Goal: Task Accomplishment & Management: Manage account settings

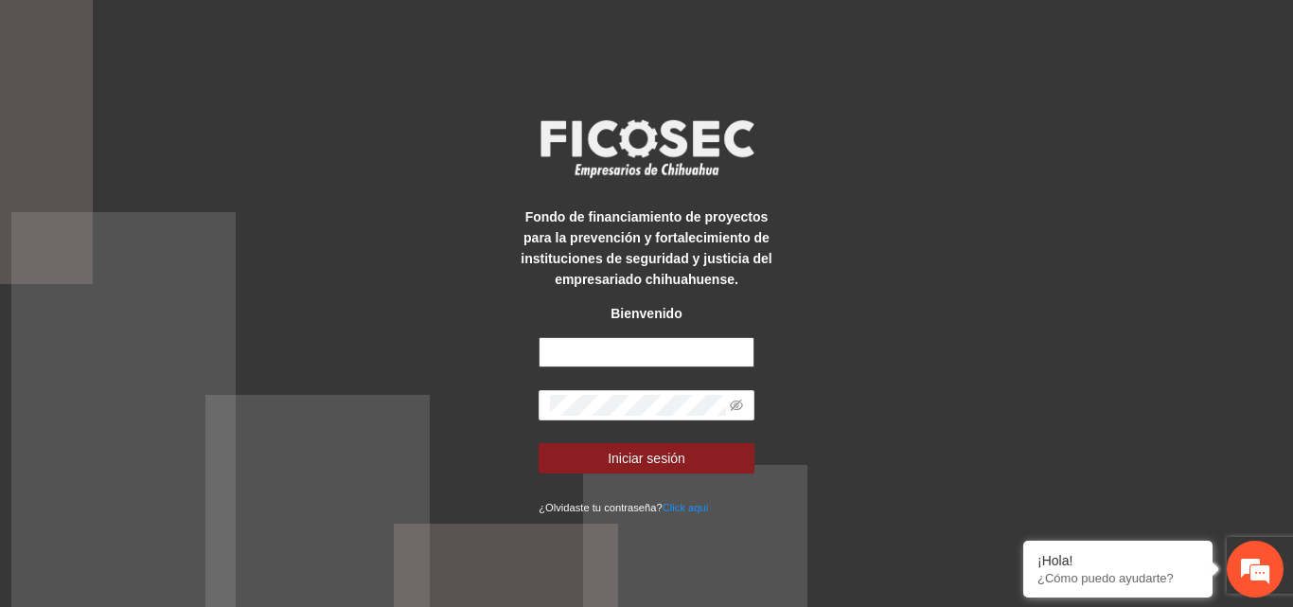
click at [646, 360] on input "text" at bounding box center [647, 352] width 216 height 30
type input "**********"
click at [739, 407] on icon "eye-invisible" at bounding box center [736, 405] width 13 height 13
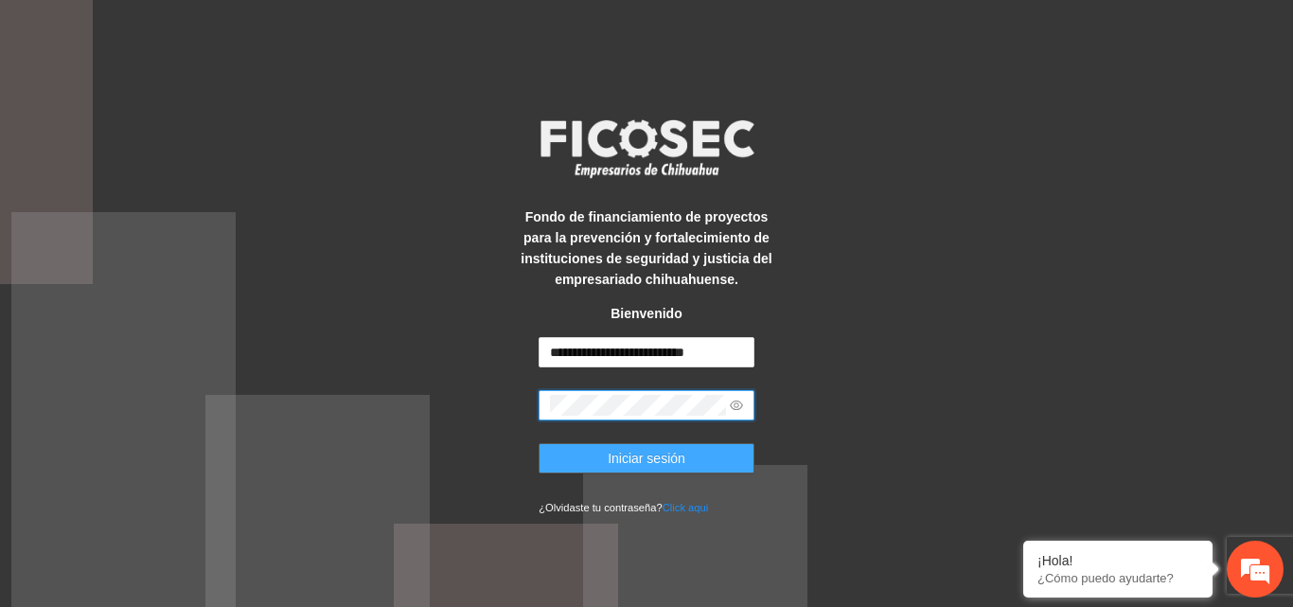
click at [693, 456] on button "Iniciar sesión" at bounding box center [647, 458] width 216 height 30
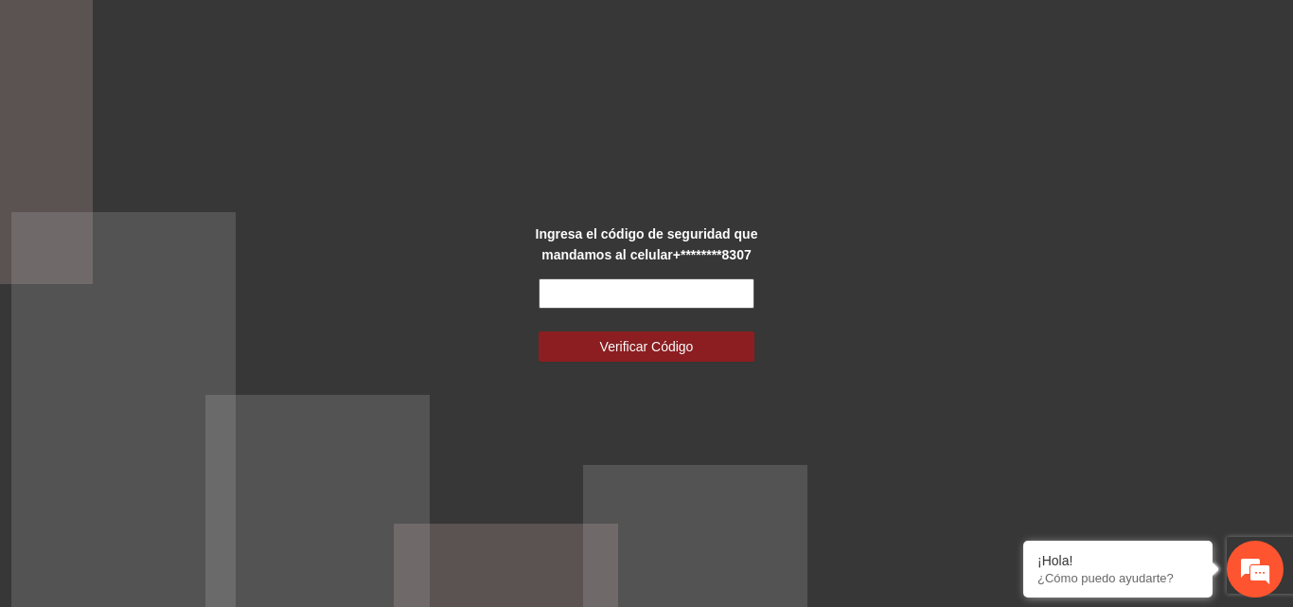
click at [573, 287] on input "text" at bounding box center [647, 293] width 216 height 30
type input "******"
click at [539, 331] on button "Verificar Código" at bounding box center [647, 346] width 216 height 30
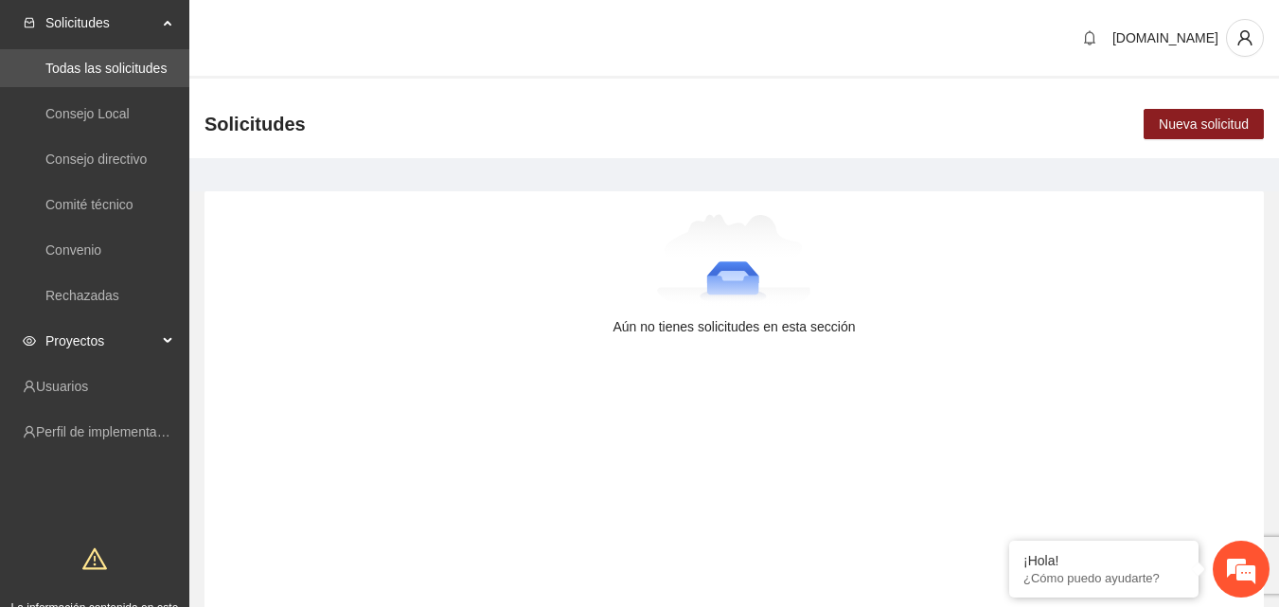
click at [124, 346] on span "Proyectos" at bounding box center [101, 341] width 112 height 38
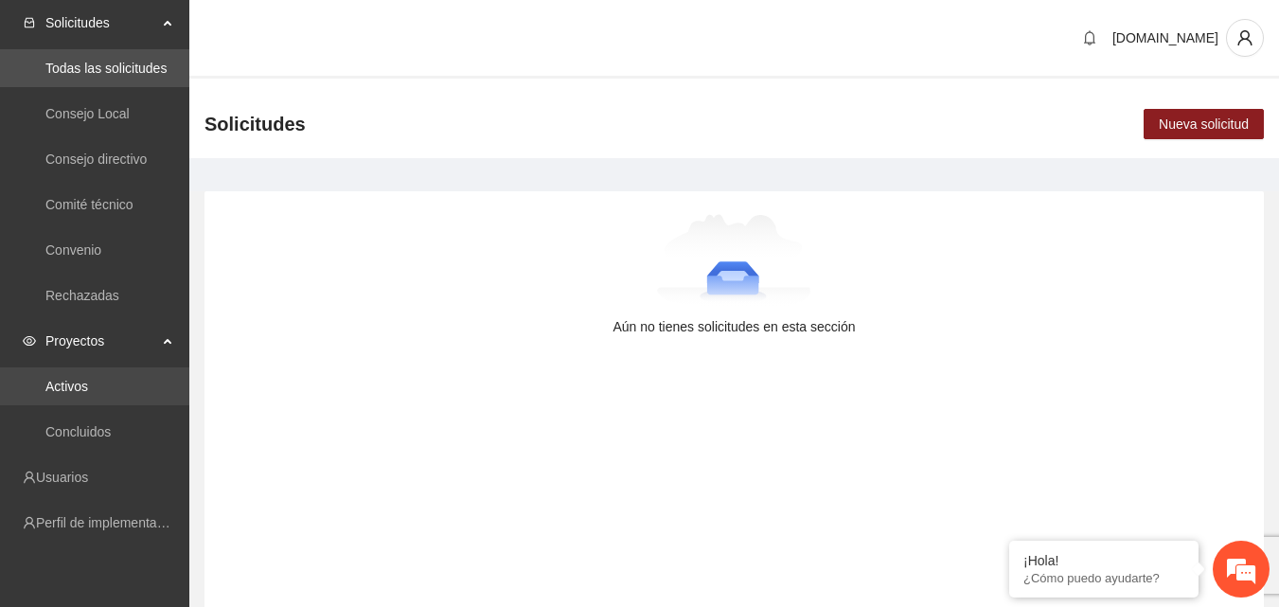
click at [88, 392] on link "Activos" at bounding box center [66, 386] width 43 height 15
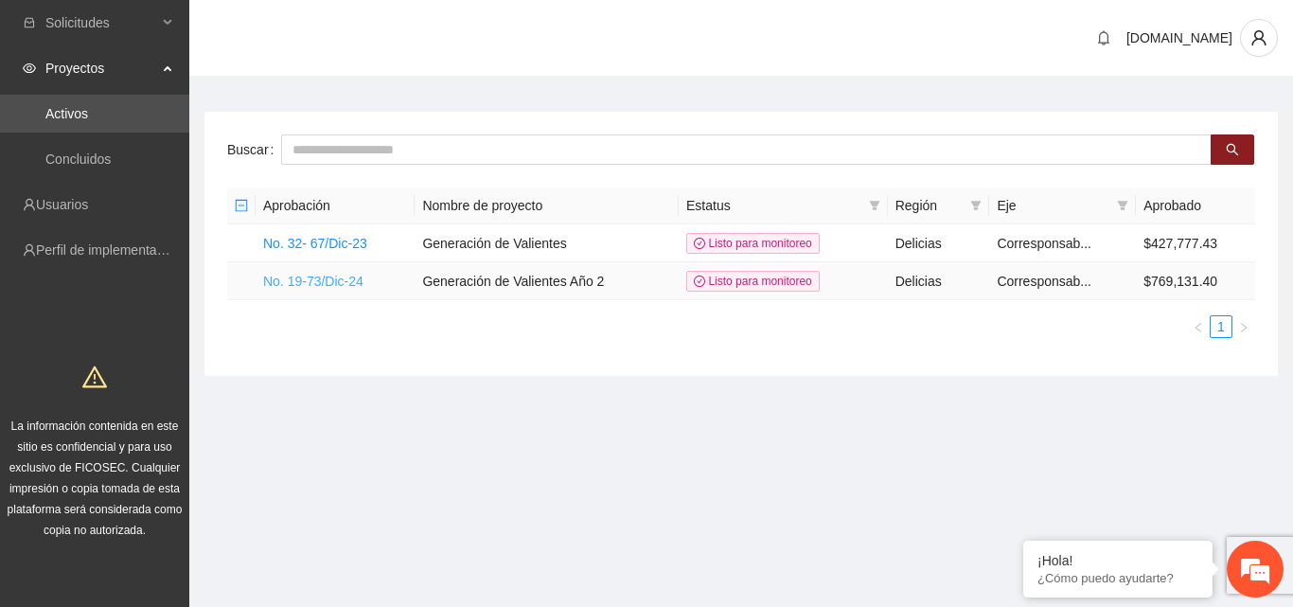
click at [302, 277] on link "No. 19-73/Dic-24" at bounding box center [313, 281] width 100 height 15
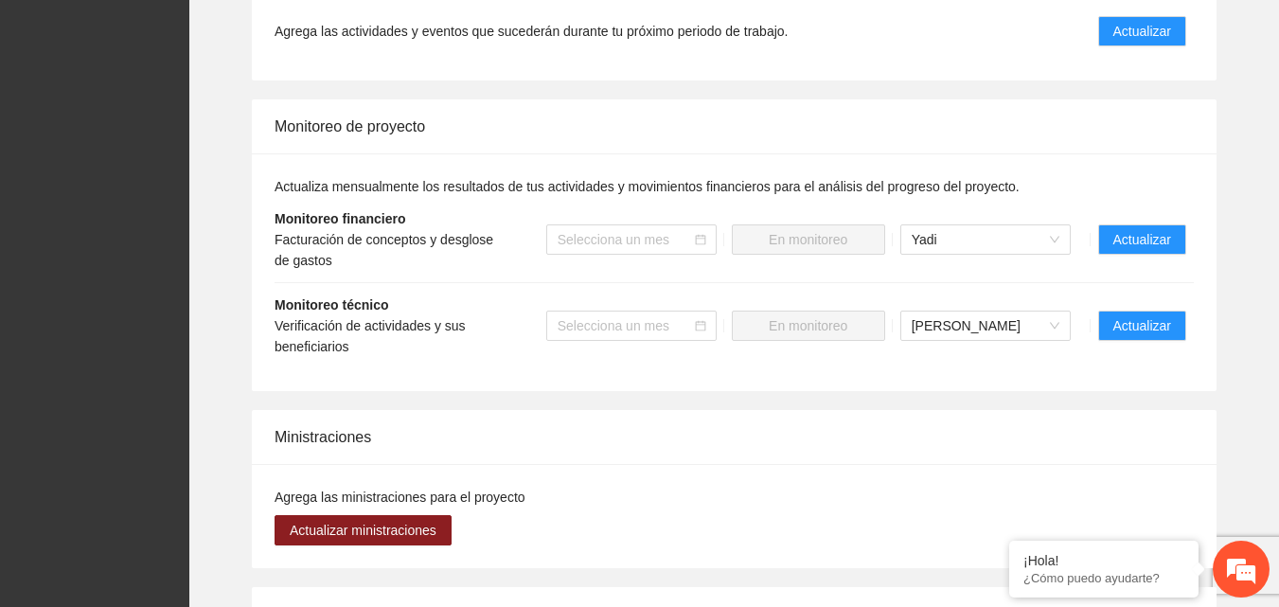
scroll to position [1893, 0]
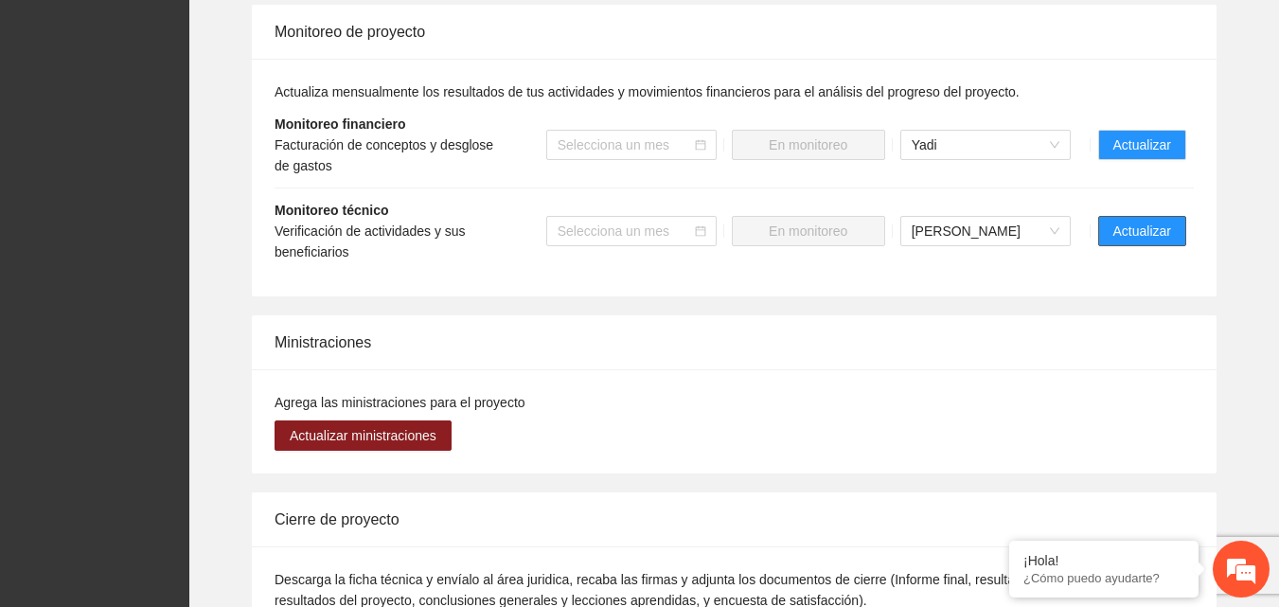
click at [1162, 232] on span "Actualizar" at bounding box center [1142, 231] width 58 height 21
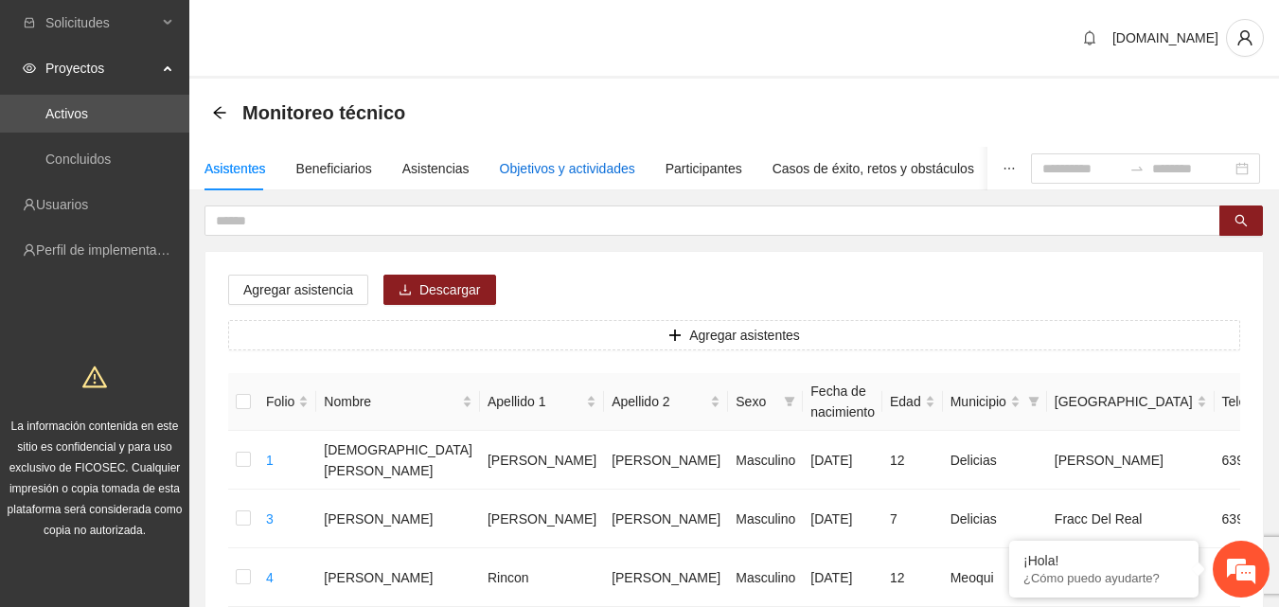
click at [574, 169] on div "Objetivos y actividades" at bounding box center [567, 168] width 135 height 21
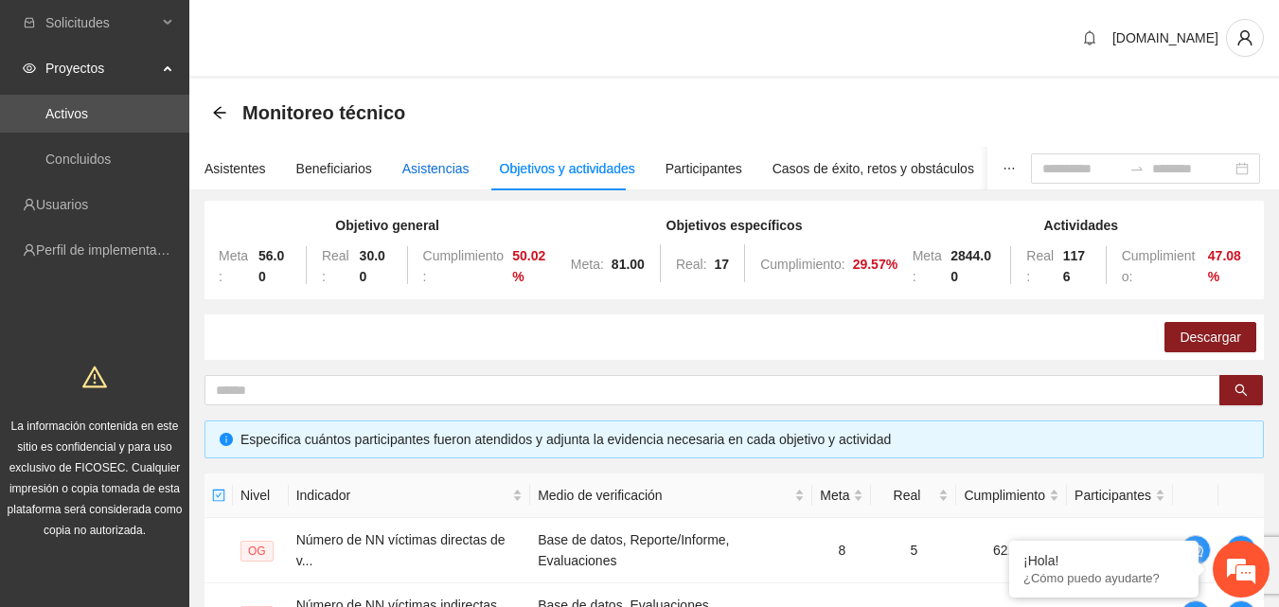
click at [422, 176] on div "Asistencias" at bounding box center [435, 168] width 67 height 21
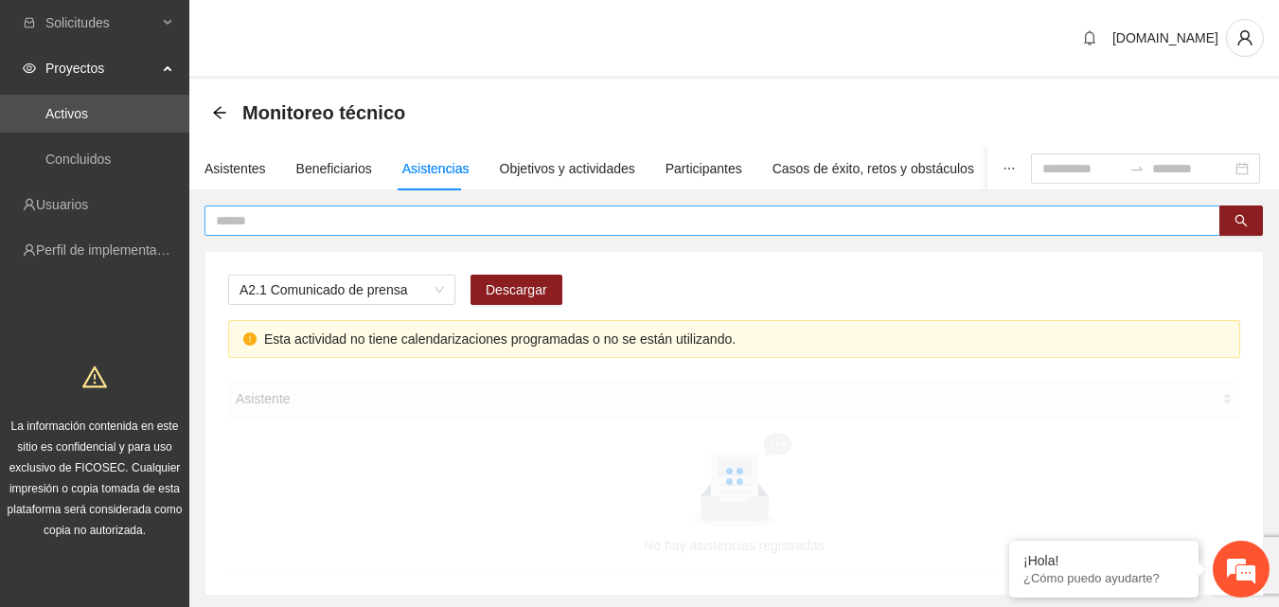
click at [326, 217] on input "text" at bounding box center [705, 220] width 978 height 21
click at [426, 300] on span "A2.1 Comunicado de prensa" at bounding box center [342, 289] width 204 height 28
type input "**********"
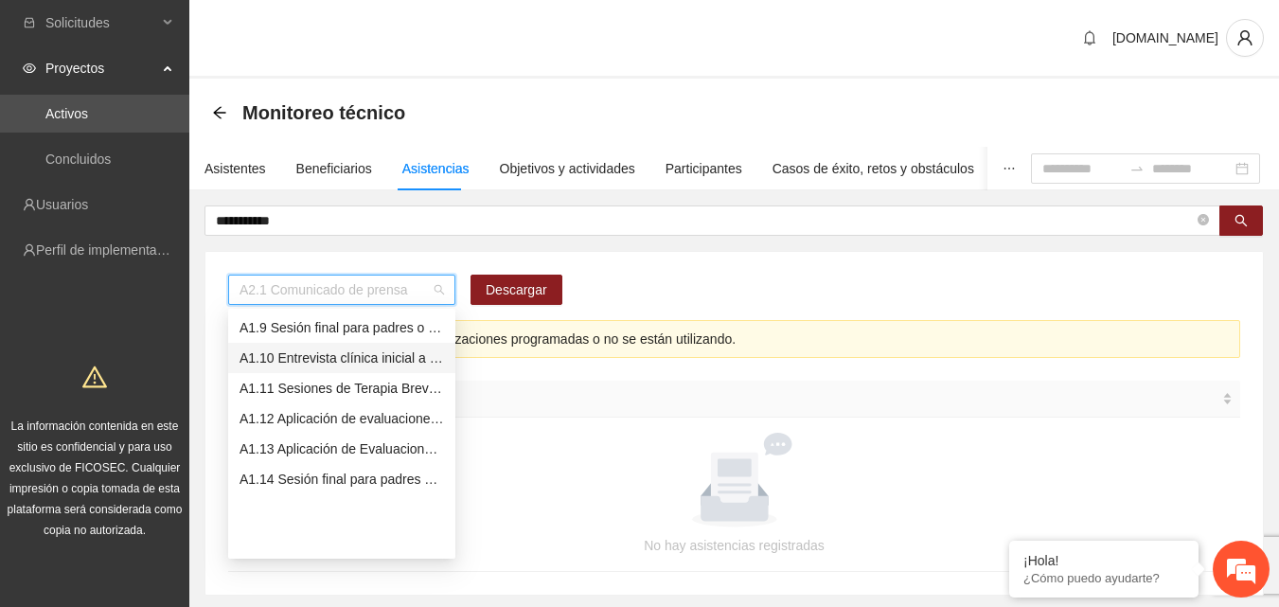
scroll to position [148, 0]
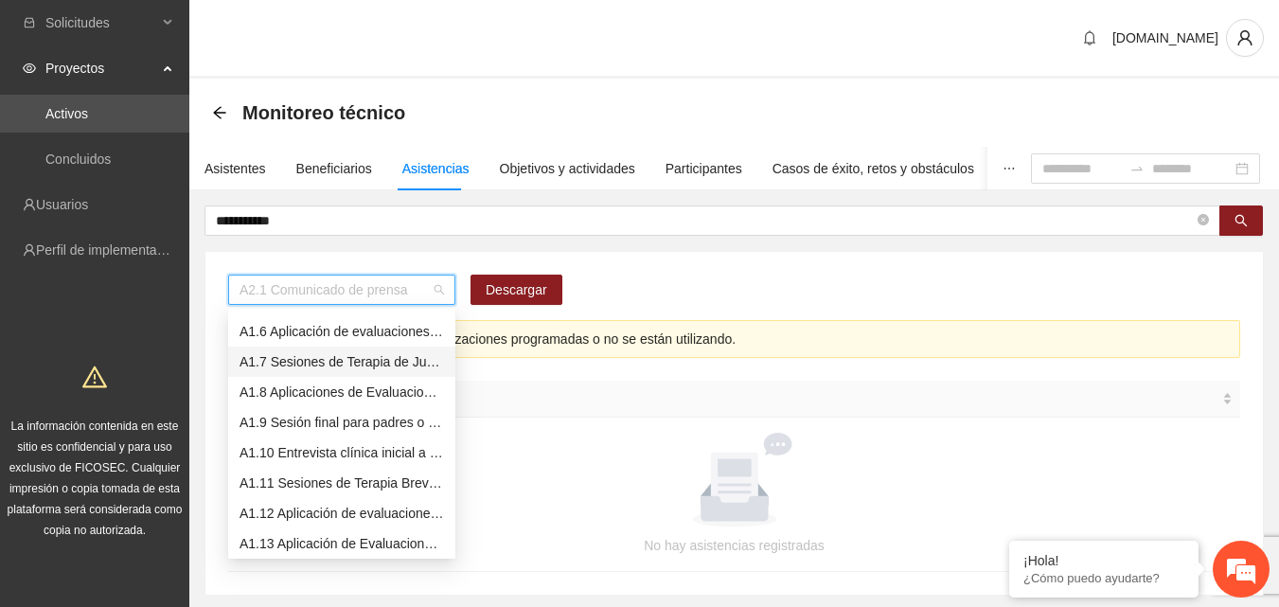
click at [332, 355] on div "A1.7 Sesiones de Terapia de Juego para niños y niñas" at bounding box center [342, 361] width 204 height 21
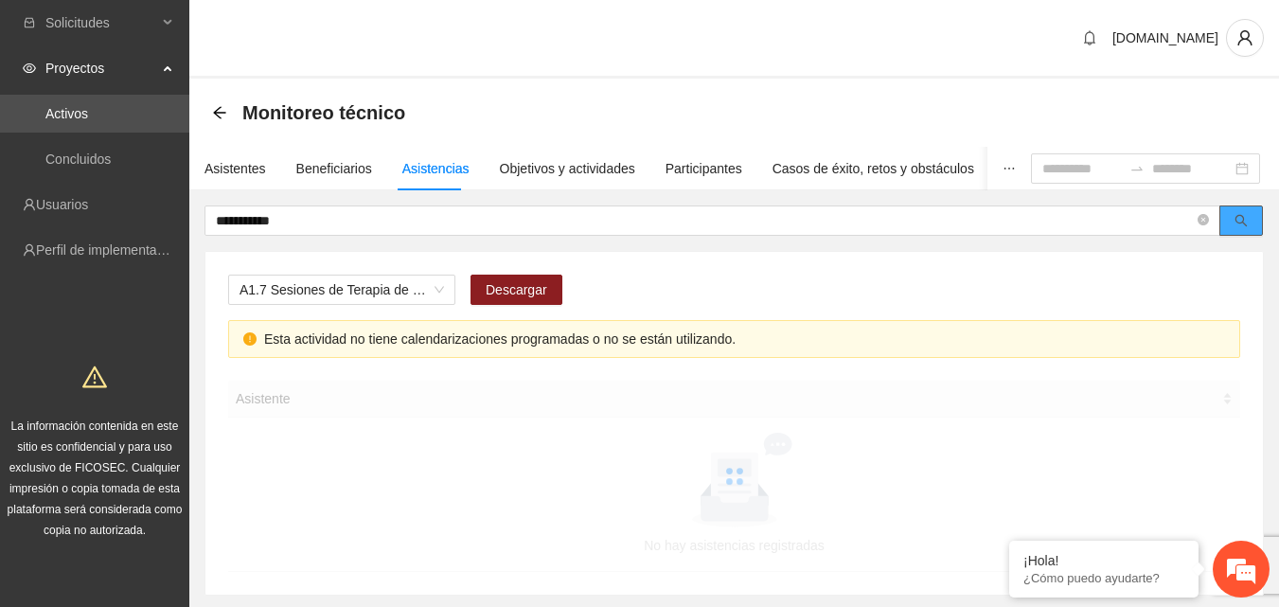
click at [1255, 217] on button "button" at bounding box center [1241, 220] width 44 height 30
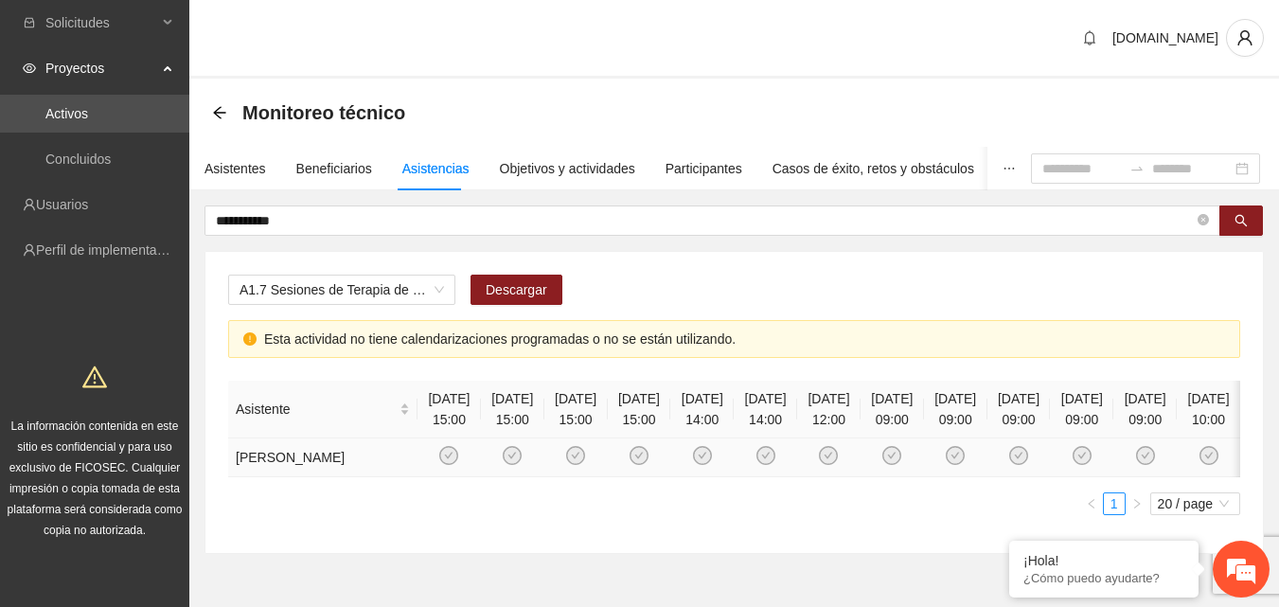
drag, startPoint x: 990, startPoint y: 516, endPoint x: 1146, endPoint y: 508, distance: 155.4
click at [1125, 477] on tr "[PERSON_NAME]" at bounding box center [734, 457] width 1012 height 39
click at [216, 111] on icon "arrow-left" at bounding box center [219, 112] width 12 height 12
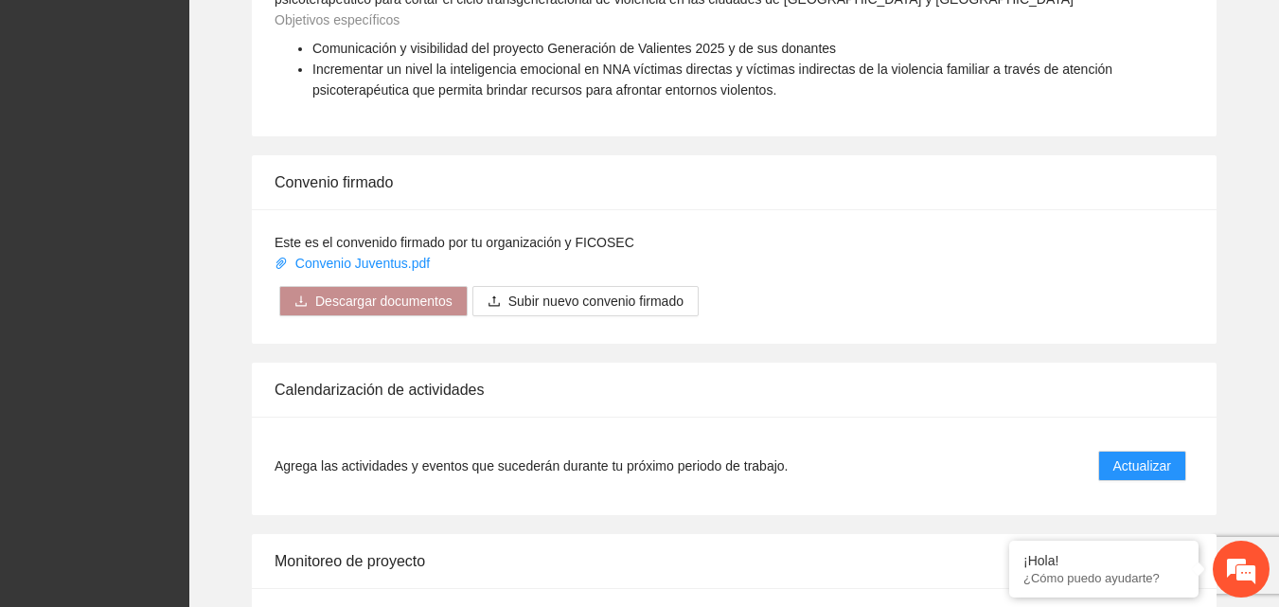
scroll to position [1704, 0]
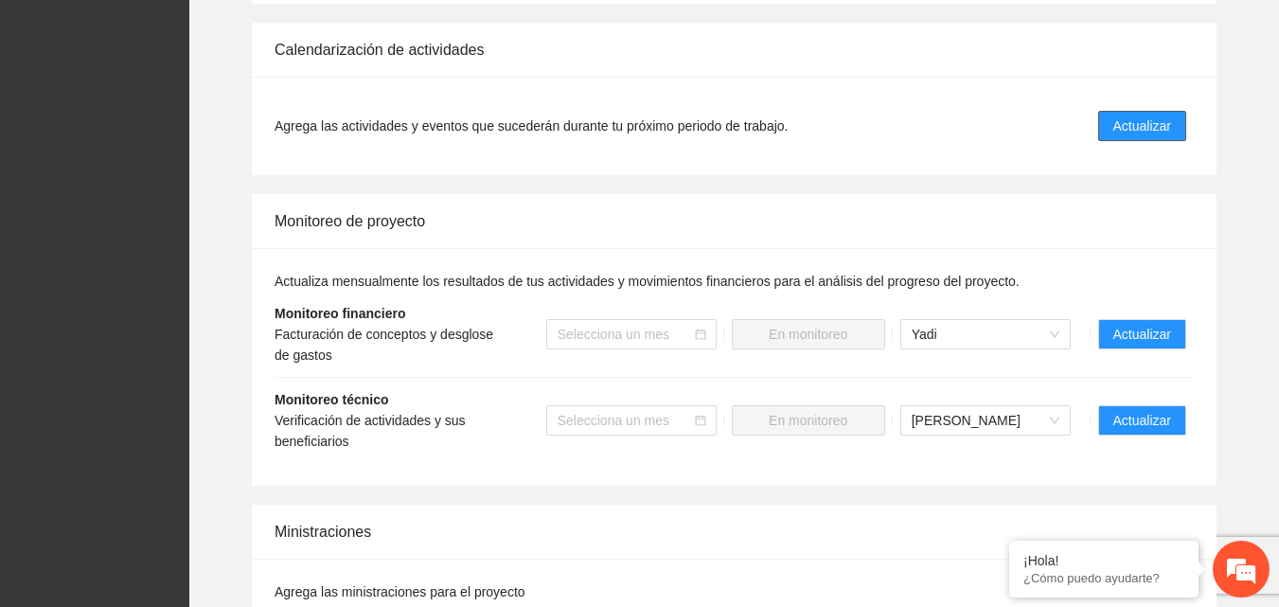
click at [1165, 124] on span "Actualizar" at bounding box center [1142, 125] width 58 height 21
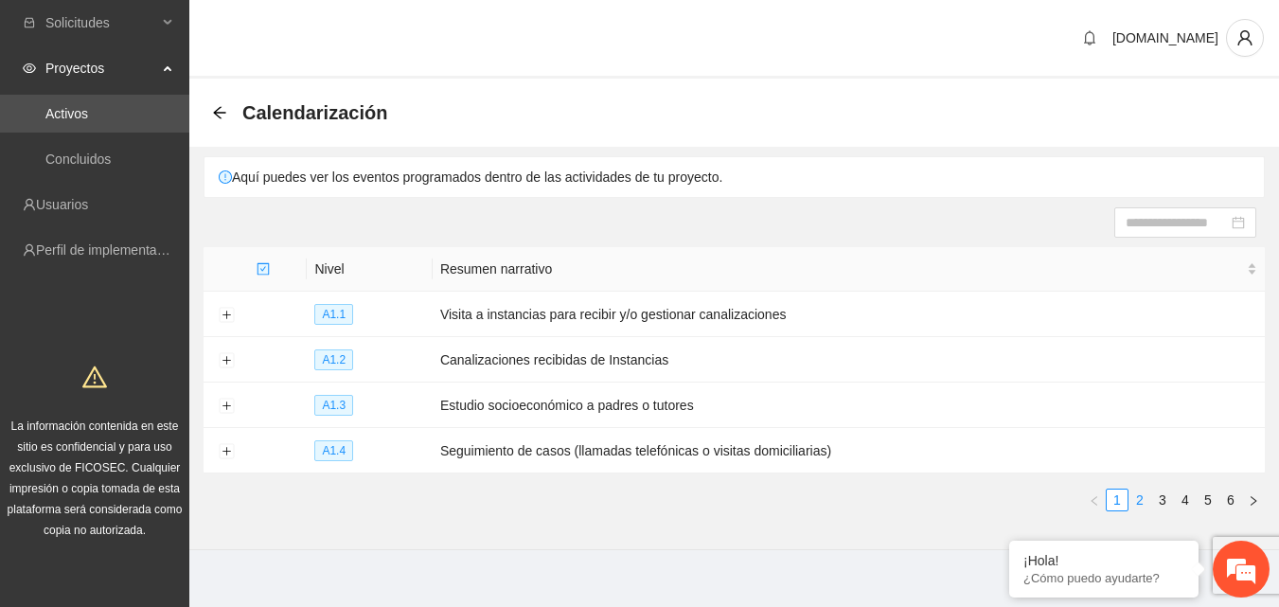
click at [1136, 503] on link "2" at bounding box center [1139, 499] width 21 height 21
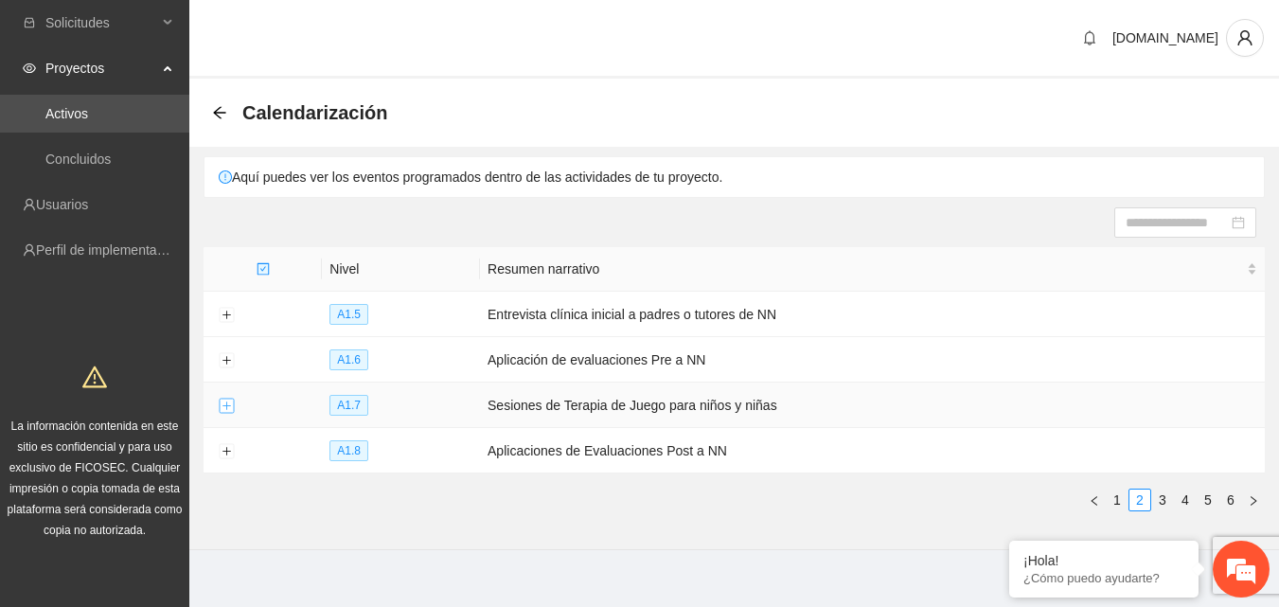
click at [232, 406] on button "Expand row" at bounding box center [226, 406] width 15 height 15
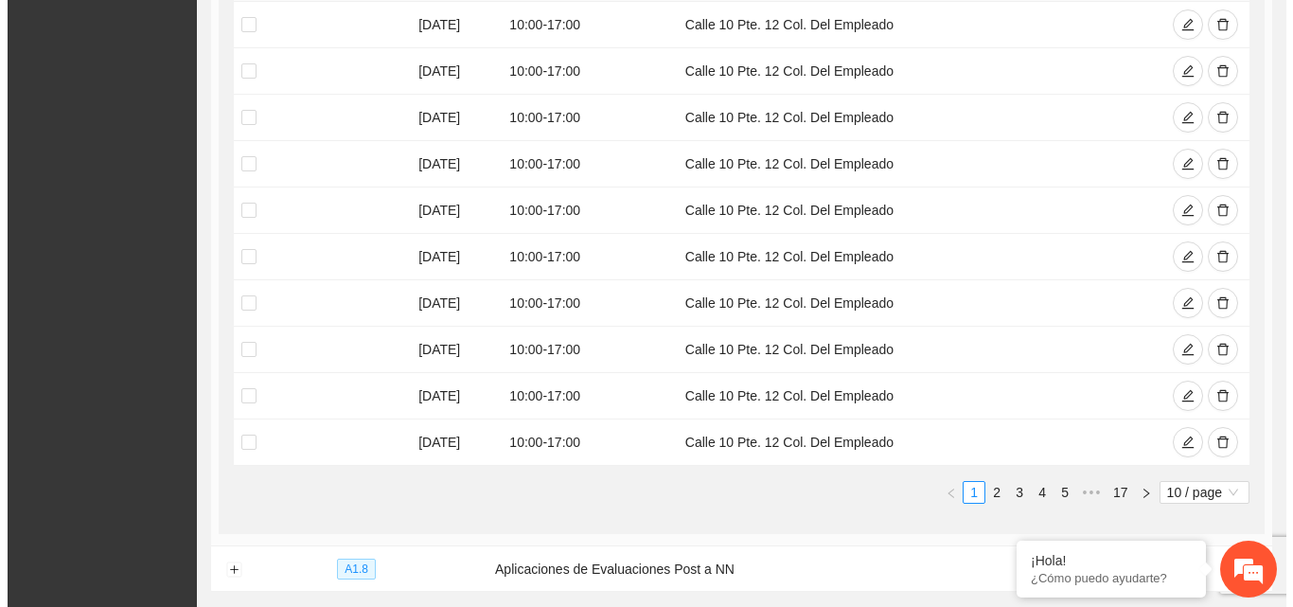
scroll to position [699, 0]
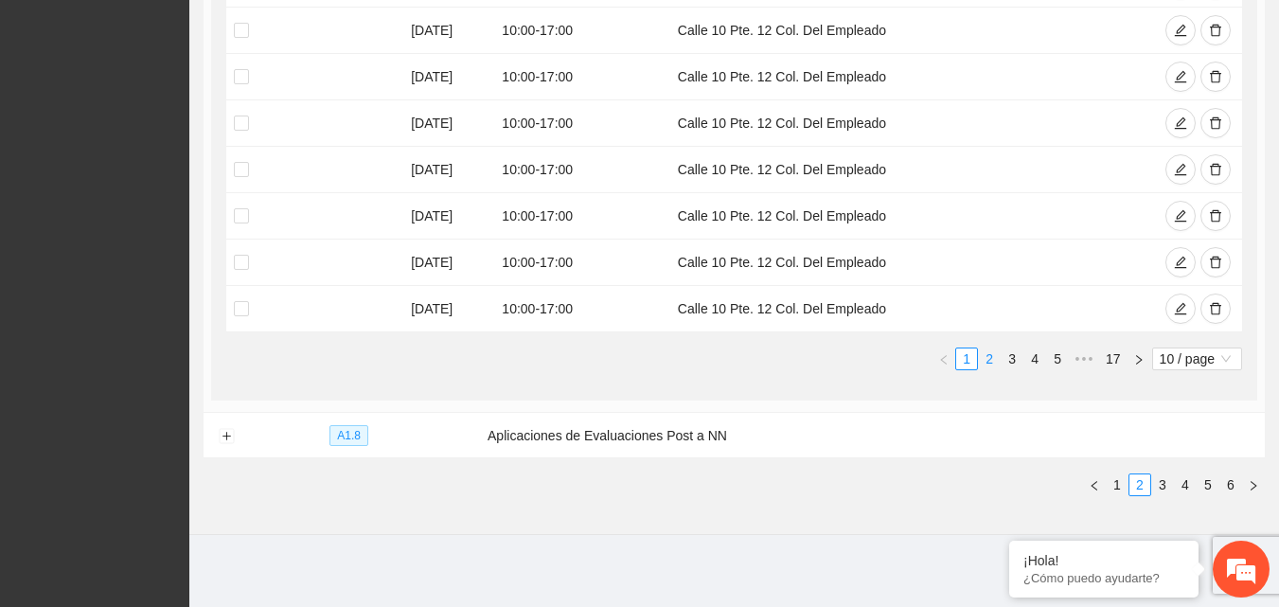
click at [991, 359] on link "2" at bounding box center [989, 358] width 21 height 21
click at [1178, 169] on icon "edit" at bounding box center [1181, 170] width 12 height 12
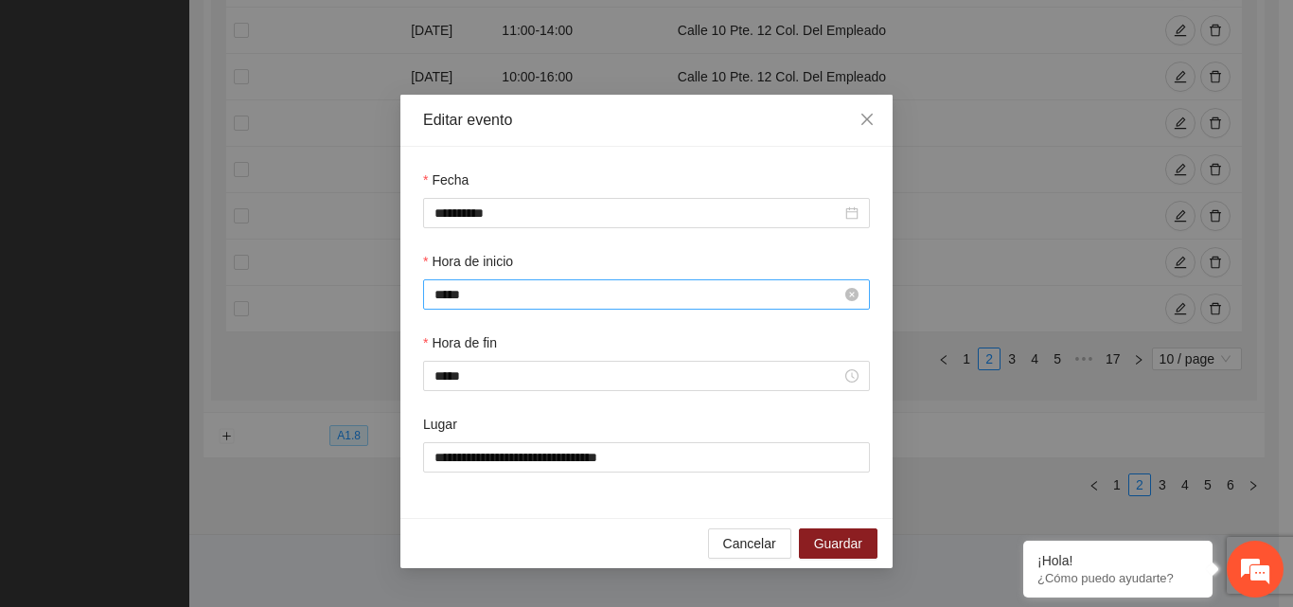
click at [482, 293] on input "*****" at bounding box center [638, 294] width 407 height 21
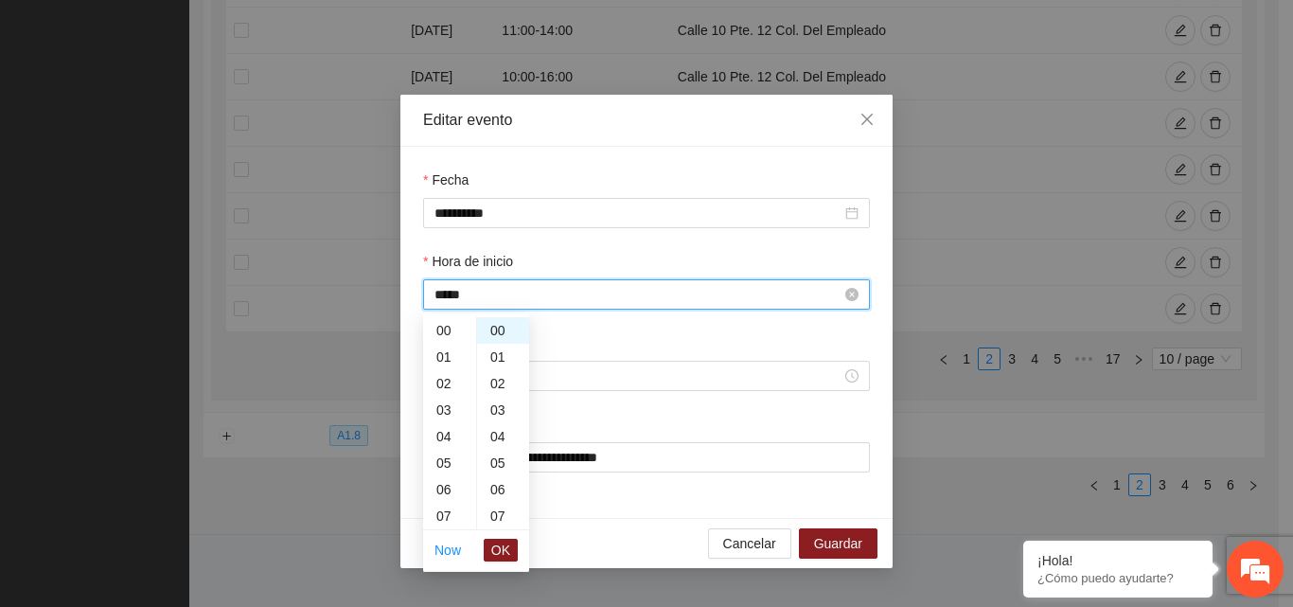
scroll to position [239, 0]
click at [441, 359] on div "10" at bounding box center [449, 357] width 53 height 27
type input "*****"
click at [489, 551] on button "OK" at bounding box center [501, 550] width 34 height 23
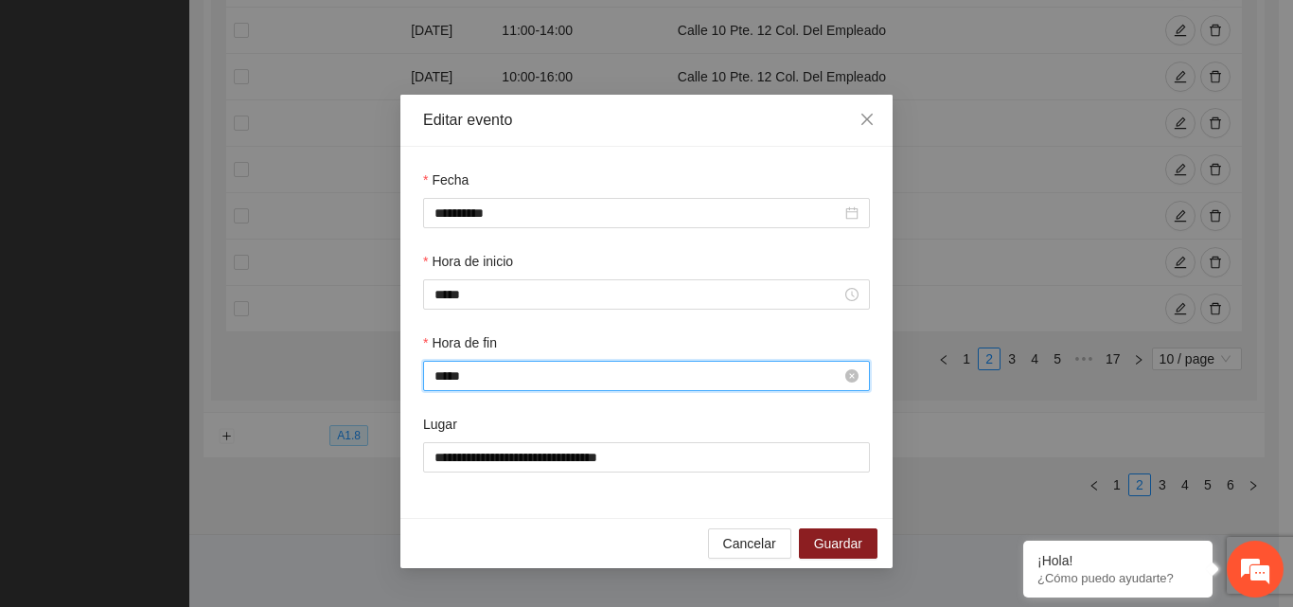
click at [450, 376] on input "*****" at bounding box center [638, 375] width 407 height 21
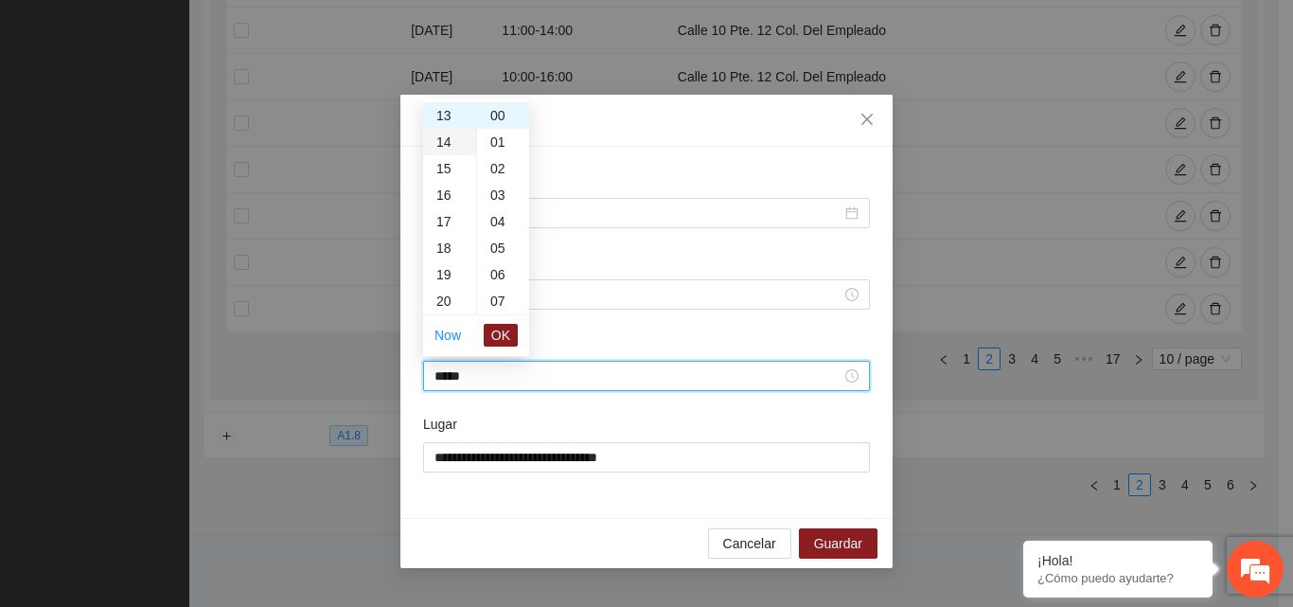
scroll to position [250, 0]
click at [444, 156] on div "11" at bounding box center [449, 157] width 53 height 27
type input "*****"
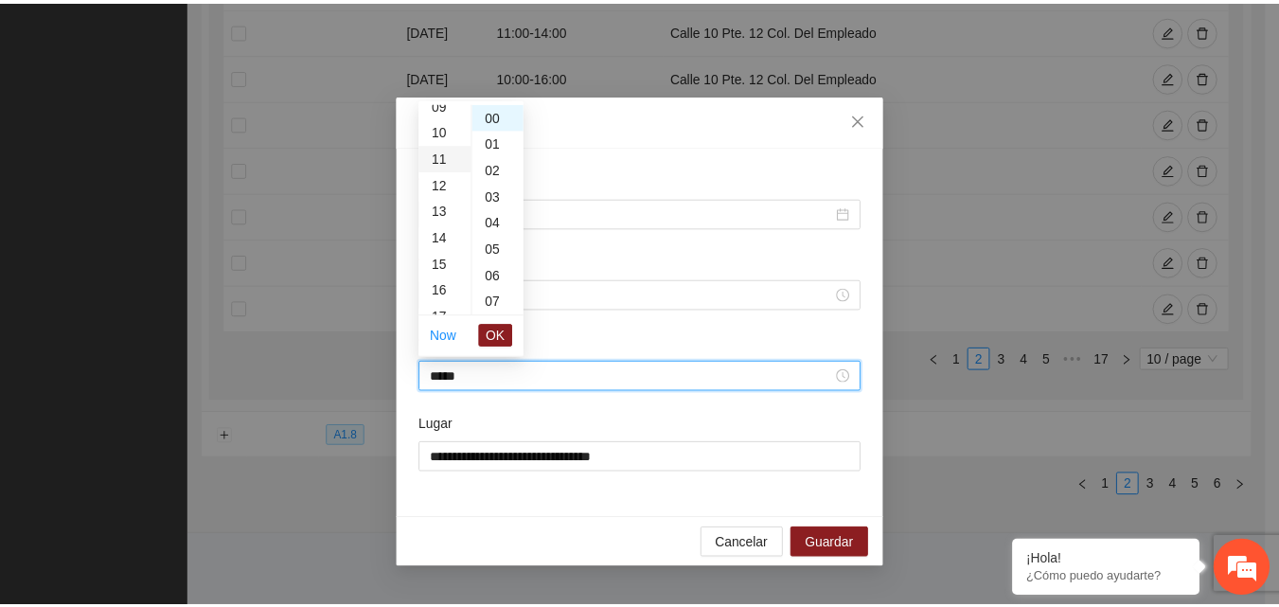
scroll to position [292, 0]
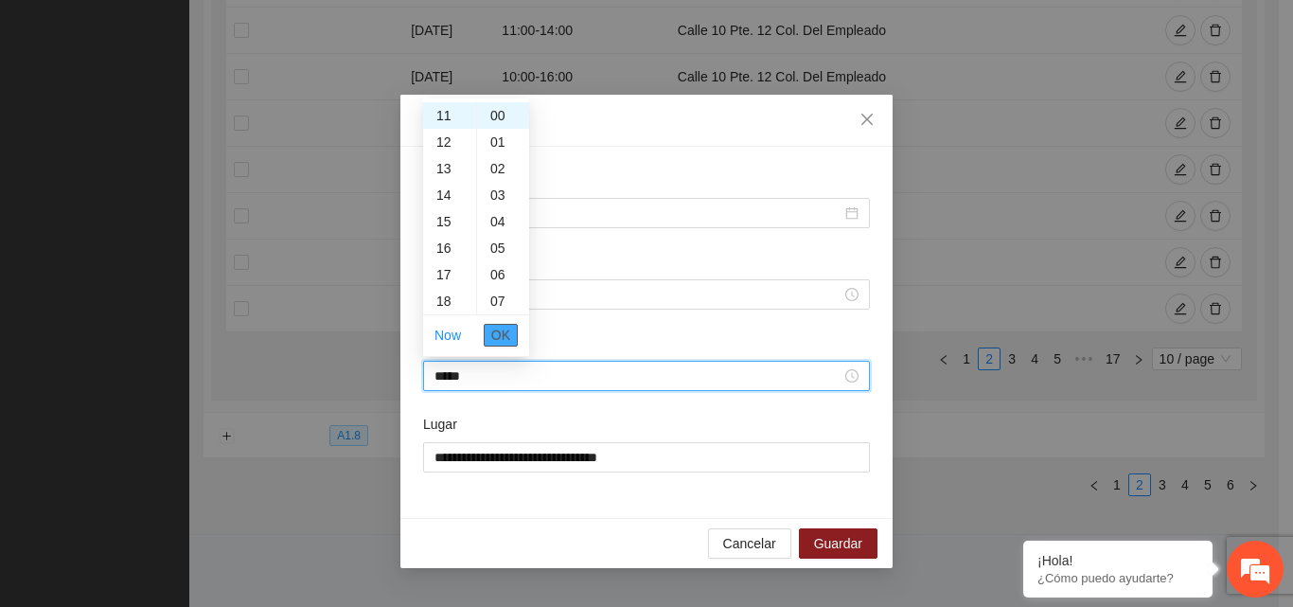
click at [500, 335] on span "OK" at bounding box center [500, 335] width 19 height 21
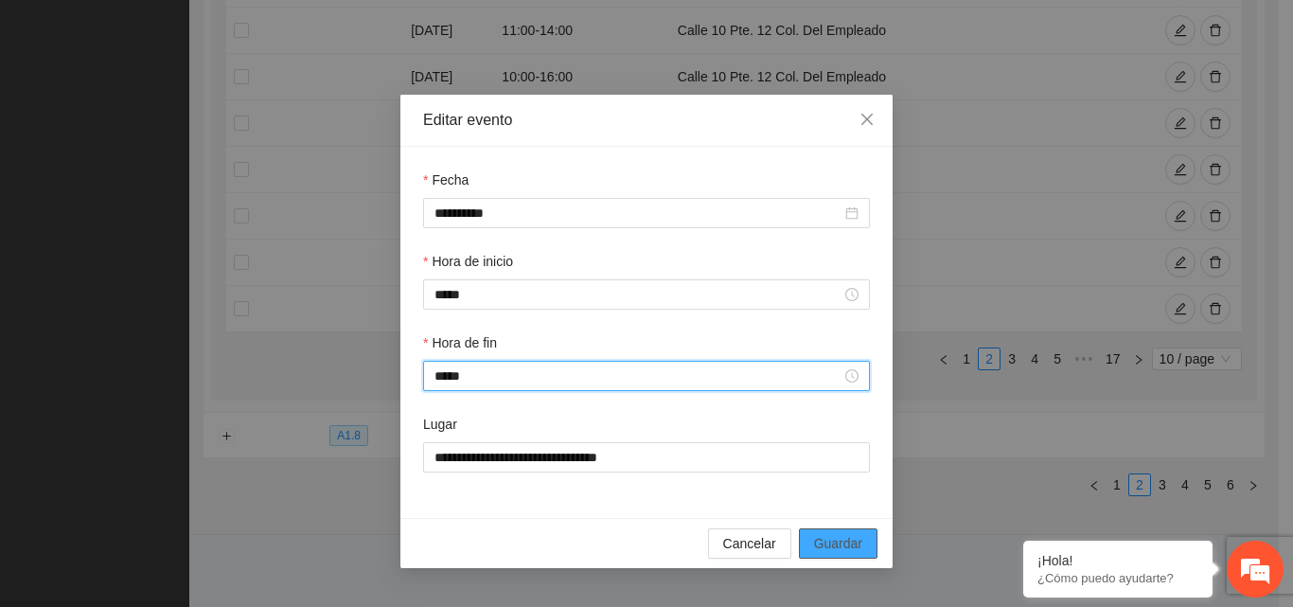
click at [844, 546] on span "Guardar" at bounding box center [838, 543] width 48 height 21
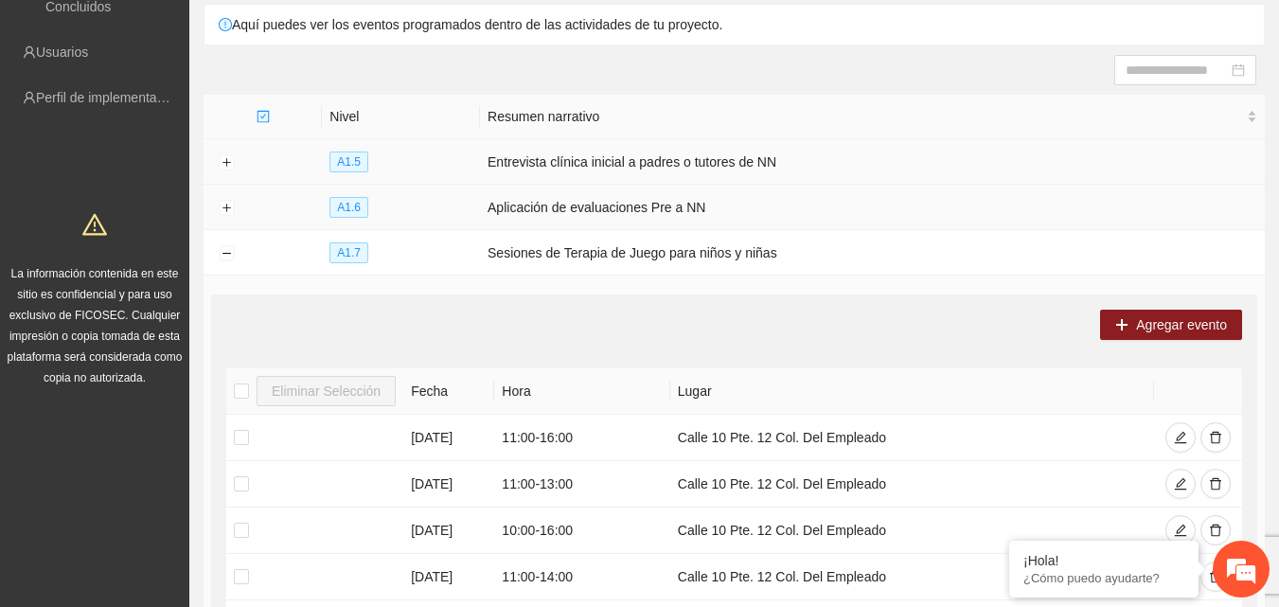
scroll to position [0, 0]
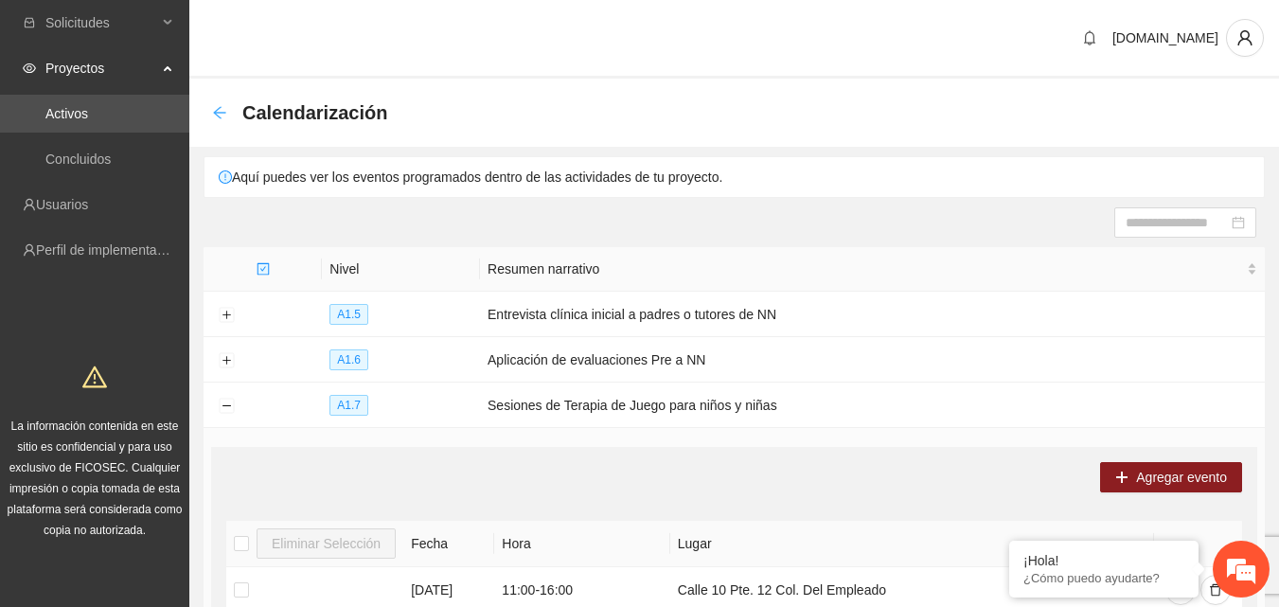
click at [214, 115] on icon "arrow-left" at bounding box center [219, 112] width 15 height 15
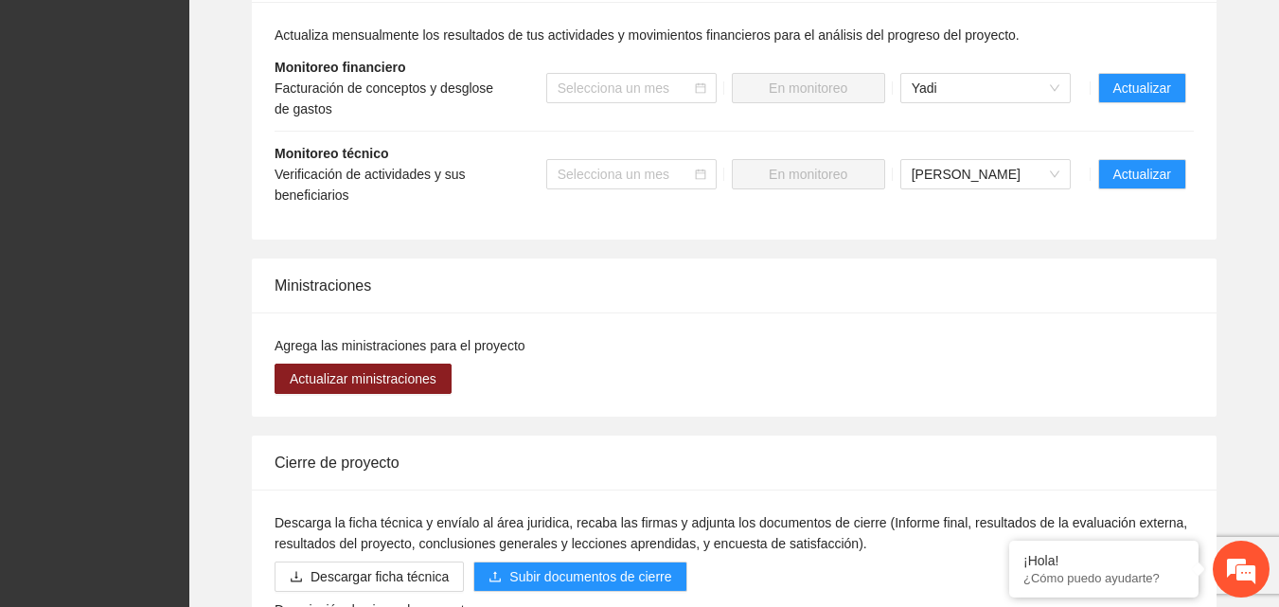
scroll to position [1988, 0]
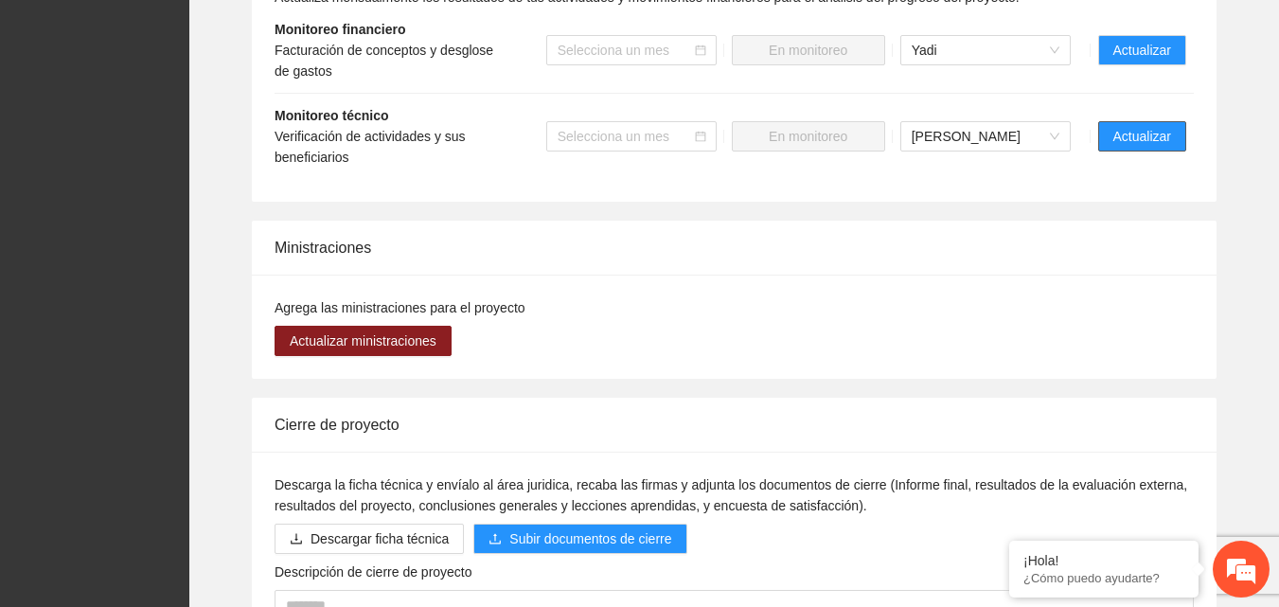
click at [1172, 130] on button "Actualizar" at bounding box center [1142, 136] width 88 height 30
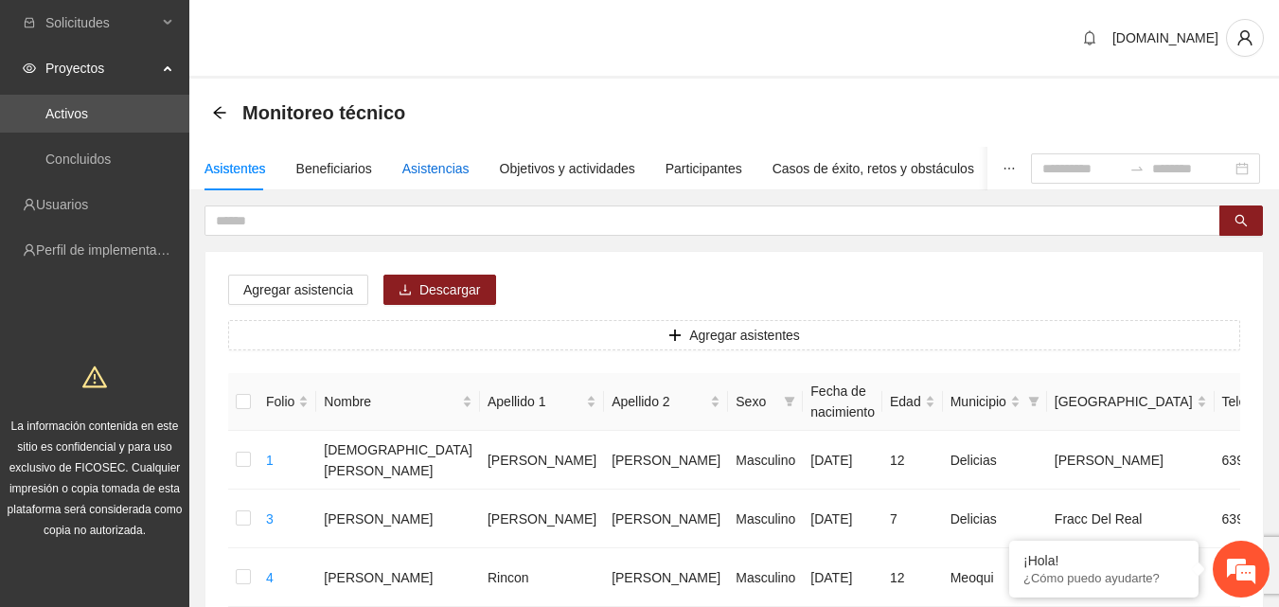
click at [424, 165] on div "Asistencias" at bounding box center [435, 168] width 67 height 21
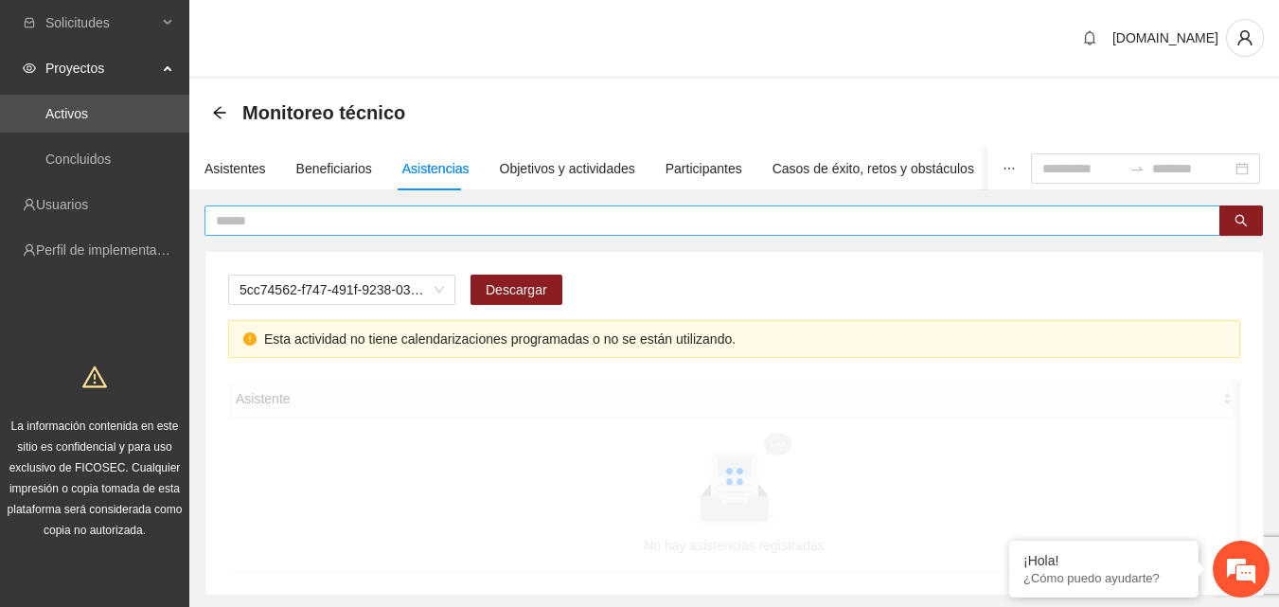
click at [400, 222] on input "text" at bounding box center [705, 220] width 978 height 21
click at [430, 295] on span "A2.1 Comunicado de prensa" at bounding box center [342, 289] width 204 height 28
type input "**********"
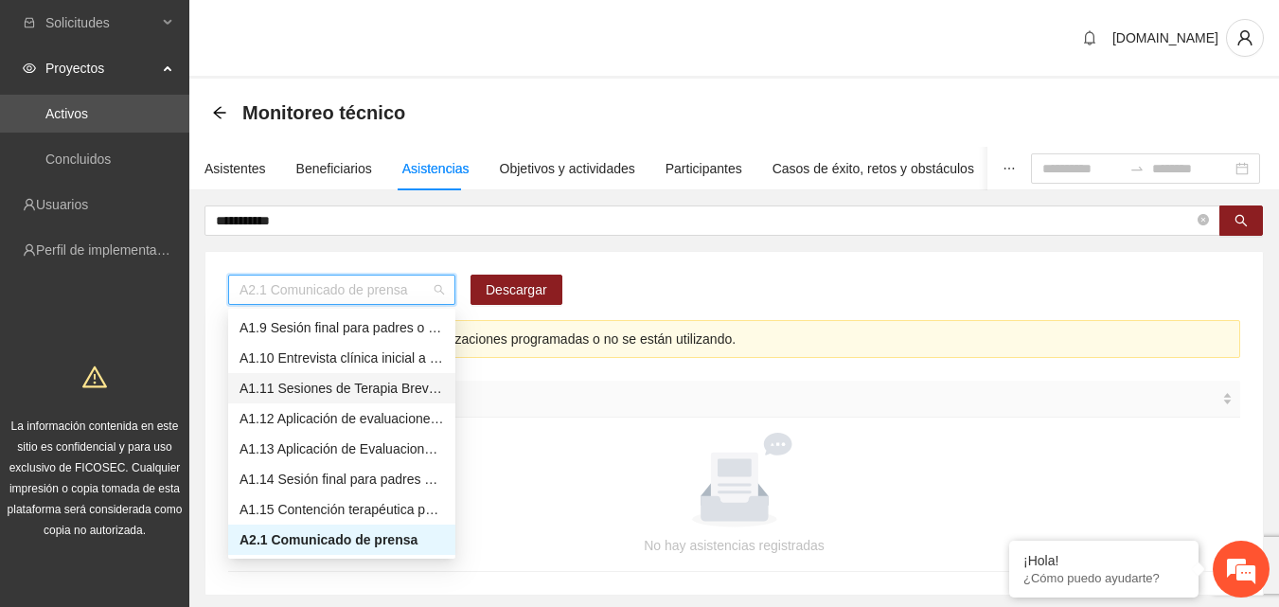
scroll to position [53, 0]
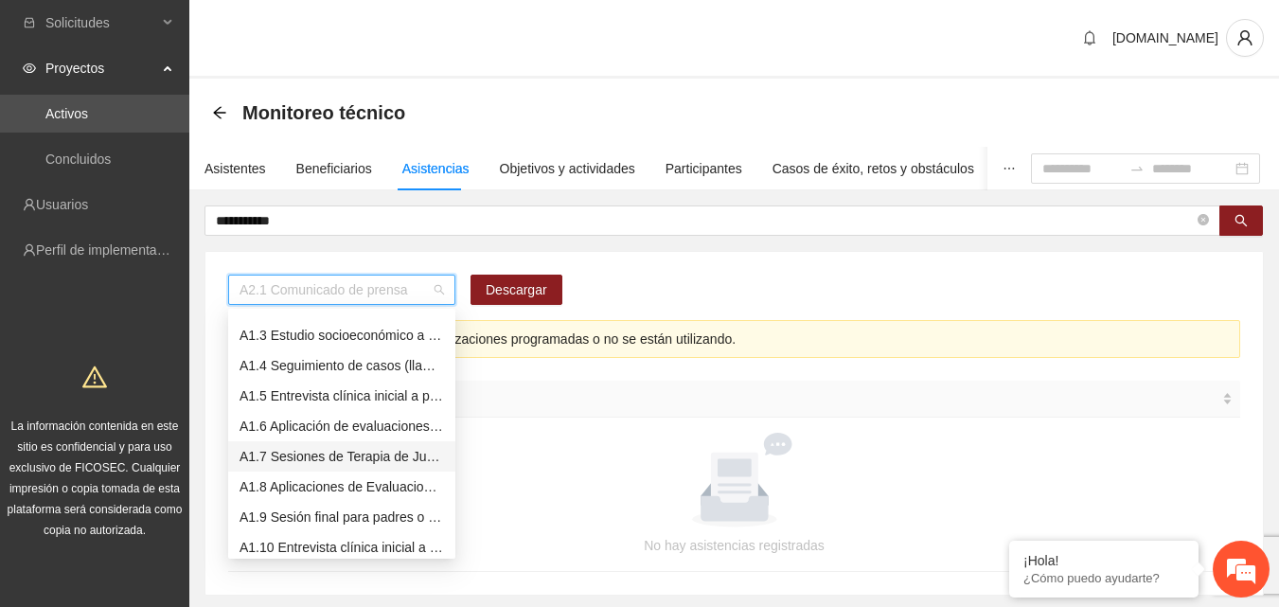
click at [311, 456] on div "A1.7 Sesiones de Terapia de Juego para niños y niñas" at bounding box center [342, 456] width 204 height 21
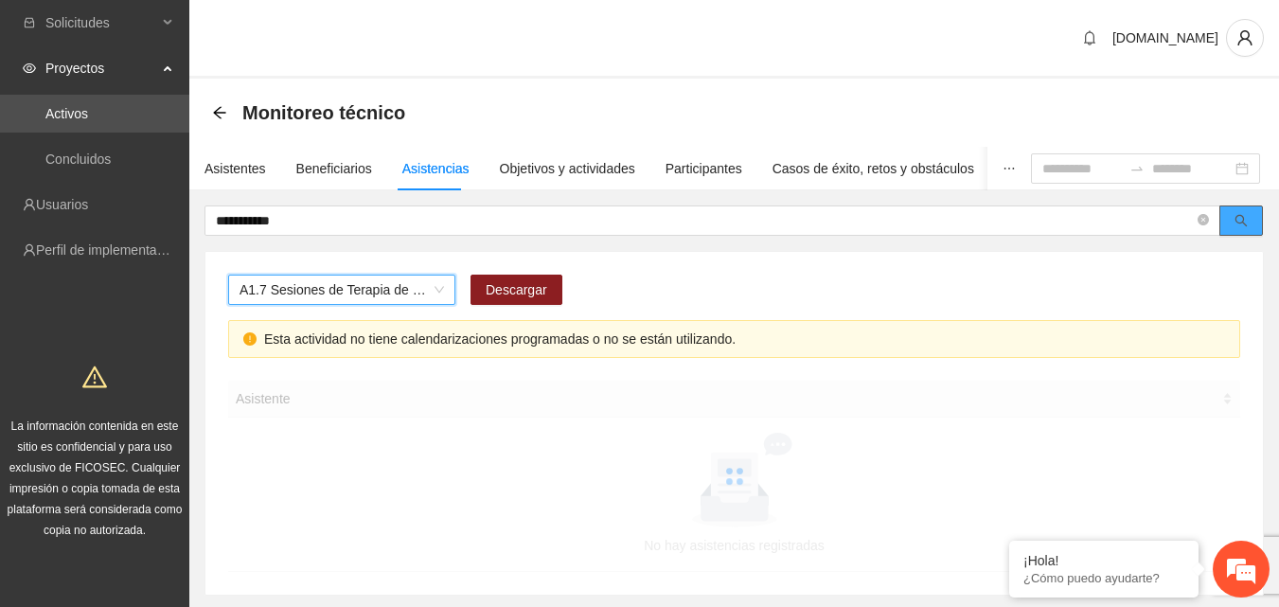
click at [1245, 222] on icon "search" at bounding box center [1241, 220] width 13 height 13
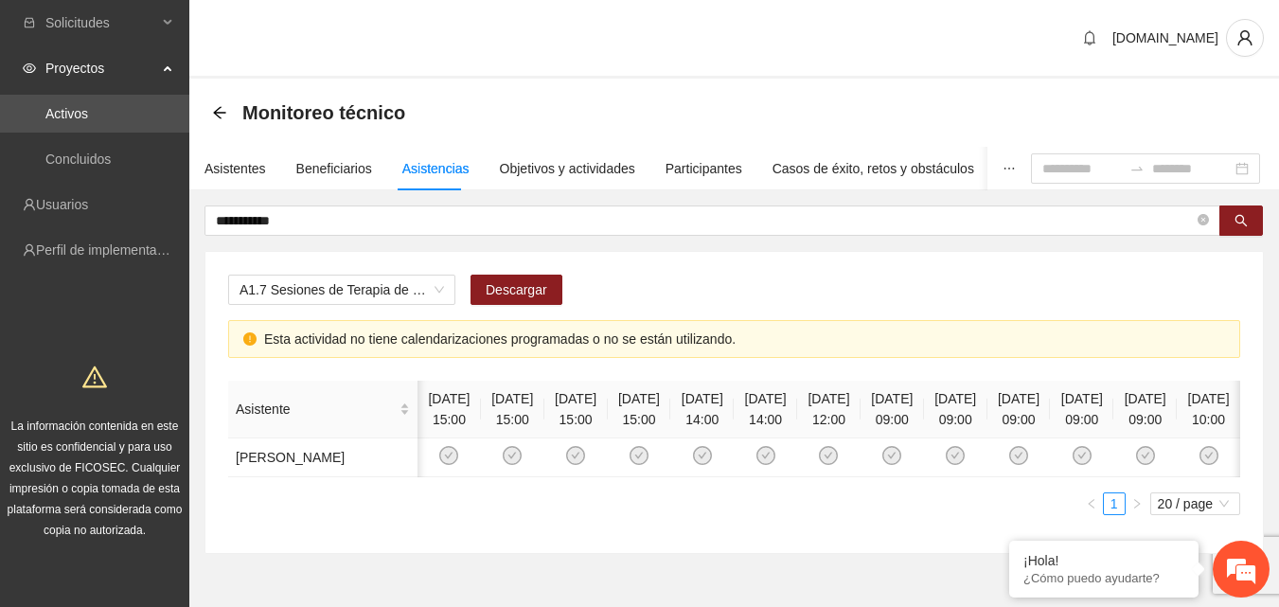
scroll to position [0, 176]
click at [1200, 464] on icon "check-circle" at bounding box center [1208, 456] width 16 height 16
click at [764, 236] on div "**********" at bounding box center [733, 379] width 1059 height 348
click at [1228, 569] on em at bounding box center [1241, 568] width 51 height 51
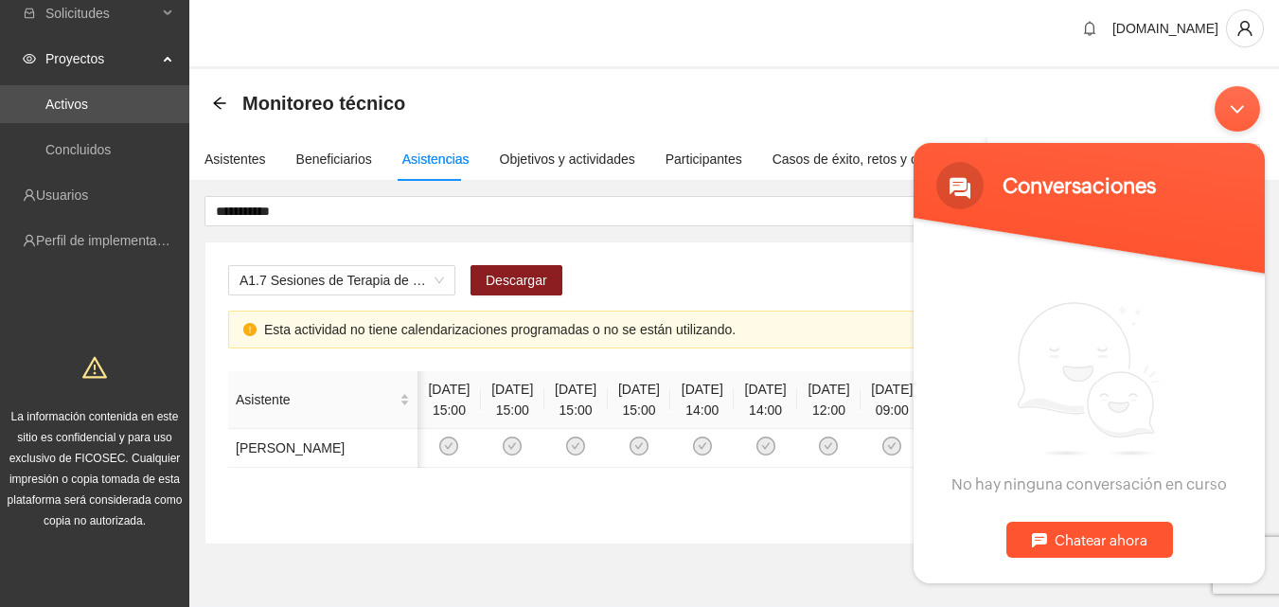
scroll to position [0, 0]
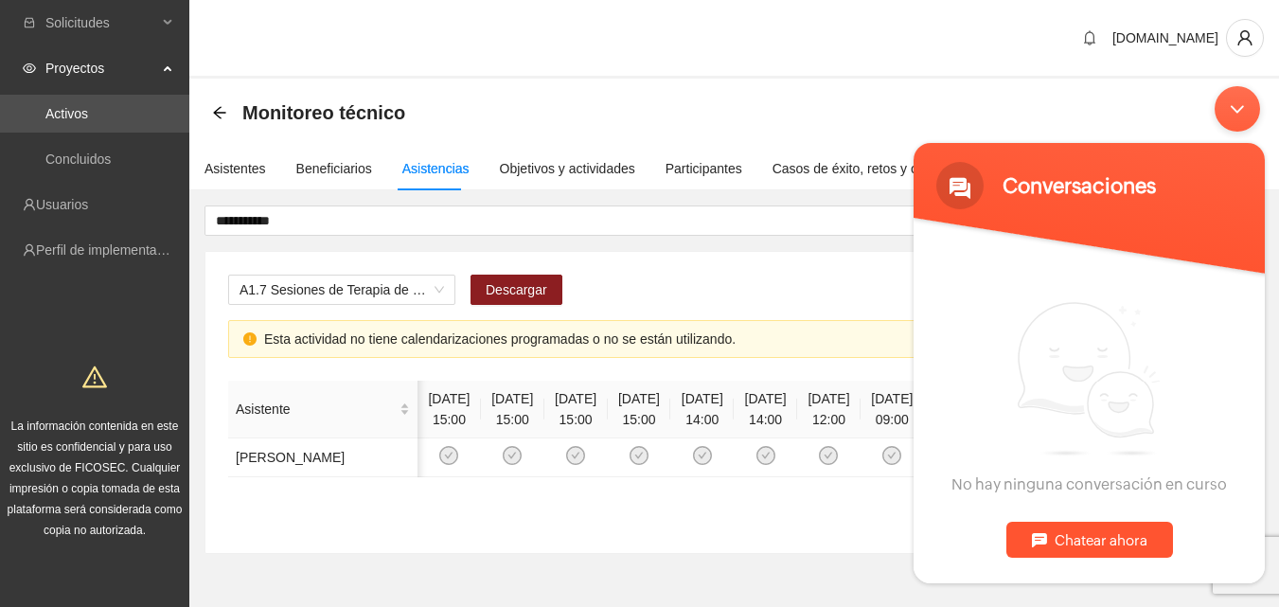
click at [1089, 545] on div "Chatear ahora" at bounding box center [1089, 540] width 167 height 36
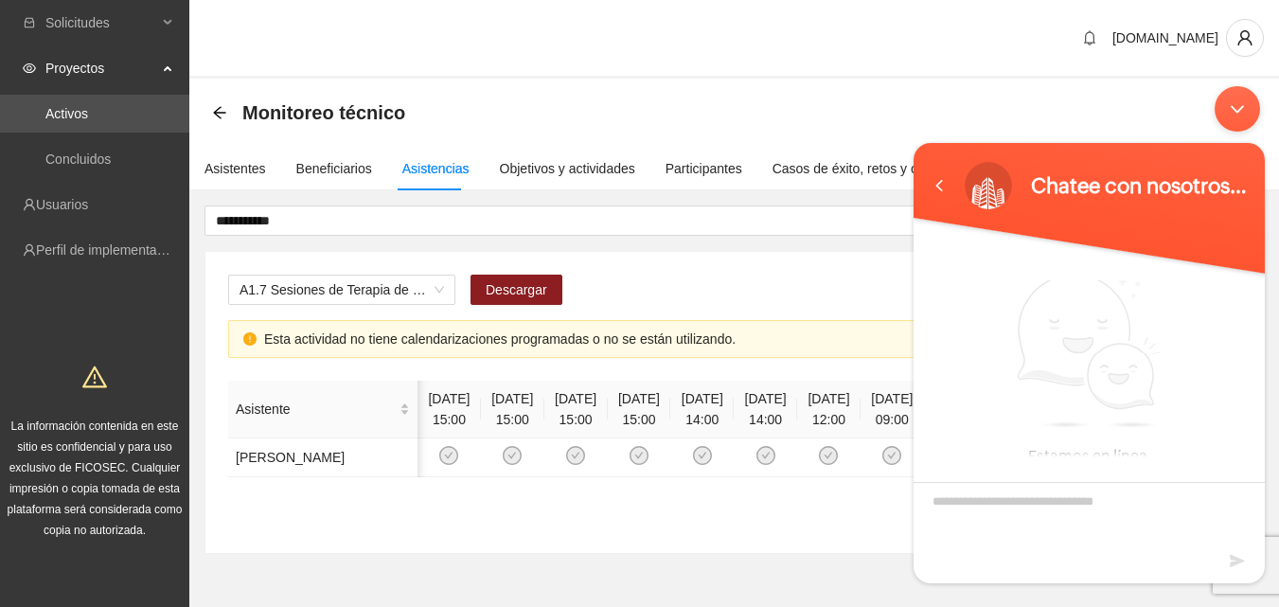
click at [1046, 519] on textarea "Escriba su mensaje y pulse “Intro”" at bounding box center [1089, 515] width 351 height 66
click at [1026, 500] on textarea "Escriba su mensaje y pulse “Intro”" at bounding box center [1089, 515] width 351 height 66
type textarea "**********"
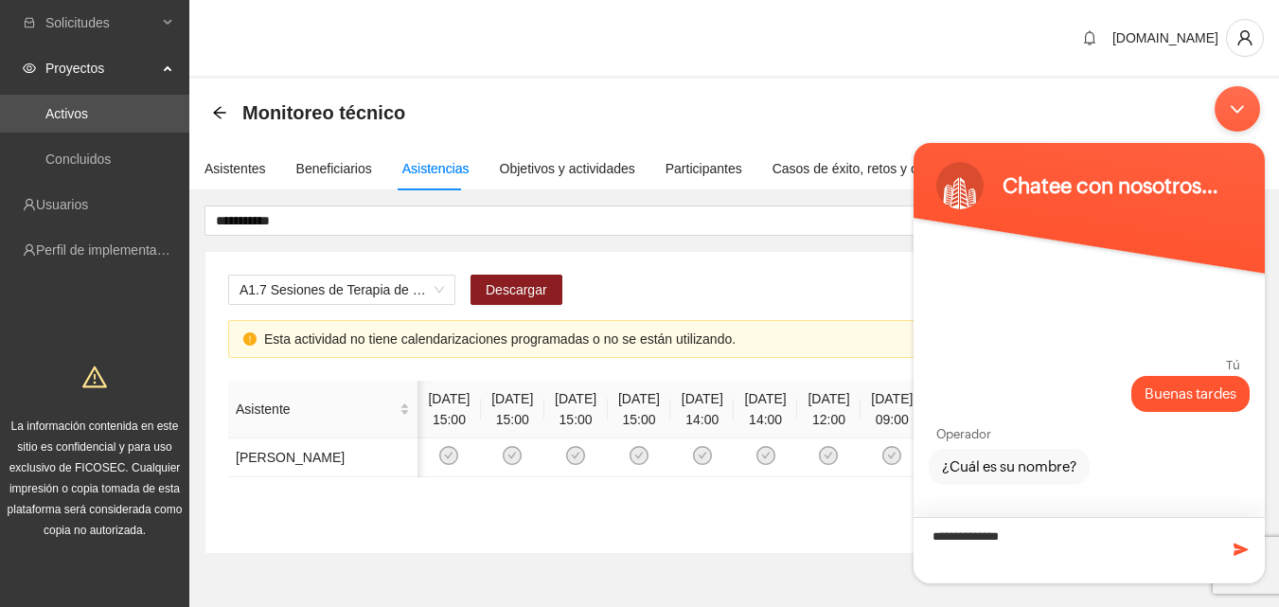
type textarea "**********"
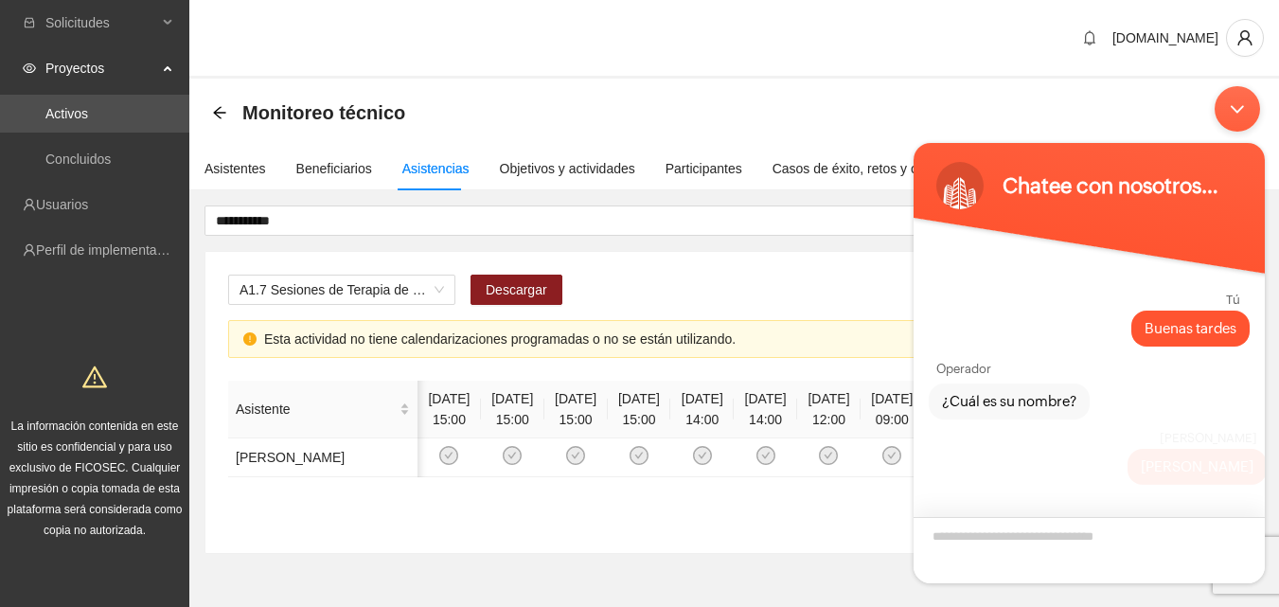
scroll to position [86, 0]
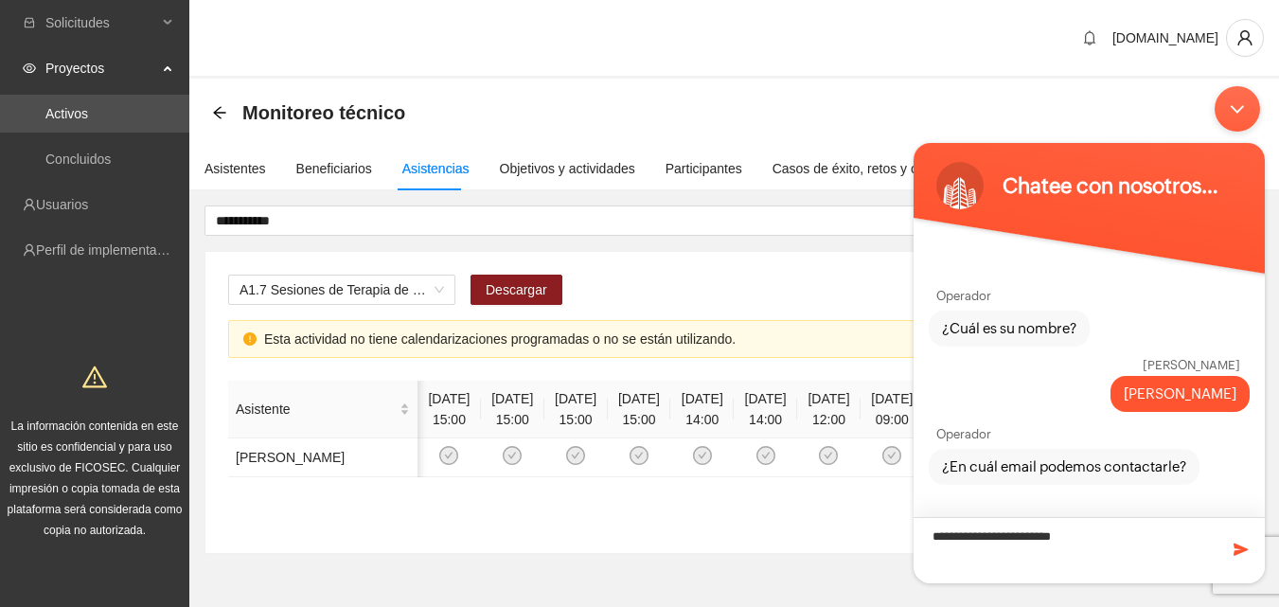
type textarea "**********"
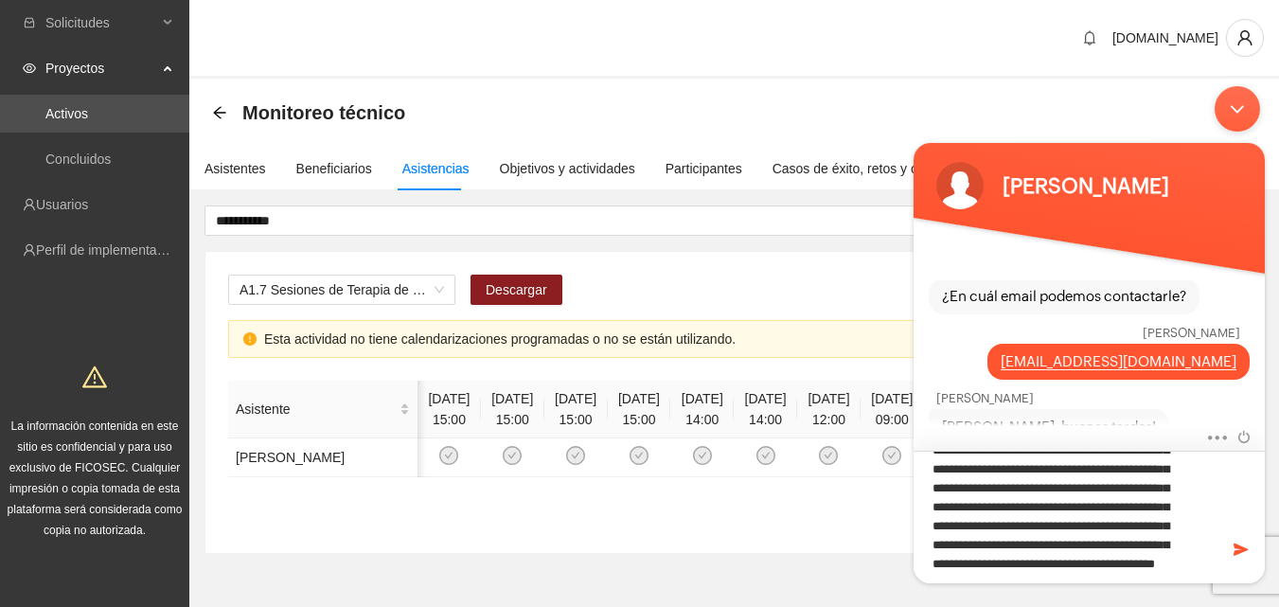
scroll to position [83, 0]
type textarea "**********"
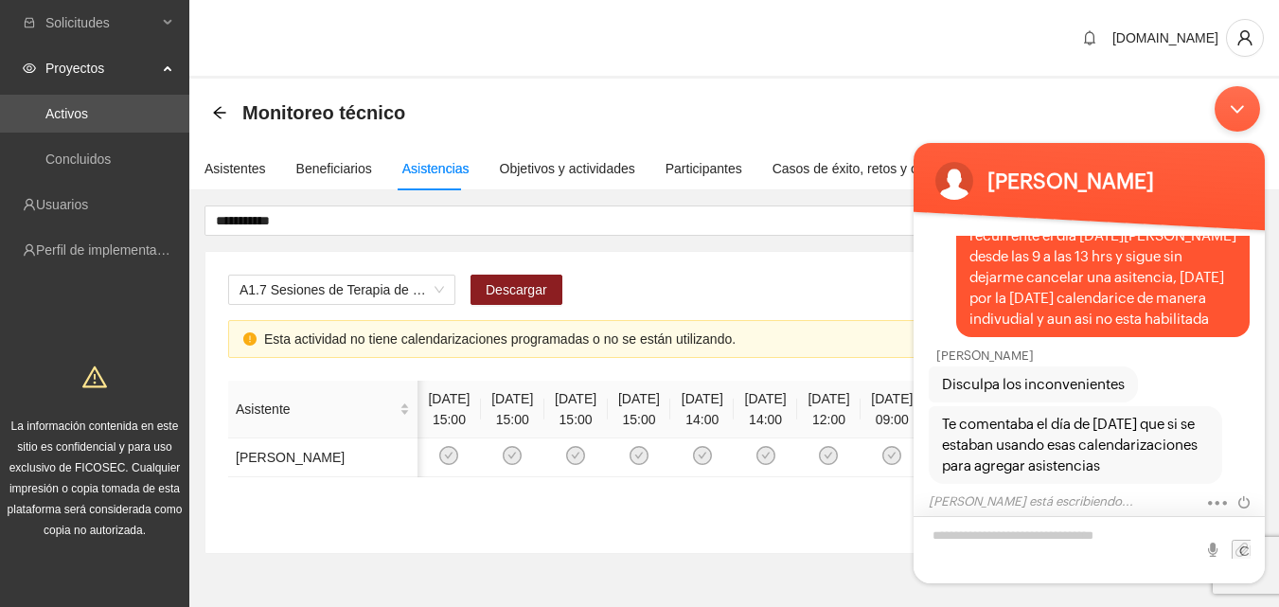
scroll to position [700, 0]
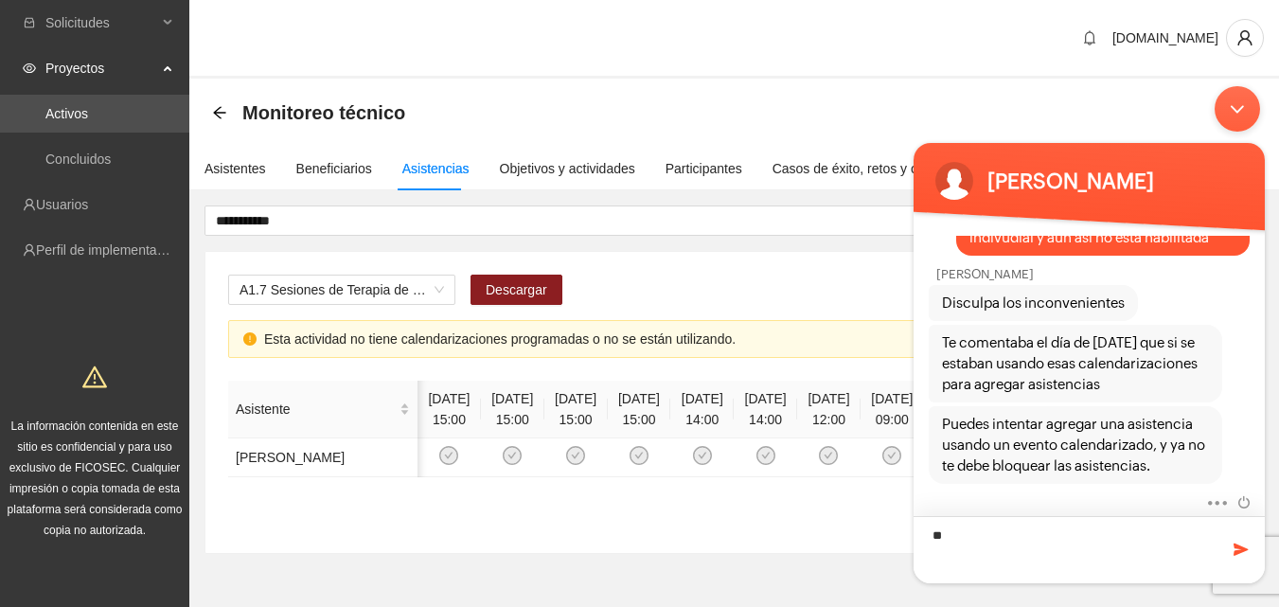
type textarea "*"
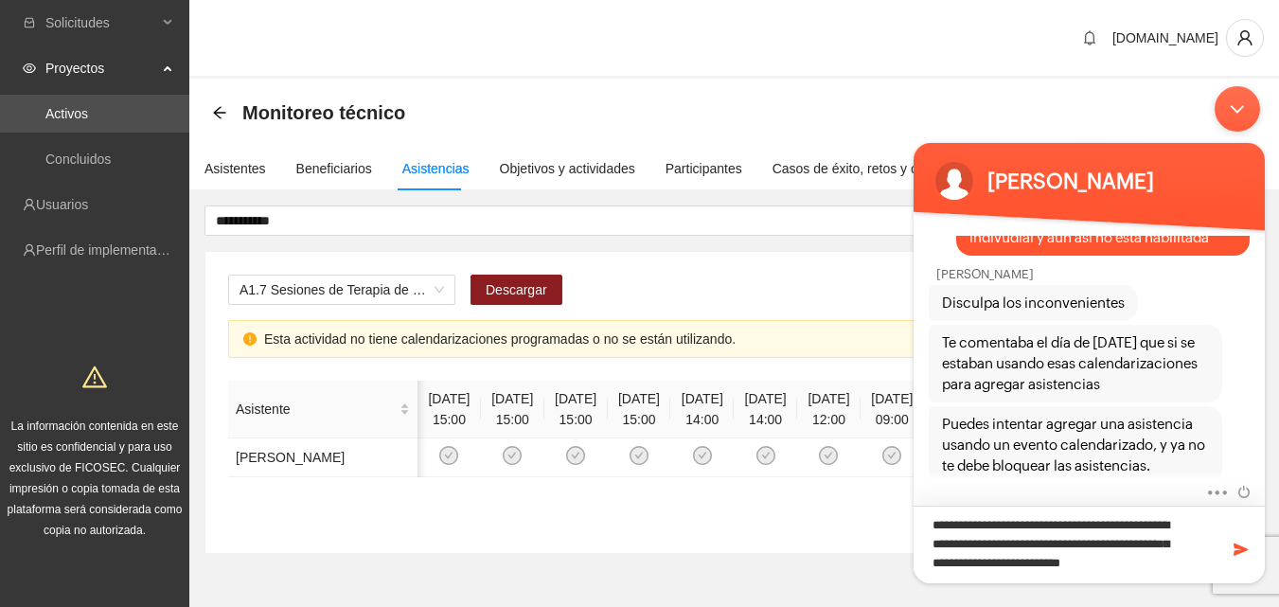
scroll to position [0, 0]
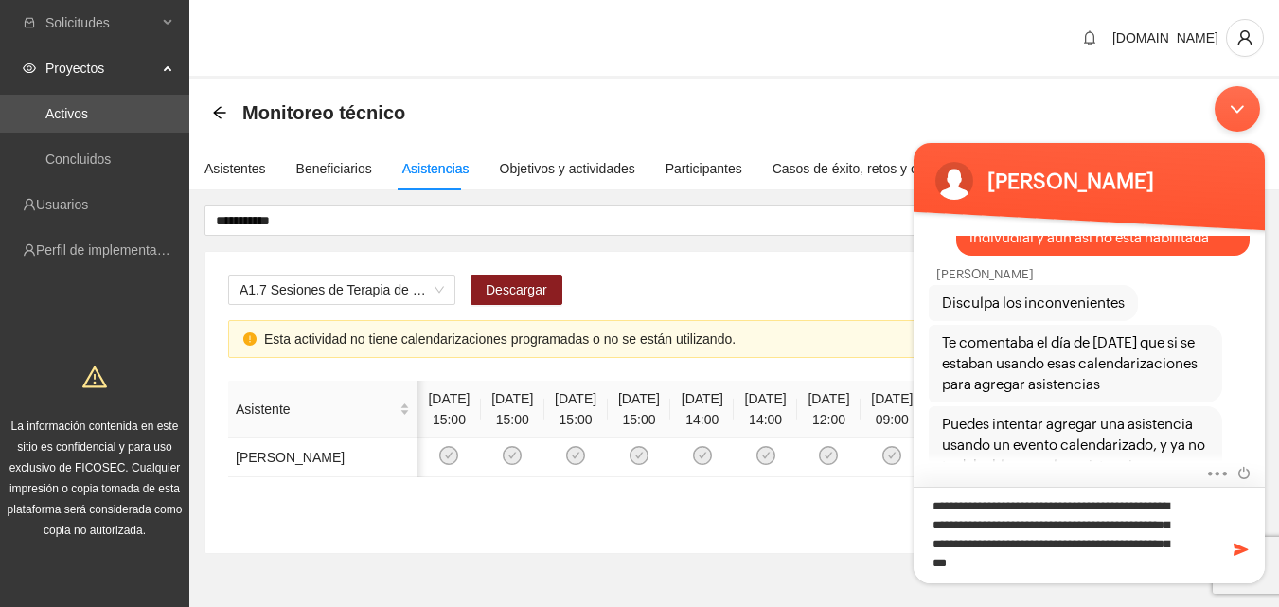
type textarea "**********"
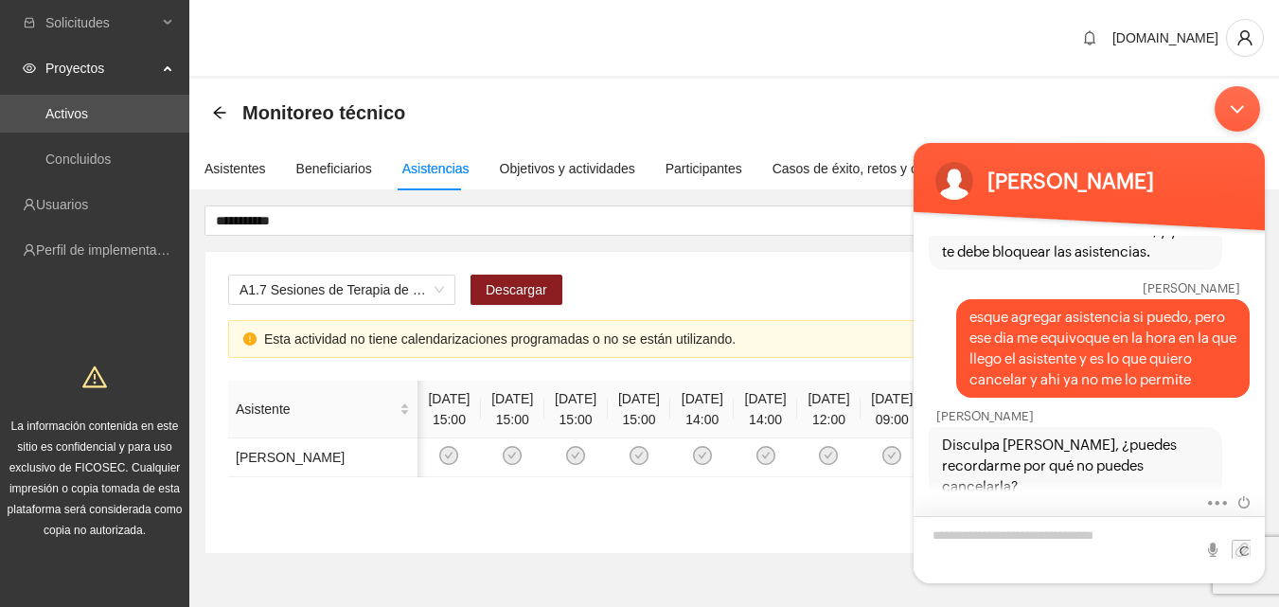
scroll to position [995, 0]
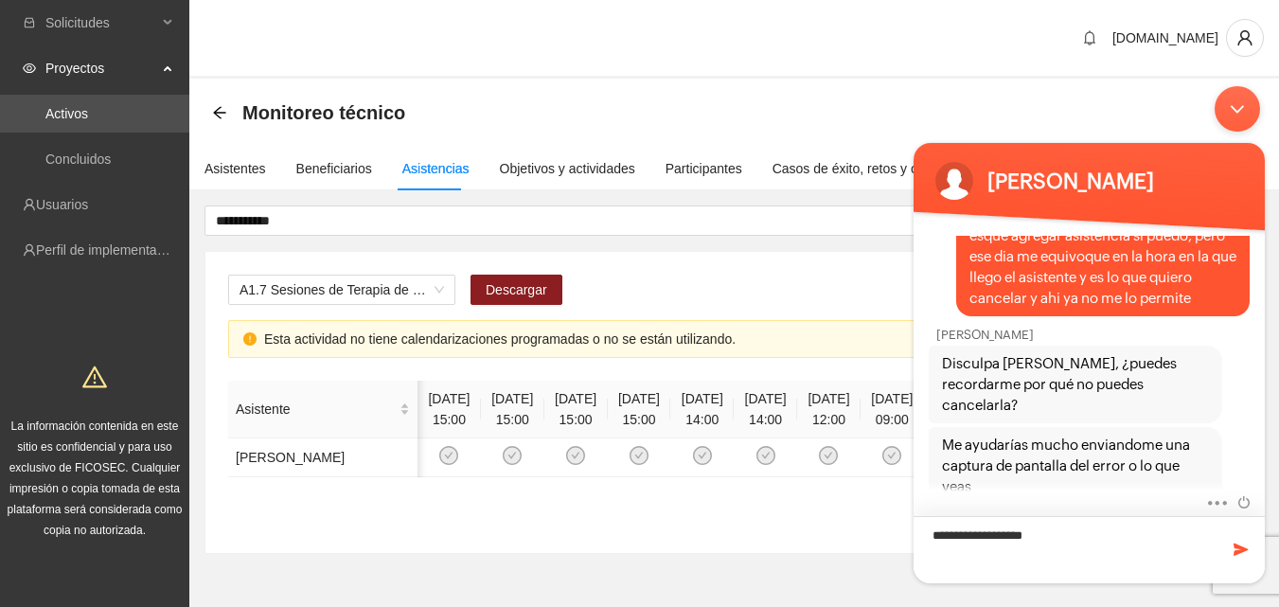
type textarea "**********"
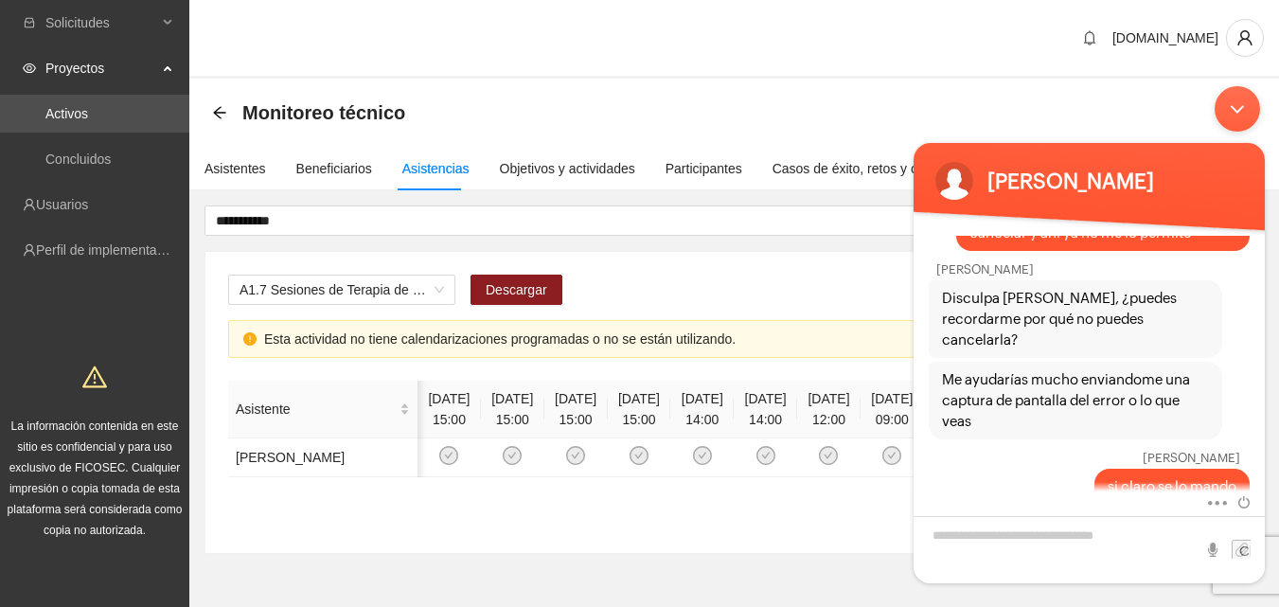
click at [1005, 107] on body "[PERSON_NAME] [PERSON_NAME] tardes [PERSON_NAME] ¿Cuál es su nombre? [PERSON_NA…" at bounding box center [1089, 335] width 370 height 516
click at [1236, 106] on div "Minimizar ventana de chat en vivo" at bounding box center [1237, 108] width 45 height 45
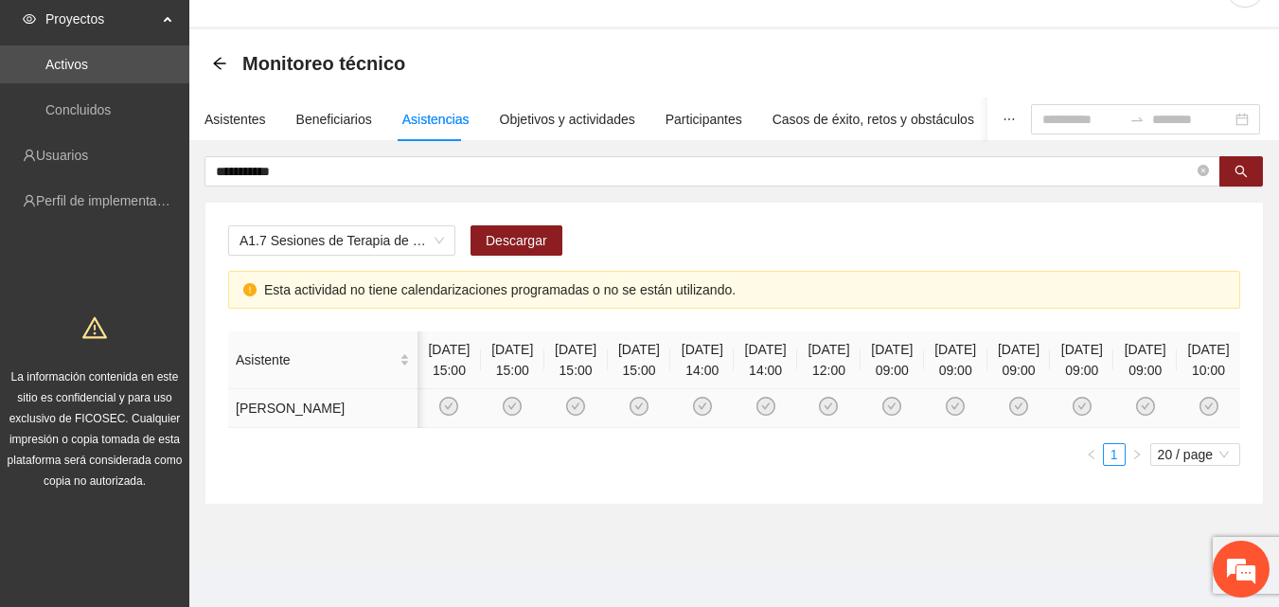
scroll to position [95, 0]
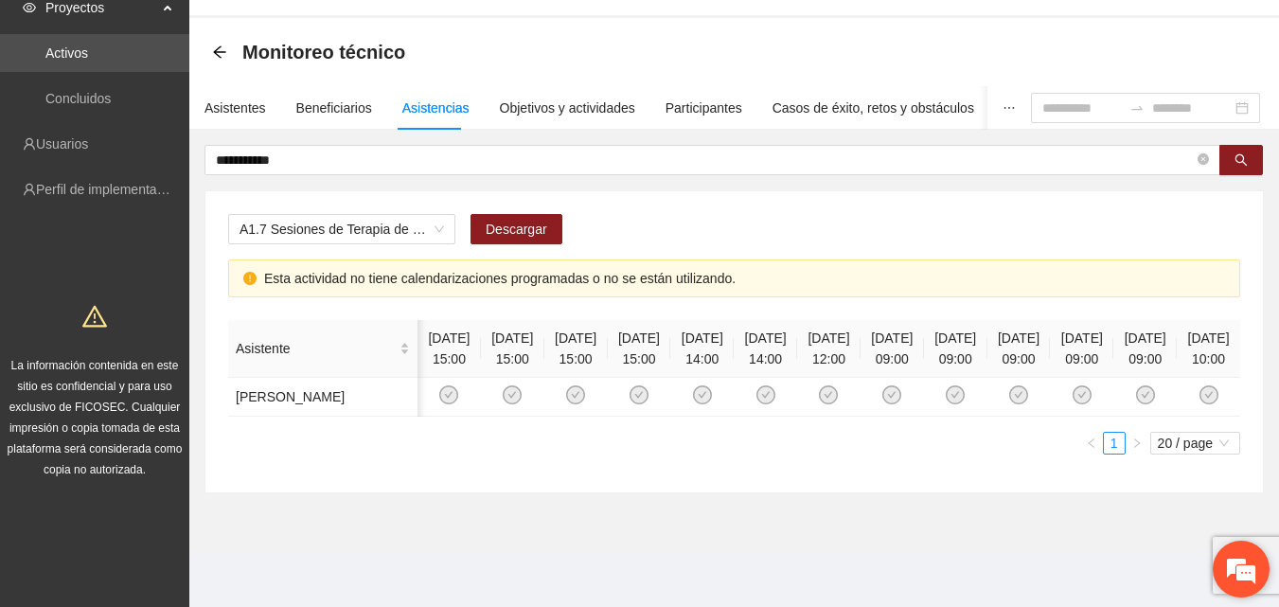
click at [1268, 544] on div "¡Hola! ¿Cómo puedo ayudarte?" at bounding box center [1241, 569] width 57 height 57
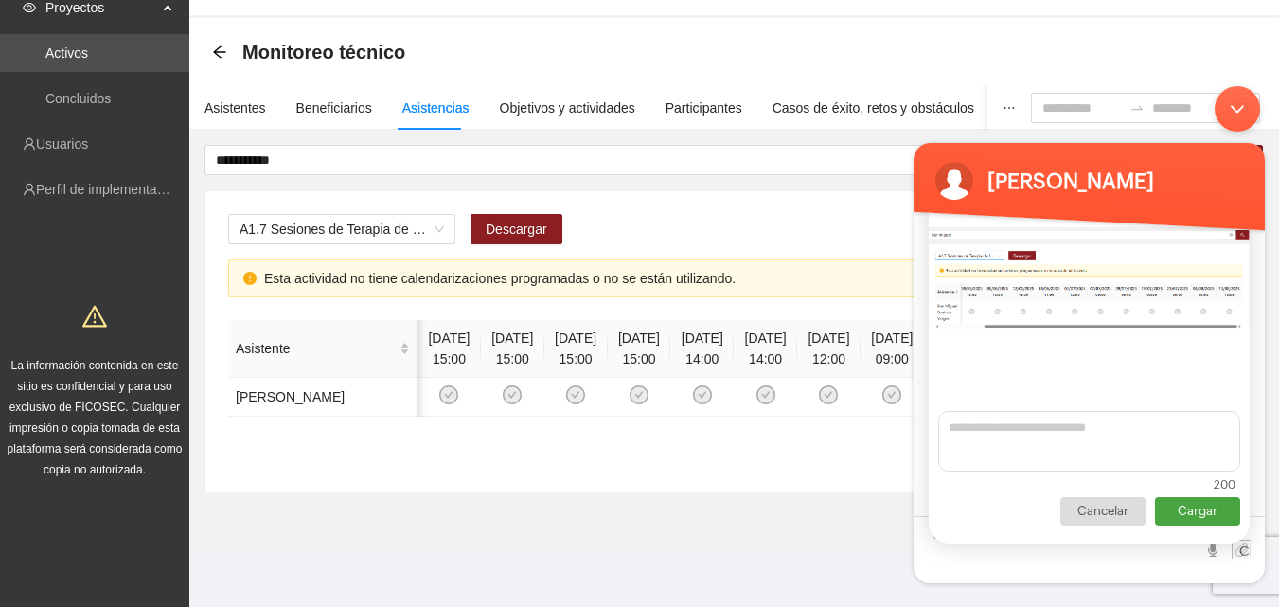
click at [1199, 513] on p "Cargar" at bounding box center [1197, 511] width 85 height 28
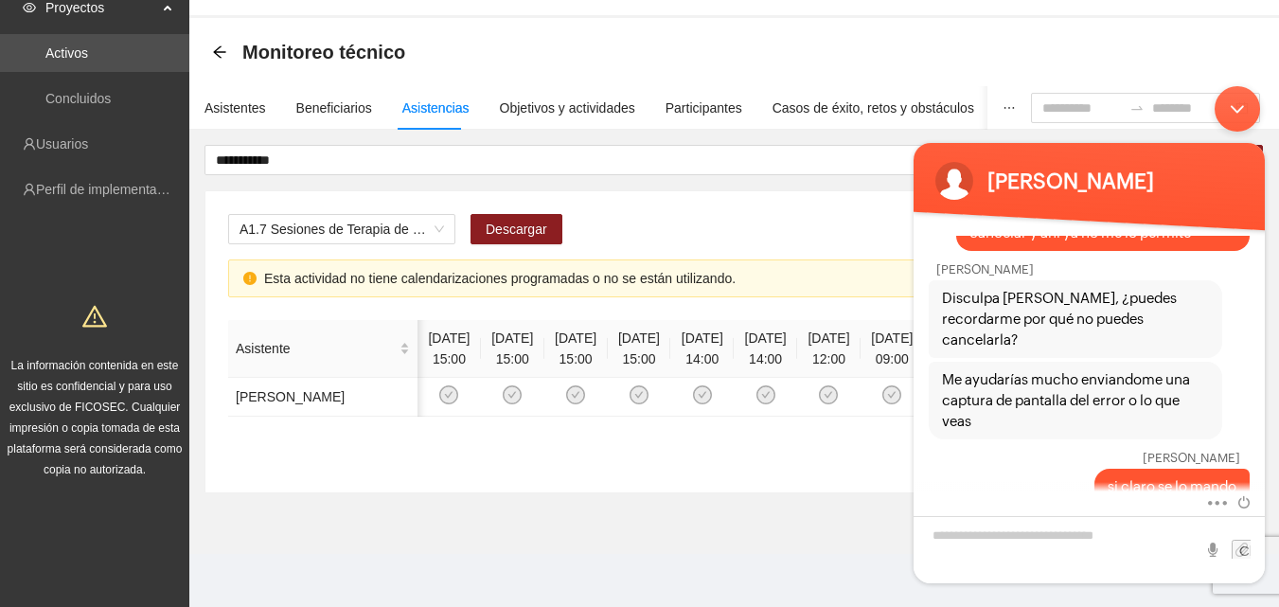
scroll to position [1146, 0]
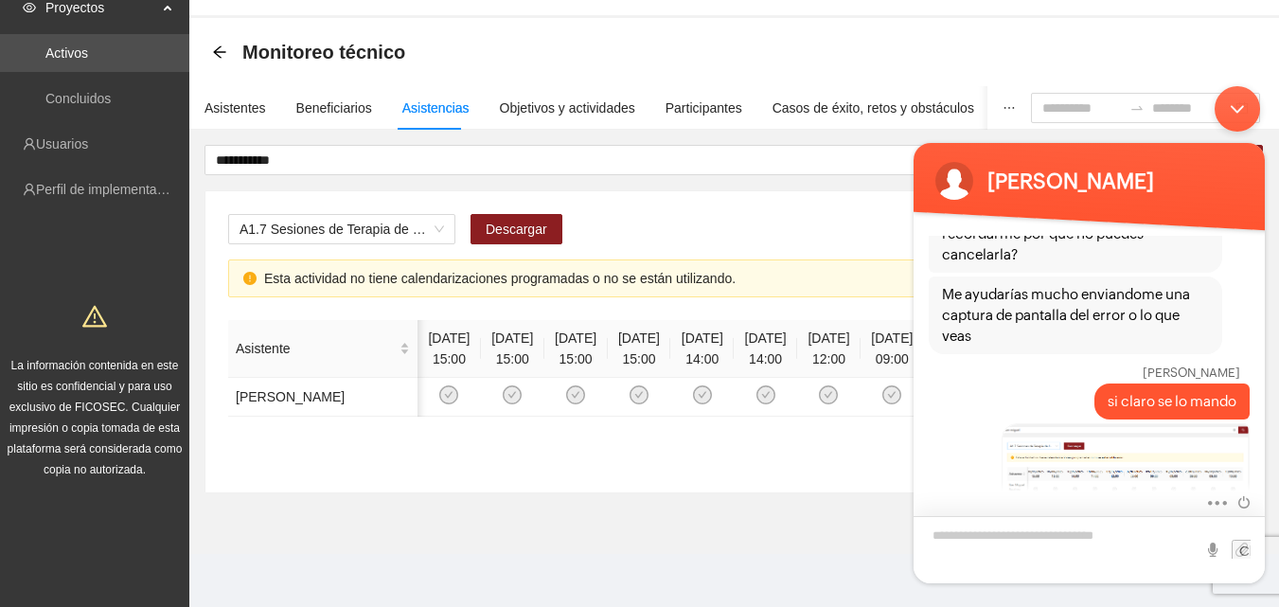
click at [1137, 531] on textarea "Escriba su mensaje y pulse “Intro”" at bounding box center [1089, 549] width 351 height 67
type textarea "**********"
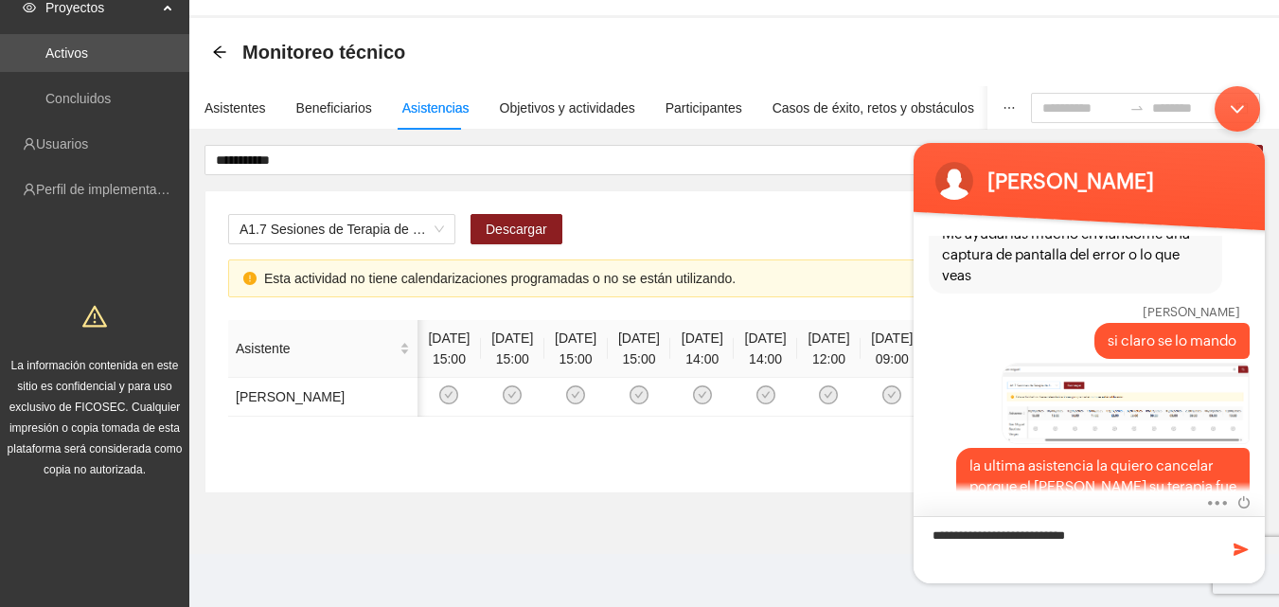
type textarea "**********"
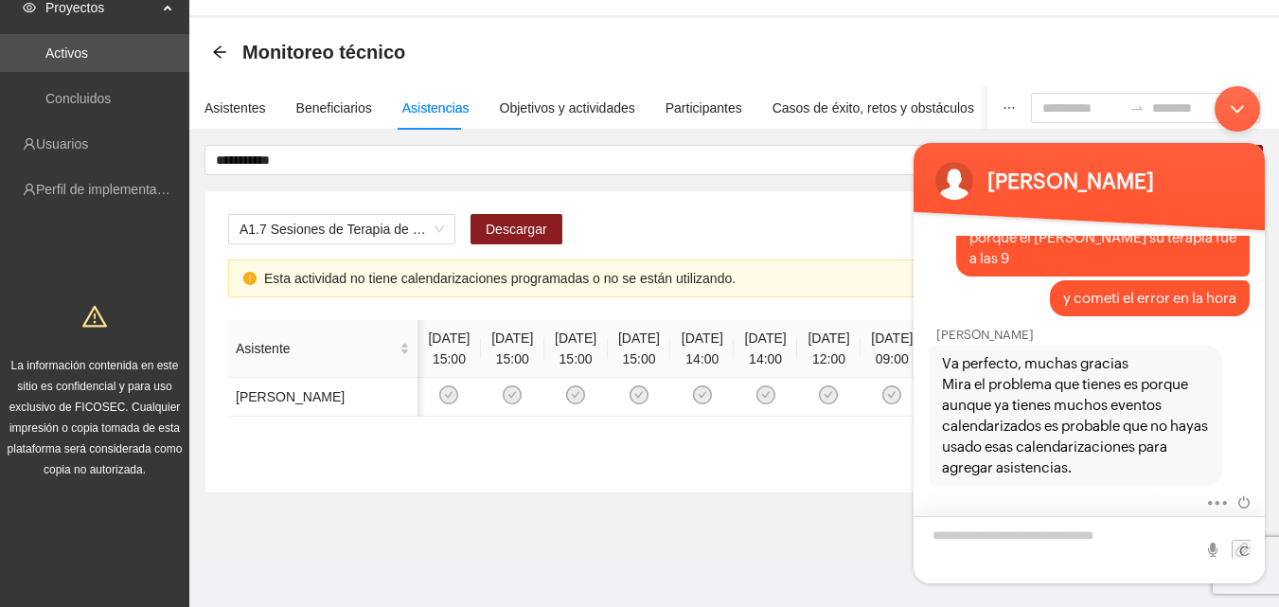
scroll to position [1537, 0]
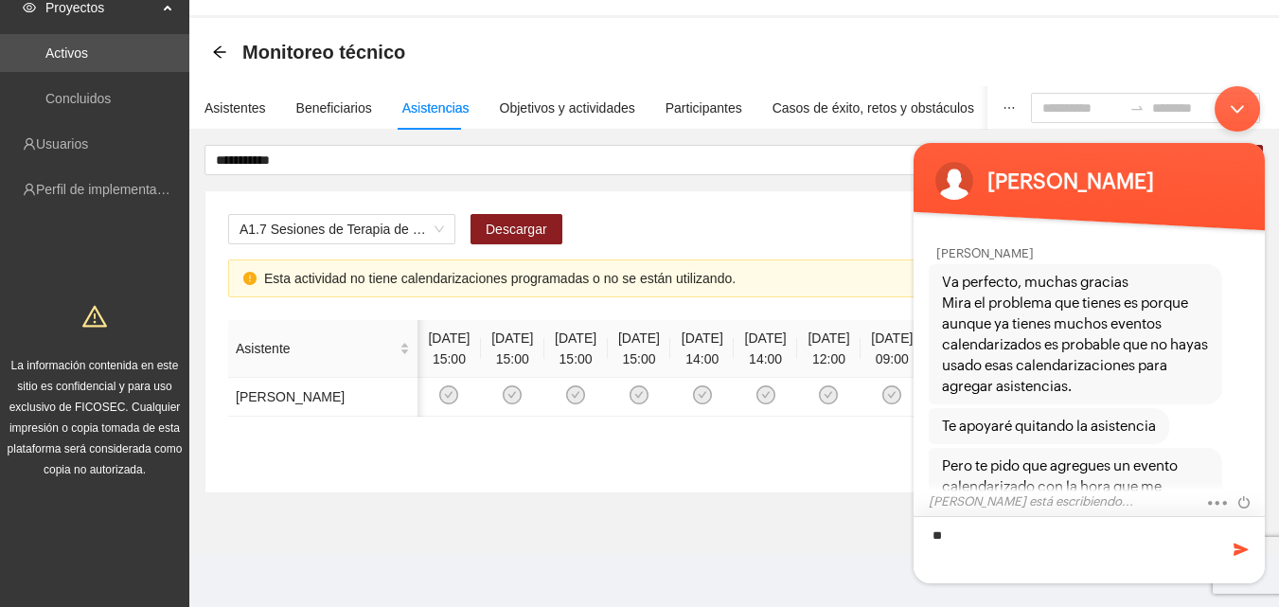
type textarea "*"
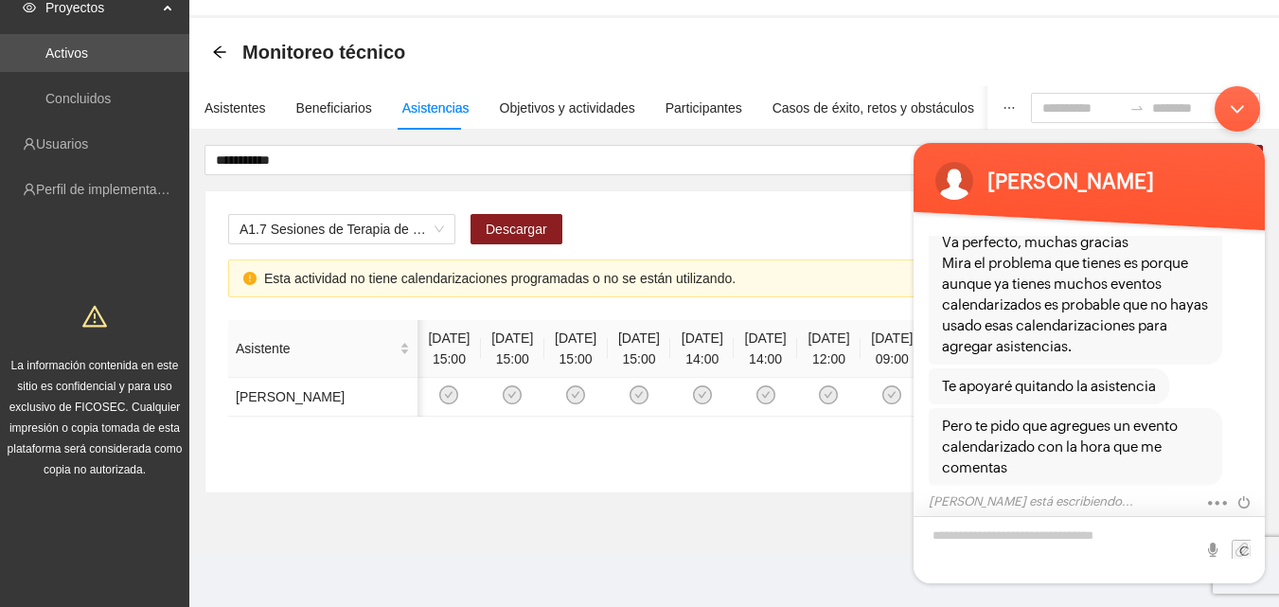
click at [1036, 531] on textarea "Escriba su mensaje y pulse “Intro”" at bounding box center [1089, 549] width 351 height 67
click at [976, 539] on textarea "Escriba su mensaje y pulse “Intro”" at bounding box center [1089, 549] width 351 height 67
click at [693, 492] on div "A1.7 Sesiones de Terapia de Juego para niños y niñas Descargar Esta actividad n…" at bounding box center [733, 341] width 1057 height 301
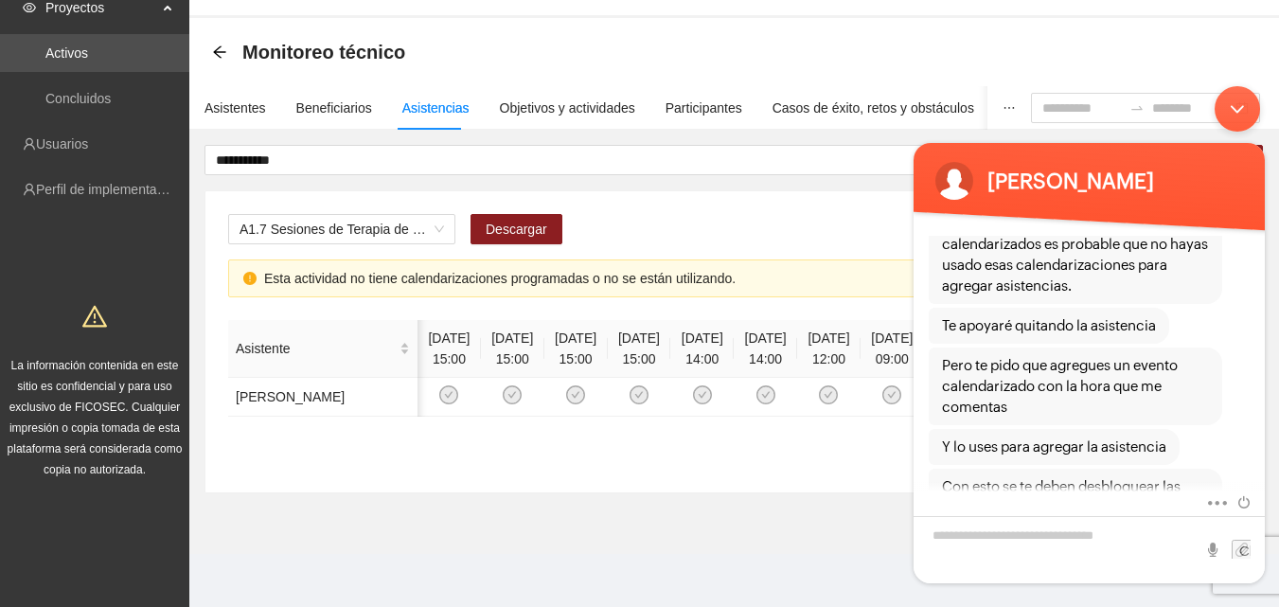
click at [1073, 540] on textarea "Escriba su mensaje y pulse “Intro”" at bounding box center [1089, 549] width 351 height 67
type textarea "*"
type textarea "**********"
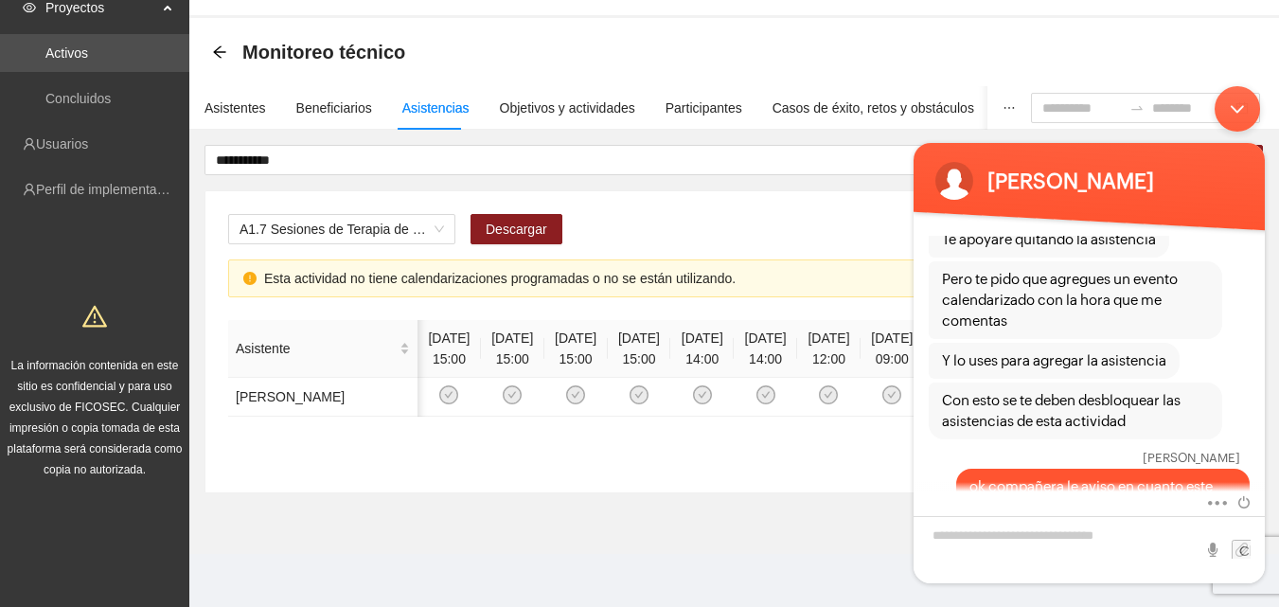
click at [421, 526] on section "**********" at bounding box center [734, 286] width 1090 height 536
click at [219, 45] on icon "arrow-left" at bounding box center [219, 51] width 12 height 12
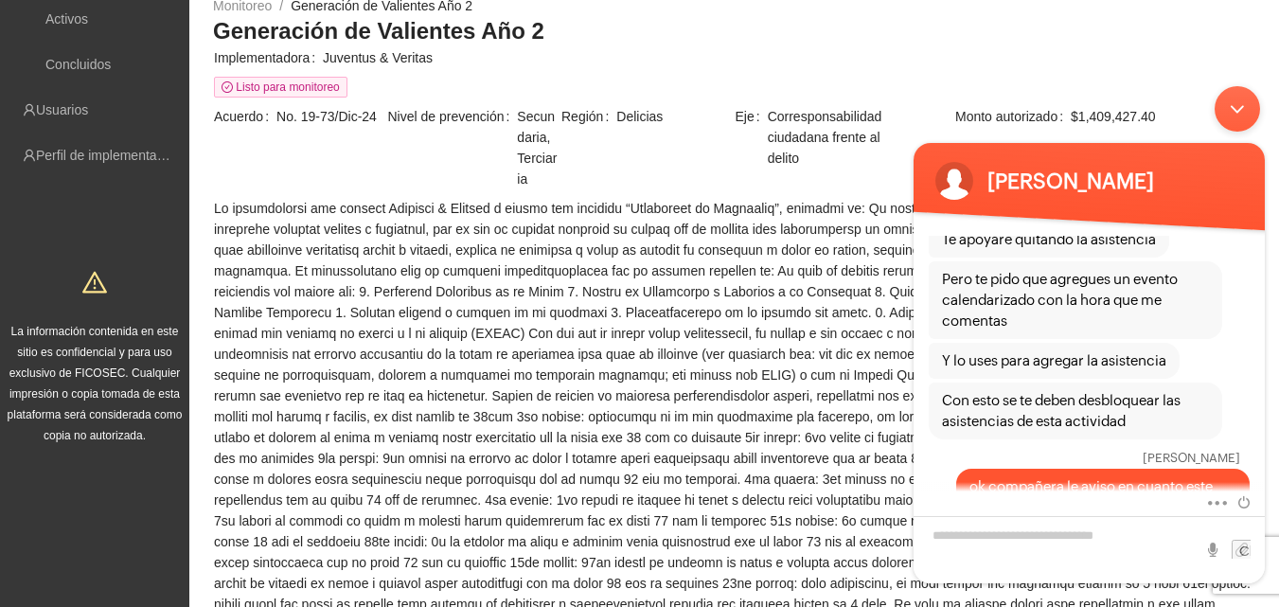
scroll to position [189, 0]
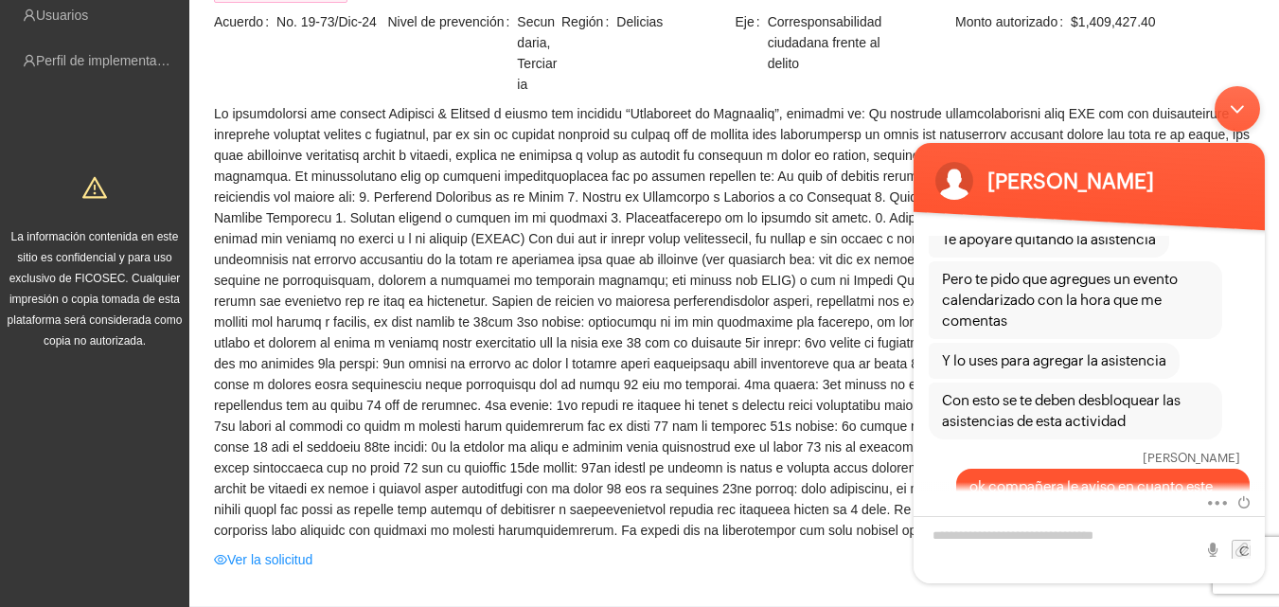
click at [1244, 108] on div "Minimizar ventana de chat en vivo" at bounding box center [1237, 108] width 45 height 45
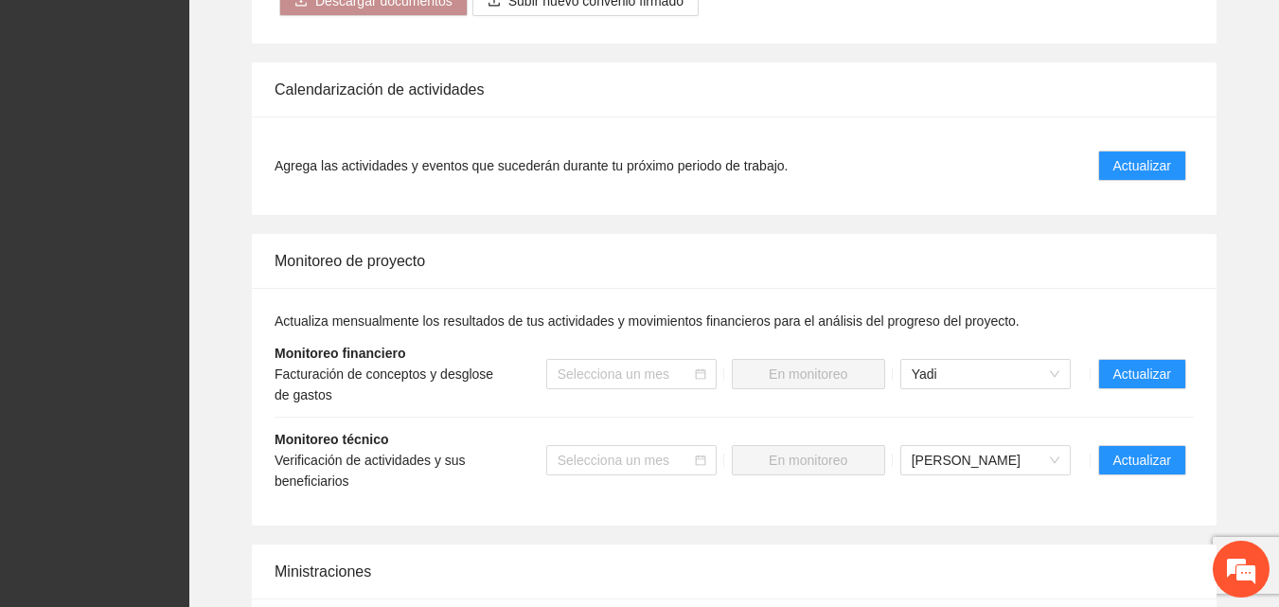
scroll to position [1704, 0]
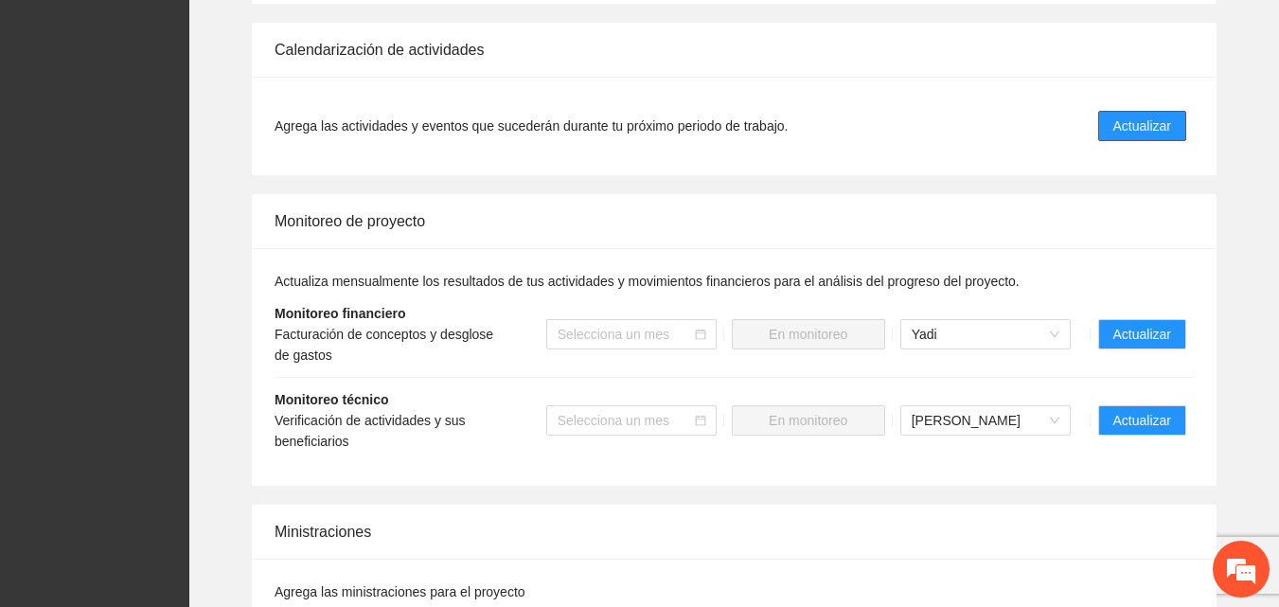
click at [1133, 126] on span "Actualizar" at bounding box center [1142, 125] width 58 height 21
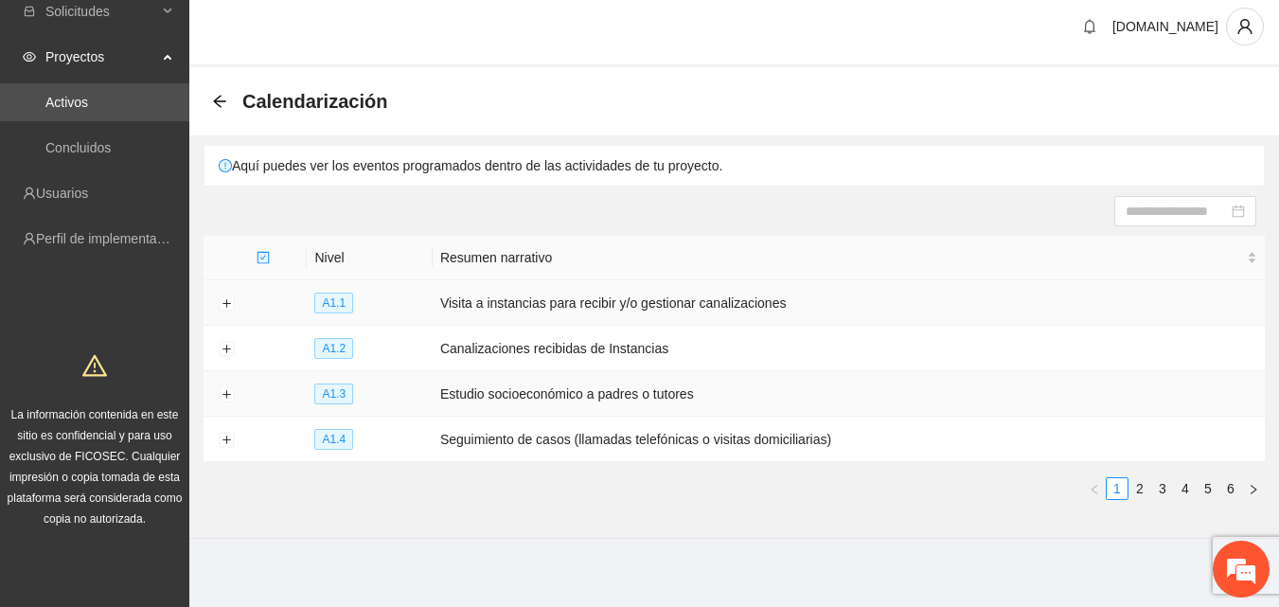
scroll to position [15, 0]
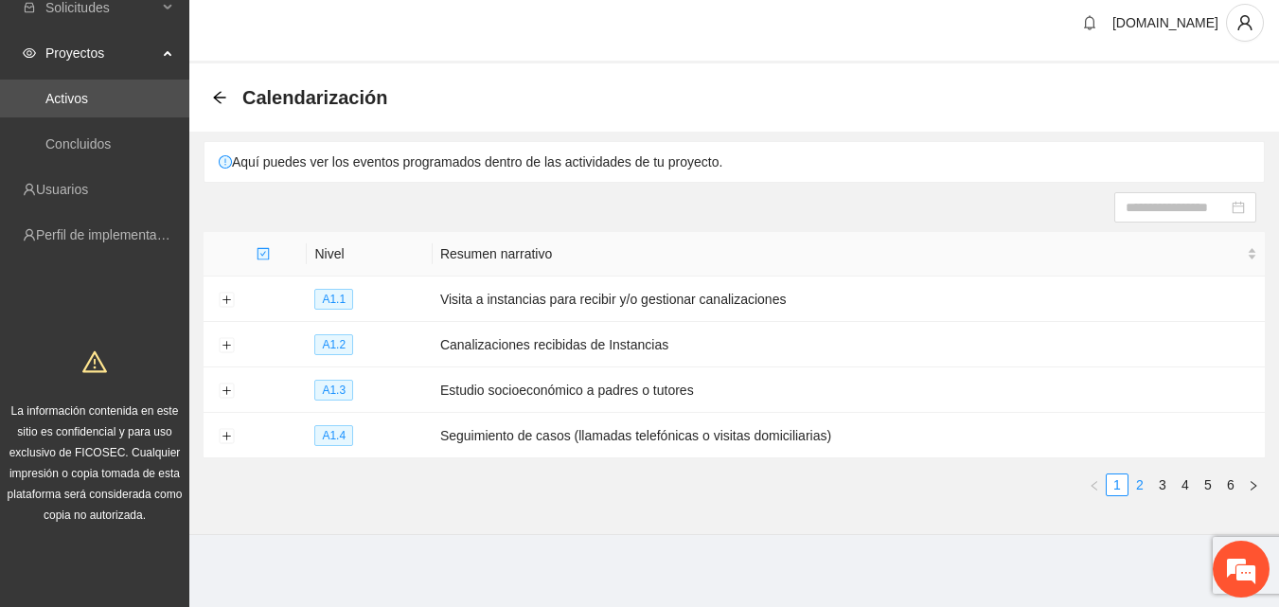
click at [1140, 477] on link "2" at bounding box center [1139, 484] width 21 height 21
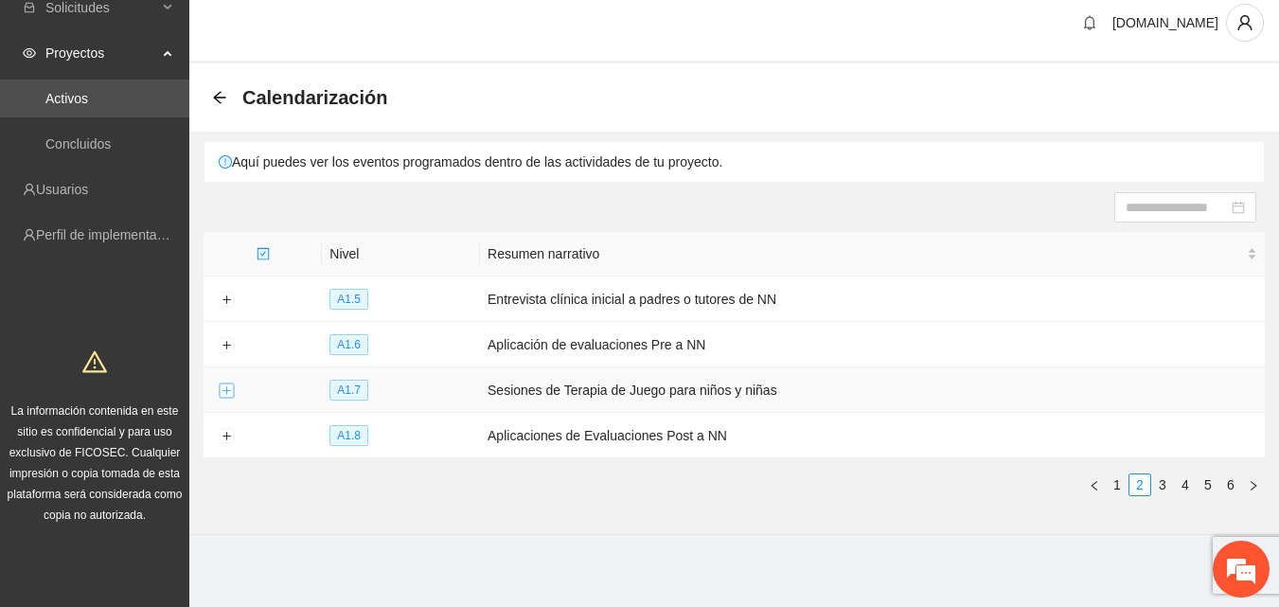
click at [227, 383] on button "Expand row" at bounding box center [226, 390] width 15 height 15
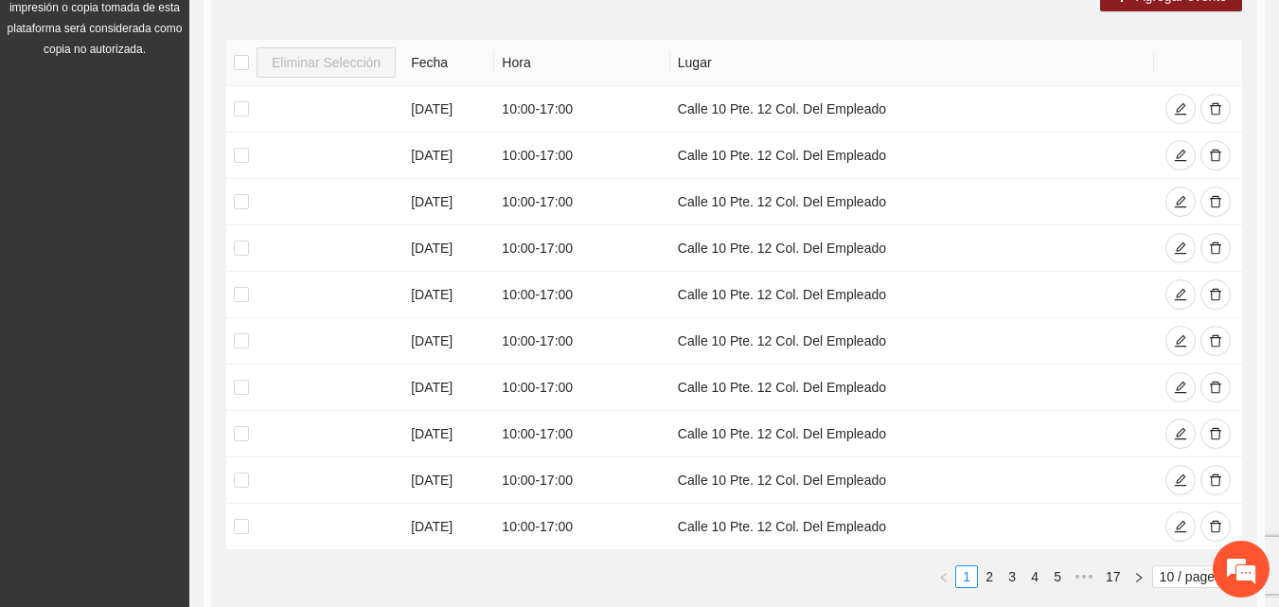
scroll to position [489, 0]
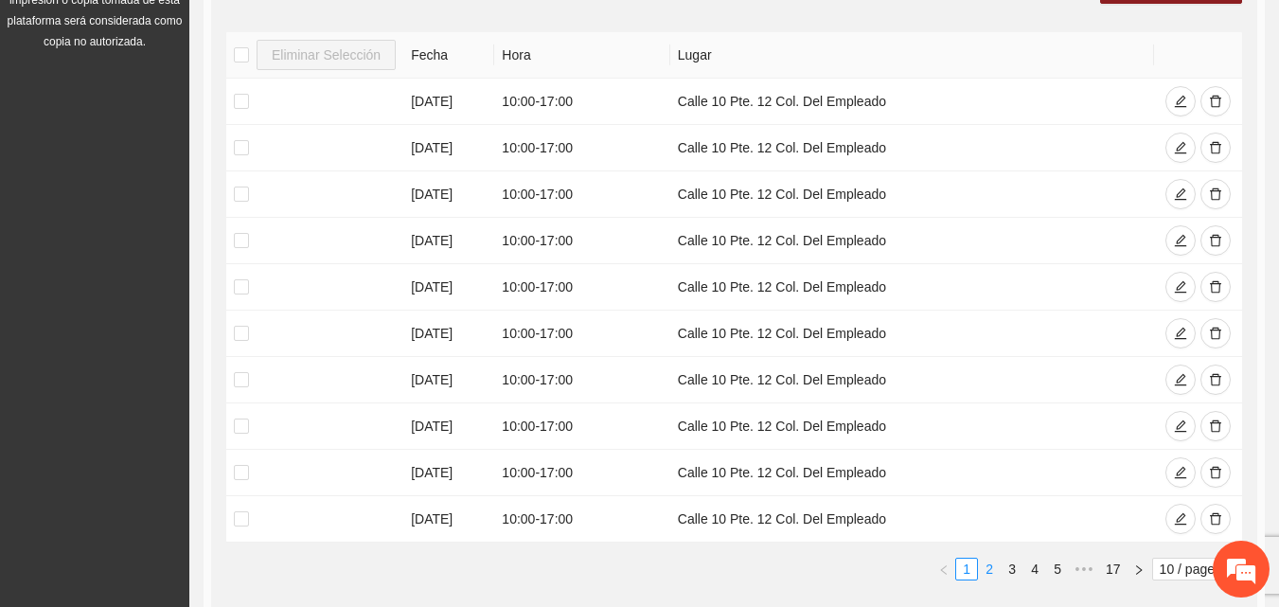
click at [986, 564] on link "2" at bounding box center [989, 569] width 21 height 21
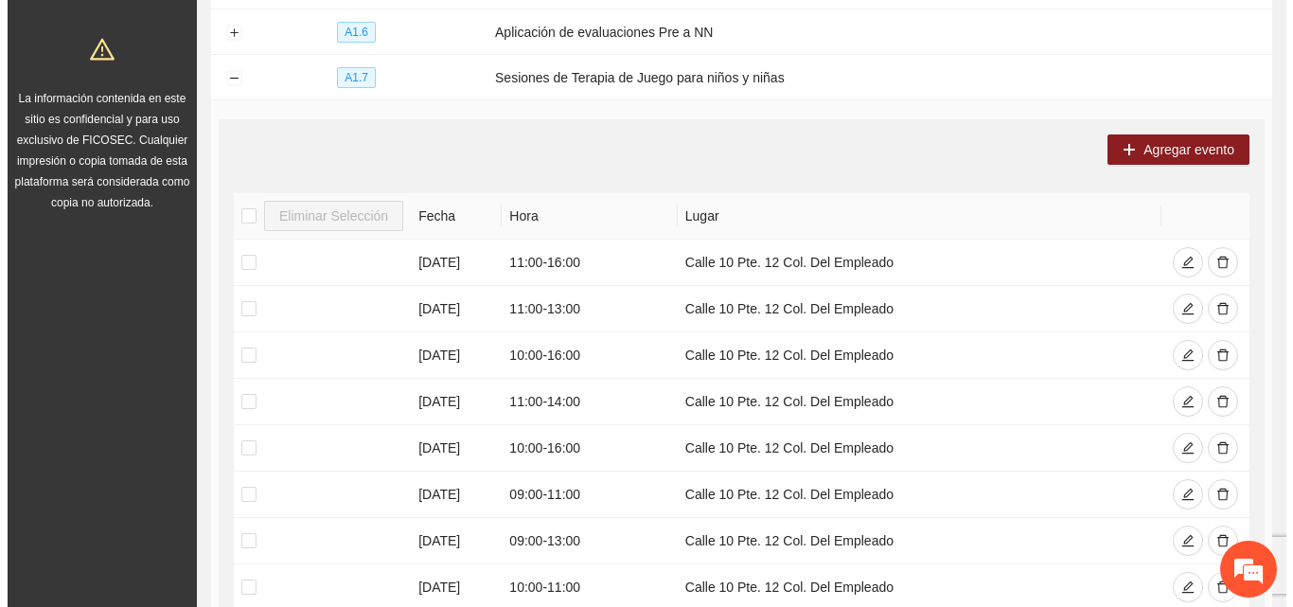
scroll to position [299, 0]
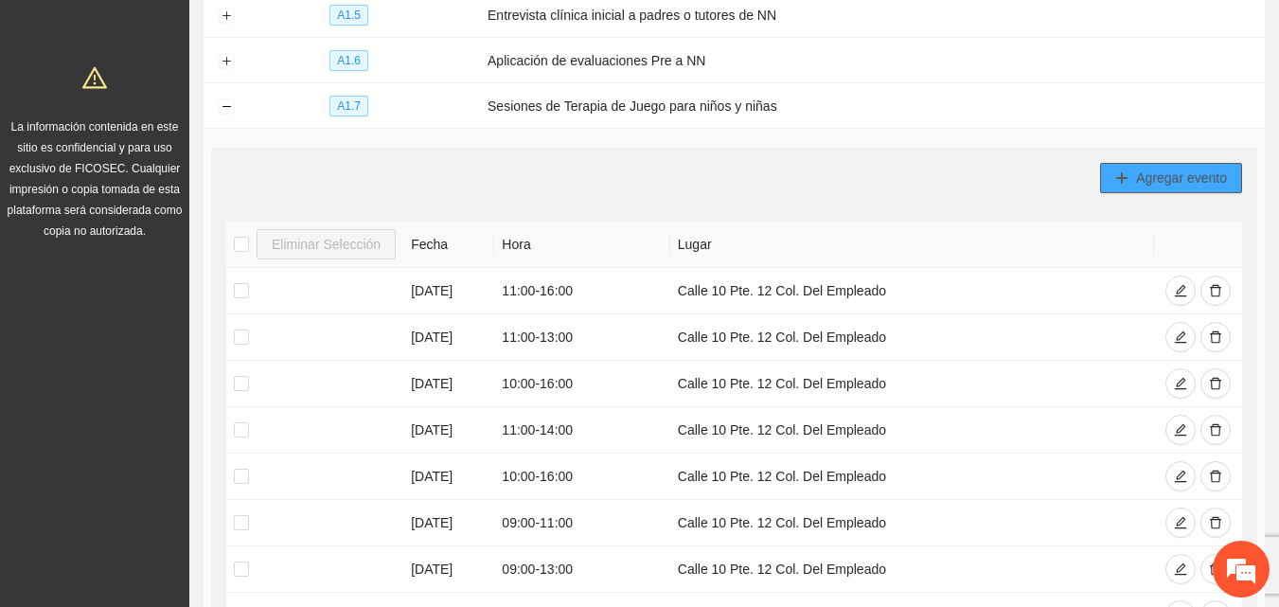
click at [1125, 171] on icon "plus" at bounding box center [1121, 177] width 13 height 13
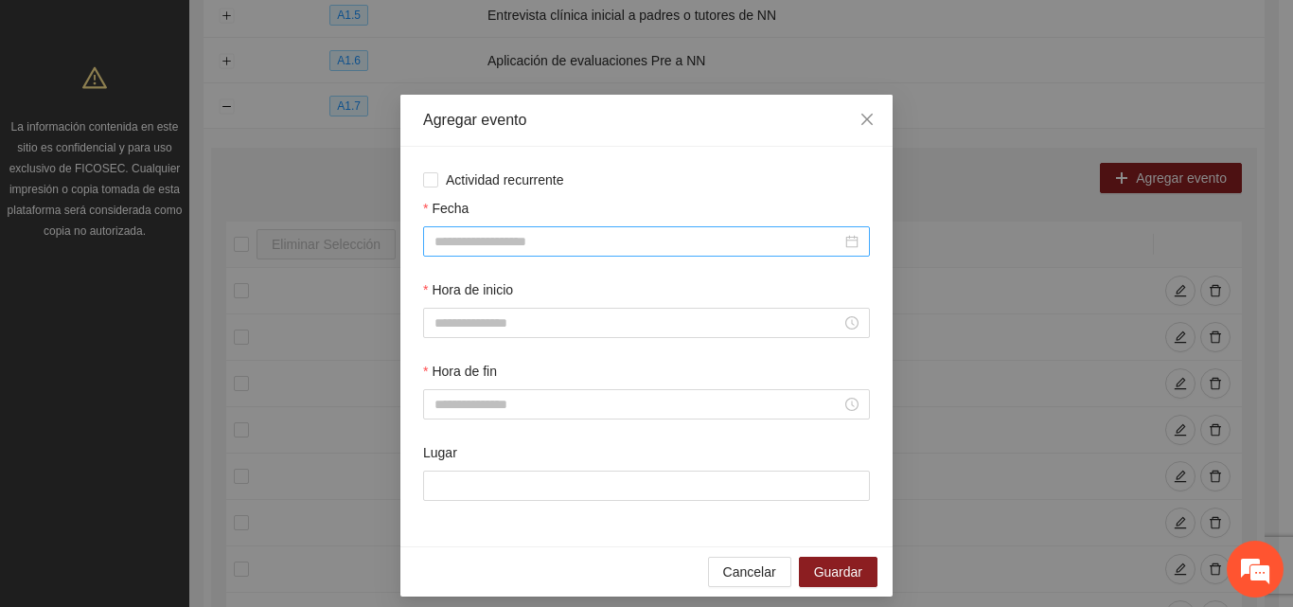
click at [471, 246] on input "Fecha" at bounding box center [638, 241] width 407 height 21
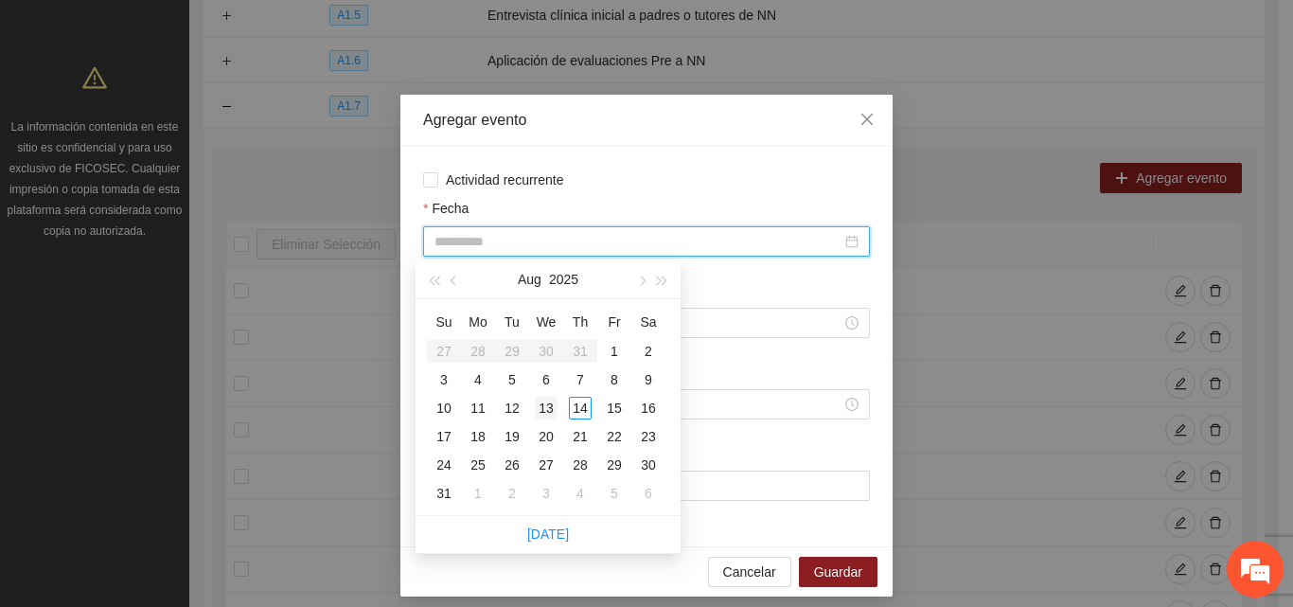
type input "**********"
click at [549, 407] on div "13" at bounding box center [546, 408] width 23 height 23
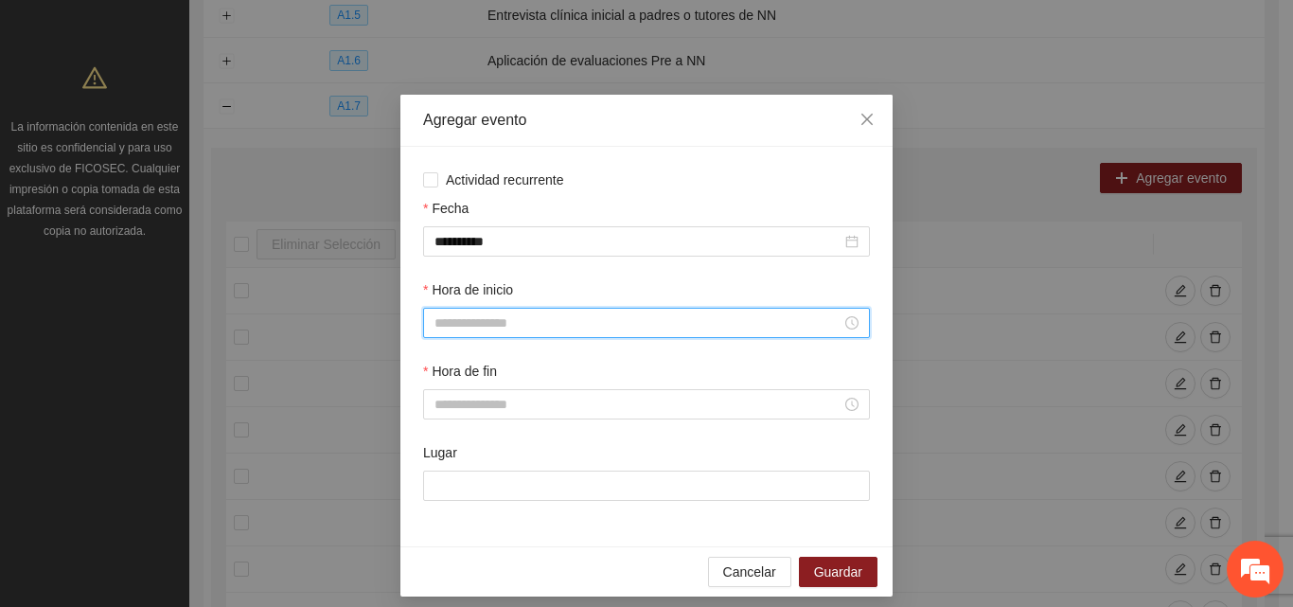
click at [511, 320] on input "Hora de inicio" at bounding box center [638, 322] width 407 height 21
click at [435, 528] on div "10" at bounding box center [442, 529] width 53 height 27
type input "*****"
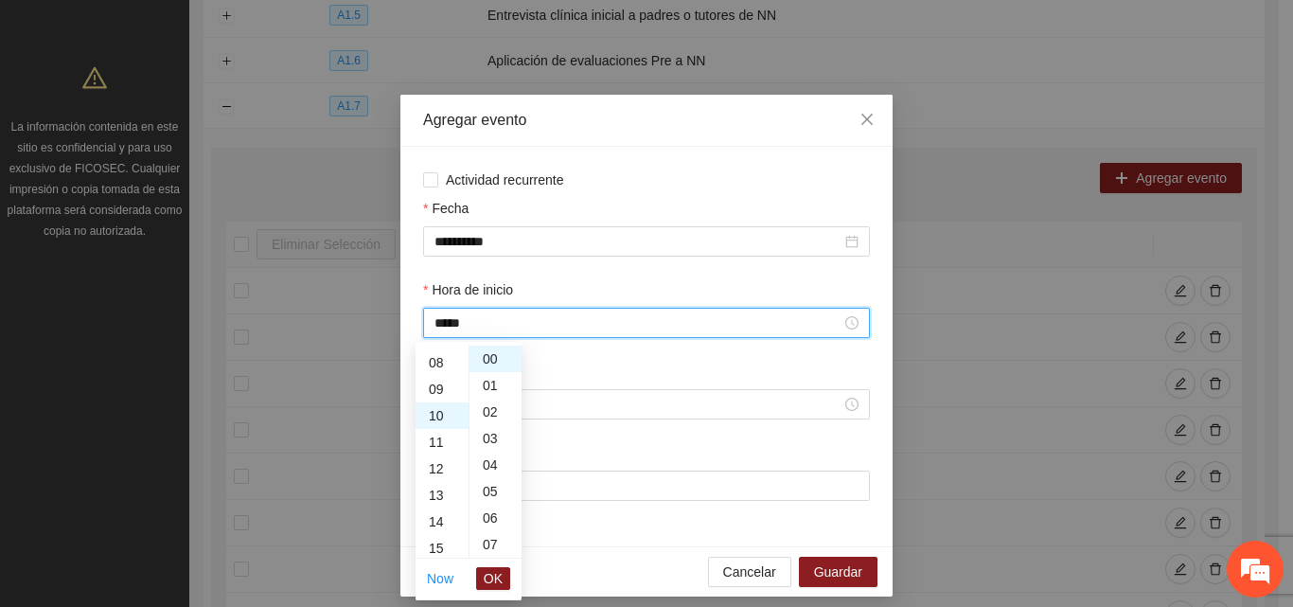
scroll to position [265, 0]
click at [498, 577] on span "OK" at bounding box center [493, 578] width 19 height 21
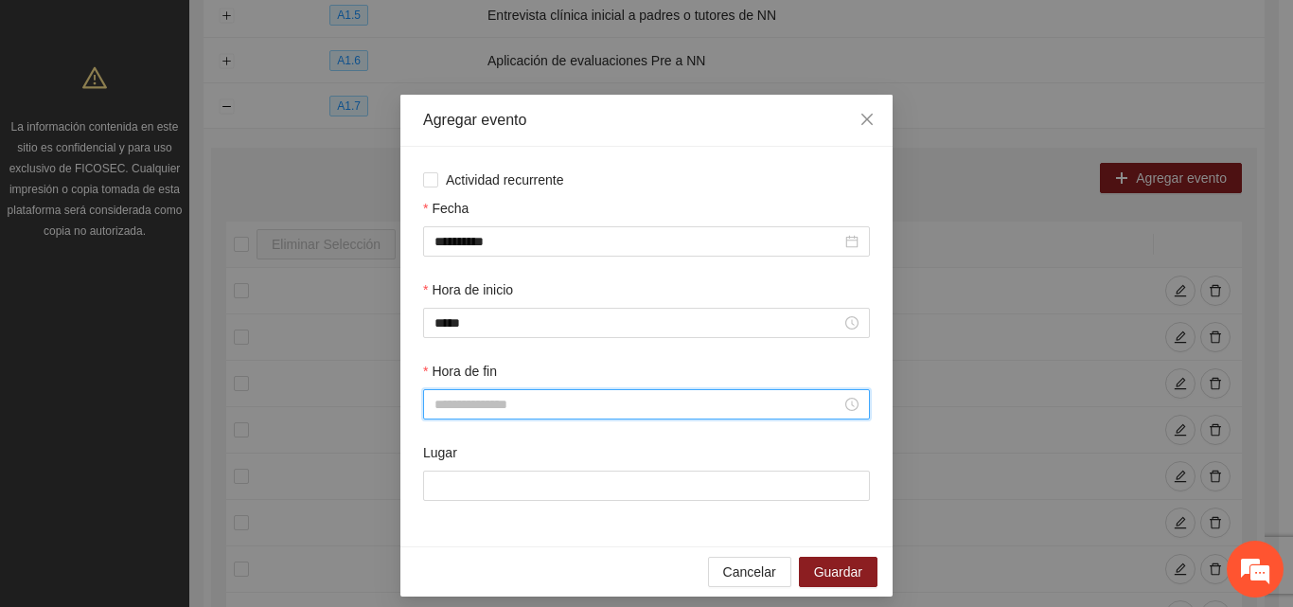
click at [504, 407] on input "Hora de fin" at bounding box center [638, 404] width 407 height 21
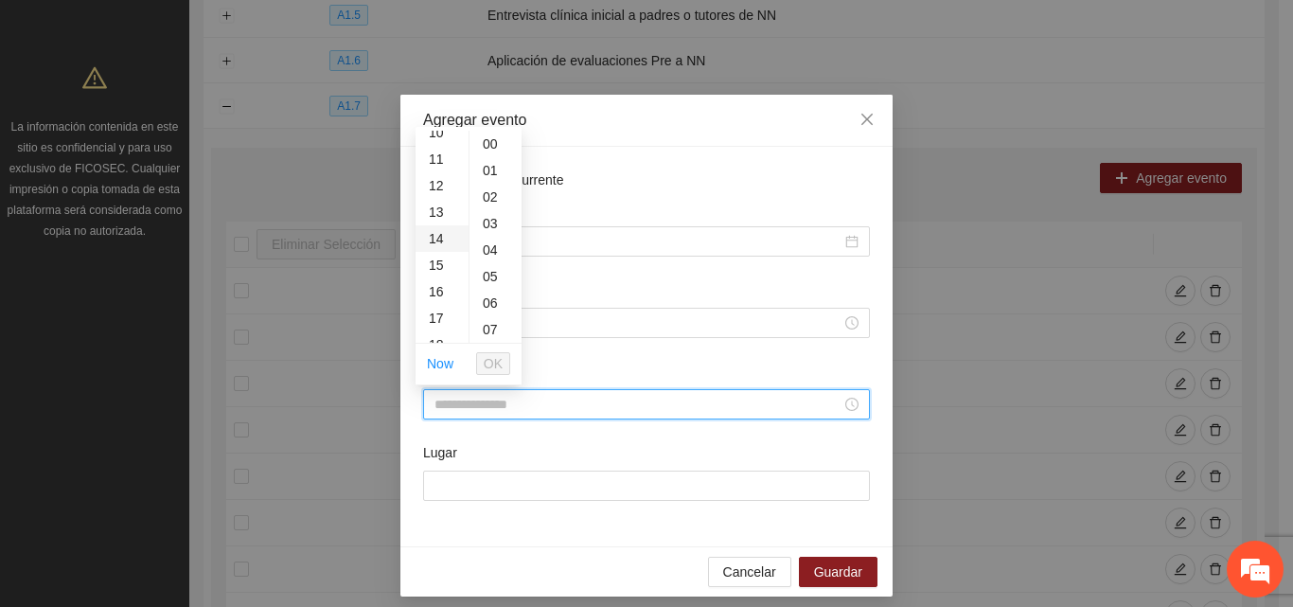
scroll to position [284, 0]
click at [441, 151] on div "11" at bounding box center [442, 151] width 53 height 27
type input "*****"
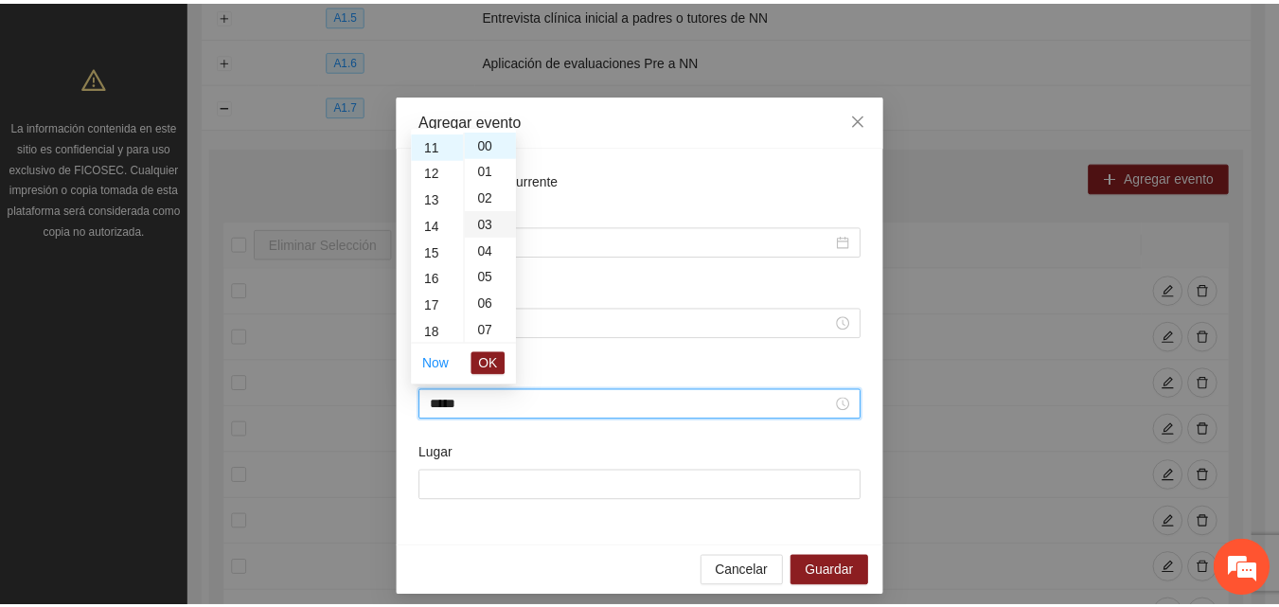
scroll to position [292, 0]
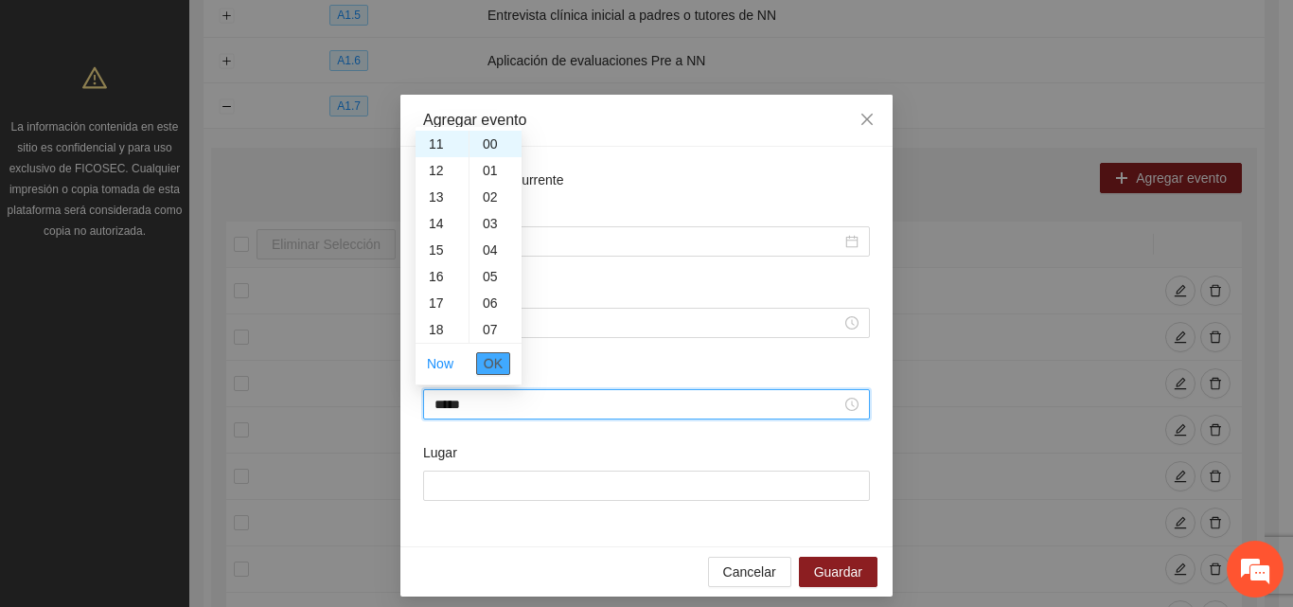
click at [491, 365] on span "OK" at bounding box center [493, 363] width 19 height 21
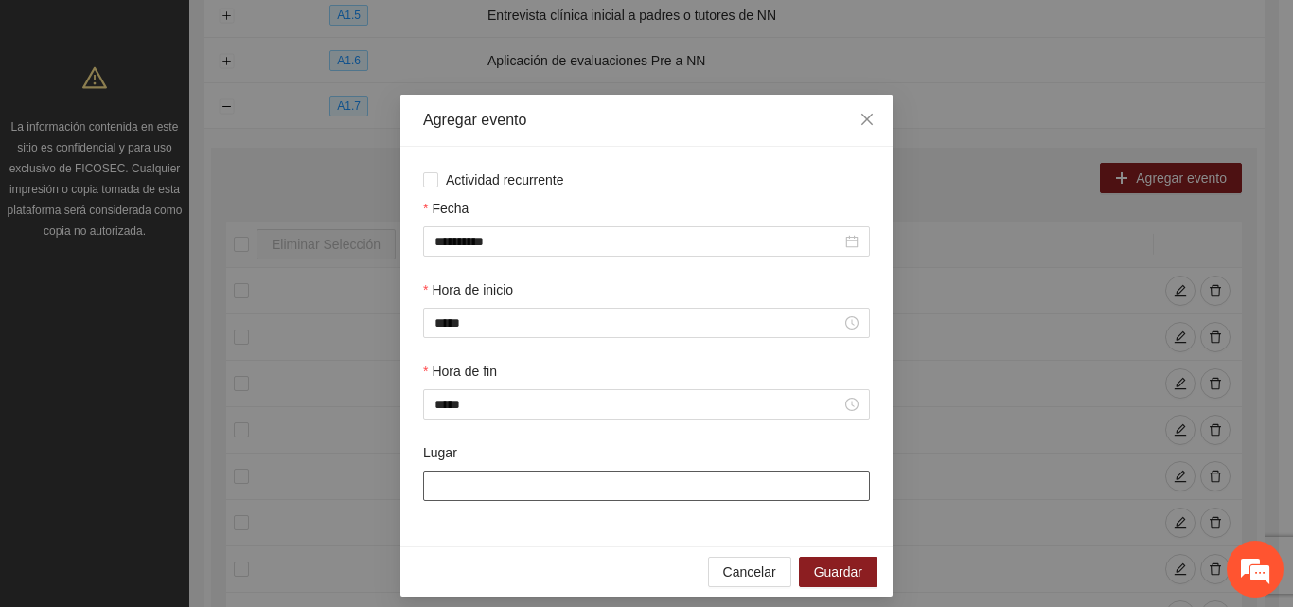
click at [451, 490] on input "Lugar" at bounding box center [646, 486] width 447 height 30
type input "**********"
click at [824, 573] on span "Guardar" at bounding box center [838, 571] width 48 height 21
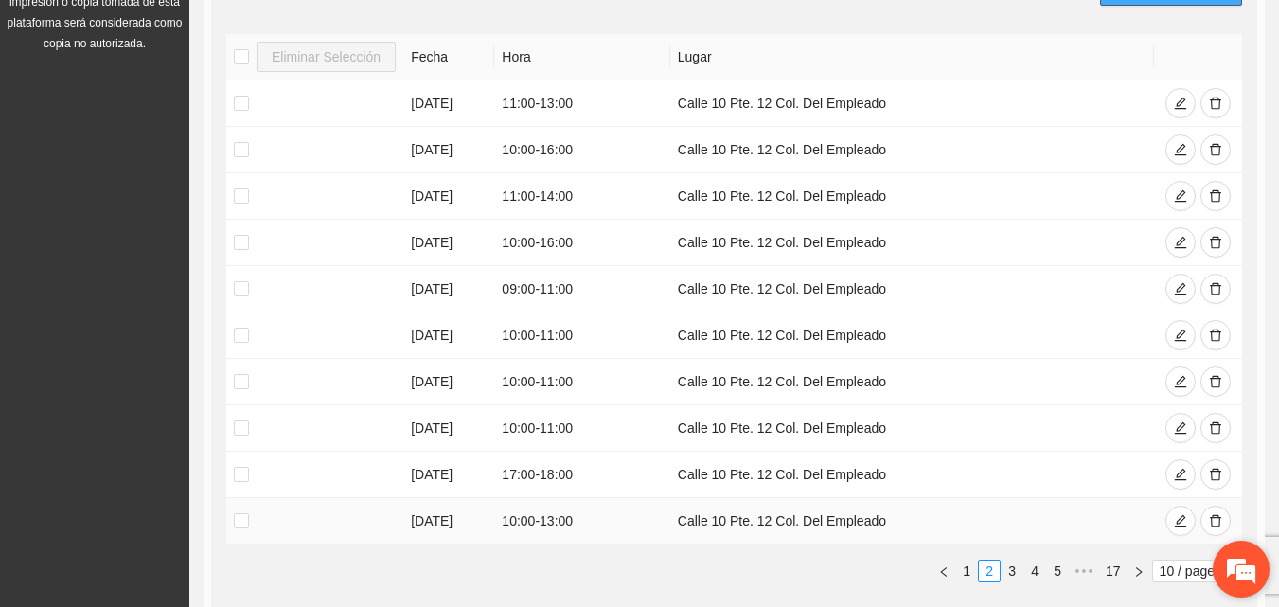
scroll to position [489, 0]
click at [1238, 587] on em at bounding box center [1241, 568] width 51 height 51
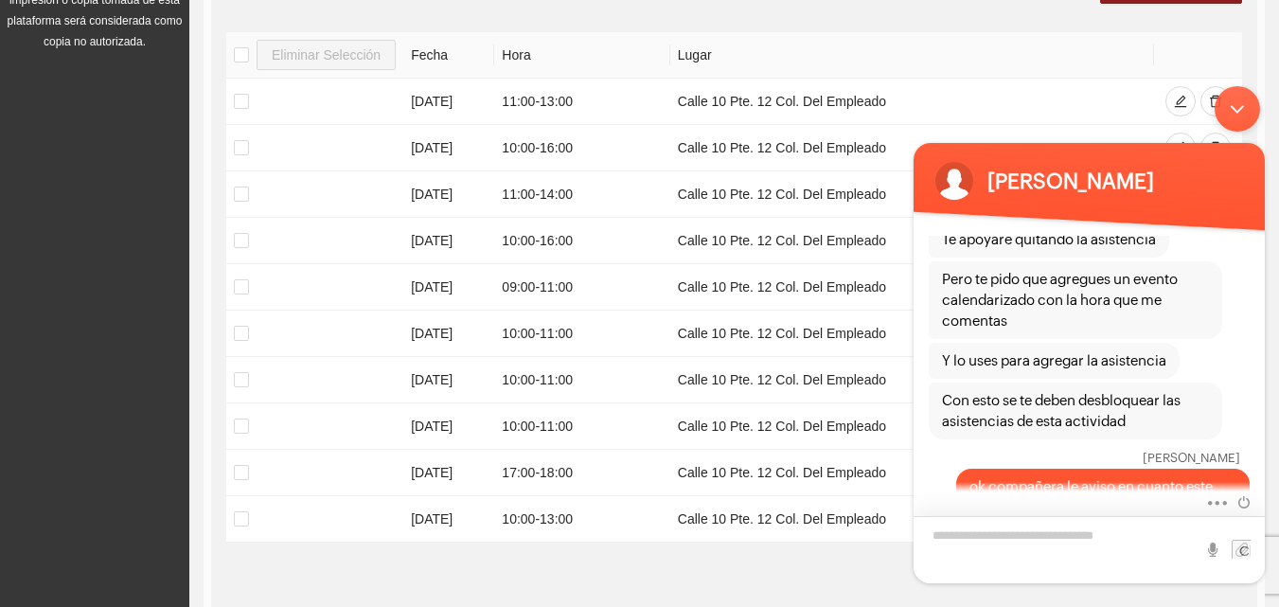
click at [1076, 542] on textarea "Escriba su mensaje y pulse “Intro”" at bounding box center [1089, 549] width 351 height 67
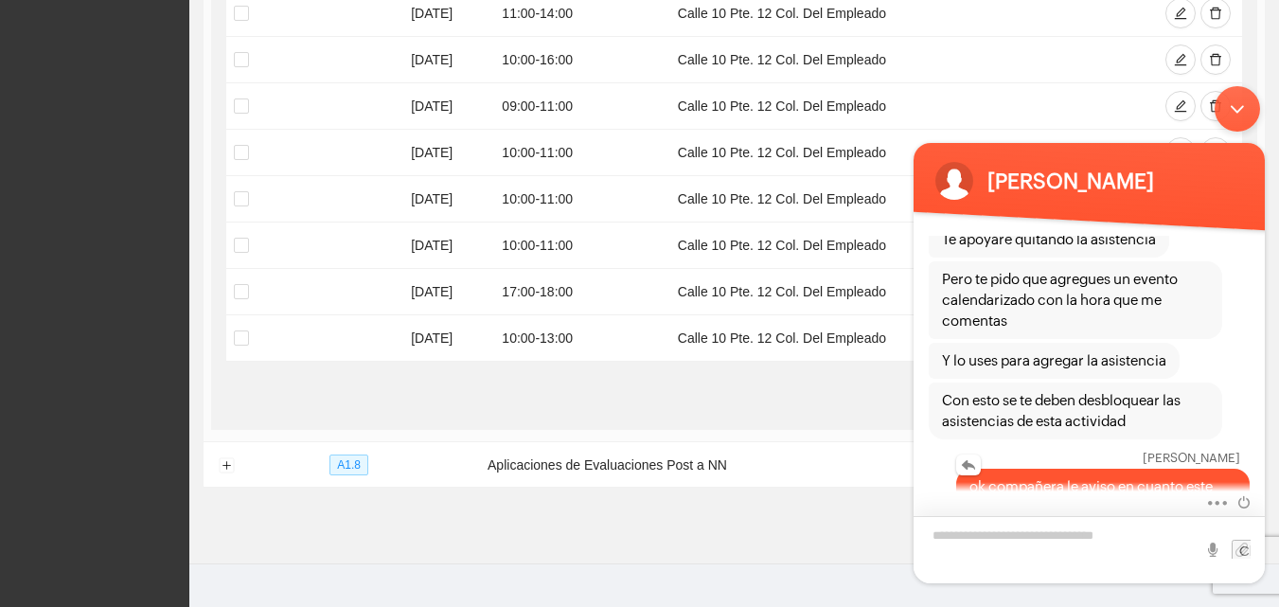
scroll to position [678, 0]
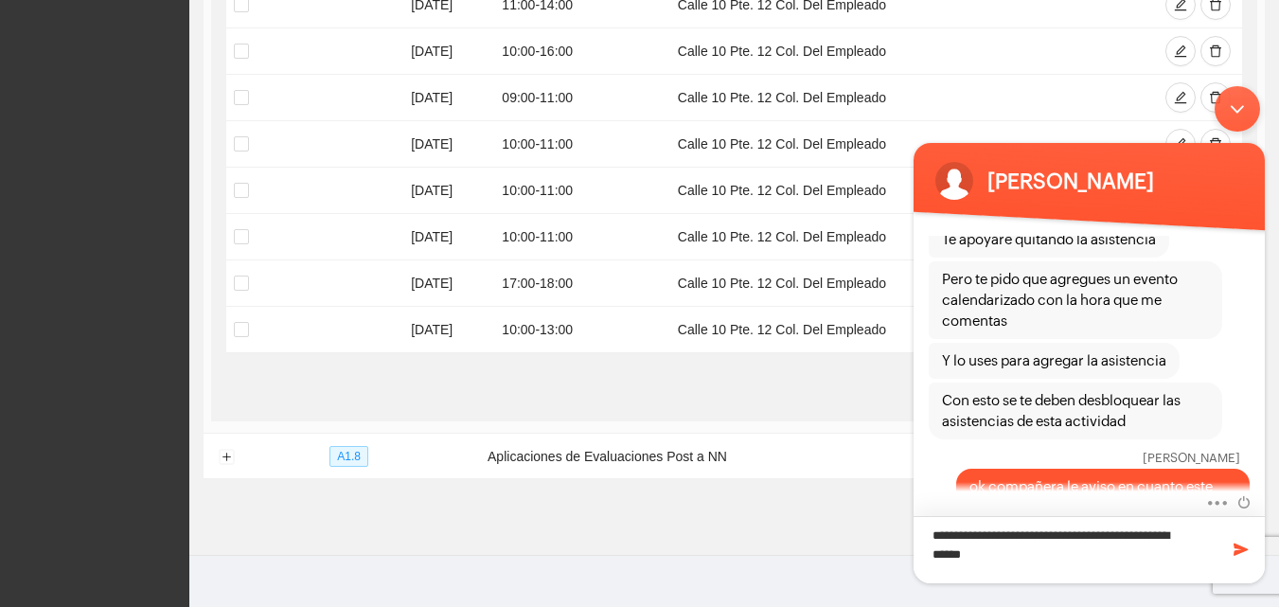
type textarea "**********"
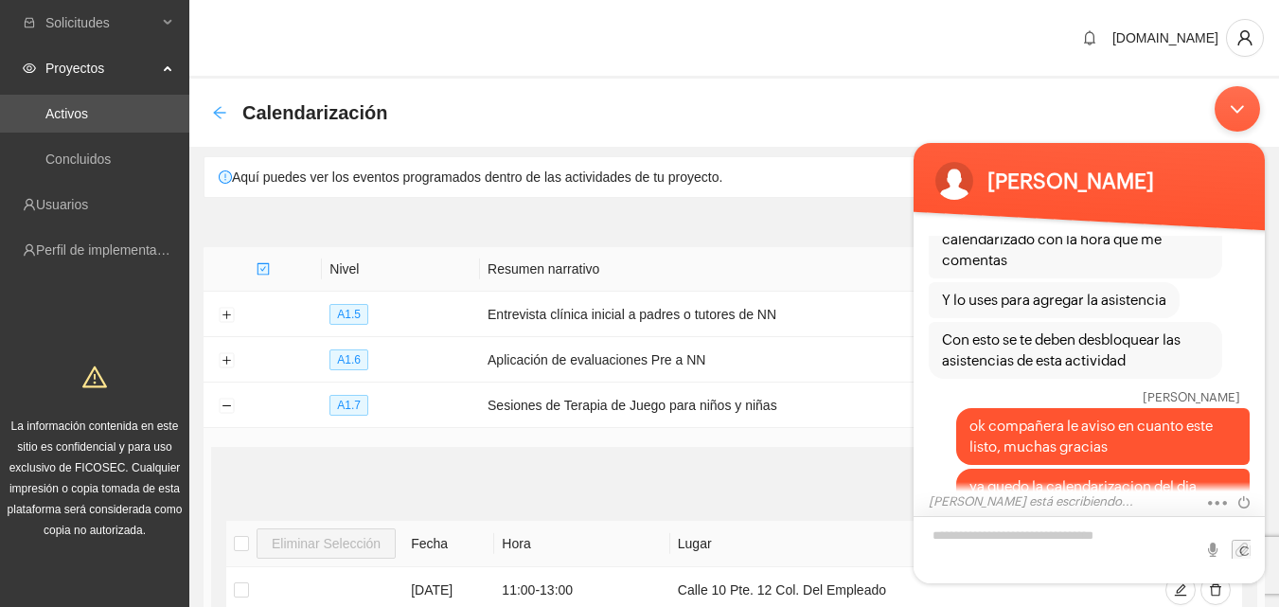
scroll to position [1849, 0]
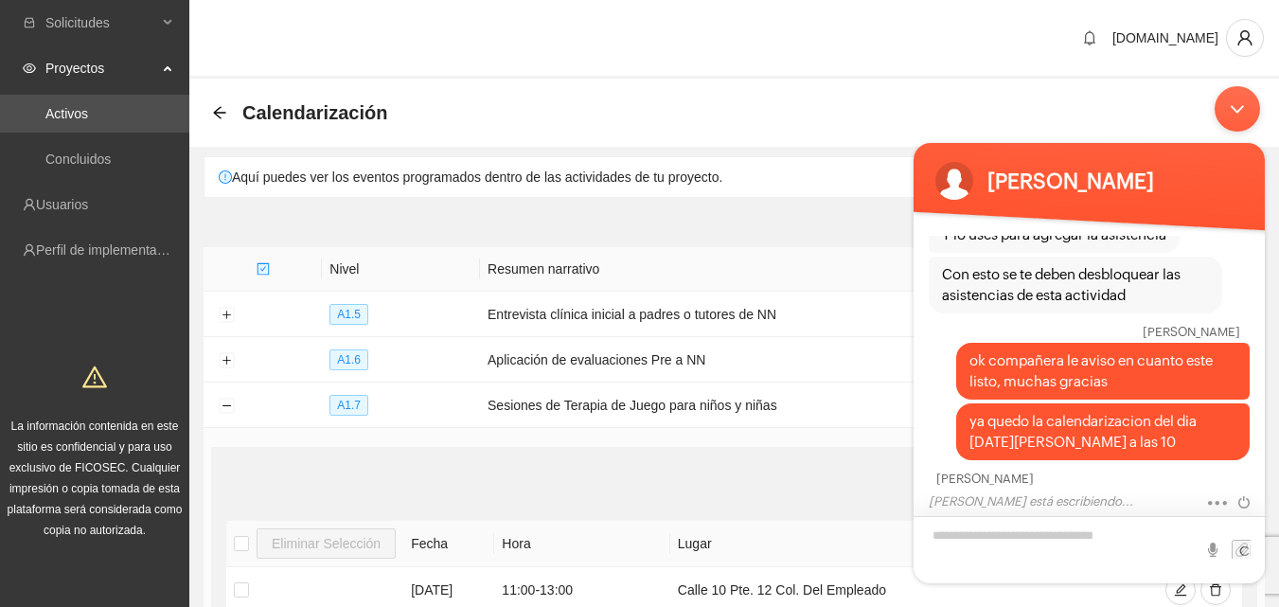
click at [968, 530] on textarea "Escriba su mensaje y pulse “Intro”" at bounding box center [1089, 549] width 351 height 67
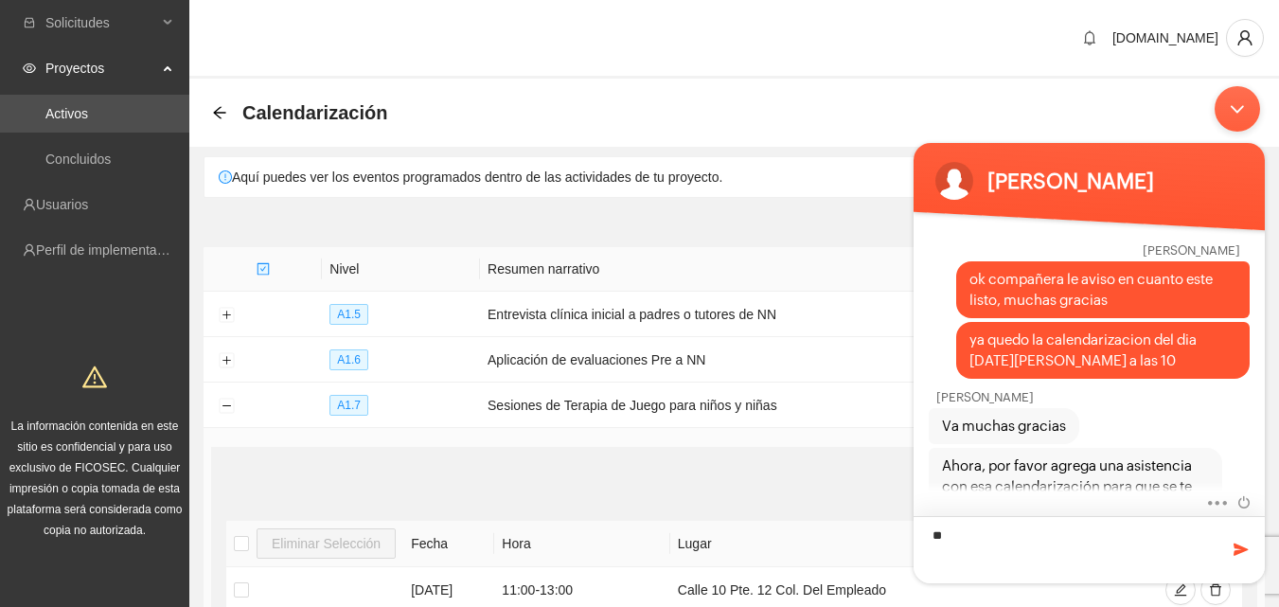
type textarea "*"
type textarea "**********"
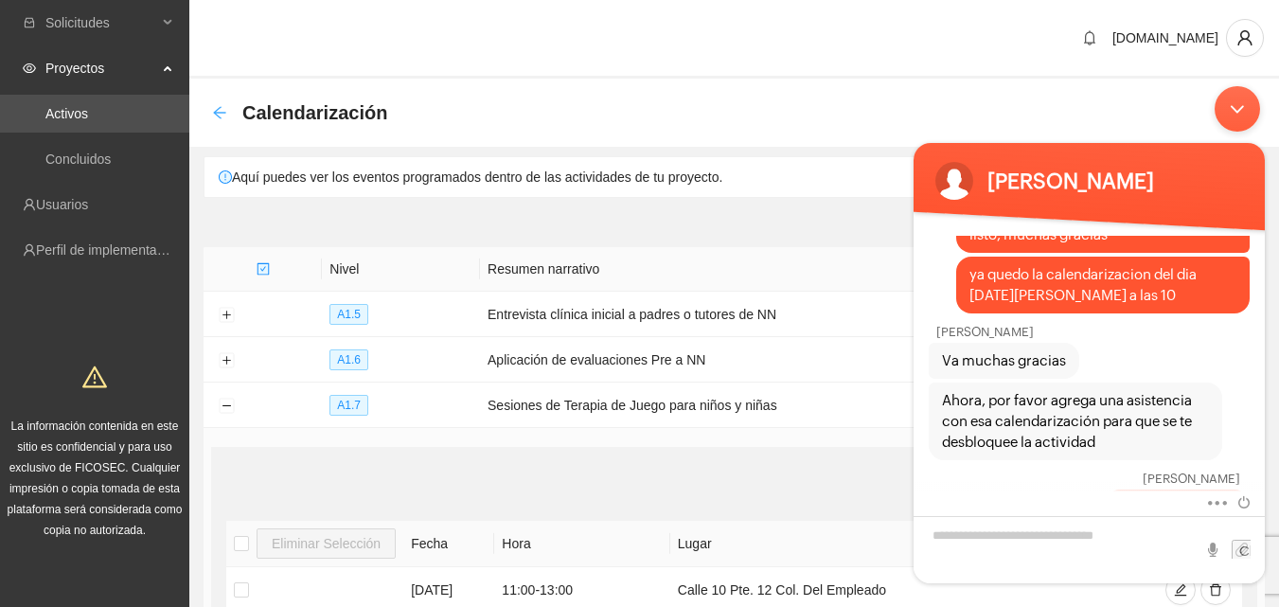
click at [217, 114] on icon "arrow-left" at bounding box center [219, 112] width 15 height 15
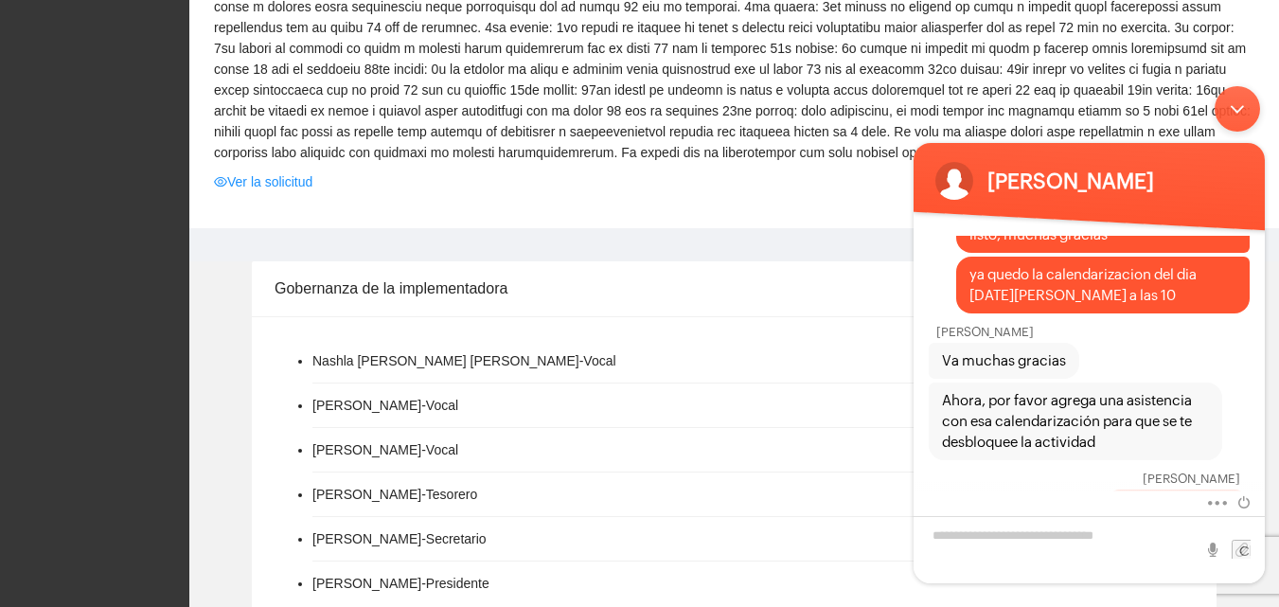
scroll to position [568, 0]
click at [1246, 108] on div "Minimizar ventana de chat en vivo" at bounding box center [1237, 108] width 45 height 45
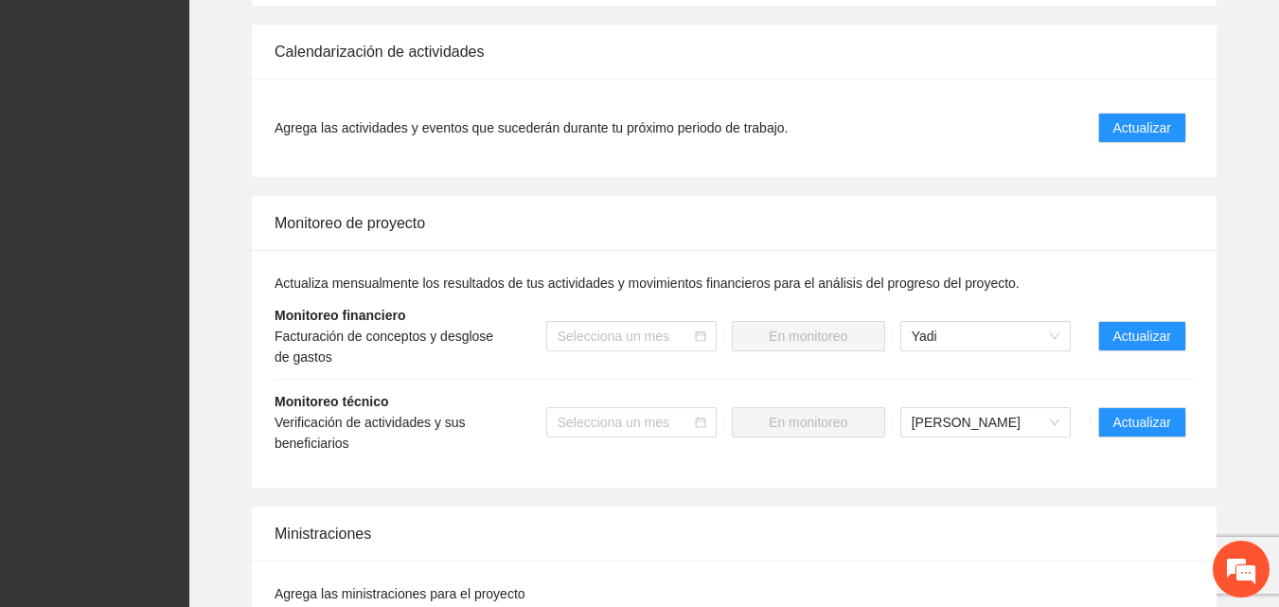
scroll to position [1704, 0]
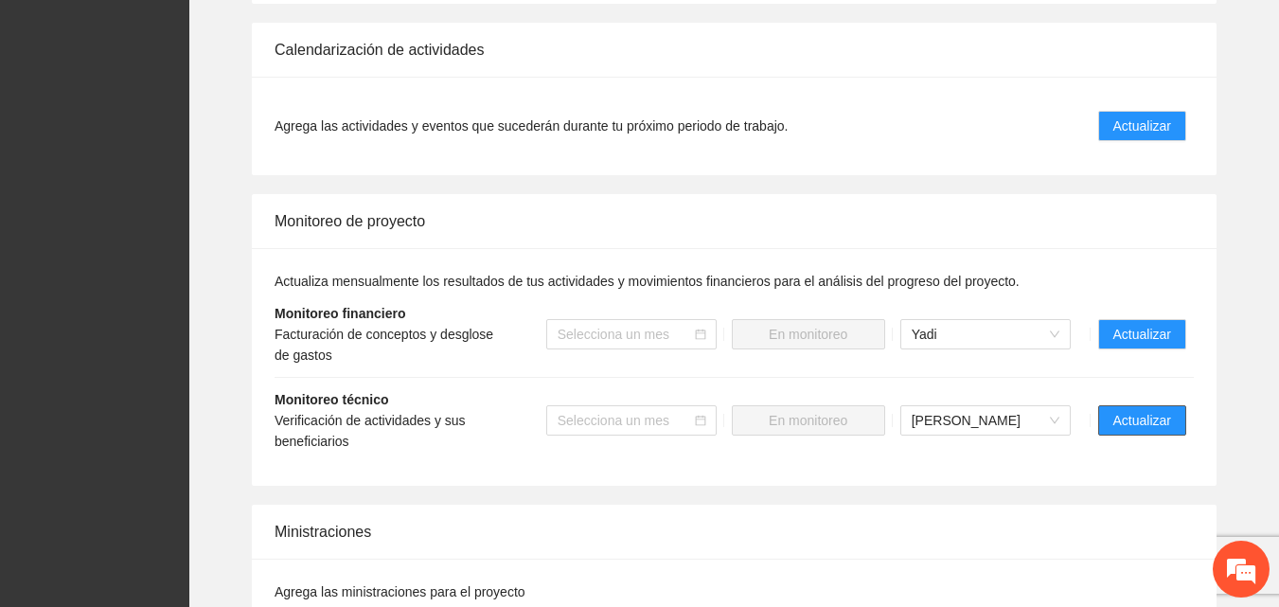
click at [1161, 418] on span "Actualizar" at bounding box center [1142, 420] width 58 height 21
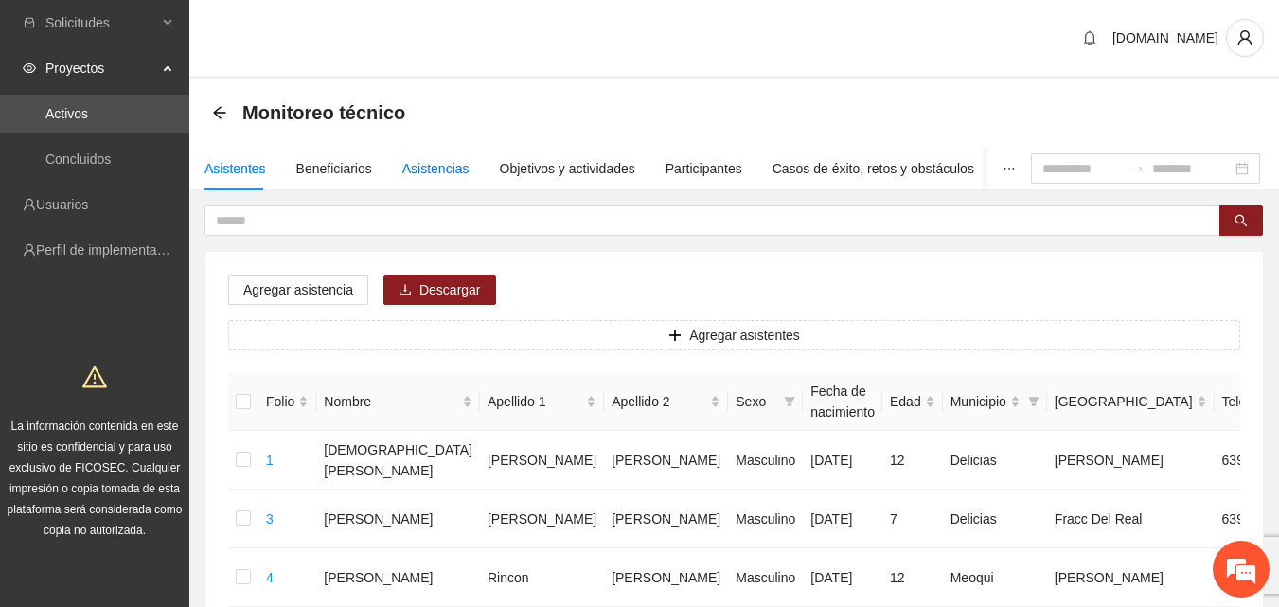
click at [425, 165] on div "Asistencias" at bounding box center [435, 168] width 67 height 21
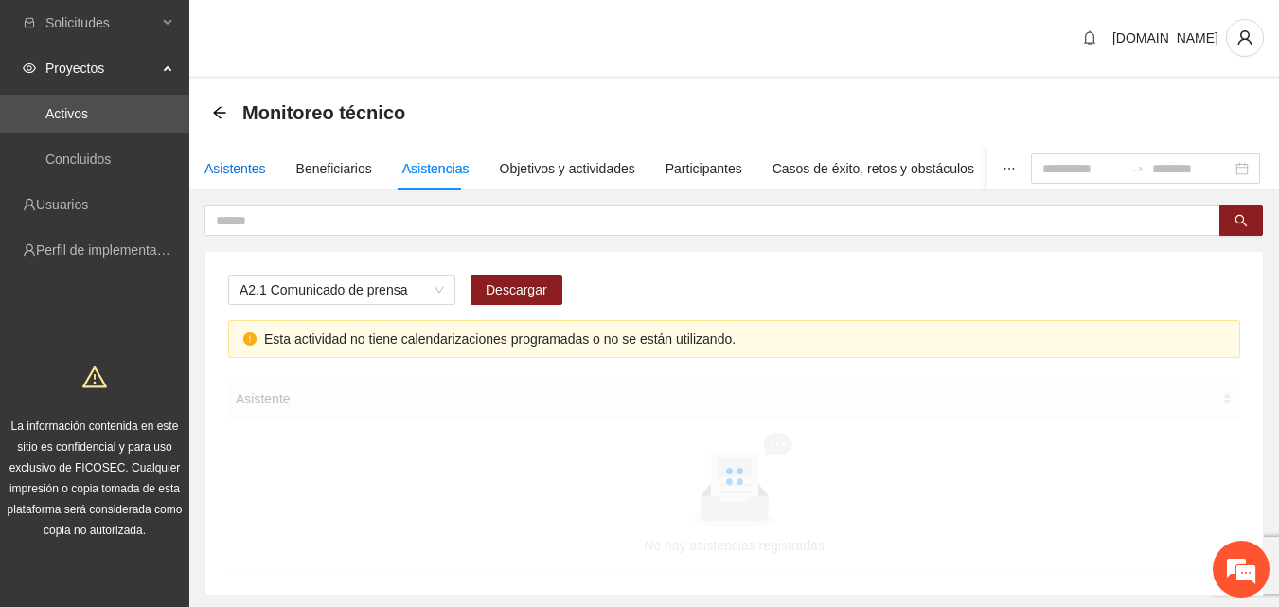
click at [224, 165] on div "Asistentes" at bounding box center [235, 168] width 62 height 21
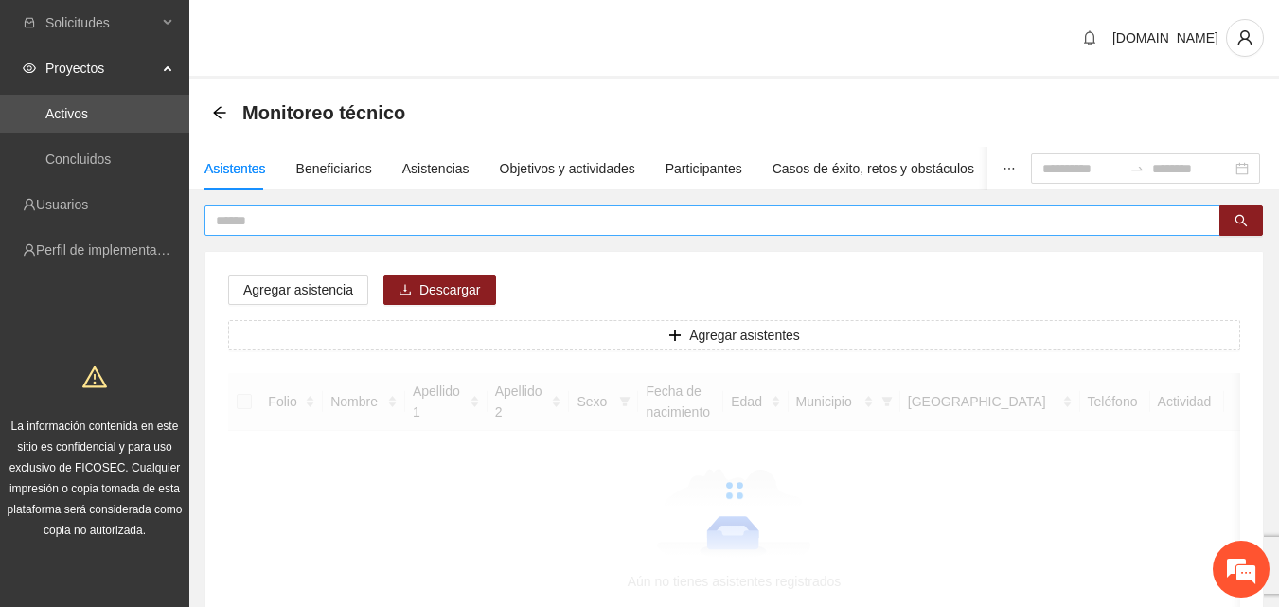
click at [245, 212] on input "text" at bounding box center [705, 220] width 978 height 21
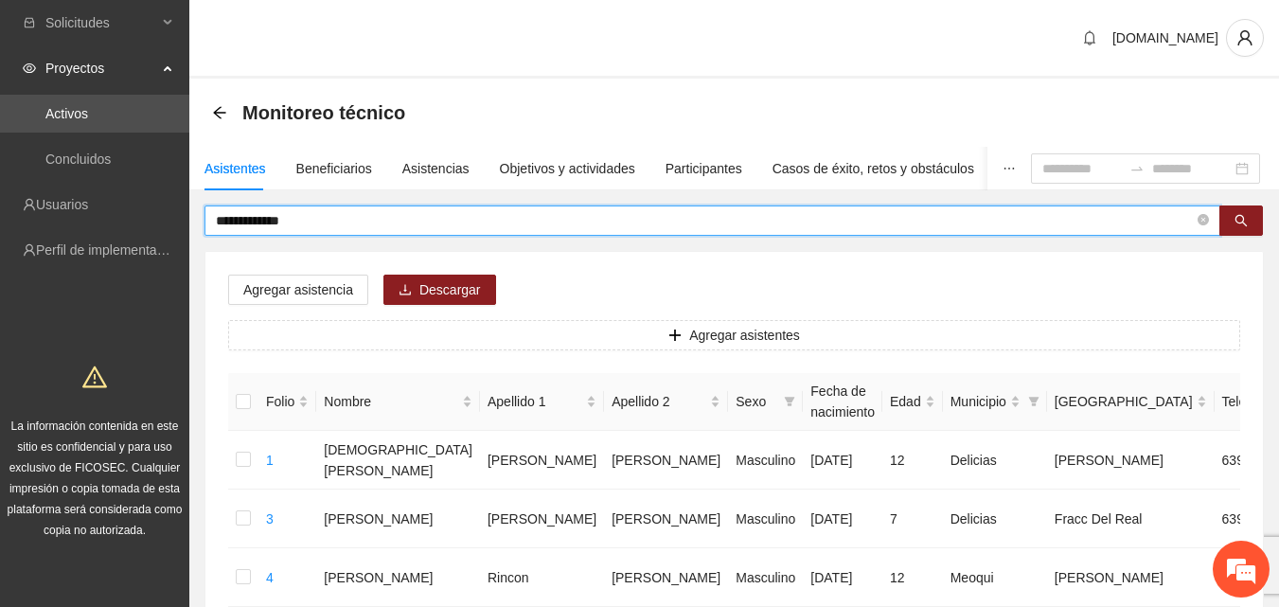
type input "**********"
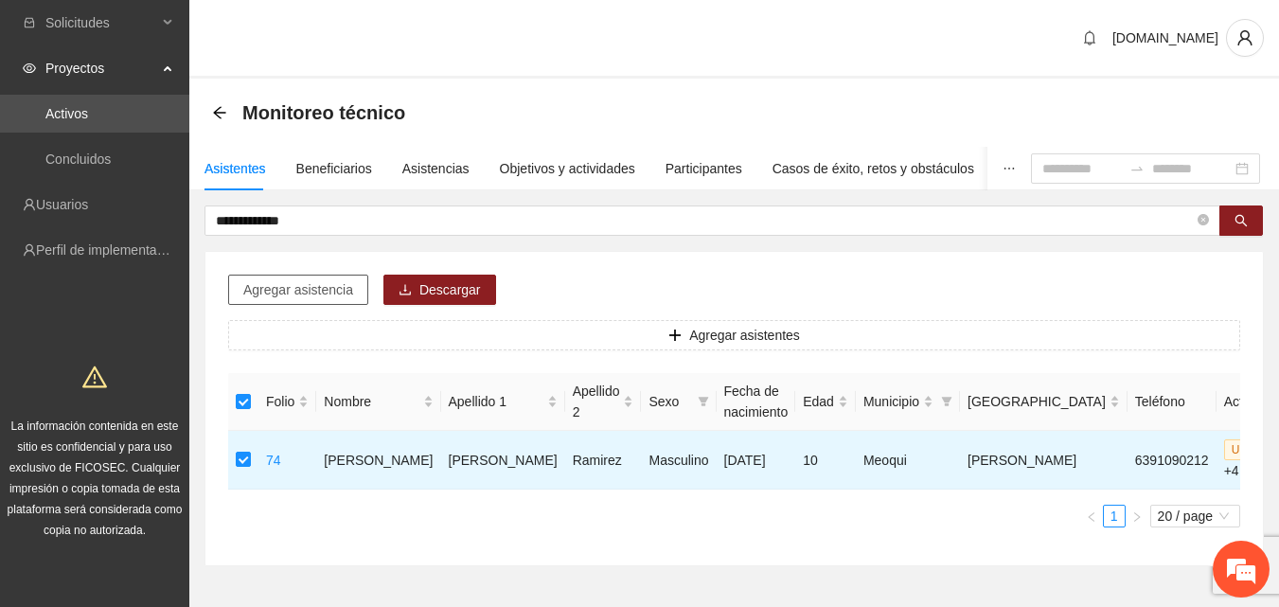
click at [297, 294] on span "Agregar asistencia" at bounding box center [298, 289] width 110 height 21
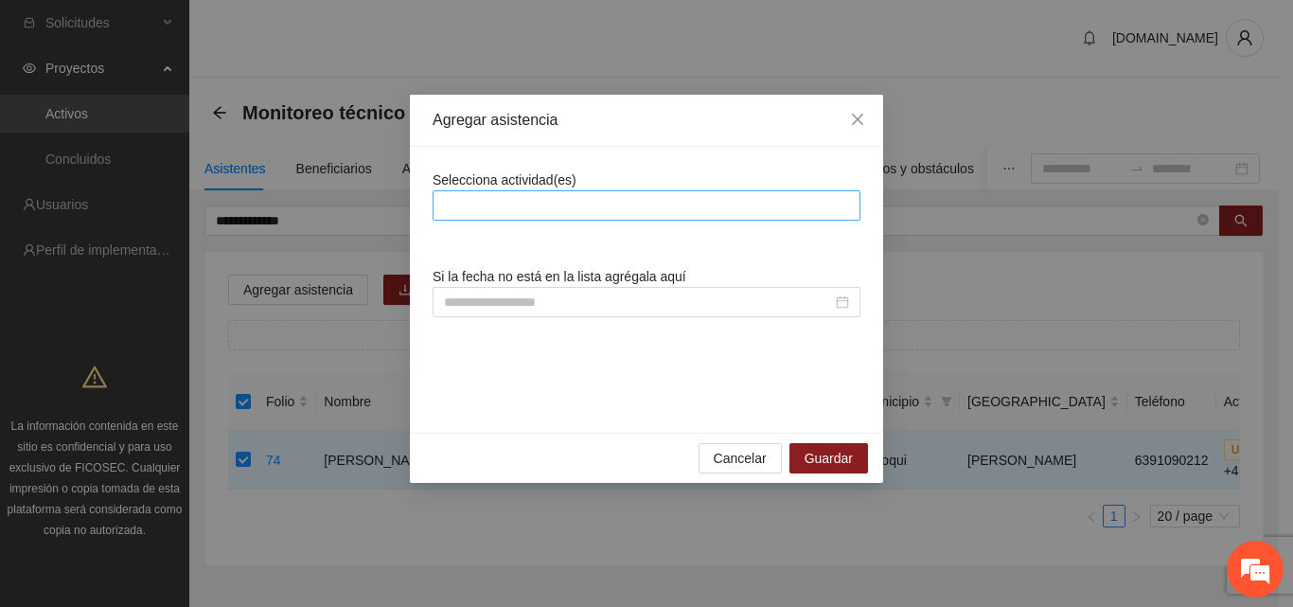
click at [530, 194] on div at bounding box center [646, 205] width 418 height 23
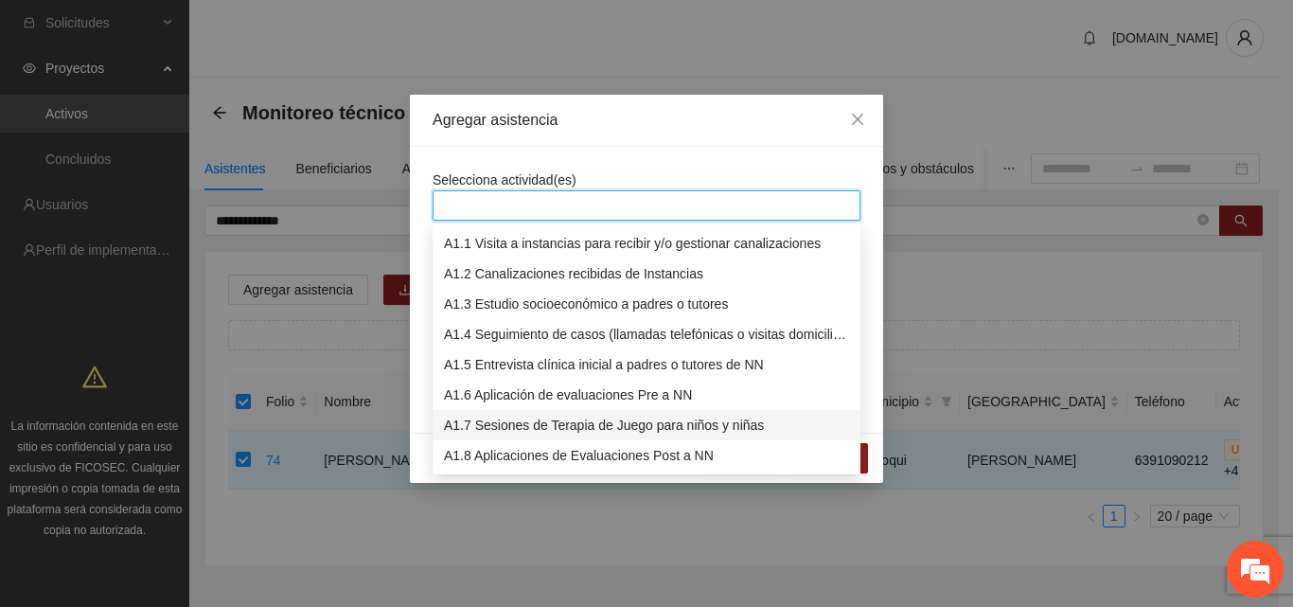
click at [505, 430] on div "A1.7 Sesiones de Terapia de Juego para niños y niñas" at bounding box center [646, 425] width 405 height 21
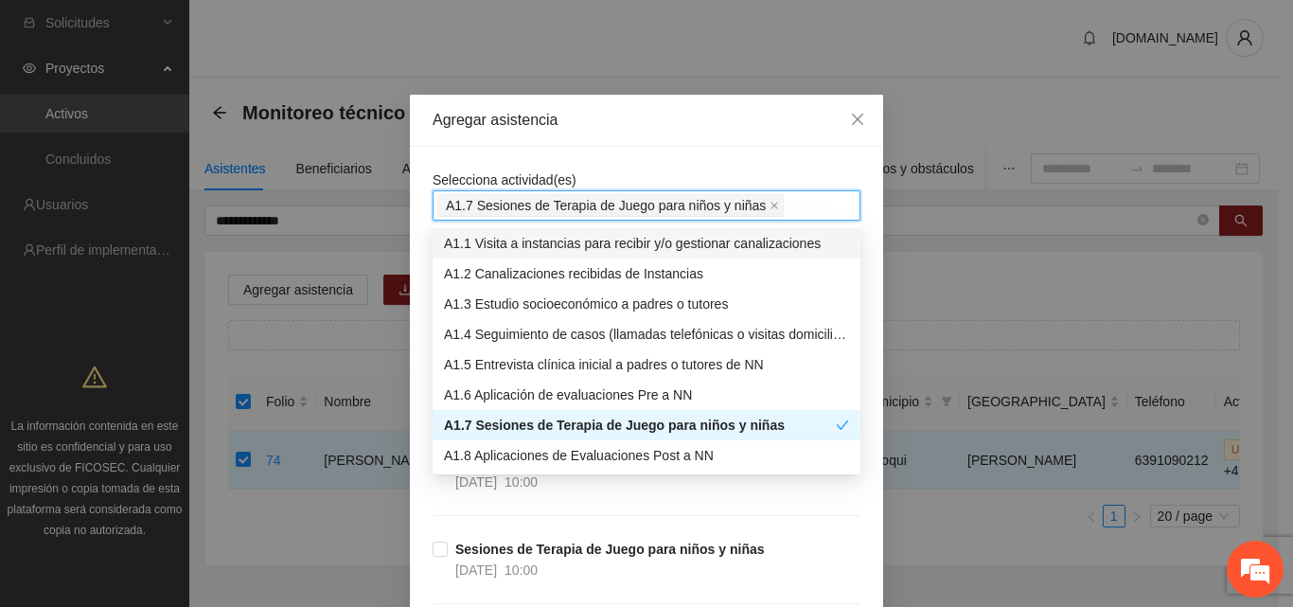
click at [670, 125] on div "Agregar asistencia" at bounding box center [647, 120] width 428 height 21
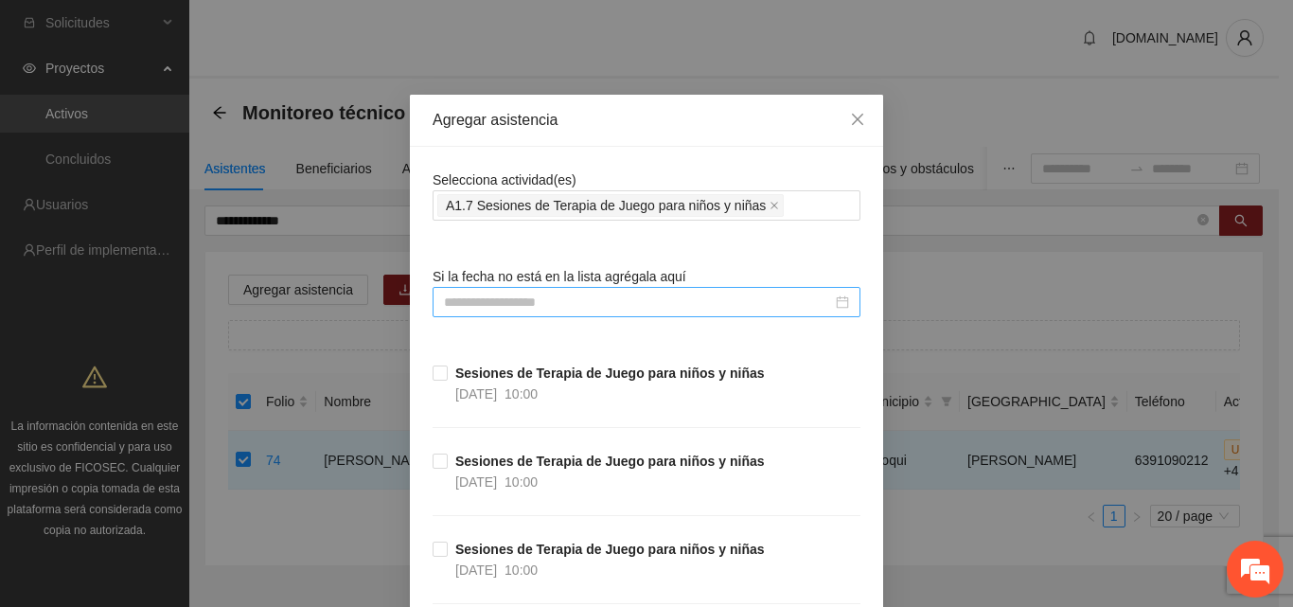
click at [576, 299] on input at bounding box center [638, 302] width 388 height 21
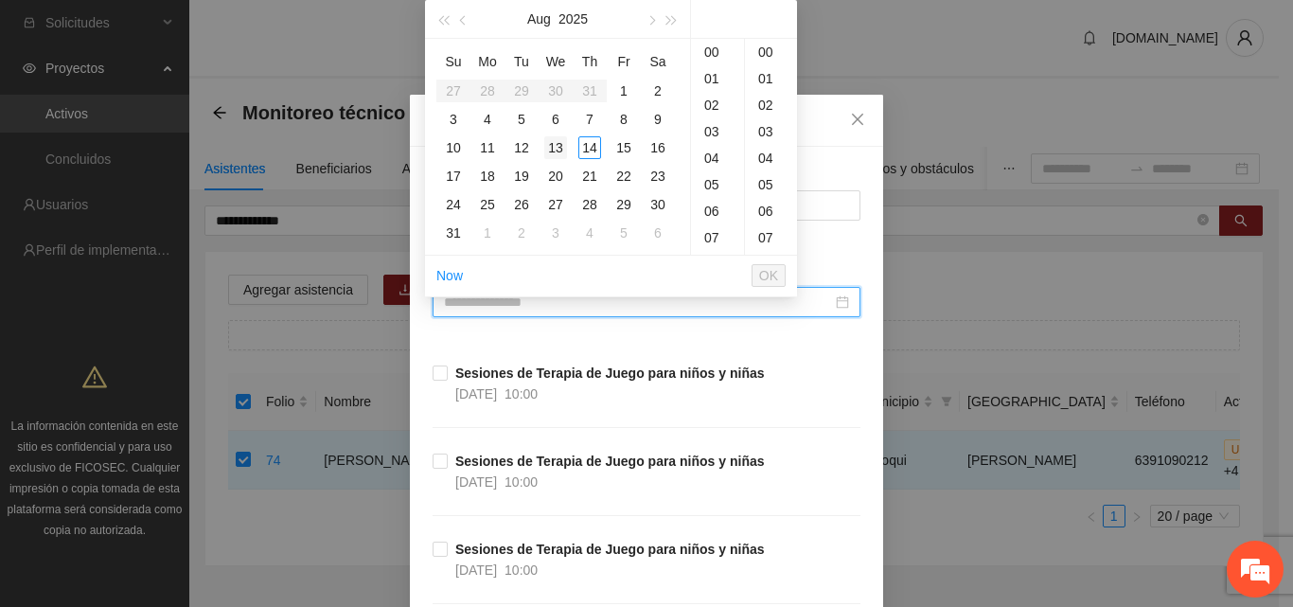
click at [559, 147] on div "13" at bounding box center [555, 147] width 23 height 23
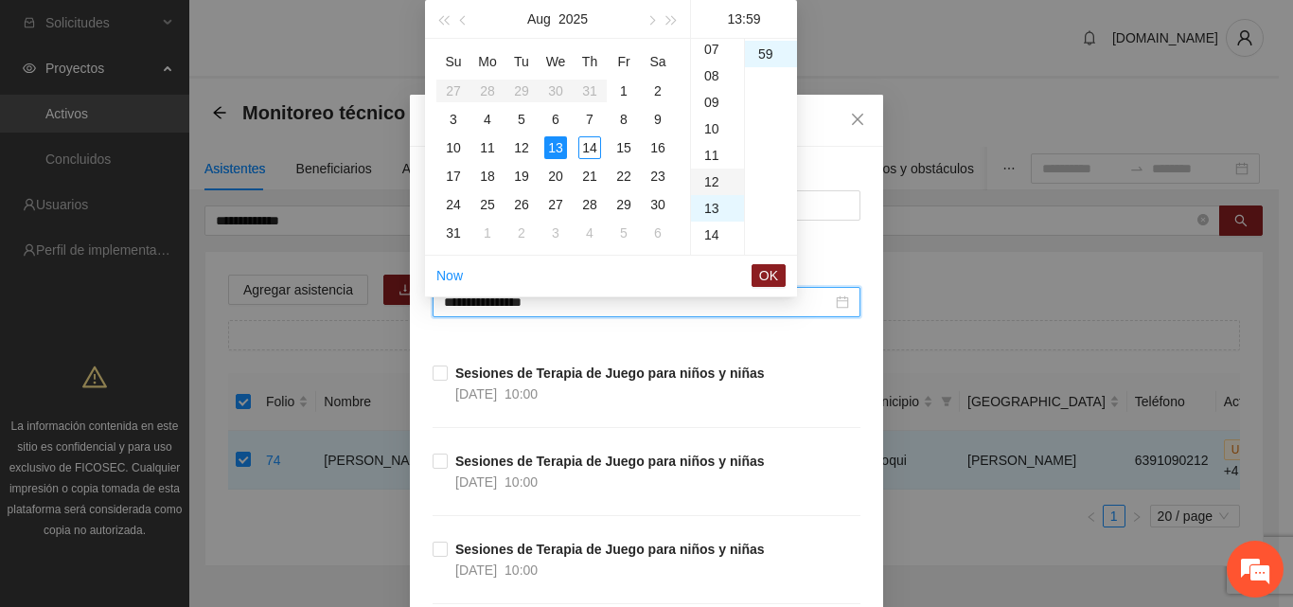
scroll to position [189, 0]
click at [718, 126] on div "10" at bounding box center [717, 128] width 53 height 27
click at [766, 48] on div "00" at bounding box center [771, 52] width 52 height 27
type input "**********"
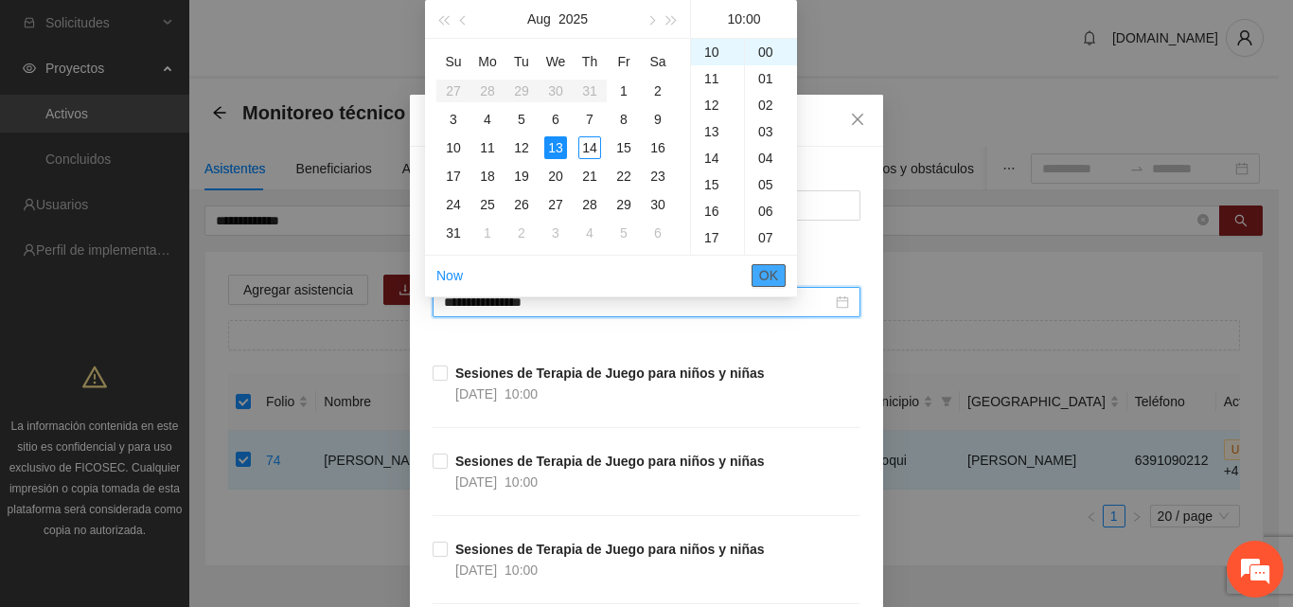
click at [777, 280] on span "OK" at bounding box center [768, 275] width 19 height 21
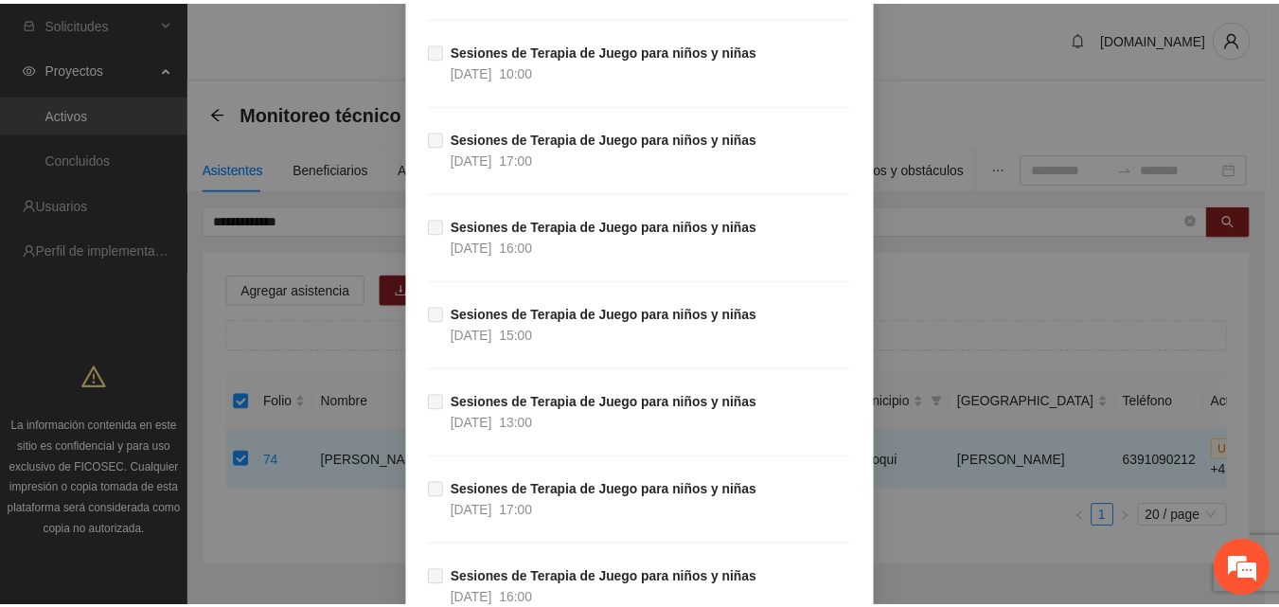
scroll to position [14337, 0]
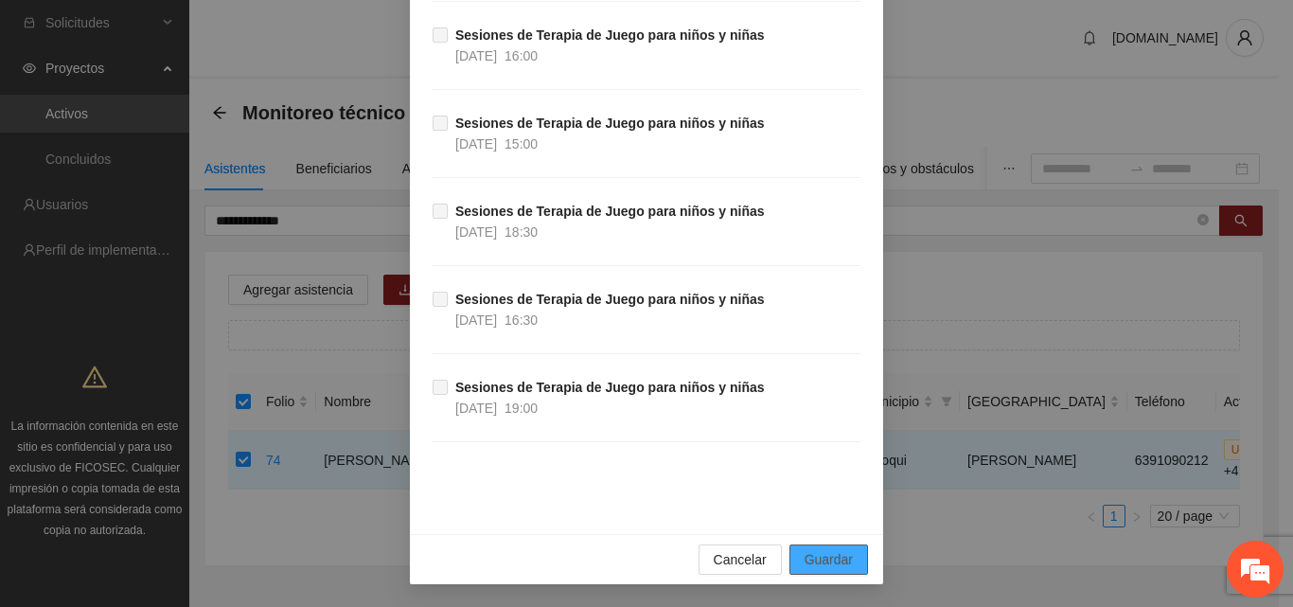
click at [834, 559] on span "Guardar" at bounding box center [829, 559] width 48 height 21
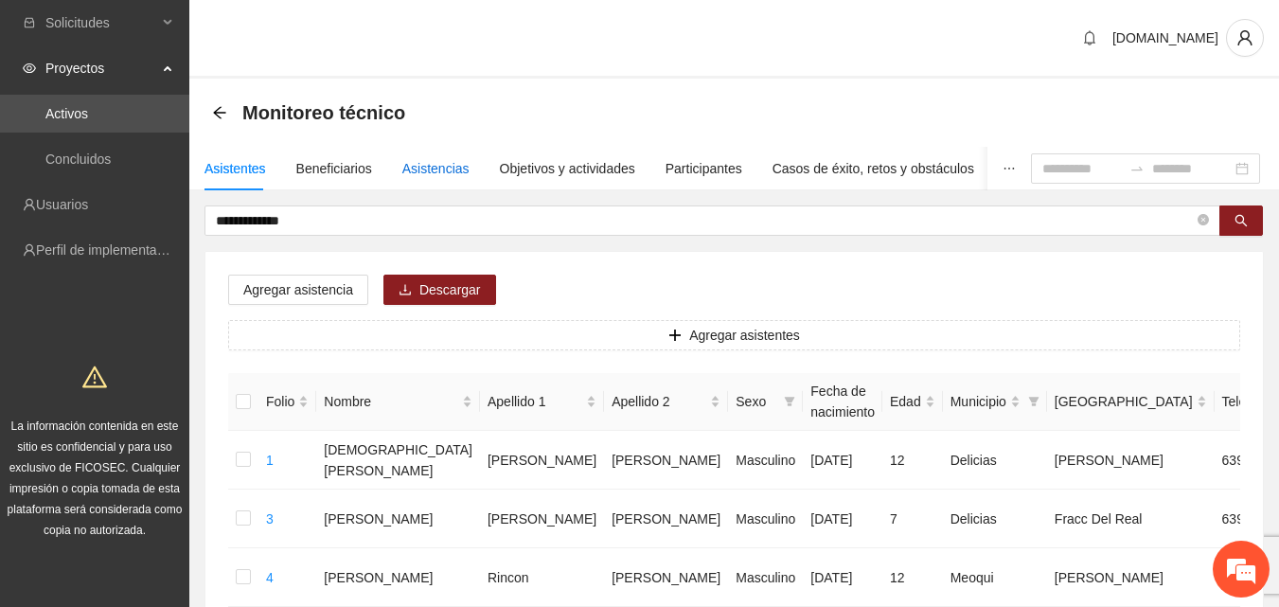
click at [421, 170] on div "Asistencias" at bounding box center [435, 168] width 67 height 21
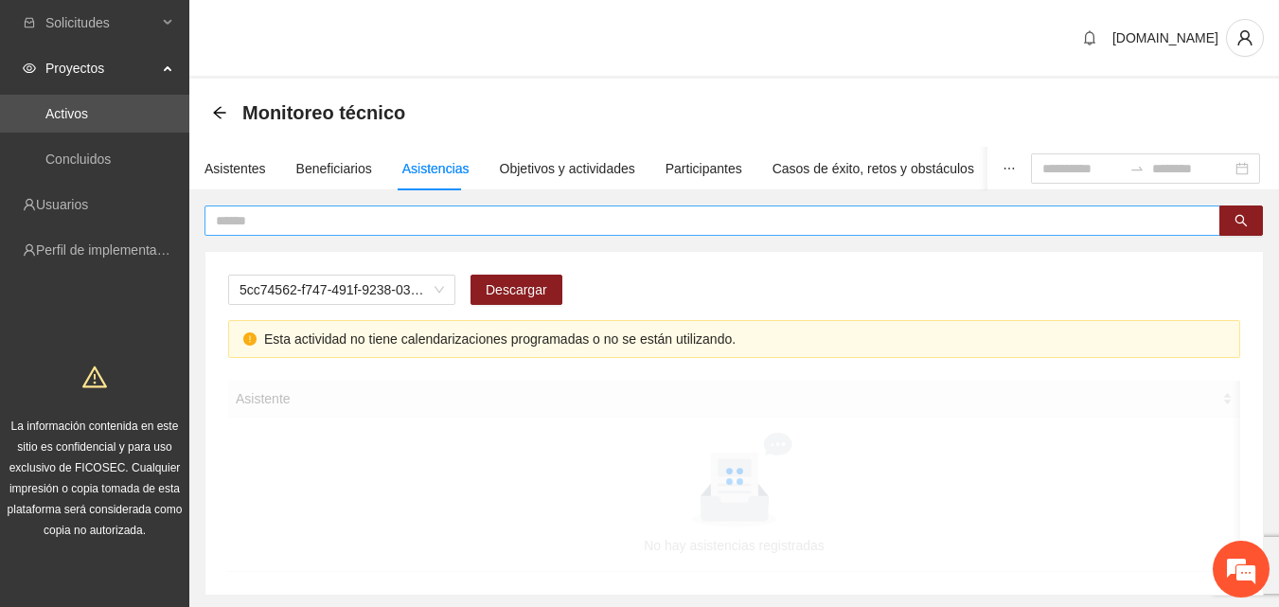
click at [396, 227] on input "text" at bounding box center [705, 220] width 978 height 21
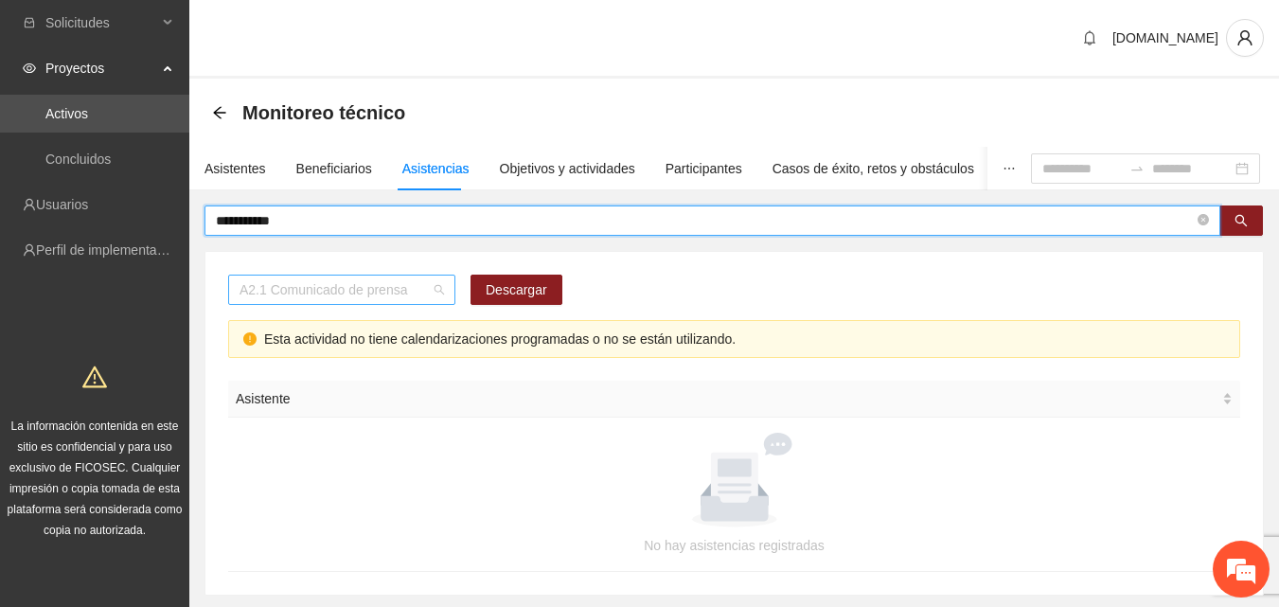
click at [430, 290] on span "A2.1 Comunicado de prensa" at bounding box center [342, 289] width 204 height 28
type input "**********"
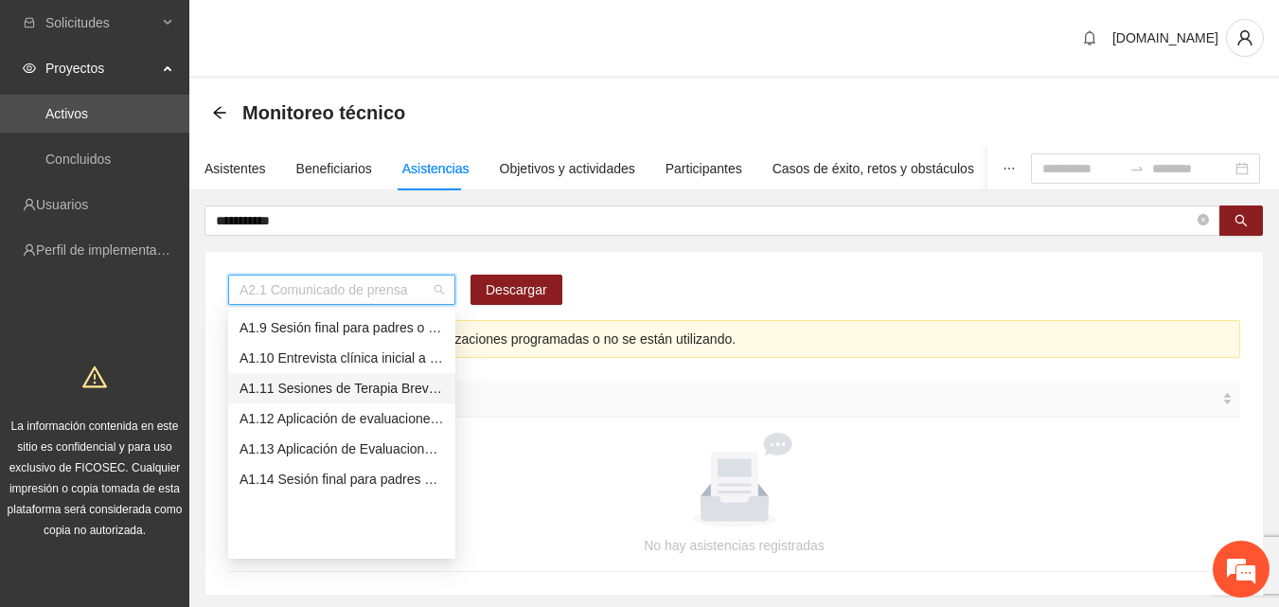
scroll to position [148, 0]
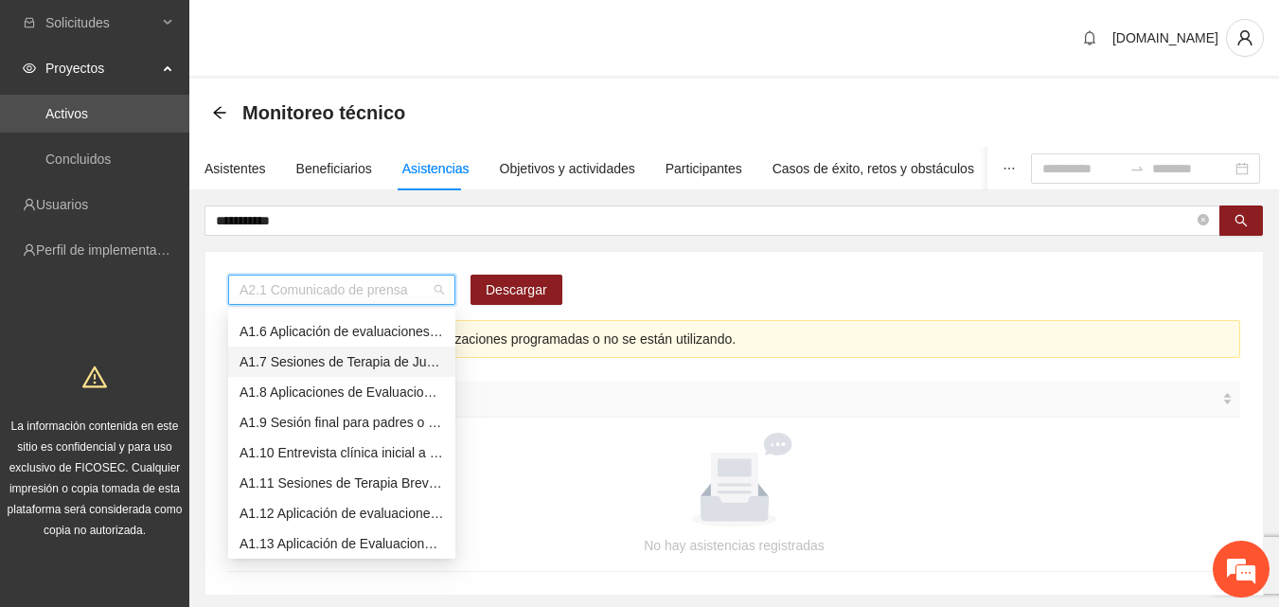
click at [351, 365] on div "A1.7 Sesiones de Terapia de Juego para niños y niñas" at bounding box center [342, 361] width 204 height 21
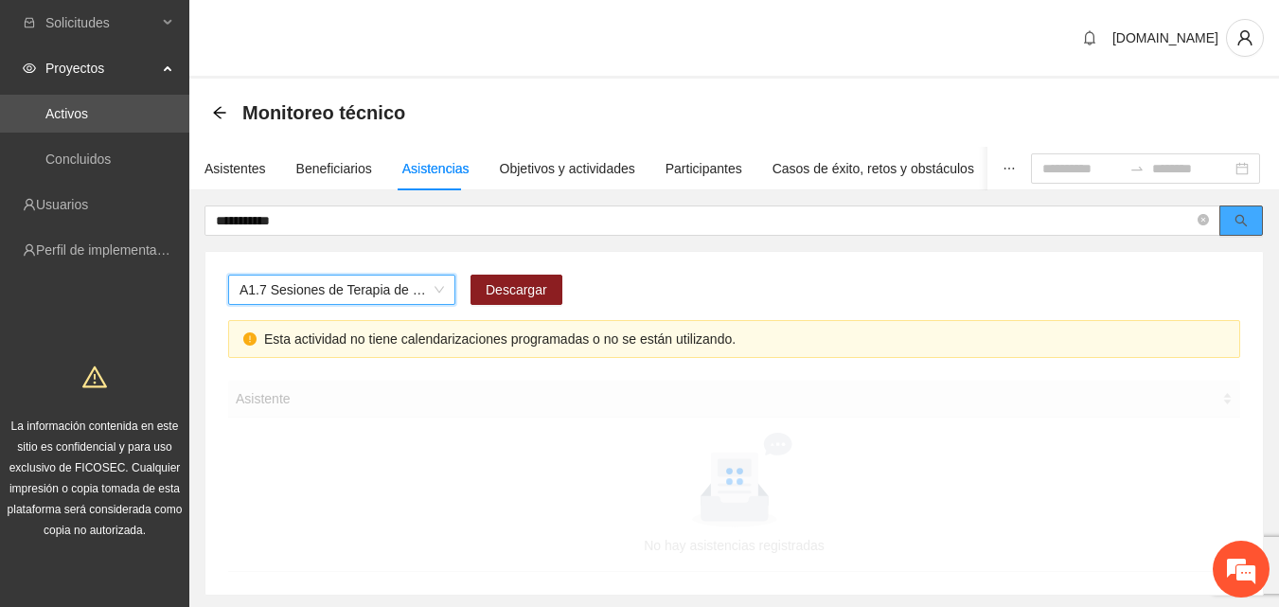
click at [1239, 230] on button "button" at bounding box center [1241, 220] width 44 height 30
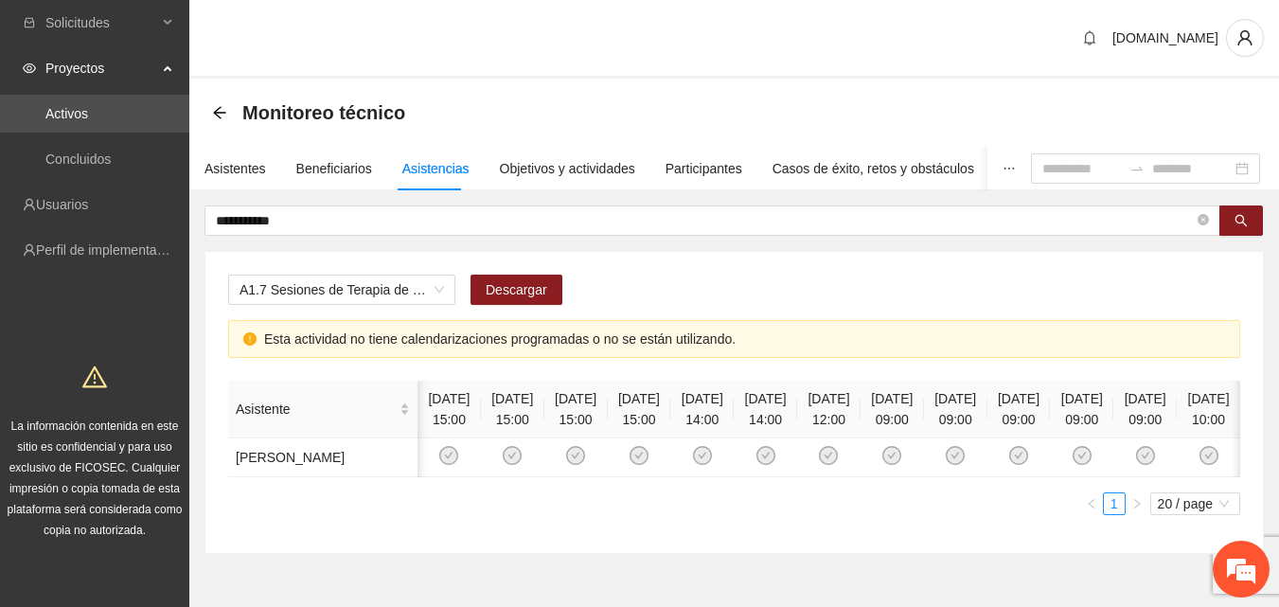
scroll to position [0, 176]
click at [1200, 464] on icon "check-circle" at bounding box center [1208, 456] width 16 height 16
click at [1246, 568] on em at bounding box center [1241, 568] width 51 height 51
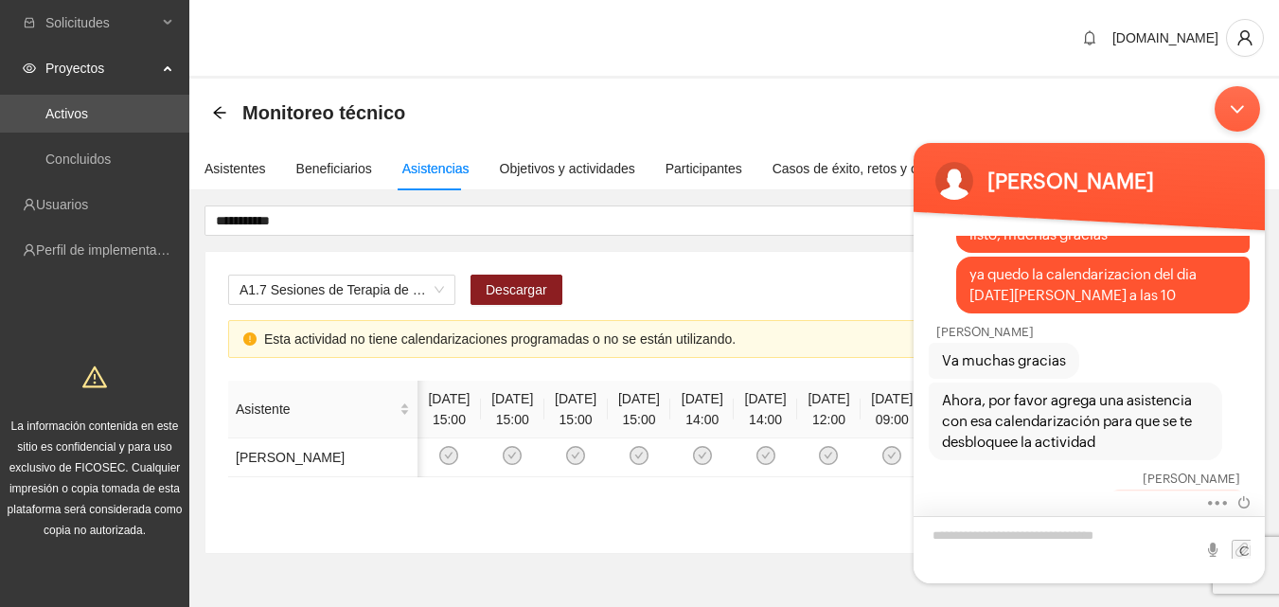
click at [1075, 550] on textarea "Escriba su mensaje y pulse “Intro”" at bounding box center [1089, 549] width 351 height 67
type textarea "**********"
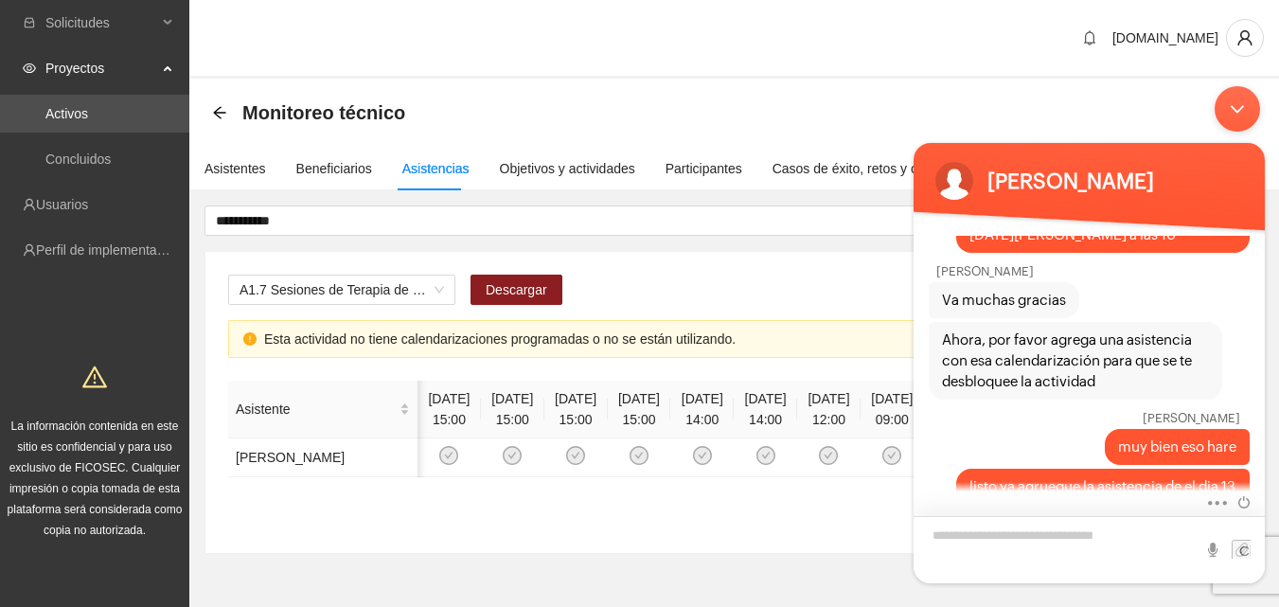
click at [1057, 532] on textarea "Escriba su mensaje y pulse “Intro”" at bounding box center [1089, 549] width 351 height 67
click at [974, 533] on textarea "Escriba su mensaje y pulse “Intro”" at bounding box center [1089, 549] width 351 height 67
click at [1236, 109] on div "Minimizar ventana de chat en vivo" at bounding box center [1237, 108] width 45 height 45
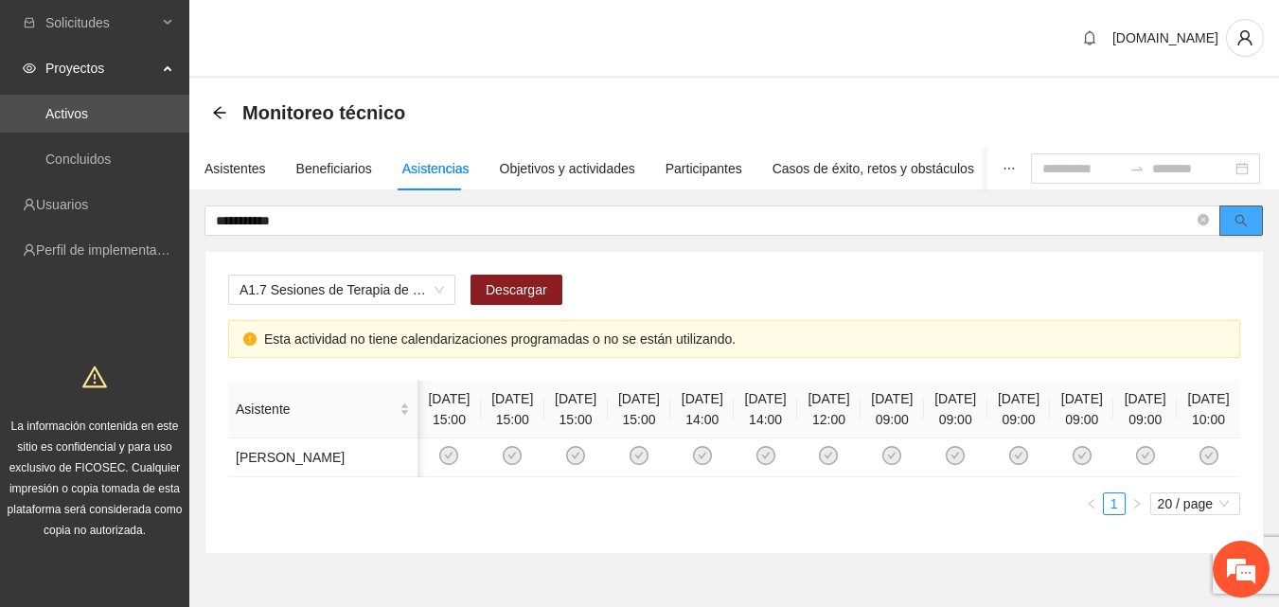
click at [1242, 225] on icon "search" at bounding box center [1241, 220] width 13 height 13
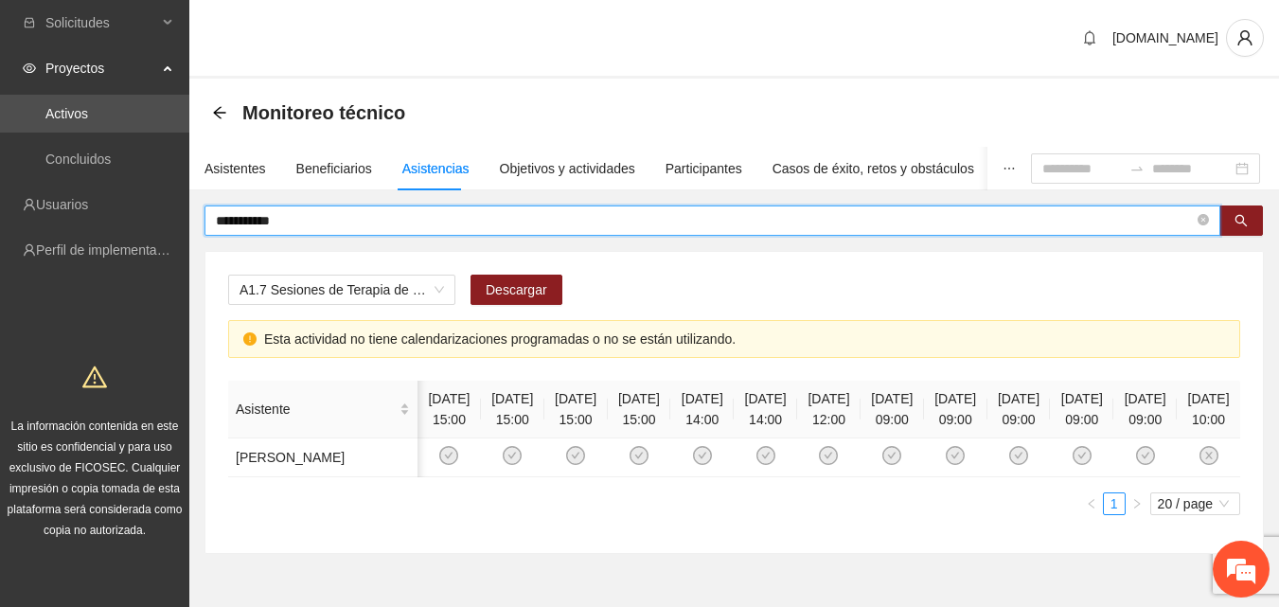
drag, startPoint x: 293, startPoint y: 224, endPoint x: 200, endPoint y: 223, distance: 93.7
click at [200, 223] on div "**********" at bounding box center [734, 379] width 1090 height 348
type input "**********"
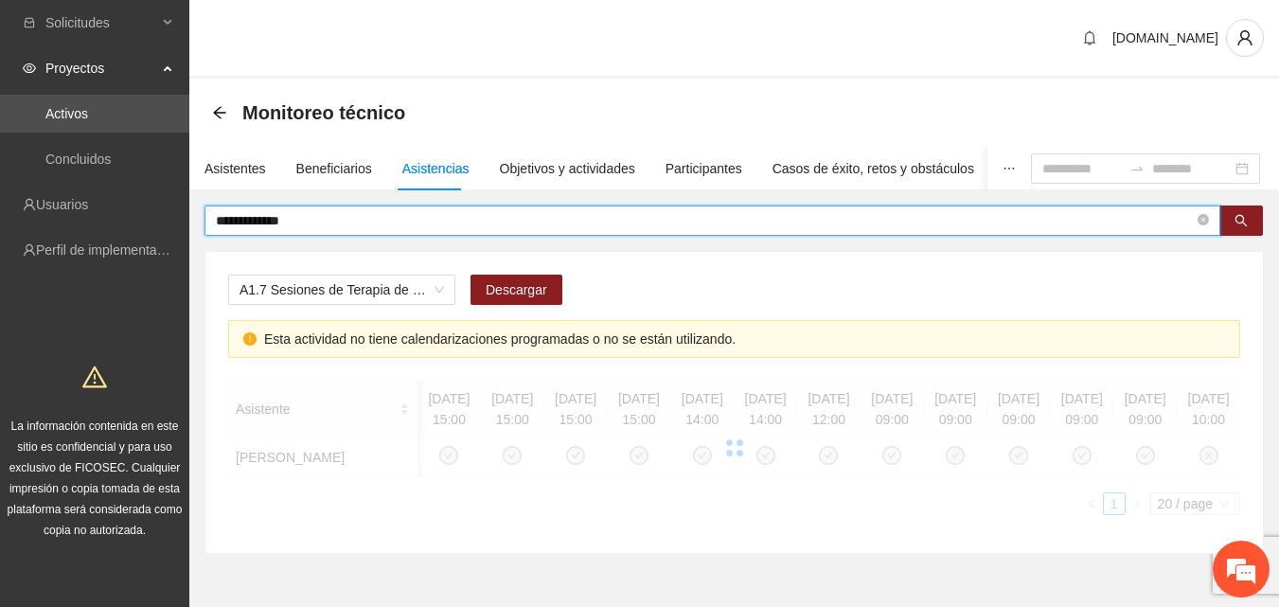
scroll to position [0, 0]
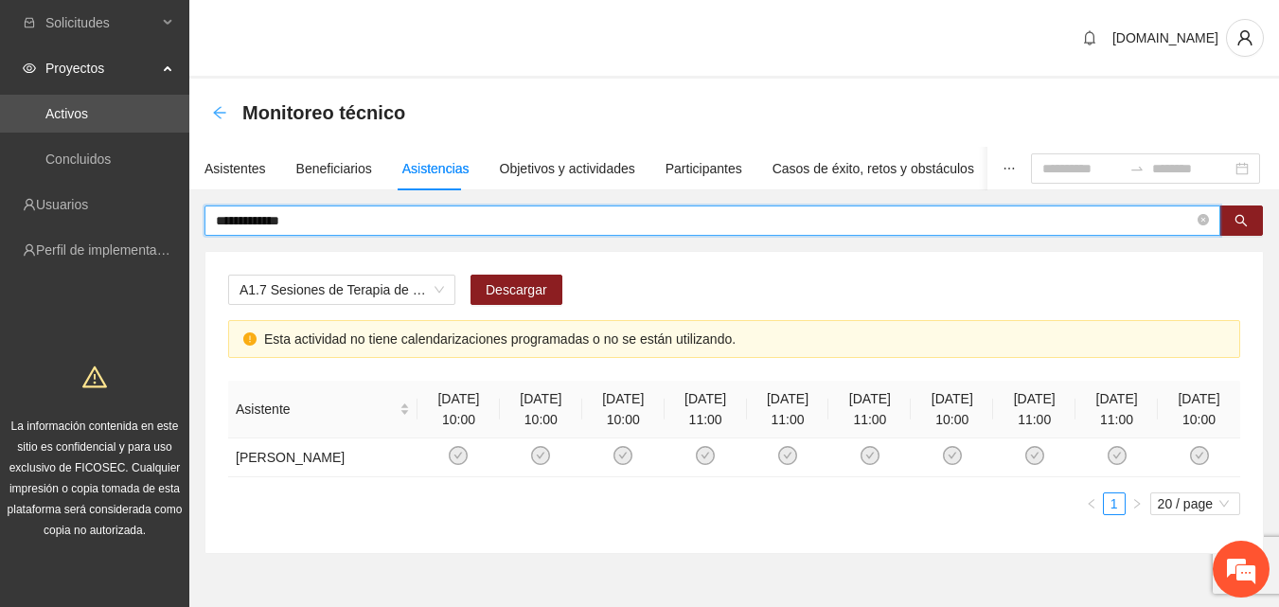
click at [220, 115] on icon "arrow-left" at bounding box center [219, 112] width 15 height 15
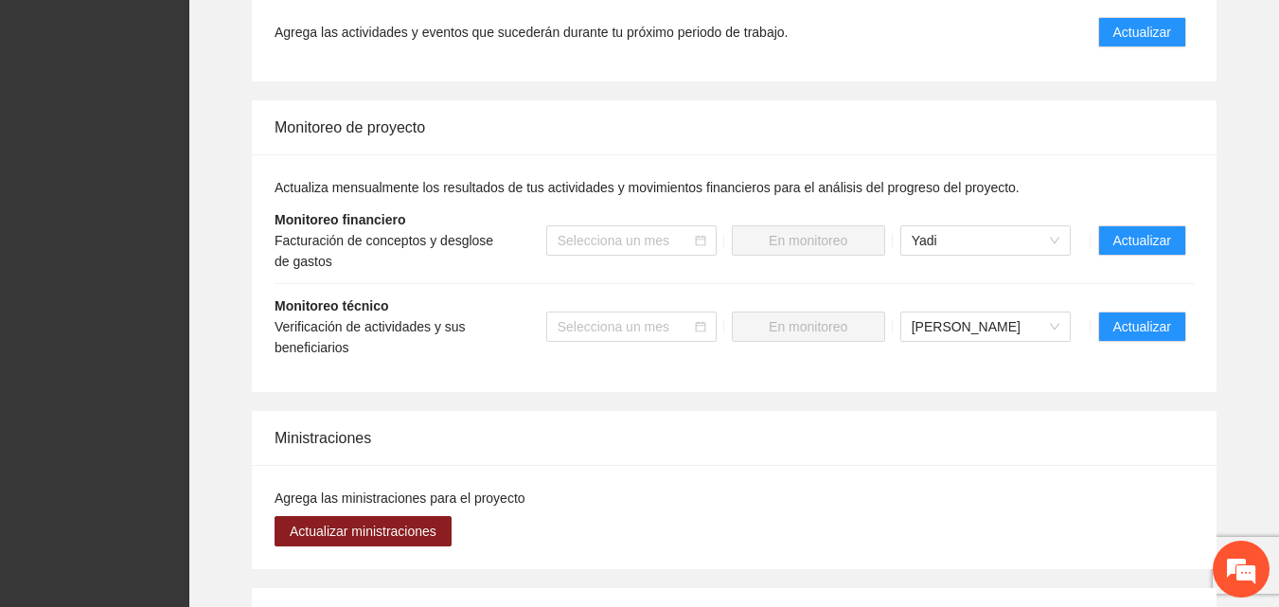
scroll to position [1799, 0]
click at [1151, 35] on span "Actualizar" at bounding box center [1142, 31] width 58 height 21
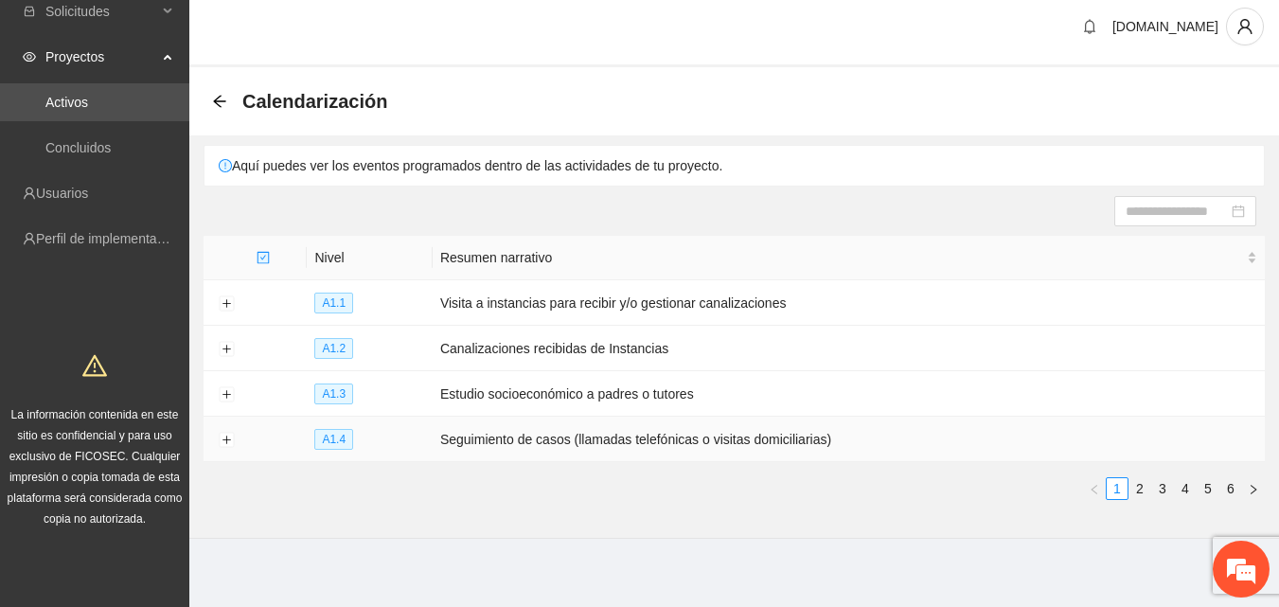
scroll to position [15, 0]
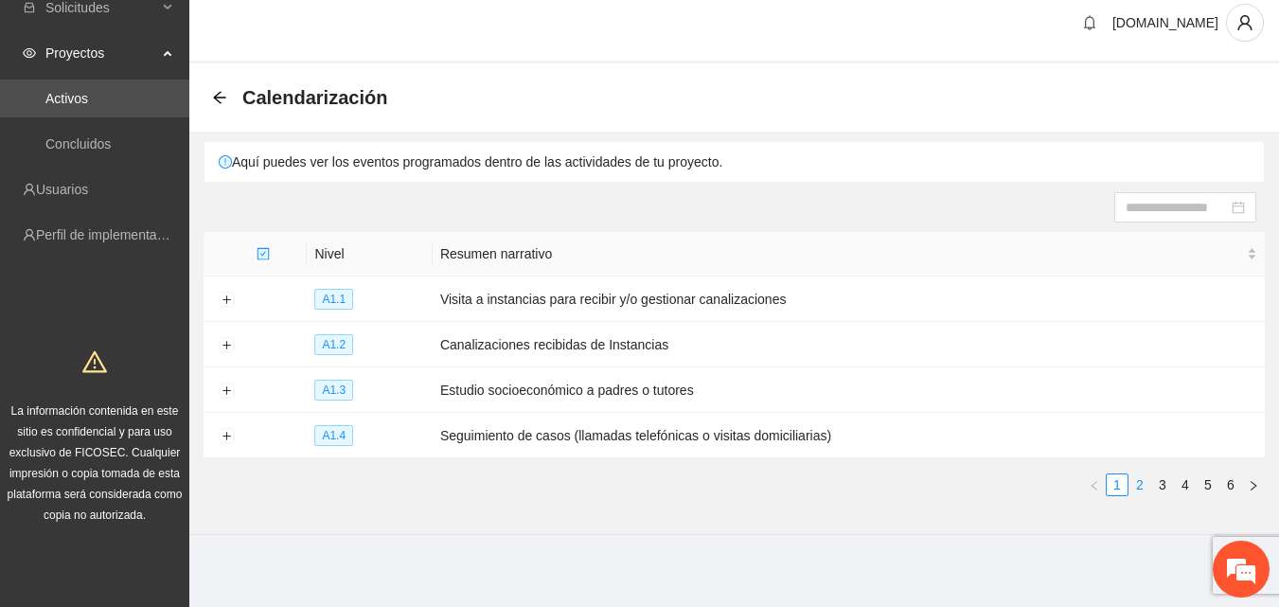
click at [1140, 484] on link "2" at bounding box center [1139, 484] width 21 height 21
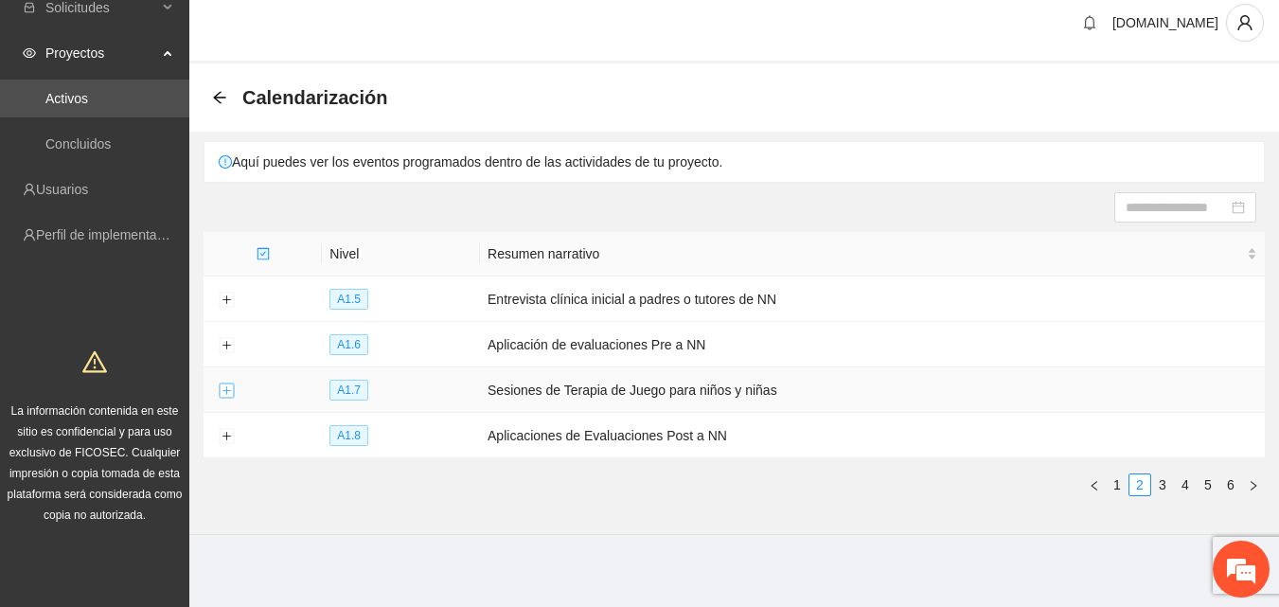
click at [229, 391] on button "Expand row" at bounding box center [226, 390] width 15 height 15
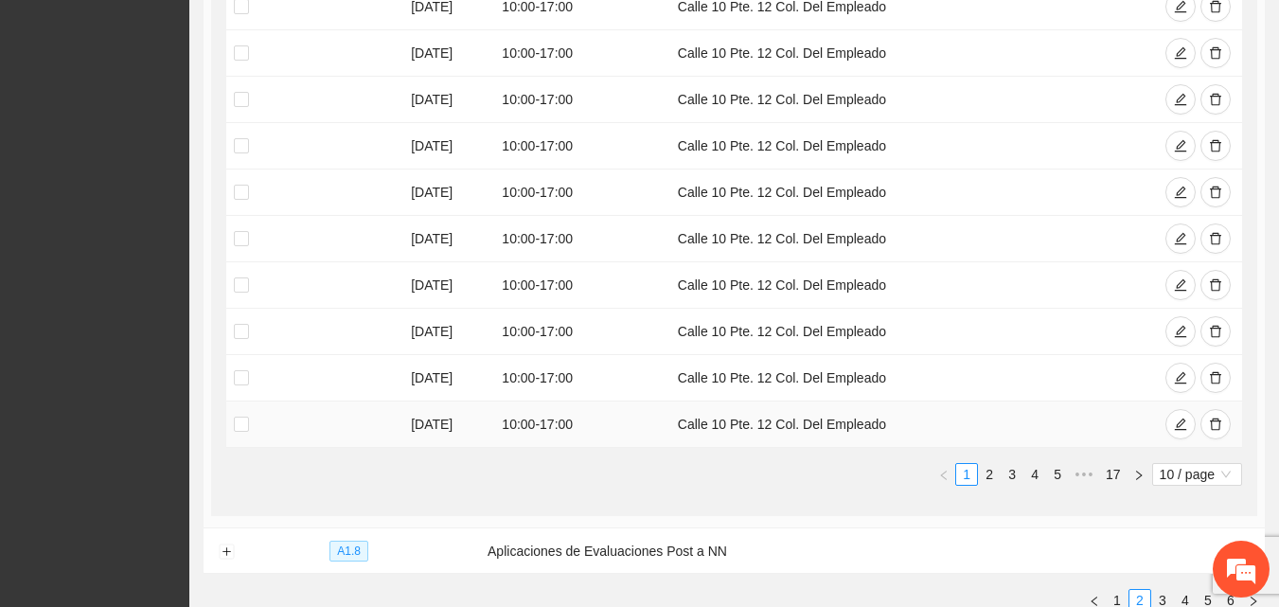
scroll to position [489, 0]
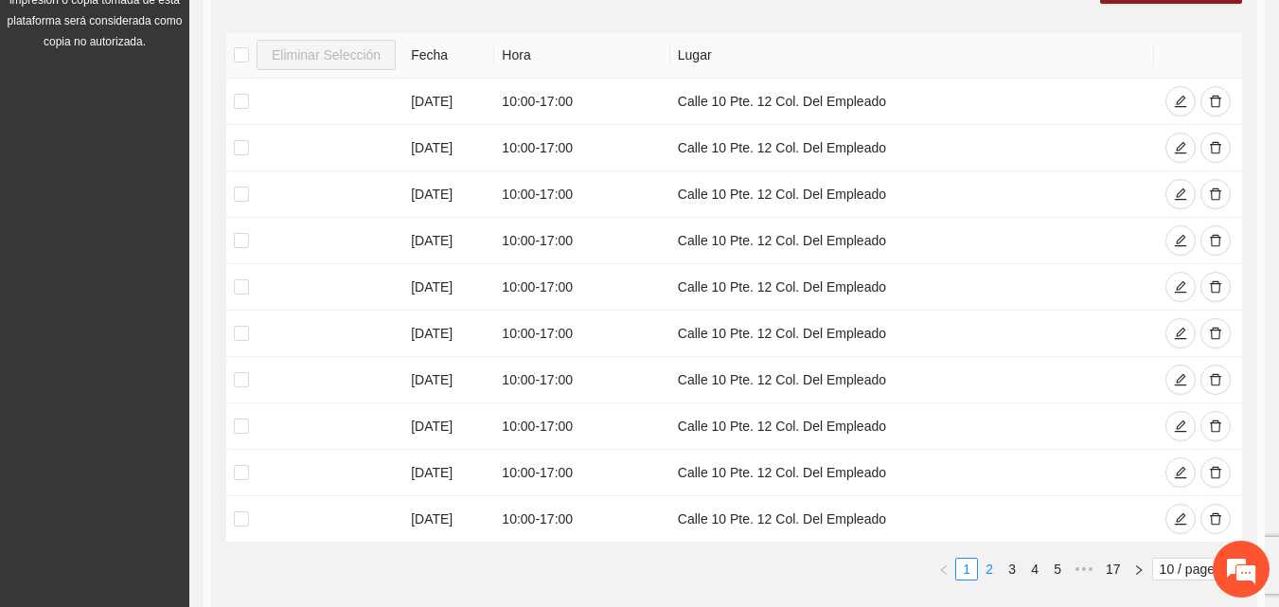
click at [988, 568] on link "2" at bounding box center [989, 569] width 21 height 21
click at [1215, 332] on icon "delete" at bounding box center [1215, 333] width 13 height 13
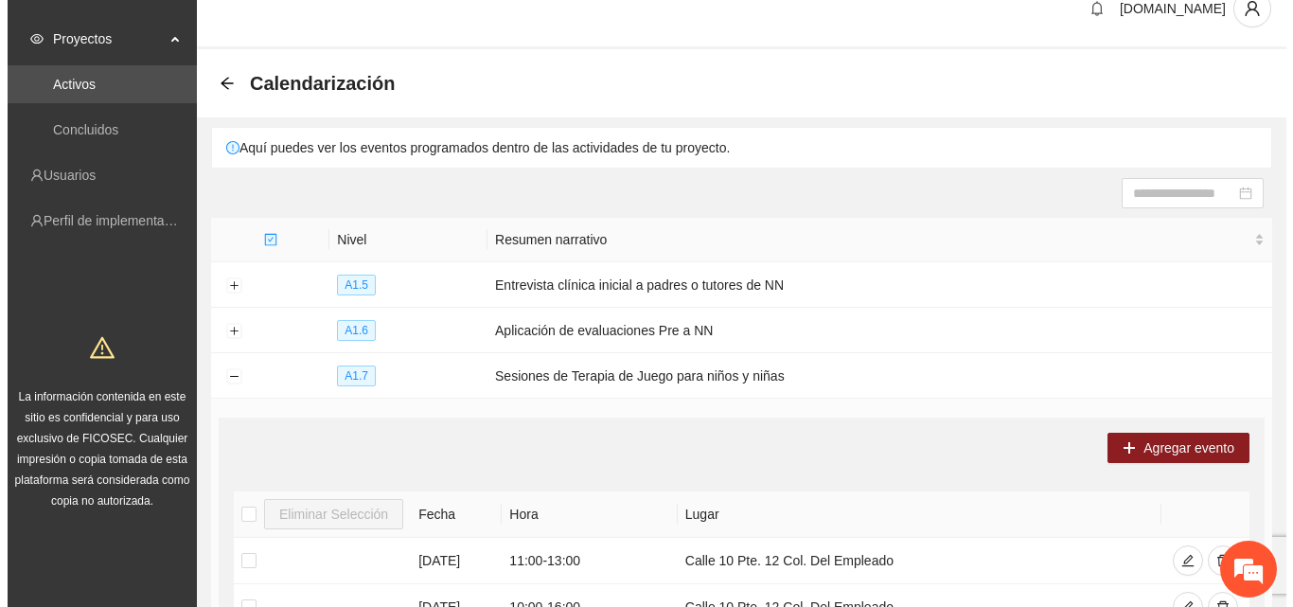
scroll to position [15, 0]
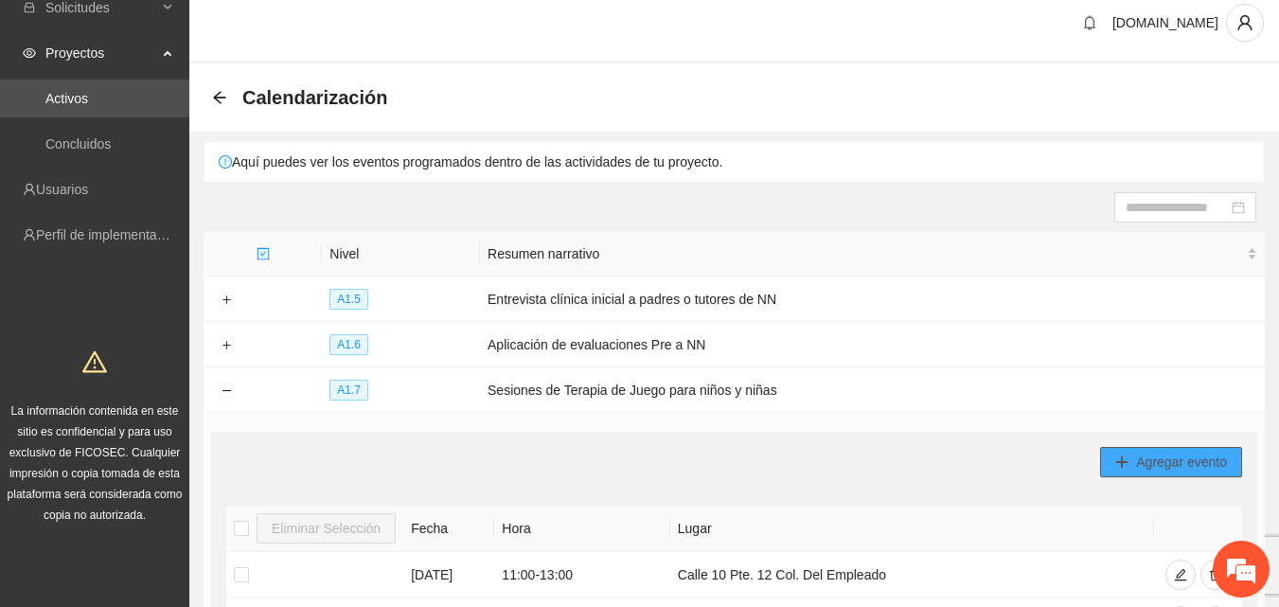
click at [1208, 454] on span "Agregar evento" at bounding box center [1181, 462] width 91 height 21
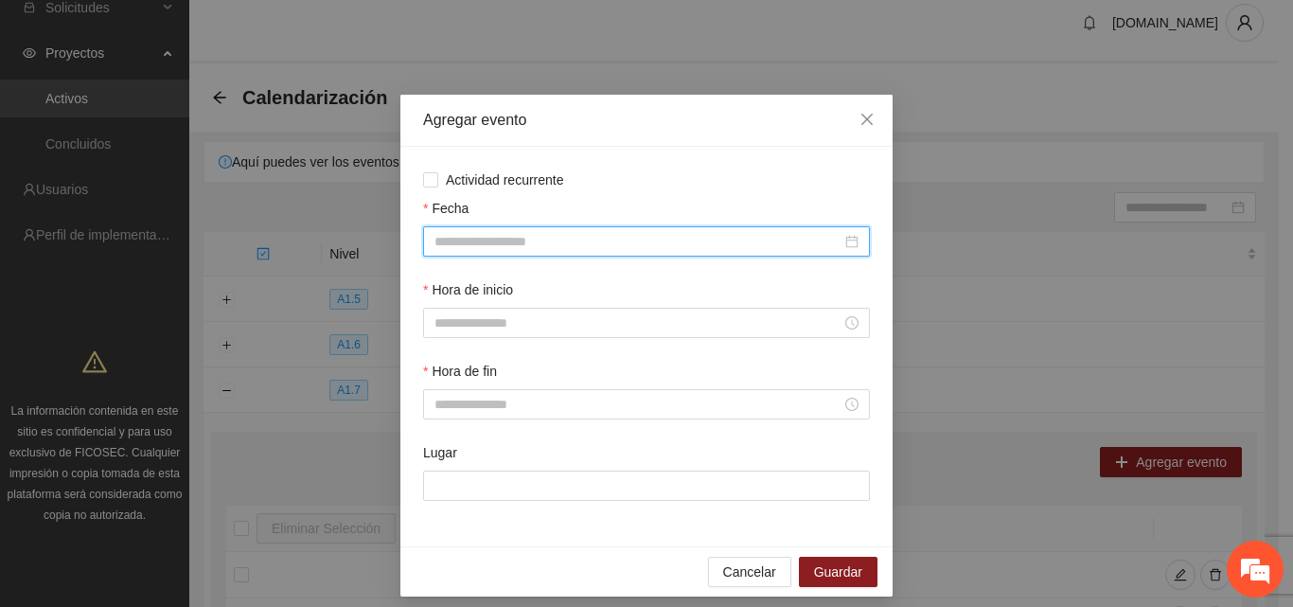
click at [635, 233] on input "Fecha" at bounding box center [638, 241] width 407 height 21
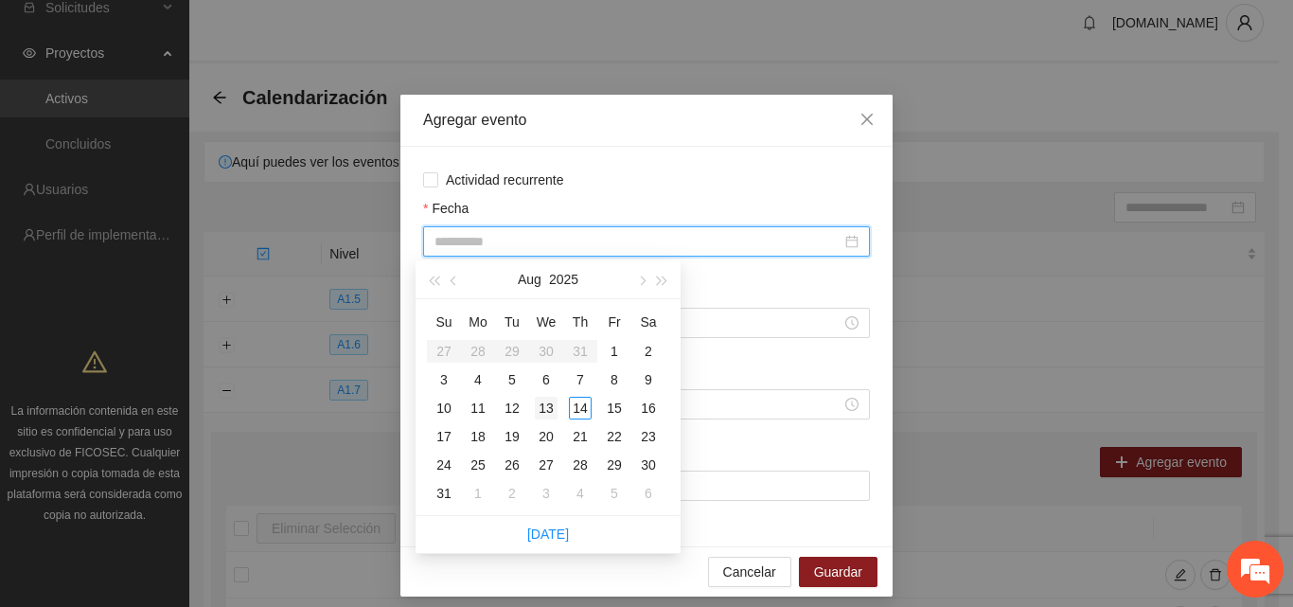
type input "**********"
click at [542, 413] on div "13" at bounding box center [546, 408] width 23 height 23
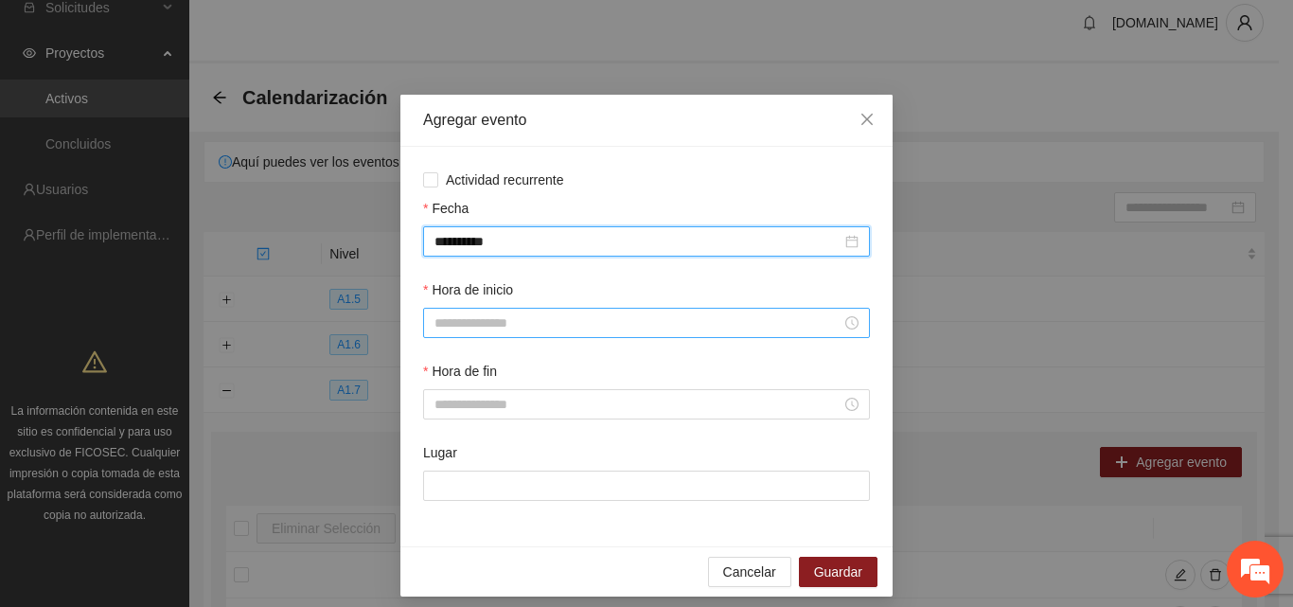
click at [494, 330] on input "Hora de inicio" at bounding box center [638, 322] width 407 height 21
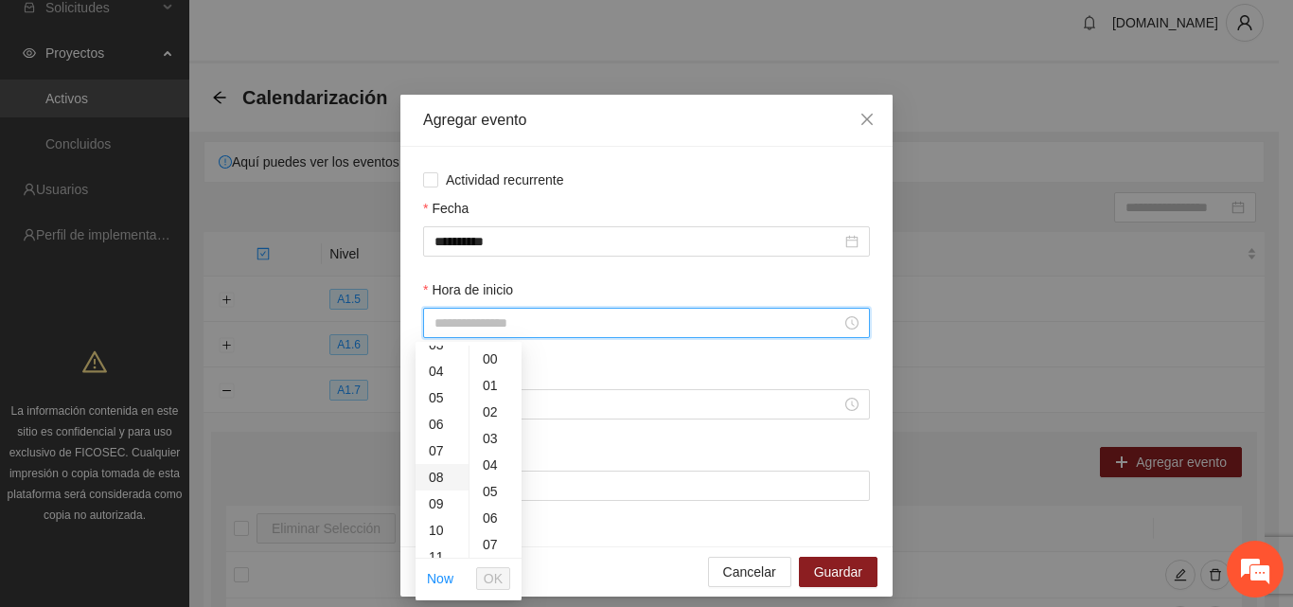
scroll to position [189, 0]
click at [434, 462] on div "11" at bounding box center [442, 461] width 53 height 27
type input "*****"
click at [485, 578] on span "OK" at bounding box center [493, 578] width 19 height 21
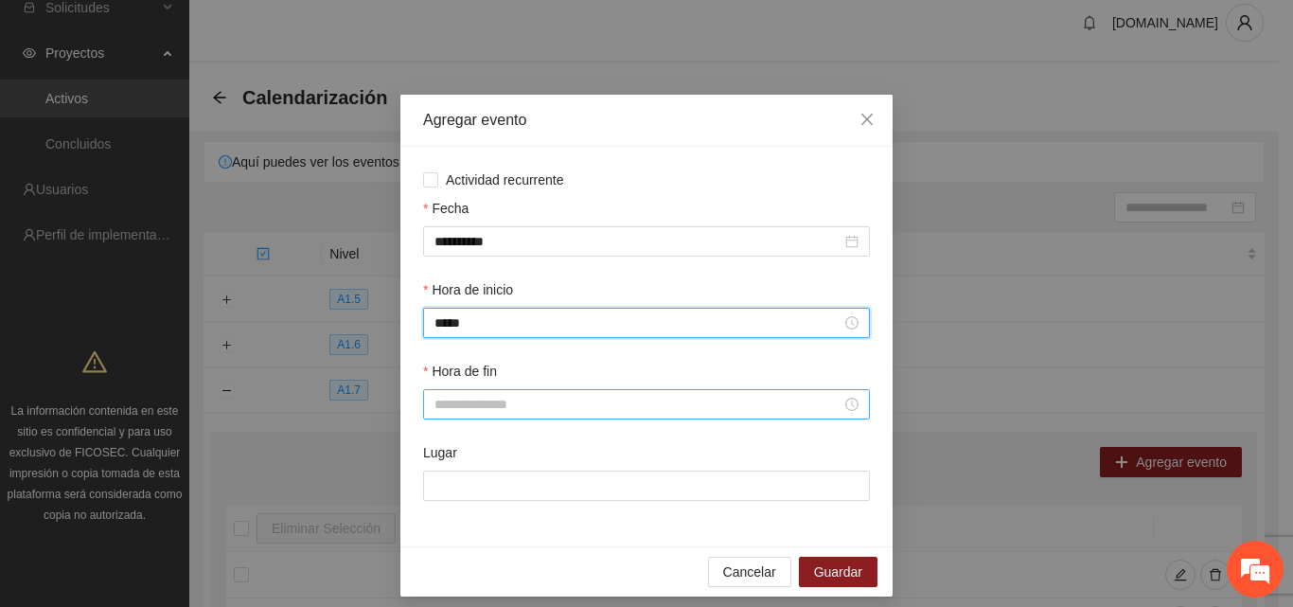
click at [540, 409] on input "Hora de fin" at bounding box center [638, 404] width 407 height 21
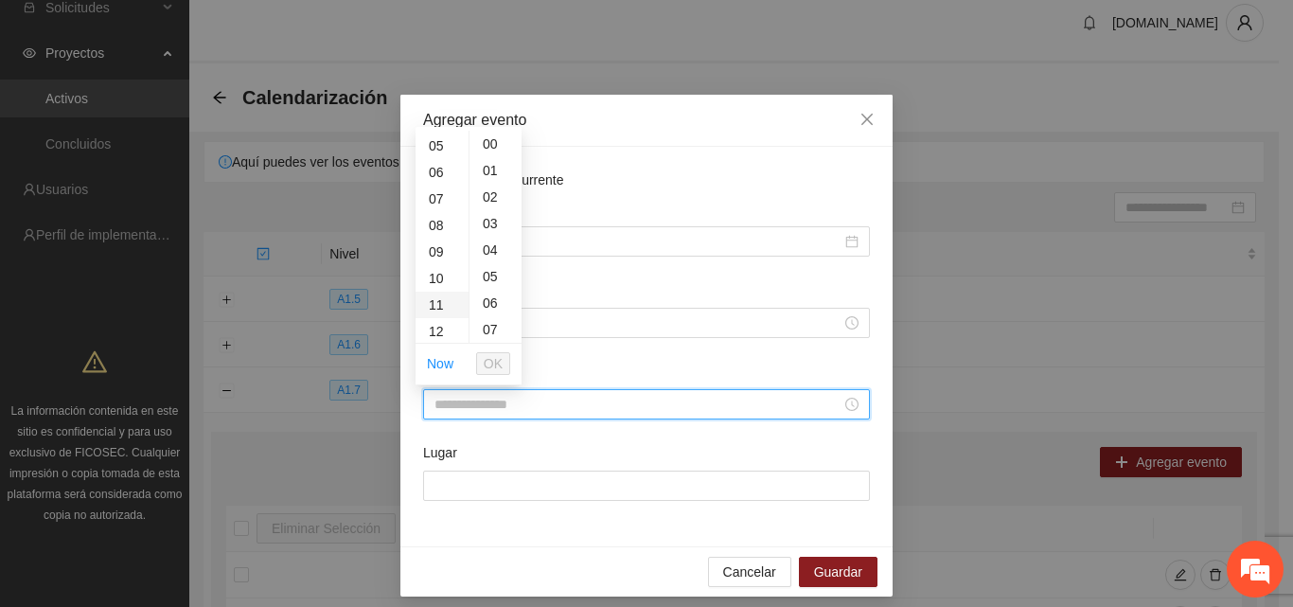
scroll to position [189, 0]
click at [439, 276] on div "12" at bounding box center [442, 272] width 53 height 27
type input "*****"
click at [495, 366] on span "OK" at bounding box center [493, 363] width 19 height 21
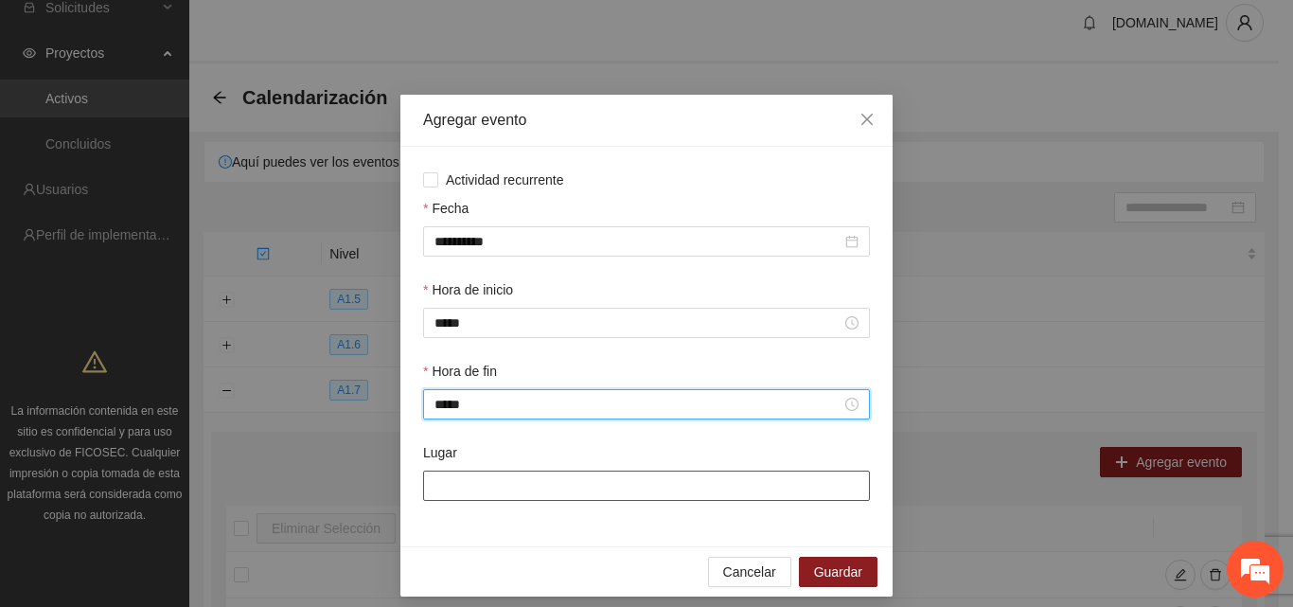
click at [621, 498] on input "Lugar" at bounding box center [646, 486] width 447 height 30
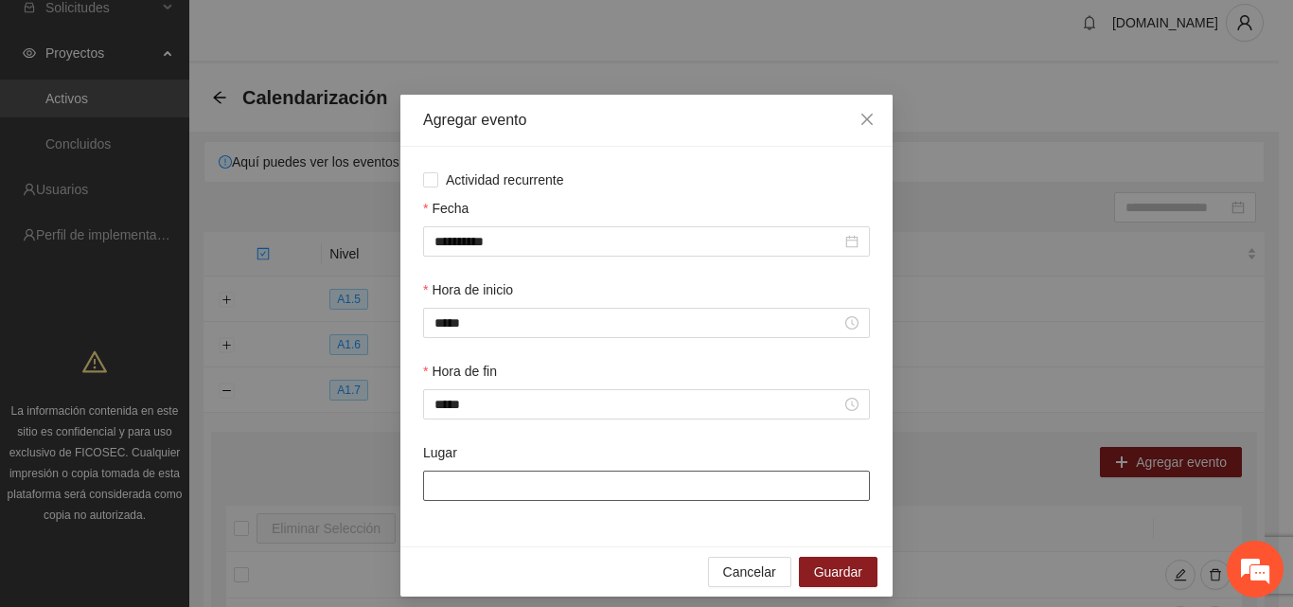
type input "**********"
click at [823, 582] on button "Guardar" at bounding box center [838, 572] width 79 height 30
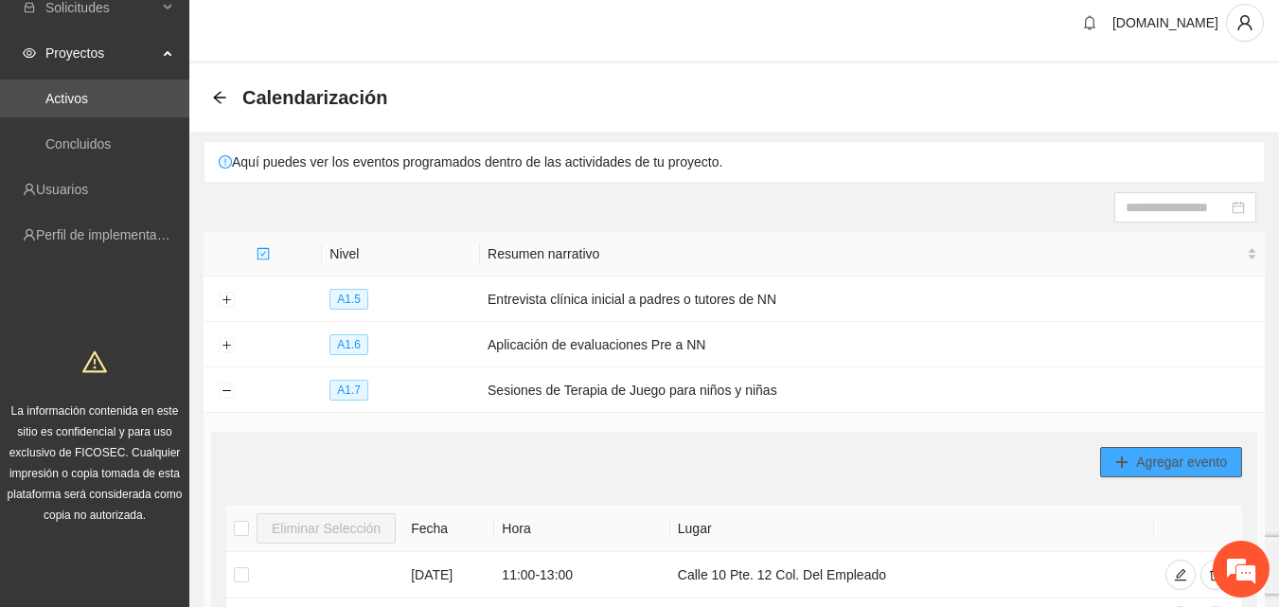
click at [1144, 463] on span "Agregar evento" at bounding box center [1181, 462] width 91 height 21
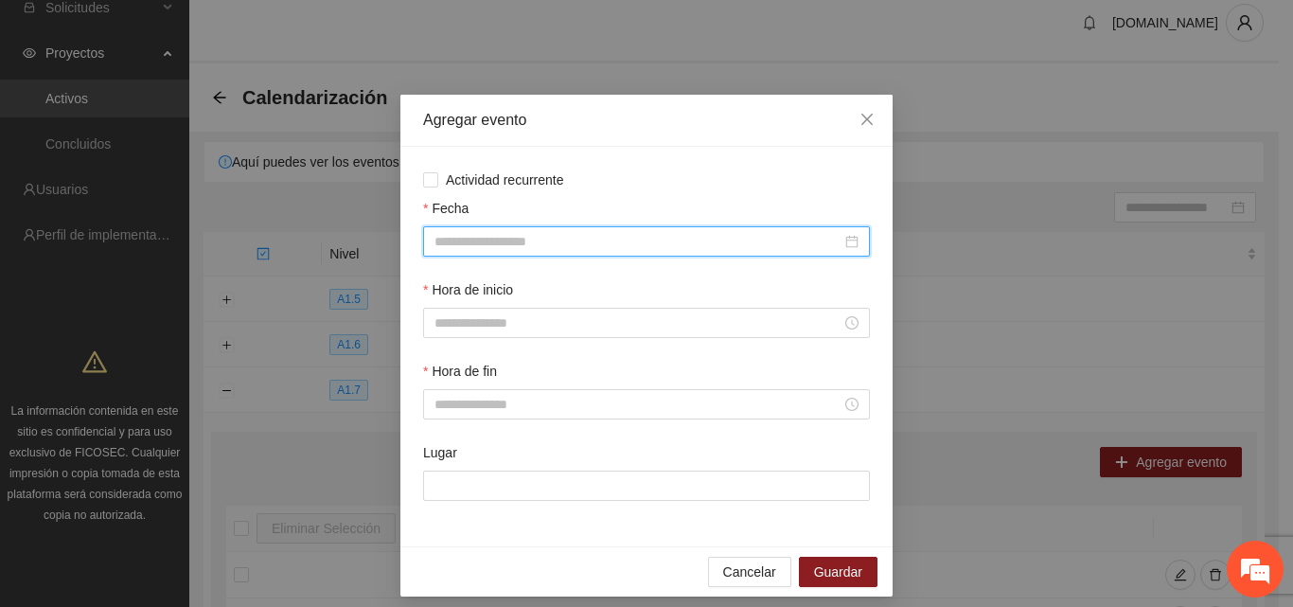
click at [539, 236] on input "Fecha" at bounding box center [638, 241] width 407 height 21
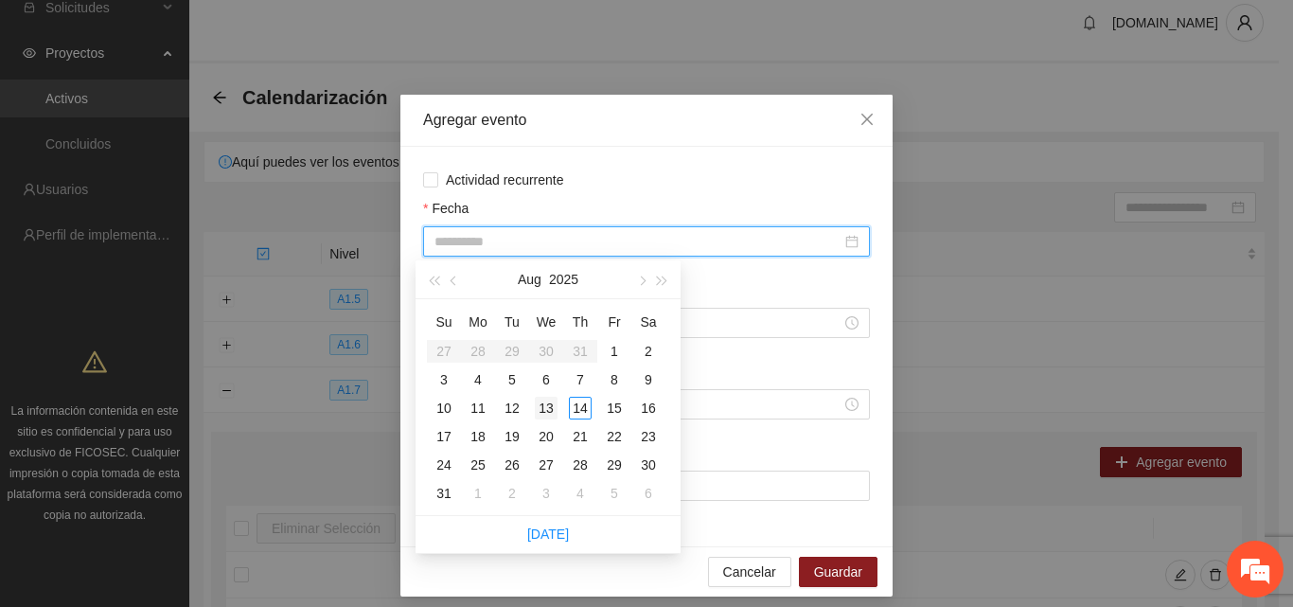
type input "**********"
click at [547, 407] on div "13" at bounding box center [546, 408] width 23 height 23
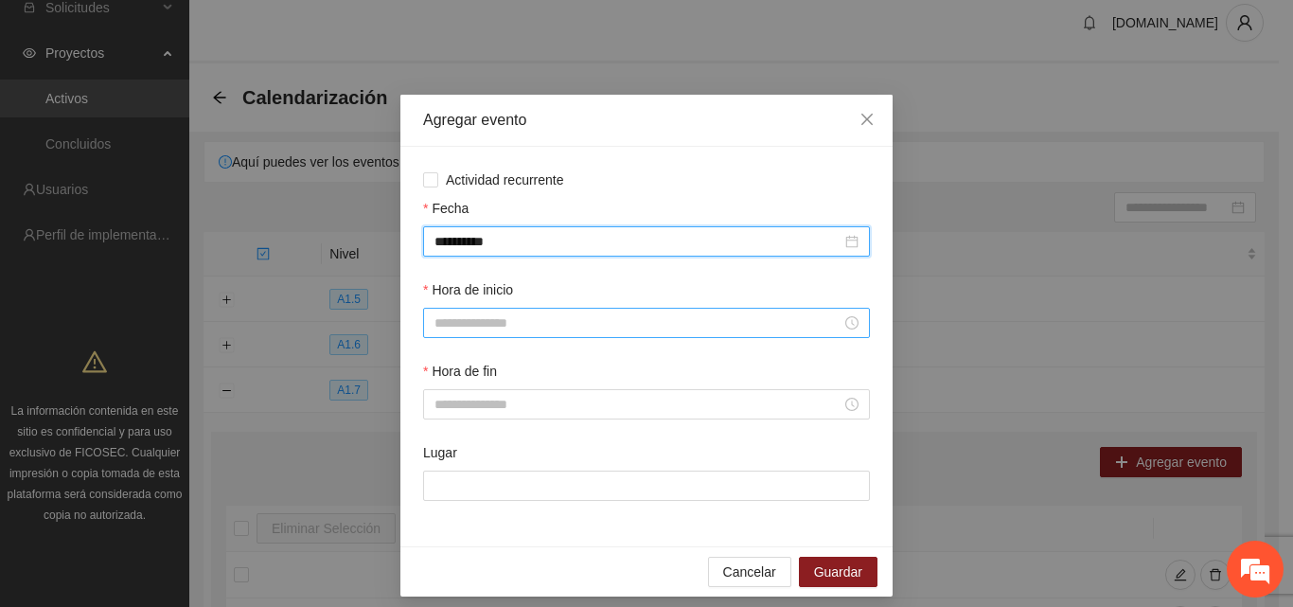
click at [475, 318] on input "Hora de inicio" at bounding box center [638, 322] width 407 height 21
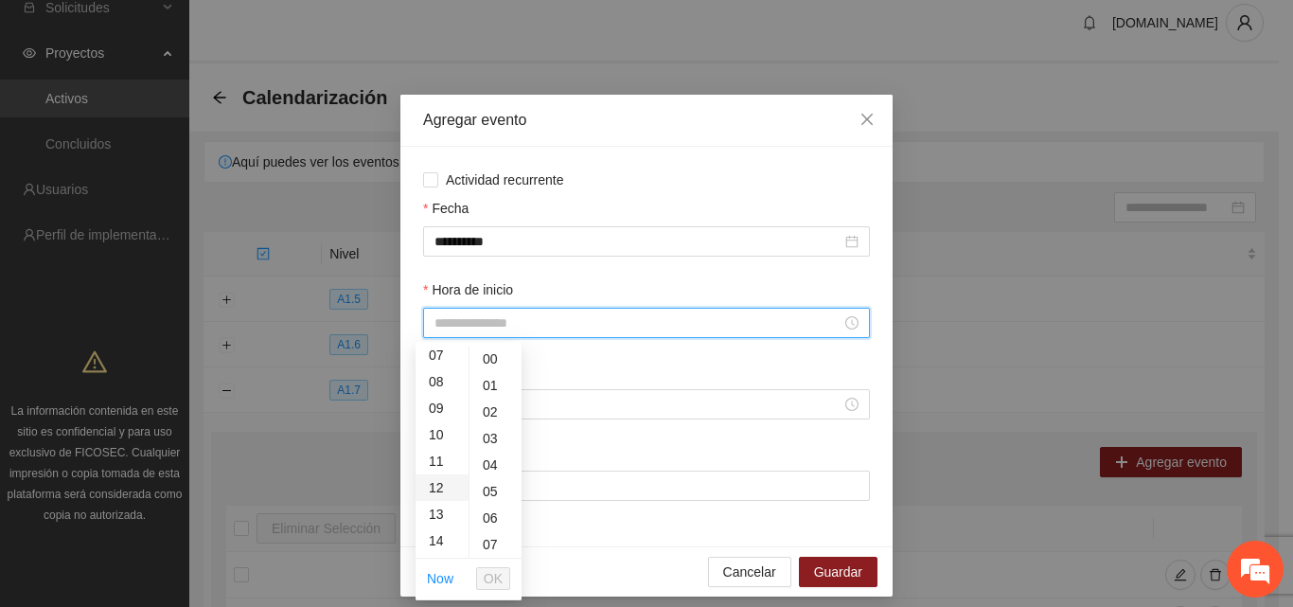
click at [439, 486] on div "12" at bounding box center [442, 487] width 53 height 27
type input "*****"
click at [499, 582] on span "OK" at bounding box center [493, 578] width 19 height 21
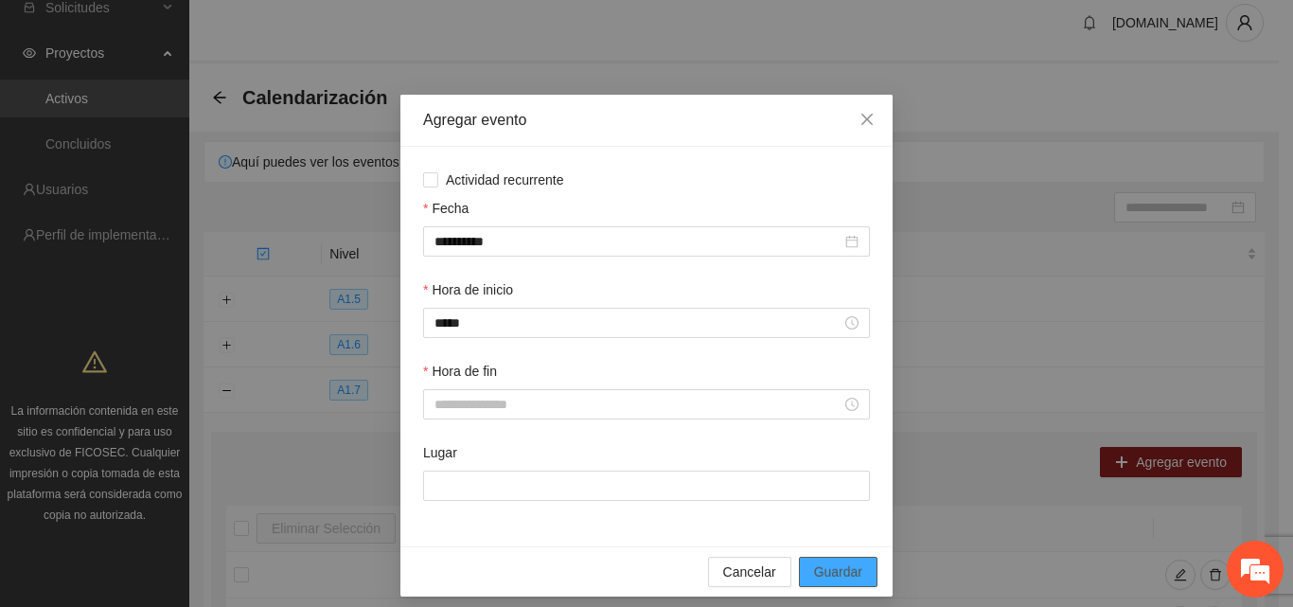
click at [827, 574] on span "Guardar" at bounding box center [838, 571] width 48 height 21
click at [457, 400] on input "Hora de fin" at bounding box center [638, 404] width 407 height 21
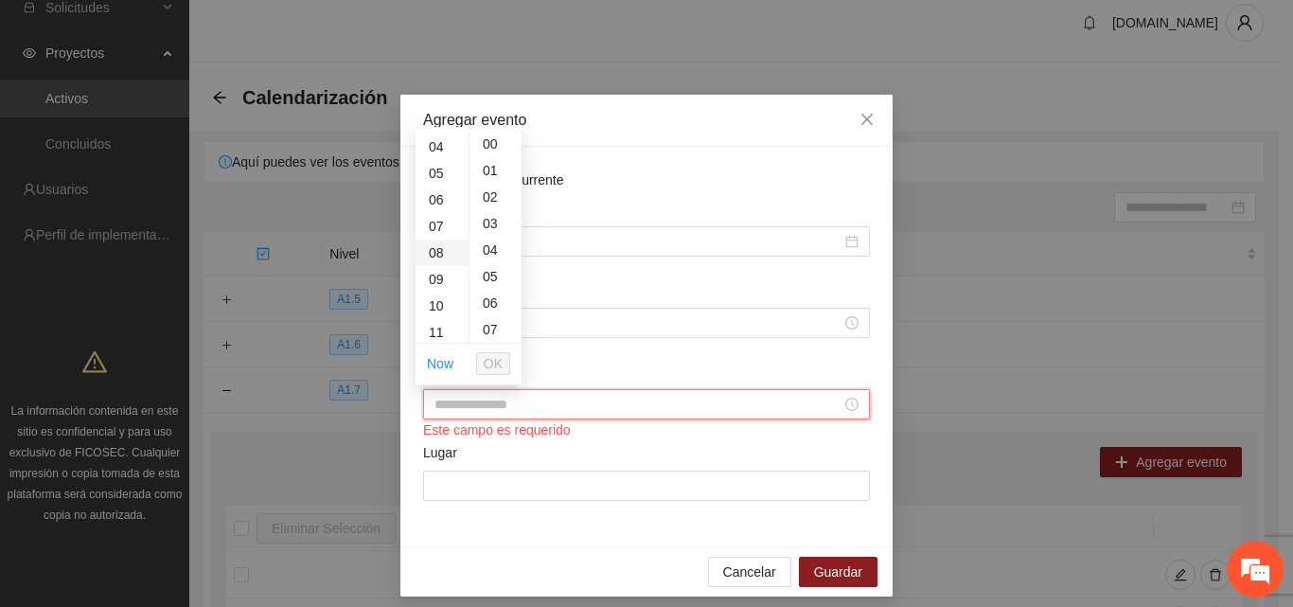
scroll to position [189, 0]
click at [439, 298] on div "13" at bounding box center [442, 299] width 53 height 27
type input "*****"
click at [497, 369] on span "OK" at bounding box center [493, 363] width 19 height 21
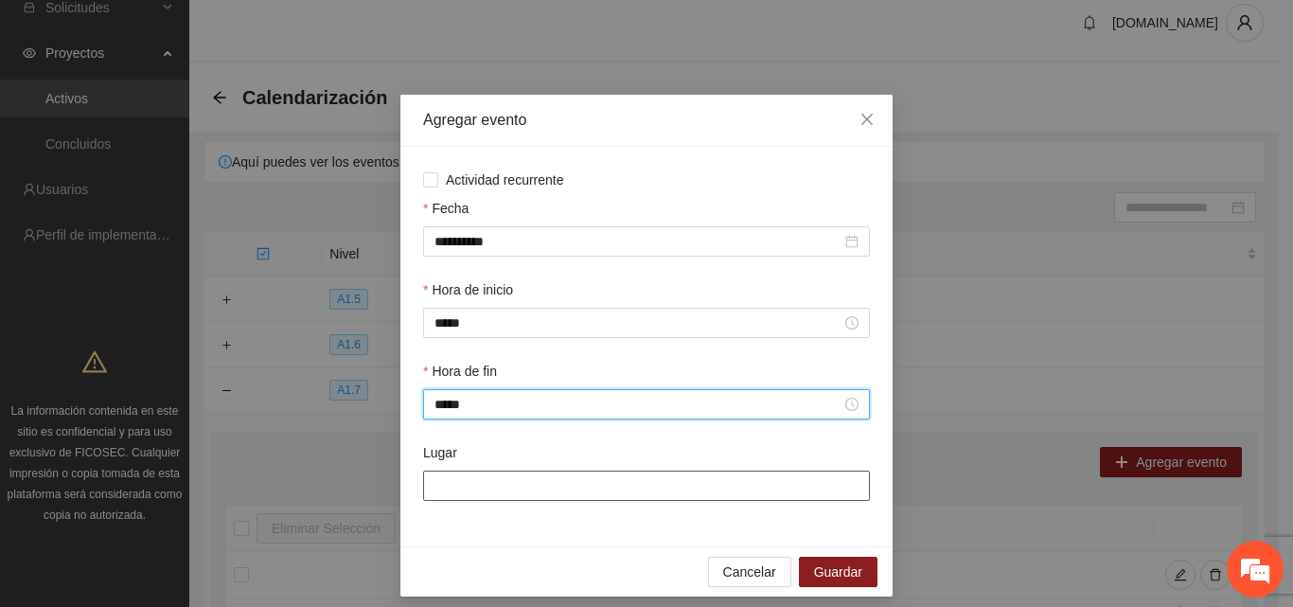
click at [554, 489] on input "Lugar" at bounding box center [646, 486] width 447 height 30
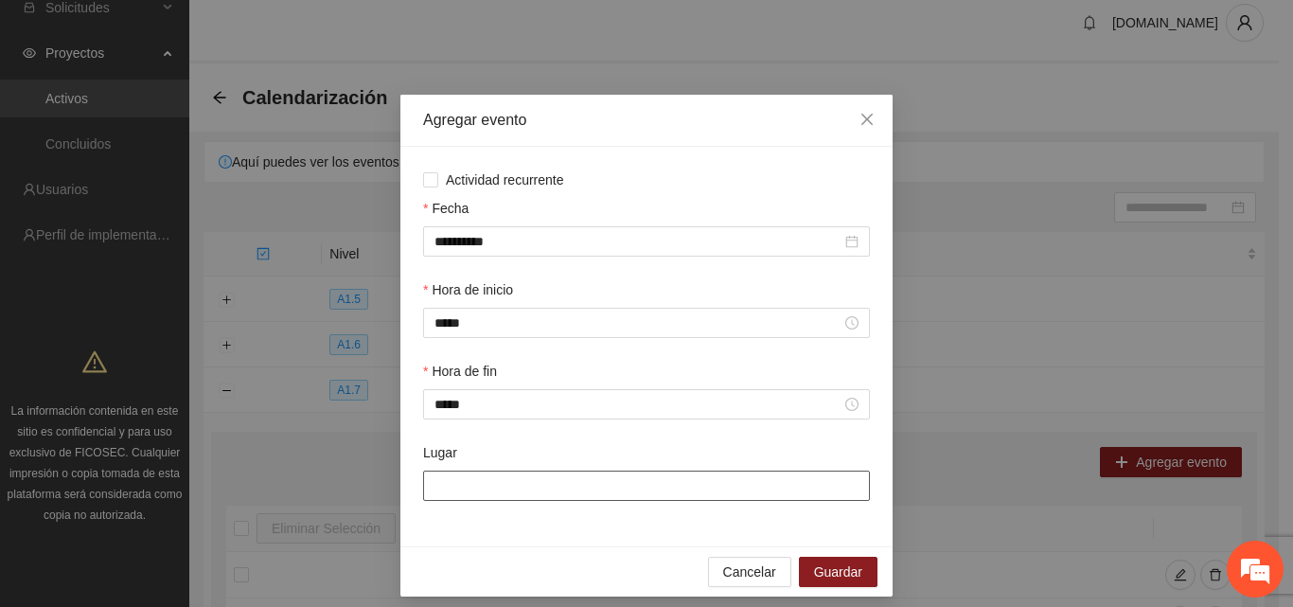
type input "**********"
click at [834, 579] on span "Guardar" at bounding box center [838, 571] width 48 height 21
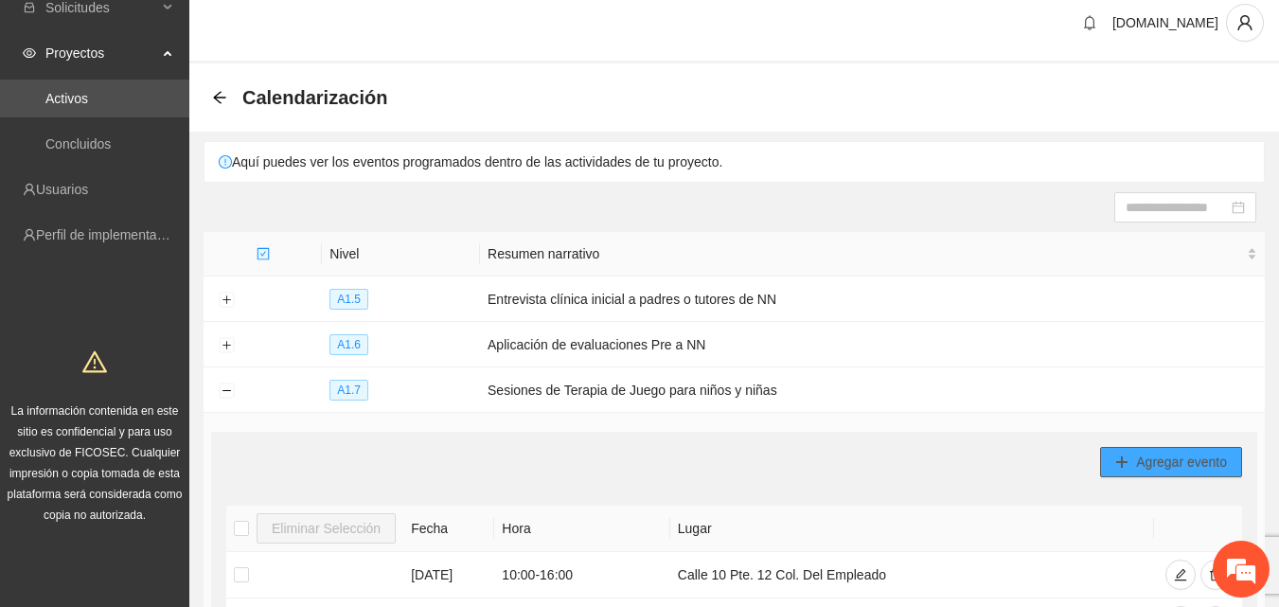
click at [1165, 463] on span "Agregar evento" at bounding box center [1181, 462] width 91 height 21
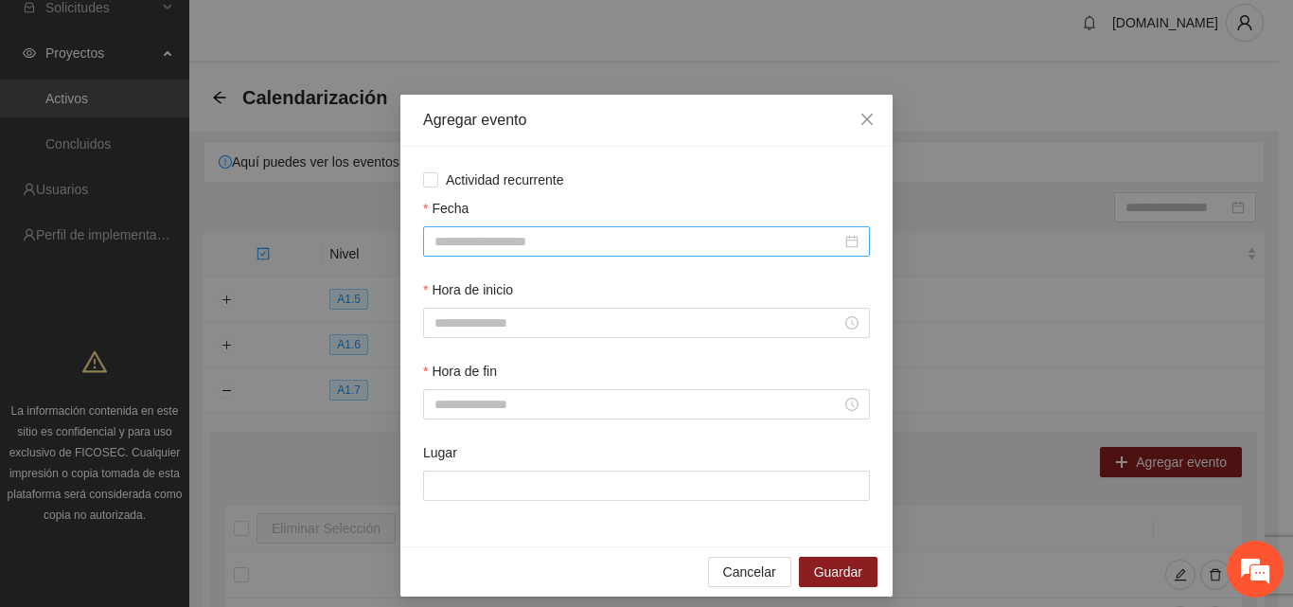
click at [549, 241] on input "Fecha" at bounding box center [638, 241] width 407 height 21
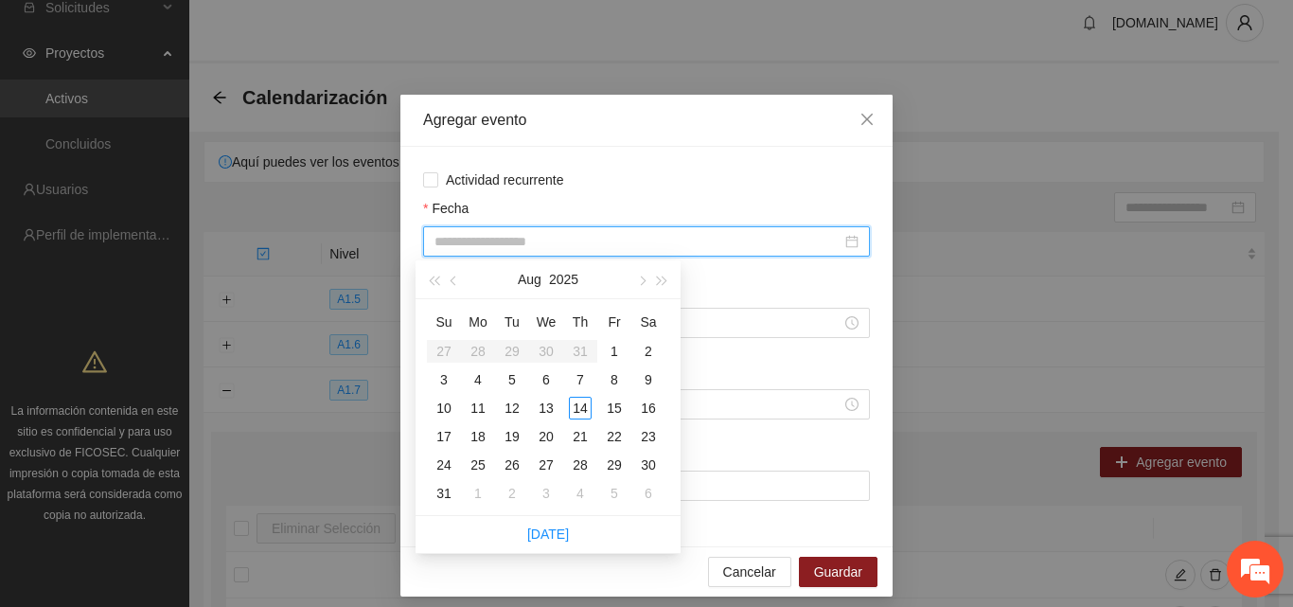
type input "**********"
click at [549, 398] on div "13" at bounding box center [546, 408] width 23 height 23
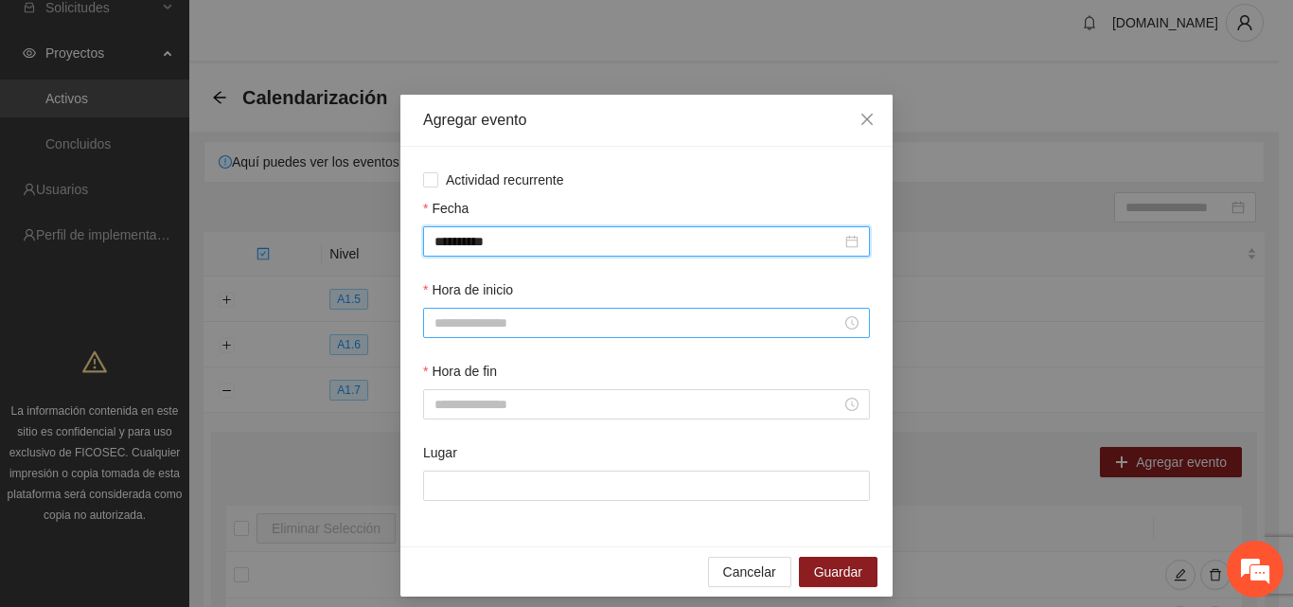
click at [489, 326] on input "Hora de inicio" at bounding box center [638, 322] width 407 height 21
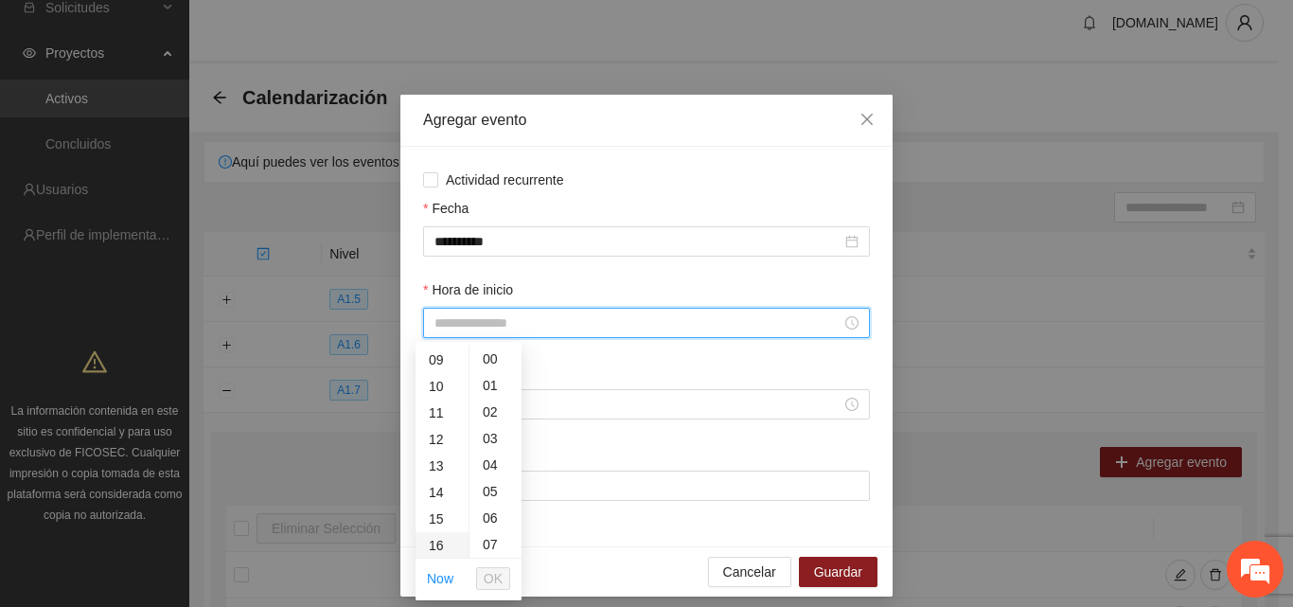
scroll to position [284, 0]
click at [439, 421] on div "13" at bounding box center [442, 419] width 53 height 27
type input "*****"
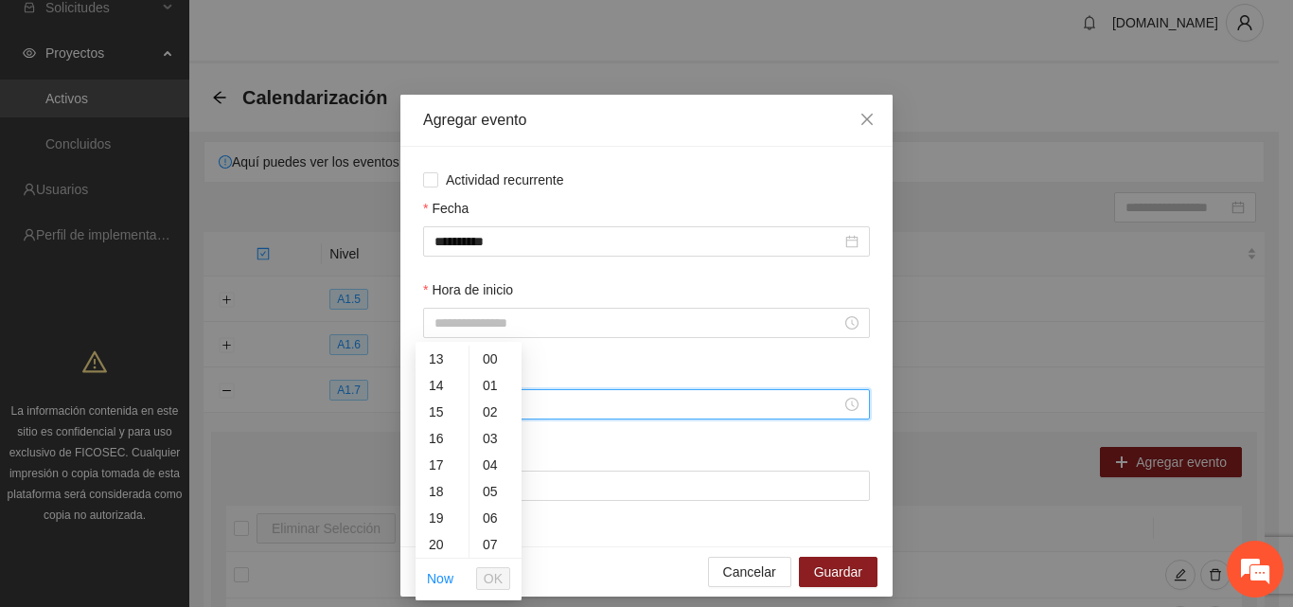
click at [564, 398] on input "Hora de fin" at bounding box center [638, 404] width 407 height 21
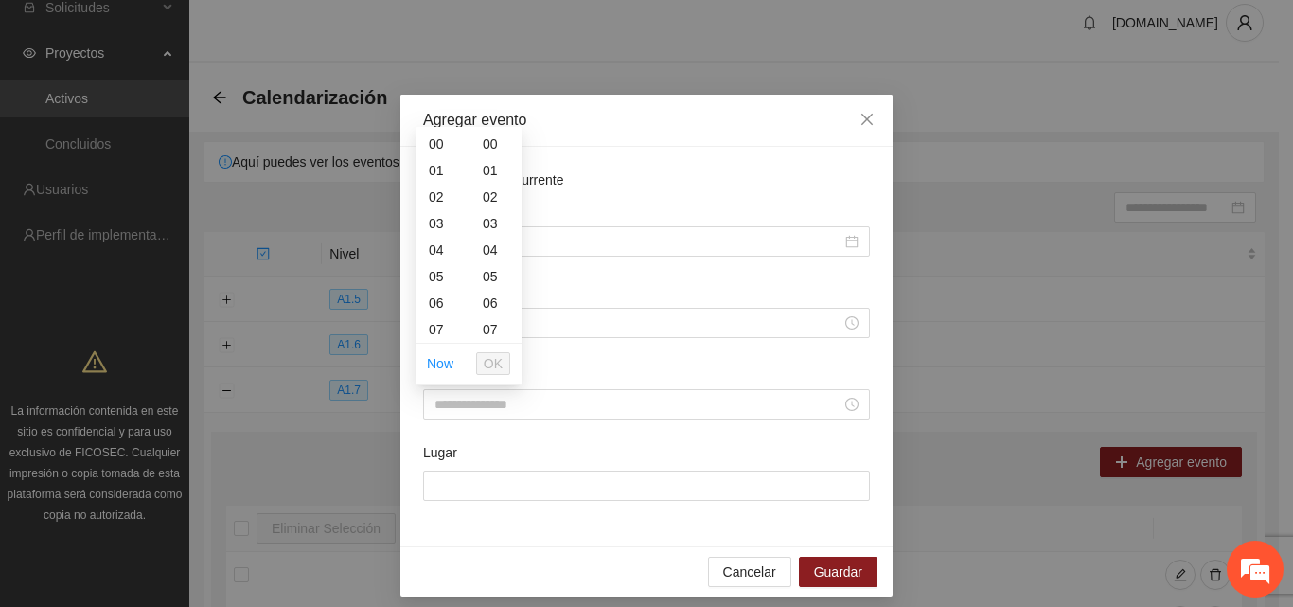
click at [587, 292] on div "Hora de inicio" at bounding box center [646, 293] width 447 height 28
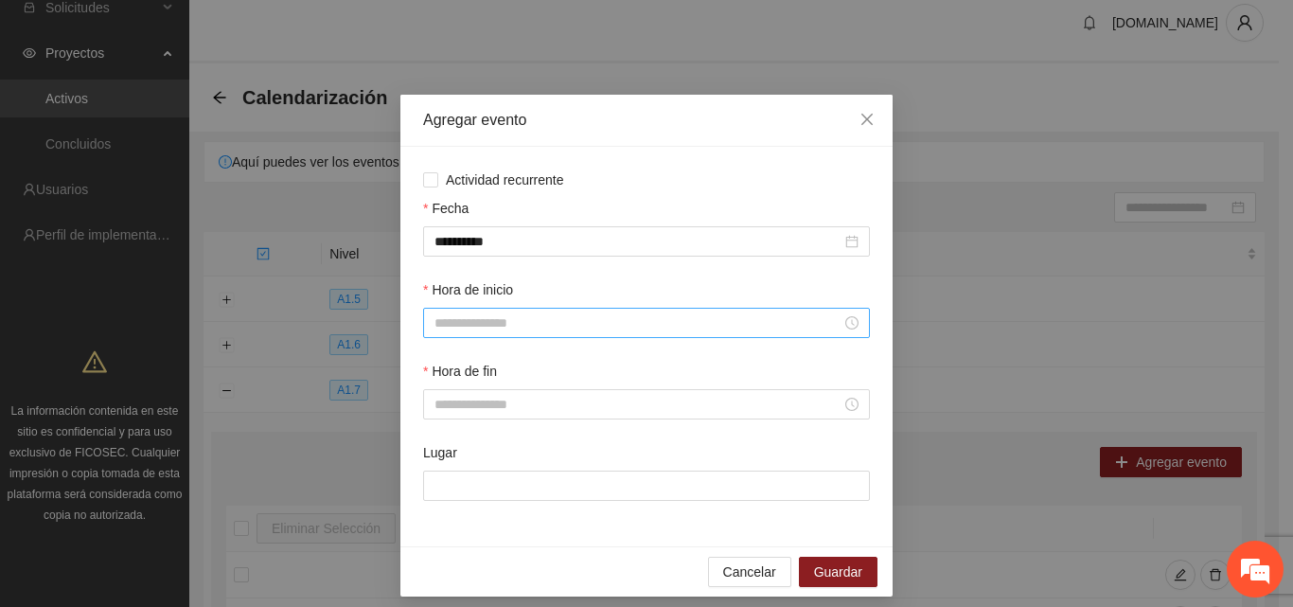
click at [577, 323] on input "Hora de inicio" at bounding box center [638, 322] width 407 height 21
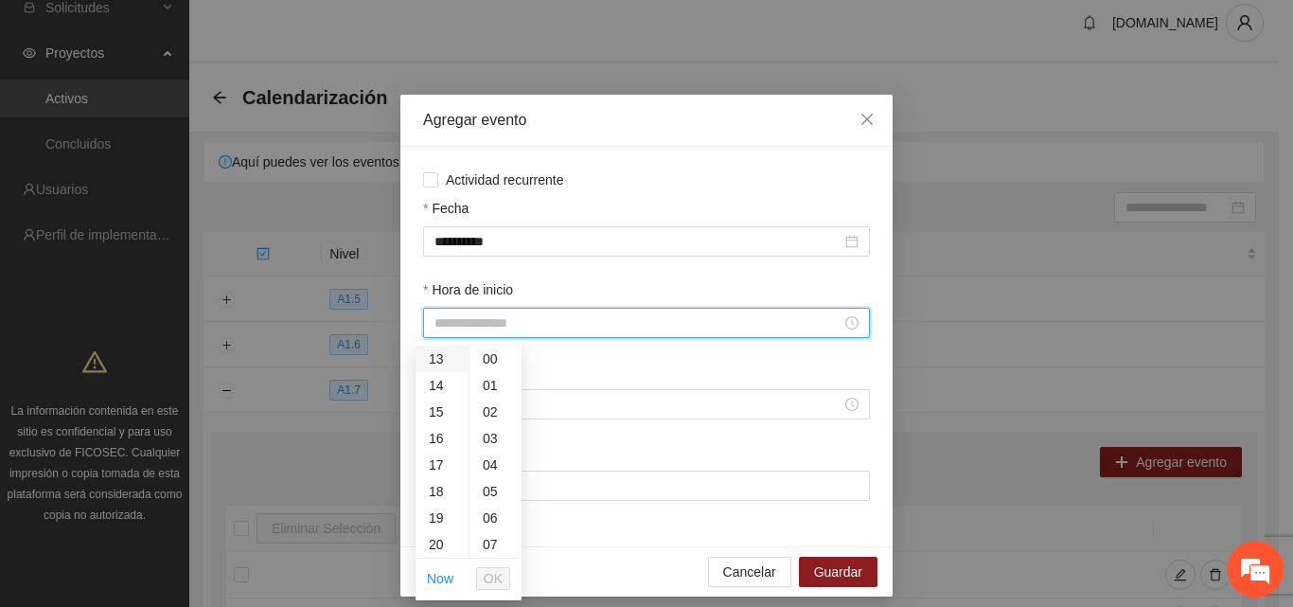
click at [438, 358] on div "13" at bounding box center [442, 359] width 53 height 27
type input "*****"
click at [496, 576] on span "OK" at bounding box center [493, 578] width 19 height 21
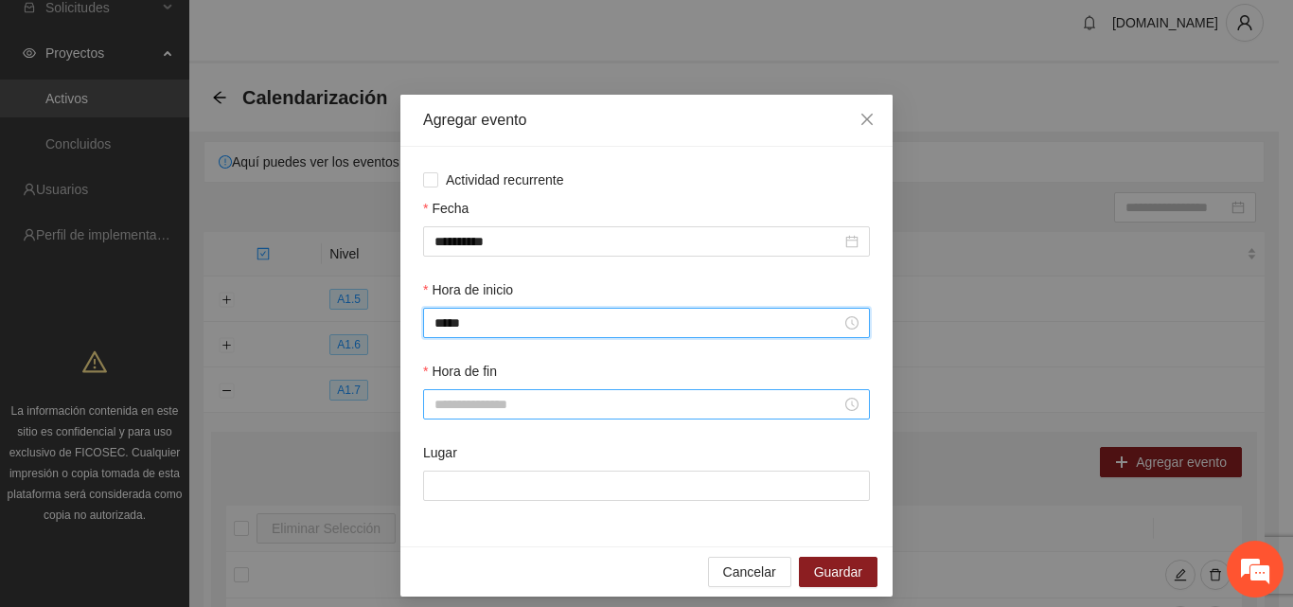
click at [491, 399] on input "Hora de fin" at bounding box center [638, 404] width 407 height 21
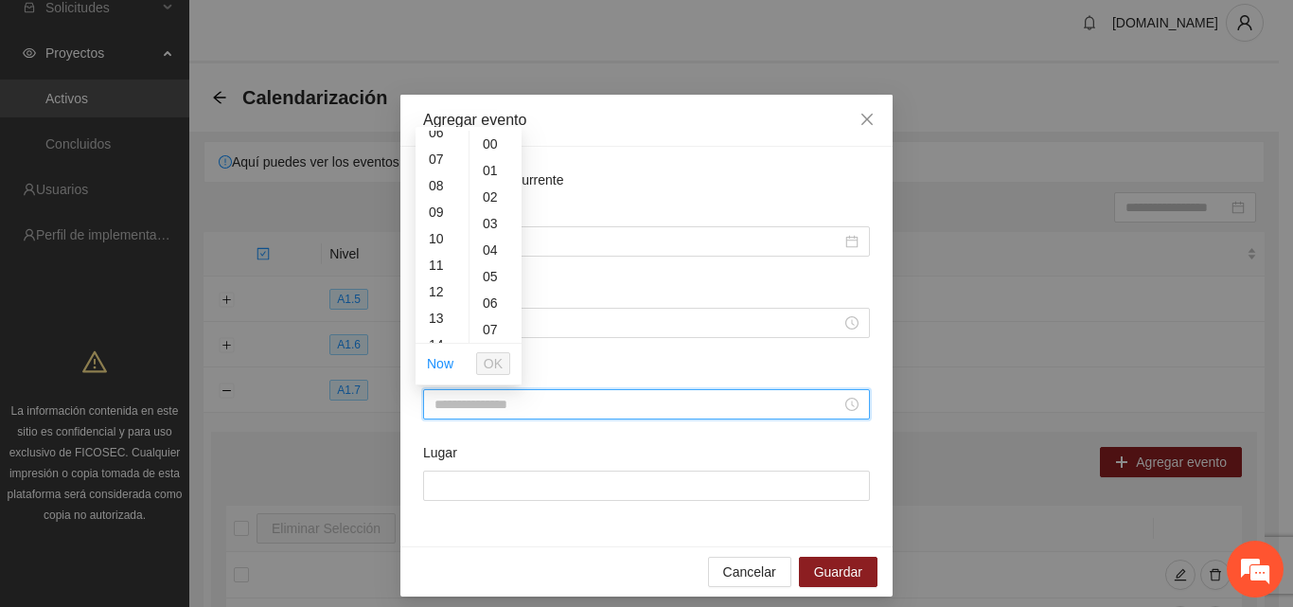
scroll to position [189, 0]
click at [436, 328] on div "14" at bounding box center [442, 325] width 53 height 27
type input "*****"
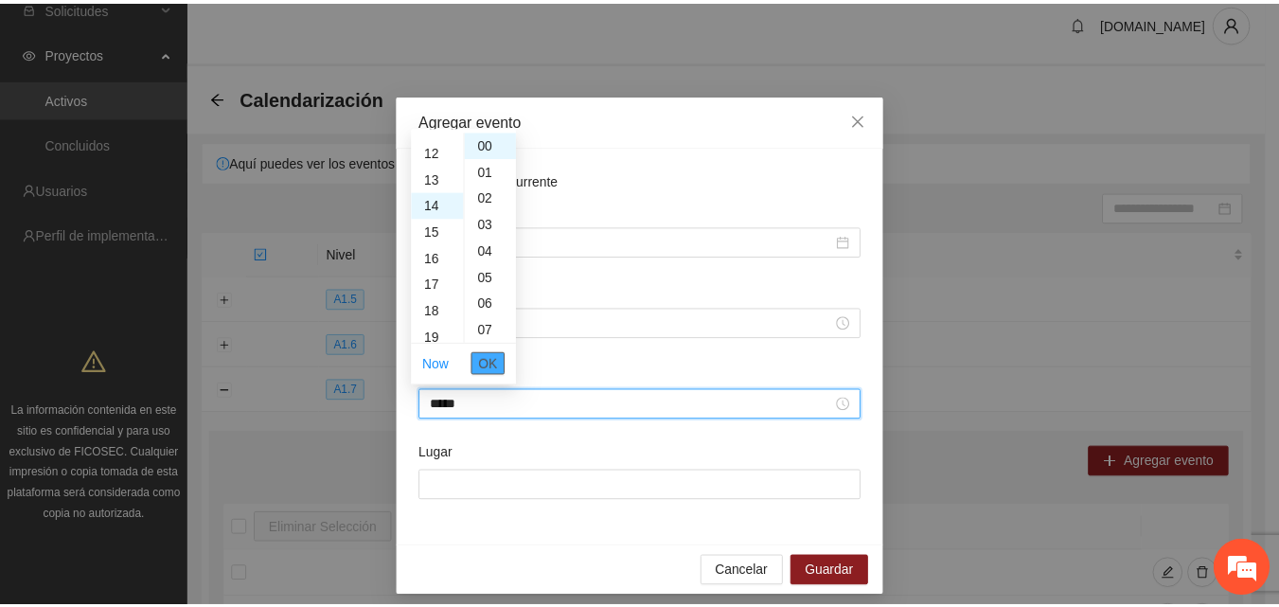
scroll to position [371, 0]
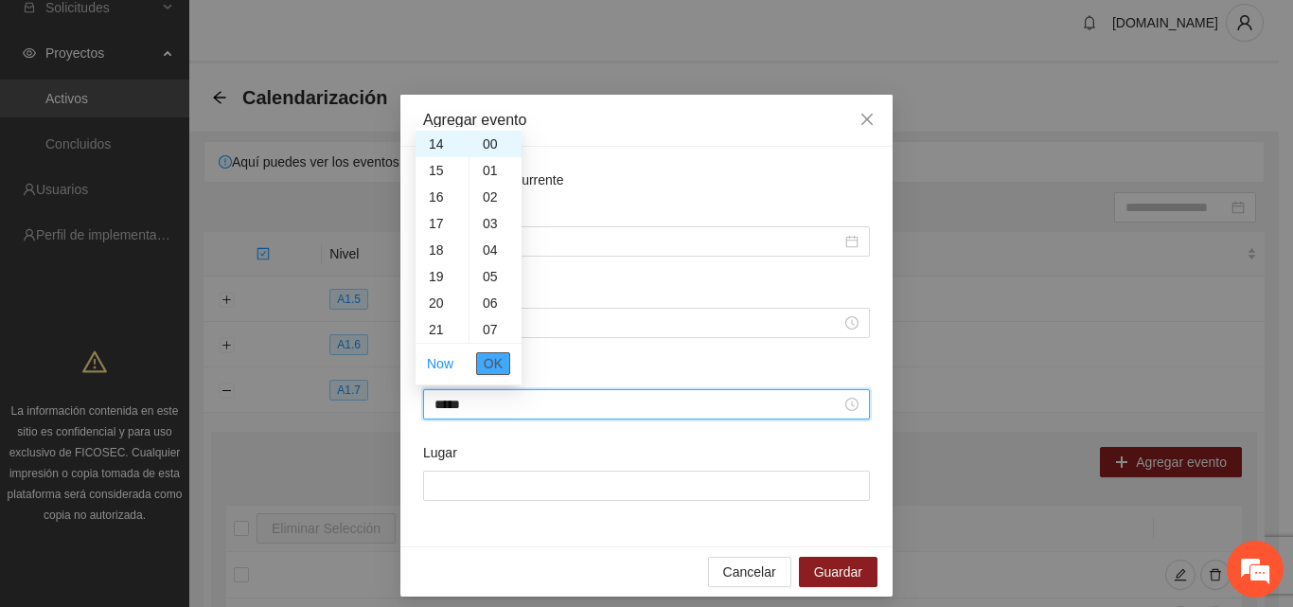
click at [489, 360] on span "OK" at bounding box center [493, 363] width 19 height 21
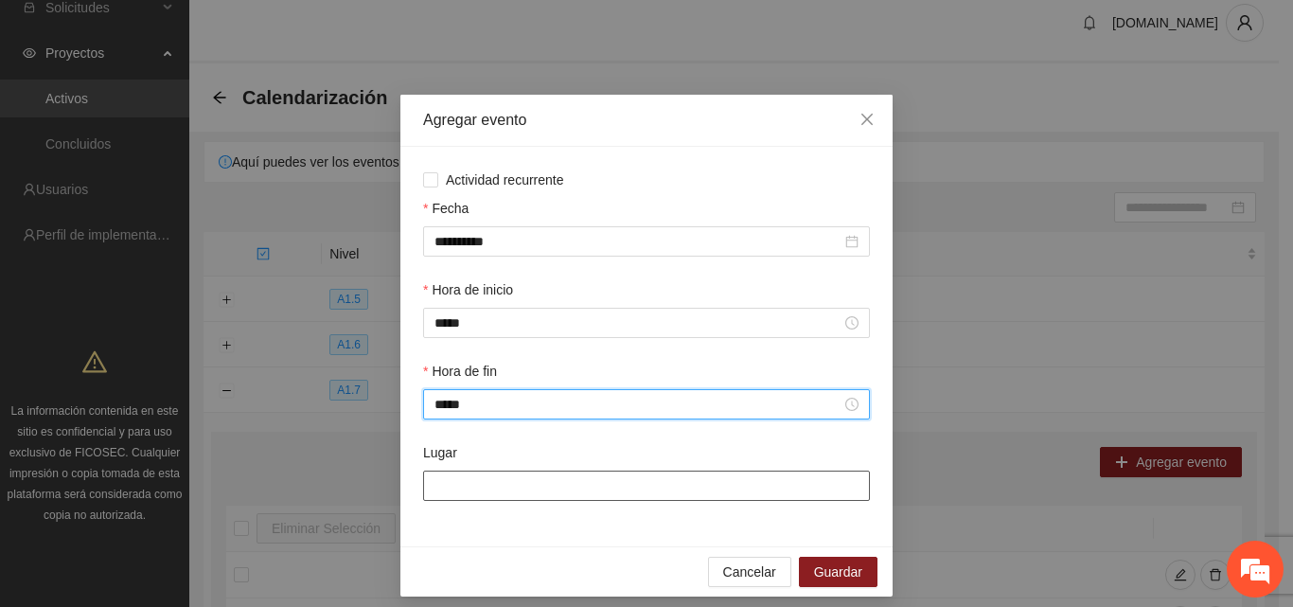
click at [547, 489] on input "Lugar" at bounding box center [646, 486] width 447 height 30
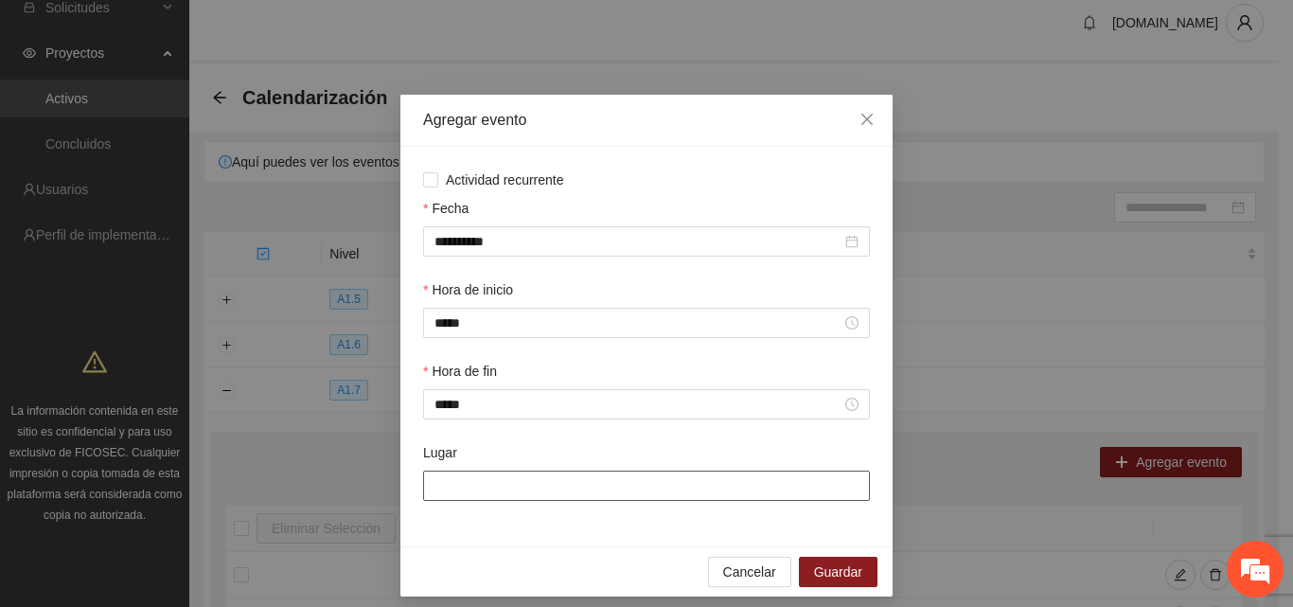
type input "**********"
click at [847, 577] on span "Guardar" at bounding box center [838, 571] width 48 height 21
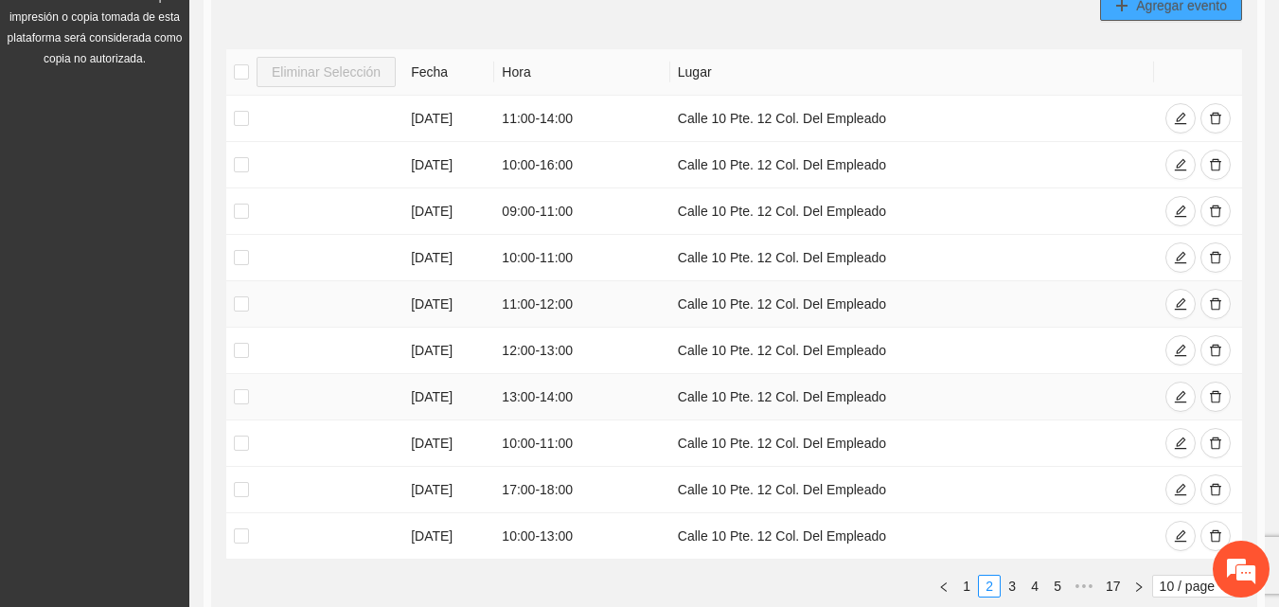
scroll to position [489, 0]
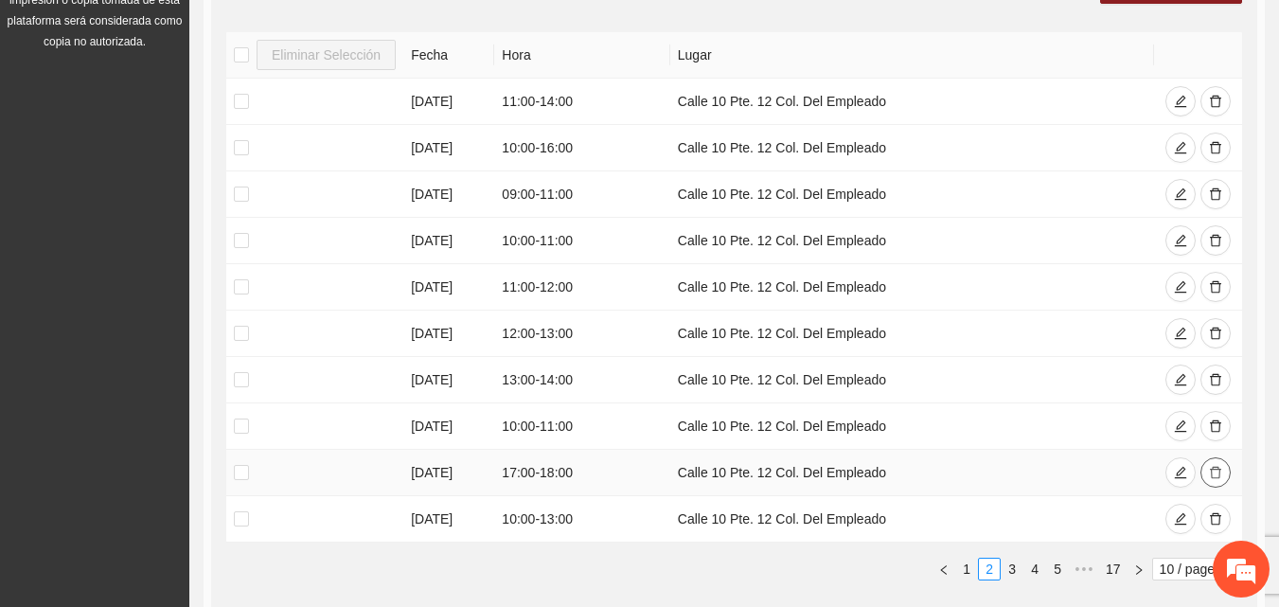
click at [1212, 473] on icon "delete" at bounding box center [1215, 472] width 13 height 13
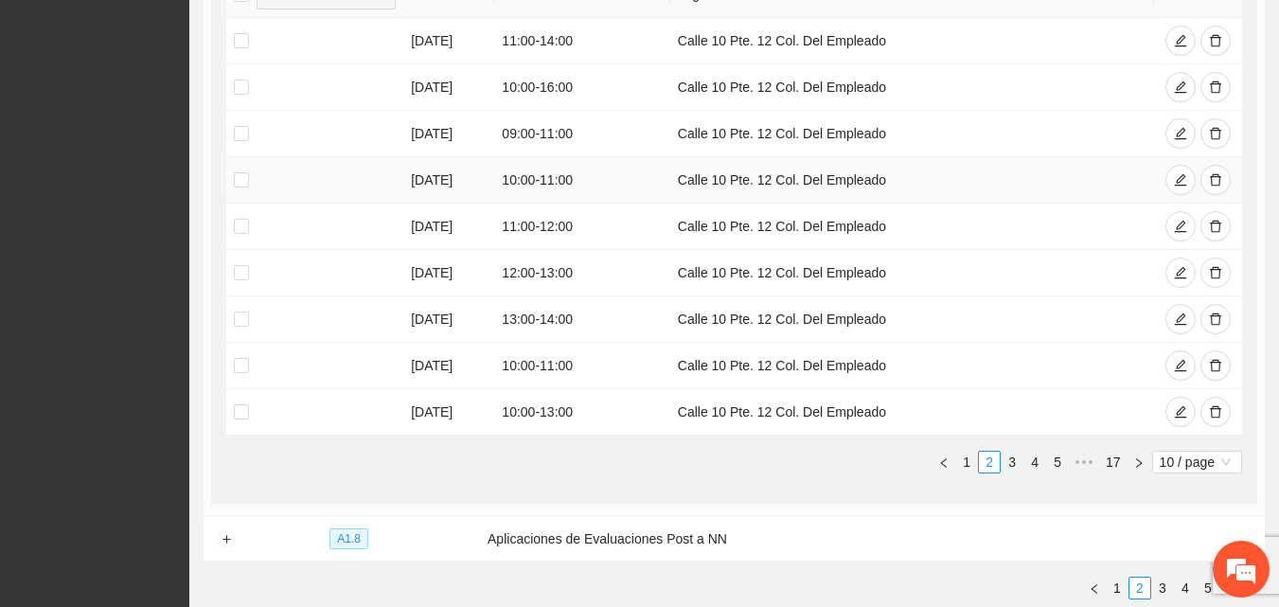
scroll to position [568, 0]
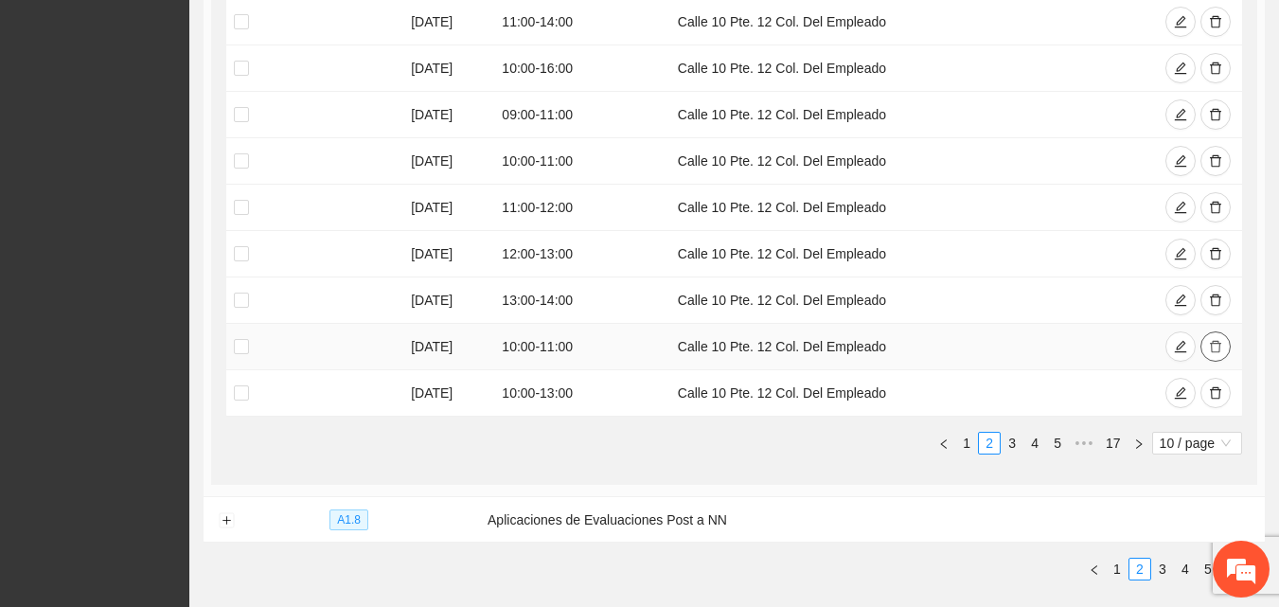
click at [1217, 342] on icon "delete" at bounding box center [1215, 346] width 13 height 13
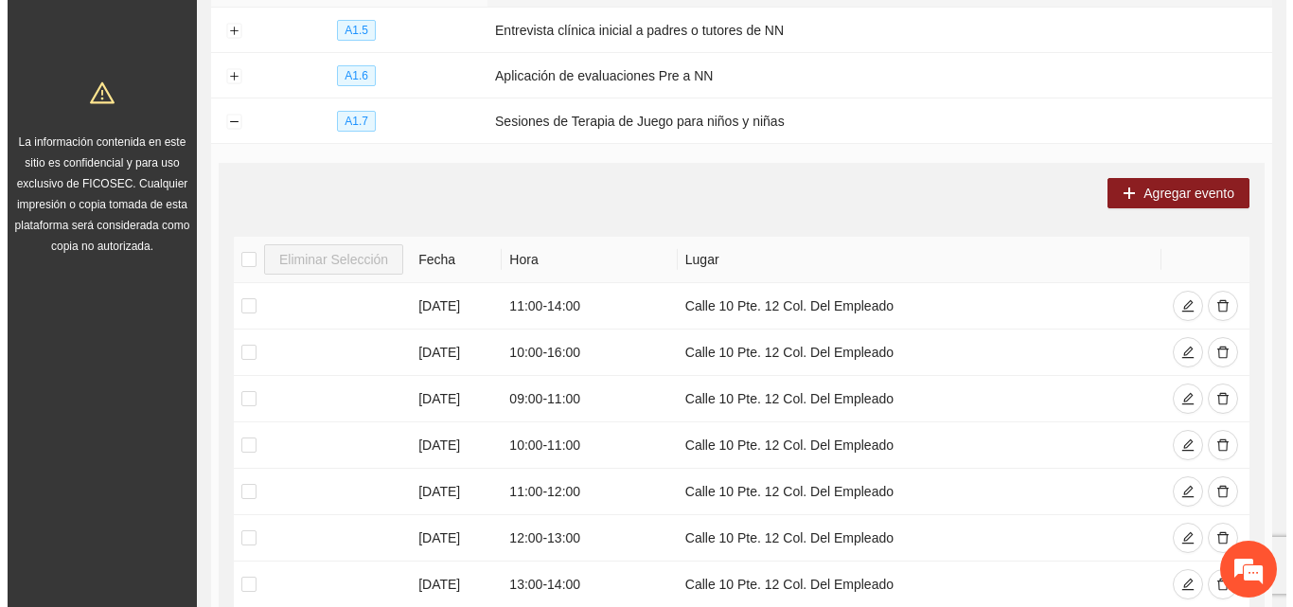
scroll to position [379, 0]
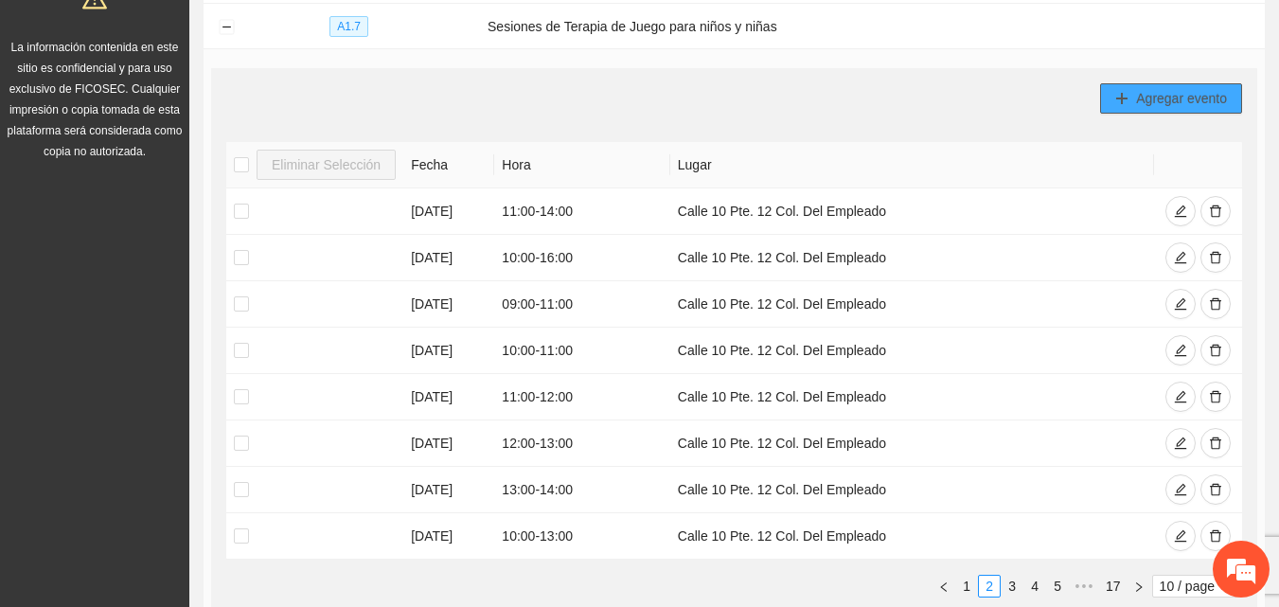
click at [1165, 100] on span "Agregar evento" at bounding box center [1181, 98] width 91 height 21
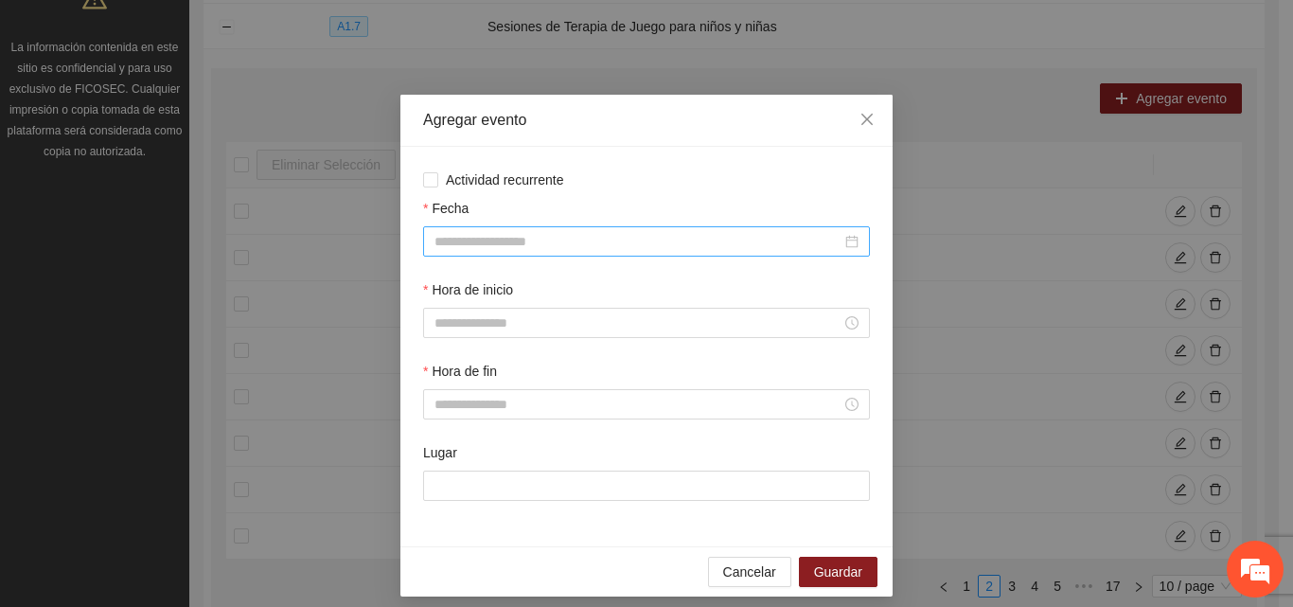
click at [521, 245] on input "Fecha" at bounding box center [638, 241] width 407 height 21
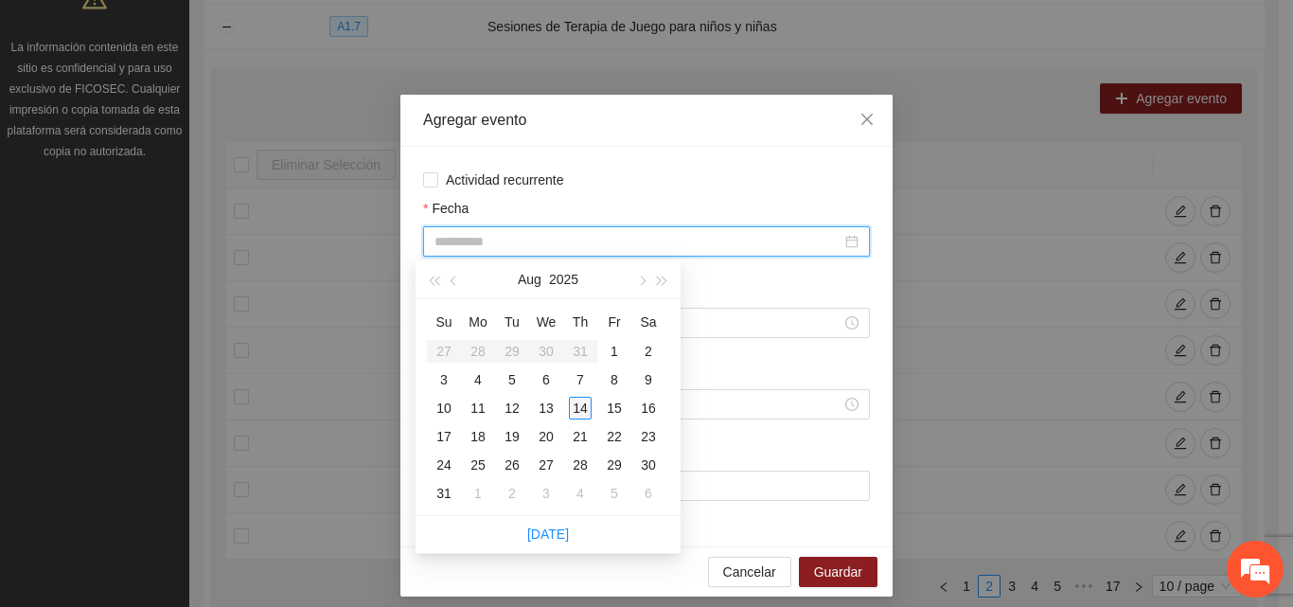
type input "**********"
click at [584, 413] on div "14" at bounding box center [580, 408] width 23 height 23
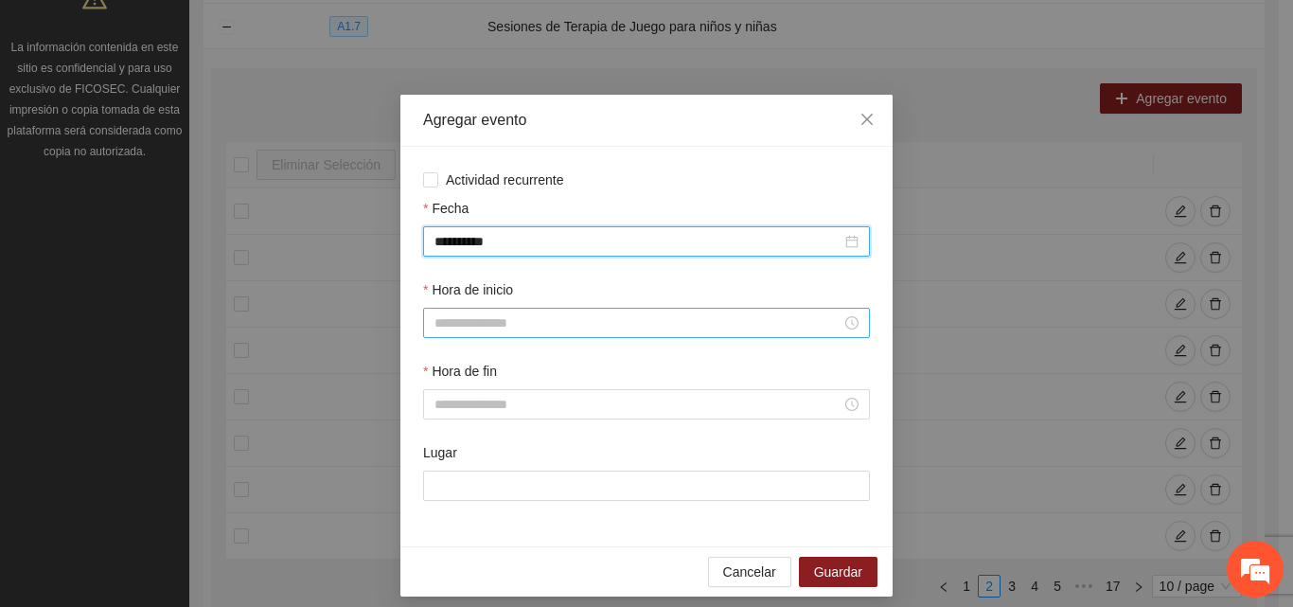
click at [525, 322] on input "Hora de inicio" at bounding box center [638, 322] width 407 height 21
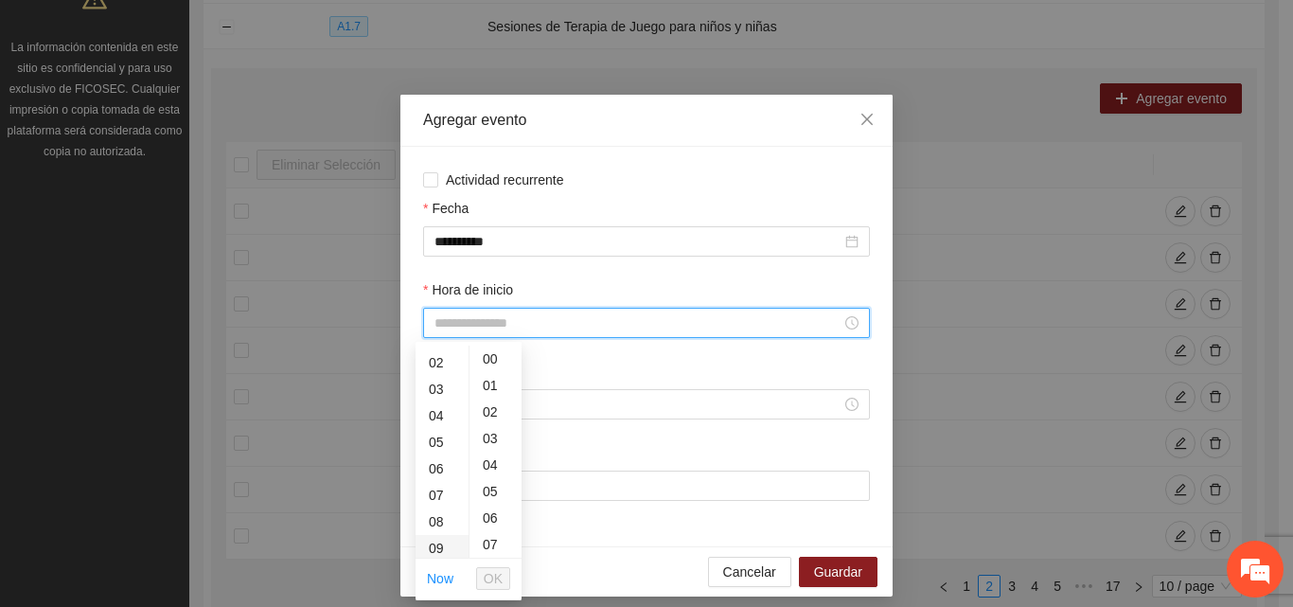
scroll to position [95, 0]
click at [434, 505] on div "09" at bounding box center [442, 502] width 53 height 27
click at [490, 490] on div "30" at bounding box center [496, 491] width 52 height 27
type input "*****"
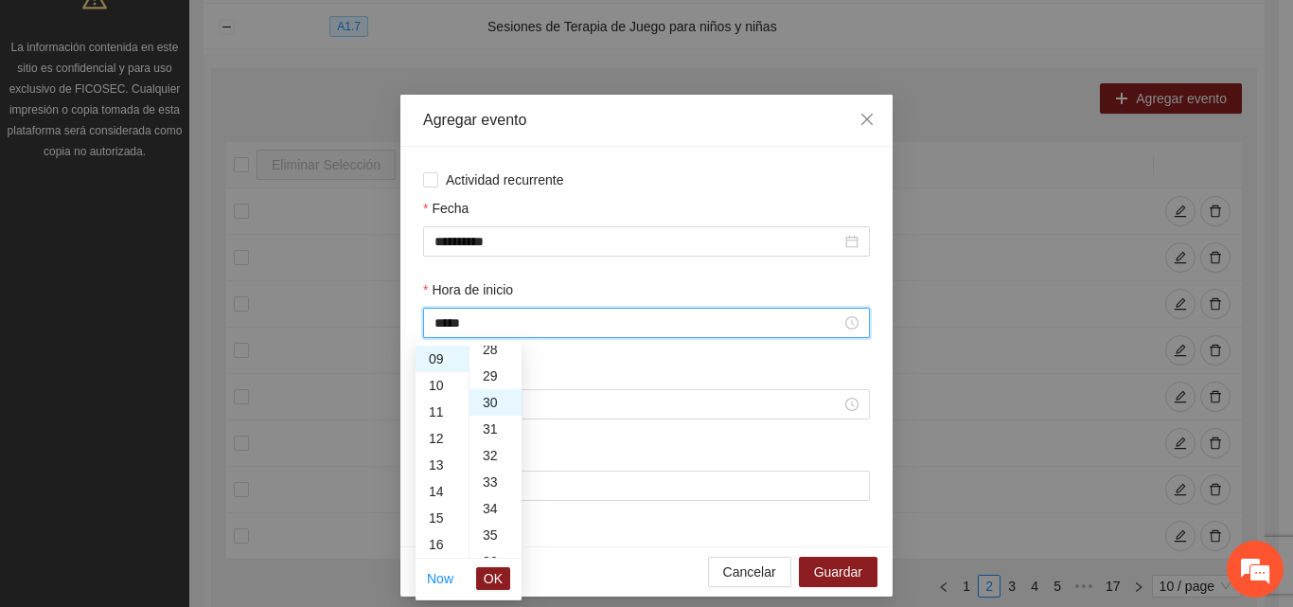
scroll to position [795, 0]
click at [489, 585] on span "OK" at bounding box center [493, 578] width 19 height 21
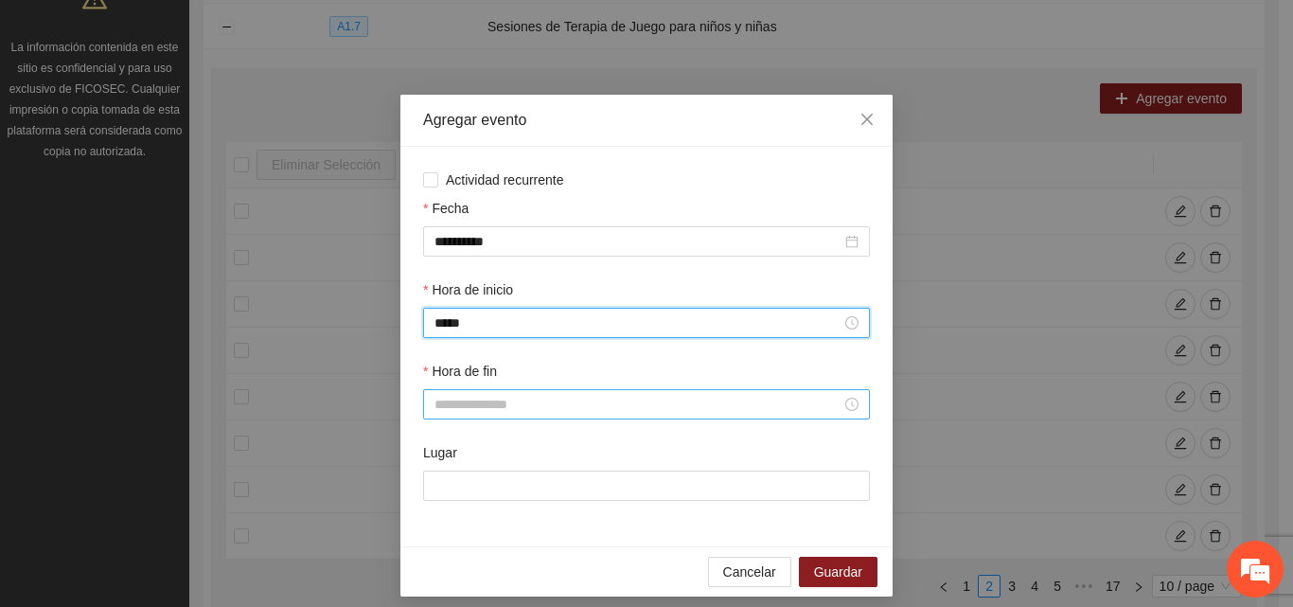
click at [504, 400] on input "Hora de fin" at bounding box center [638, 404] width 407 height 21
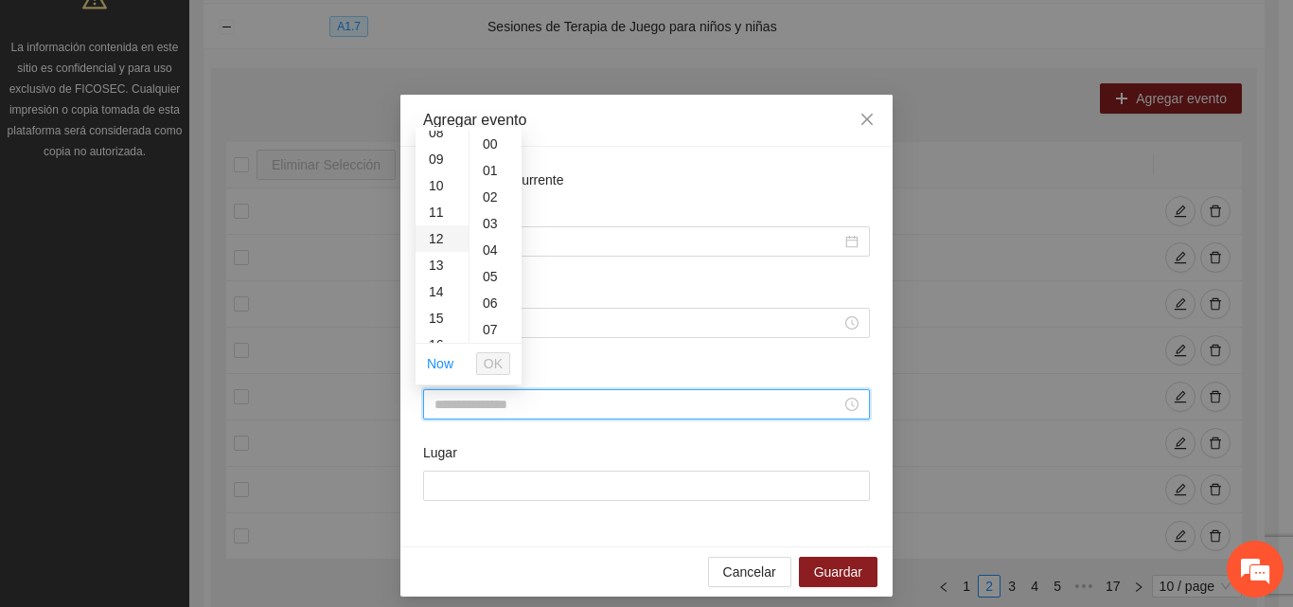
scroll to position [189, 0]
click at [439, 215] on div "10" at bounding box center [442, 219] width 53 height 27
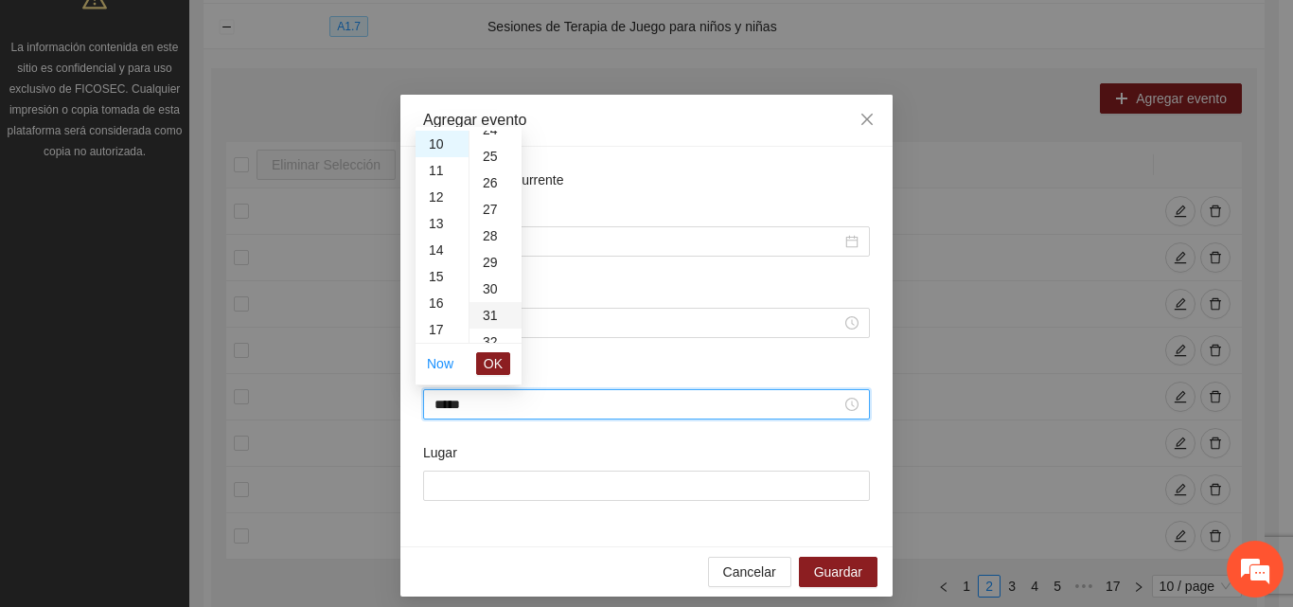
scroll to position [663, 0]
click at [489, 276] on div "30" at bounding box center [496, 276] width 52 height 27
type input "*****"
click at [484, 370] on button "OK" at bounding box center [493, 363] width 34 height 23
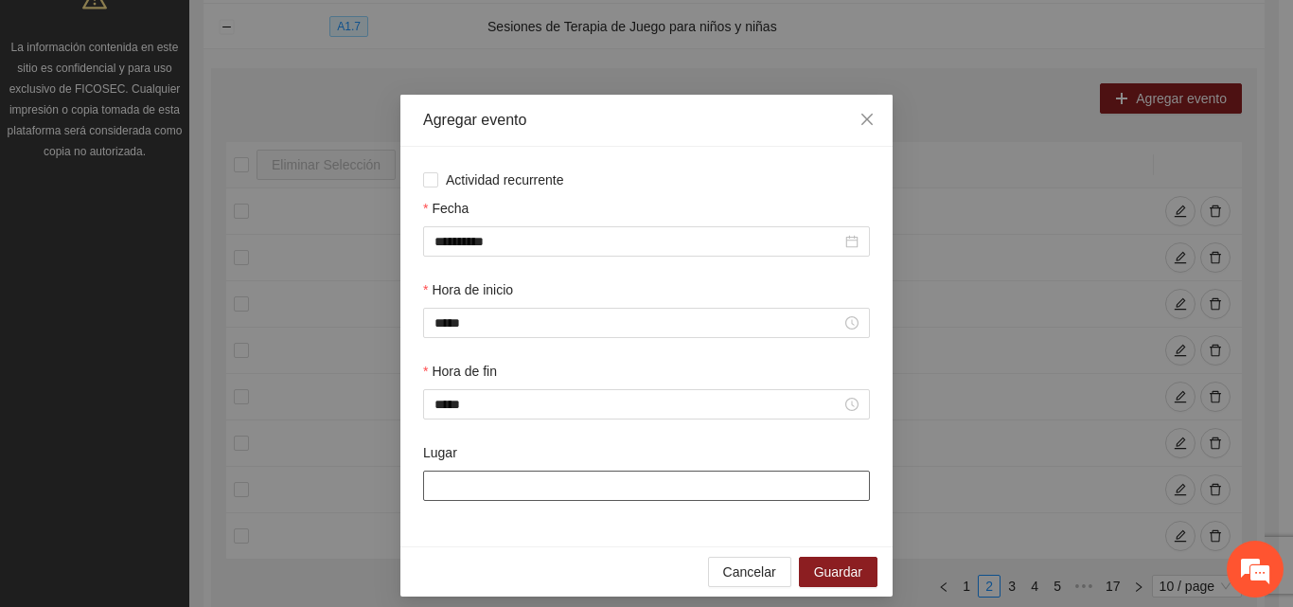
click at [491, 490] on input "Lugar" at bounding box center [646, 486] width 447 height 30
type input "**********"
click at [826, 578] on span "Guardar" at bounding box center [838, 571] width 48 height 21
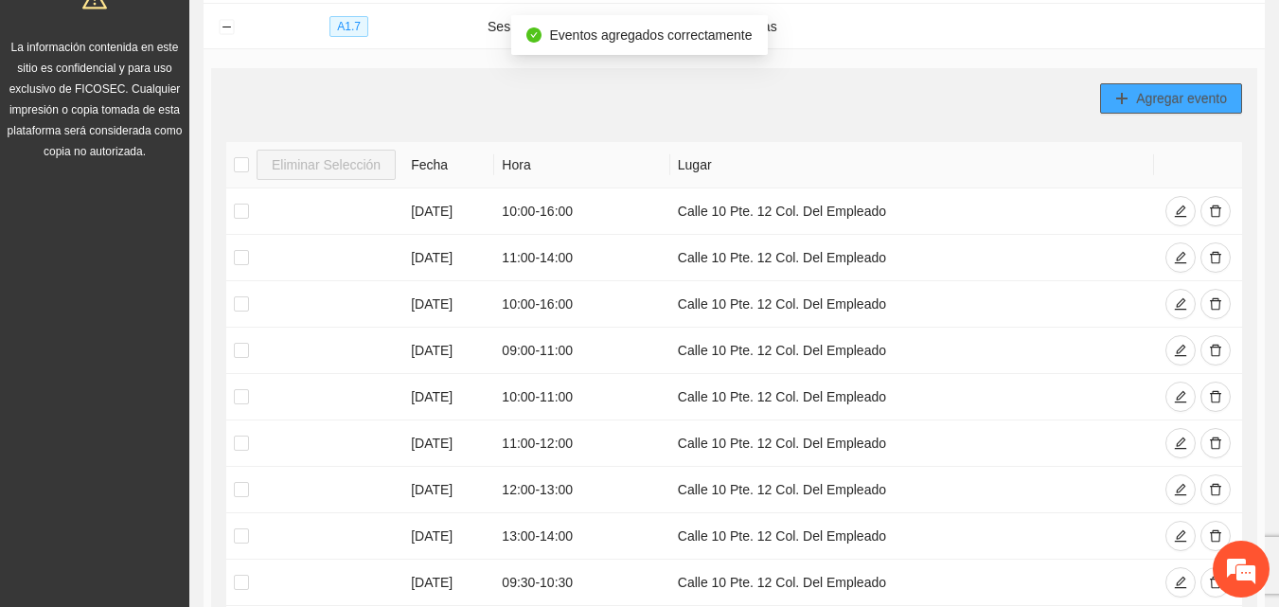
click at [1171, 99] on span "Agregar evento" at bounding box center [1181, 98] width 91 height 21
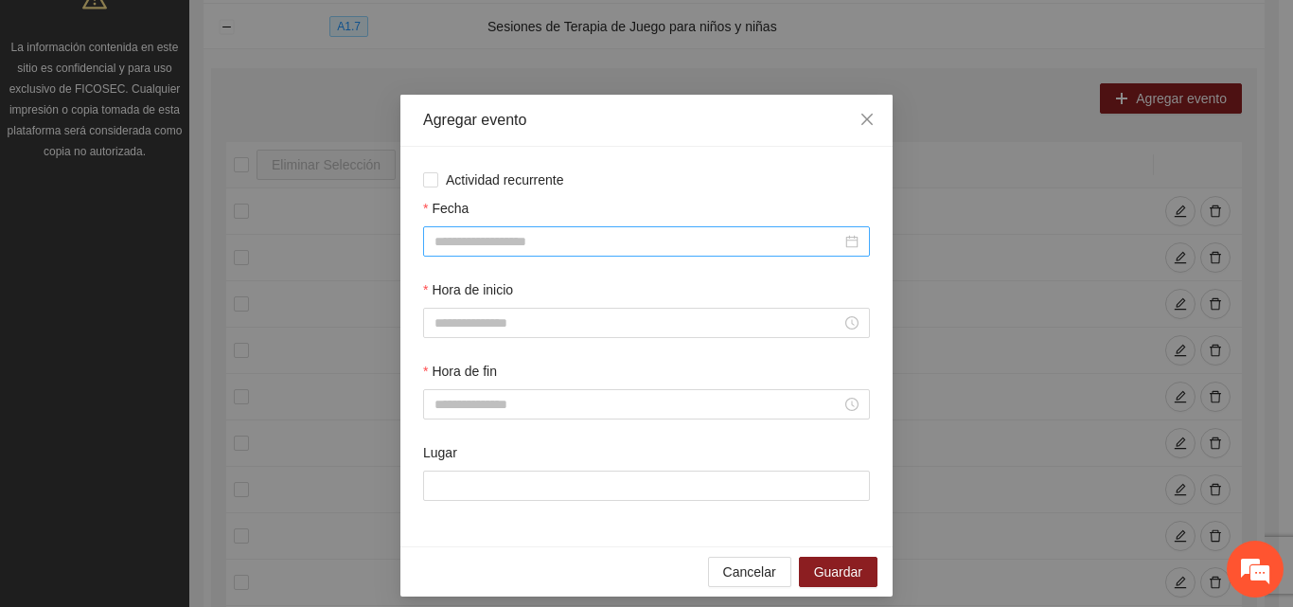
click at [484, 248] on input "Fecha" at bounding box center [638, 241] width 407 height 21
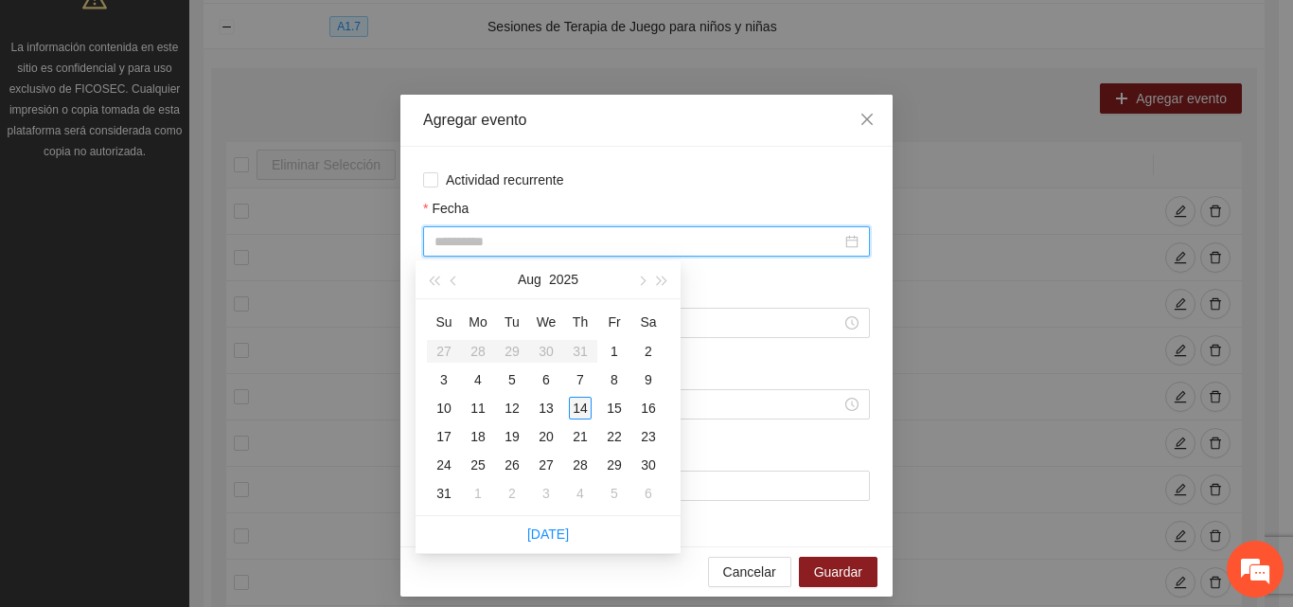
type input "**********"
click at [585, 407] on div "14" at bounding box center [580, 408] width 23 height 23
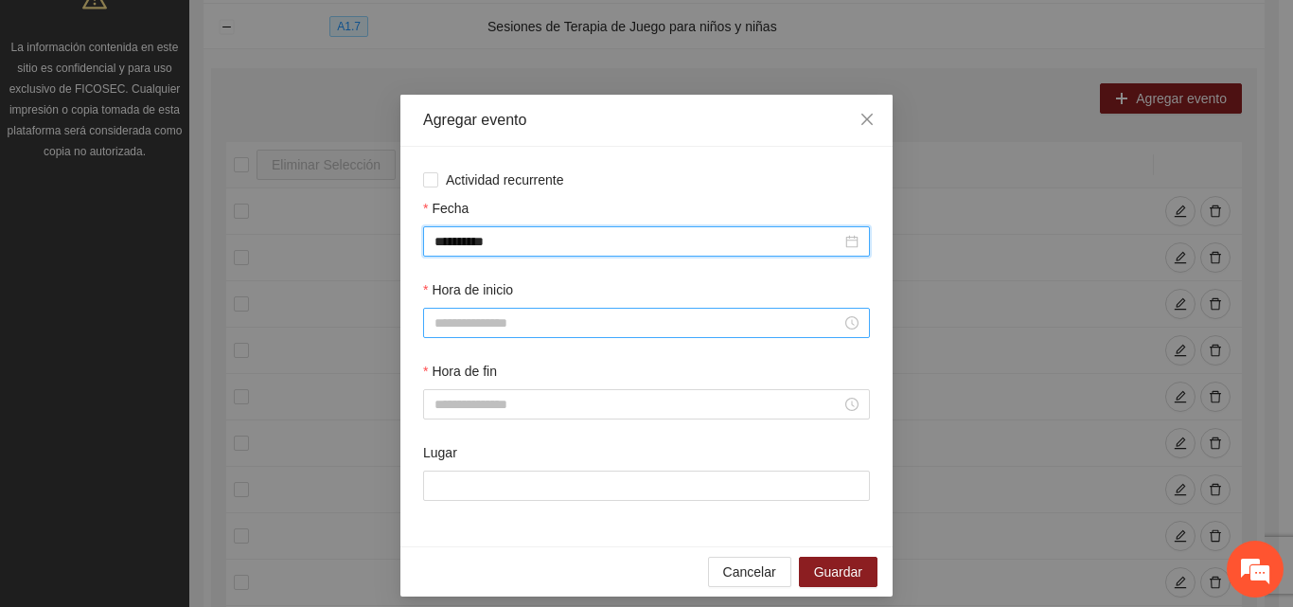
click at [506, 315] on input "Hora de inicio" at bounding box center [638, 322] width 407 height 21
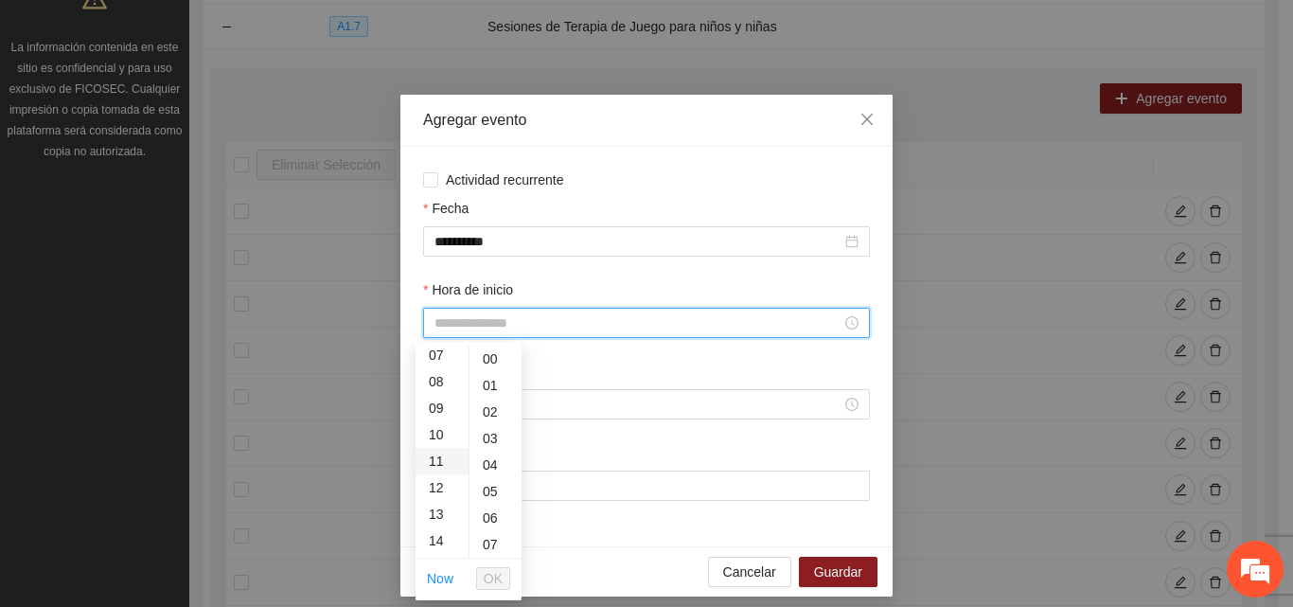
click at [436, 465] on div "11" at bounding box center [442, 461] width 53 height 27
type input "*****"
click at [495, 582] on span "OK" at bounding box center [493, 578] width 19 height 21
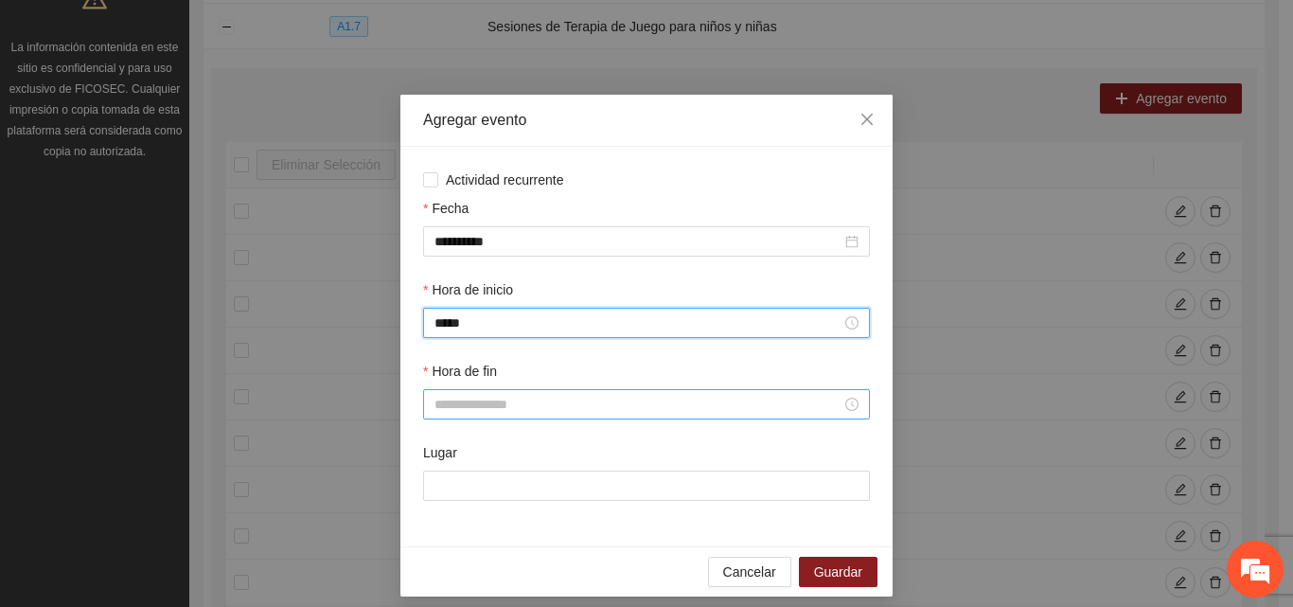
click at [524, 397] on input "Hora de fin" at bounding box center [638, 404] width 407 height 21
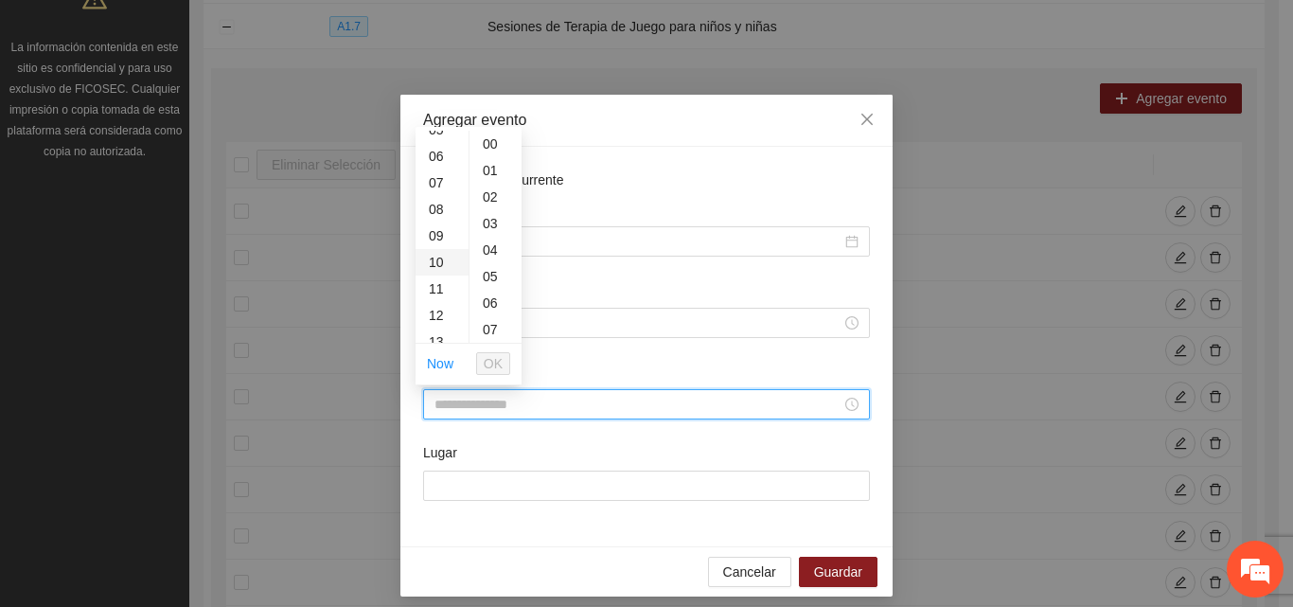
scroll to position [189, 0]
click at [435, 270] on div "12" at bounding box center [442, 272] width 53 height 27
type input "*****"
click at [500, 362] on span "OK" at bounding box center [493, 363] width 19 height 21
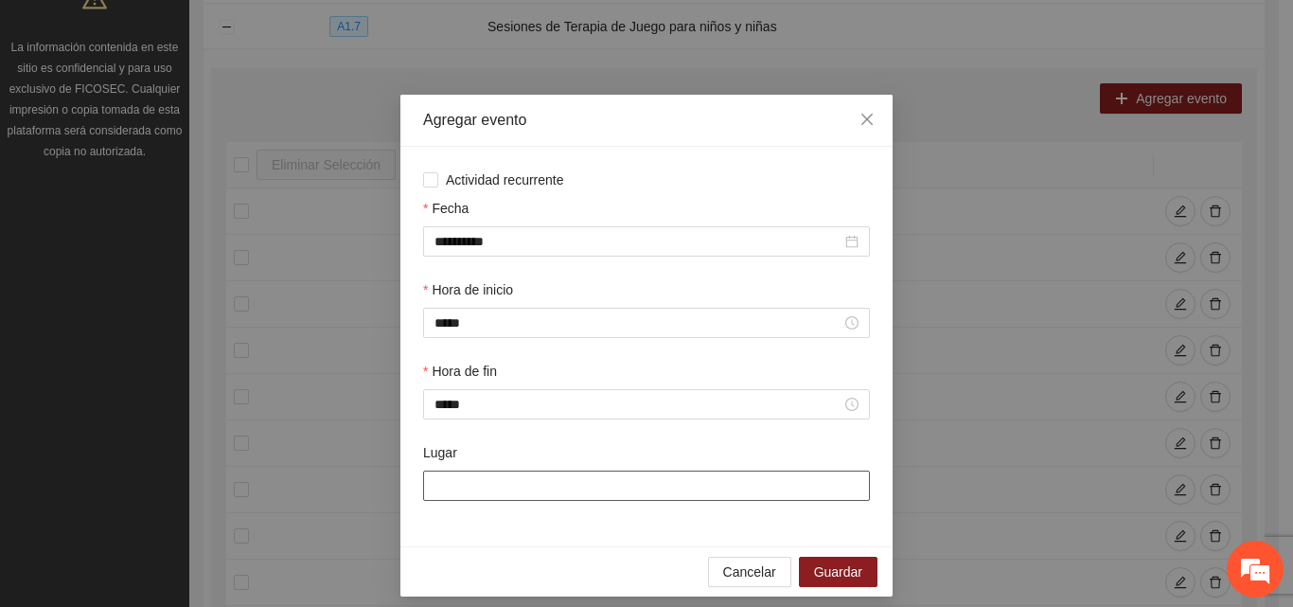
click at [559, 491] on input "Lugar" at bounding box center [646, 486] width 447 height 30
type input "**********"
click at [829, 578] on span "Guardar" at bounding box center [838, 571] width 48 height 21
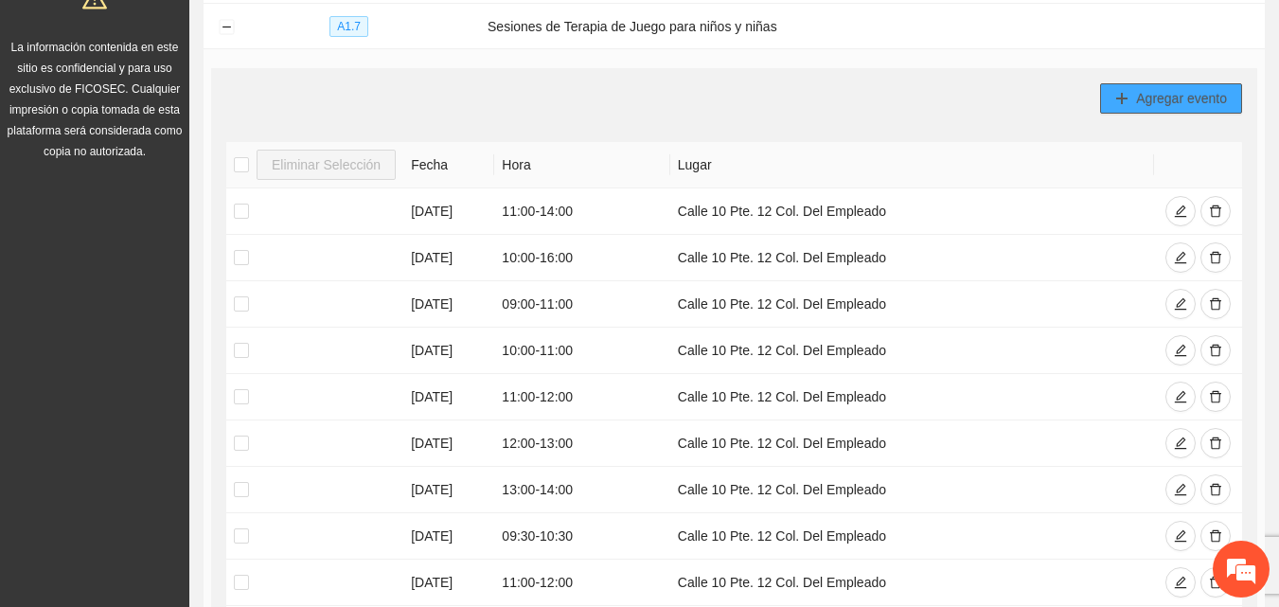
click at [1189, 100] on span "Agregar evento" at bounding box center [1181, 98] width 91 height 21
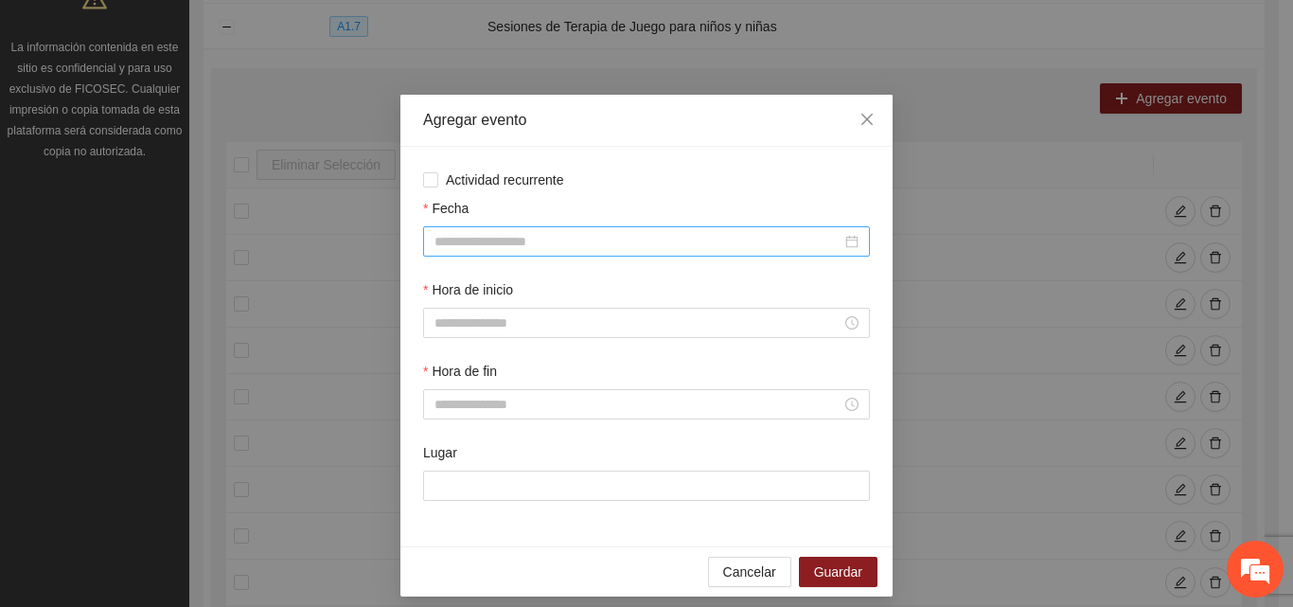
click at [524, 246] on input "Fecha" at bounding box center [638, 241] width 407 height 21
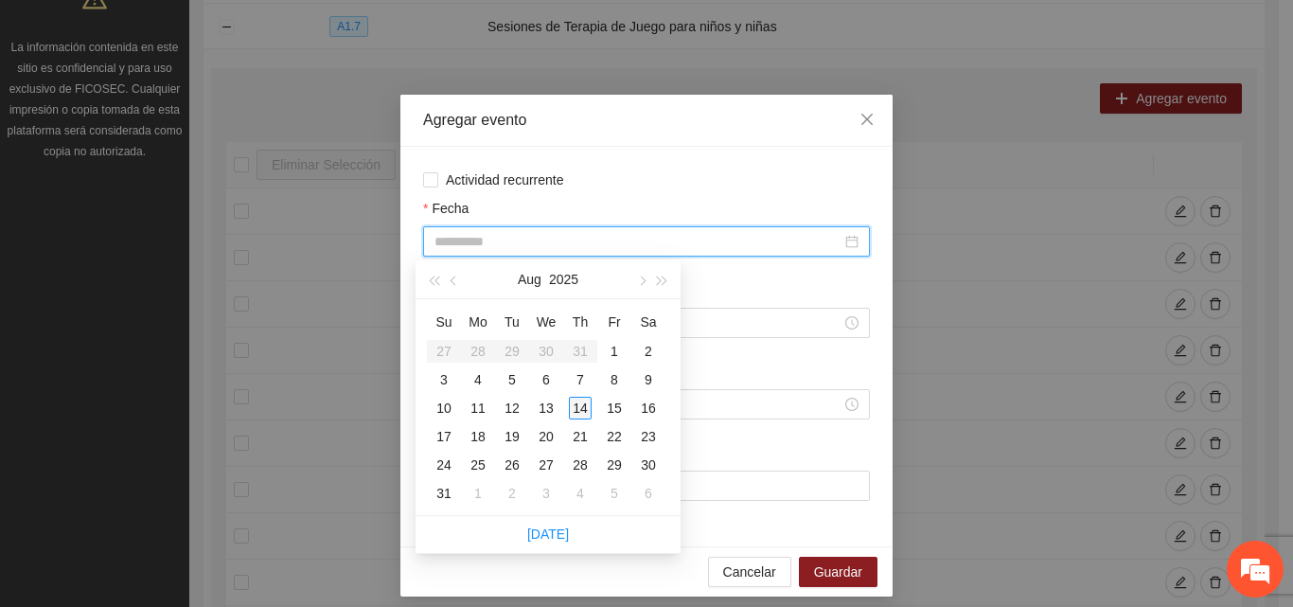
type input "**********"
click at [584, 407] on div "14" at bounding box center [580, 408] width 23 height 23
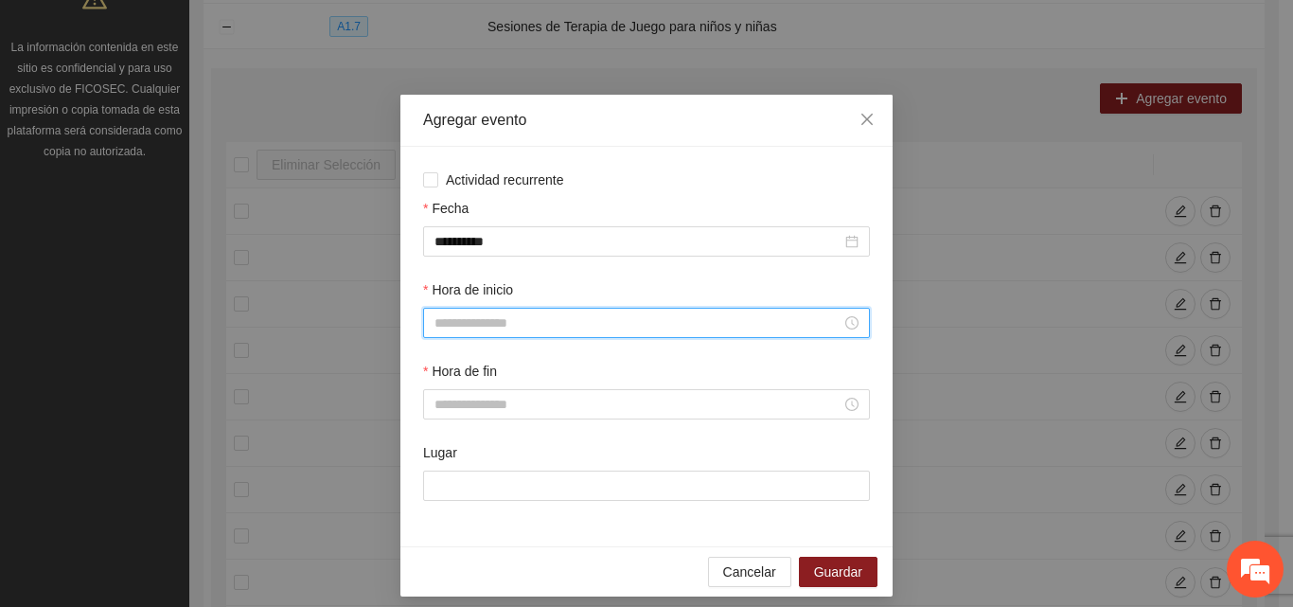
click at [524, 328] on input "Hora de inicio" at bounding box center [638, 322] width 407 height 21
click at [439, 474] on div "15" at bounding box center [442, 472] width 53 height 27
type input "*****"
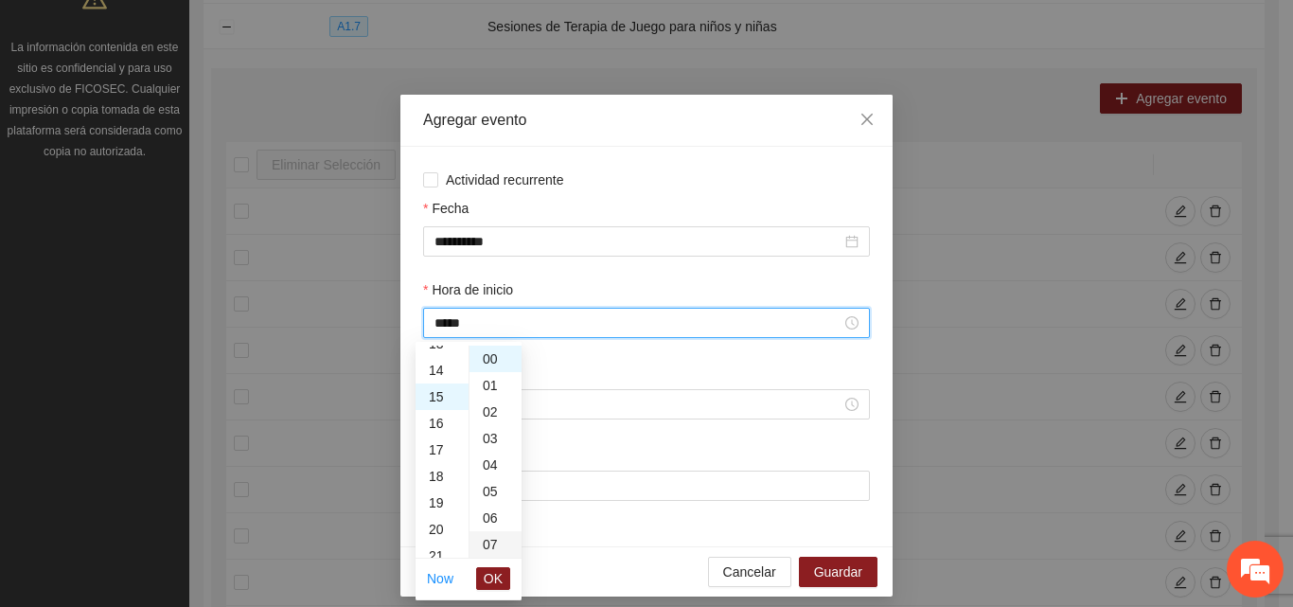
scroll to position [398, 0]
click at [493, 577] on span "OK" at bounding box center [493, 578] width 19 height 21
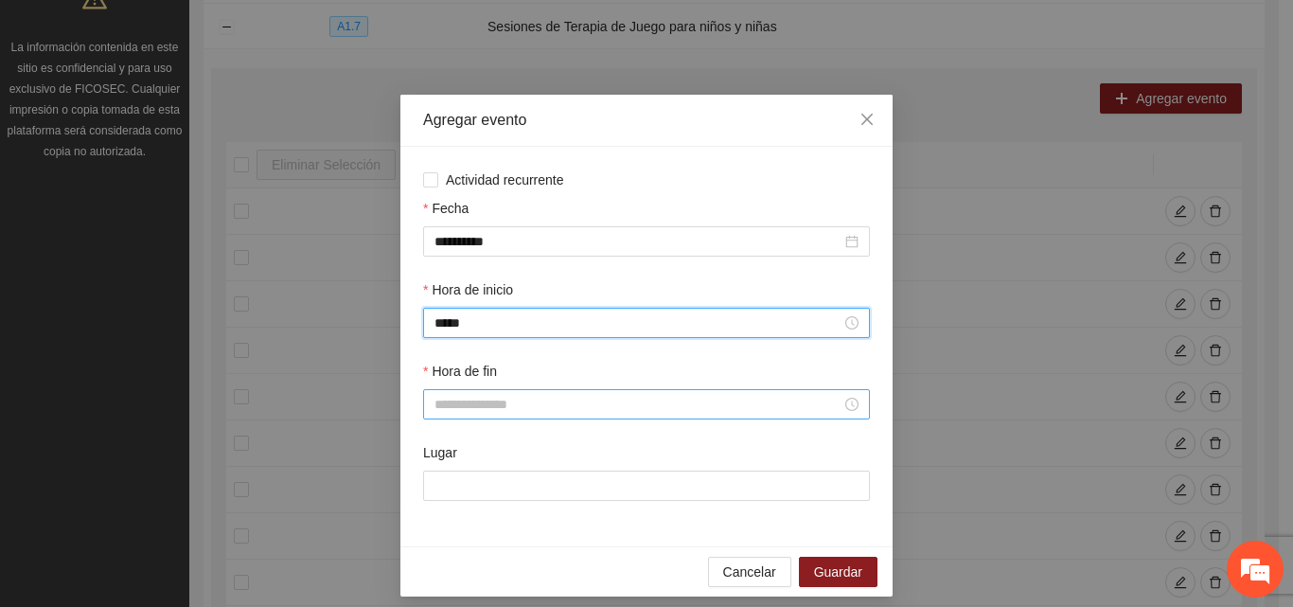
click at [534, 401] on input "Hora de fin" at bounding box center [638, 404] width 407 height 21
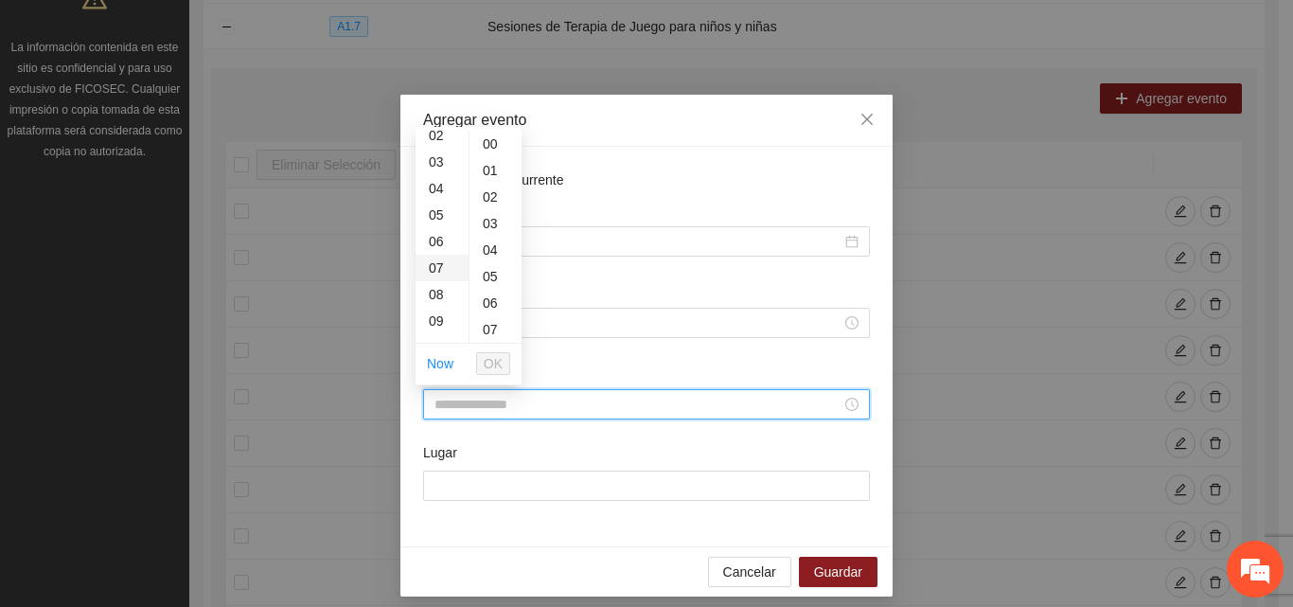
scroll to position [95, 0]
click at [434, 194] on div "16" at bounding box center [442, 189] width 53 height 27
type input "*****"
click at [503, 362] on button "OK" at bounding box center [493, 363] width 34 height 23
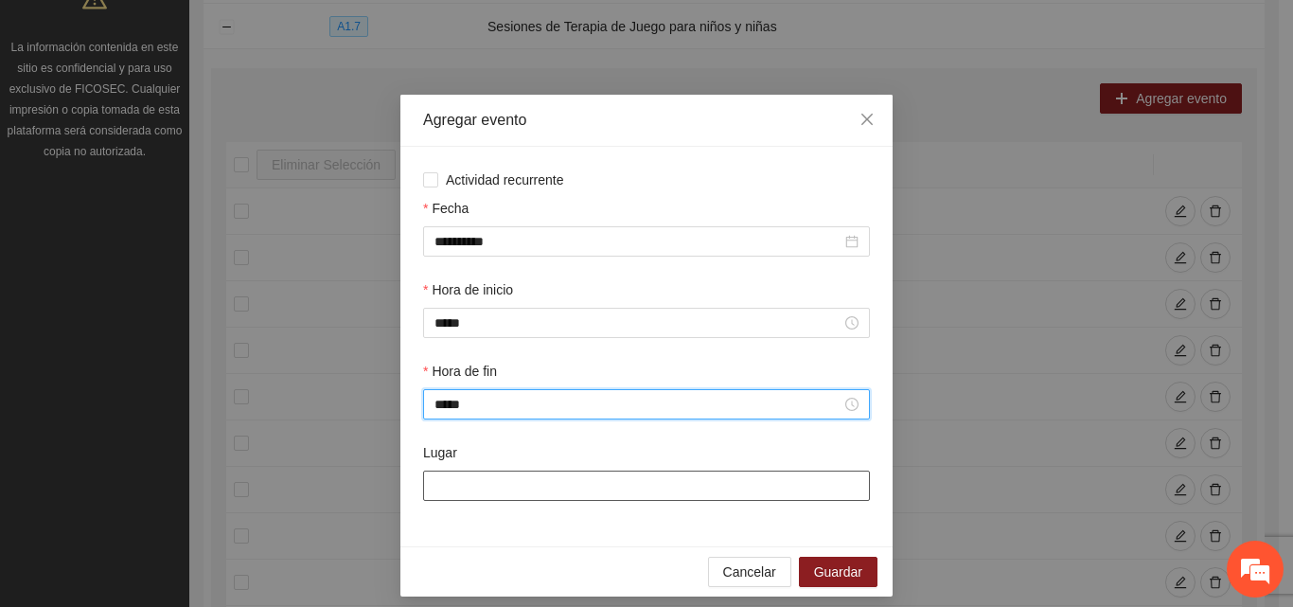
click at [512, 489] on input "Lugar" at bounding box center [646, 486] width 447 height 30
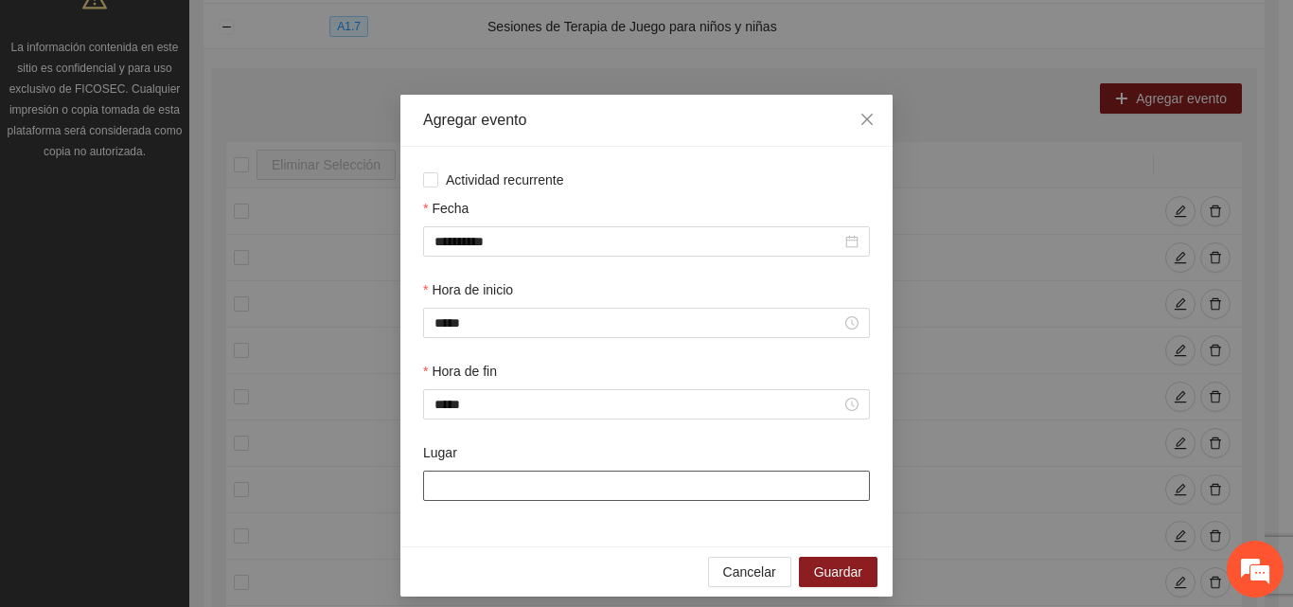
type input "**********"
click at [826, 572] on span "Guardar" at bounding box center [838, 571] width 48 height 21
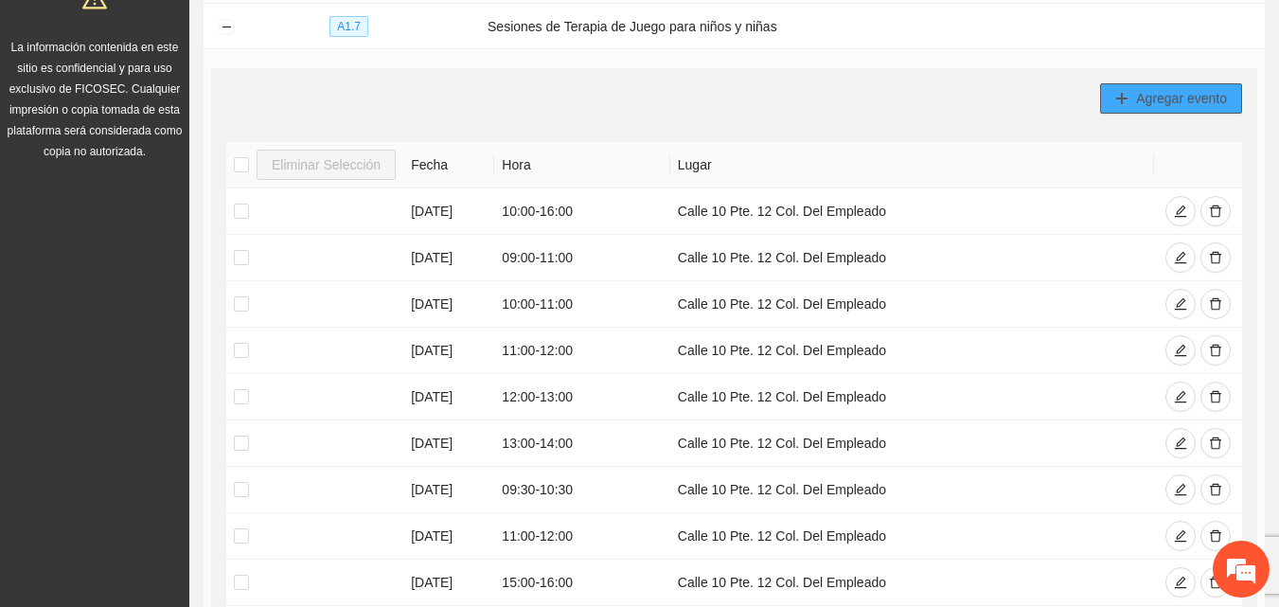
click at [1187, 90] on span "Agregar evento" at bounding box center [1181, 98] width 91 height 21
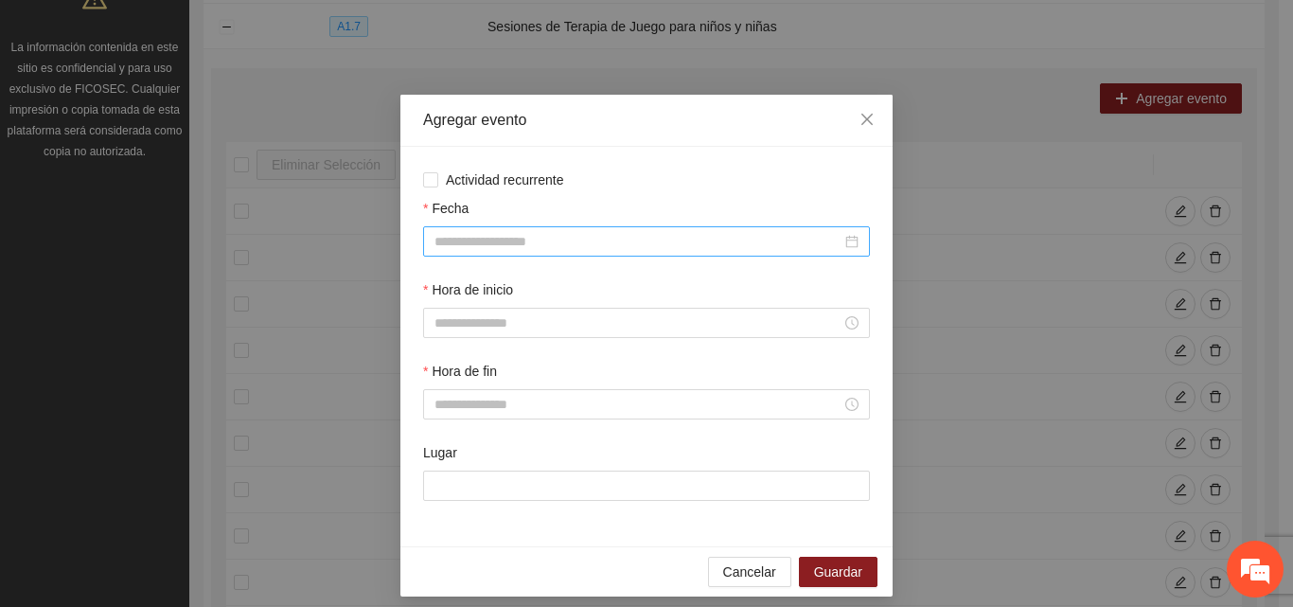
click at [626, 240] on input "Fecha" at bounding box center [638, 241] width 407 height 21
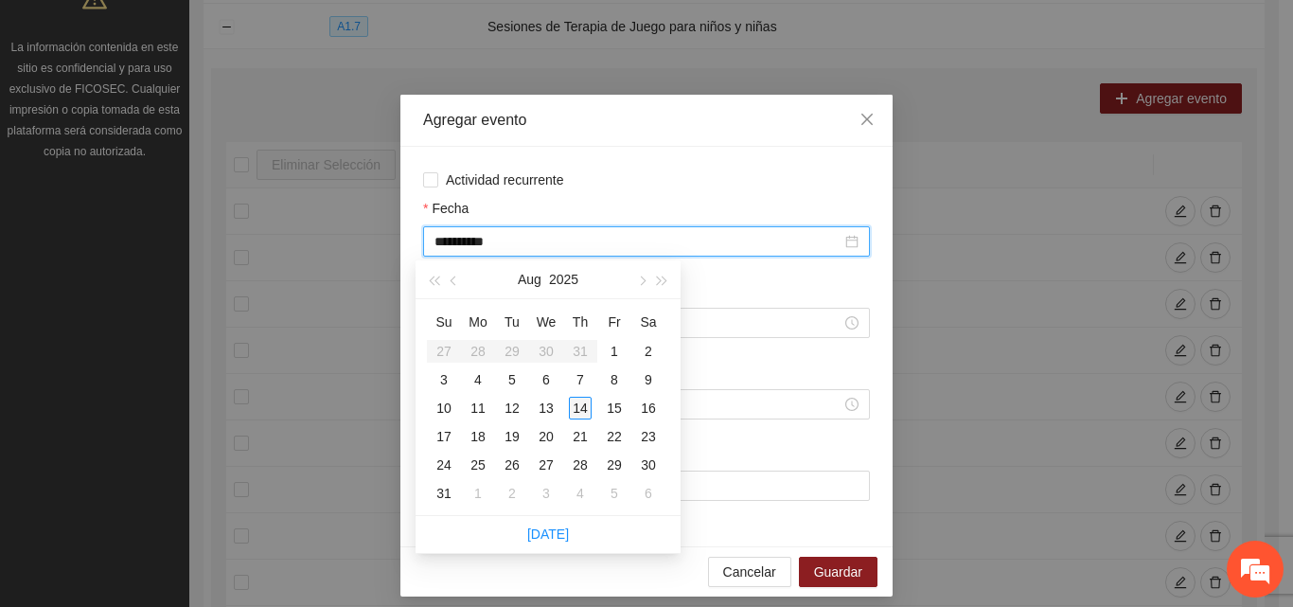
type input "**********"
click at [579, 406] on div "14" at bounding box center [580, 408] width 23 height 23
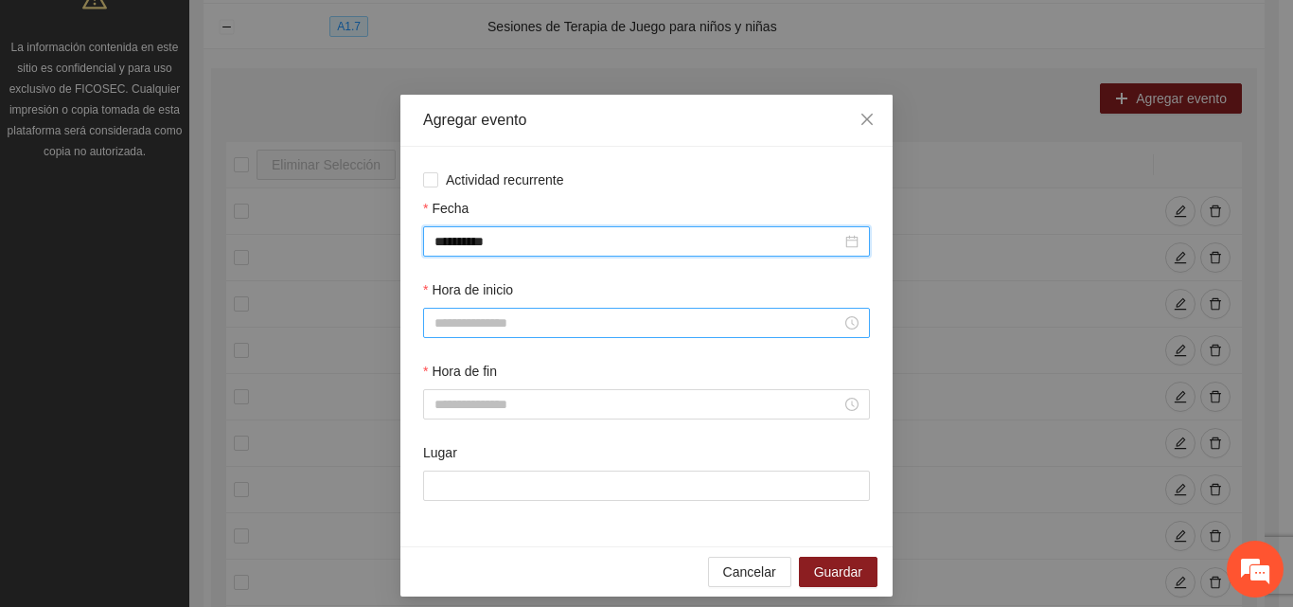
click at [521, 320] on input "Hora de inicio" at bounding box center [638, 322] width 407 height 21
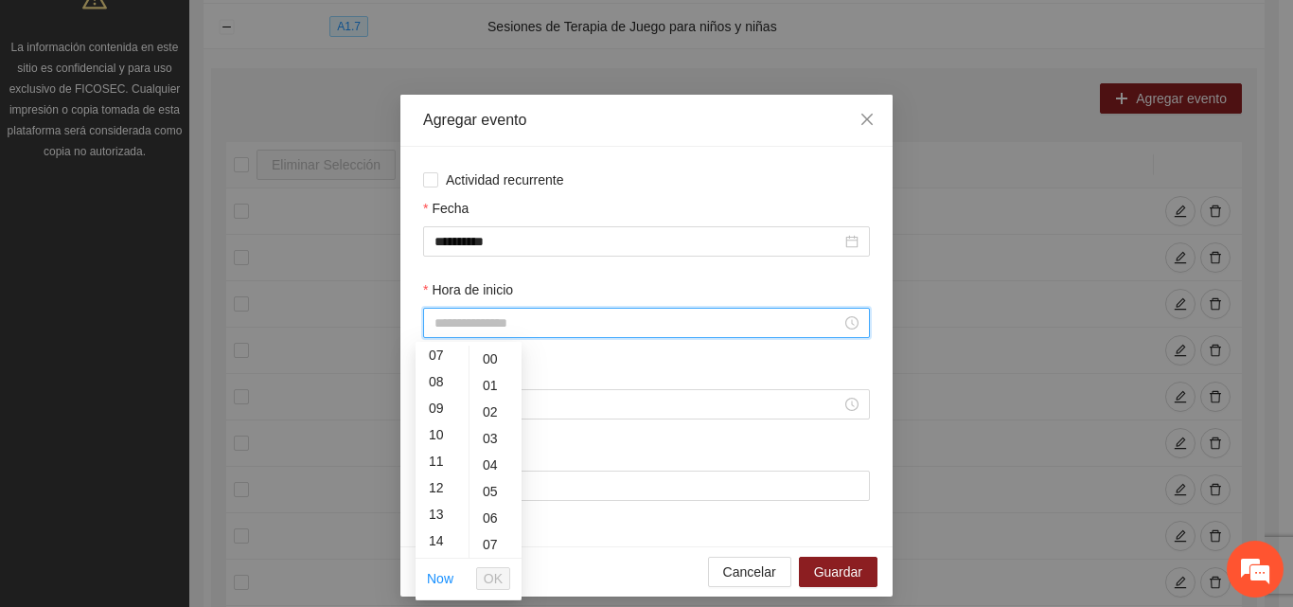
scroll to position [284, 0]
click at [437, 498] on div "16" at bounding box center [442, 499] width 53 height 27
type input "*****"
click at [508, 577] on button "OK" at bounding box center [493, 578] width 34 height 23
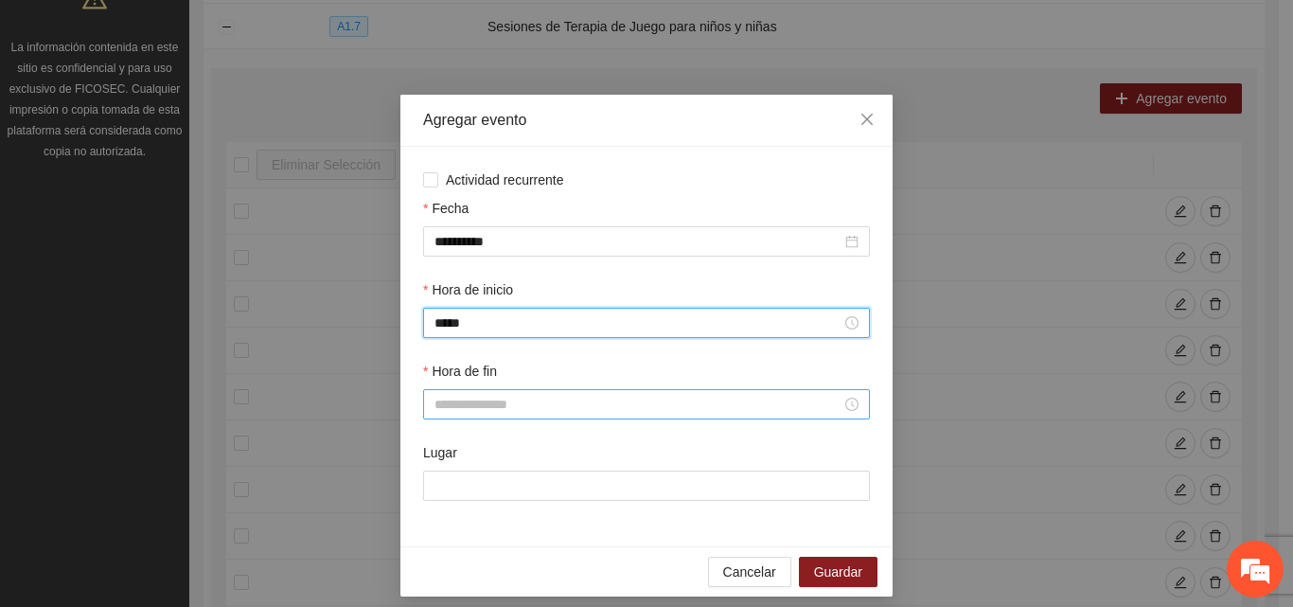
click at [531, 402] on input "Hora de fin" at bounding box center [638, 404] width 407 height 21
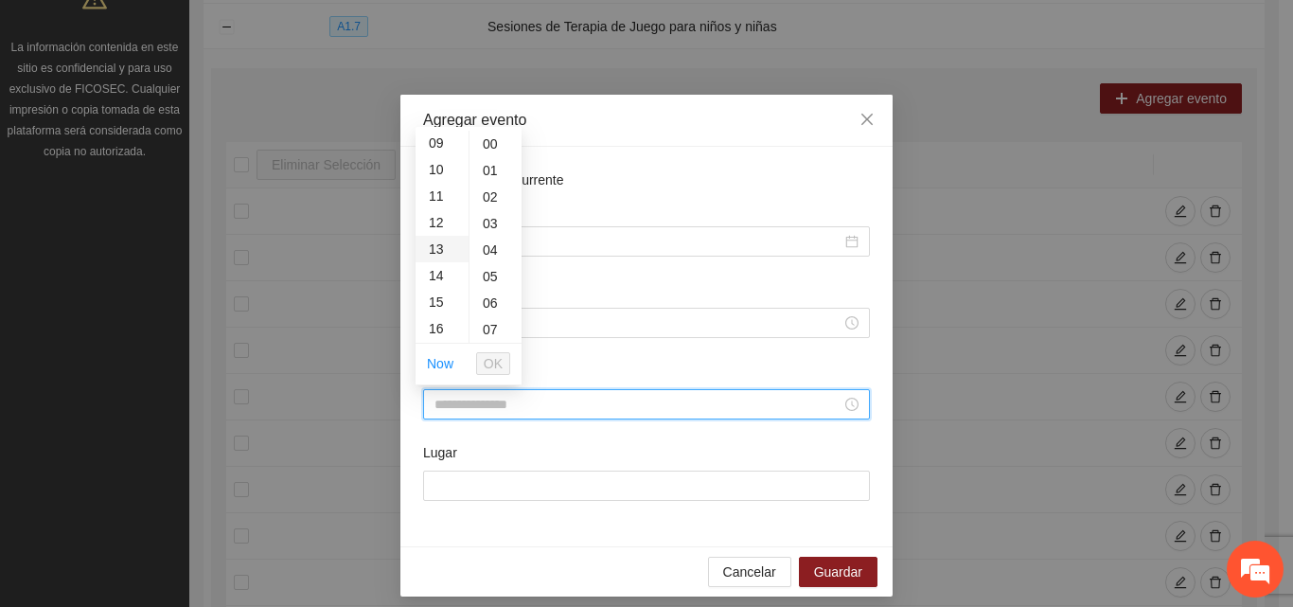
scroll to position [284, 0]
click at [436, 316] on div "17" at bounding box center [442, 310] width 53 height 27
type input "*****"
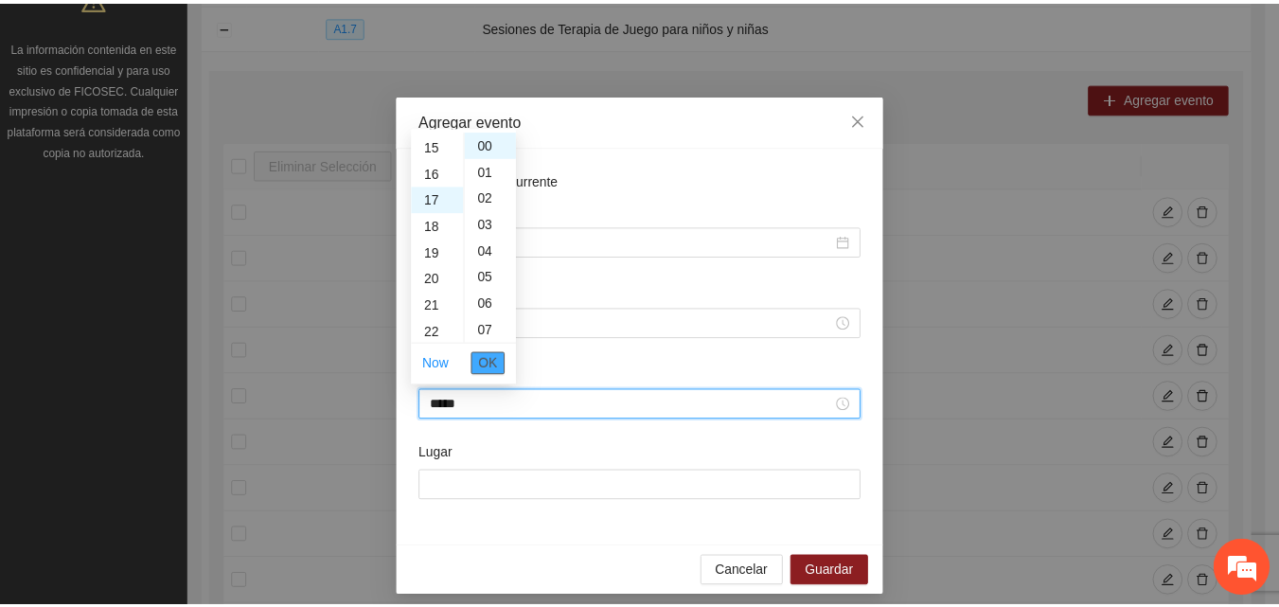
scroll to position [451, 0]
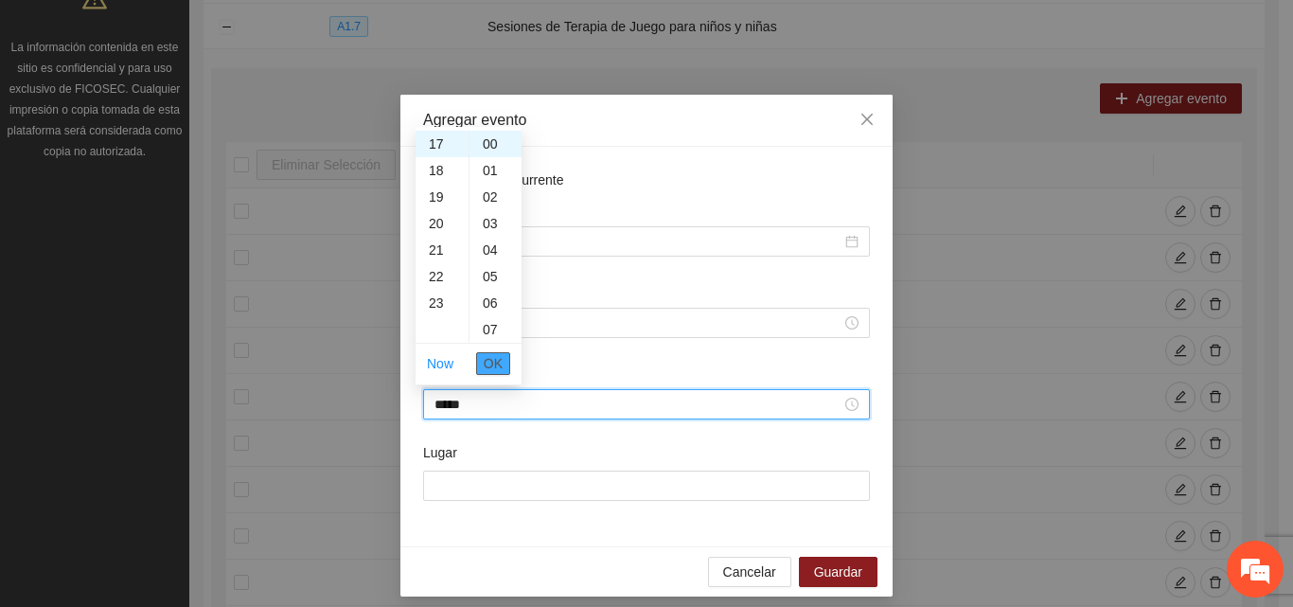
click at [501, 364] on span "OK" at bounding box center [493, 363] width 19 height 21
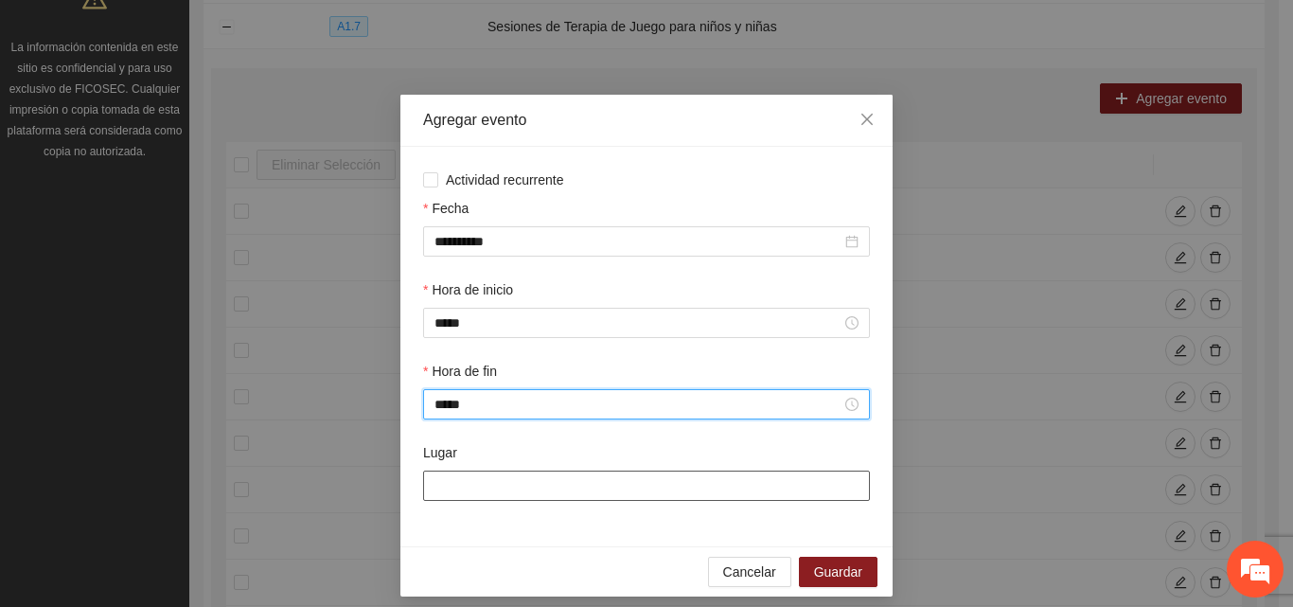
click at [530, 483] on input "Lugar" at bounding box center [646, 486] width 447 height 30
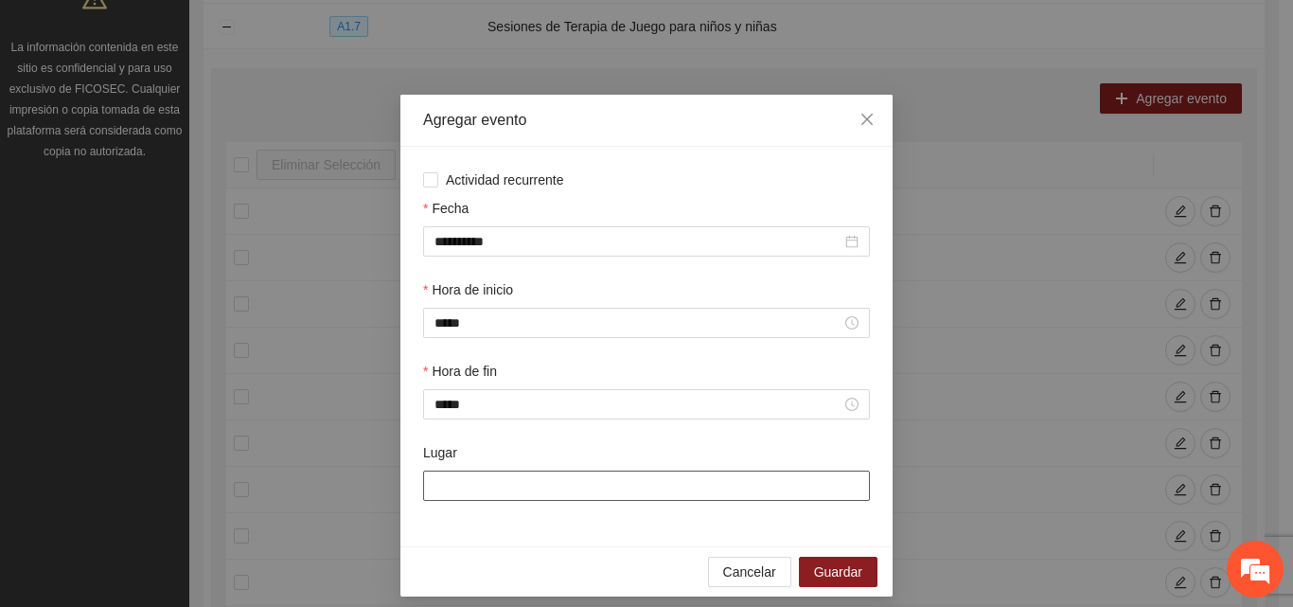
type input "**********"
click at [839, 574] on span "Guardar" at bounding box center [838, 571] width 48 height 21
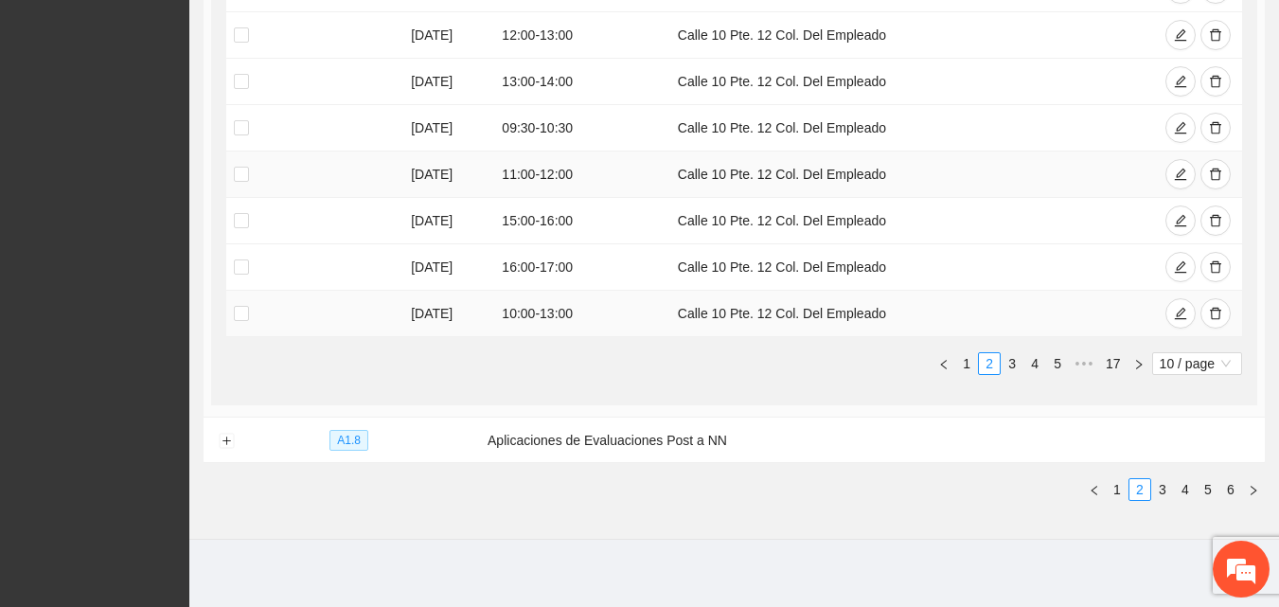
scroll to position [699, 0]
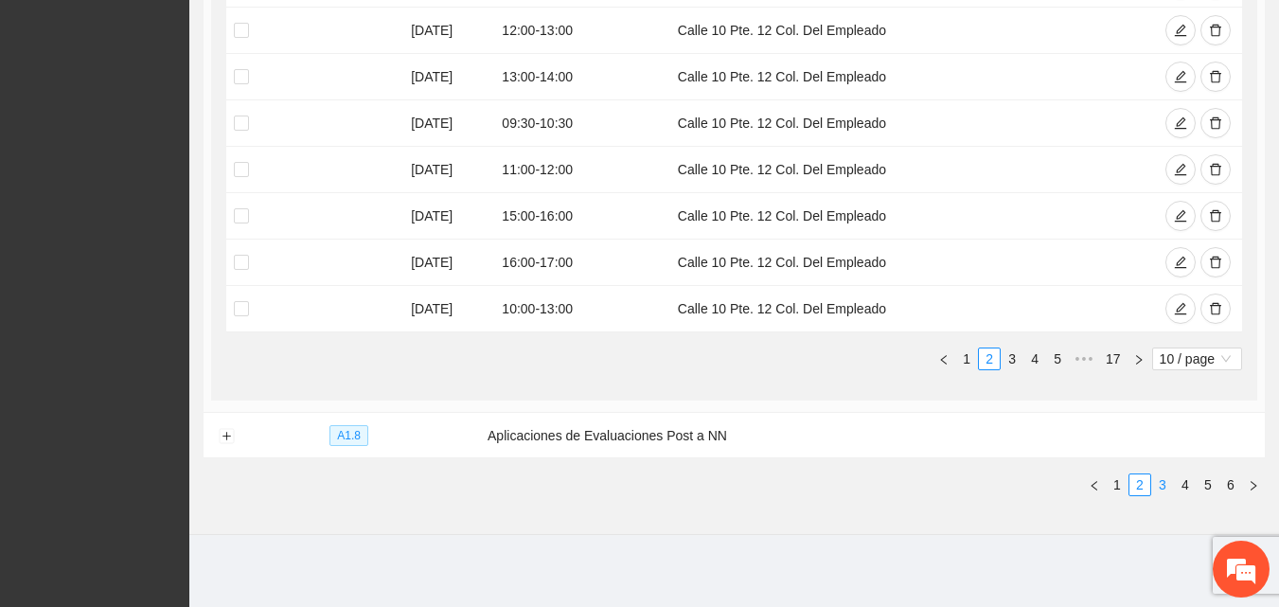
click at [1162, 483] on link "3" at bounding box center [1162, 484] width 21 height 21
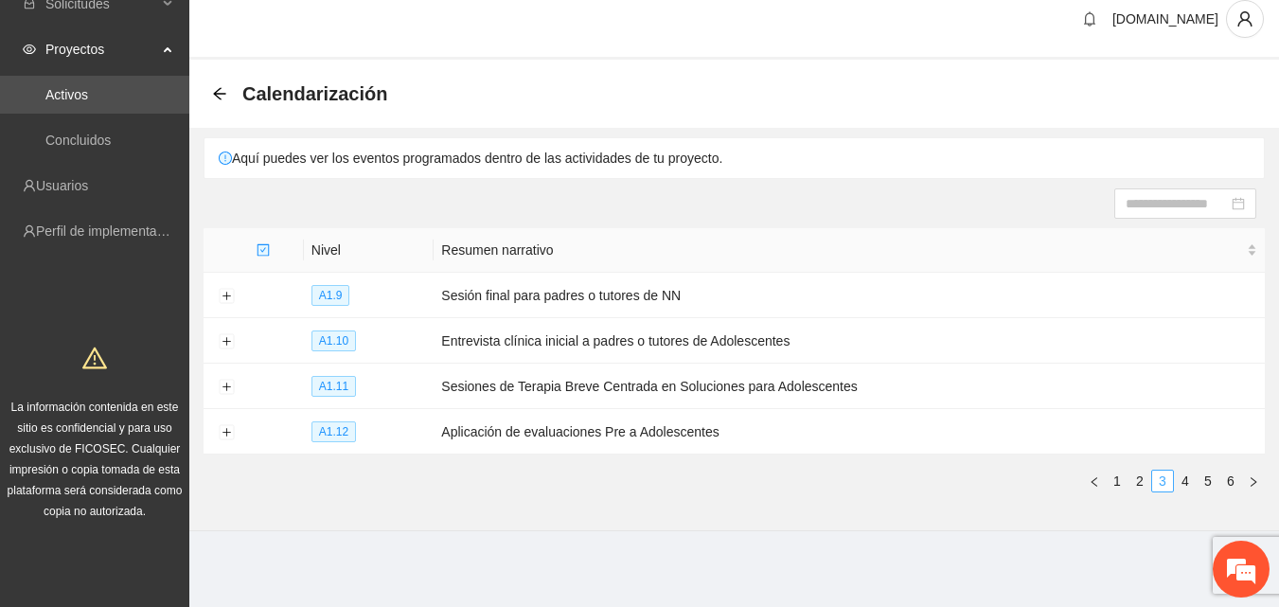
scroll to position [15, 0]
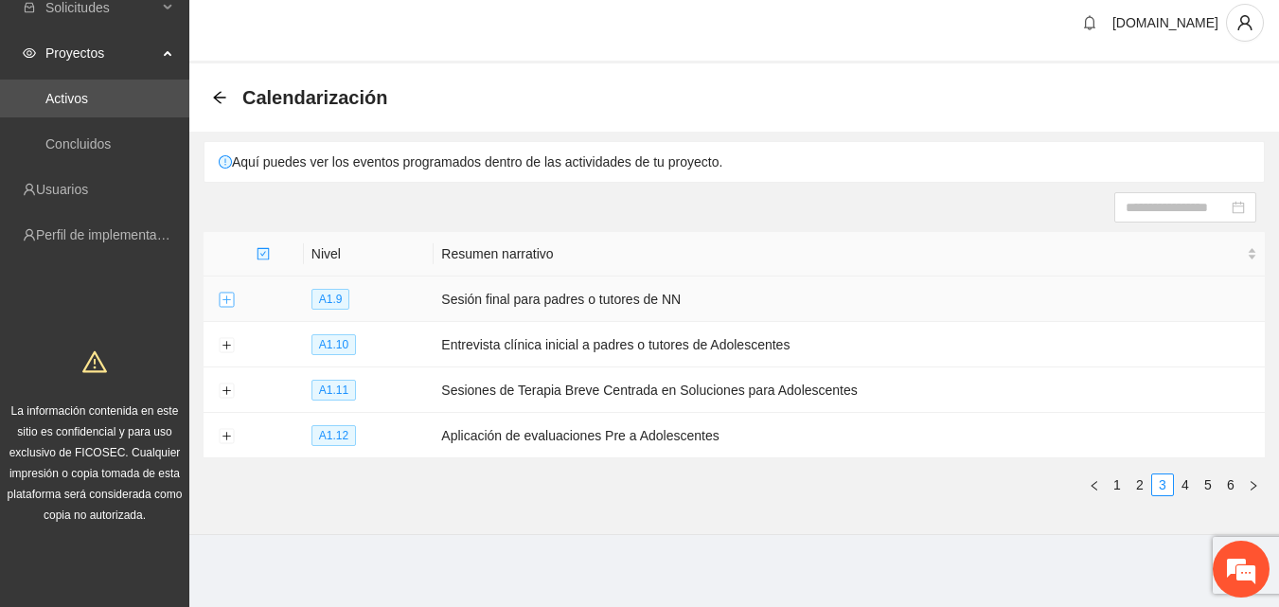
click at [228, 300] on button "Expand row" at bounding box center [226, 300] width 15 height 15
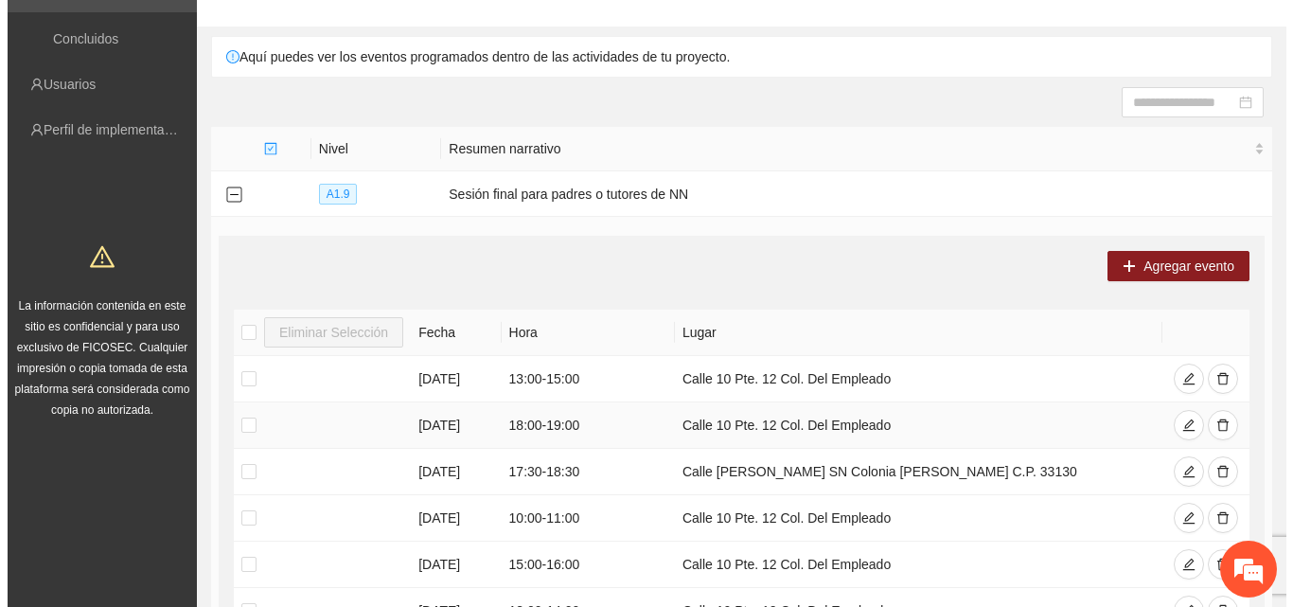
scroll to position [299, 0]
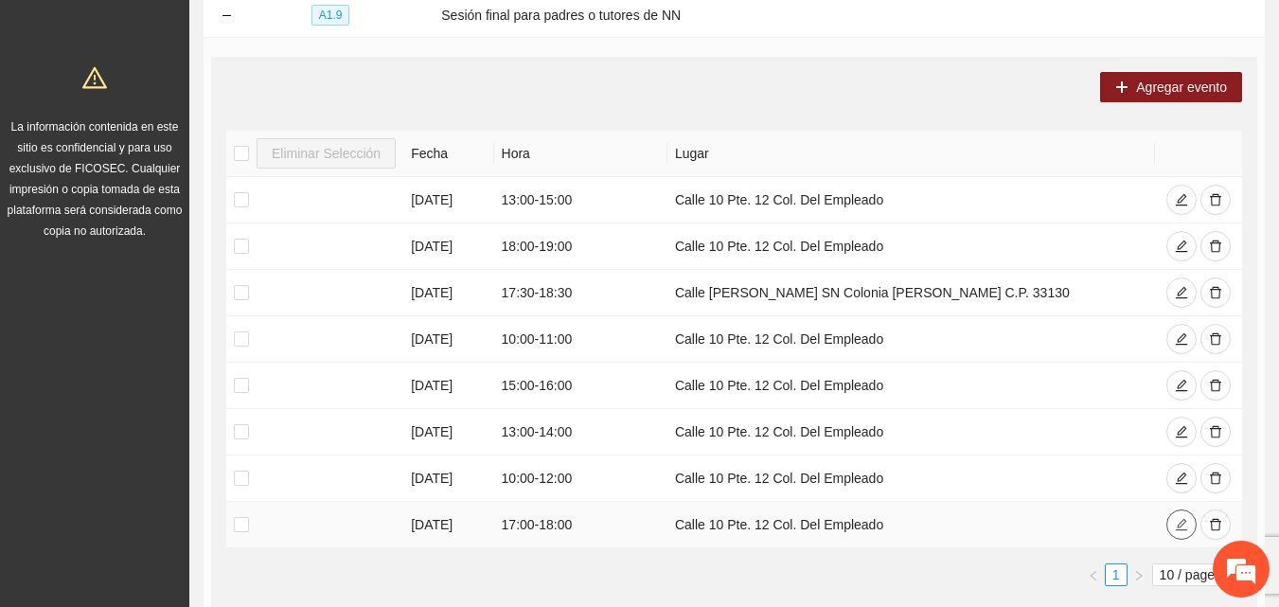
click at [1178, 530] on span "edit" at bounding box center [1181, 525] width 13 height 15
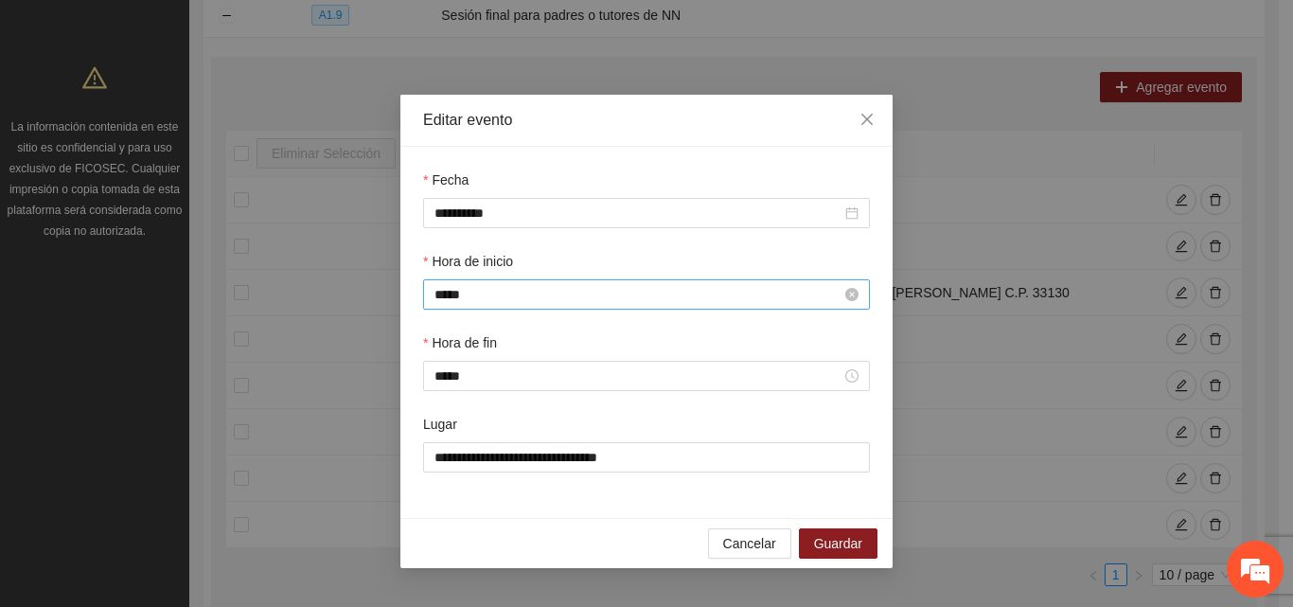
click at [529, 293] on input "*****" at bounding box center [638, 294] width 407 height 21
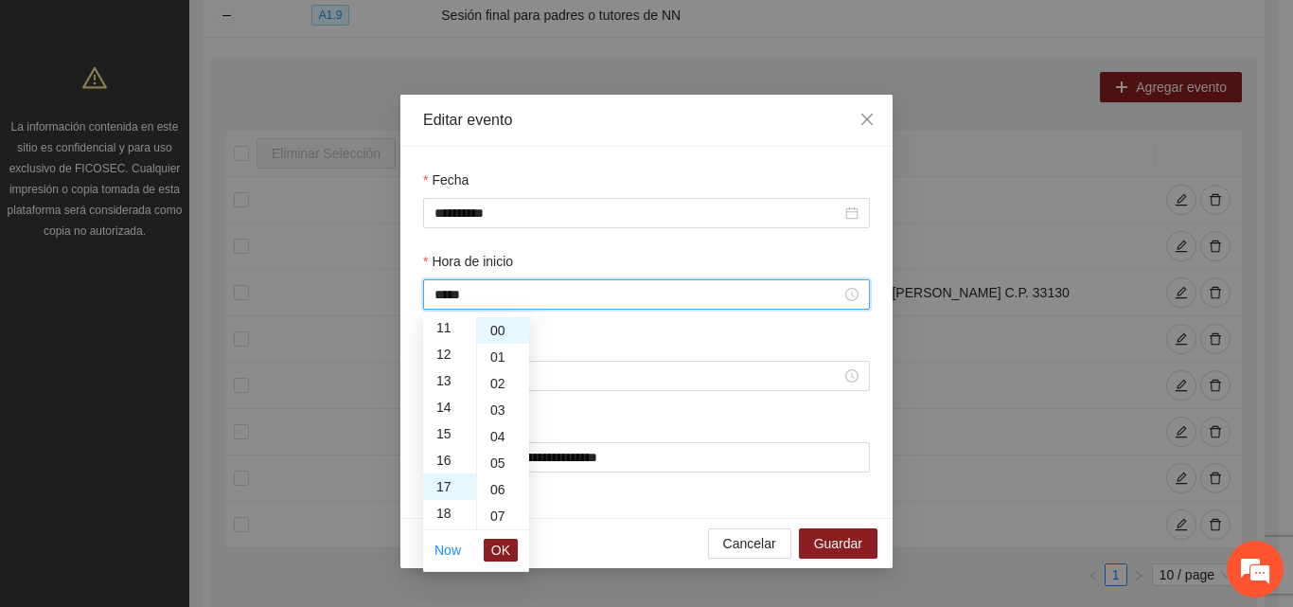
scroll to position [261, 0]
click at [443, 389] on div "12" at bounding box center [449, 387] width 53 height 27
type input "*****"
click at [509, 557] on span "OK" at bounding box center [500, 550] width 19 height 21
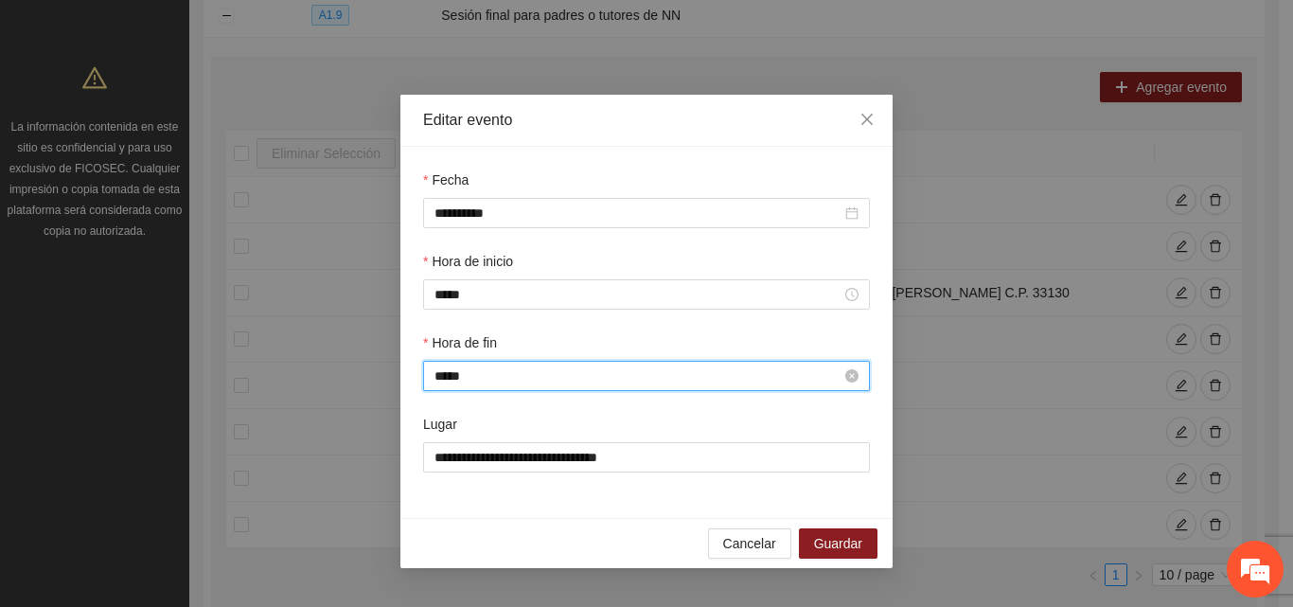
click at [444, 381] on input "*****" at bounding box center [638, 375] width 407 height 21
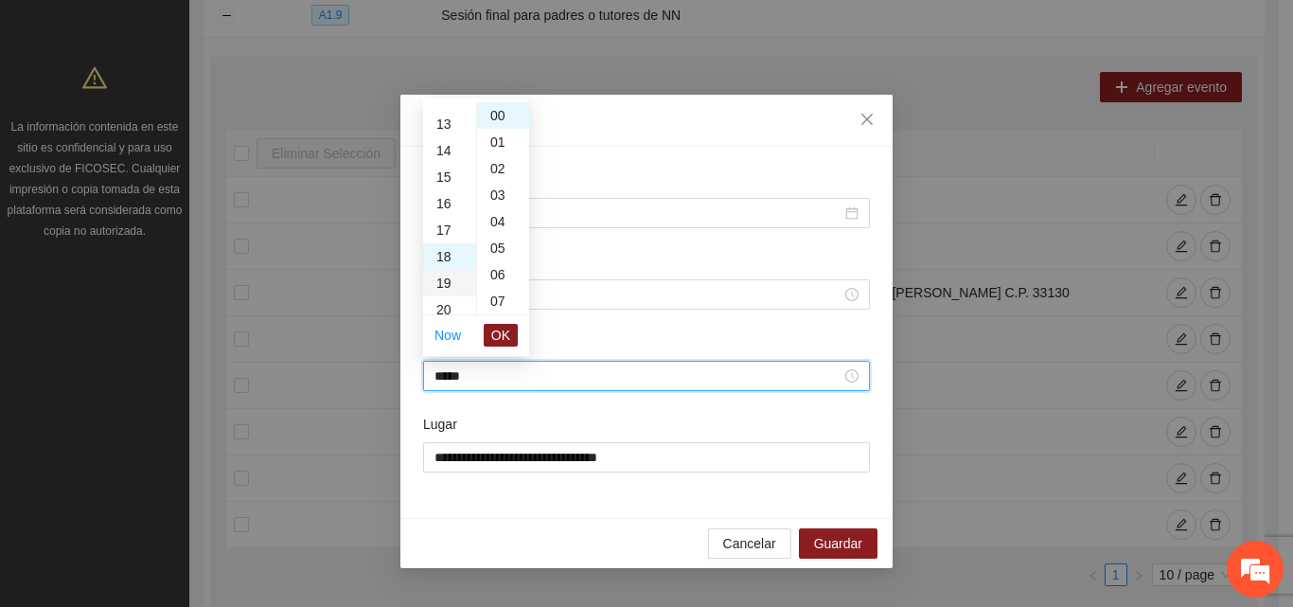
scroll to position [288, 0]
click at [441, 174] on div "13" at bounding box center [449, 172] width 53 height 27
type input "*****"
click at [508, 330] on span "OK" at bounding box center [500, 335] width 19 height 21
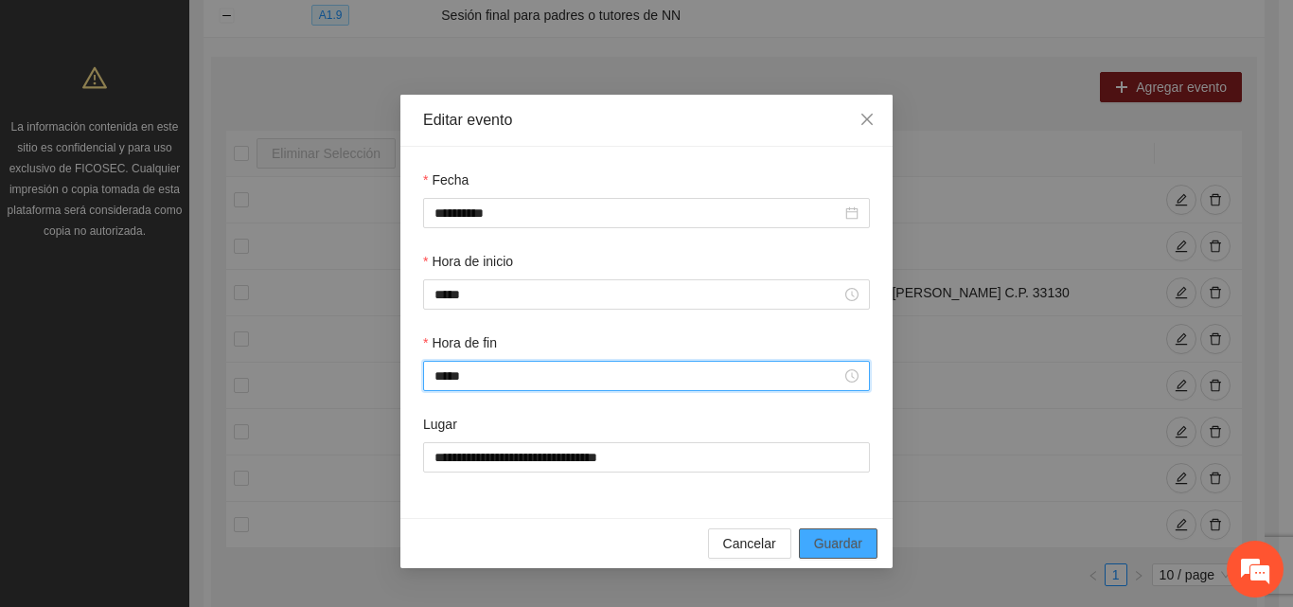
click at [842, 545] on span "Guardar" at bounding box center [838, 543] width 48 height 21
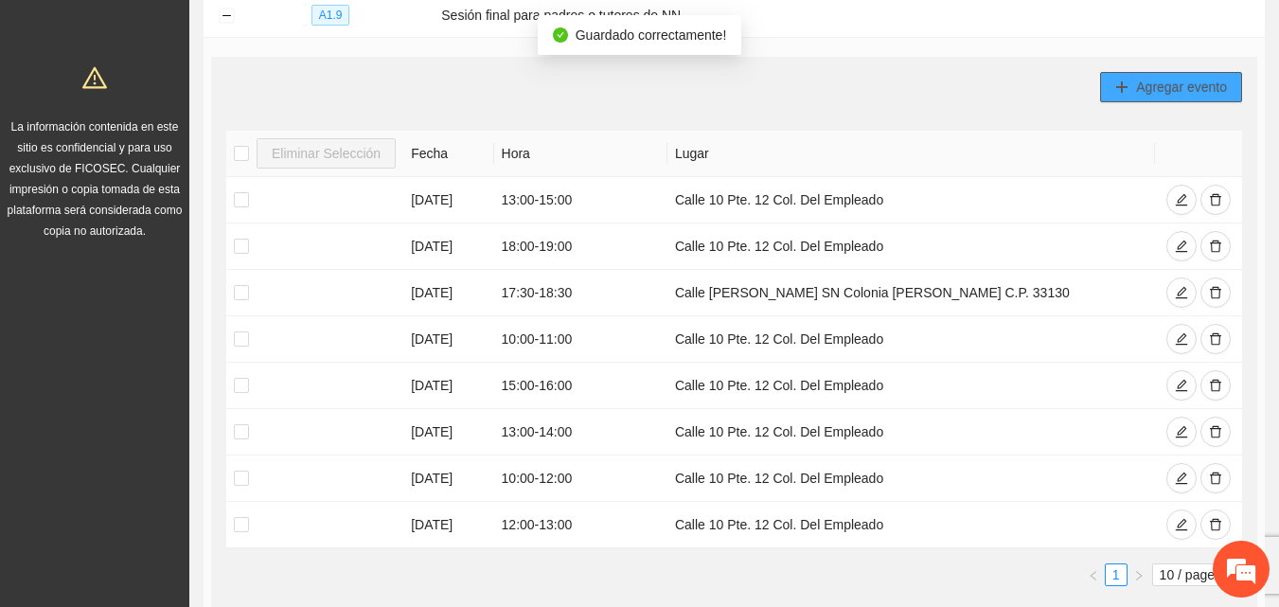
click at [1120, 94] on span "plus" at bounding box center [1121, 87] width 13 height 15
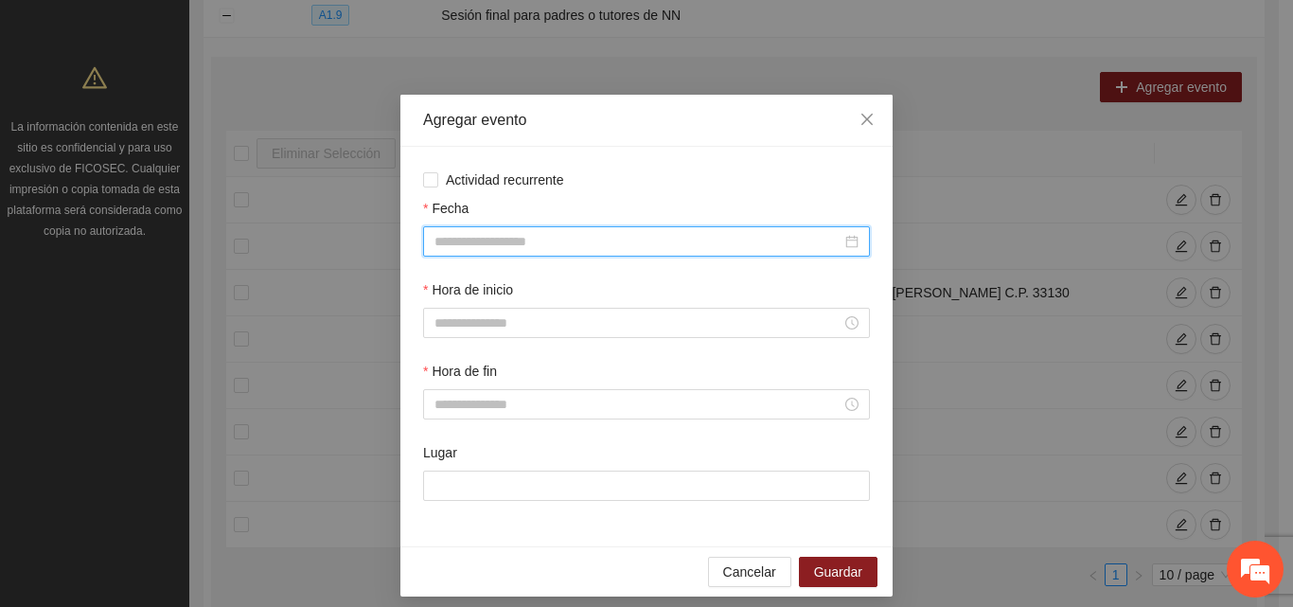
click at [436, 239] on input "Fecha" at bounding box center [638, 241] width 407 height 21
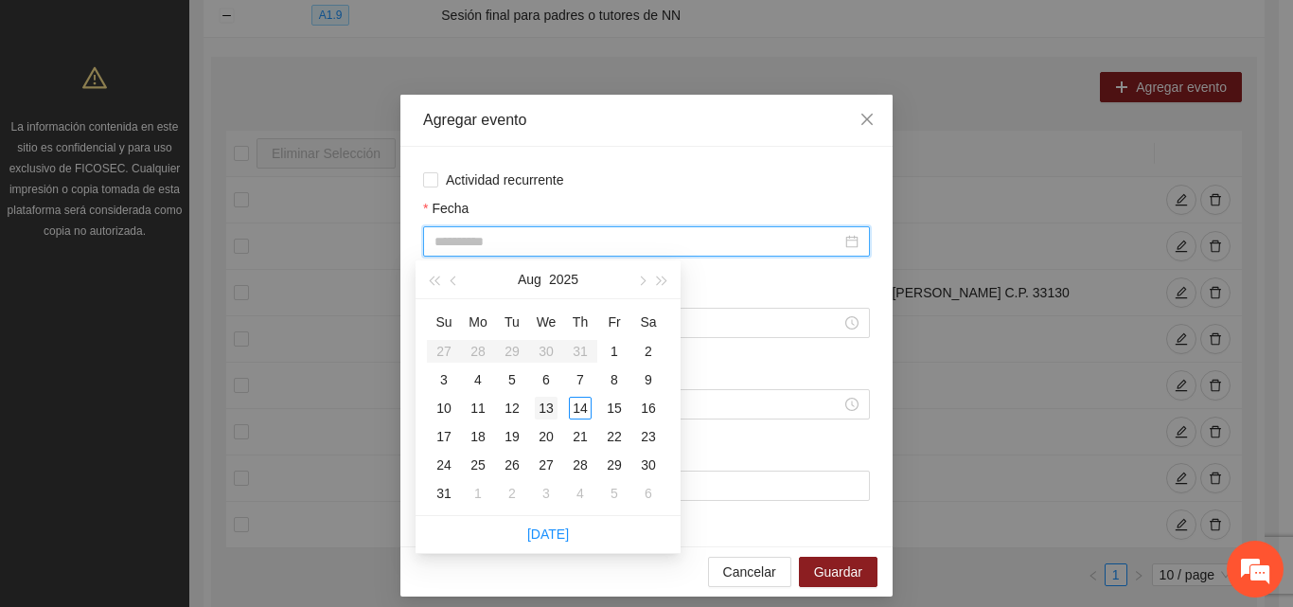
type input "**********"
click at [546, 407] on div "13" at bounding box center [546, 408] width 23 height 23
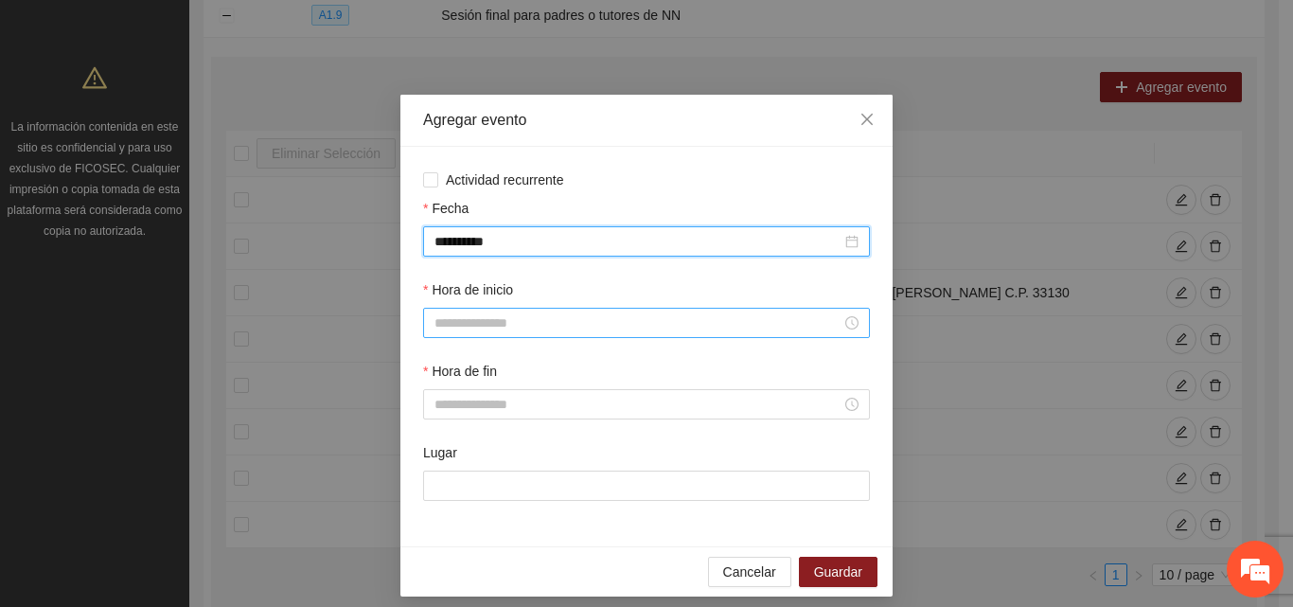
click at [480, 329] on input "Hora de inicio" at bounding box center [638, 322] width 407 height 21
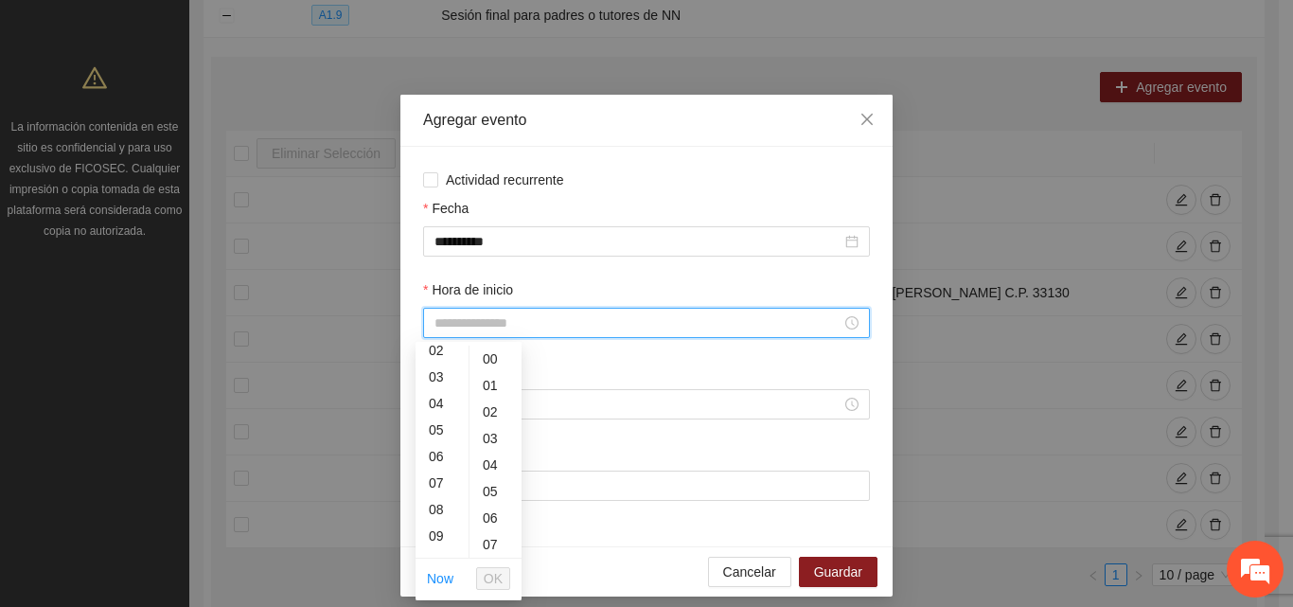
scroll to position [95, 0]
click at [430, 501] on div "09" at bounding box center [442, 502] width 53 height 27
type input "*****"
click at [500, 584] on span "OK" at bounding box center [493, 578] width 19 height 21
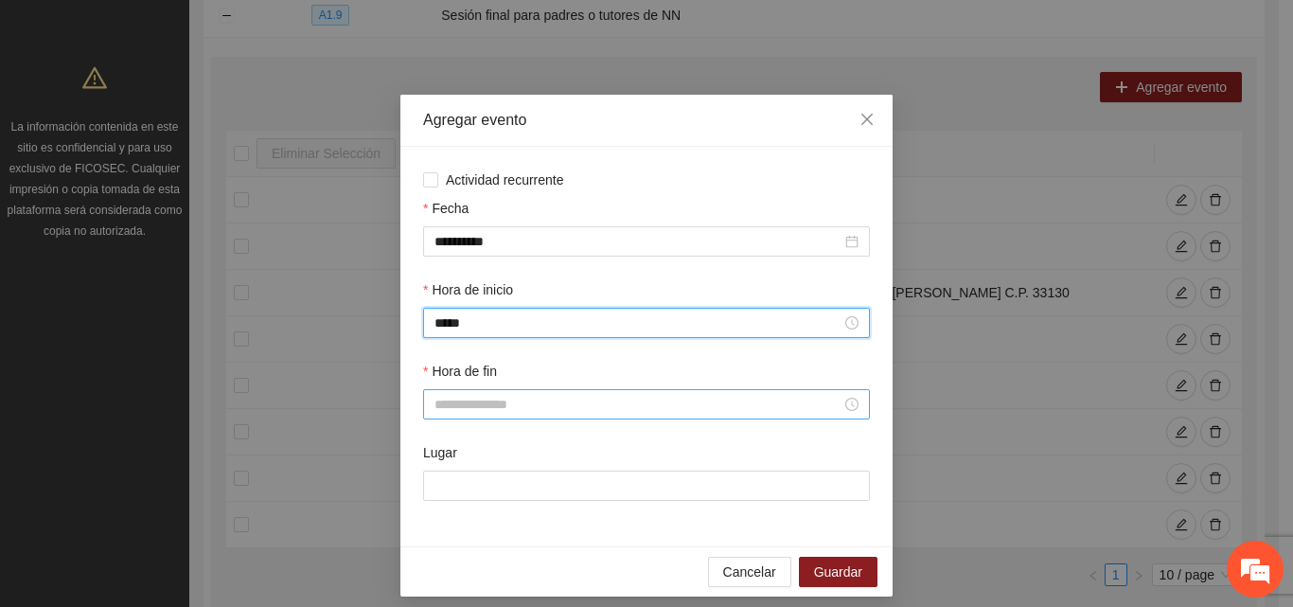
click at [474, 408] on input "Hora de fin" at bounding box center [638, 404] width 407 height 21
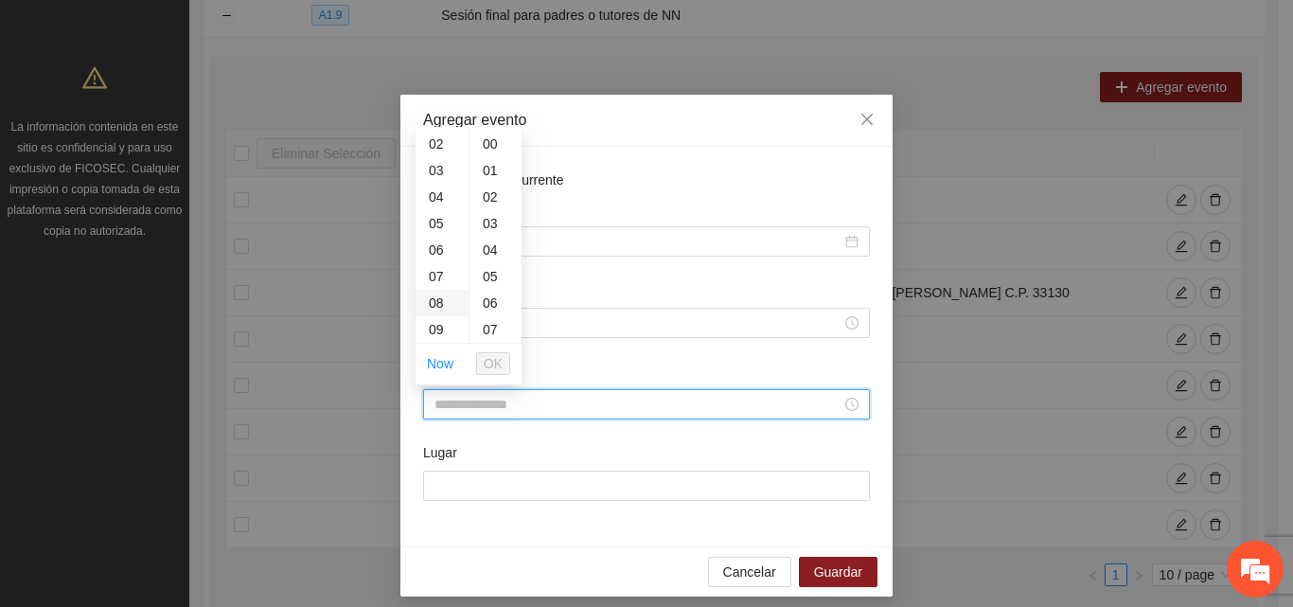
scroll to position [95, 0]
click at [443, 311] on div "10" at bounding box center [442, 314] width 53 height 27
type input "*****"
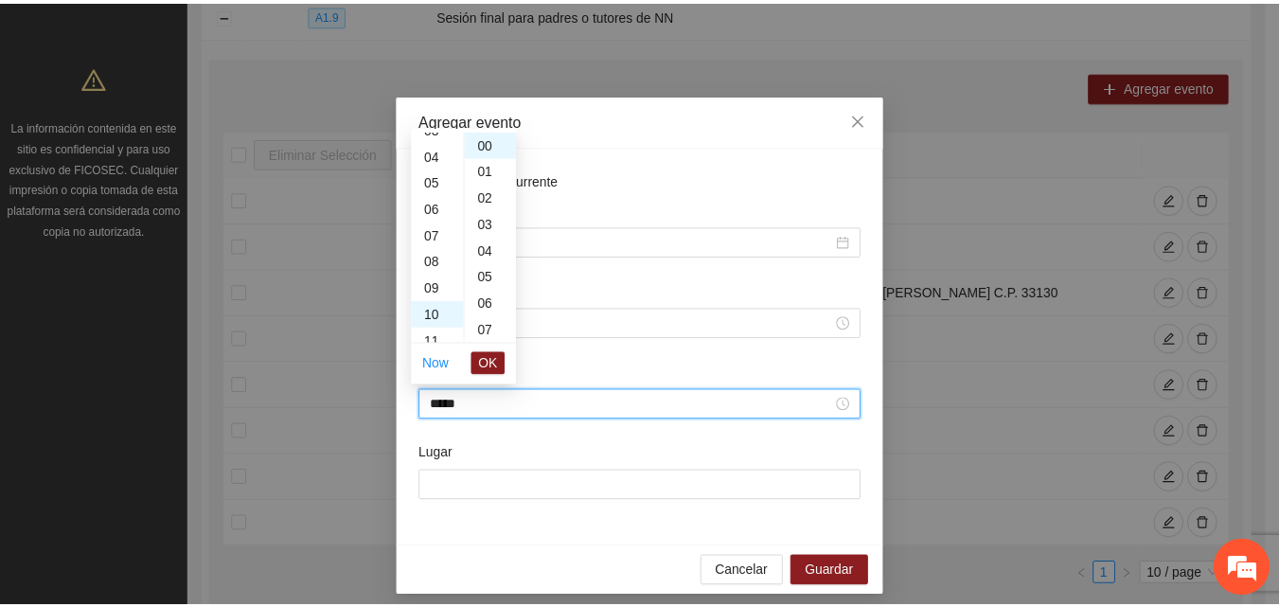
scroll to position [265, 0]
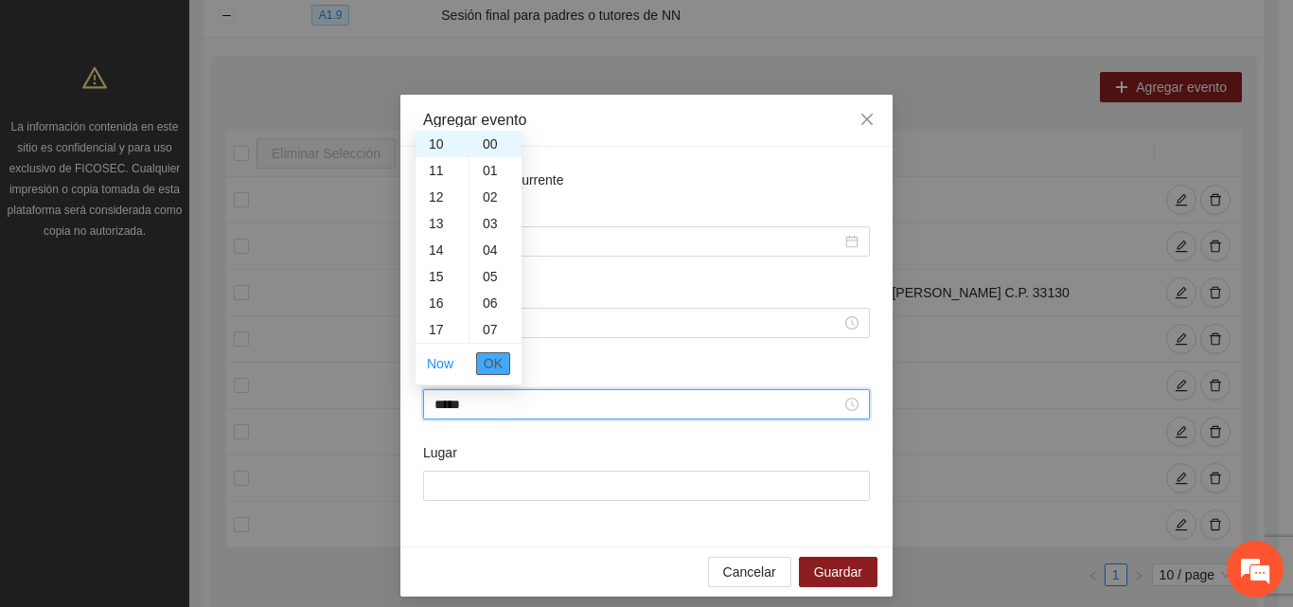
click at [497, 373] on span "OK" at bounding box center [493, 363] width 19 height 21
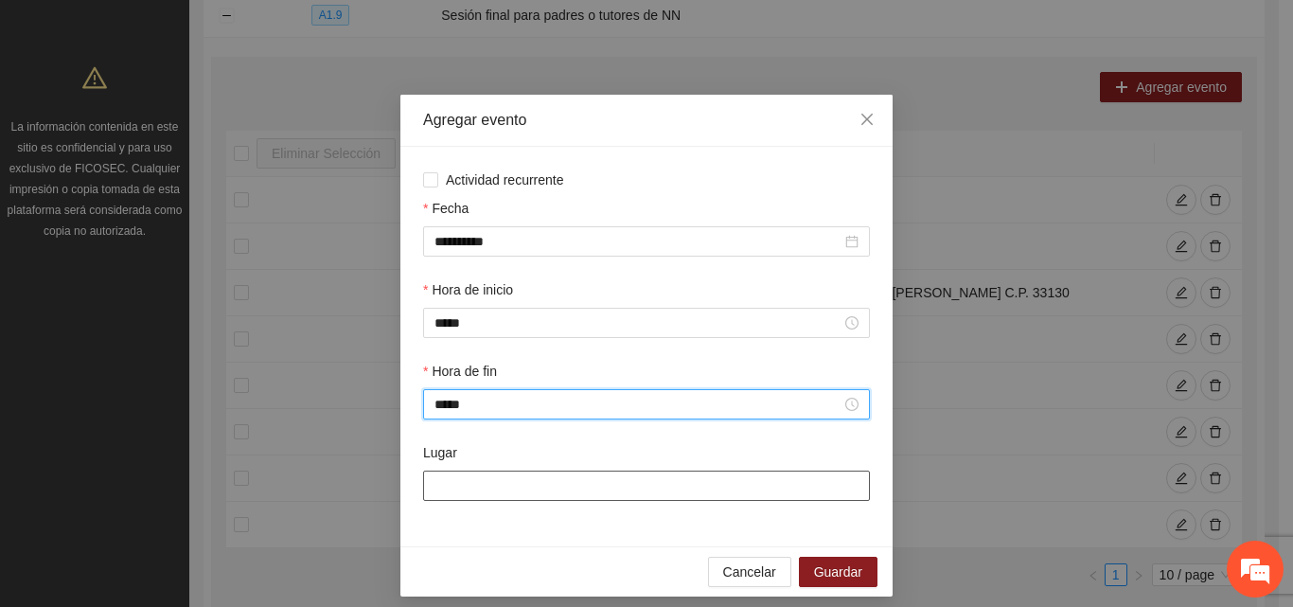
click at [504, 499] on input "Lugar" at bounding box center [646, 486] width 447 height 30
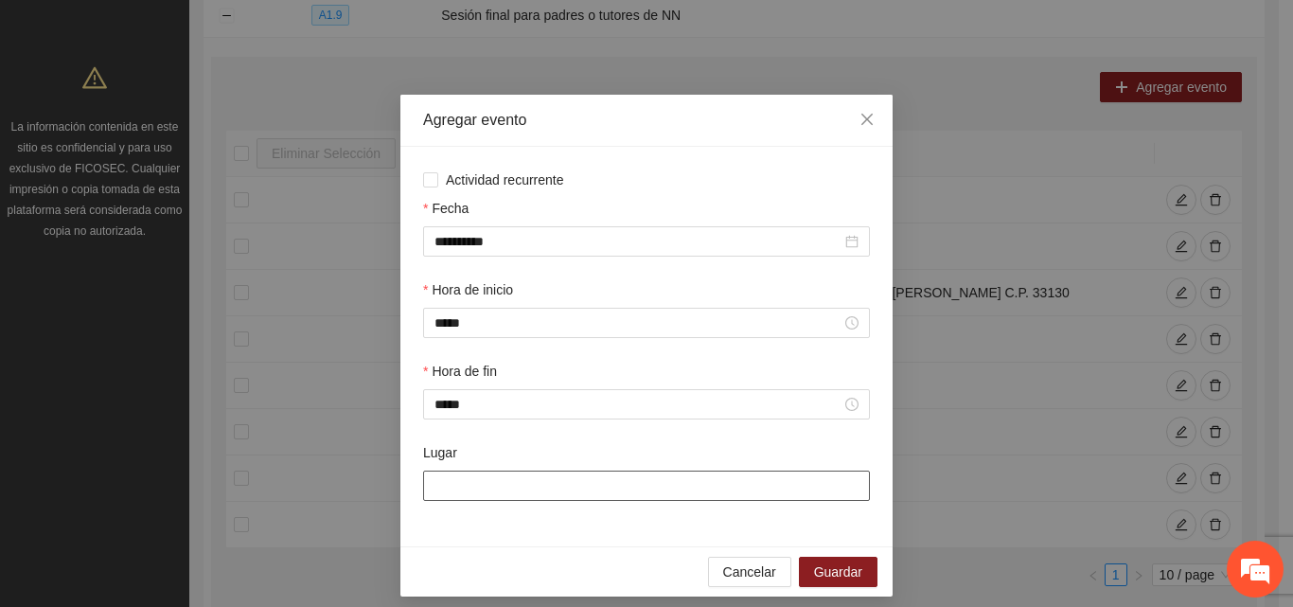
type input "**********"
click at [832, 577] on span "Guardar" at bounding box center [838, 571] width 48 height 21
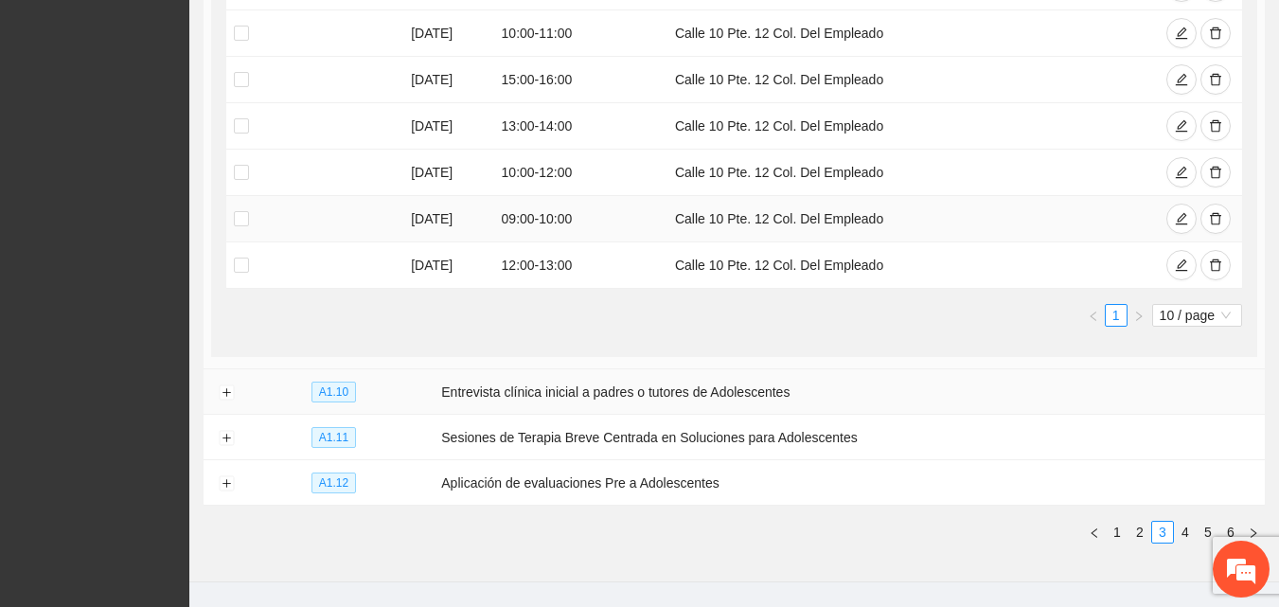
scroll to position [652, 0]
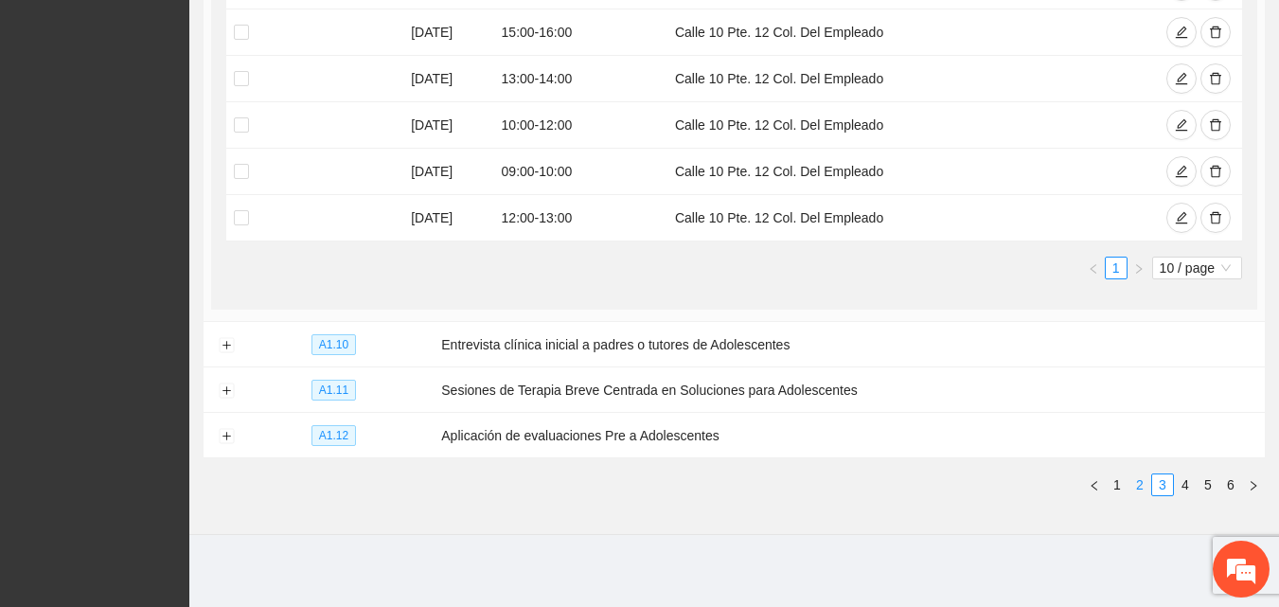
click at [1136, 484] on link "2" at bounding box center [1139, 484] width 21 height 21
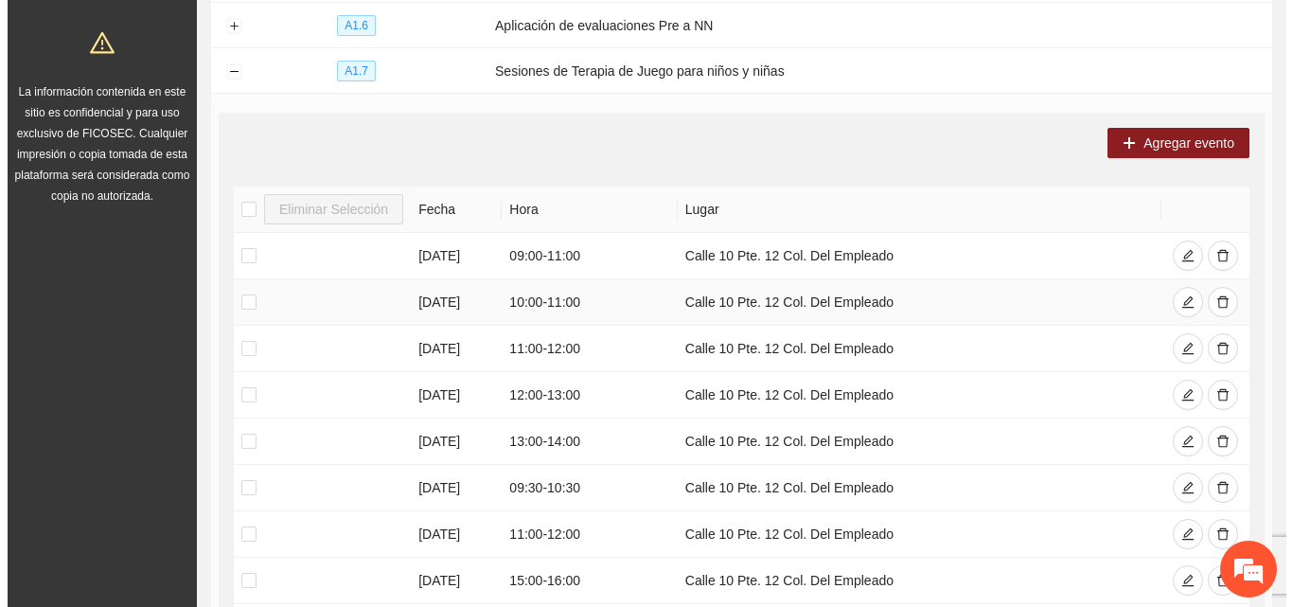
scroll to position [274, 0]
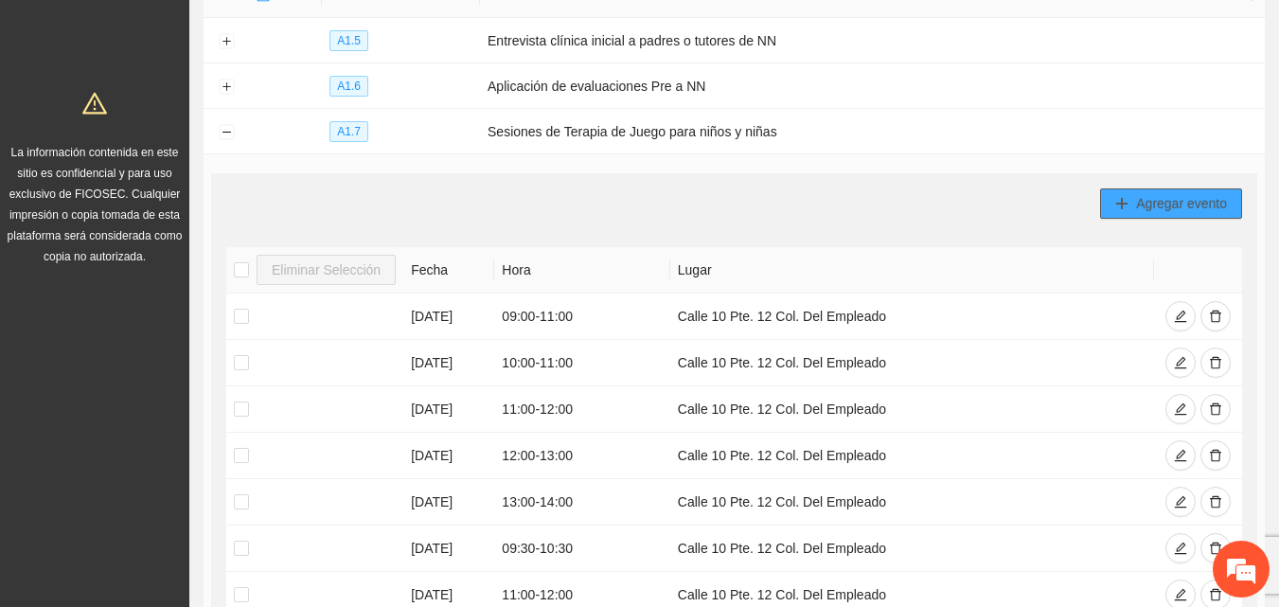
click at [1145, 200] on span "Agregar evento" at bounding box center [1181, 203] width 91 height 21
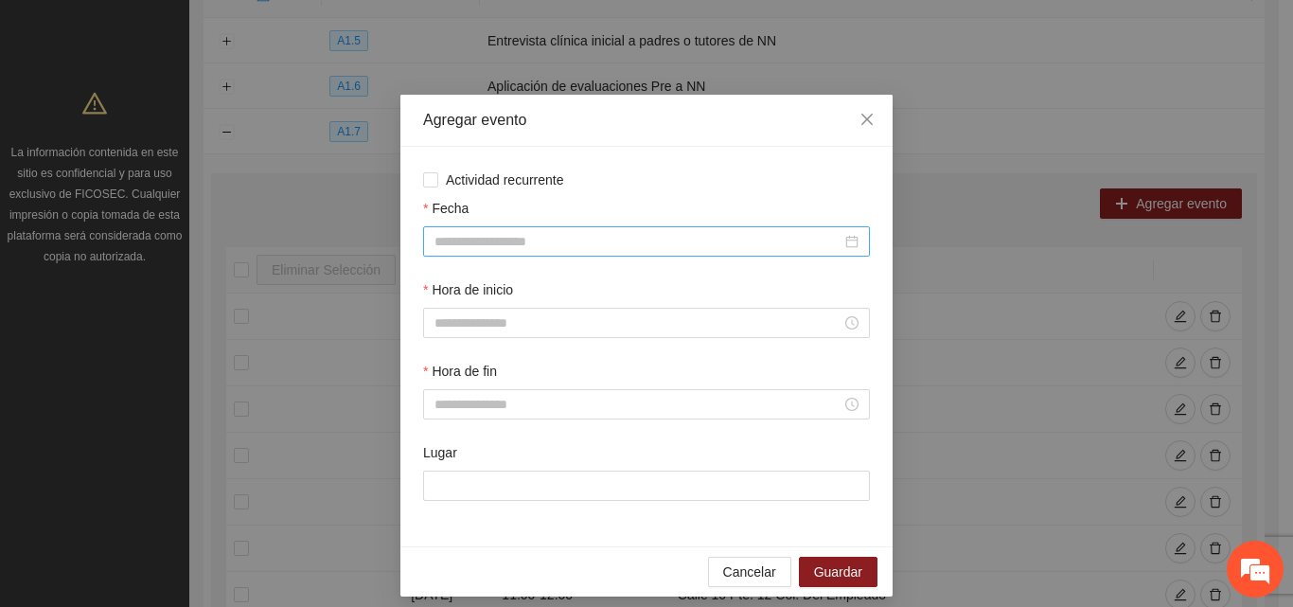
click at [591, 236] on input "Fecha" at bounding box center [638, 241] width 407 height 21
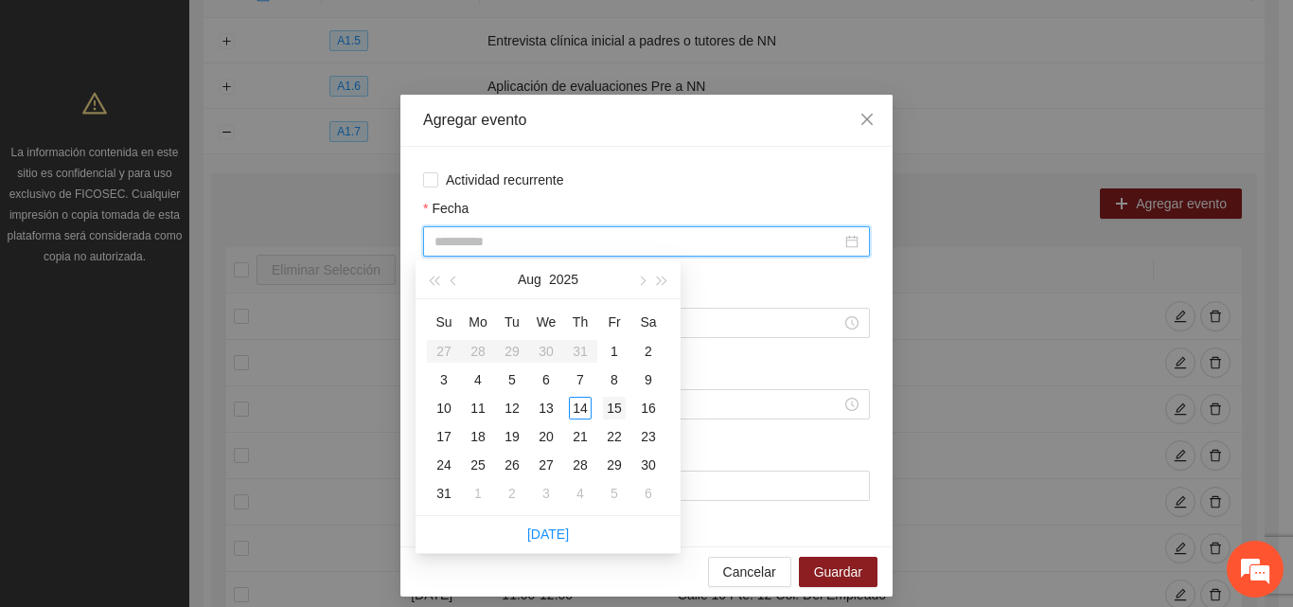
type input "**********"
click at [615, 409] on div "15" at bounding box center [614, 408] width 23 height 23
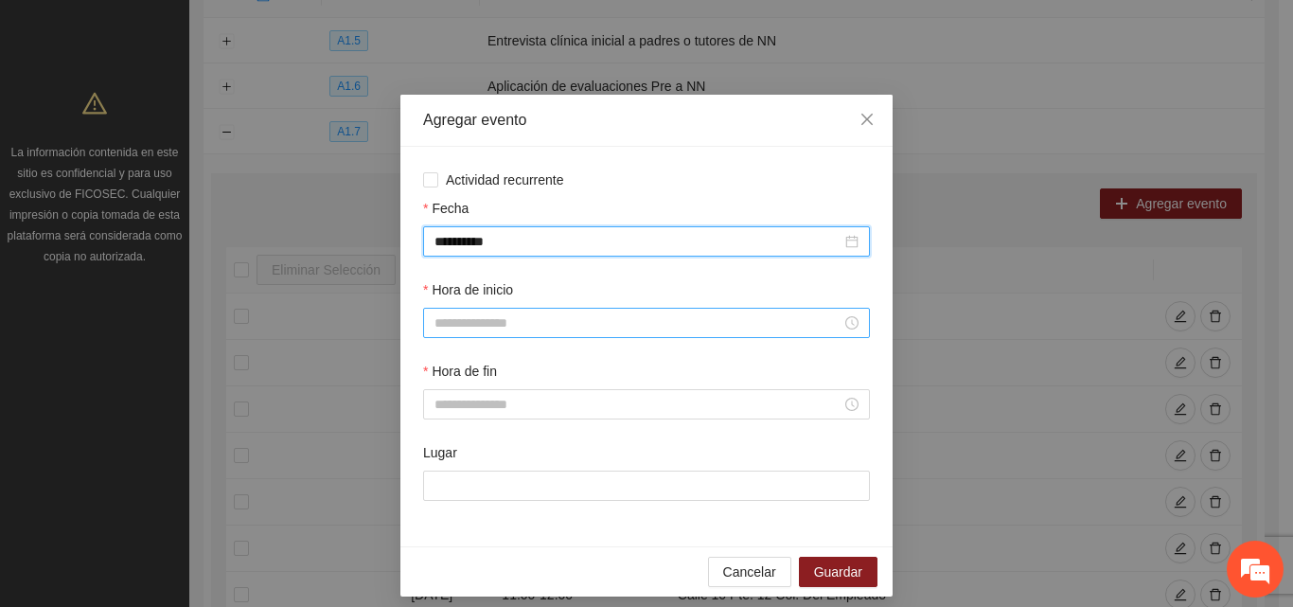
click at [556, 333] on div at bounding box center [646, 323] width 447 height 30
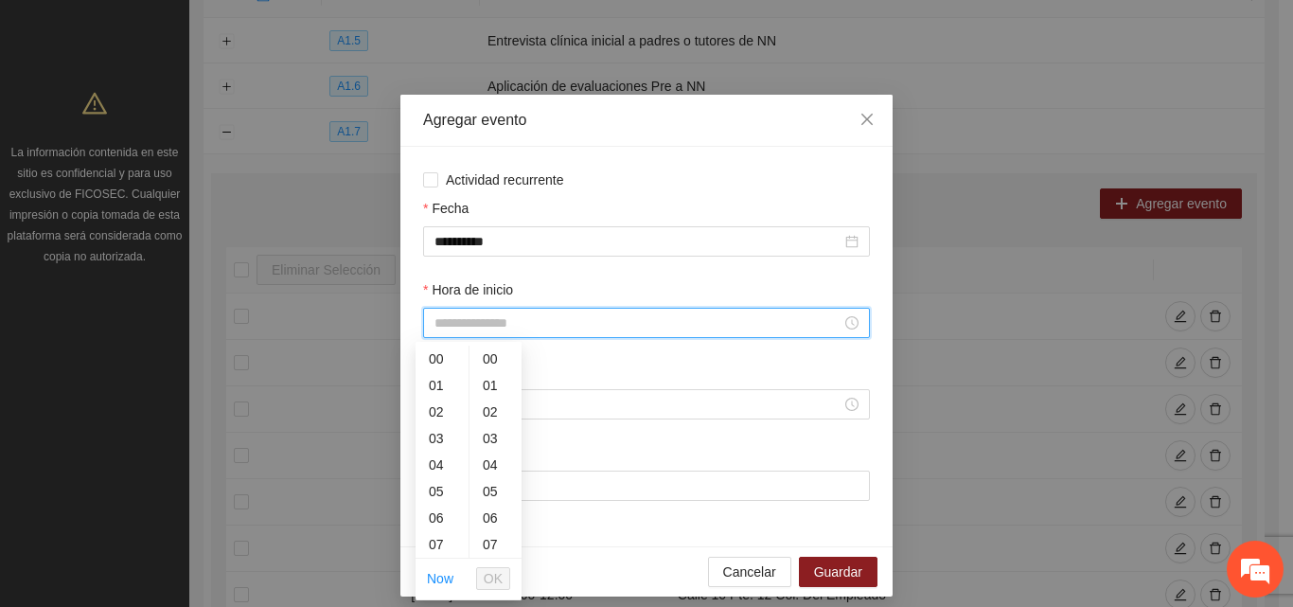
click at [555, 328] on input "Hora de inicio" at bounding box center [638, 322] width 407 height 21
click at [437, 504] on div "09" at bounding box center [442, 502] width 53 height 27
type input "*****"
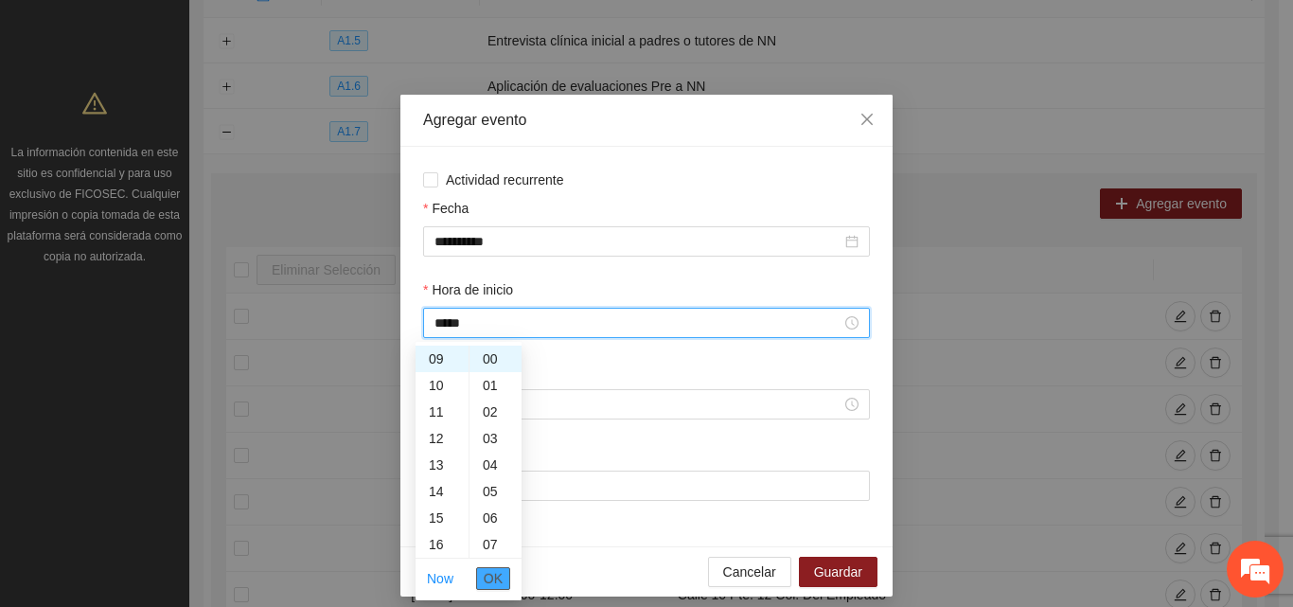
click at [491, 573] on span "OK" at bounding box center [493, 578] width 19 height 21
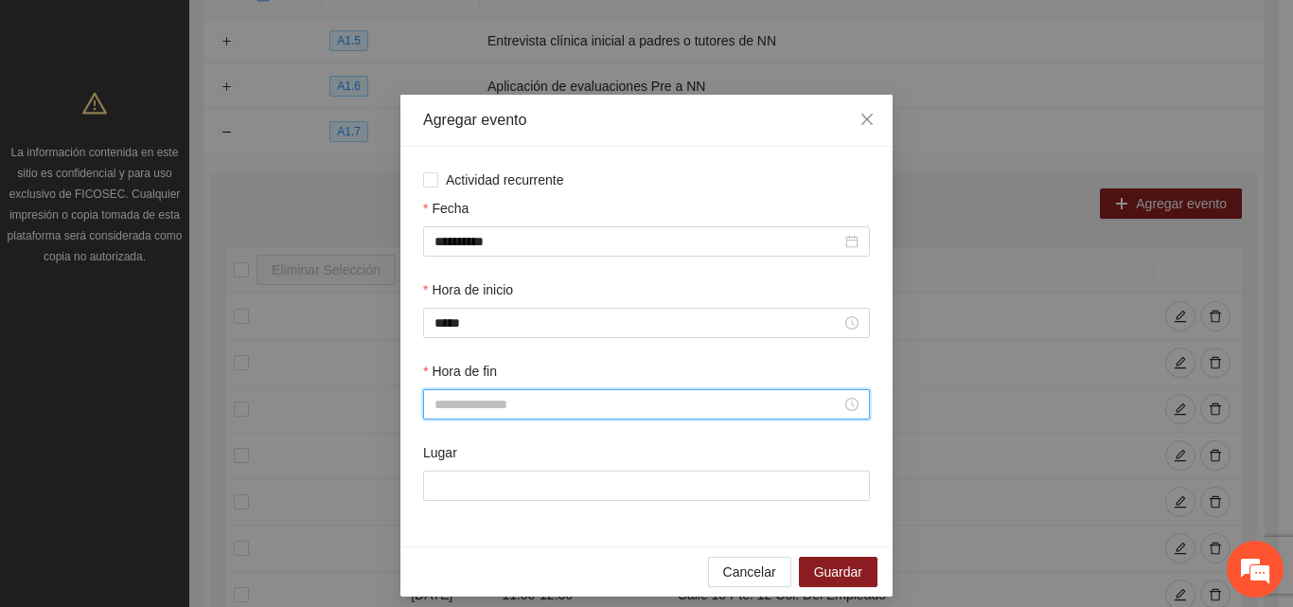
click at [504, 411] on input "Hora de fin" at bounding box center [638, 404] width 407 height 21
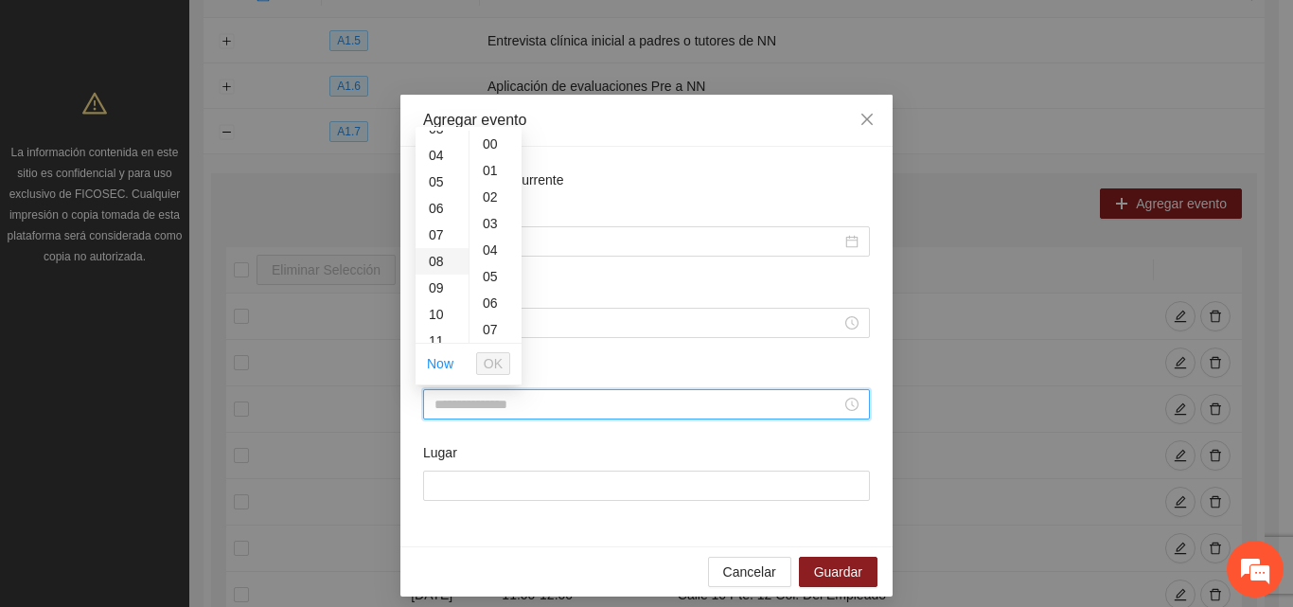
scroll to position [189, 0]
click at [438, 300] on div "13" at bounding box center [442, 299] width 53 height 27
type input "*****"
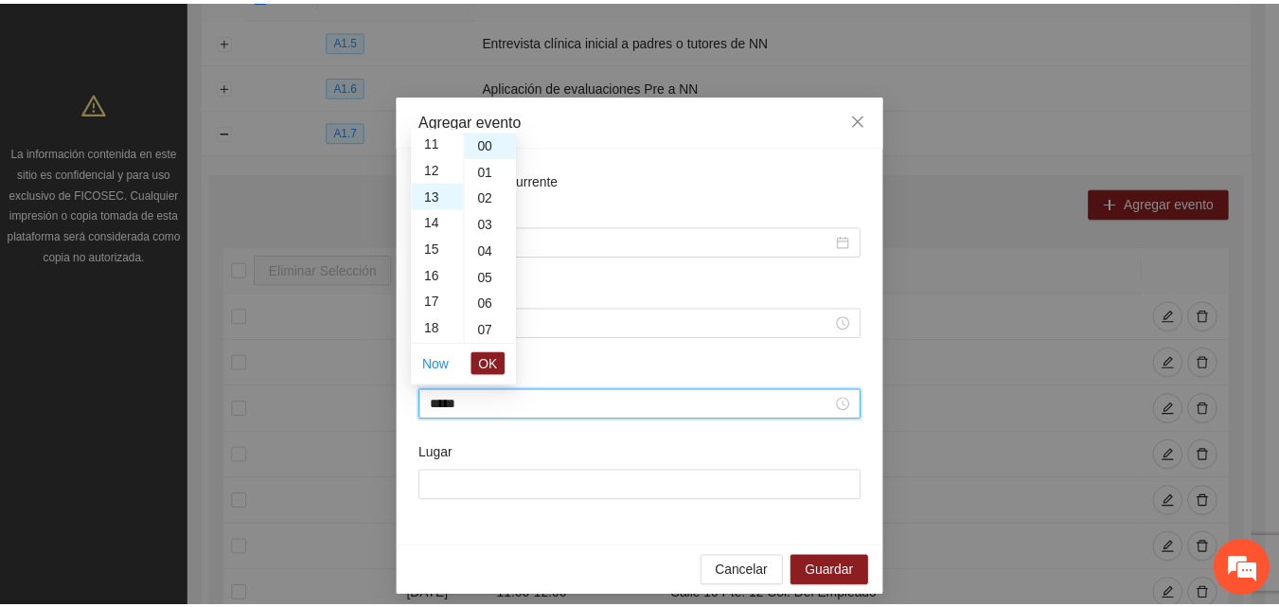
scroll to position [345, 0]
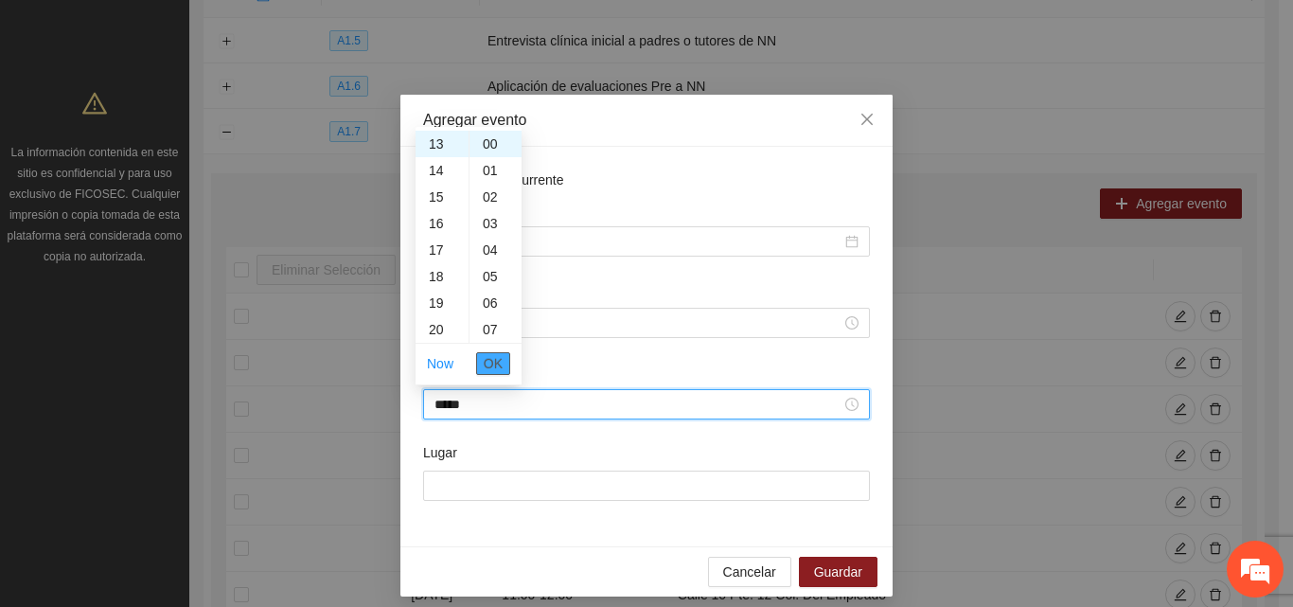
click at [489, 369] on span "OK" at bounding box center [493, 363] width 19 height 21
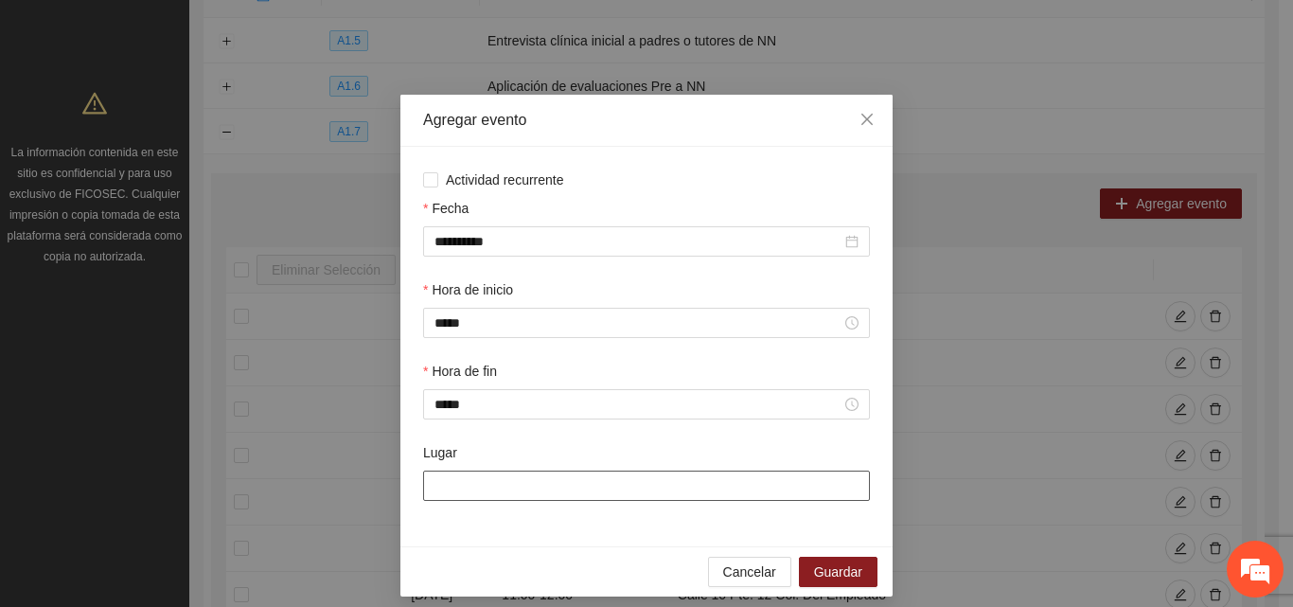
click at [491, 486] on input "Lugar" at bounding box center [646, 486] width 447 height 30
type input "**********"
click at [833, 577] on span "Guardar" at bounding box center [838, 571] width 48 height 21
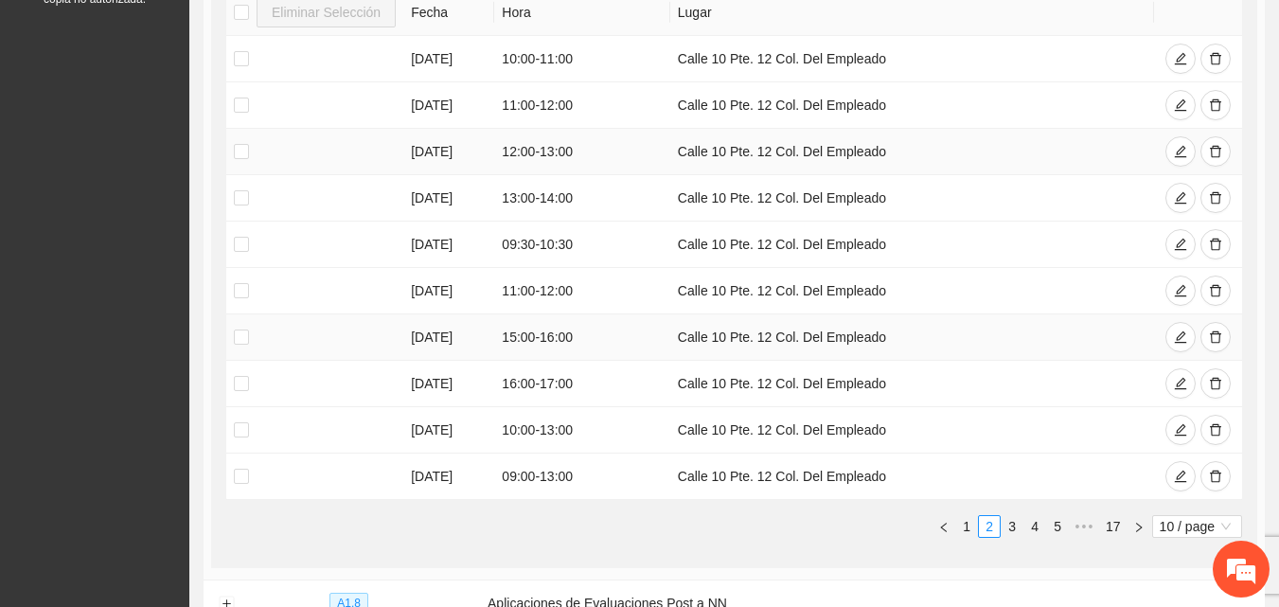
scroll to position [558, 0]
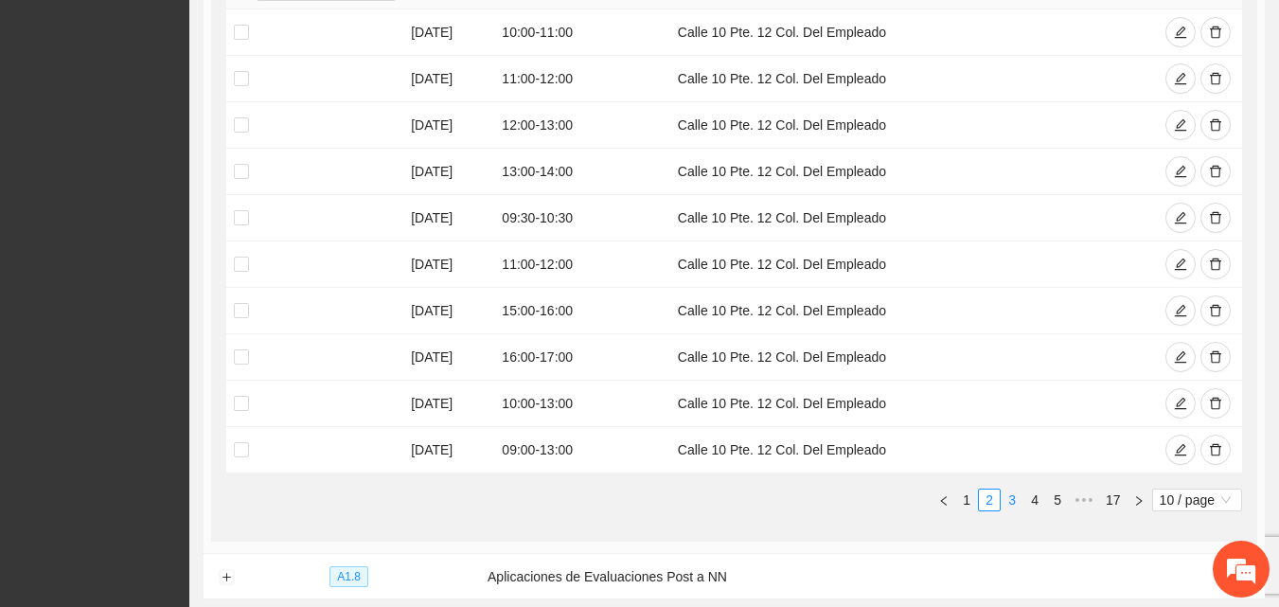
click at [1012, 501] on link "3" at bounding box center [1012, 499] width 21 height 21
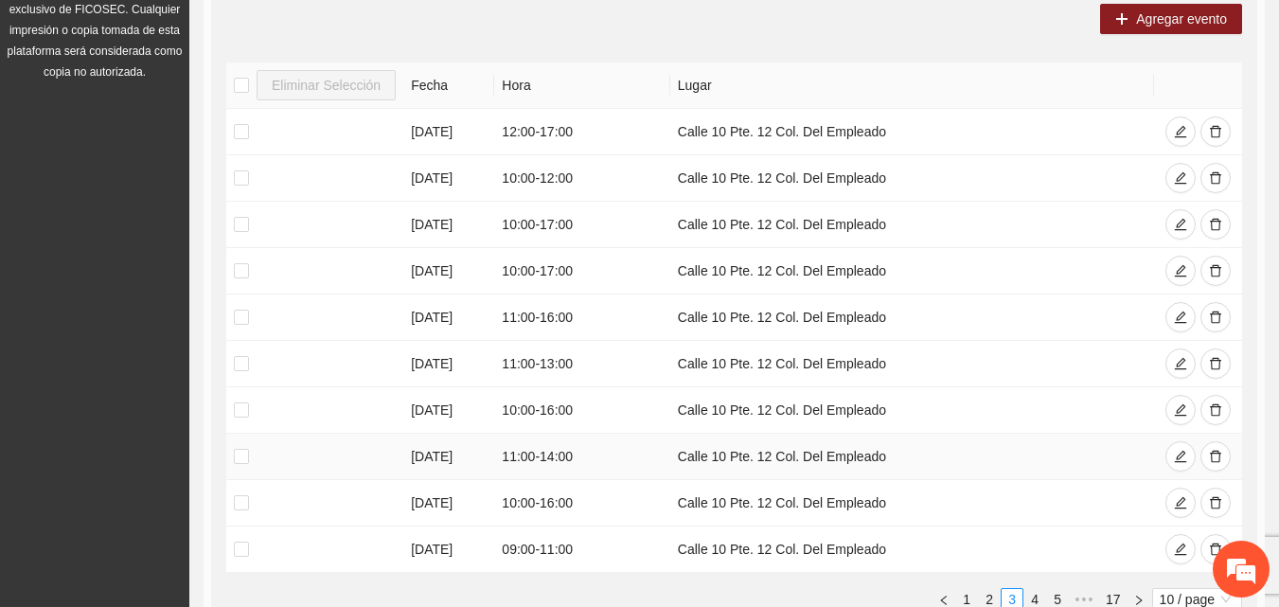
scroll to position [179, 0]
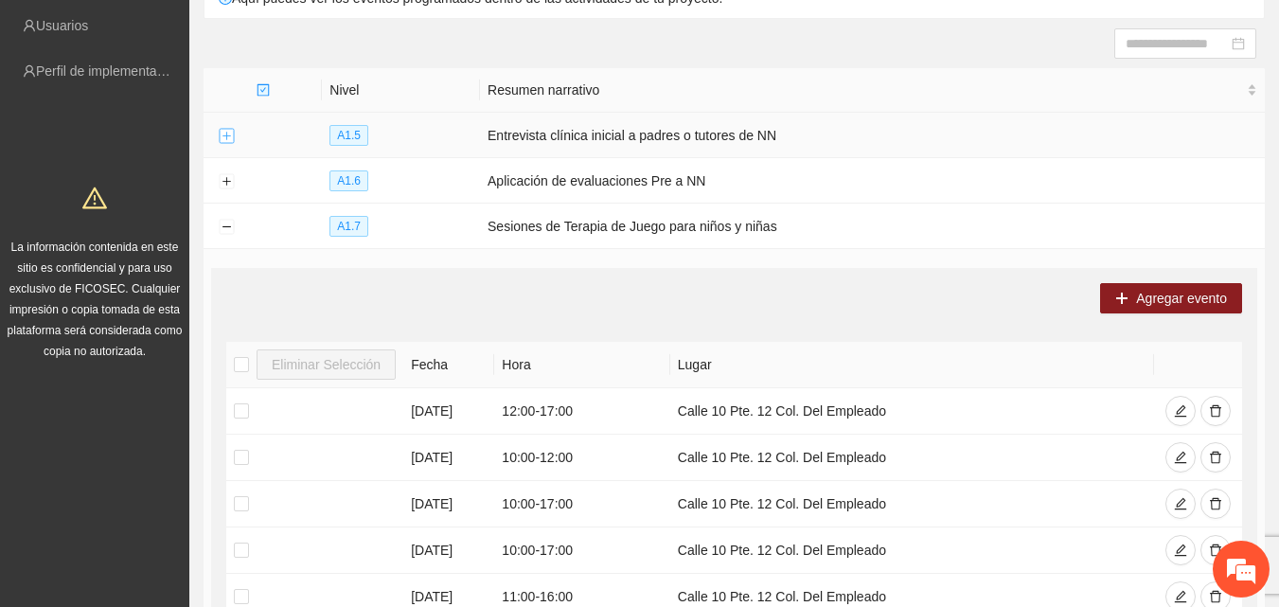
click at [230, 134] on button "Expand row" at bounding box center [226, 136] width 15 height 15
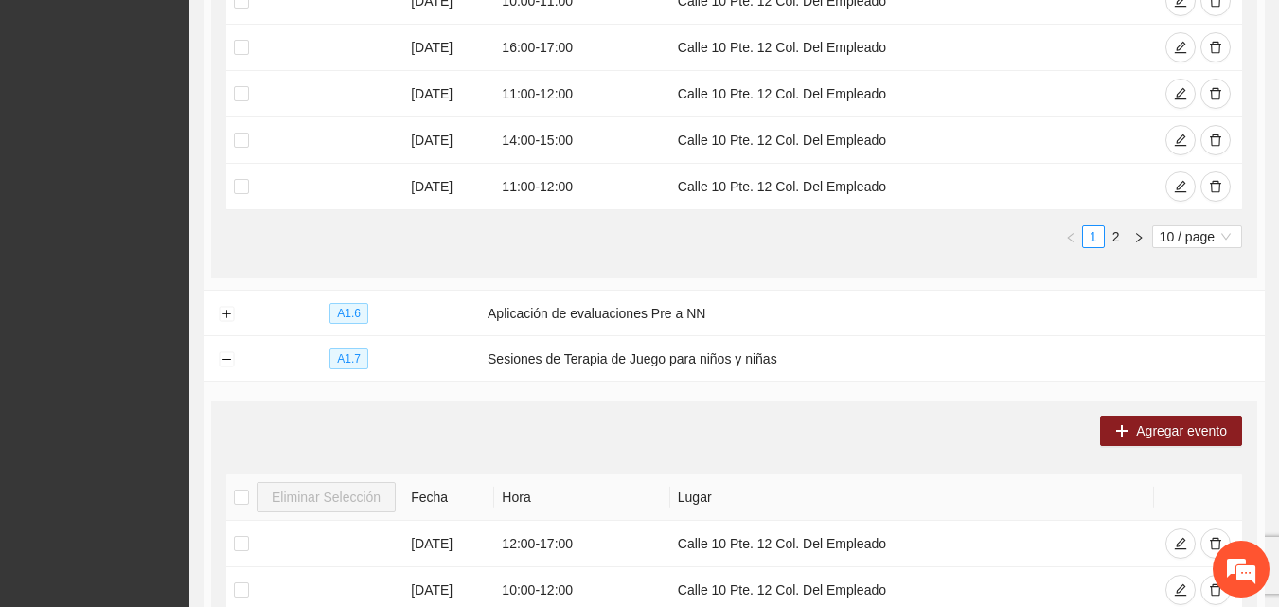
scroll to position [747, 0]
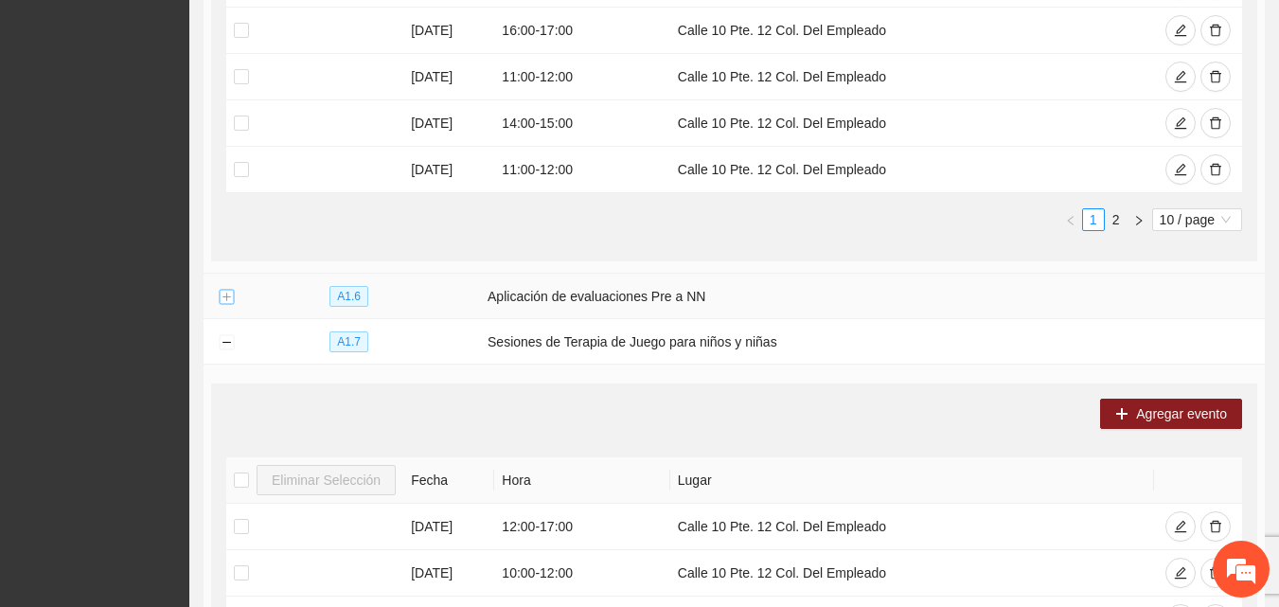
click at [228, 296] on button "Expand row" at bounding box center [226, 297] width 15 height 15
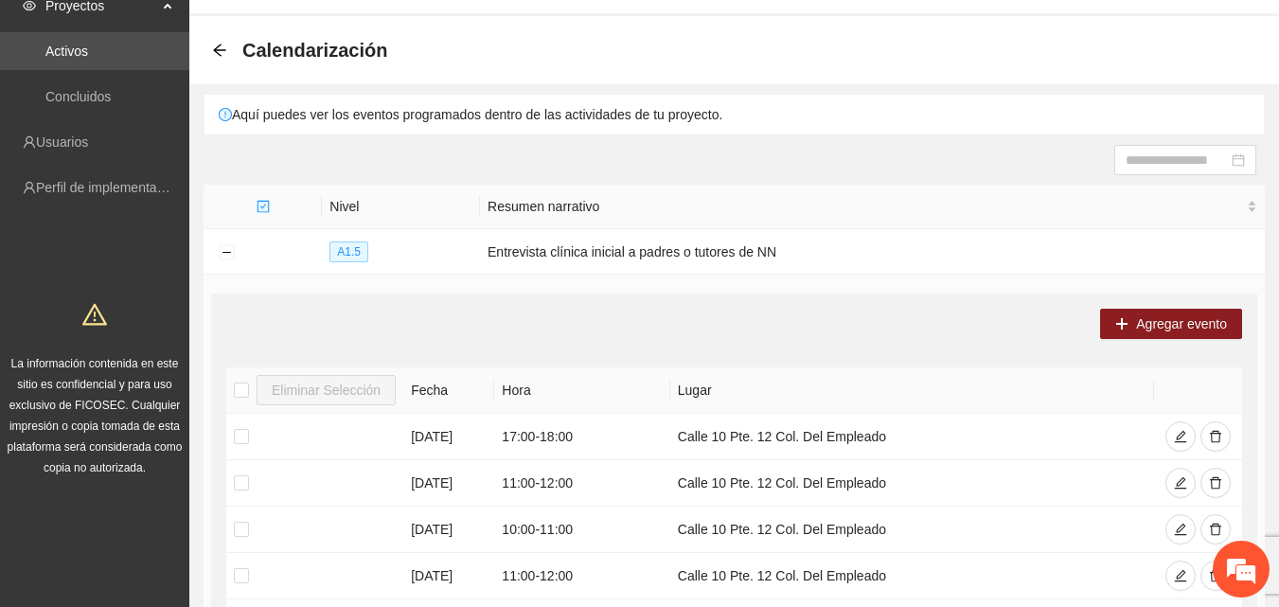
scroll to position [0, 0]
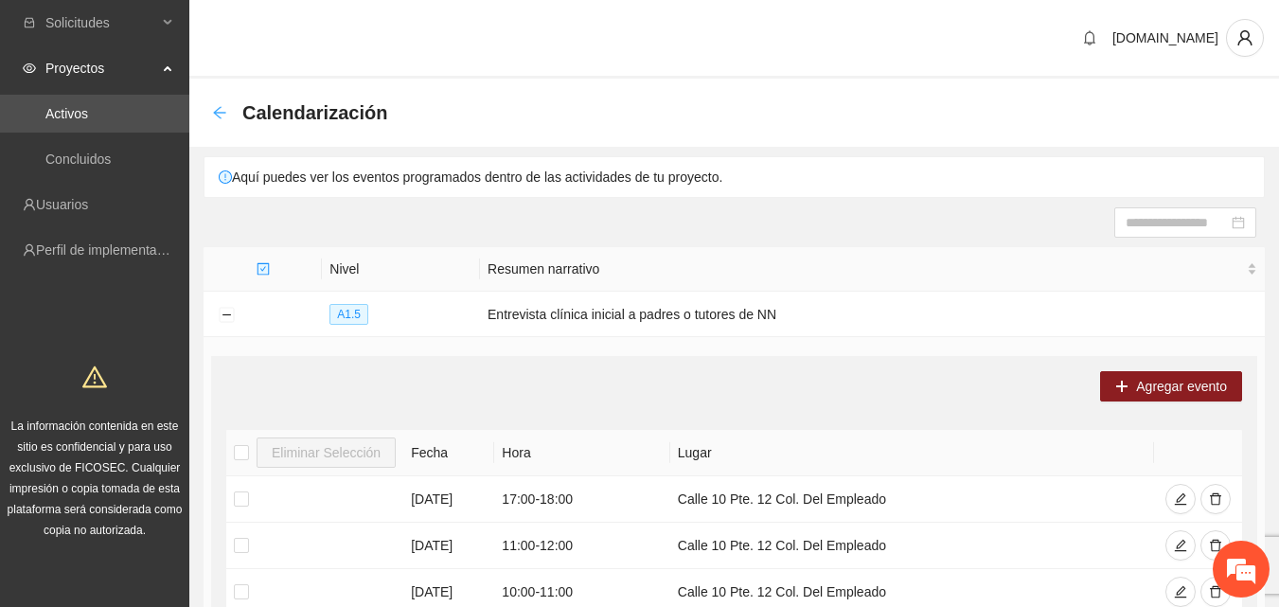
click at [219, 119] on icon "arrow-left" at bounding box center [219, 112] width 15 height 15
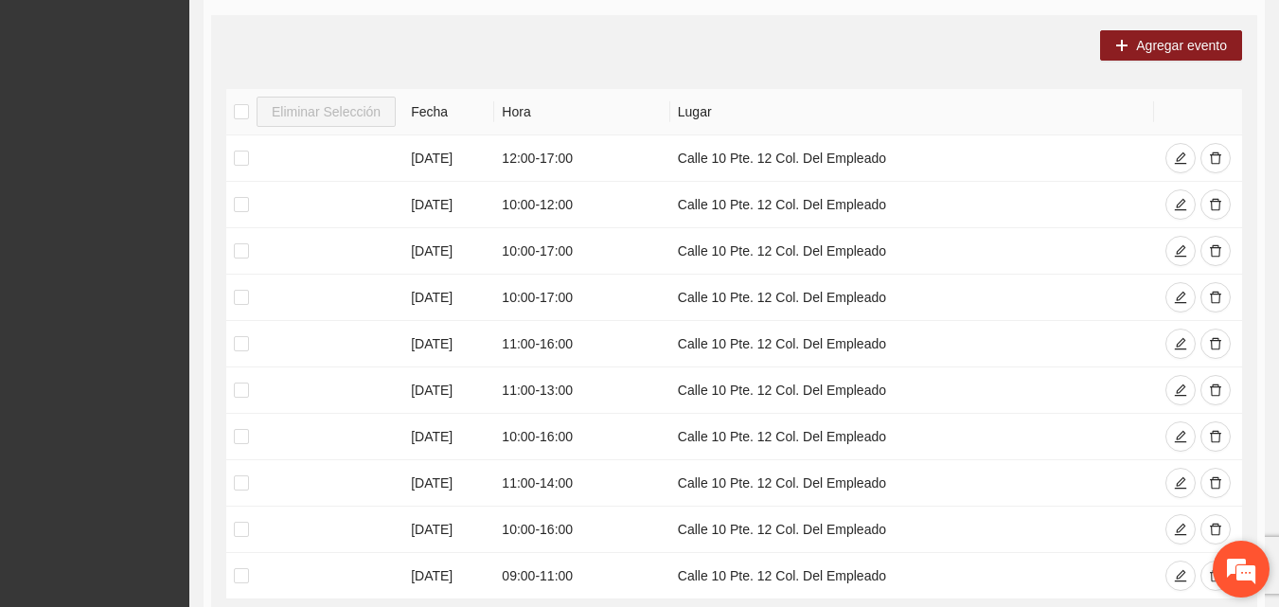
click at [1242, 569] on em at bounding box center [1241, 568] width 51 height 51
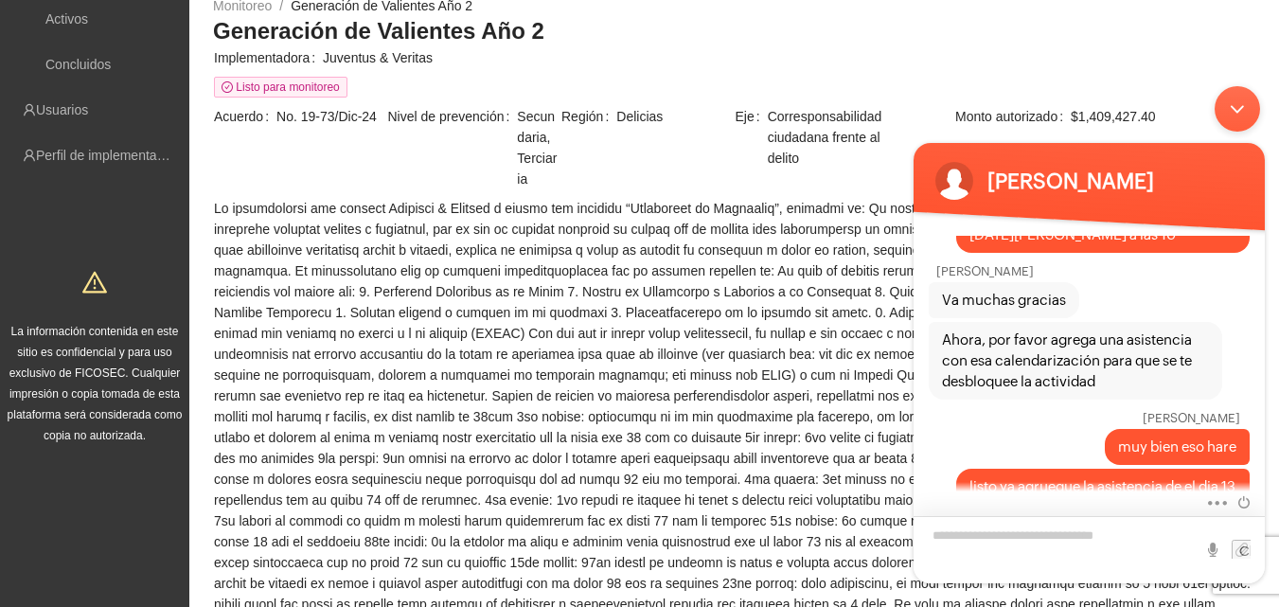
scroll to position [189, 0]
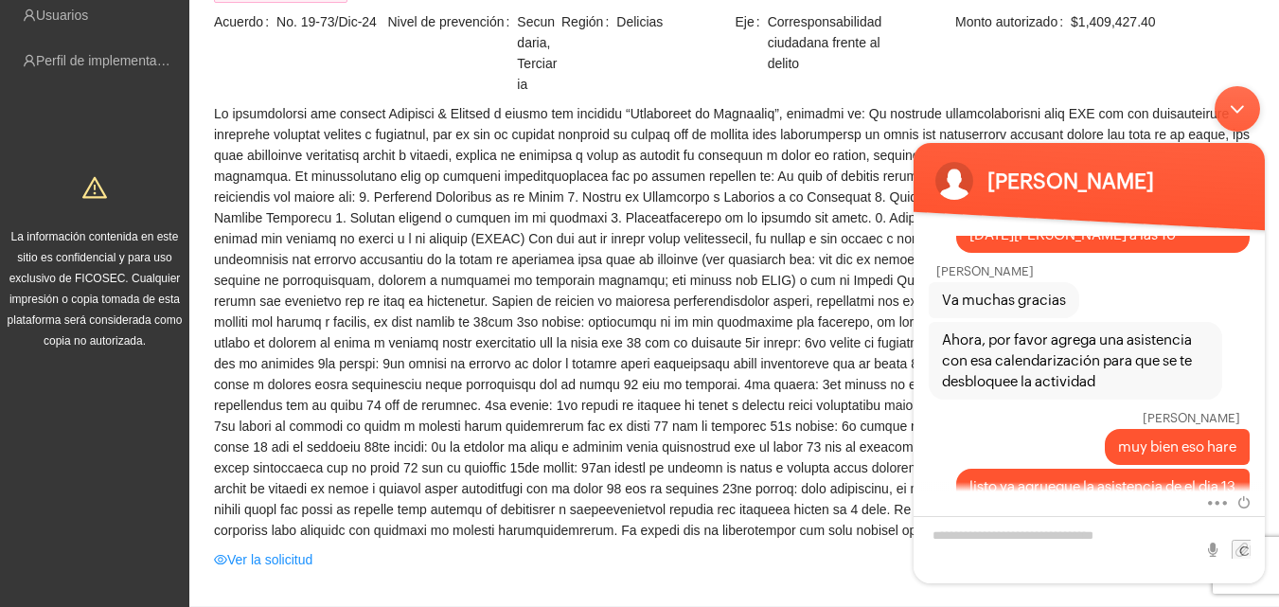
click at [1245, 106] on div "Minimizar ventana de chat en vivo" at bounding box center [1237, 108] width 45 height 45
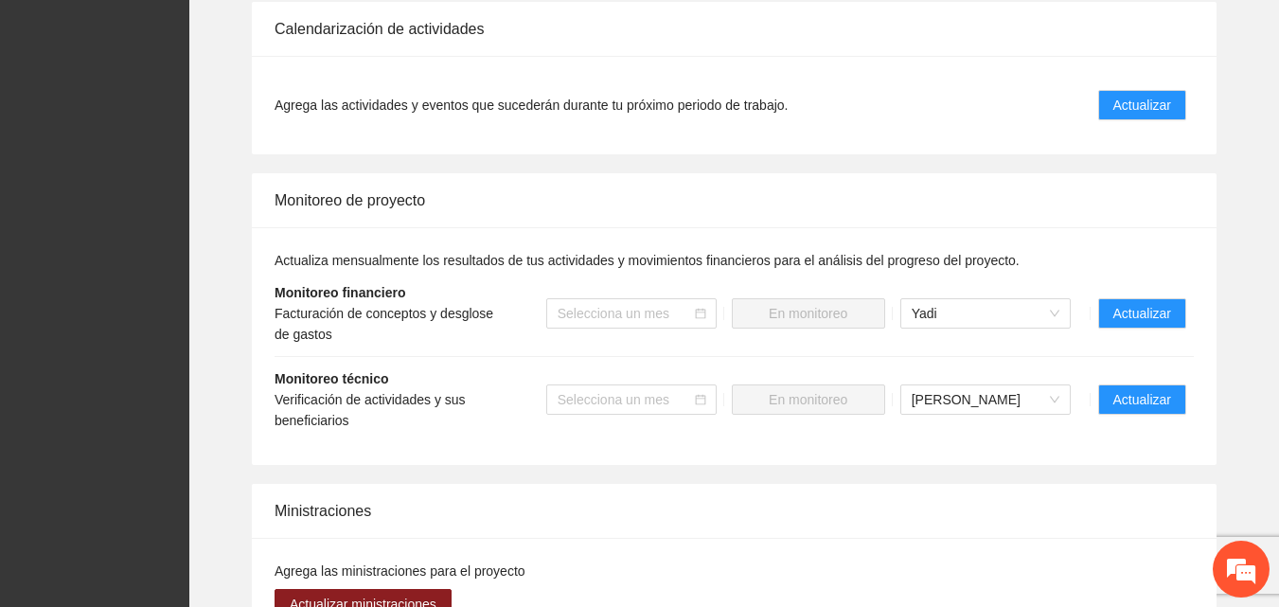
scroll to position [1893, 0]
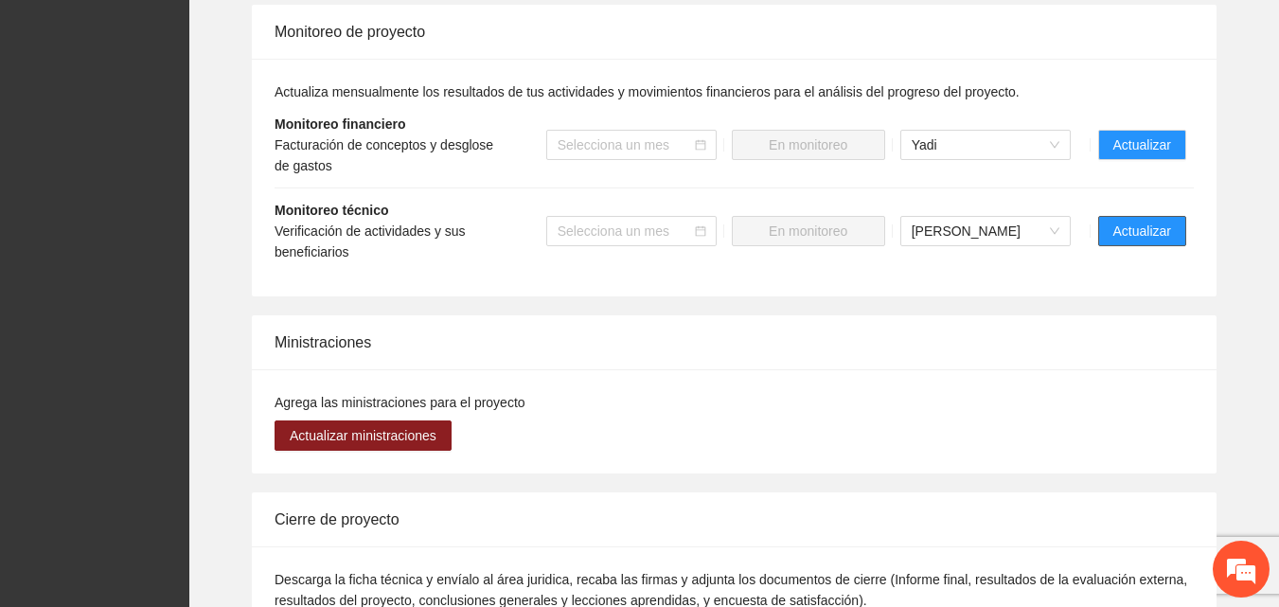
click at [1136, 241] on span "Actualizar" at bounding box center [1142, 231] width 58 height 21
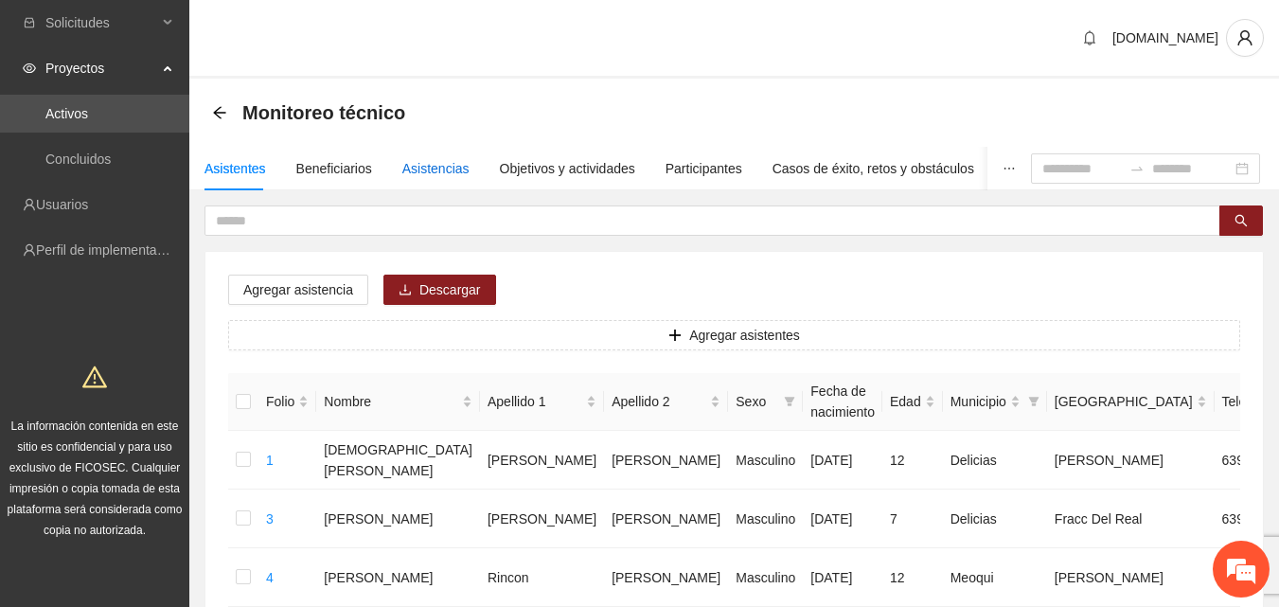
click at [434, 169] on div "Asistencias" at bounding box center [435, 168] width 67 height 21
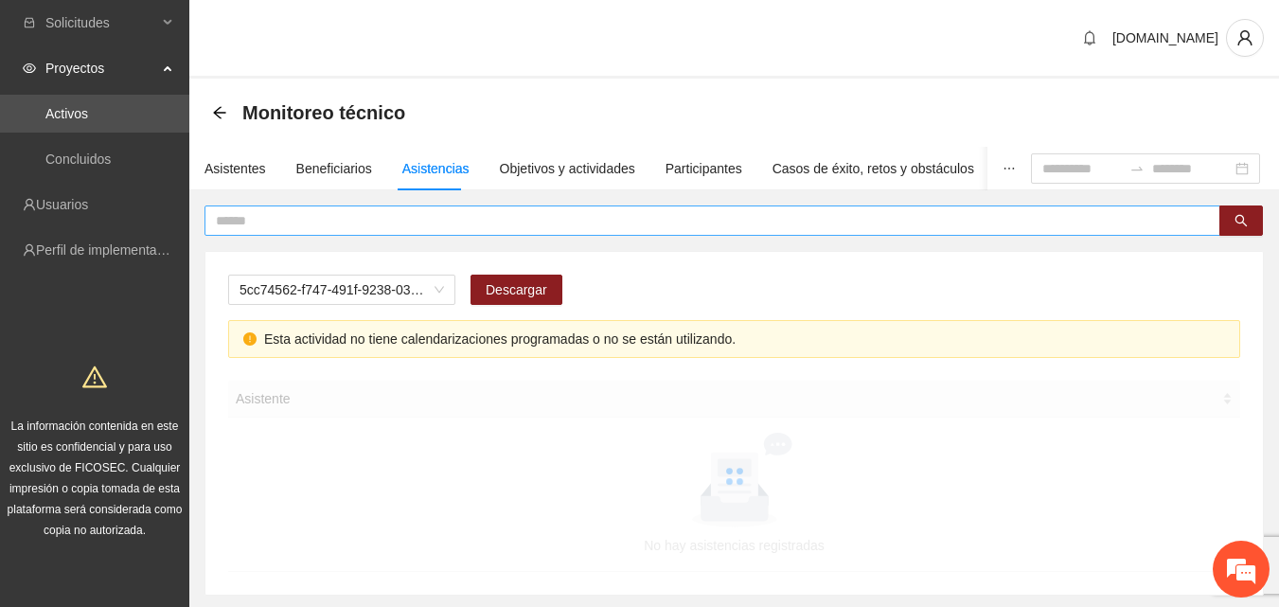
click at [353, 223] on input "text" at bounding box center [705, 220] width 978 height 21
click at [439, 289] on span "A2.1 Comunicado de prensa" at bounding box center [342, 289] width 204 height 28
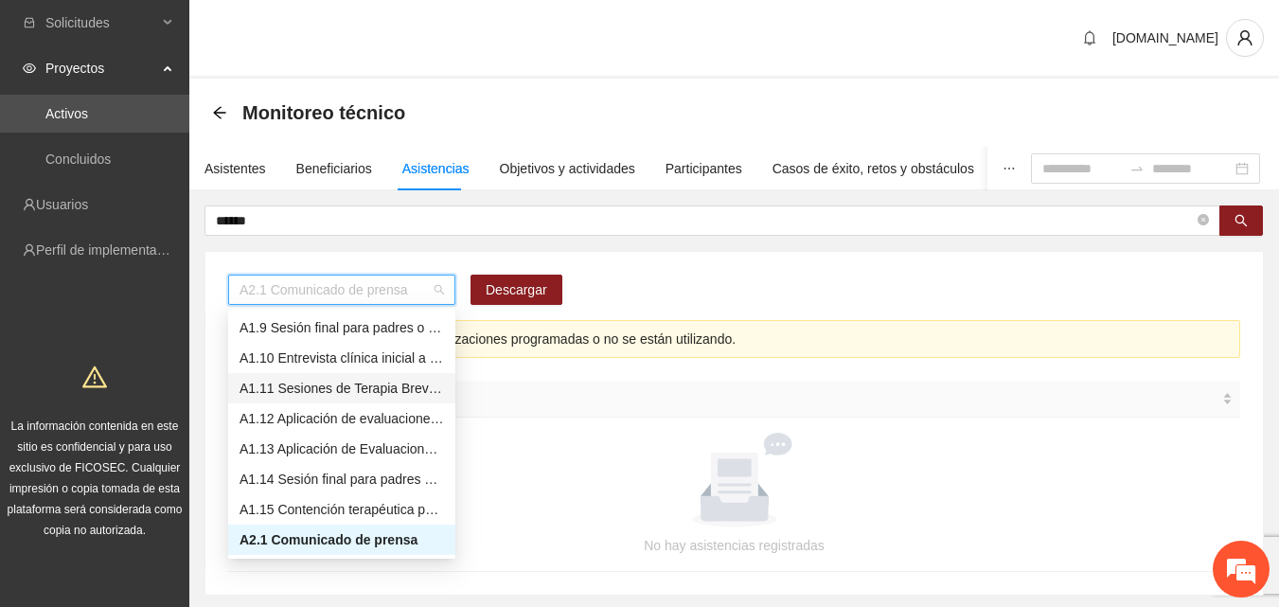
scroll to position [148, 0]
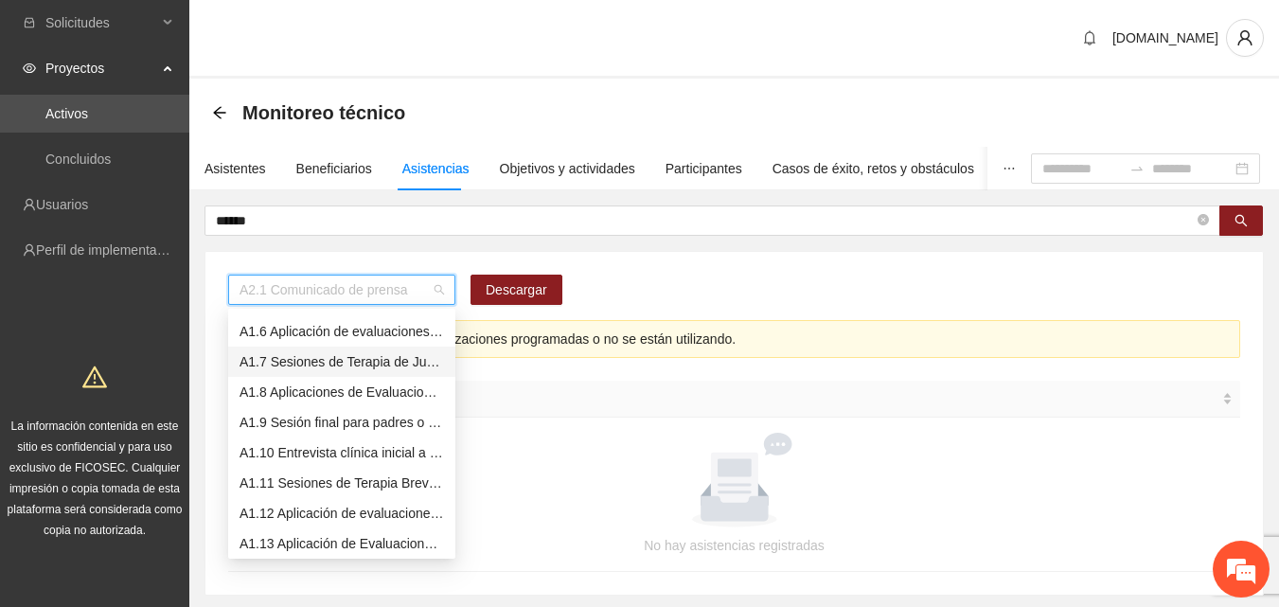
click at [301, 366] on div "A1.7 Sesiones de Terapia de Juego para niños y niñas" at bounding box center [342, 361] width 204 height 21
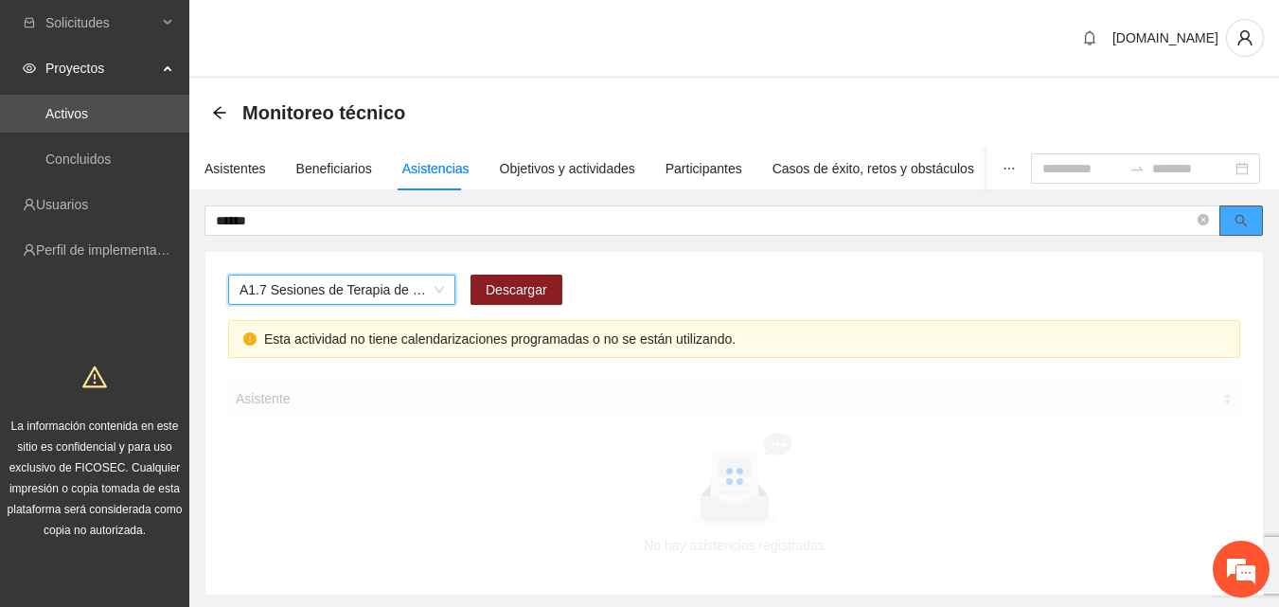
click at [1239, 227] on span "search" at bounding box center [1241, 221] width 13 height 15
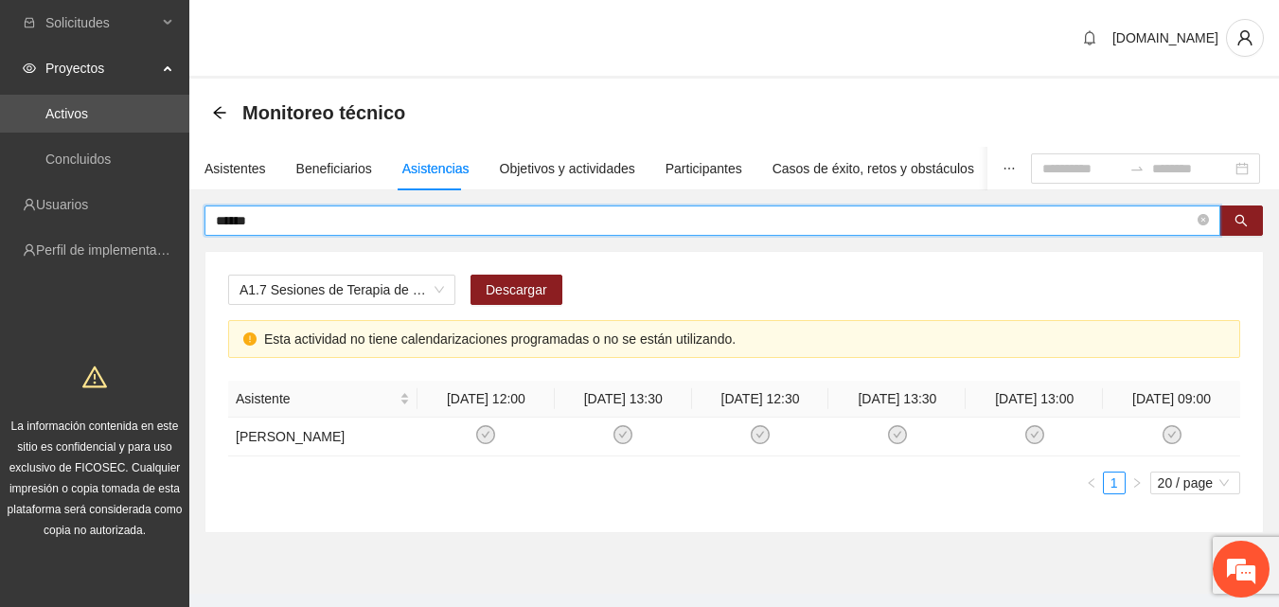
drag, startPoint x: 275, startPoint y: 214, endPoint x: 207, endPoint y: 202, distance: 69.3
click at [207, 202] on div "Asistentes Beneficiarios Asistencias Objetivos y actividades Participantes Caso…" at bounding box center [734, 340] width 1090 height 386
type input "**********"
click at [239, 169] on div "Asistentes" at bounding box center [235, 168] width 62 height 21
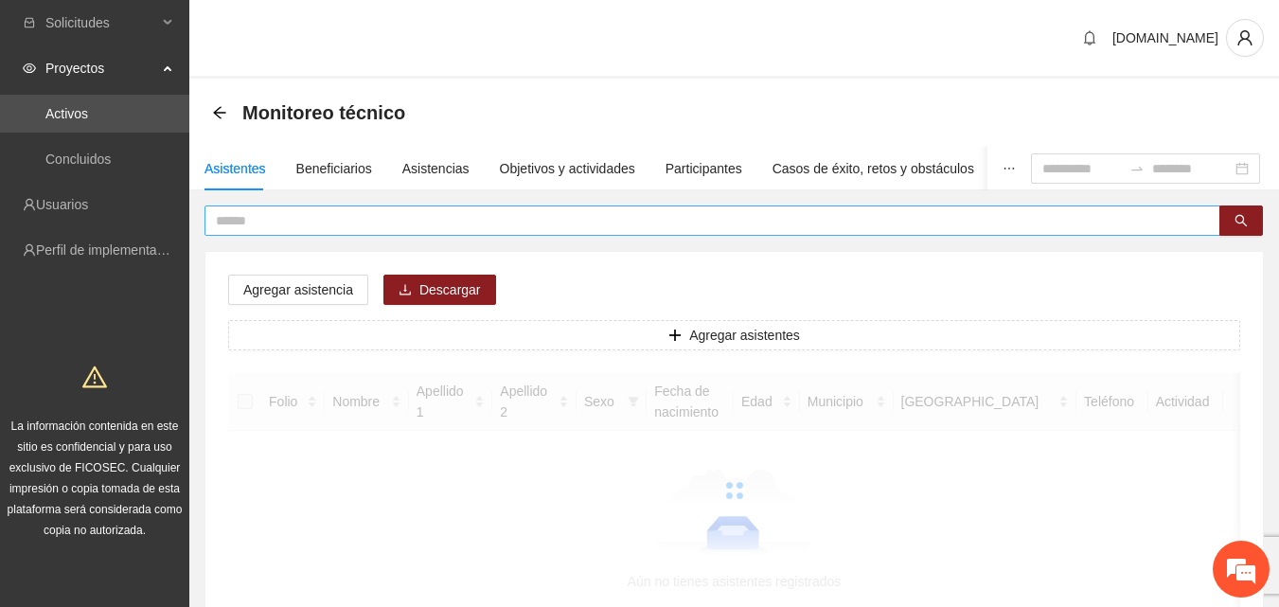
click at [290, 221] on input "text" at bounding box center [705, 220] width 978 height 21
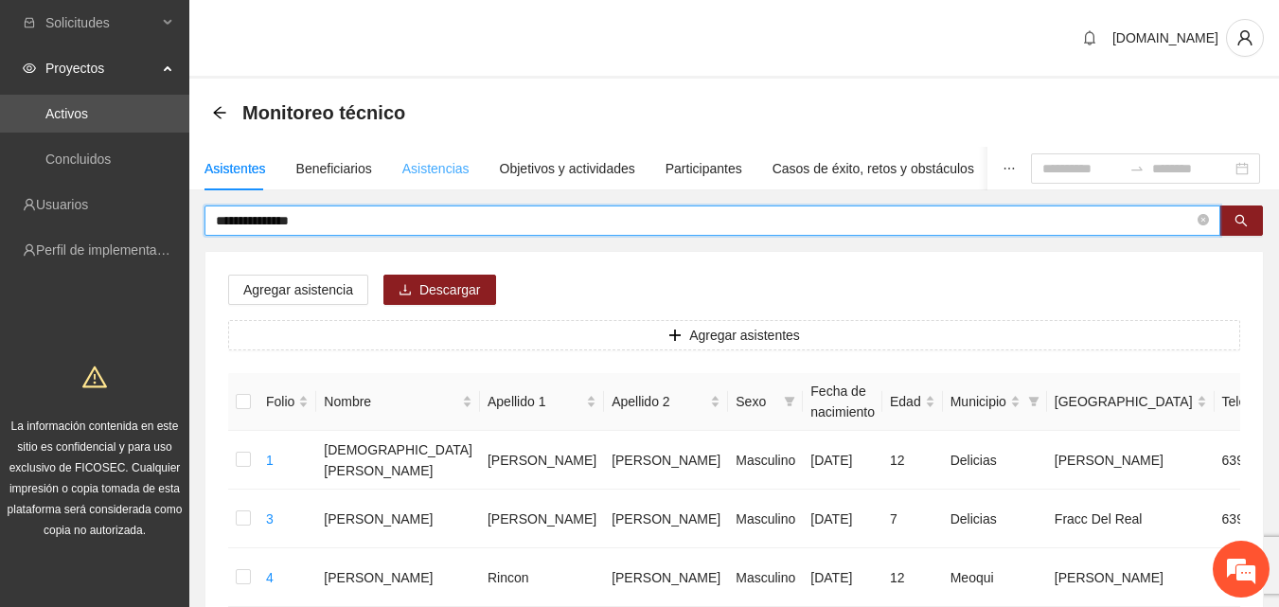
type input "**********"
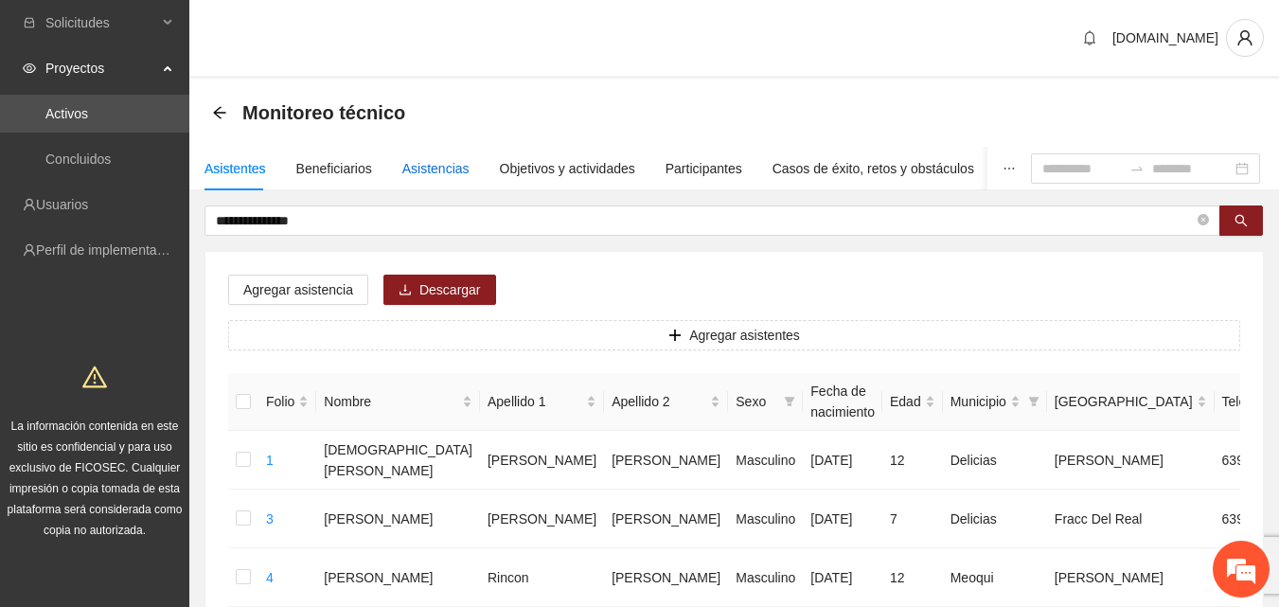
click at [438, 160] on div "Asistencias" at bounding box center [435, 168] width 67 height 21
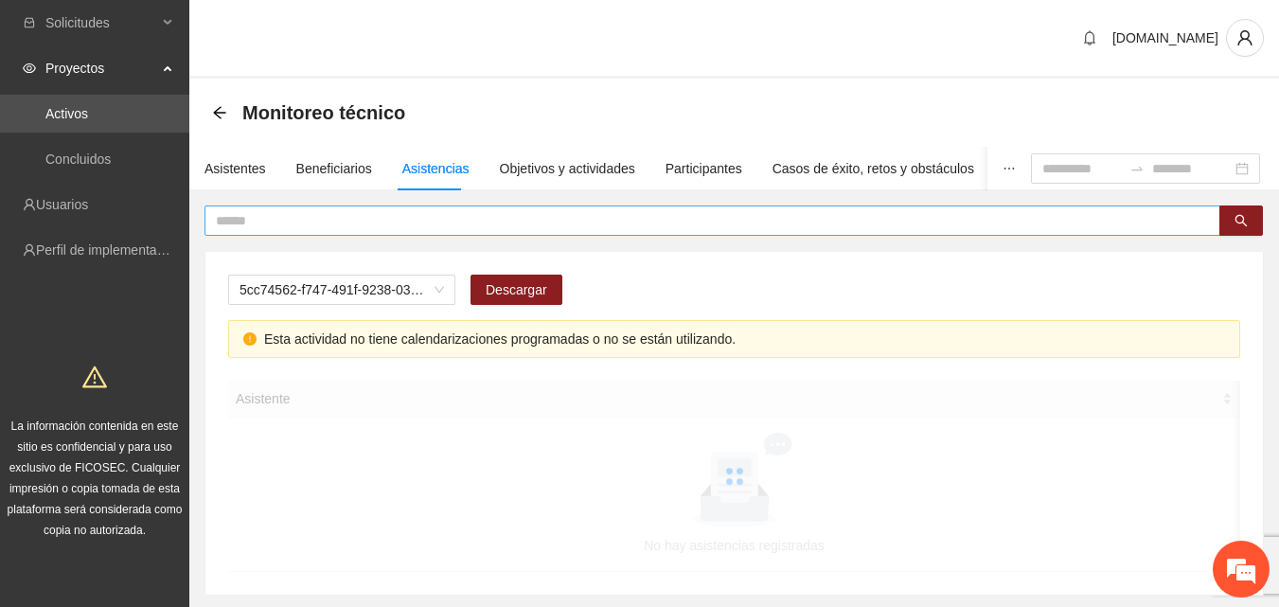
click at [391, 211] on input "text" at bounding box center [705, 220] width 978 height 21
click at [428, 294] on span "A2.1 Comunicado de prensa" at bounding box center [342, 289] width 204 height 28
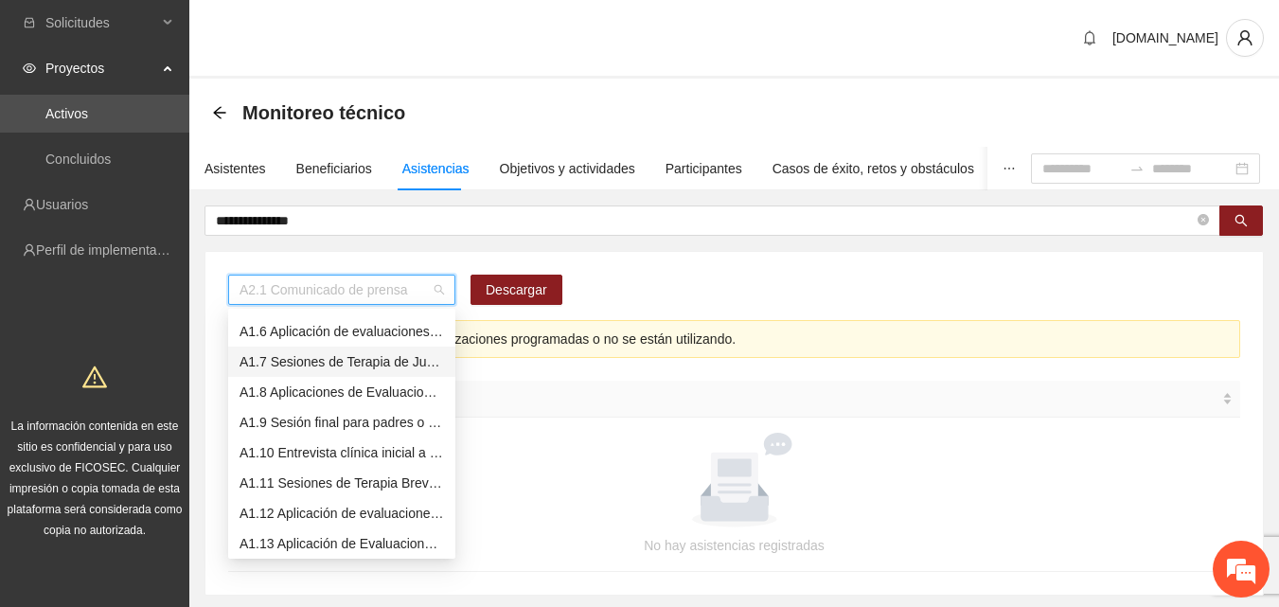
scroll to position [53, 0]
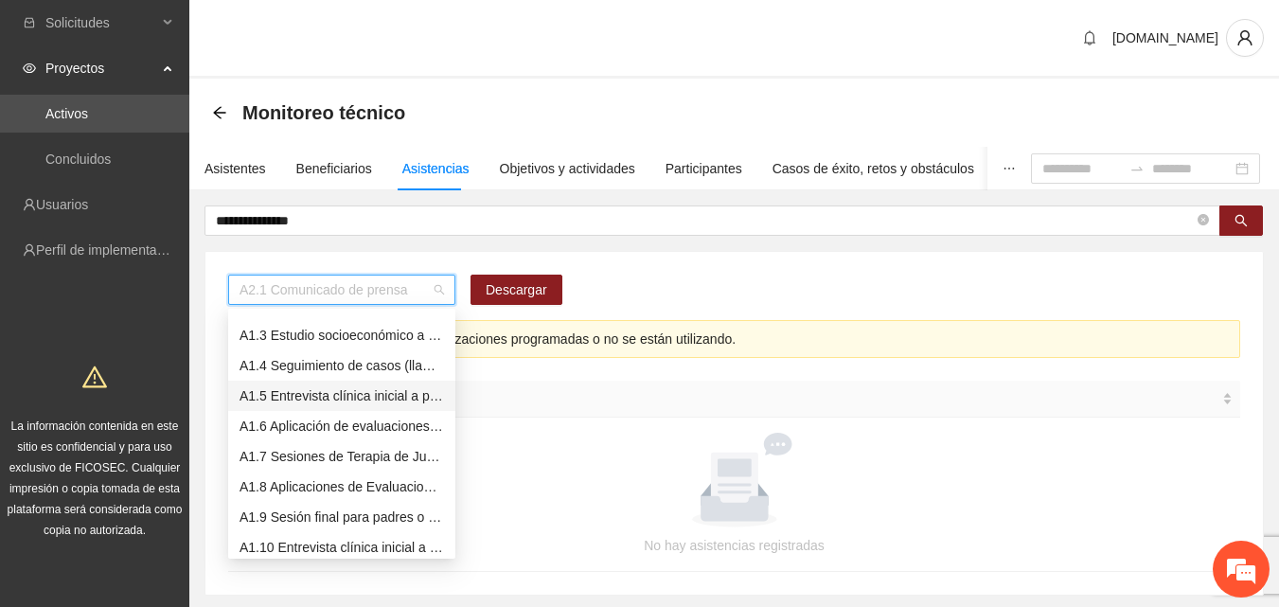
click at [305, 400] on div "A1.5 Entrevista clínica inicial a padres o tutores de NN" at bounding box center [342, 395] width 204 height 21
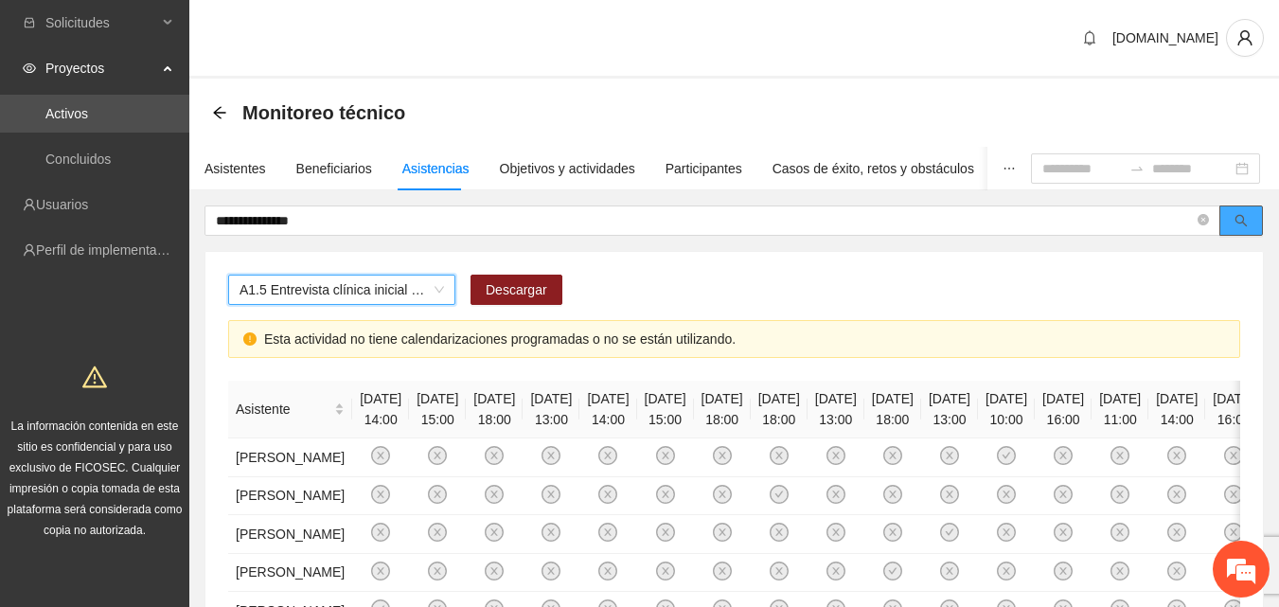
click at [1248, 225] on button "button" at bounding box center [1241, 220] width 44 height 30
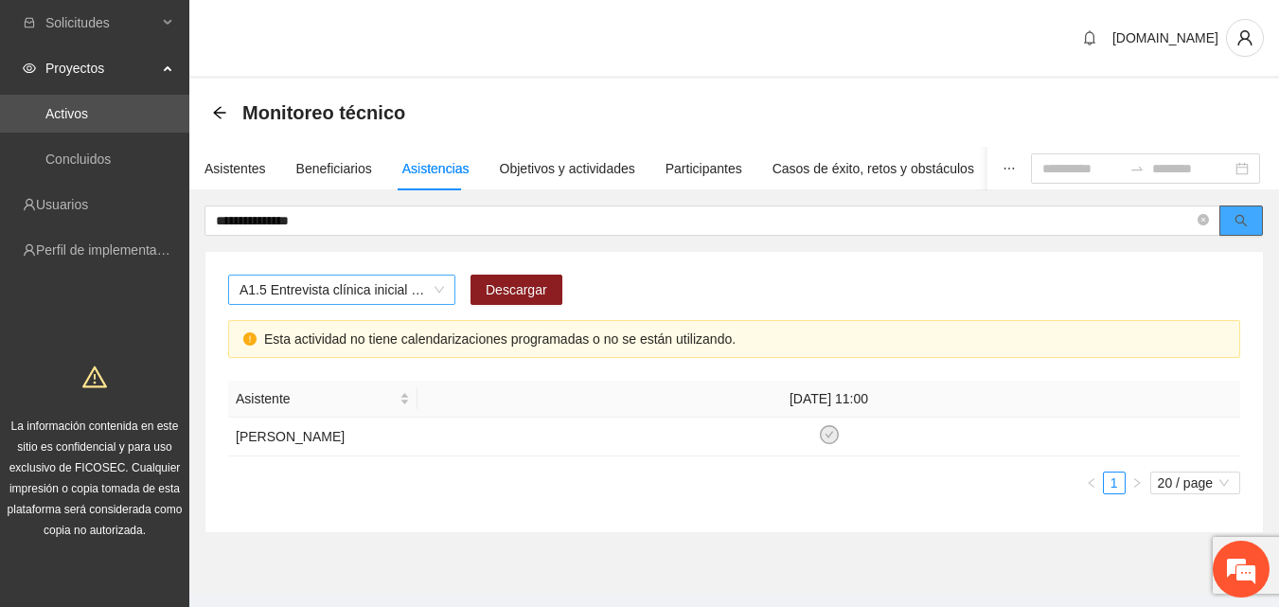
click at [376, 292] on span "A1.5 Entrevista clínica inicial a padres o tutores de NN" at bounding box center [342, 289] width 204 height 28
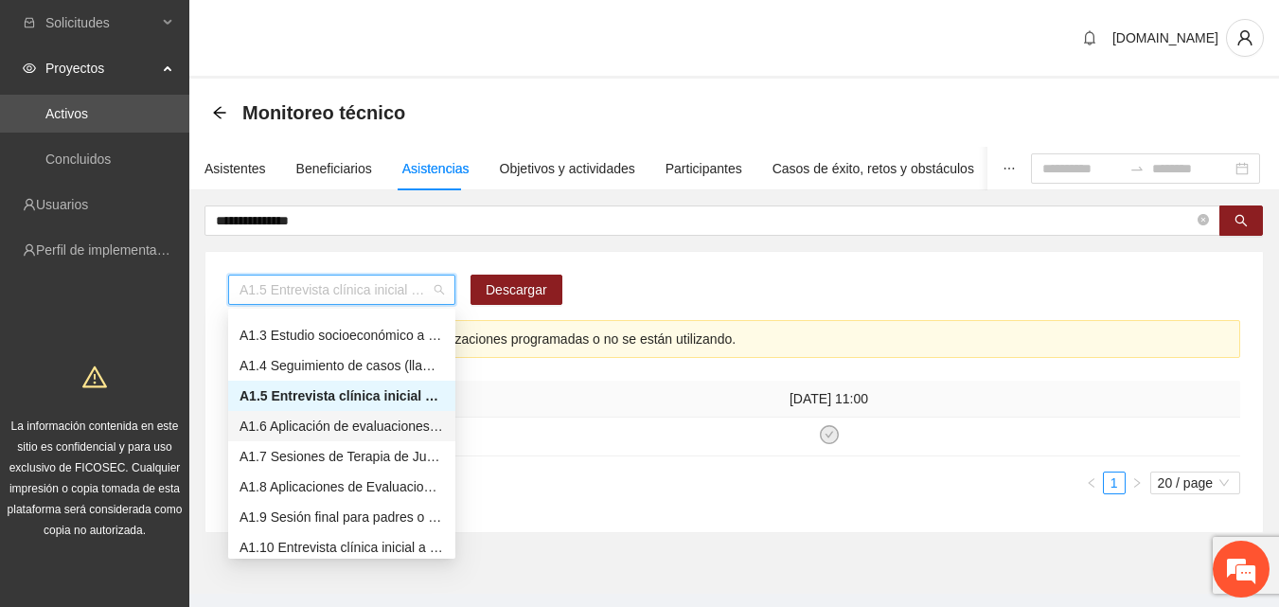
click at [348, 429] on div "A1.6 Aplicación de evaluaciones Pre a NN" at bounding box center [342, 426] width 204 height 21
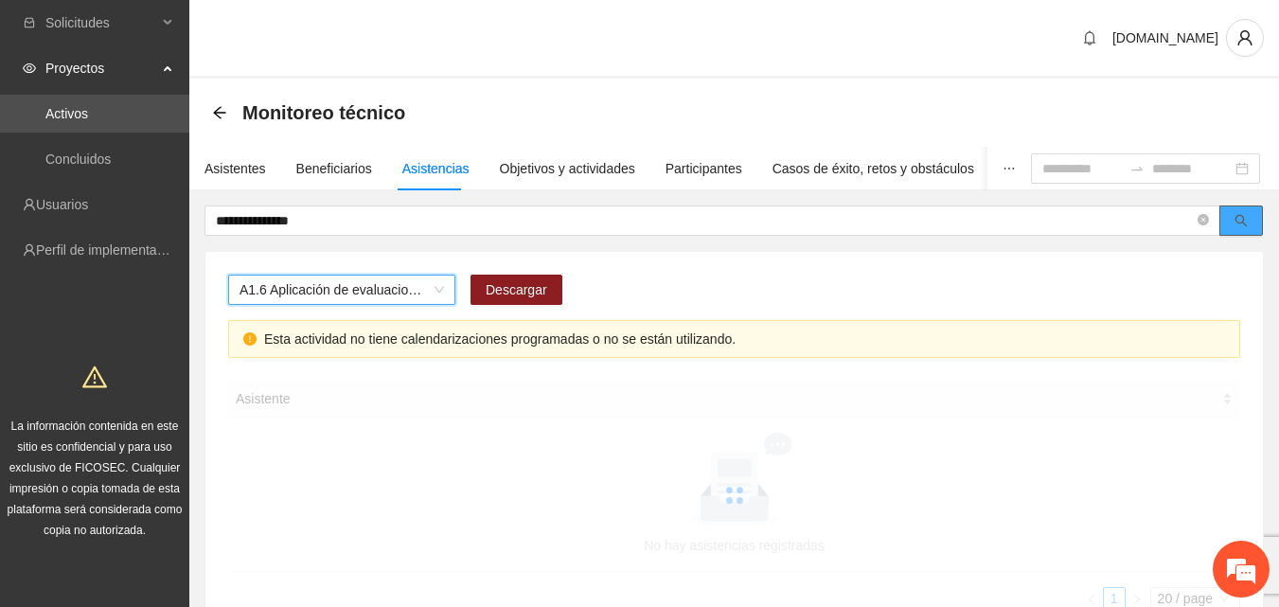
click at [1254, 218] on button "button" at bounding box center [1241, 220] width 44 height 30
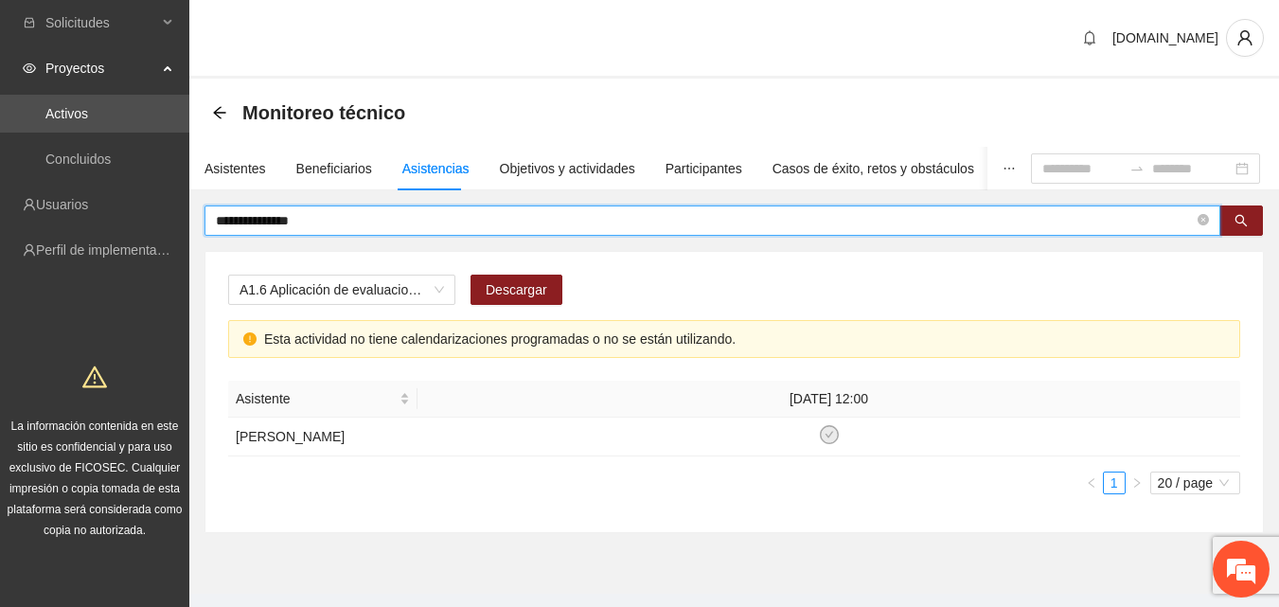
drag, startPoint x: 362, startPoint y: 220, endPoint x: 178, endPoint y: 229, distance: 183.9
click at [178, 229] on section "**********" at bounding box center [639, 323] width 1279 height 647
click at [366, 294] on span "A1.6 Aplicación de evaluaciones Pre a NN" at bounding box center [342, 289] width 204 height 28
type input "**********"
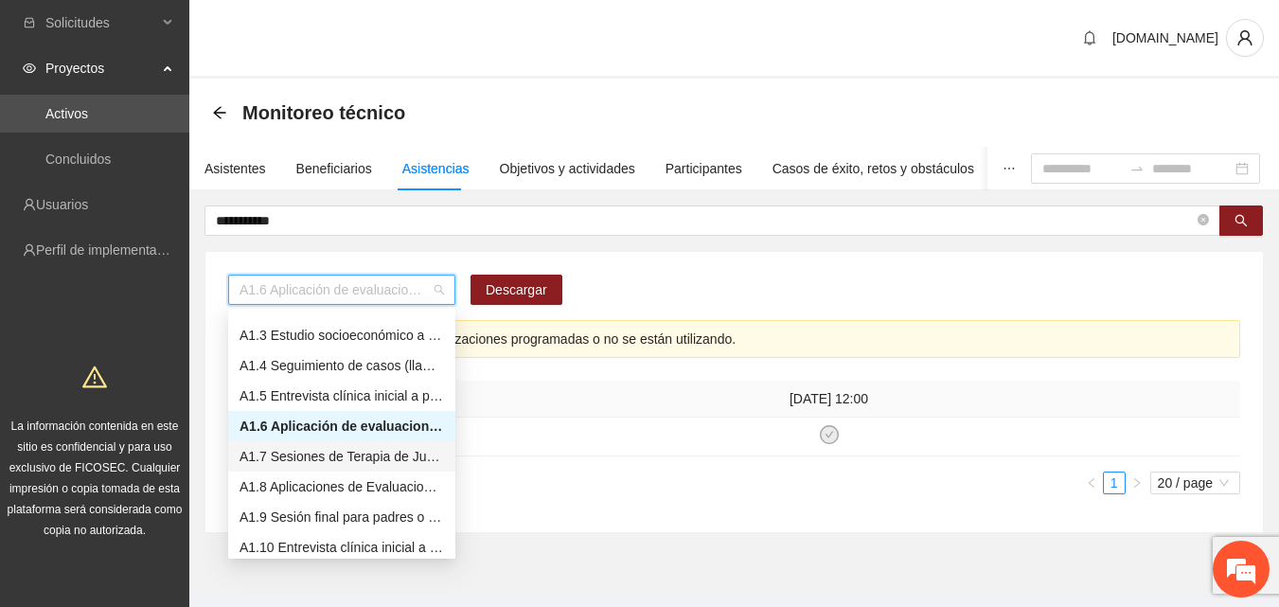
click at [354, 458] on div "A1.7 Sesiones de Terapia de Juego para niños y niñas" at bounding box center [342, 456] width 204 height 21
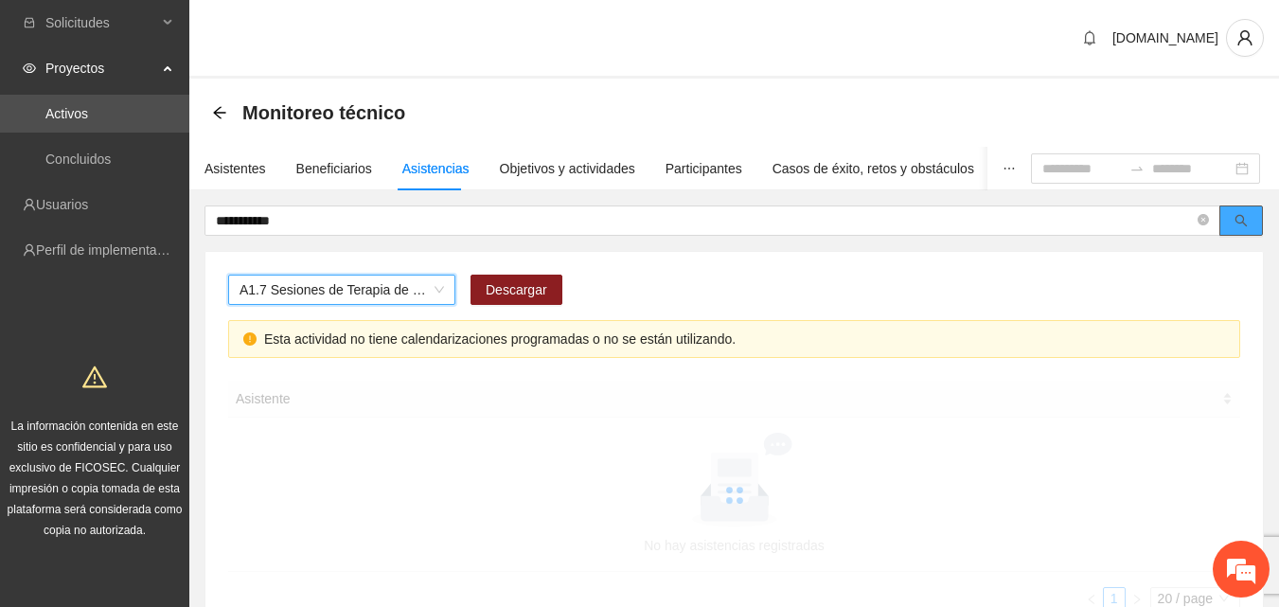
click at [1249, 222] on button "button" at bounding box center [1241, 220] width 44 height 30
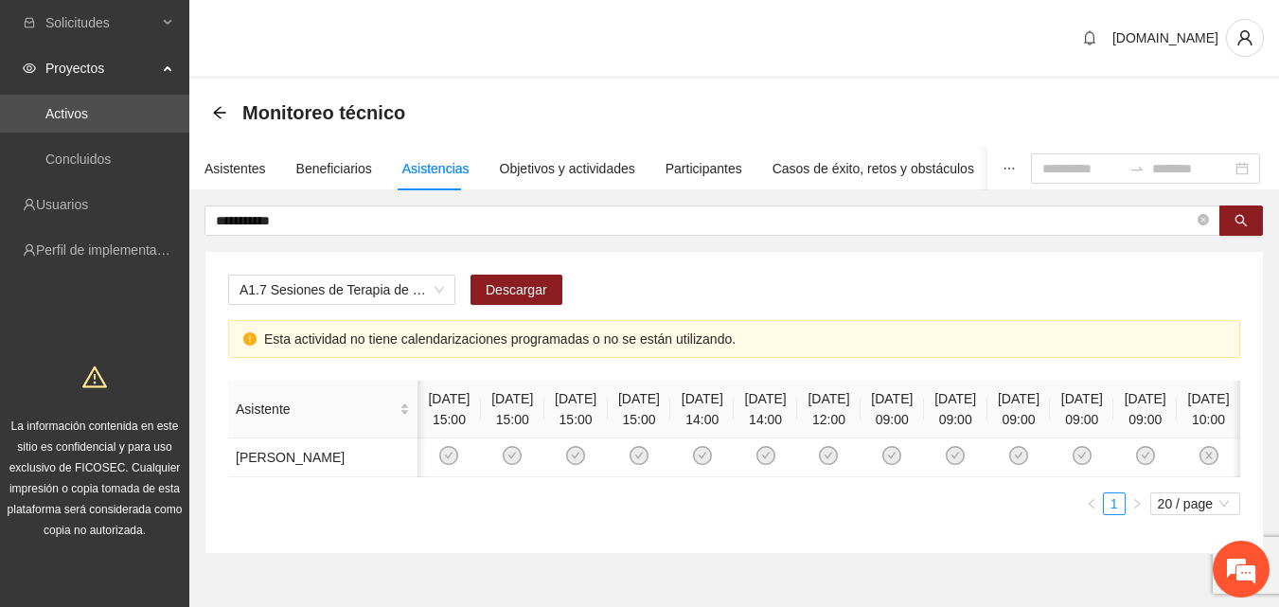
scroll to position [0, 176]
click at [413, 286] on span "A1.7 Sesiones de Terapia de Juego para niños y niñas" at bounding box center [342, 289] width 204 height 28
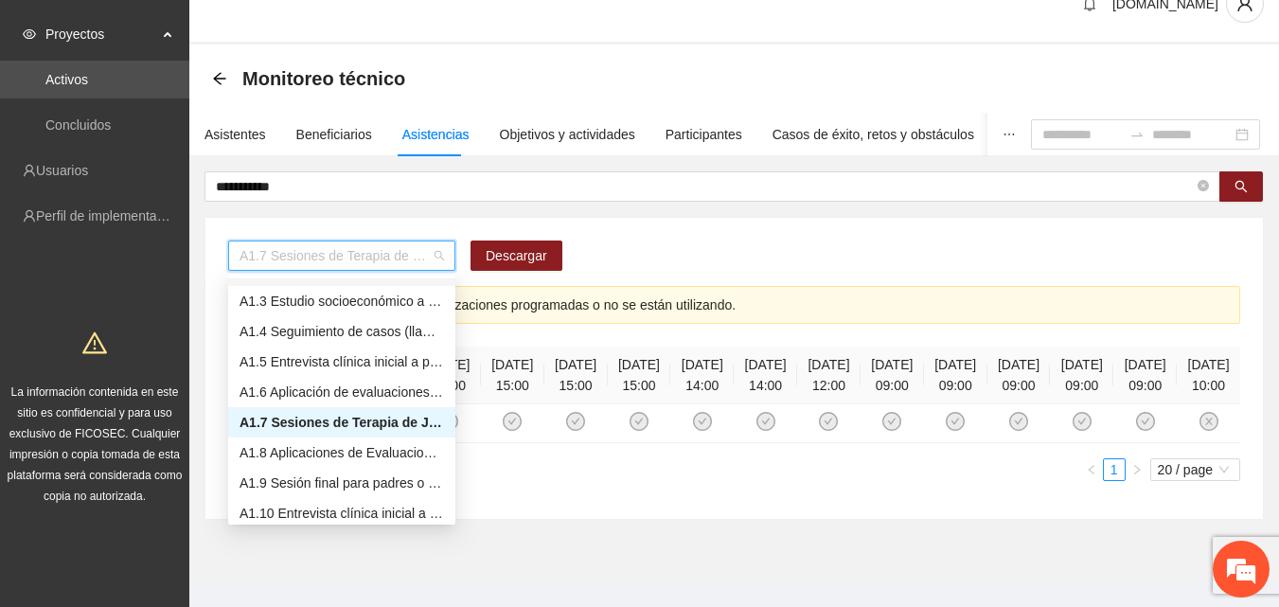
scroll to position [95, 0]
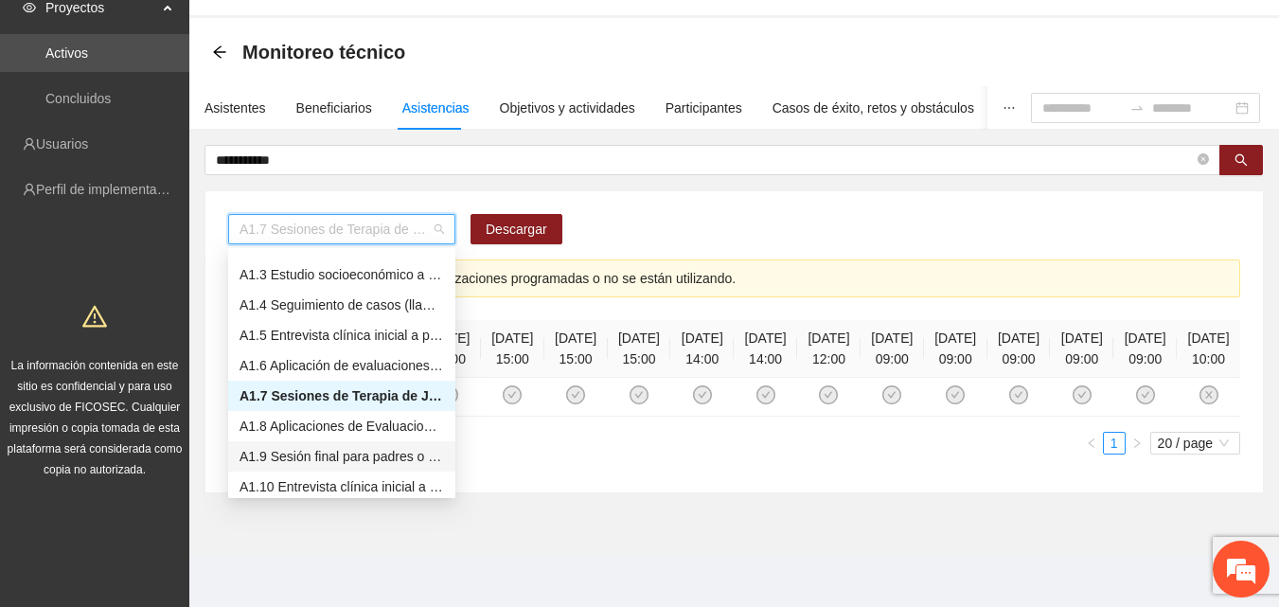
click at [376, 446] on div "A1.9 Sesión final para padres o tutores de NN" at bounding box center [342, 456] width 204 height 21
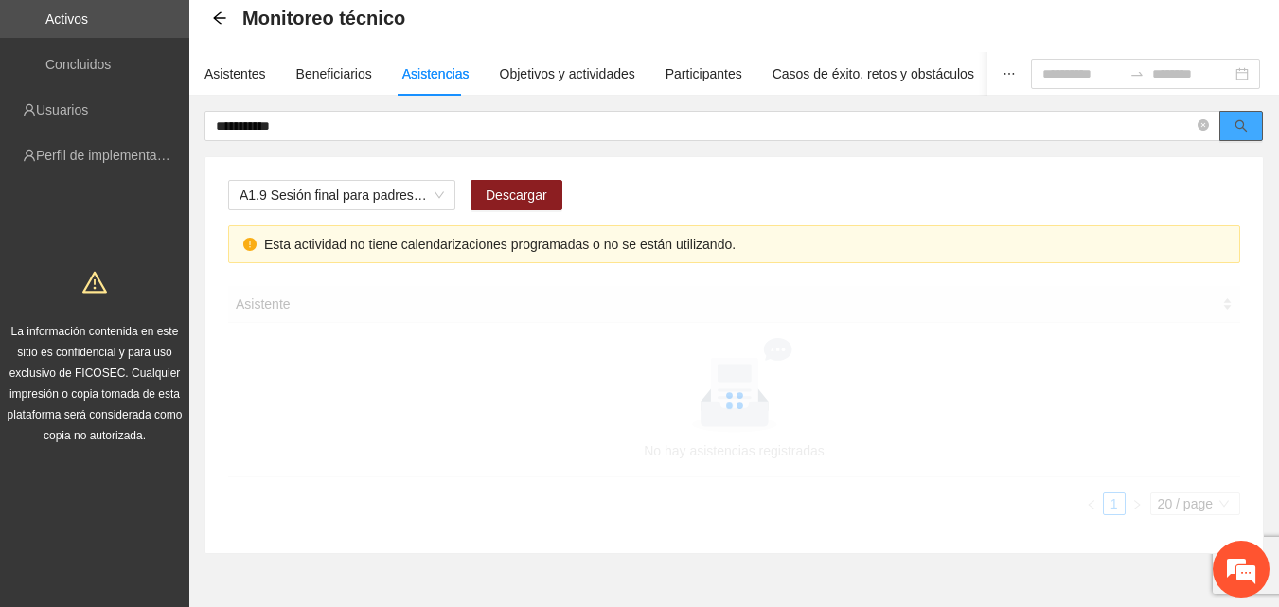
click at [1234, 129] on button "button" at bounding box center [1241, 126] width 44 height 30
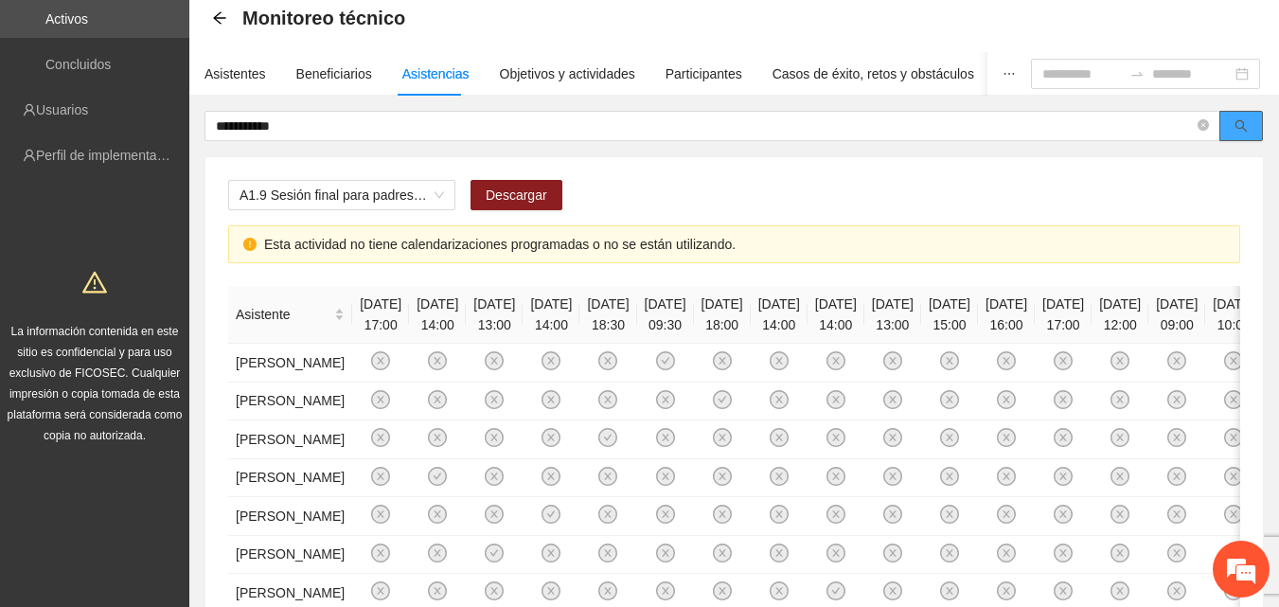
click at [1249, 126] on button "button" at bounding box center [1241, 126] width 44 height 30
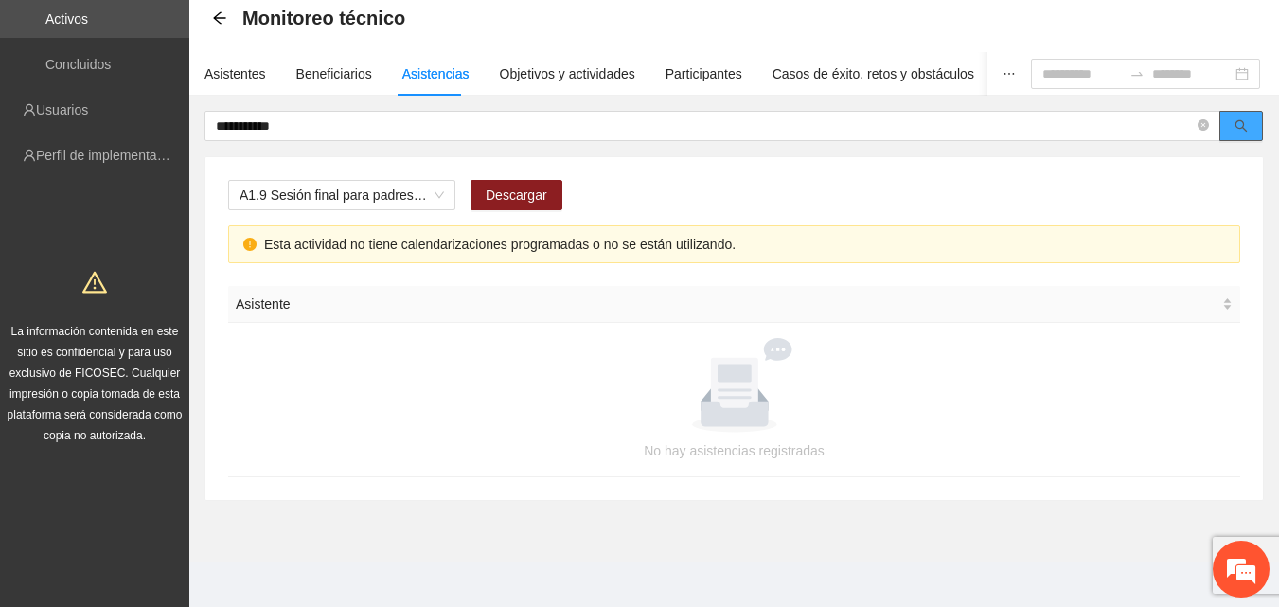
click at [1239, 134] on button "button" at bounding box center [1241, 126] width 44 height 30
click at [1234, 127] on button "button" at bounding box center [1241, 126] width 44 height 30
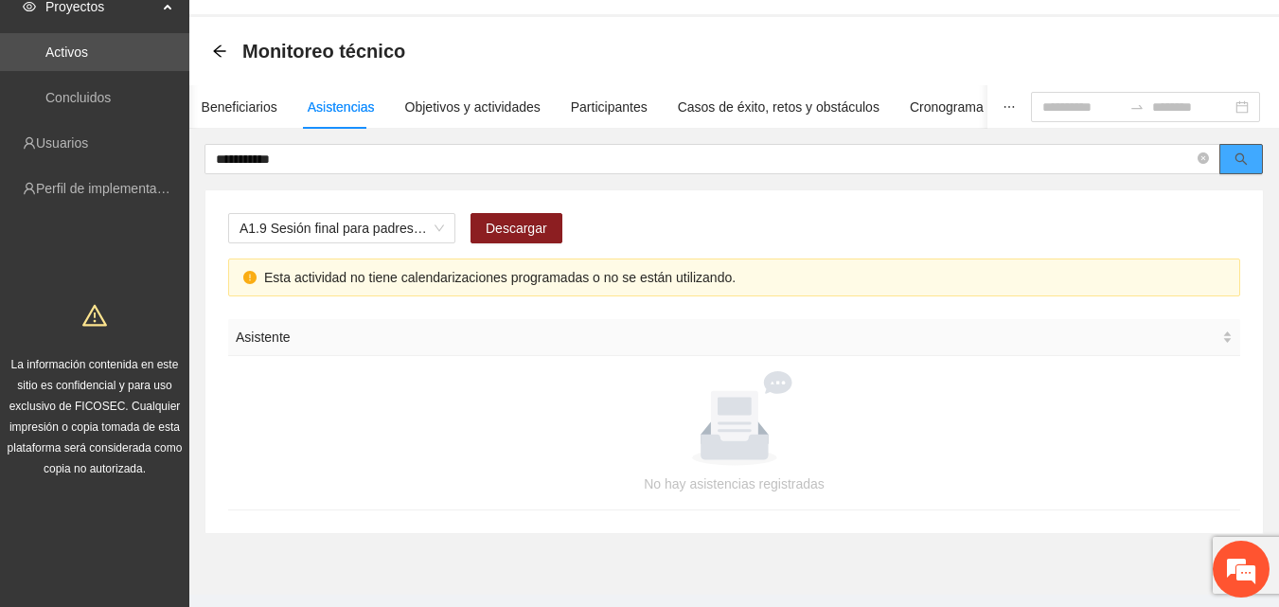
scroll to position [95, 0]
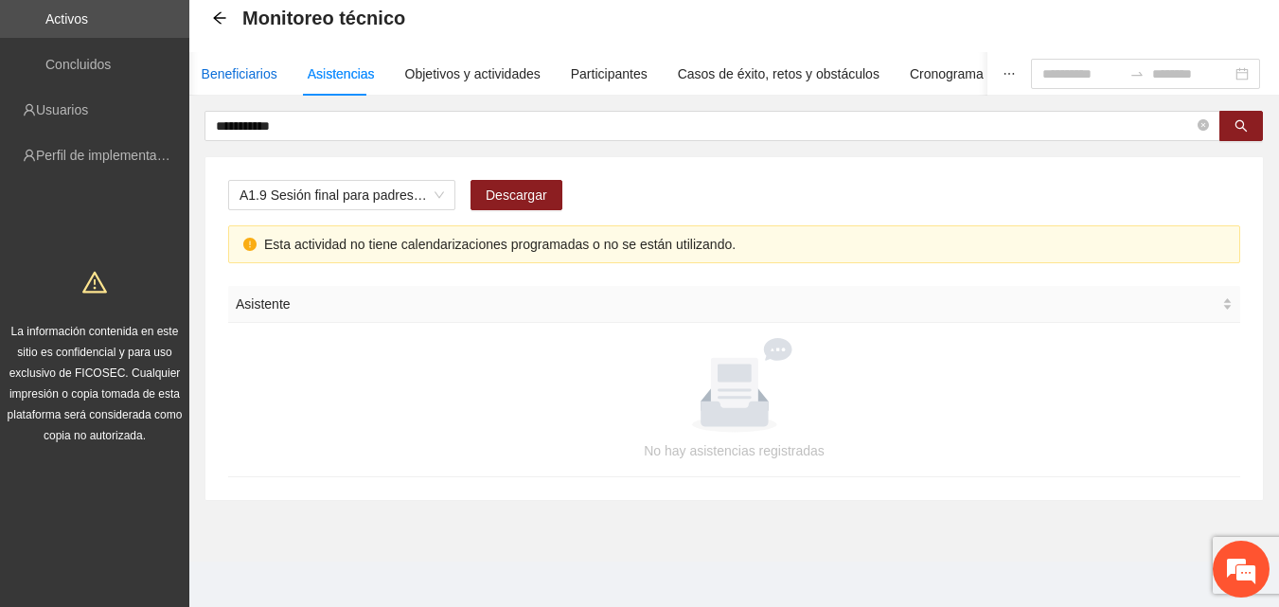
click at [248, 78] on div "Beneficiarios" at bounding box center [240, 73] width 76 height 21
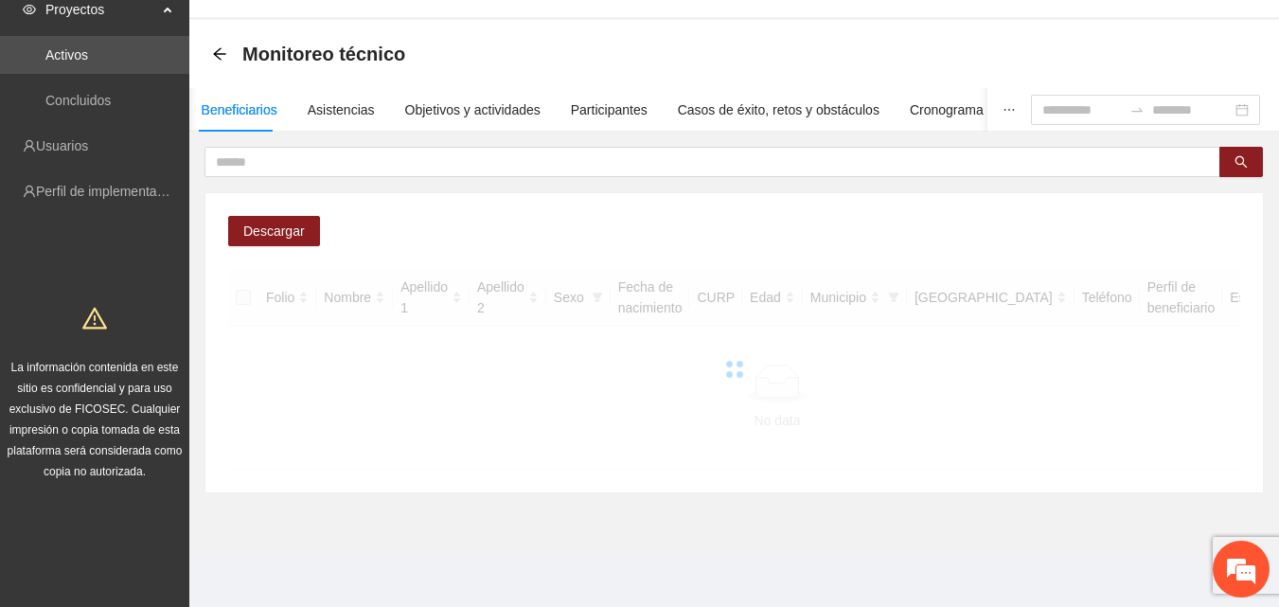
scroll to position [92, 0]
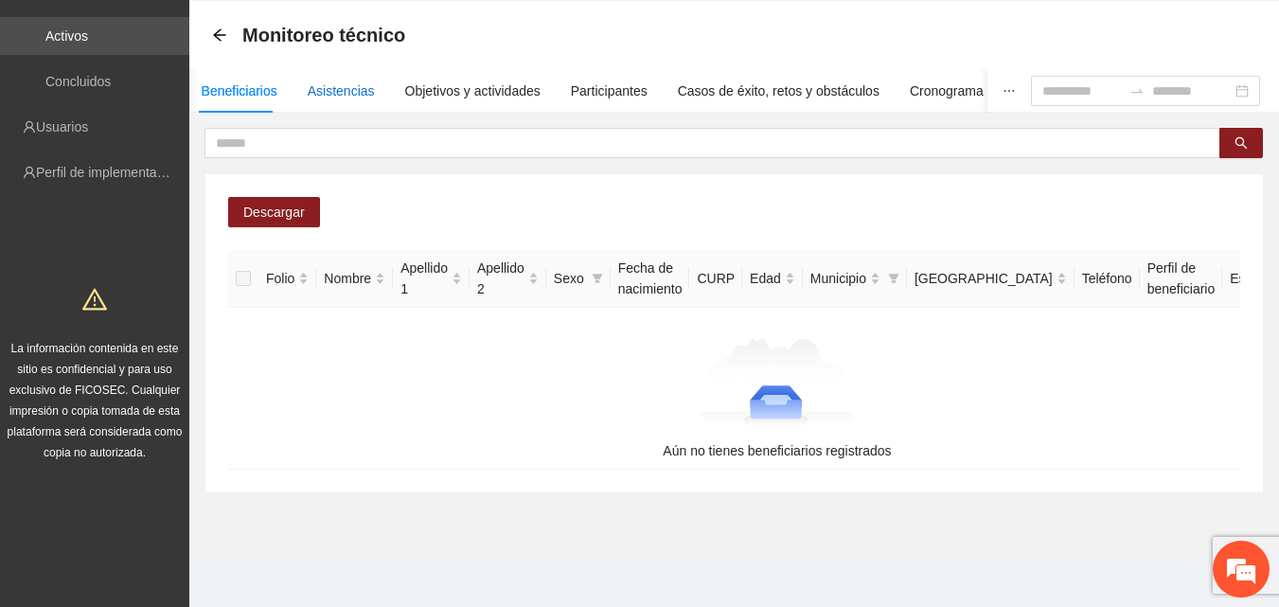
click at [346, 81] on div "Asistencias" at bounding box center [341, 90] width 67 height 21
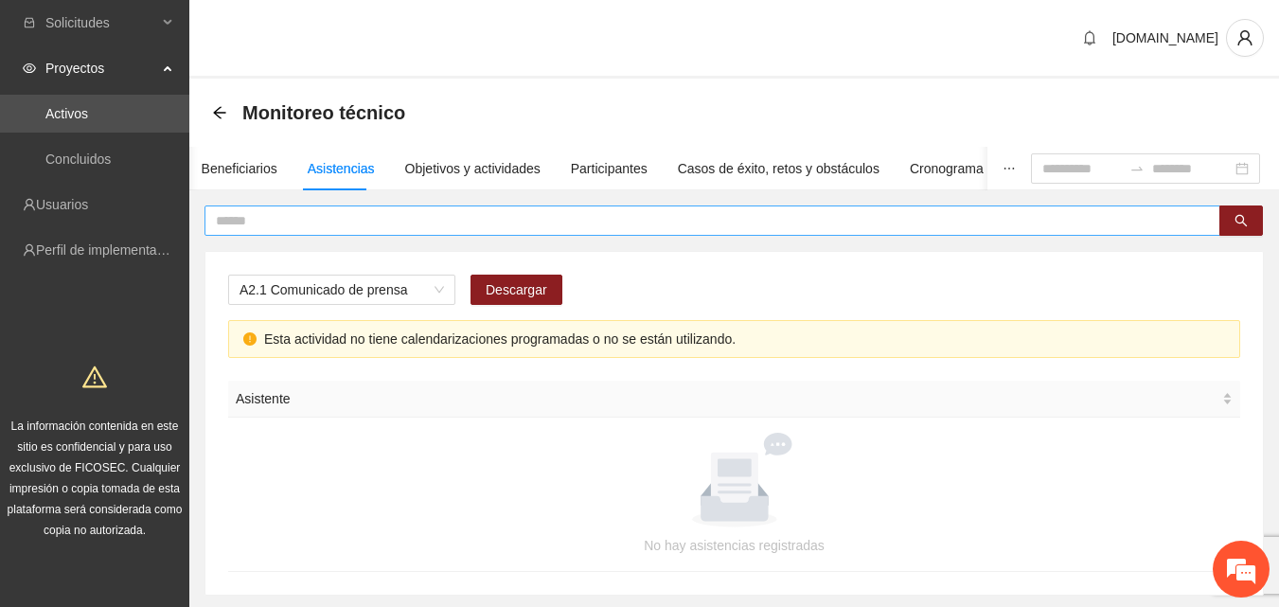
click at [259, 217] on input "text" at bounding box center [705, 220] width 978 height 21
click at [427, 290] on span "A2.1 Comunicado de prensa" at bounding box center [342, 289] width 204 height 28
type input "**********"
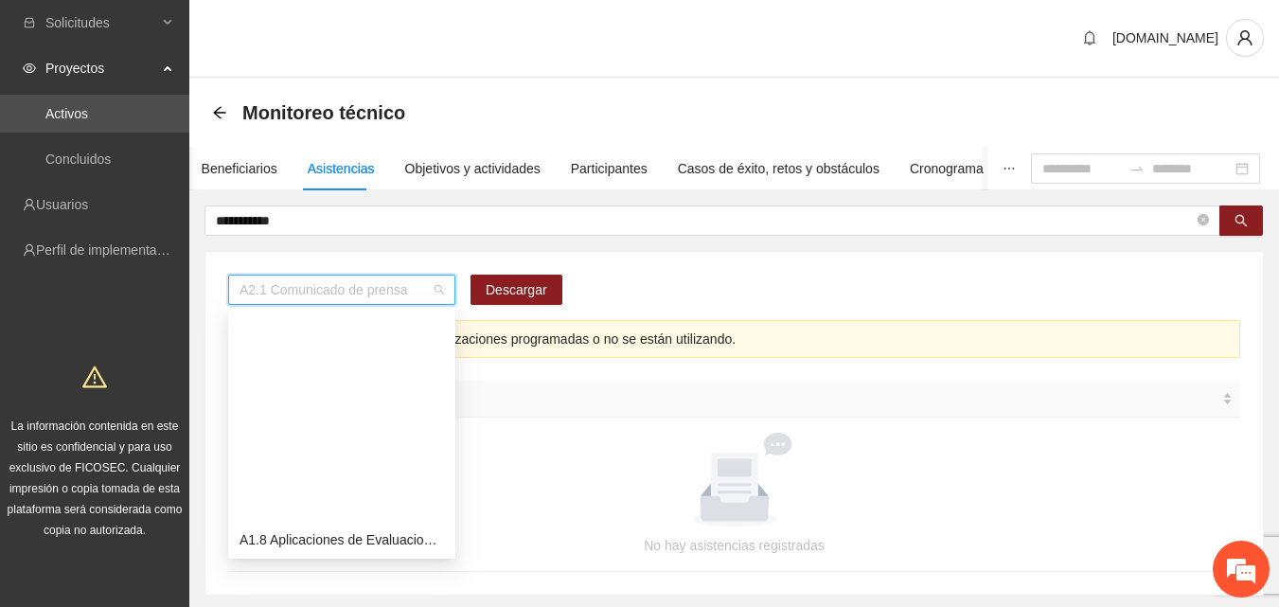
scroll to position [242, 0]
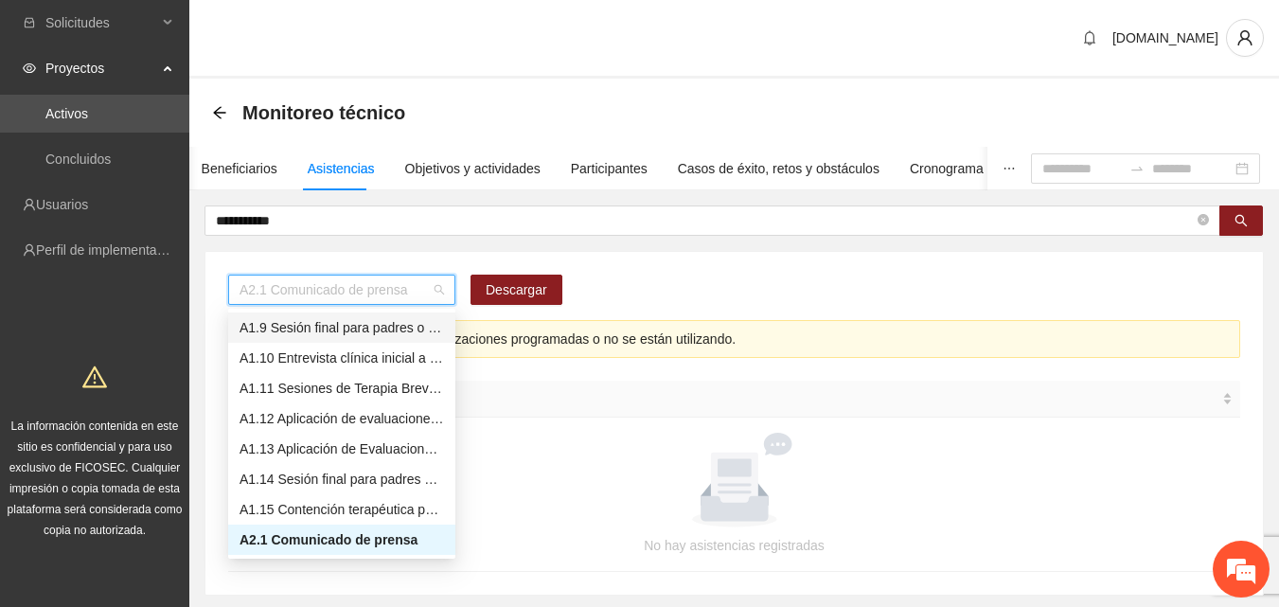
click at [319, 329] on div "A1.9 Sesión final para padres o tutores de NN" at bounding box center [342, 327] width 204 height 21
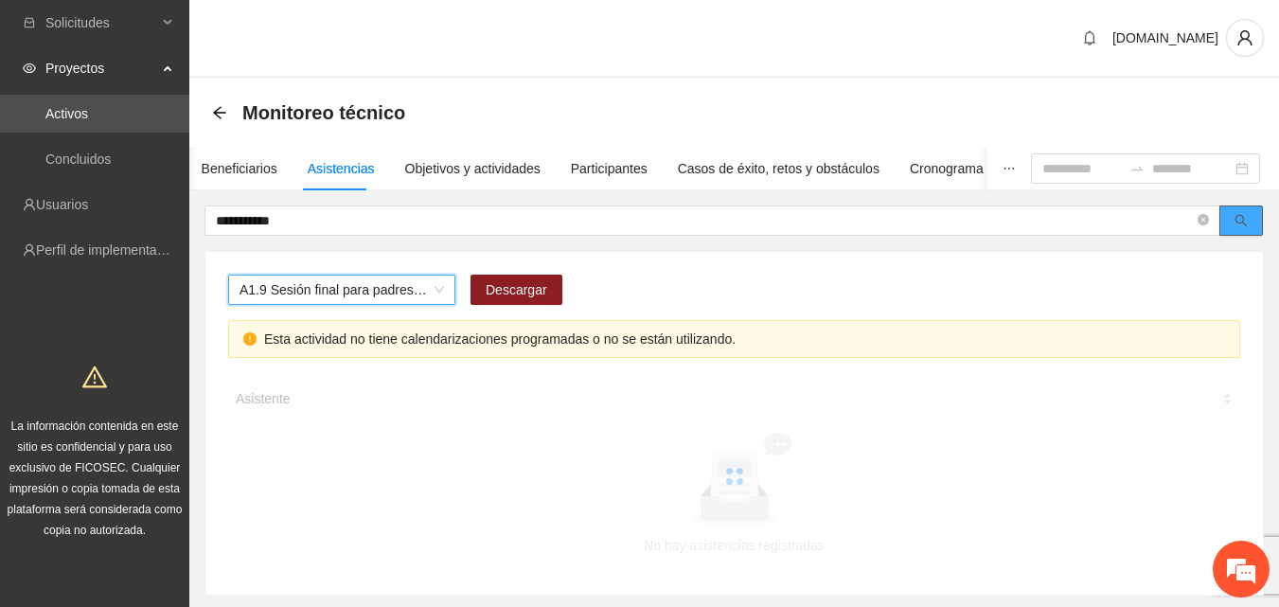
click at [1250, 232] on button "button" at bounding box center [1241, 220] width 44 height 30
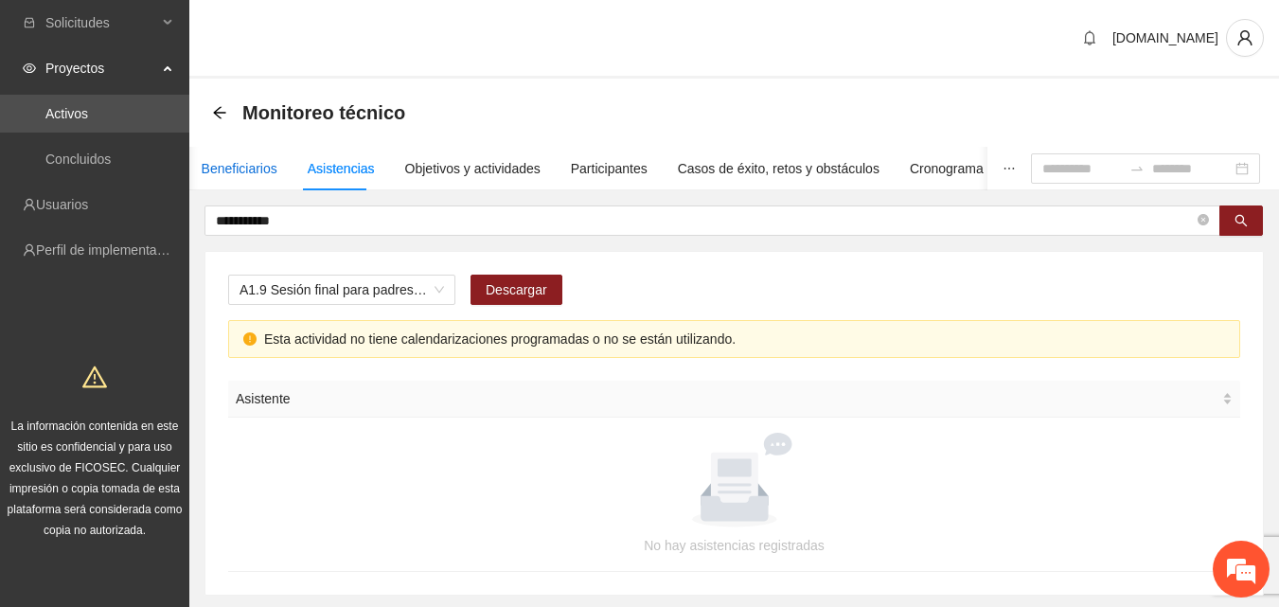
click at [230, 168] on div "Beneficiarios" at bounding box center [240, 168] width 76 height 21
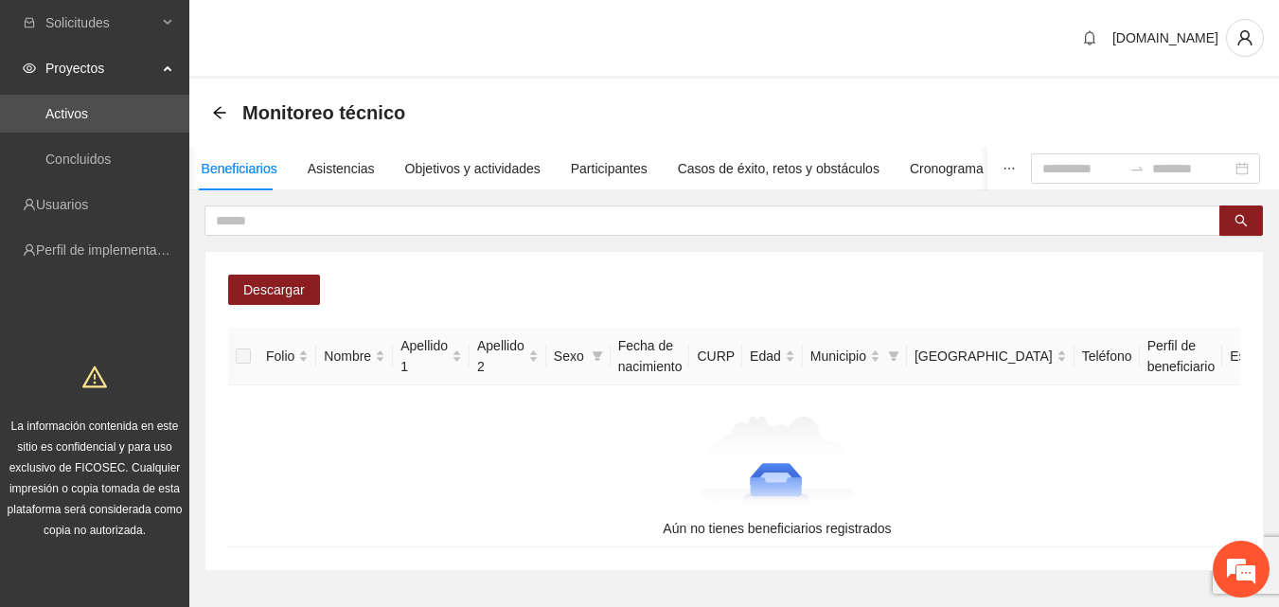
click at [198, 169] on div "Asistentes Beneficiarios Asistencias Objetivos y actividades Participantes Caso…" at bounding box center [643, 169] width 1096 height 44
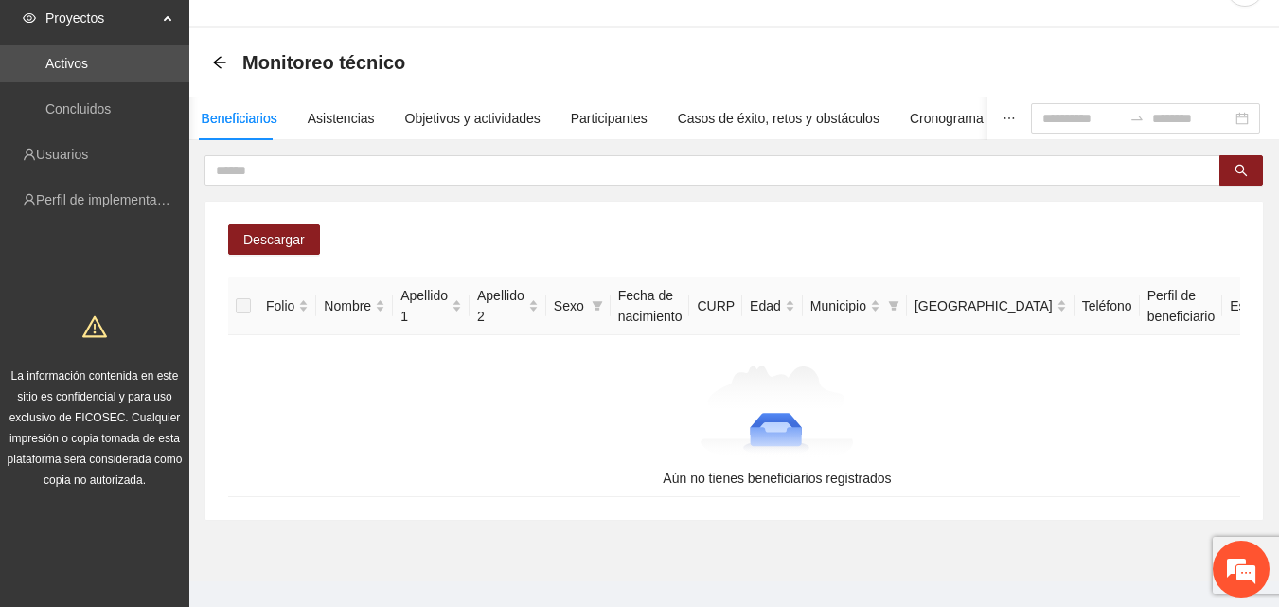
scroll to position [92, 0]
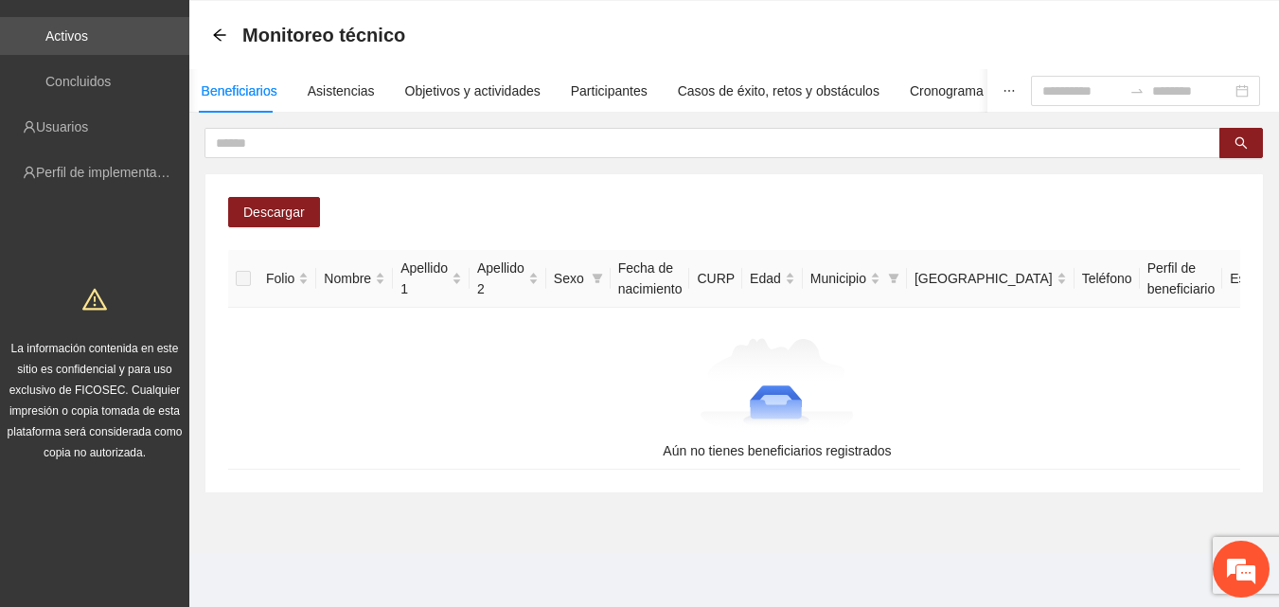
drag, startPoint x: 345, startPoint y: 583, endPoint x: 260, endPoint y: 577, distance: 84.5
click at [296, 583] on section "[DOMAIN_NAME] Monitoreo técnico Asistentes Beneficiarios Asistencias Objetivos …" at bounding box center [734, 264] width 1090 height 684
click at [88, 28] on link "Activos" at bounding box center [66, 35] width 43 height 15
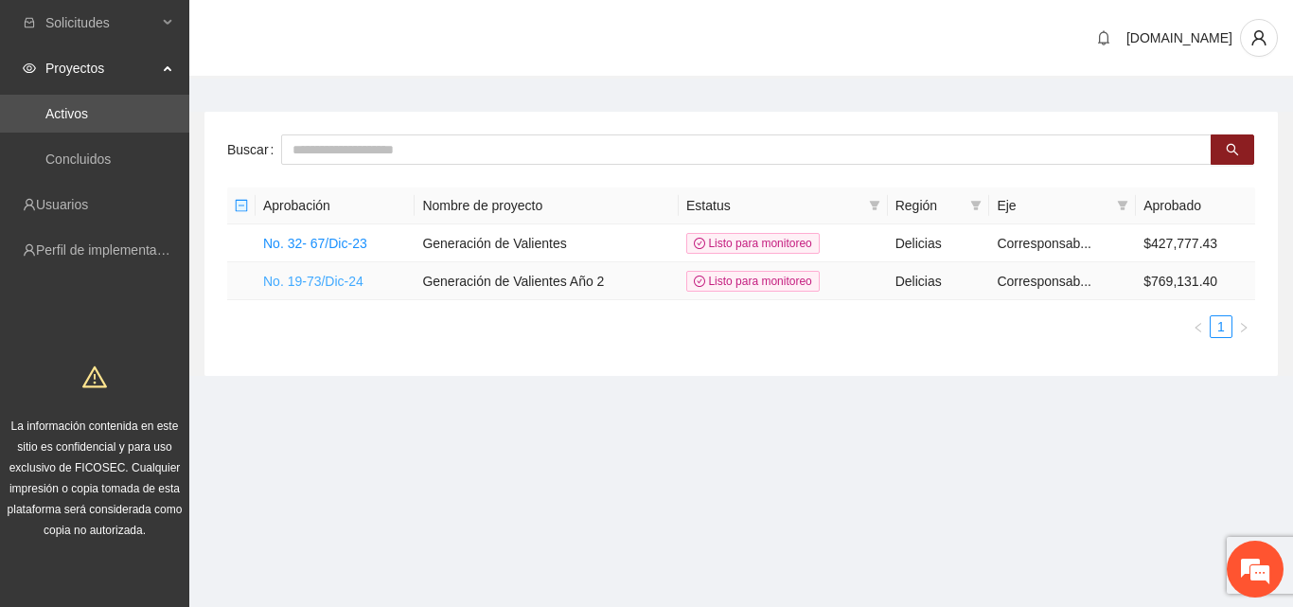
click at [327, 279] on link "No. 19-73/Dic-24" at bounding box center [313, 281] width 100 height 15
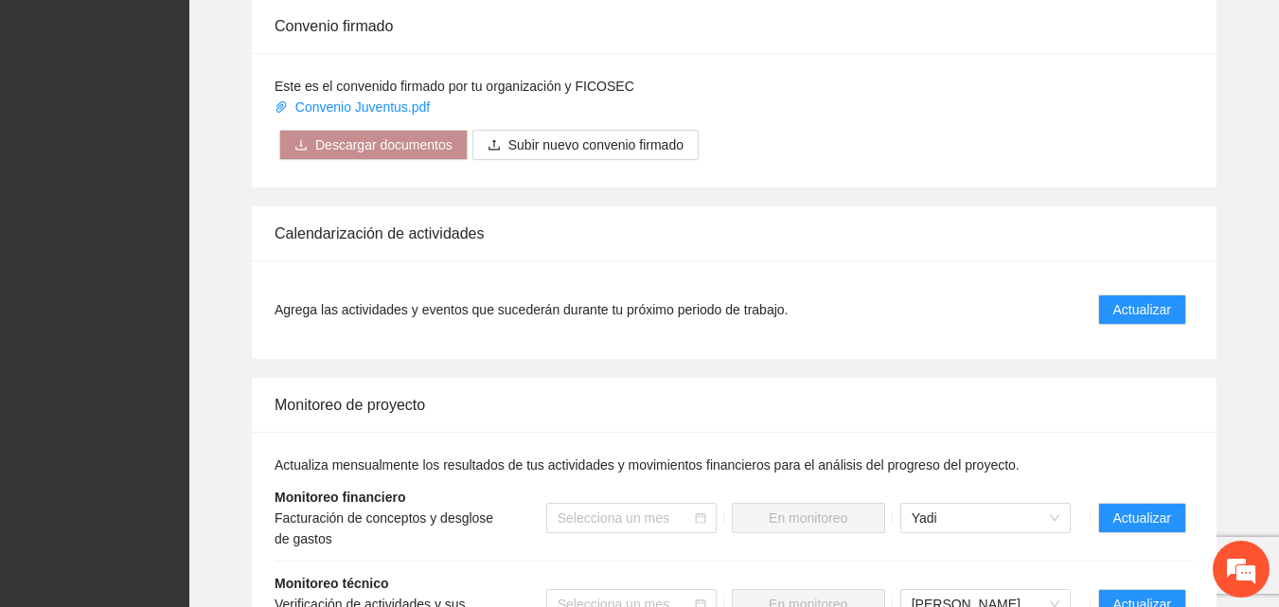
scroll to position [1893, 0]
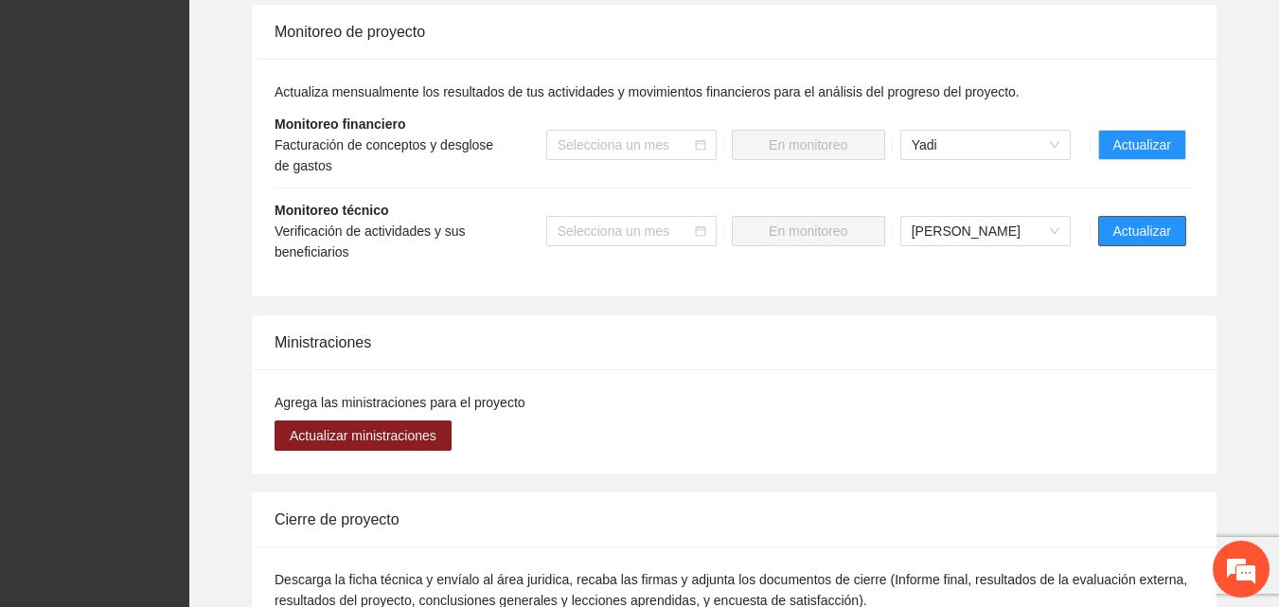
click at [1147, 221] on span "Actualizar" at bounding box center [1142, 231] width 58 height 21
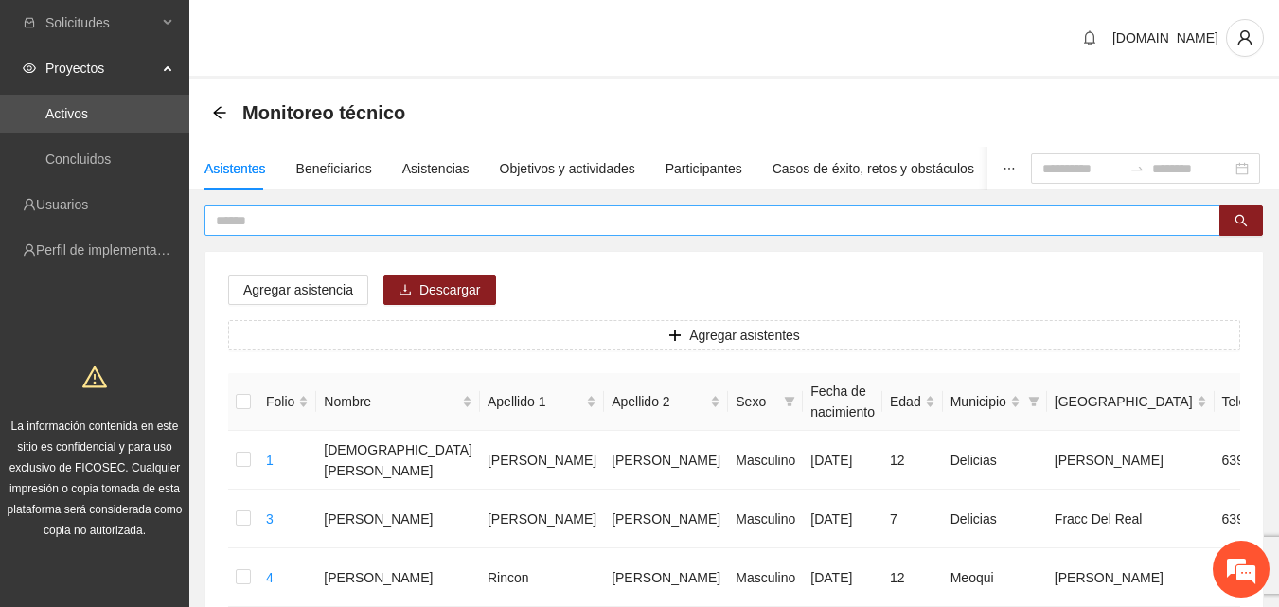
click at [257, 222] on input "text" at bounding box center [705, 220] width 978 height 21
click at [1249, 217] on button "button" at bounding box center [1241, 220] width 44 height 30
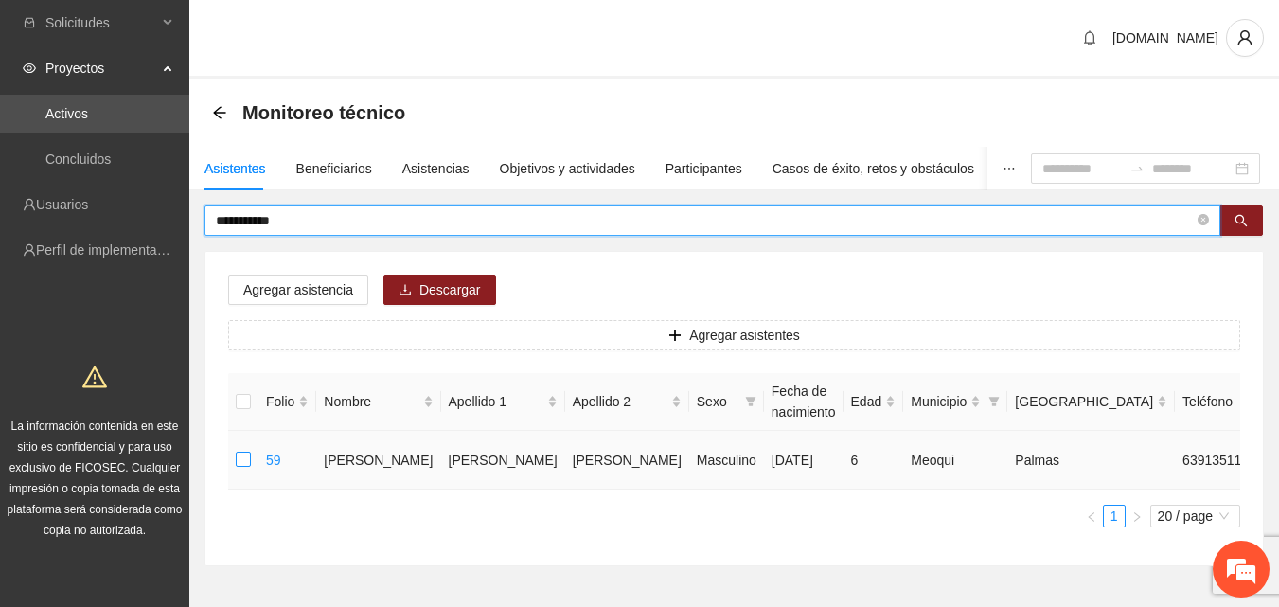
type input "**********"
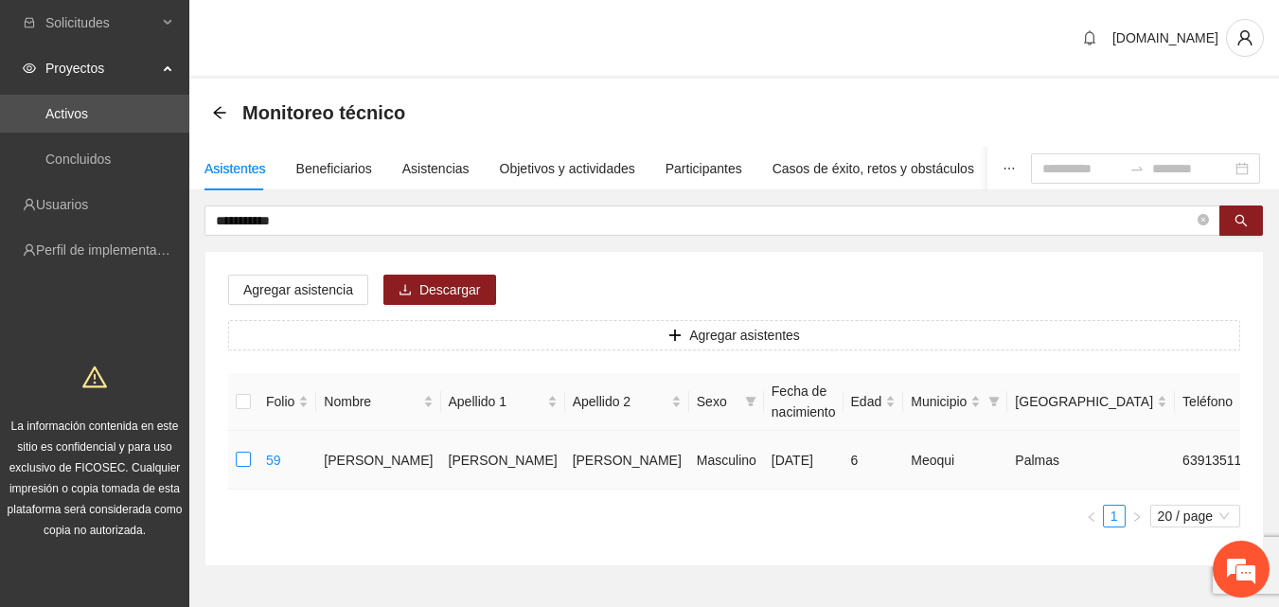
click at [242, 467] on label at bounding box center [243, 460] width 15 height 21
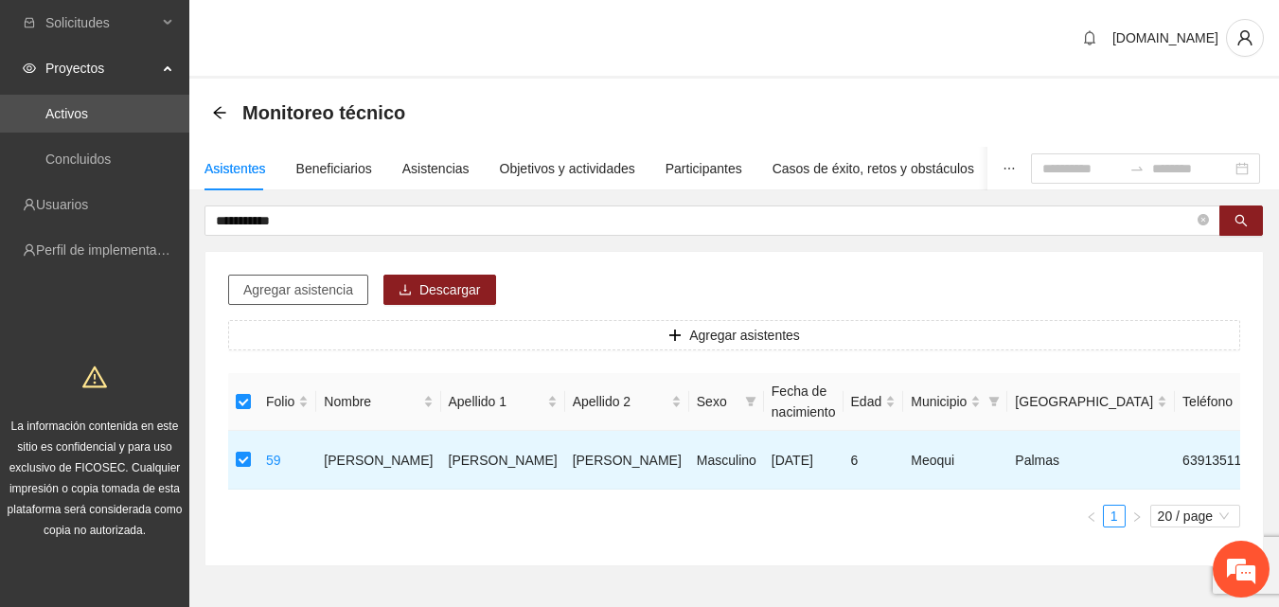
click at [283, 282] on span "Agregar asistencia" at bounding box center [298, 289] width 110 height 21
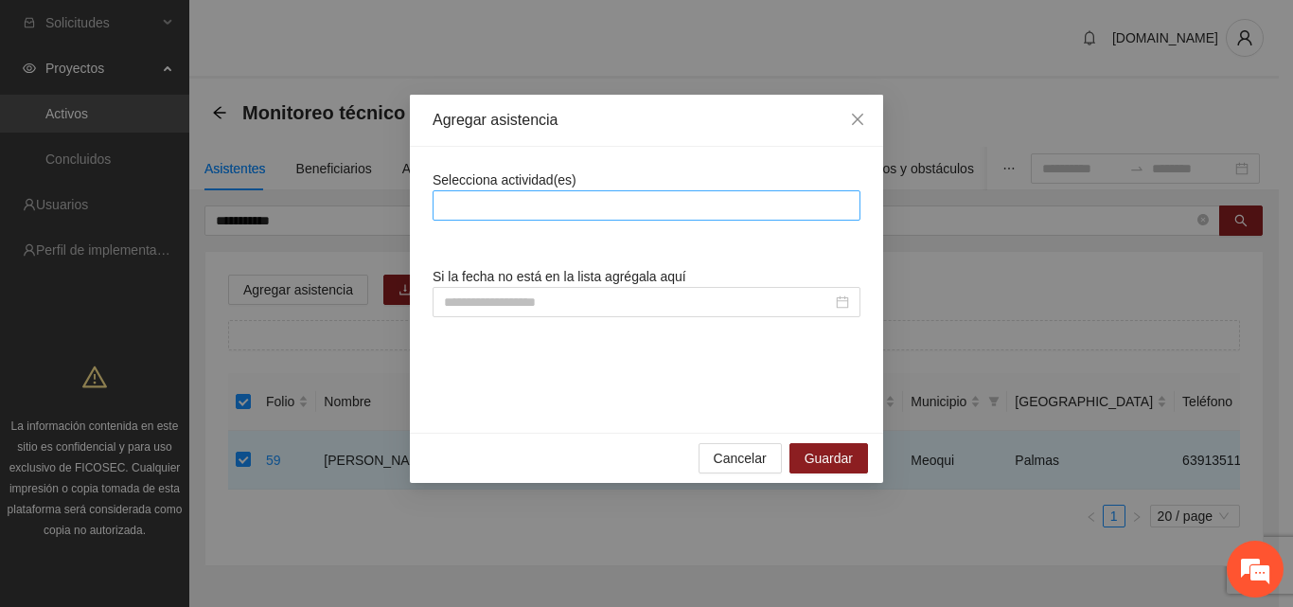
click at [479, 201] on div at bounding box center [646, 205] width 418 height 23
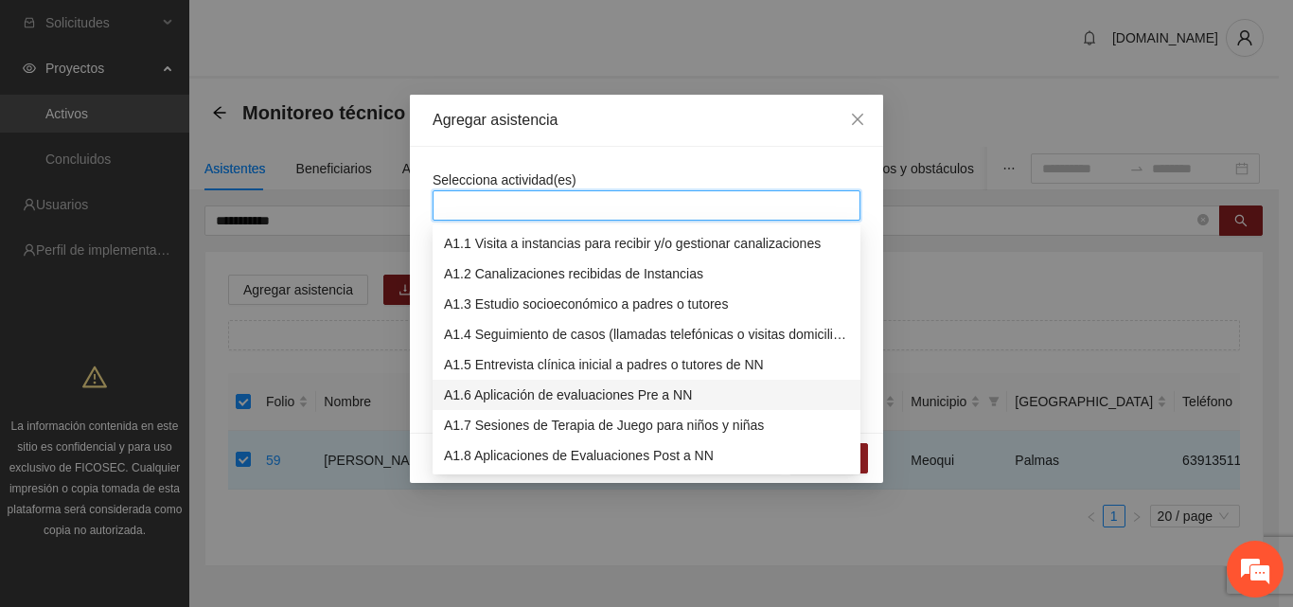
scroll to position [95, 0]
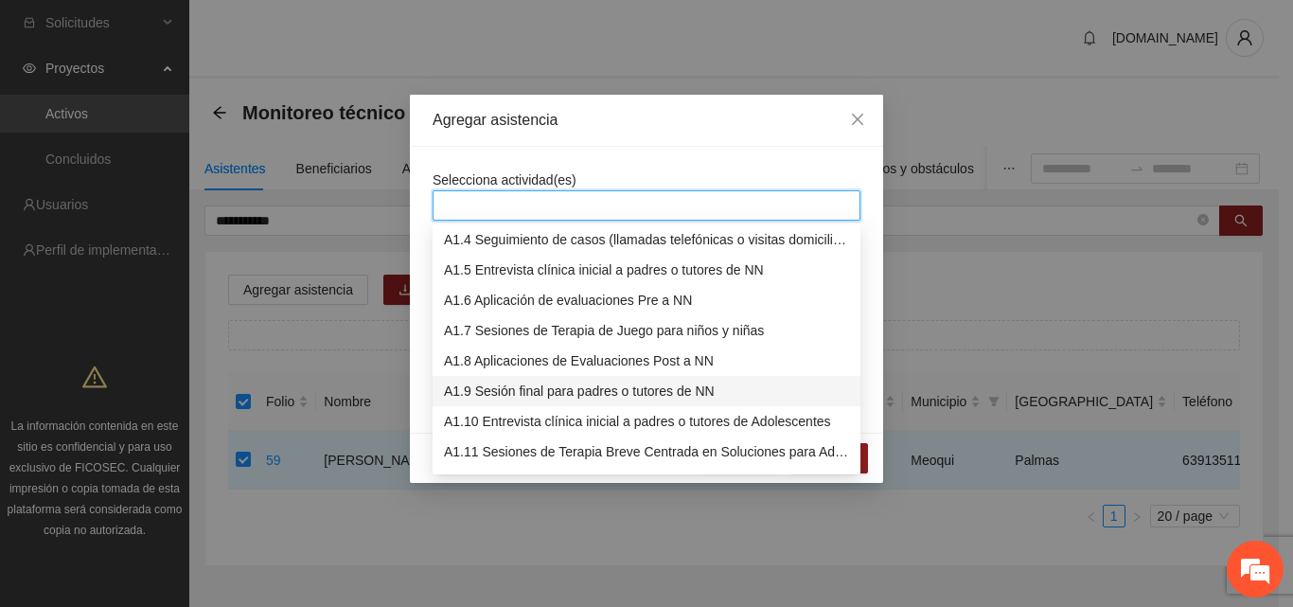
click at [521, 393] on div "A1.9 Sesión final para padres o tutores de NN" at bounding box center [646, 391] width 405 height 21
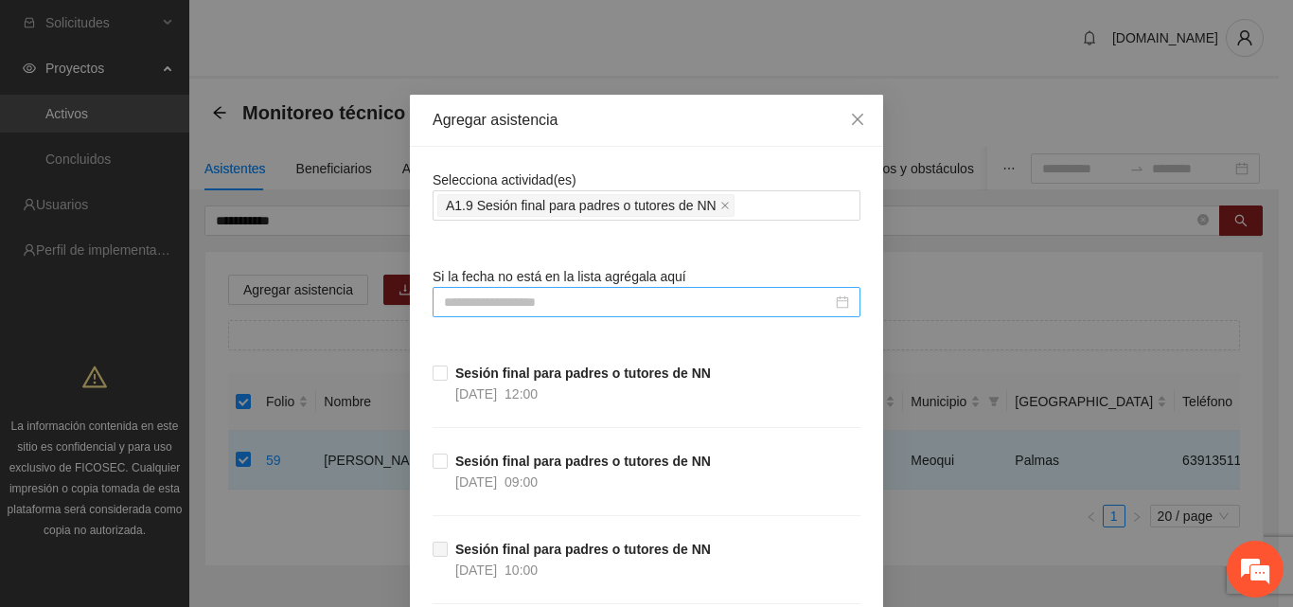
click at [564, 313] on div at bounding box center [647, 302] width 428 height 30
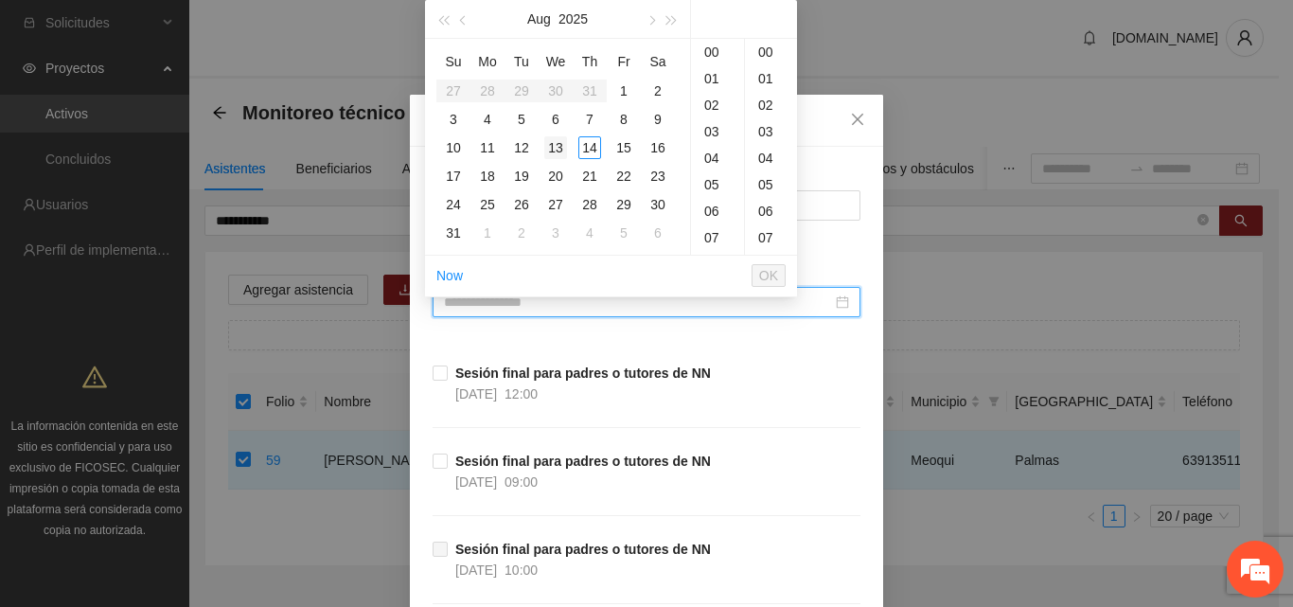
click at [553, 145] on div "13" at bounding box center [555, 147] width 23 height 23
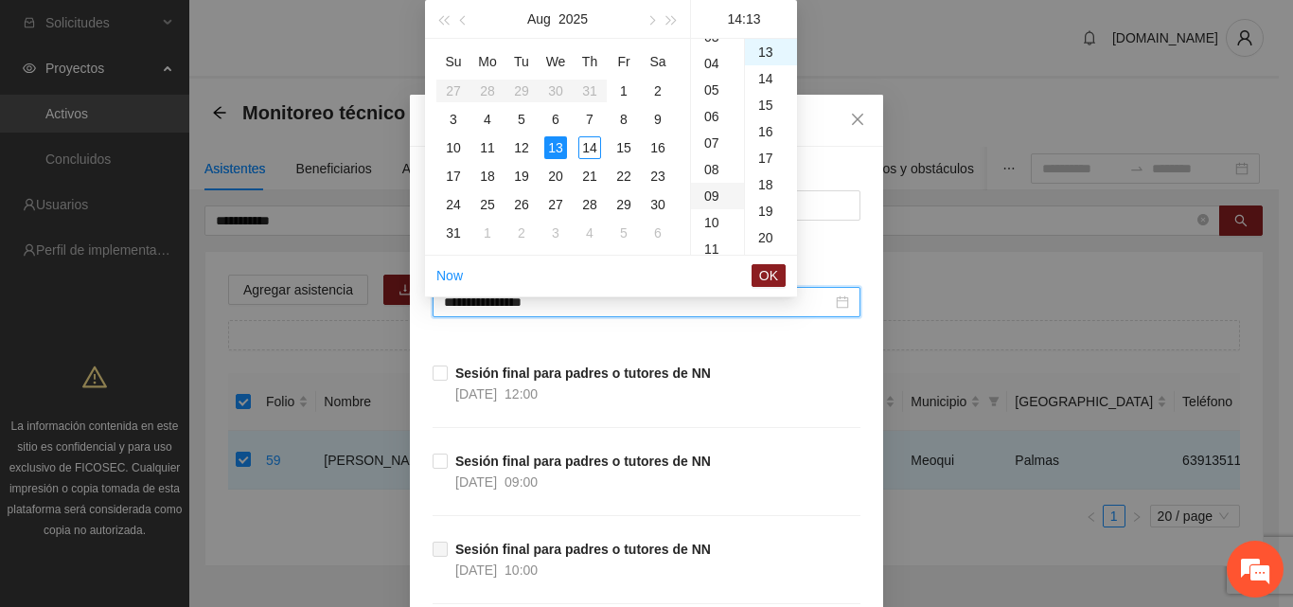
click at [710, 197] on div "09" at bounding box center [717, 196] width 53 height 27
click at [771, 57] on div "00" at bounding box center [771, 52] width 52 height 27
type input "**********"
click at [768, 278] on span "OK" at bounding box center [768, 275] width 19 height 21
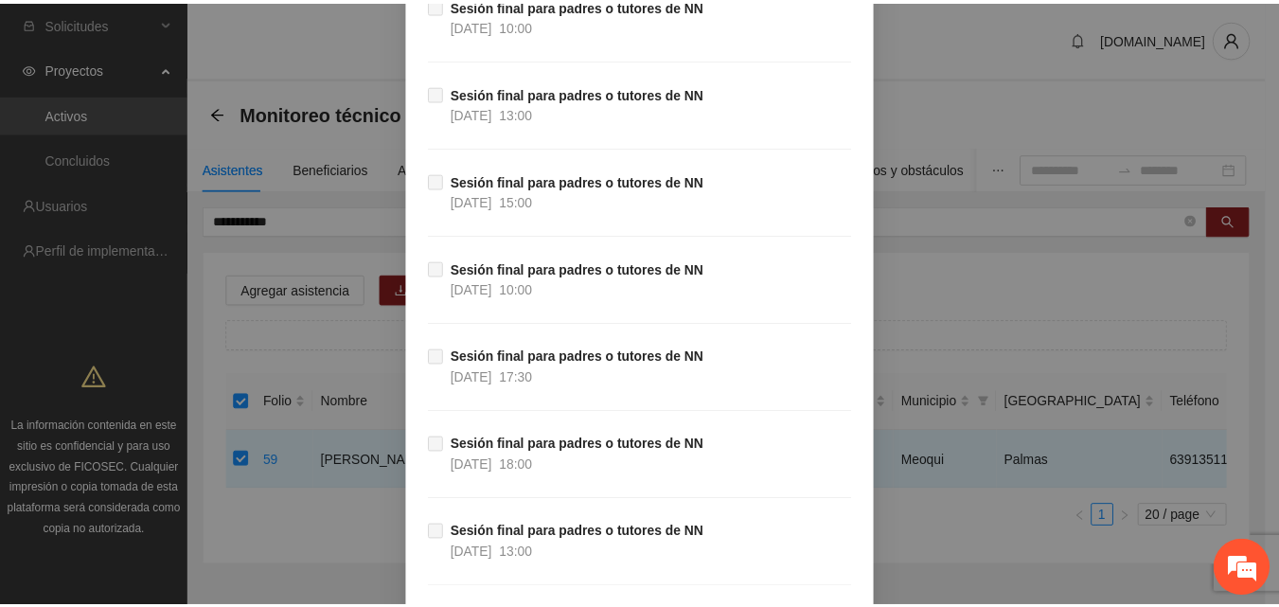
scroll to position [690, 0]
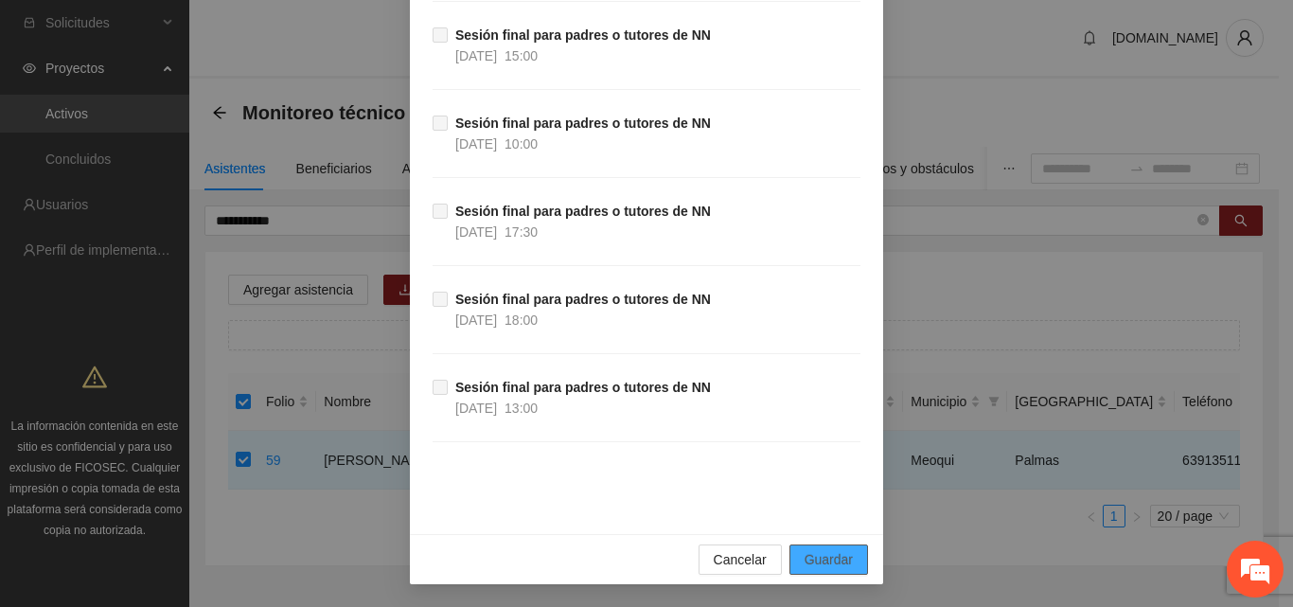
click at [823, 564] on span "Guardar" at bounding box center [829, 559] width 48 height 21
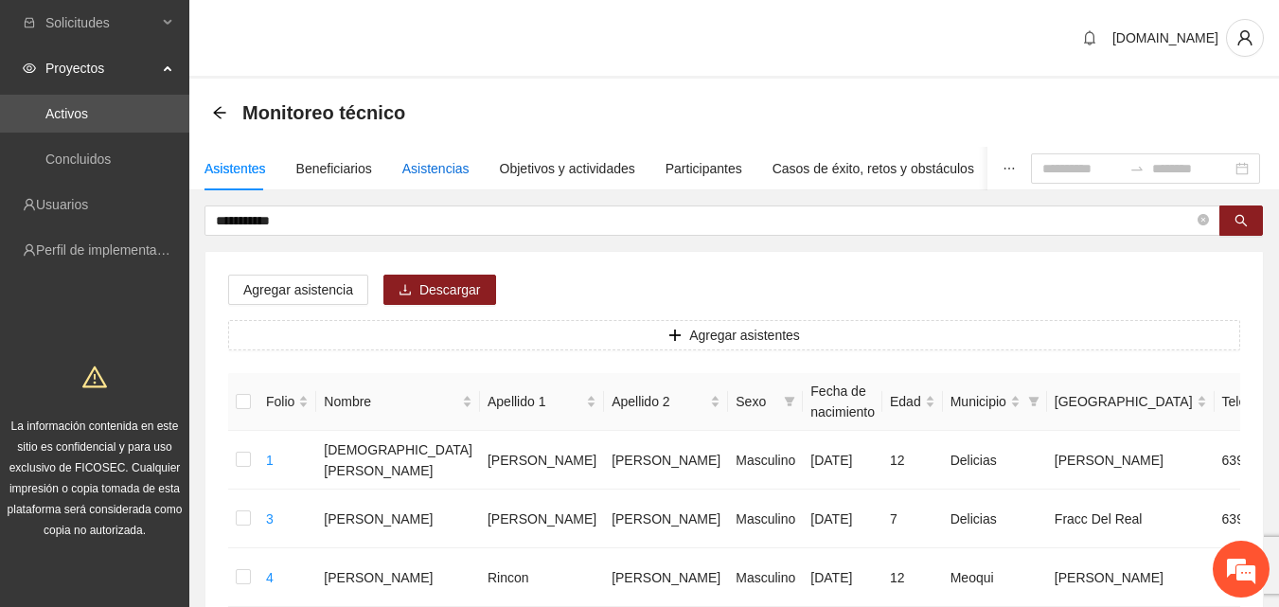
click at [439, 170] on div "Asistencias" at bounding box center [435, 168] width 67 height 21
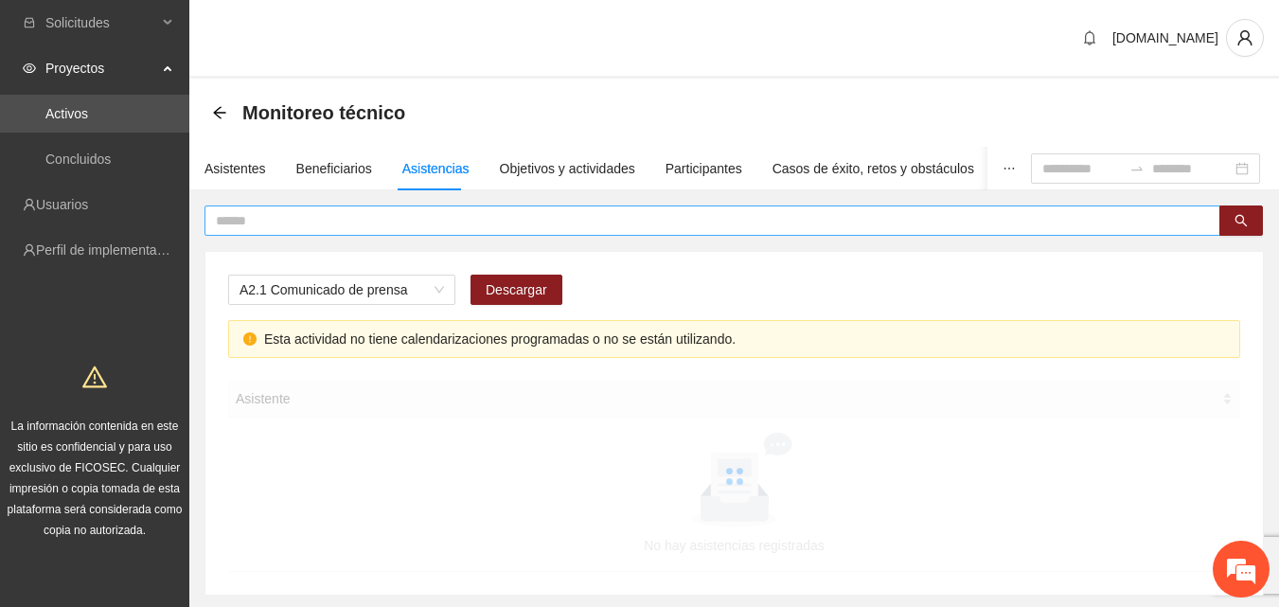
click at [365, 220] on input "text" at bounding box center [705, 220] width 978 height 21
click at [326, 225] on input "text" at bounding box center [705, 220] width 978 height 21
type input "**********"
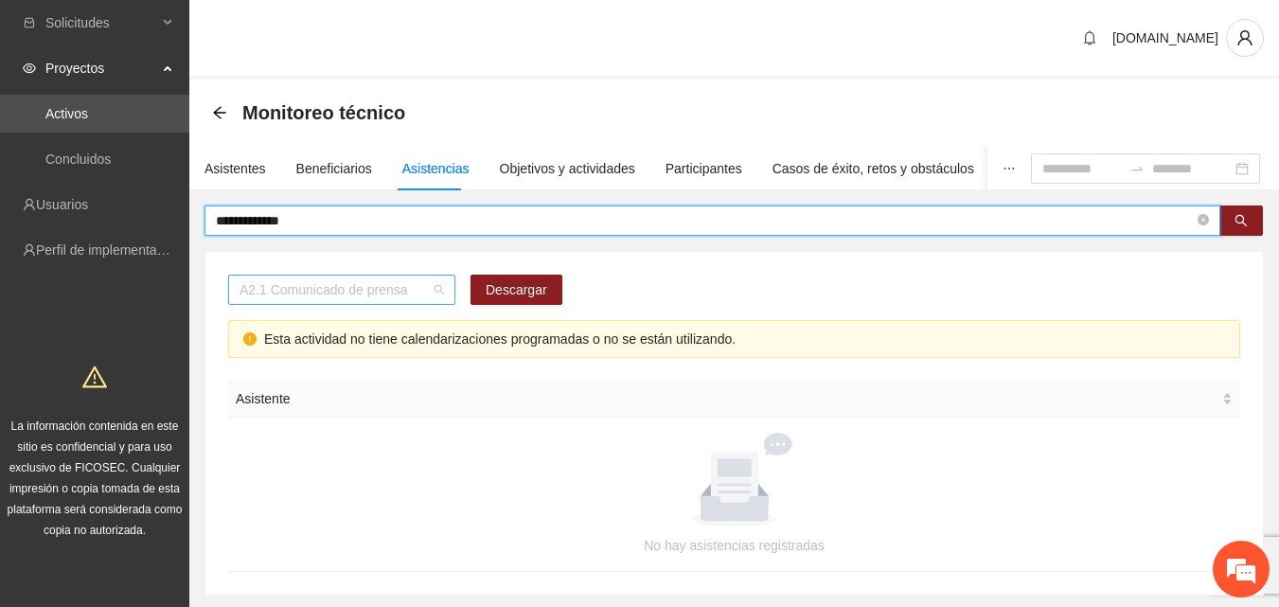
click at [390, 292] on span "A2.1 Comunicado de prensa" at bounding box center [342, 289] width 204 height 28
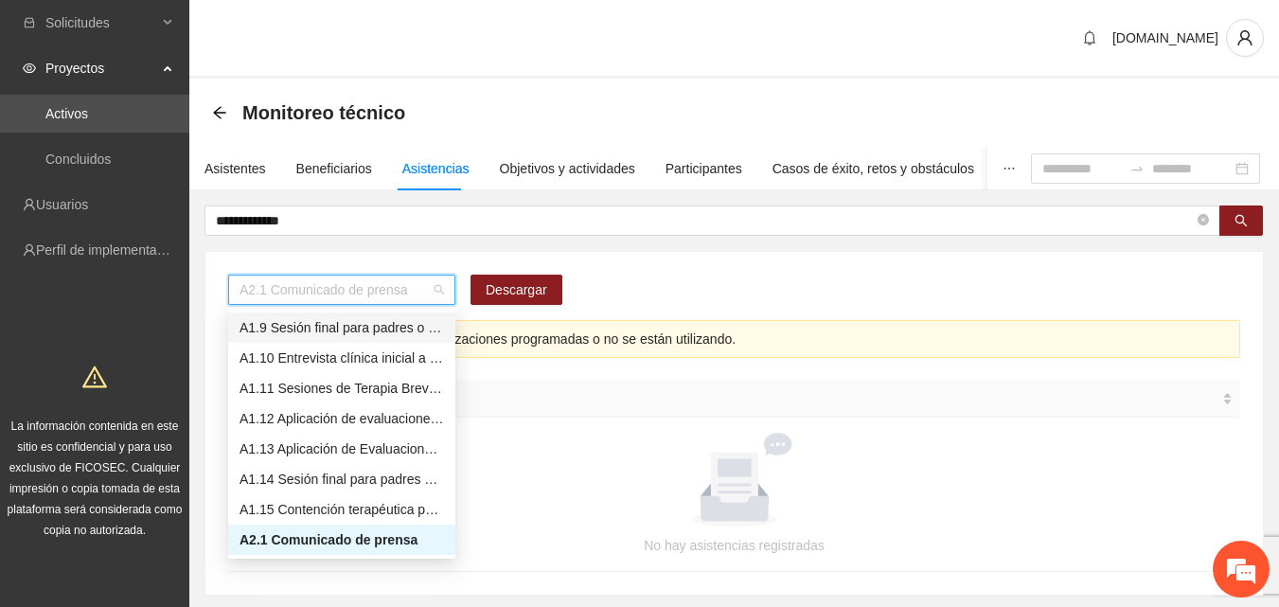
scroll to position [148, 0]
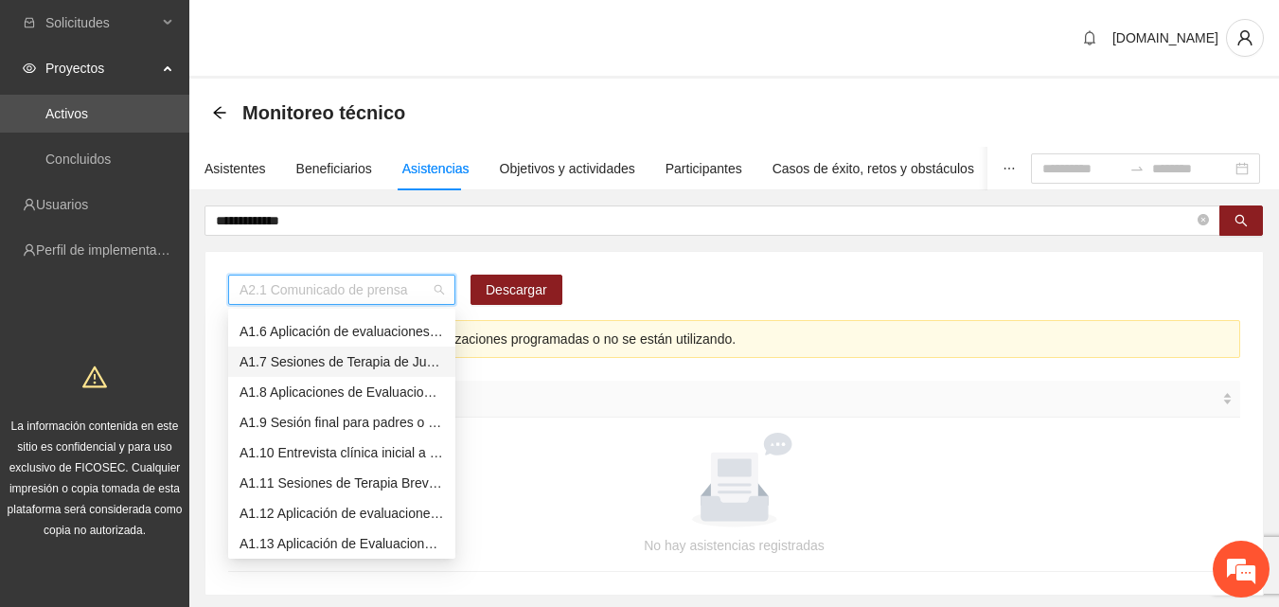
click at [383, 358] on div "A1.7 Sesiones de Terapia de Juego para niños y niñas" at bounding box center [342, 361] width 204 height 21
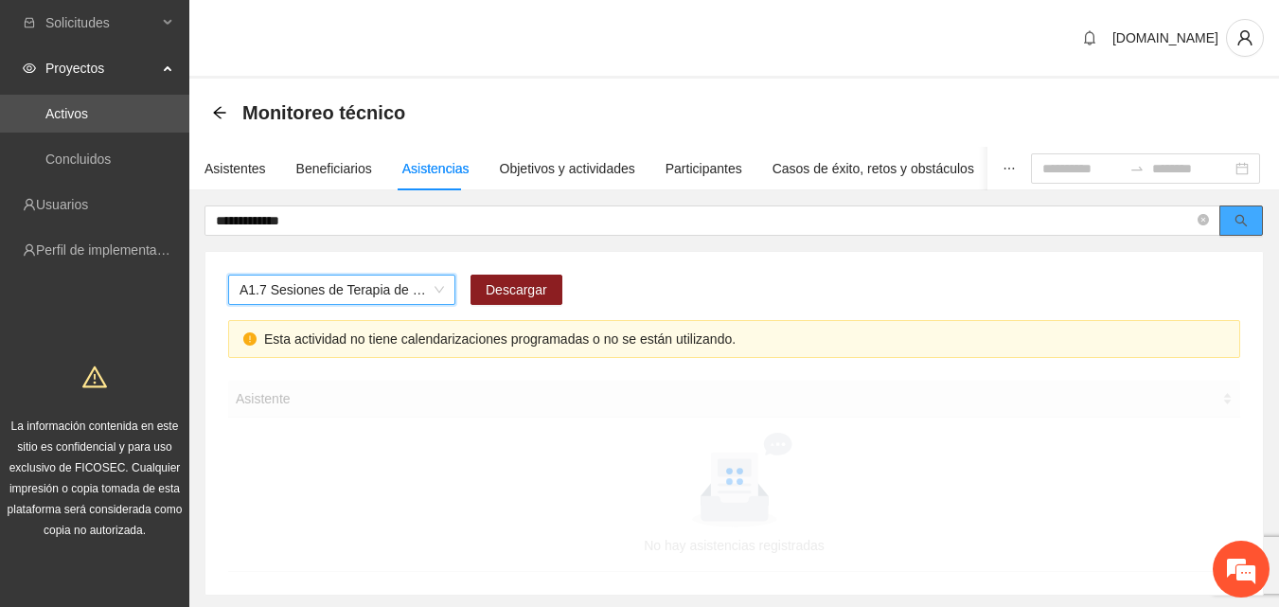
click at [1240, 226] on icon "search" at bounding box center [1241, 220] width 13 height 13
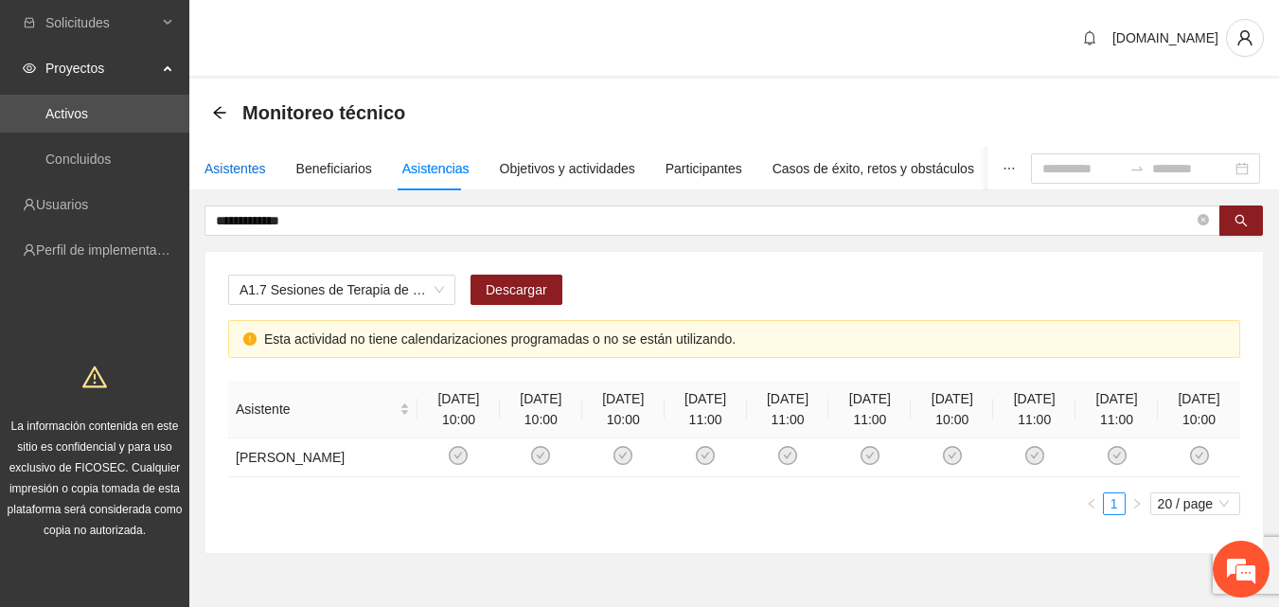
click at [241, 171] on div "Asistentes" at bounding box center [235, 168] width 62 height 21
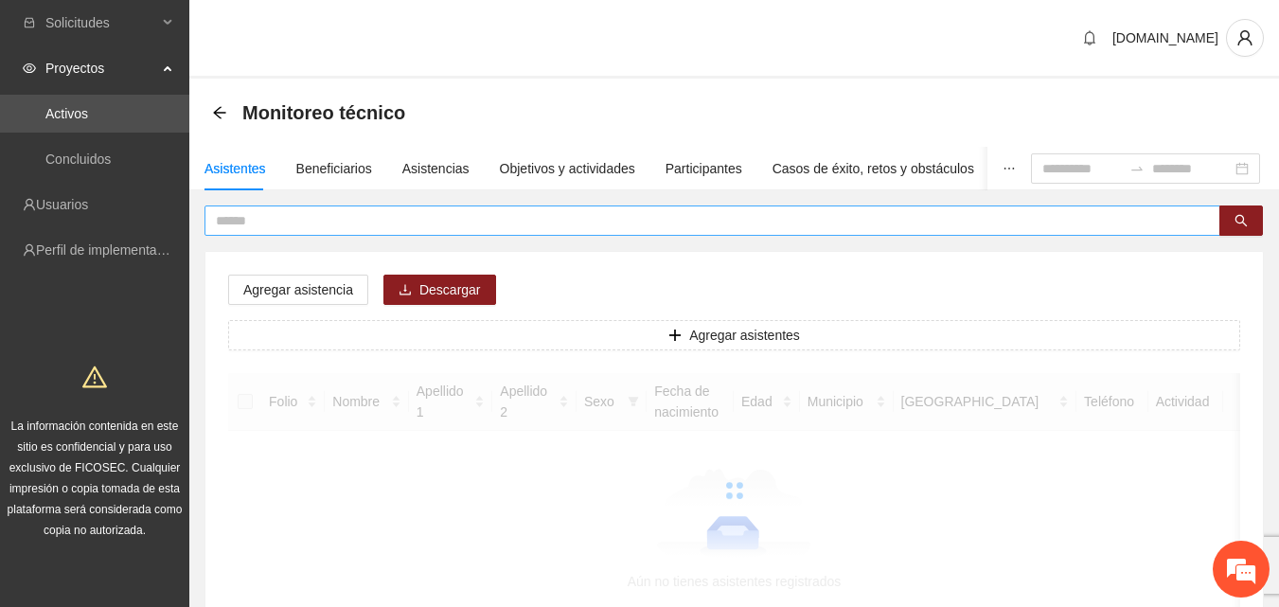
click at [295, 219] on input "text" at bounding box center [705, 220] width 978 height 21
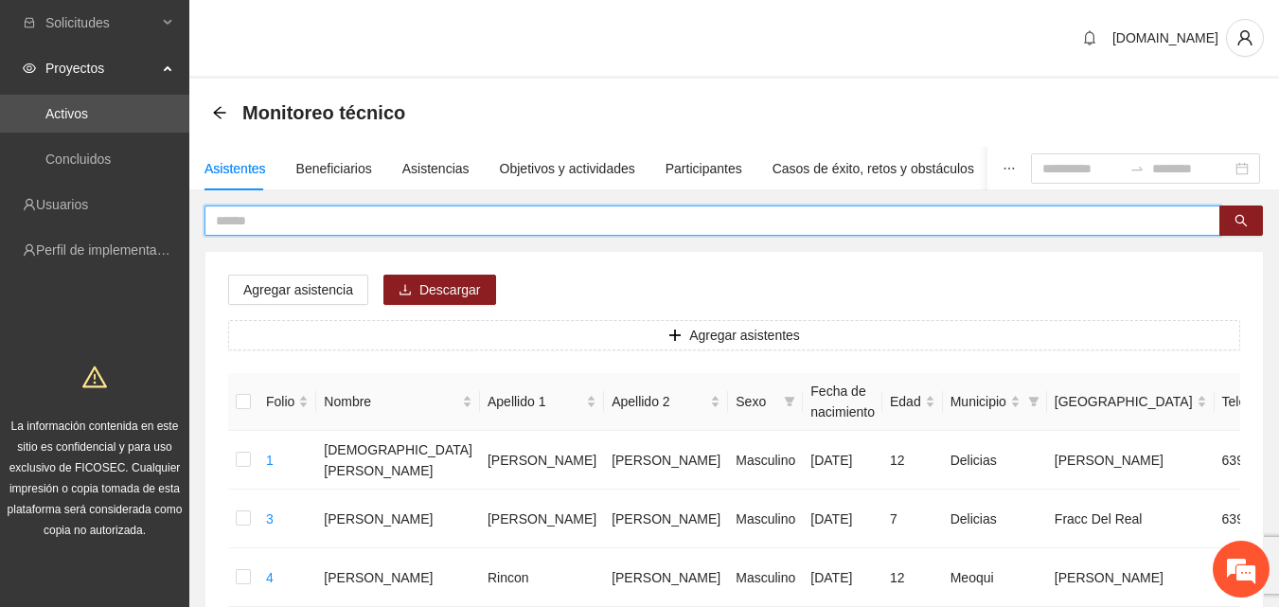
click at [365, 212] on input "text" at bounding box center [705, 220] width 978 height 21
click at [353, 217] on input "text" at bounding box center [705, 220] width 978 height 21
type input "******"
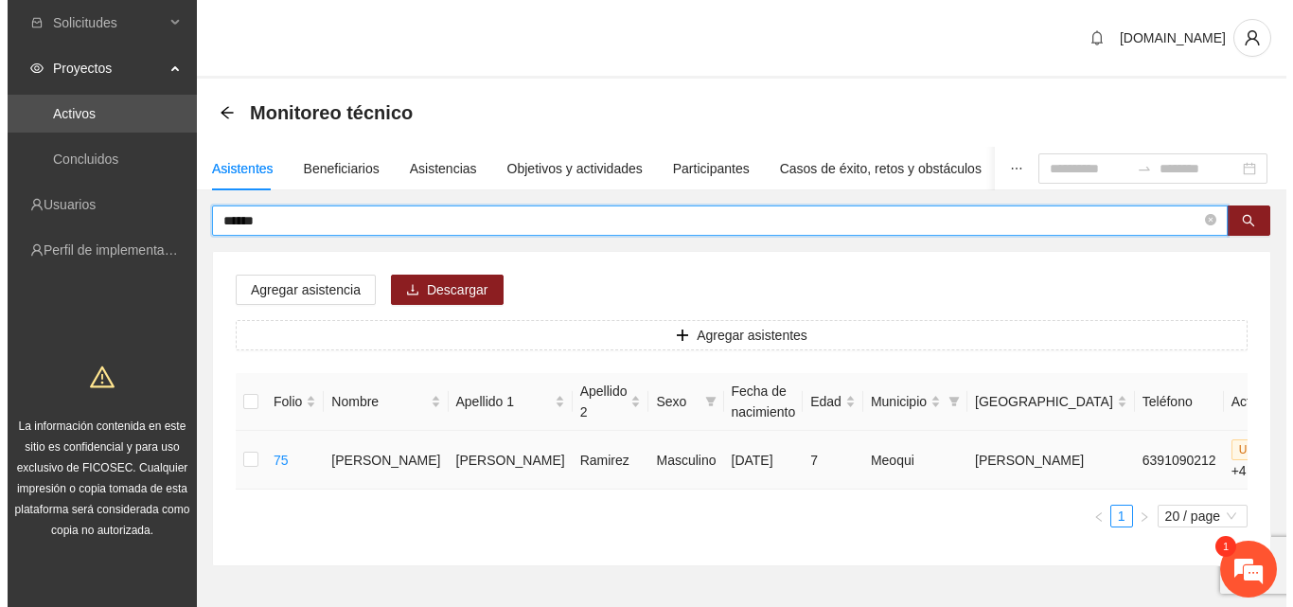
scroll to position [2182, 0]
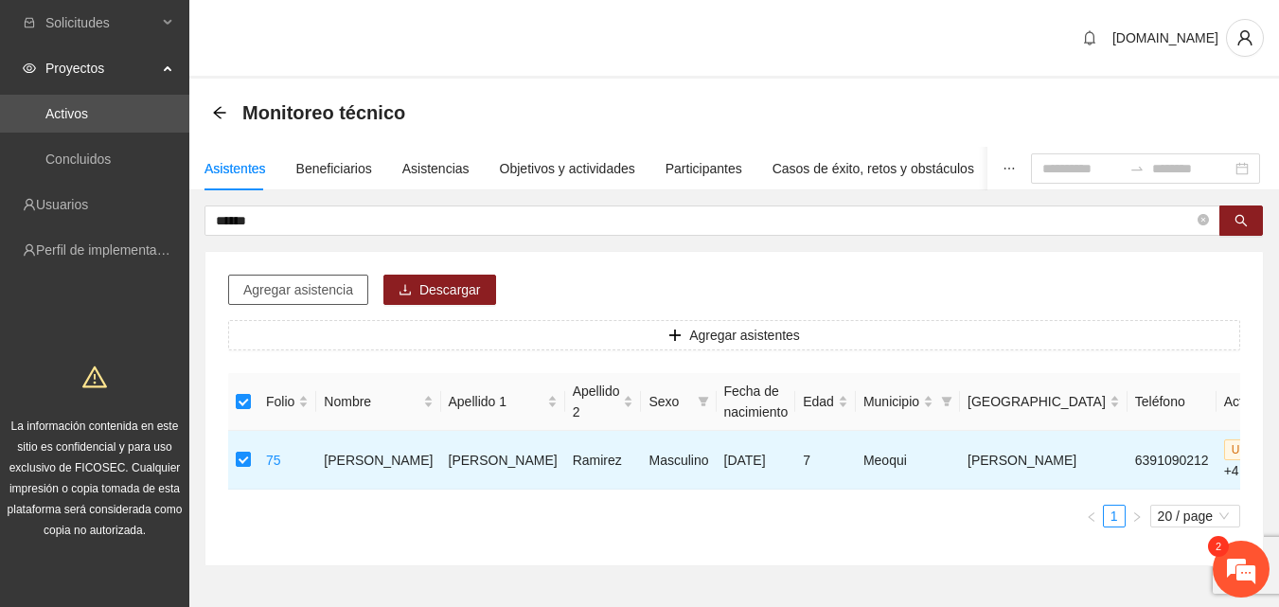
click at [302, 290] on span "Agregar asistencia" at bounding box center [298, 289] width 110 height 21
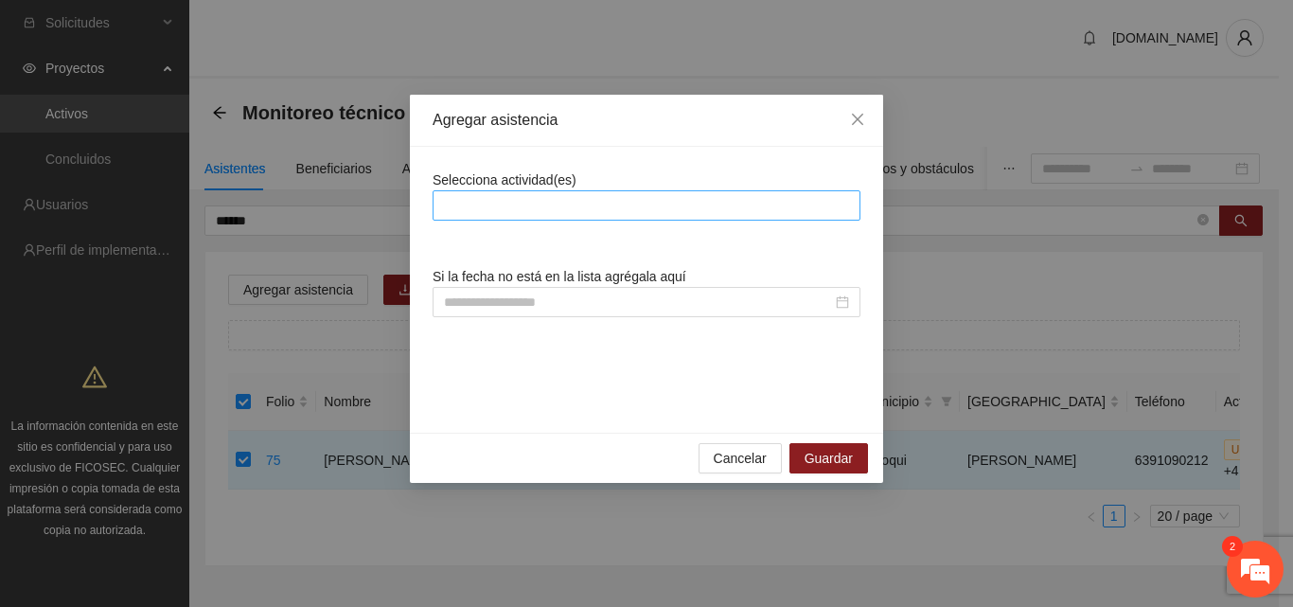
click at [548, 196] on div at bounding box center [646, 205] width 418 height 23
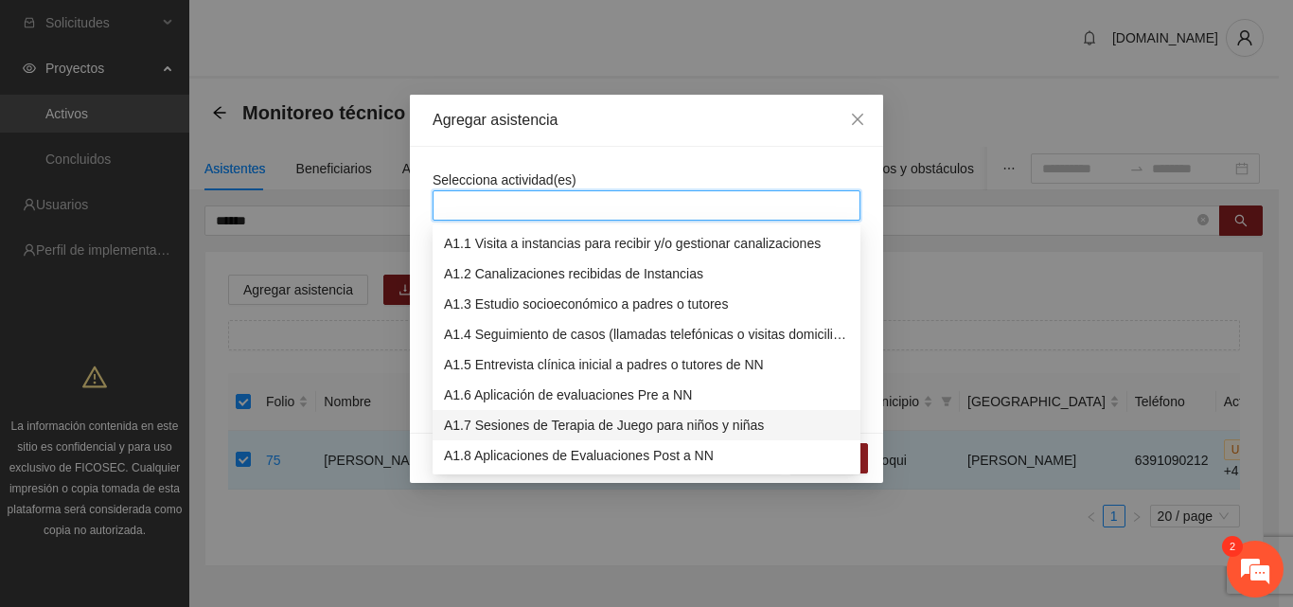
click at [563, 420] on div "A1.7 Sesiones de Terapia de Juego para niños y niñas" at bounding box center [646, 425] width 405 height 21
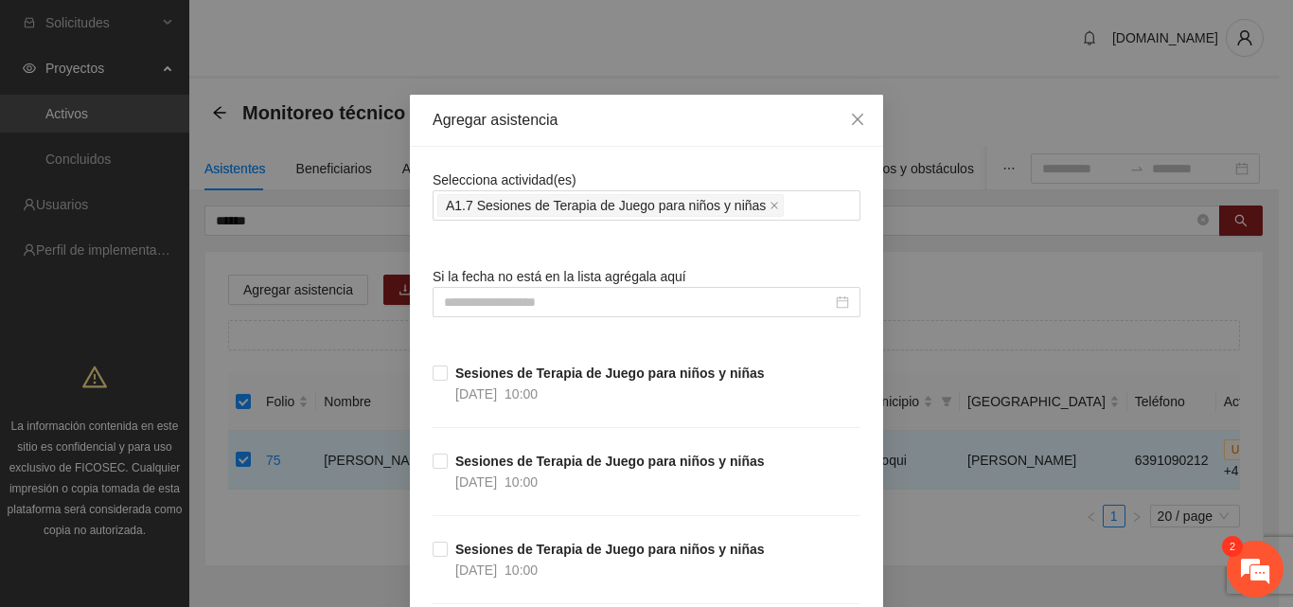
click at [698, 138] on div "Agregar asistencia" at bounding box center [646, 121] width 473 height 52
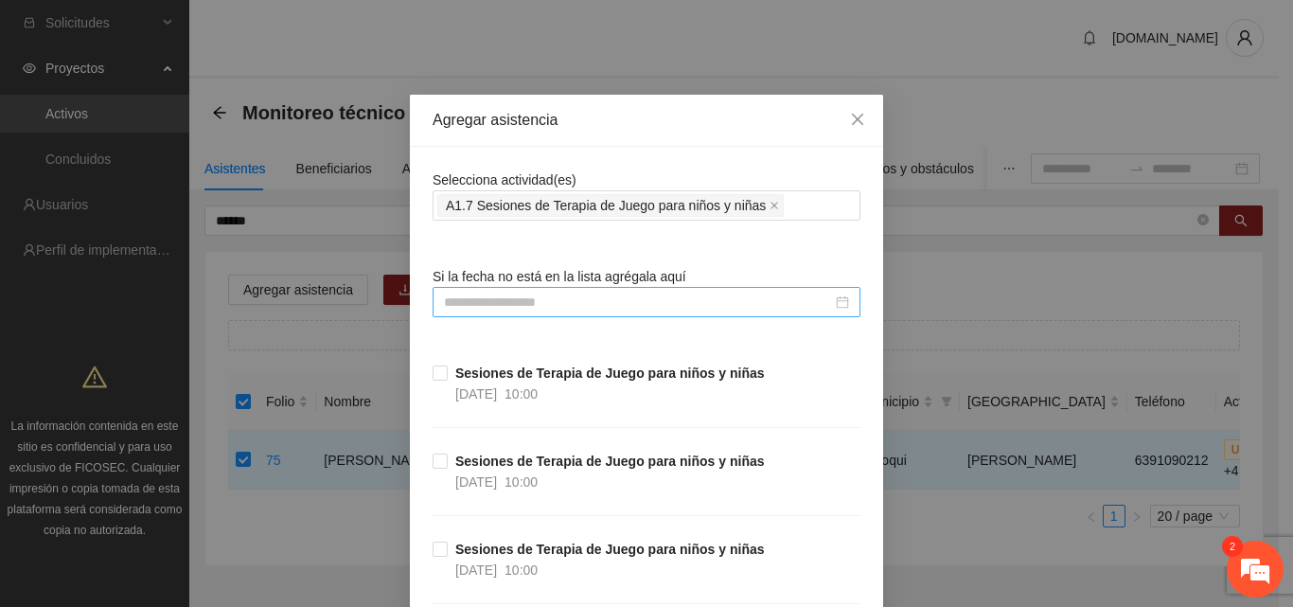
click at [612, 306] on input at bounding box center [638, 302] width 388 height 21
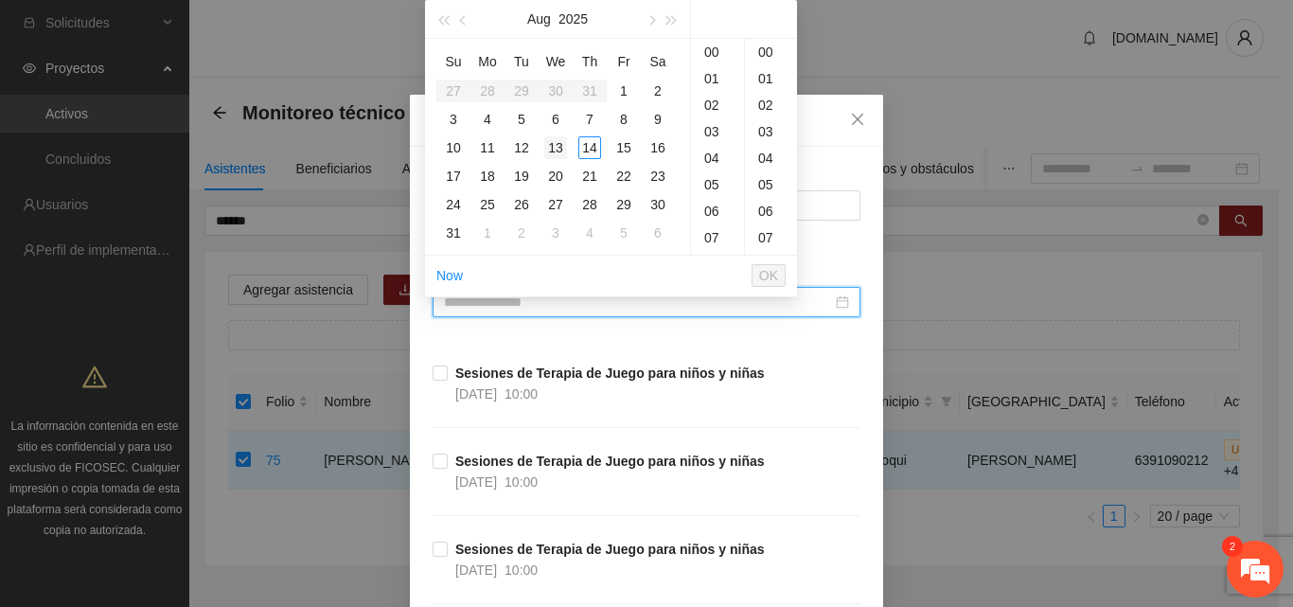
click at [558, 150] on div "13" at bounding box center [555, 147] width 23 height 23
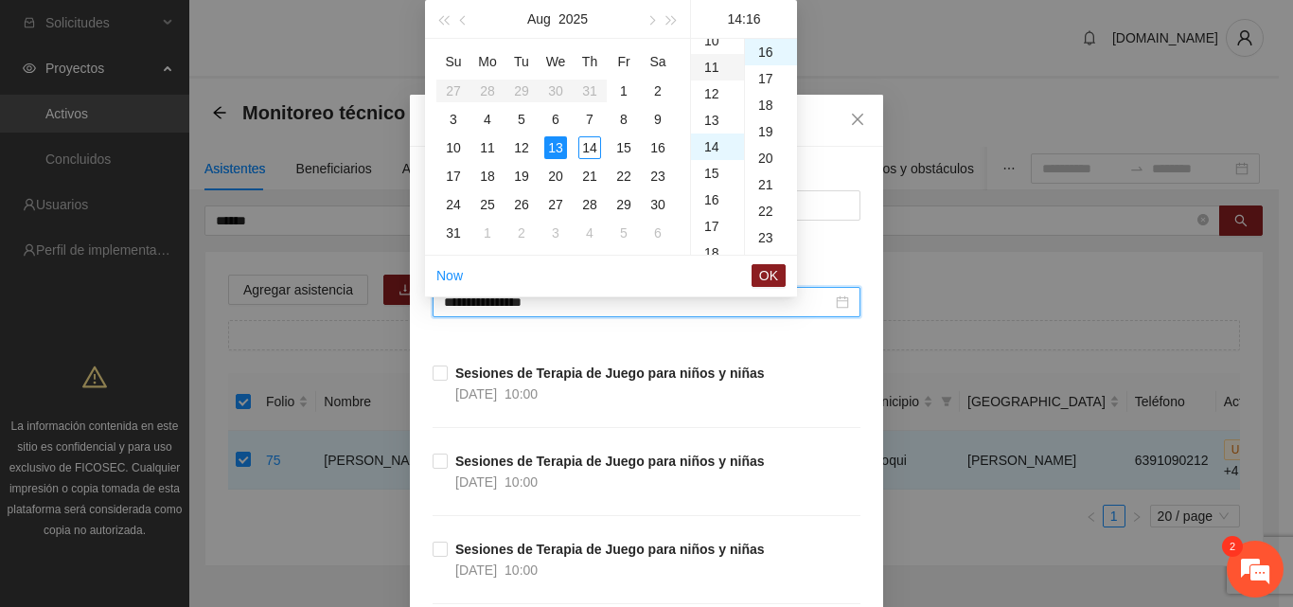
click at [713, 71] on div "11" at bounding box center [717, 67] width 53 height 27
click at [768, 50] on div "00" at bounding box center [771, 52] width 52 height 27
type input "**********"
click at [772, 278] on span "OK" at bounding box center [768, 275] width 19 height 21
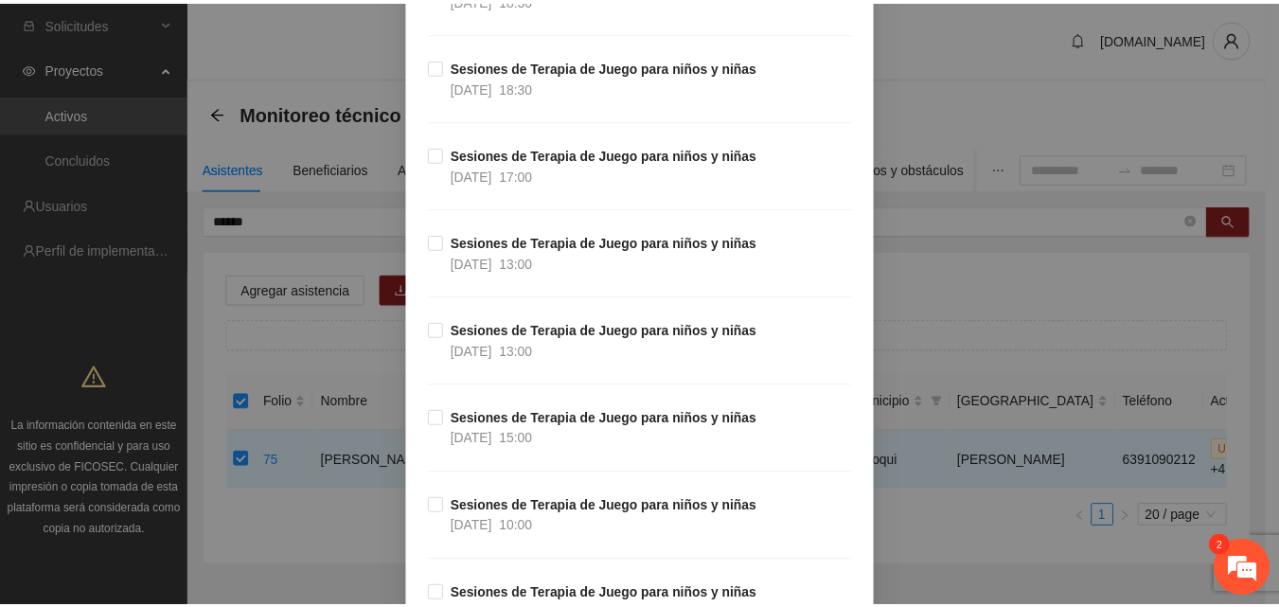
scroll to position [14777, 0]
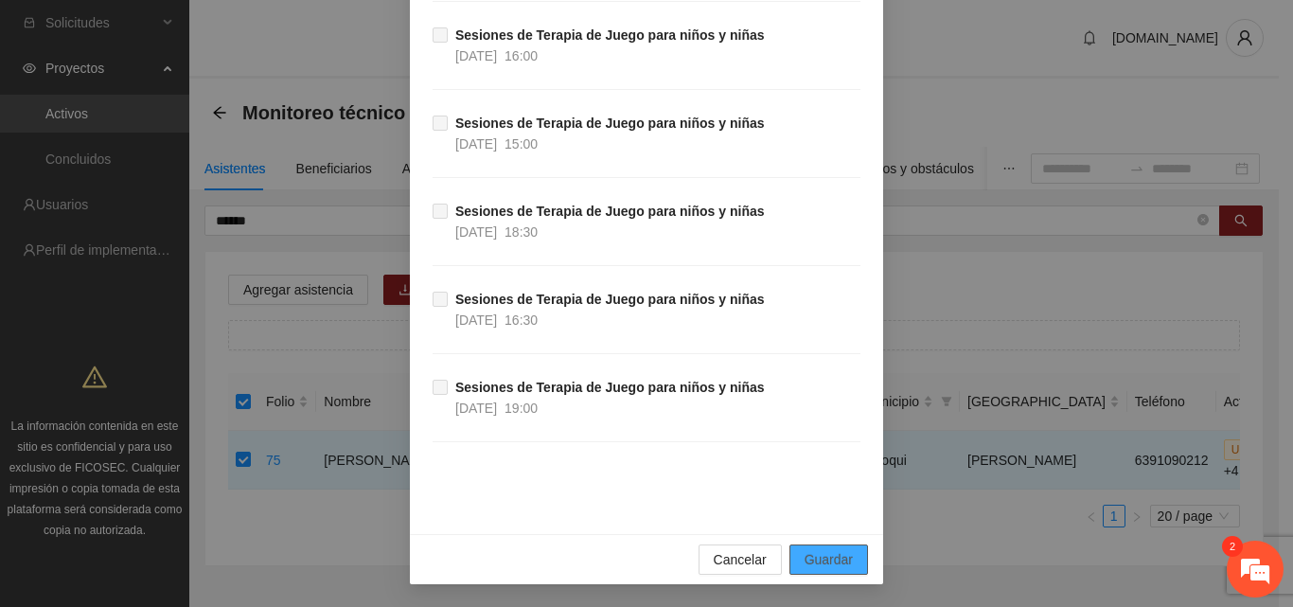
click at [827, 560] on span "Guardar" at bounding box center [829, 559] width 48 height 21
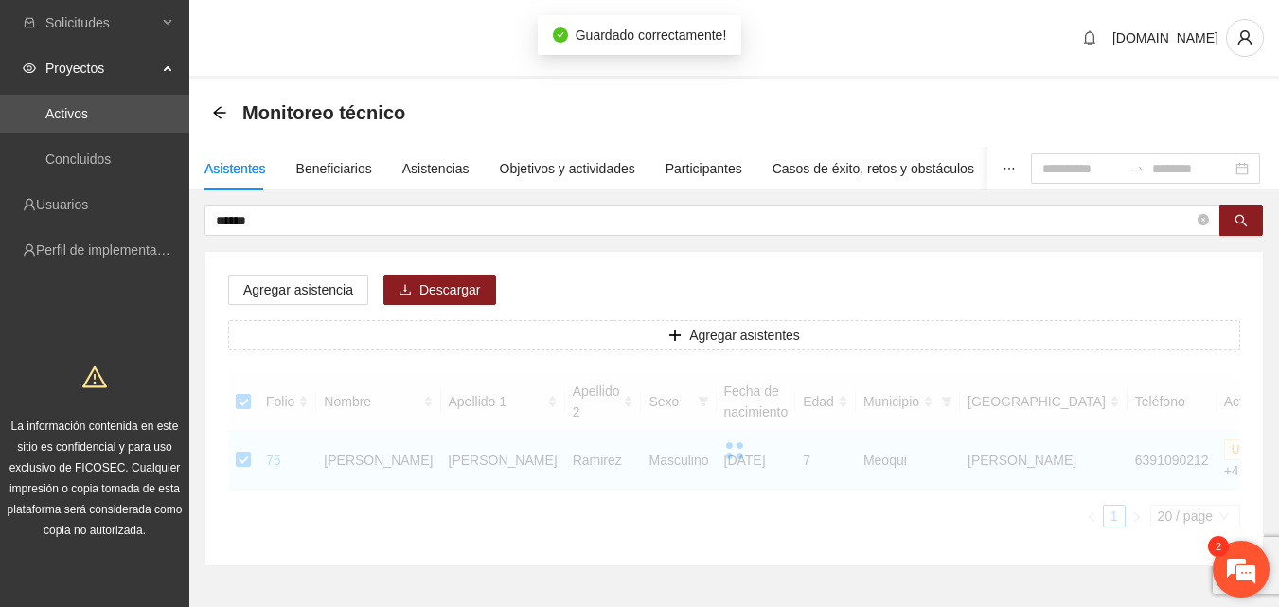
click at [1232, 566] on em at bounding box center [1241, 568] width 51 height 51
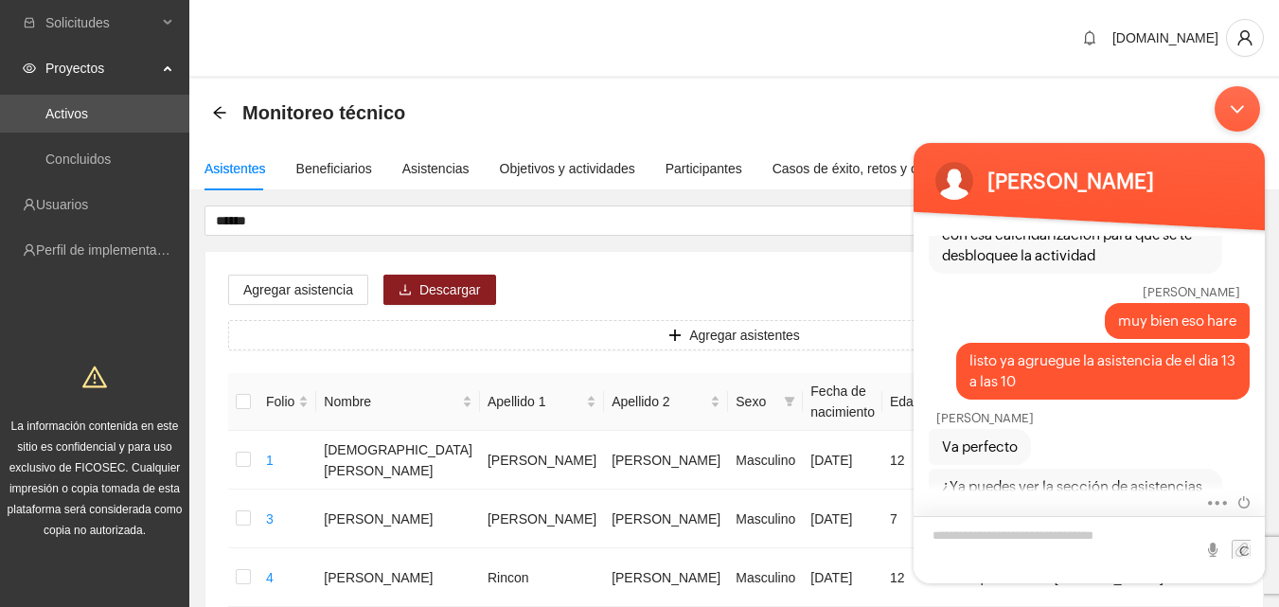
click at [994, 542] on textarea "Escriba su mensaje y pulse “Intro”" at bounding box center [1089, 549] width 351 height 67
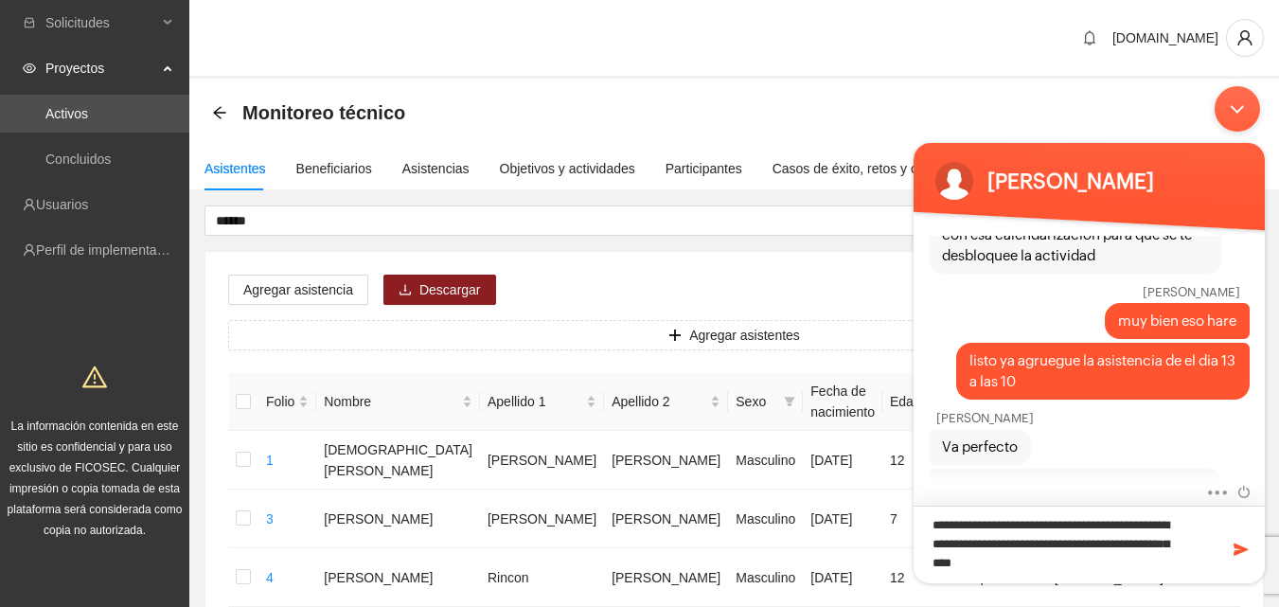
type textarea "**********"
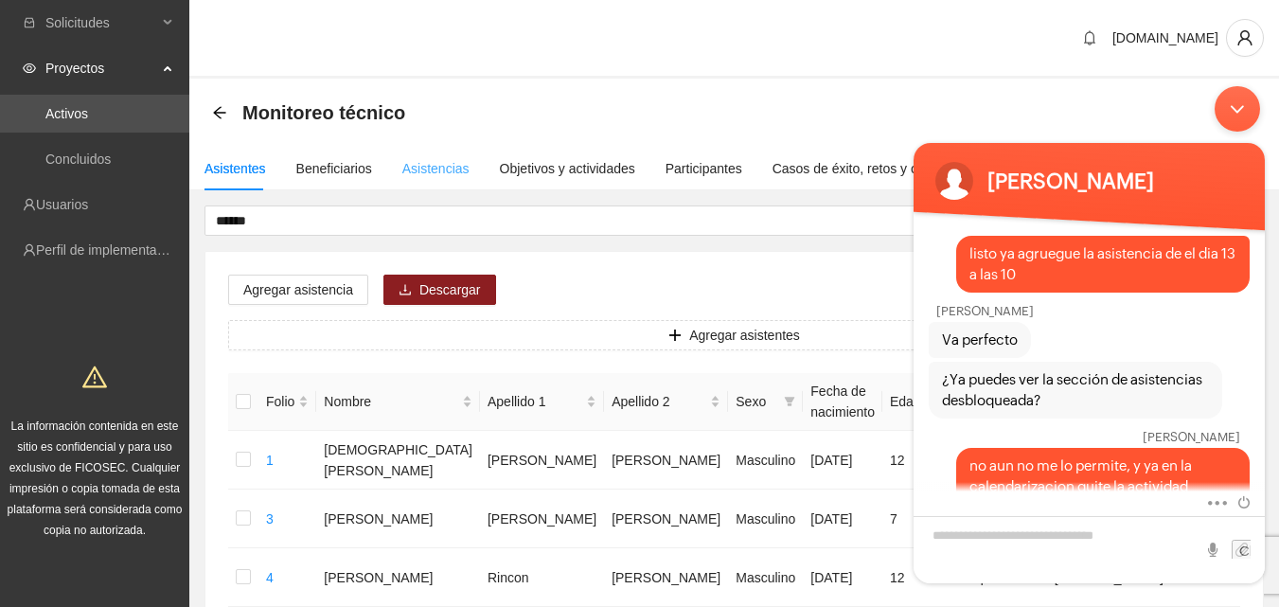
click at [439, 180] on div "Asistencias" at bounding box center [435, 169] width 67 height 44
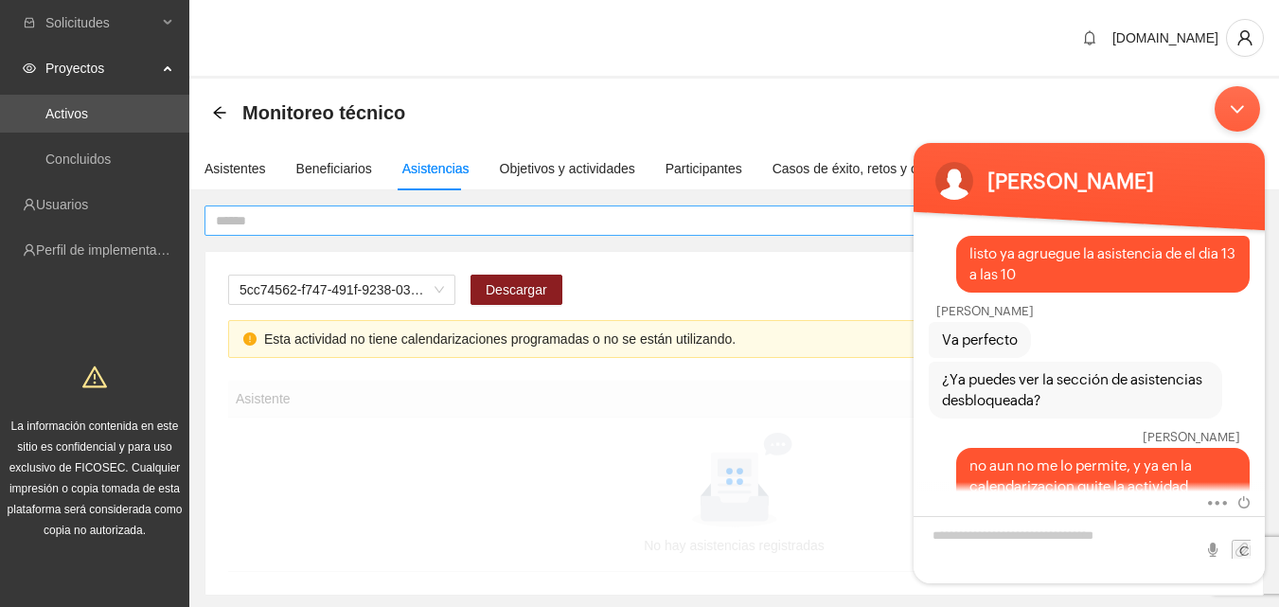
click at [446, 226] on input "text" at bounding box center [705, 220] width 978 height 21
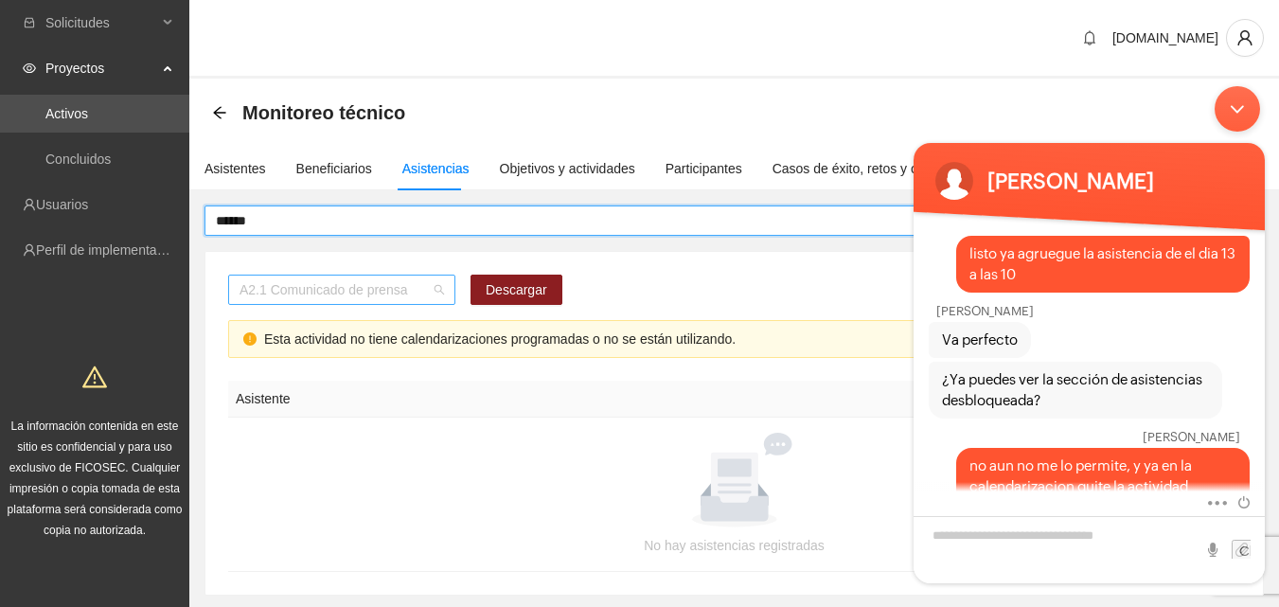
click at [432, 293] on span "A2.1 Comunicado de prensa" at bounding box center [342, 289] width 204 height 28
type input "******"
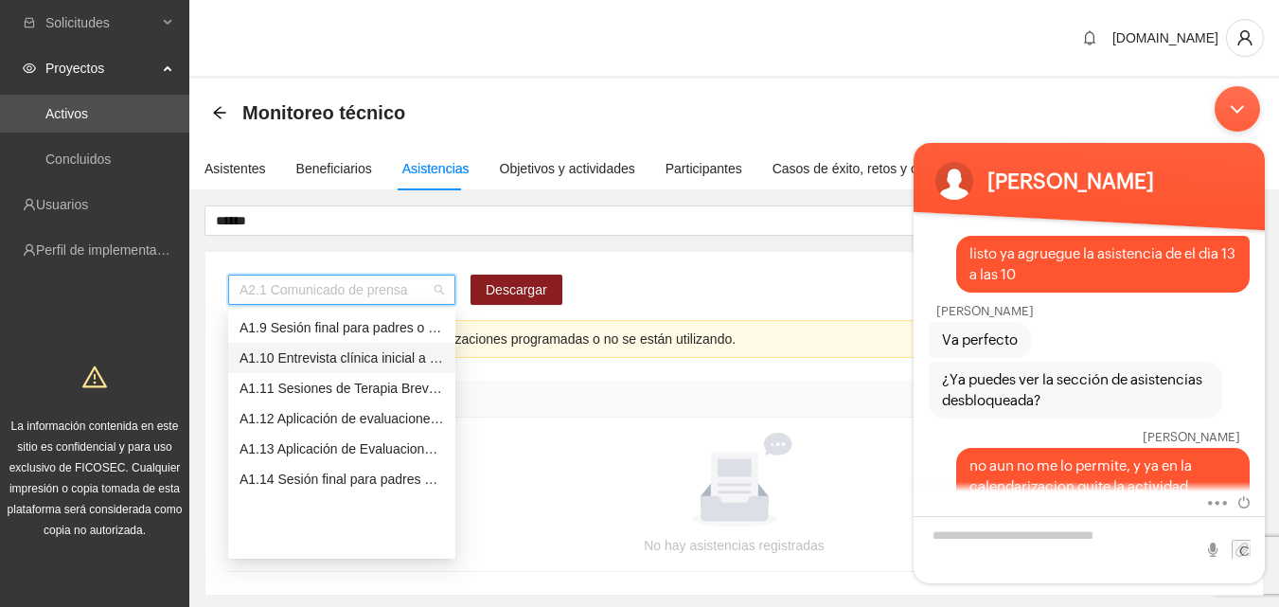
scroll to position [148, 0]
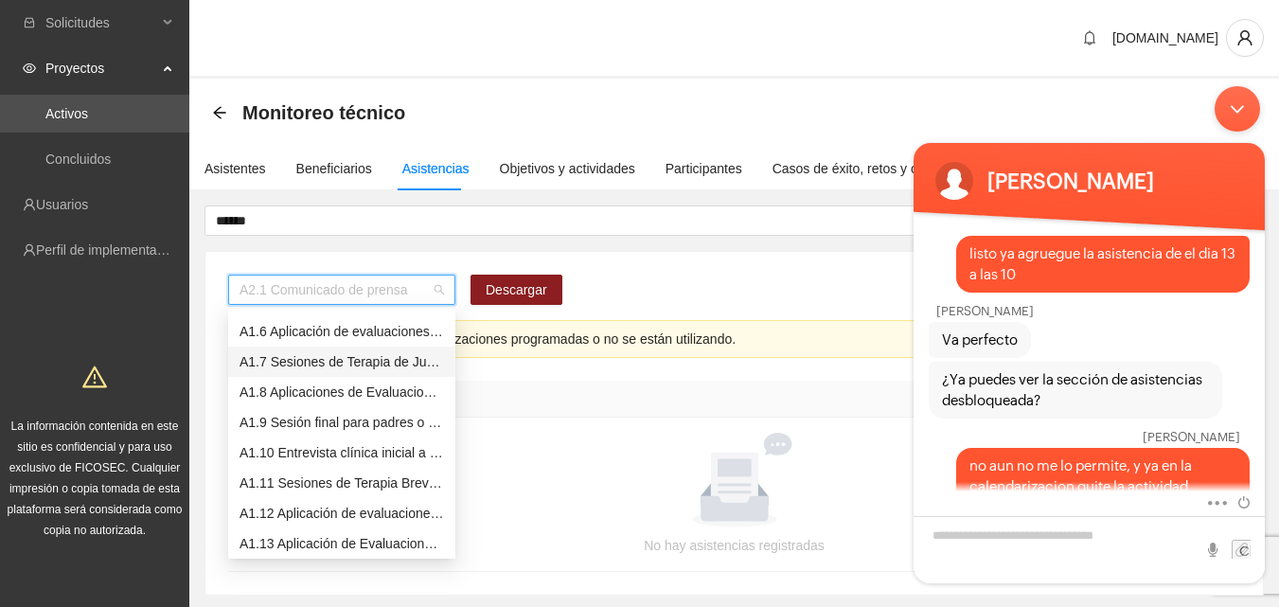
click at [370, 361] on div "A1.7 Sesiones de Terapia de Juego para niños y niñas" at bounding box center [342, 361] width 204 height 21
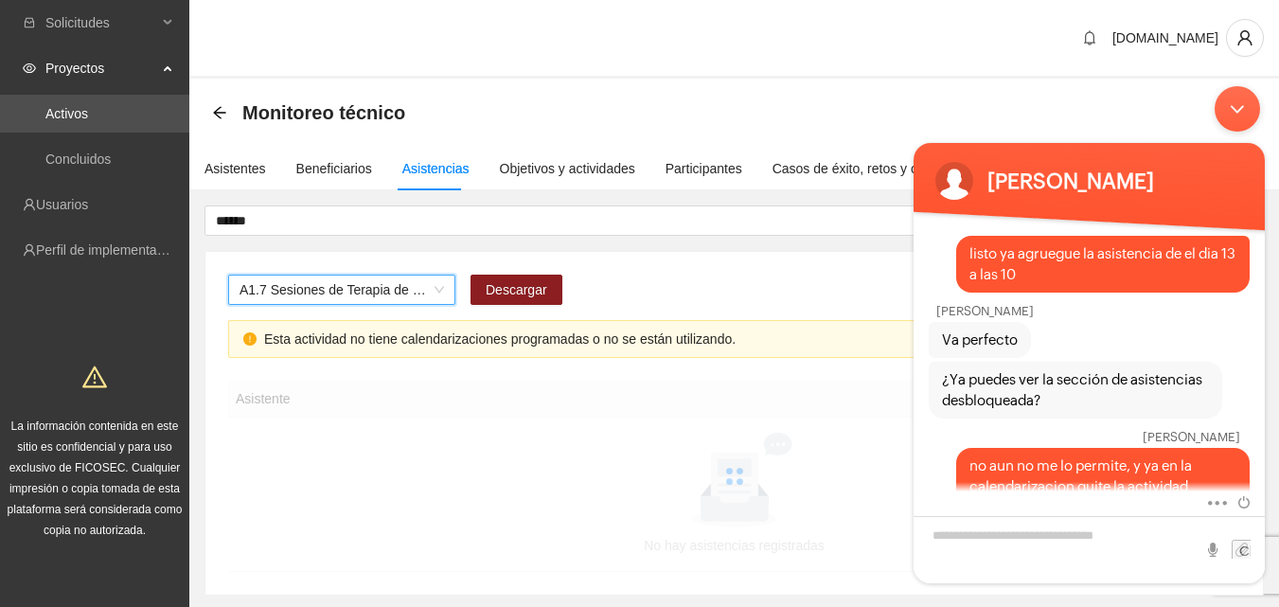
drag, startPoint x: 1241, startPoint y: 110, endPoint x: 2143, endPoint y: 187, distance: 905.6
click at [1241, 110] on div "Minimizar ventana de chat en vivo" at bounding box center [1237, 108] width 45 height 45
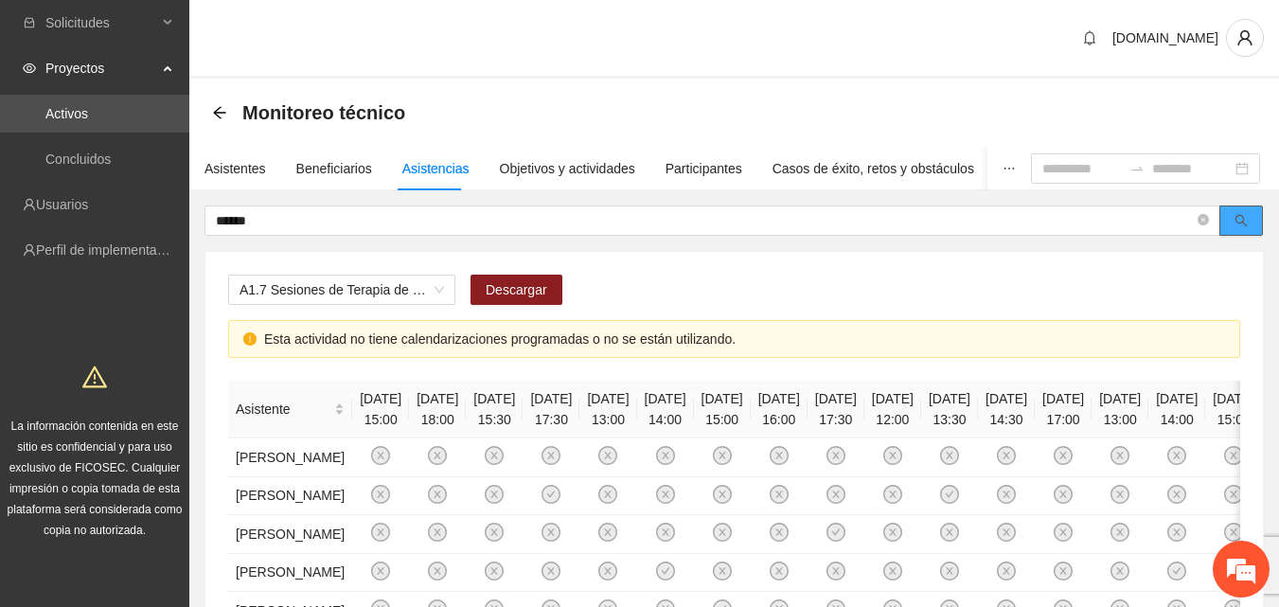
click at [1246, 230] on button "button" at bounding box center [1241, 220] width 44 height 30
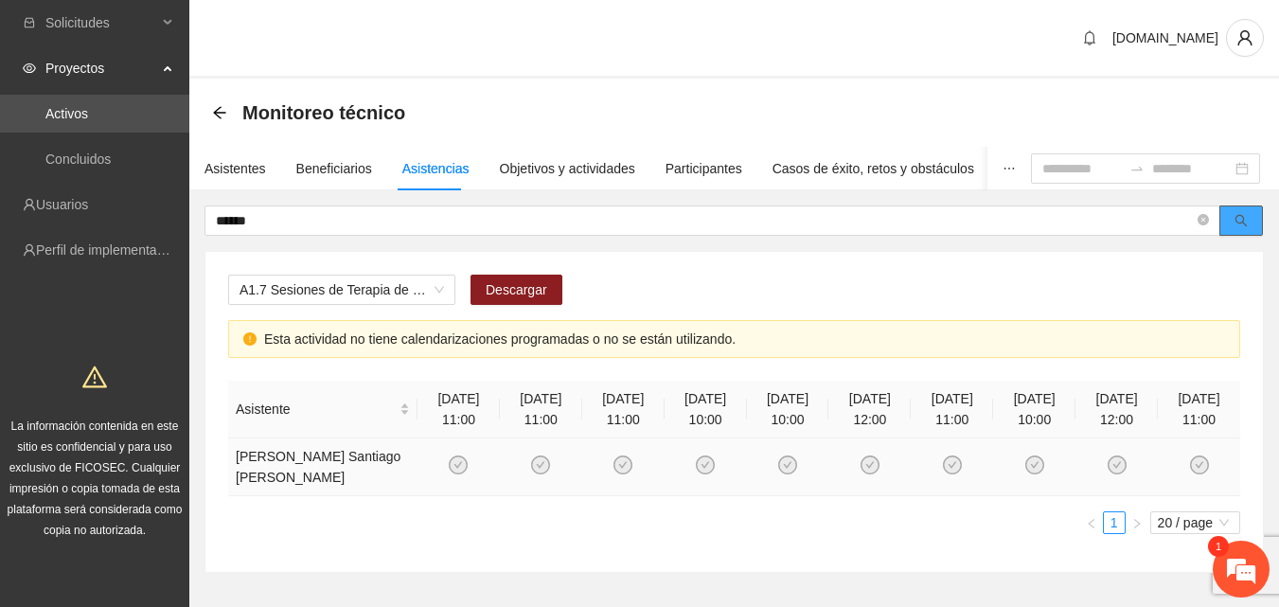
scroll to position [2354, 0]
click at [1249, 577] on em at bounding box center [1241, 568] width 51 height 51
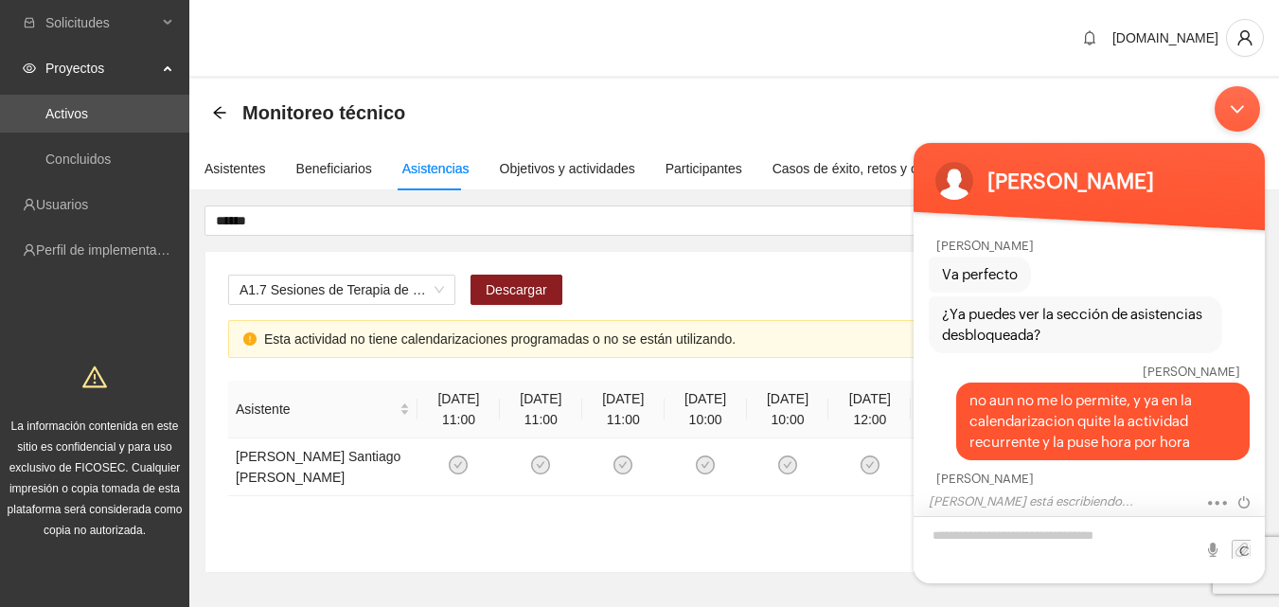
click at [1094, 543] on textarea "Escriba su mensaje y pulse “Intro”" at bounding box center [1089, 549] width 351 height 67
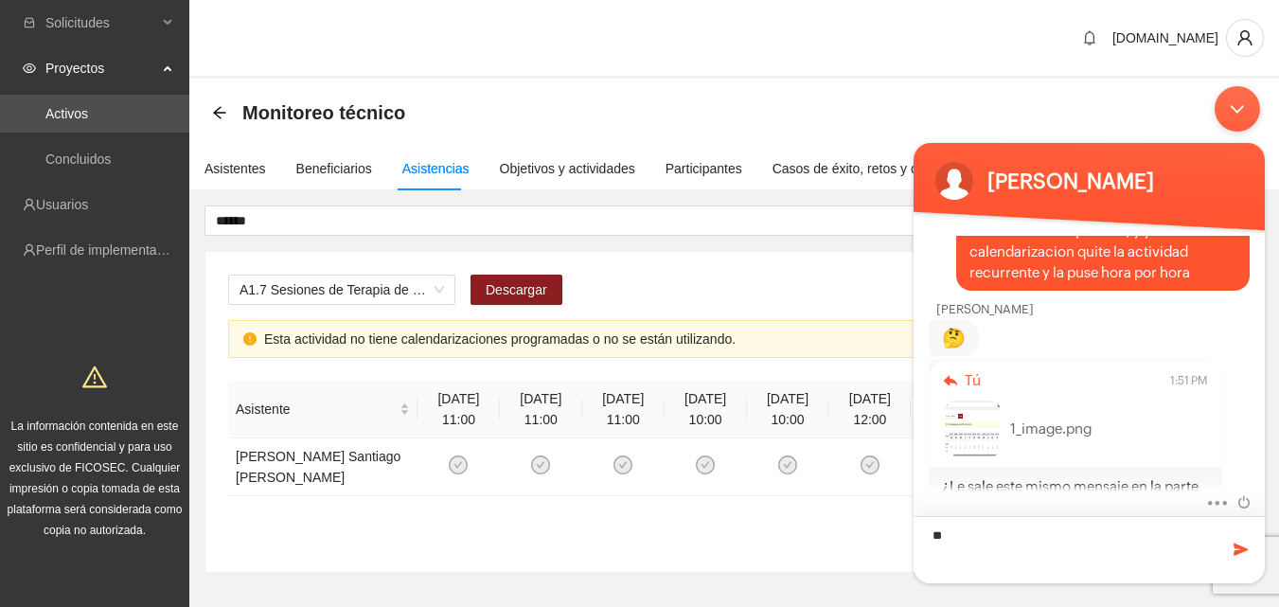
type textarea "*"
click at [975, 400] on img at bounding box center [972, 428] width 57 height 57
click at [974, 524] on textarea "Escriba su mensaje y pulse “Intro”" at bounding box center [1089, 549] width 351 height 67
type textarea "*********"
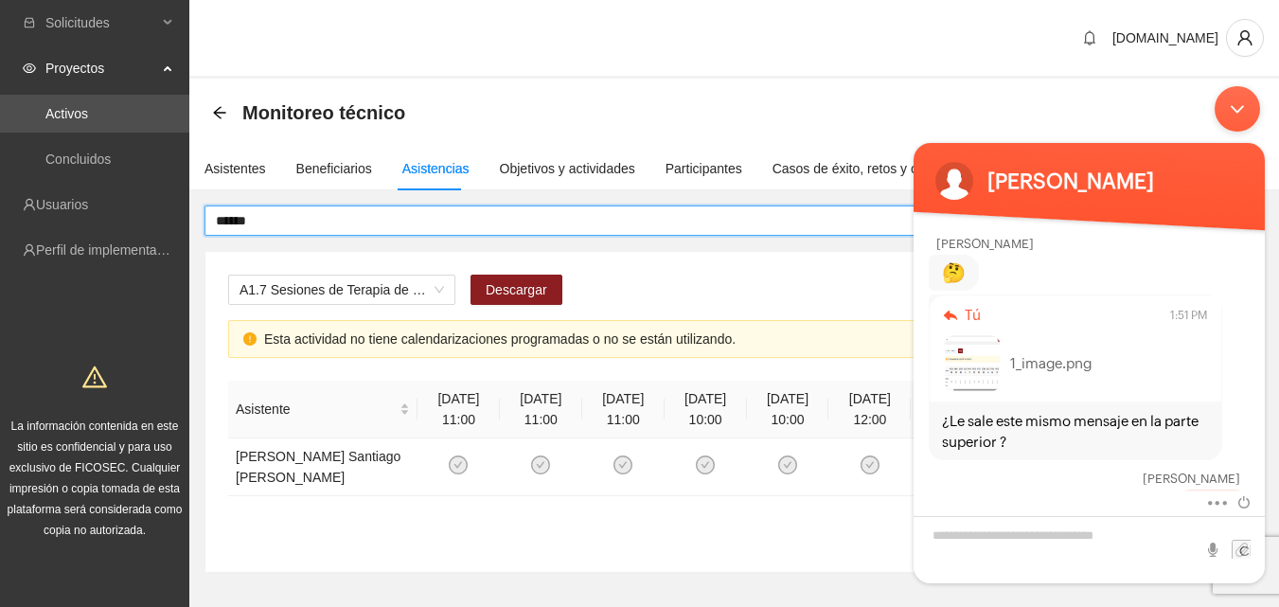
click at [371, 219] on input "******" at bounding box center [705, 220] width 978 height 21
click at [1245, 107] on div "Minimizar ventana de chat en vivo" at bounding box center [1237, 108] width 45 height 45
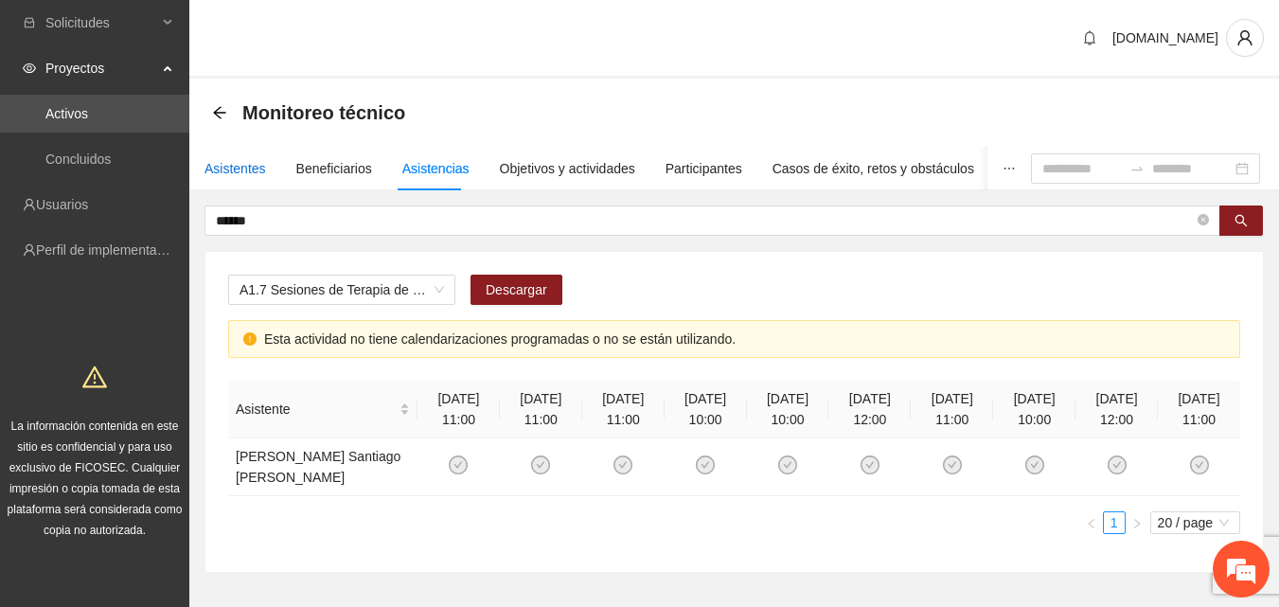
click at [215, 172] on div "Asistentes" at bounding box center [235, 168] width 62 height 21
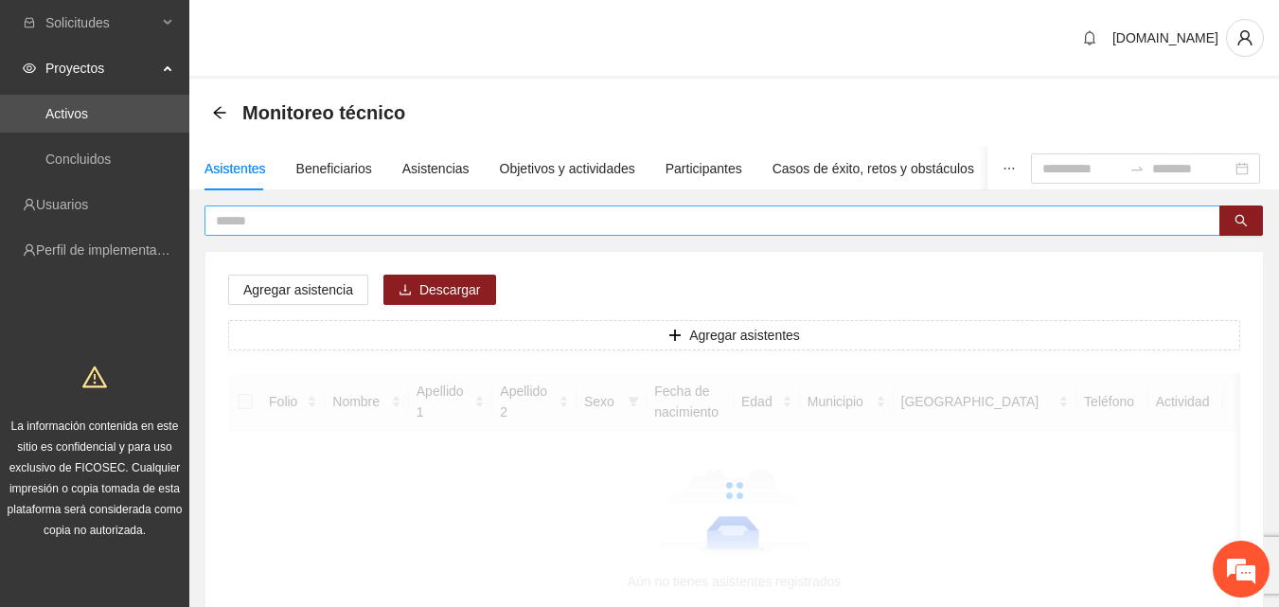
click at [263, 227] on input "text" at bounding box center [705, 220] width 978 height 21
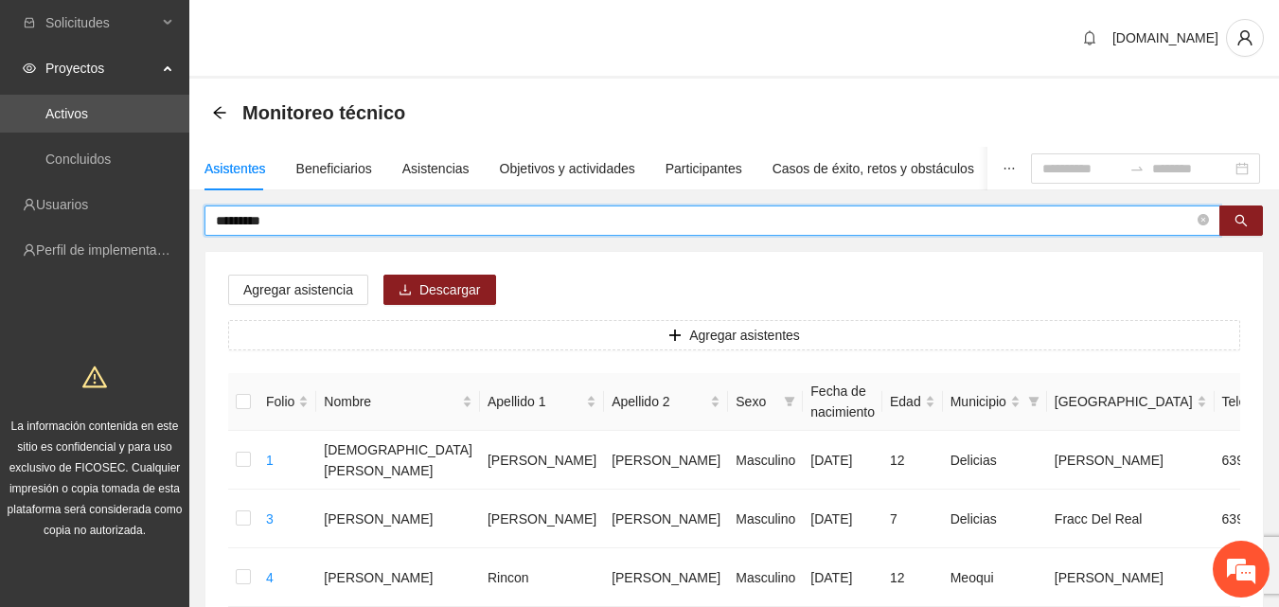
type input "*********"
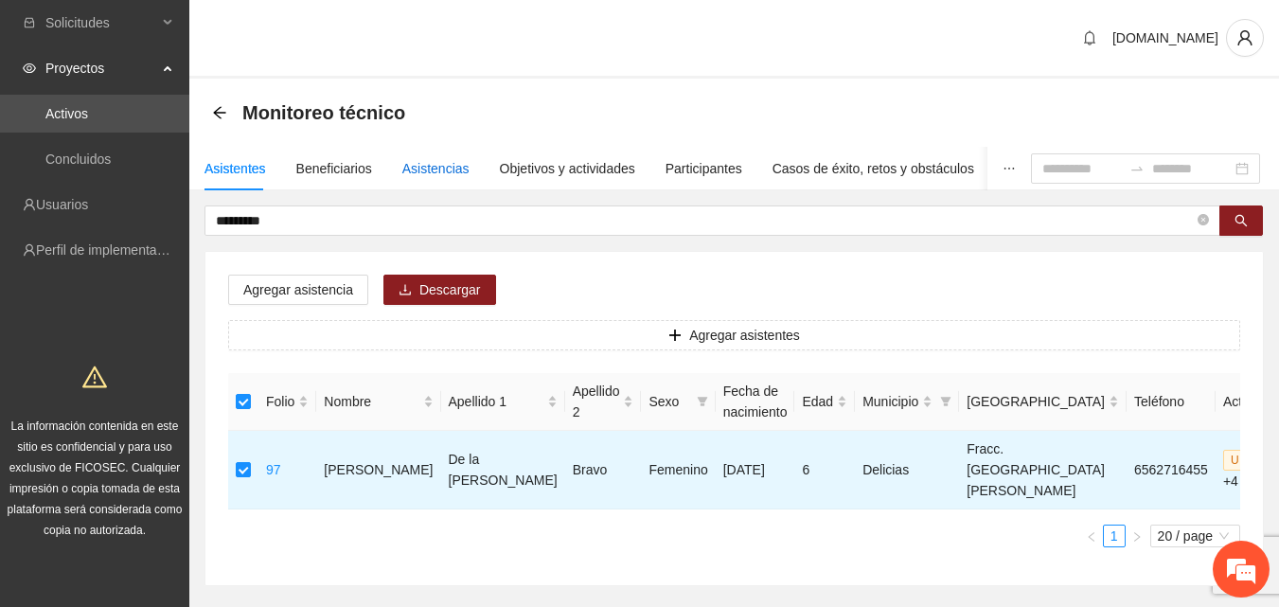
click at [406, 169] on div "Asistencias" at bounding box center [435, 168] width 67 height 21
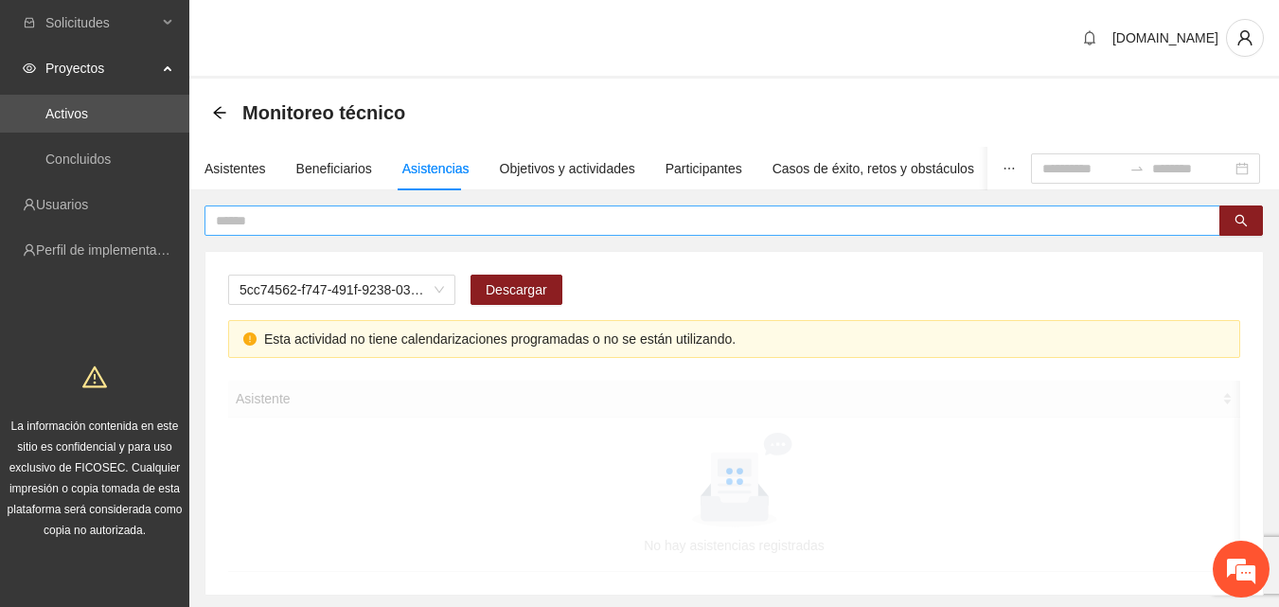
click at [350, 230] on input "text" at bounding box center [705, 220] width 978 height 21
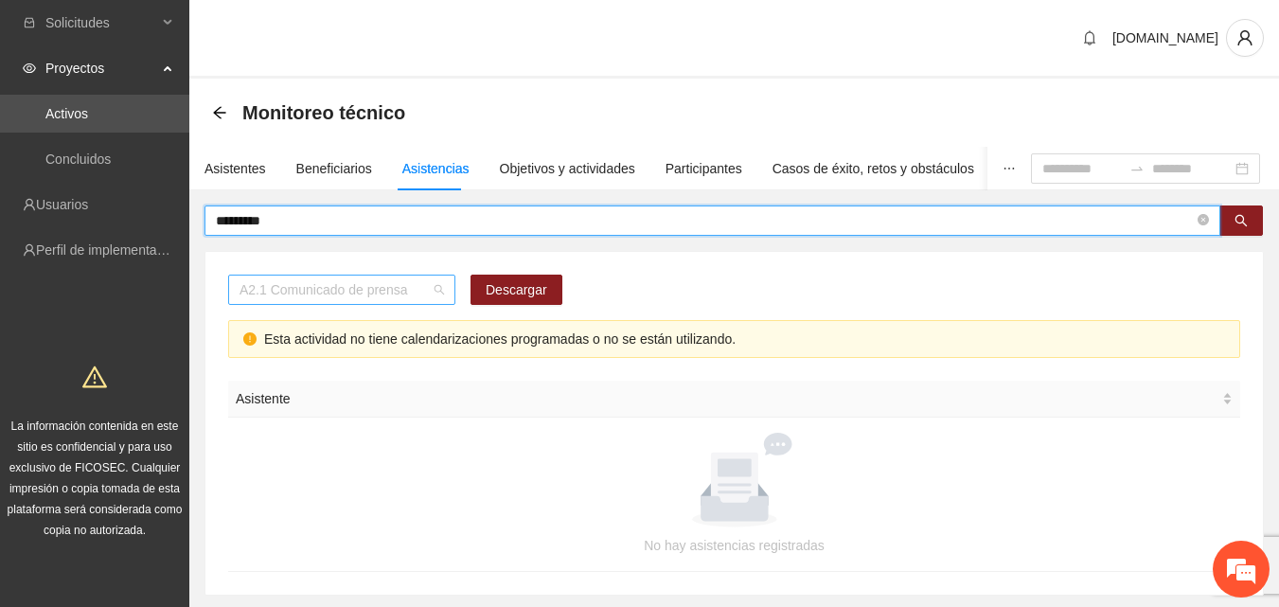
click at [406, 294] on span "A2.1 Comunicado de prensa" at bounding box center [342, 289] width 204 height 28
type input "*********"
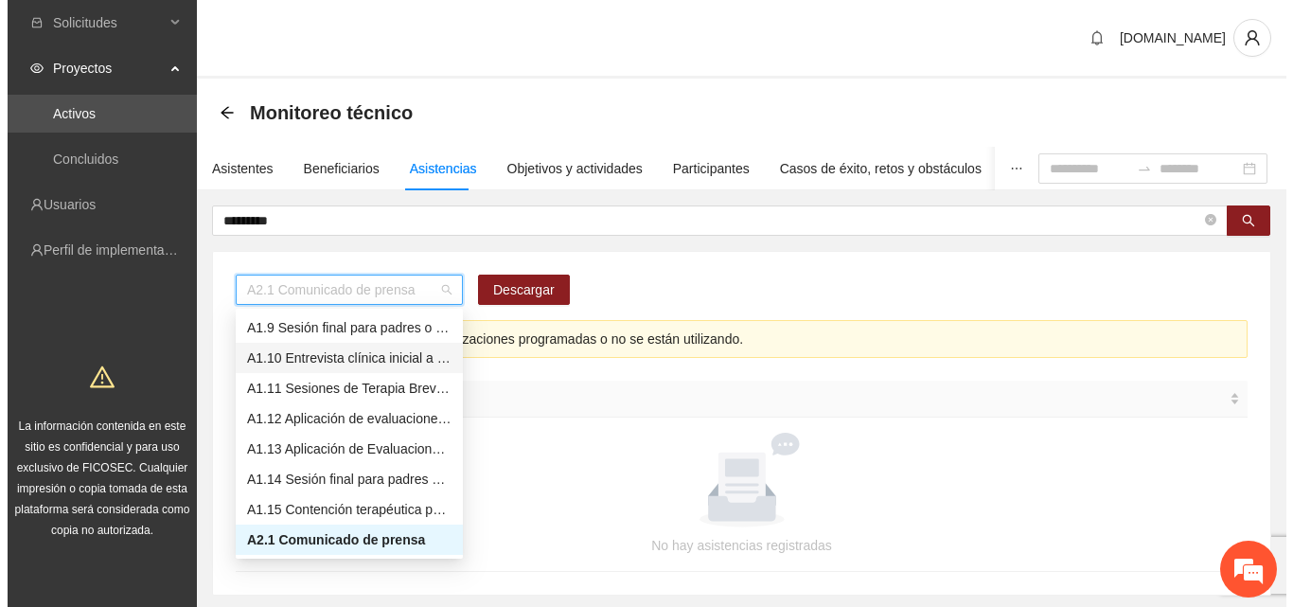
scroll to position [148, 0]
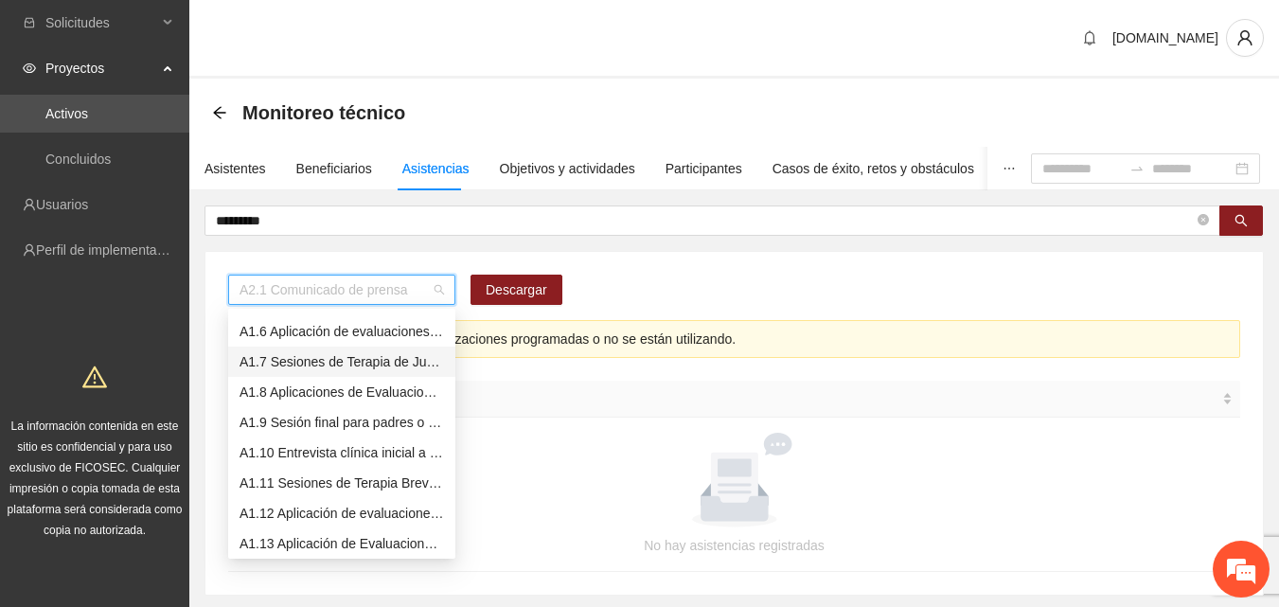
click at [380, 357] on div "A1.7 Sesiones de Terapia de Juego para niños y niñas" at bounding box center [342, 361] width 204 height 21
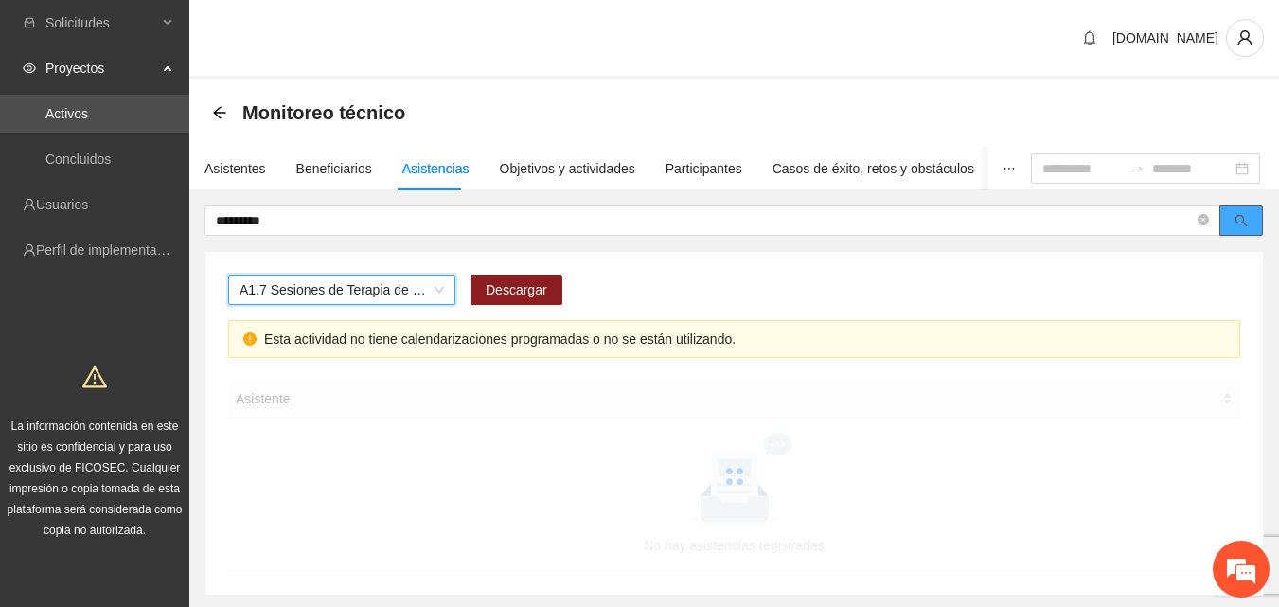
click at [1249, 223] on button "button" at bounding box center [1241, 220] width 44 height 30
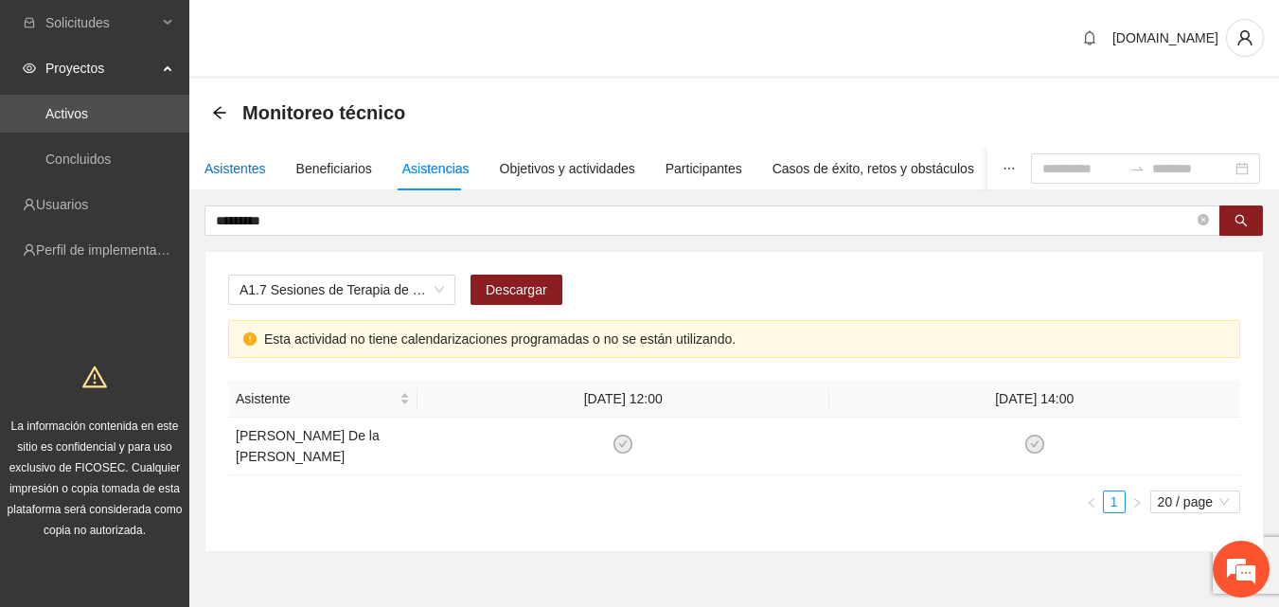
click at [217, 170] on div "Asistentes" at bounding box center [235, 168] width 62 height 21
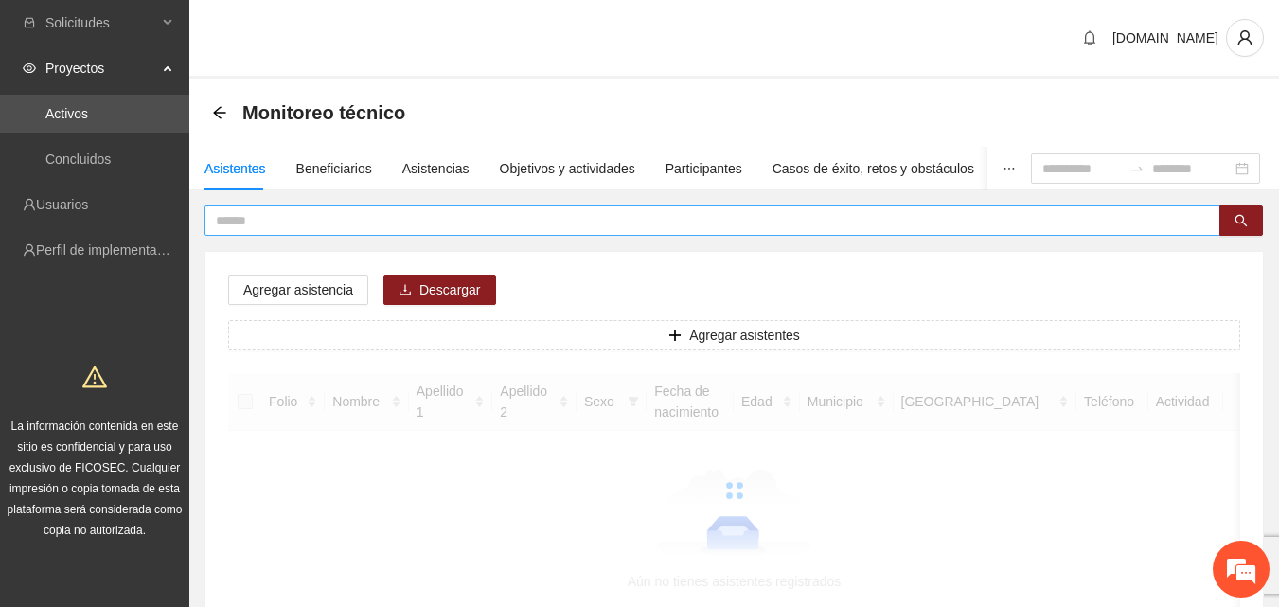
click at [290, 231] on span at bounding box center [712, 220] width 1016 height 30
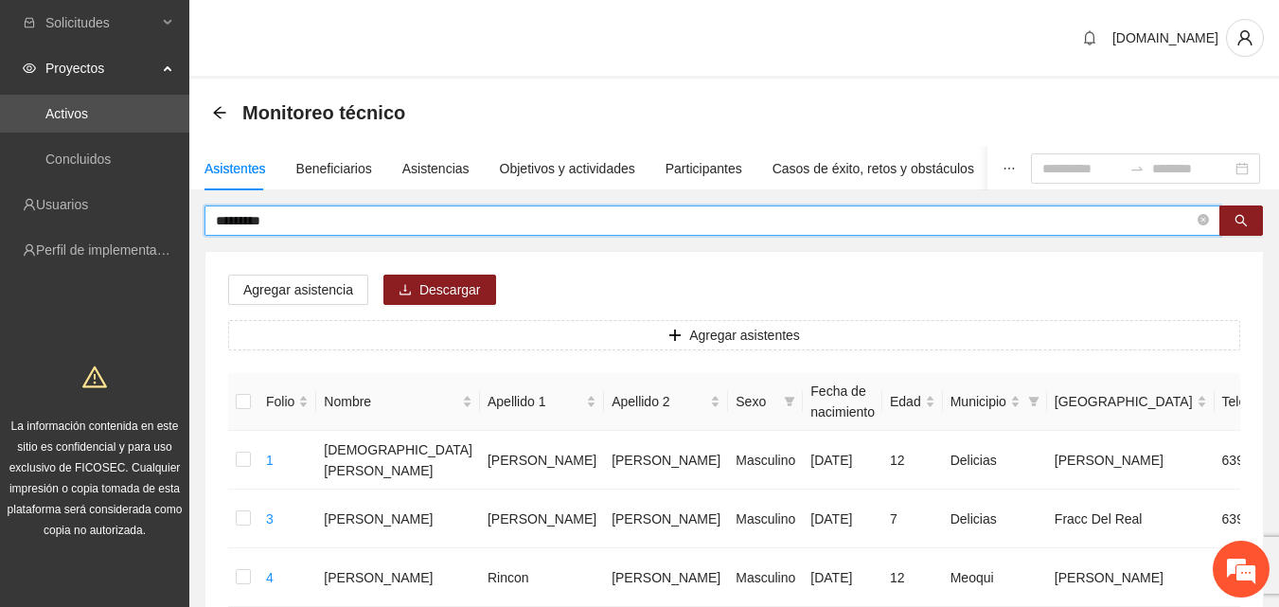
type input "*********"
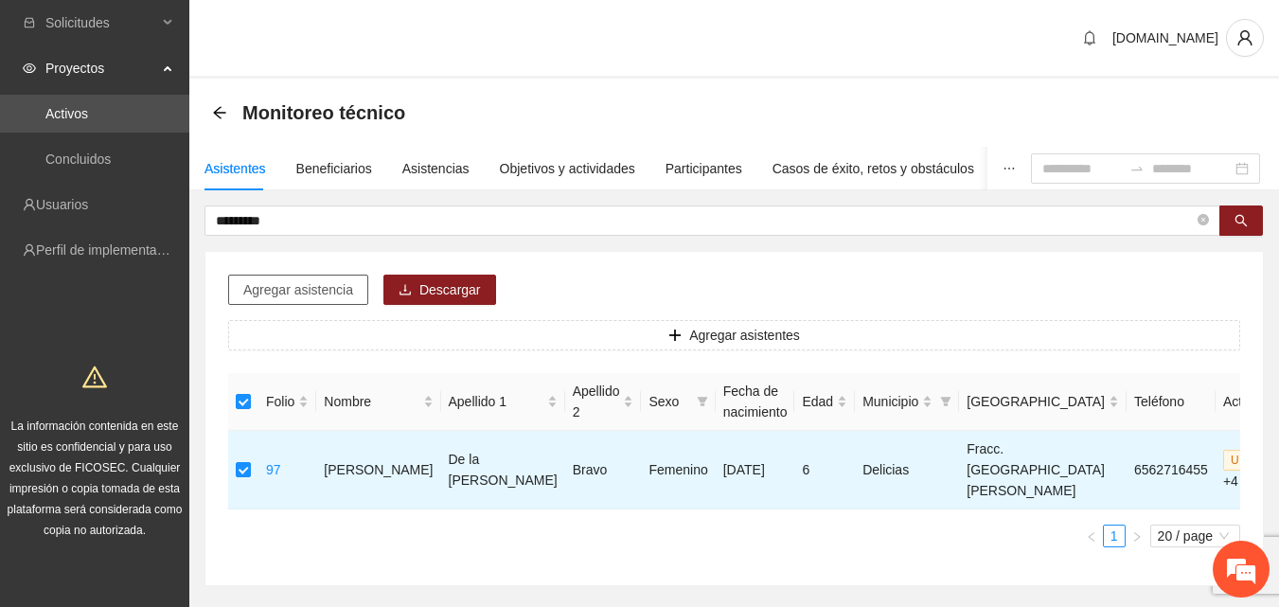
click at [311, 288] on span "Agregar asistencia" at bounding box center [298, 289] width 110 height 21
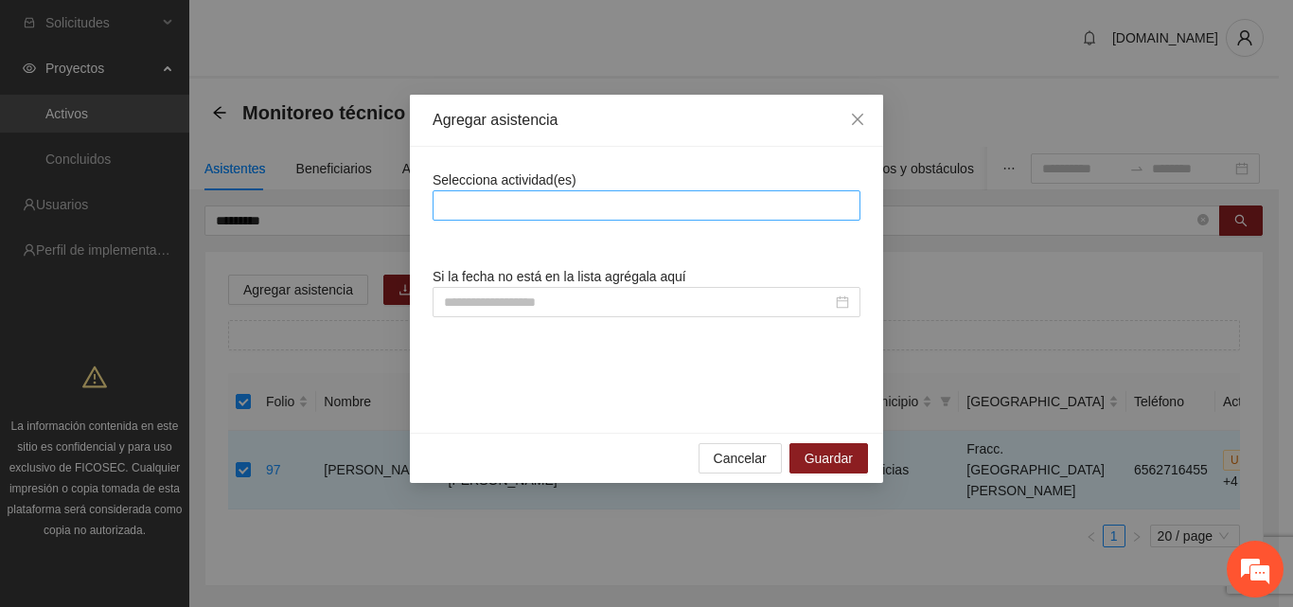
click at [460, 195] on div at bounding box center [646, 205] width 418 height 23
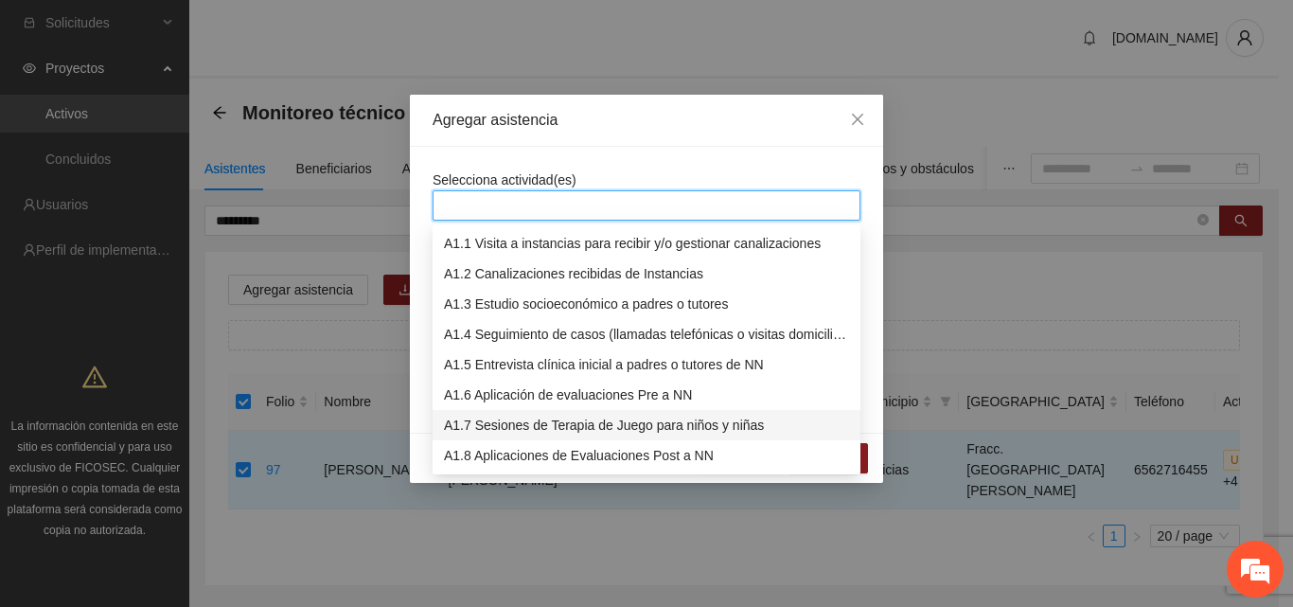
drag, startPoint x: 495, startPoint y: 424, endPoint x: 582, endPoint y: 313, distance: 140.9
click at [496, 424] on div "A1.7 Sesiones de Terapia de Juego para niños y niñas" at bounding box center [646, 425] width 405 height 21
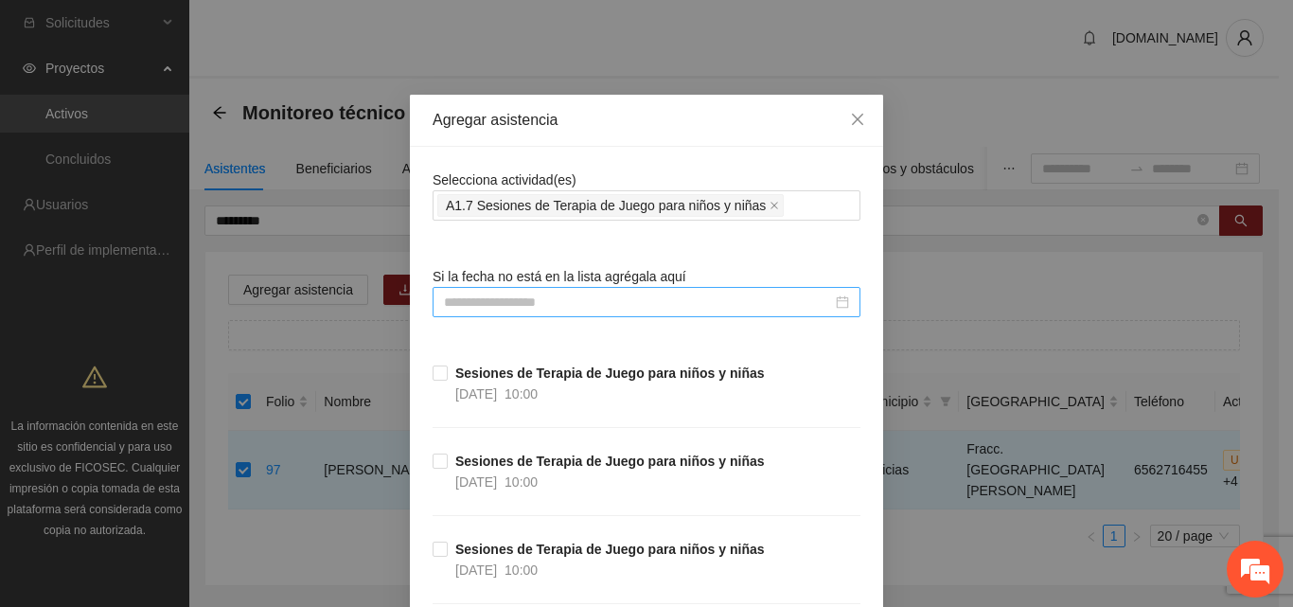
click at [512, 309] on input at bounding box center [638, 302] width 388 height 21
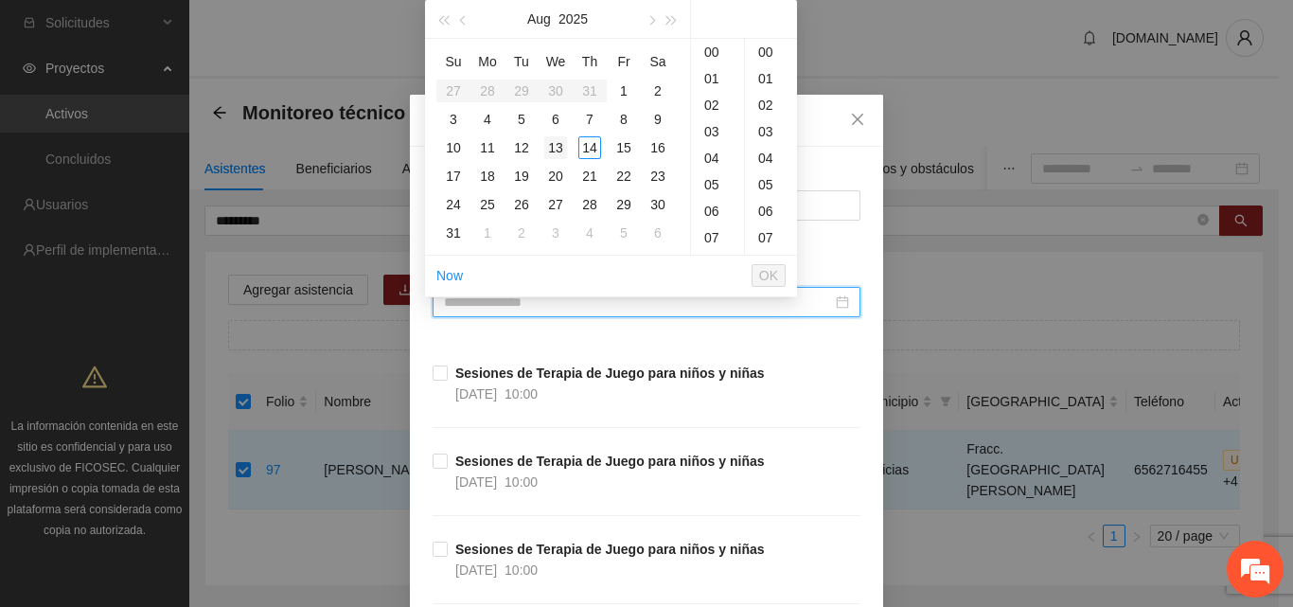
click at [556, 148] on div "13" at bounding box center [555, 147] width 23 height 23
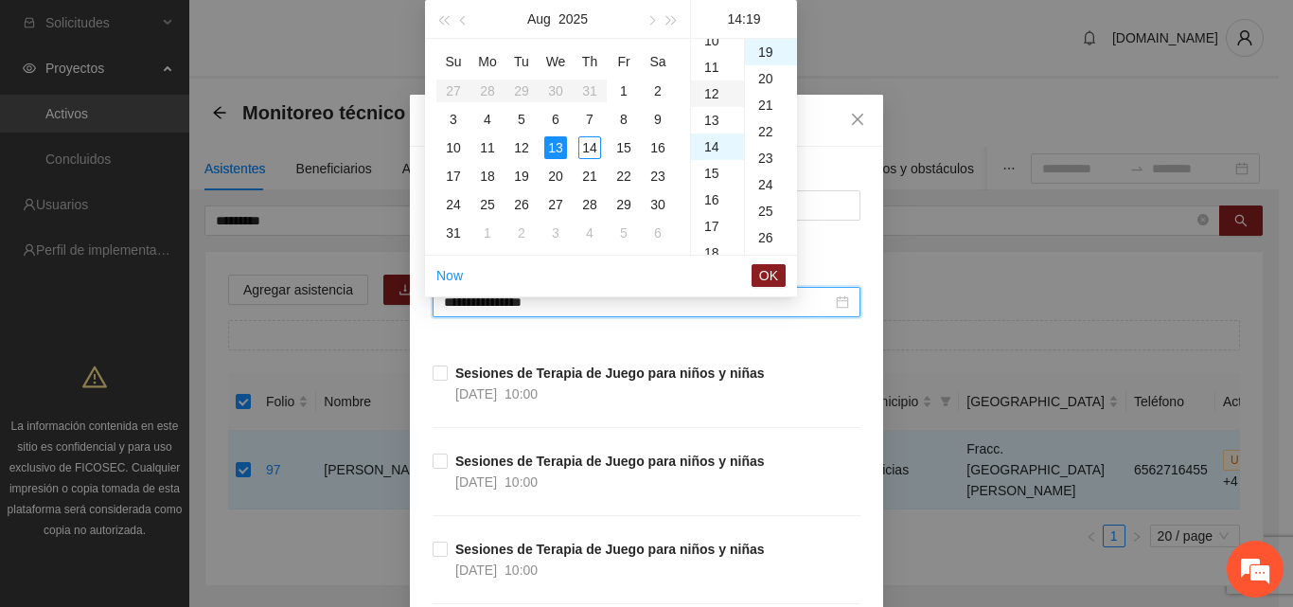
click at [712, 96] on div "12" at bounding box center [717, 93] width 53 height 27
click at [768, 57] on div "00" at bounding box center [771, 52] width 52 height 27
type input "**********"
click at [761, 278] on span "OK" at bounding box center [768, 275] width 19 height 21
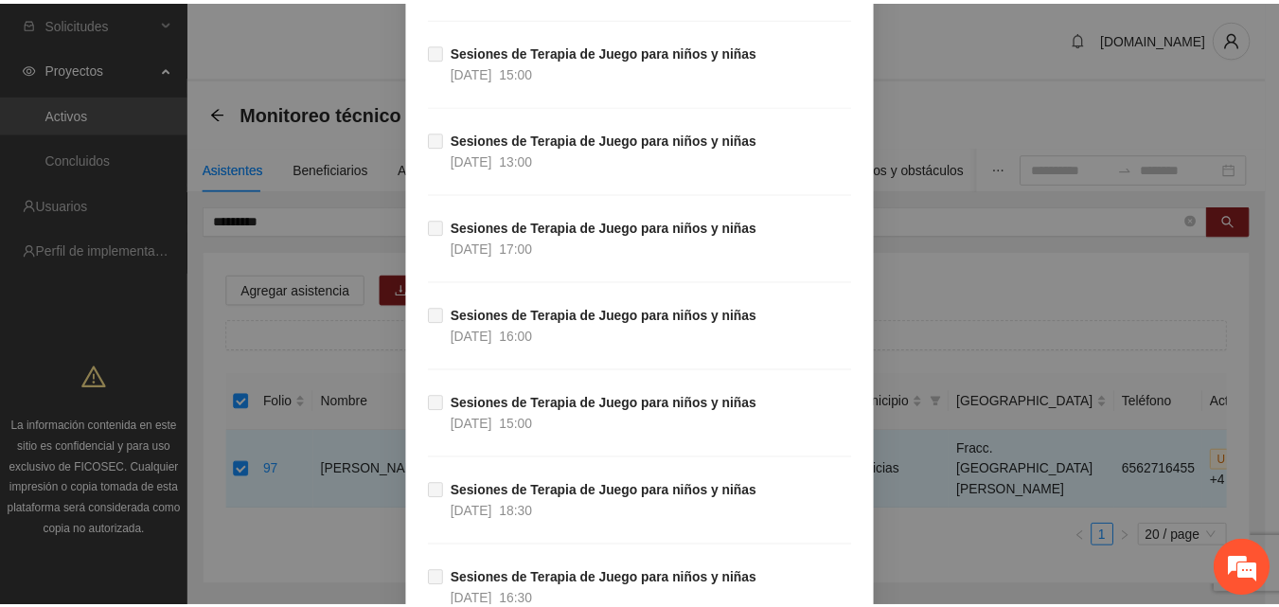
scroll to position [14777, 0]
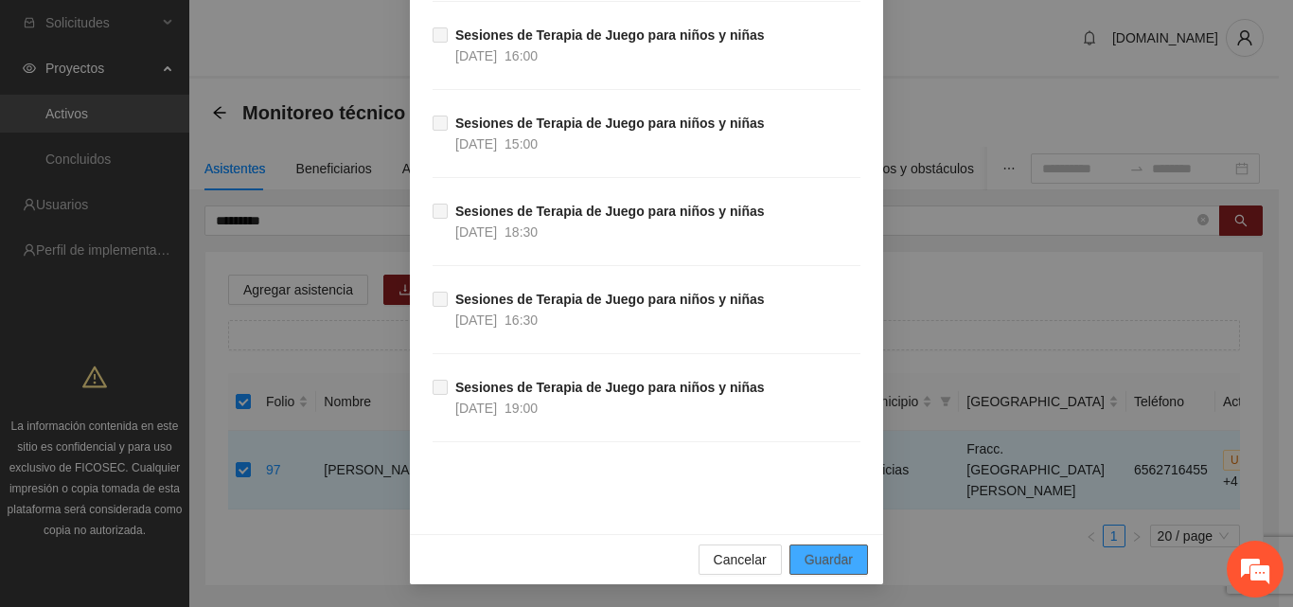
click at [837, 570] on button "Guardar" at bounding box center [829, 559] width 79 height 30
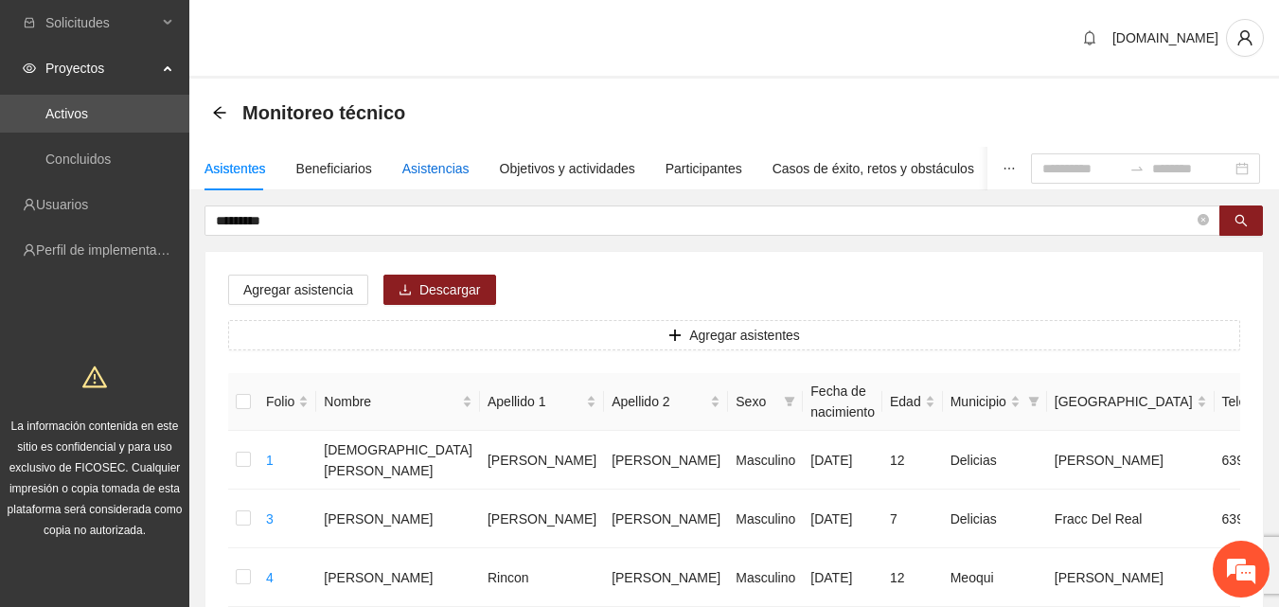
click at [435, 165] on div "Asistencias" at bounding box center [435, 168] width 67 height 21
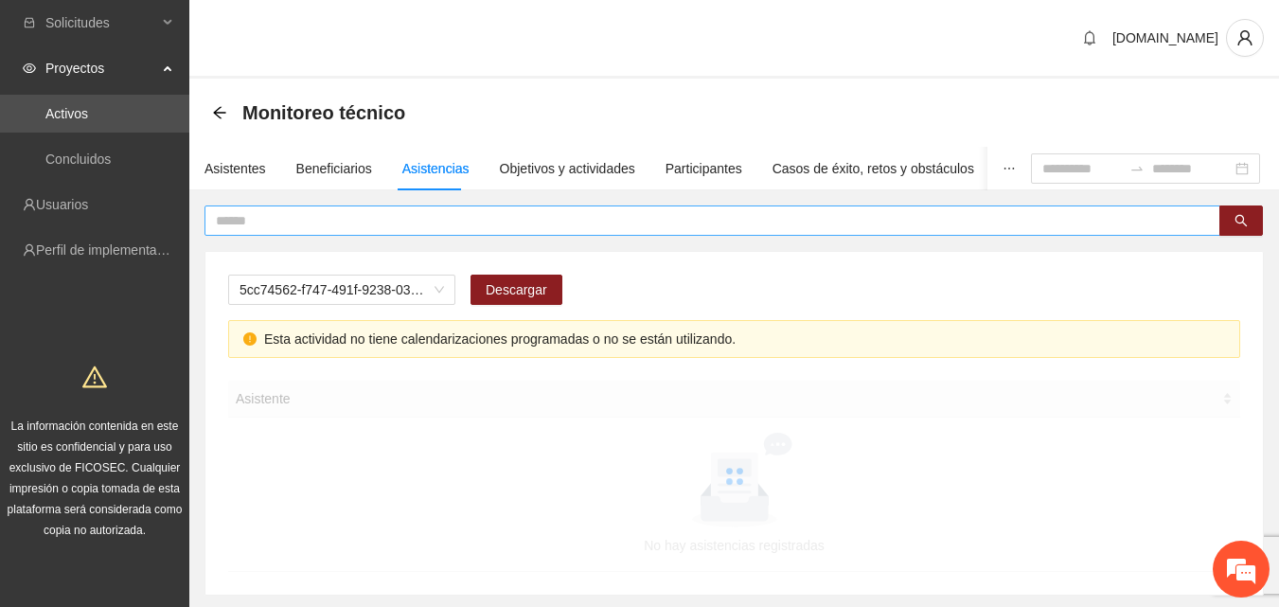
click at [424, 211] on input "text" at bounding box center [705, 220] width 978 height 21
click at [427, 296] on span "A2.1 Comunicado de prensa" at bounding box center [342, 289] width 204 height 28
type input "*********"
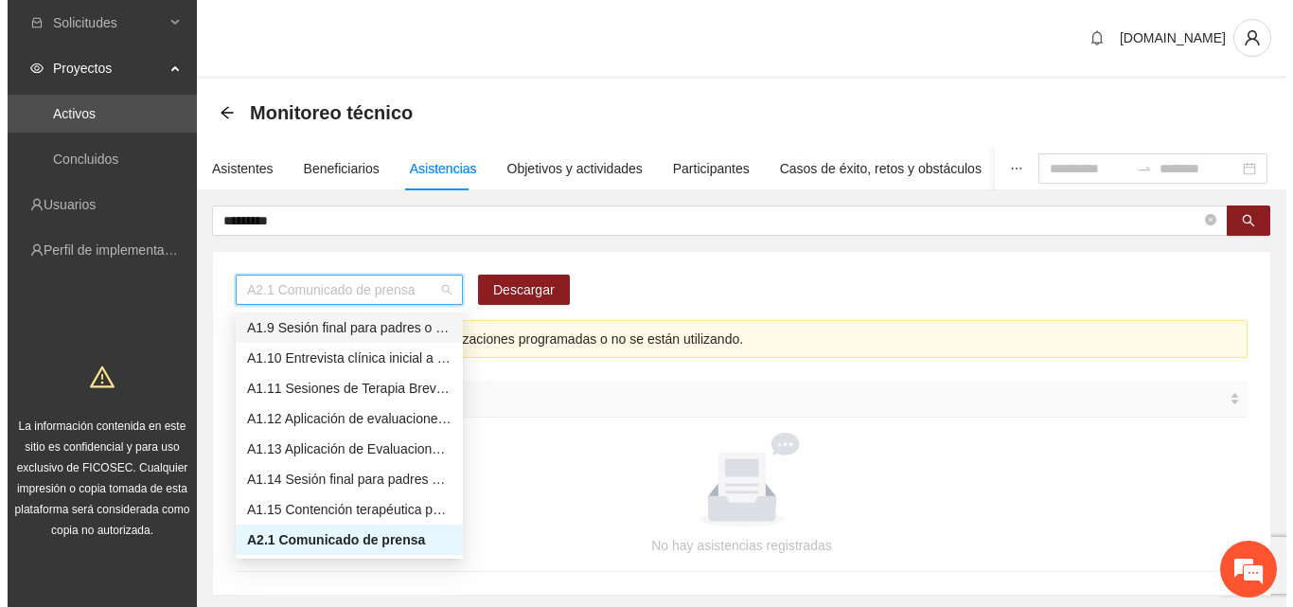
scroll to position [148, 0]
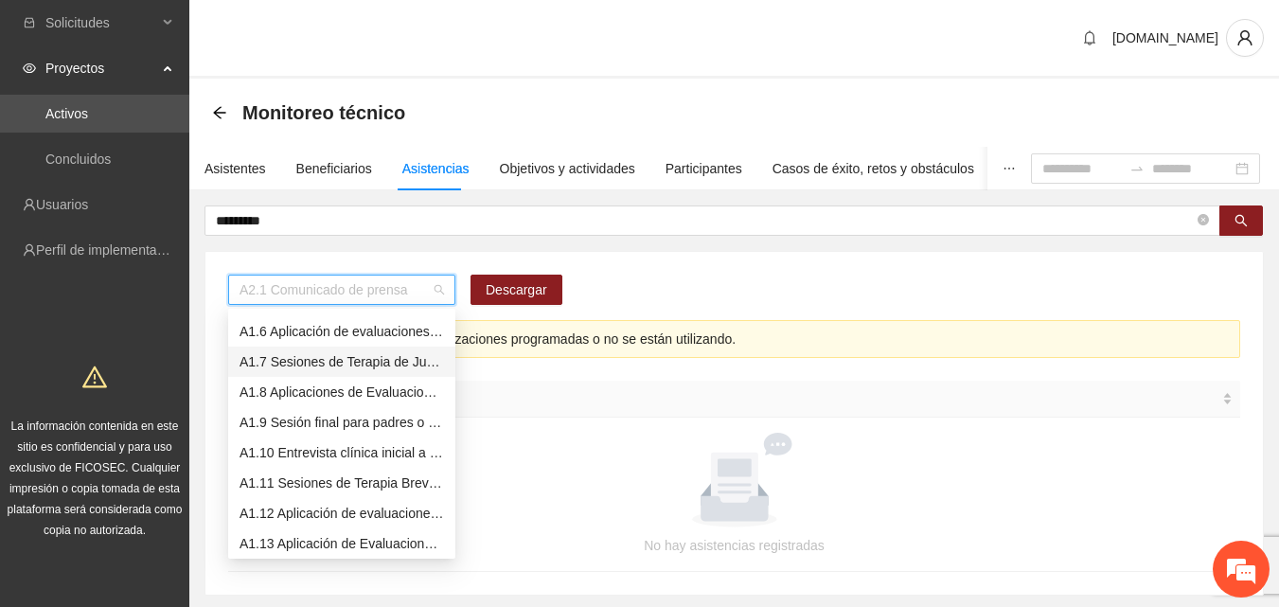
click at [363, 362] on div "A1.7 Sesiones de Terapia de Juego para niños y niñas" at bounding box center [342, 361] width 204 height 21
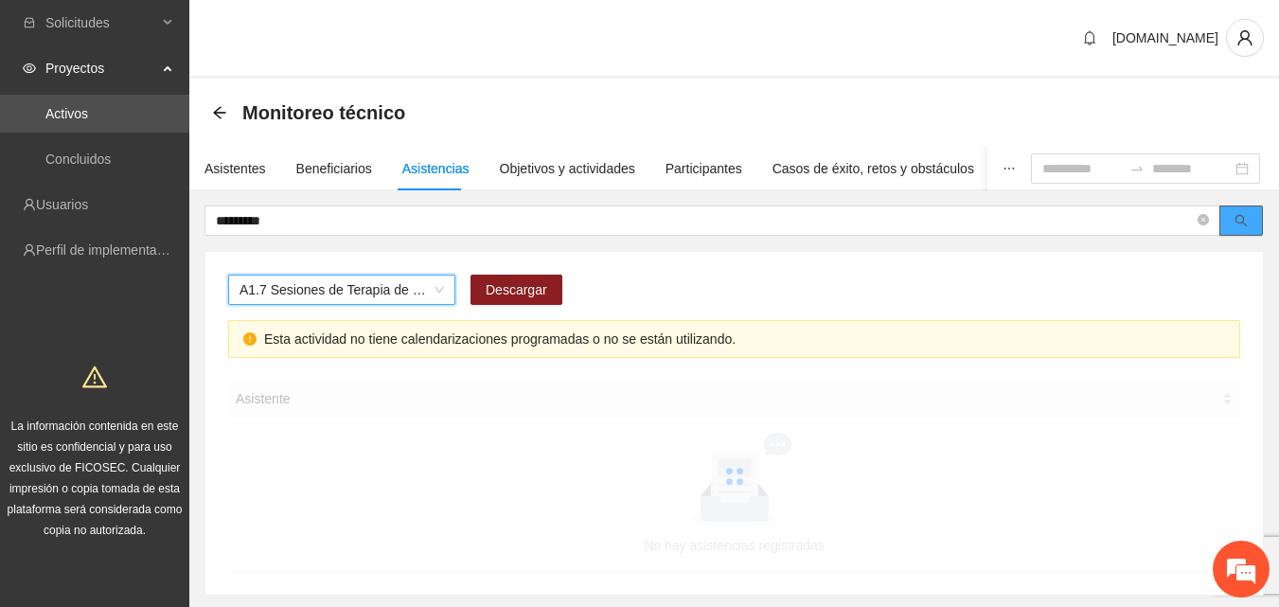
click at [1253, 224] on button "button" at bounding box center [1241, 220] width 44 height 30
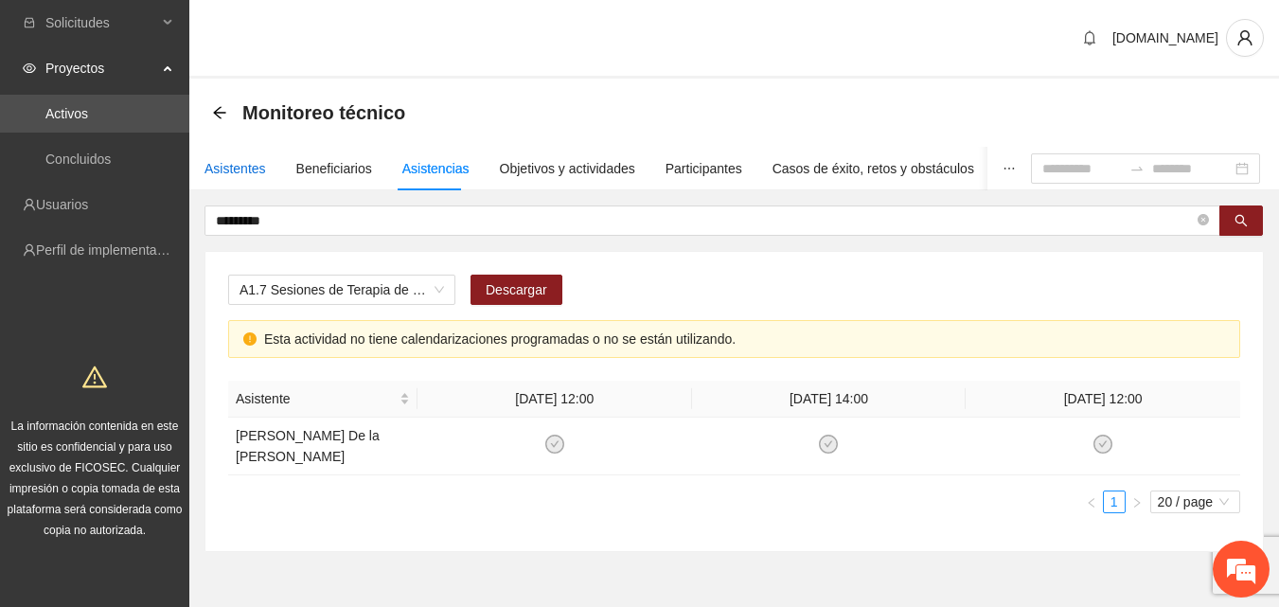
click at [232, 160] on div "Asistentes" at bounding box center [235, 168] width 62 height 21
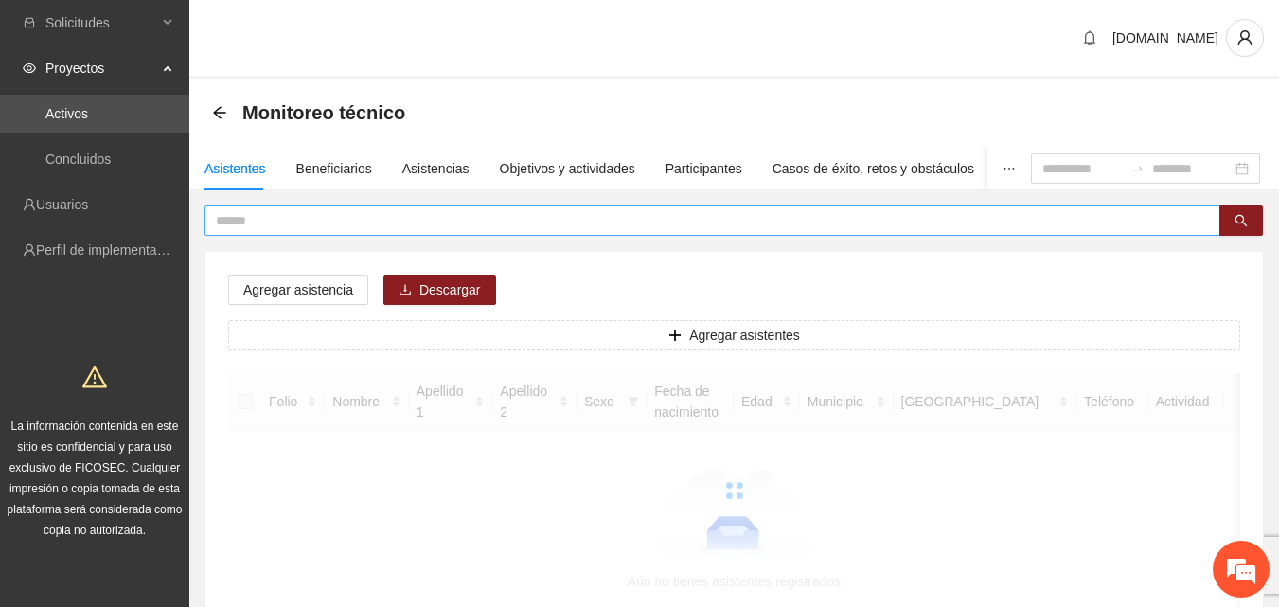
click at [275, 220] on input "text" at bounding box center [705, 220] width 978 height 21
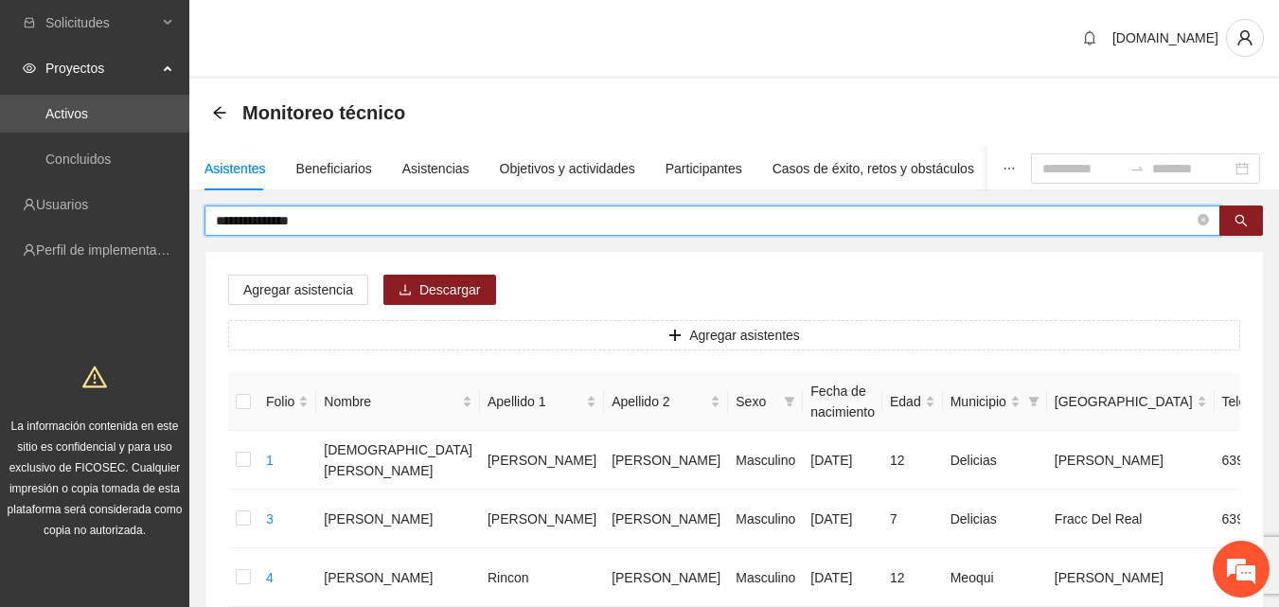
type input "**********"
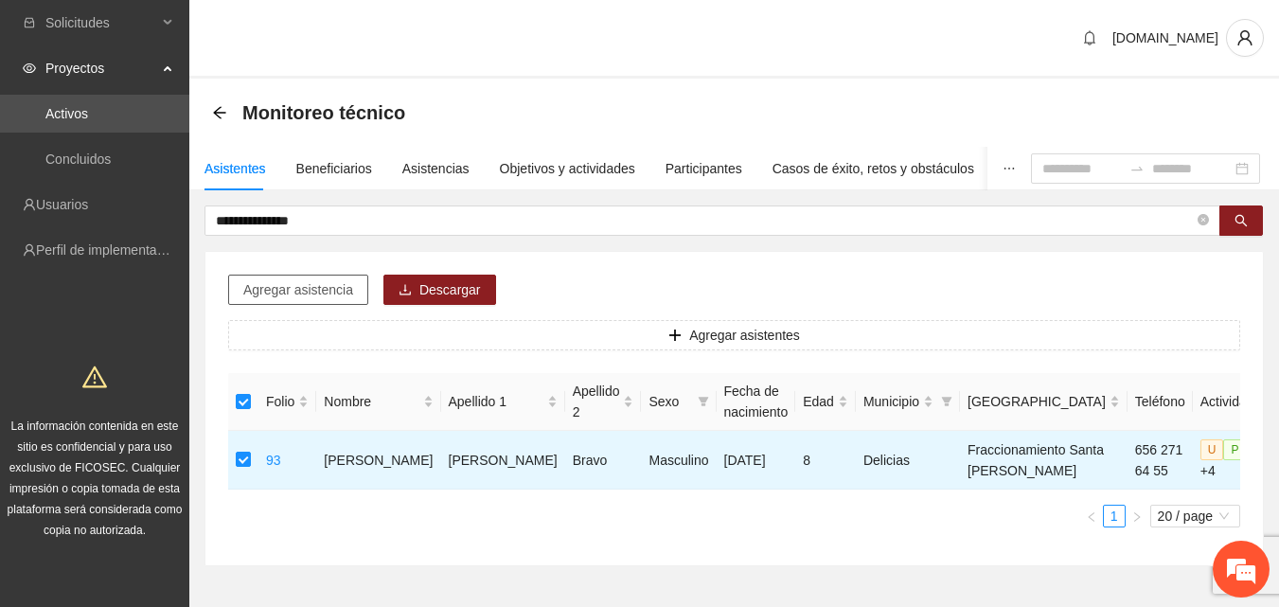
click at [307, 293] on span "Agregar asistencia" at bounding box center [298, 289] width 110 height 21
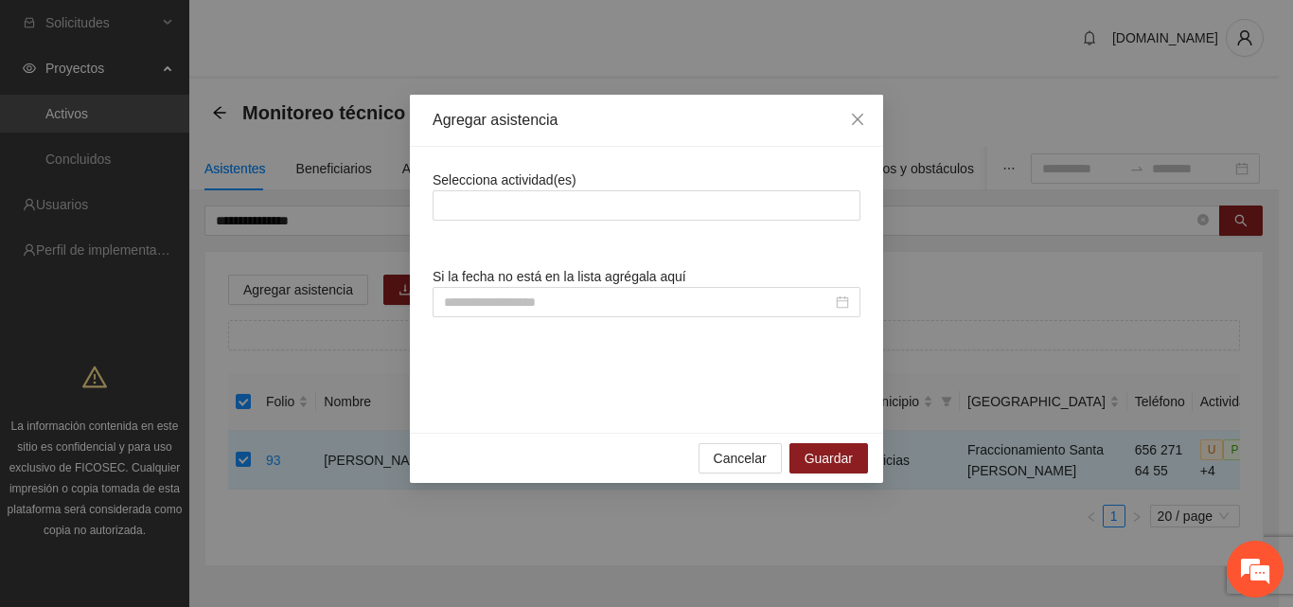
click at [510, 186] on span "Selecciona actividad(es)" at bounding box center [505, 179] width 144 height 15
click at [520, 200] on div at bounding box center [646, 205] width 418 height 23
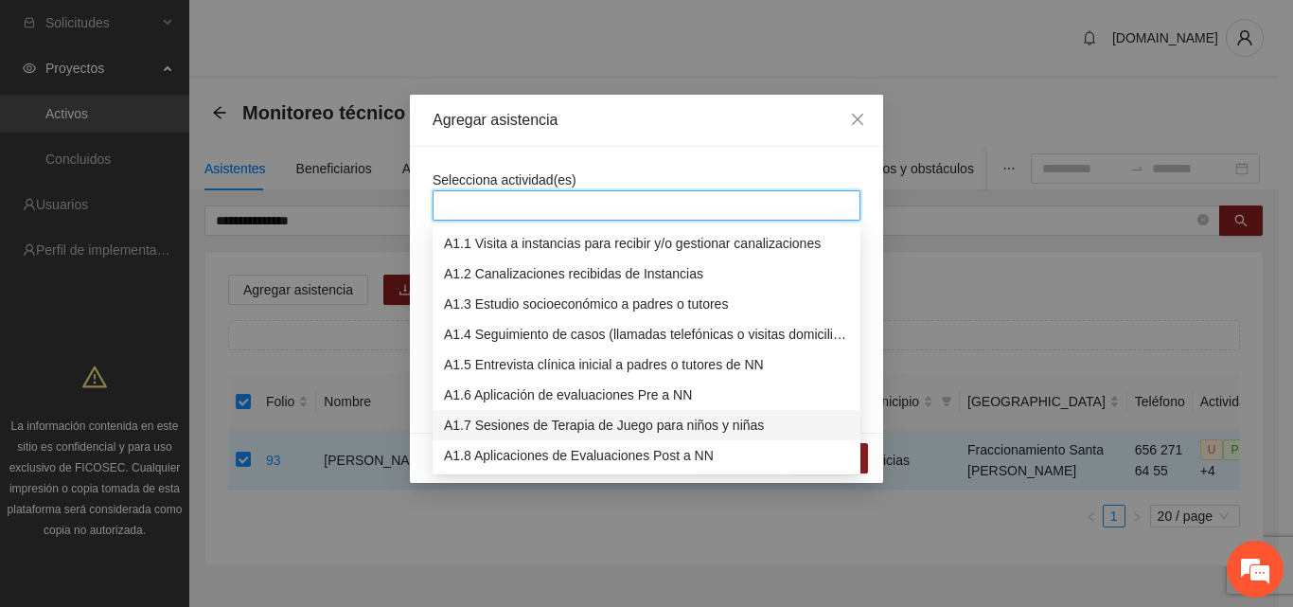
click at [522, 428] on div "A1.7 Sesiones de Terapia de Juego para niños y niñas" at bounding box center [646, 425] width 405 height 21
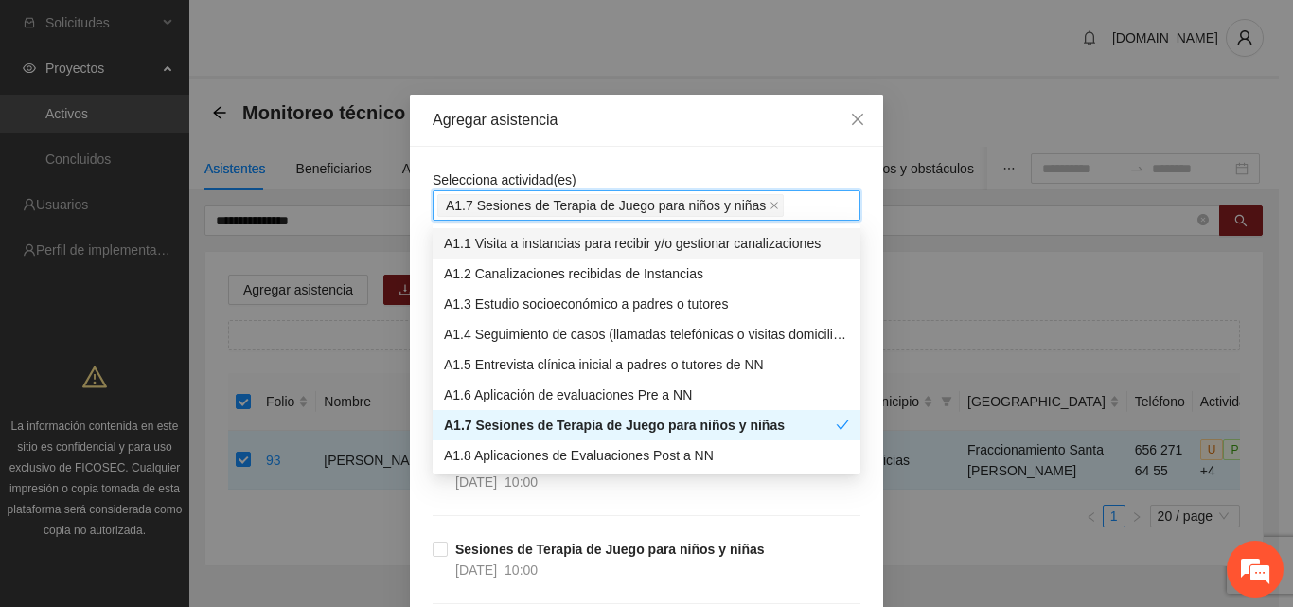
click at [676, 146] on div "Agregar asistencia" at bounding box center [646, 121] width 473 height 52
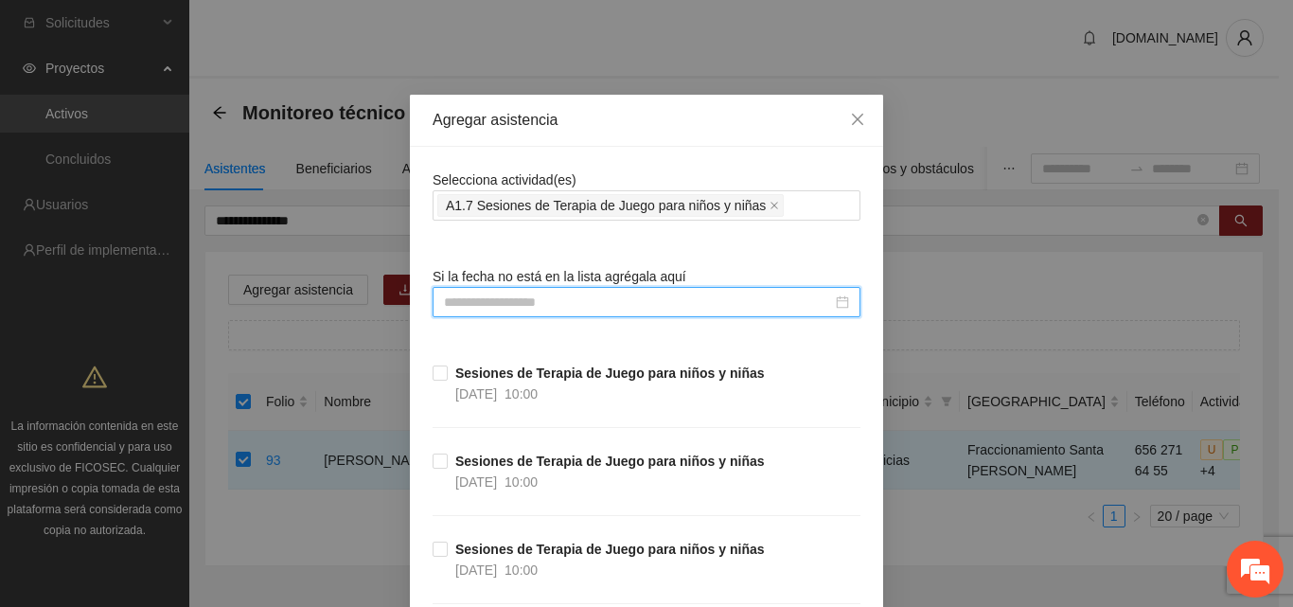
click at [525, 310] on input at bounding box center [638, 302] width 388 height 21
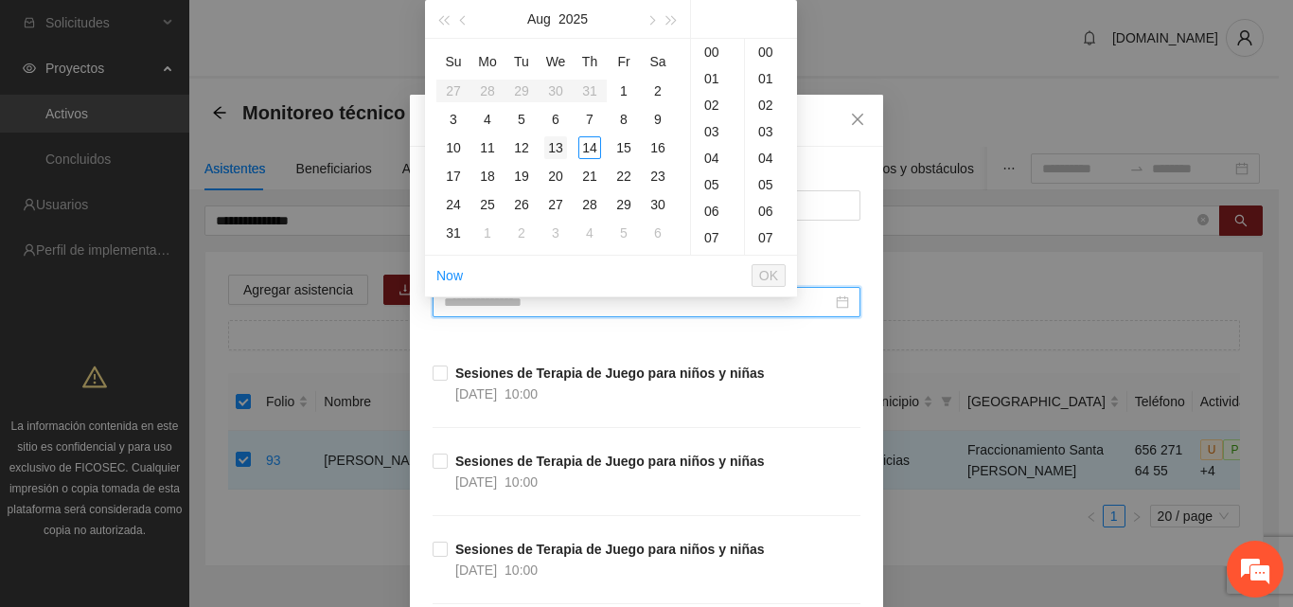
click at [558, 152] on div "13" at bounding box center [555, 147] width 23 height 23
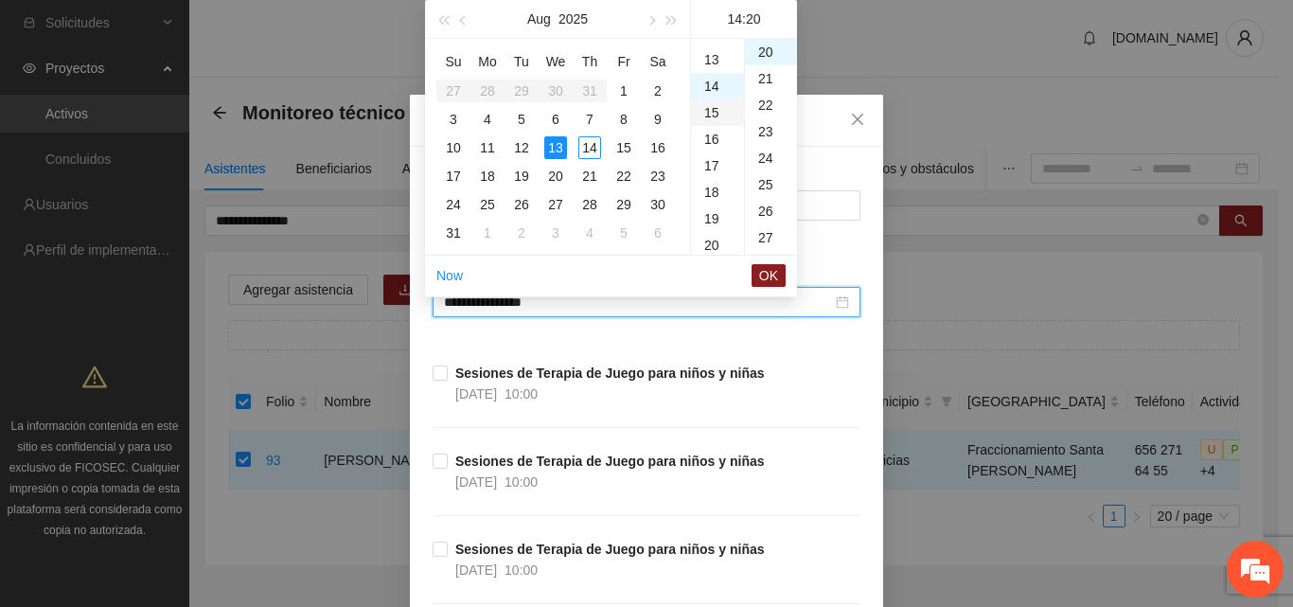
scroll to position [276, 0]
click at [713, 121] on div "13" at bounding box center [717, 120] width 53 height 27
click at [769, 46] on div "00" at bounding box center [771, 52] width 52 height 27
type input "**********"
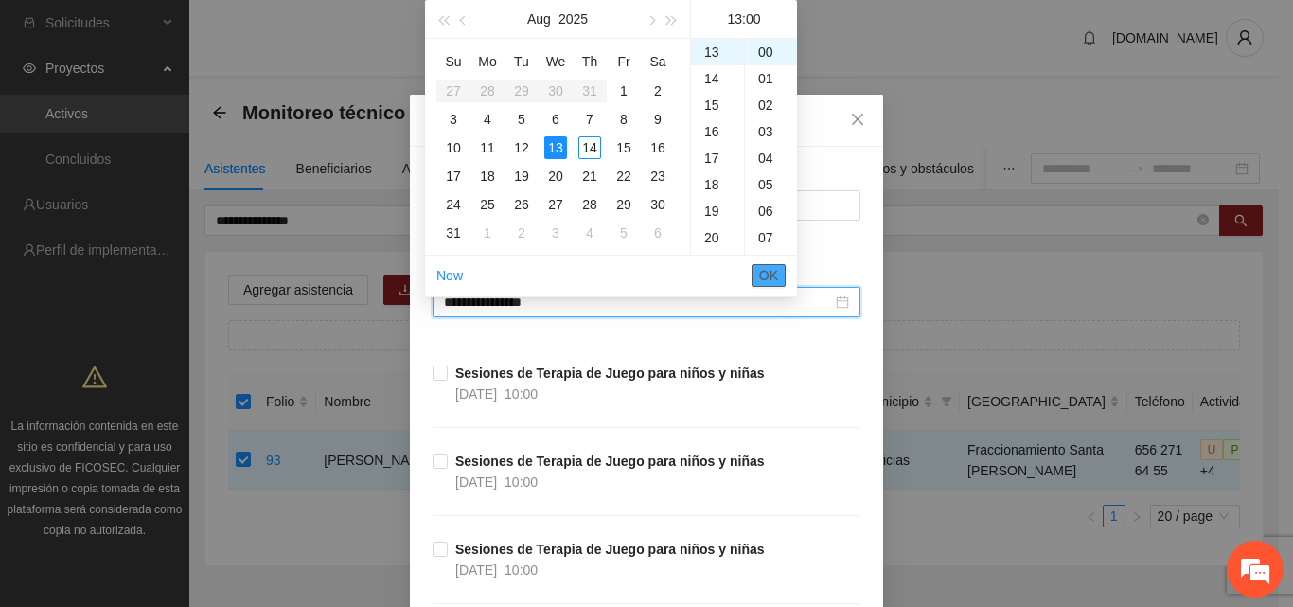
click at [767, 281] on span "OK" at bounding box center [768, 275] width 19 height 21
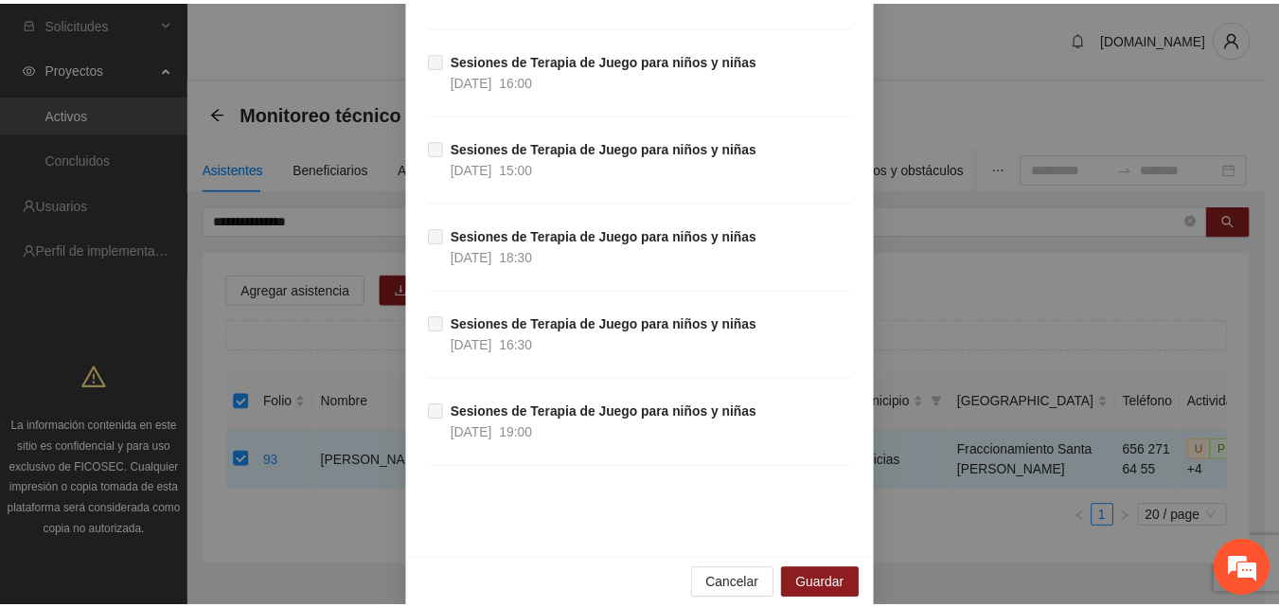
scroll to position [14777, 0]
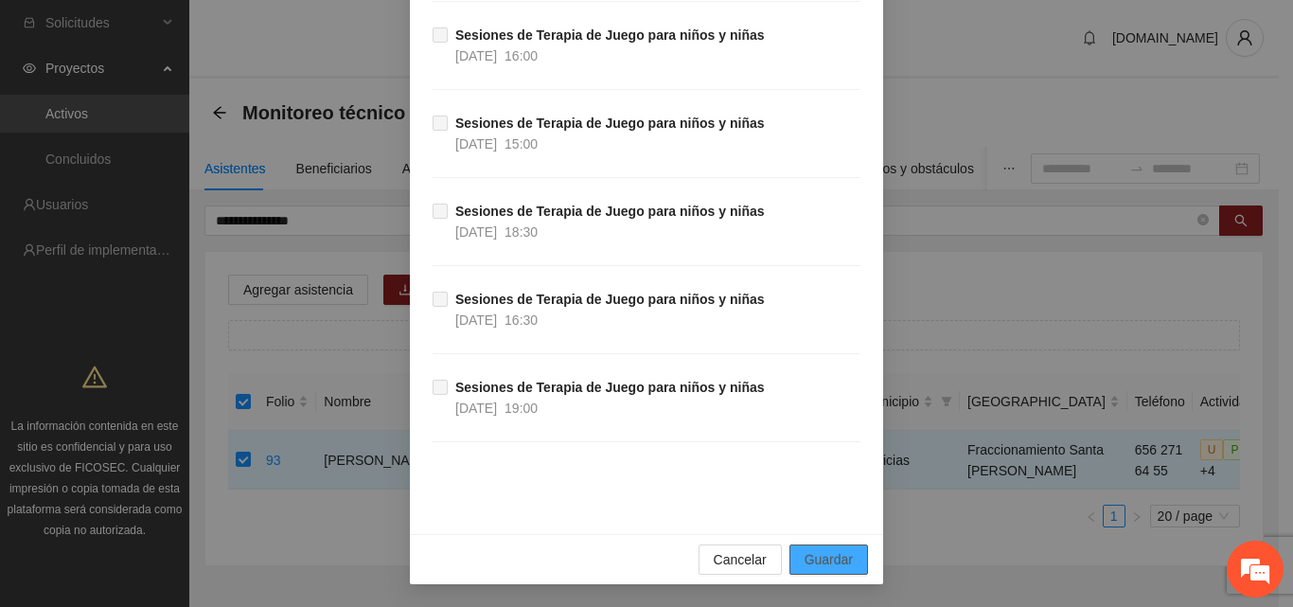
click at [833, 552] on span "Guardar" at bounding box center [829, 559] width 48 height 21
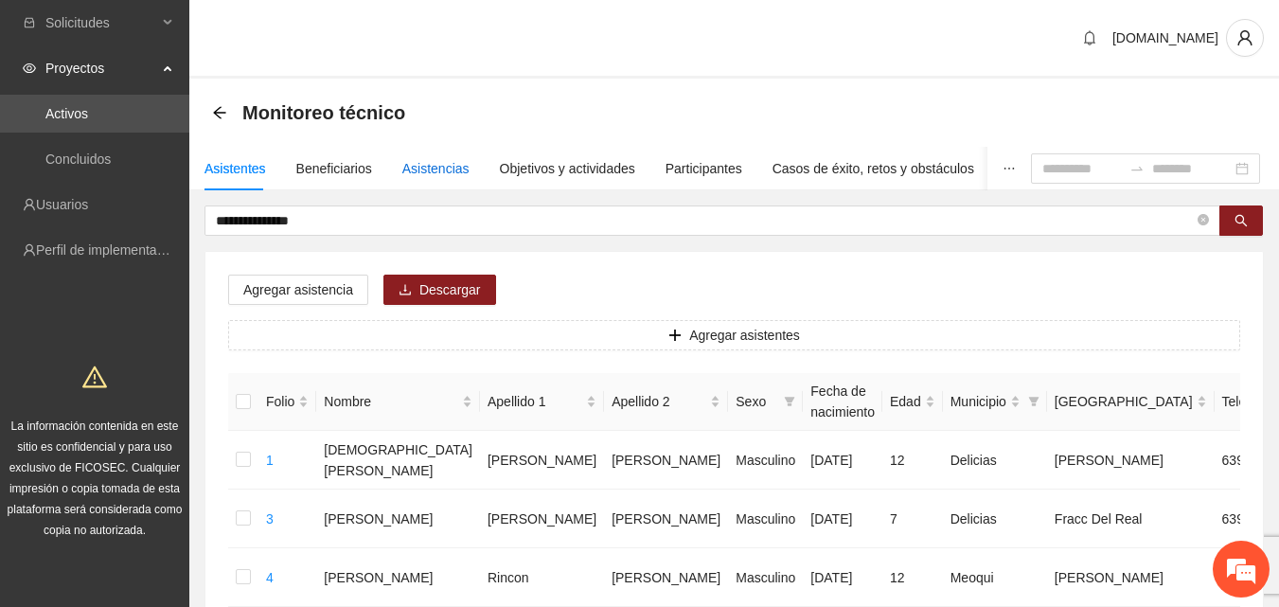
click at [421, 169] on div "Asistencias" at bounding box center [435, 168] width 67 height 21
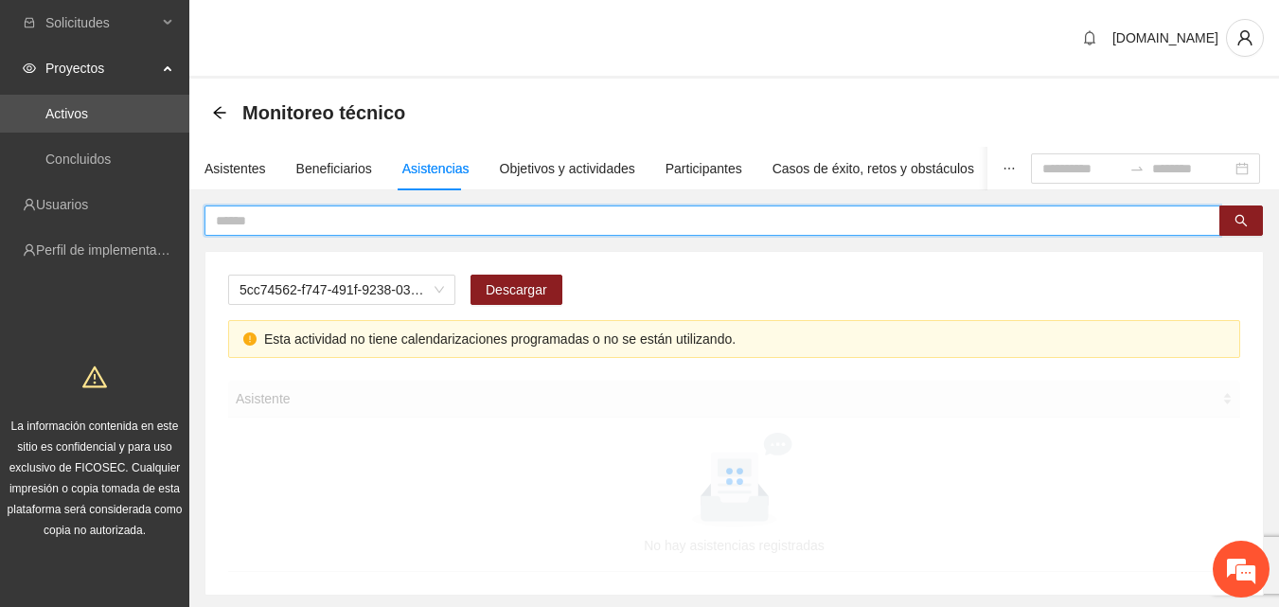
click at [409, 210] on input "text" at bounding box center [705, 220] width 978 height 21
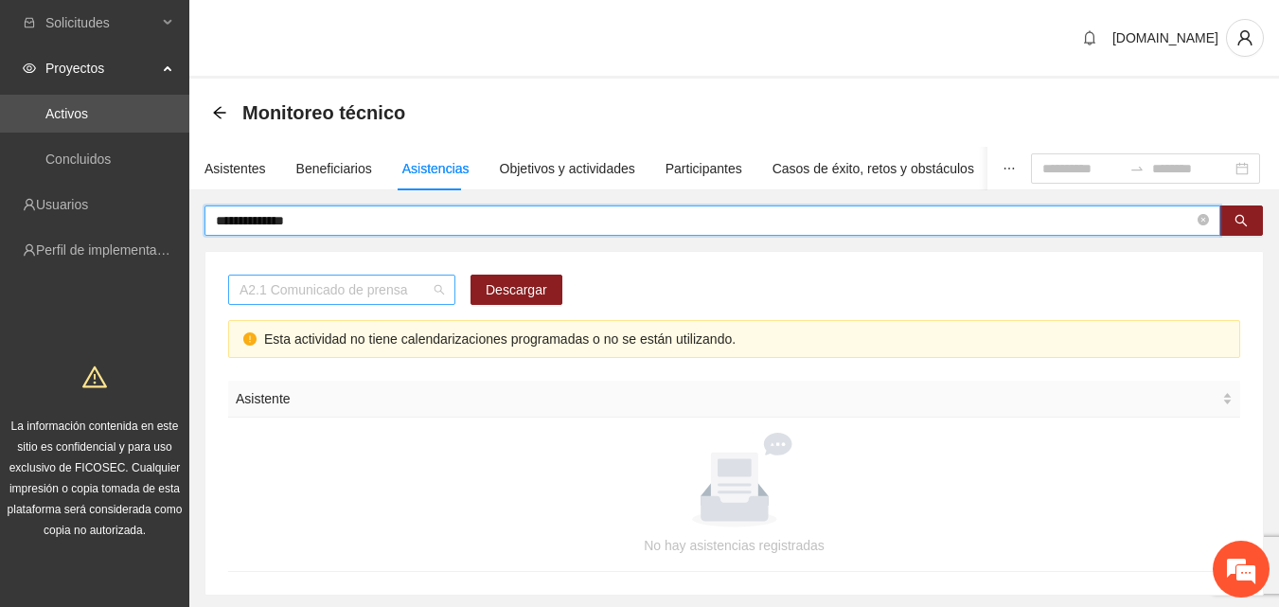
click at [433, 294] on span "A2.1 Comunicado de prensa" at bounding box center [342, 289] width 204 height 28
type input "**********"
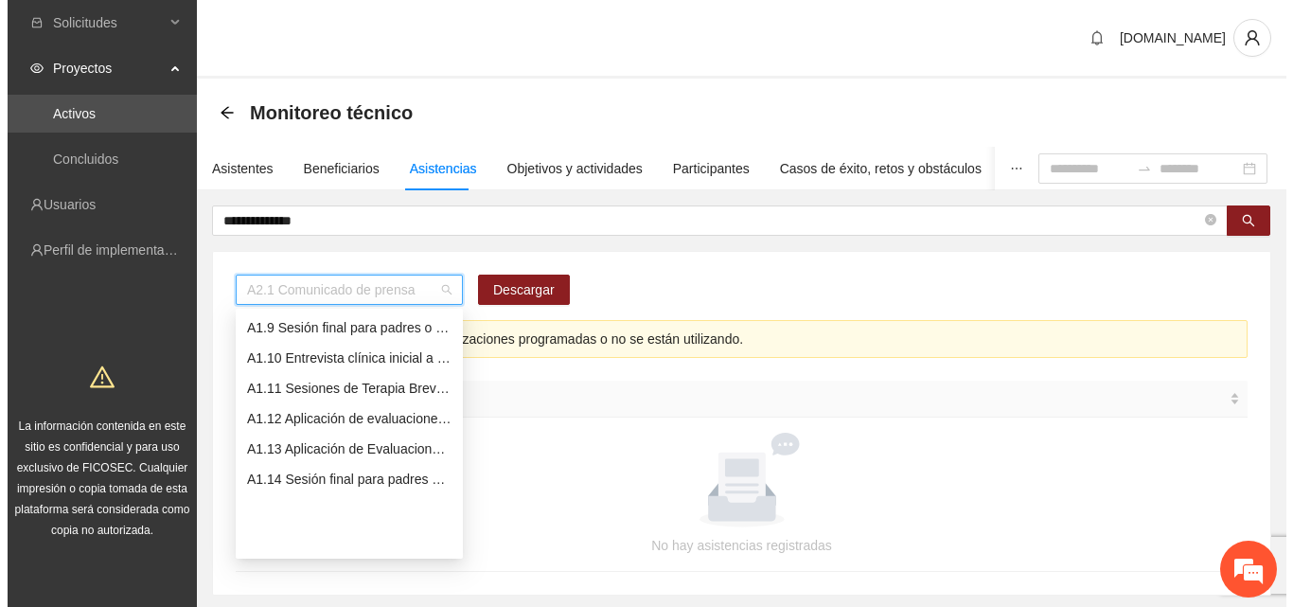
scroll to position [148, 0]
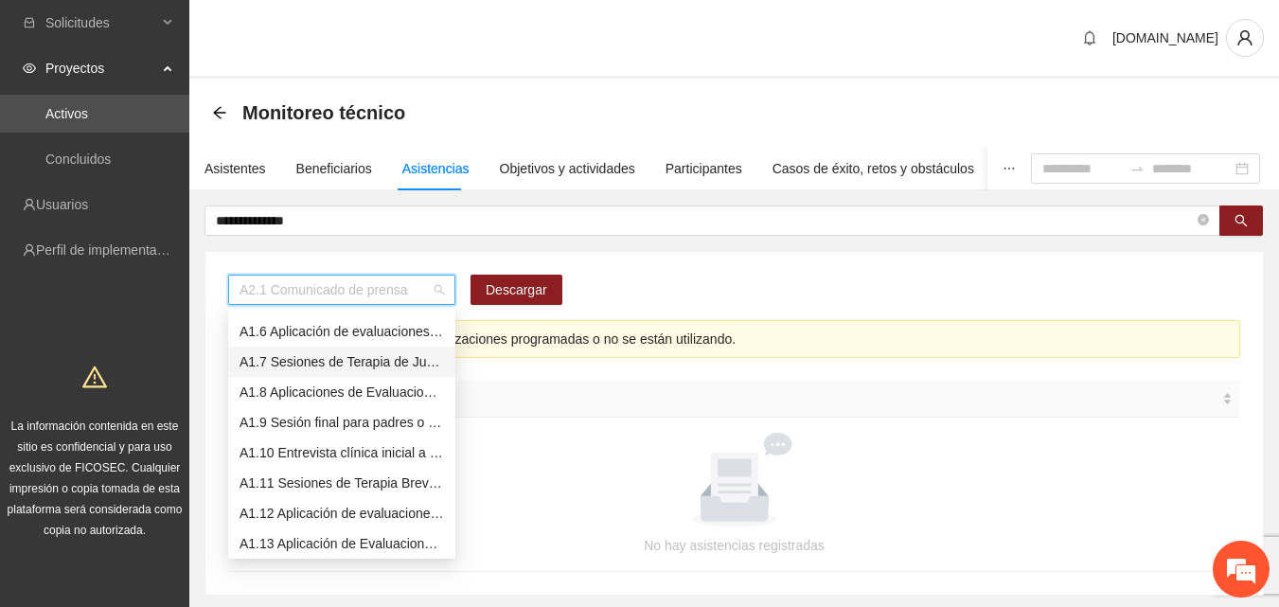
click at [312, 358] on div "A1.7 Sesiones de Terapia de Juego para niños y niñas" at bounding box center [342, 361] width 204 height 21
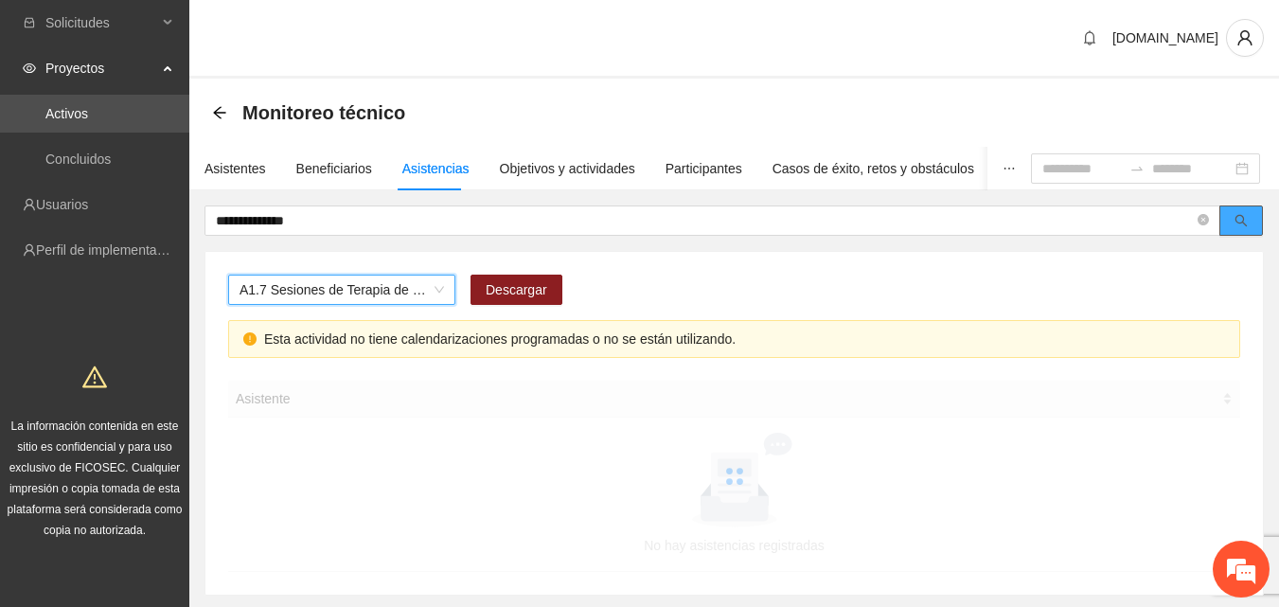
click at [1241, 227] on span "search" at bounding box center [1241, 221] width 13 height 15
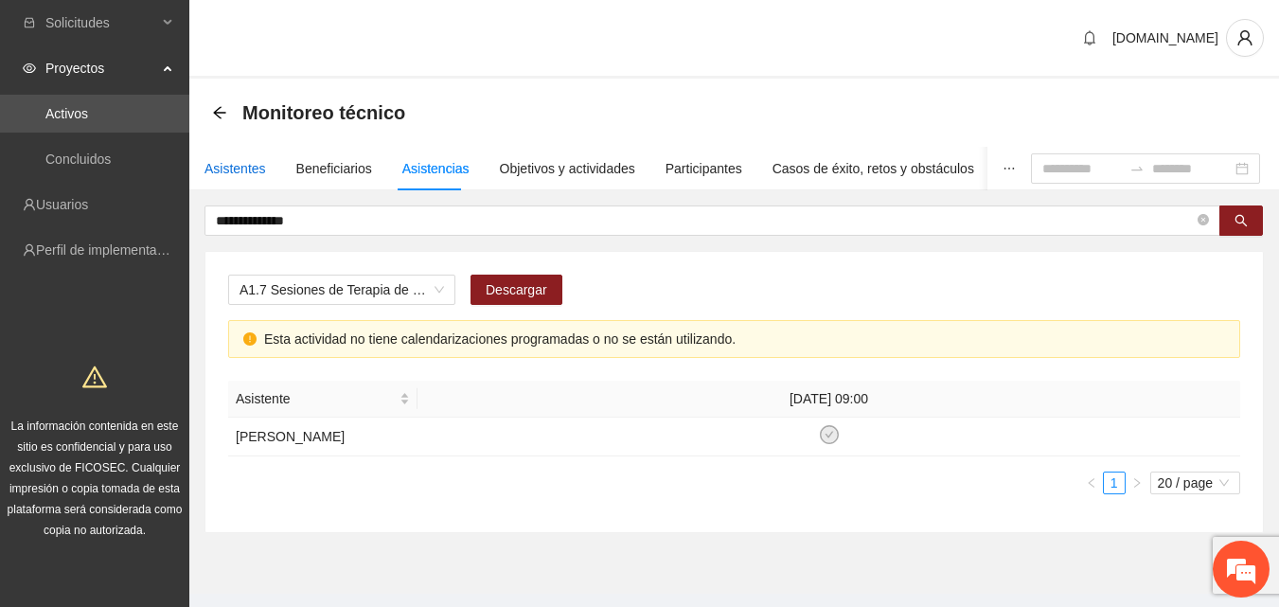
click at [226, 176] on div "Asistentes" at bounding box center [235, 168] width 62 height 21
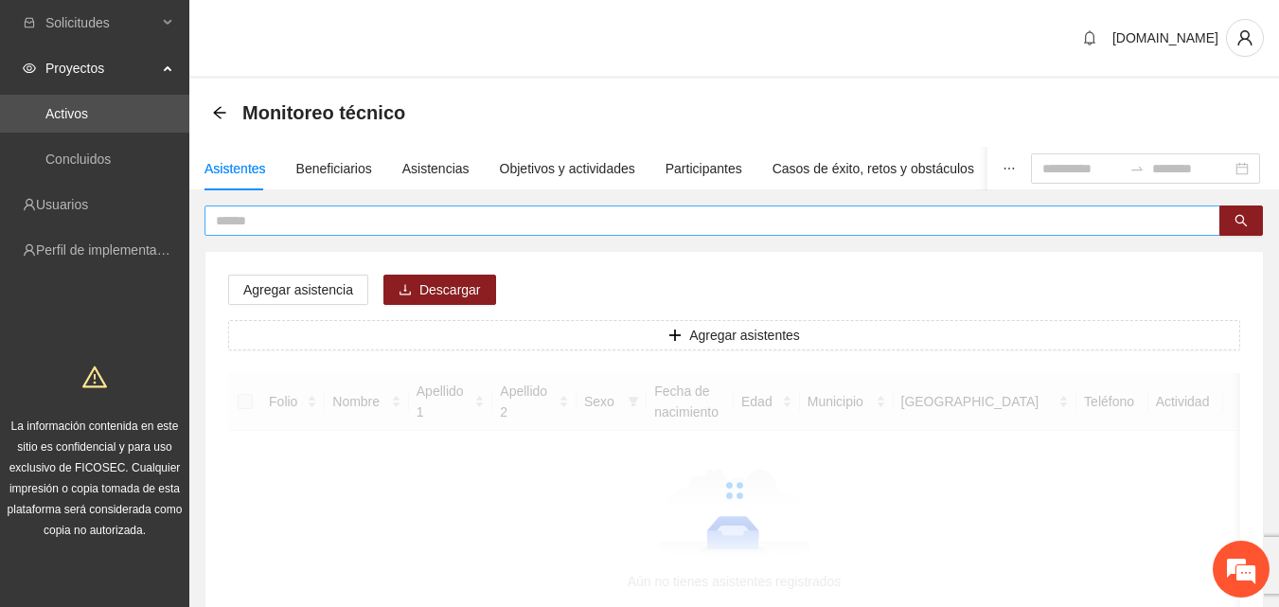
click at [292, 232] on span at bounding box center [712, 220] width 1016 height 30
click at [285, 222] on input "text" at bounding box center [705, 220] width 978 height 21
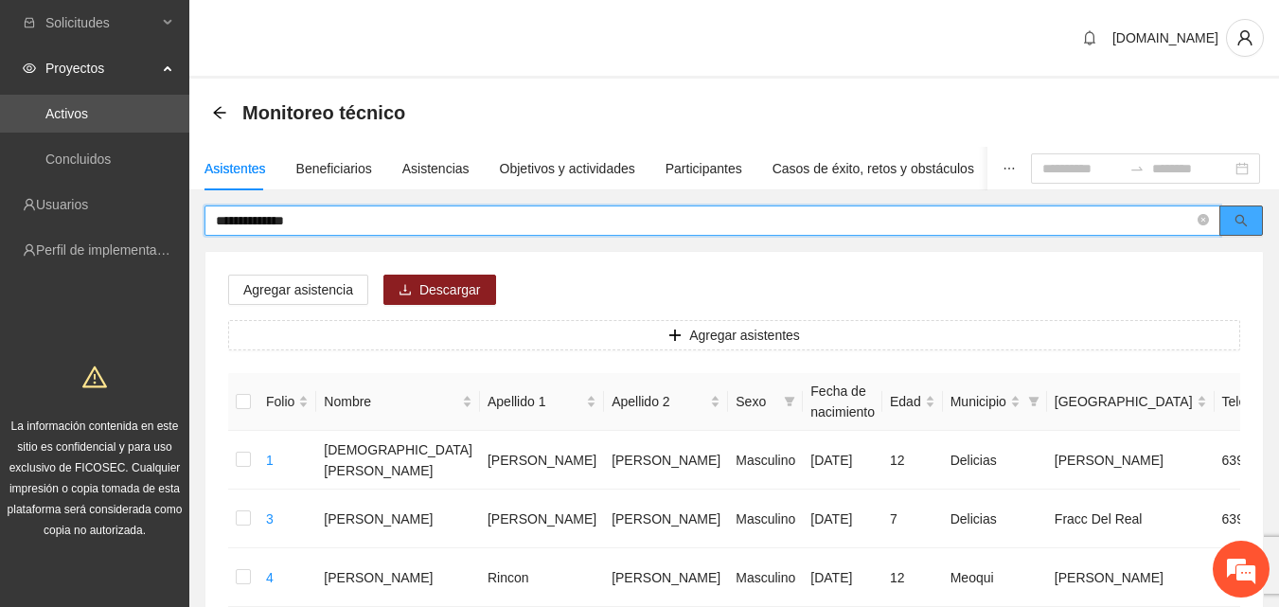
click at [1251, 226] on button "button" at bounding box center [1241, 220] width 44 height 30
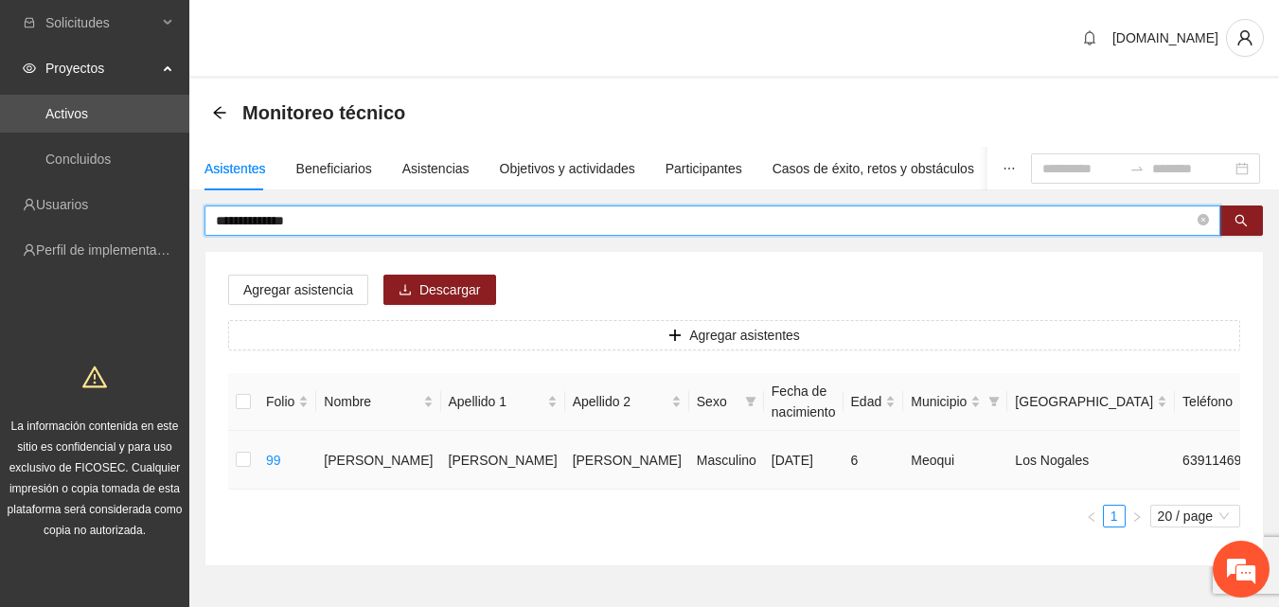
type input "**********"
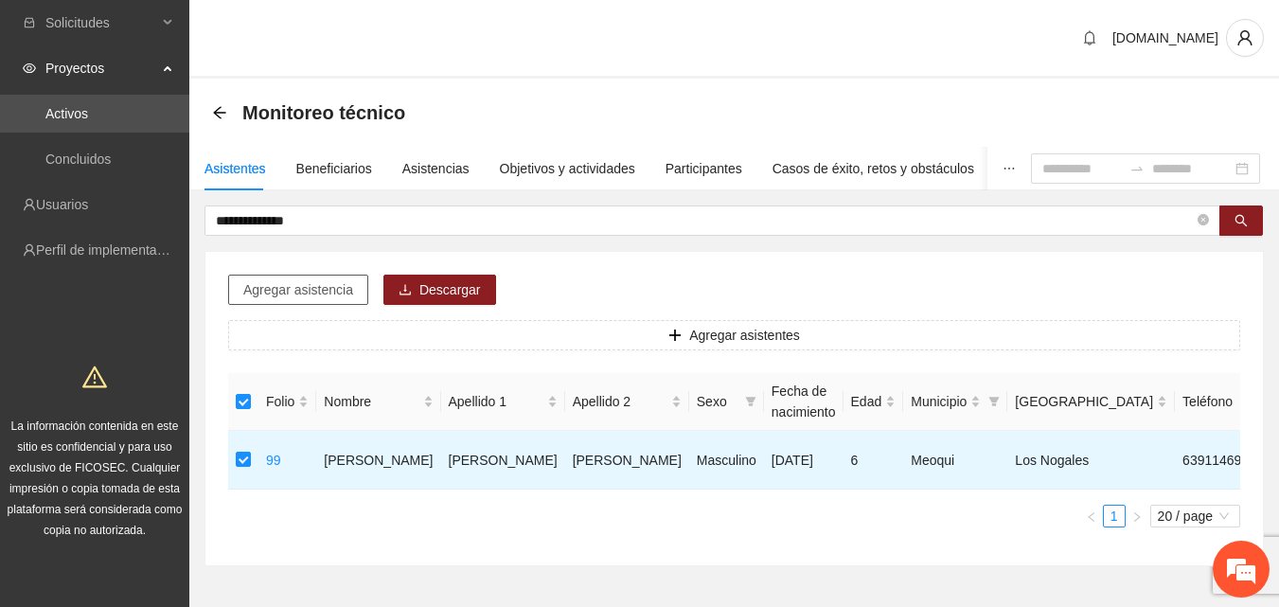
click at [252, 294] on span "Agregar asistencia" at bounding box center [298, 289] width 110 height 21
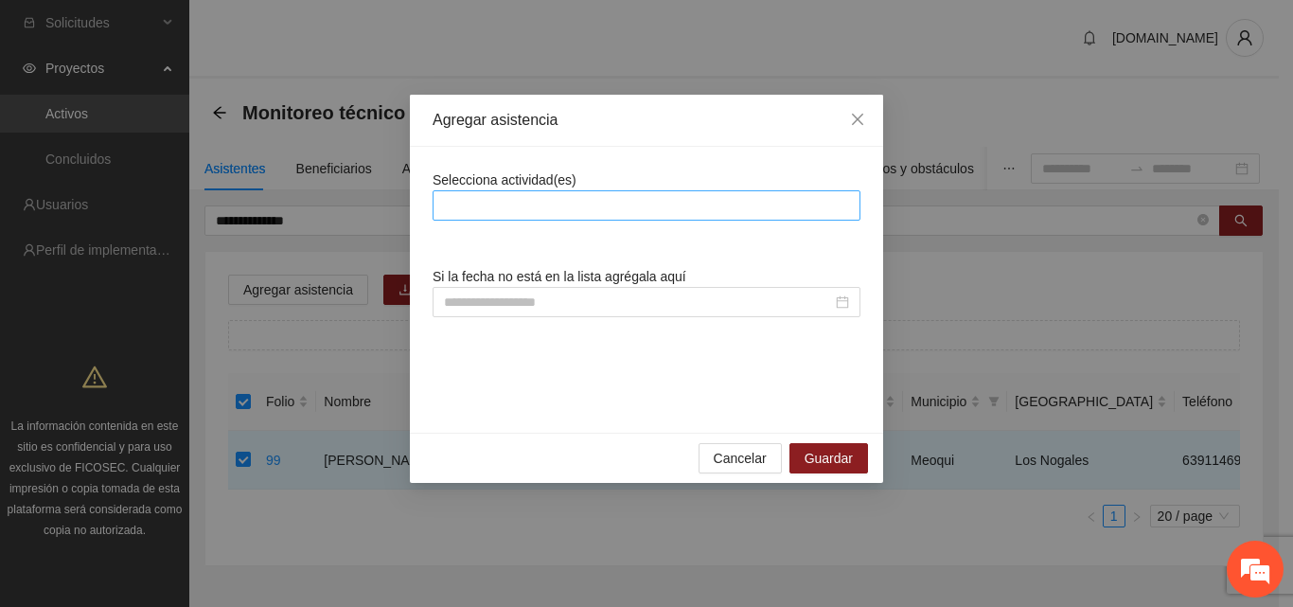
click at [472, 204] on div at bounding box center [646, 205] width 418 height 23
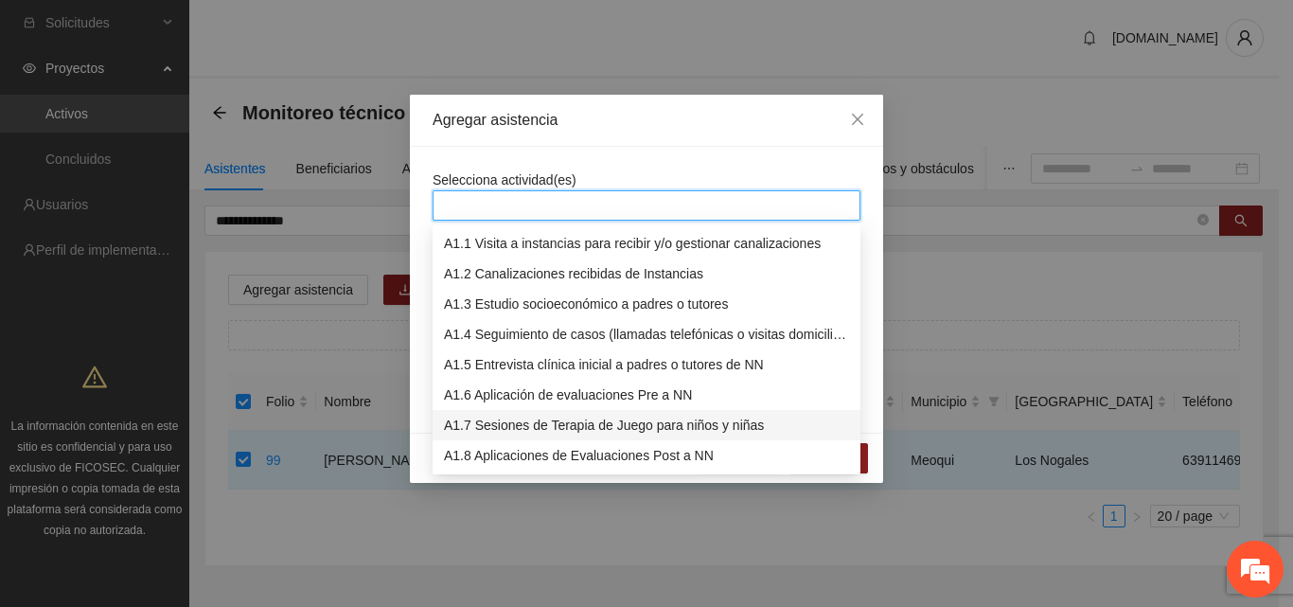
click at [508, 426] on div "A1.7 Sesiones de Terapia de Juego para niños y niñas" at bounding box center [646, 425] width 405 height 21
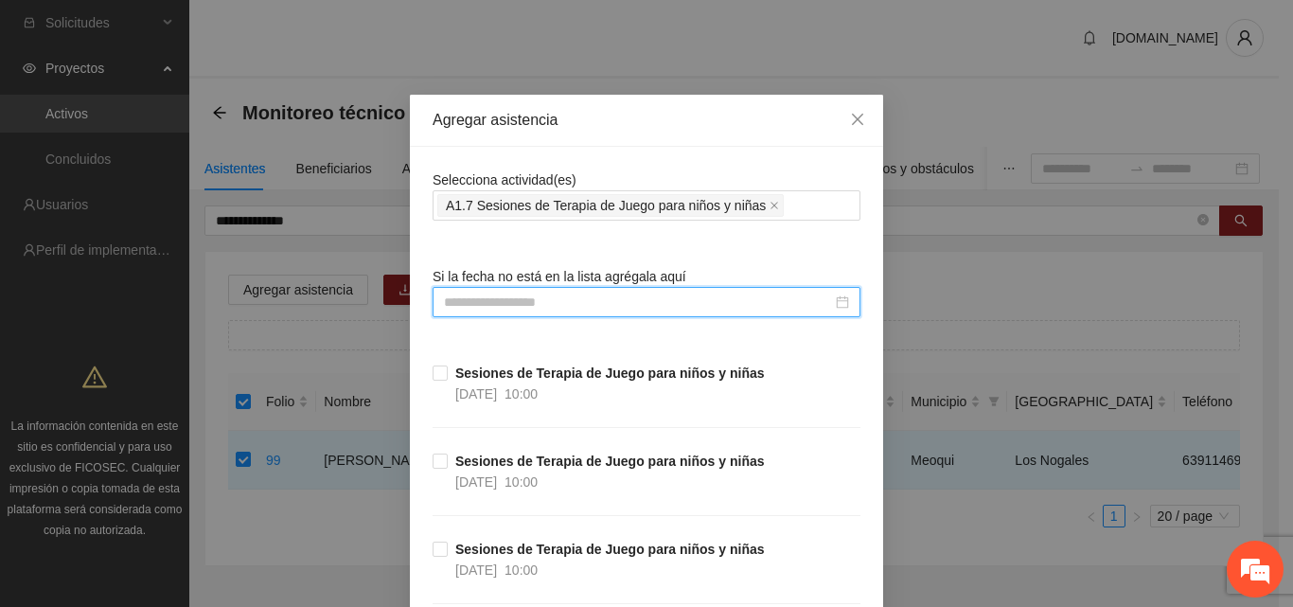
click at [544, 300] on input at bounding box center [638, 302] width 388 height 21
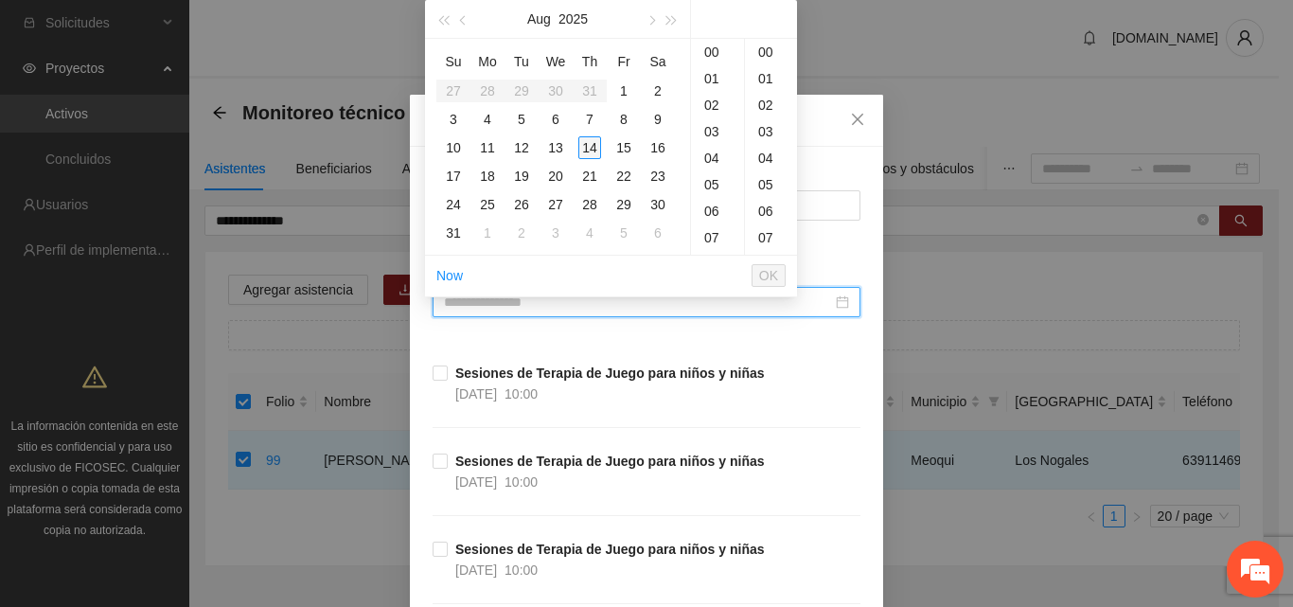
click at [594, 146] on div "14" at bounding box center [589, 147] width 23 height 23
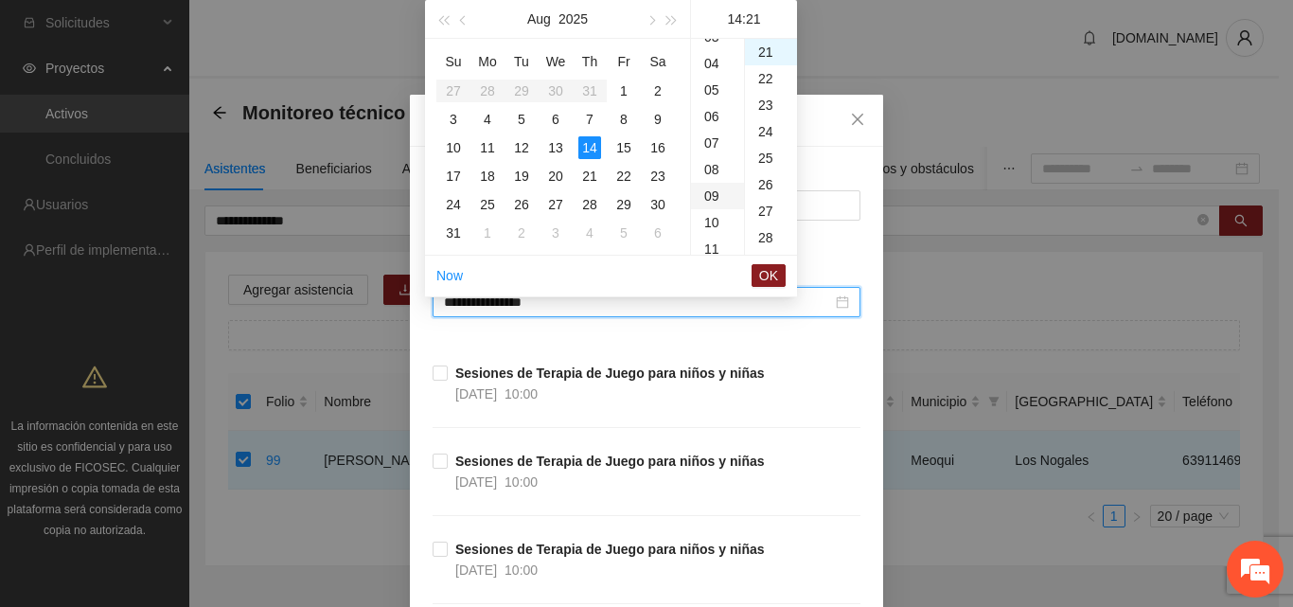
click at [716, 192] on div "09" at bounding box center [717, 196] width 53 height 27
click at [763, 104] on div "30" at bounding box center [771, 101] width 52 height 27
type input "**********"
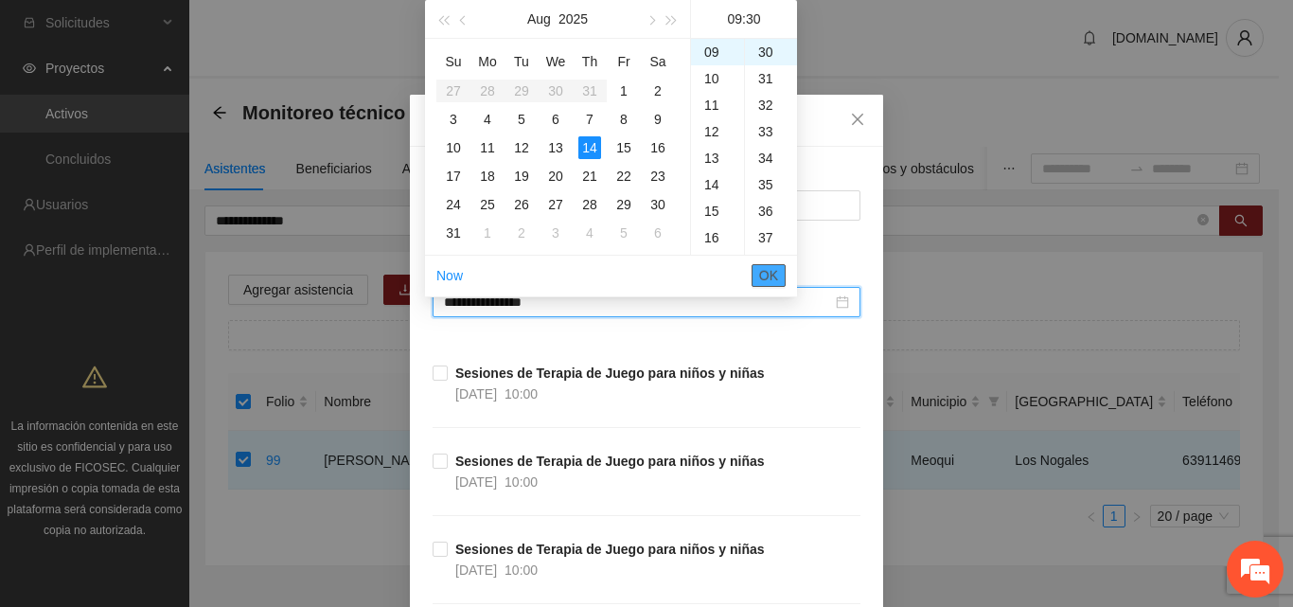
click at [768, 273] on span "OK" at bounding box center [768, 275] width 19 height 21
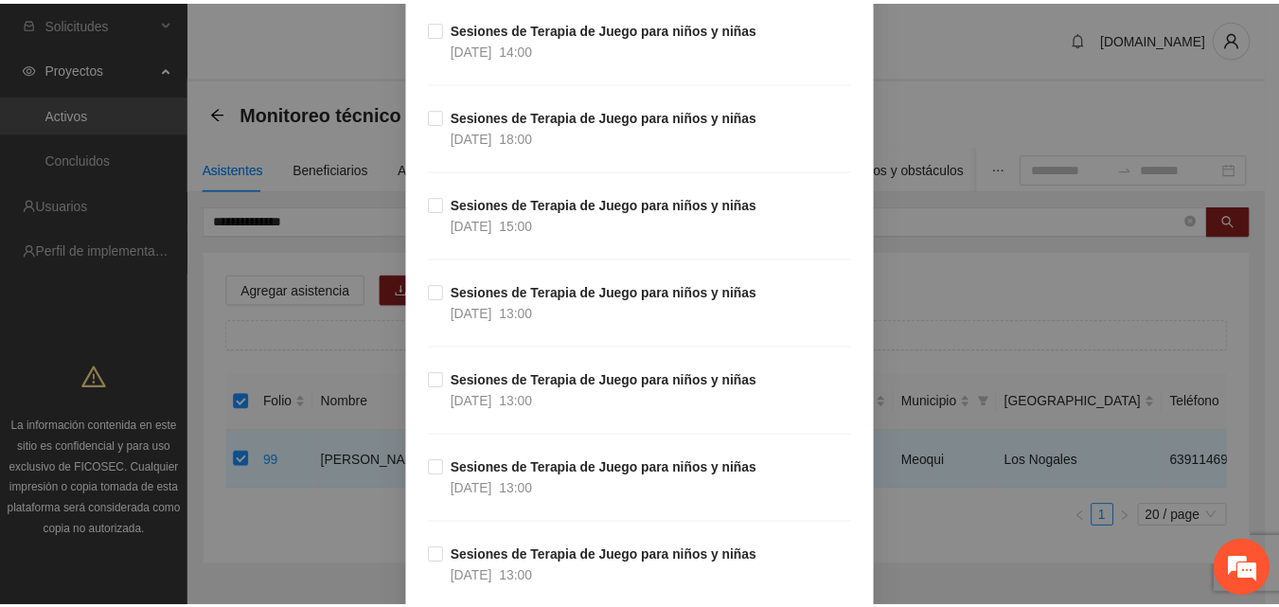
scroll to position [14777, 0]
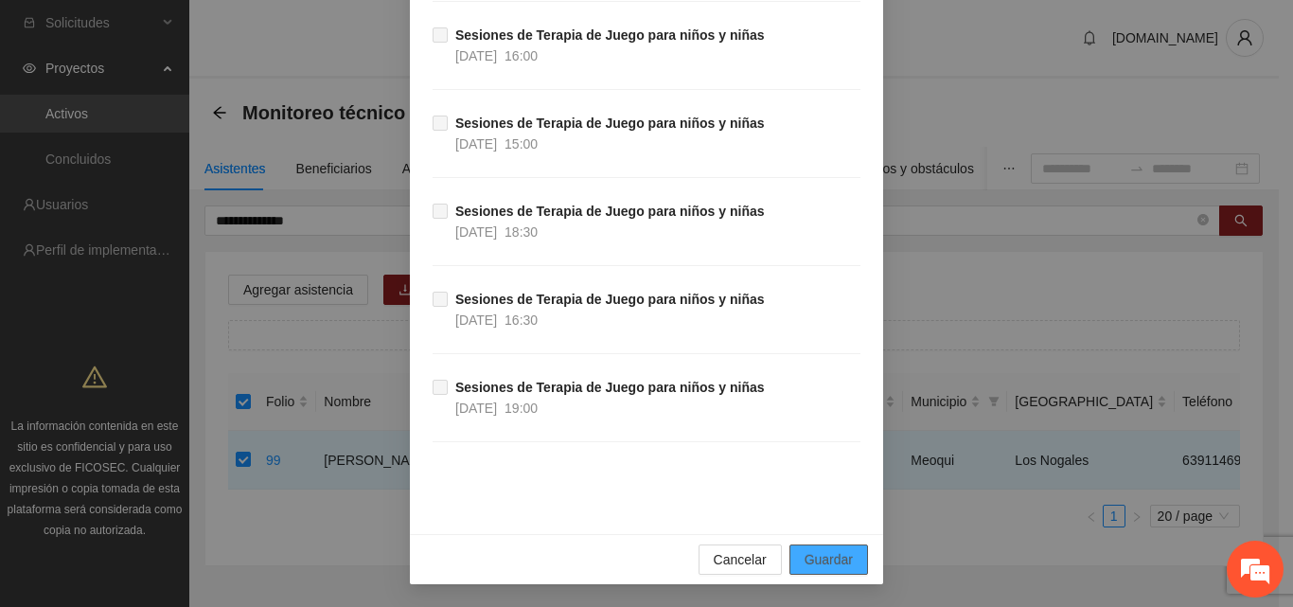
click at [829, 554] on span "Guardar" at bounding box center [829, 559] width 48 height 21
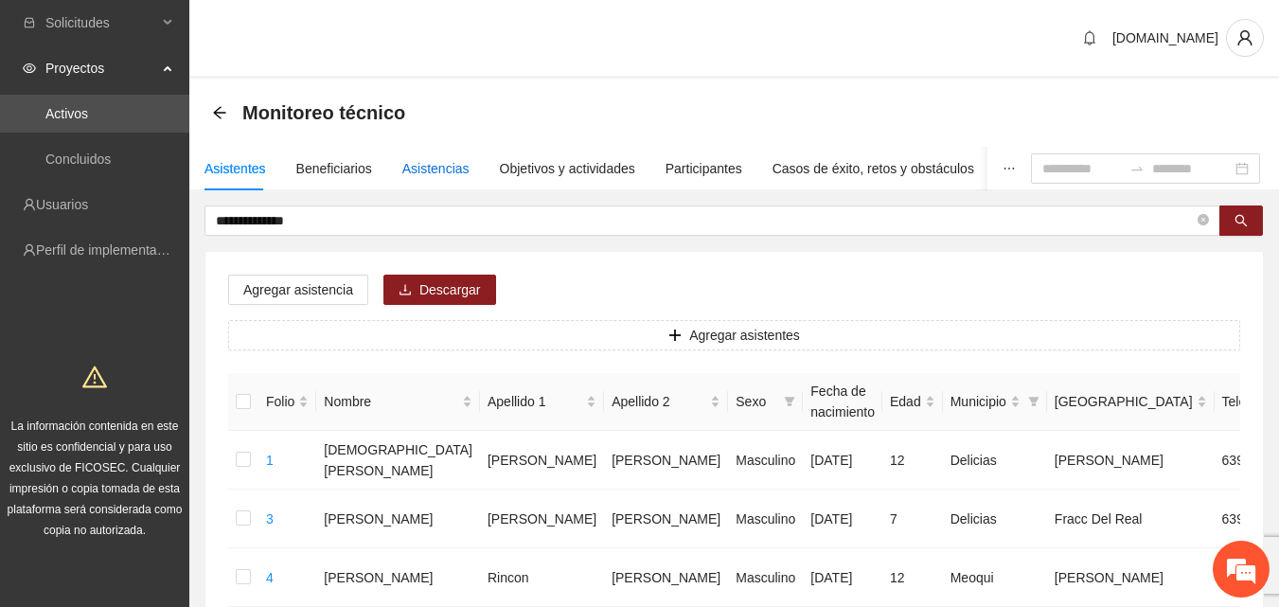
click at [422, 168] on div "Asistencias" at bounding box center [435, 168] width 67 height 21
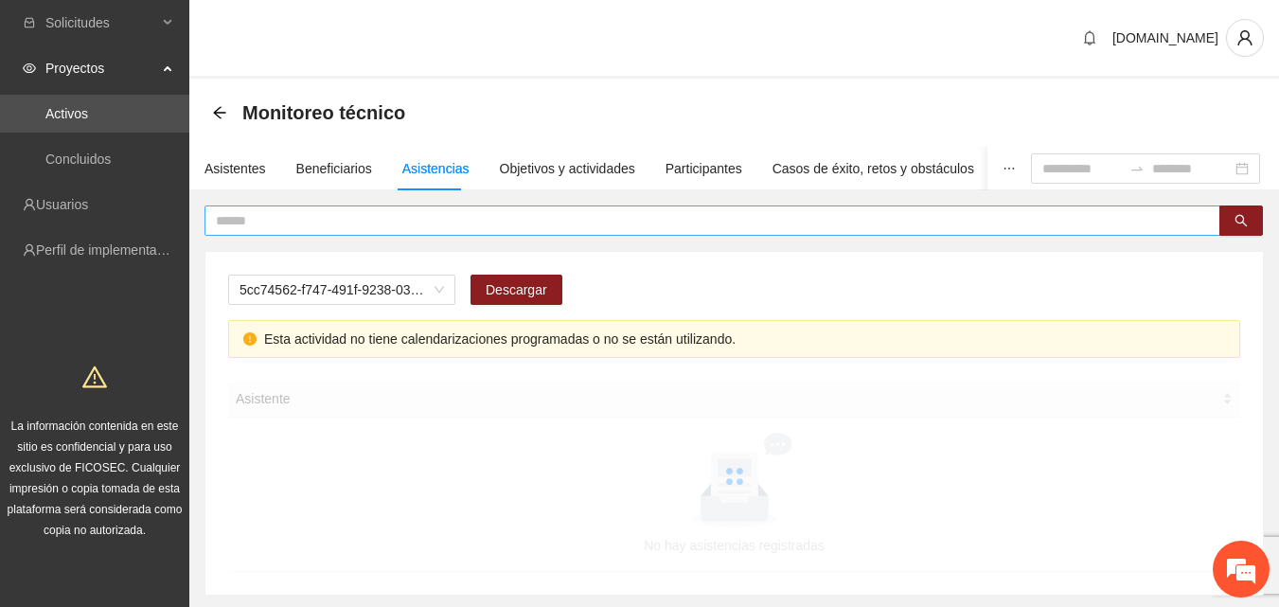
click at [405, 220] on input "text" at bounding box center [705, 220] width 978 height 21
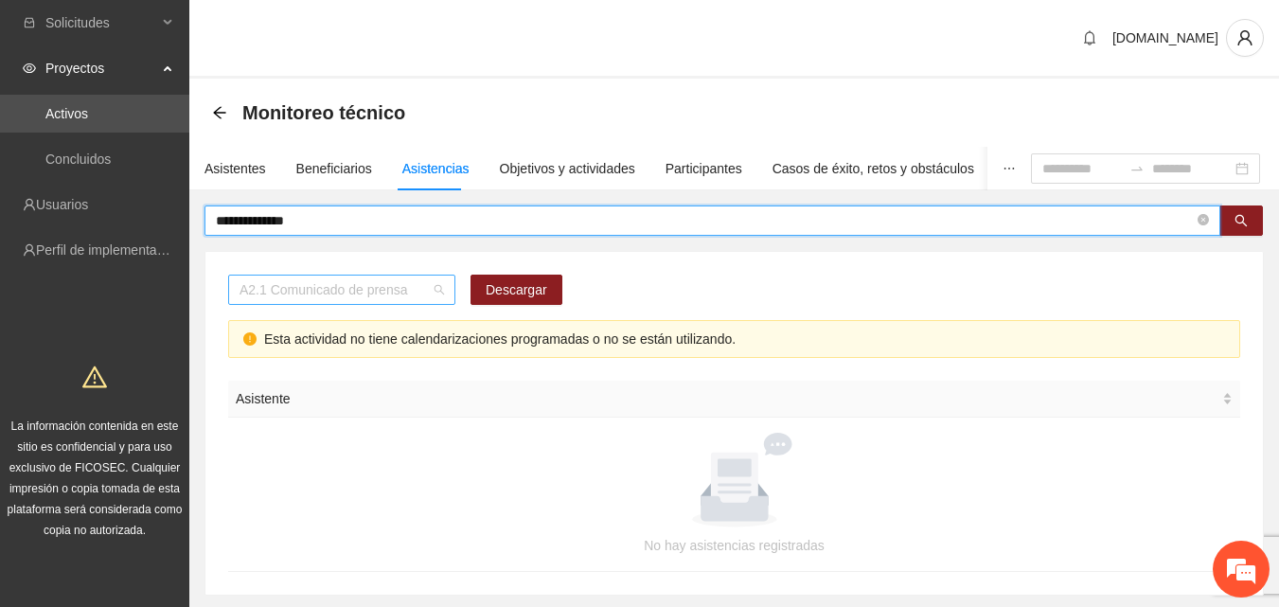
click at [429, 296] on span "A2.1 Comunicado de prensa" at bounding box center [342, 289] width 204 height 28
type input "**********"
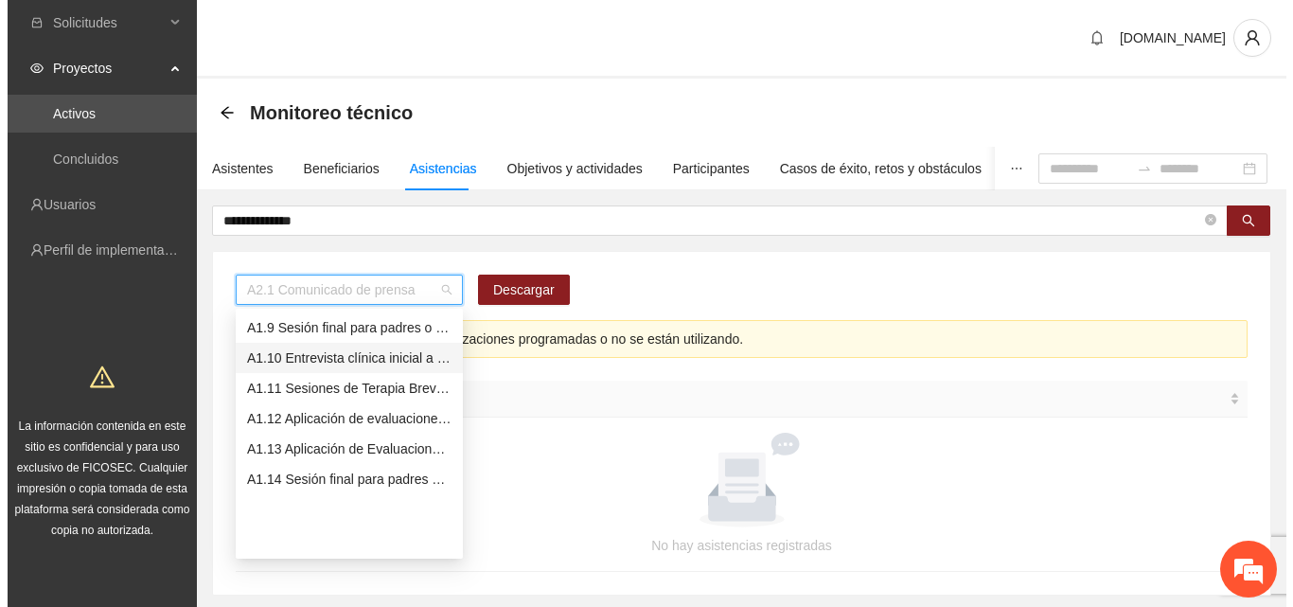
scroll to position [148, 0]
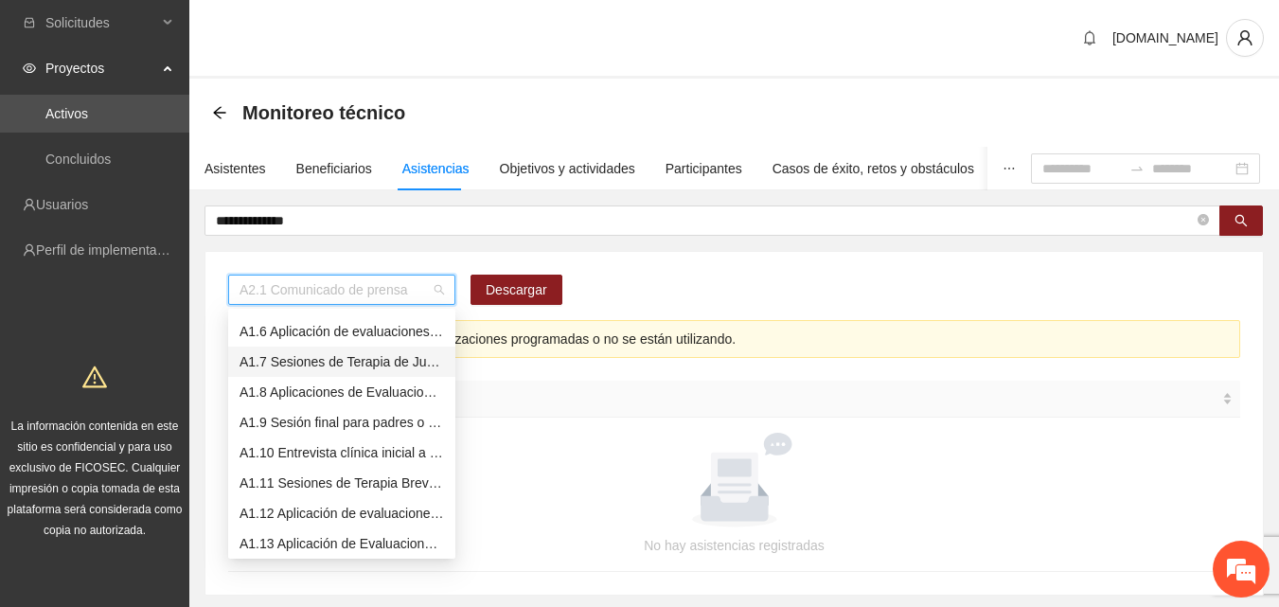
click at [342, 366] on div "A1.7 Sesiones de Terapia de Juego para niños y niñas" at bounding box center [342, 361] width 204 height 21
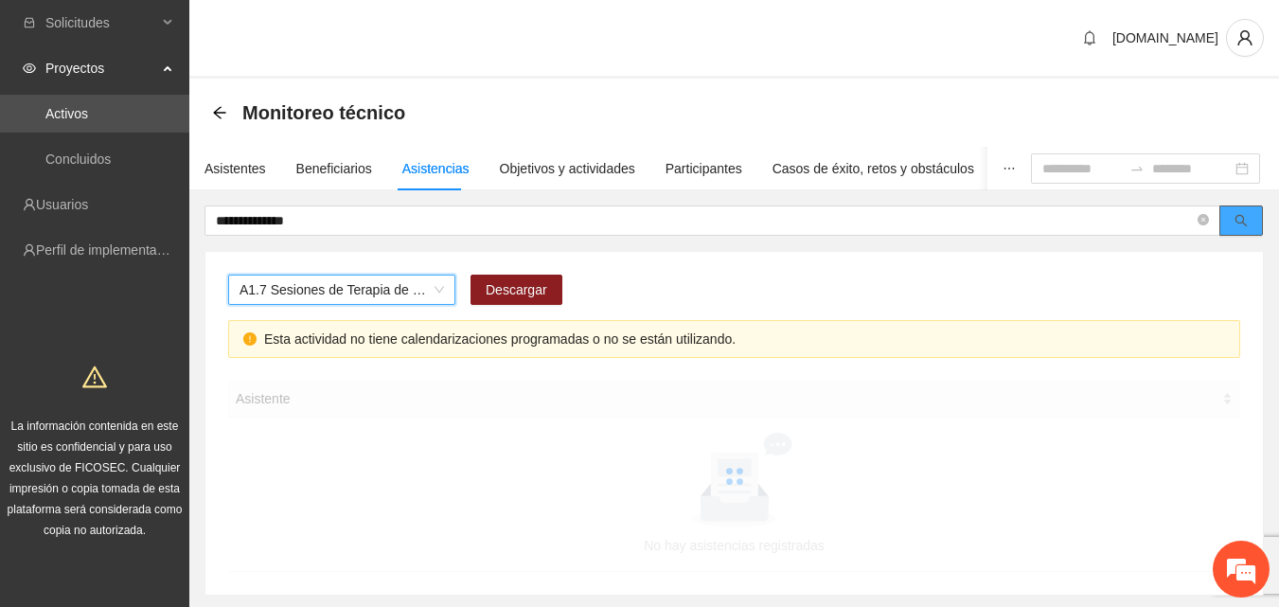
click at [1244, 222] on icon "search" at bounding box center [1241, 220] width 13 height 13
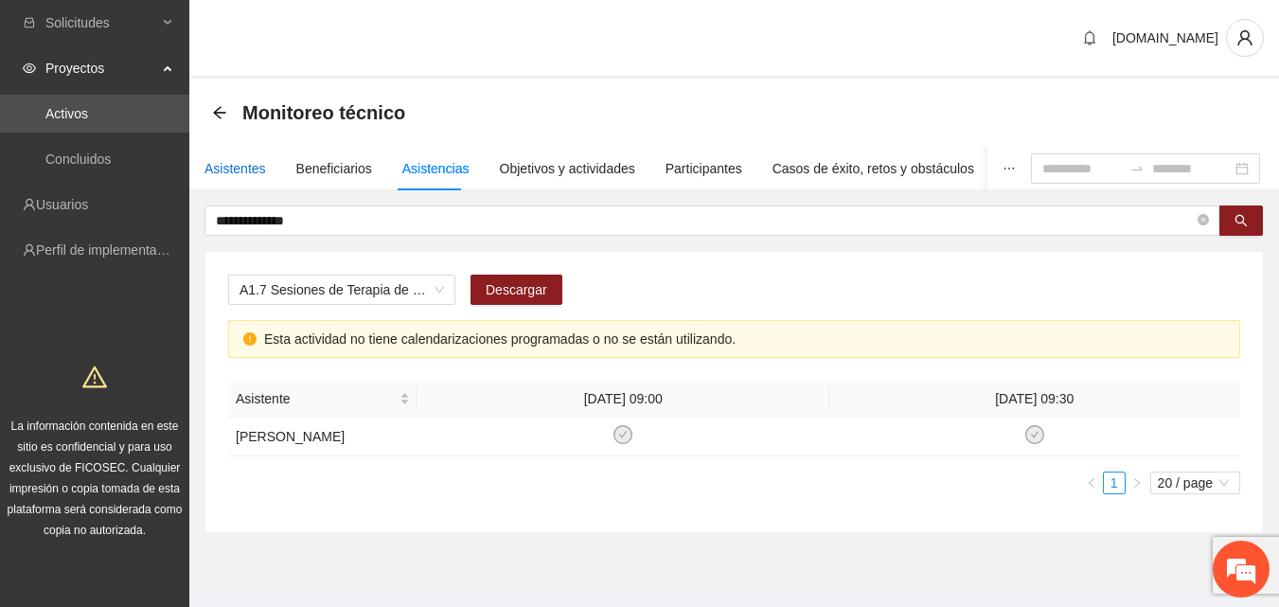
click at [240, 175] on div "Asistentes" at bounding box center [235, 168] width 62 height 21
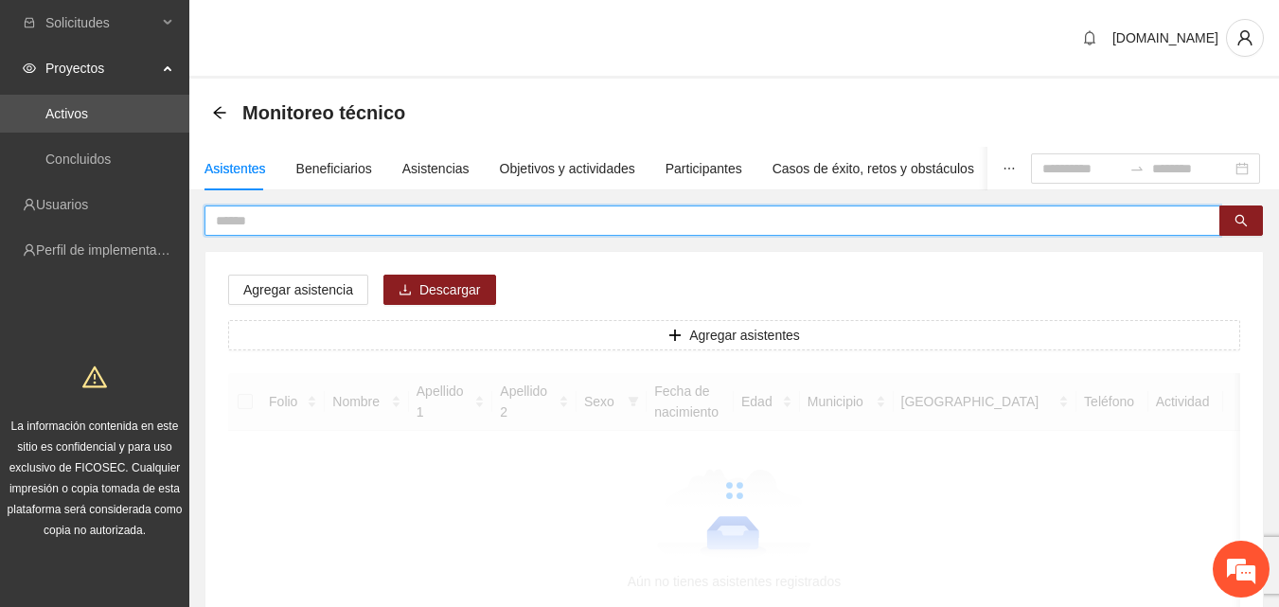
click at [303, 222] on input "text" at bounding box center [705, 220] width 978 height 21
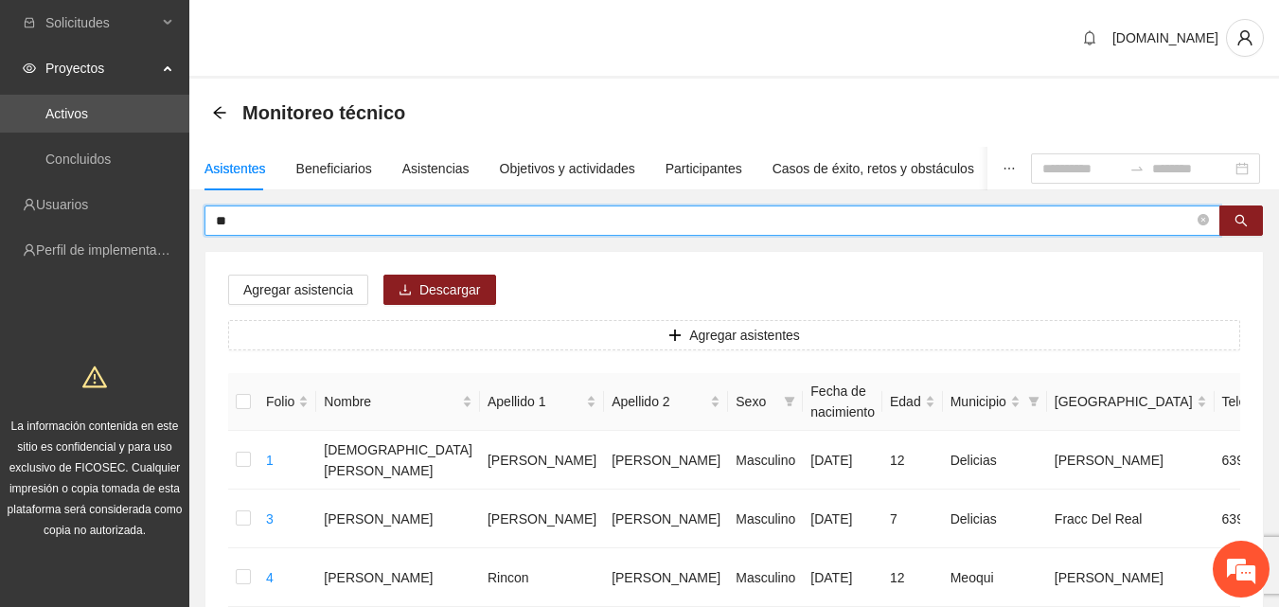
type input "*"
type input "**********"
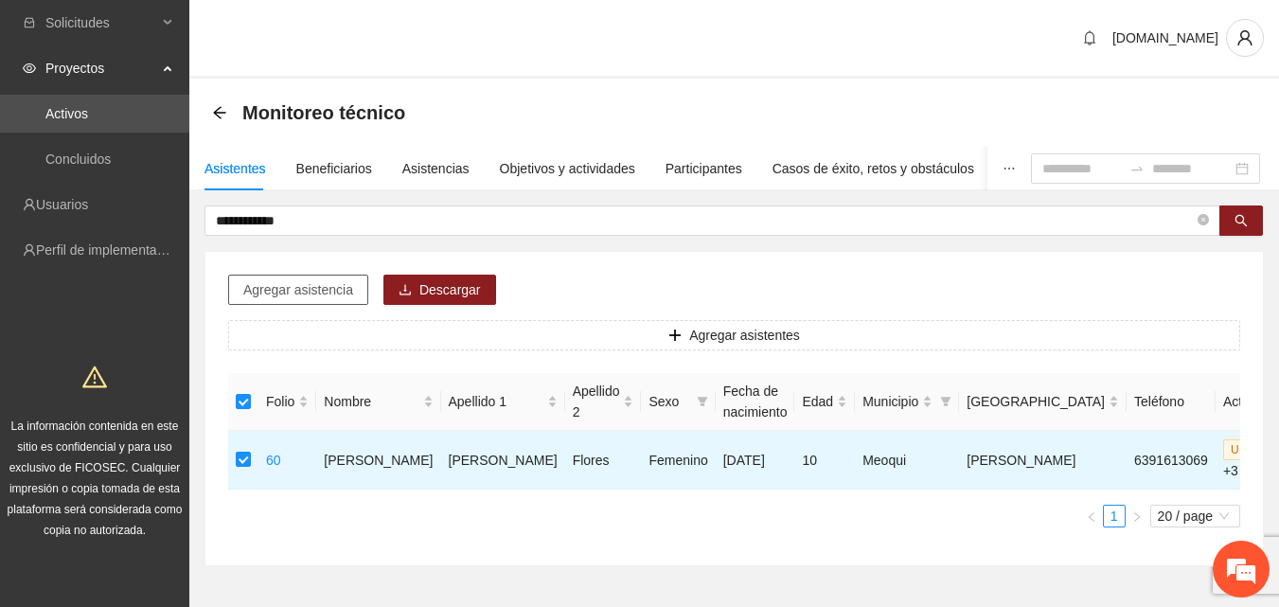
click at [327, 288] on span "Agregar asistencia" at bounding box center [298, 289] width 110 height 21
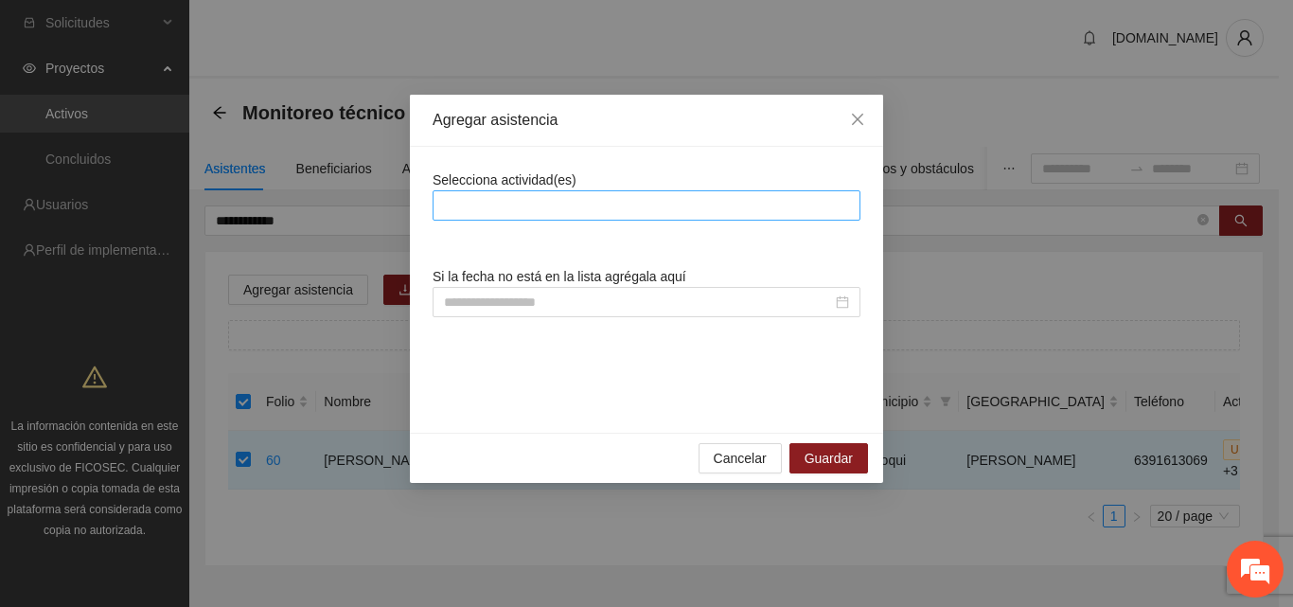
click at [501, 213] on div at bounding box center [646, 205] width 418 height 23
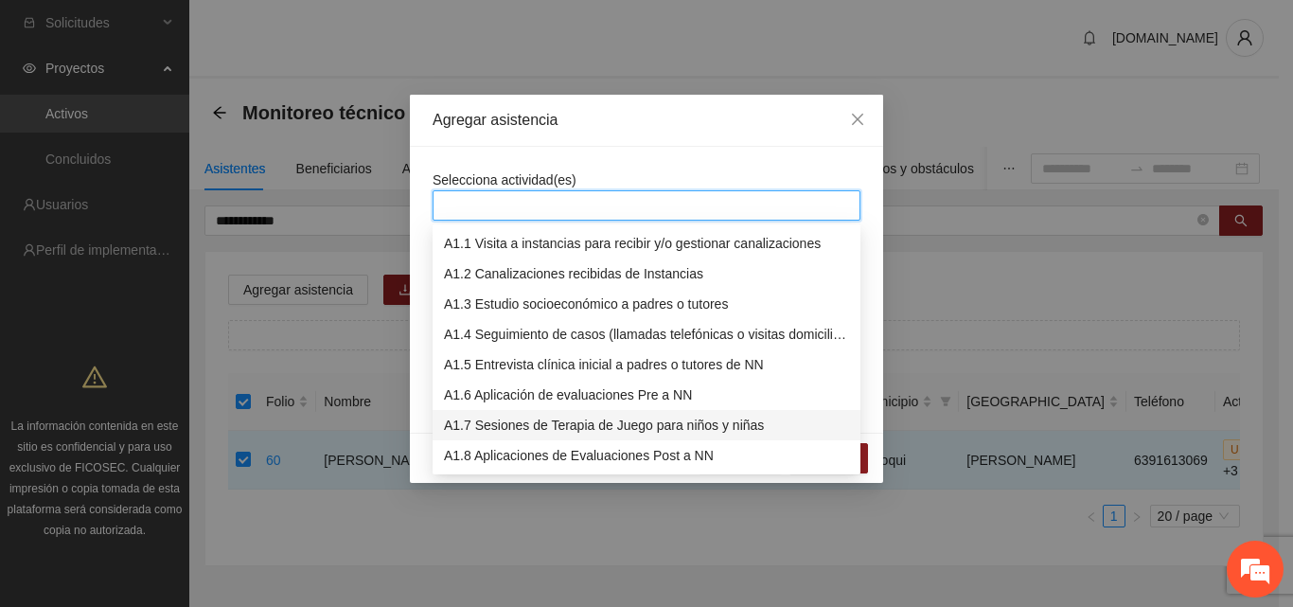
drag, startPoint x: 568, startPoint y: 422, endPoint x: 633, endPoint y: 326, distance: 116.6
click at [569, 423] on div "A1.7 Sesiones de Terapia de Juego para niños y niñas" at bounding box center [646, 425] width 405 height 21
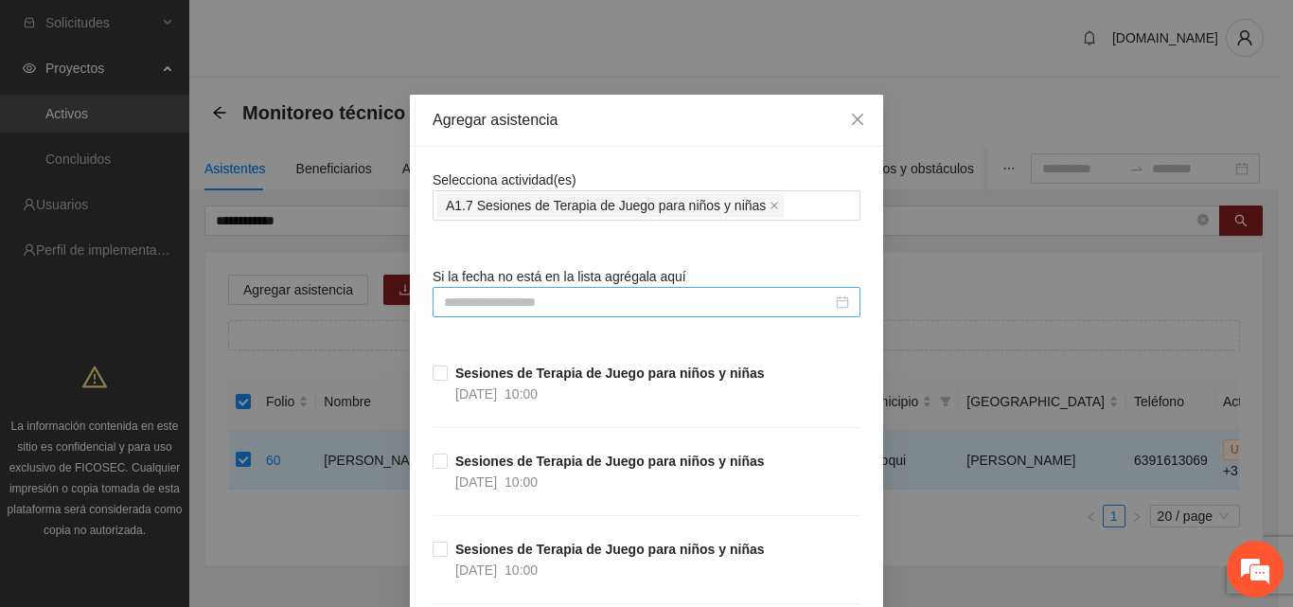
click at [509, 295] on input at bounding box center [638, 302] width 388 height 21
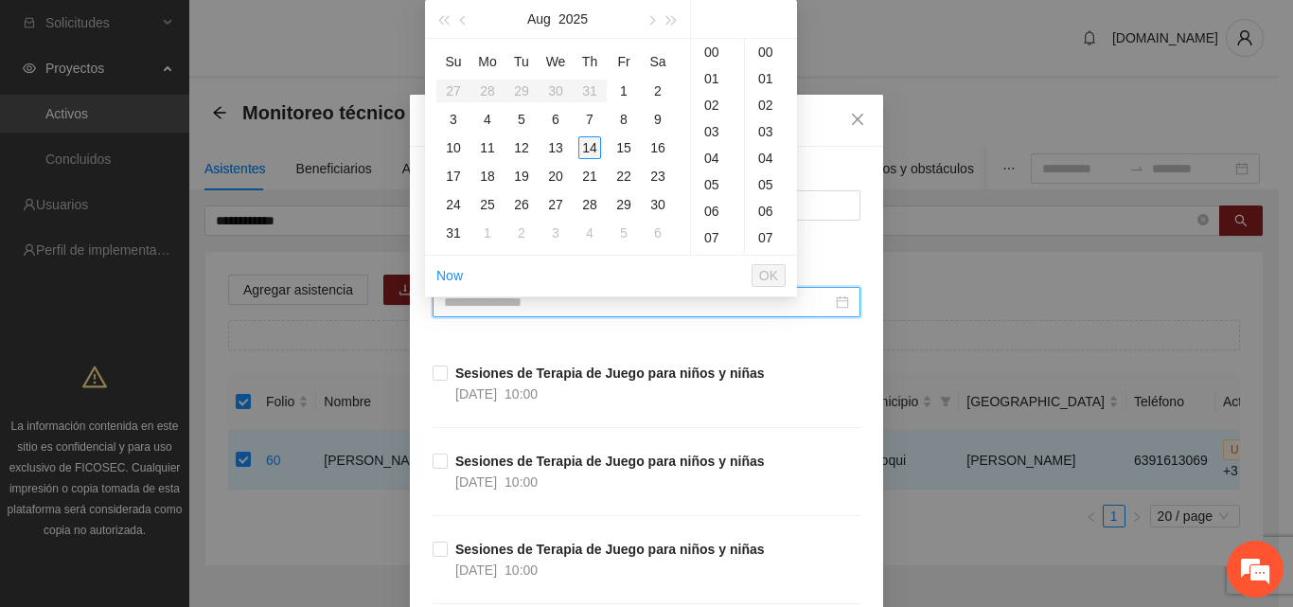
click at [593, 148] on div "14" at bounding box center [589, 147] width 23 height 23
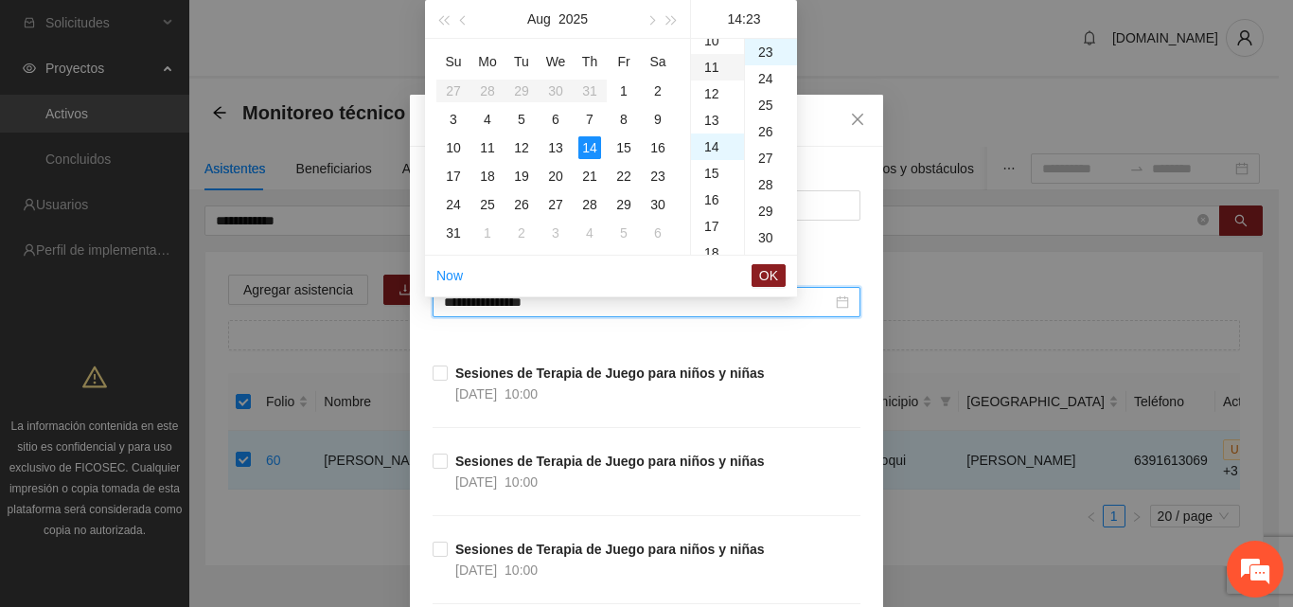
click at [717, 72] on div "11" at bounding box center [717, 67] width 53 height 27
click at [771, 53] on div "00" at bounding box center [771, 52] width 52 height 27
type input "**********"
click at [772, 275] on span "OK" at bounding box center [768, 275] width 19 height 21
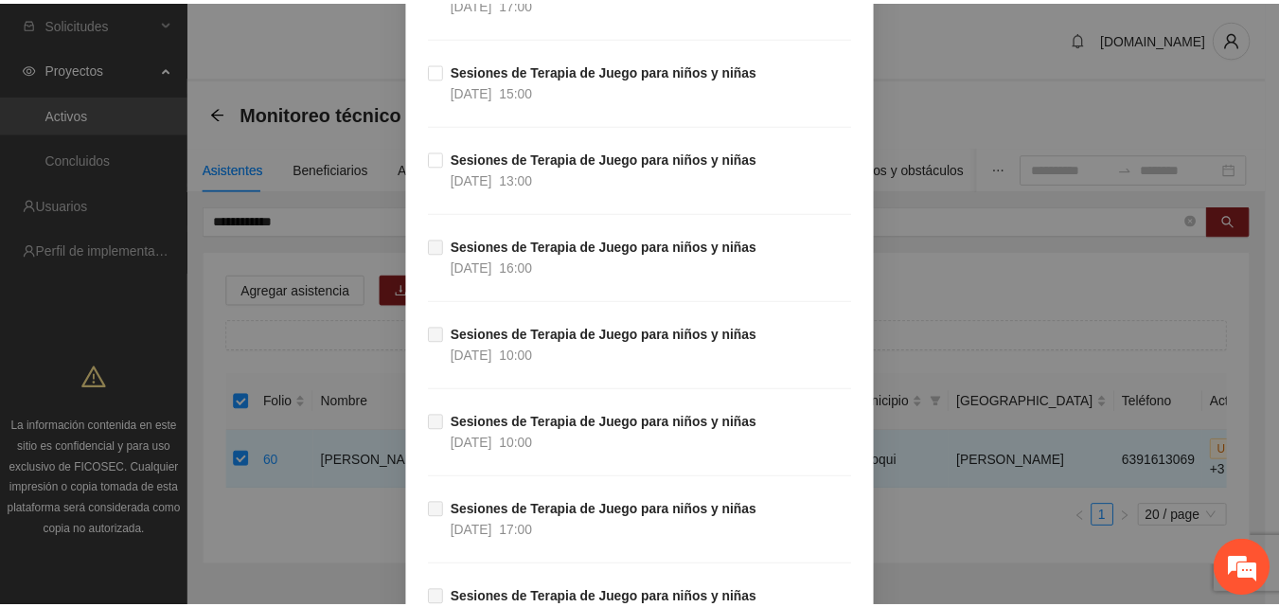
scroll to position [14777, 0]
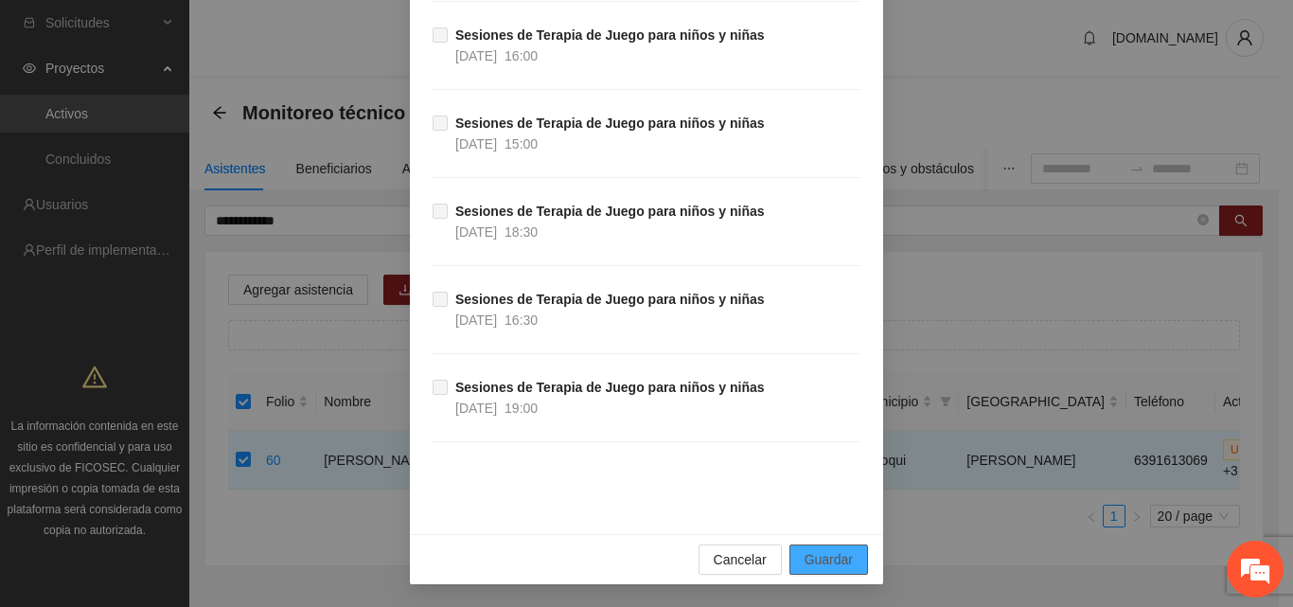
click at [828, 561] on span "Guardar" at bounding box center [829, 559] width 48 height 21
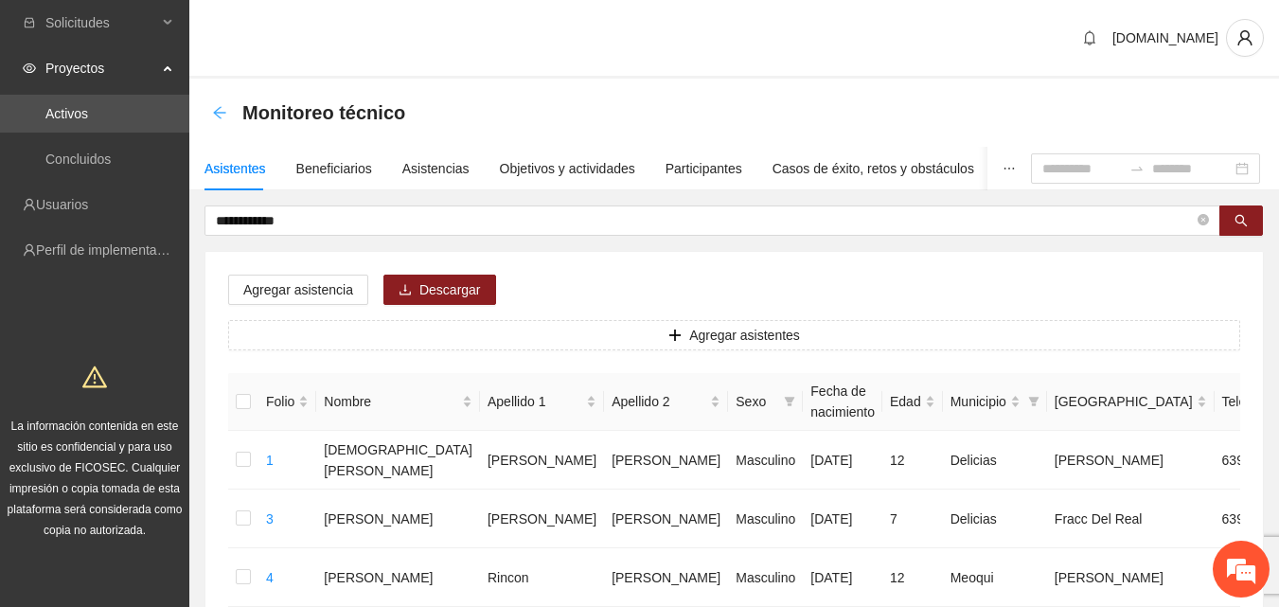
click at [218, 116] on icon "arrow-left" at bounding box center [219, 112] width 12 height 12
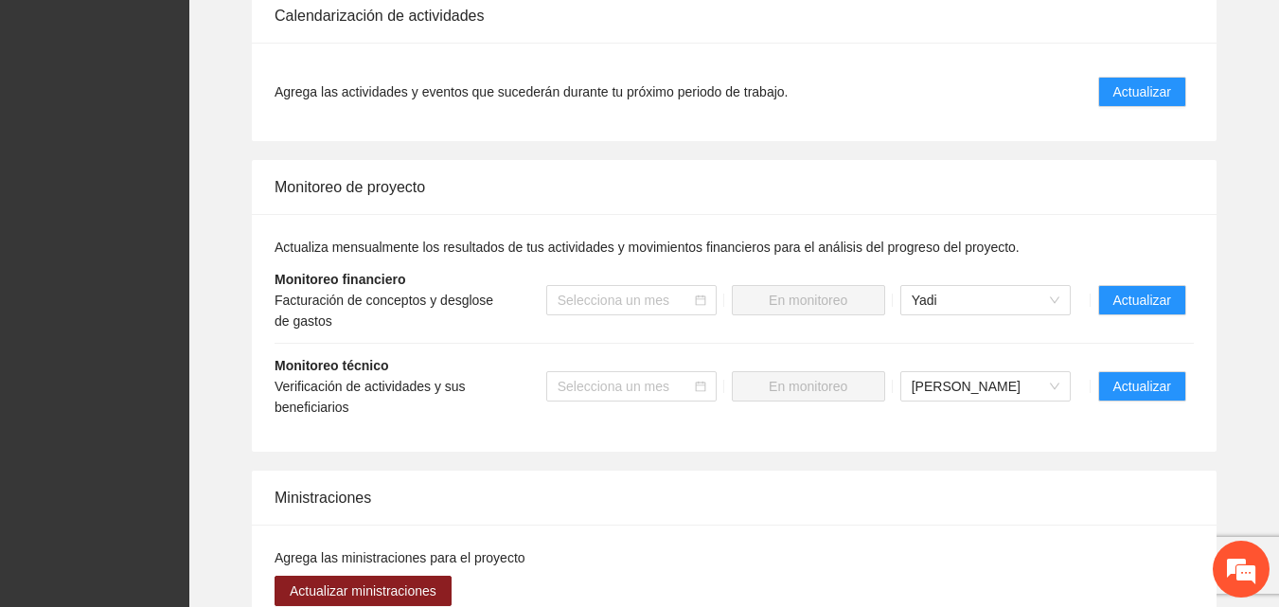
scroll to position [1704, 0]
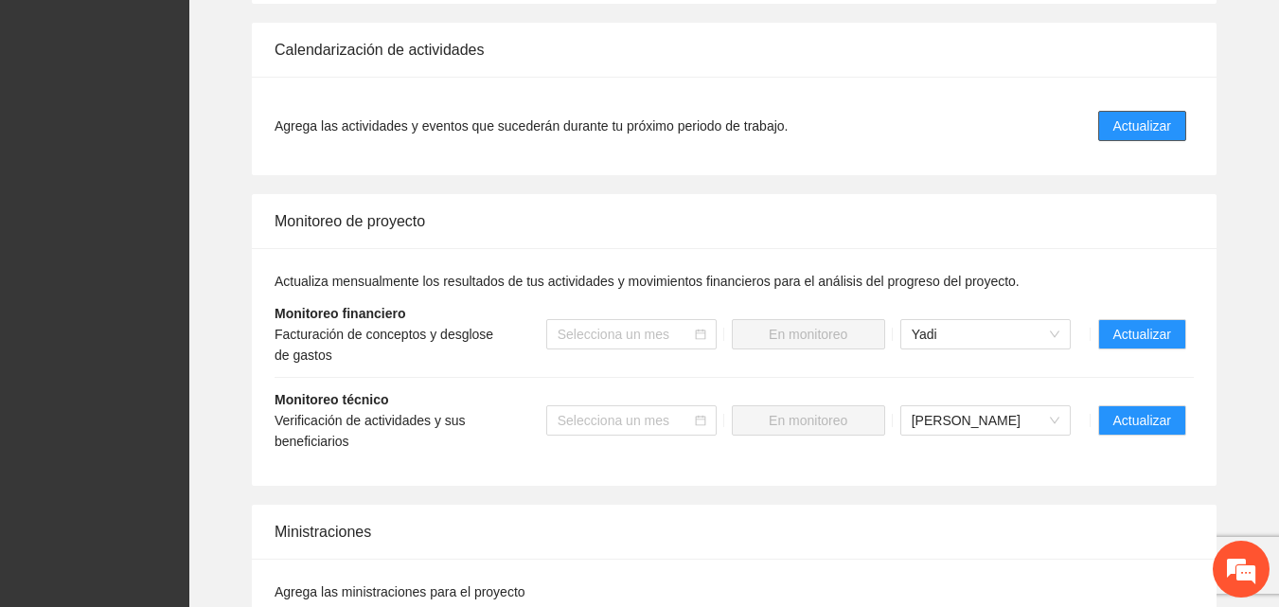
click at [1136, 134] on span "Actualizar" at bounding box center [1142, 125] width 58 height 21
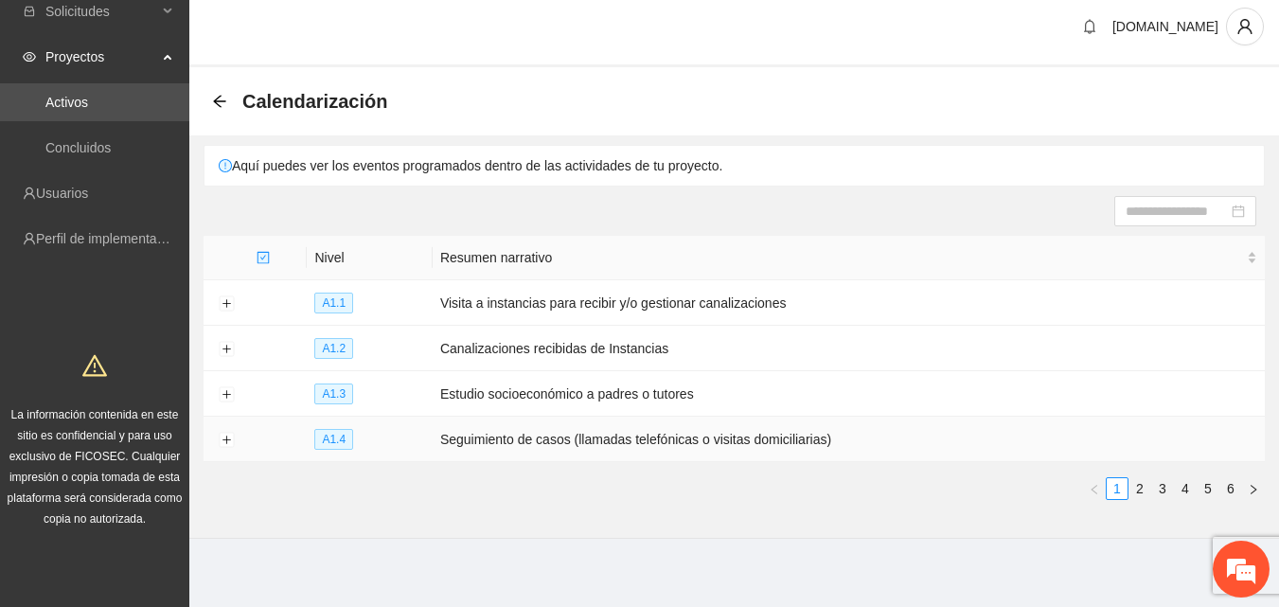
scroll to position [15, 0]
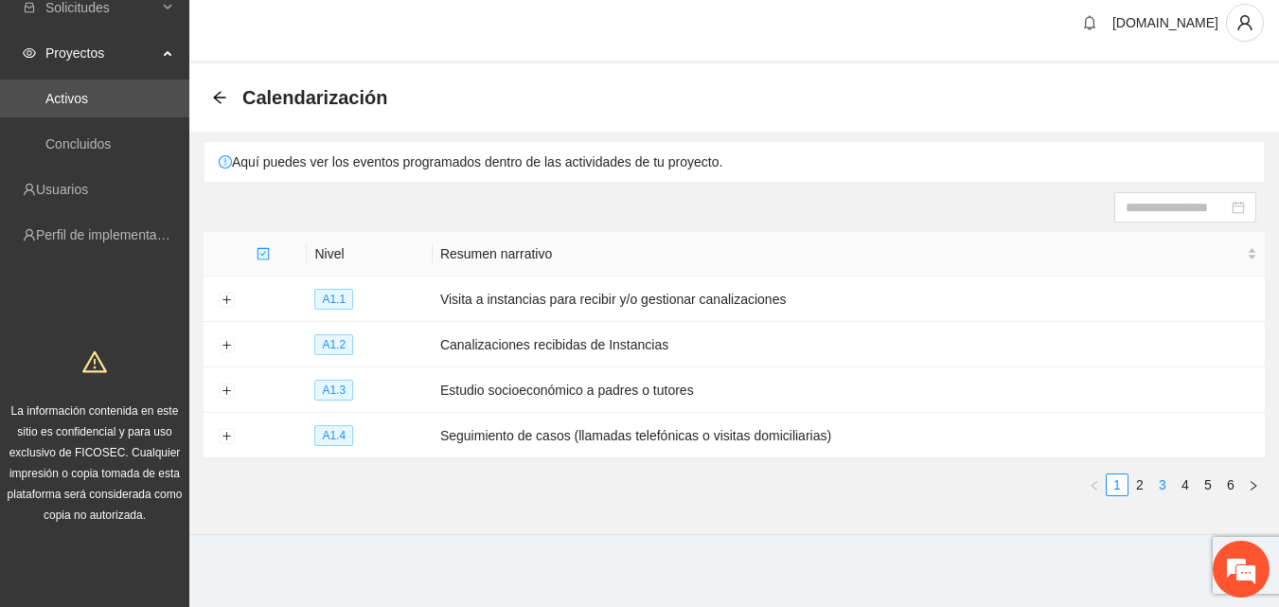
click at [1164, 480] on link "3" at bounding box center [1162, 484] width 21 height 21
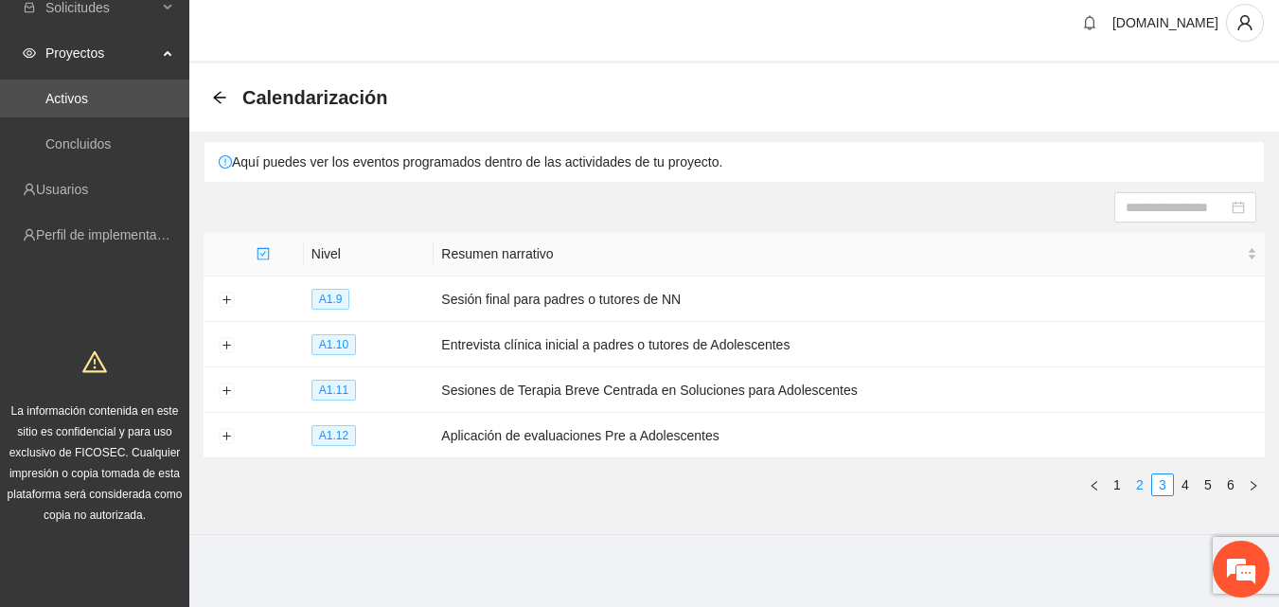
click at [1138, 485] on link "2" at bounding box center [1139, 484] width 21 height 21
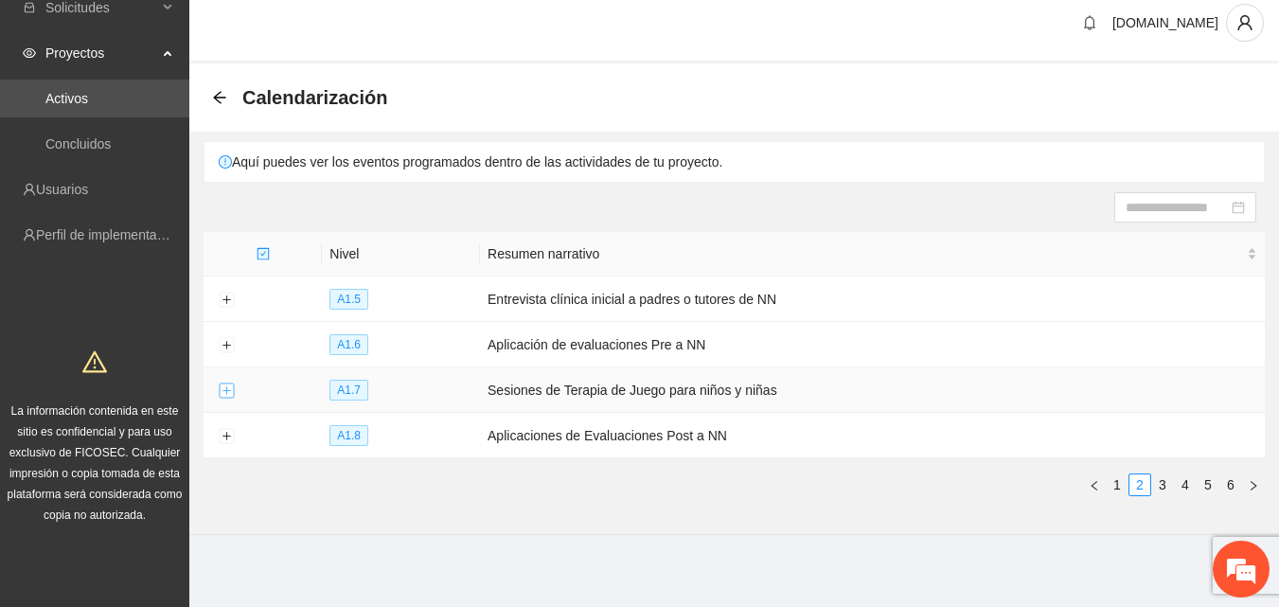
click at [222, 390] on button "Expand row" at bounding box center [226, 390] width 15 height 15
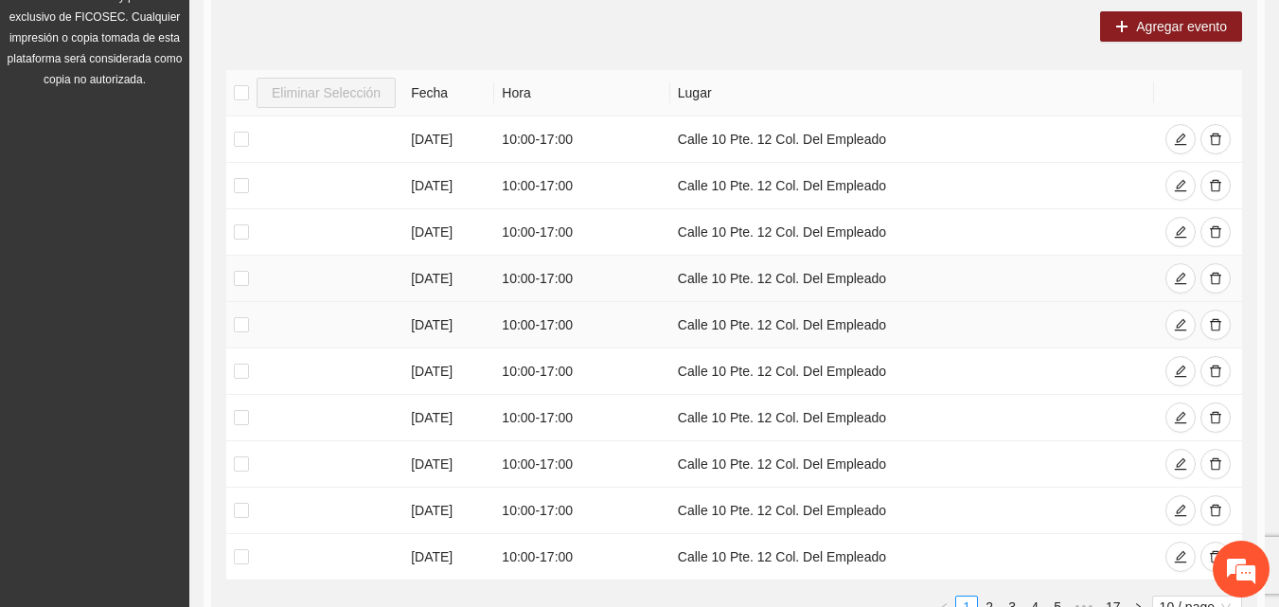
scroll to position [489, 0]
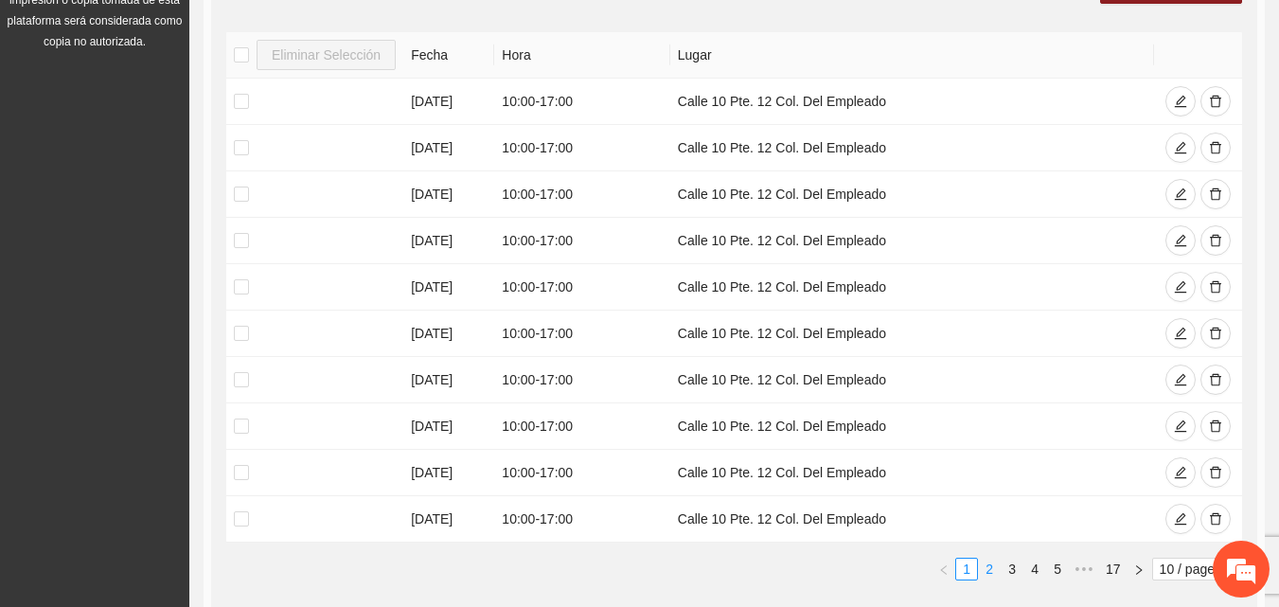
click at [989, 569] on link "2" at bounding box center [989, 569] width 21 height 21
click at [1220, 471] on icon "delete" at bounding box center [1215, 472] width 13 height 13
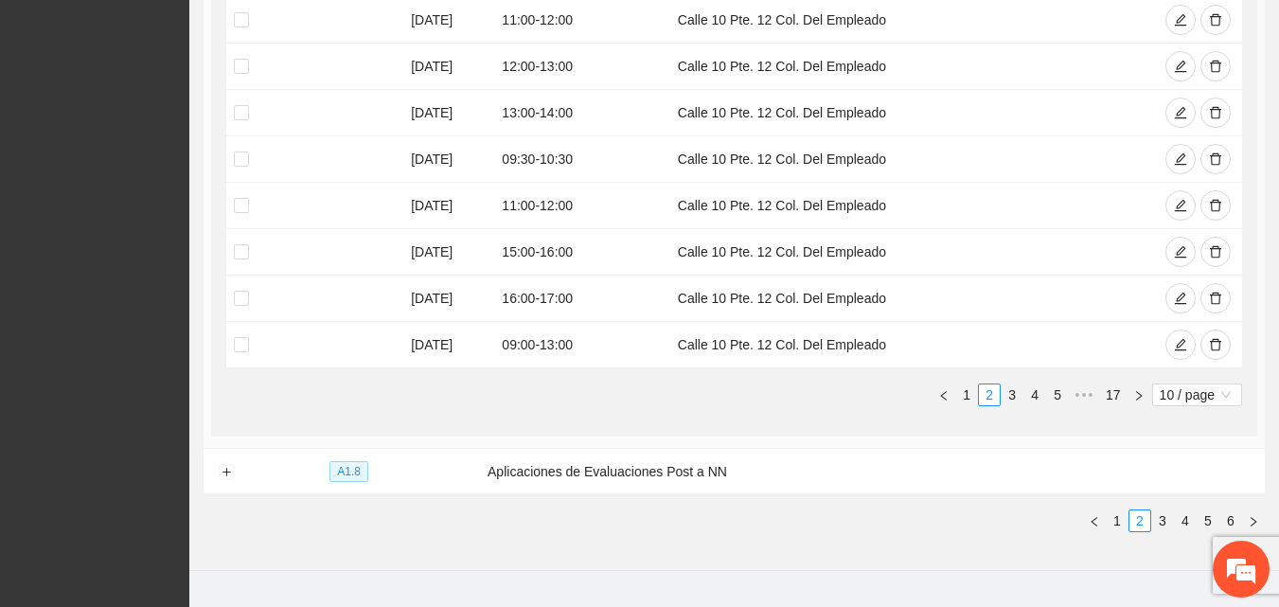
scroll to position [652, 0]
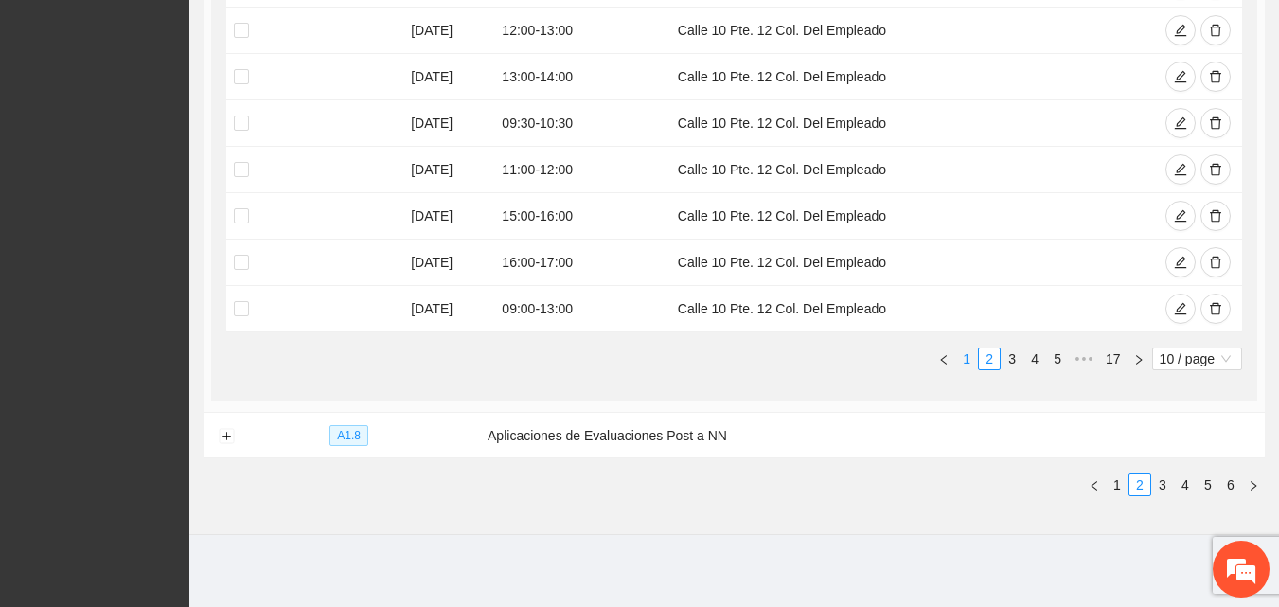
click at [968, 355] on link "1" at bounding box center [966, 358] width 21 height 21
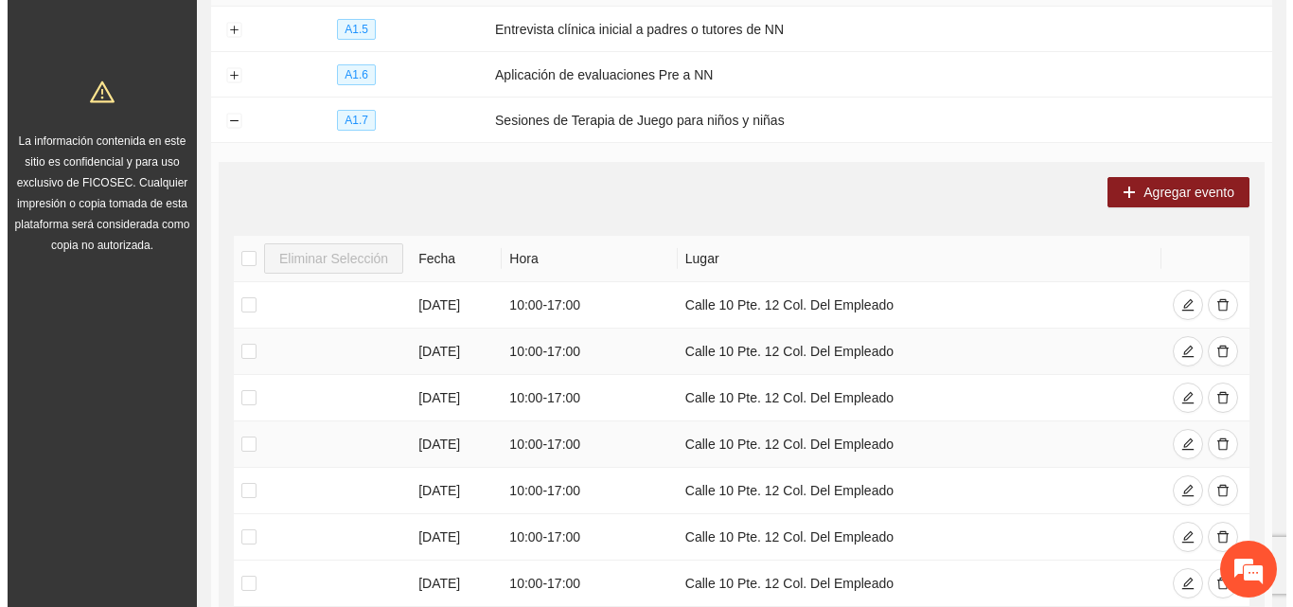
scroll to position [274, 0]
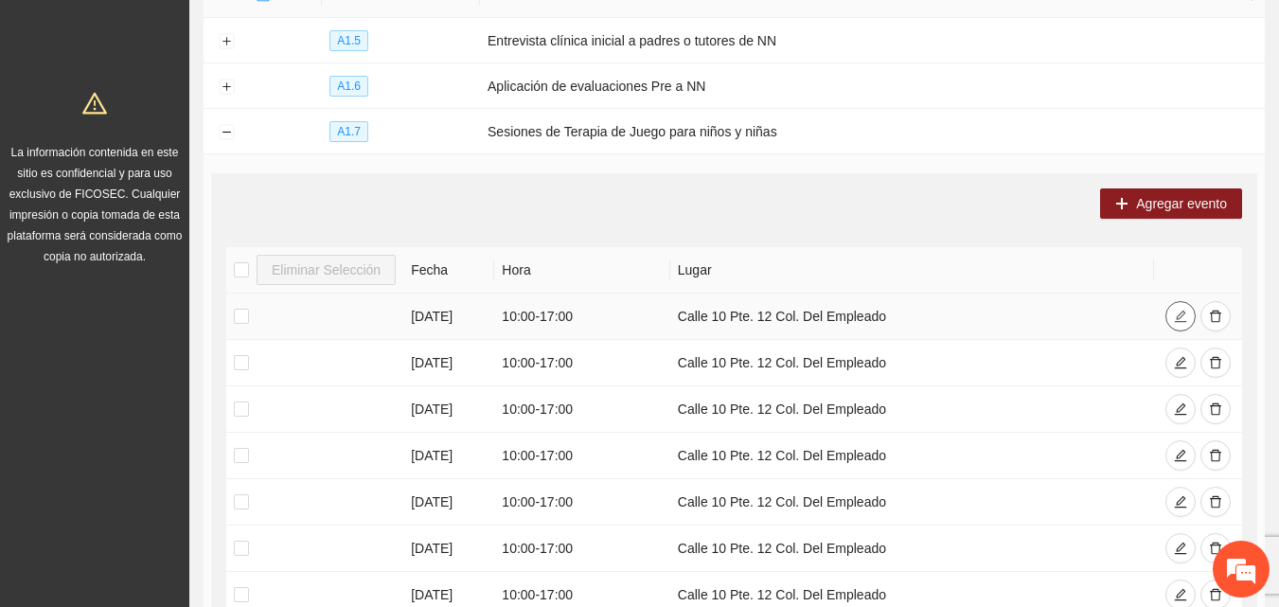
click at [1176, 314] on icon "edit" at bounding box center [1180, 316] width 13 height 13
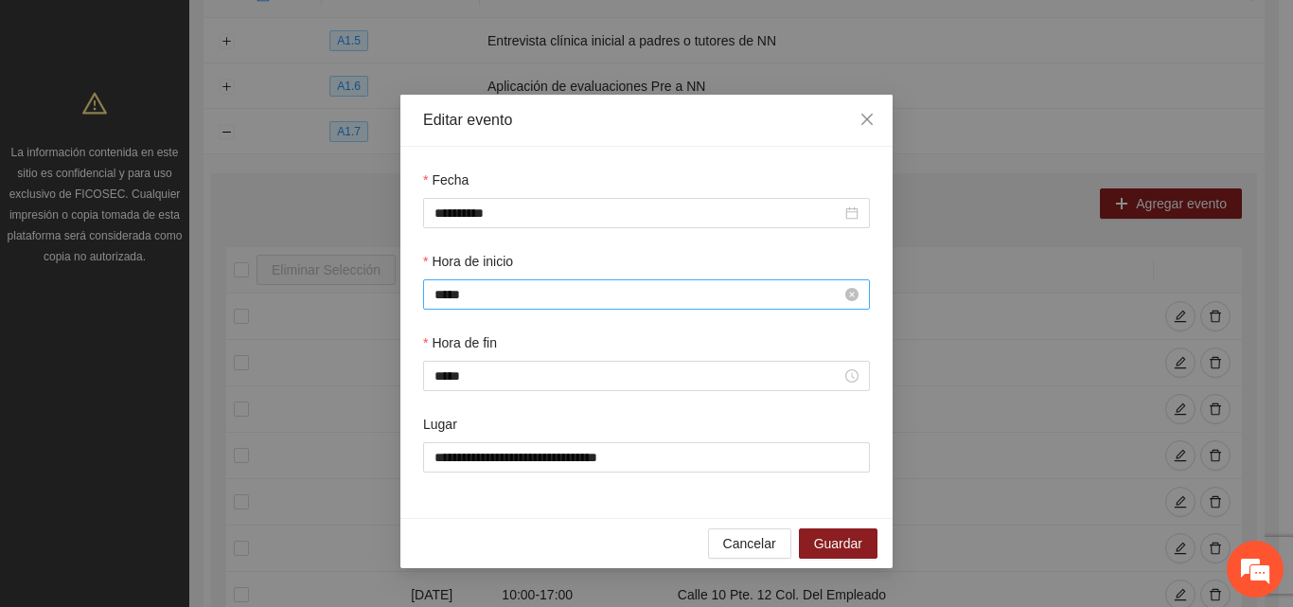
click at [479, 291] on input "*****" at bounding box center [638, 294] width 407 height 21
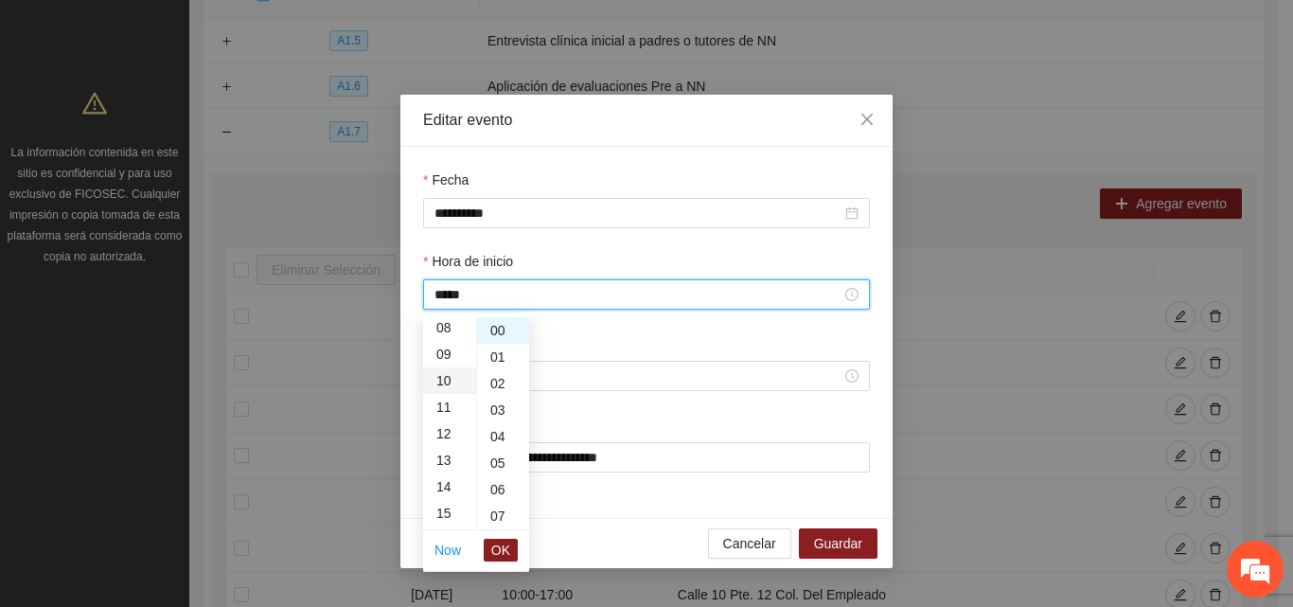
scroll to position [170, 0]
click at [443, 397] on div "09" at bounding box center [449, 398] width 53 height 27
type input "*****"
click at [501, 557] on span "OK" at bounding box center [500, 550] width 19 height 21
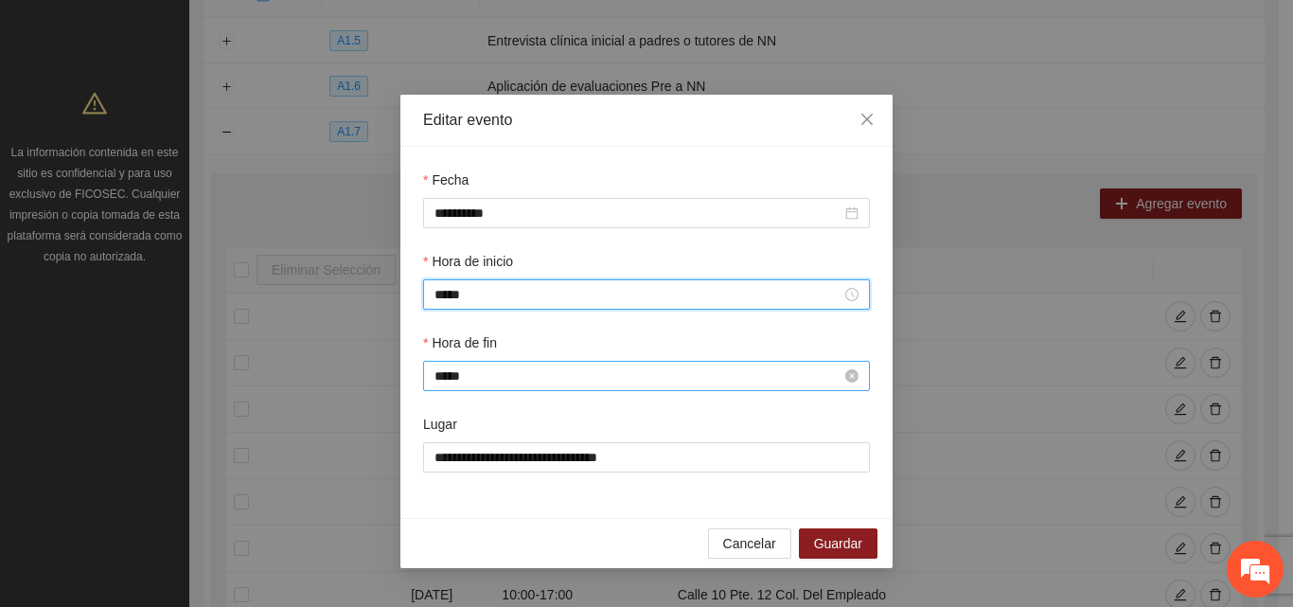
click at [562, 369] on input "*****" at bounding box center [638, 375] width 407 height 21
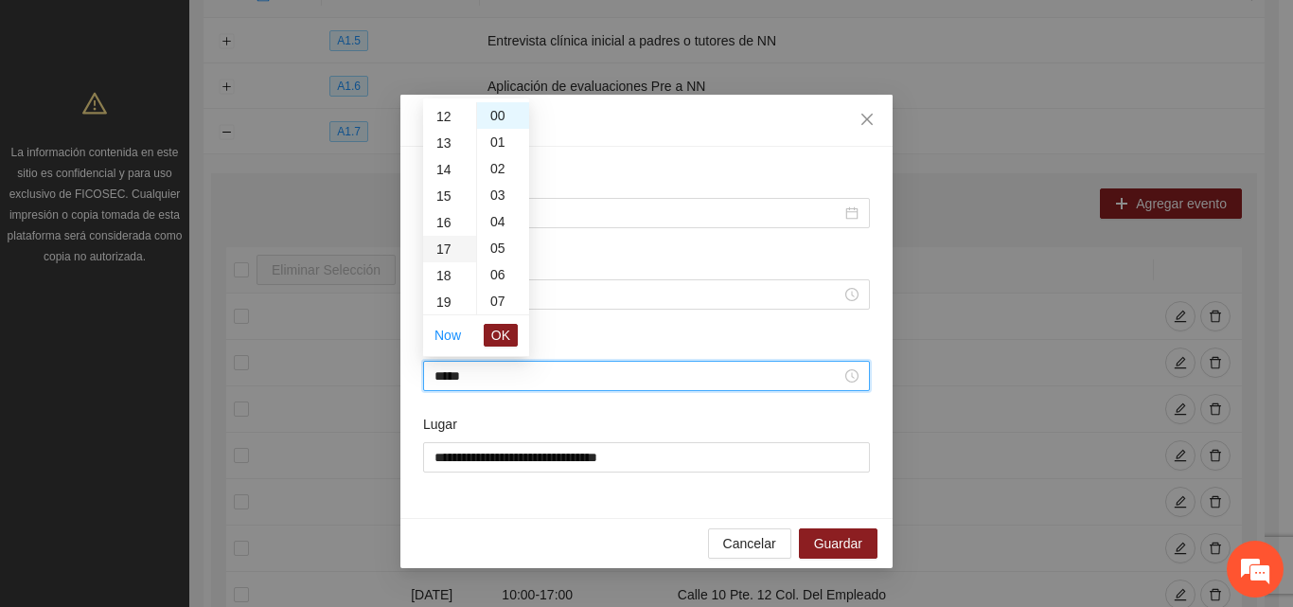
scroll to position [261, 0]
click at [441, 173] on div "12" at bounding box center [449, 172] width 53 height 27
type input "*****"
click at [507, 334] on span "OK" at bounding box center [500, 335] width 19 height 21
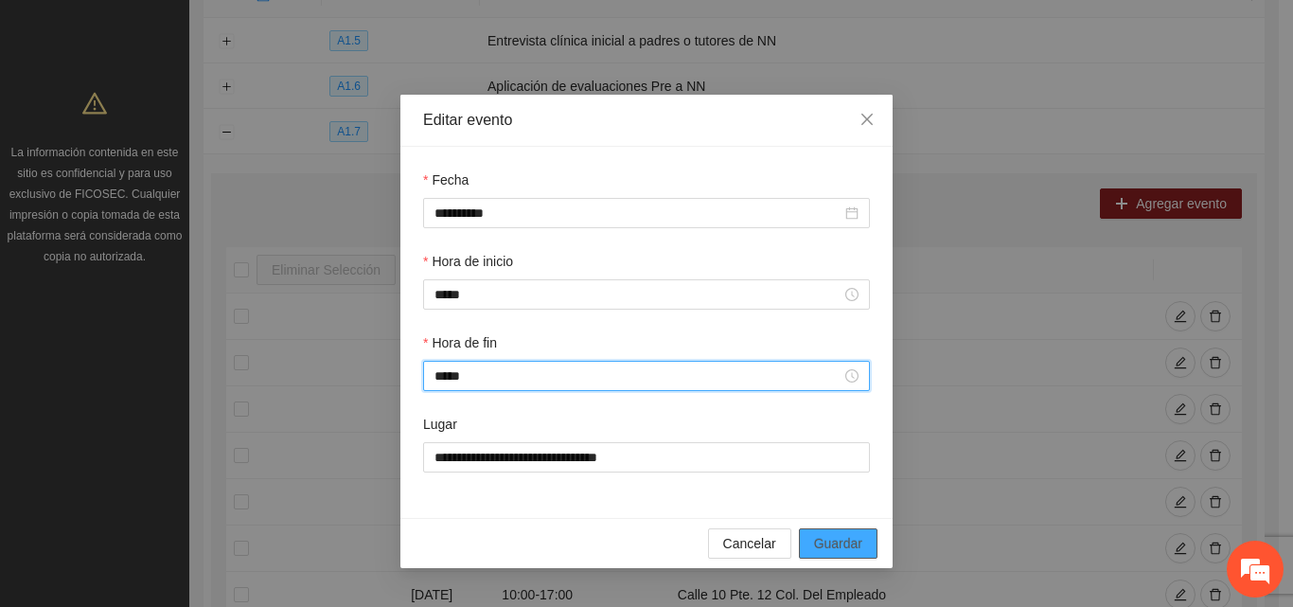
click at [850, 542] on span "Guardar" at bounding box center [838, 543] width 48 height 21
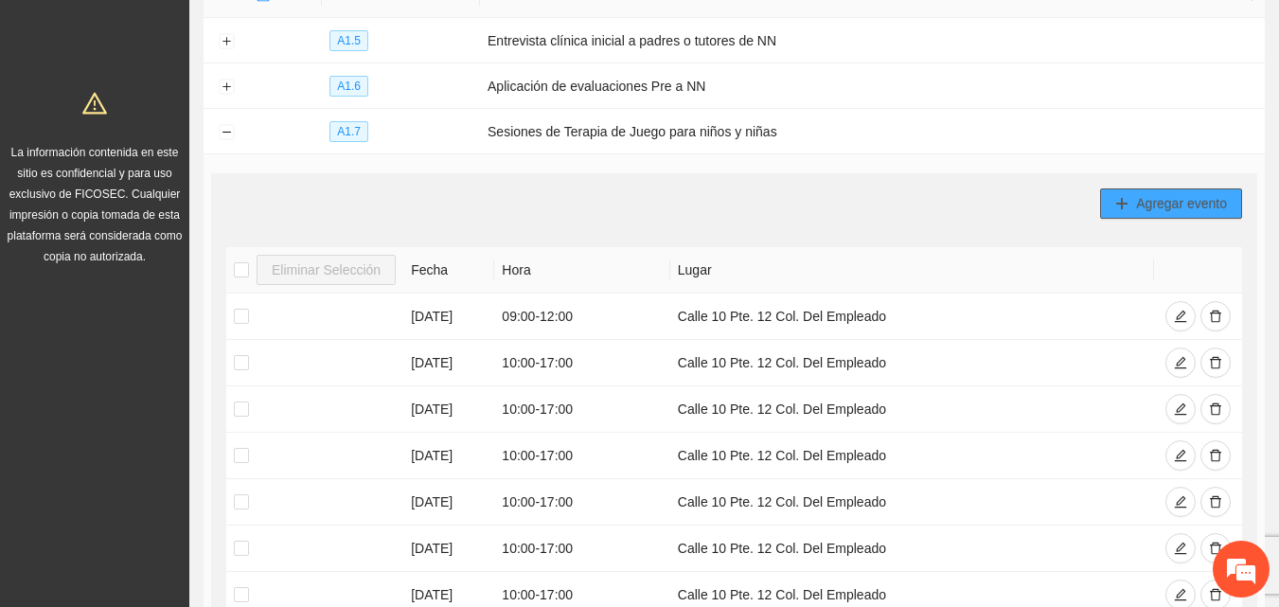
click at [1150, 200] on span "Agregar evento" at bounding box center [1181, 203] width 91 height 21
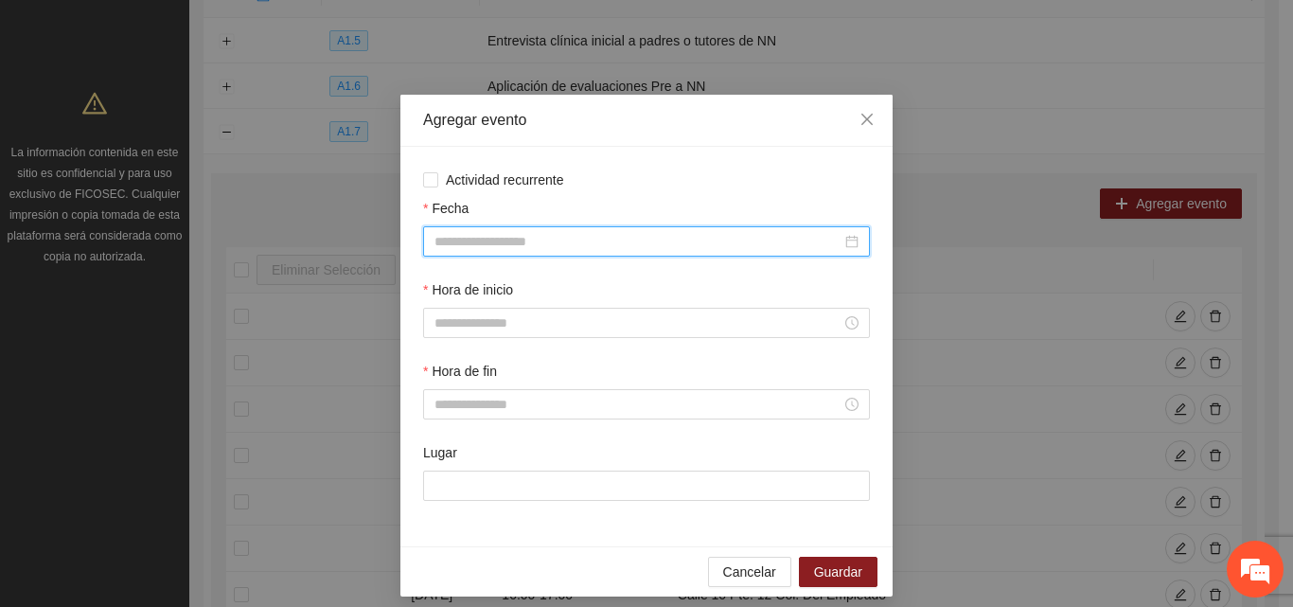
click at [529, 233] on input "Fecha" at bounding box center [638, 241] width 407 height 21
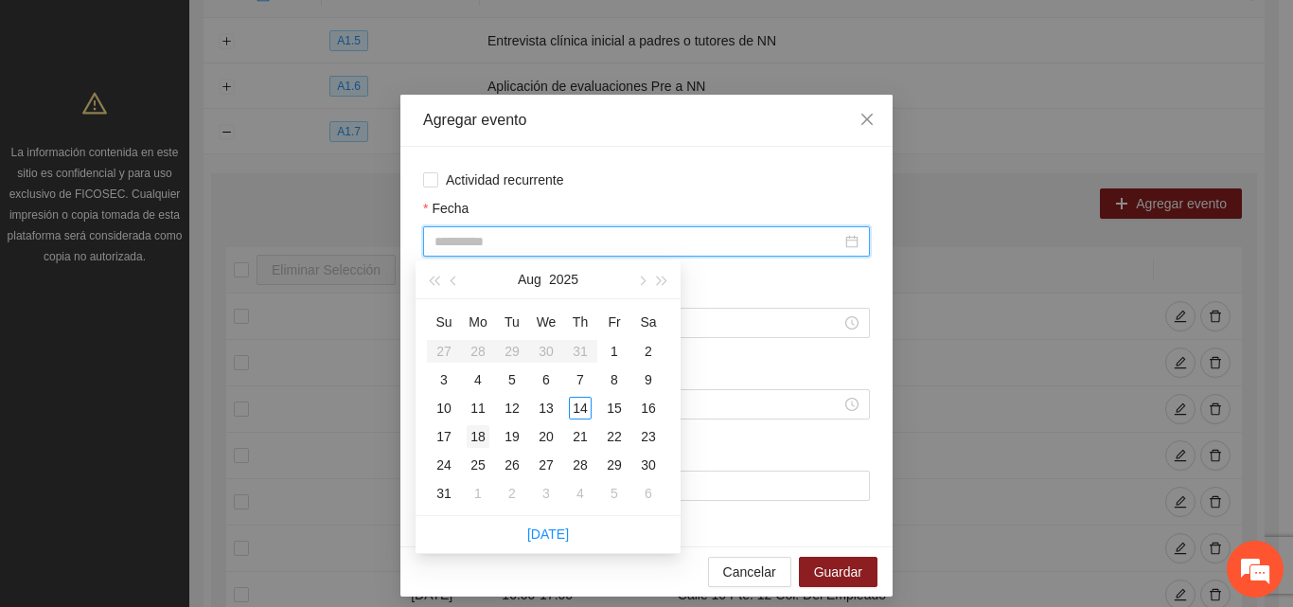
type input "**********"
click at [479, 431] on div "18" at bounding box center [478, 436] width 23 height 23
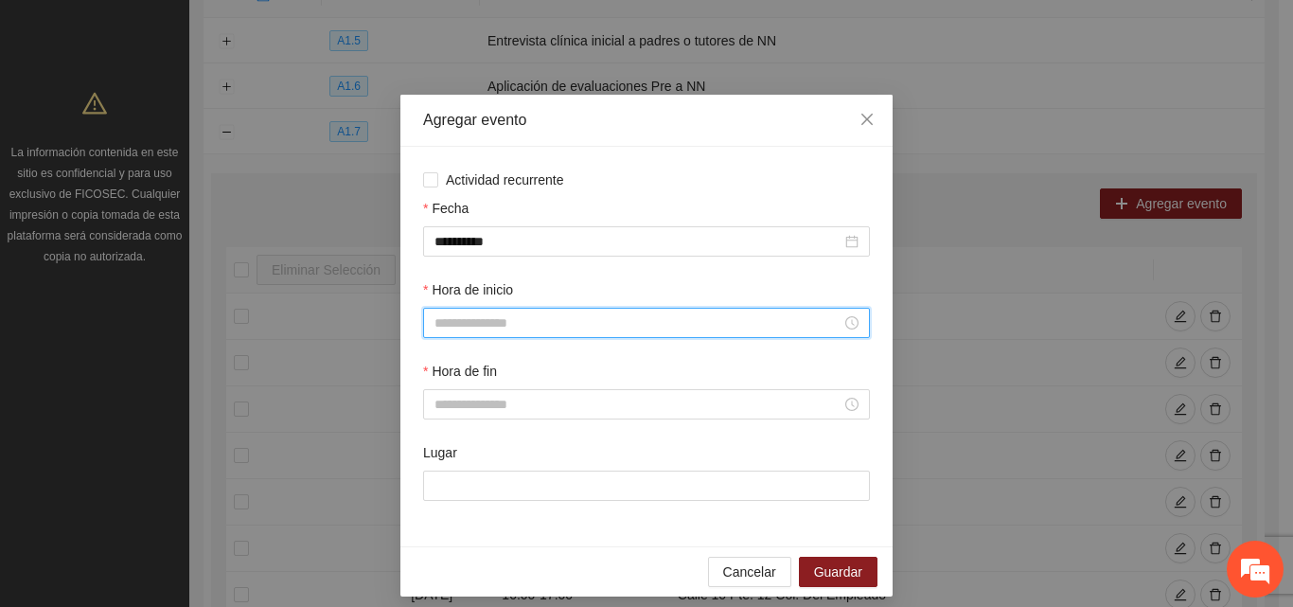
click at [502, 319] on input "Hora de inicio" at bounding box center [638, 322] width 407 height 21
click at [440, 498] on div "16" at bounding box center [442, 499] width 53 height 27
type input "*****"
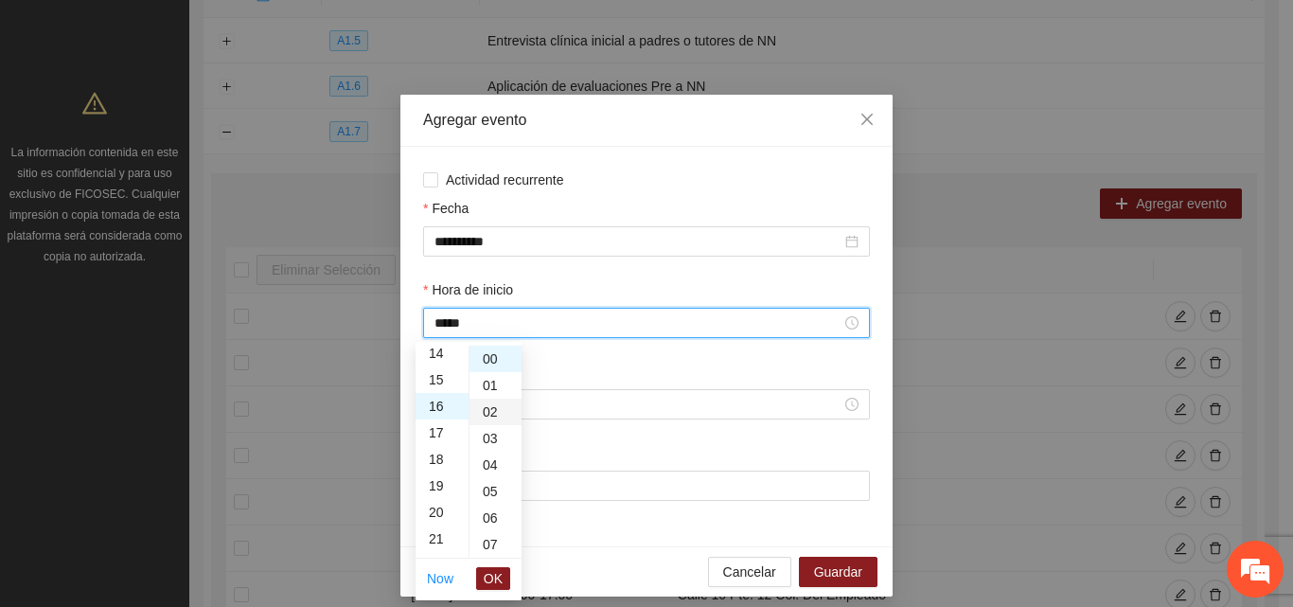
scroll to position [424, 0]
click at [500, 579] on span "OK" at bounding box center [493, 578] width 19 height 21
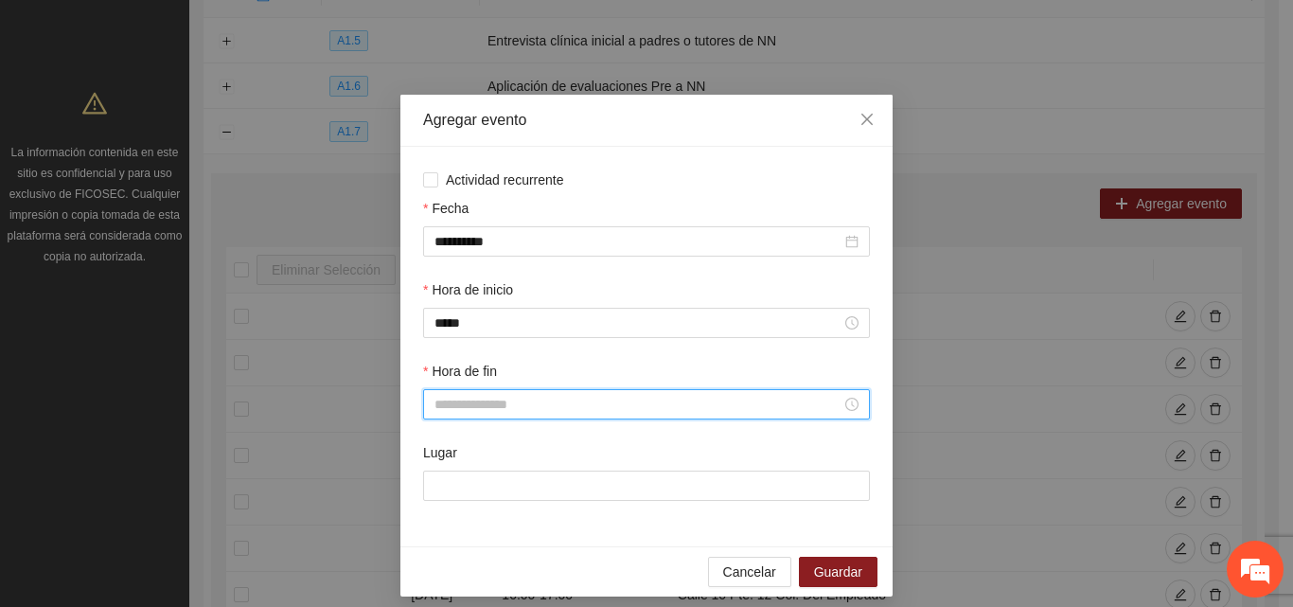
click at [464, 413] on input "Hora de fin" at bounding box center [638, 404] width 407 height 21
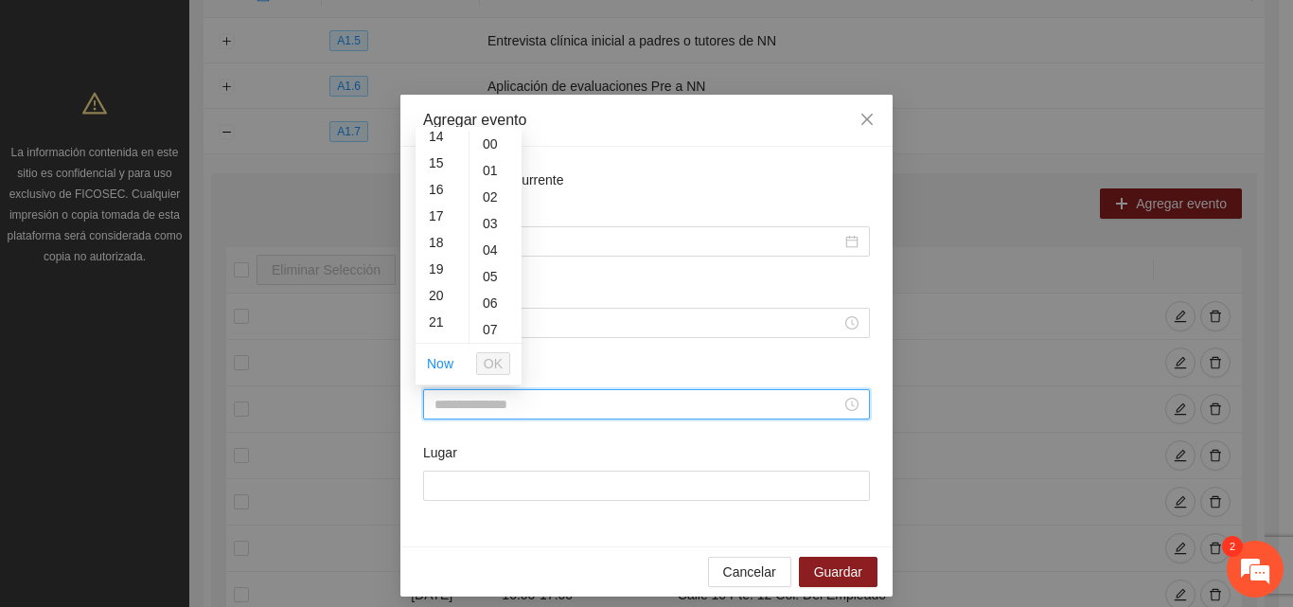
scroll to position [2730, 0]
click at [438, 218] on div "17" at bounding box center [442, 216] width 53 height 27
type input "*****"
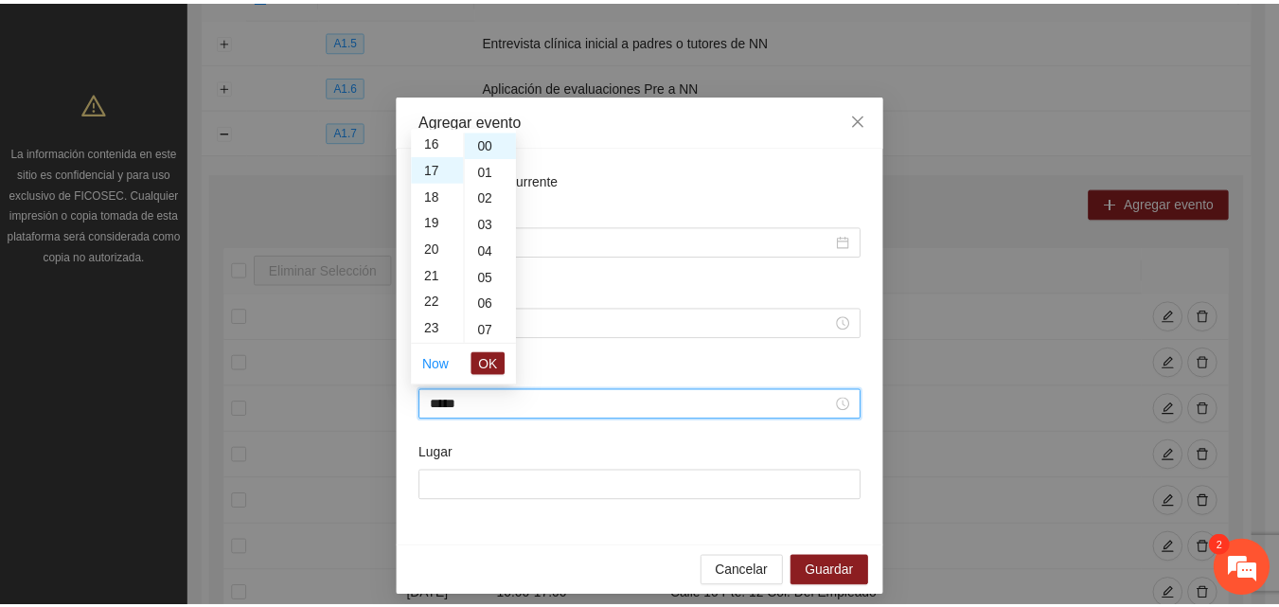
scroll to position [451, 0]
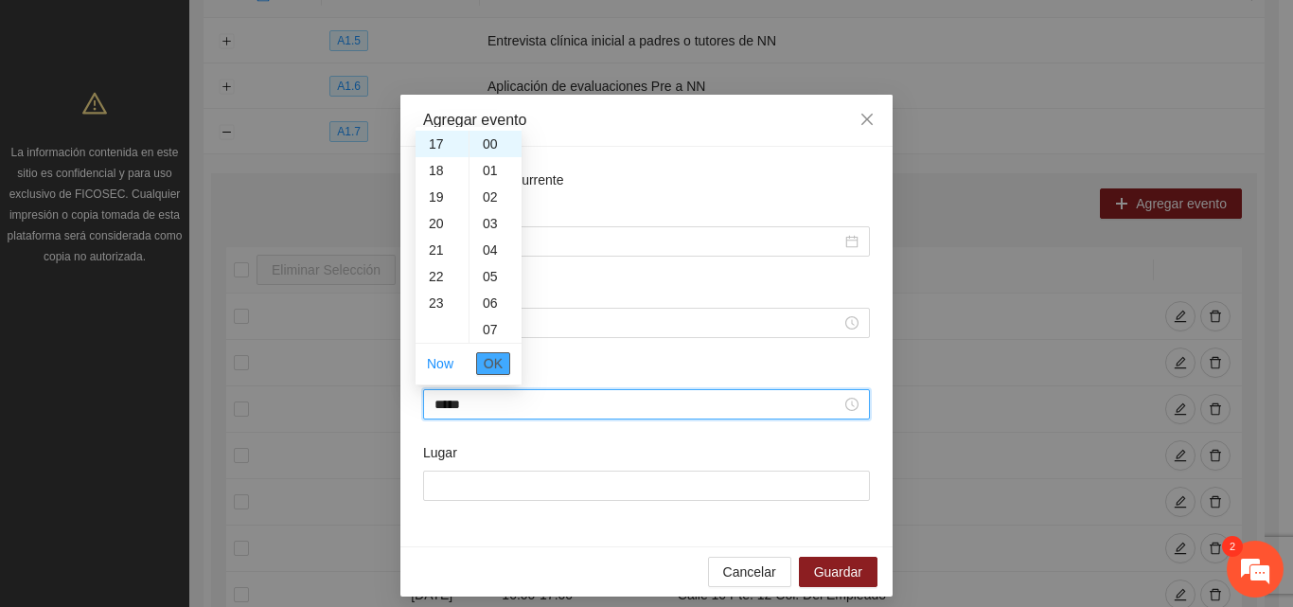
click at [499, 366] on span "OK" at bounding box center [493, 363] width 19 height 21
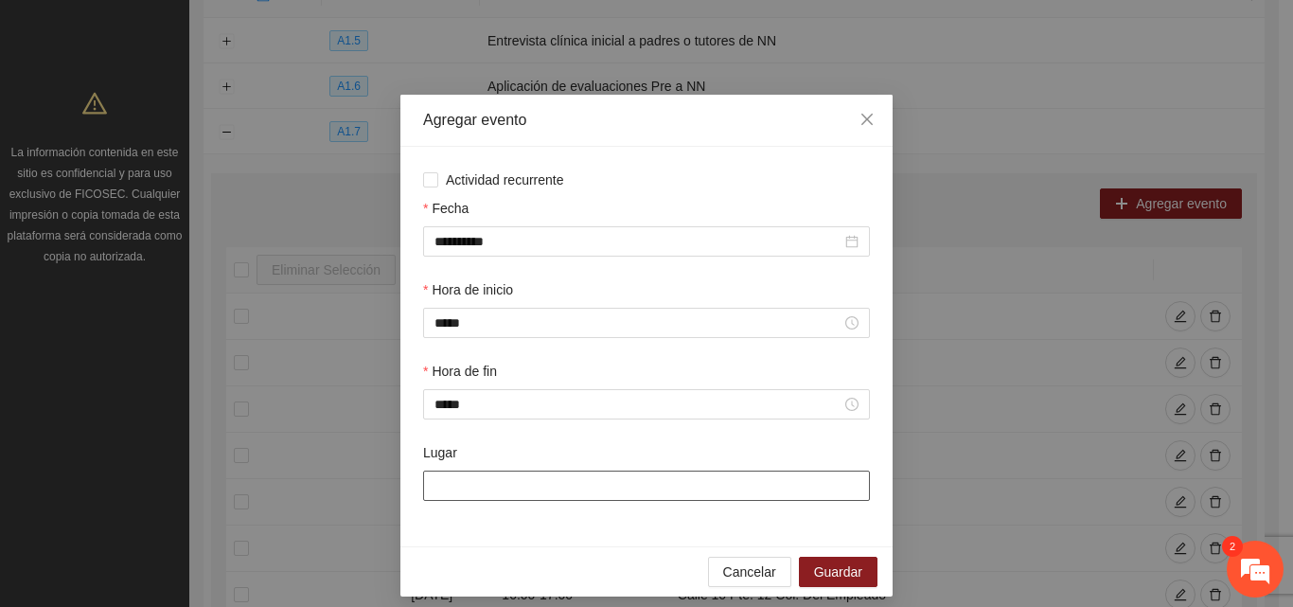
click at [526, 487] on input "Lugar" at bounding box center [646, 486] width 447 height 30
type input "**********"
click at [844, 571] on span "Guardar" at bounding box center [838, 571] width 48 height 21
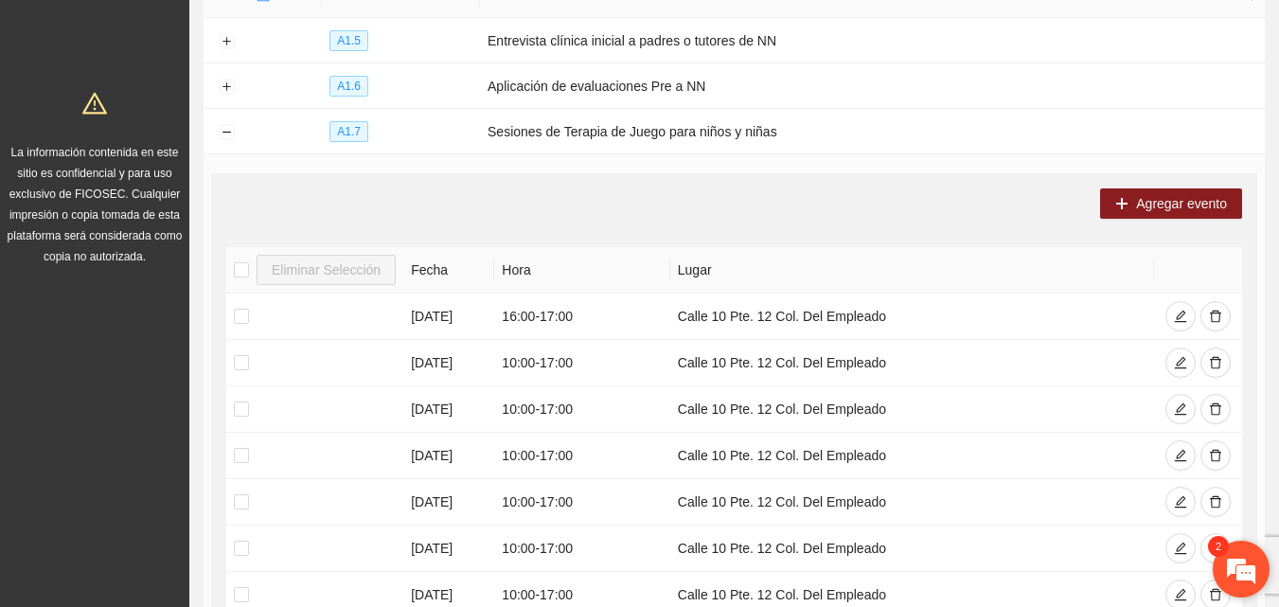
click at [1235, 571] on em at bounding box center [1241, 568] width 51 height 51
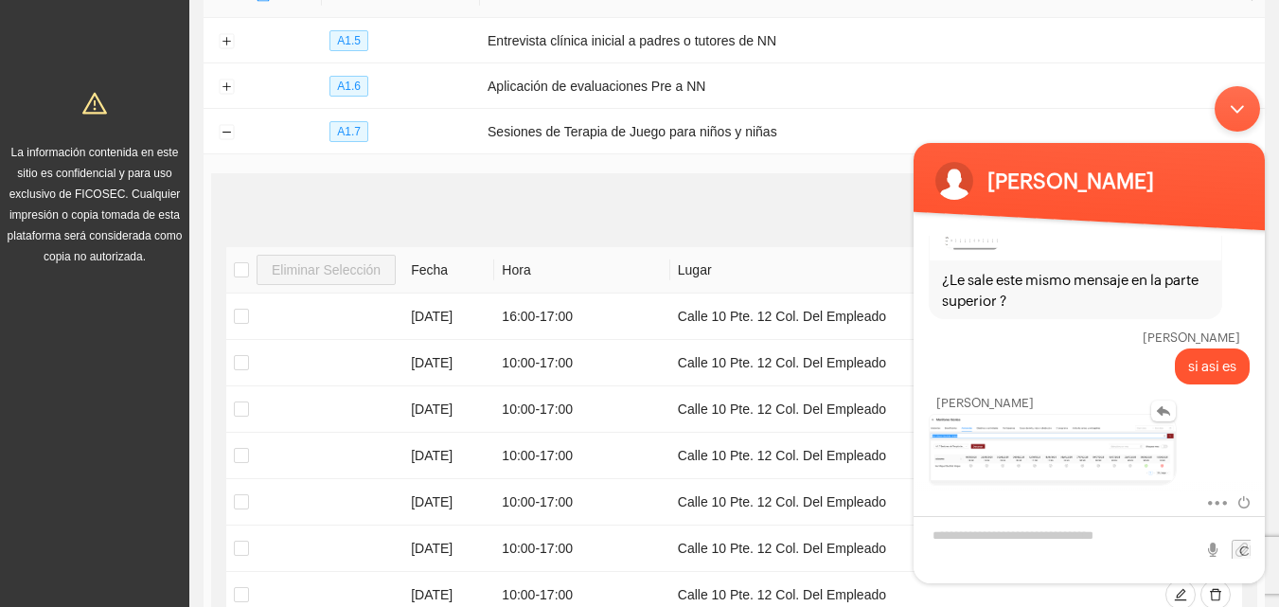
click at [1037, 425] on img at bounding box center [1053, 450] width 246 height 70
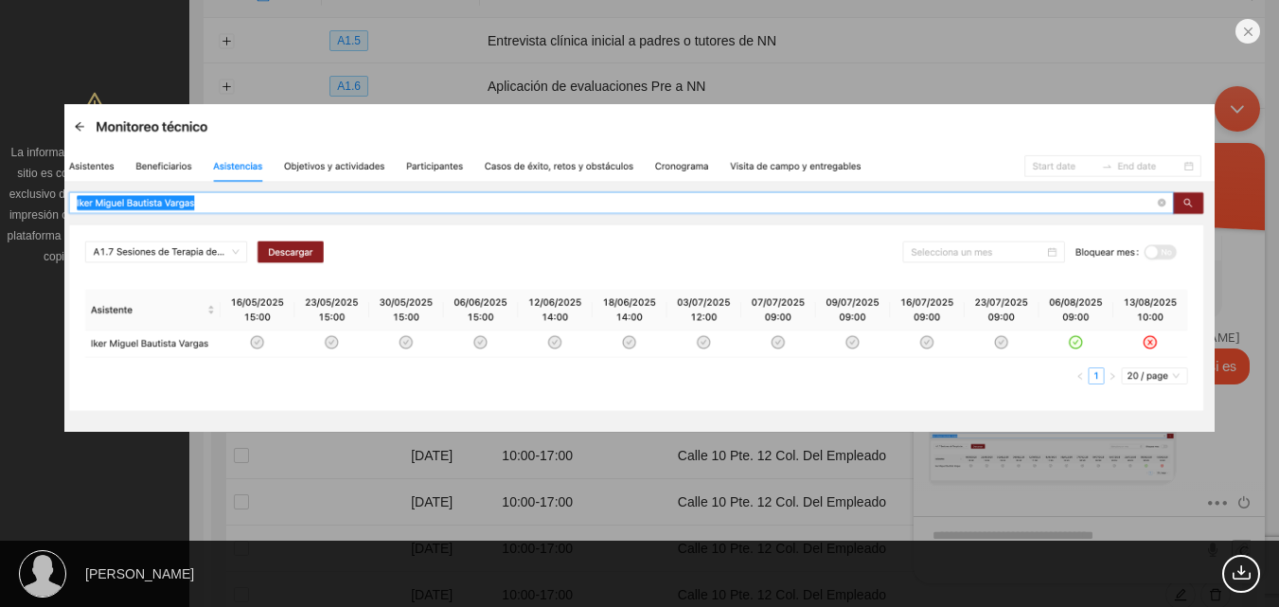
click at [1172, 139] on img at bounding box center [639, 268] width 1151 height 329
click at [1242, 35] on em at bounding box center [1247, 31] width 25 height 25
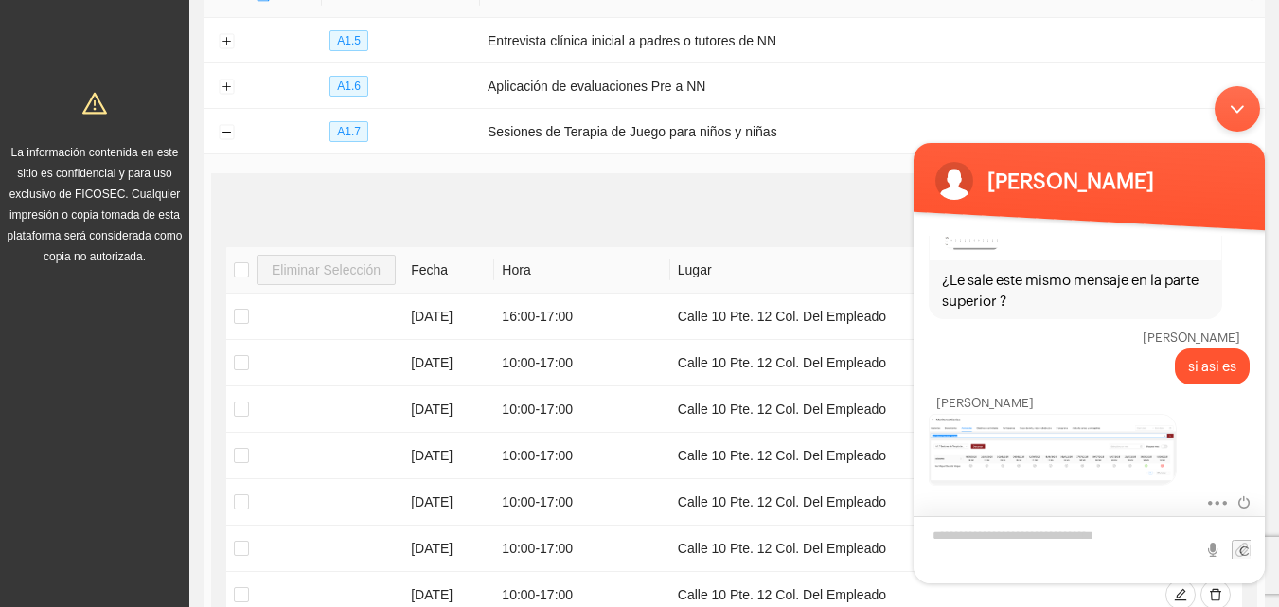
click at [1038, 542] on textarea "Escriba su mensaje y pulse “Intro”" at bounding box center [1089, 549] width 351 height 67
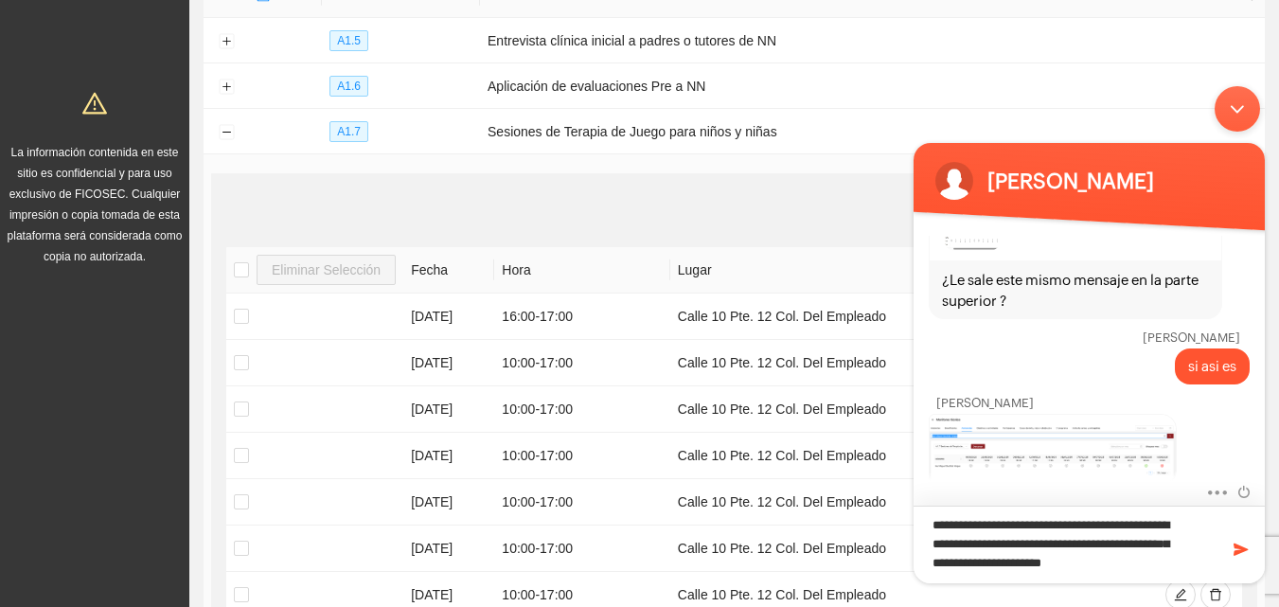
scroll to position [0, 0]
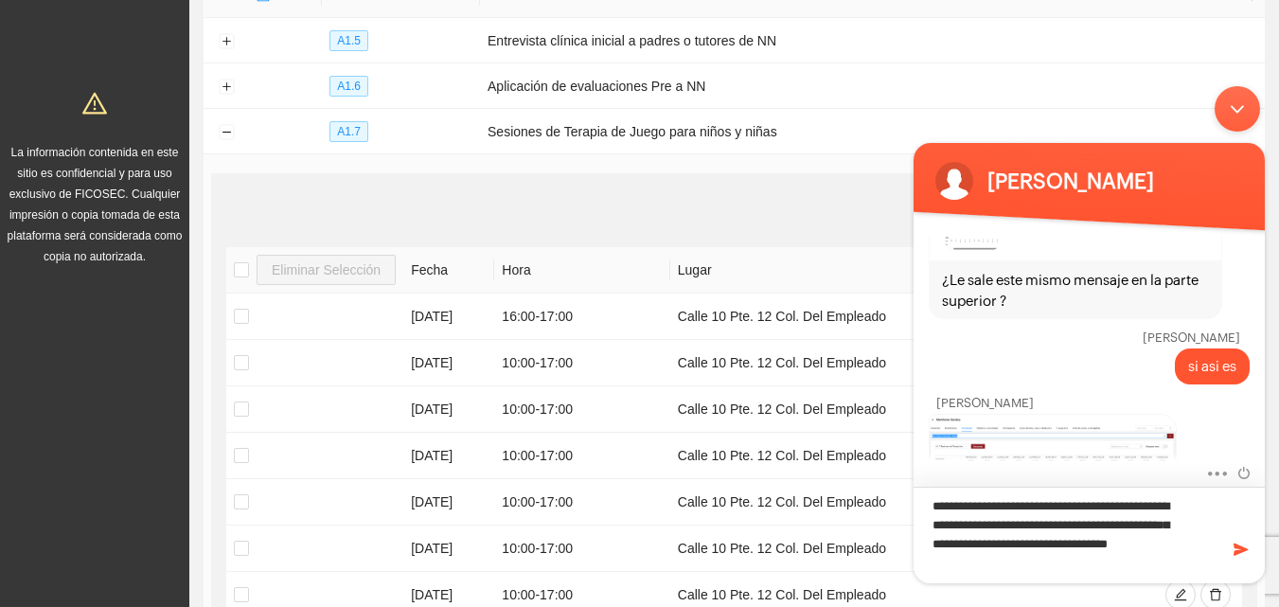
type textarea "**********"
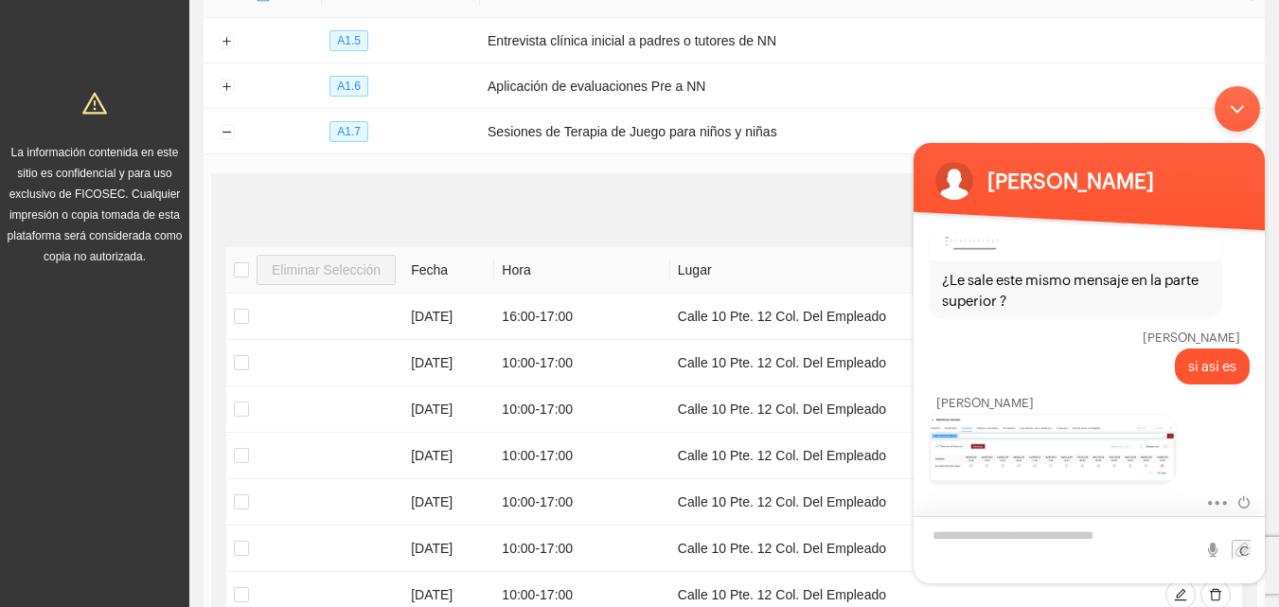
scroll to position [2858, 0]
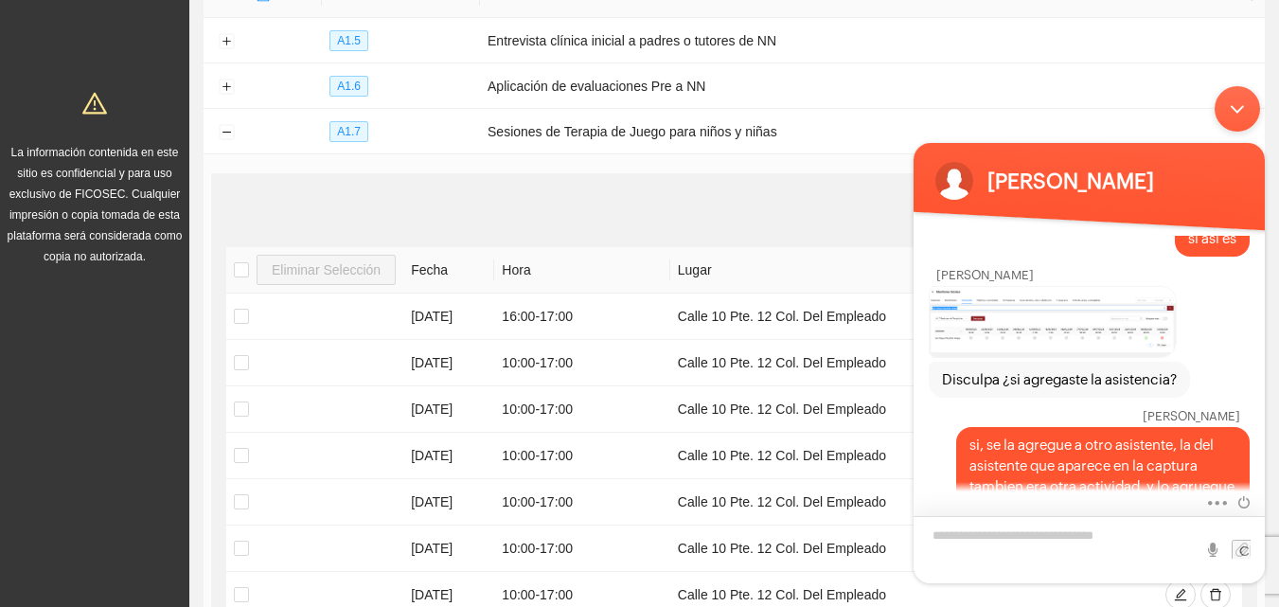
click at [1032, 551] on textarea "Escriba su mensaje y pulse “Intro”" at bounding box center [1089, 549] width 351 height 67
click at [1022, 528] on textarea "Escriba su mensaje y pulse “Intro”" at bounding box center [1089, 549] width 351 height 67
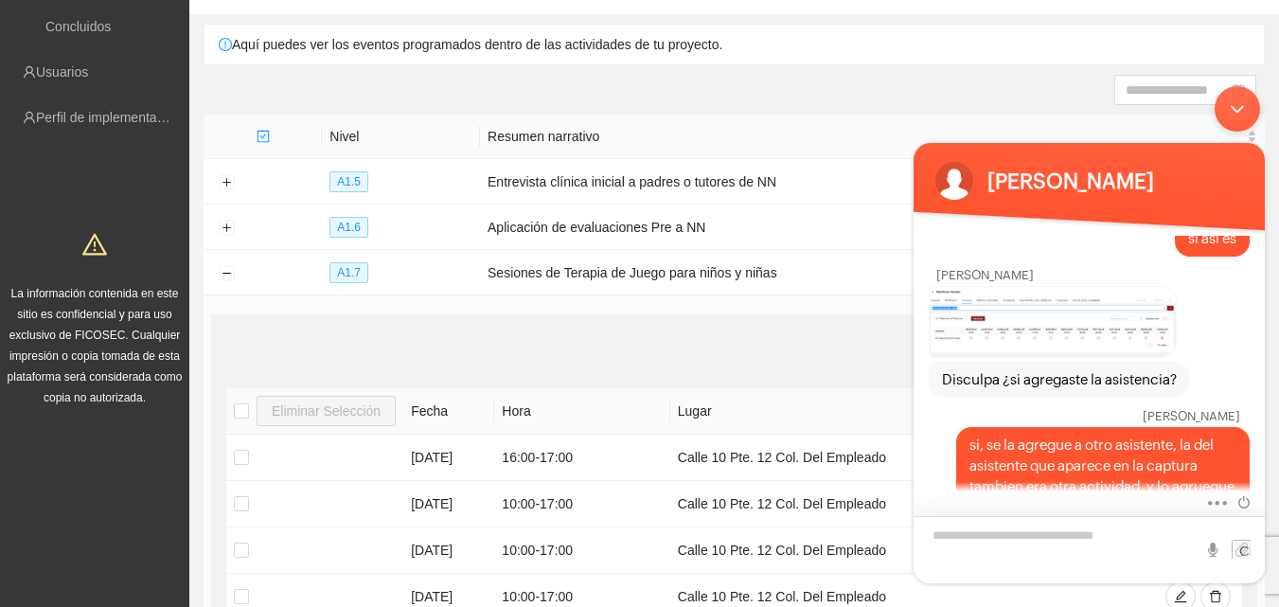
scroll to position [0, 0]
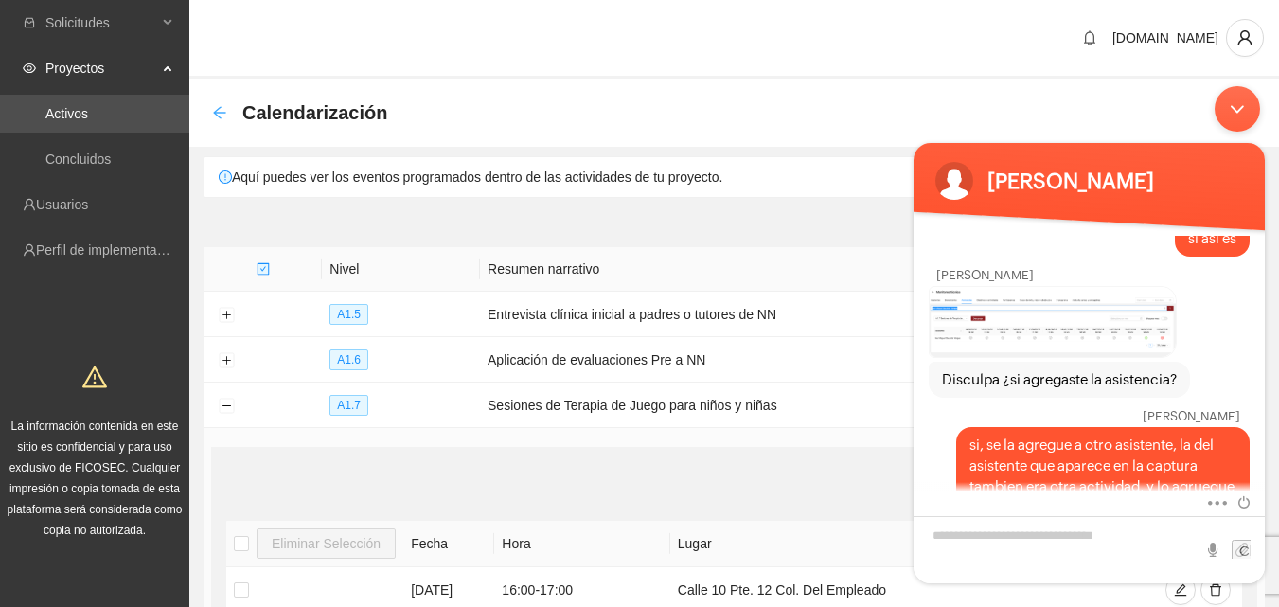
click at [217, 115] on icon "arrow-left" at bounding box center [219, 112] width 12 height 12
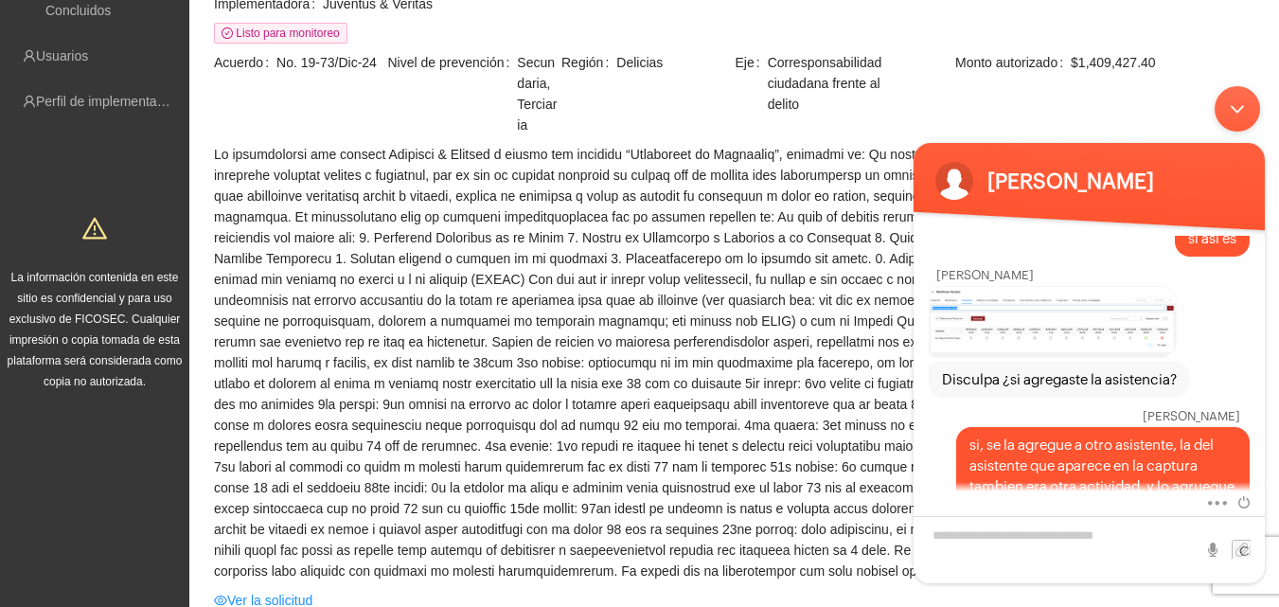
scroll to position [284, 0]
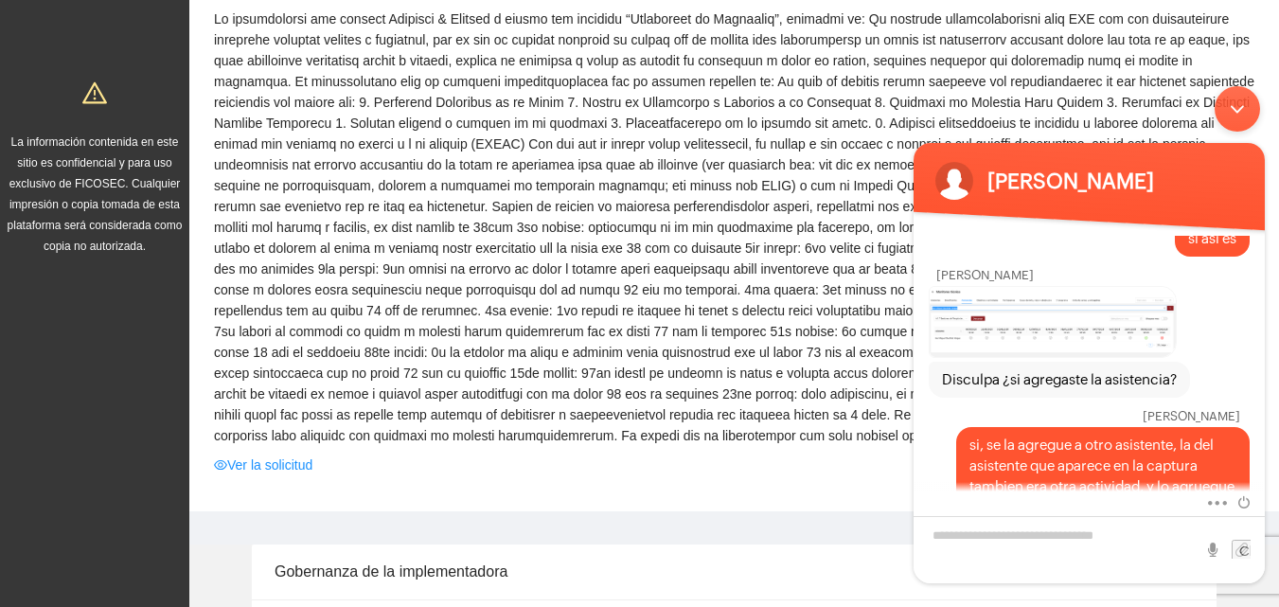
click at [1229, 112] on div "Minimizar ventana de chat en vivo" at bounding box center [1237, 108] width 45 height 45
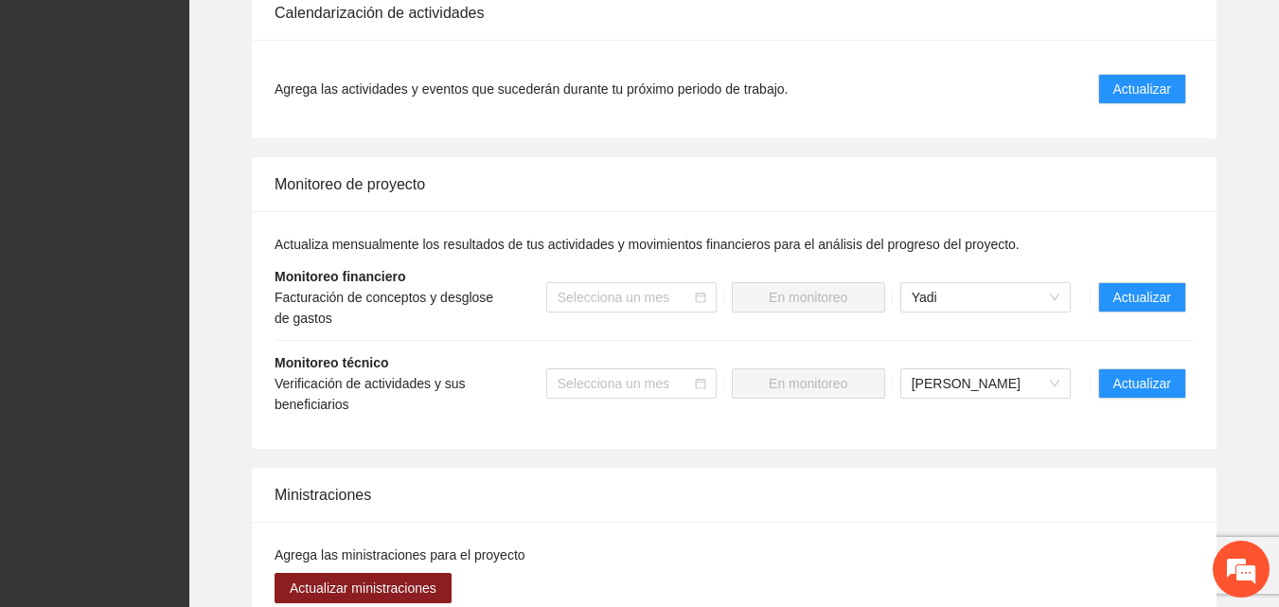
scroll to position [1893, 0]
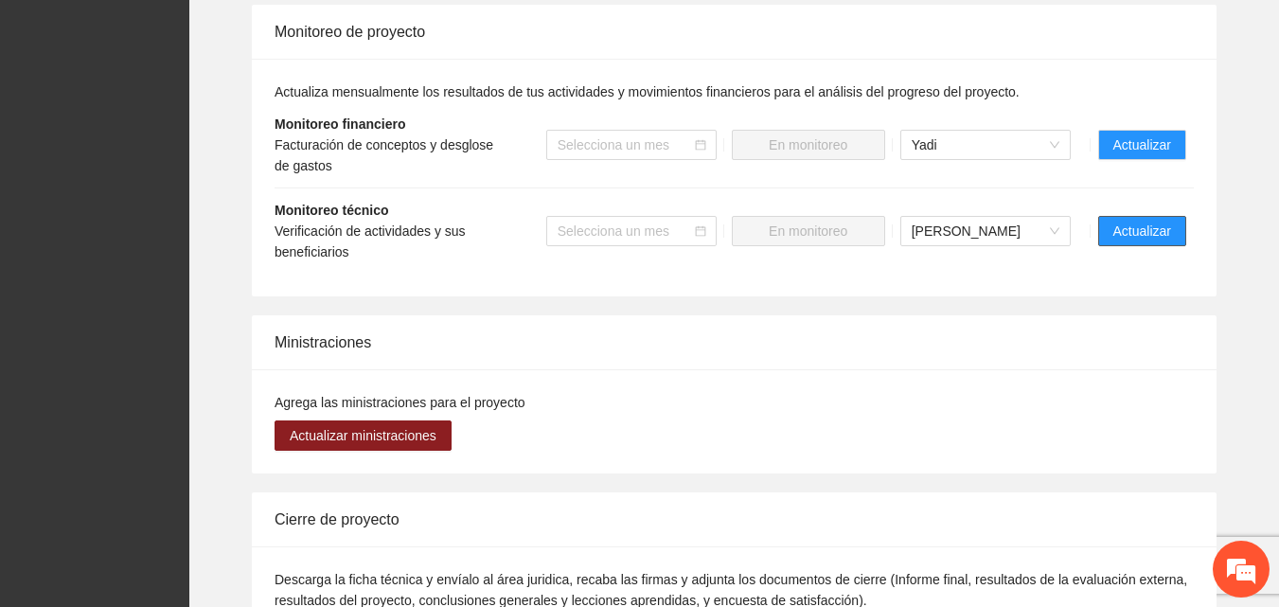
click at [1154, 237] on span "Actualizar" at bounding box center [1142, 231] width 58 height 21
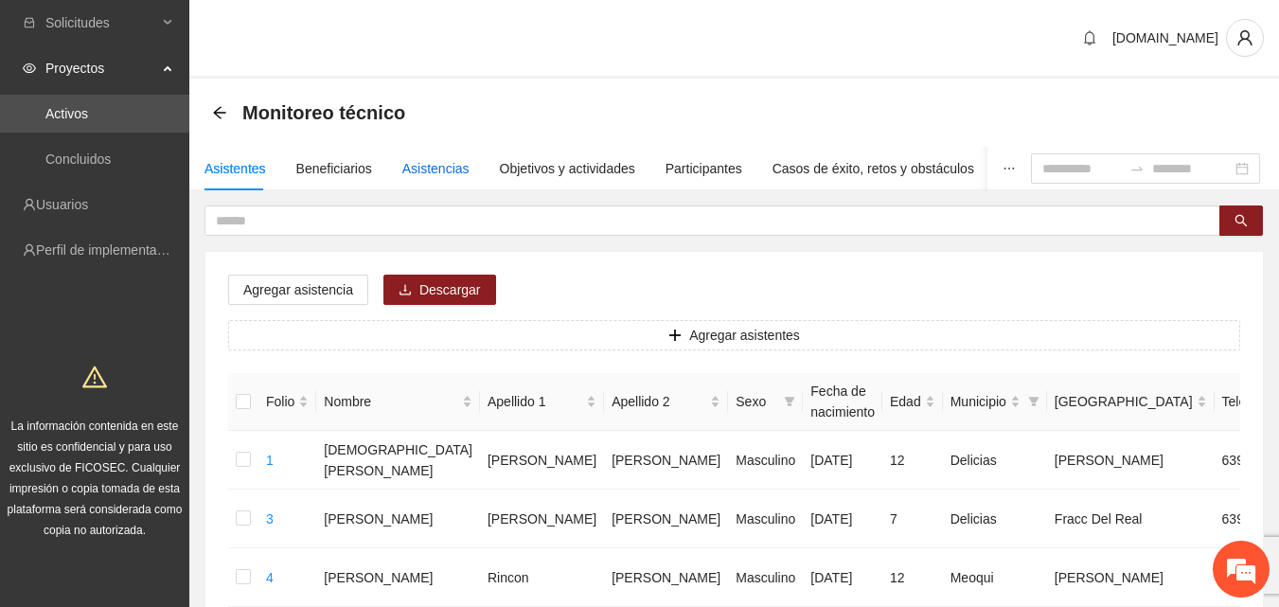
click at [430, 170] on div "Asistencias" at bounding box center [435, 168] width 67 height 21
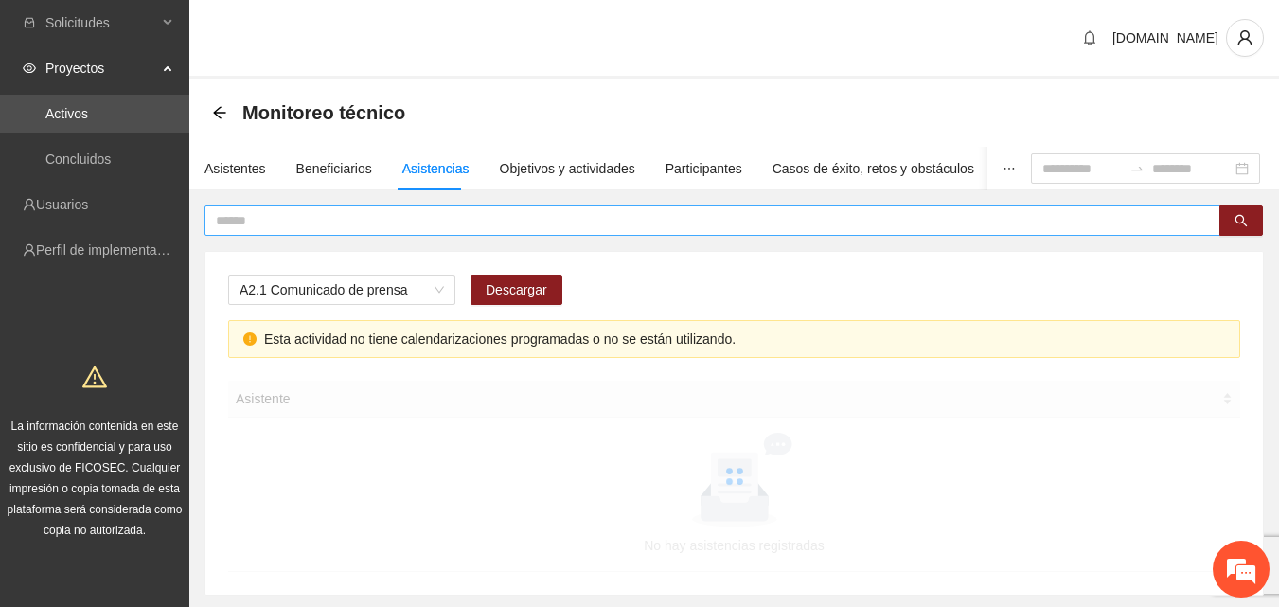
click at [440, 219] on input "text" at bounding box center [705, 220] width 978 height 21
click at [440, 287] on span "A2.1 Comunicado de prensa" at bounding box center [342, 289] width 204 height 28
type input "**********"
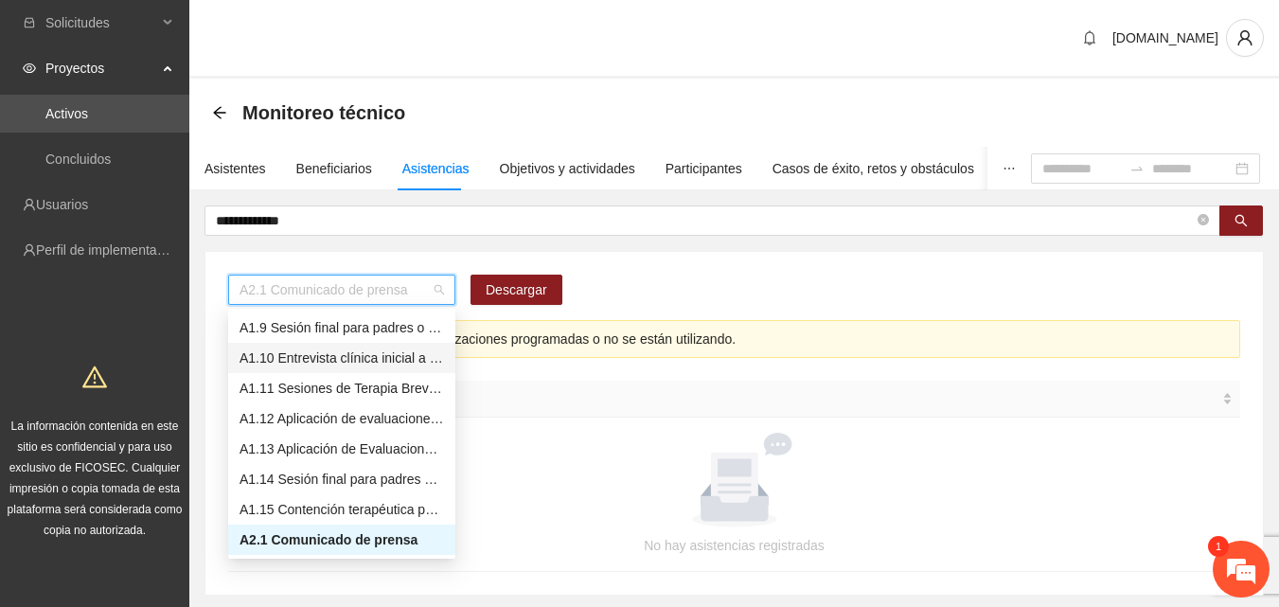
scroll to position [53, 0]
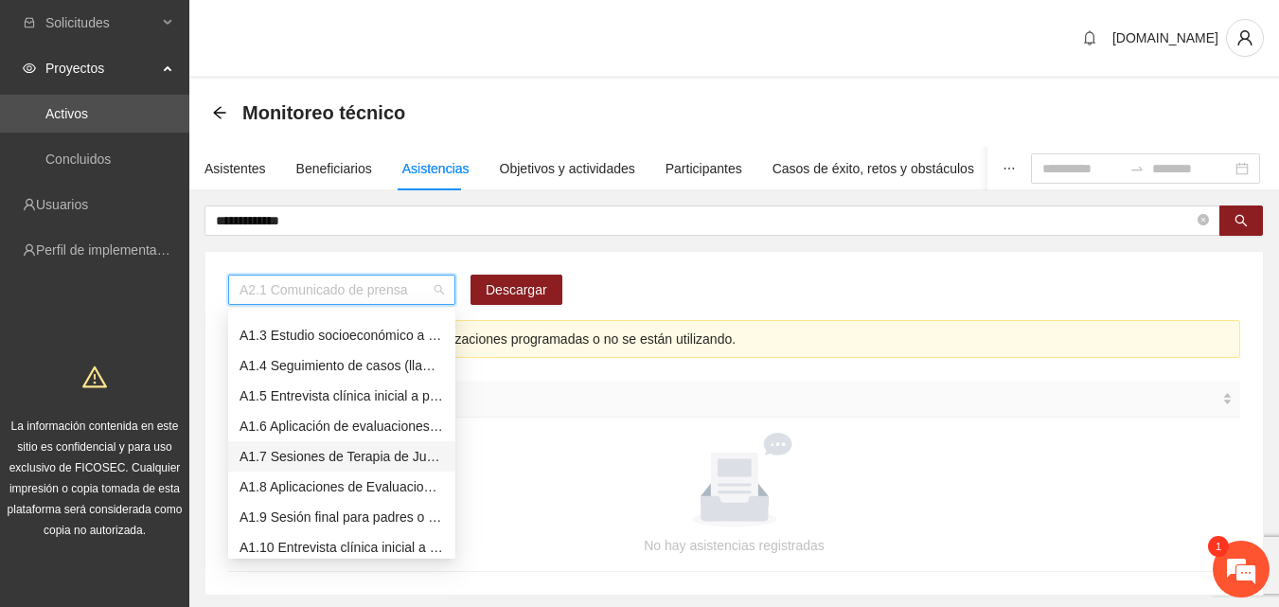
click at [344, 460] on div "A1.7 Sesiones de Terapia de Juego para niños y niñas" at bounding box center [342, 456] width 204 height 21
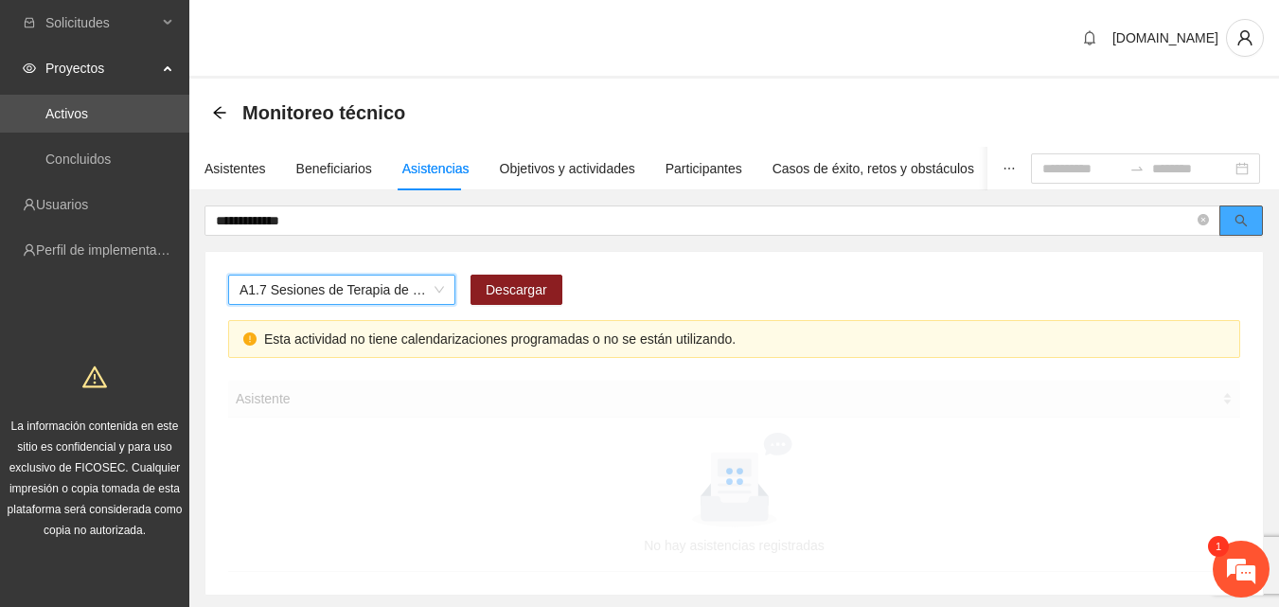
click at [1241, 226] on icon "search" at bounding box center [1241, 220] width 13 height 13
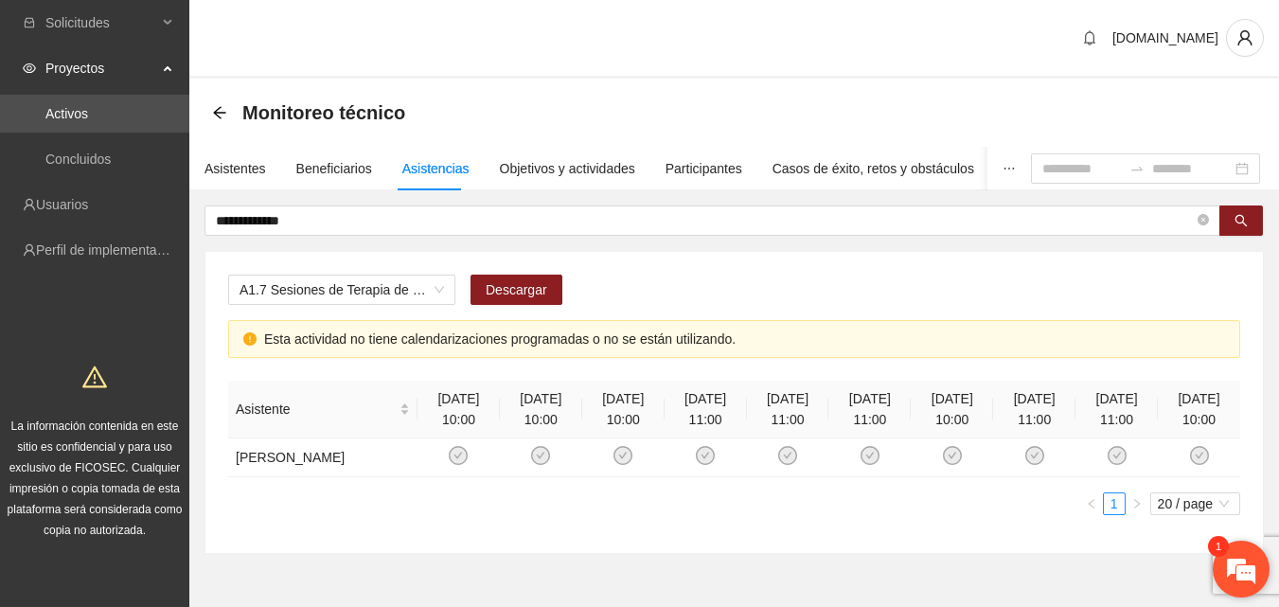
click at [1238, 561] on em at bounding box center [1241, 568] width 51 height 51
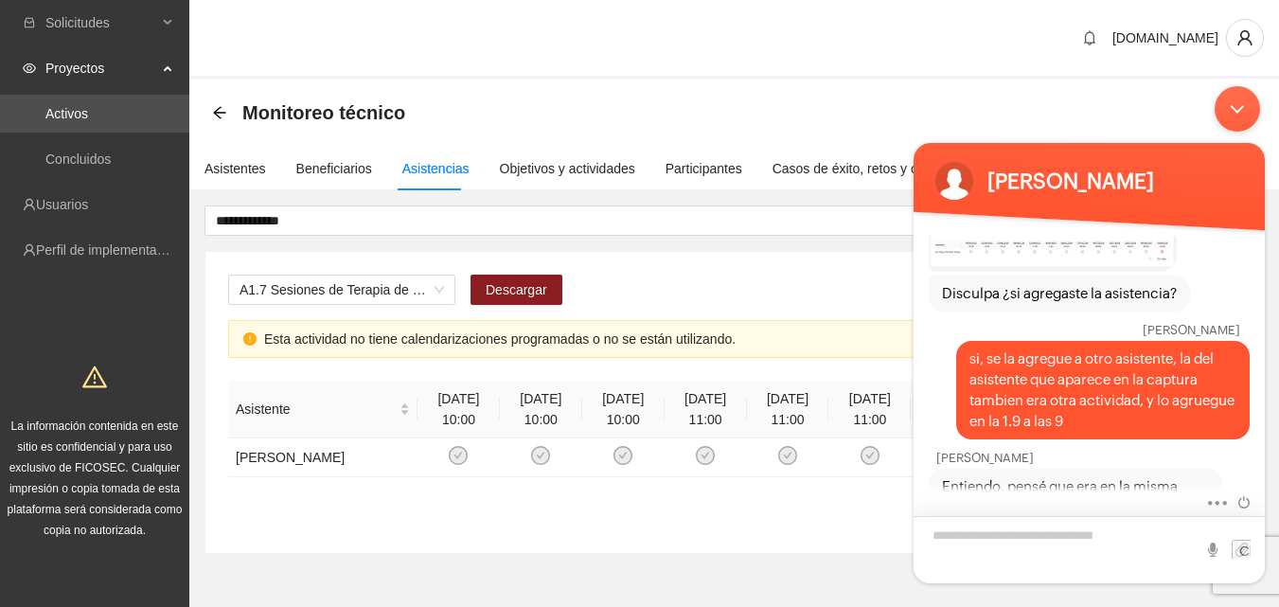
click at [1012, 528] on textarea "Escriba su mensaje y pulse “Intro”" at bounding box center [1089, 549] width 351 height 67
type textarea "**********"
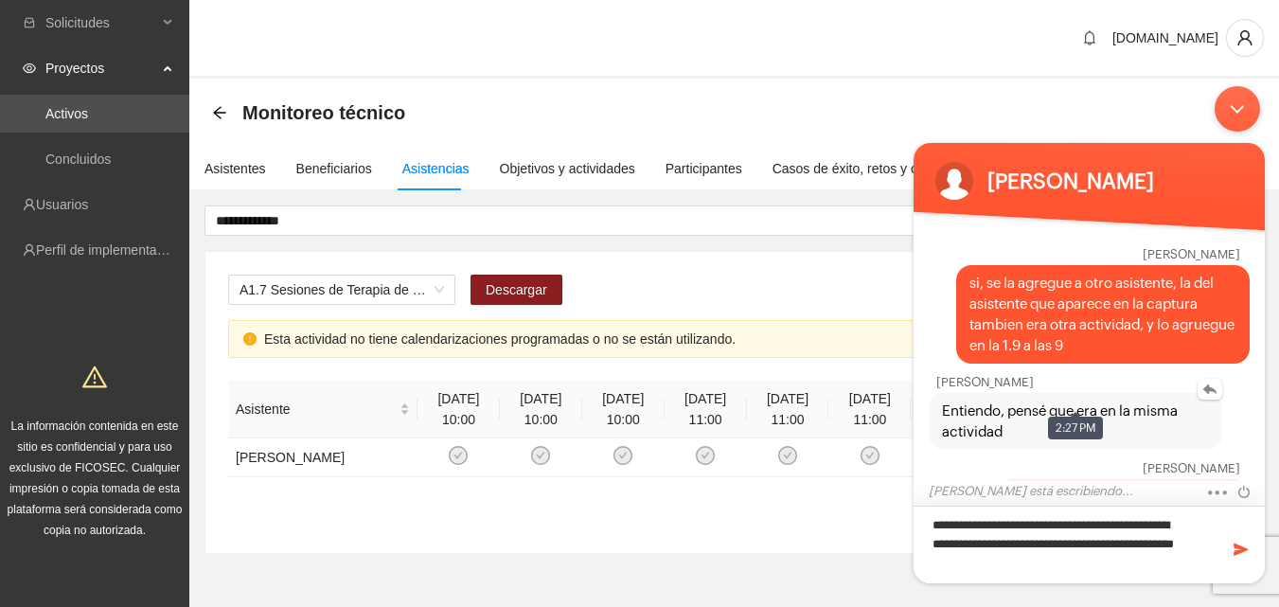
scroll to position [3319, 0]
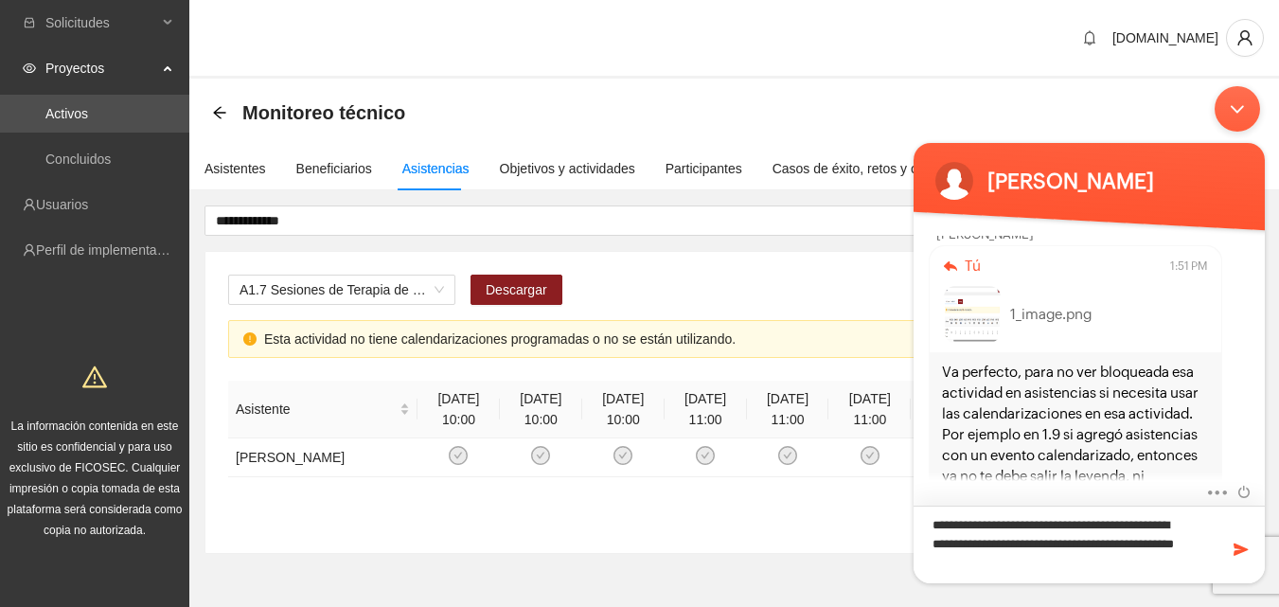
type textarea "**********"
click at [1241, 548] on span at bounding box center [1241, 549] width 19 height 19
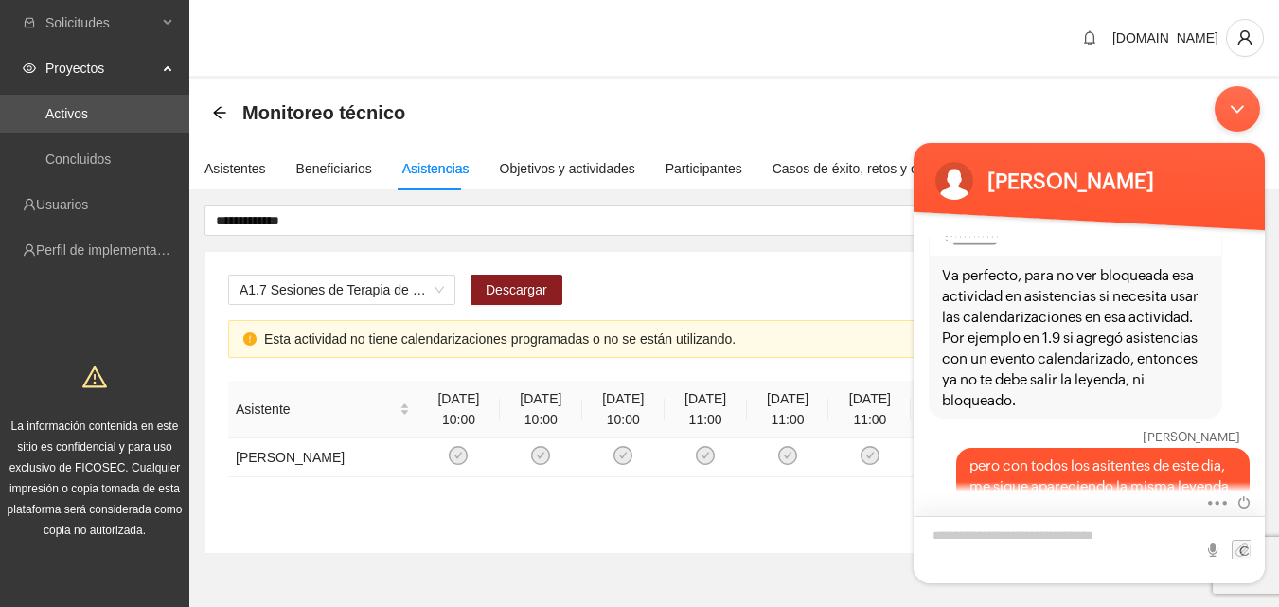
click at [1017, 542] on textarea "Escriba su mensaje y pulse “Intro”" at bounding box center [1089, 549] width 351 height 67
type textarea "**********"
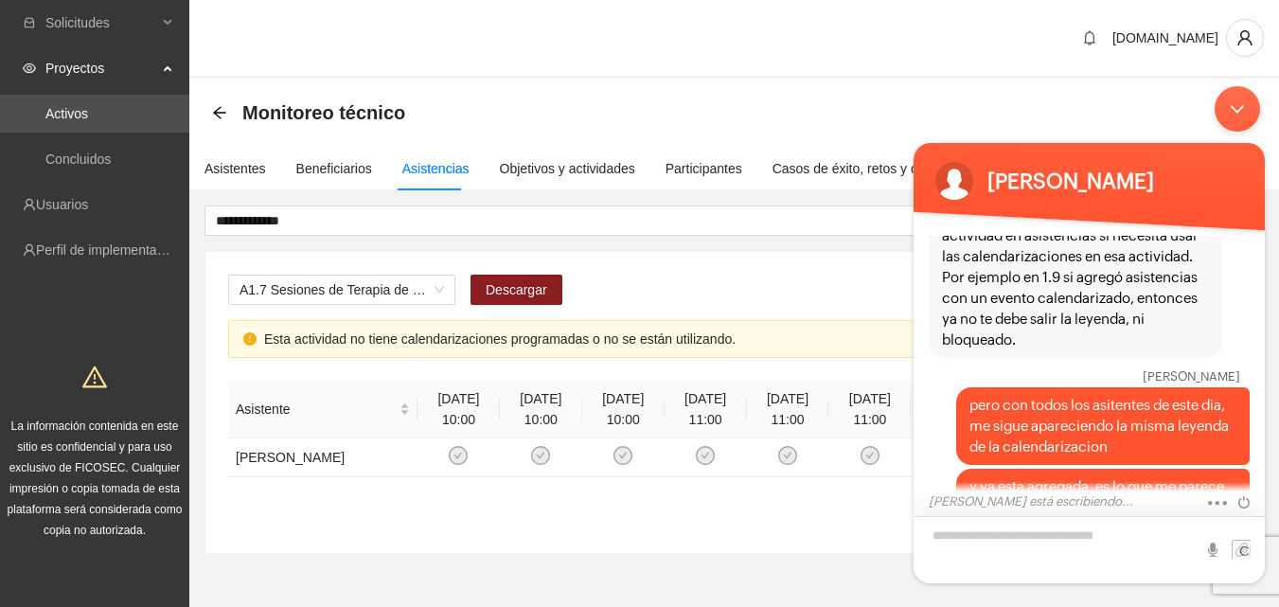
scroll to position [3563, 0]
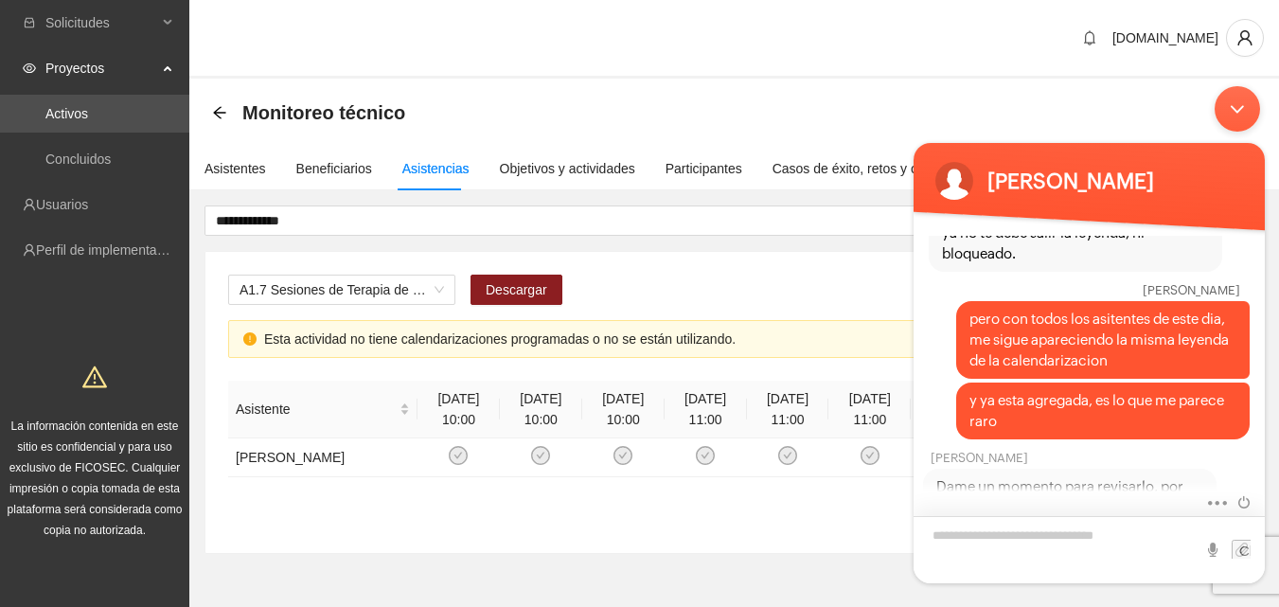
click at [1027, 521] on textarea "Escriba su mensaje y pulse “Intro”" at bounding box center [1089, 549] width 351 height 67
type textarea "**********"
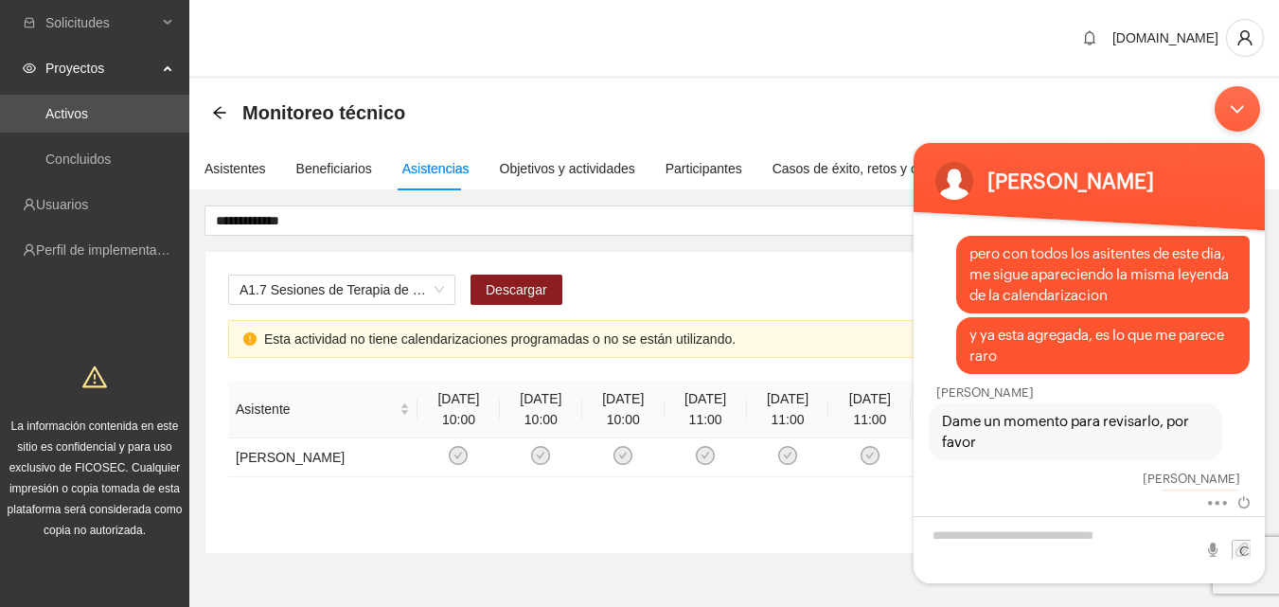
click at [1239, 123] on div "Minimizar ventana de chat en vivo" at bounding box center [1237, 108] width 45 height 45
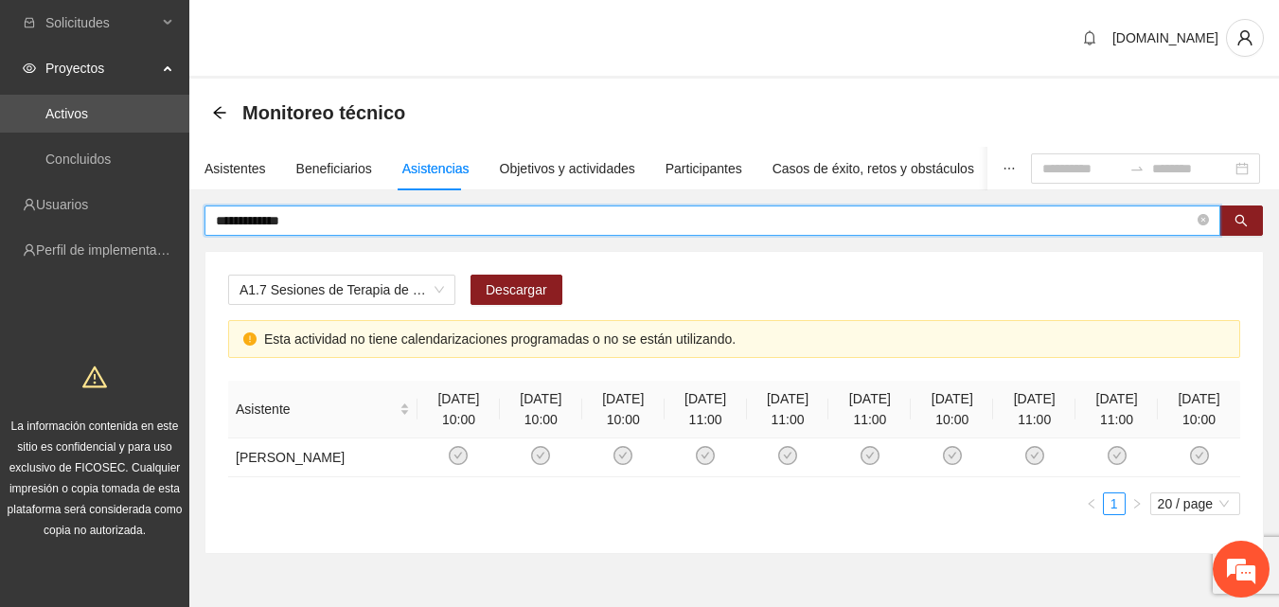
drag, startPoint x: 334, startPoint y: 225, endPoint x: 195, endPoint y: 231, distance: 139.3
click at [195, 231] on div "**********" at bounding box center [734, 379] width 1090 height 348
click at [1240, 230] on button "button" at bounding box center [1241, 220] width 44 height 30
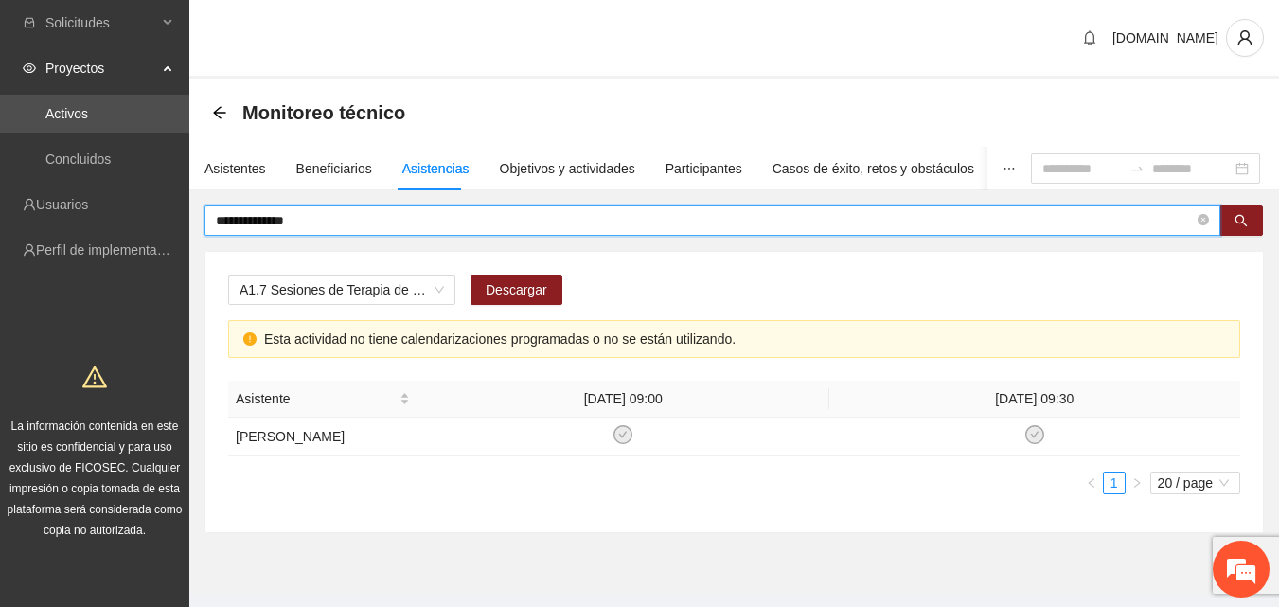
type input "**********"
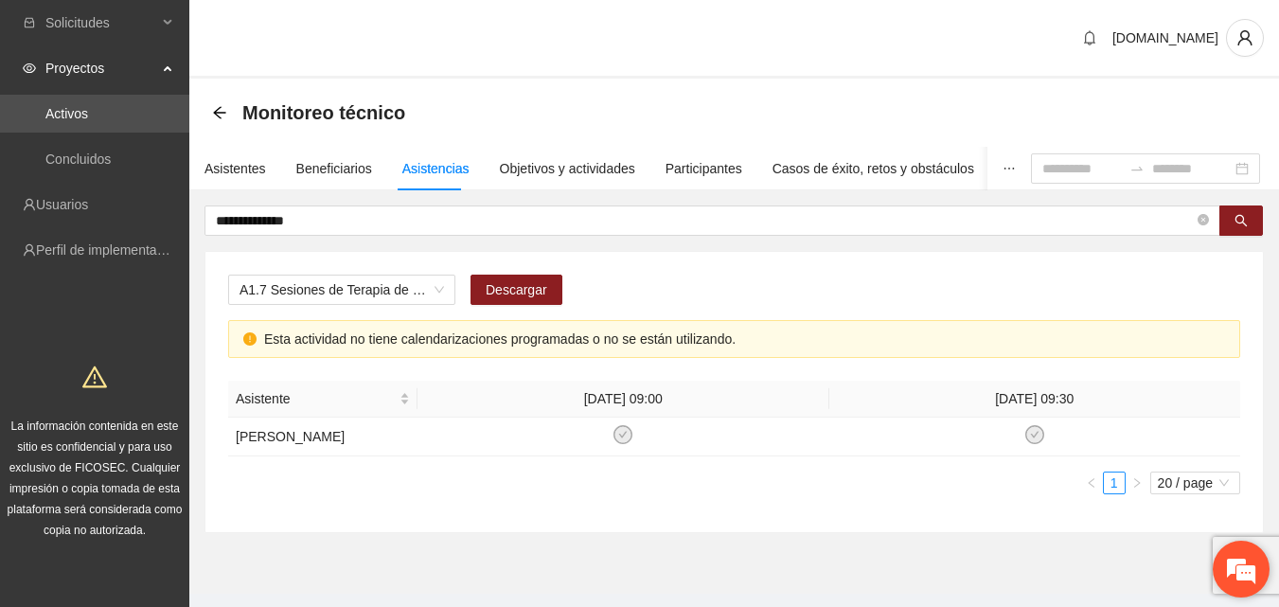
click at [1230, 571] on em at bounding box center [1241, 568] width 51 height 51
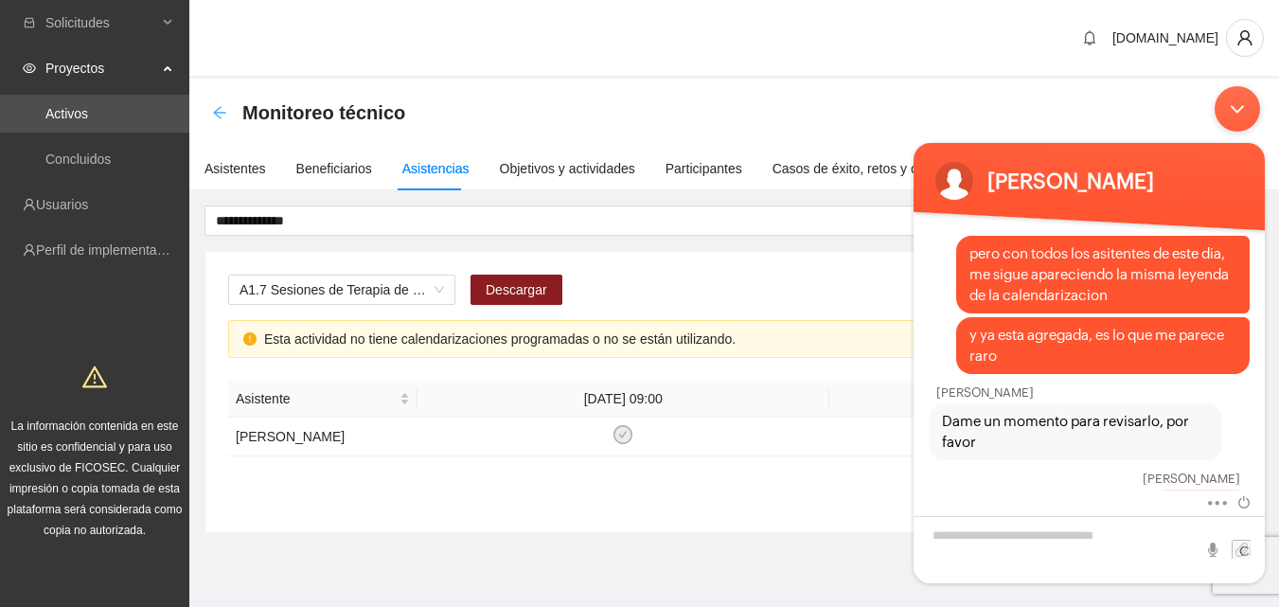
click at [215, 115] on icon "arrow-left" at bounding box center [219, 112] width 15 height 15
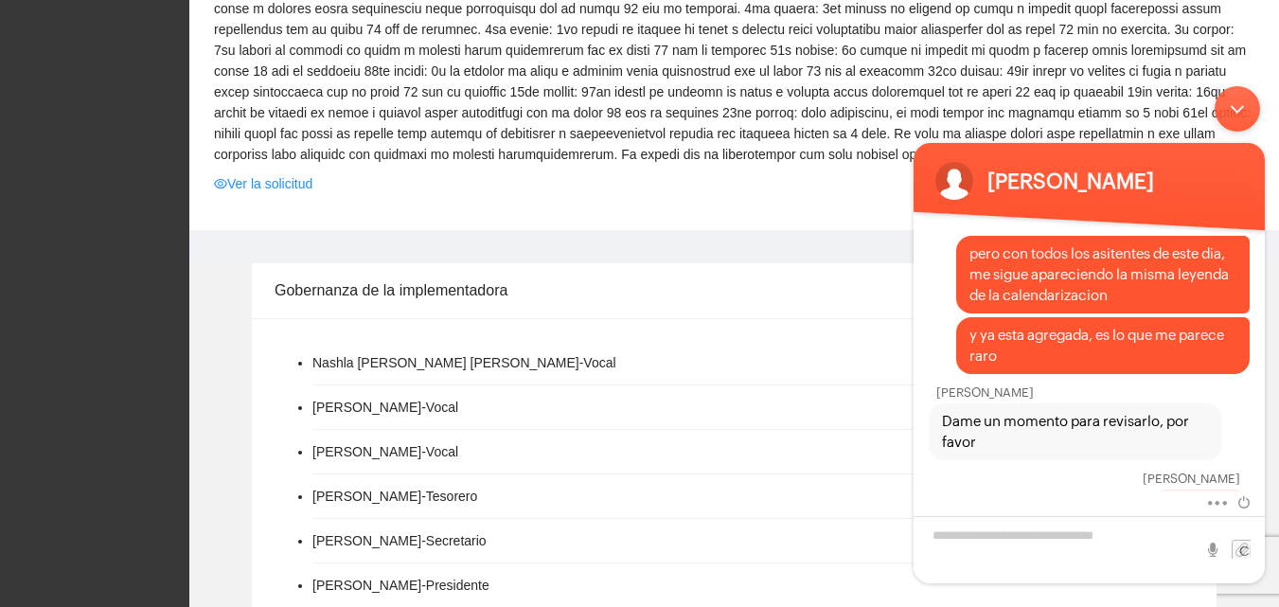
scroll to position [568, 0]
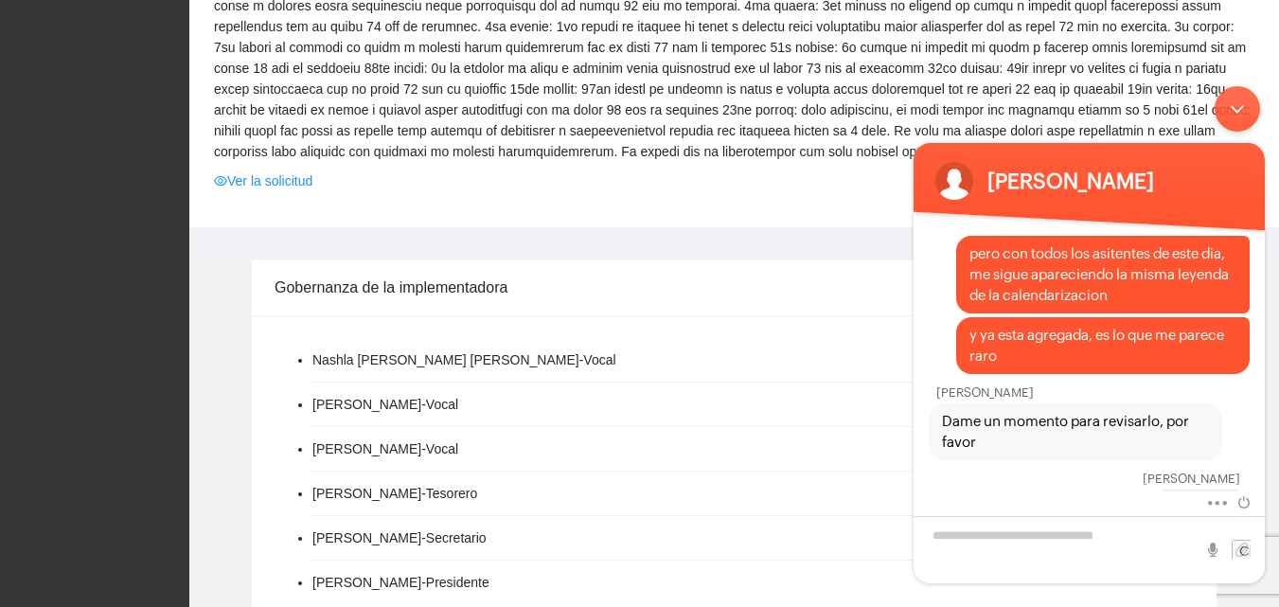
drag, startPoint x: 1243, startPoint y: 119, endPoint x: 2150, endPoint y: 194, distance: 910.0
click at [1243, 119] on div "Minimizar ventana de chat en vivo" at bounding box center [1237, 108] width 45 height 45
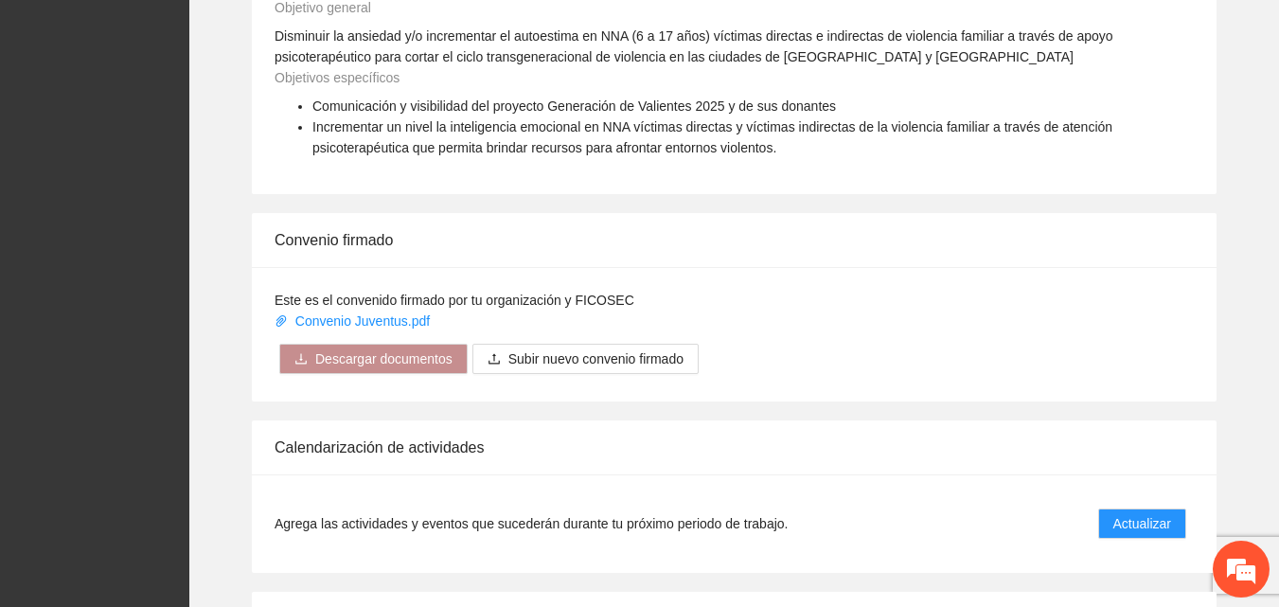
scroll to position [1609, 0]
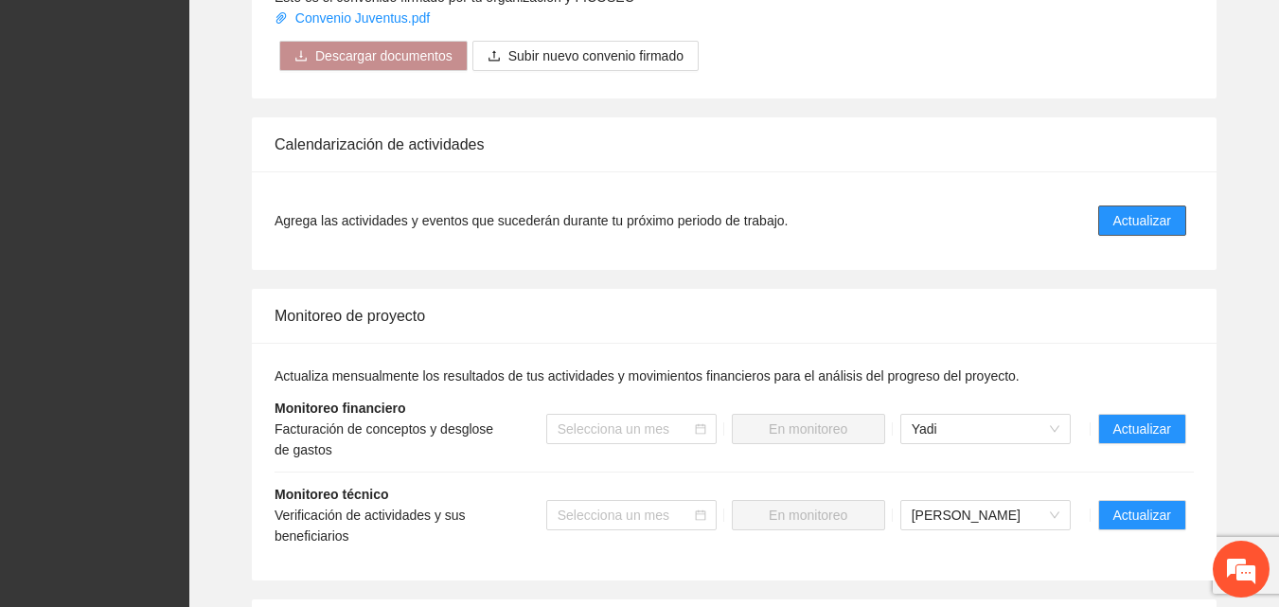
click at [1144, 231] on button "Actualizar" at bounding box center [1142, 220] width 88 height 30
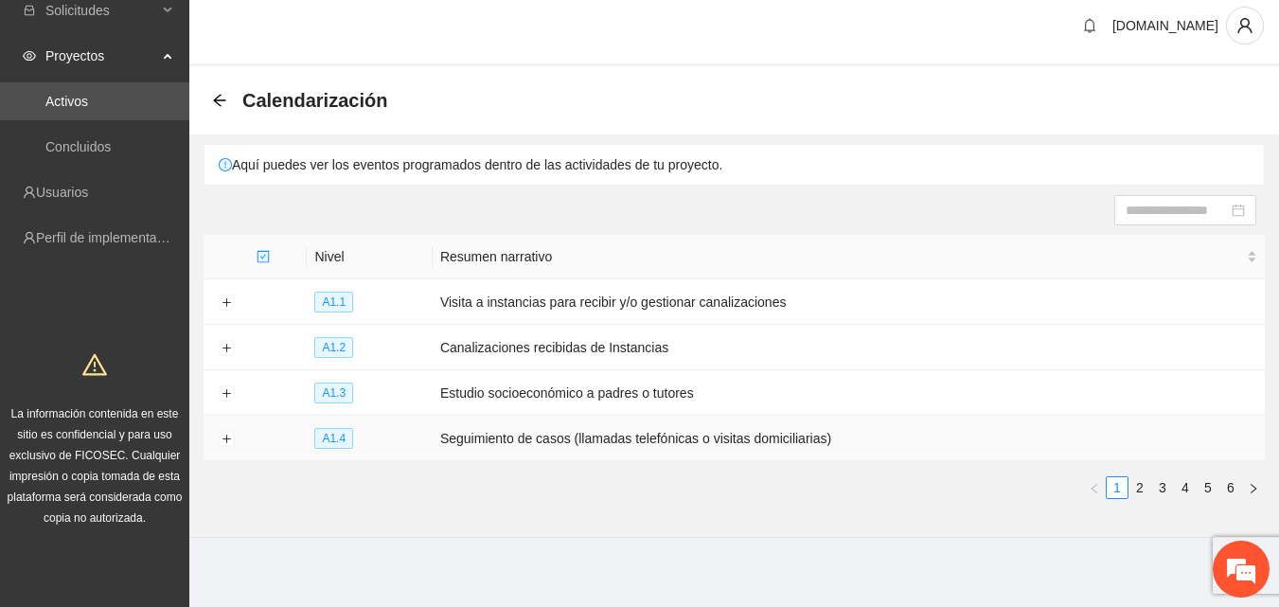
scroll to position [15, 0]
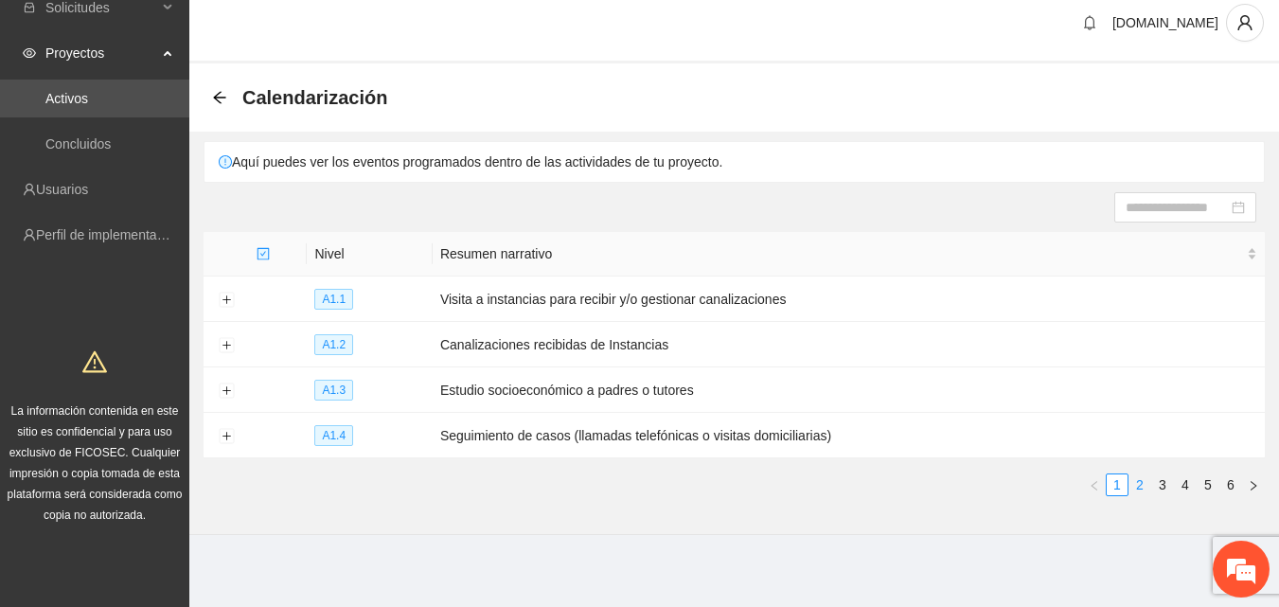
click at [1136, 483] on link "2" at bounding box center [1139, 484] width 21 height 21
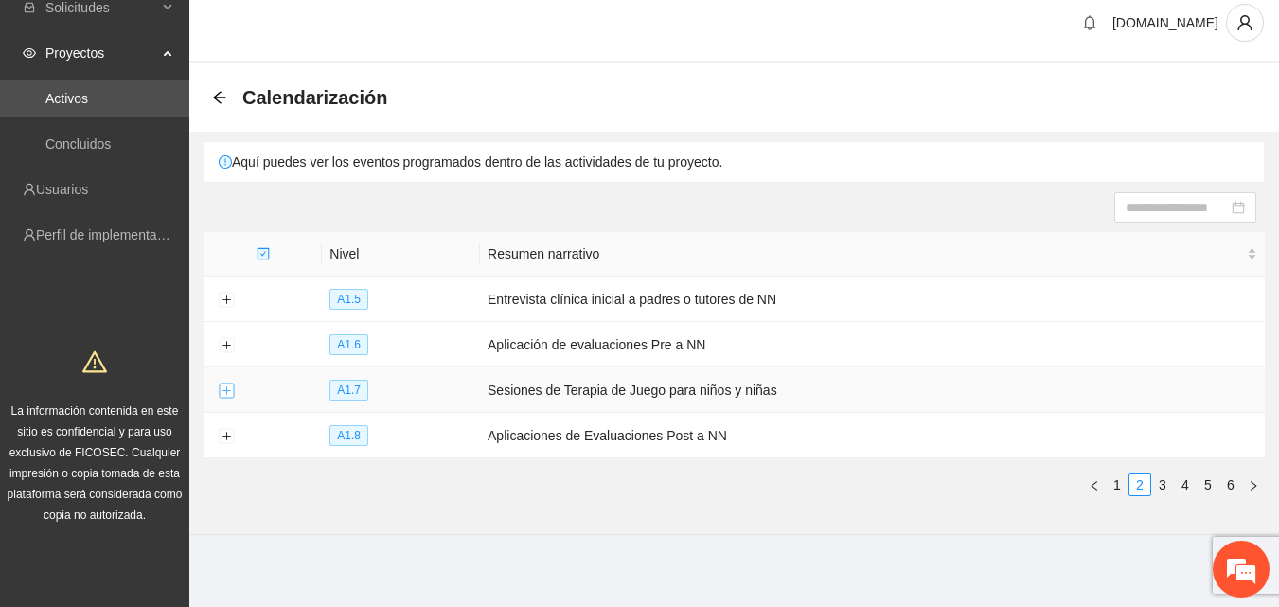
click at [229, 393] on button "Expand row" at bounding box center [226, 390] width 15 height 15
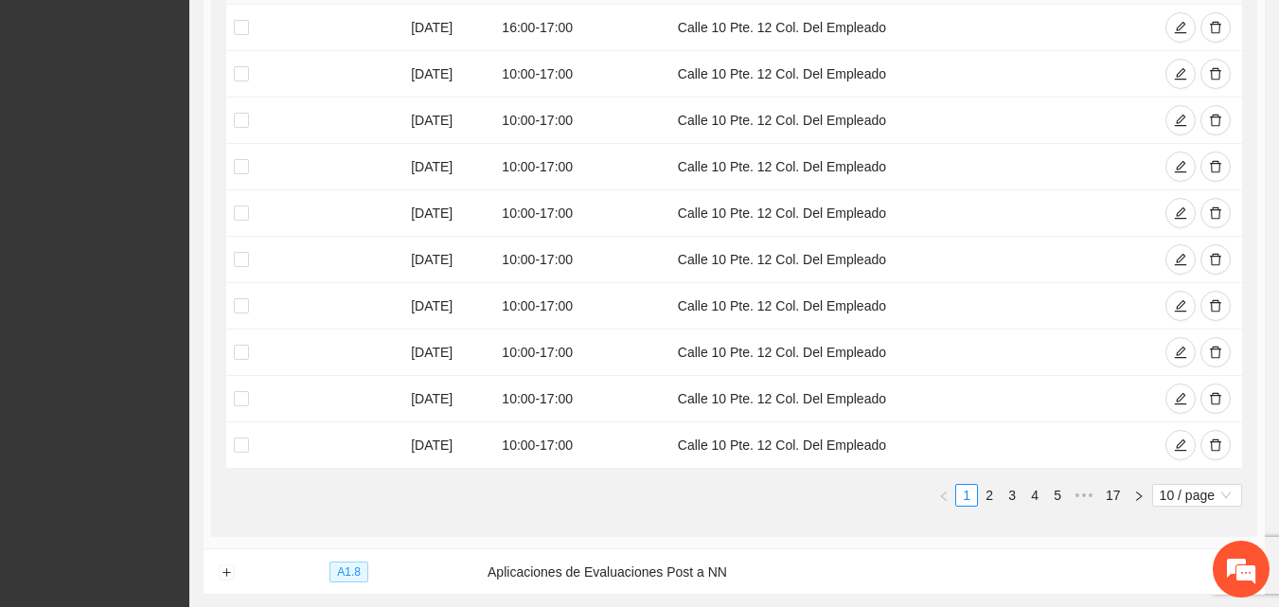
scroll to position [699, 0]
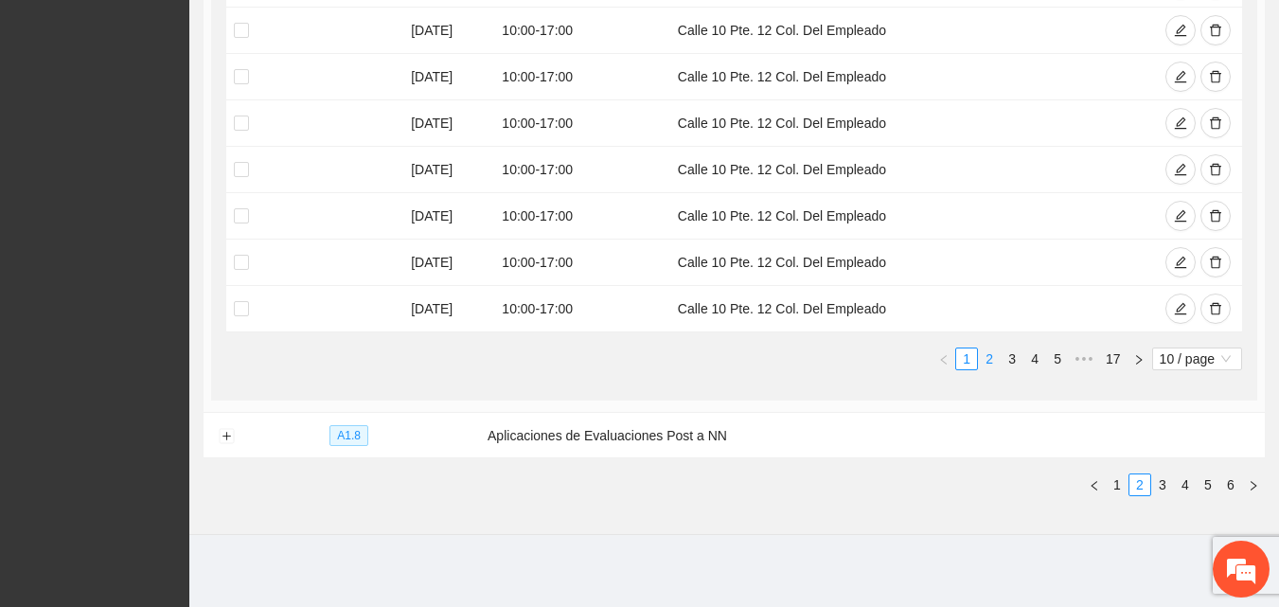
click at [985, 363] on link "2" at bounding box center [989, 358] width 21 height 21
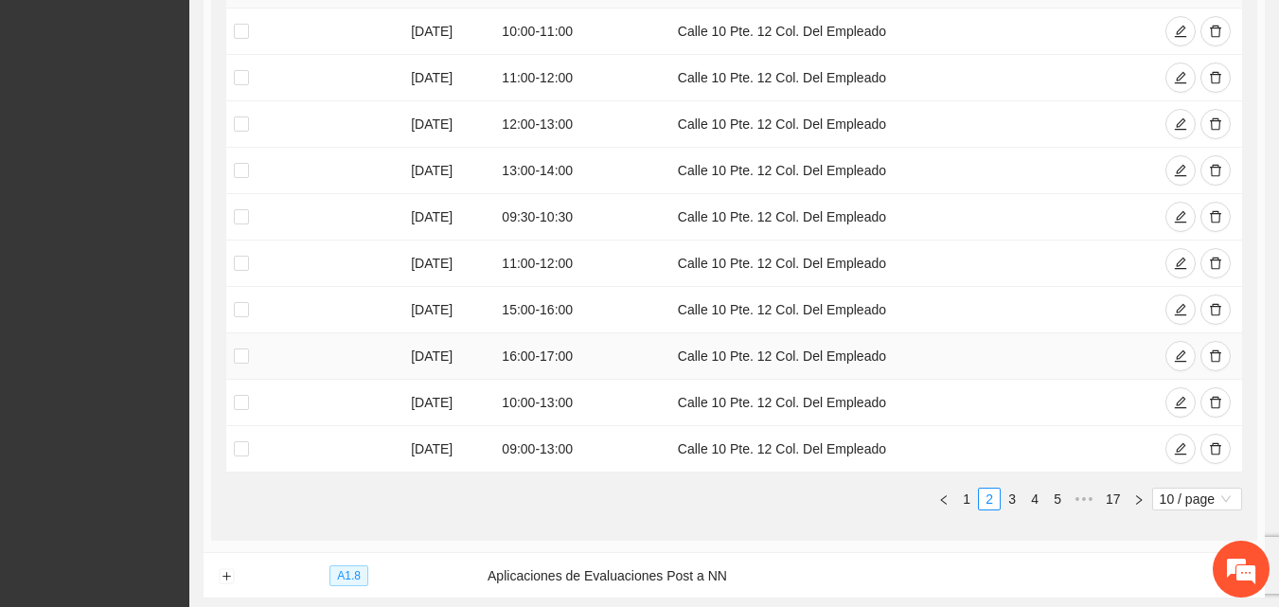
scroll to position [509, 0]
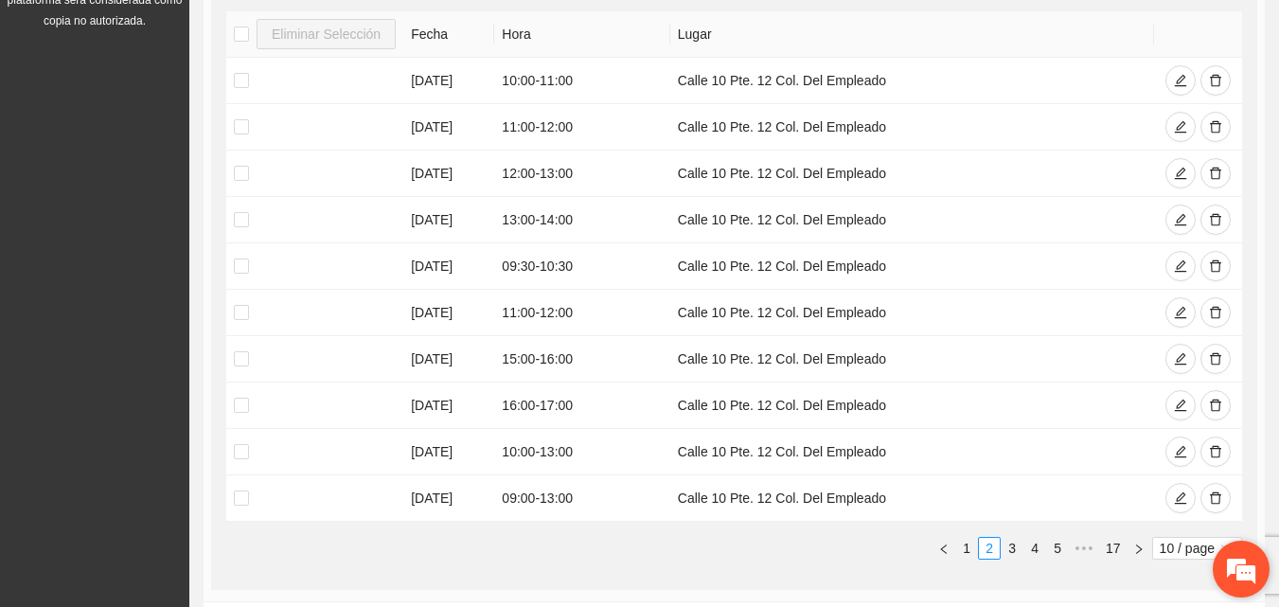
click at [1227, 577] on em at bounding box center [1241, 568] width 51 height 51
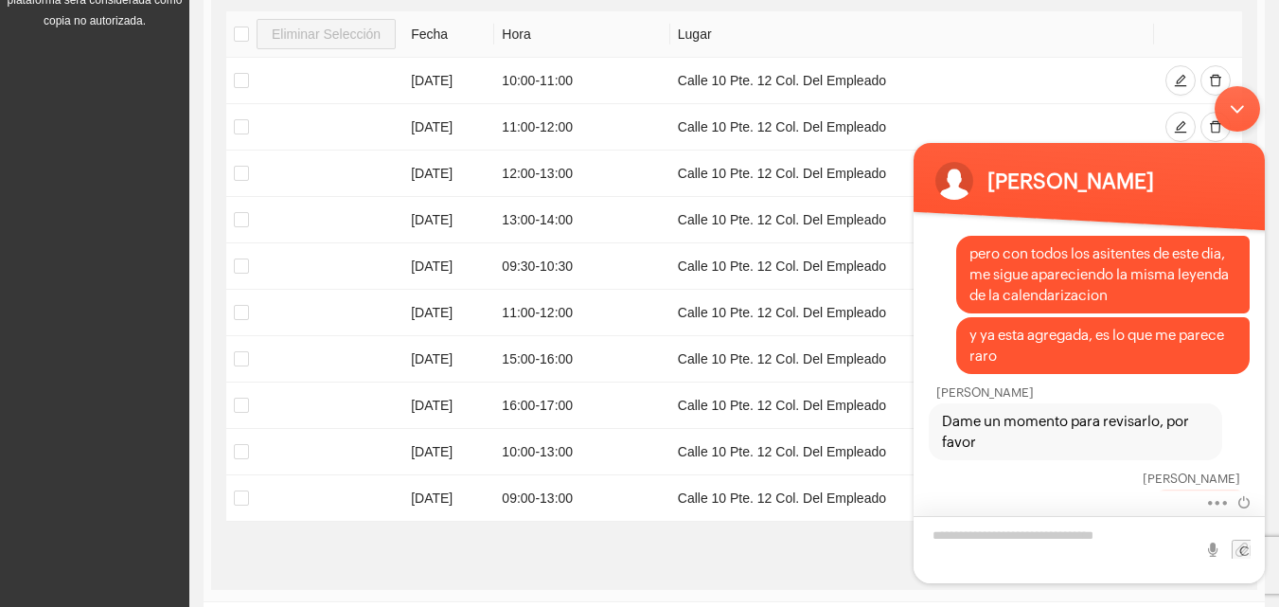
click at [1018, 525] on textarea "Escriba su mensaje y pulse “Intro”" at bounding box center [1089, 549] width 351 height 67
type textarea "*"
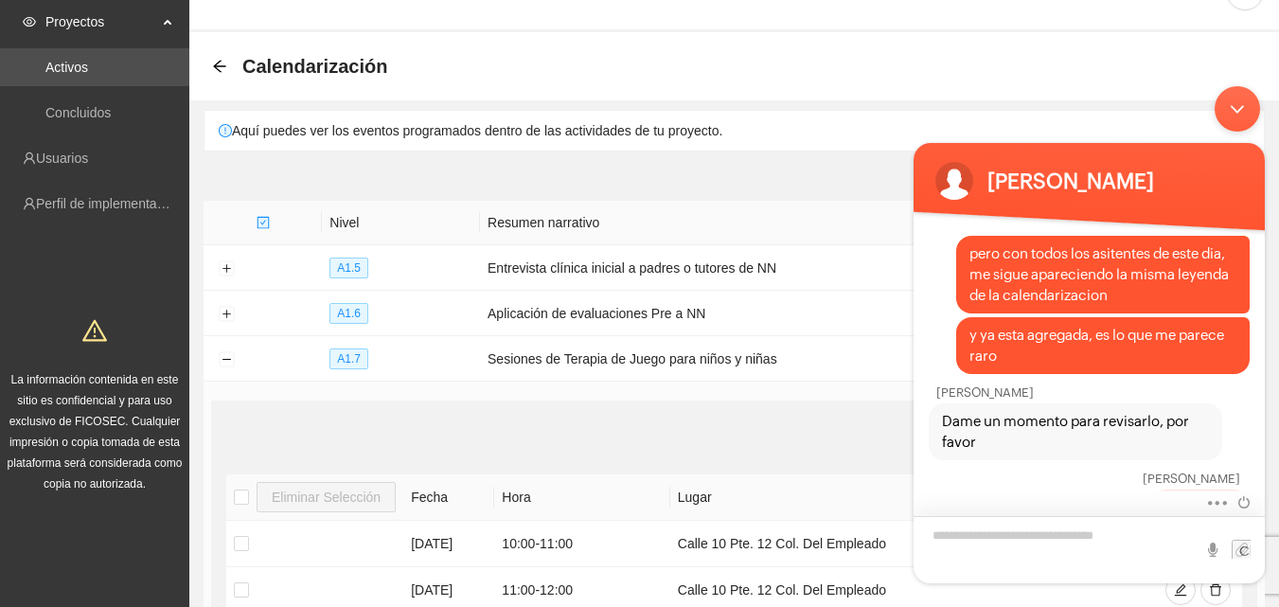
scroll to position [36, 0]
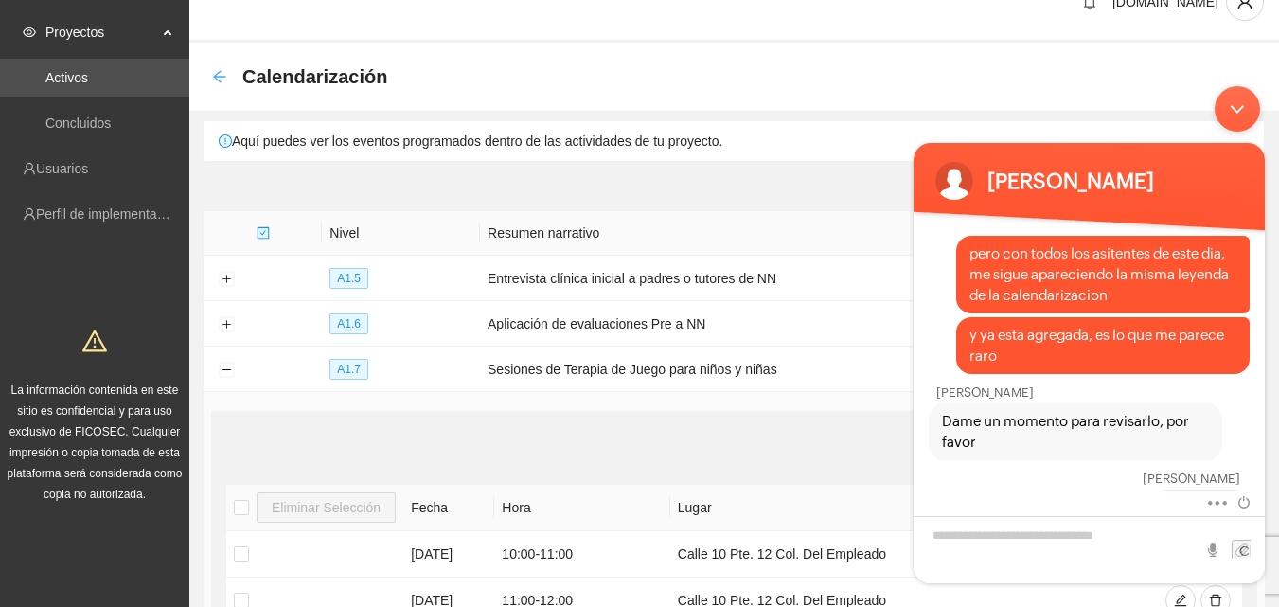
click at [217, 74] on icon "arrow-left" at bounding box center [219, 76] width 12 height 12
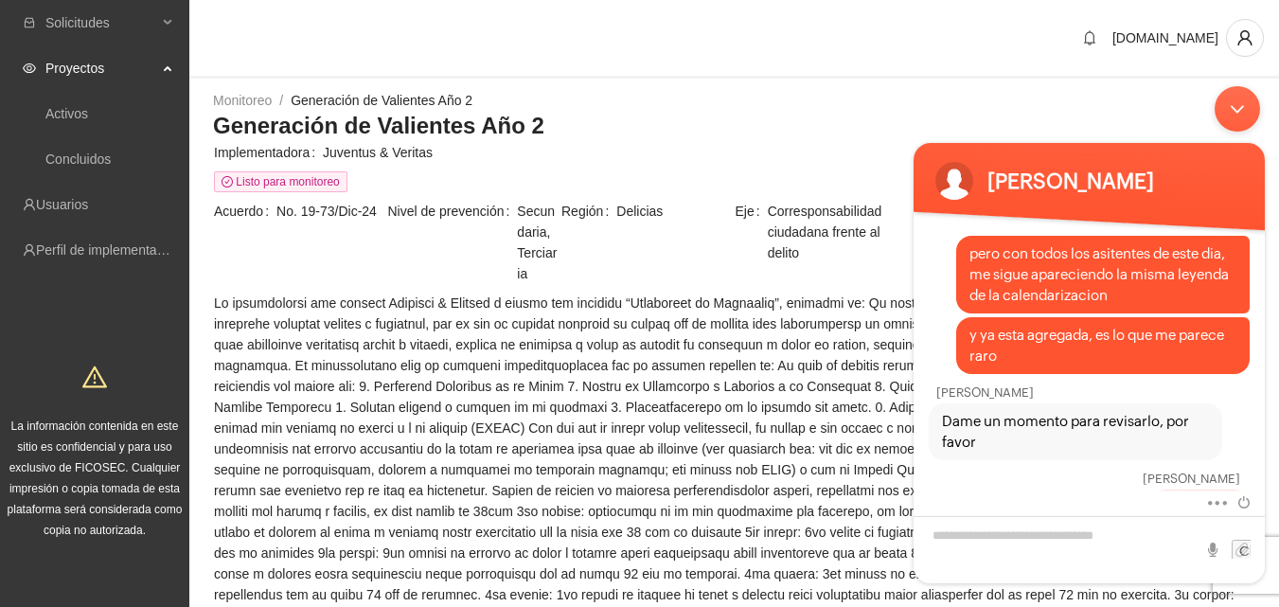
drag, startPoint x: 1243, startPoint y: 111, endPoint x: 2146, endPoint y: 188, distance: 906.5
click at [1243, 111] on div "Minimizar ventana de chat en vivo" at bounding box center [1237, 108] width 45 height 45
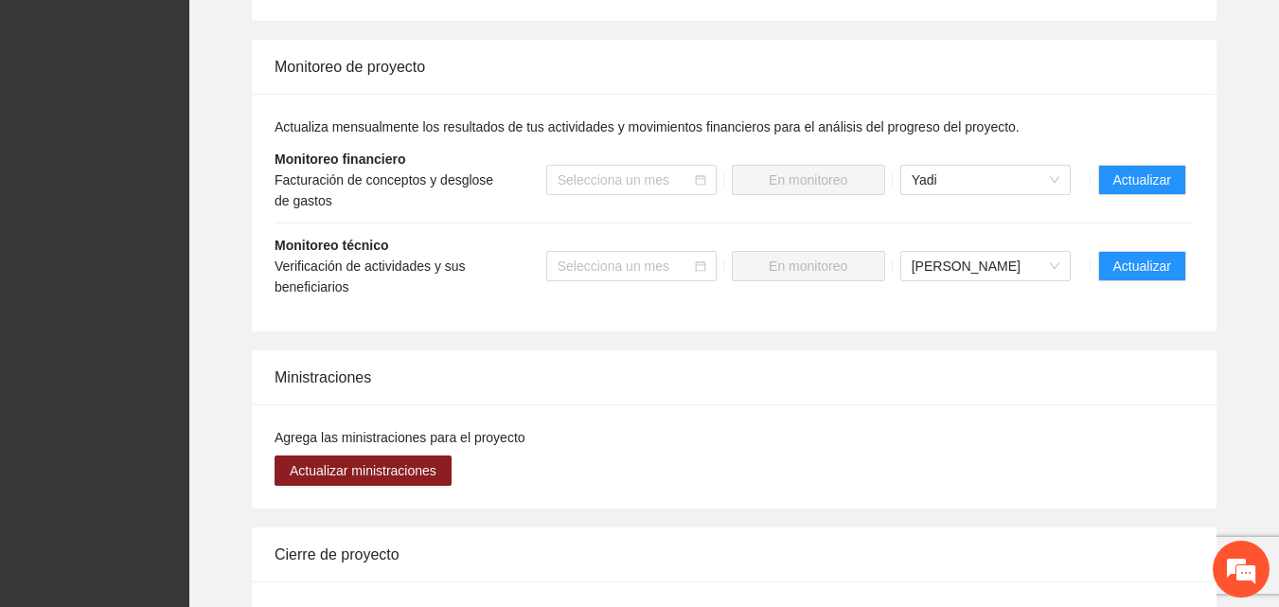
scroll to position [1850, 0]
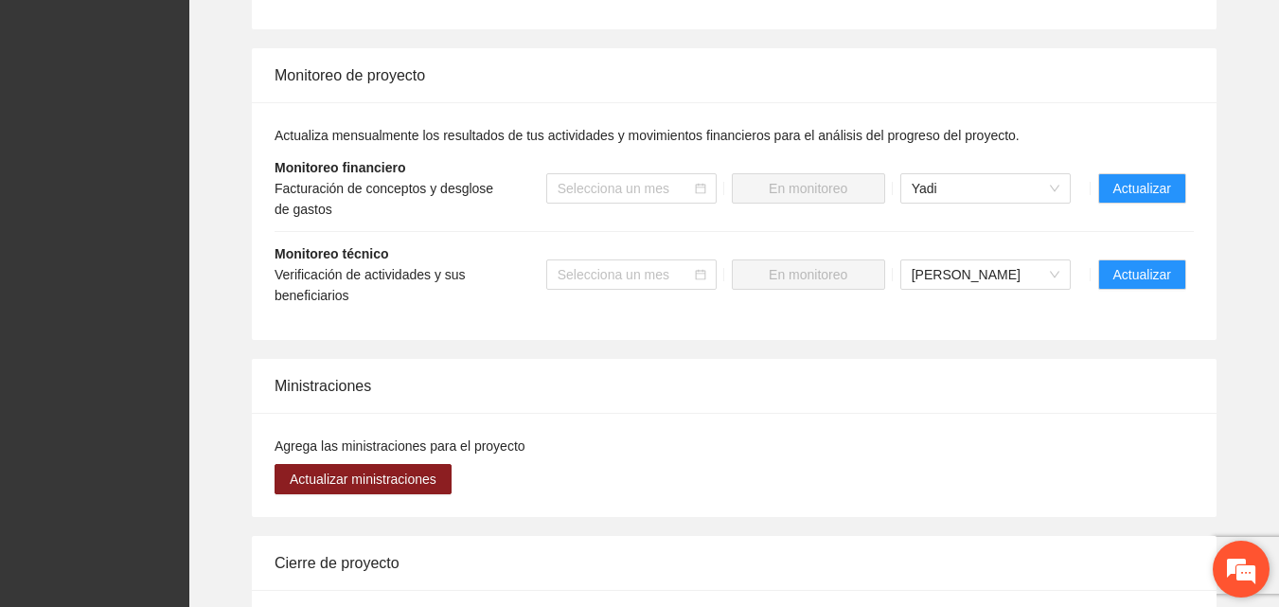
click at [1243, 556] on em at bounding box center [1241, 568] width 51 height 51
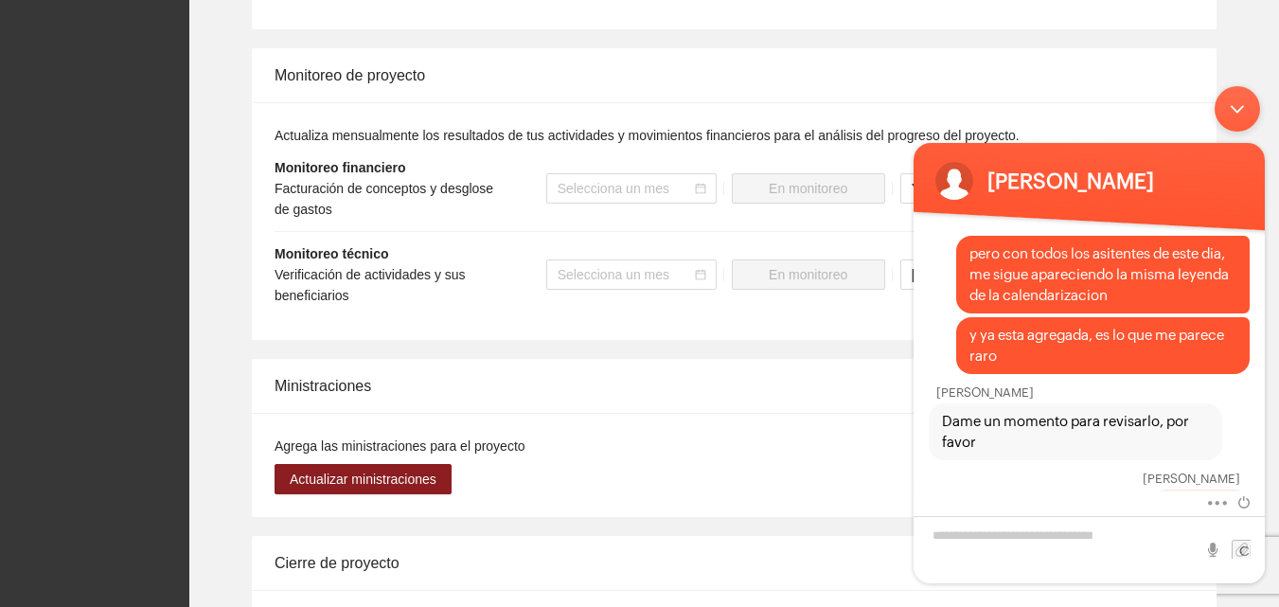
scroll to position [3814, 0]
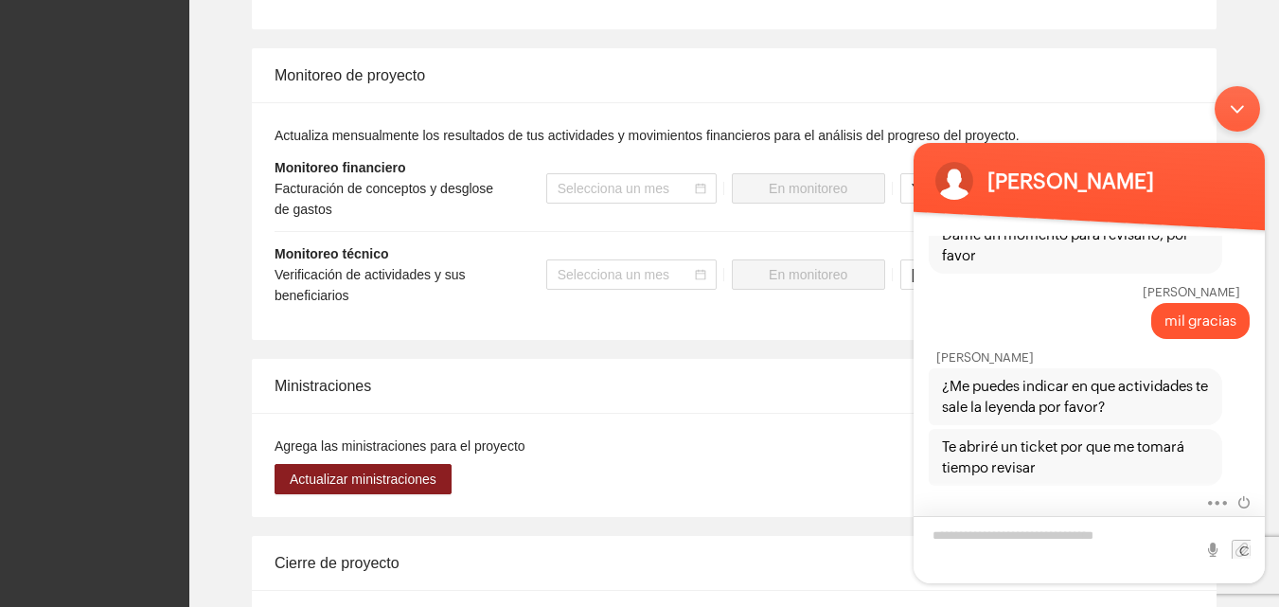
click at [1031, 530] on textarea "Escriba su mensaje y pulse “Intro”" at bounding box center [1089, 549] width 351 height 67
type textarea "*"
type textarea "**********"
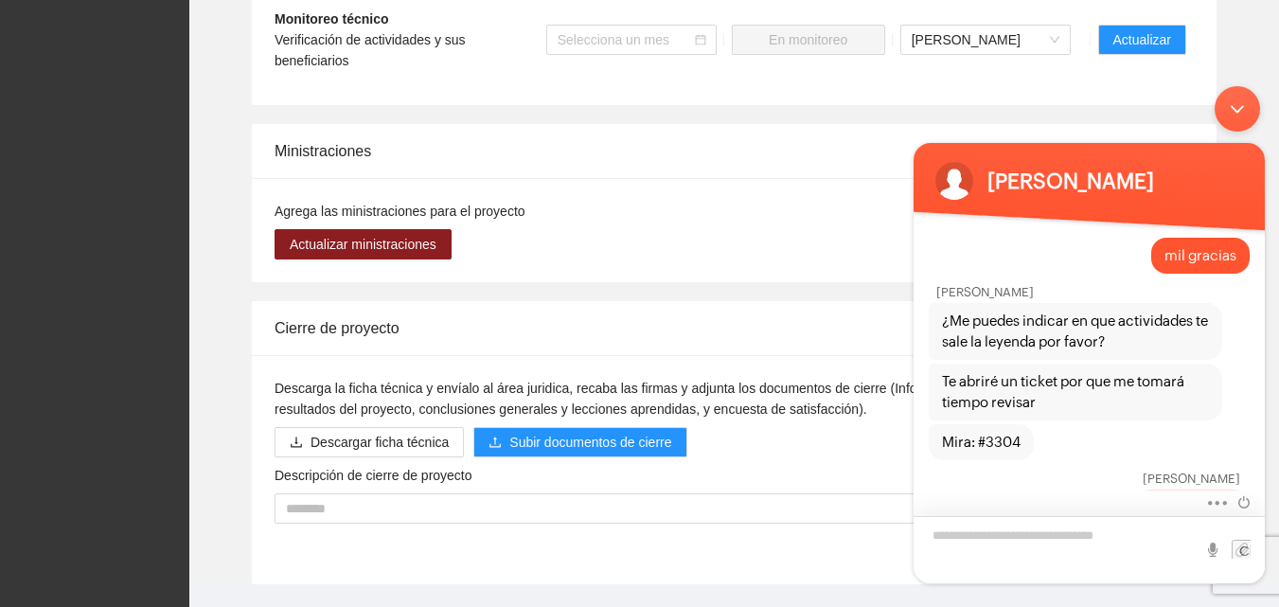
scroll to position [2039, 0]
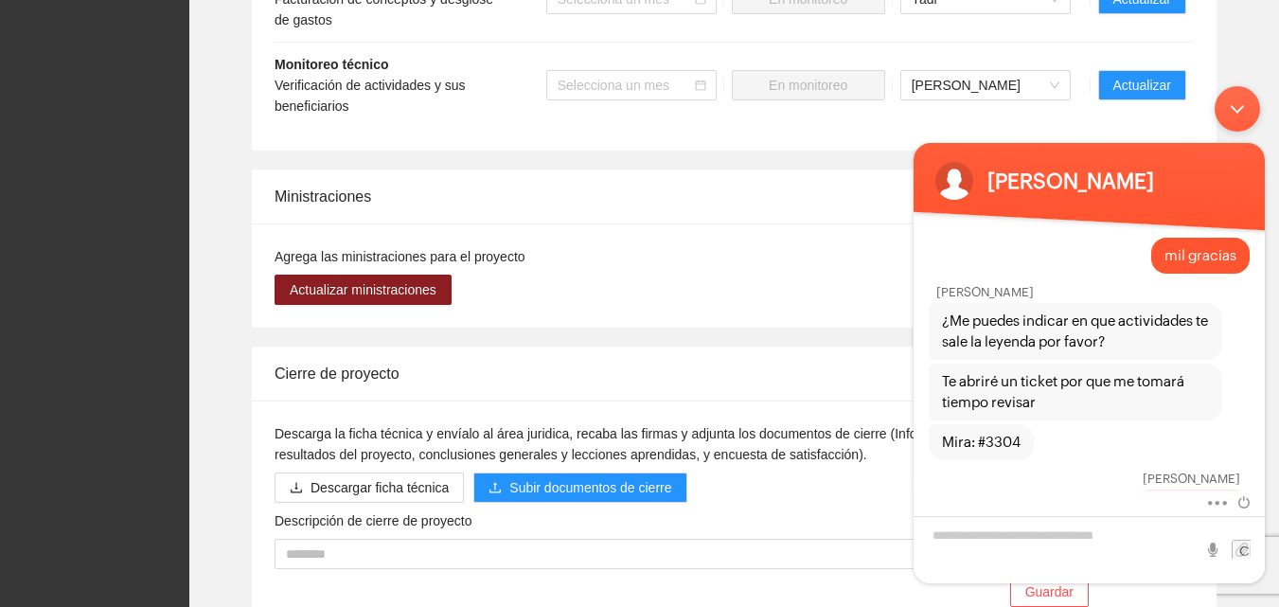
click at [1142, 80] on body "[PERSON_NAME] [PERSON_NAME] tardes [PERSON_NAME] ¿Cuál es su nombre? [PERSON_NA…" at bounding box center [1089, 335] width 370 height 516
click at [1239, 111] on div "Minimizar ventana de chat en vivo" at bounding box center [1237, 108] width 45 height 45
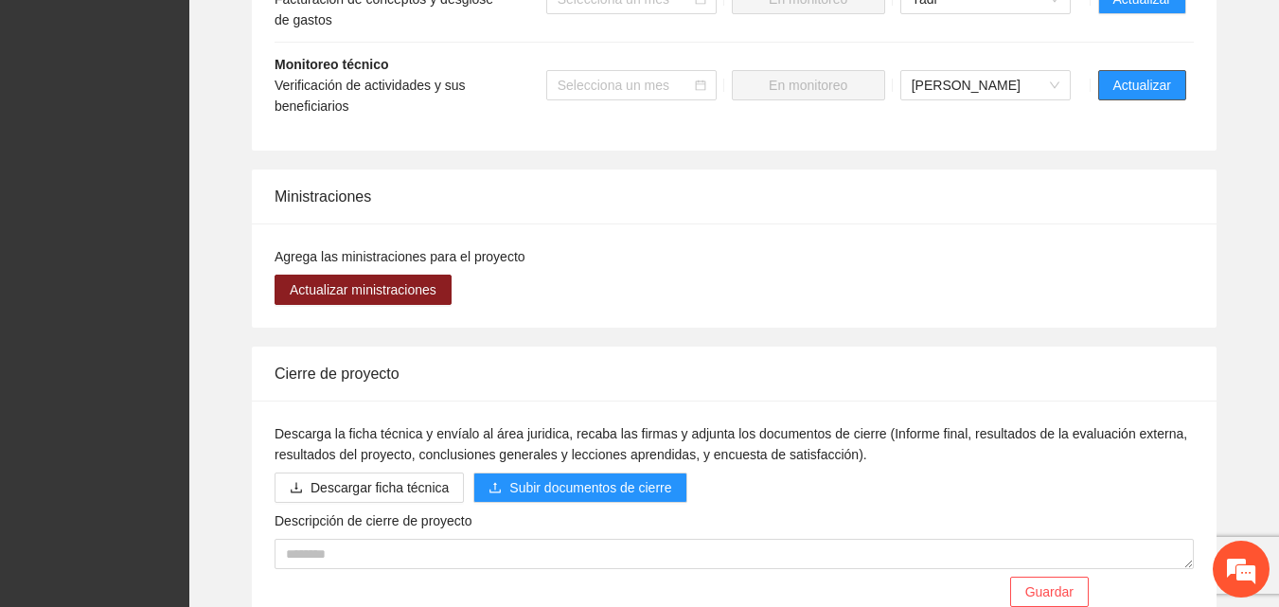
click at [1152, 86] on span "Actualizar" at bounding box center [1142, 85] width 58 height 21
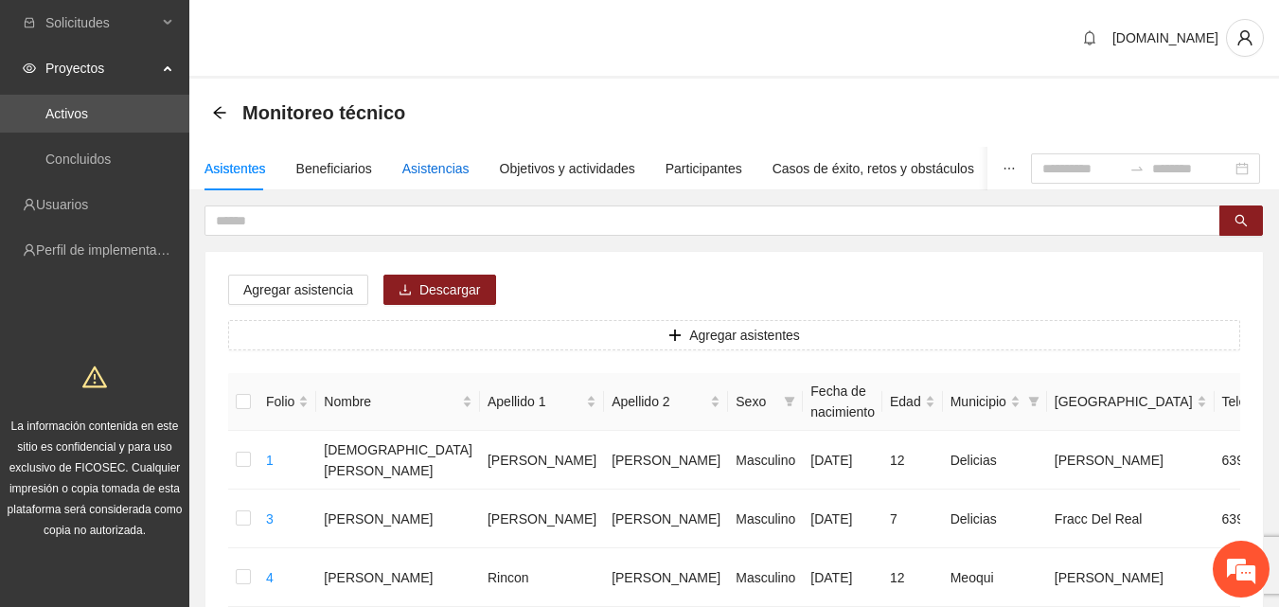
click at [440, 165] on div "Asistencias" at bounding box center [435, 168] width 67 height 21
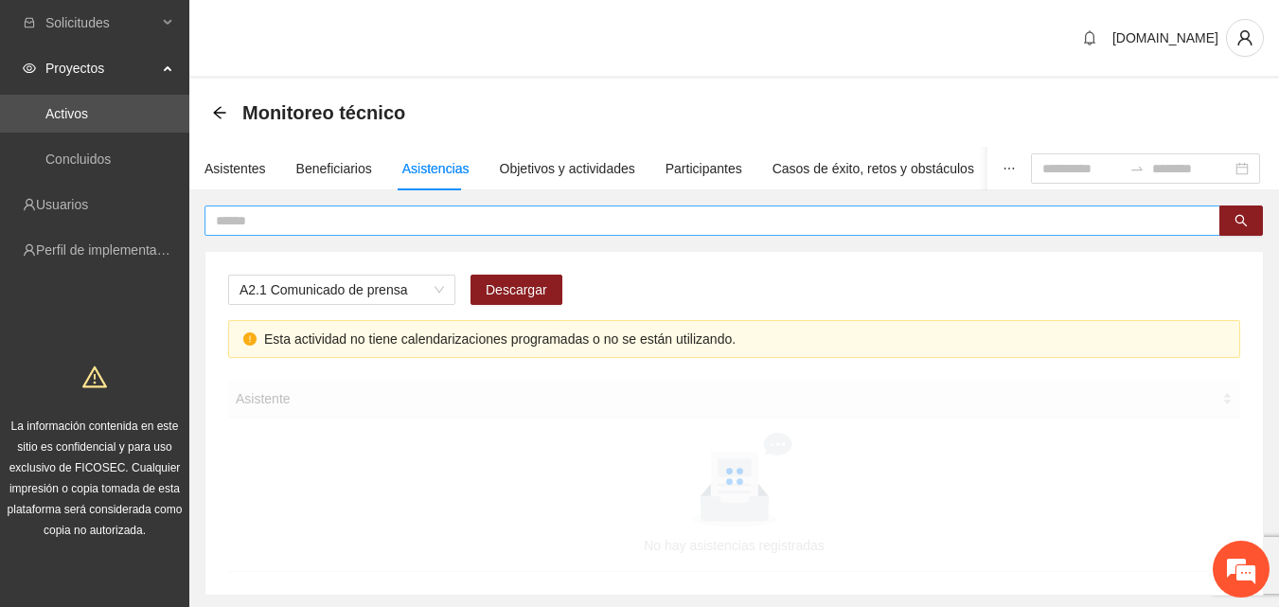
click at [313, 216] on input "text" at bounding box center [705, 220] width 978 height 21
click at [435, 289] on span "A2.1 Comunicado de prensa" at bounding box center [342, 289] width 204 height 28
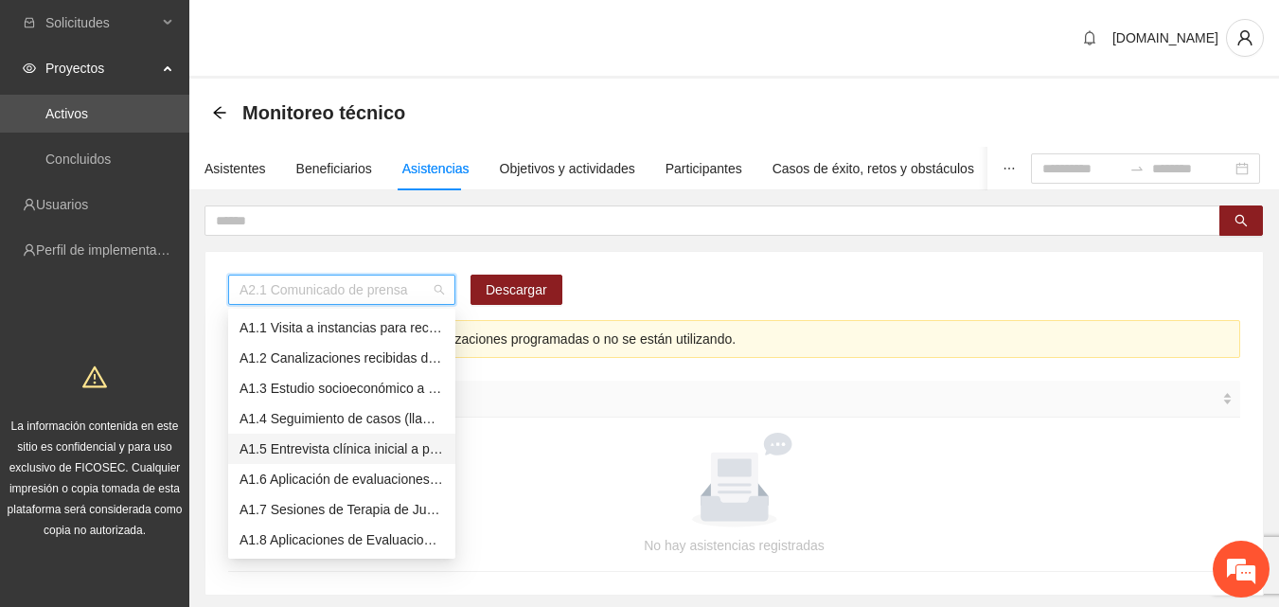
click at [353, 448] on div "A1.5 Entrevista clínica inicial a padres o tutores de NN" at bounding box center [342, 448] width 204 height 21
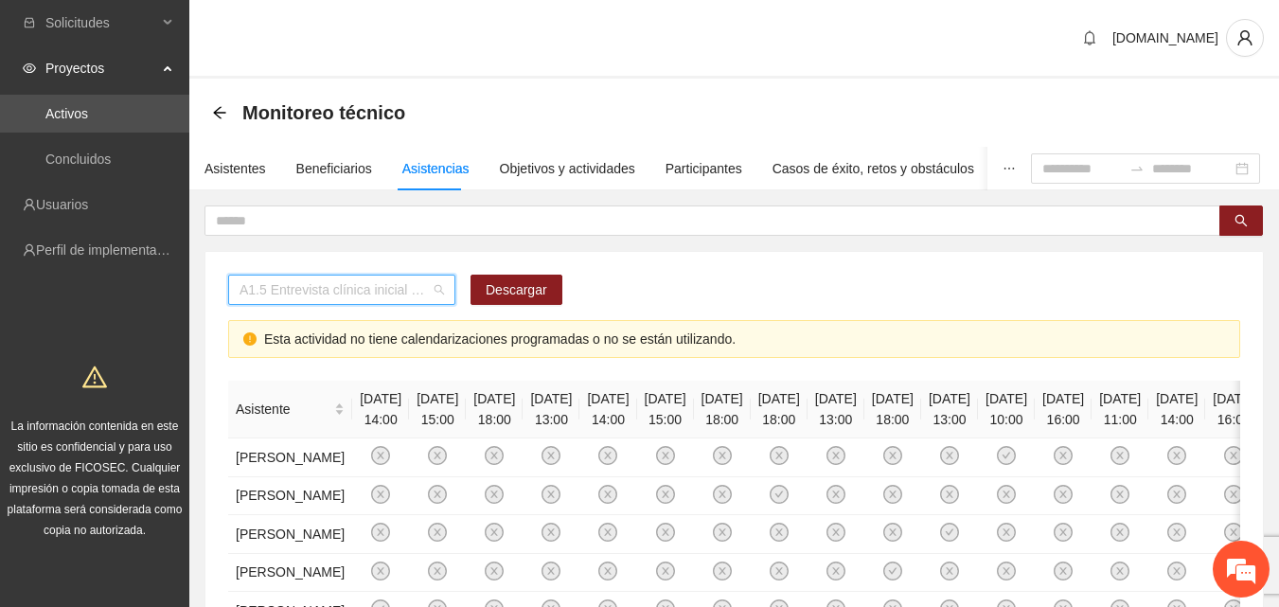
click at [435, 295] on span "A1.5 Entrevista clínica inicial a padres o tutores de NN" at bounding box center [342, 289] width 204 height 28
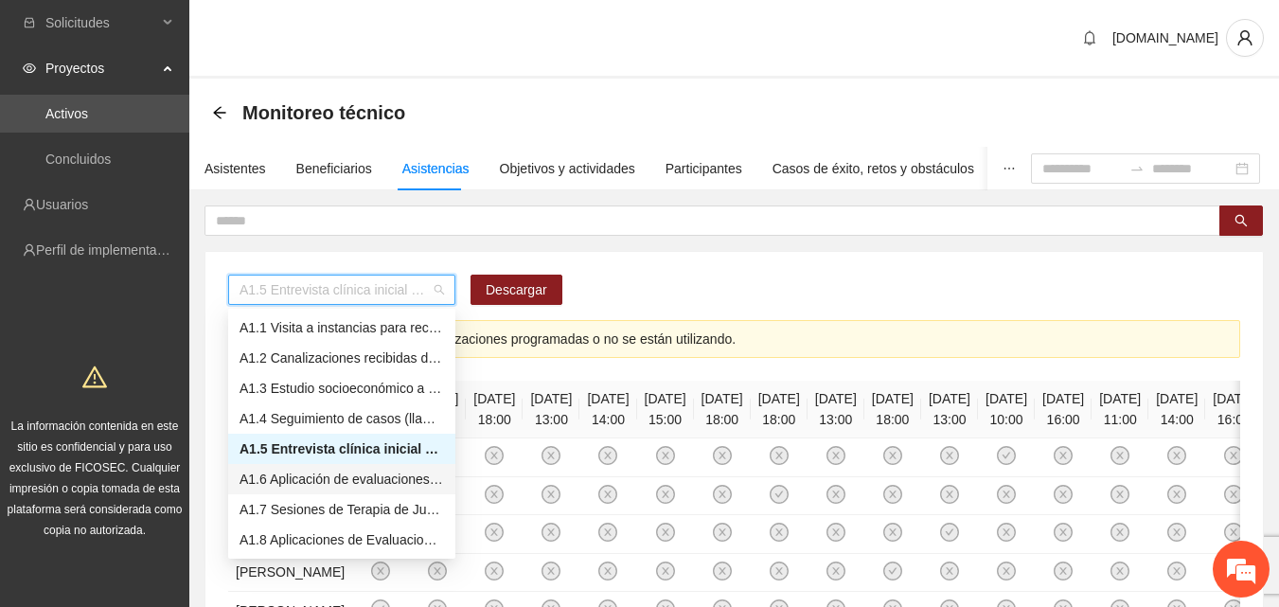
click at [376, 480] on div "A1.6 Aplicación de evaluaciones Pre a NN" at bounding box center [342, 479] width 204 height 21
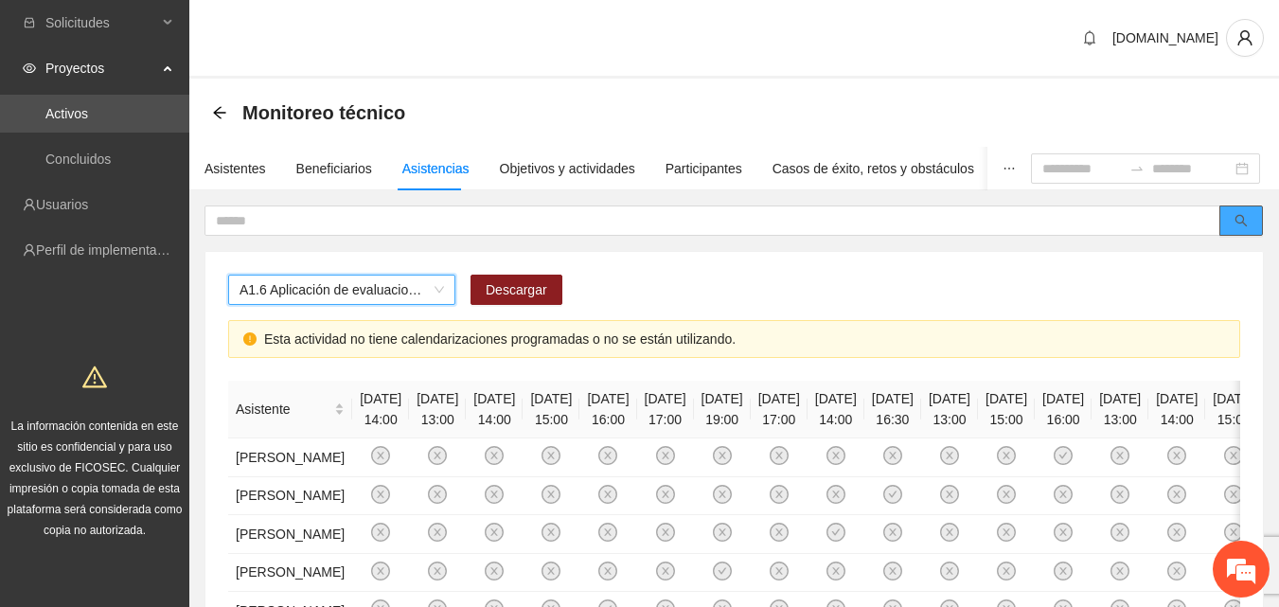
click at [1236, 223] on icon "search" at bounding box center [1241, 220] width 13 height 13
click at [220, 117] on icon "arrow-left" at bounding box center [219, 112] width 12 height 12
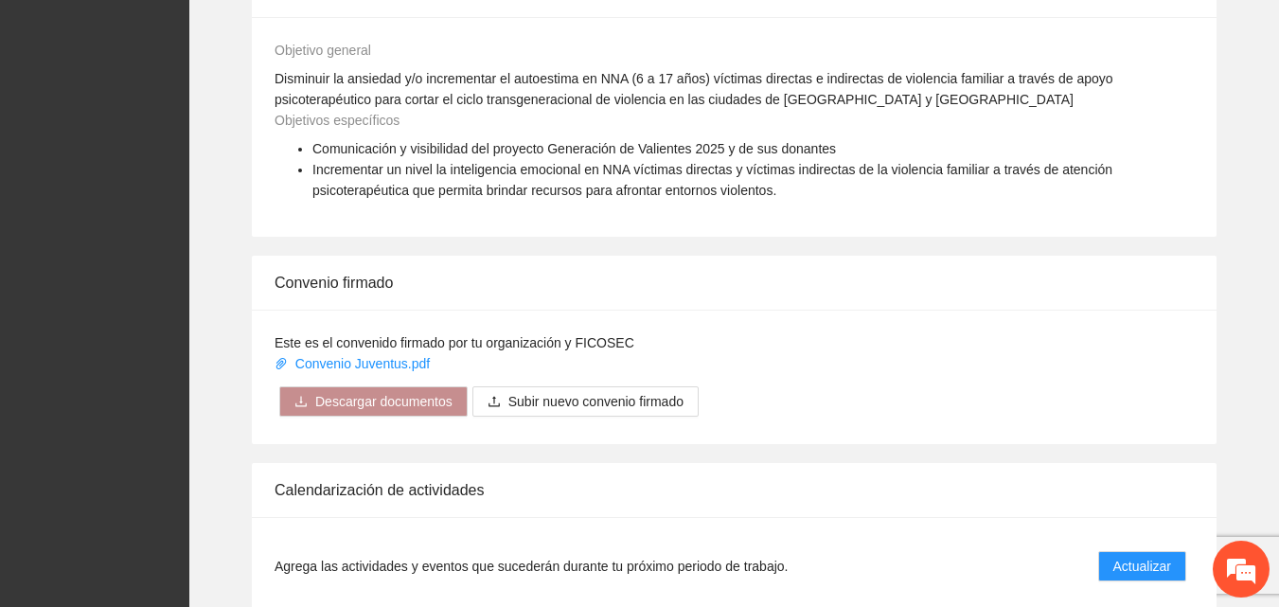
scroll to position [1609, 0]
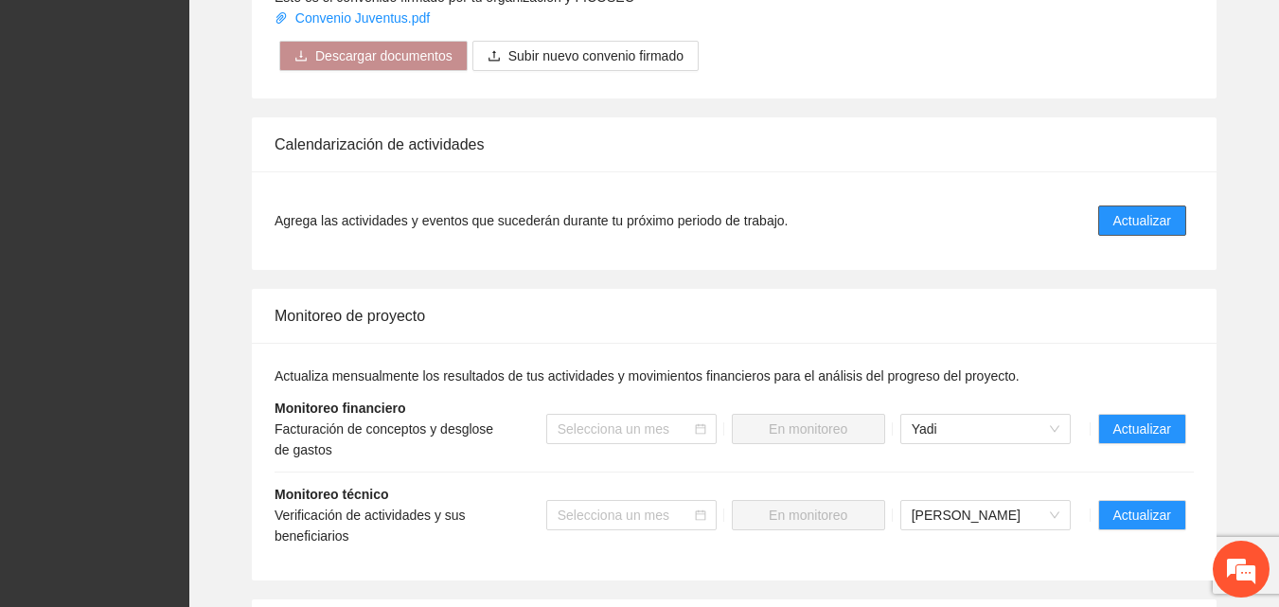
click at [1137, 224] on span "Actualizar" at bounding box center [1142, 220] width 58 height 21
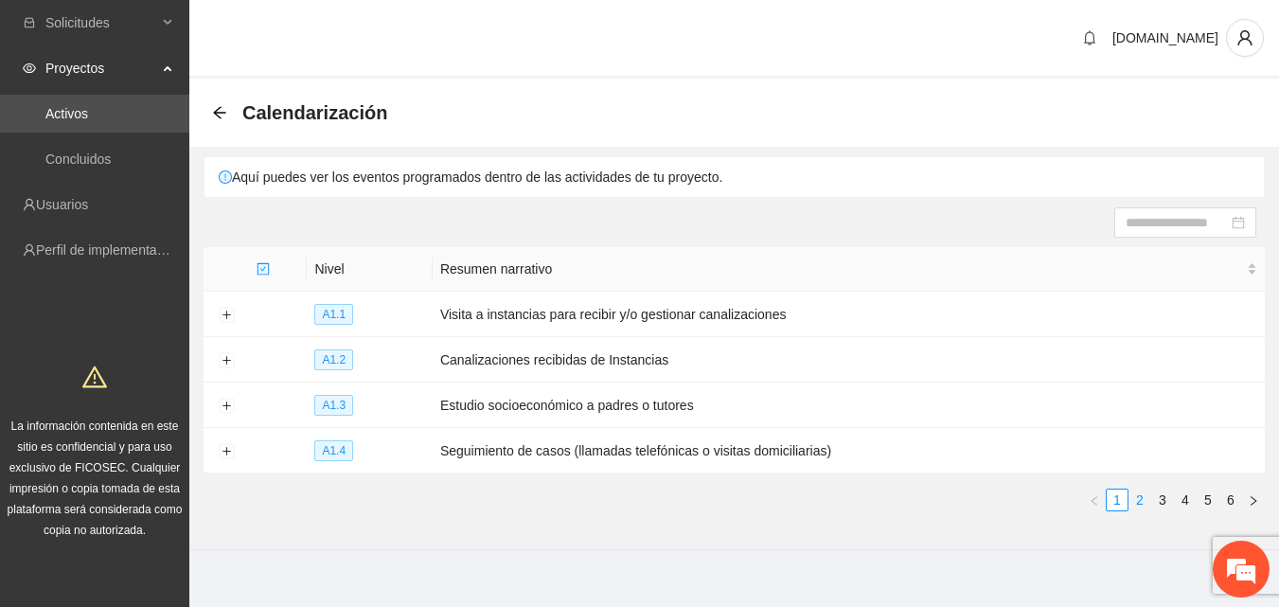
click at [1139, 500] on link "2" at bounding box center [1139, 499] width 21 height 21
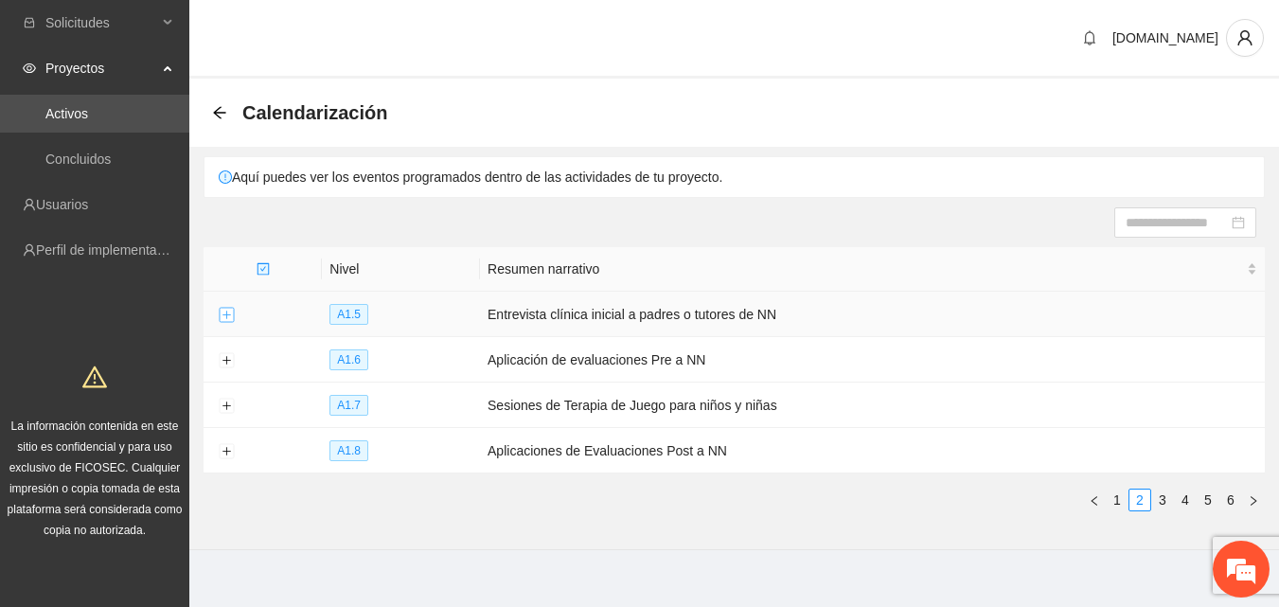
click at [229, 313] on button "Expand row" at bounding box center [226, 315] width 15 height 15
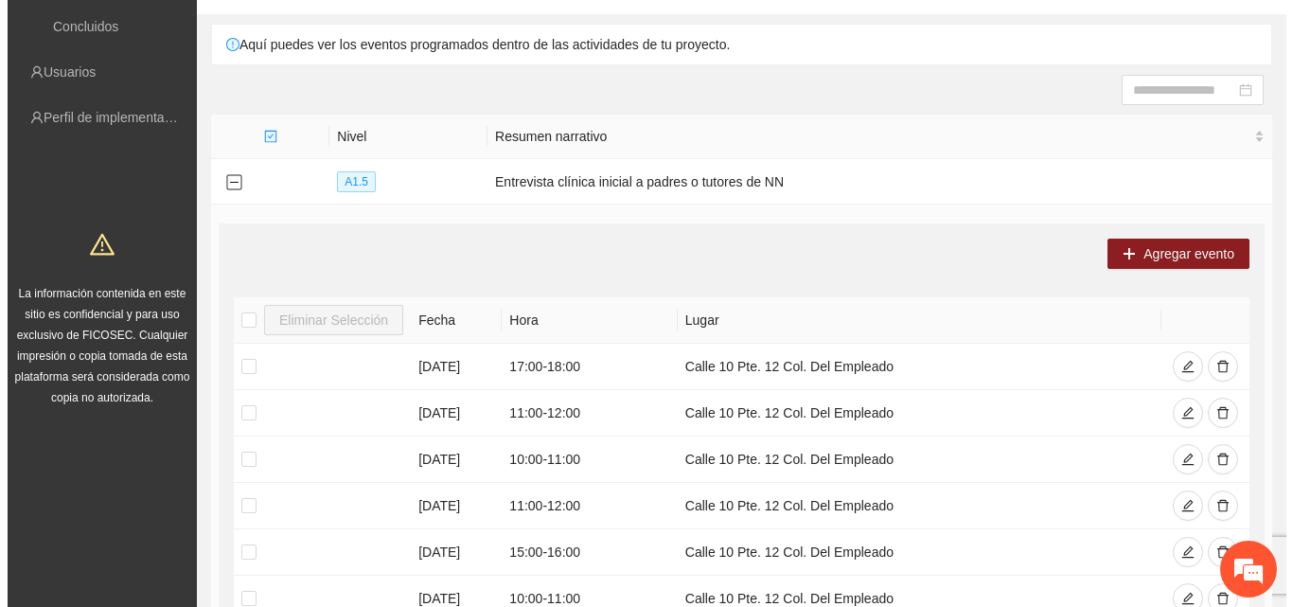
scroll to position [95, 0]
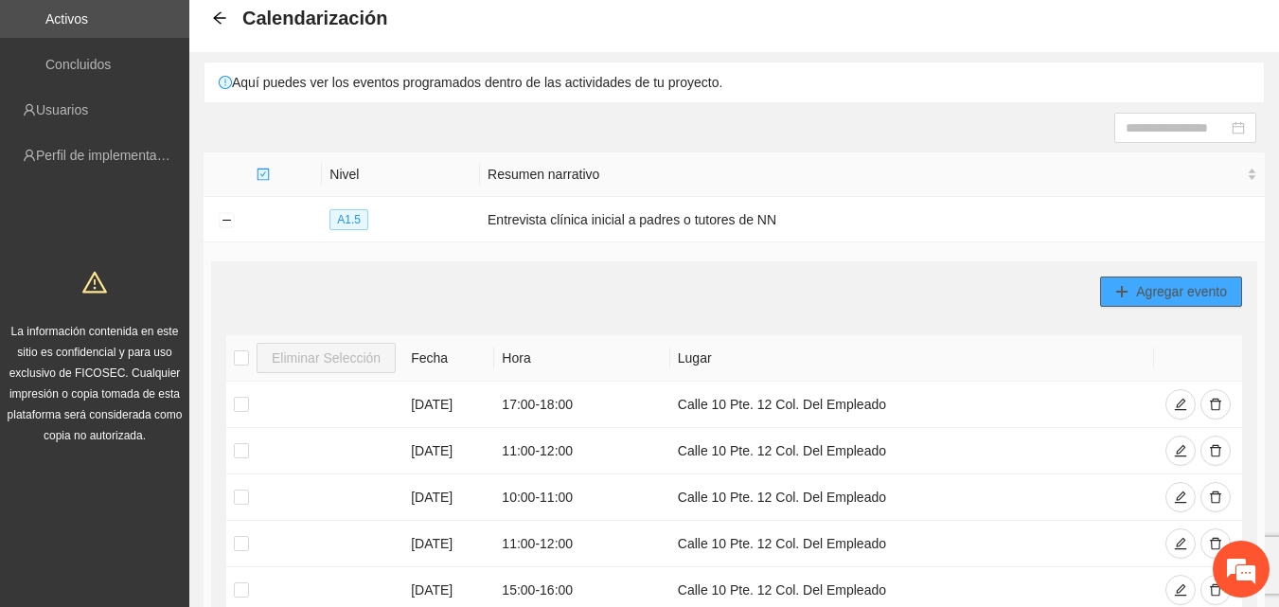
click at [1129, 294] on button "Agregar evento" at bounding box center [1171, 291] width 142 height 30
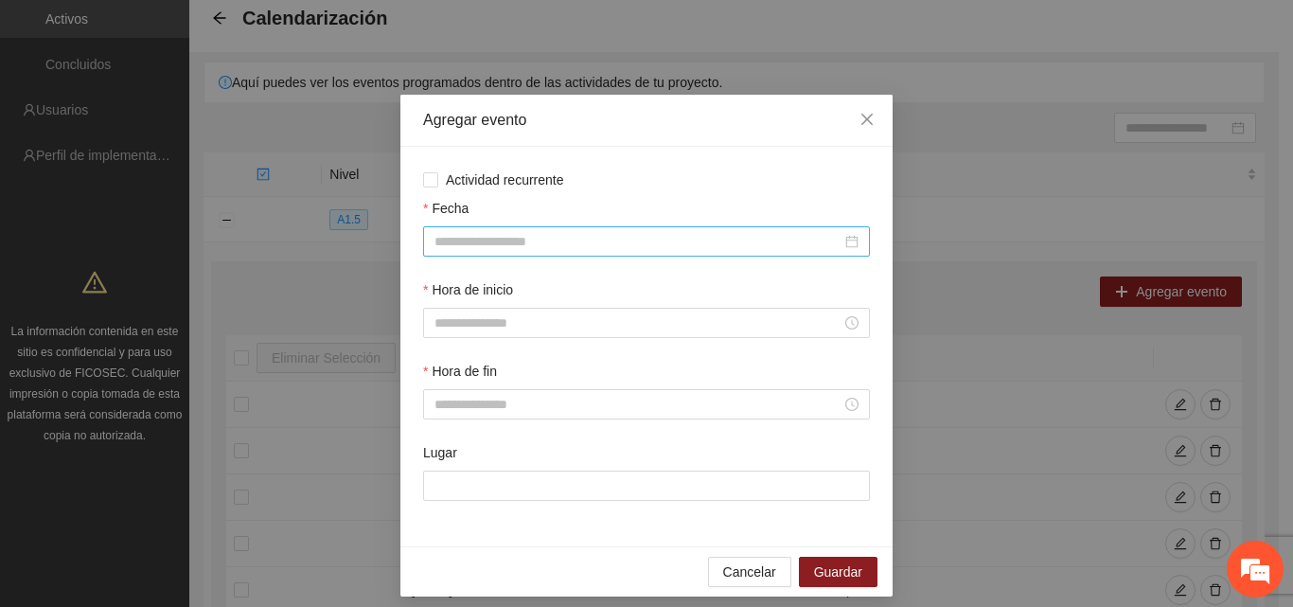
click at [561, 230] on div at bounding box center [646, 241] width 447 height 30
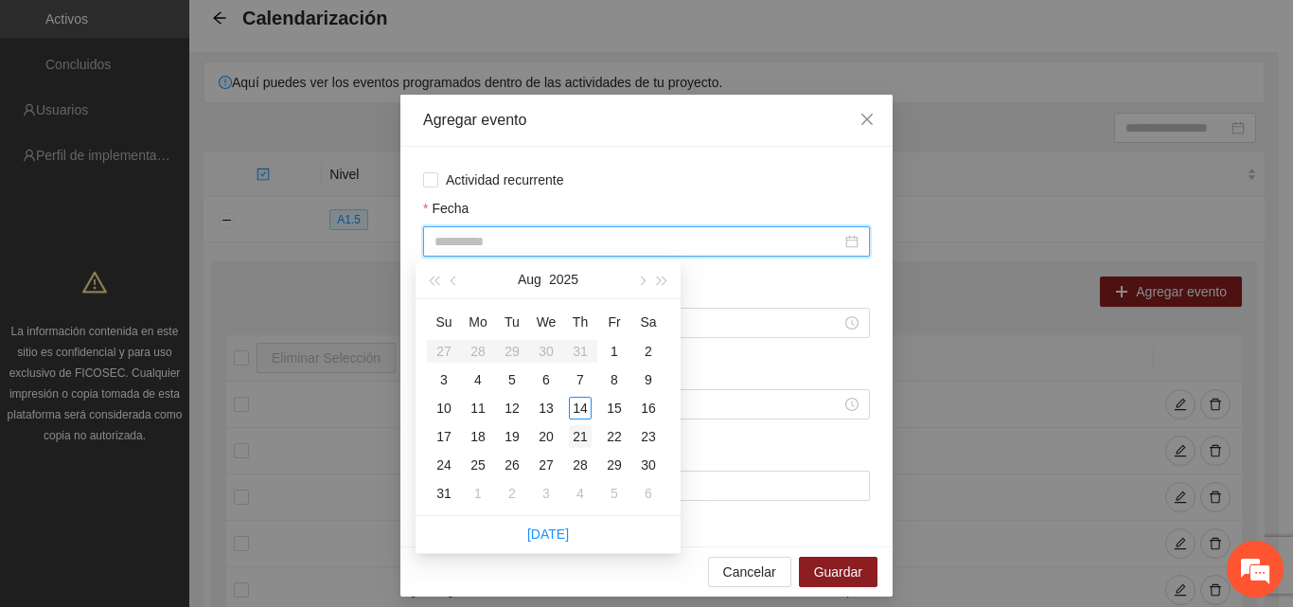
type input "**********"
click at [581, 439] on div "21" at bounding box center [580, 436] width 23 height 23
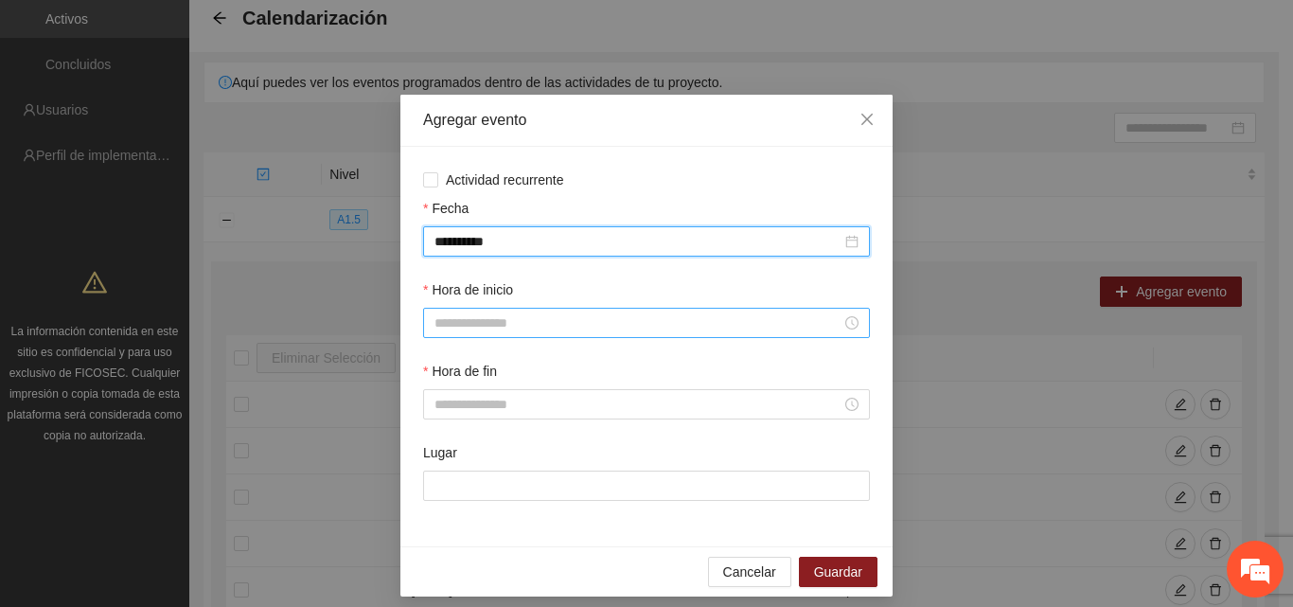
click at [451, 323] on input "Hora de inicio" at bounding box center [638, 322] width 407 height 21
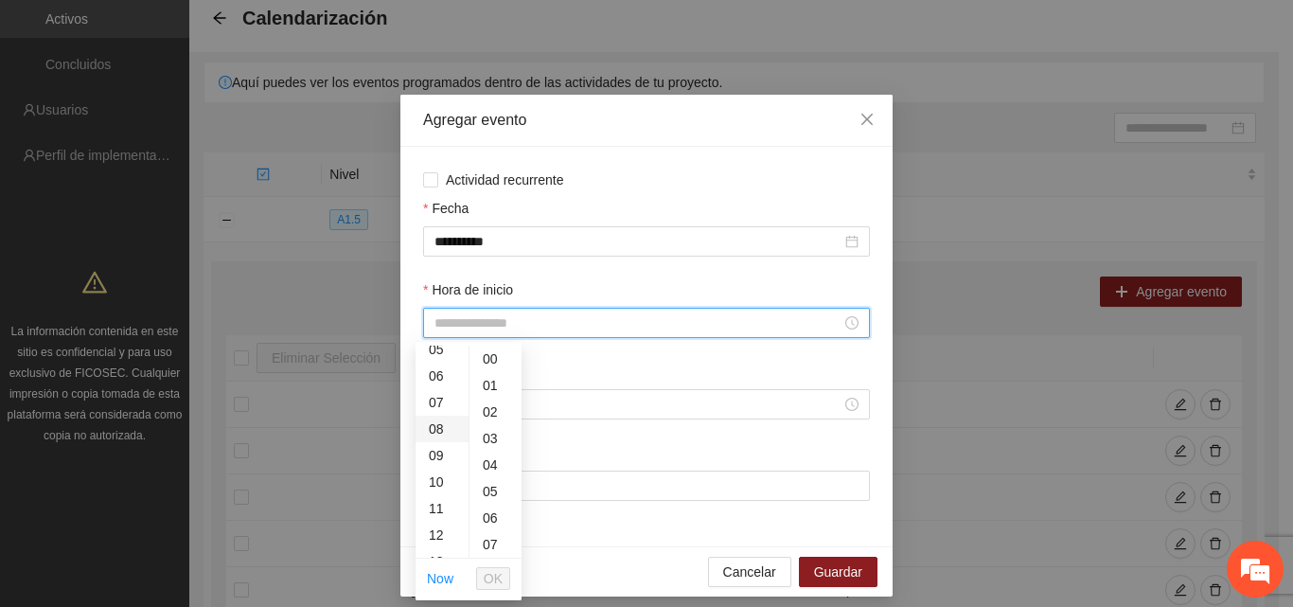
scroll to position [189, 0]
click at [436, 406] on div "09" at bounding box center [442, 408] width 53 height 27
type input "*****"
click at [500, 582] on span "OK" at bounding box center [493, 578] width 19 height 21
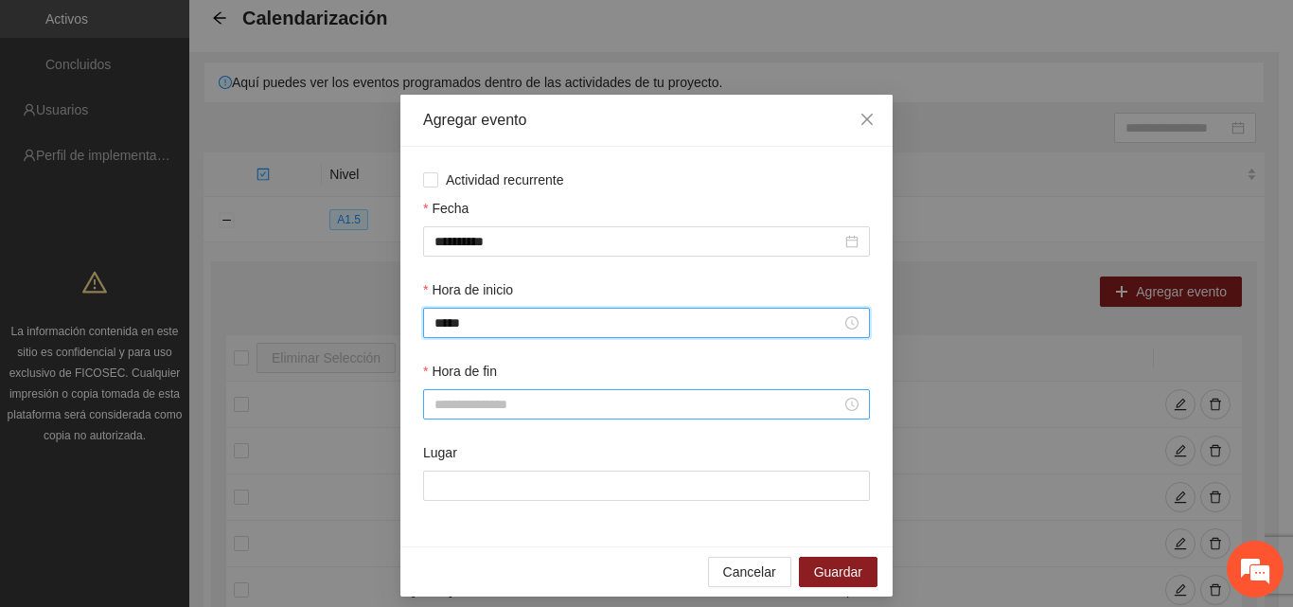
click at [516, 404] on input "Hora de fin" at bounding box center [638, 404] width 407 height 21
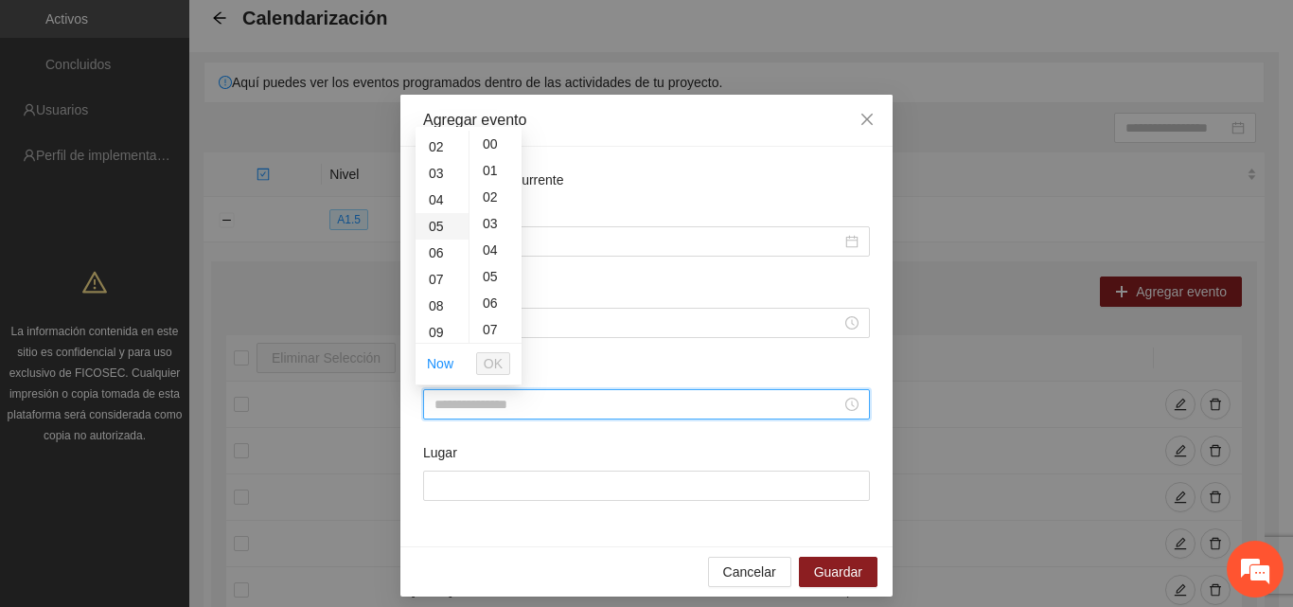
scroll to position [95, 0]
click at [444, 320] on div "10" at bounding box center [442, 314] width 53 height 27
type input "*****"
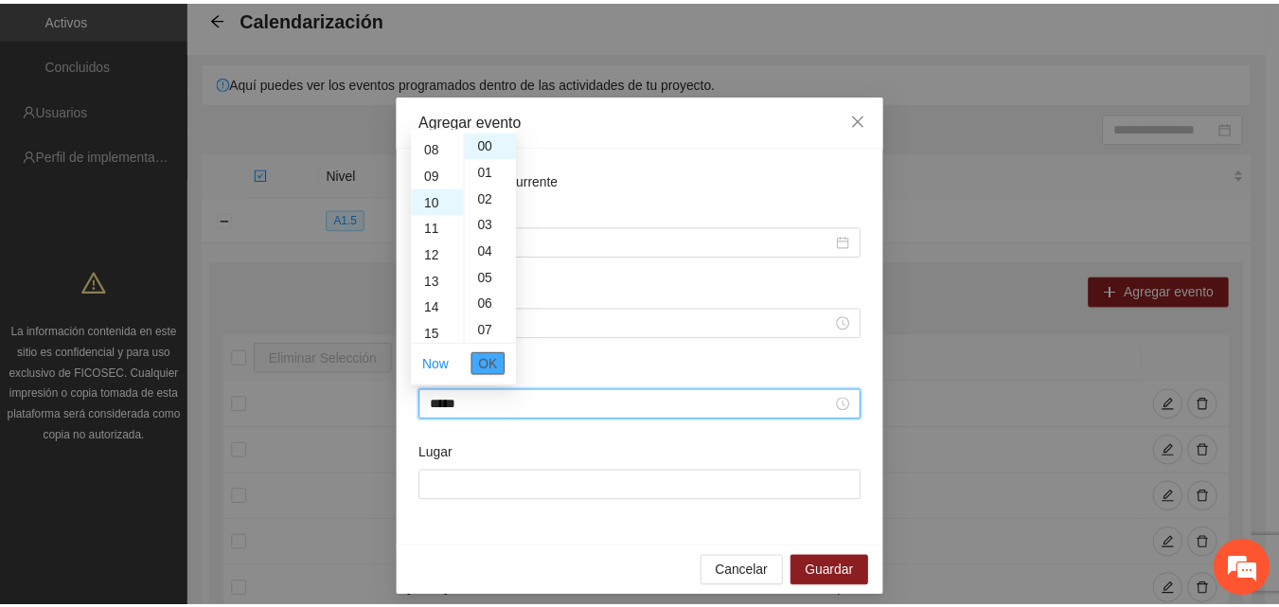
scroll to position [265, 0]
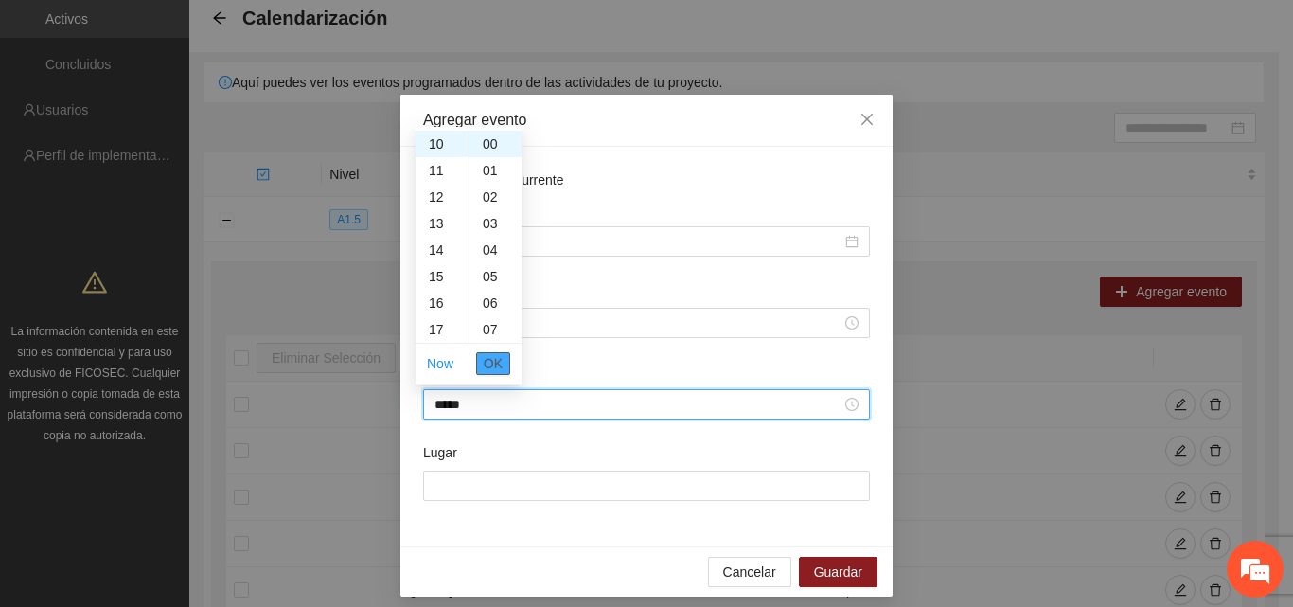
click at [489, 362] on span "OK" at bounding box center [493, 363] width 19 height 21
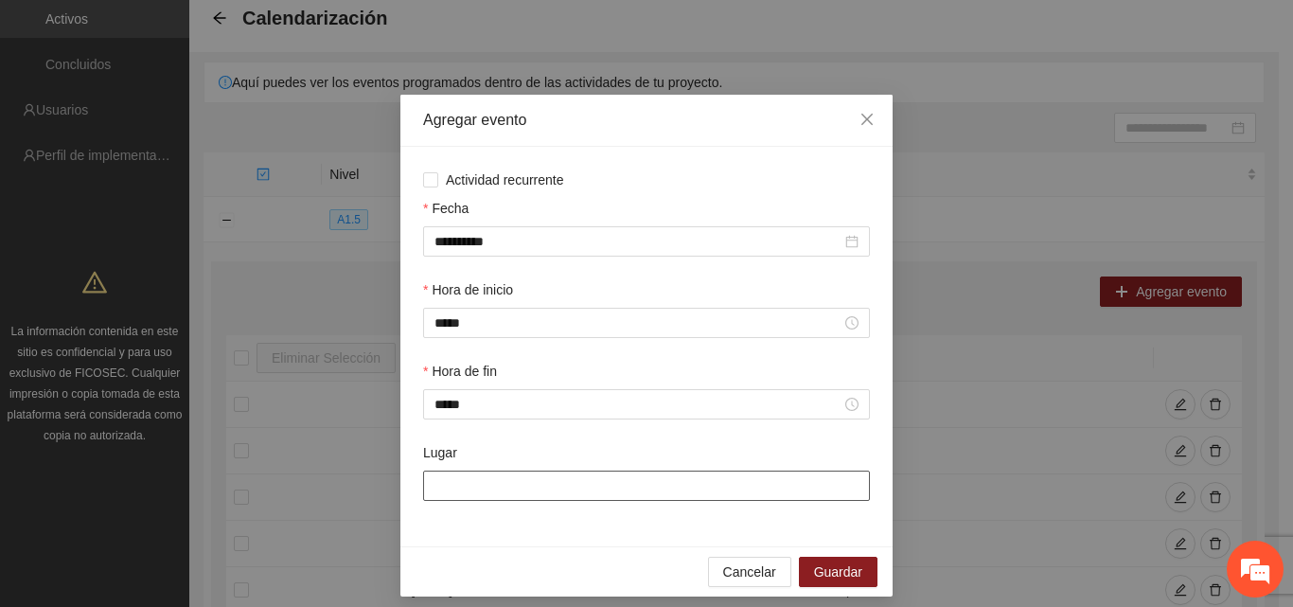
click at [479, 498] on input "Lugar" at bounding box center [646, 486] width 447 height 30
type input "**********"
click at [854, 574] on span "Guardar" at bounding box center [838, 571] width 48 height 21
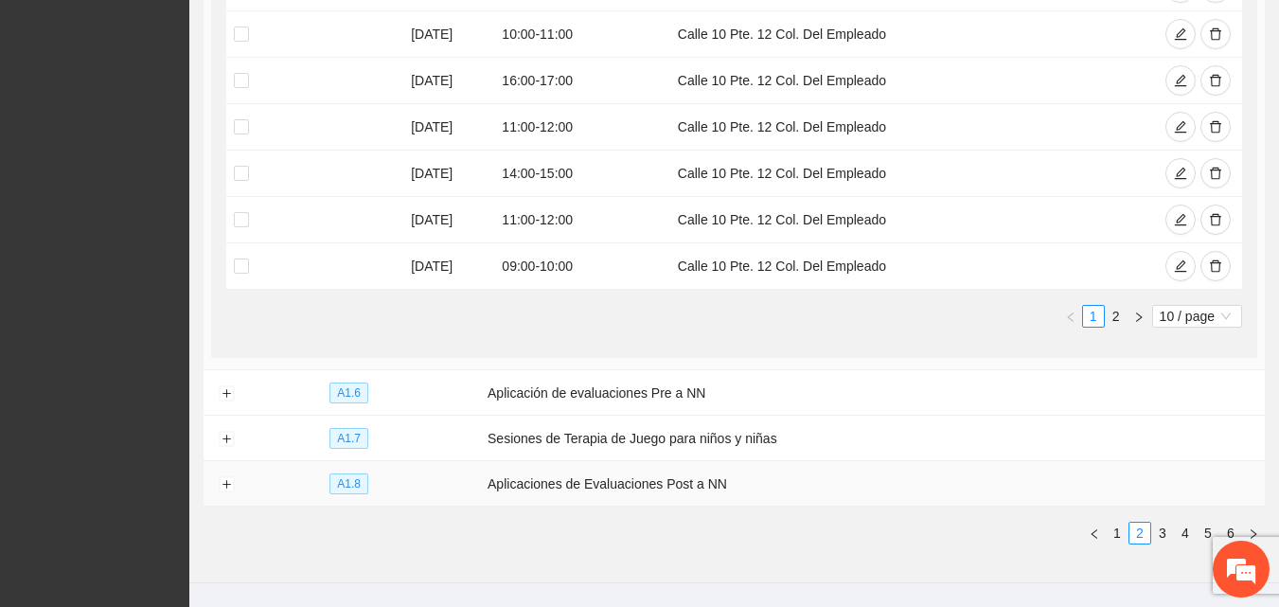
scroll to position [699, 0]
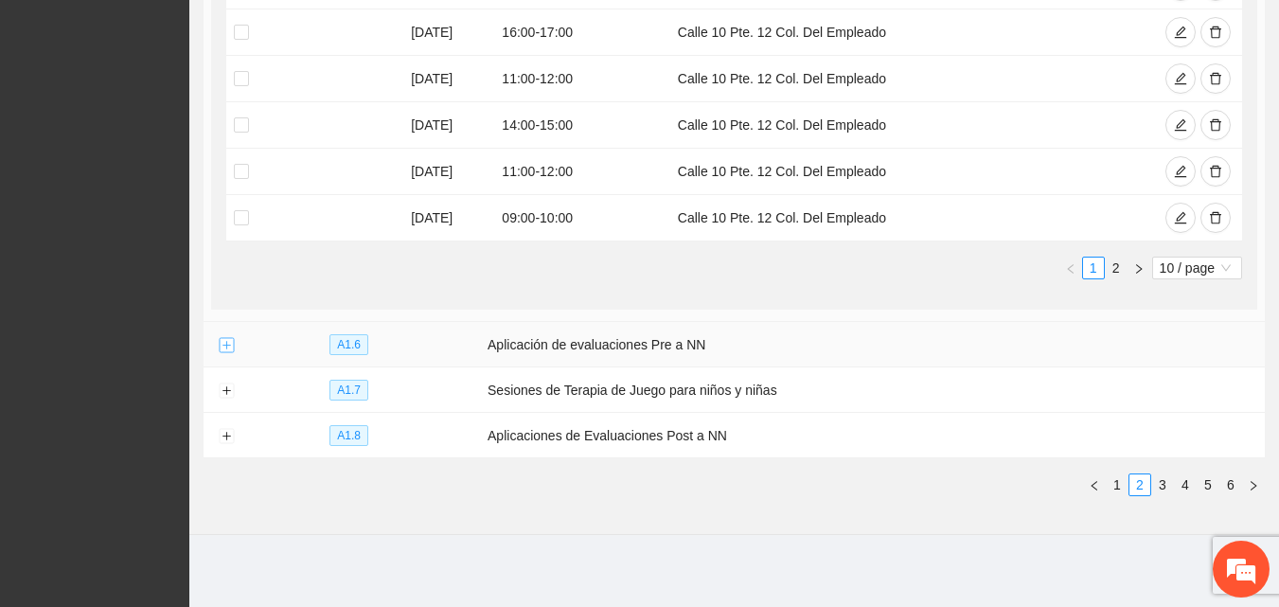
click at [227, 350] on button "Expand row" at bounding box center [226, 345] width 15 height 15
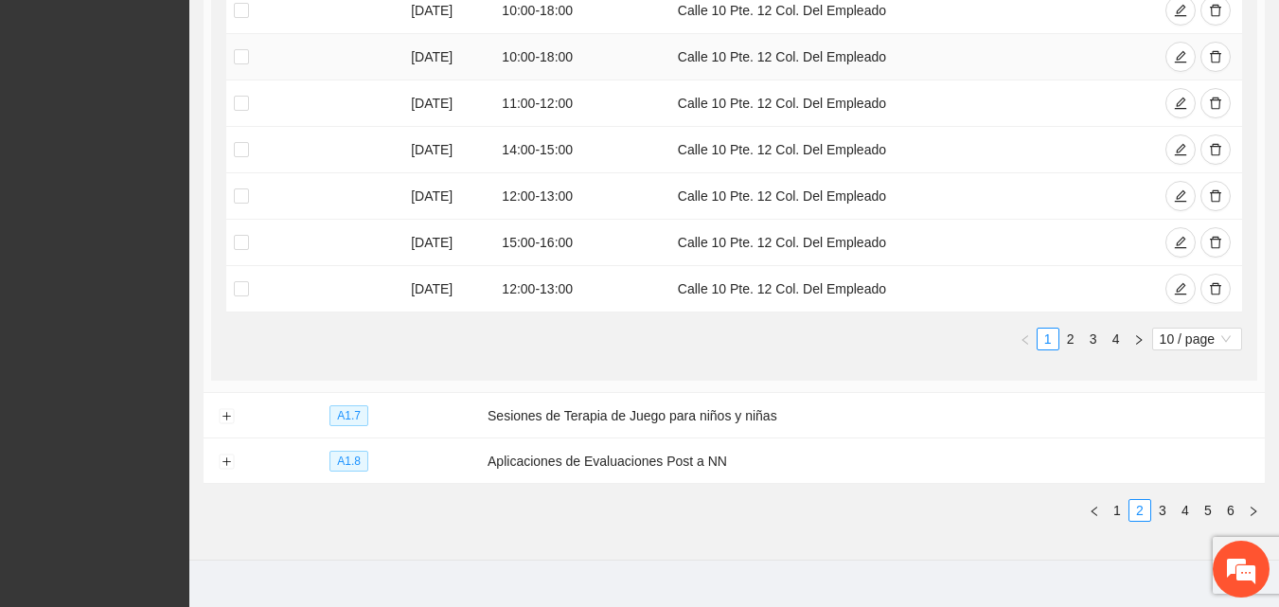
scroll to position [1382, 0]
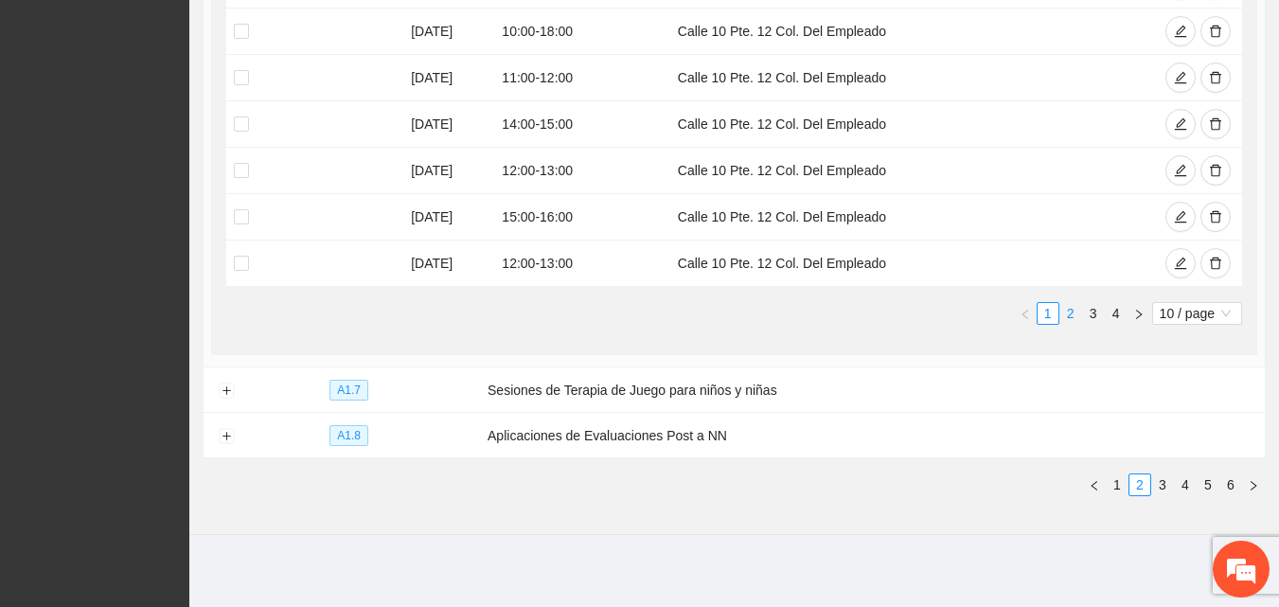
click at [1067, 312] on link "2" at bounding box center [1070, 313] width 21 height 21
click at [1088, 316] on link "3" at bounding box center [1093, 313] width 21 height 21
click at [1095, 315] on link "3" at bounding box center [1093, 313] width 21 height 21
click at [1114, 310] on link "4" at bounding box center [1116, 313] width 21 height 21
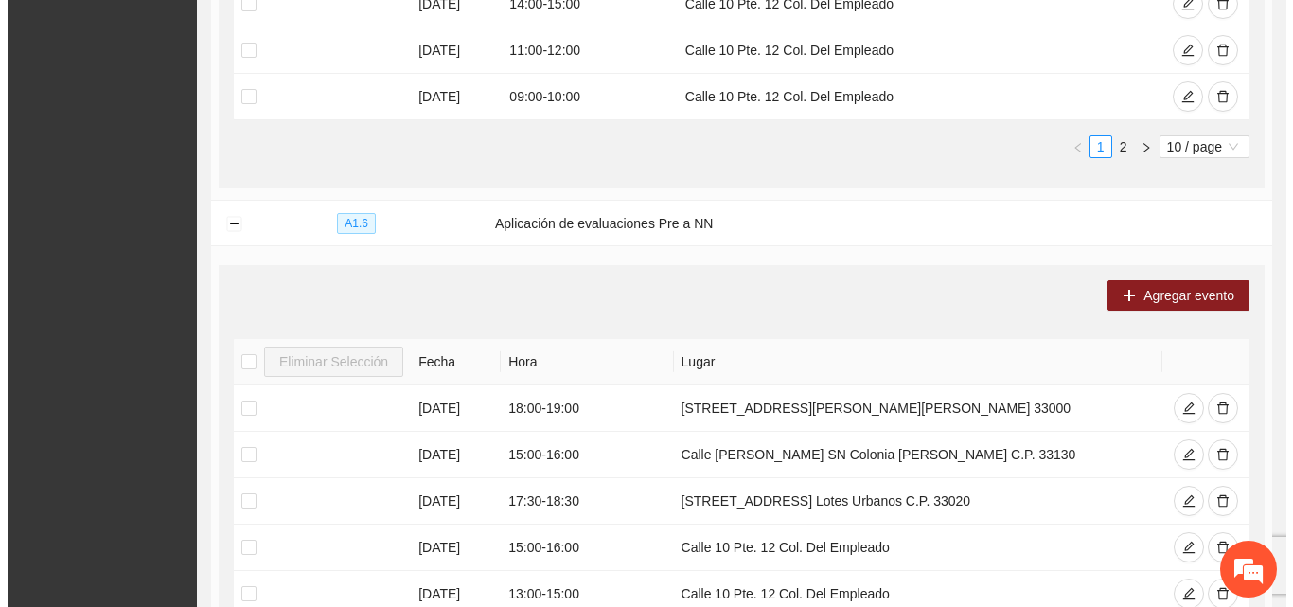
scroll to position [770, 0]
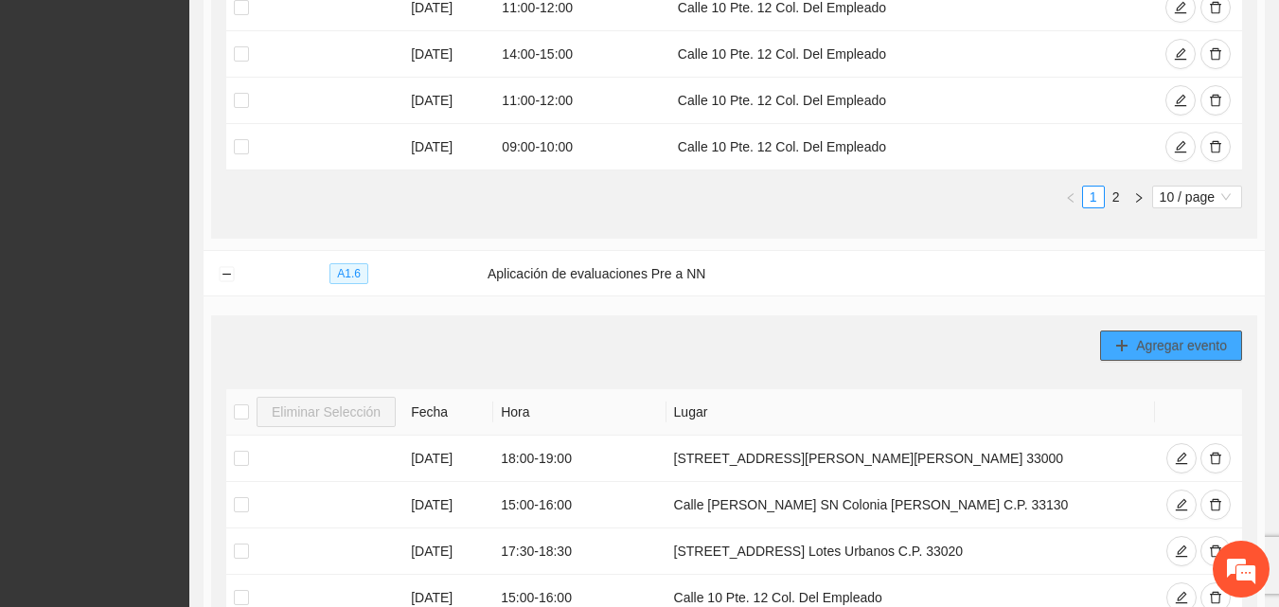
click at [1136, 336] on span "Agregar evento" at bounding box center [1181, 345] width 91 height 21
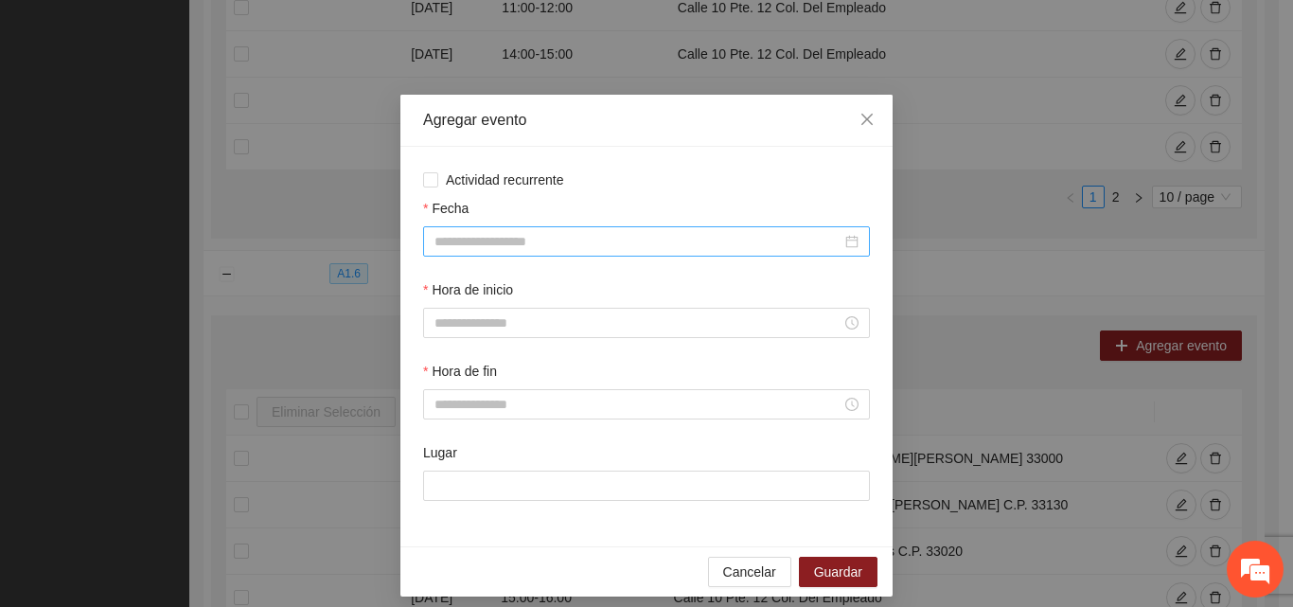
click at [550, 238] on input "Fecha" at bounding box center [638, 241] width 407 height 21
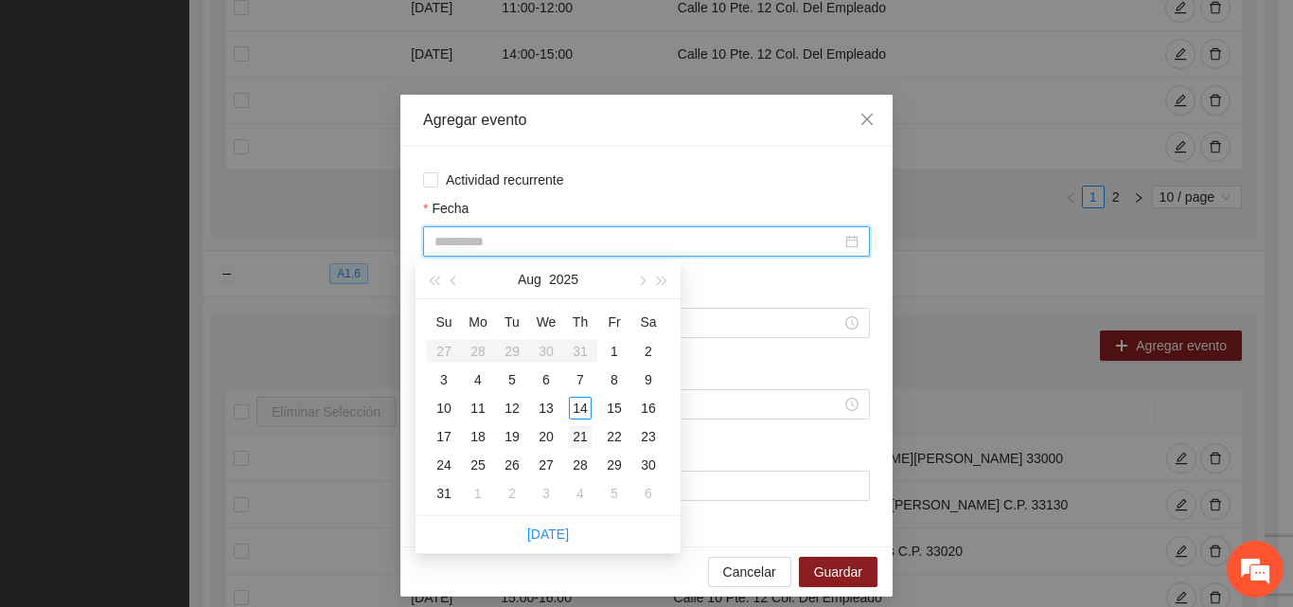
type input "**********"
click at [584, 437] on div "21" at bounding box center [580, 436] width 23 height 23
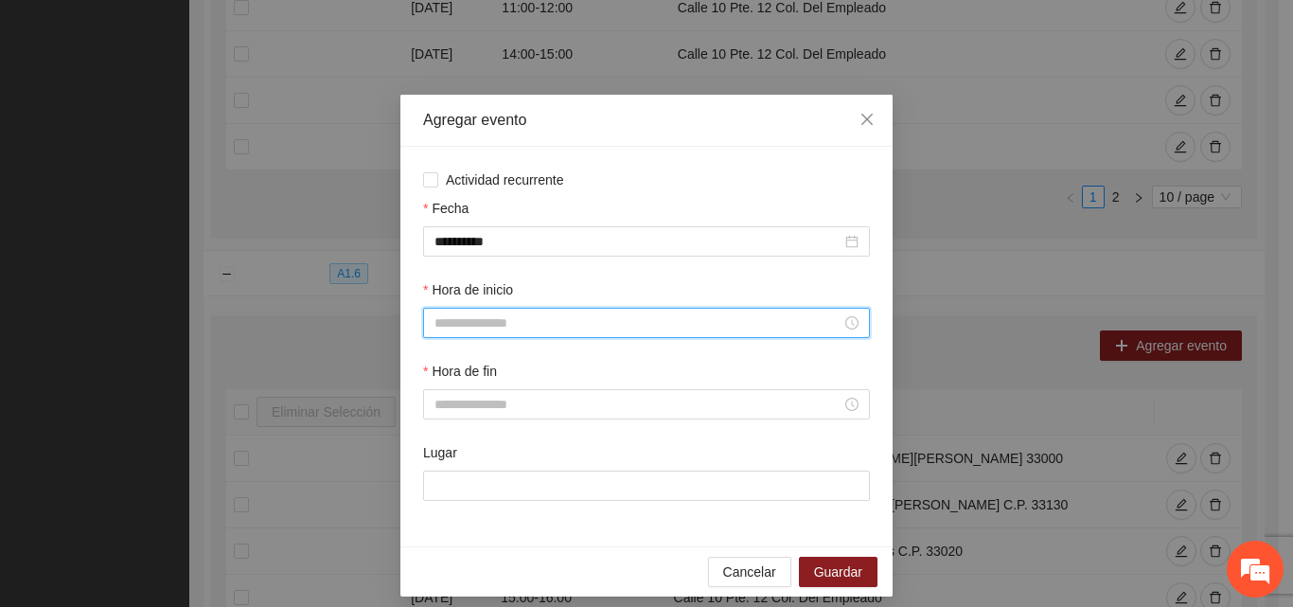
click at [534, 330] on input "Hora de inicio" at bounding box center [638, 322] width 407 height 21
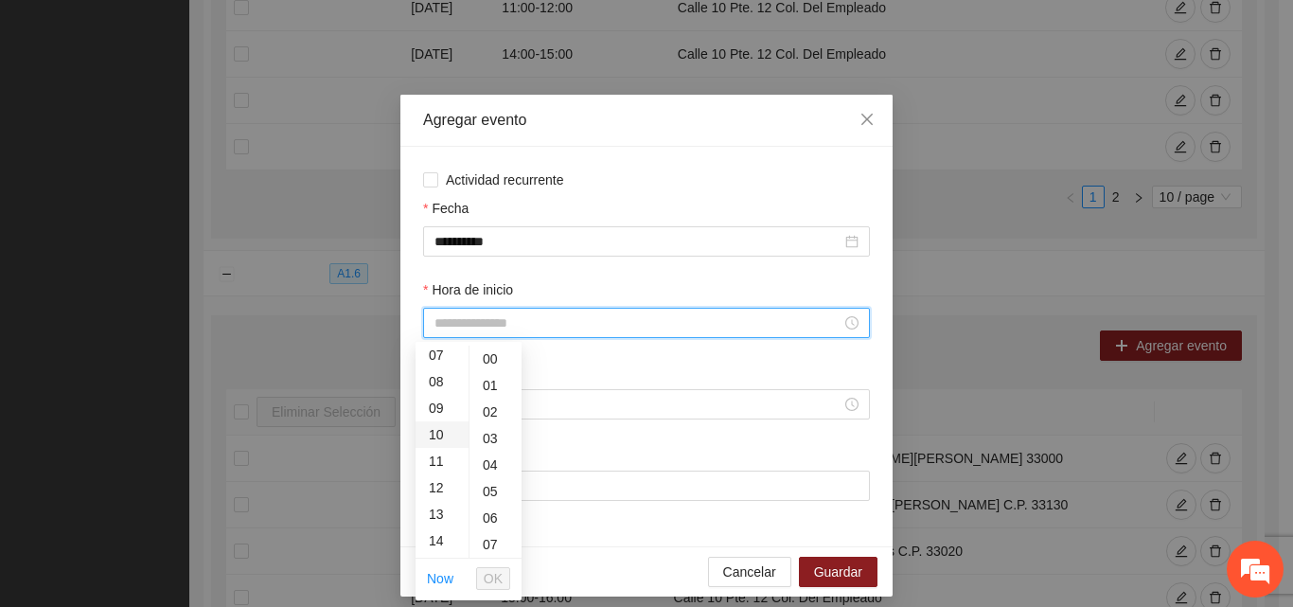
click at [438, 430] on div "10" at bounding box center [442, 434] width 53 height 27
type input "*****"
click at [504, 579] on button "OK" at bounding box center [493, 578] width 34 height 23
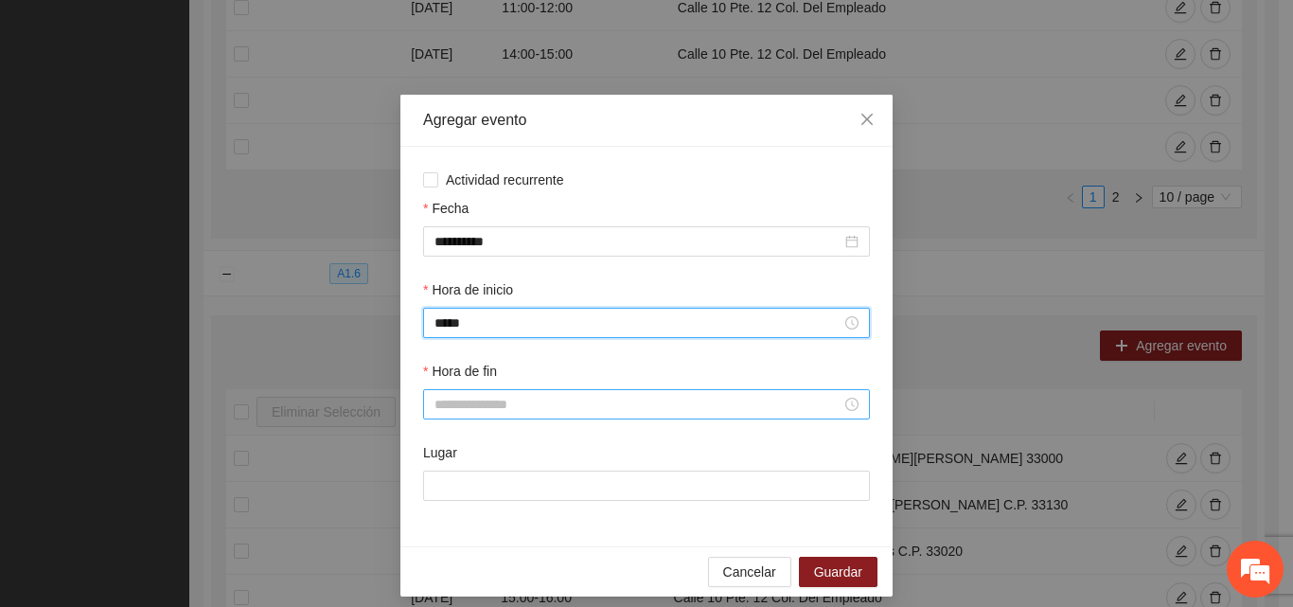
click at [598, 411] on input "Hora de fin" at bounding box center [638, 404] width 407 height 21
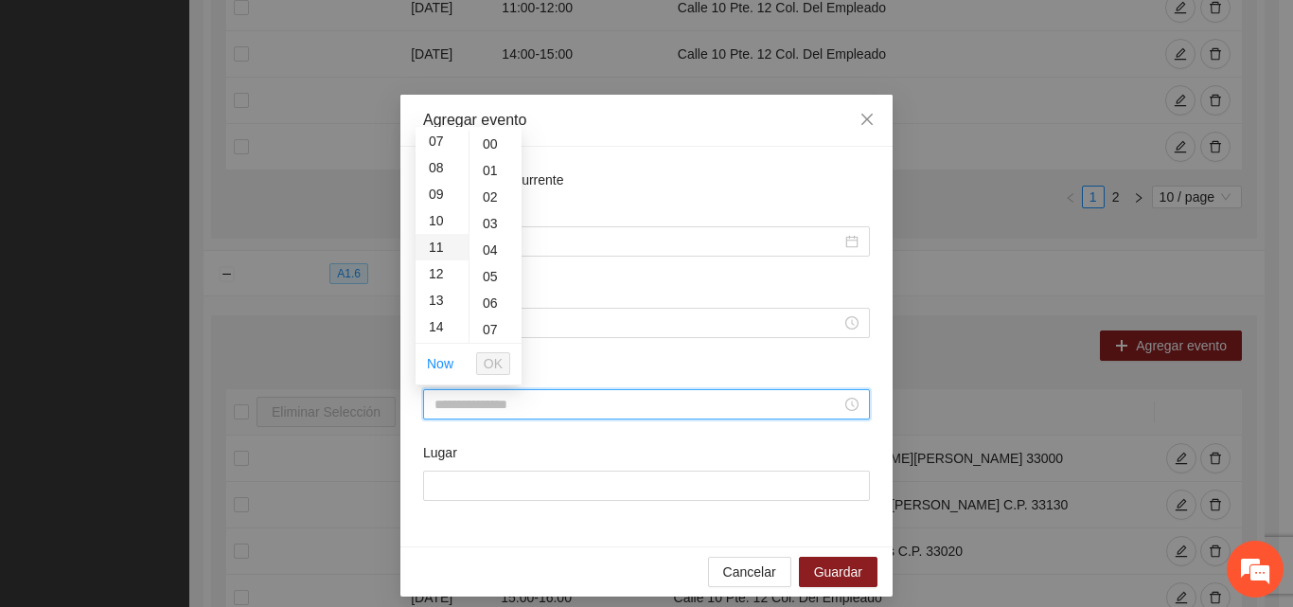
scroll to position [189, 0]
click at [435, 248] on div "11" at bounding box center [442, 246] width 53 height 27
type input "*****"
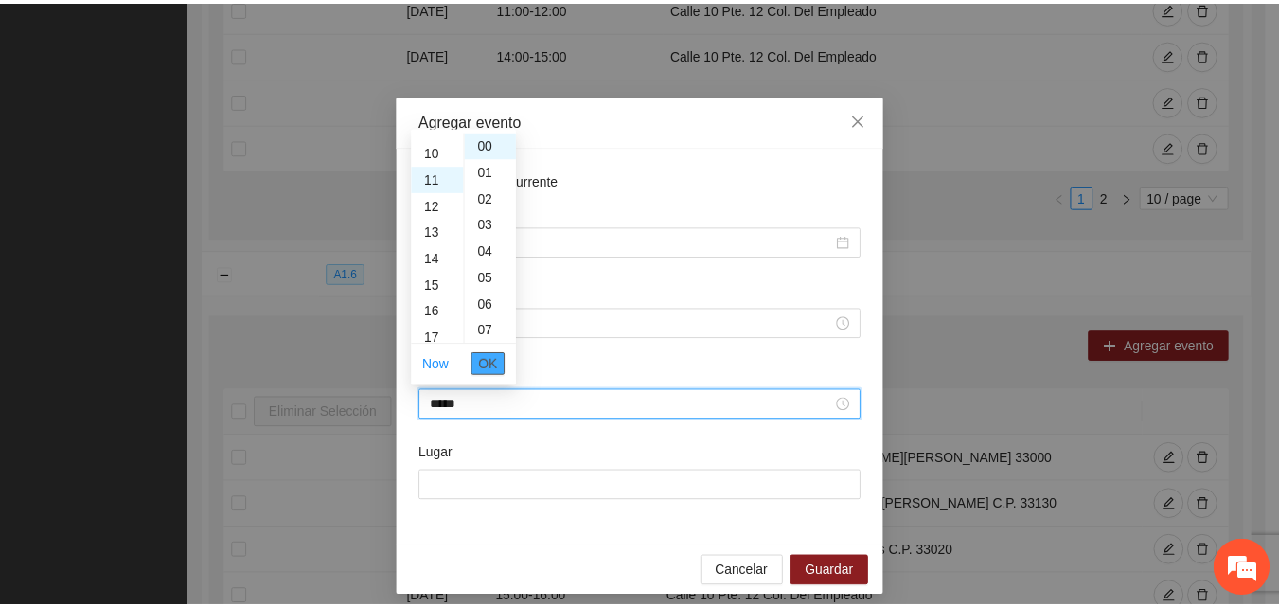
scroll to position [292, 0]
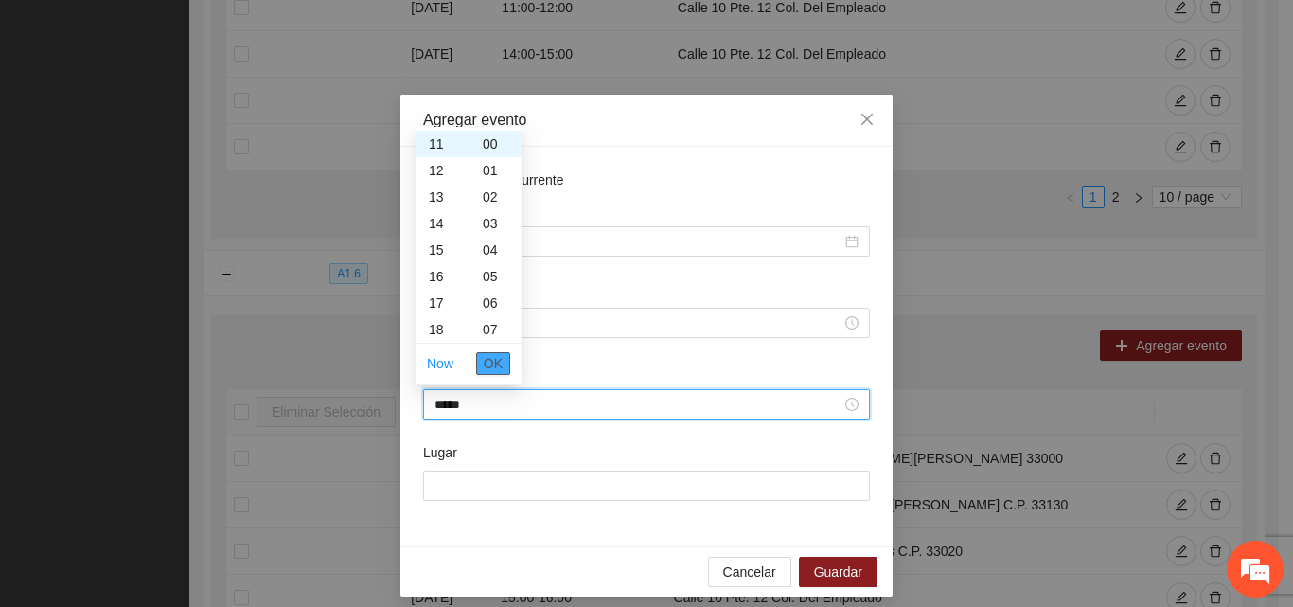
click at [494, 367] on span "OK" at bounding box center [493, 363] width 19 height 21
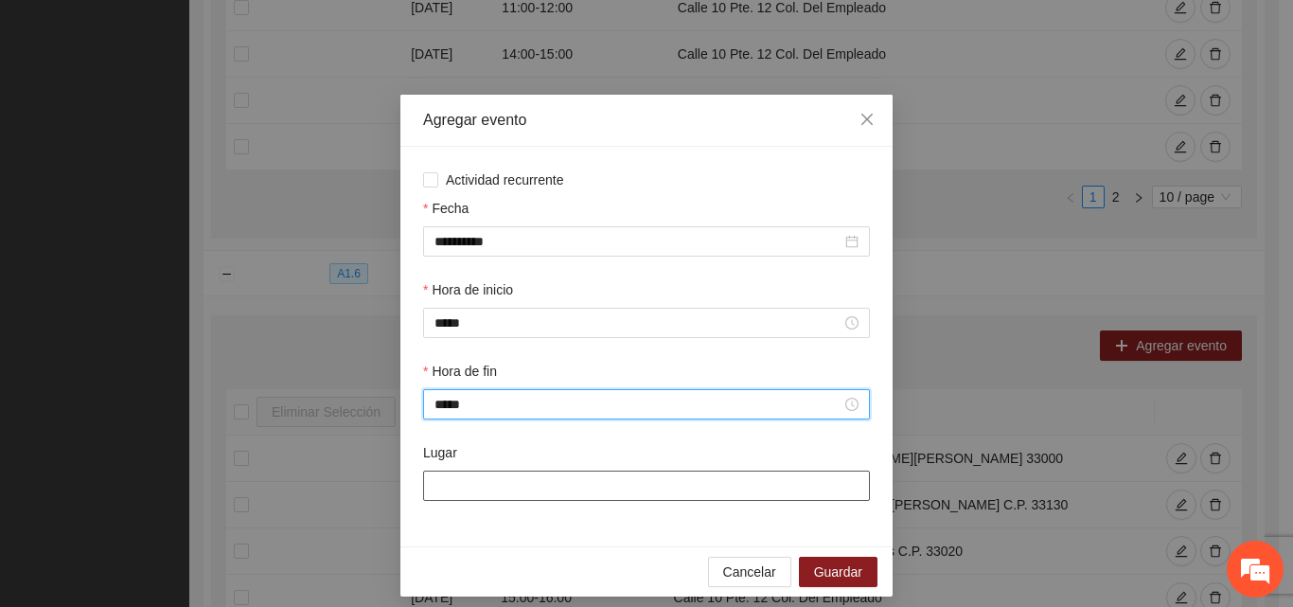
click at [481, 499] on input "Lugar" at bounding box center [646, 486] width 447 height 30
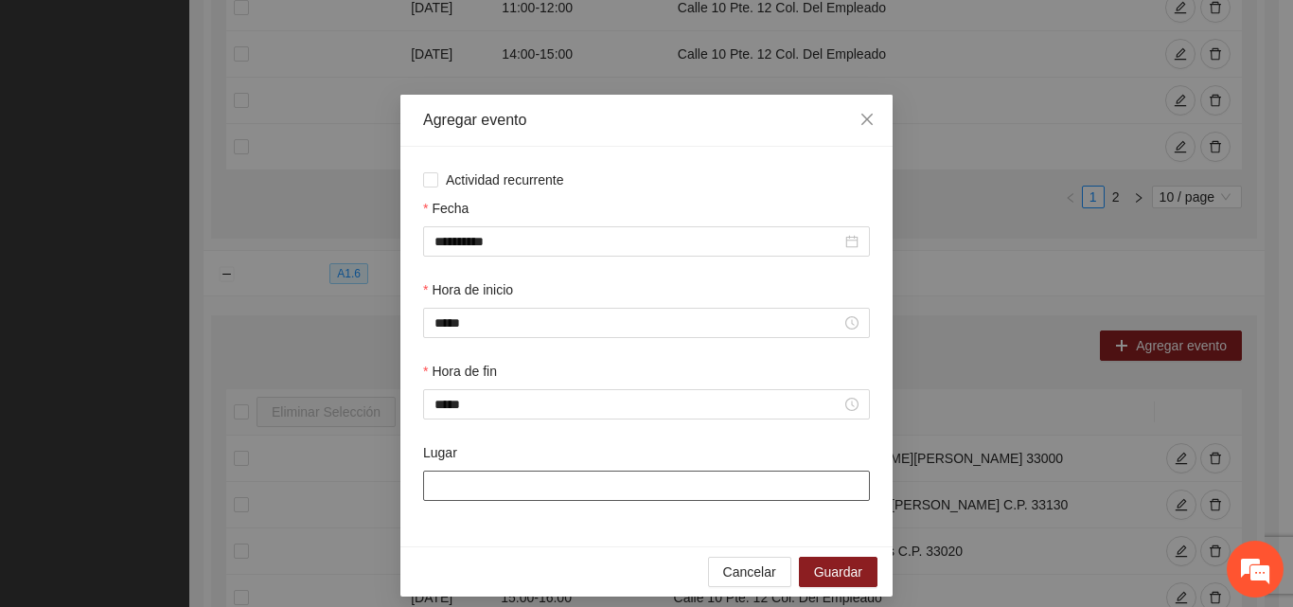
type input "**********"
click at [857, 578] on button "Guardar" at bounding box center [838, 572] width 79 height 30
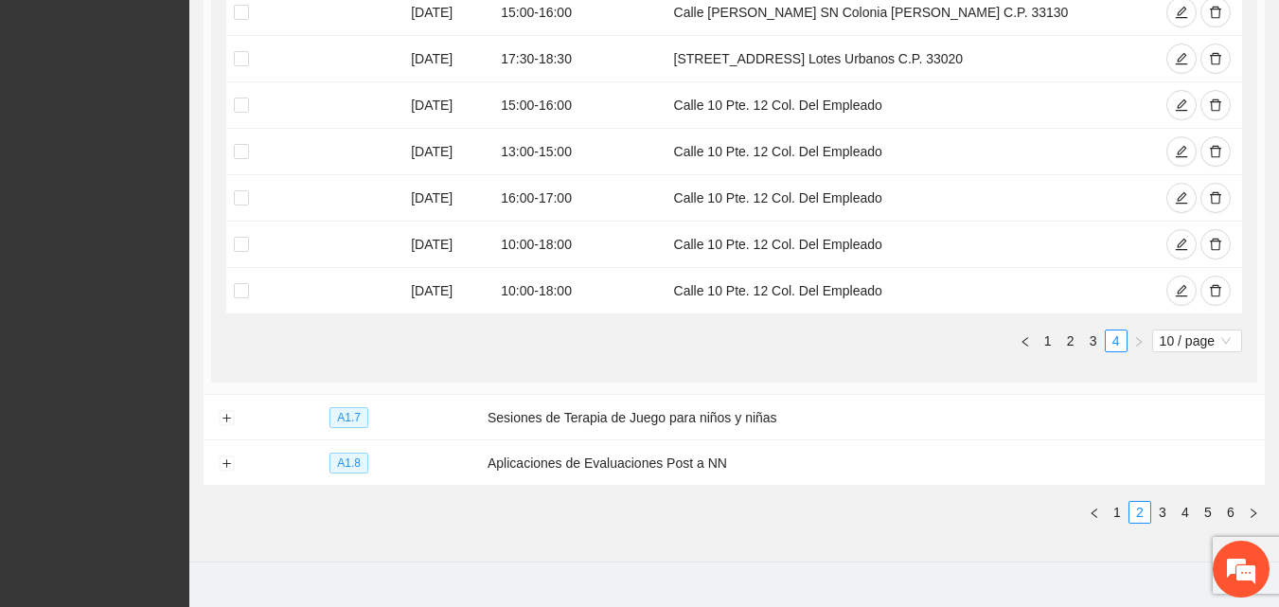
scroll to position [1289, 0]
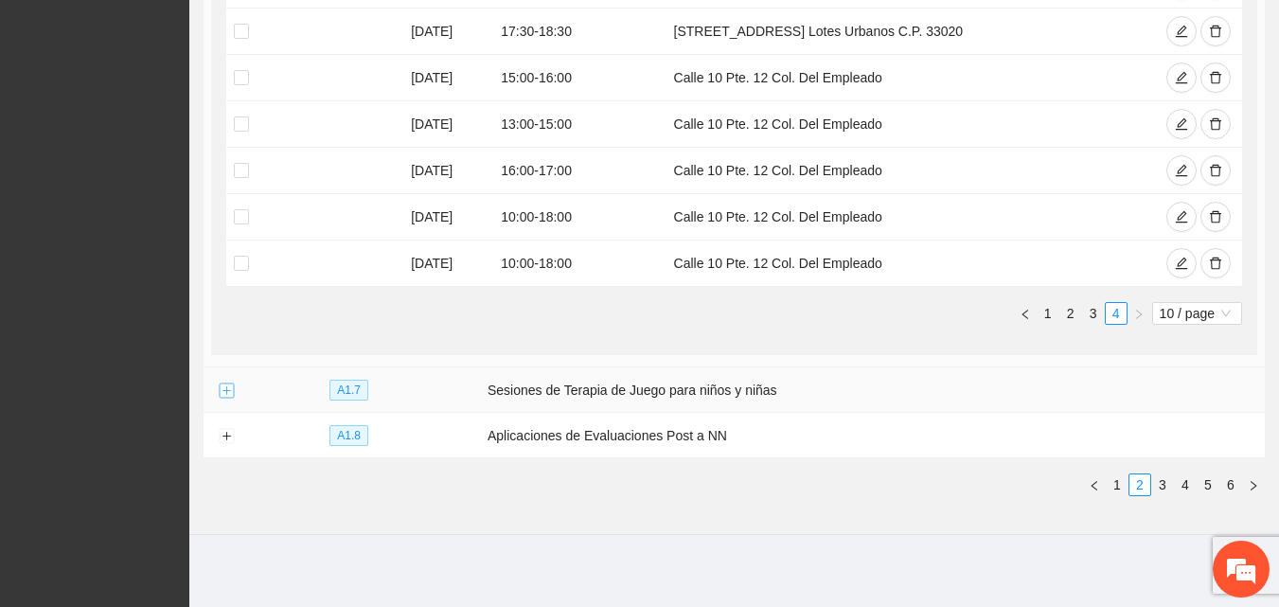
click at [230, 386] on button "Expand row" at bounding box center [226, 390] width 15 height 15
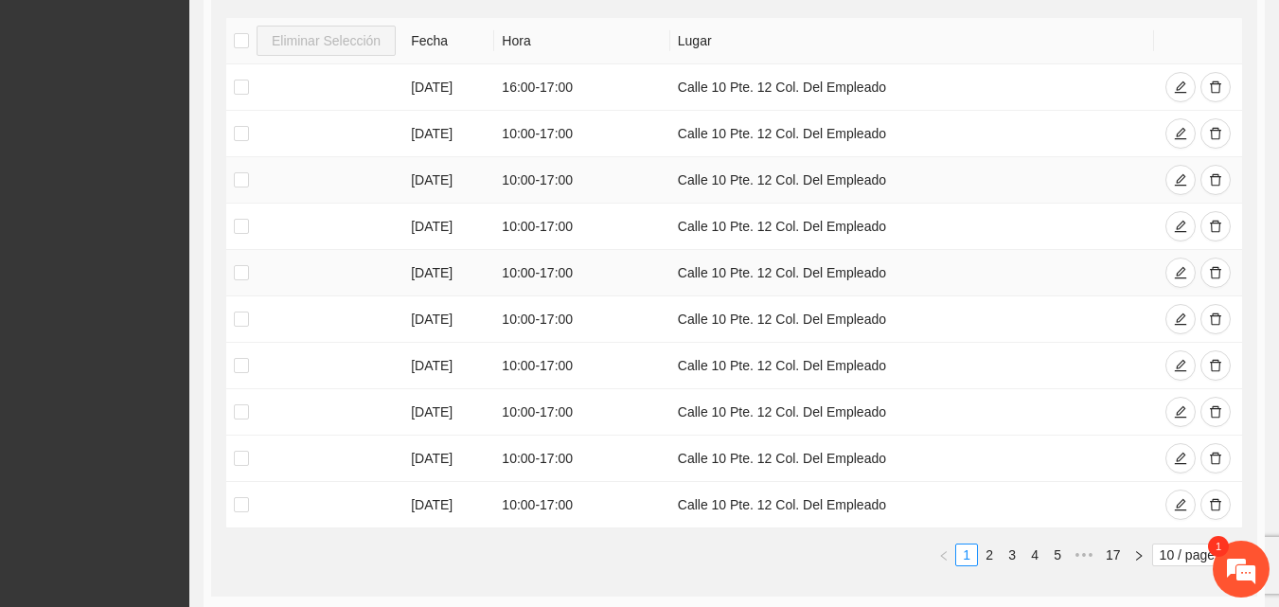
scroll to position [1668, 0]
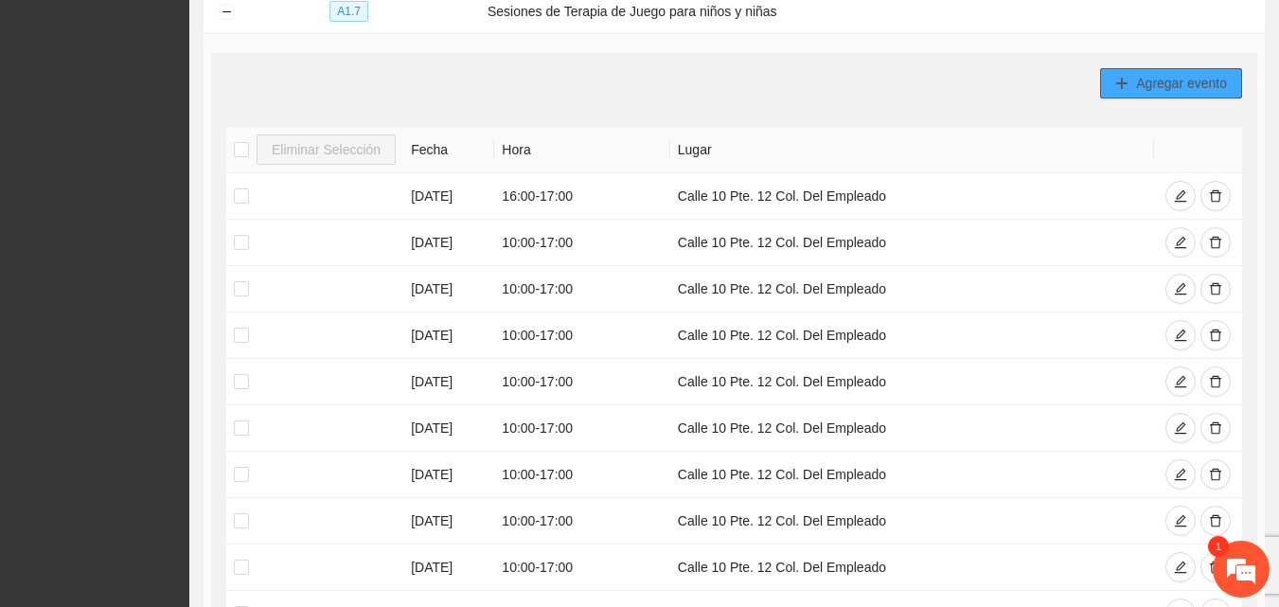
click at [1195, 77] on span "Agregar evento" at bounding box center [1181, 83] width 91 height 21
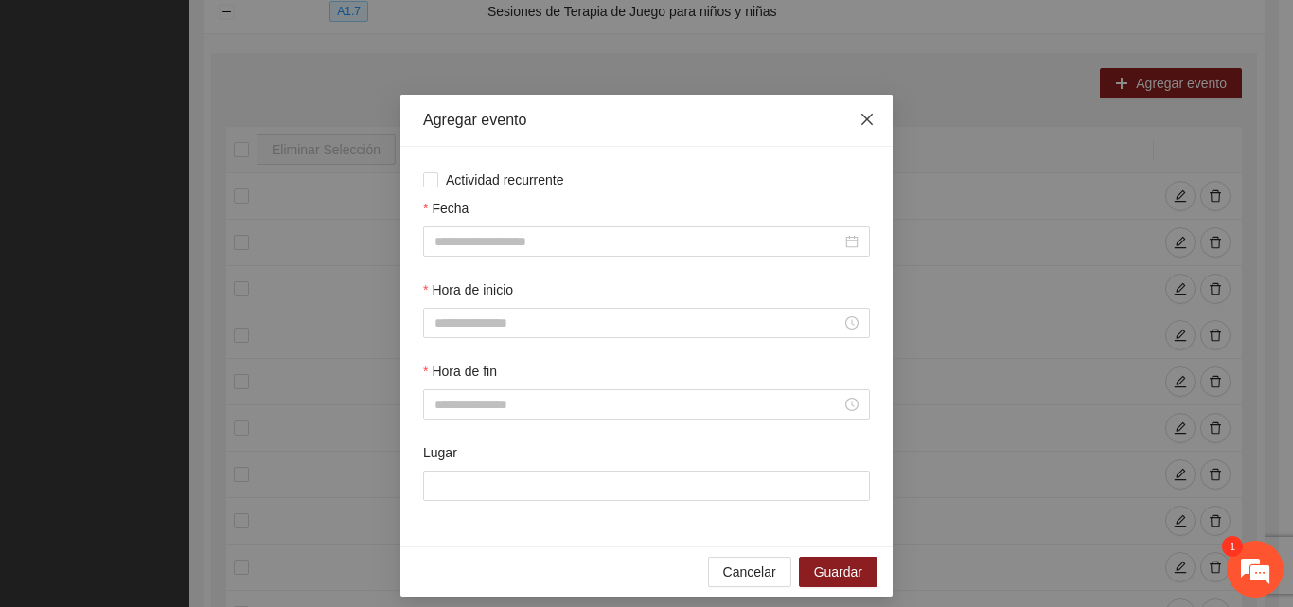
click at [860, 123] on icon "close" at bounding box center [867, 119] width 15 height 15
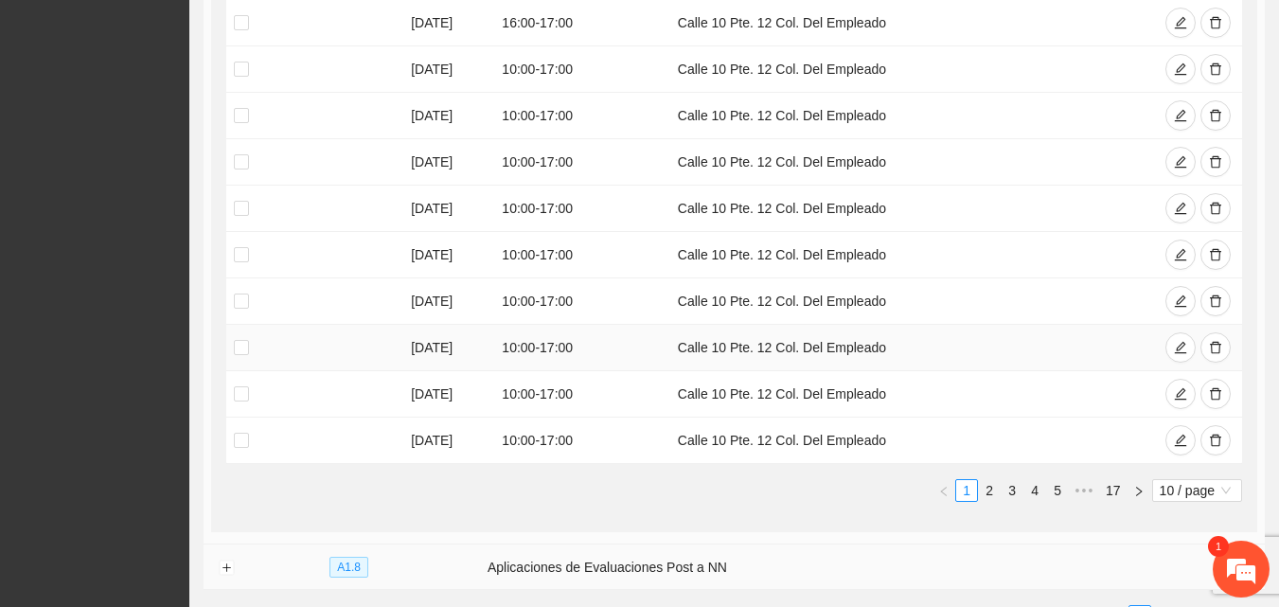
scroll to position [1973, 0]
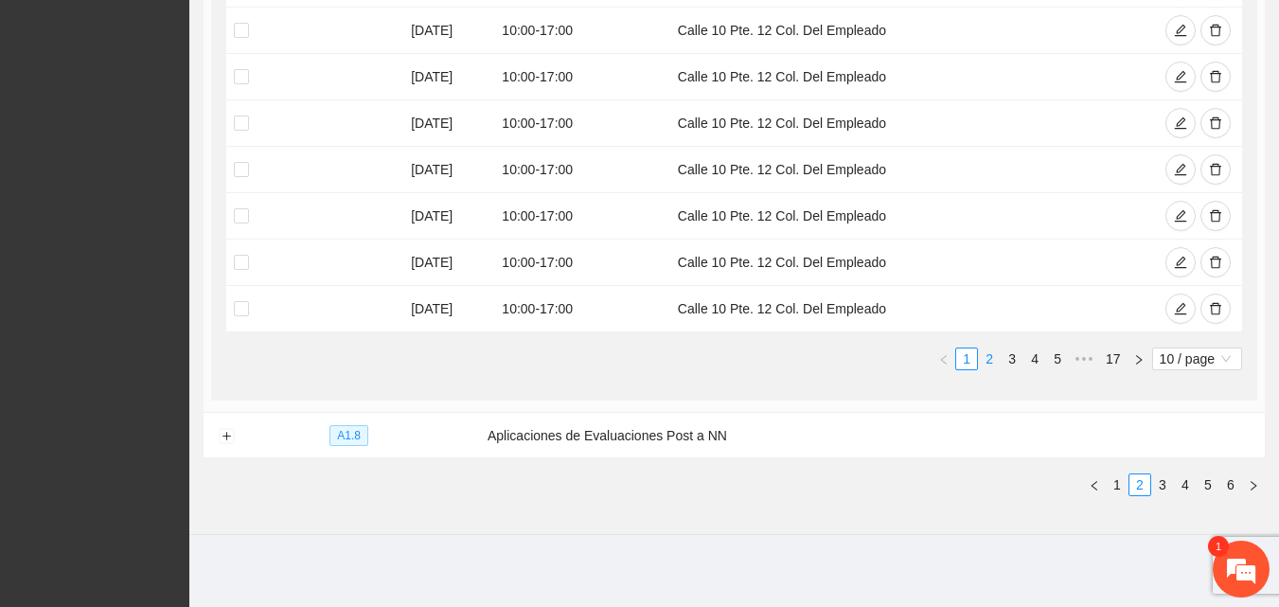
click at [992, 355] on link "2" at bounding box center [989, 358] width 21 height 21
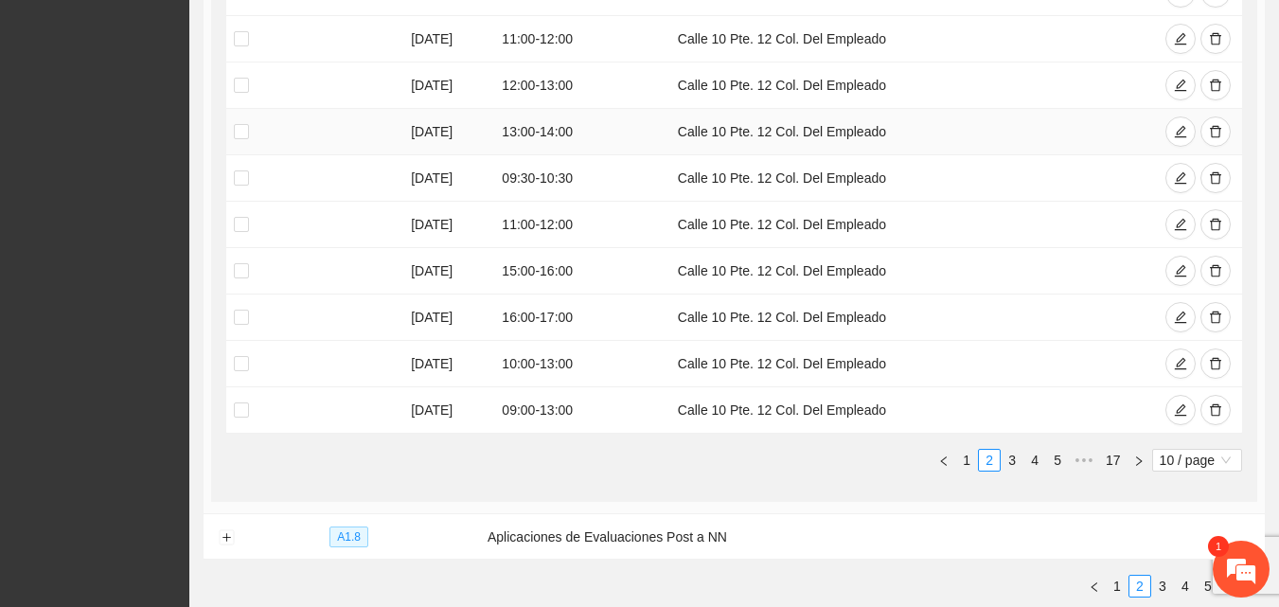
scroll to position [1878, 0]
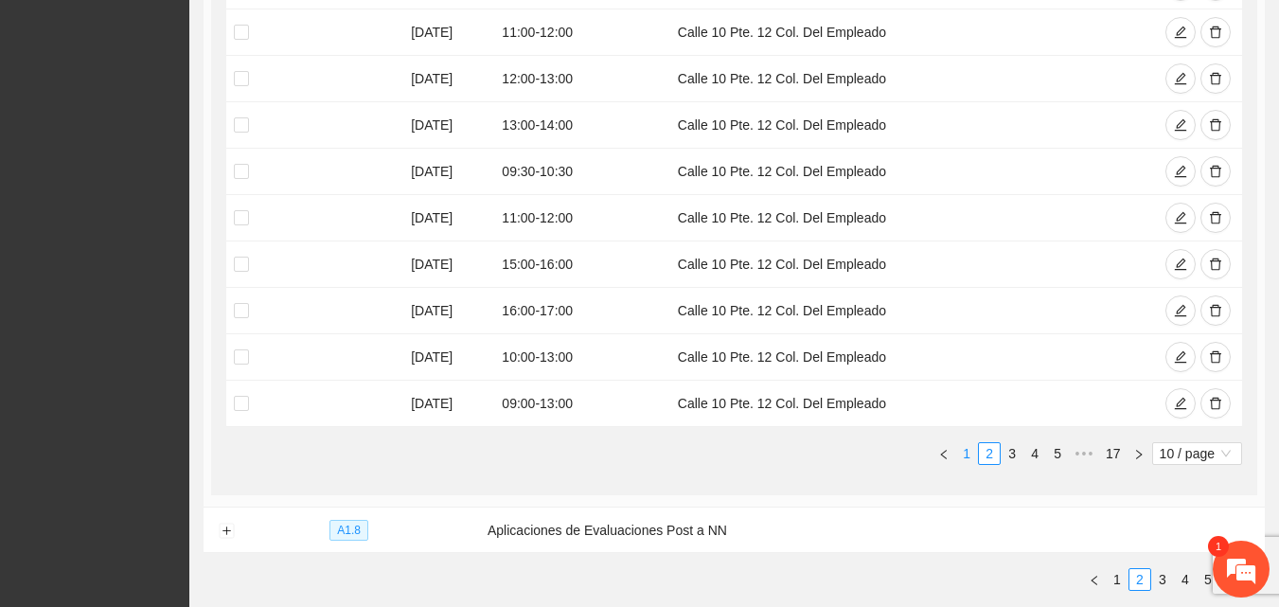
click at [969, 453] on link "1" at bounding box center [966, 453] width 21 height 21
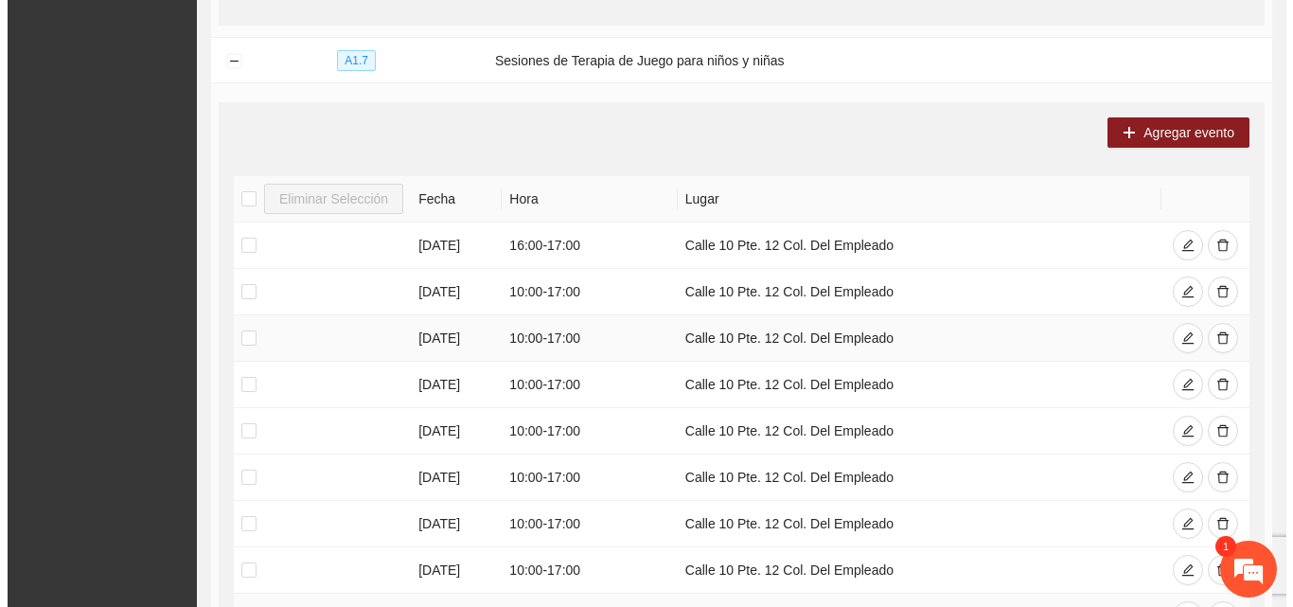
scroll to position [1594, 0]
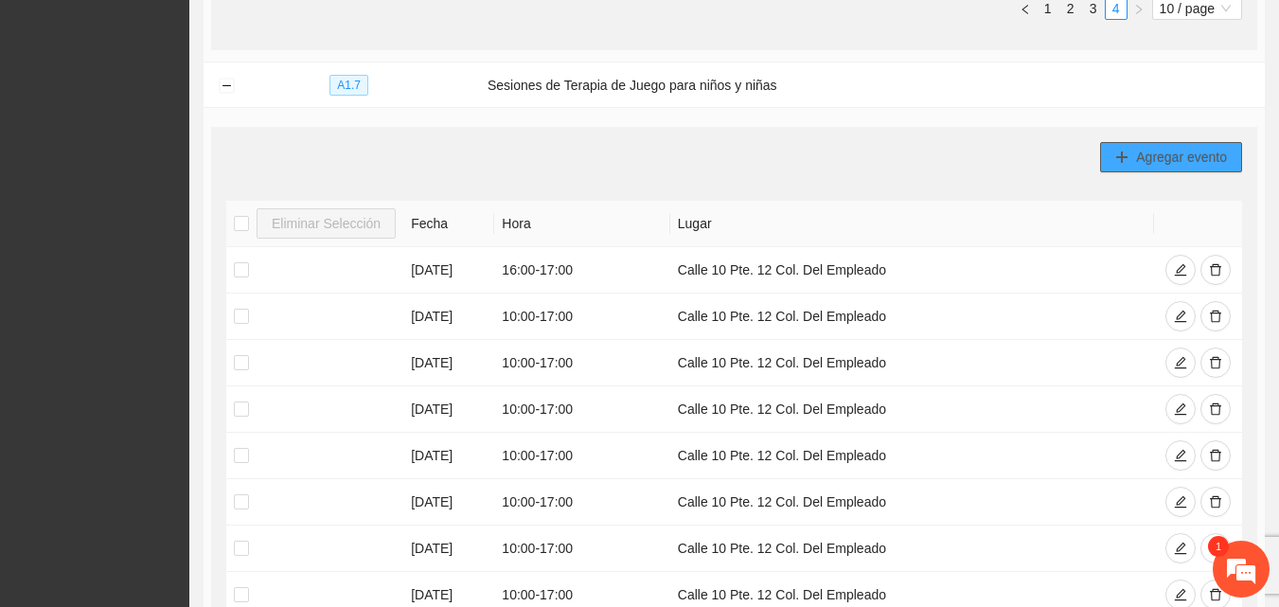
click at [1158, 158] on span "Agregar evento" at bounding box center [1181, 157] width 91 height 21
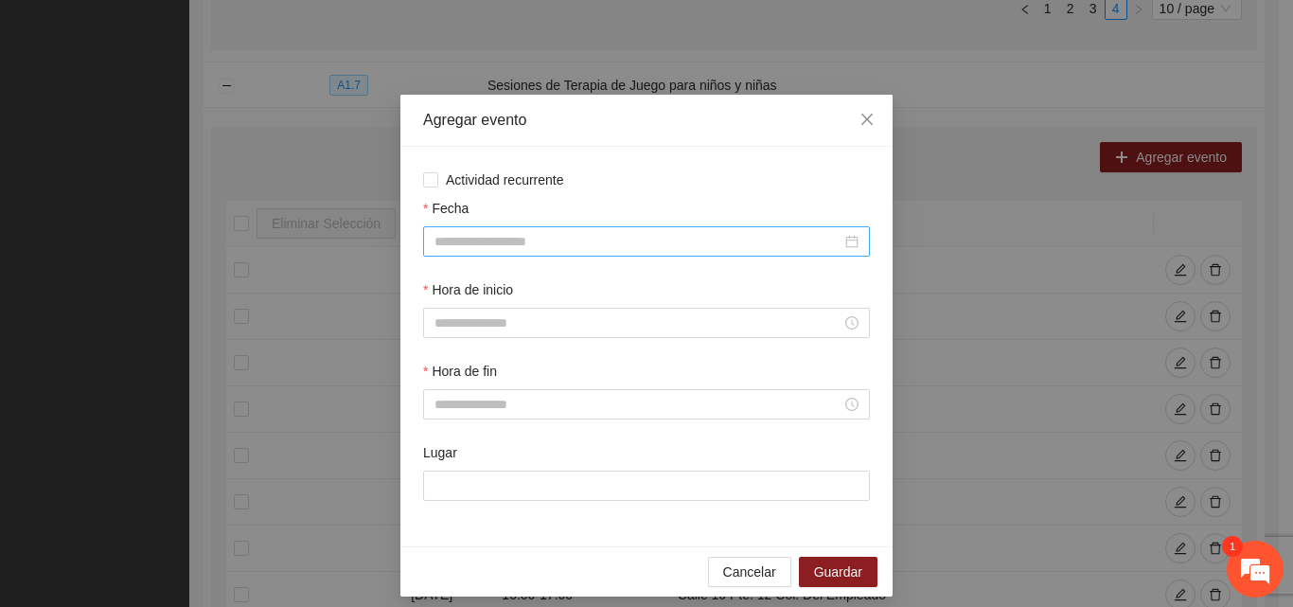
click at [460, 249] on input "Fecha" at bounding box center [638, 241] width 407 height 21
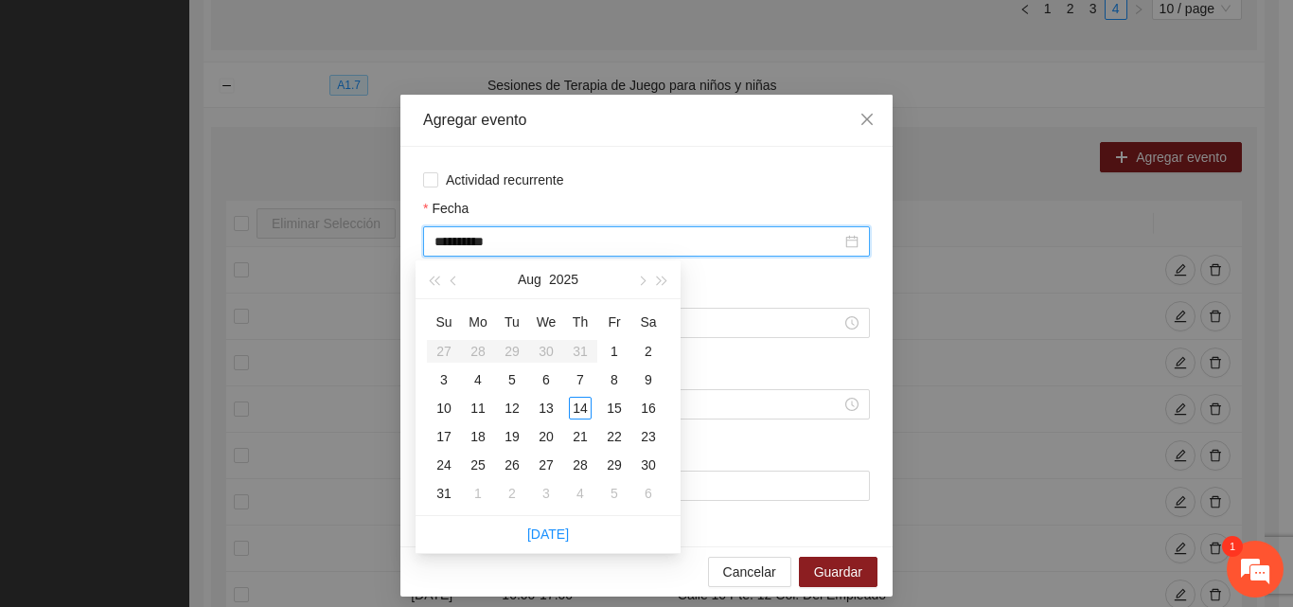
type input "**********"
click at [474, 438] on div "18" at bounding box center [478, 436] width 23 height 23
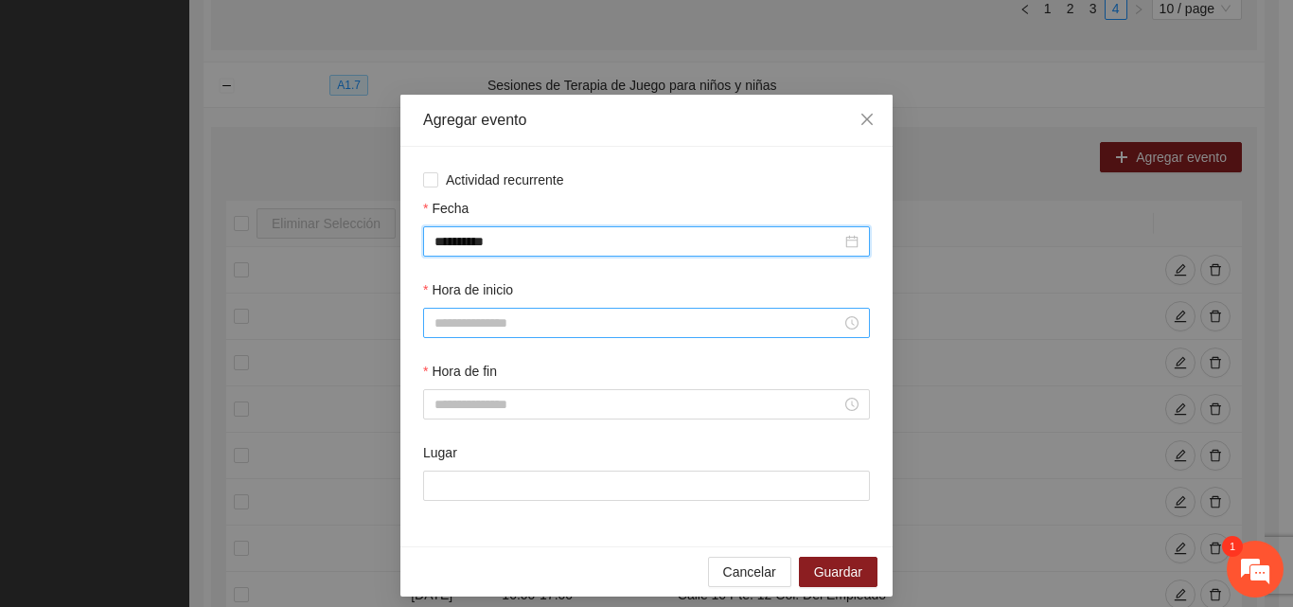
click at [470, 319] on input "Hora de inicio" at bounding box center [638, 322] width 407 height 21
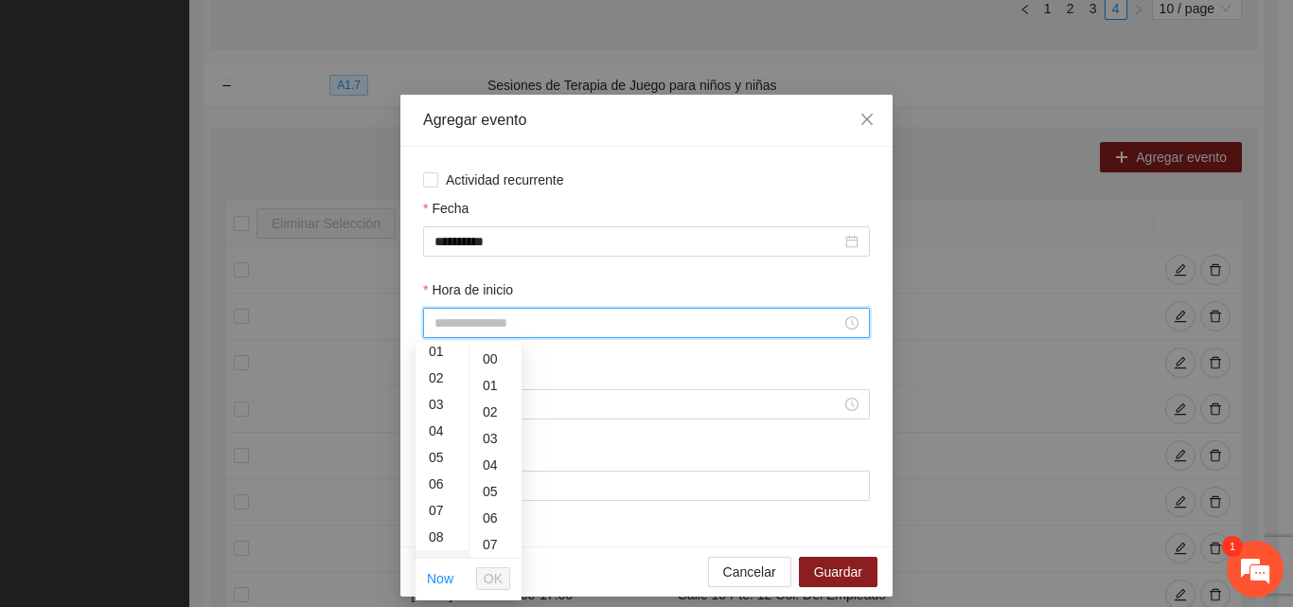
scroll to position [95, 0]
click at [434, 506] on div "09" at bounding box center [442, 502] width 53 height 27
type input "*****"
click at [487, 576] on span "OK" at bounding box center [493, 578] width 19 height 21
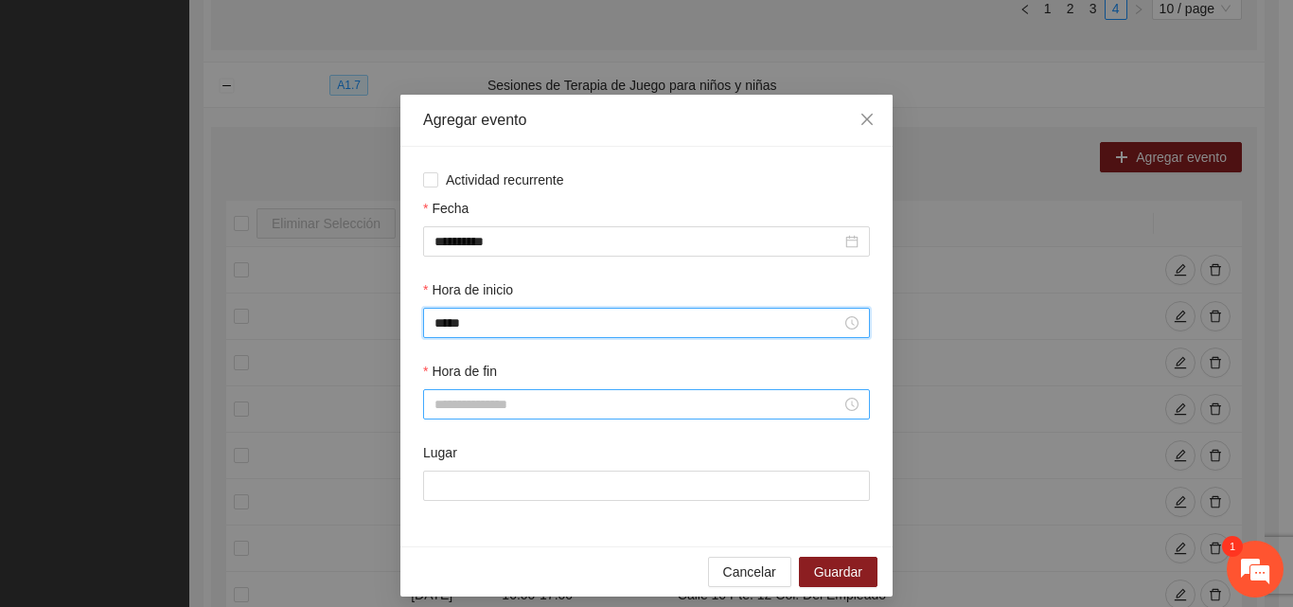
click at [583, 402] on input "Hora de fin" at bounding box center [638, 404] width 407 height 21
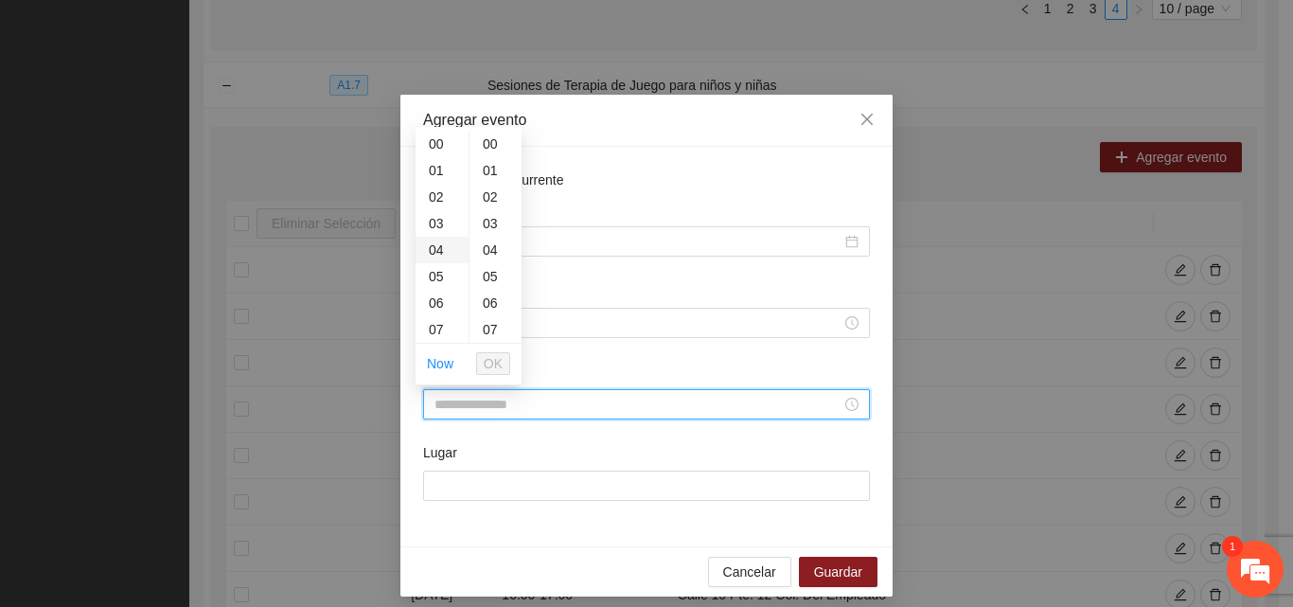
scroll to position [95, 0]
click at [440, 317] on div "10" at bounding box center [442, 314] width 53 height 27
type input "*****"
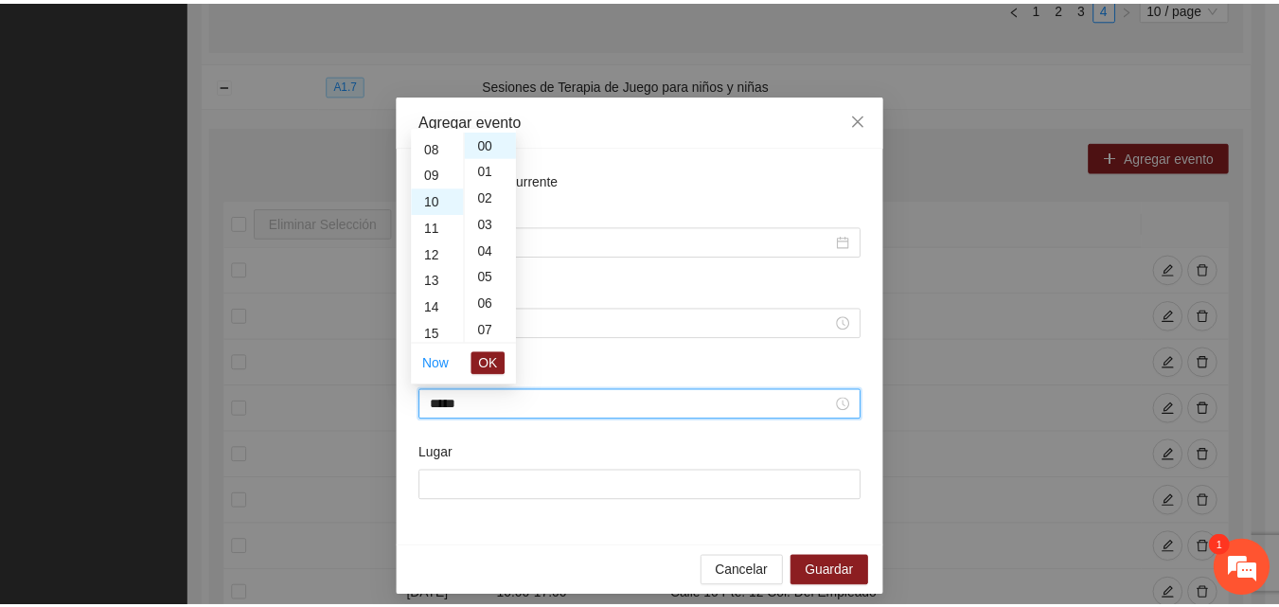
scroll to position [265, 0]
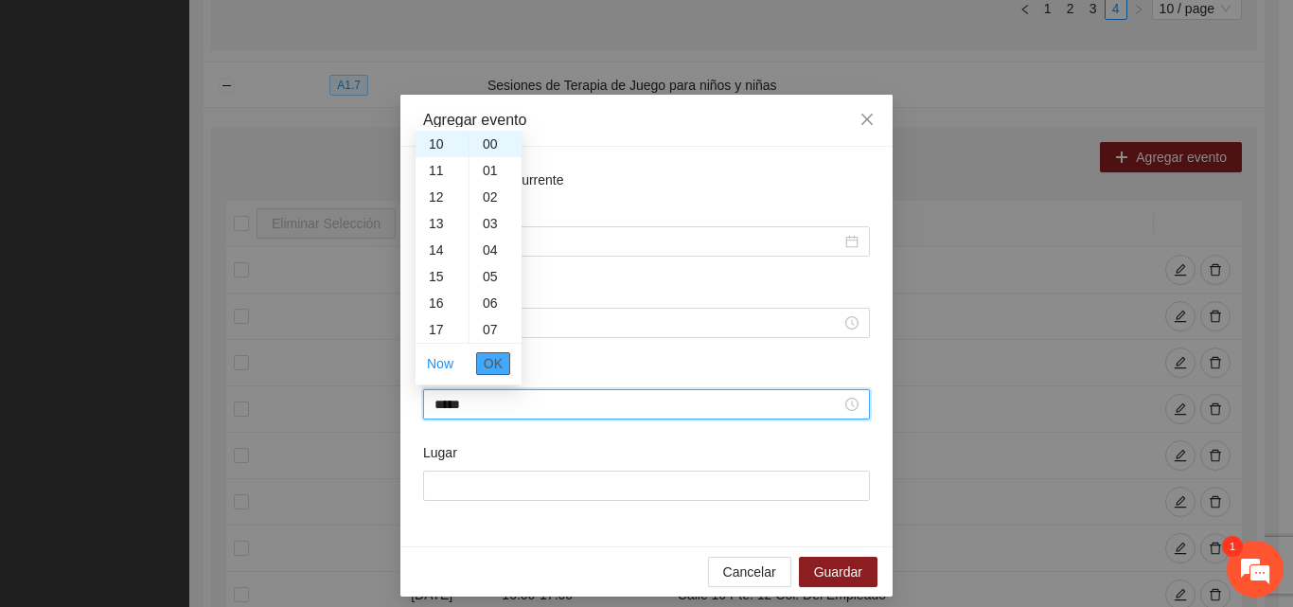
click at [489, 361] on span "OK" at bounding box center [493, 363] width 19 height 21
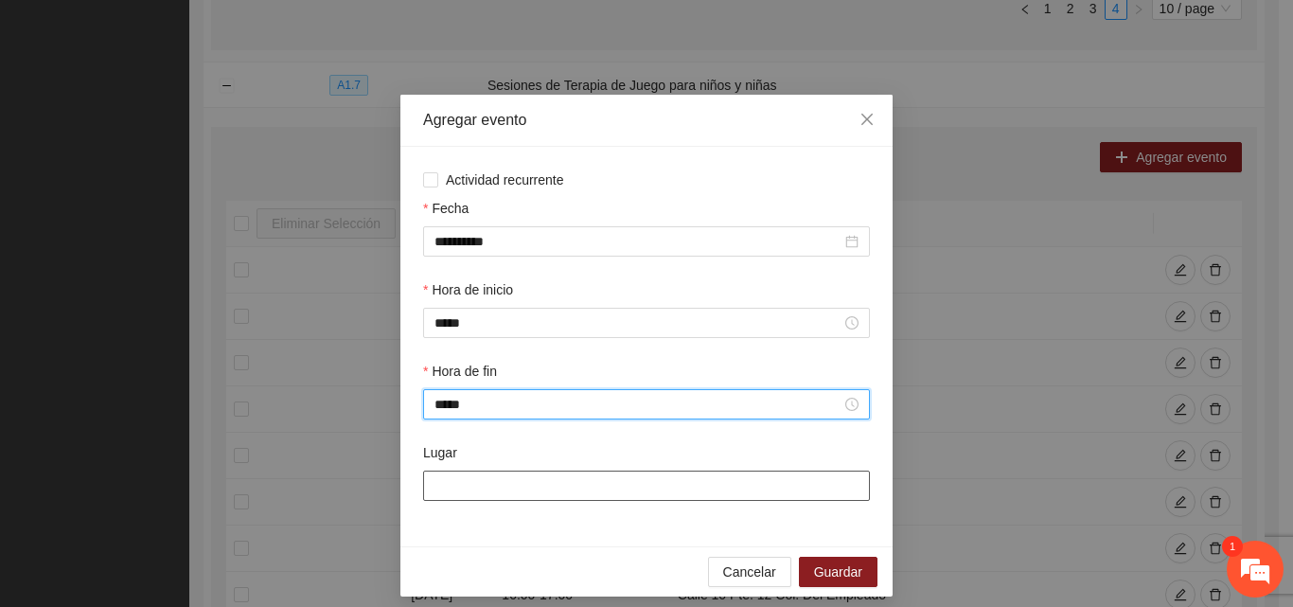
click at [499, 487] on input "Lugar" at bounding box center [646, 486] width 447 height 30
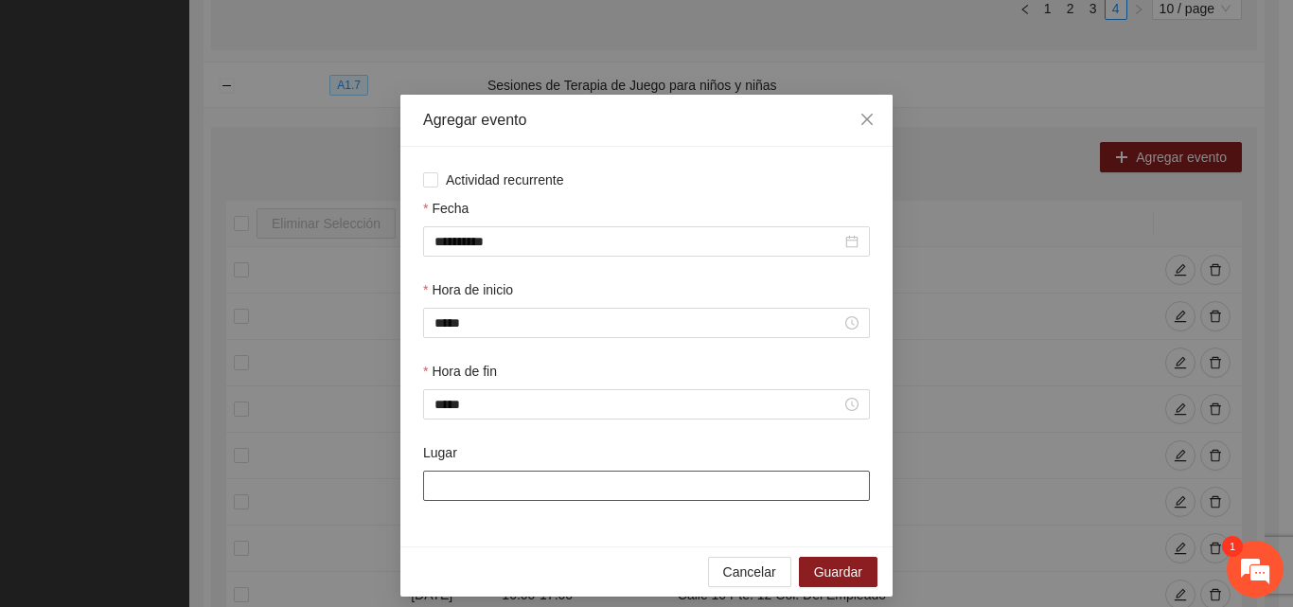
type input "**********"
click at [826, 570] on span "Guardar" at bounding box center [838, 571] width 48 height 21
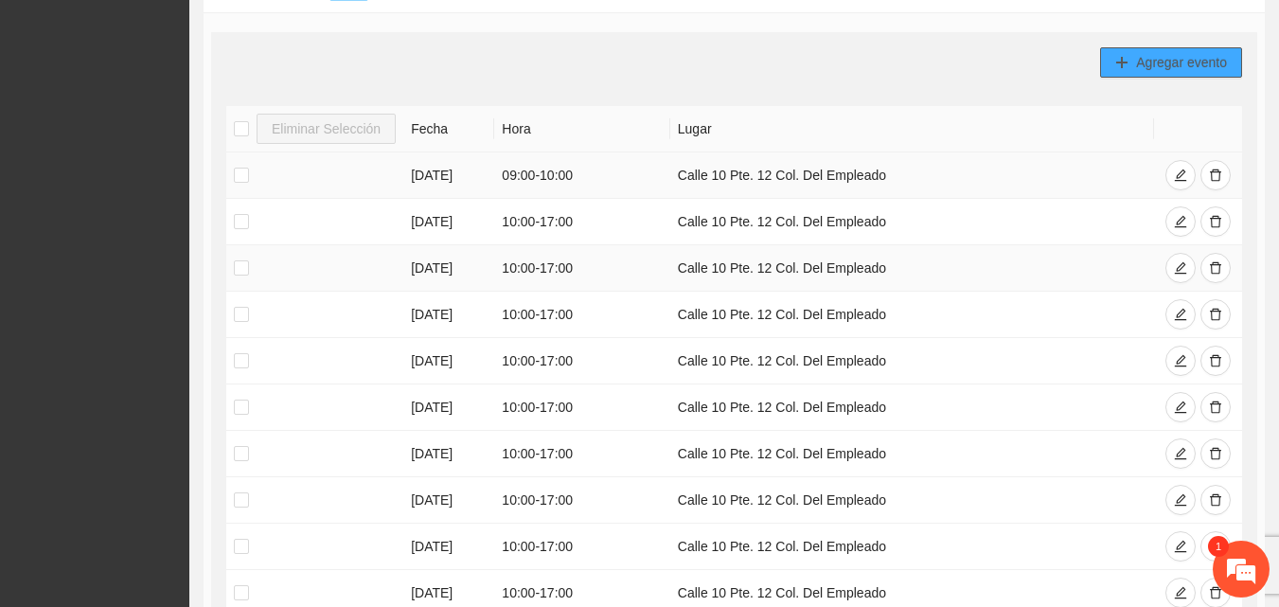
scroll to position [1878, 0]
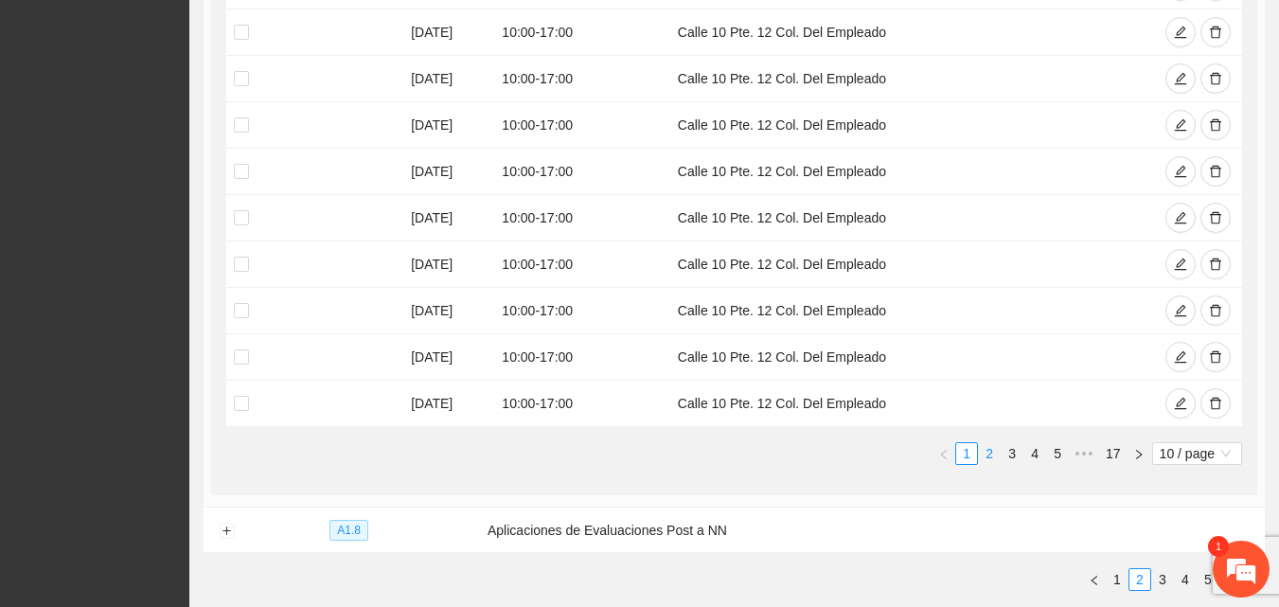
click at [988, 449] on link "2" at bounding box center [989, 453] width 21 height 21
click at [964, 452] on link "1" at bounding box center [966, 453] width 21 height 21
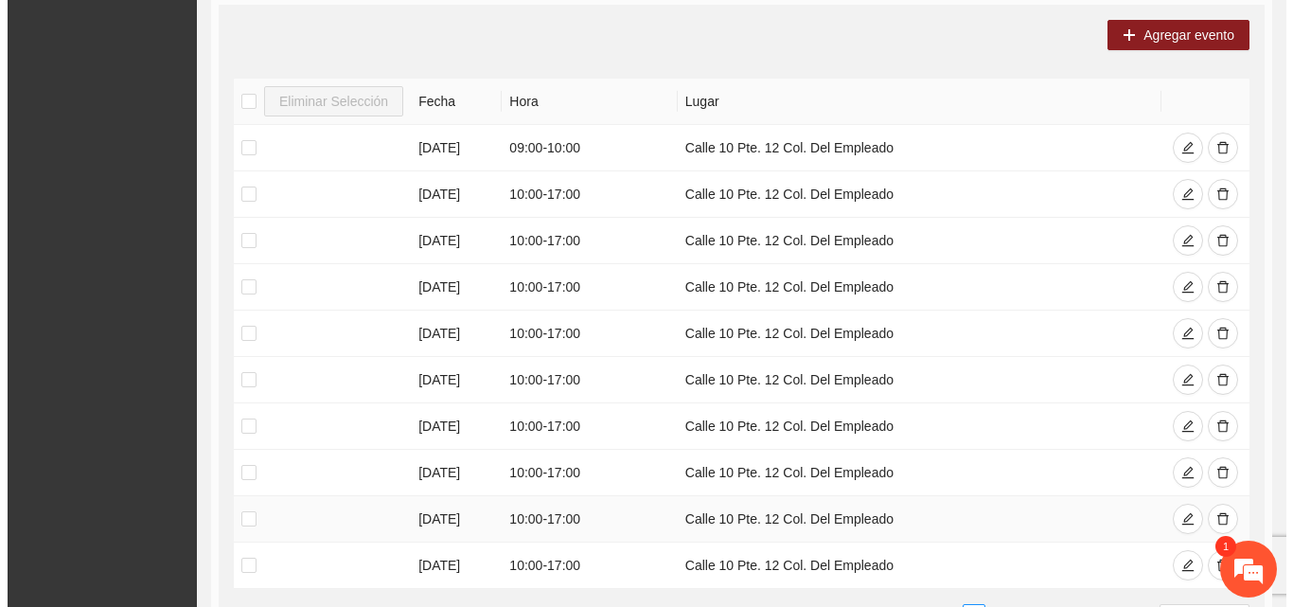
scroll to position [1689, 0]
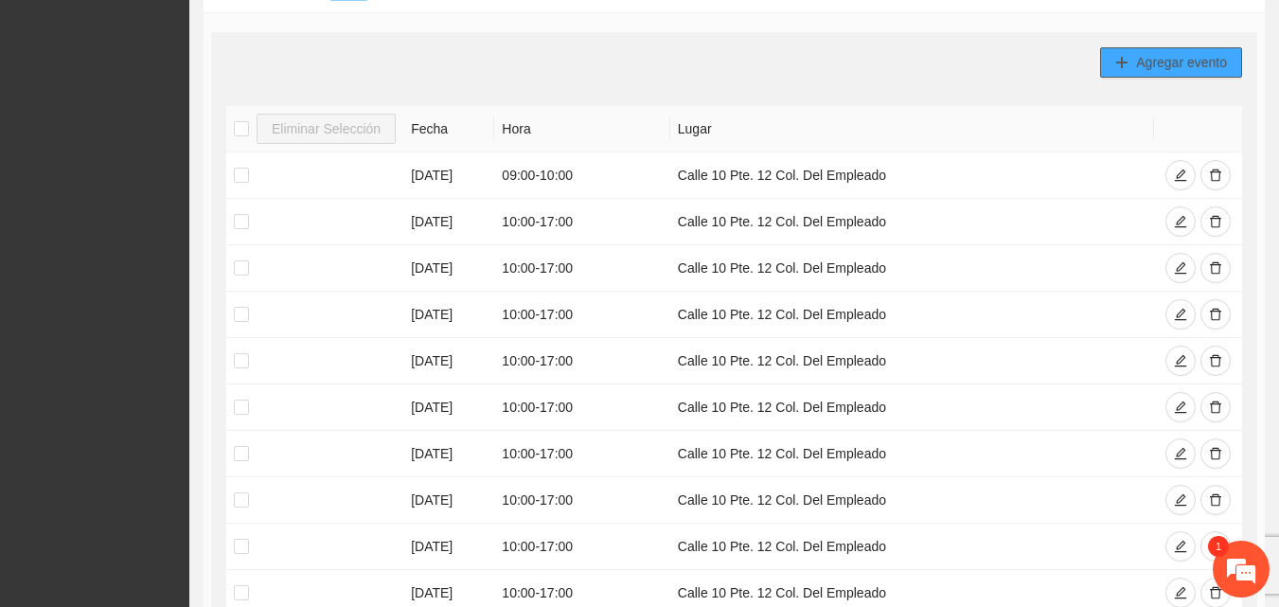
click at [1138, 66] on span "Agregar evento" at bounding box center [1181, 62] width 91 height 21
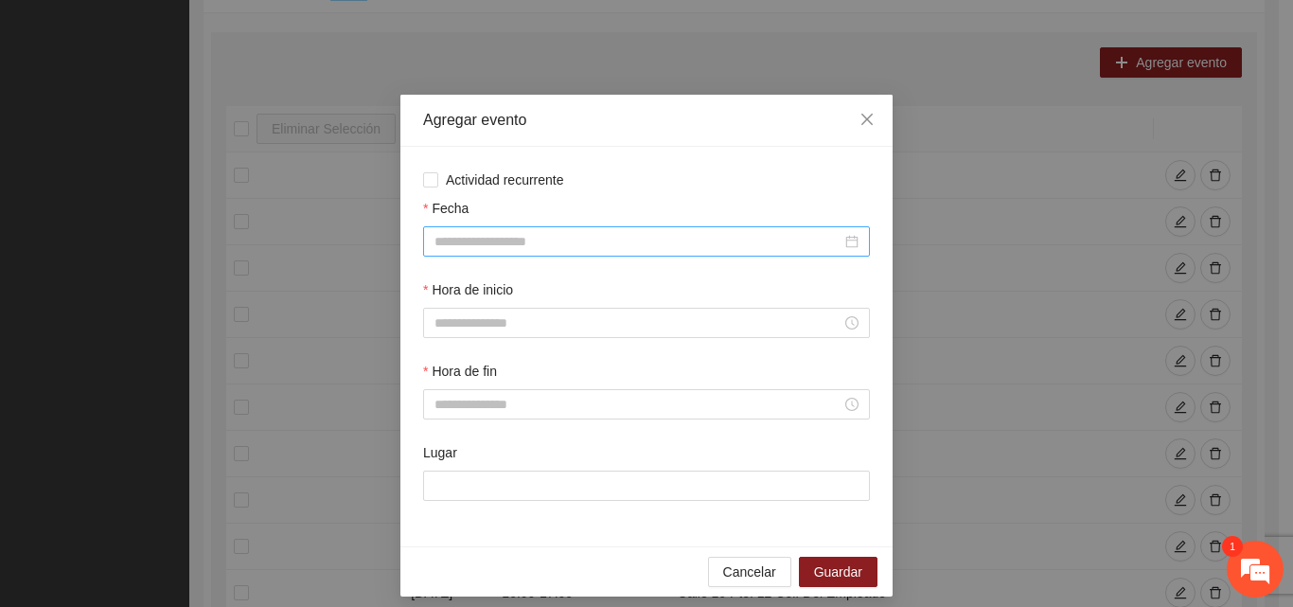
click at [521, 251] on input "Fecha" at bounding box center [638, 241] width 407 height 21
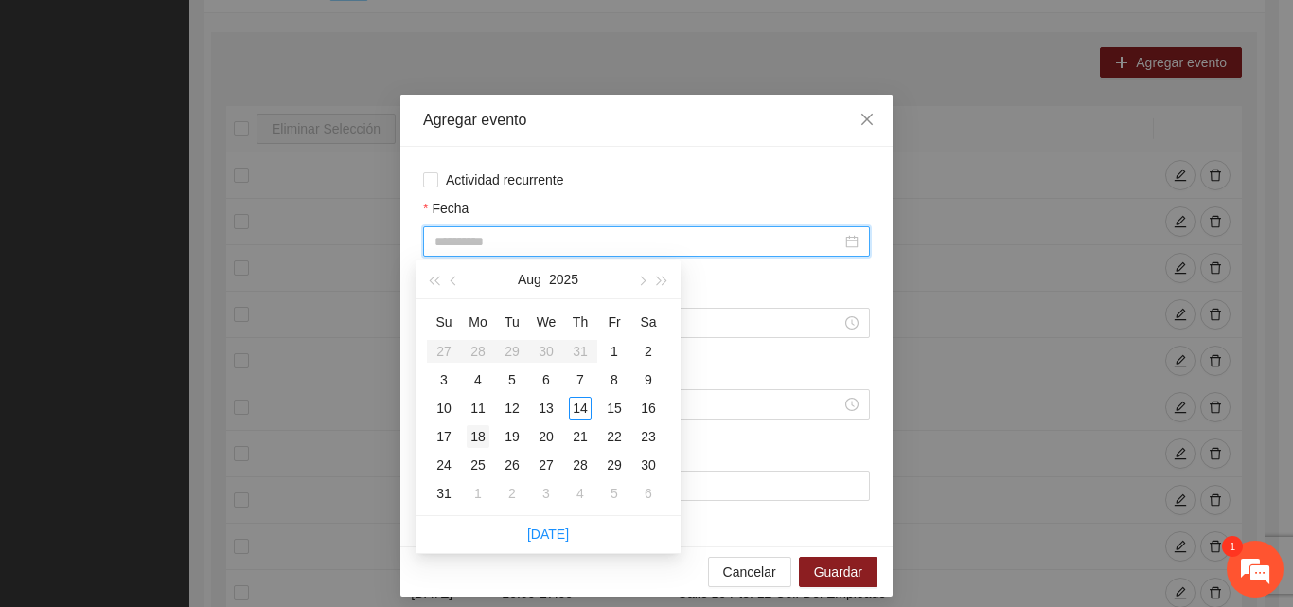
type input "**********"
click at [477, 435] on div "18" at bounding box center [478, 436] width 23 height 23
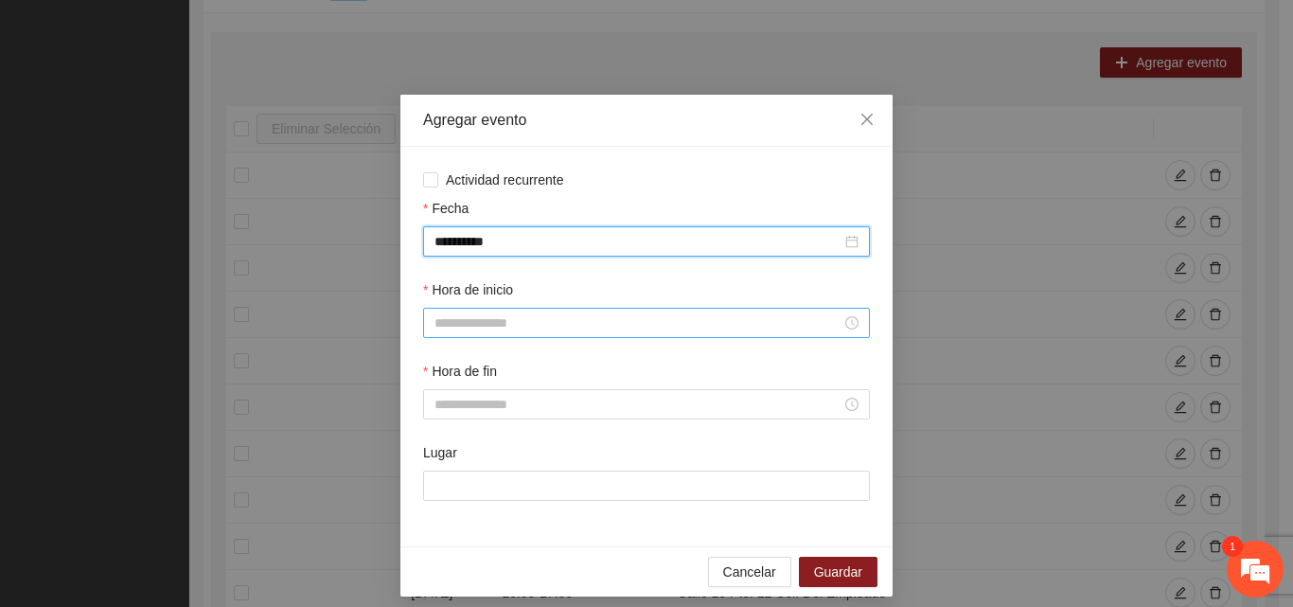
click at [498, 329] on input "Hora de inicio" at bounding box center [638, 322] width 407 height 21
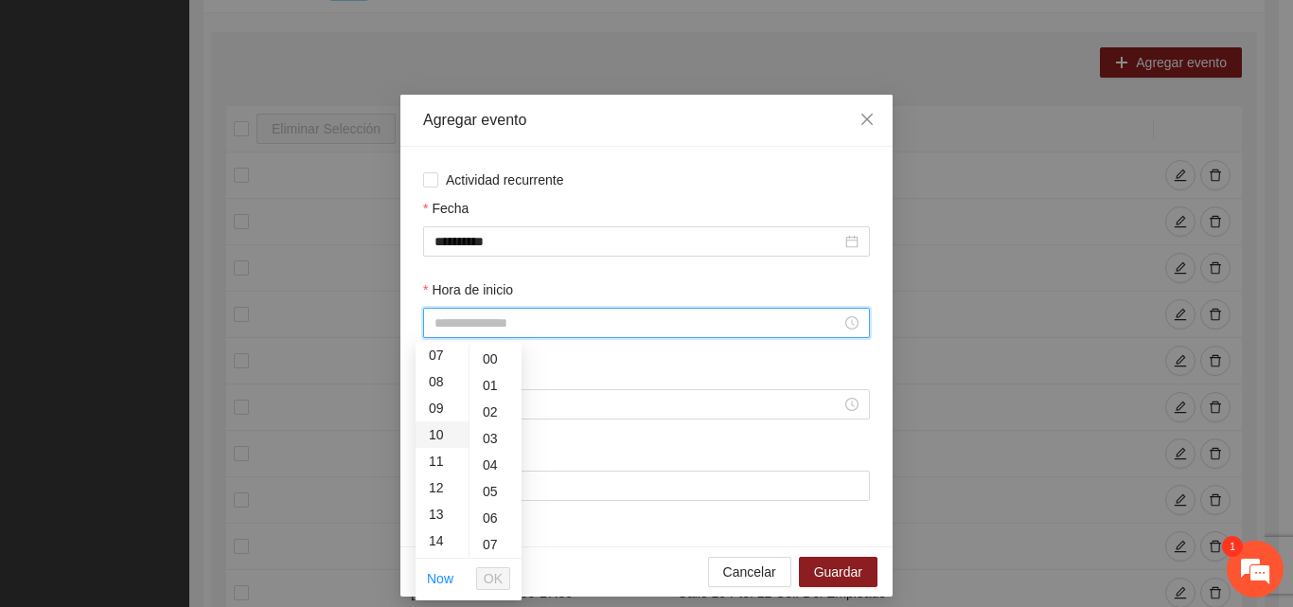
click at [435, 435] on div "10" at bounding box center [442, 434] width 53 height 27
type input "*****"
click at [505, 579] on button "OK" at bounding box center [493, 578] width 34 height 23
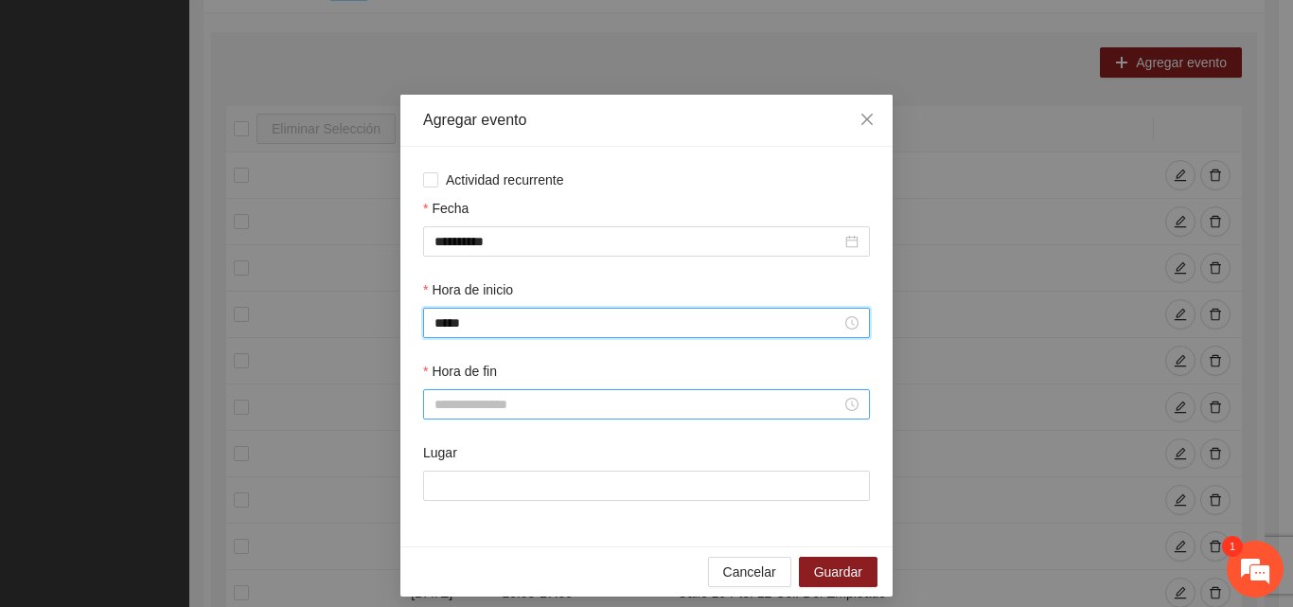
click at [519, 402] on input "Hora de fin" at bounding box center [638, 404] width 407 height 21
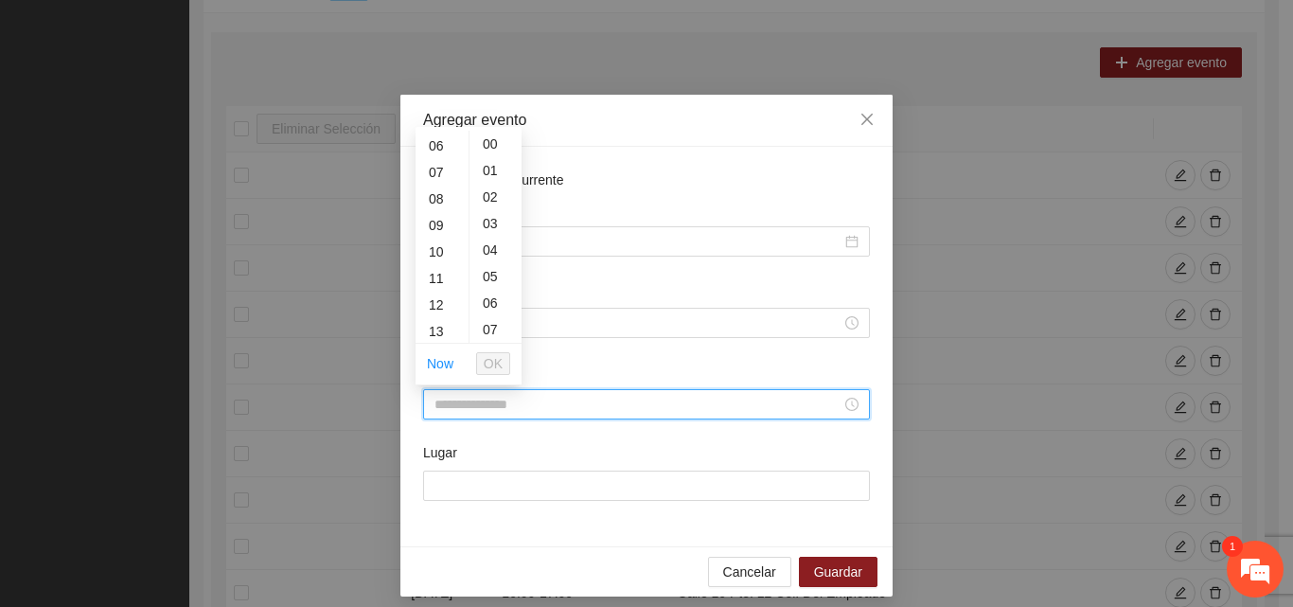
scroll to position [189, 0]
click at [437, 250] on div "11" at bounding box center [442, 246] width 53 height 27
type input "*****"
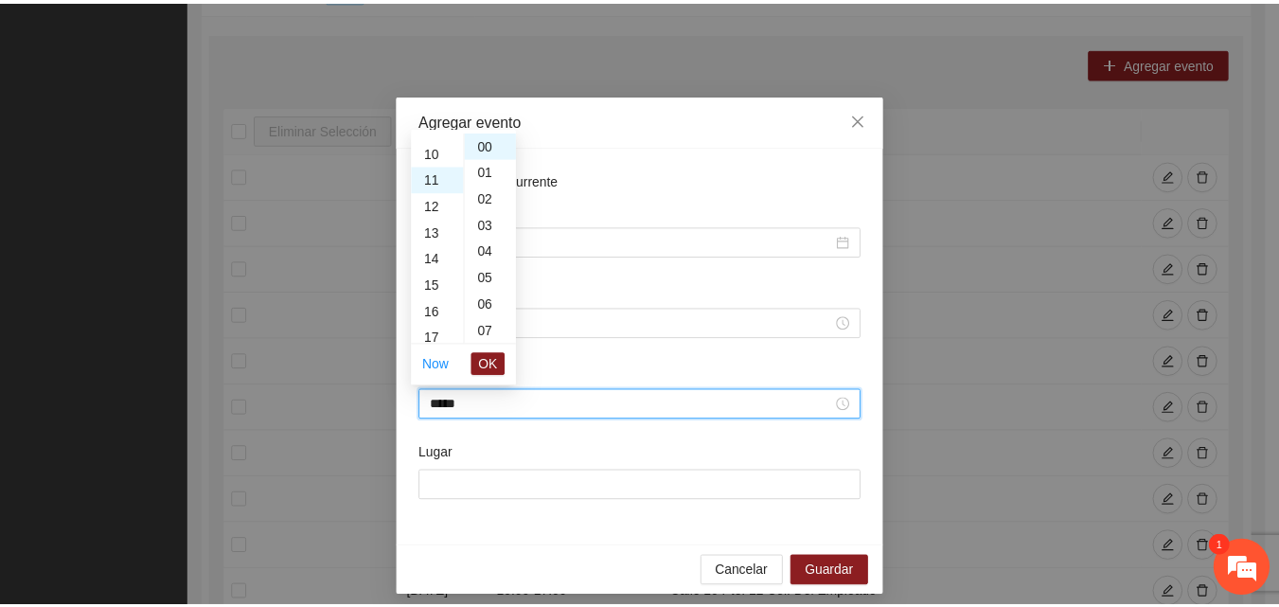
scroll to position [292, 0]
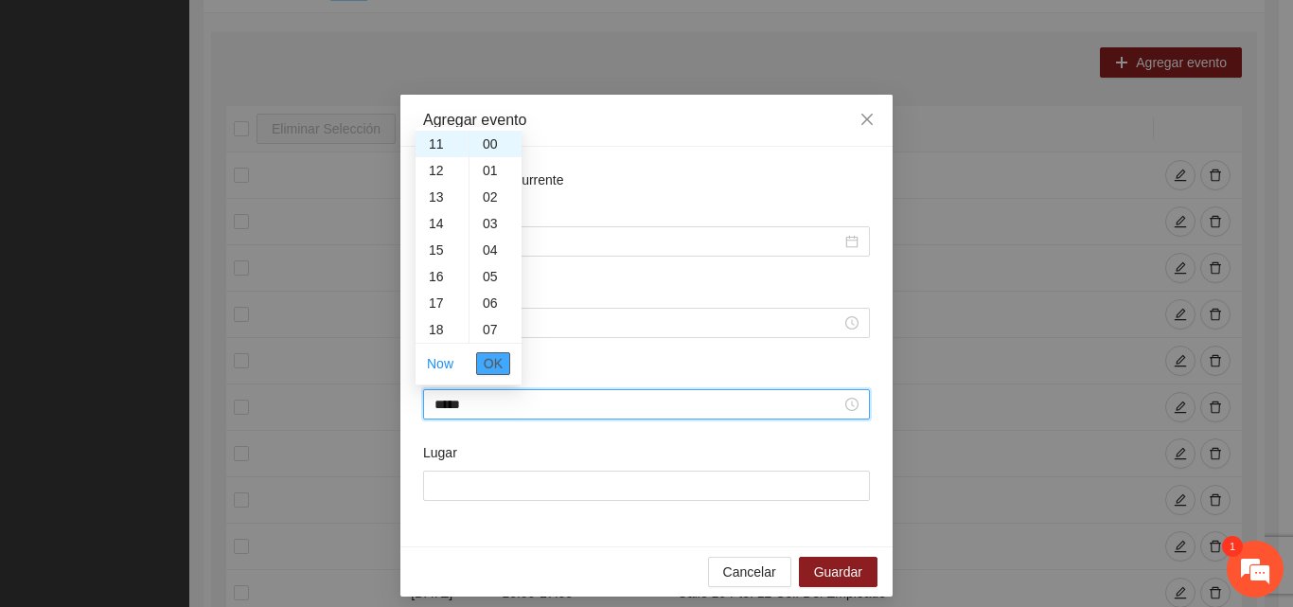
click at [488, 364] on span "OK" at bounding box center [493, 363] width 19 height 21
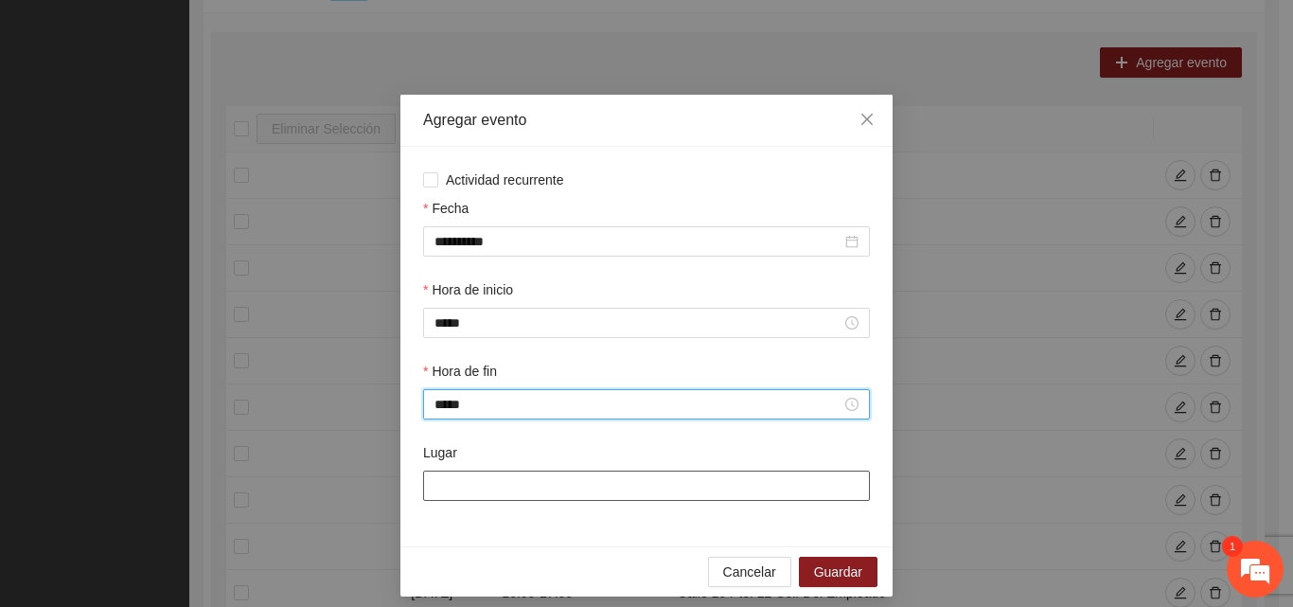
click at [493, 487] on input "Lugar" at bounding box center [646, 486] width 447 height 30
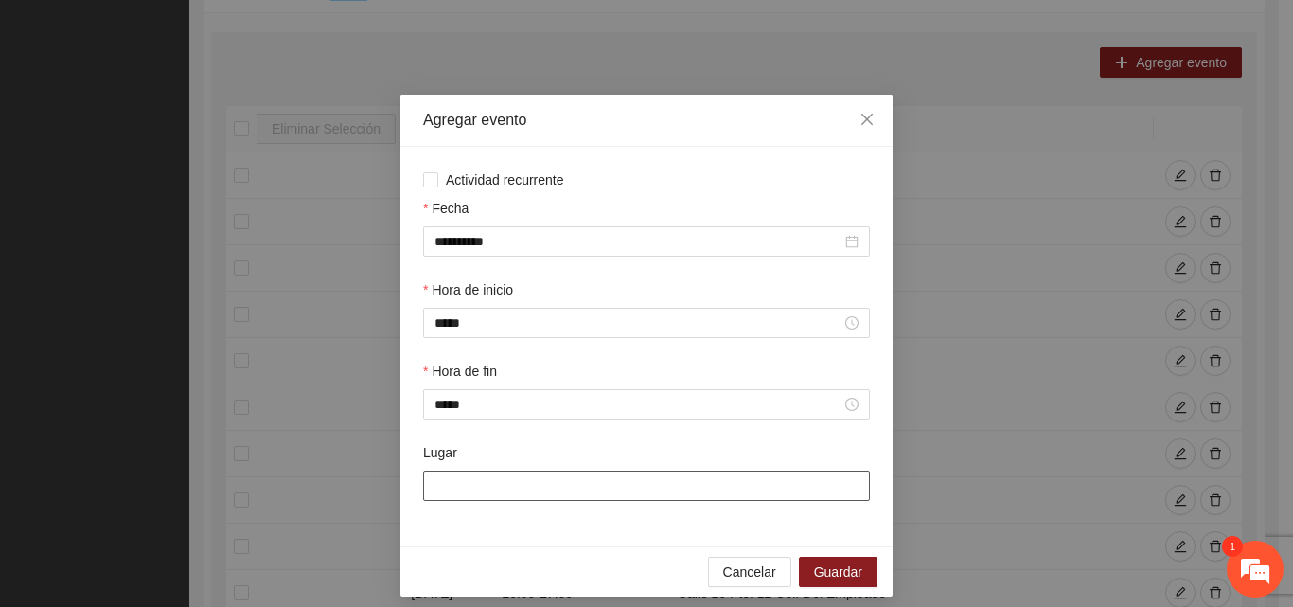
type input "**********"
click at [846, 579] on span "Guardar" at bounding box center [838, 571] width 48 height 21
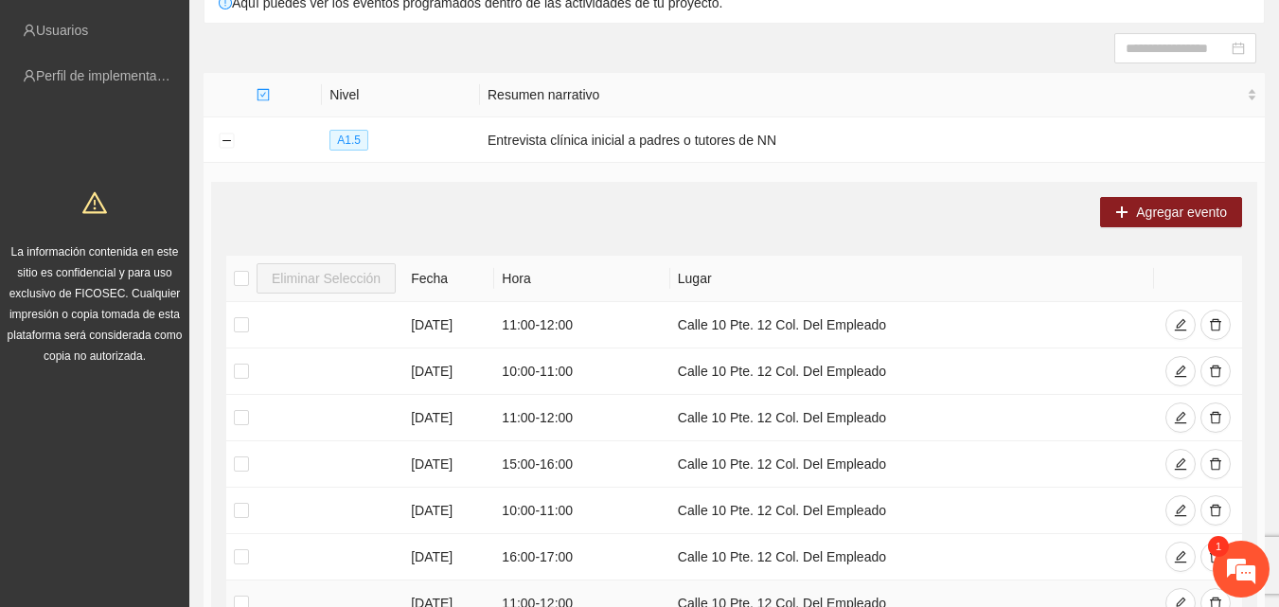
scroll to position [0, 0]
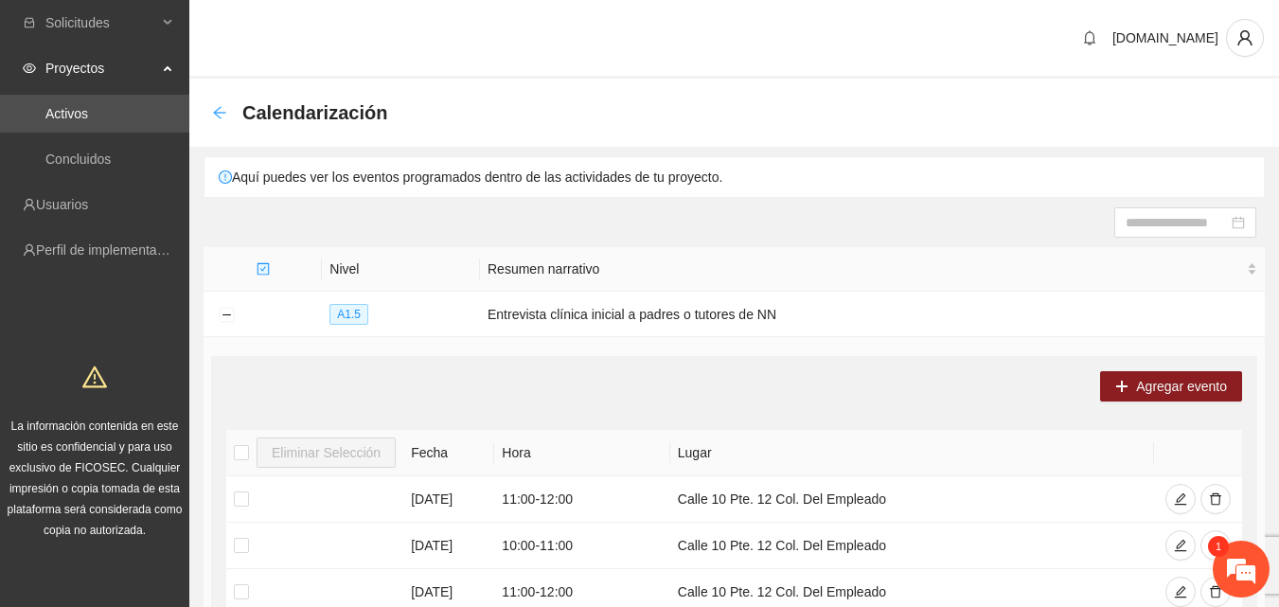
click at [221, 113] on icon "arrow-left" at bounding box center [219, 112] width 12 height 12
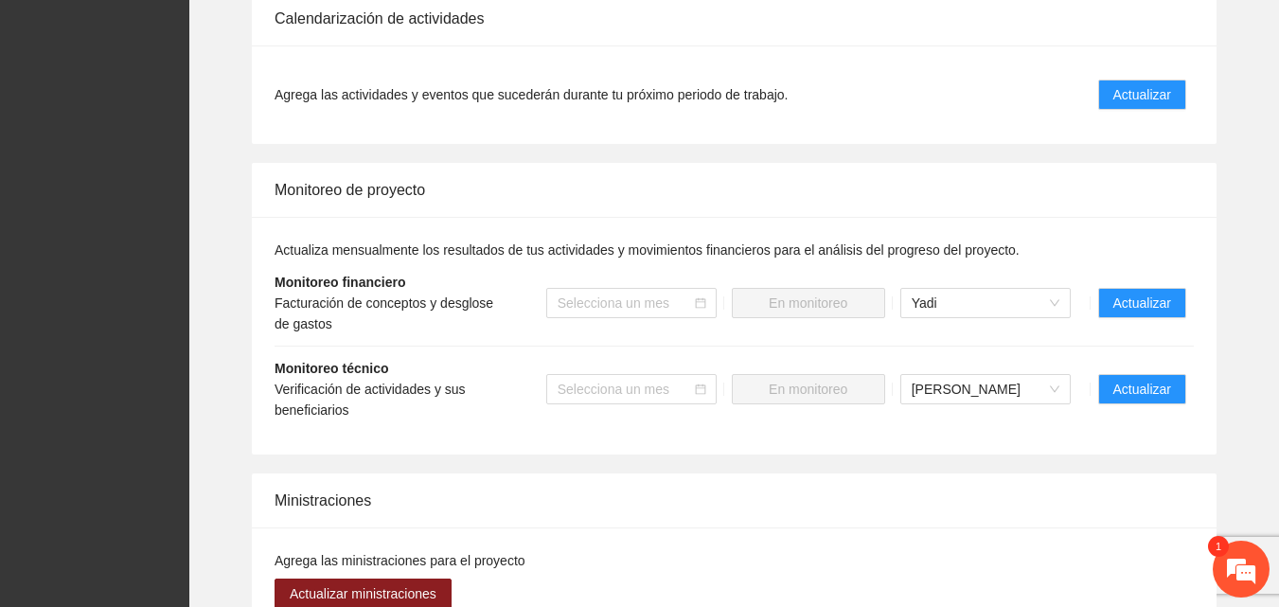
scroll to position [1893, 0]
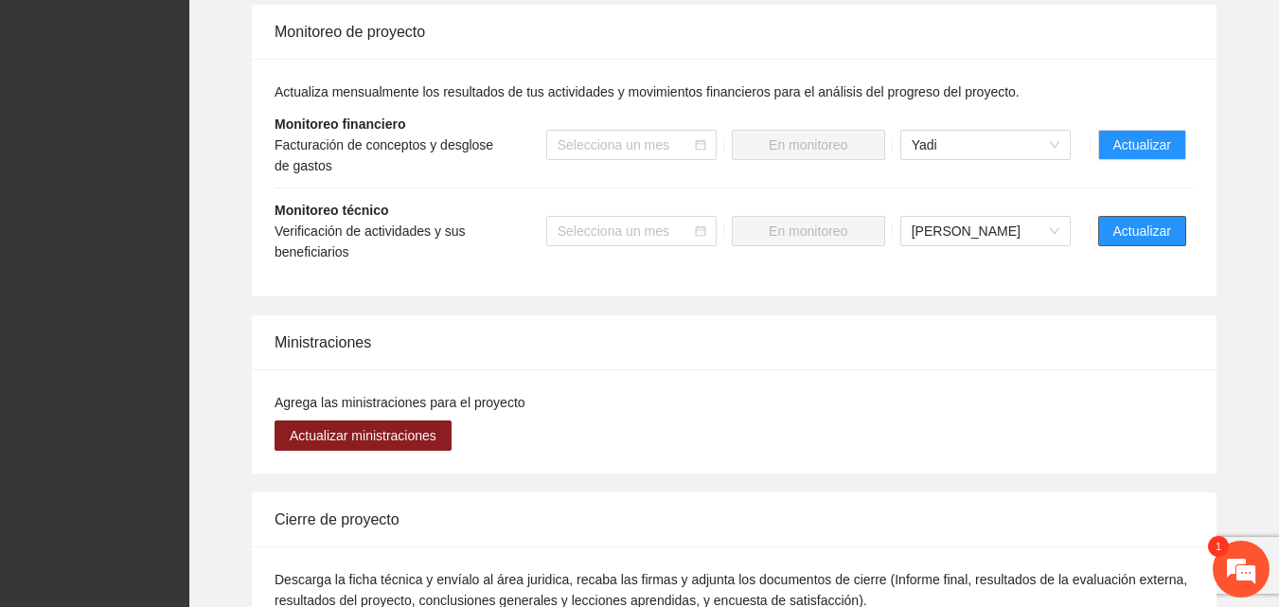
click at [1126, 232] on span "Actualizar" at bounding box center [1142, 231] width 58 height 21
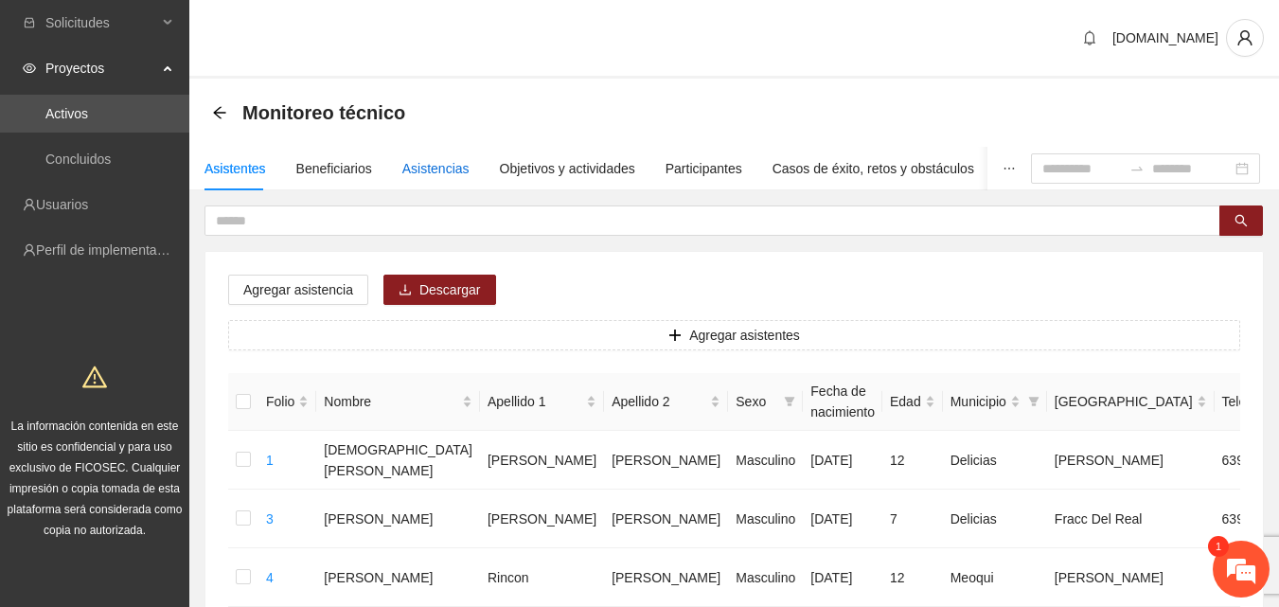
click at [434, 163] on div "Asistencias" at bounding box center [435, 168] width 67 height 21
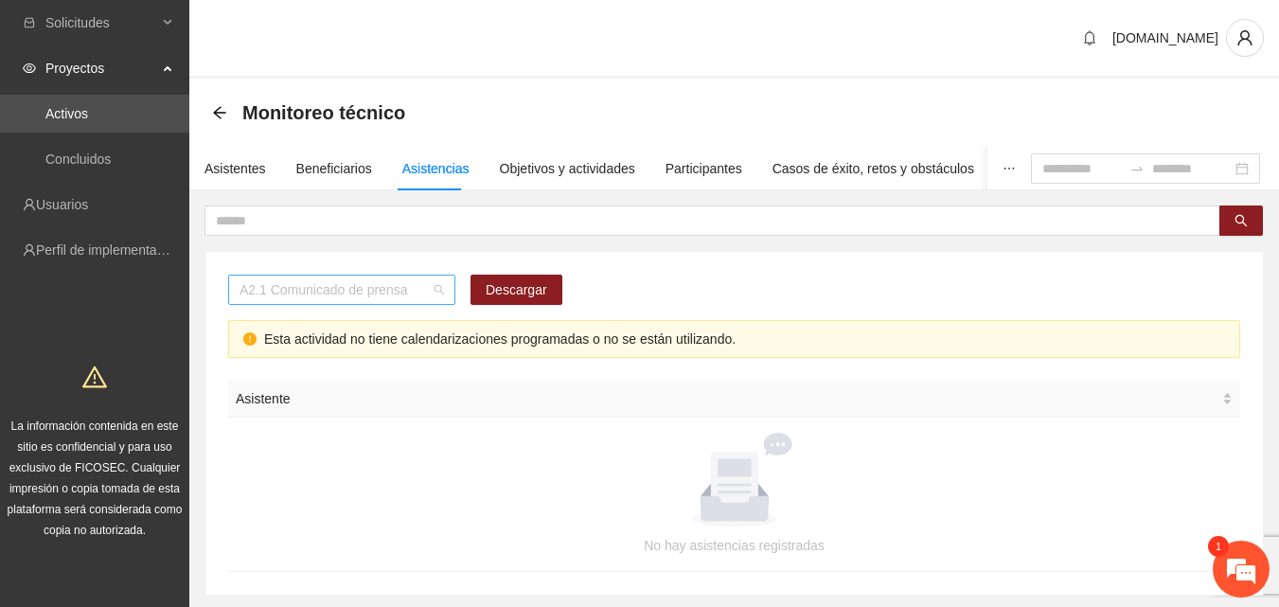
click at [437, 291] on span "A2.1 Comunicado de prensa" at bounding box center [342, 289] width 204 height 28
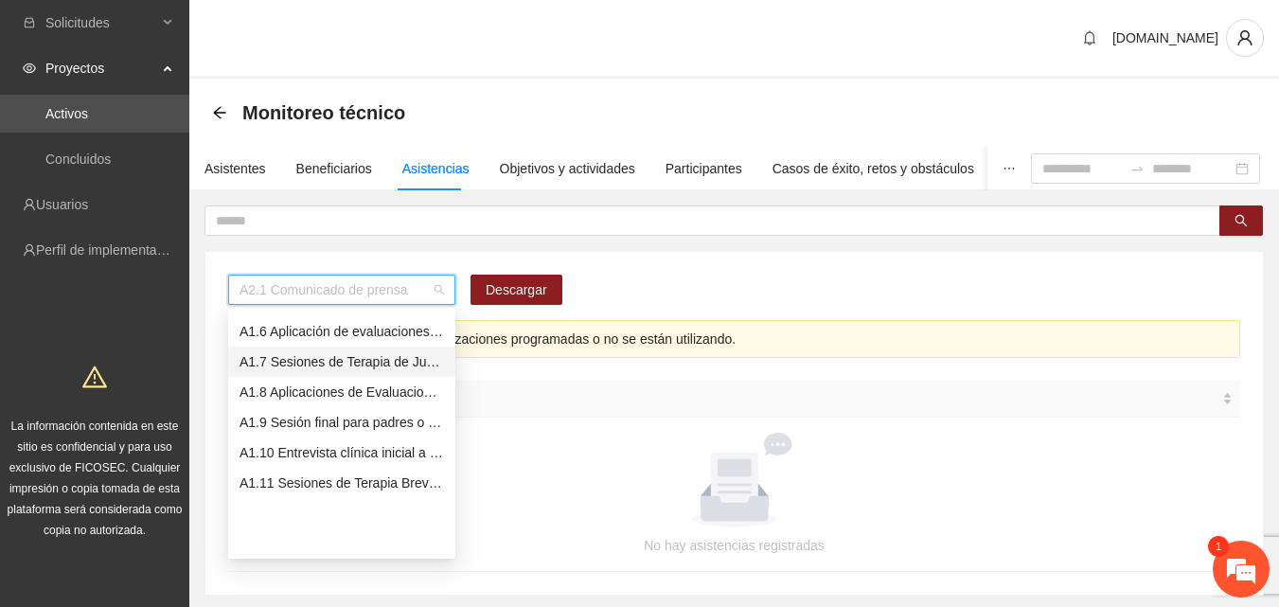
scroll to position [53, 0]
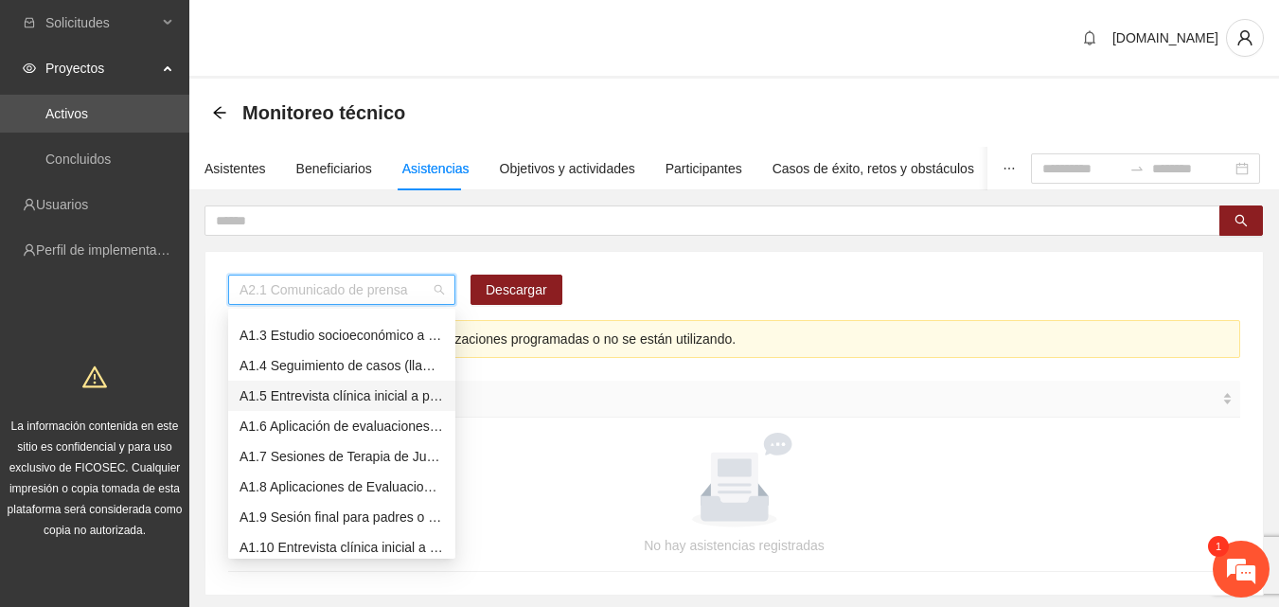
click at [328, 399] on div "A1.5 Entrevista clínica inicial a padres o tutores de NN" at bounding box center [342, 395] width 204 height 21
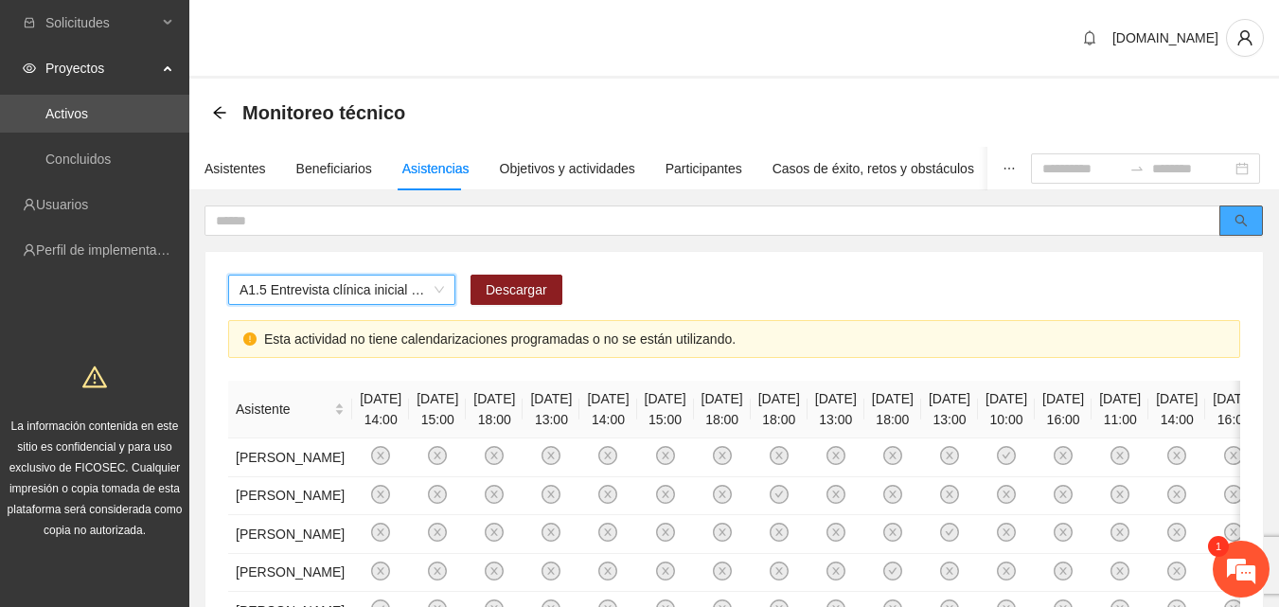
click at [1242, 227] on span "search" at bounding box center [1241, 221] width 13 height 15
click at [365, 284] on span "A1.5 Entrevista clínica inicial a padres o tutores de NN" at bounding box center [342, 289] width 204 height 28
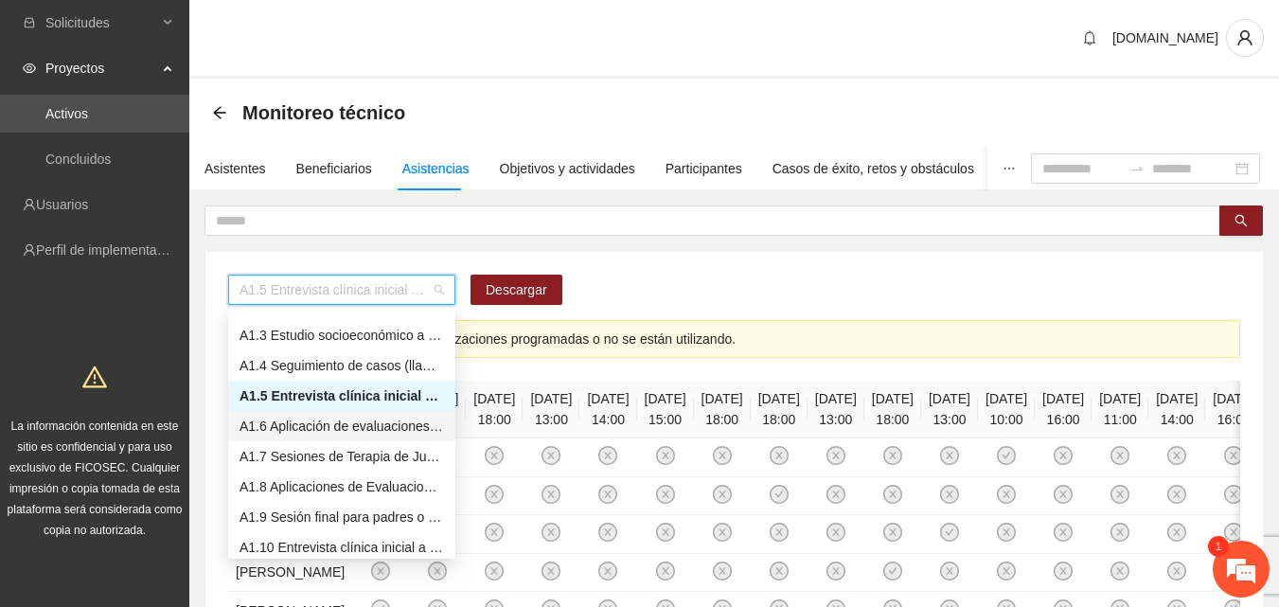
click at [319, 426] on div "A1.6 Aplicación de evaluaciones Pre a NN" at bounding box center [342, 426] width 204 height 21
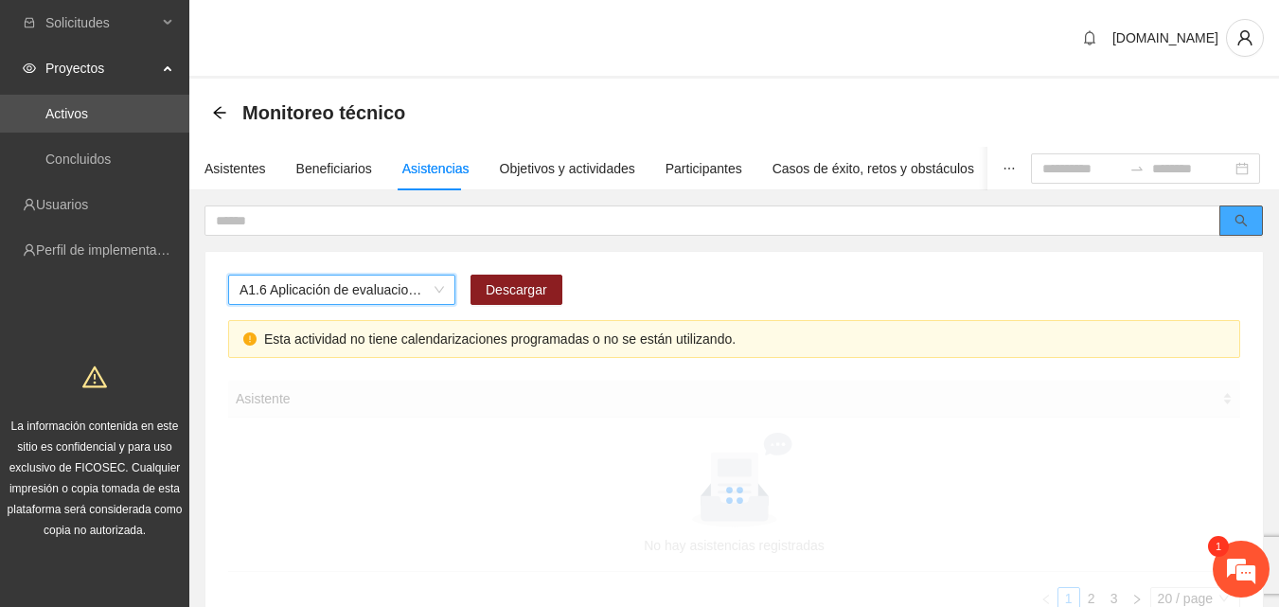
click at [1252, 223] on button "button" at bounding box center [1241, 220] width 44 height 30
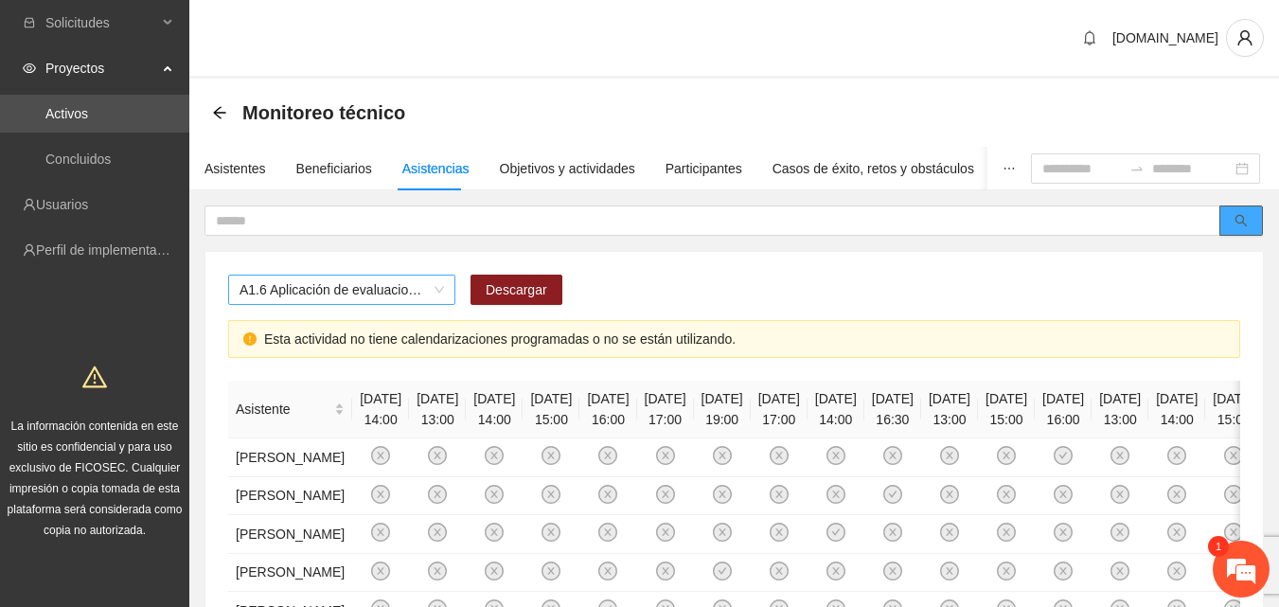
click at [438, 288] on span "A1.6 Aplicación de evaluaciones Pre a NN" at bounding box center [342, 289] width 204 height 28
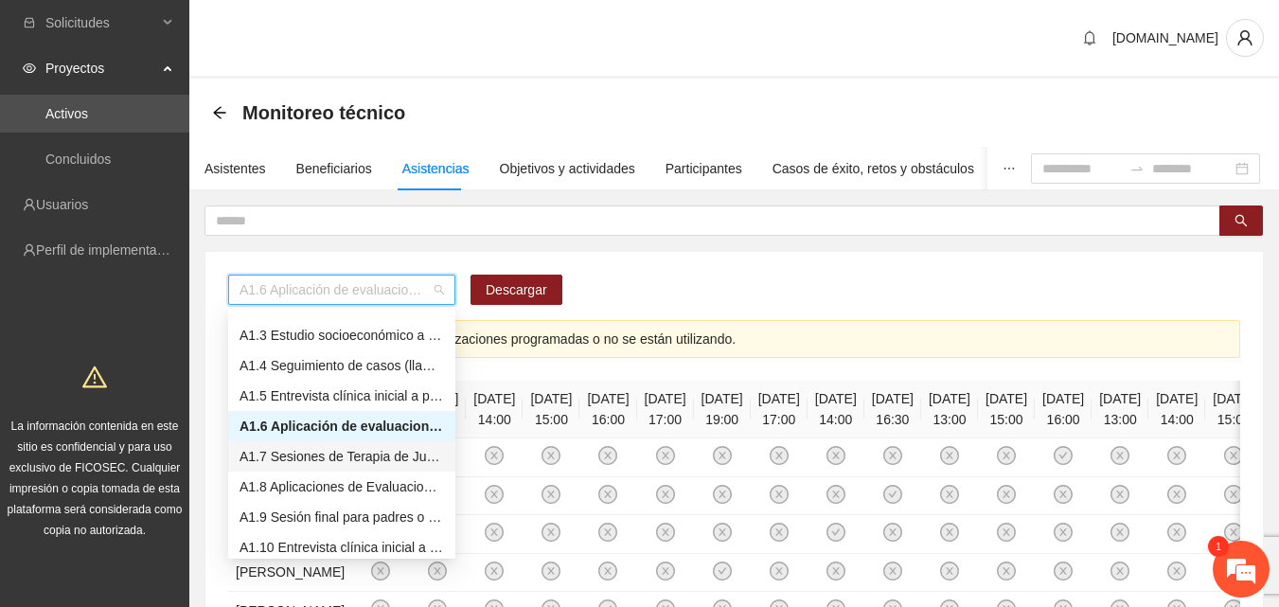
click at [360, 459] on div "A1.7 Sesiones de Terapia de Juego para niños y niñas" at bounding box center [342, 456] width 204 height 21
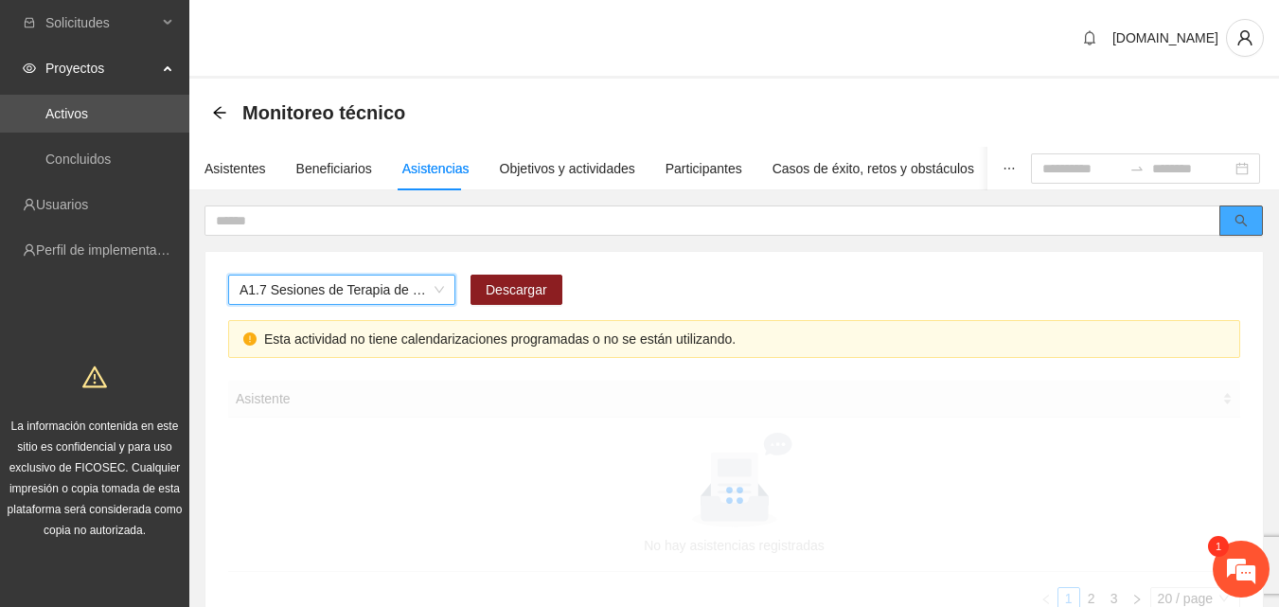
click at [1251, 222] on button "button" at bounding box center [1241, 220] width 44 height 30
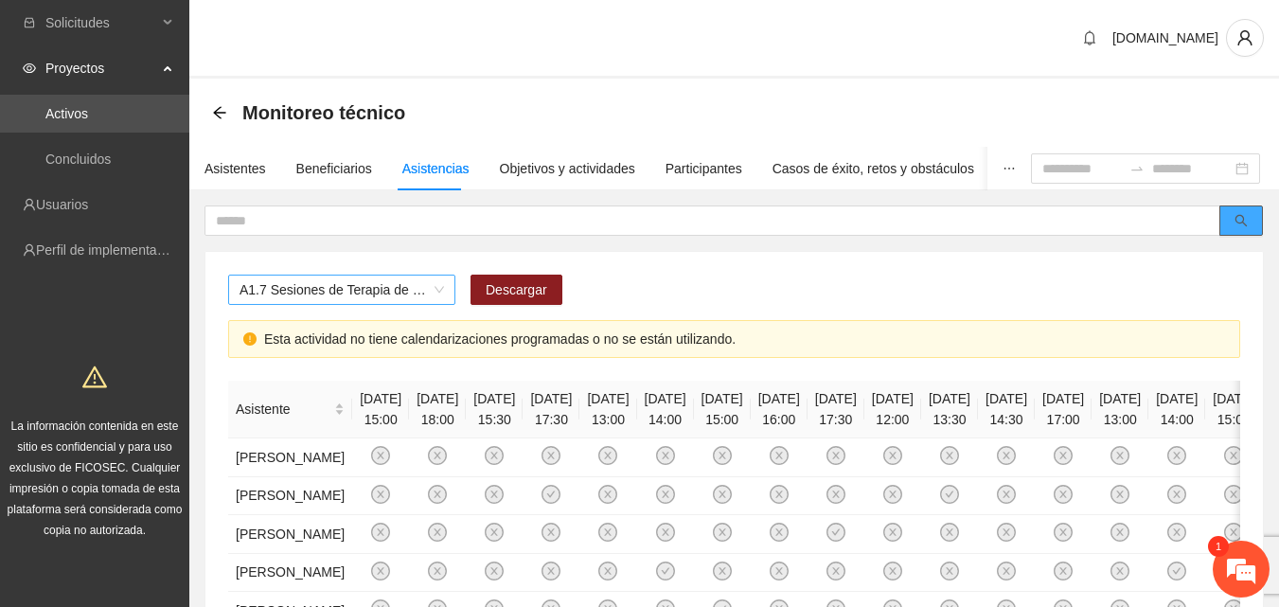
click at [431, 296] on span "A1.7 Sesiones de Terapia de Juego para niños y niñas" at bounding box center [342, 289] width 204 height 28
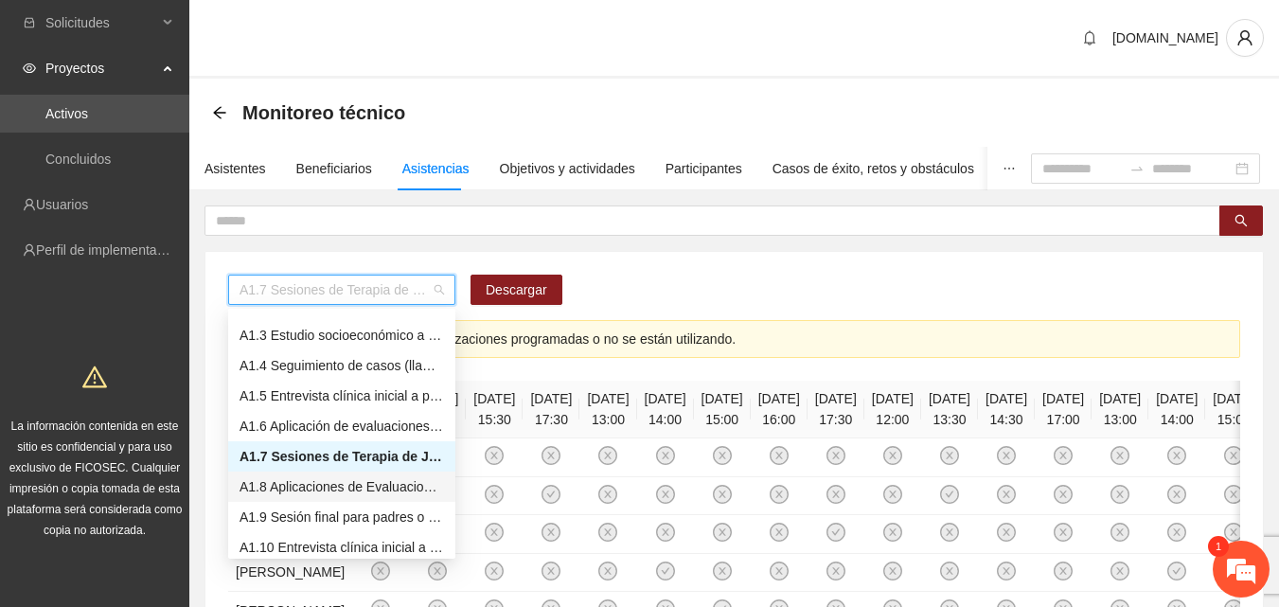
click at [310, 490] on div "A1.8 Aplicaciones de Evaluaciones Post a NN" at bounding box center [342, 486] width 204 height 21
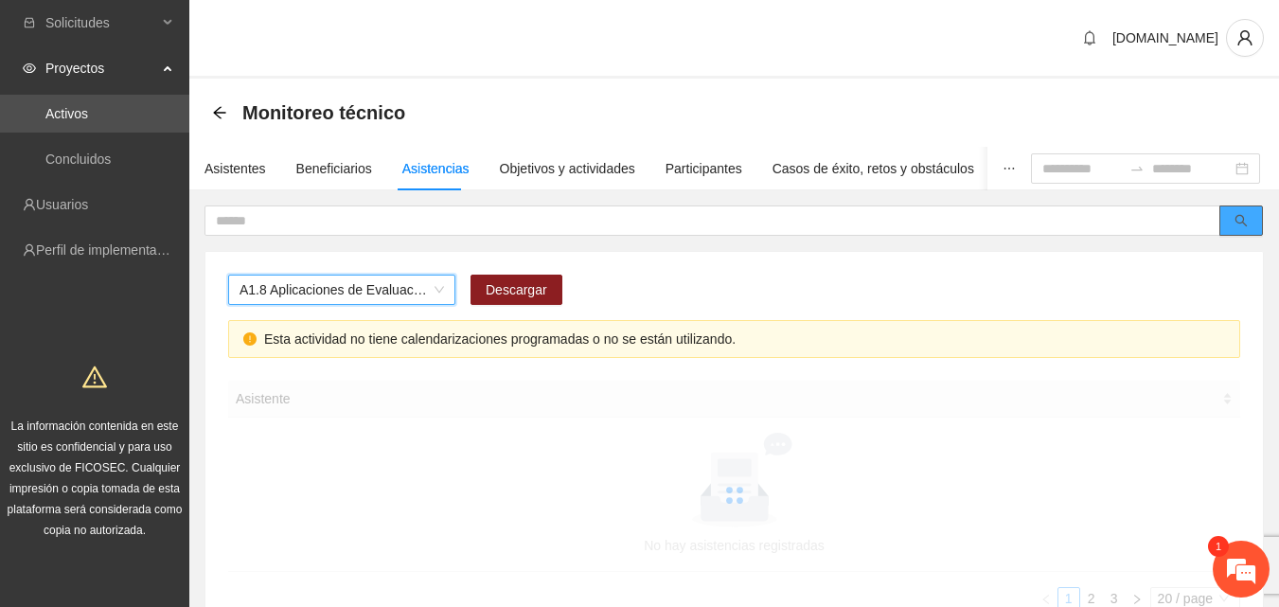
click at [1234, 226] on button "button" at bounding box center [1241, 220] width 44 height 30
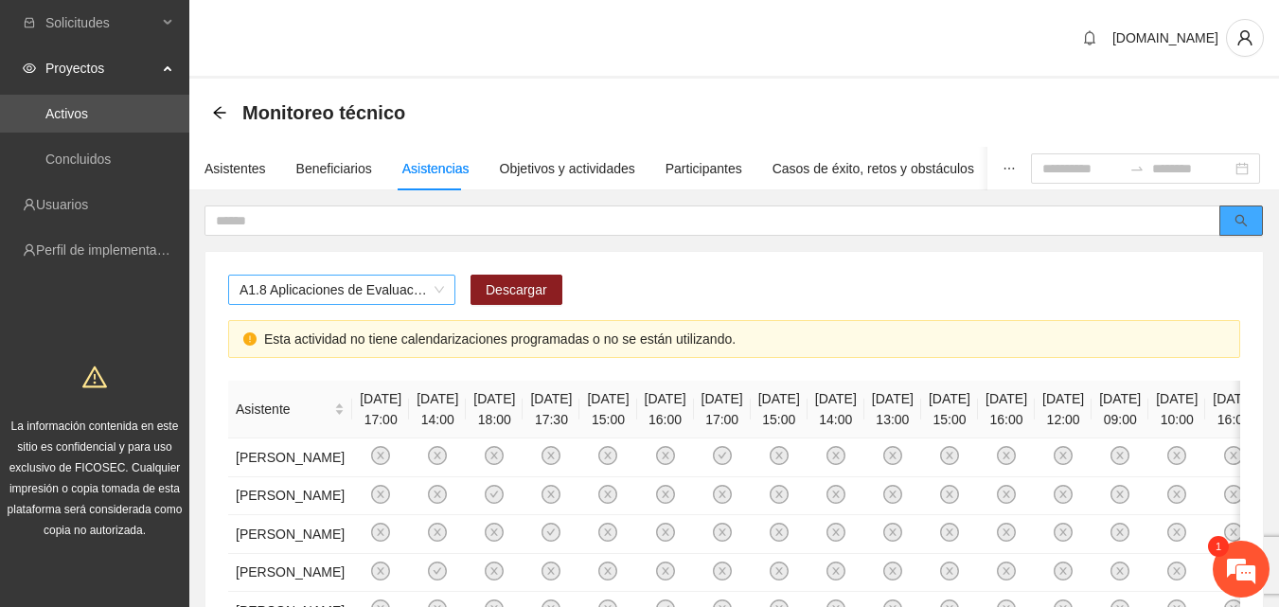
click at [359, 293] on span "A1.8 Aplicaciones de Evaluaciones Post a NN" at bounding box center [342, 289] width 204 height 28
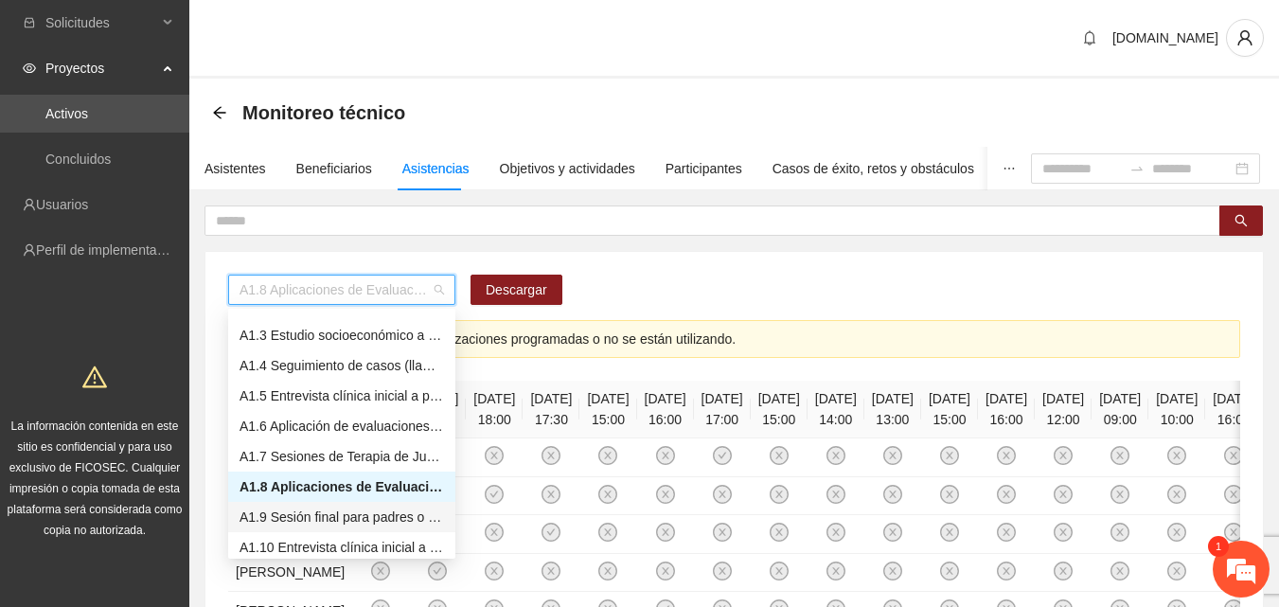
click at [310, 518] on div "A1.9 Sesión final para padres o tutores de NN" at bounding box center [342, 516] width 204 height 21
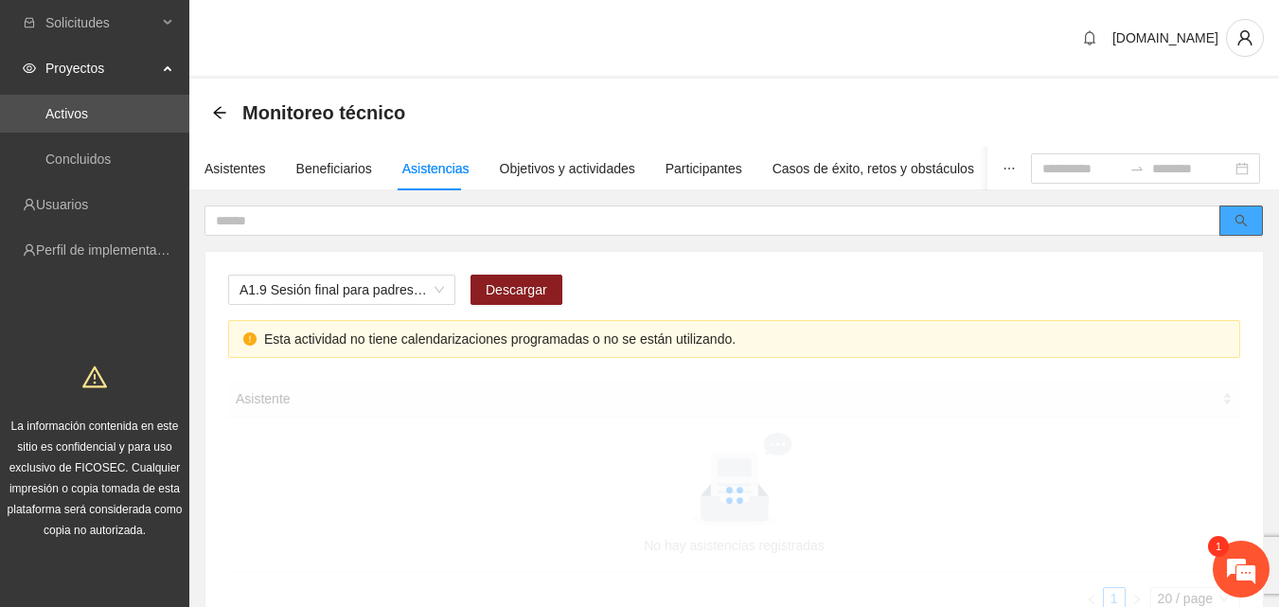
click at [1234, 227] on button "button" at bounding box center [1241, 220] width 44 height 30
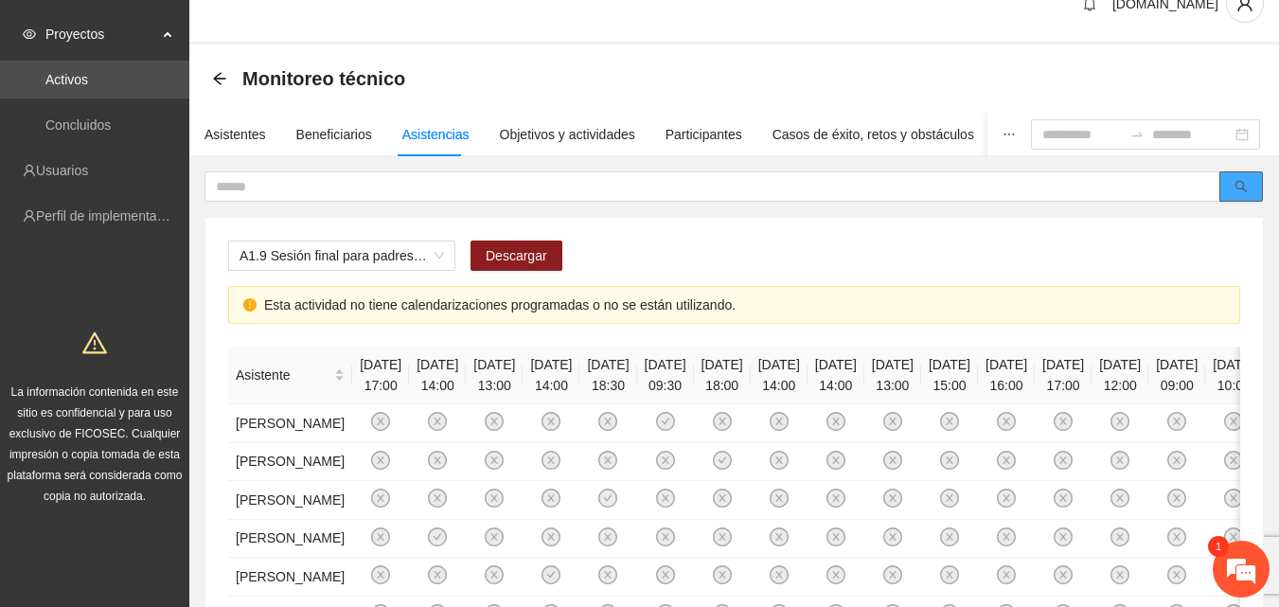
scroll to position [95, 0]
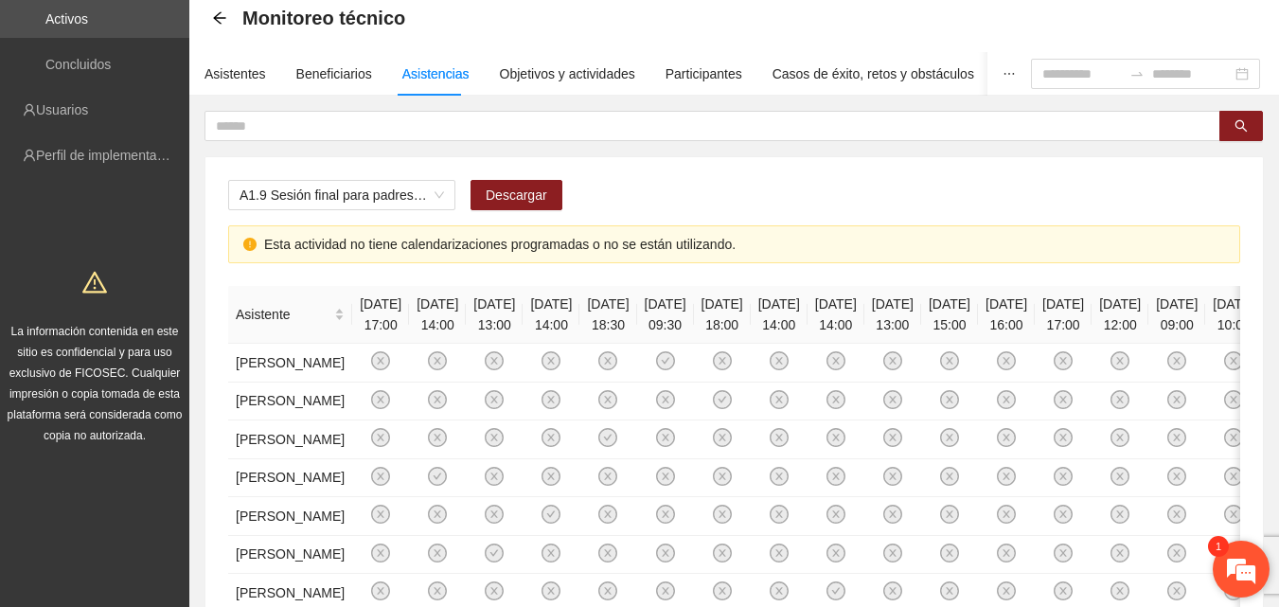
drag, startPoint x: 1233, startPoint y: 569, endPoint x: 329, endPoint y: 94, distance: 1021.4
click at [1233, 570] on em at bounding box center [1241, 568] width 51 height 51
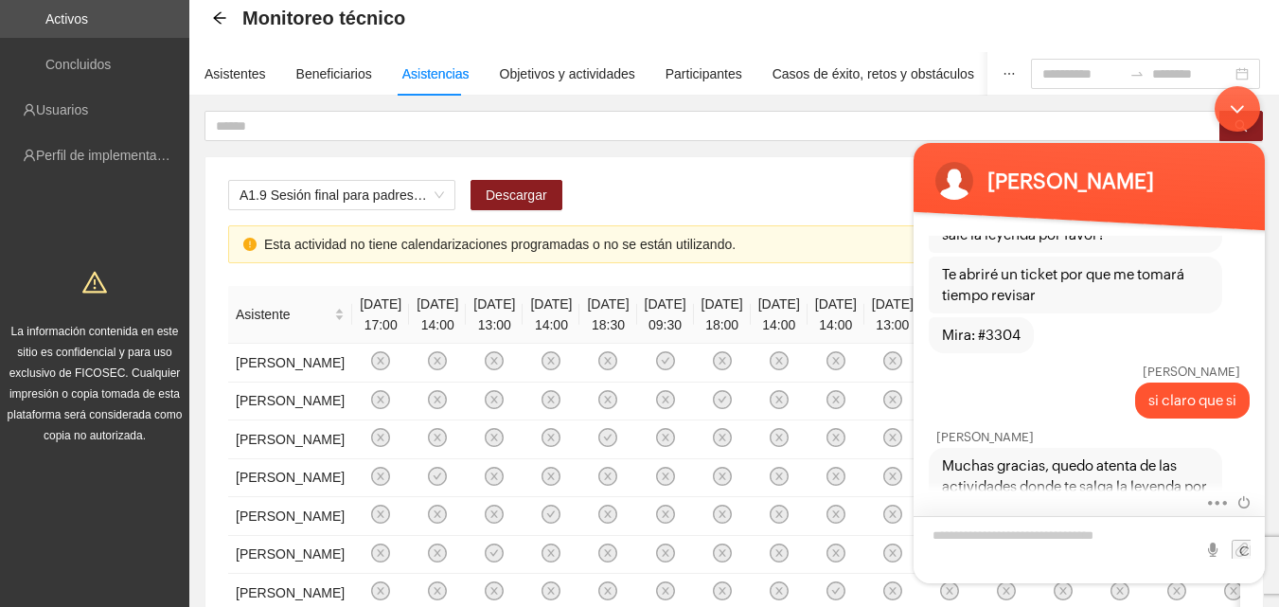
click at [985, 550] on textarea "Escriba su mensaje y pulse “Intro”" at bounding box center [1089, 549] width 351 height 67
type textarea "**********"
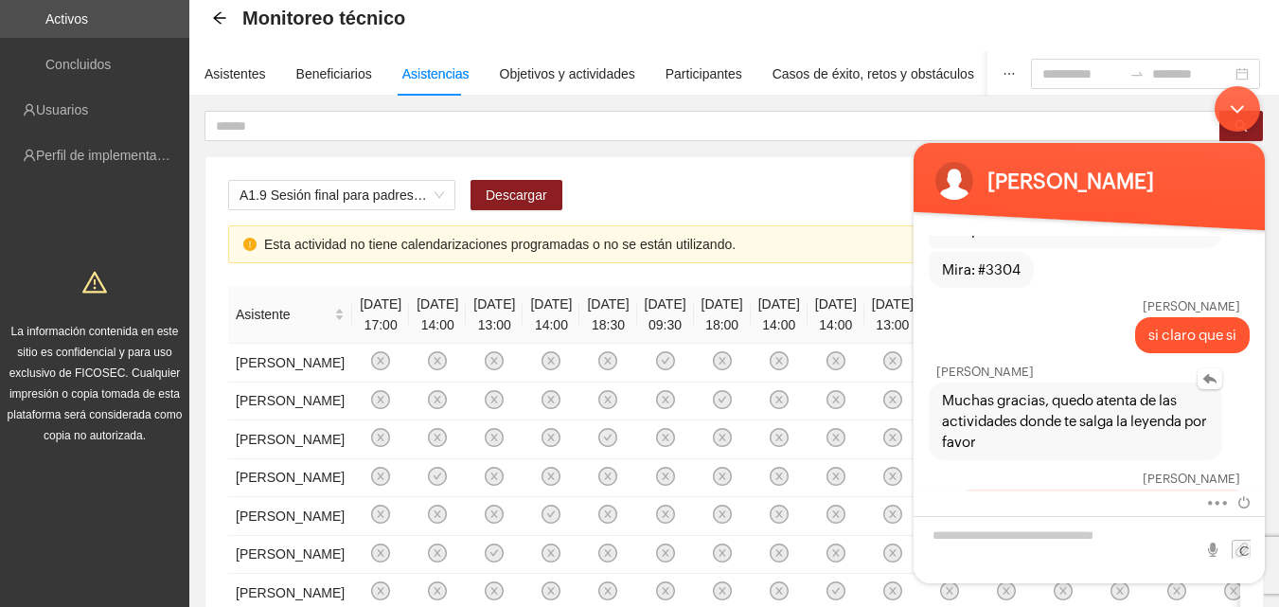
click at [1164, 390] on span "Muchas gracias, quedo atenta de las actividades donde te salga la leyenda por f…" at bounding box center [1075, 421] width 267 height 62
click at [1210, 368] on em at bounding box center [1210, 378] width 25 height 21
click at [1014, 537] on textarea "Escriba su mensaje y pulse “Intro”" at bounding box center [1089, 549] width 351 height 67
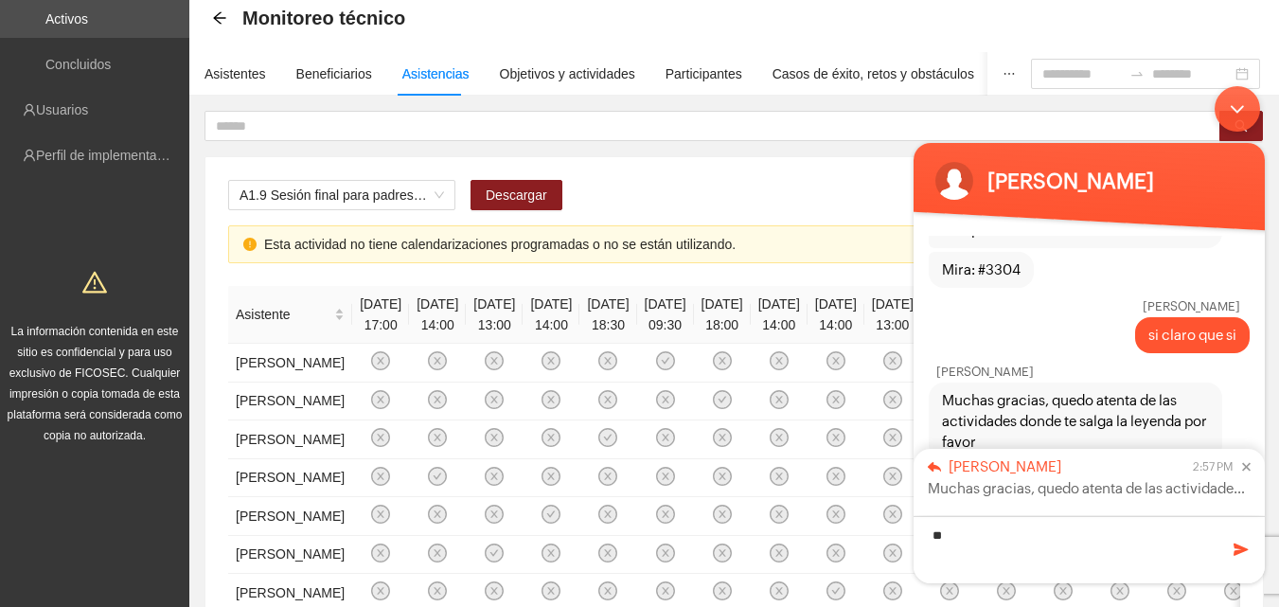
type textarea "*"
click at [1248, 468] on em at bounding box center [1242, 467] width 18 height 9
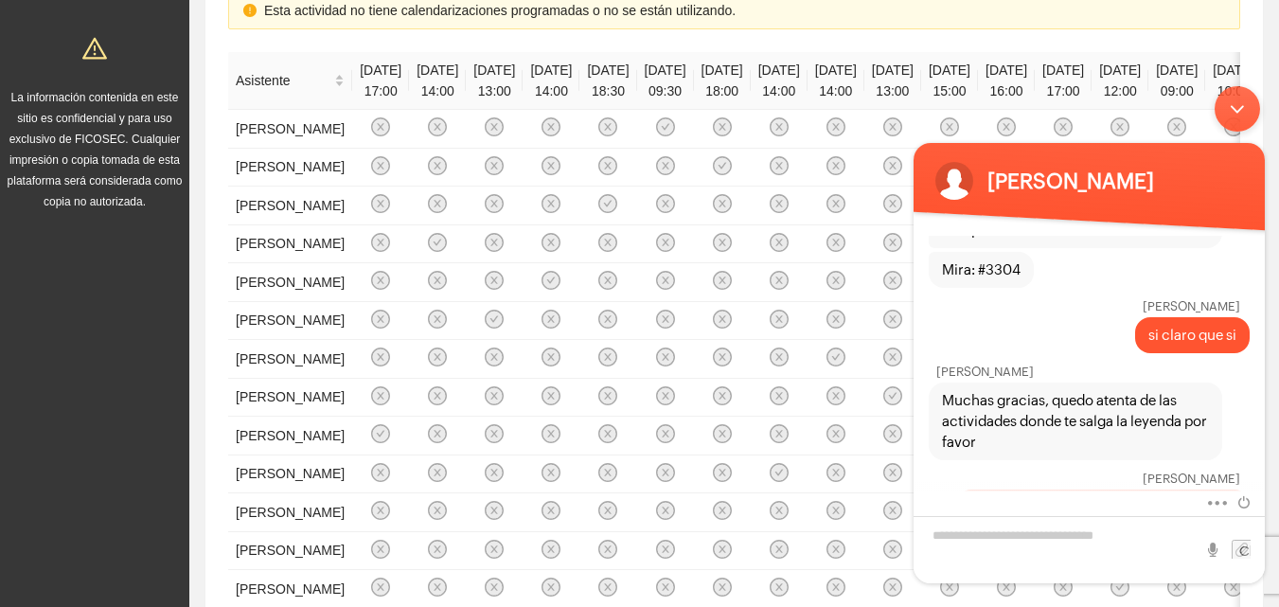
scroll to position [379, 0]
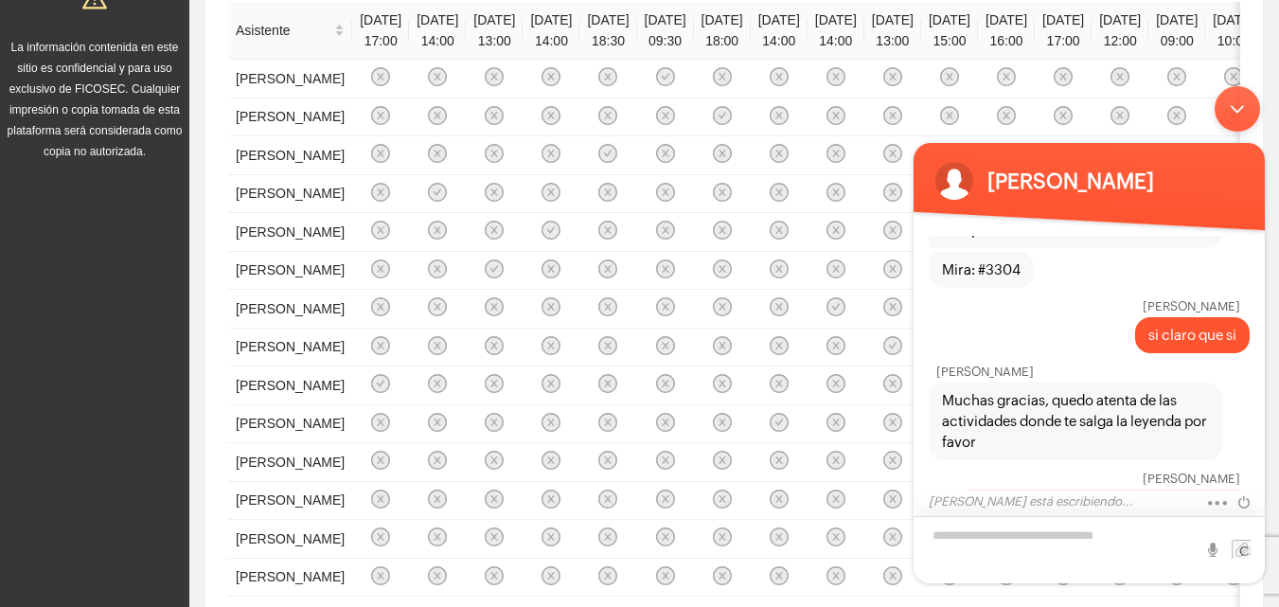
click at [1098, 541] on textarea "Escriba su mensaje y pulse “Intro”" at bounding box center [1089, 549] width 351 height 67
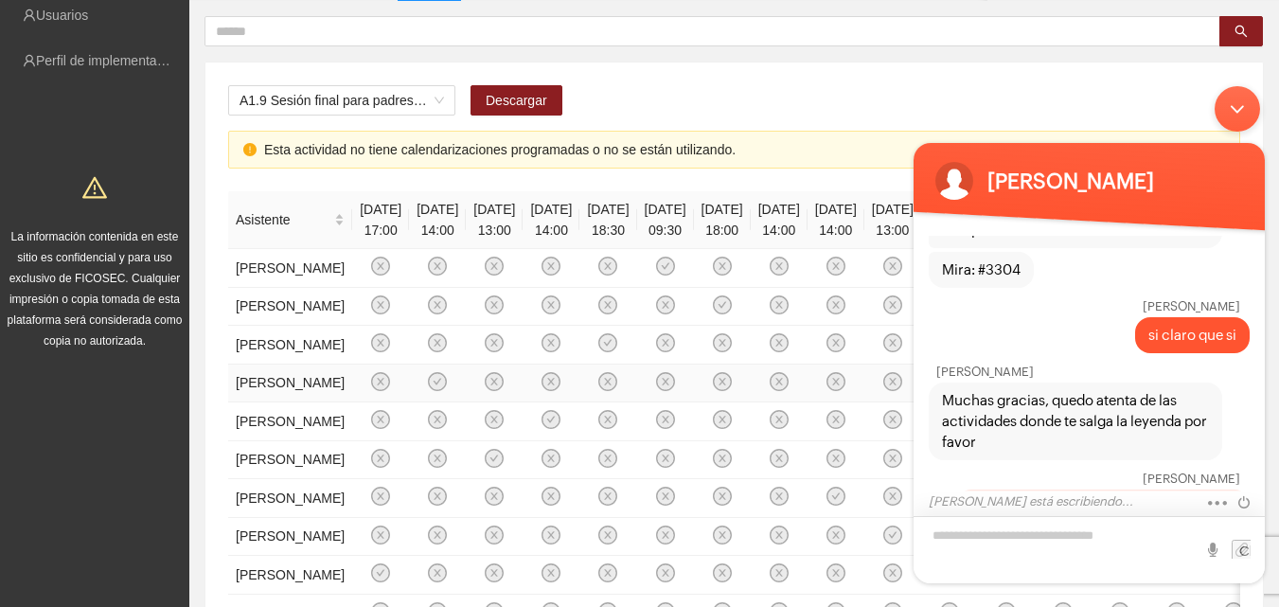
scroll to position [0, 0]
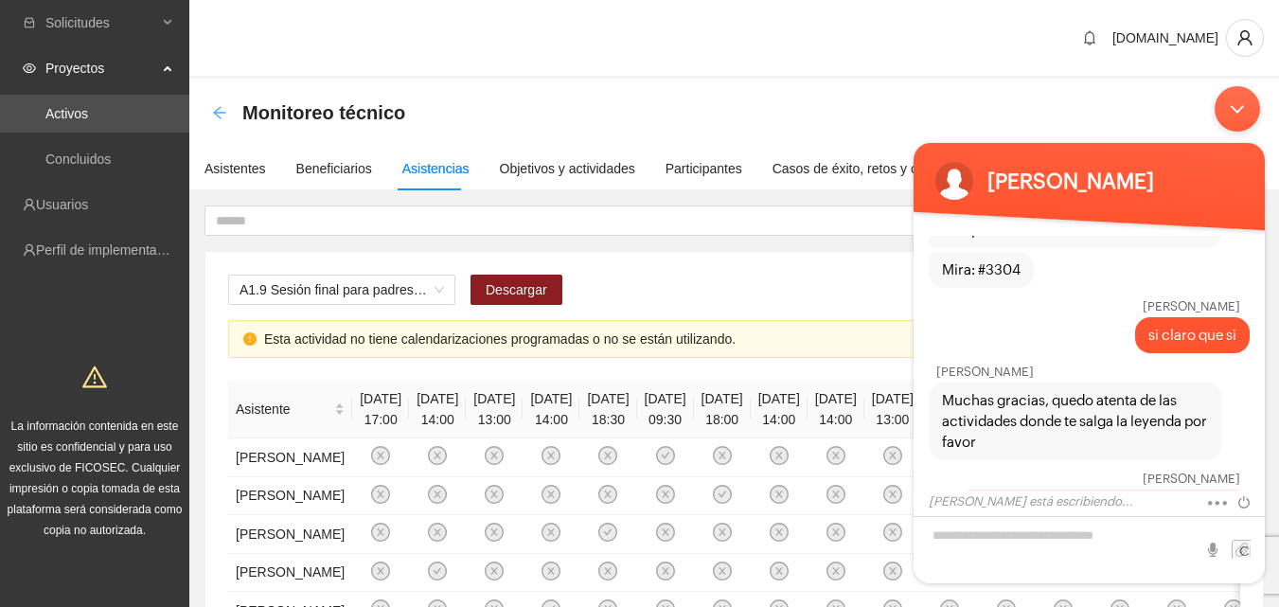
click at [221, 117] on icon "arrow-left" at bounding box center [219, 112] width 15 height 15
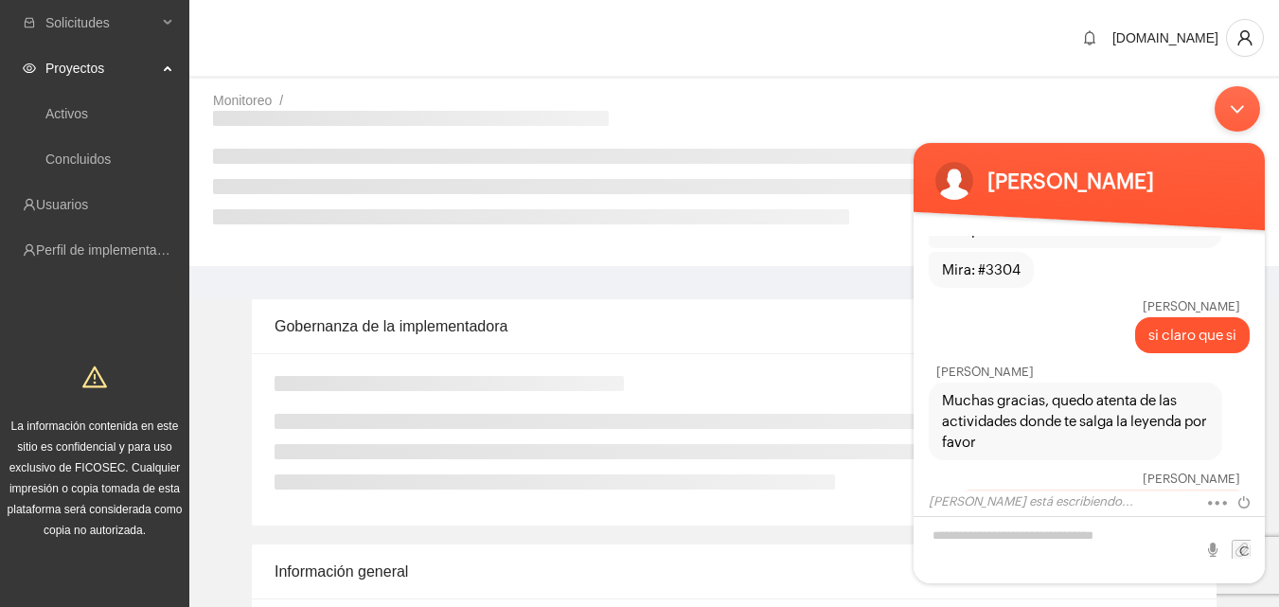
click at [1241, 109] on div "Minimizar ventana de chat en vivo" at bounding box center [1237, 108] width 45 height 45
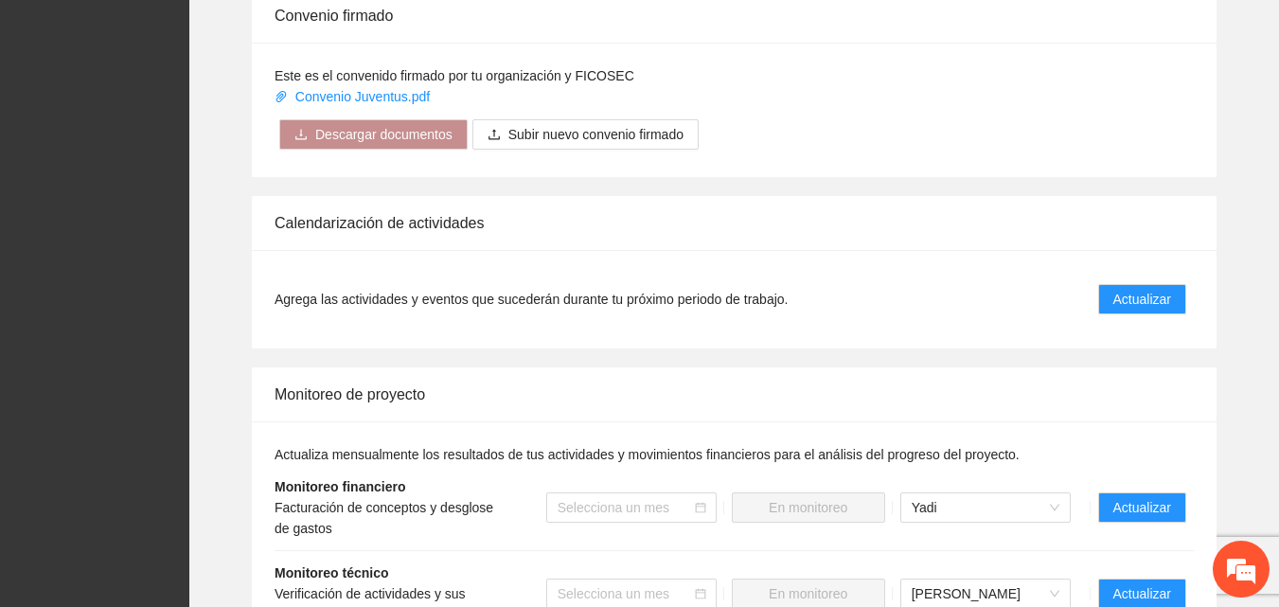
scroll to position [1704, 0]
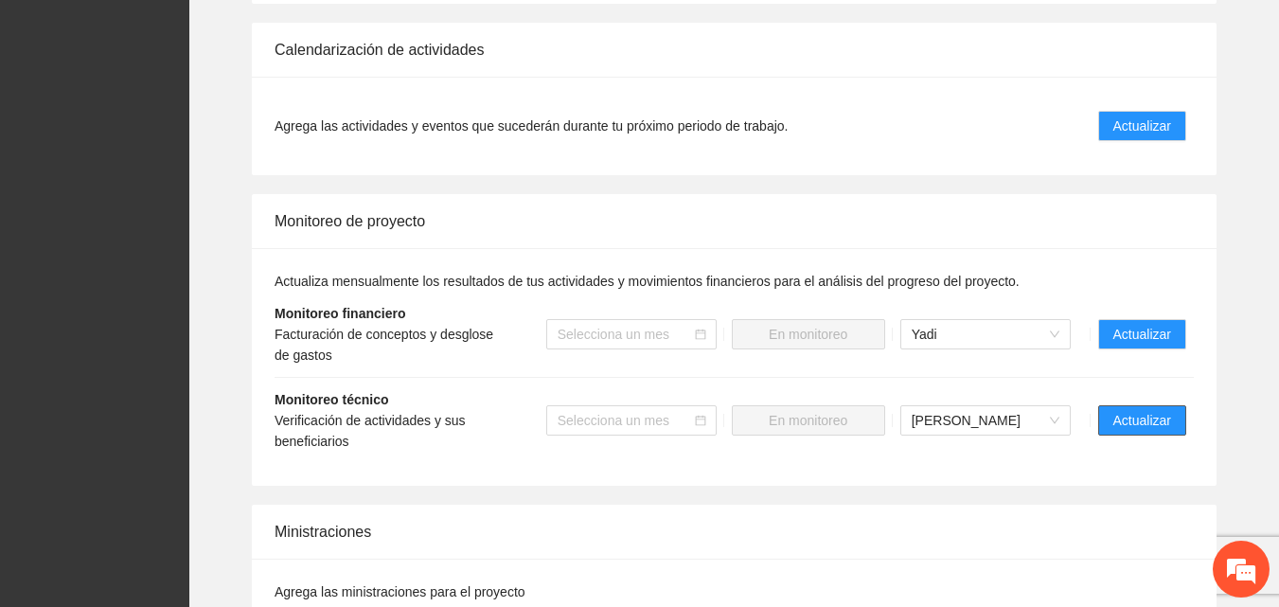
click at [1117, 428] on span "Actualizar" at bounding box center [1142, 420] width 58 height 21
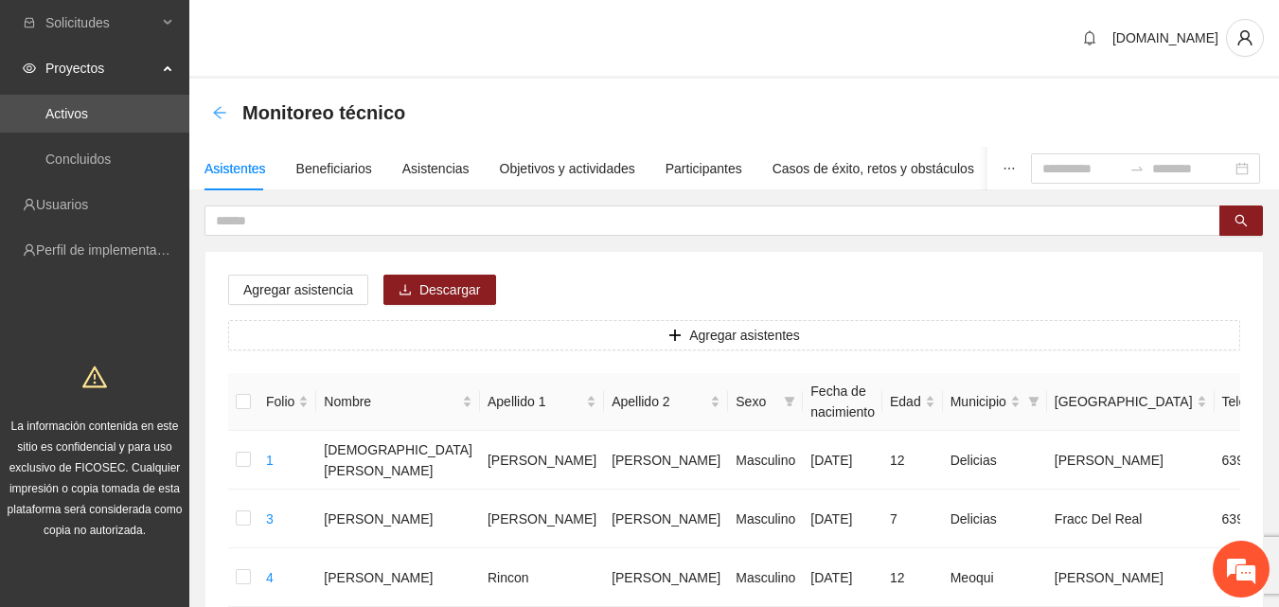
click at [218, 109] on icon "arrow-left" at bounding box center [219, 112] width 12 height 12
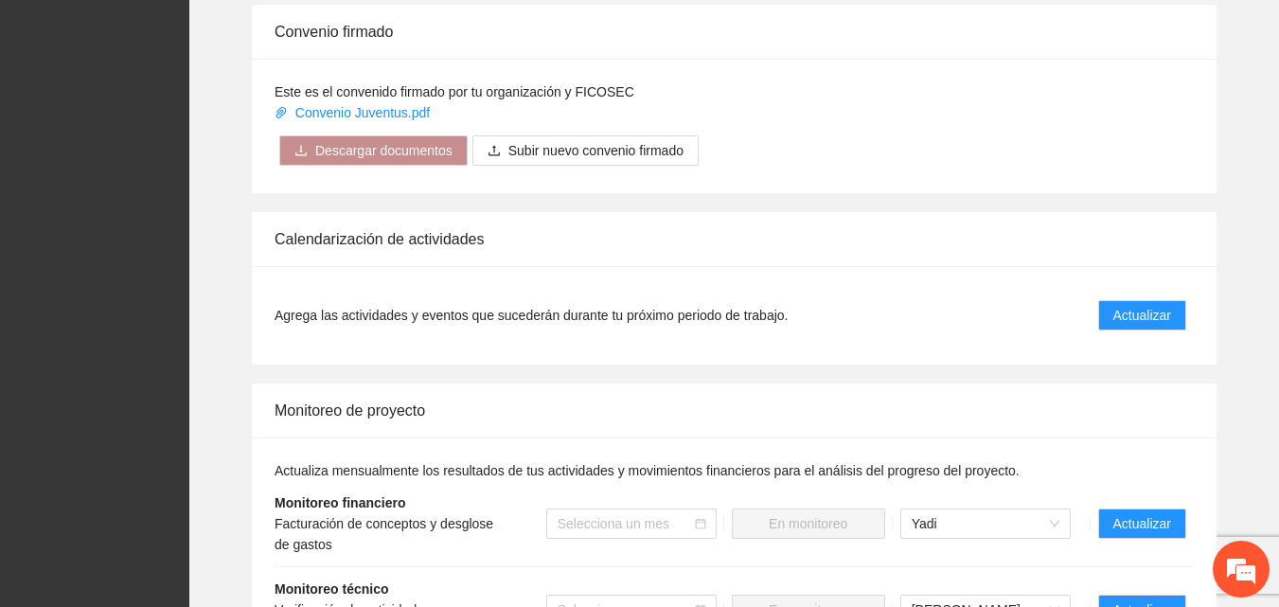
scroll to position [1704, 0]
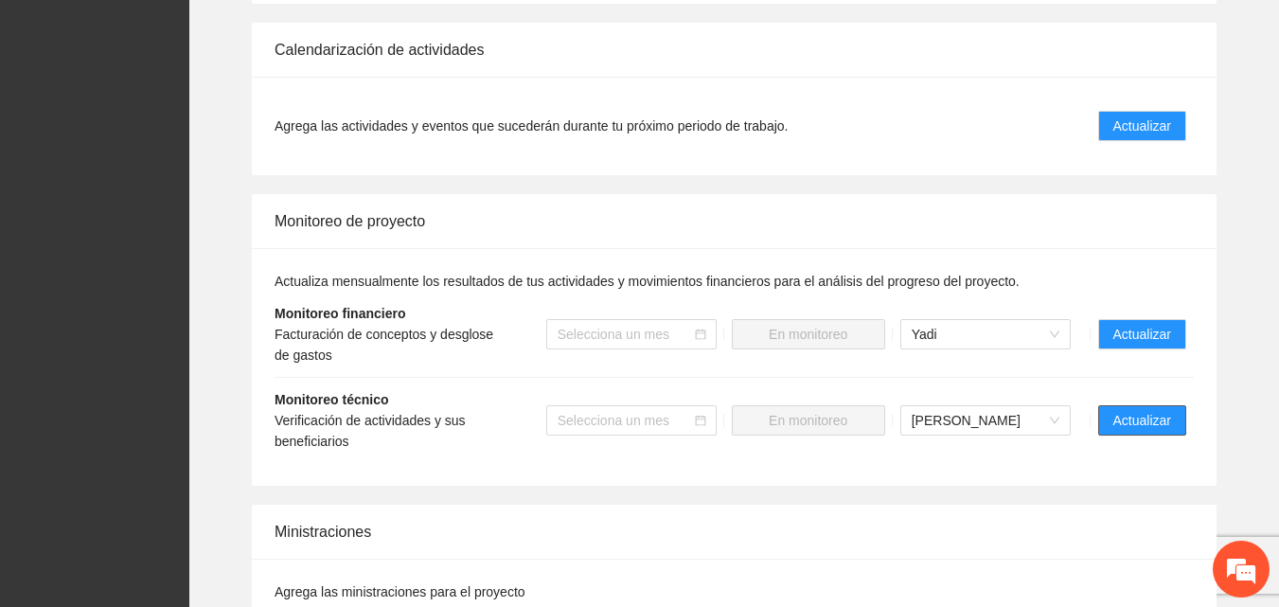
click at [1156, 416] on span "Actualizar" at bounding box center [1142, 420] width 58 height 21
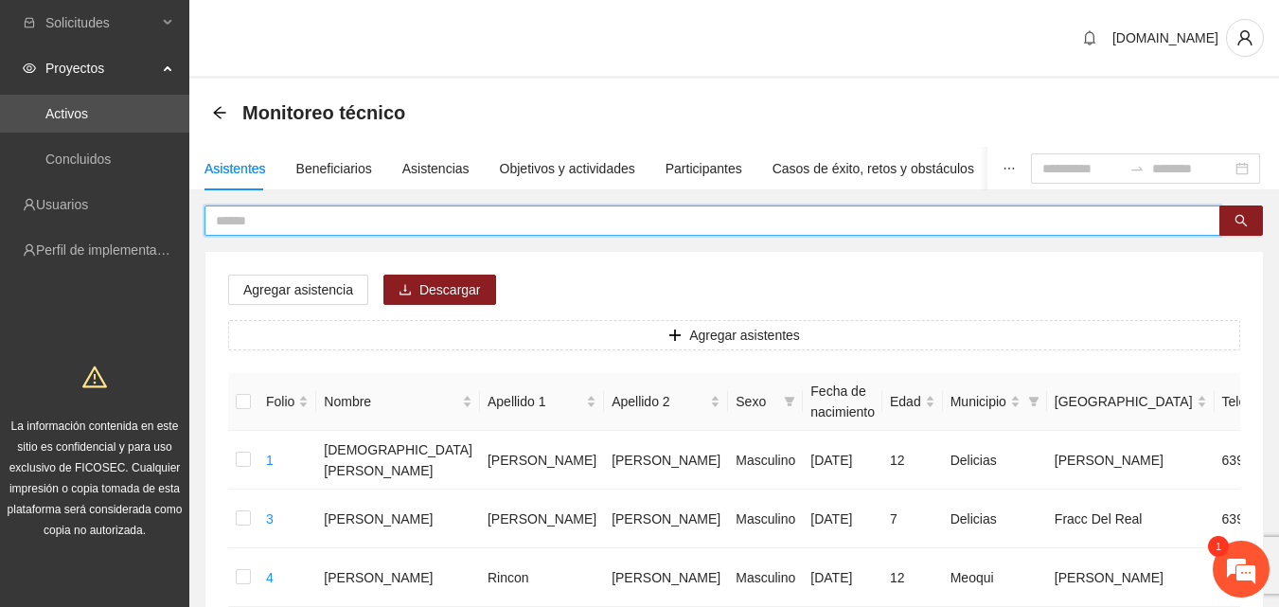
click at [270, 220] on input "text" at bounding box center [705, 220] width 978 height 21
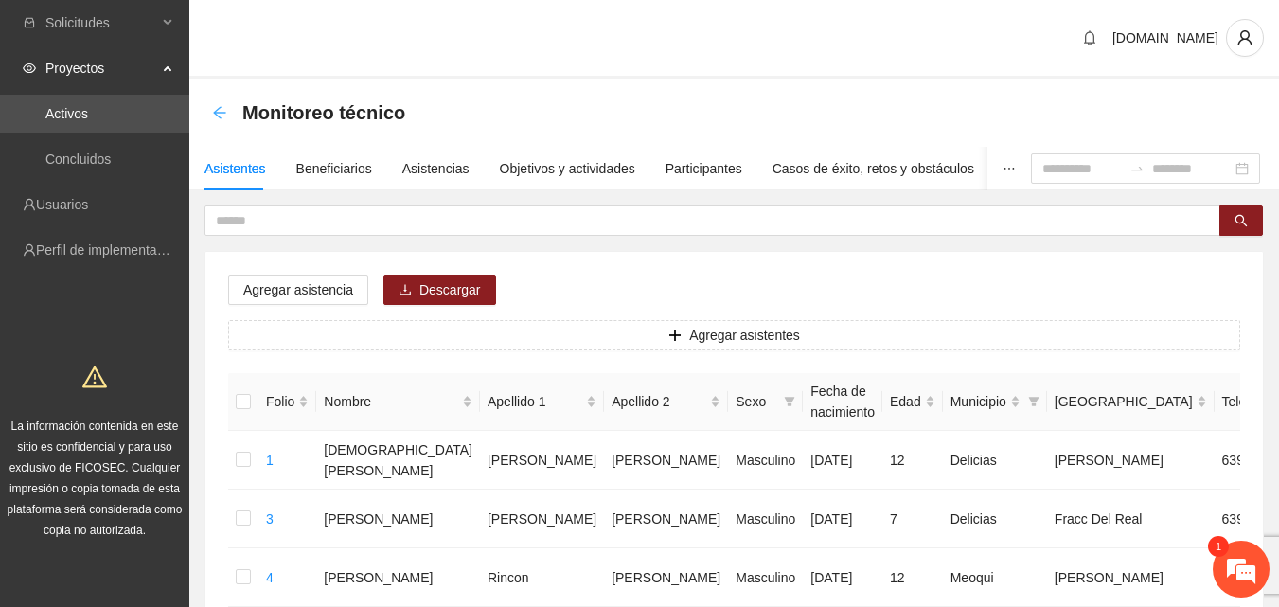
click at [220, 113] on icon "arrow-left" at bounding box center [219, 112] width 12 height 12
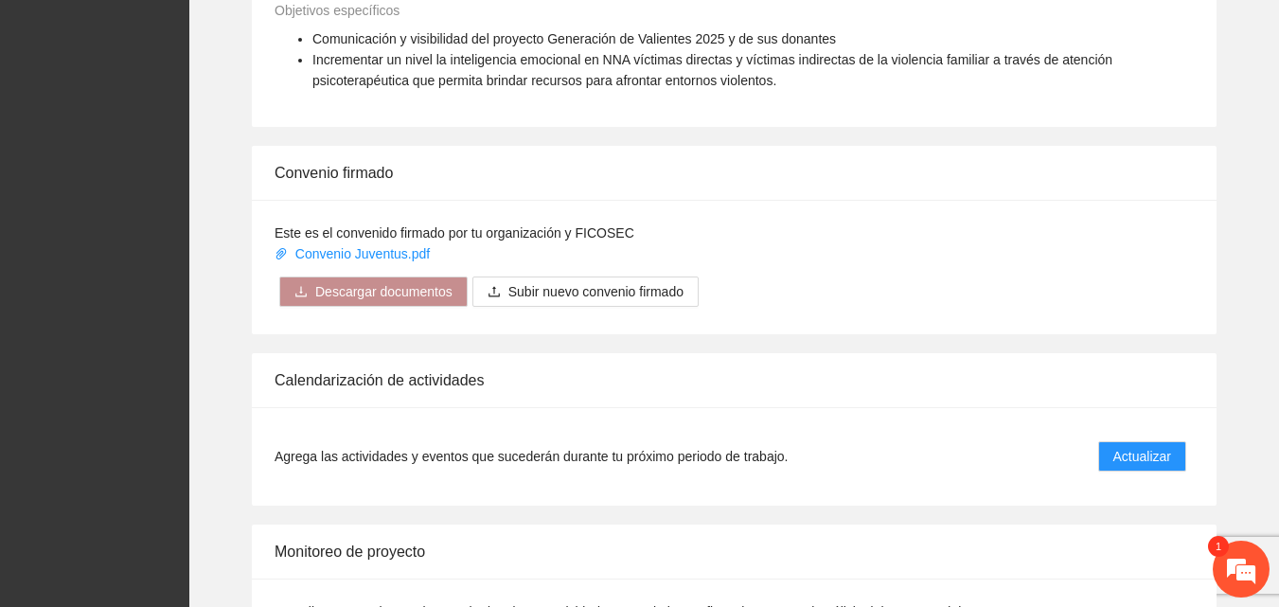
scroll to position [1420, 0]
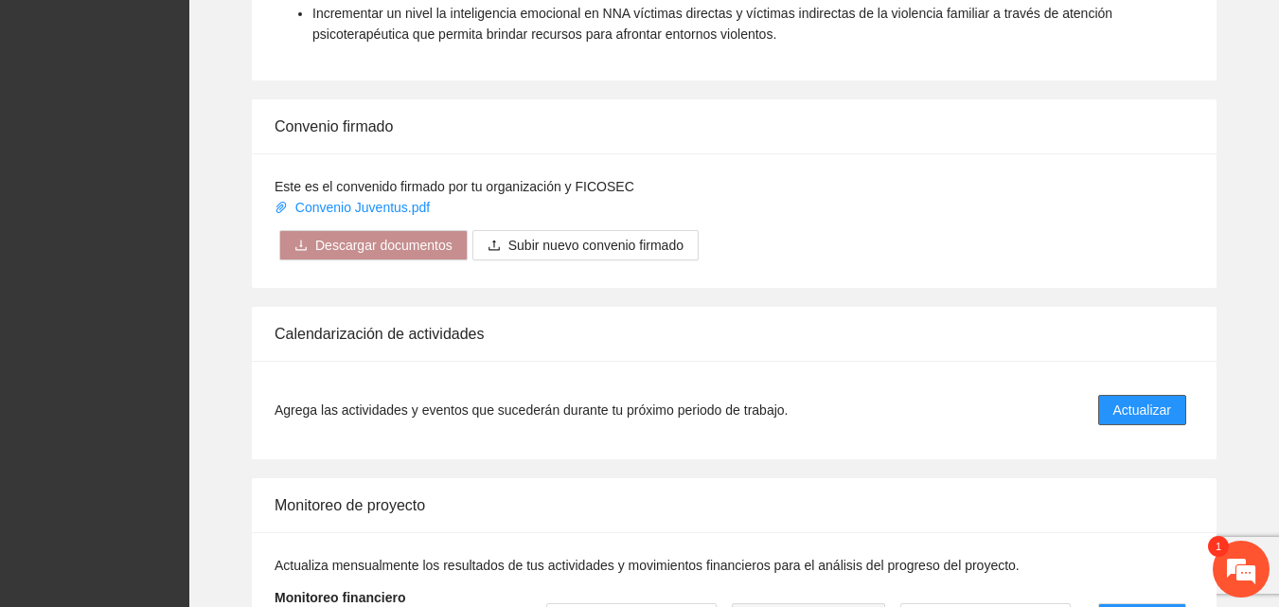
click at [1138, 410] on span "Actualizar" at bounding box center [1142, 410] width 58 height 21
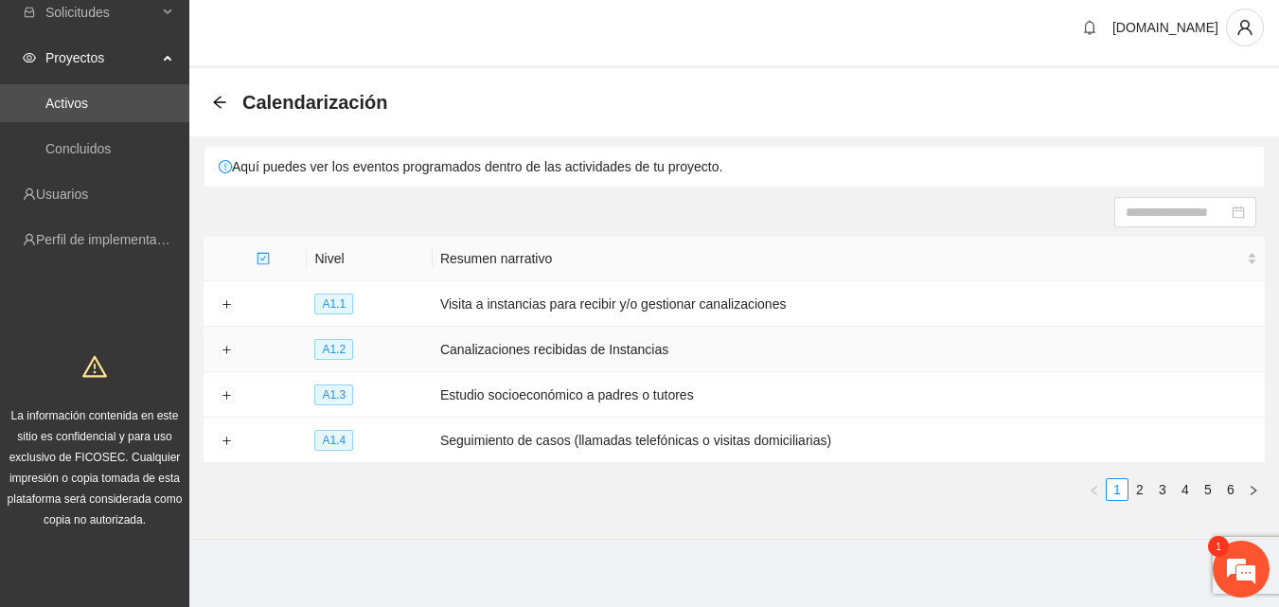
scroll to position [15, 0]
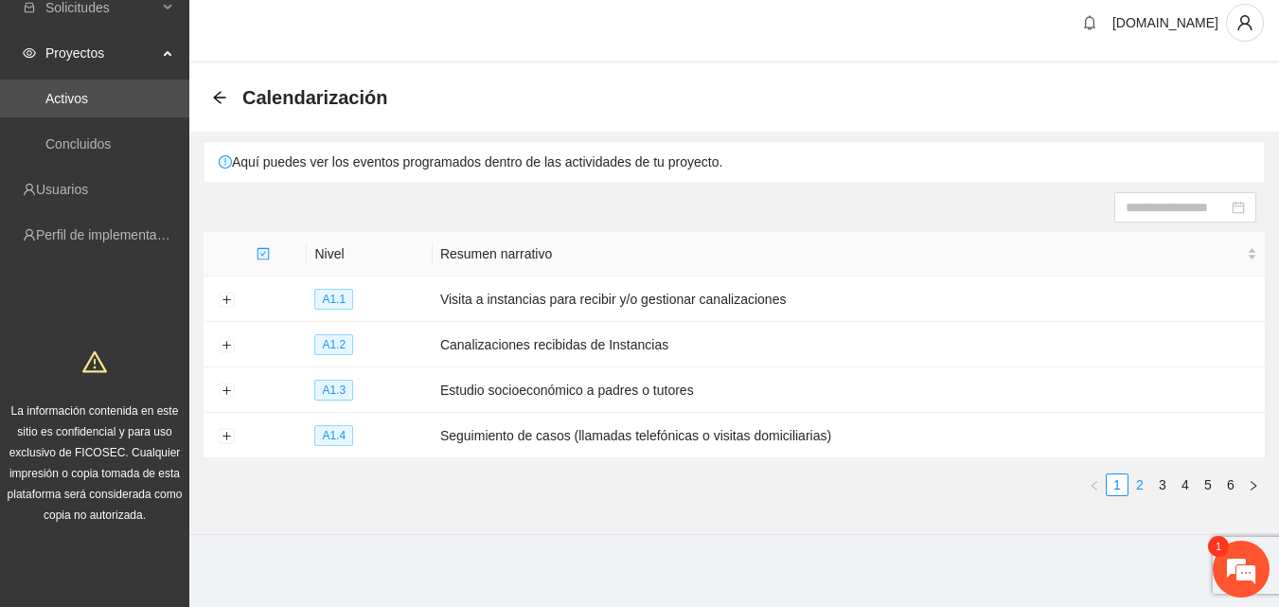
click at [1141, 483] on link "2" at bounding box center [1139, 484] width 21 height 21
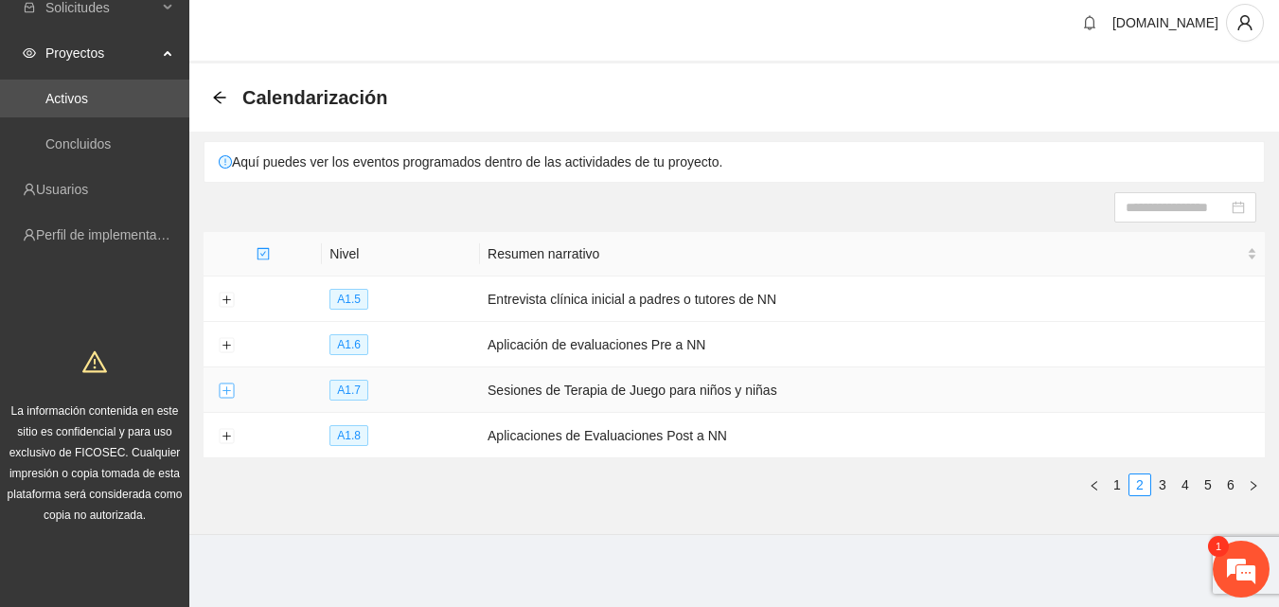
click at [228, 393] on button "Expand row" at bounding box center [226, 390] width 15 height 15
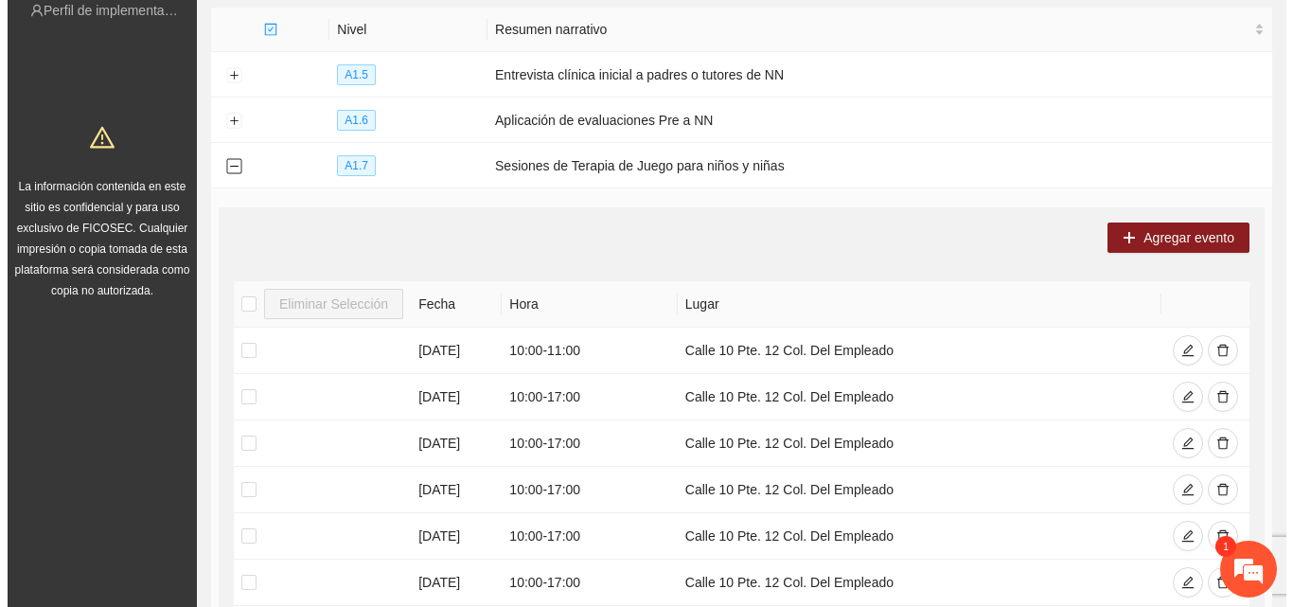
scroll to position [299, 0]
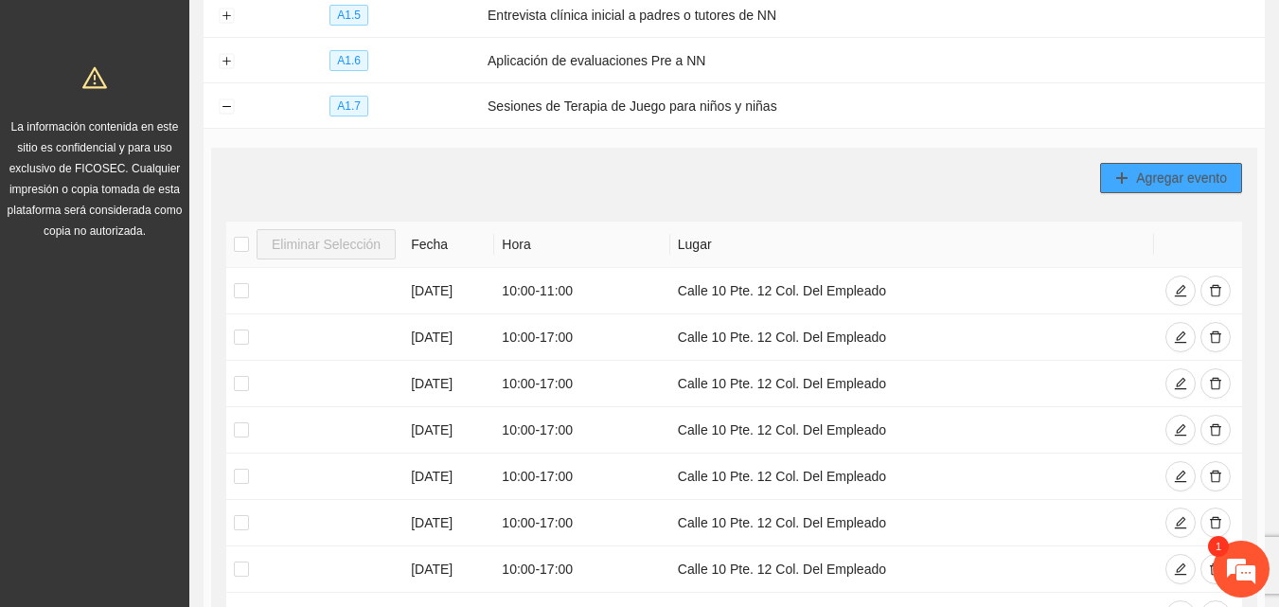
click at [1155, 179] on span "Agregar evento" at bounding box center [1181, 178] width 91 height 21
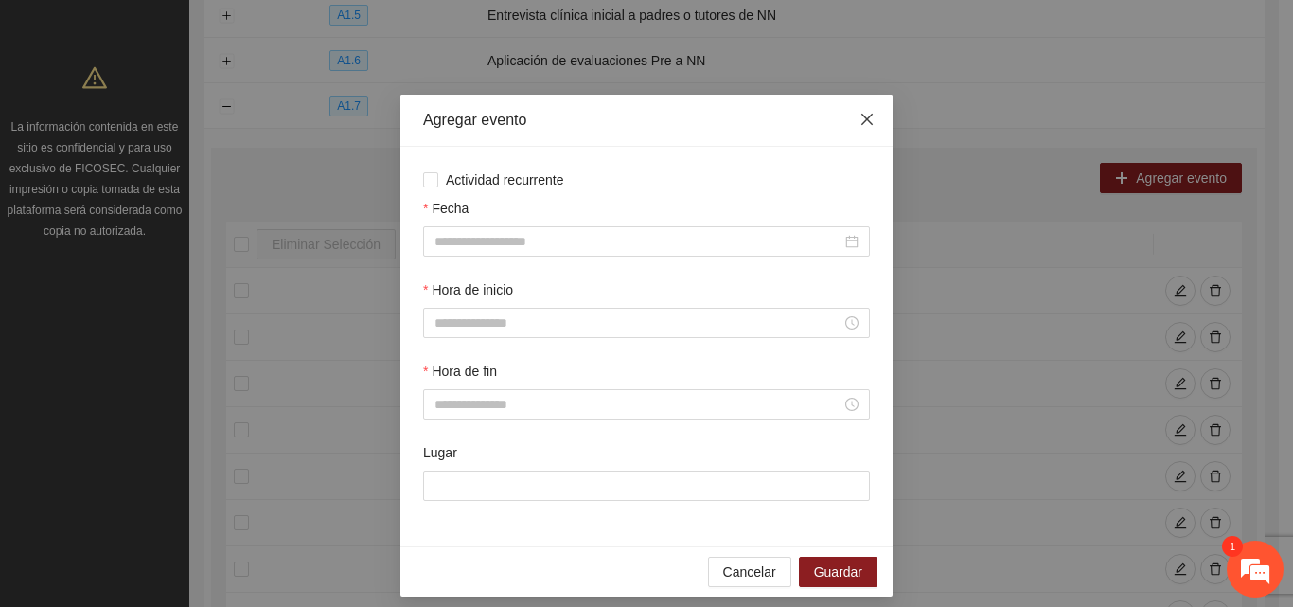
click at [860, 120] on icon "close" at bounding box center [867, 119] width 15 height 15
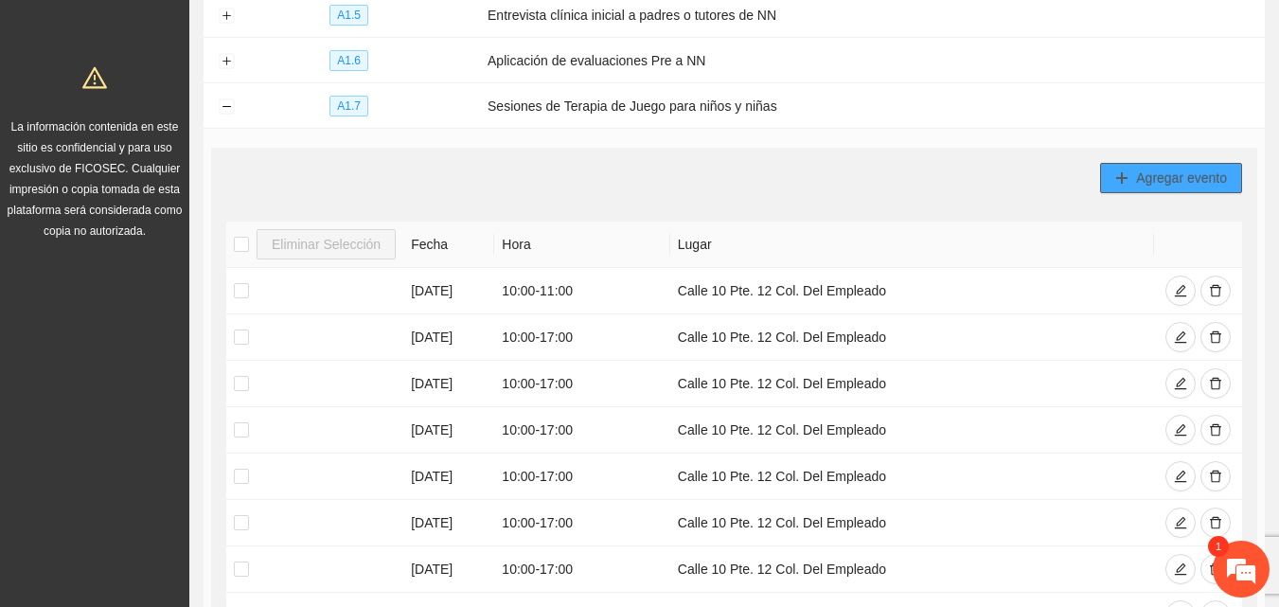
click at [1138, 172] on span "Agregar evento" at bounding box center [1181, 178] width 91 height 21
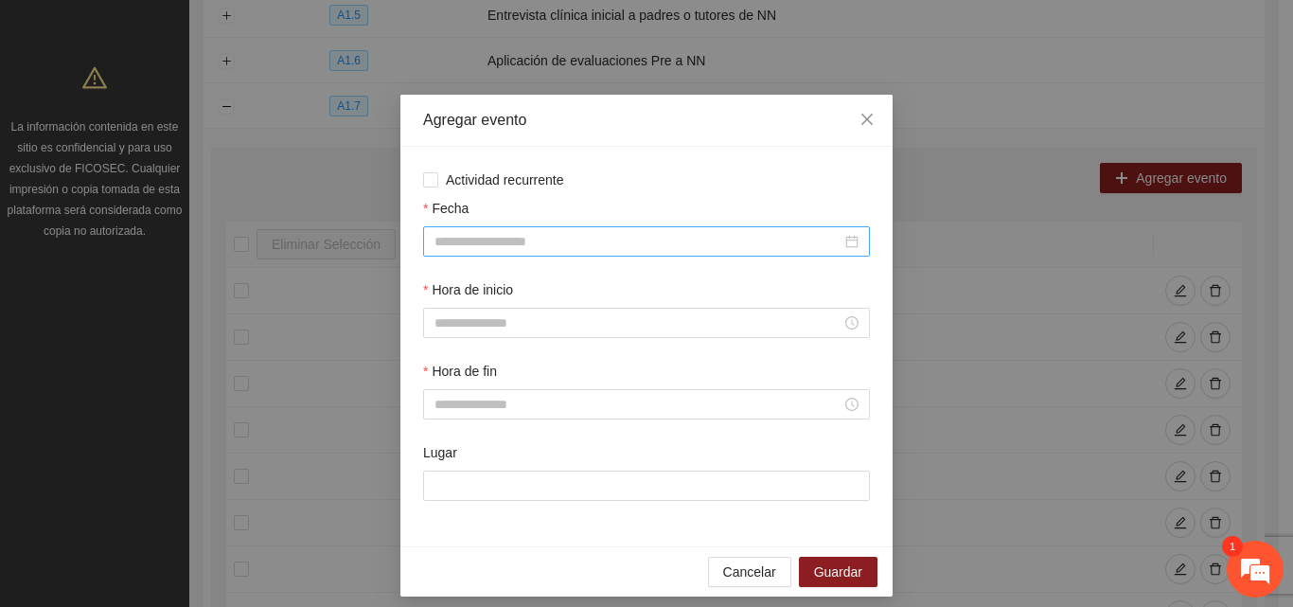
click at [583, 244] on input "Fecha" at bounding box center [638, 241] width 407 height 21
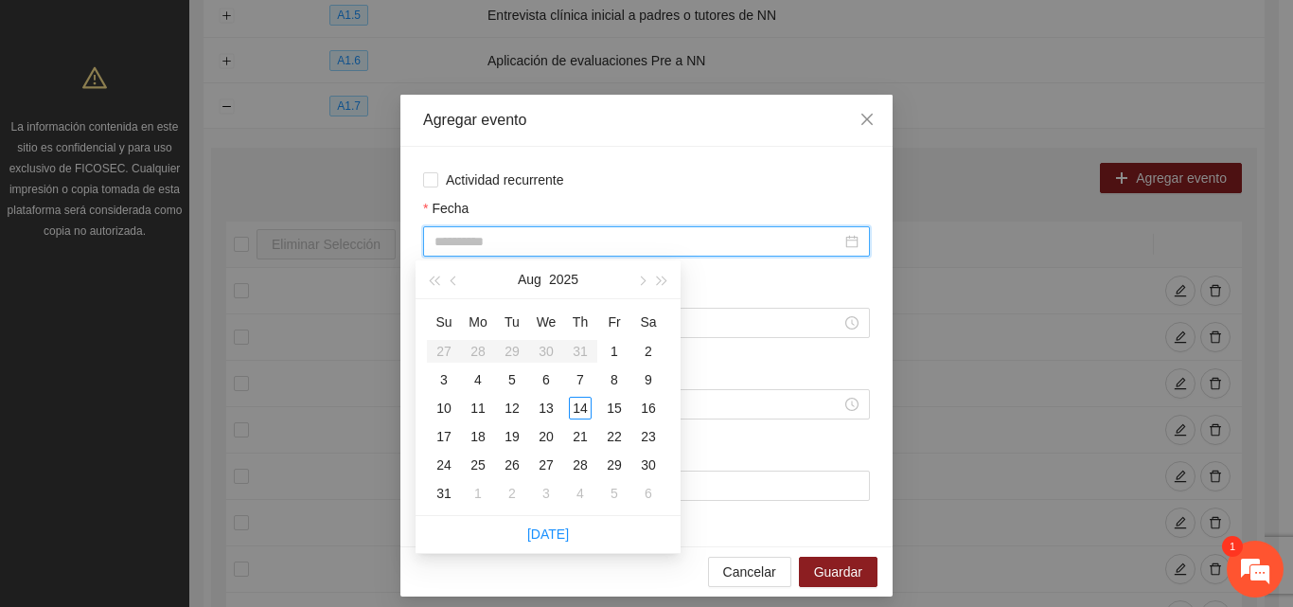
type input "**********"
click at [478, 435] on div "18" at bounding box center [478, 436] width 23 height 23
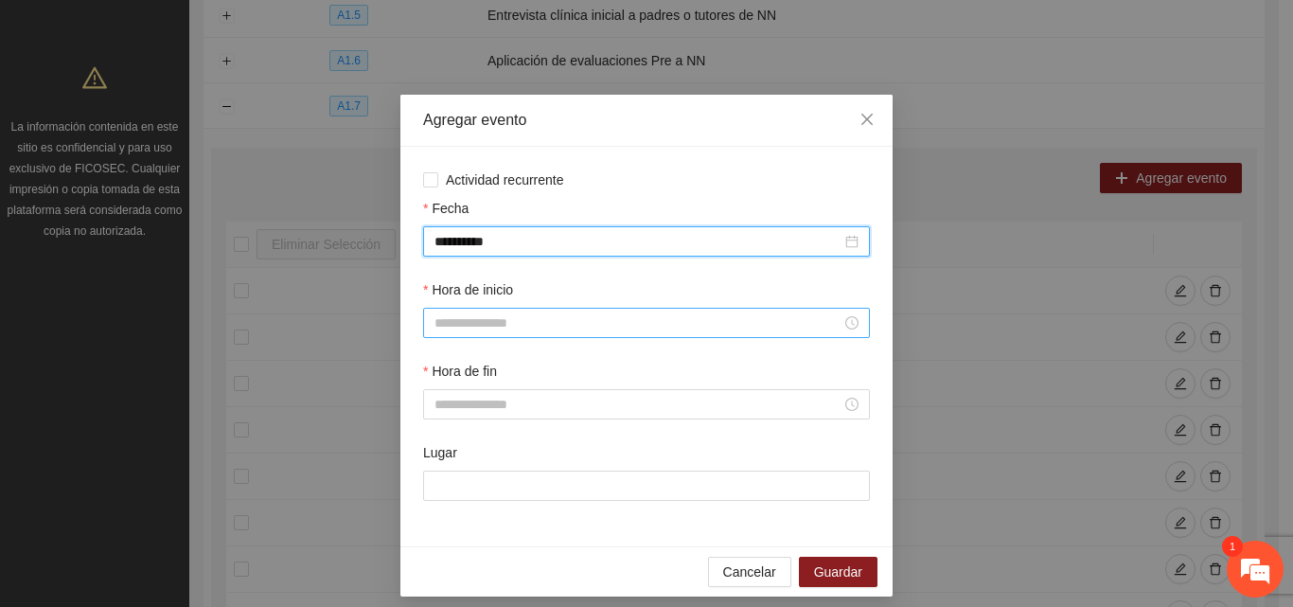
click at [471, 334] on div at bounding box center [646, 323] width 447 height 30
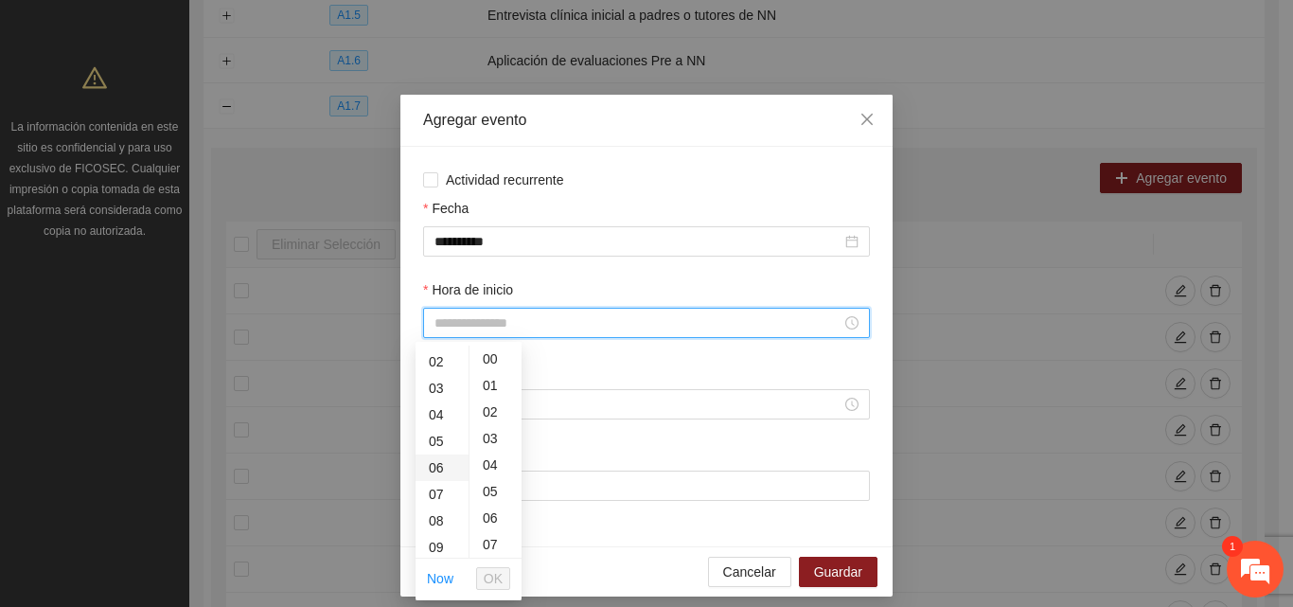
scroll to position [95, 0]
click at [439, 503] on div "09" at bounding box center [442, 502] width 53 height 27
type input "*****"
click at [495, 582] on span "OK" at bounding box center [493, 578] width 19 height 21
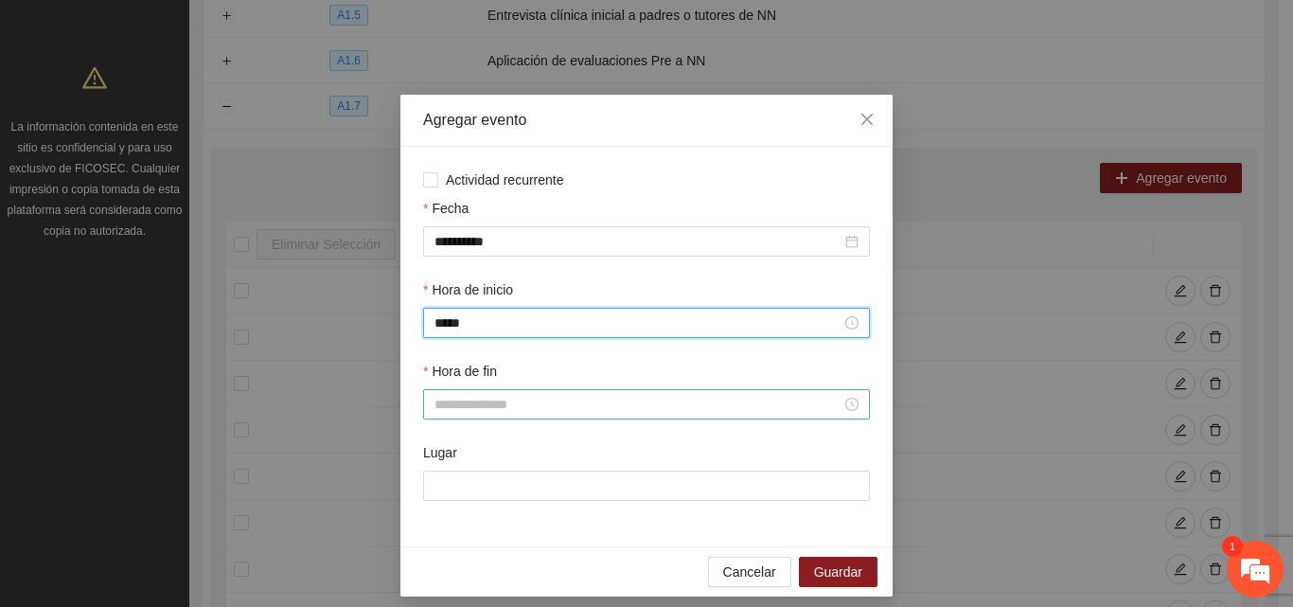
click at [496, 415] on div at bounding box center [646, 404] width 447 height 30
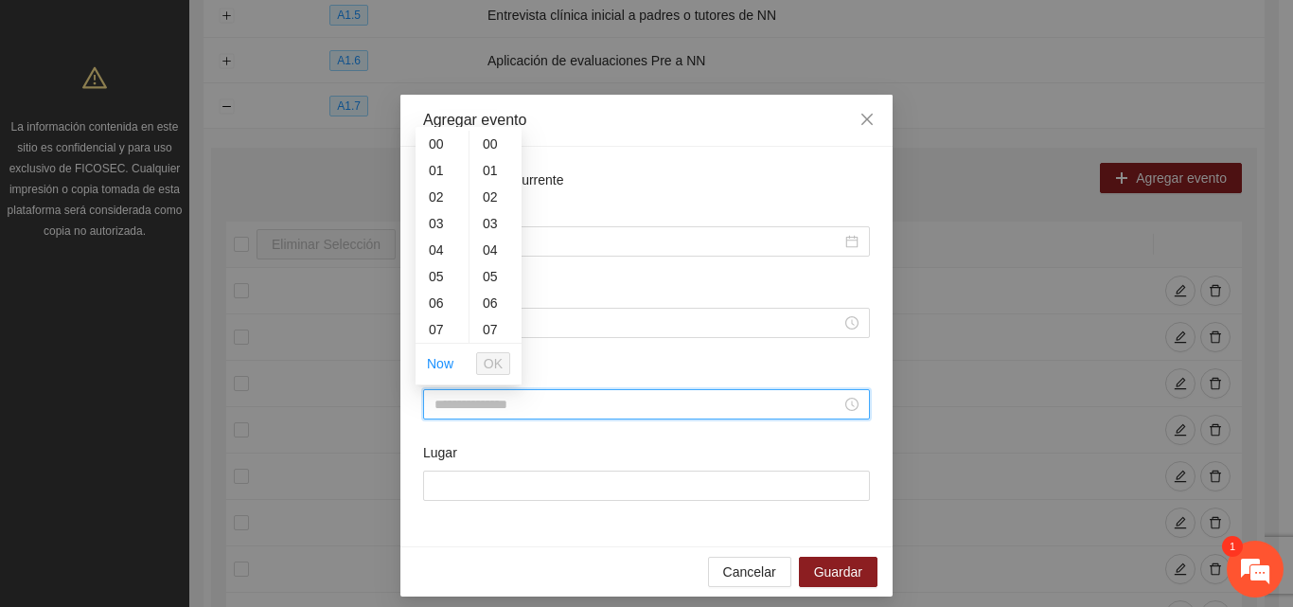
click at [499, 405] on input "Hora de fin" at bounding box center [638, 404] width 407 height 21
click at [438, 309] on div "10" at bounding box center [442, 314] width 53 height 27
type input "*****"
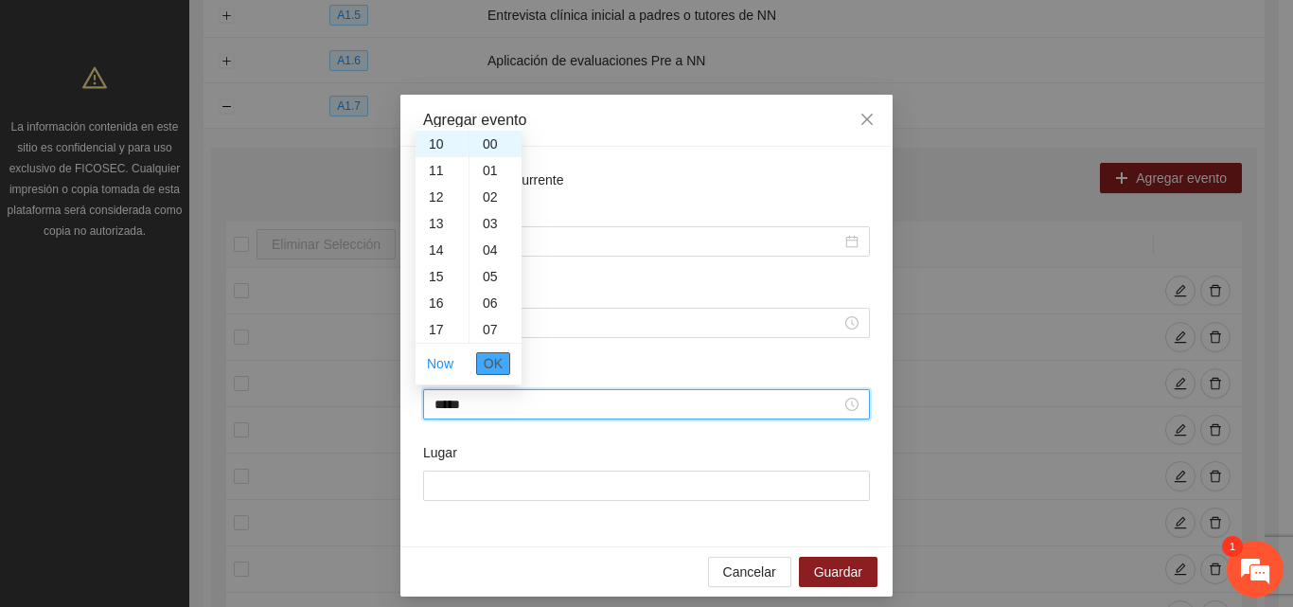
click at [489, 366] on span "OK" at bounding box center [493, 363] width 19 height 21
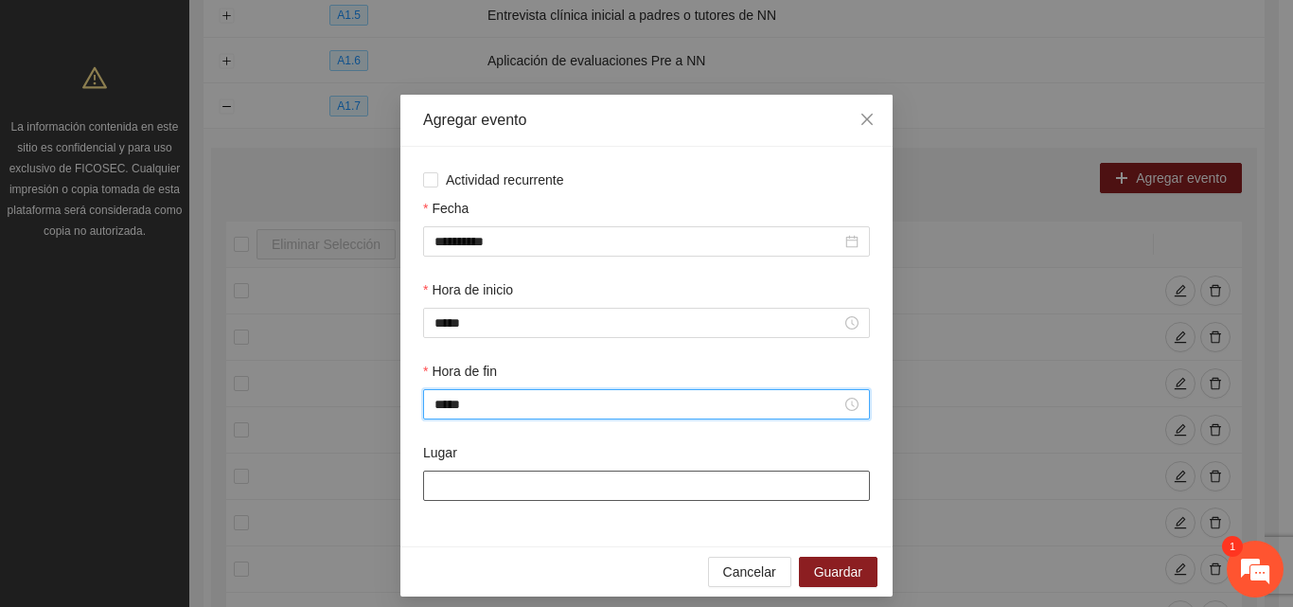
click at [495, 486] on input "Lugar" at bounding box center [646, 486] width 447 height 30
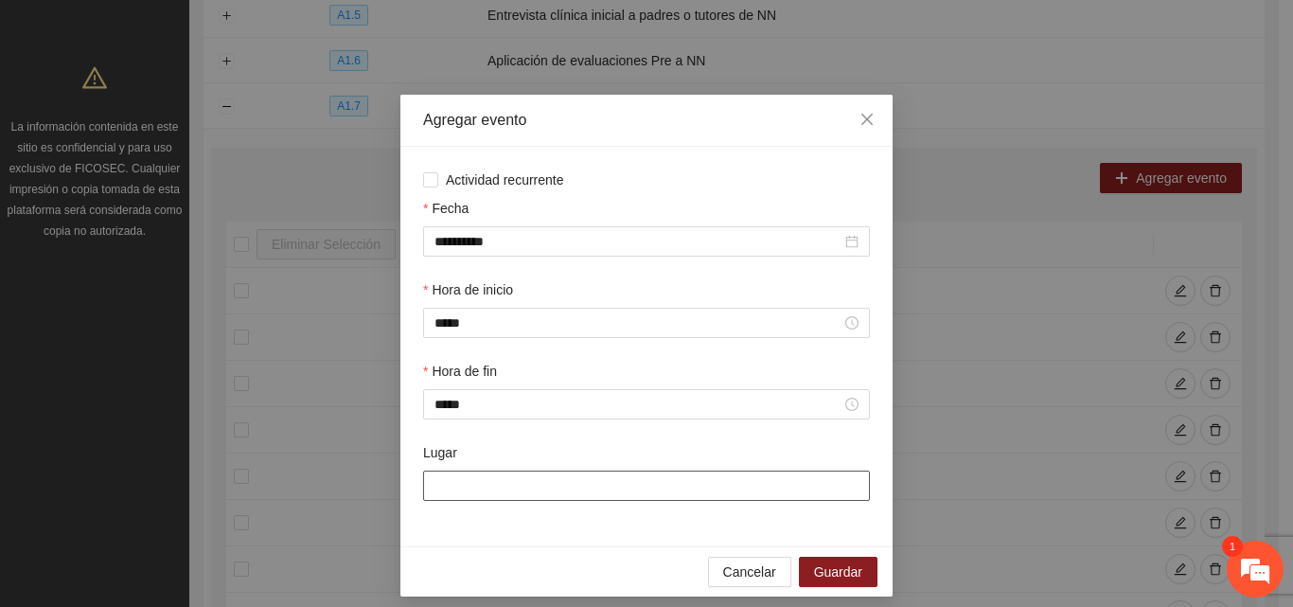
type input "**********"
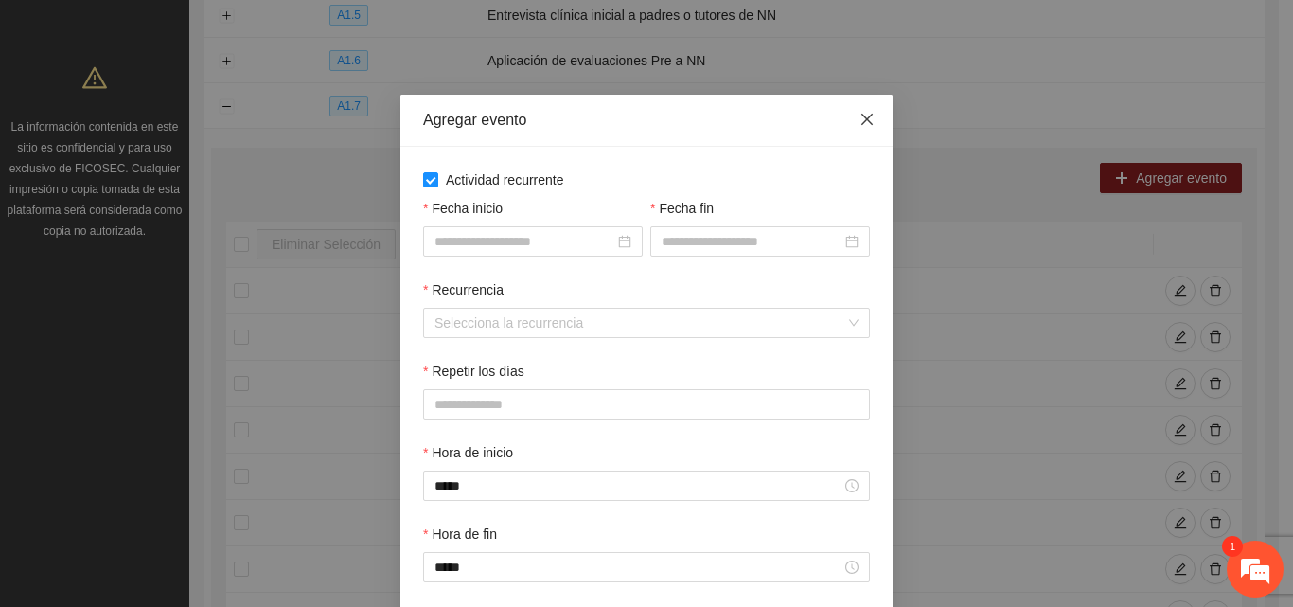
click at [865, 113] on icon "close" at bounding box center [867, 119] width 15 height 15
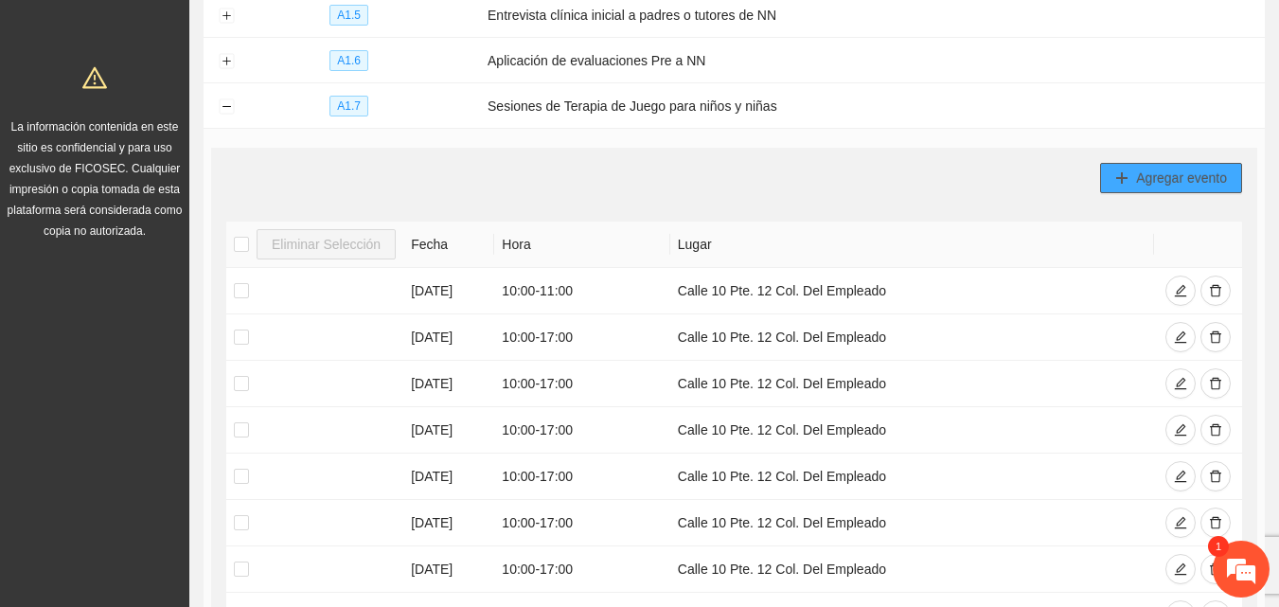
click at [1134, 179] on button "Agregar evento" at bounding box center [1171, 178] width 142 height 30
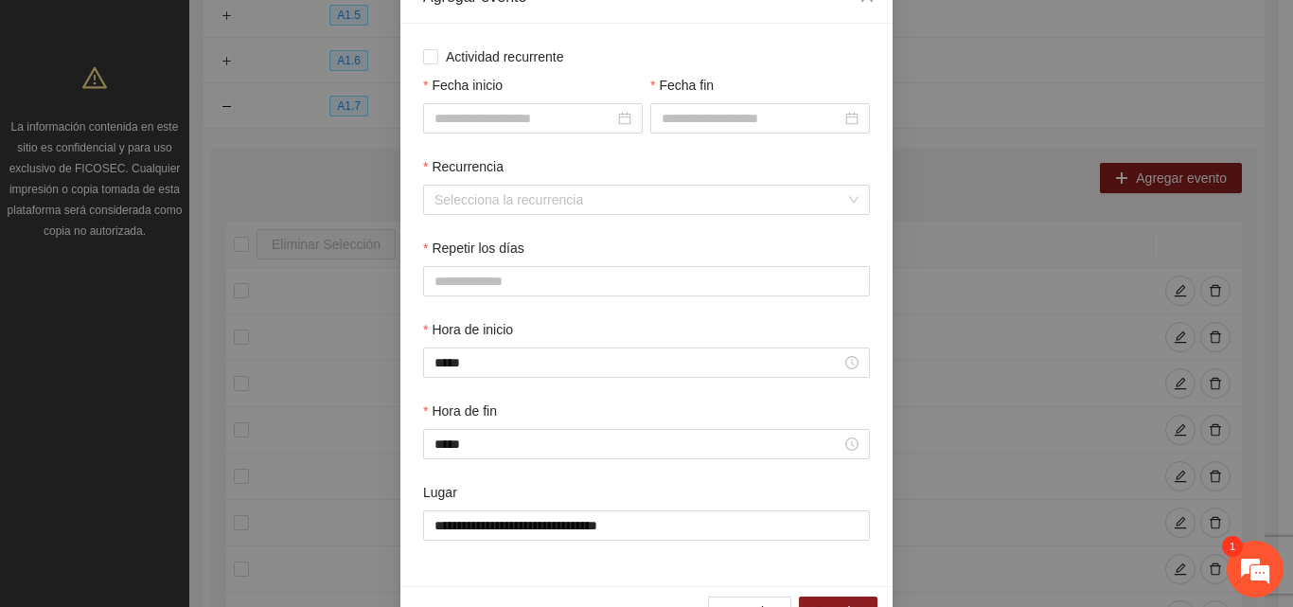
scroll to position [80, 0]
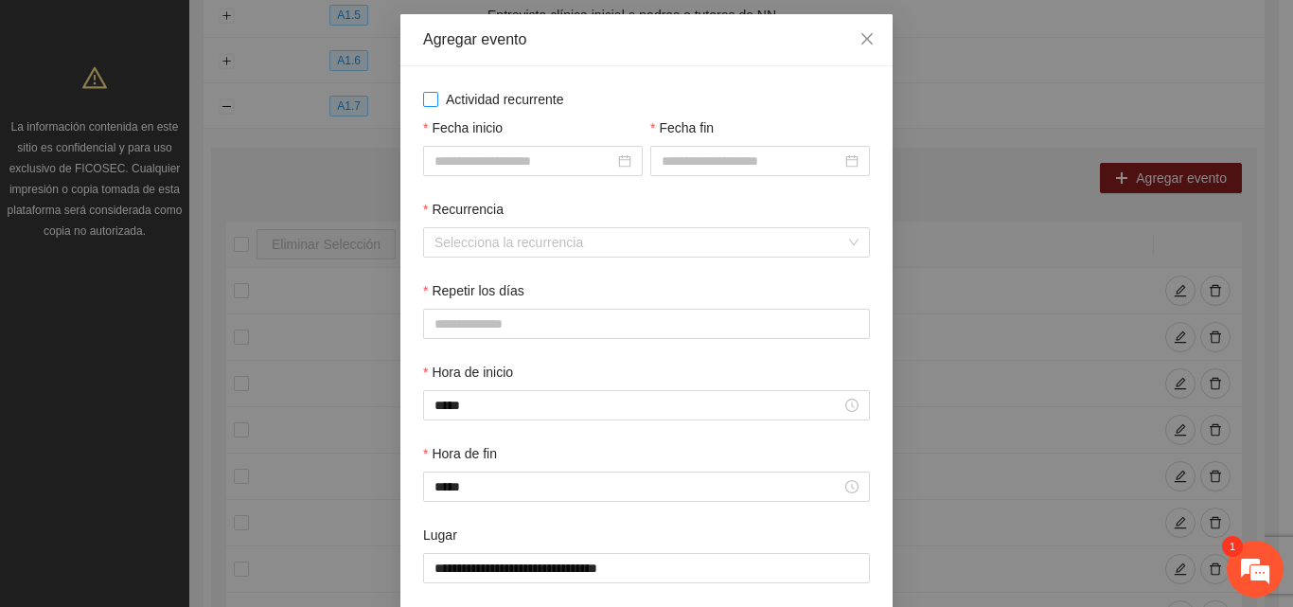
click at [438, 98] on span "Actividad recurrente" at bounding box center [504, 99] width 133 height 21
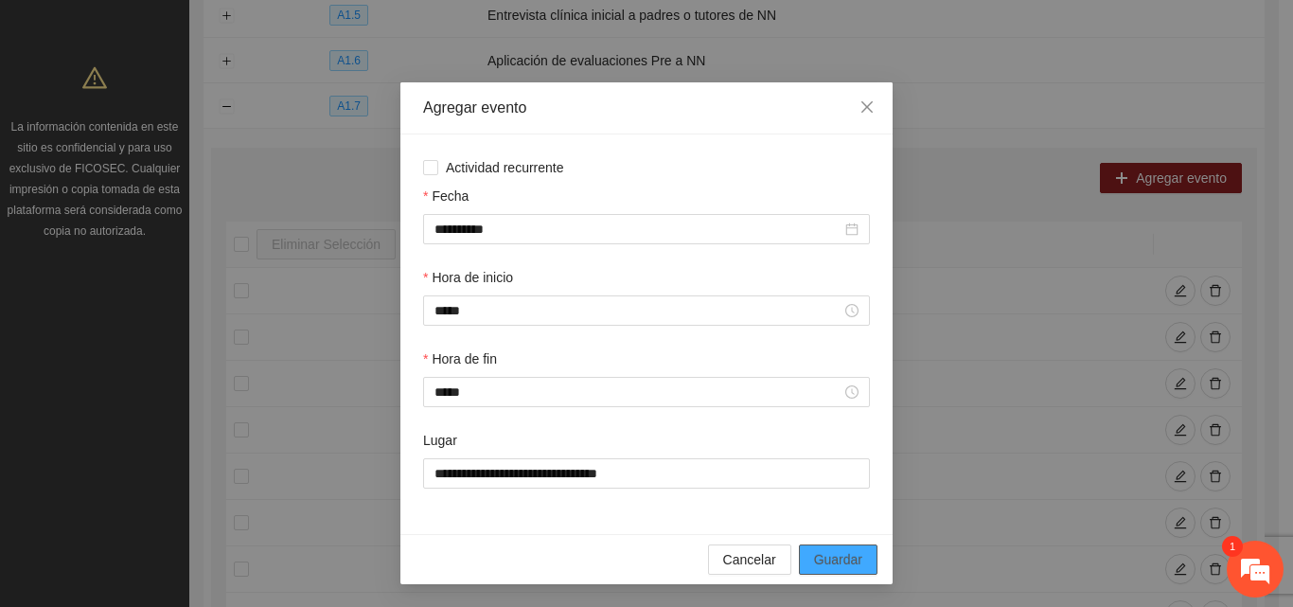
click at [833, 563] on span "Guardar" at bounding box center [838, 559] width 48 height 21
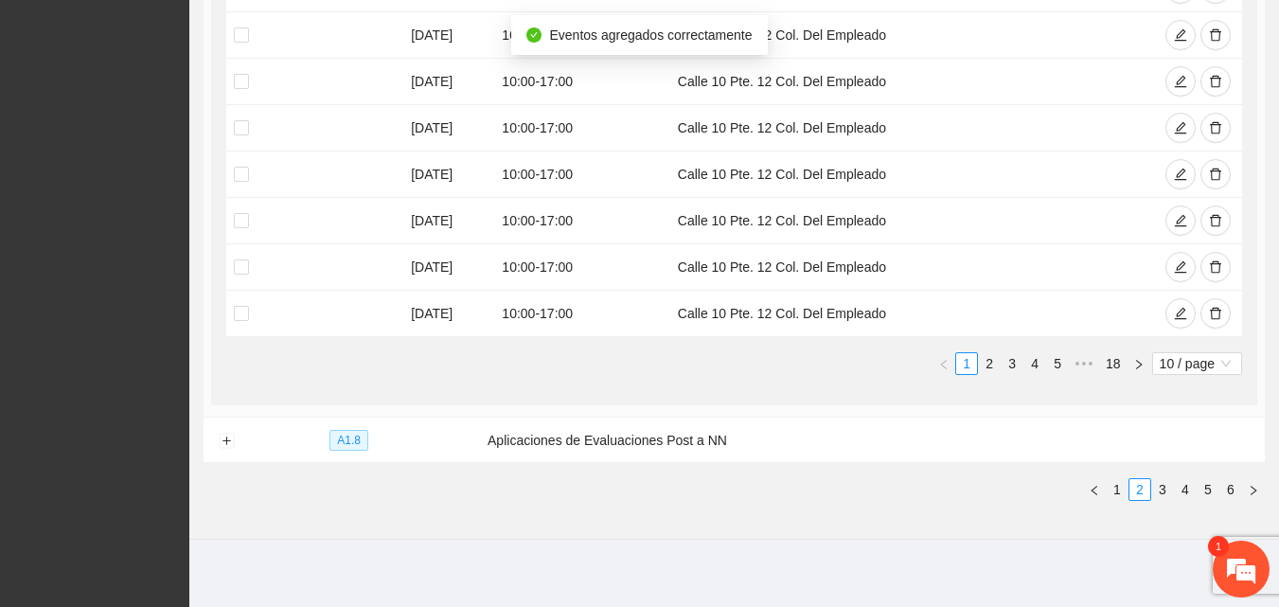
scroll to position [699, 0]
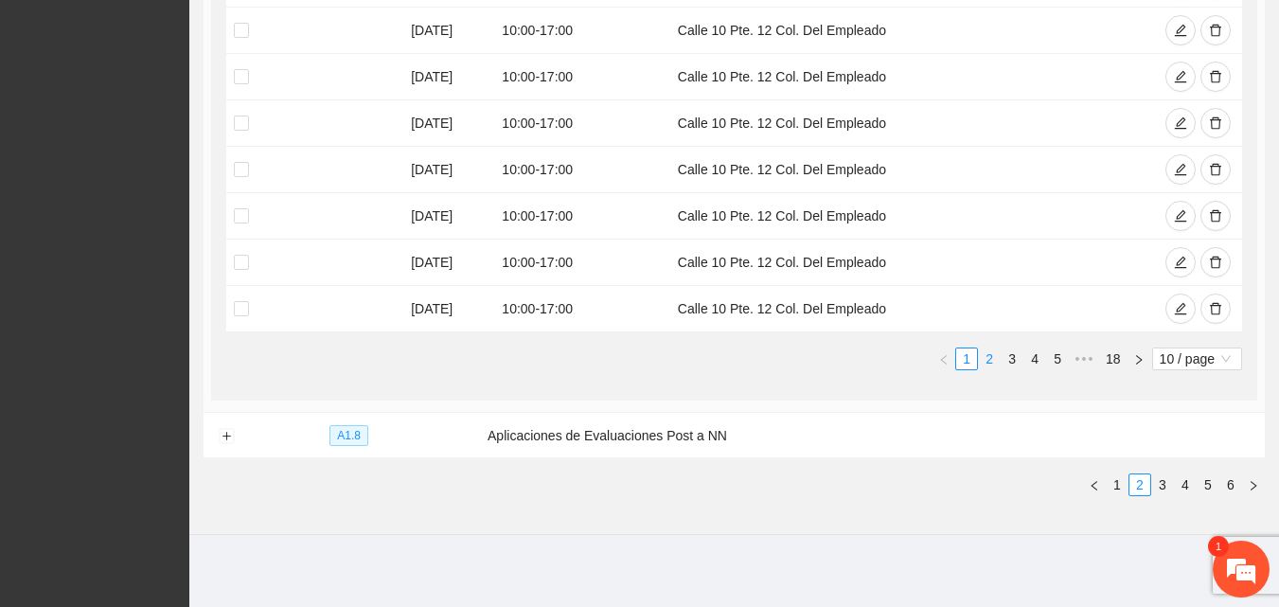
click at [989, 359] on link "2" at bounding box center [989, 358] width 21 height 21
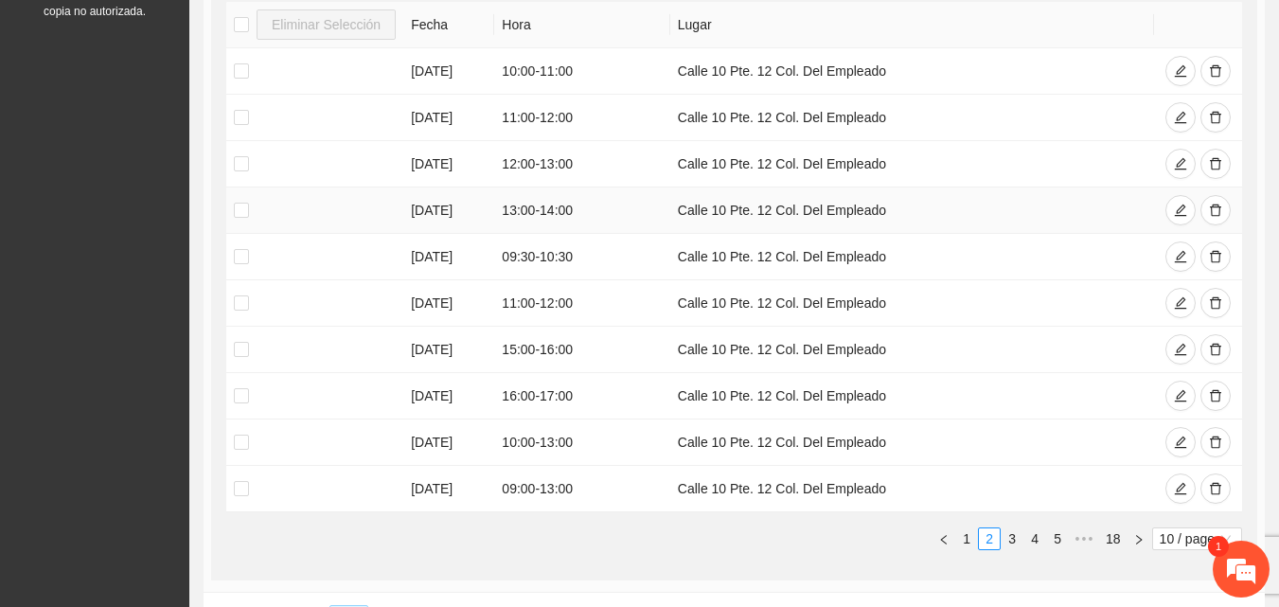
scroll to position [604, 0]
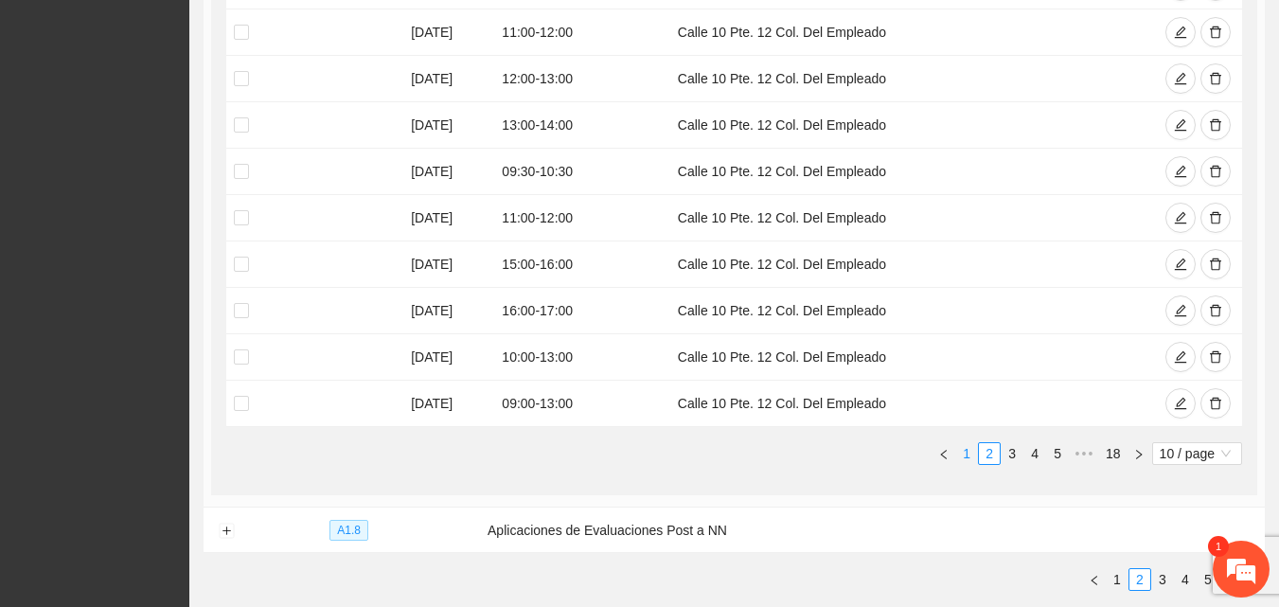
click at [962, 453] on link "1" at bounding box center [966, 453] width 21 height 21
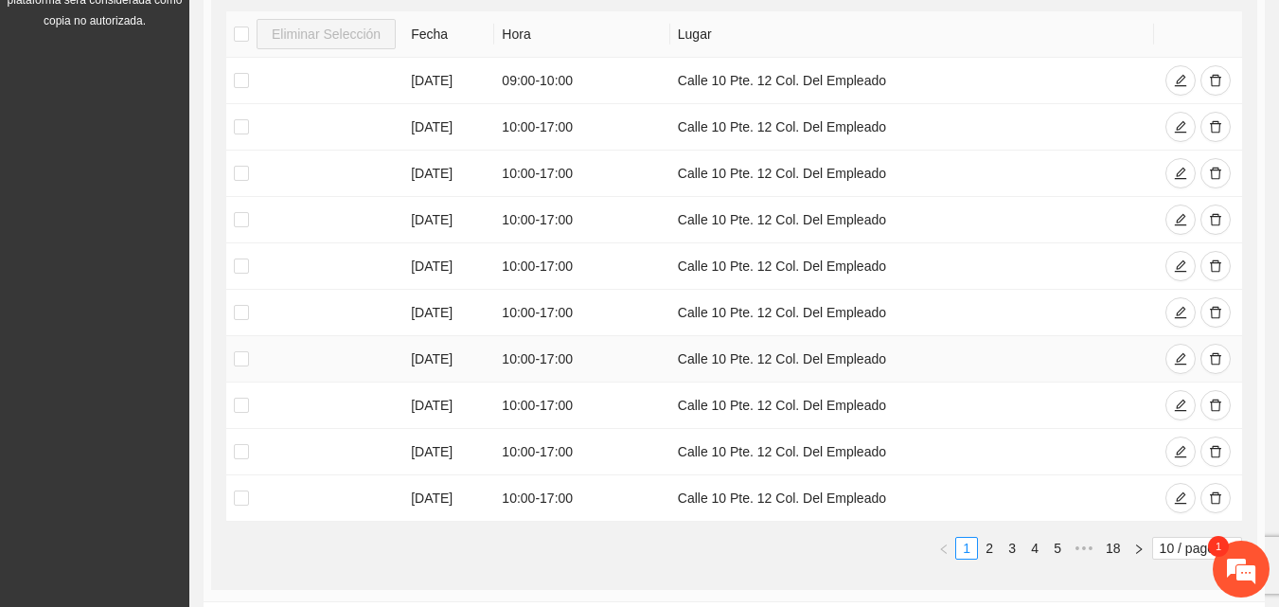
scroll to position [415, 0]
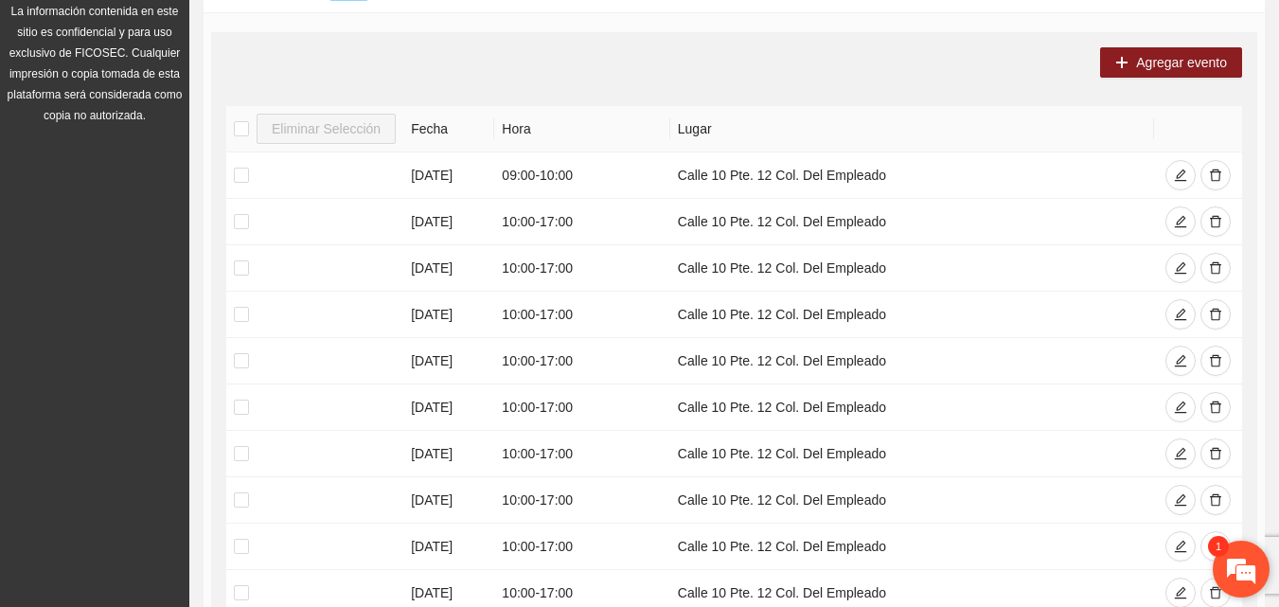
click at [1238, 574] on em at bounding box center [1241, 568] width 51 height 51
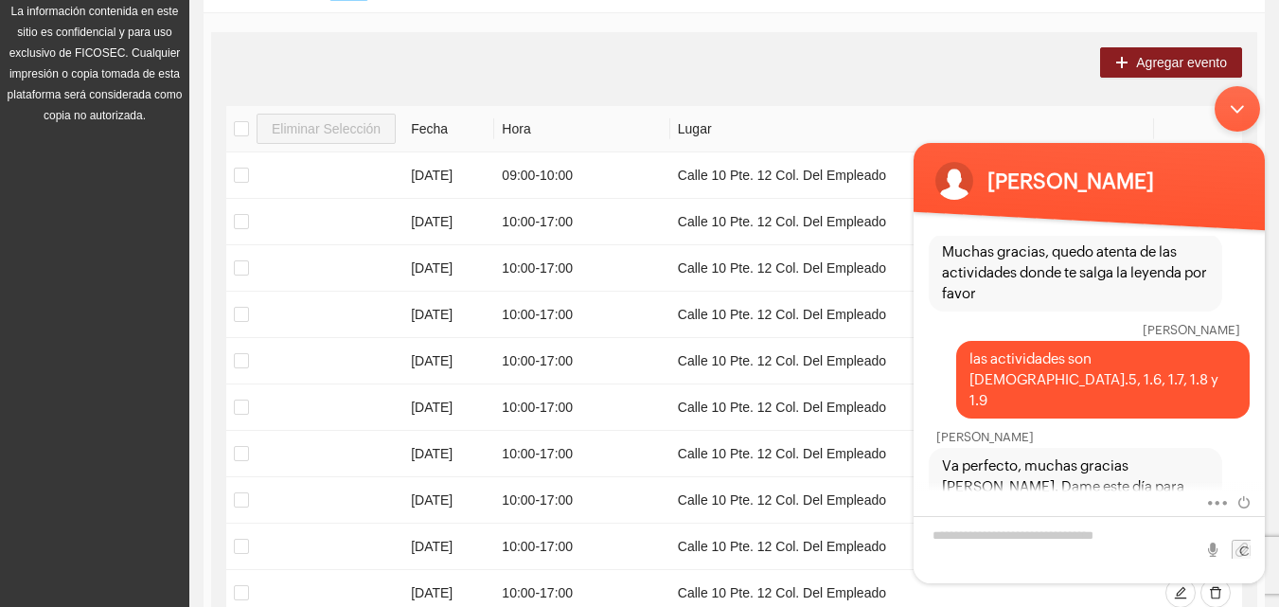
scroll to position [4202, 0]
click at [1021, 541] on textarea "Escriba su mensaje y pulse “Intro”" at bounding box center [1089, 549] width 351 height 67
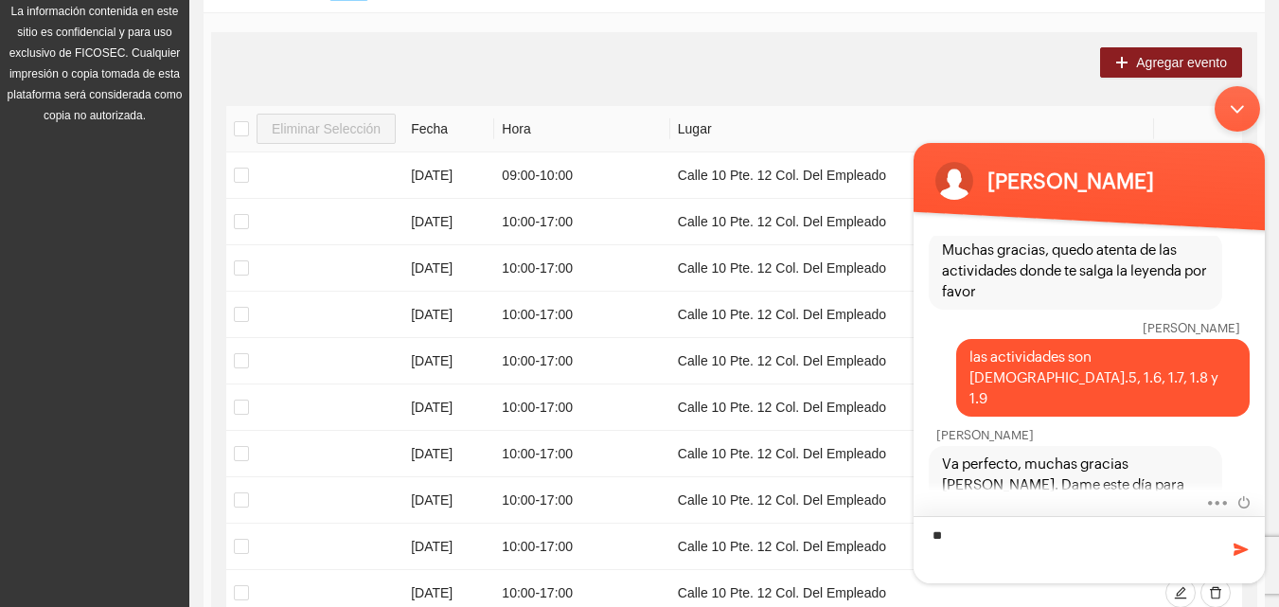
type textarea "*"
type textarea "**********"
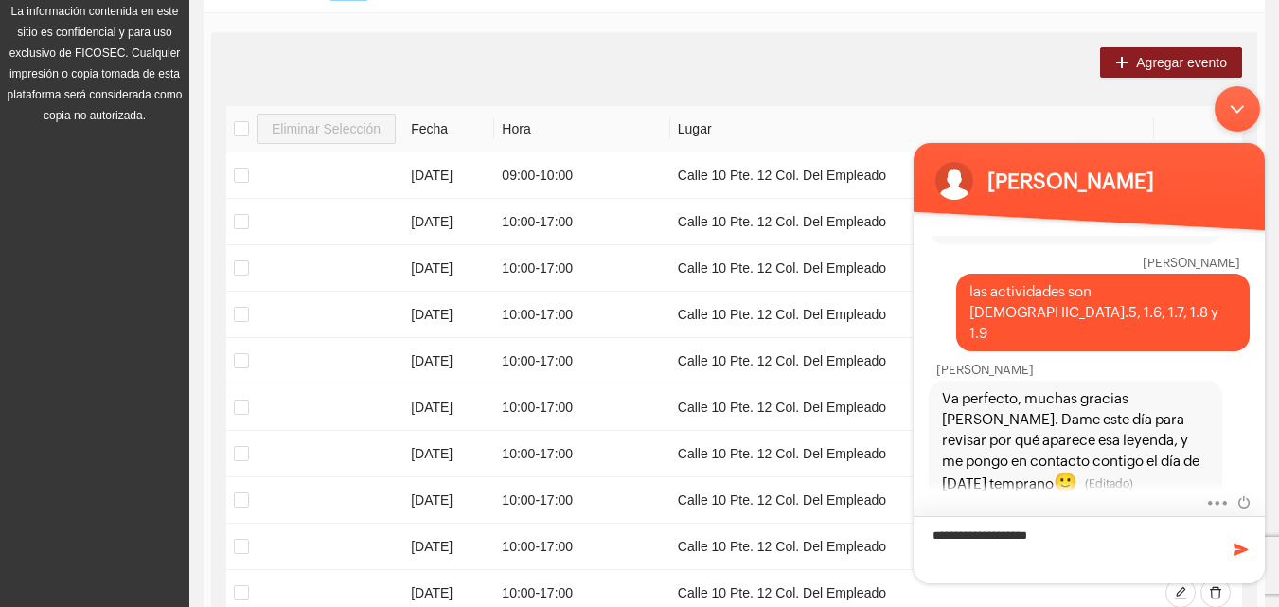
type textarea "**********"
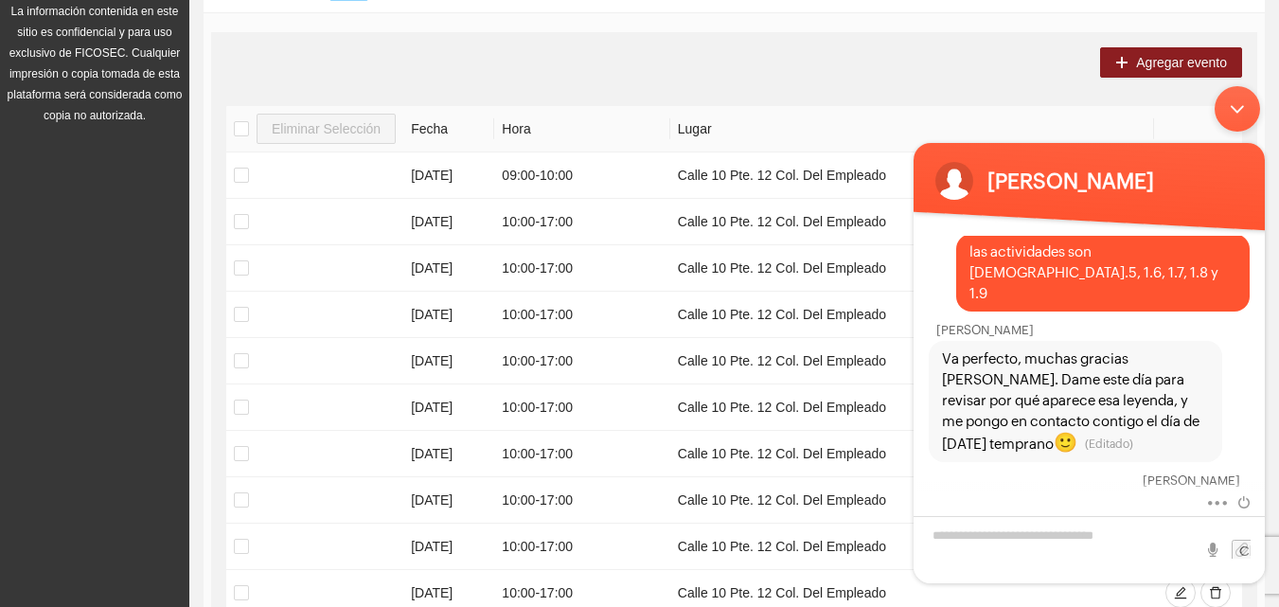
click at [964, 60] on div "Agregar evento" at bounding box center [734, 62] width 1016 height 30
drag, startPoint x: 1240, startPoint y: 112, endPoint x: 2143, endPoint y: 184, distance: 906.0
click at [1240, 112] on div "Minimizar ventana de chat en vivo" at bounding box center [1237, 108] width 45 height 45
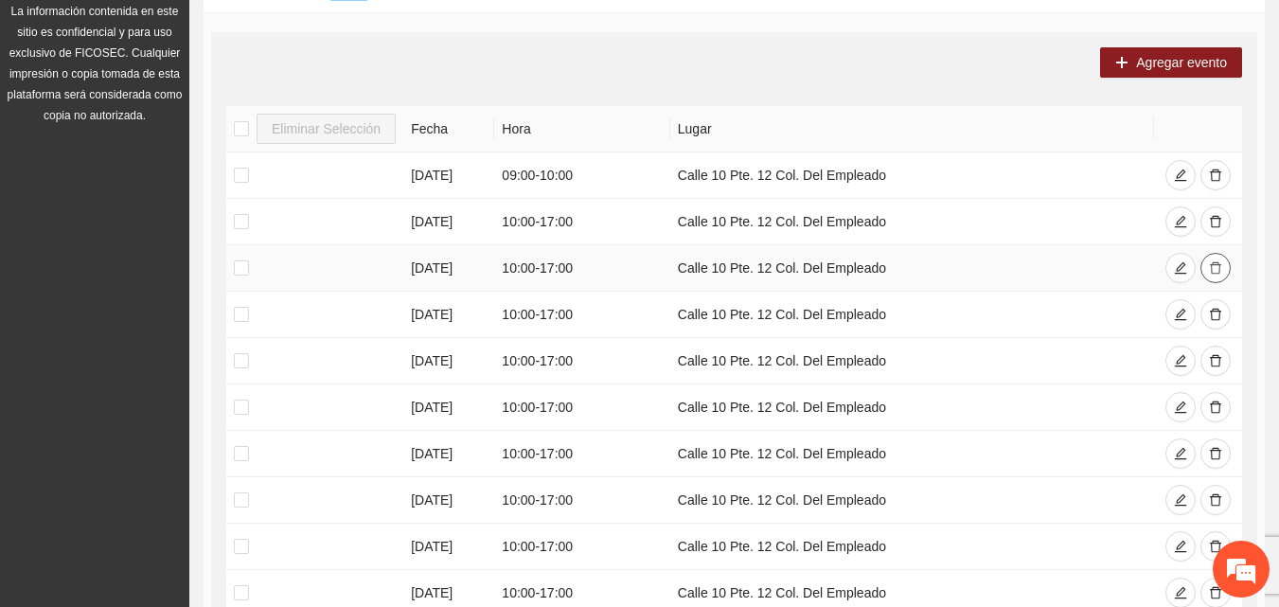
click at [1215, 270] on icon "delete" at bounding box center [1215, 268] width 11 height 12
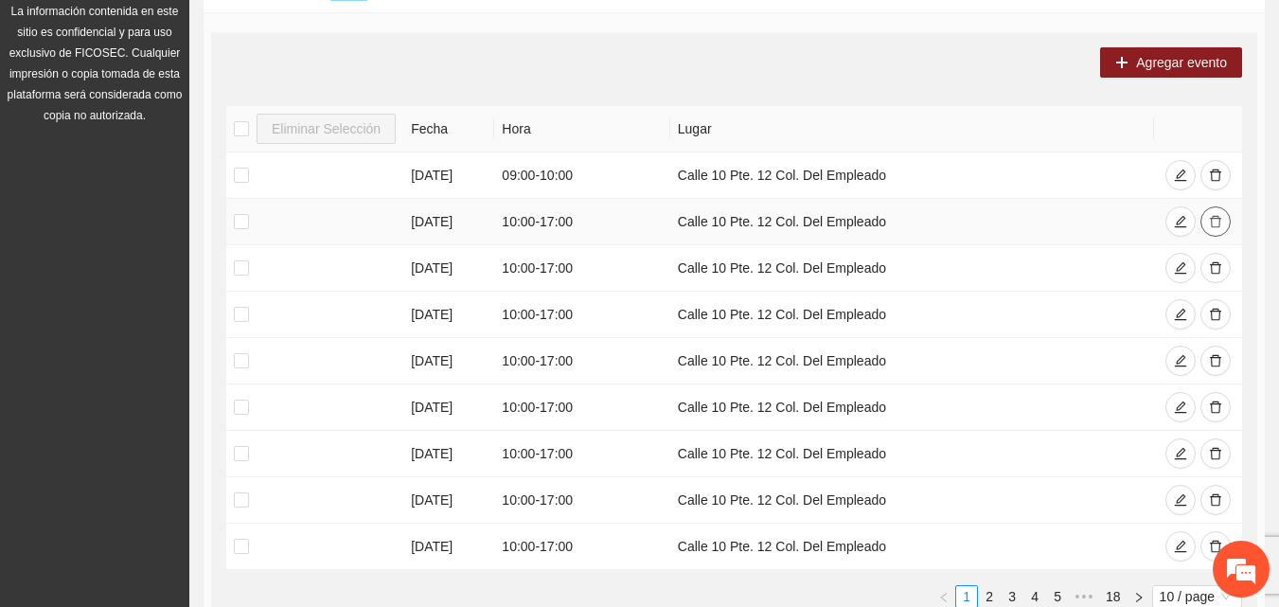
click at [1218, 216] on icon "delete" at bounding box center [1215, 222] width 11 height 12
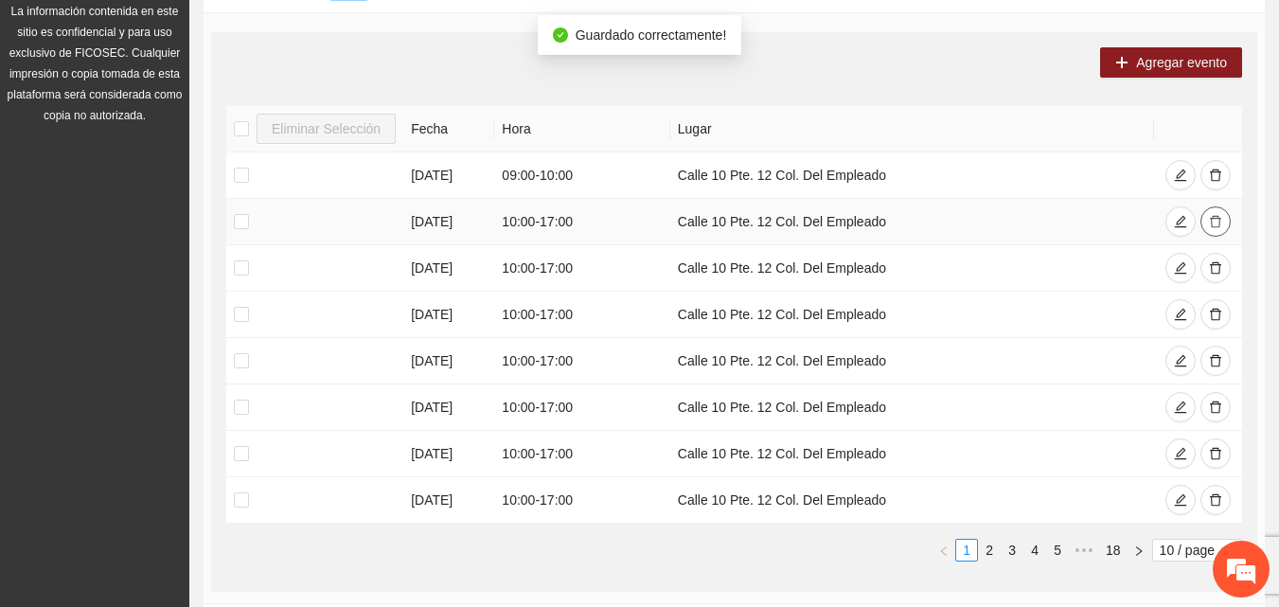
click at [1217, 228] on button "button" at bounding box center [1215, 221] width 30 height 30
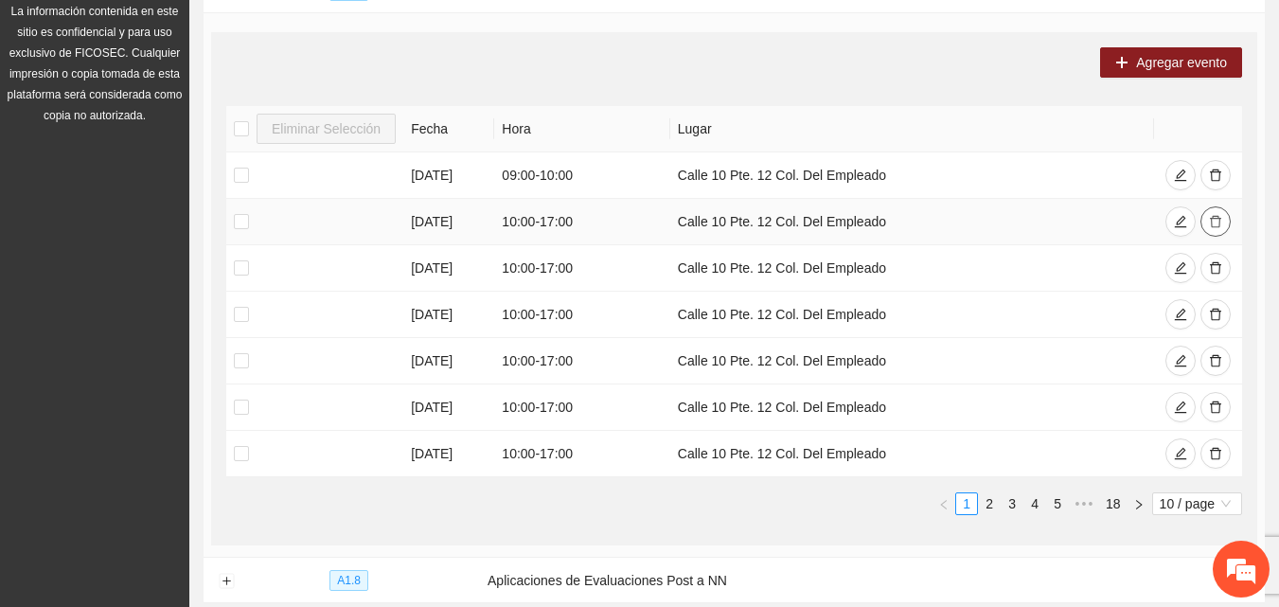
click at [1215, 218] on icon "delete" at bounding box center [1215, 221] width 13 height 13
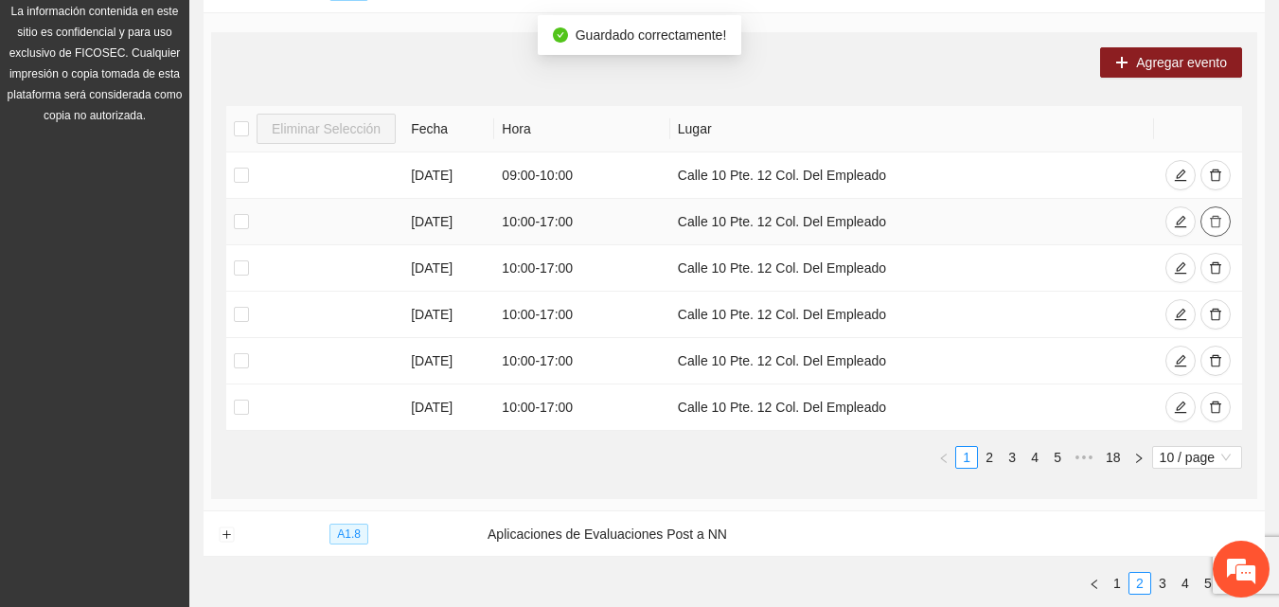
click at [1210, 222] on icon "delete" at bounding box center [1215, 221] width 13 height 13
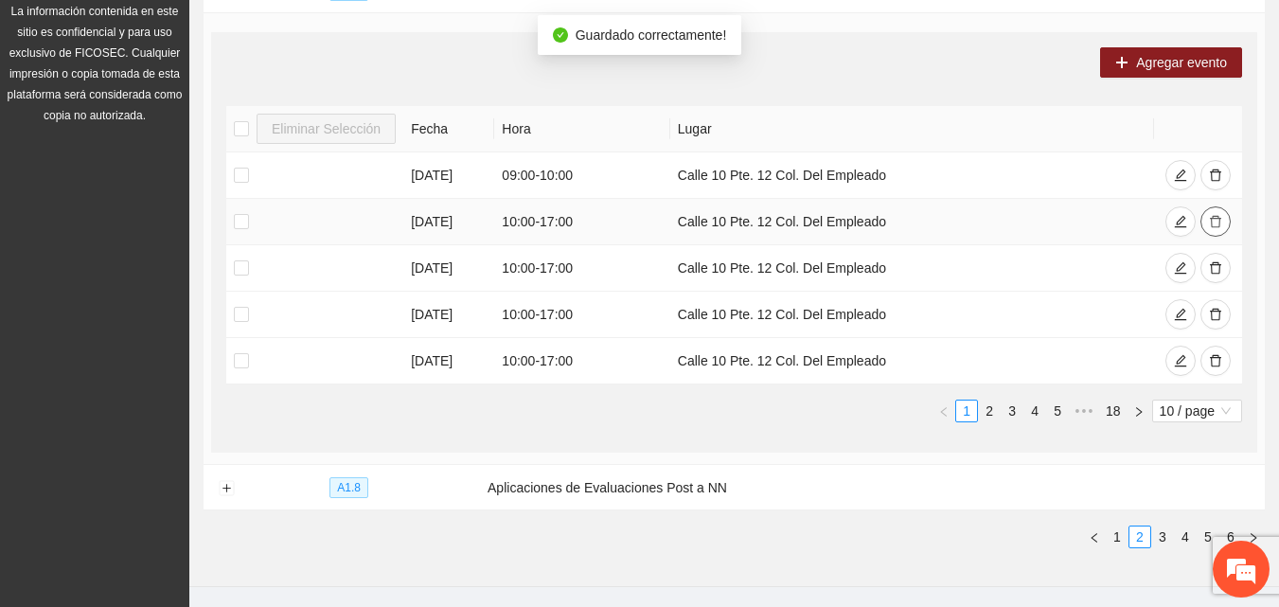
click at [1211, 219] on icon "delete" at bounding box center [1215, 222] width 11 height 12
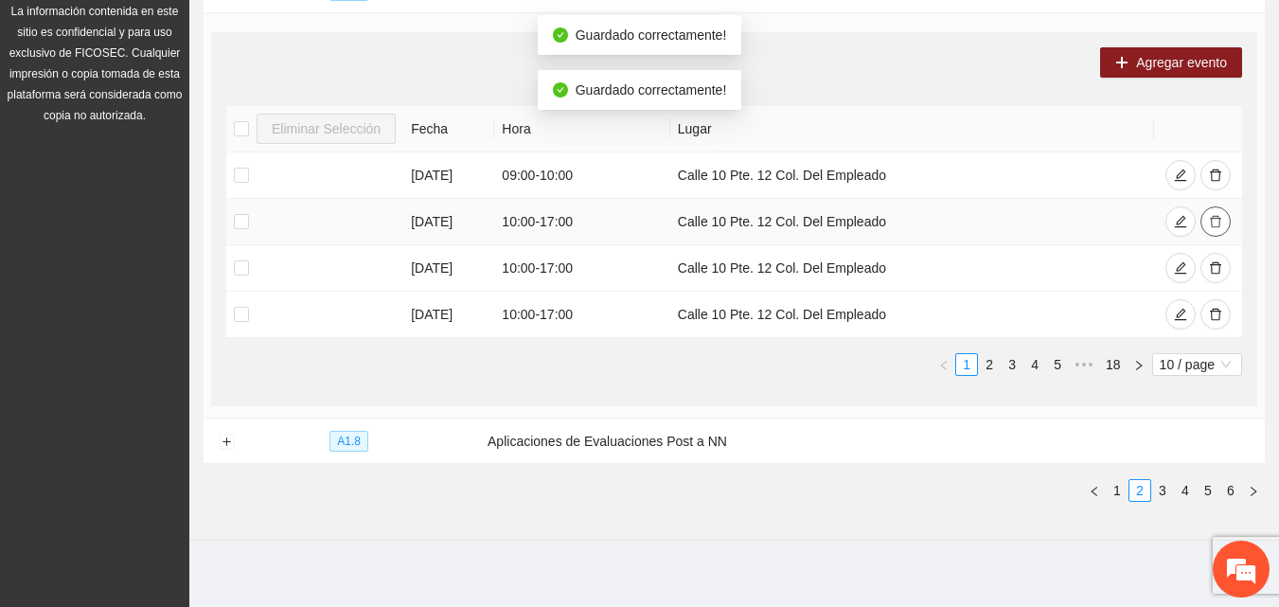
click at [1213, 223] on icon "delete" at bounding box center [1215, 222] width 11 height 12
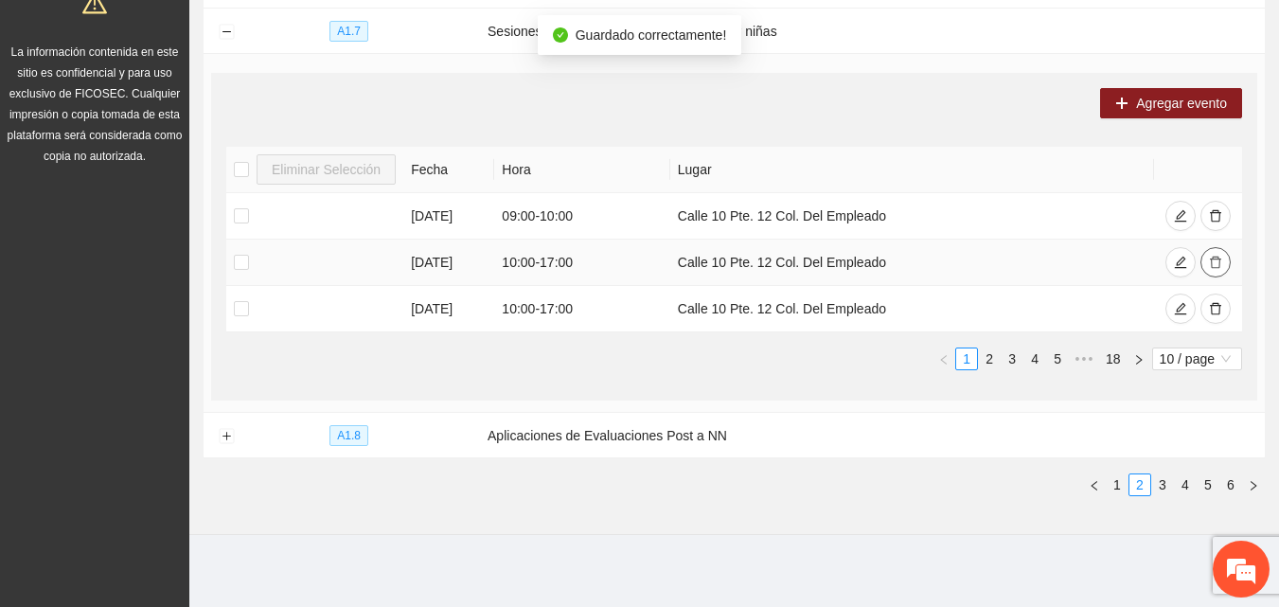
click at [1217, 263] on icon "delete" at bounding box center [1215, 262] width 13 height 13
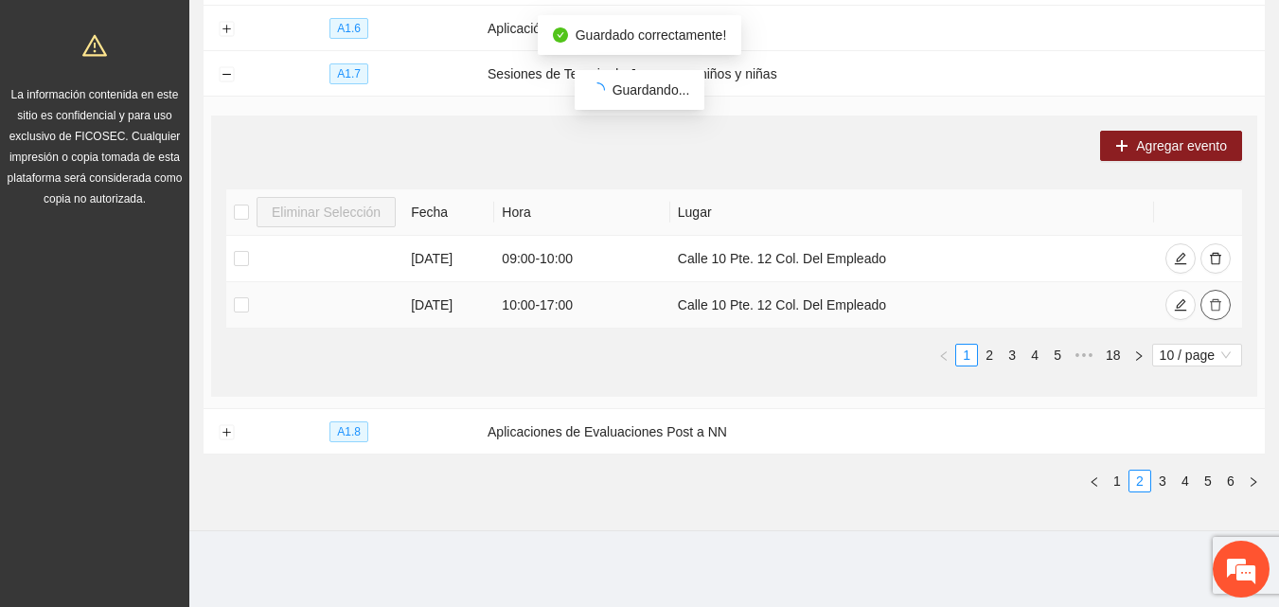
scroll to position [328, 0]
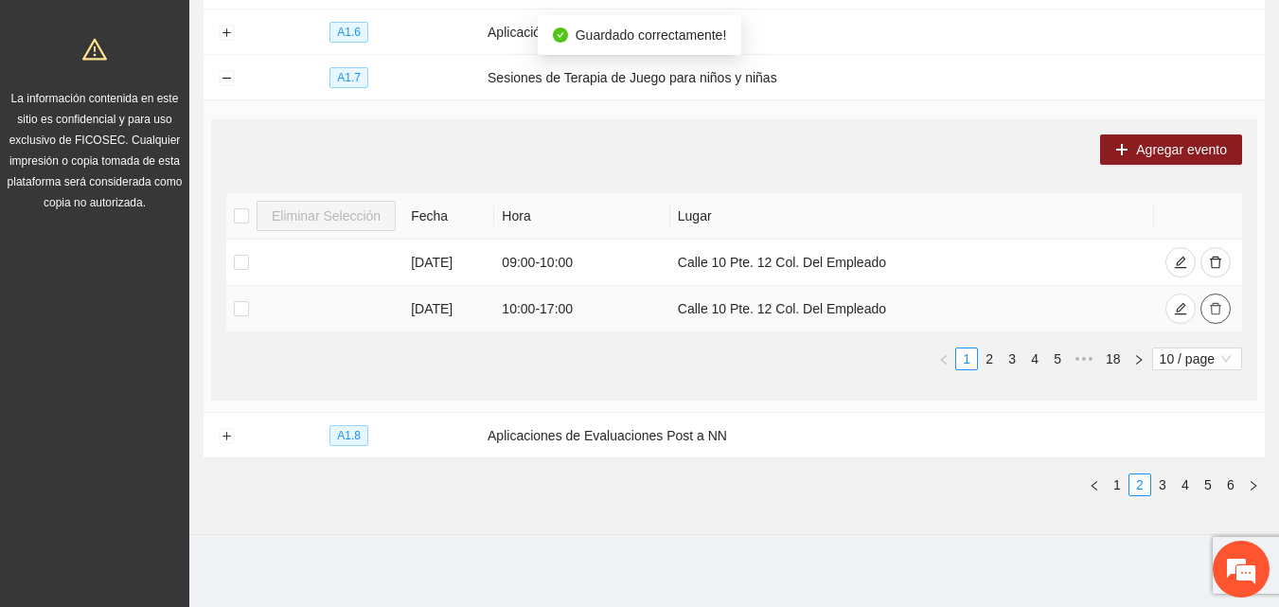
click at [1217, 308] on icon "delete" at bounding box center [1215, 308] width 13 height 13
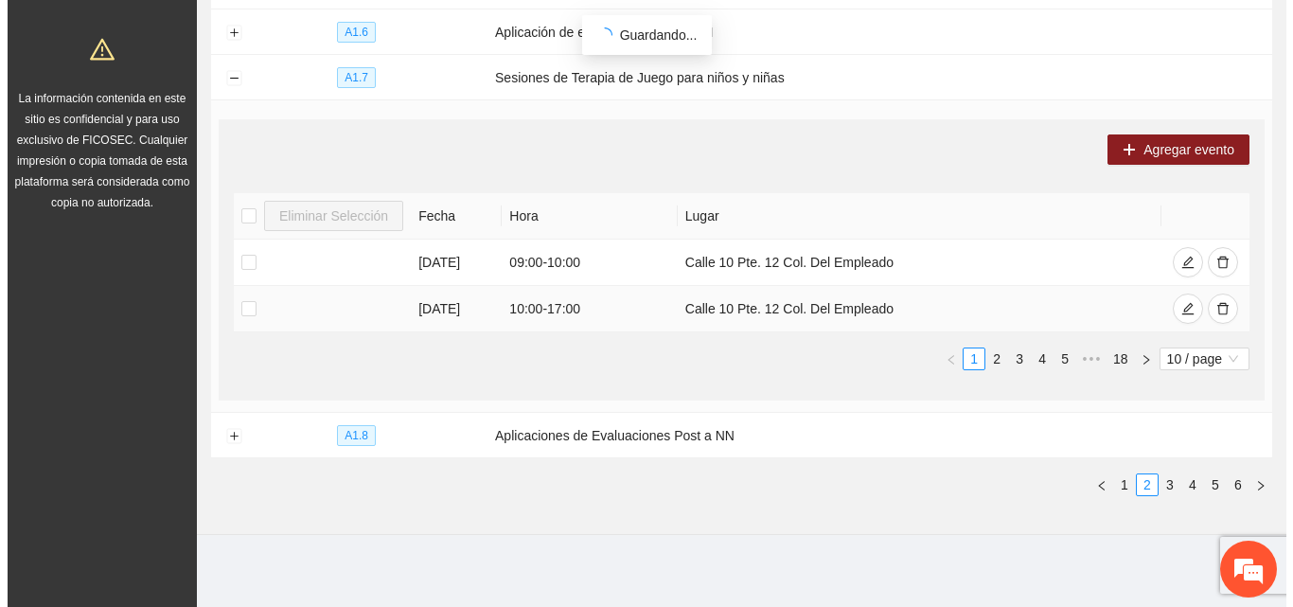
scroll to position [281, 0]
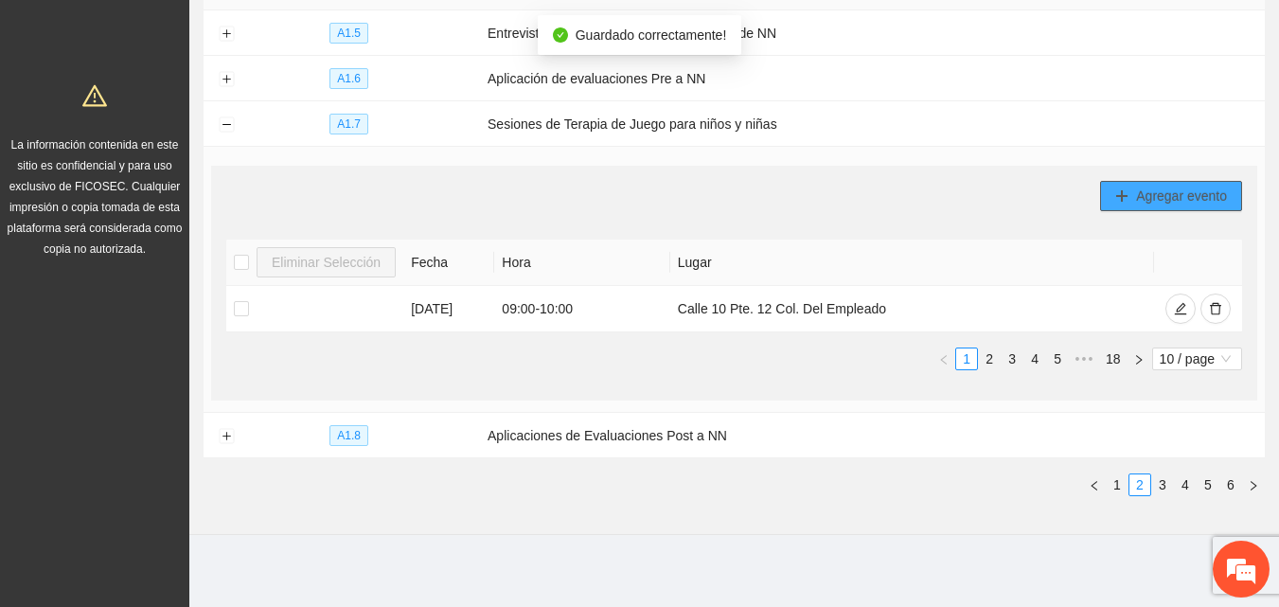
click at [1178, 197] on span "Agregar evento" at bounding box center [1181, 196] width 91 height 21
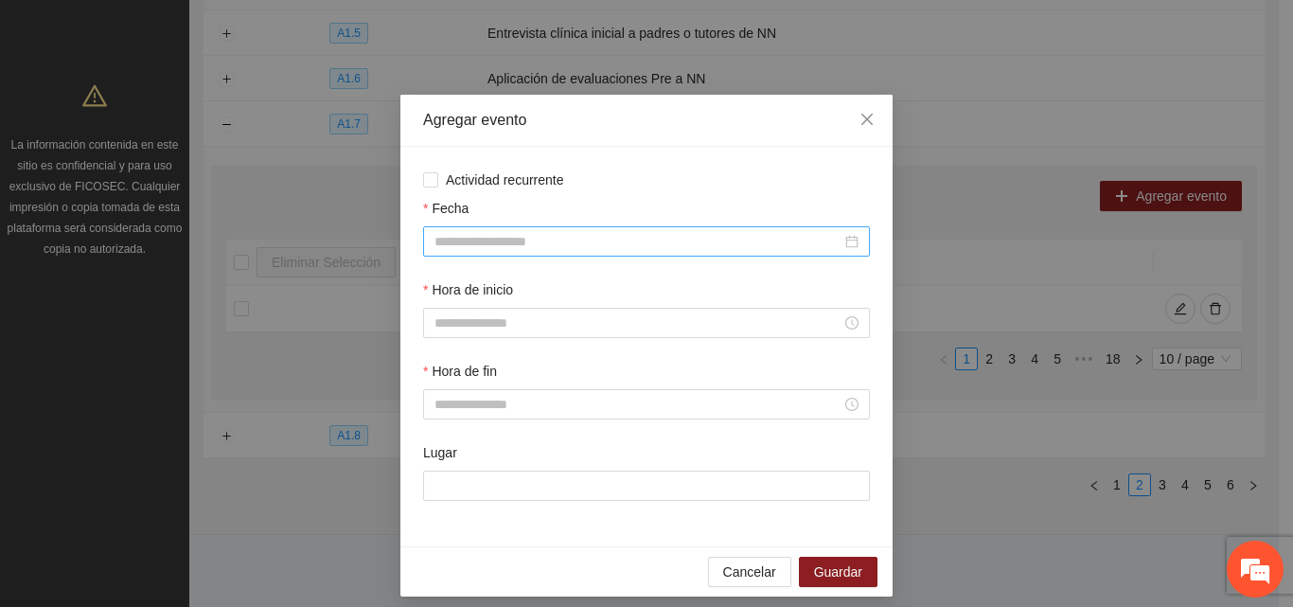
click at [520, 247] on input "Fecha" at bounding box center [638, 241] width 407 height 21
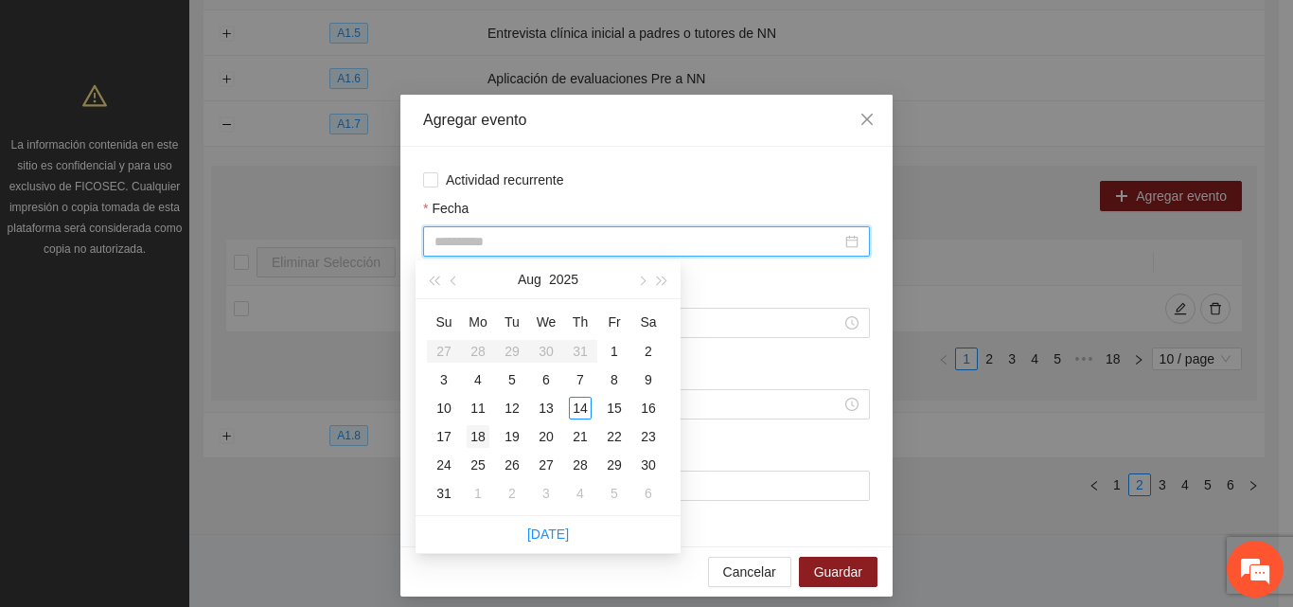
type input "**********"
click at [483, 437] on div "18" at bounding box center [478, 436] width 23 height 23
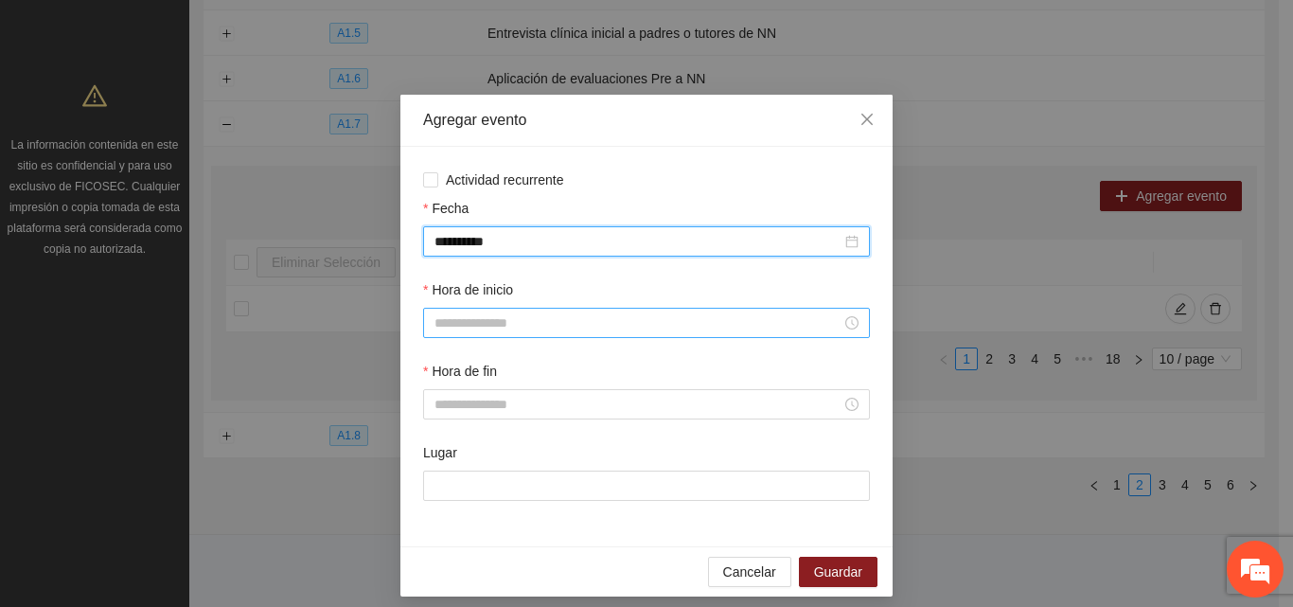
click at [530, 318] on input "Hora de inicio" at bounding box center [638, 322] width 407 height 21
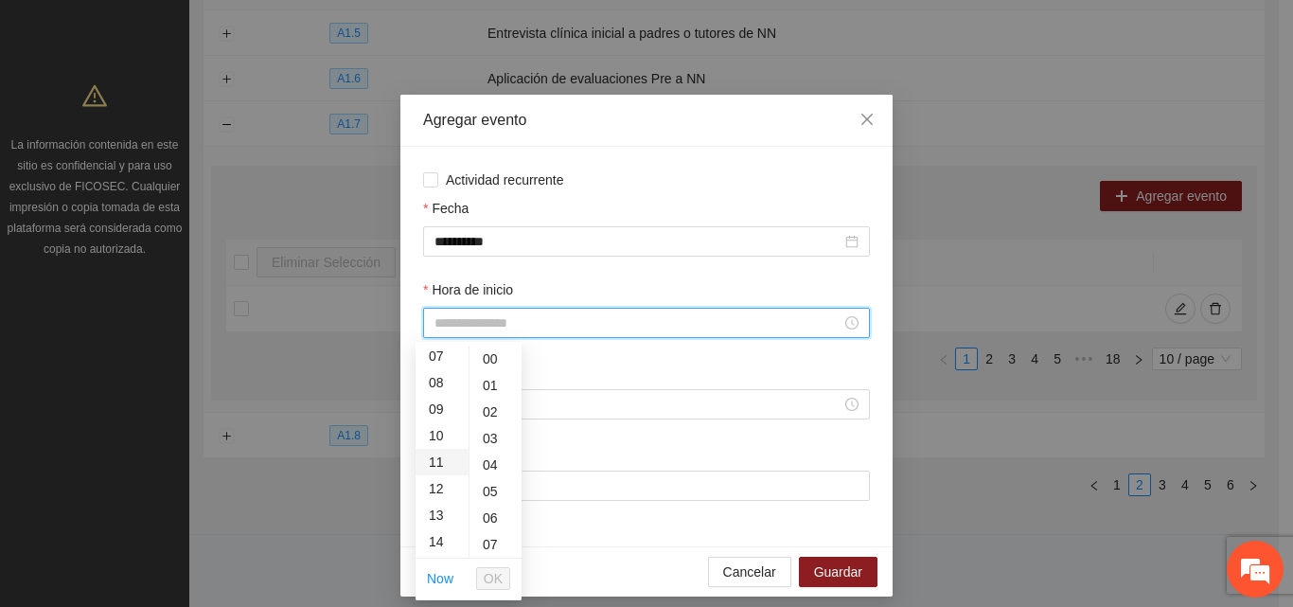
scroll to position [189, 0]
click at [436, 435] on div "10" at bounding box center [442, 434] width 53 height 27
type input "*****"
click at [499, 581] on span "OK" at bounding box center [493, 578] width 19 height 21
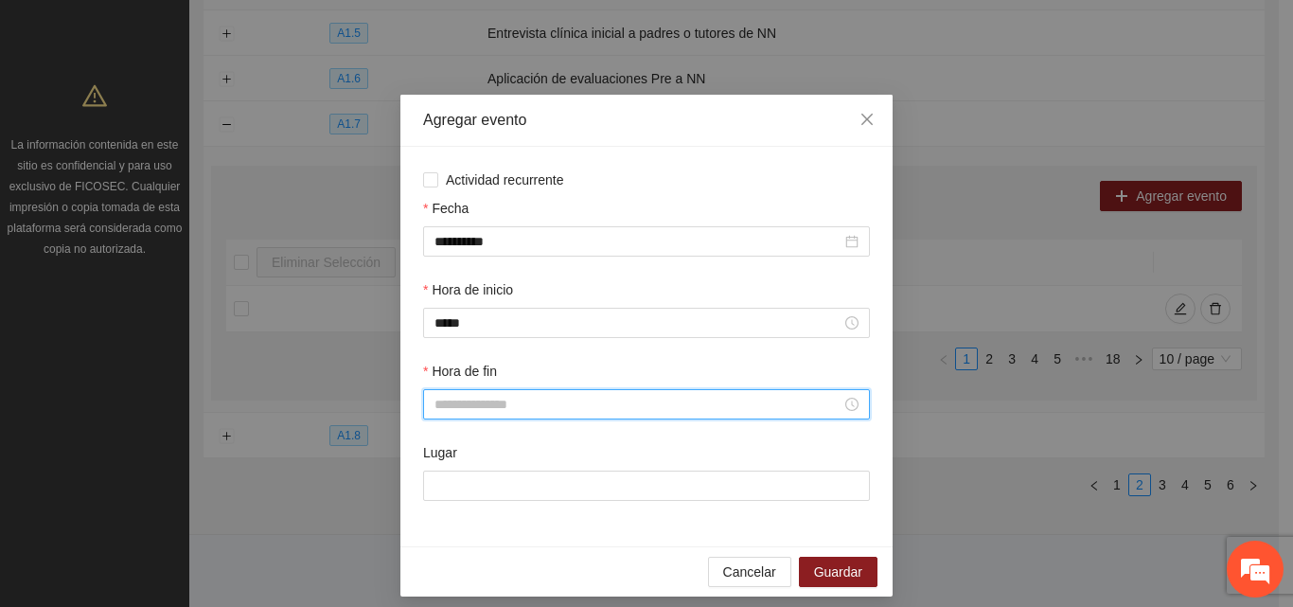
click at [551, 409] on input "Hora de fin" at bounding box center [638, 404] width 407 height 21
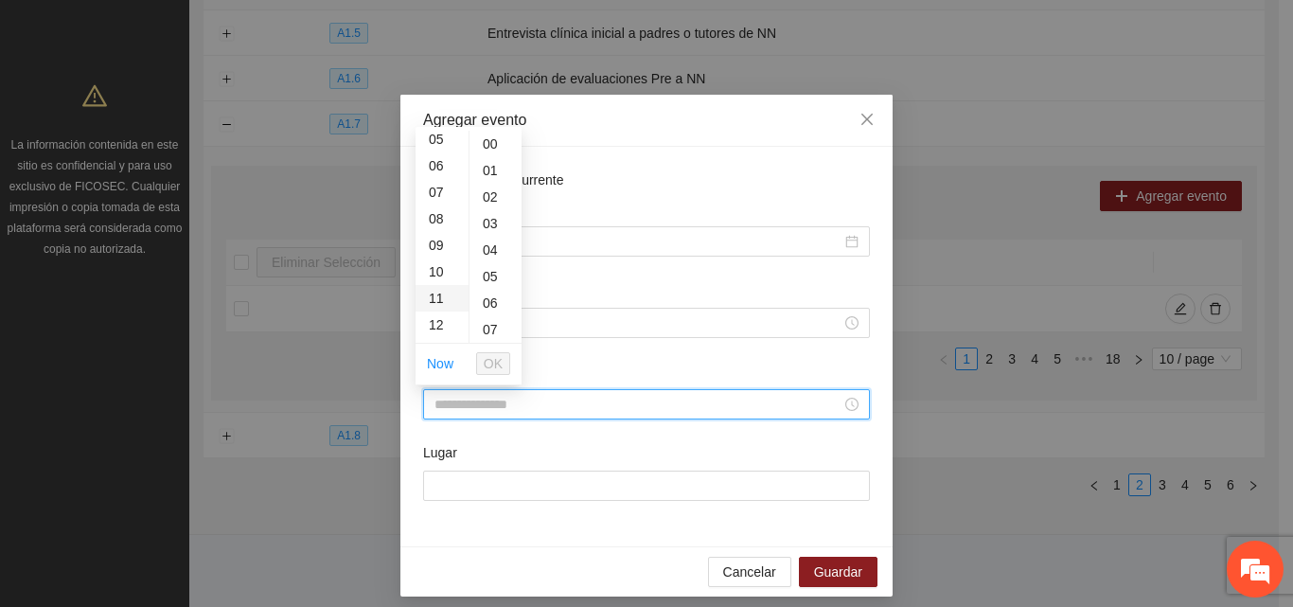
scroll to position [189, 0]
drag, startPoint x: 433, startPoint y: 248, endPoint x: 428, endPoint y: 265, distance: 17.7
click at [433, 249] on div "11" at bounding box center [442, 246] width 53 height 27
type input "*****"
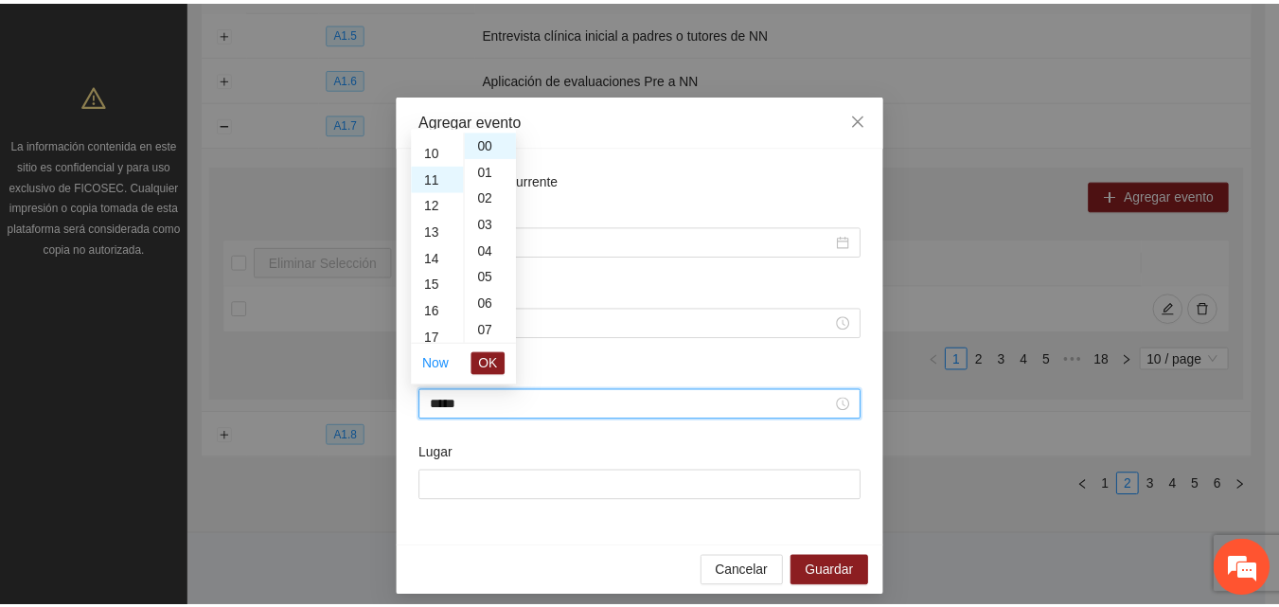
scroll to position [292, 0]
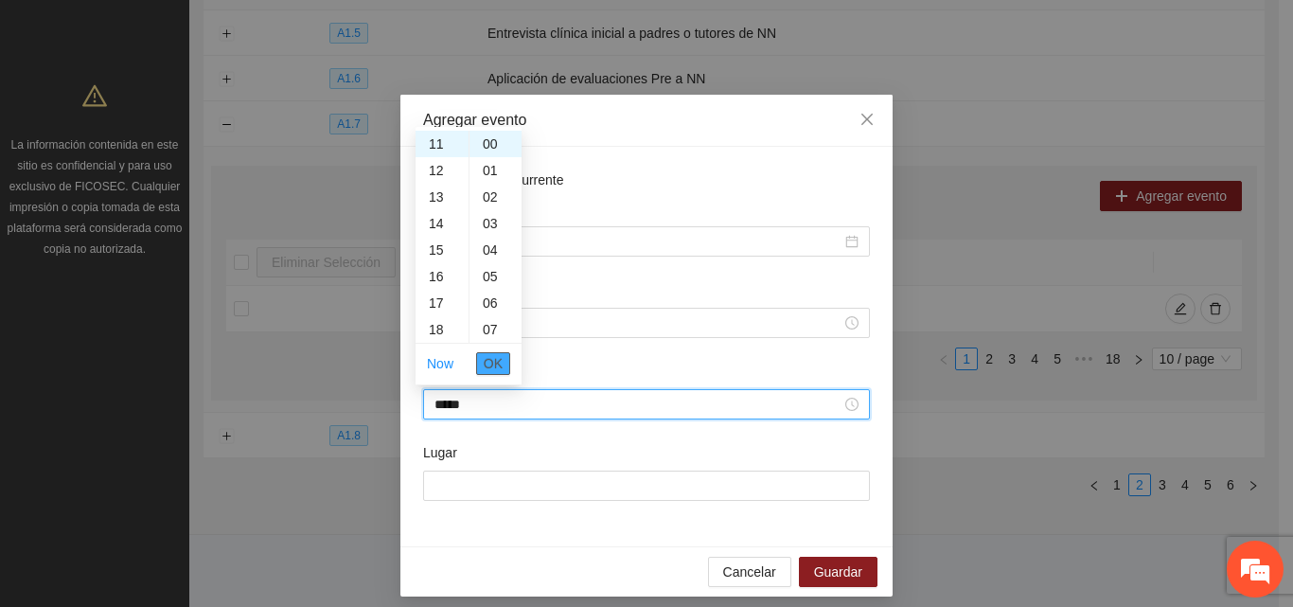
click at [489, 361] on span "OK" at bounding box center [493, 363] width 19 height 21
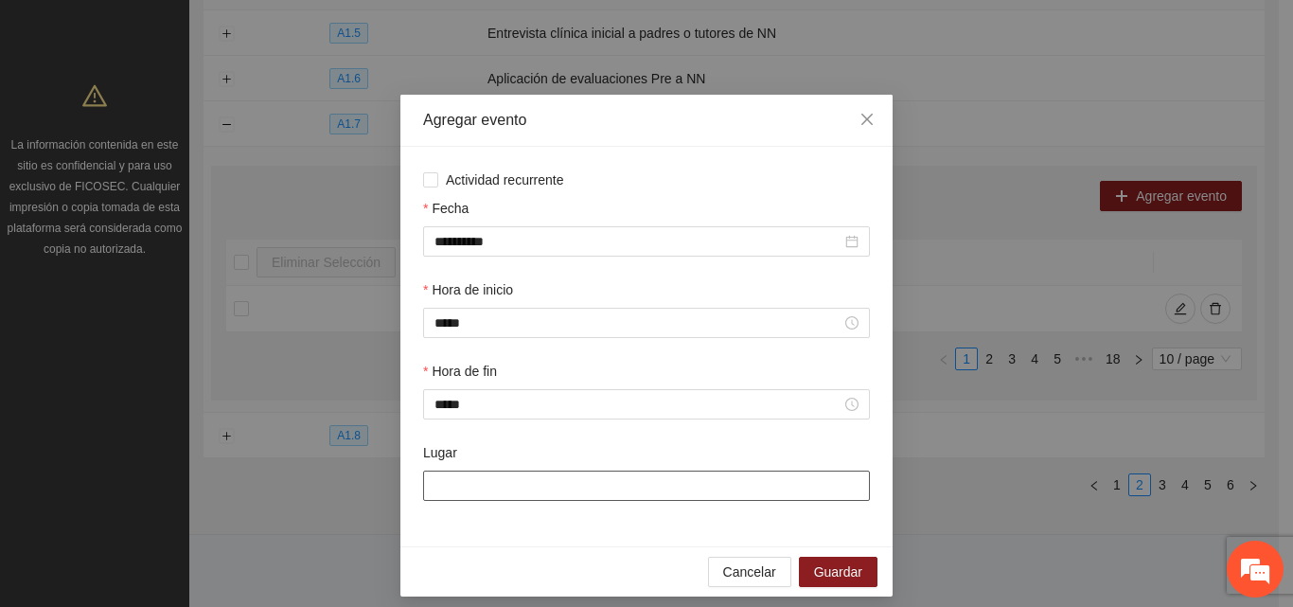
drag, startPoint x: 492, startPoint y: 489, endPoint x: 506, endPoint y: 484, distance: 15.0
click at [492, 489] on input "Lugar" at bounding box center [646, 486] width 447 height 30
type input "**********"
click at [855, 573] on button "Guardar" at bounding box center [838, 572] width 79 height 30
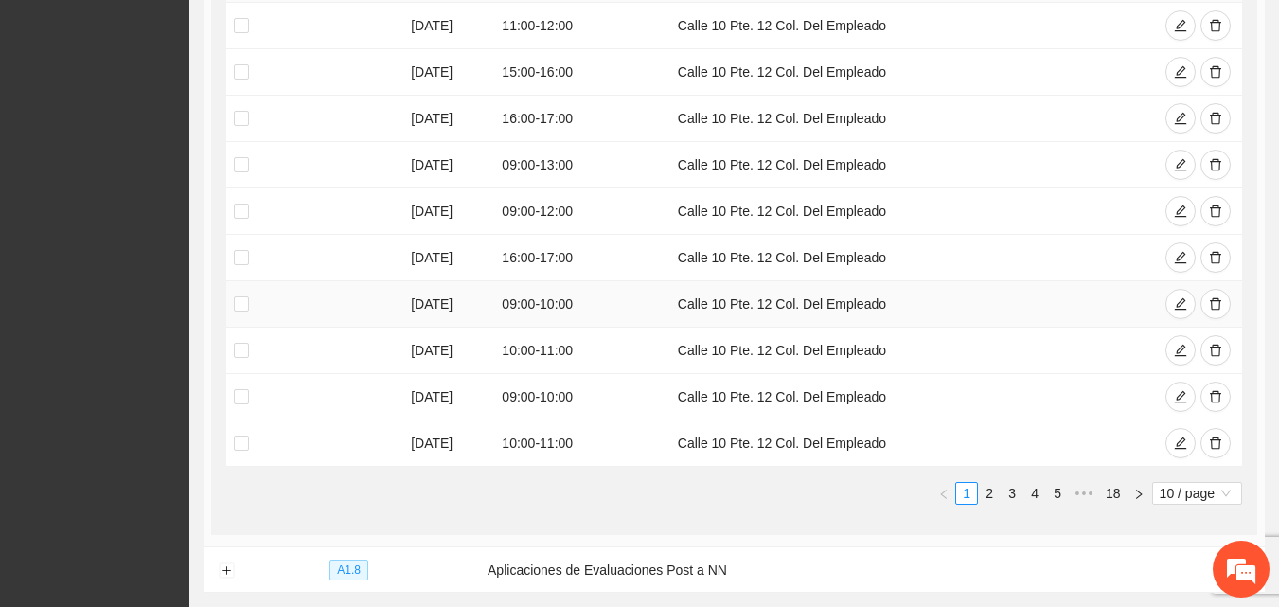
scroll to position [565, 0]
click at [1214, 209] on icon "delete" at bounding box center [1215, 210] width 13 height 13
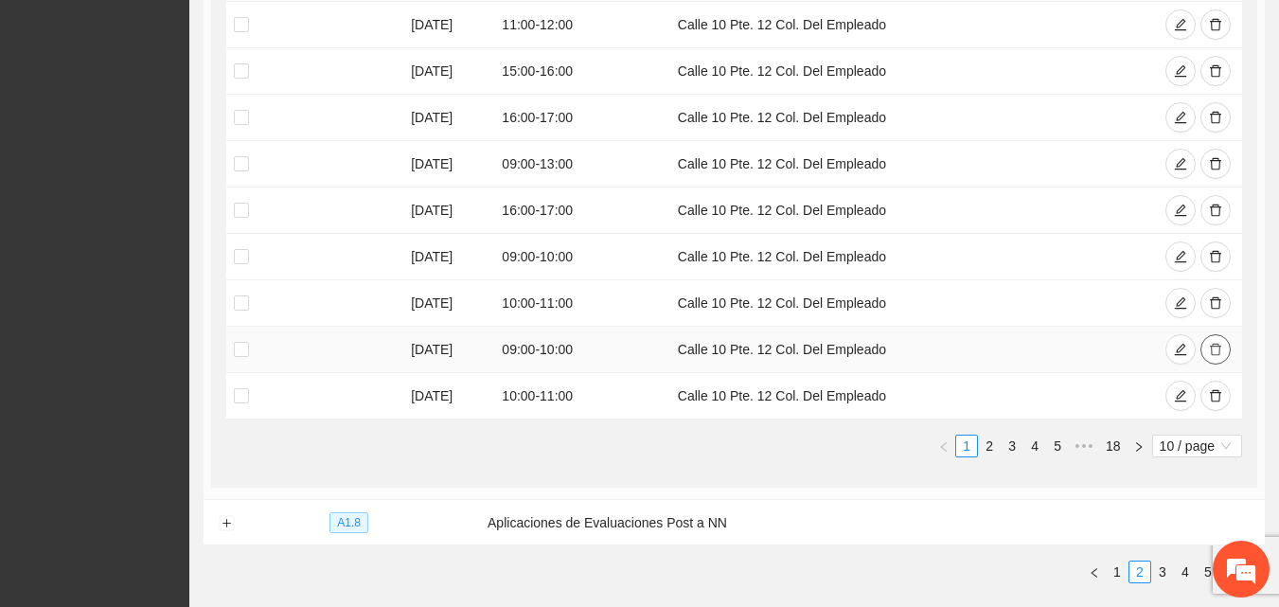
click at [1221, 347] on icon "delete" at bounding box center [1215, 349] width 13 height 13
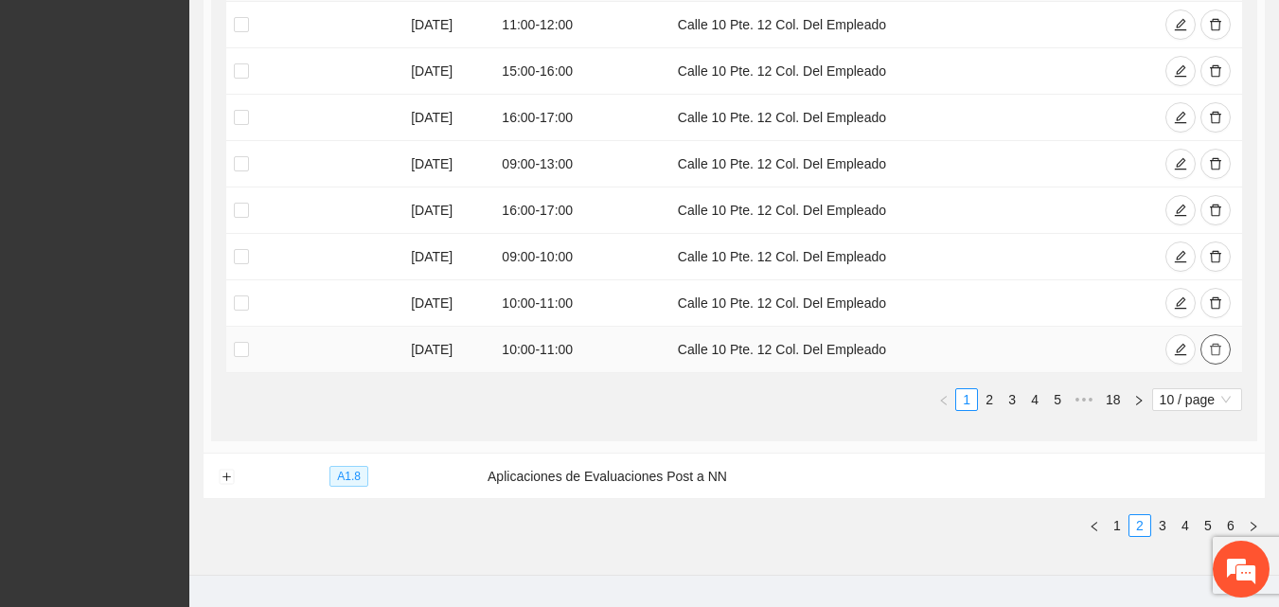
click at [1219, 346] on icon "delete" at bounding box center [1215, 350] width 11 height 12
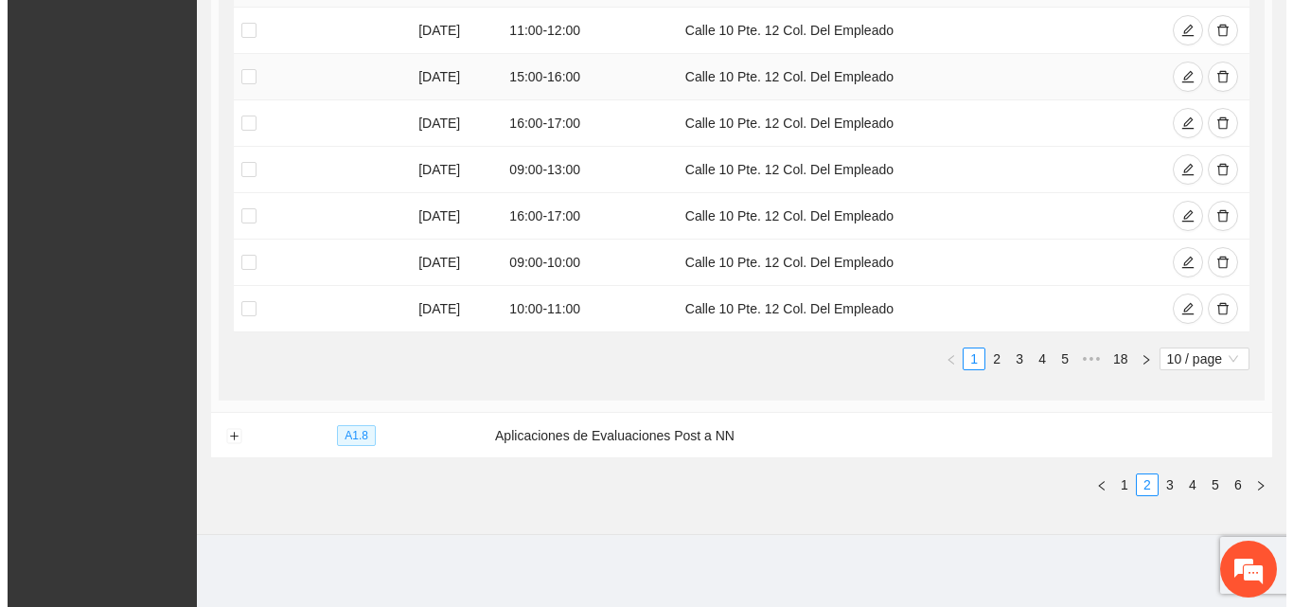
scroll to position [370, 0]
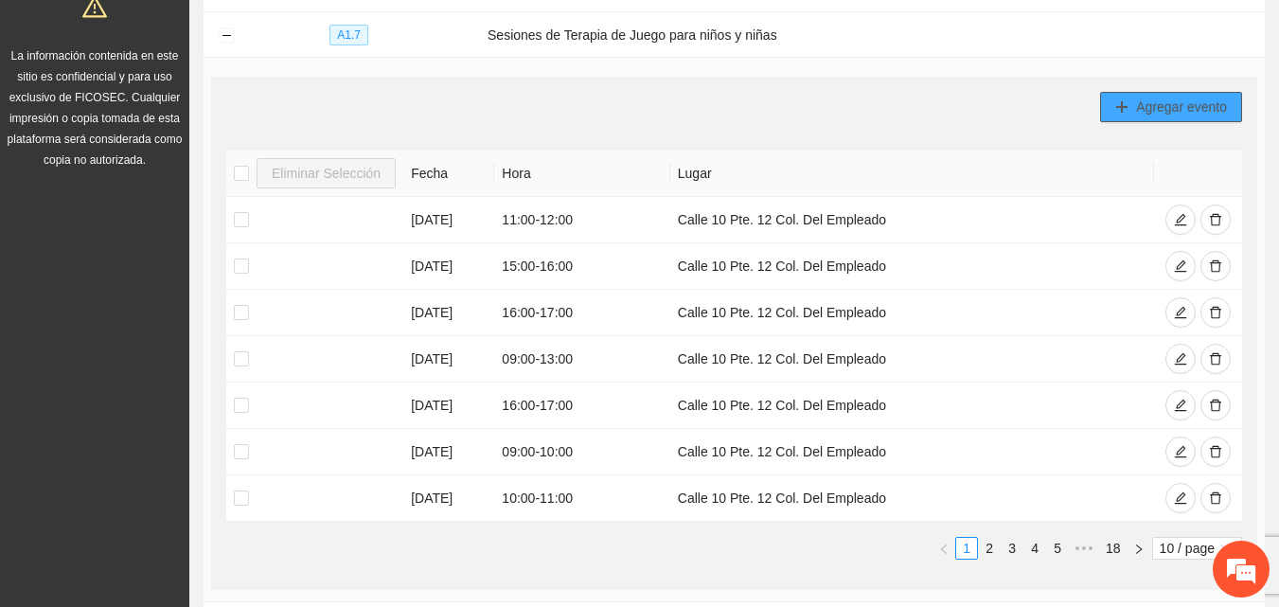
click at [1182, 105] on span "Agregar evento" at bounding box center [1181, 107] width 91 height 21
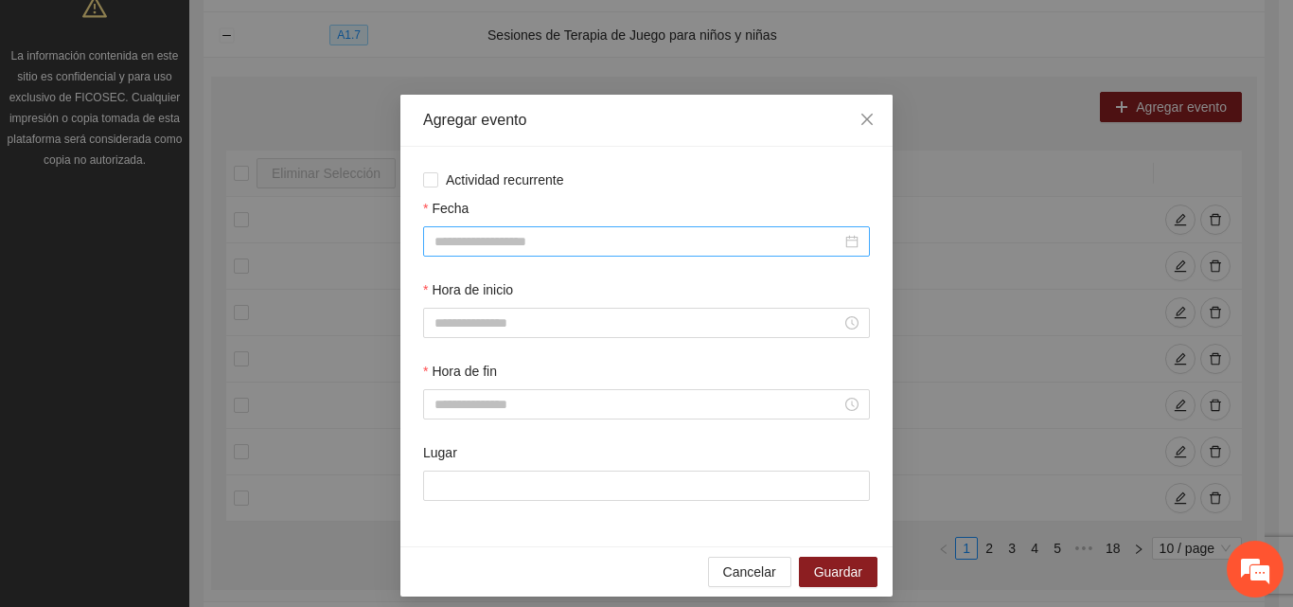
click at [580, 245] on input "Fecha" at bounding box center [638, 241] width 407 height 21
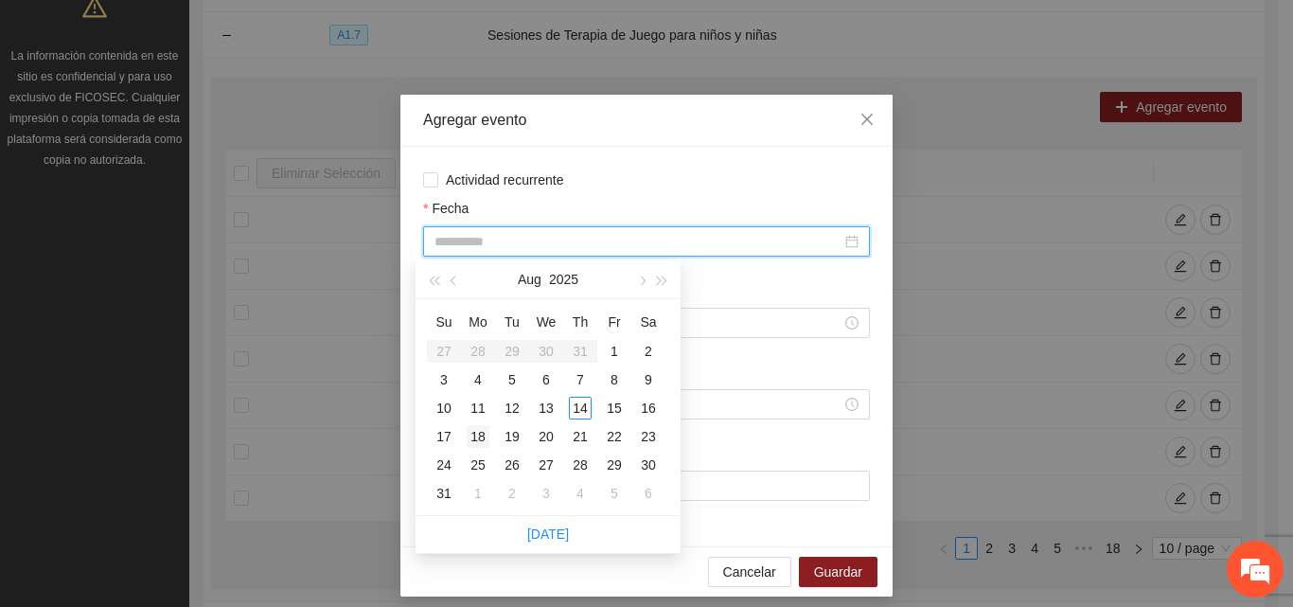
type input "**********"
click at [477, 437] on div "18" at bounding box center [478, 436] width 23 height 23
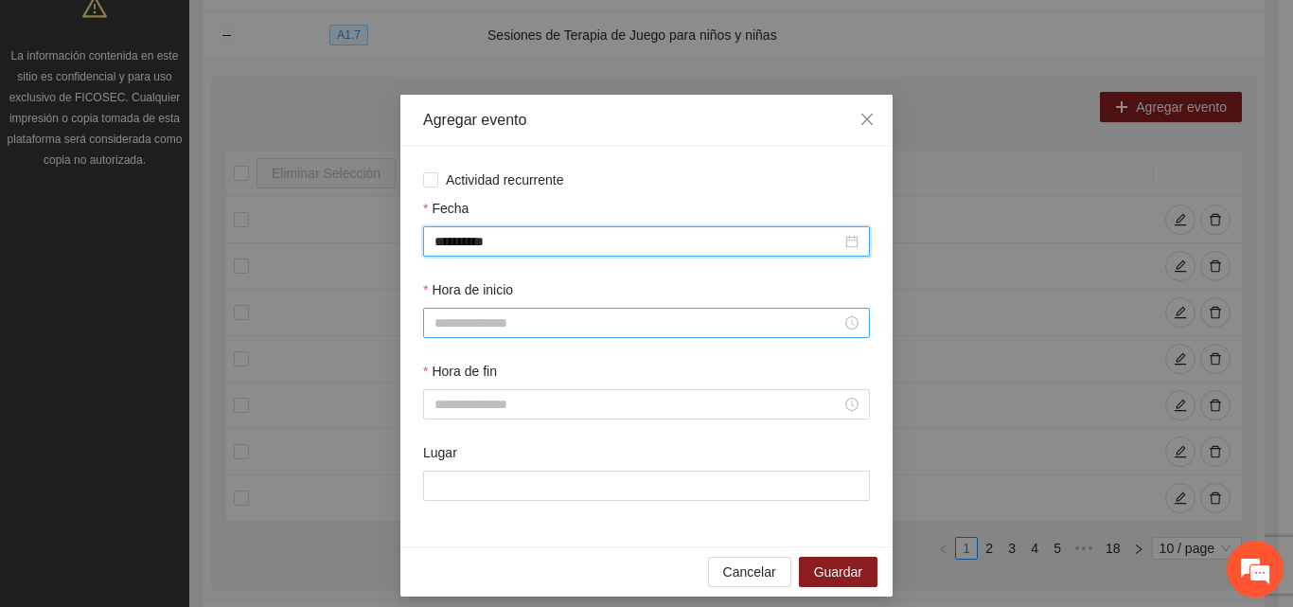
click at [491, 324] on input "Hora de inicio" at bounding box center [638, 322] width 407 height 21
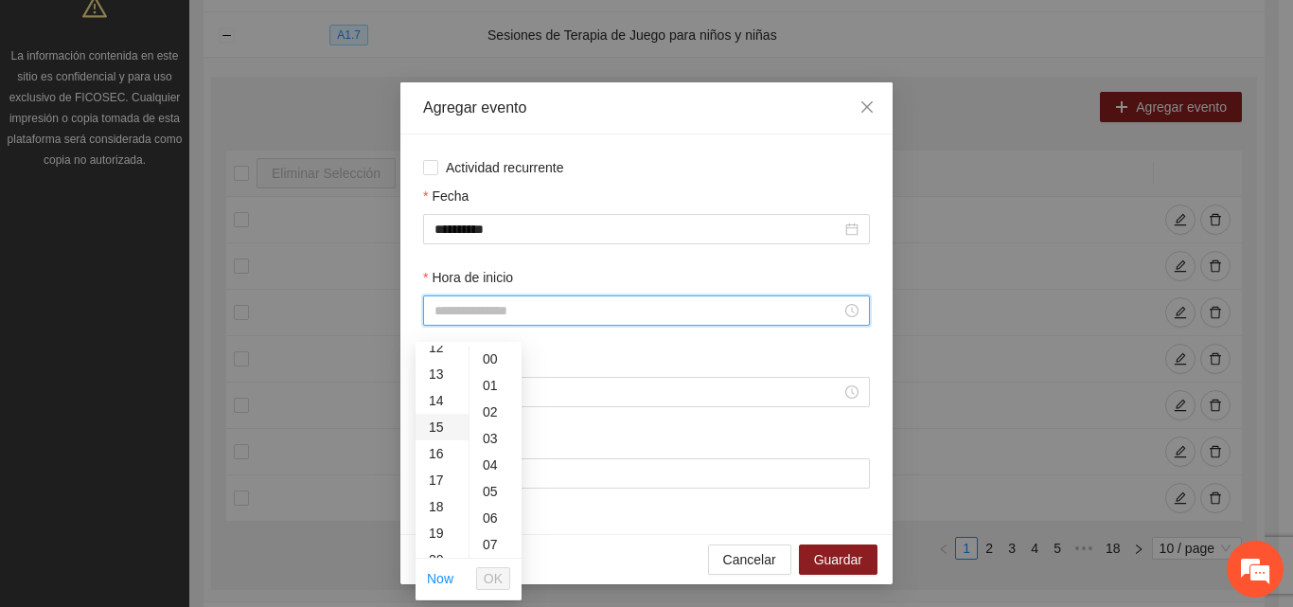
scroll to position [284, 0]
click at [437, 364] on div "11" at bounding box center [442, 366] width 53 height 27
type input "*****"
click at [493, 583] on span "OK" at bounding box center [493, 578] width 19 height 21
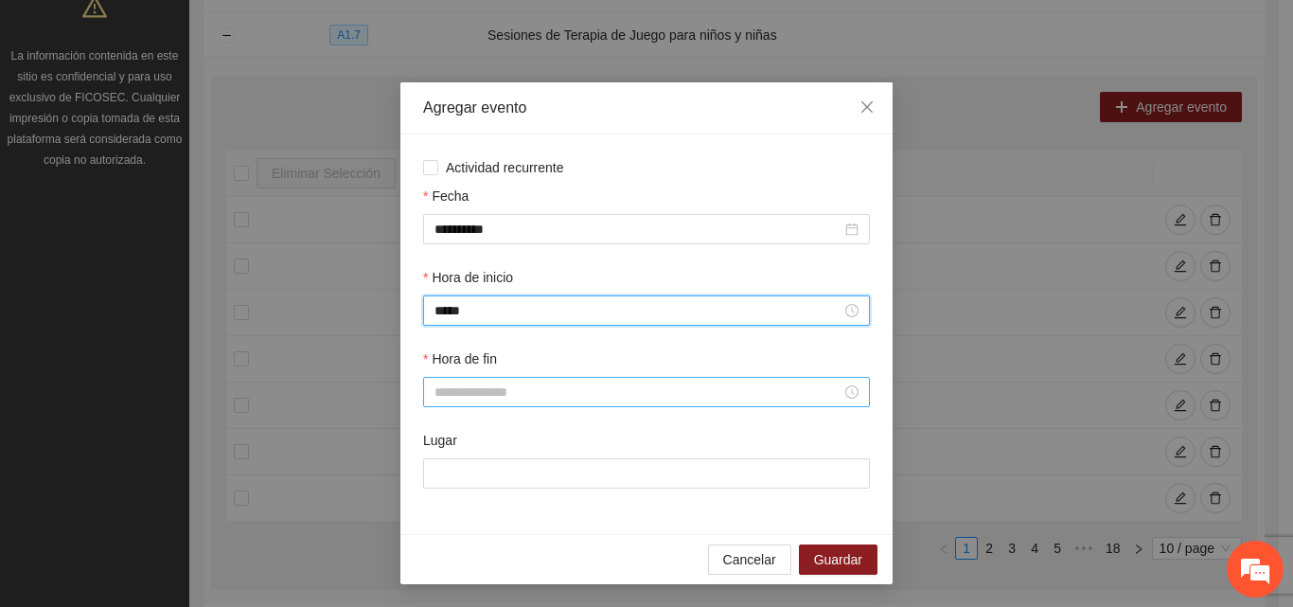
click at [515, 396] on input "Hora de fin" at bounding box center [638, 392] width 407 height 21
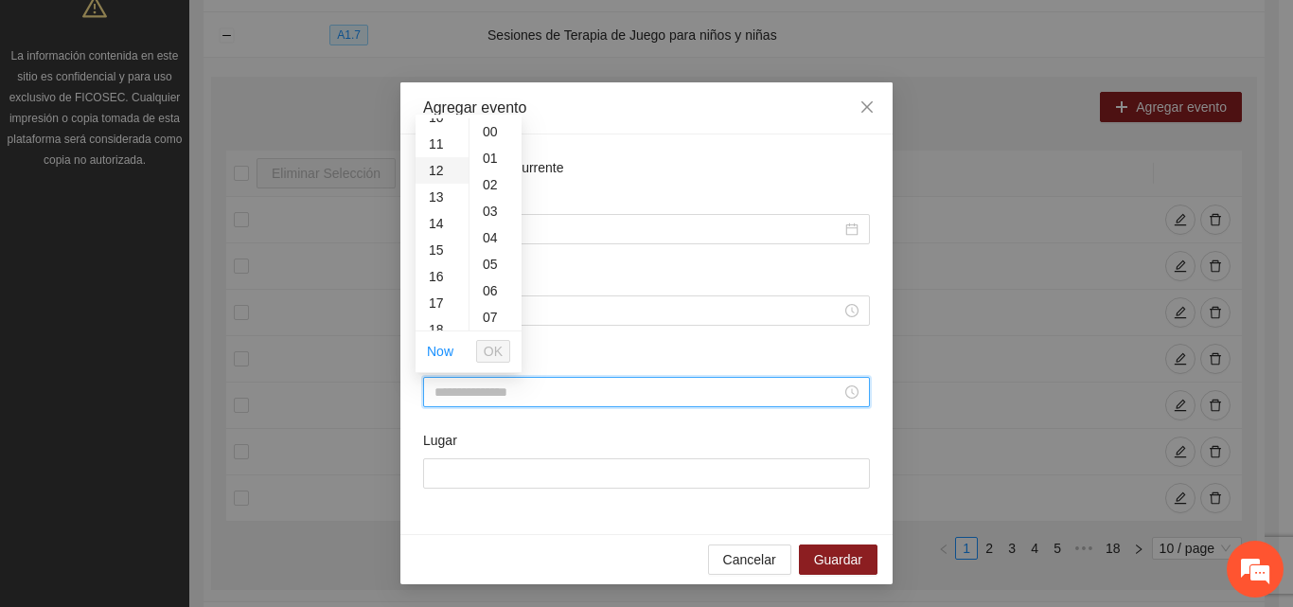
scroll to position [284, 0]
click at [435, 170] on div "12" at bounding box center [442, 165] width 53 height 27
type input "*****"
click at [496, 352] on span "OK" at bounding box center [493, 351] width 19 height 21
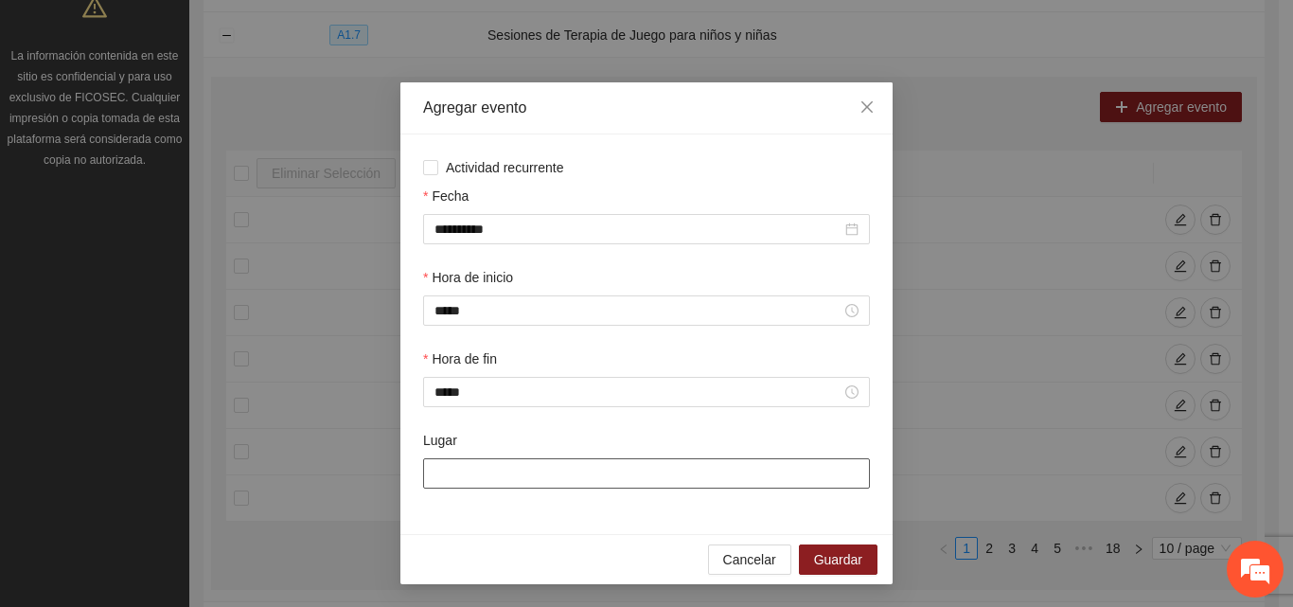
click at [484, 476] on input "Lugar" at bounding box center [646, 473] width 447 height 30
type input "**********"
click at [836, 560] on span "Guardar" at bounding box center [838, 559] width 48 height 21
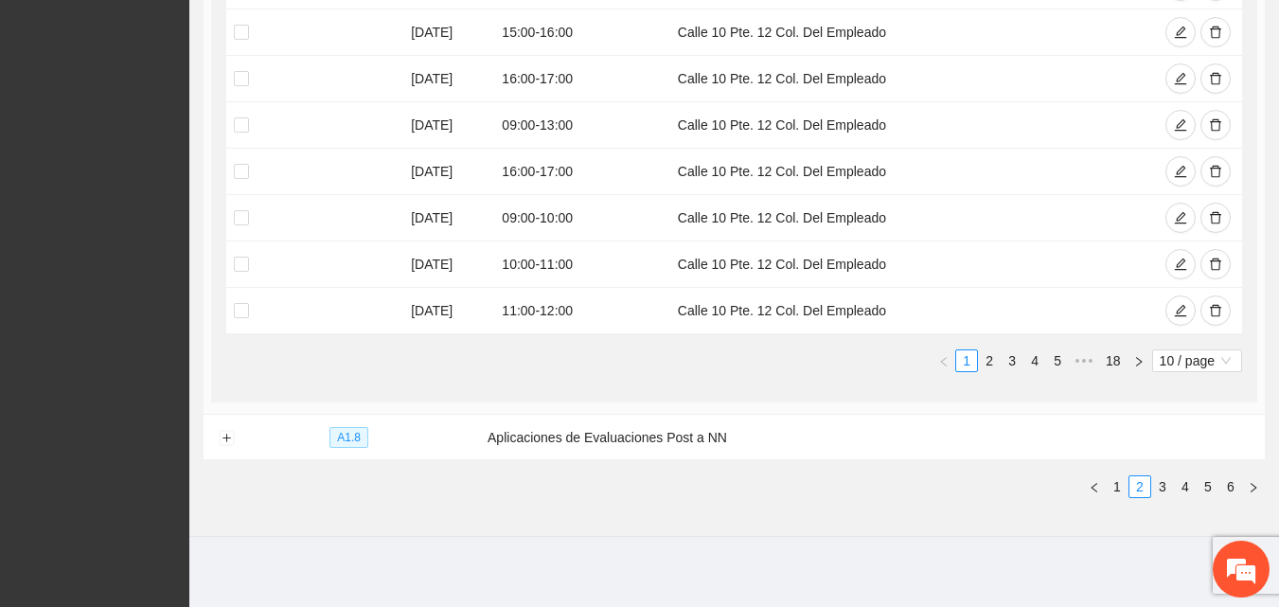
scroll to position [699, 0]
click at [1165, 480] on link "3" at bounding box center [1162, 484] width 21 height 21
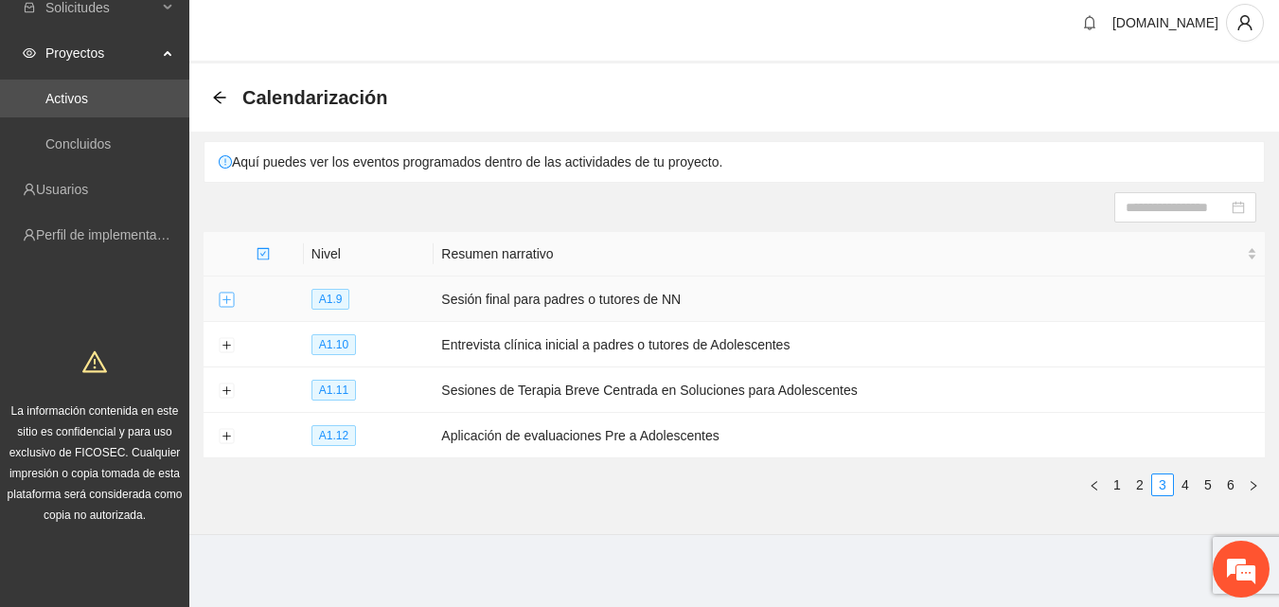
click at [228, 300] on button "Expand row" at bounding box center [226, 300] width 15 height 15
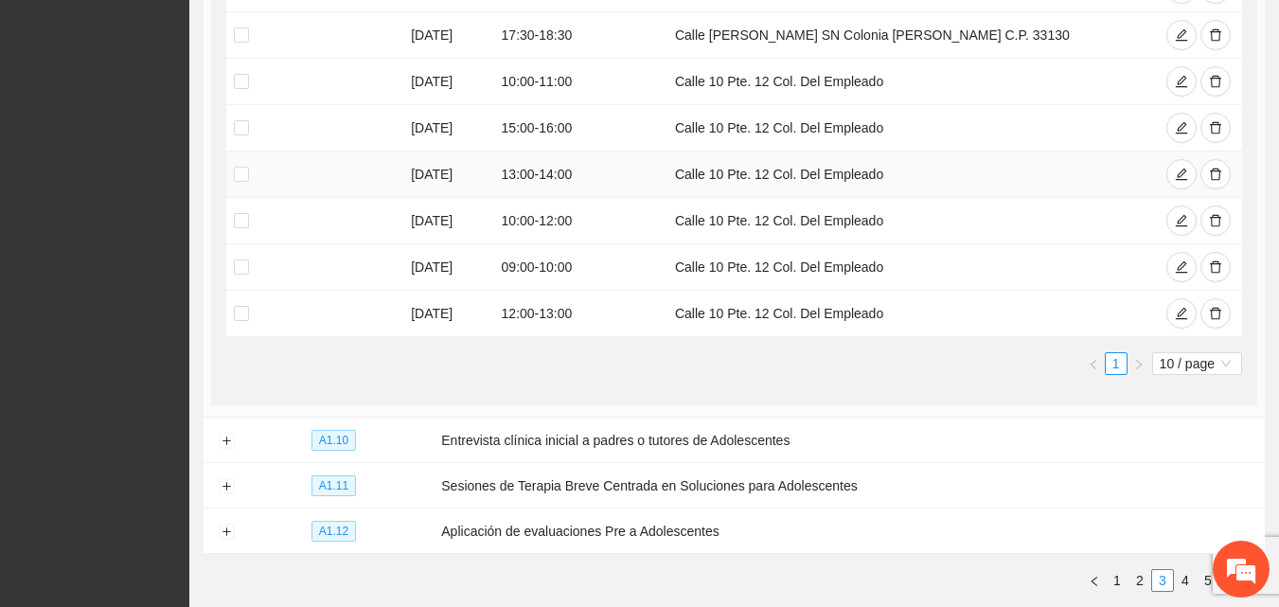
scroll to position [583, 0]
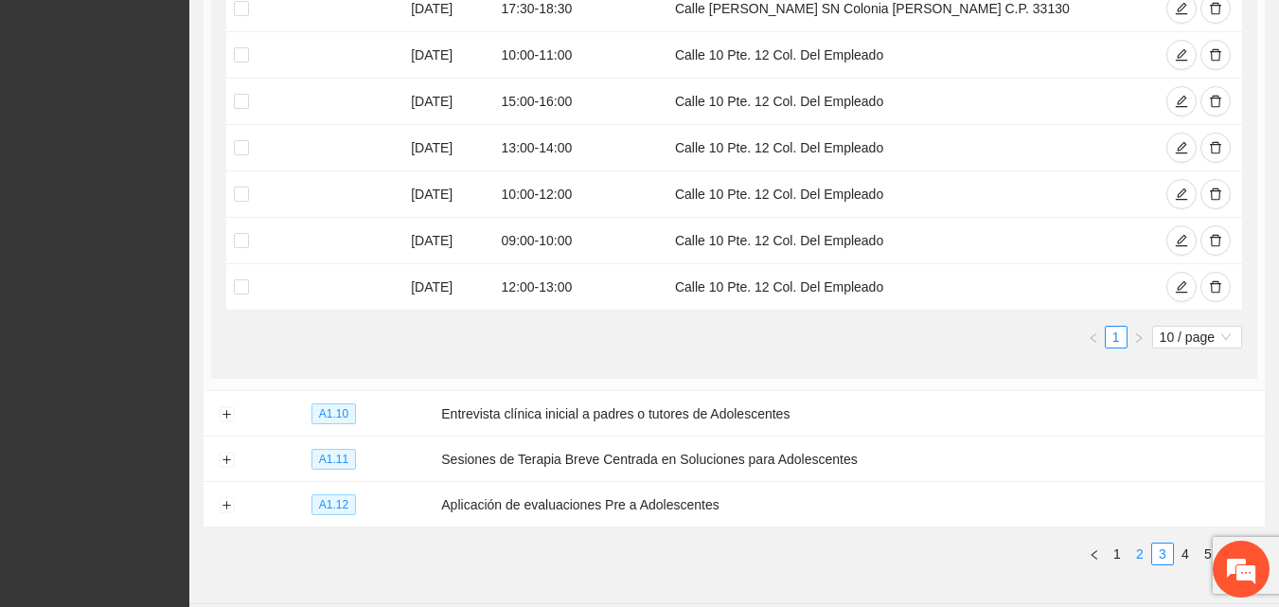
click at [1138, 554] on link "2" at bounding box center [1139, 553] width 21 height 21
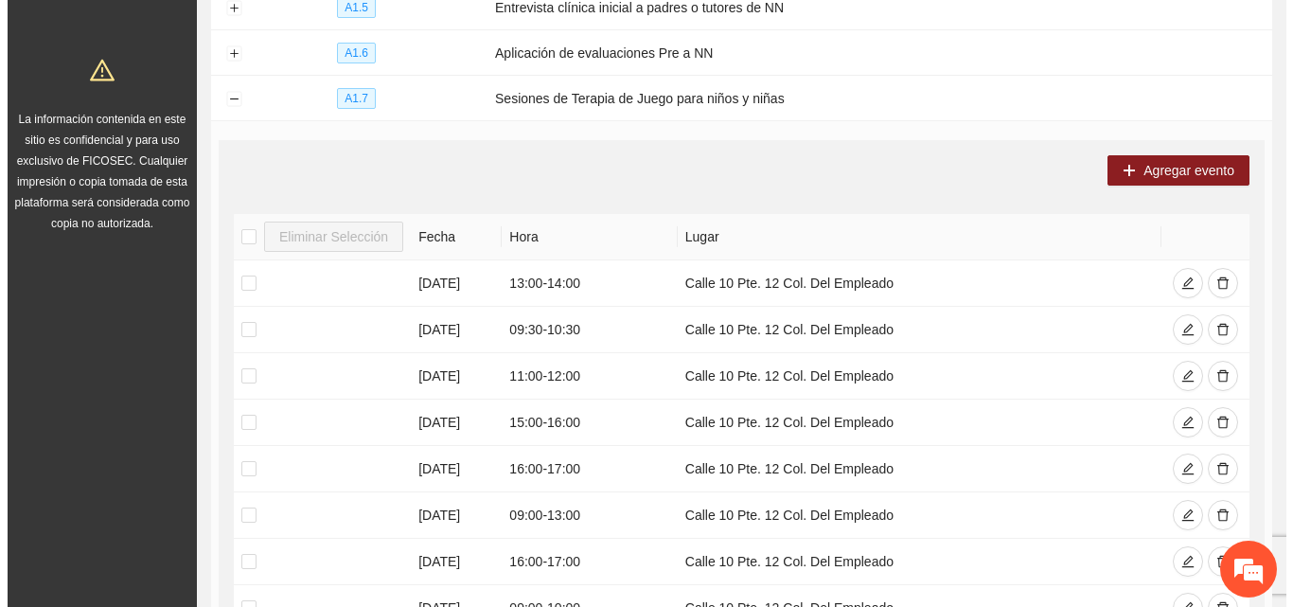
scroll to position [299, 0]
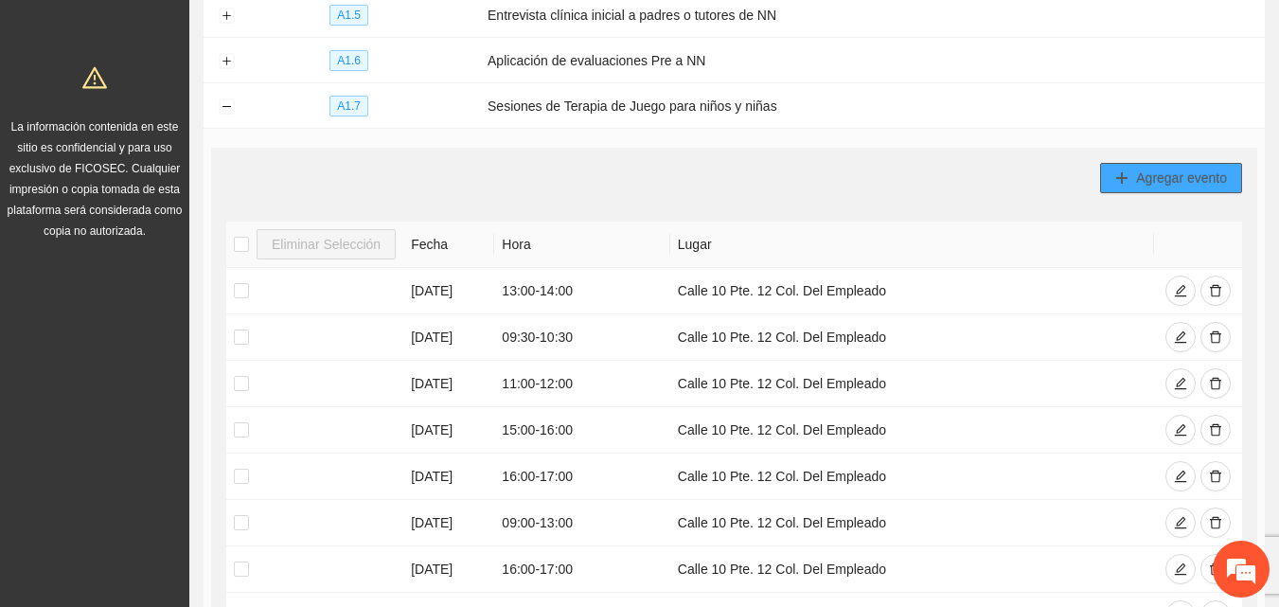
click at [1179, 171] on span "Agregar evento" at bounding box center [1181, 178] width 91 height 21
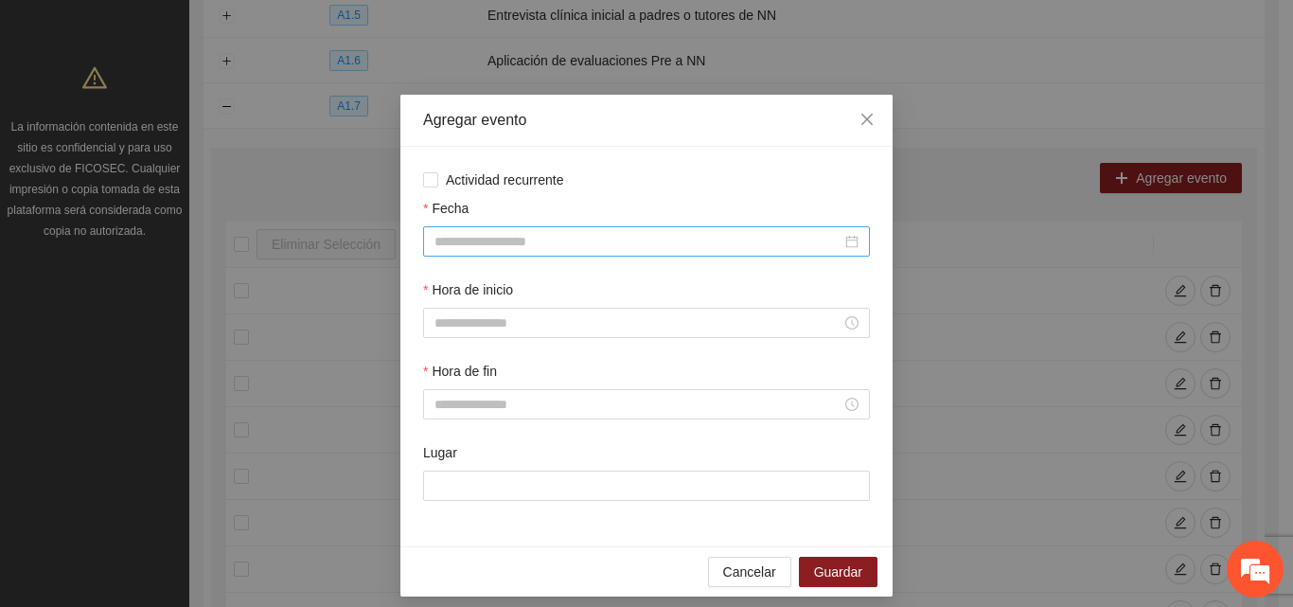
click at [542, 240] on input "Fecha" at bounding box center [638, 241] width 407 height 21
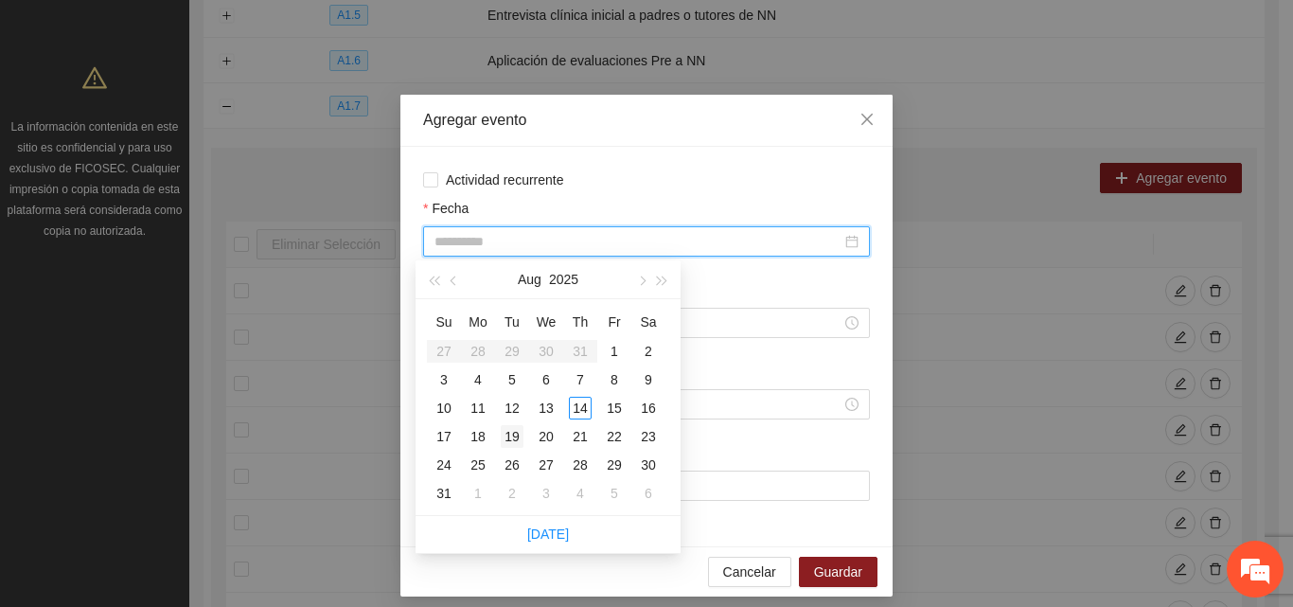
type input "**********"
click at [516, 436] on div "19" at bounding box center [512, 436] width 23 height 23
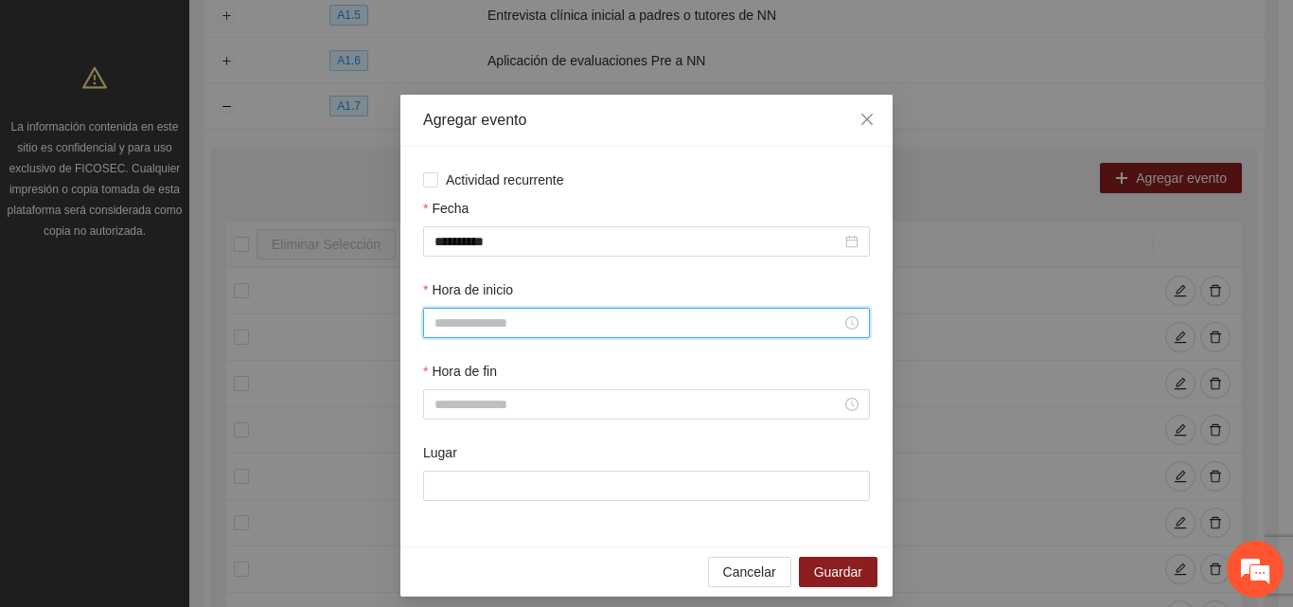
click at [525, 323] on input "Hora de inicio" at bounding box center [638, 322] width 407 height 21
click at [437, 462] on div "11" at bounding box center [442, 461] width 53 height 27
type input "*****"
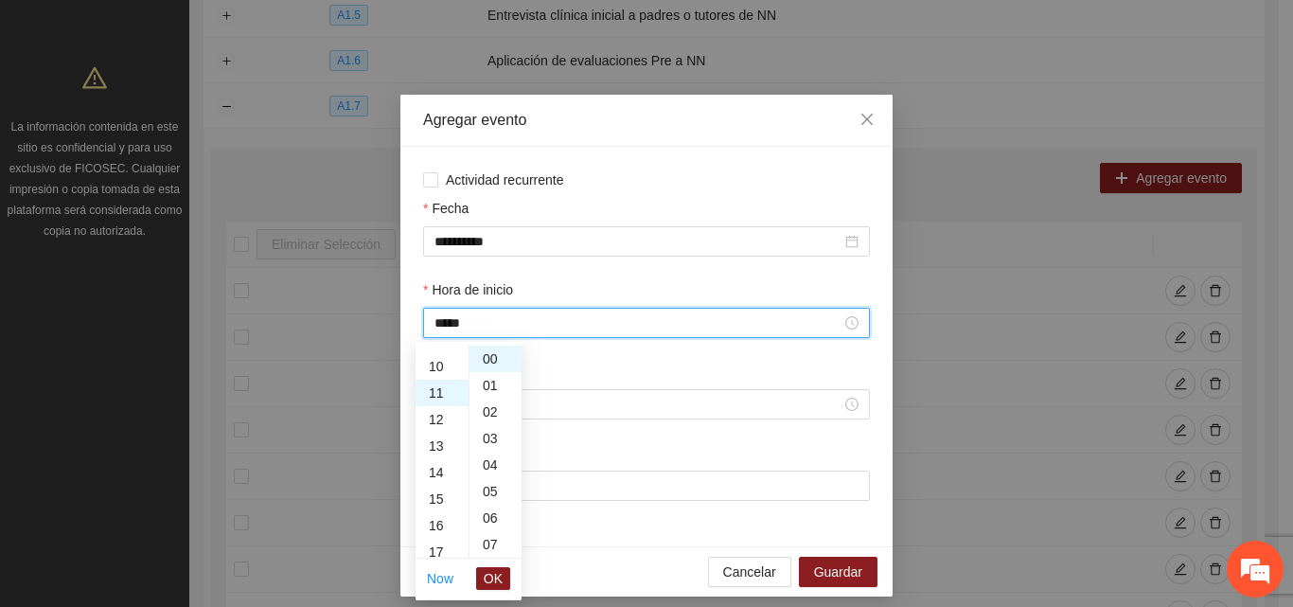
scroll to position [292, 0]
click at [485, 583] on span "OK" at bounding box center [493, 578] width 19 height 21
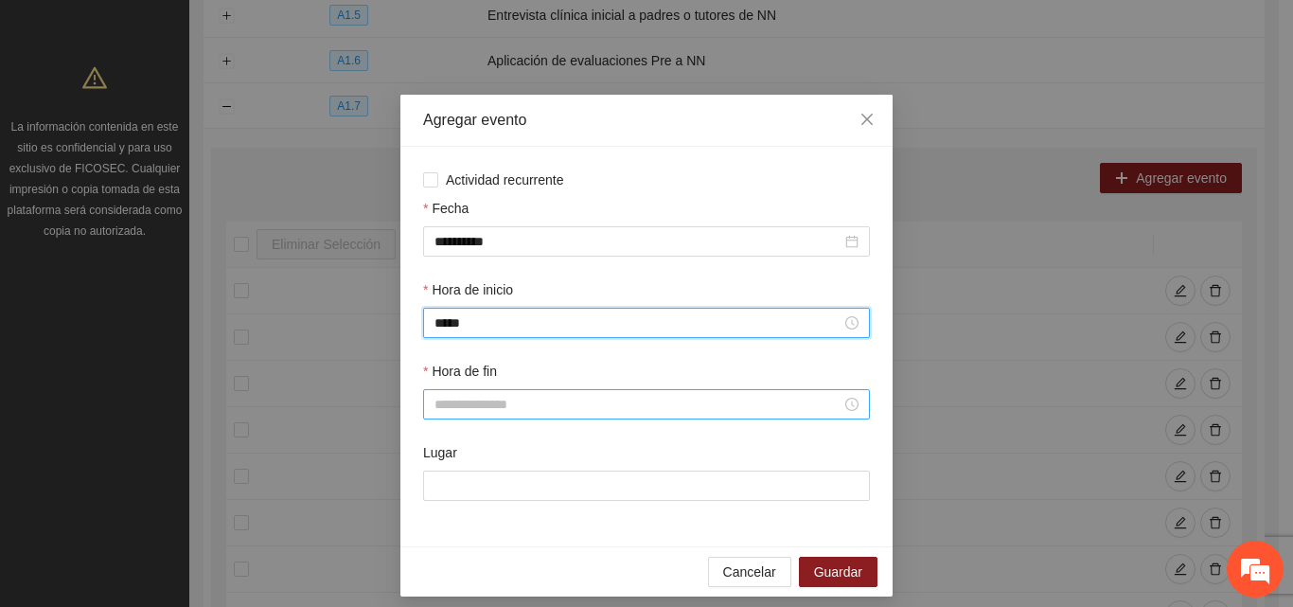
click at [531, 401] on input "Hora de fin" at bounding box center [638, 404] width 407 height 21
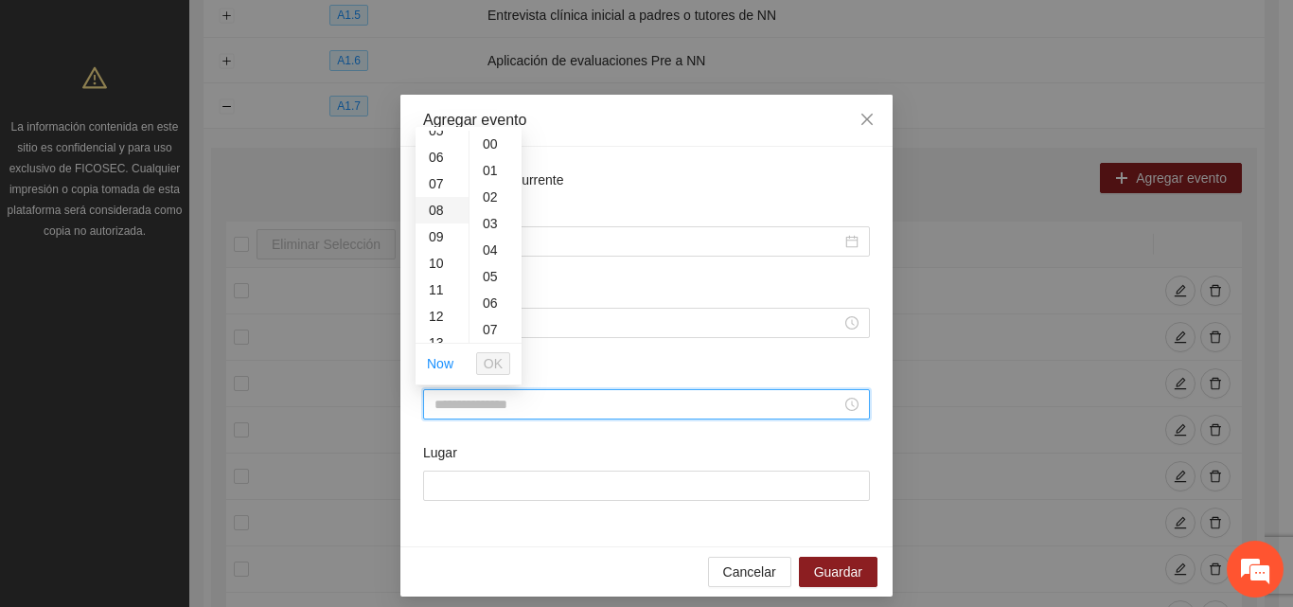
scroll to position [284, 0]
click at [443, 178] on div "12" at bounding box center [442, 178] width 53 height 27
type input "*****"
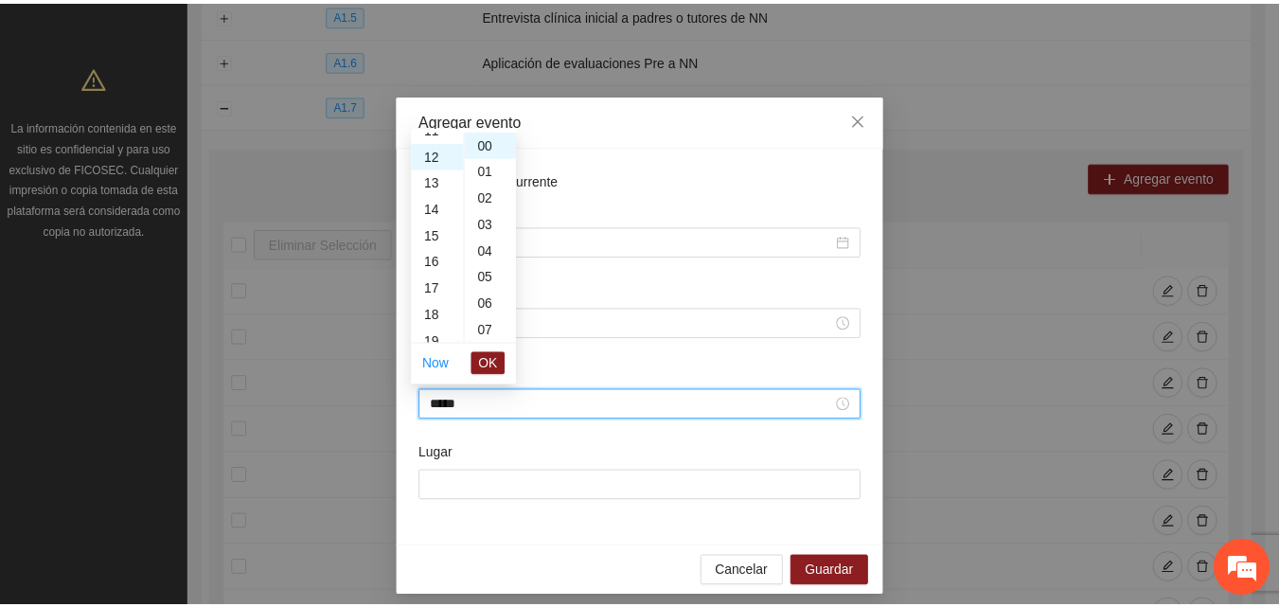
scroll to position [318, 0]
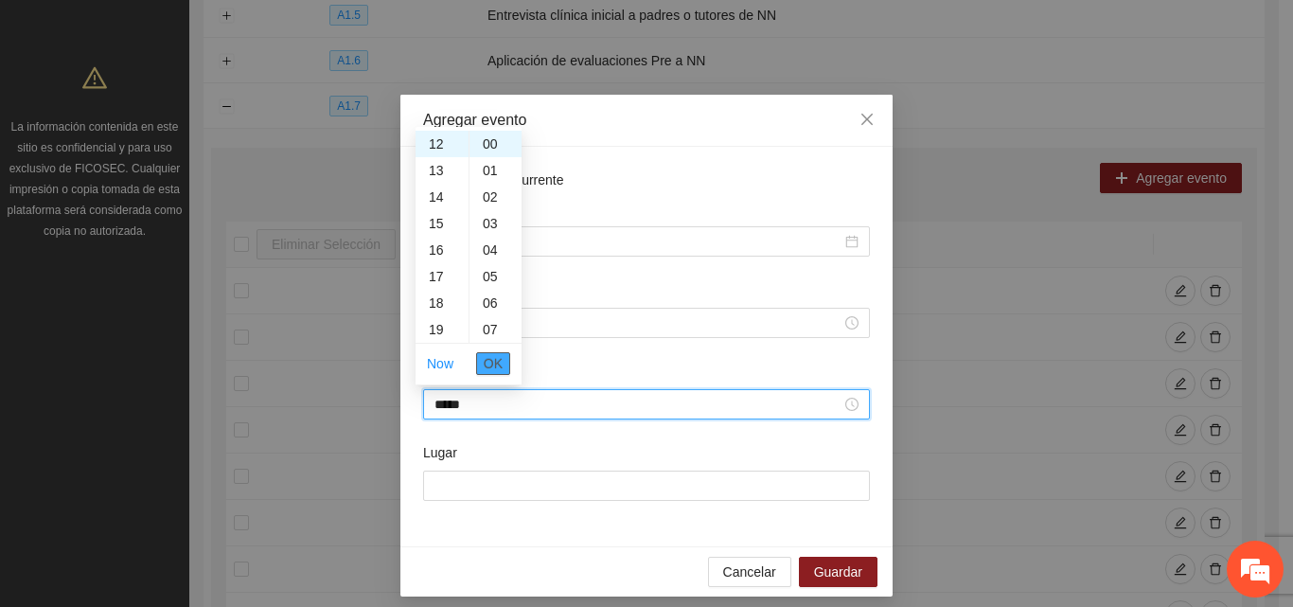
click at [496, 358] on span "OK" at bounding box center [493, 363] width 19 height 21
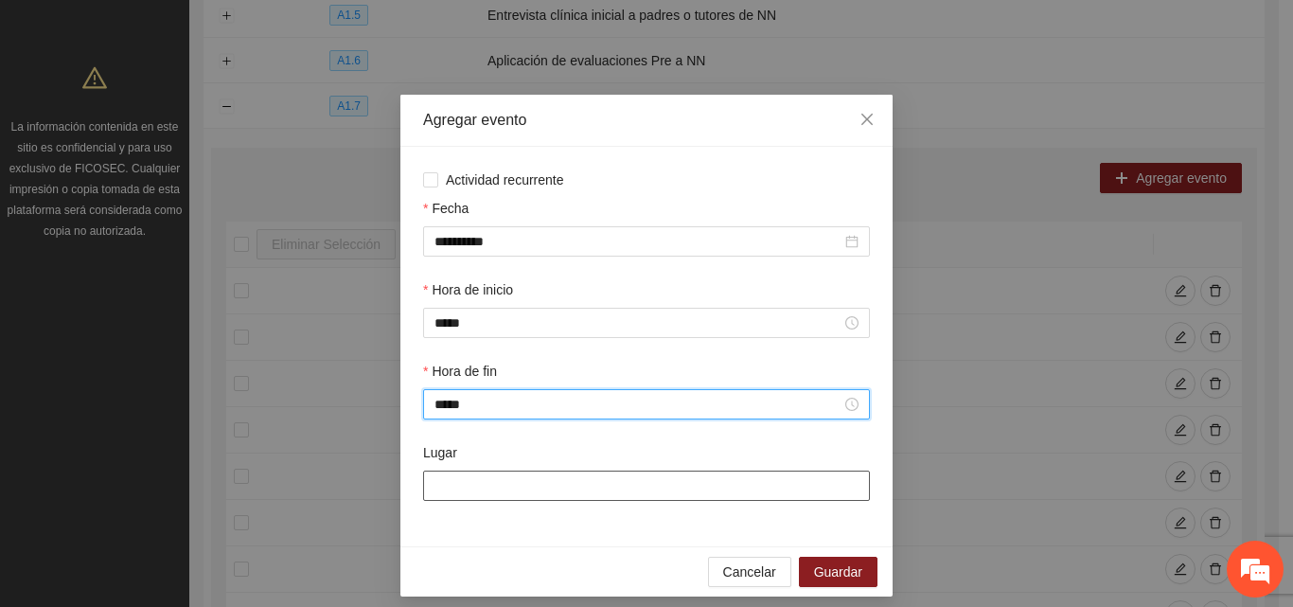
click at [525, 493] on input "Lugar" at bounding box center [646, 486] width 447 height 30
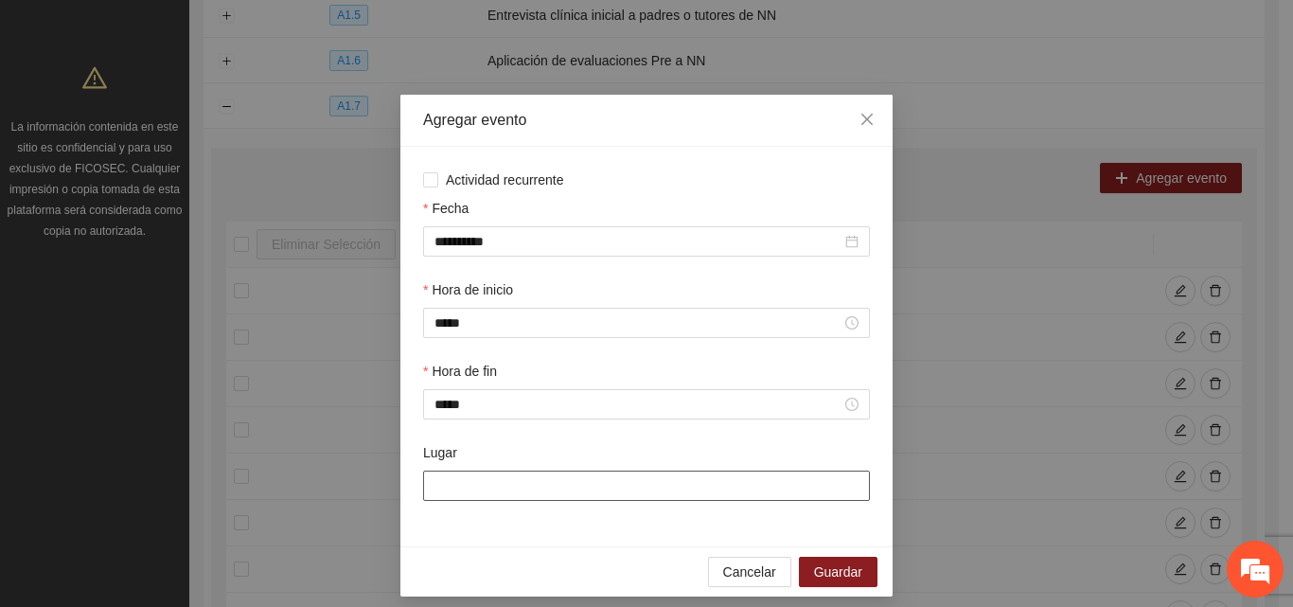
type input "**********"
click at [837, 576] on span "Guardar" at bounding box center [838, 571] width 48 height 21
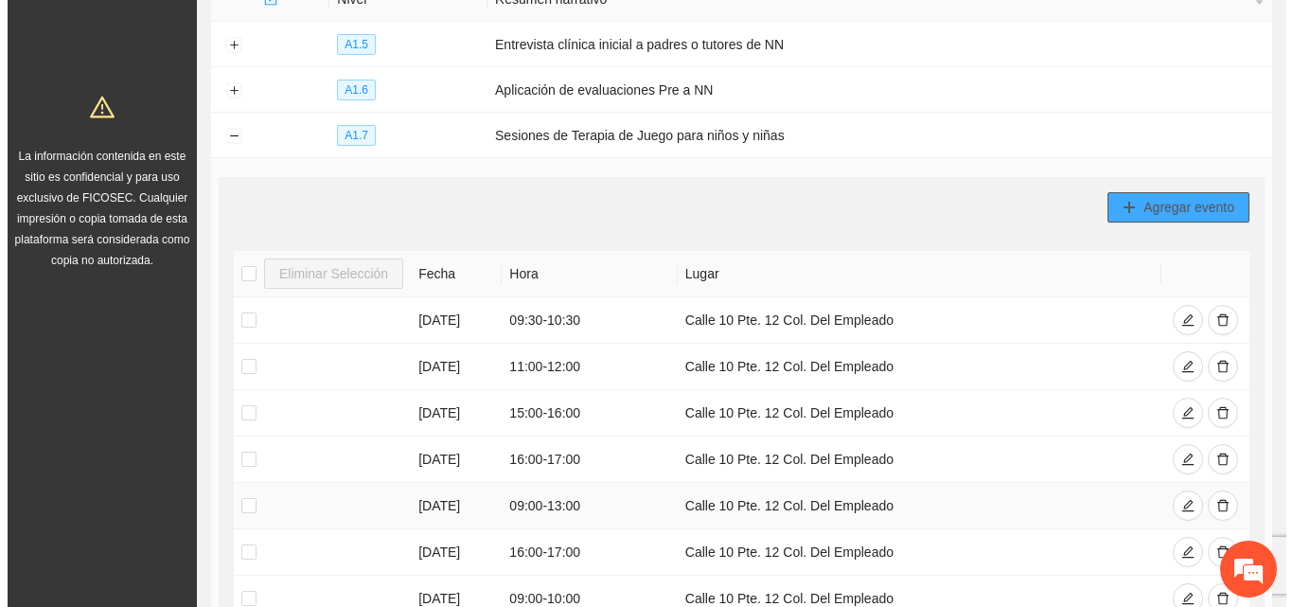
scroll to position [204, 0]
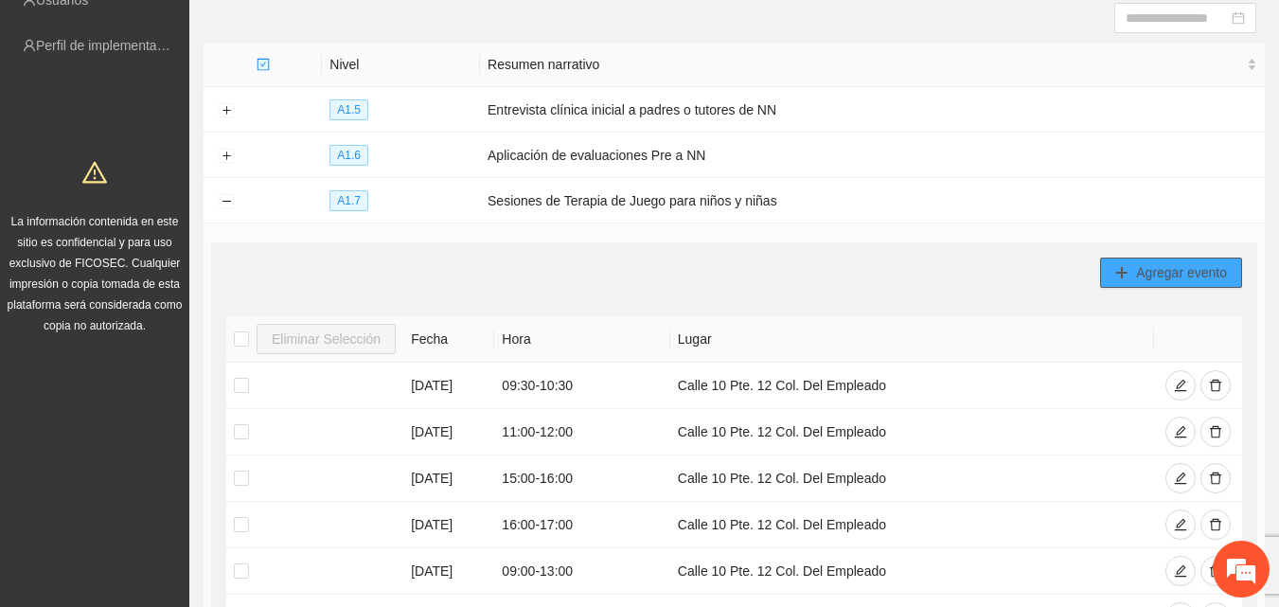
click at [1175, 268] on span "Agregar evento" at bounding box center [1181, 272] width 91 height 21
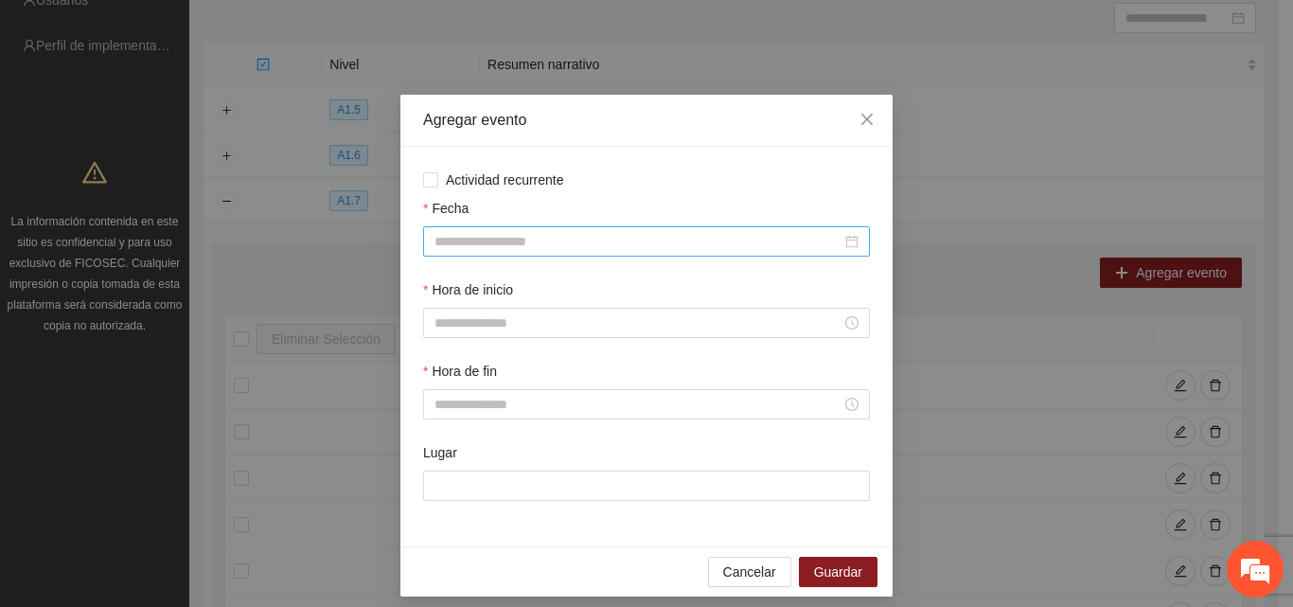
click at [491, 243] on input "Fecha" at bounding box center [638, 241] width 407 height 21
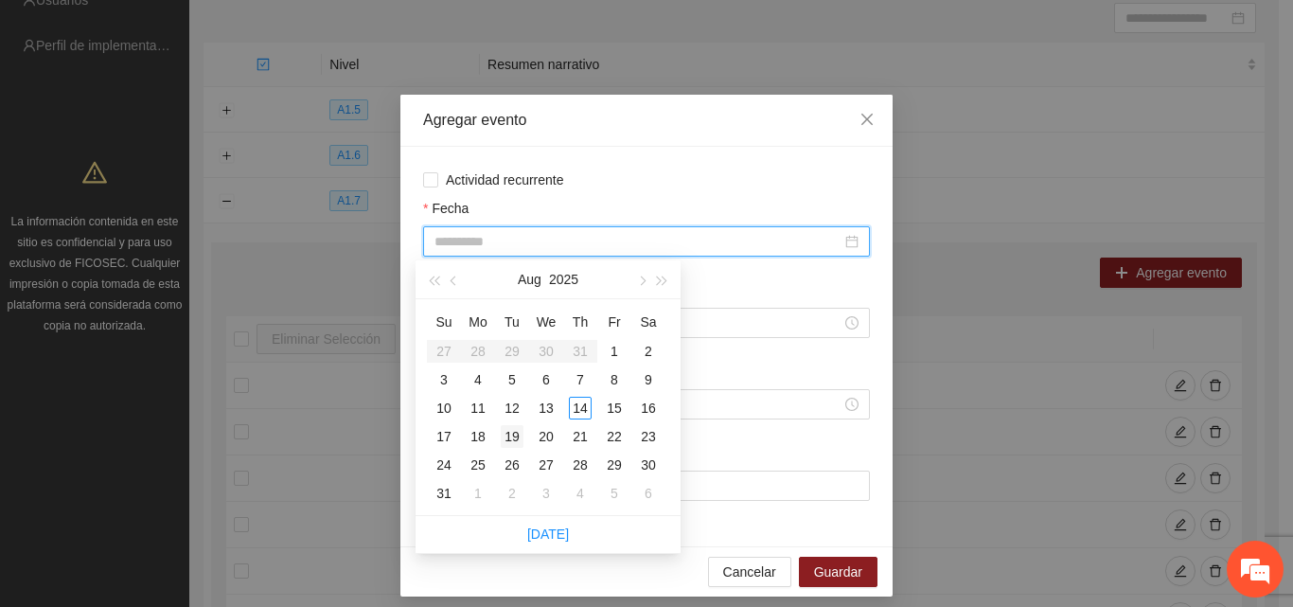
type input "**********"
click at [514, 438] on div "19" at bounding box center [512, 436] width 23 height 23
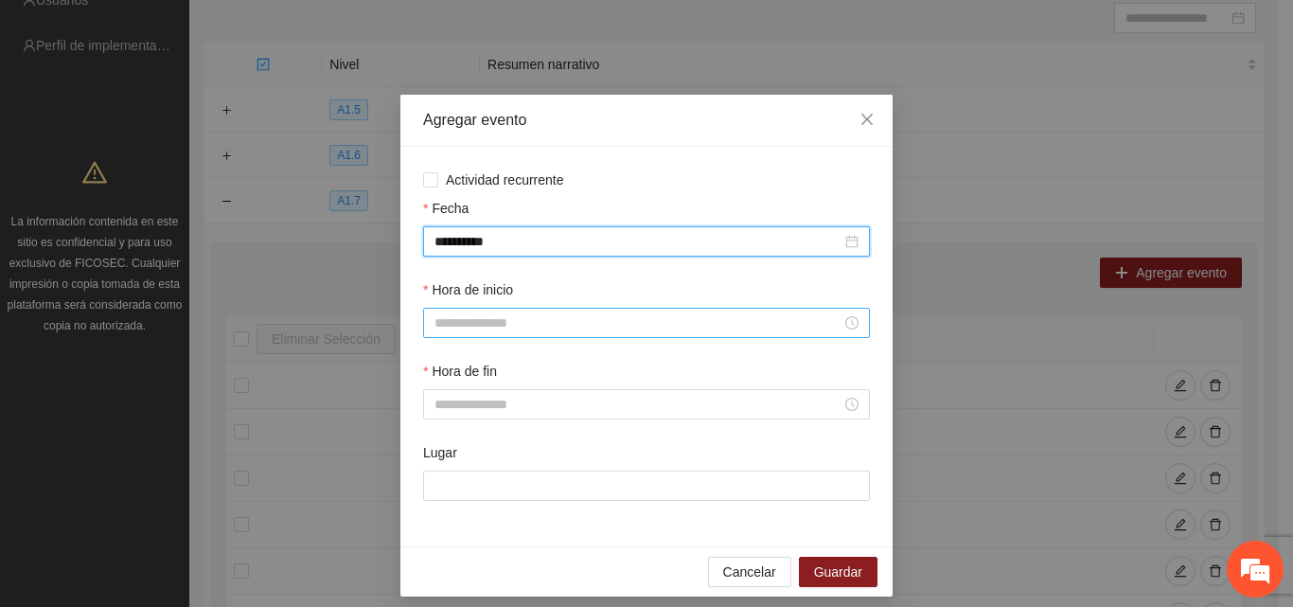
click at [498, 325] on input "Hora de inicio" at bounding box center [638, 322] width 407 height 21
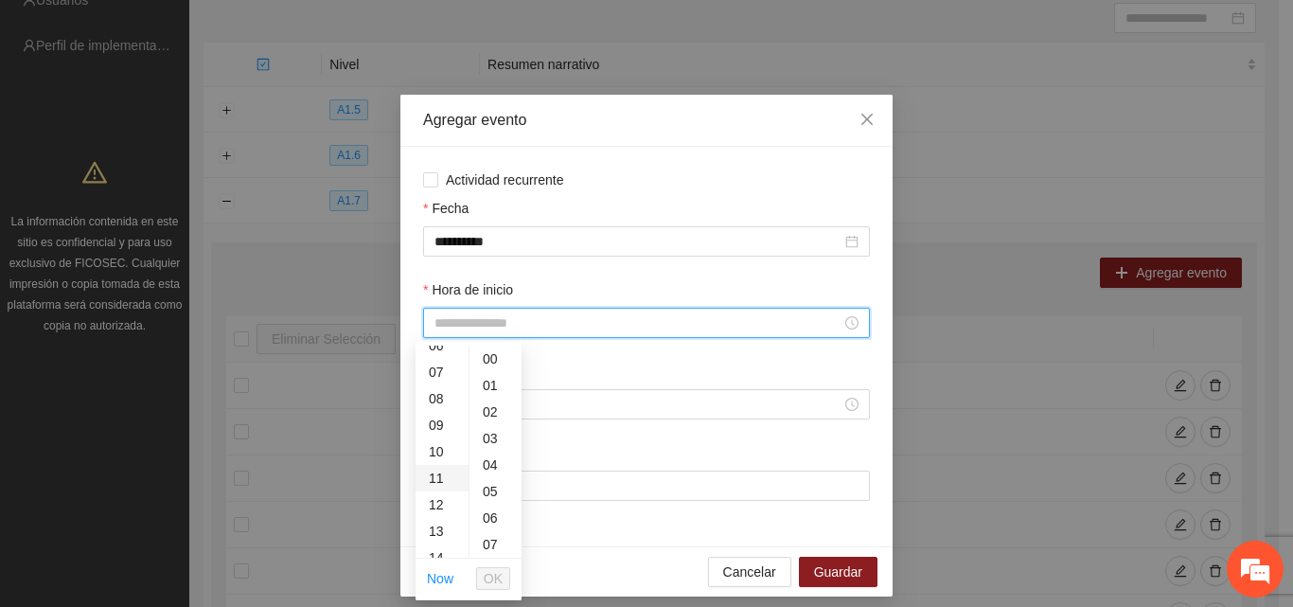
scroll to position [189, 0]
click at [442, 489] on div "12" at bounding box center [442, 487] width 53 height 27
type input "*****"
click at [484, 579] on button "OK" at bounding box center [493, 578] width 34 height 23
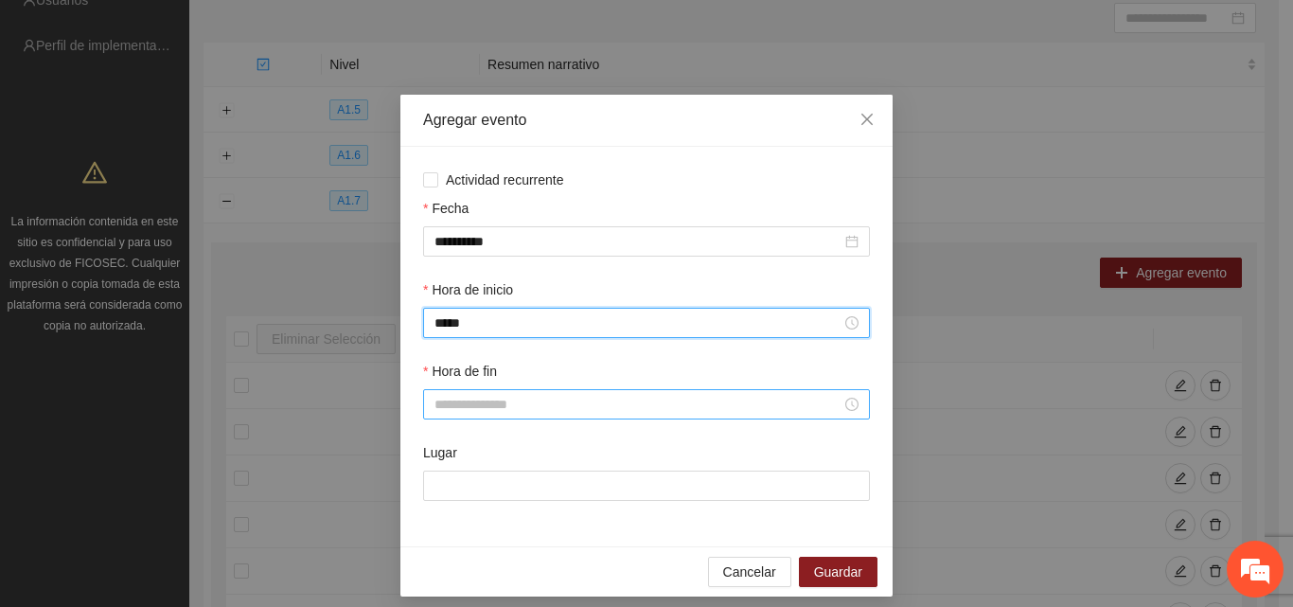
click at [473, 404] on input "Hora de fin" at bounding box center [638, 404] width 407 height 21
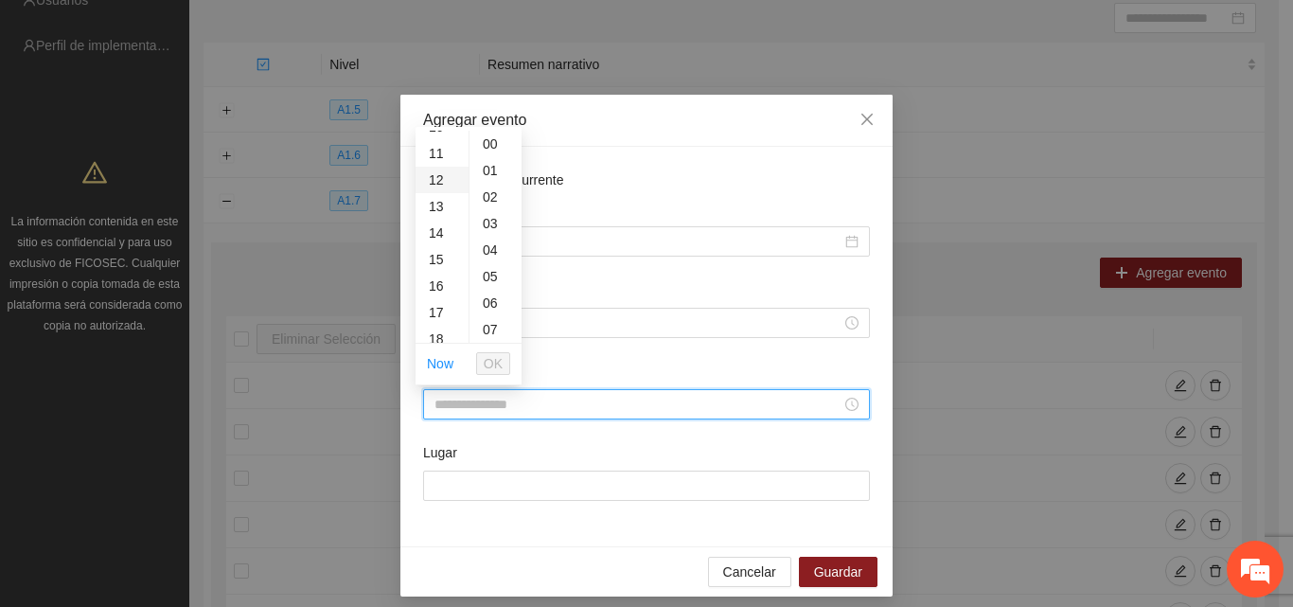
scroll to position [284, 0]
click at [437, 207] on div "13" at bounding box center [442, 204] width 53 height 27
type input "*****"
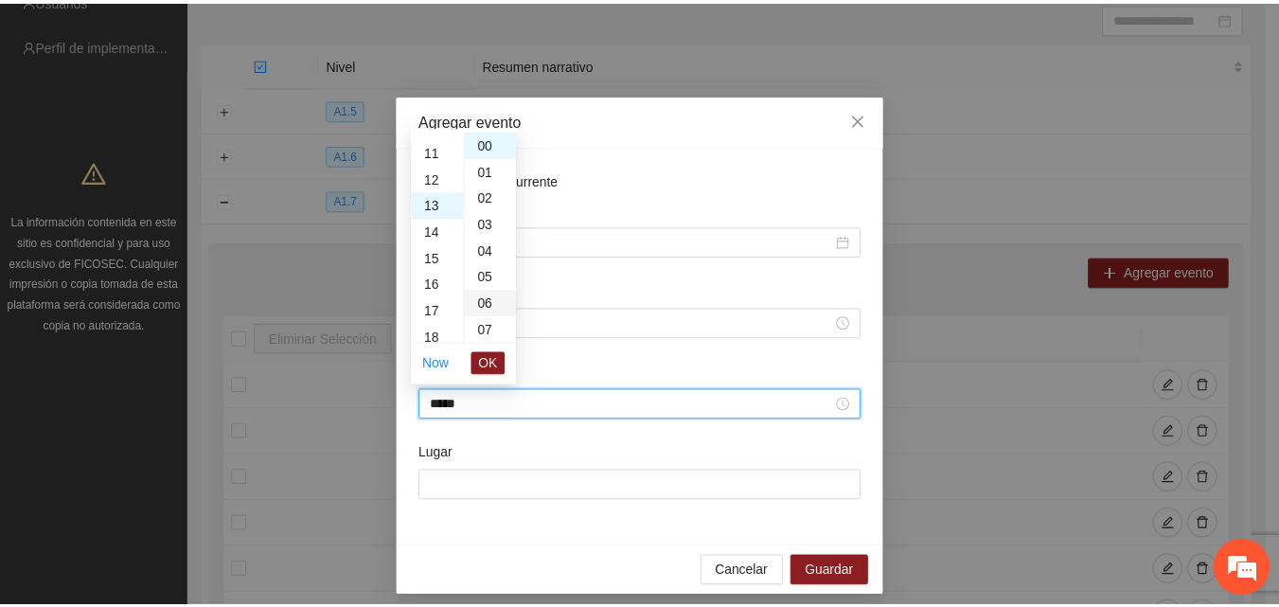
scroll to position [345, 0]
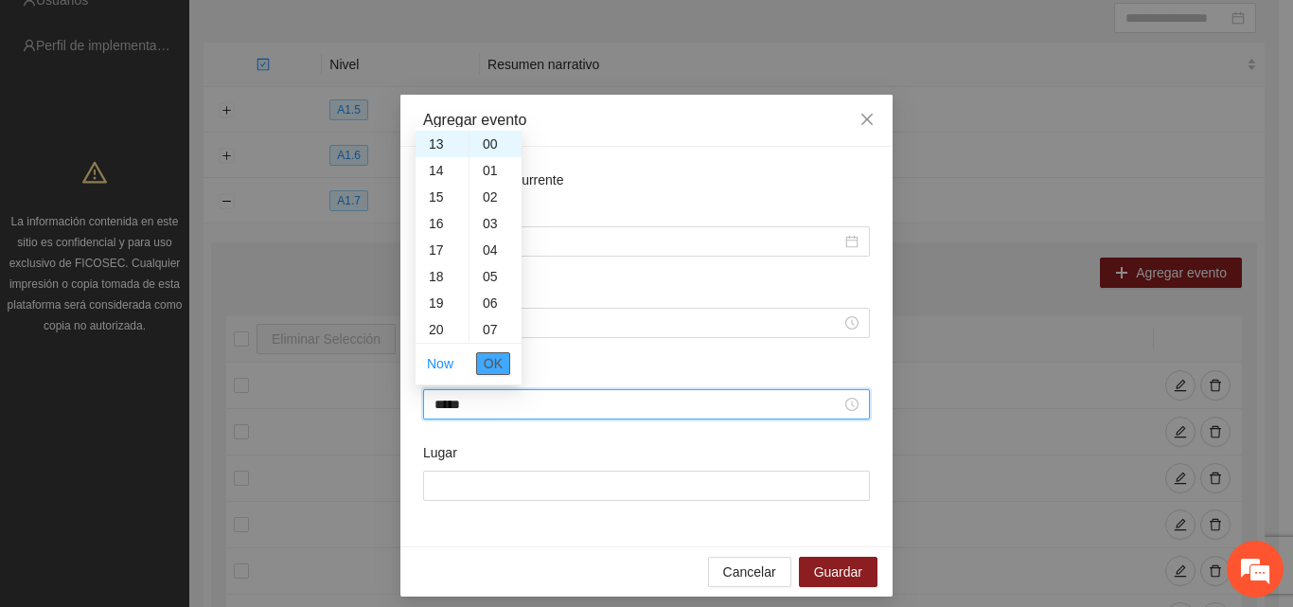
click at [495, 367] on span "OK" at bounding box center [493, 363] width 19 height 21
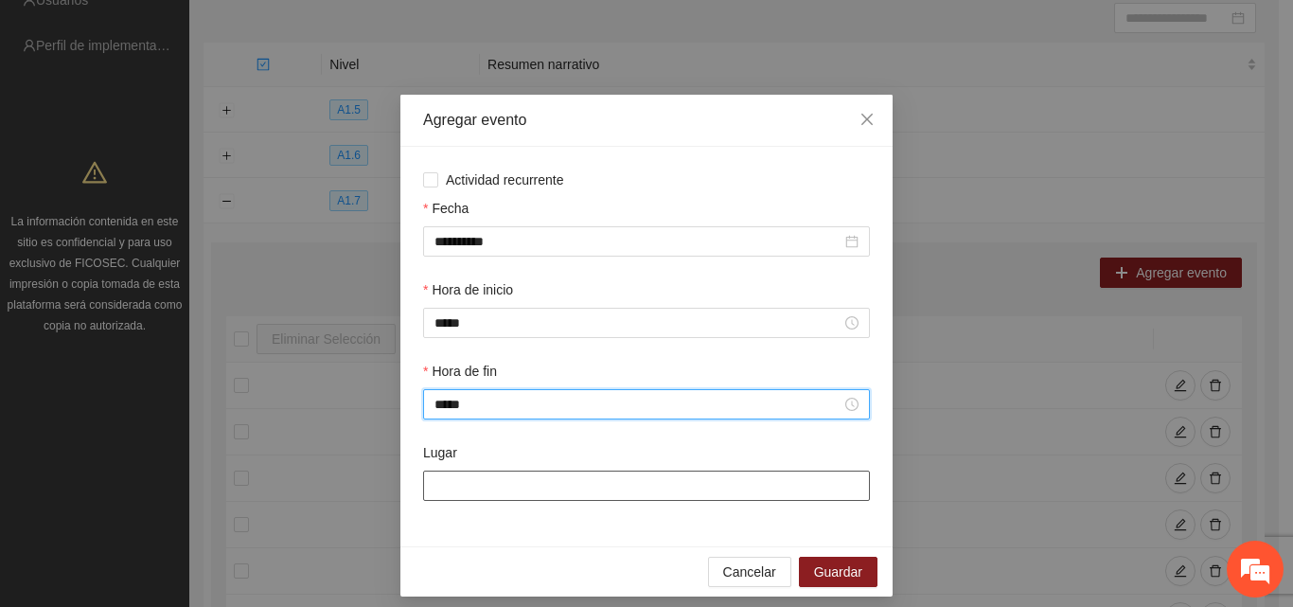
click at [475, 492] on input "Lugar" at bounding box center [646, 486] width 447 height 30
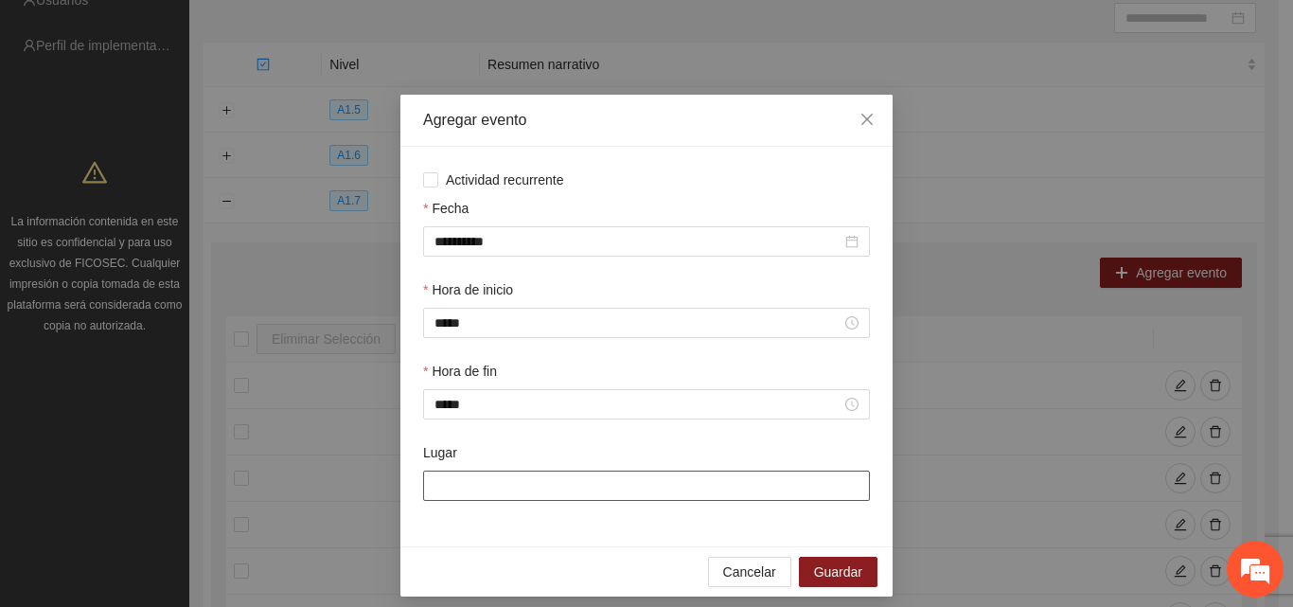
type input "**********"
click at [835, 572] on span "Guardar" at bounding box center [838, 571] width 48 height 21
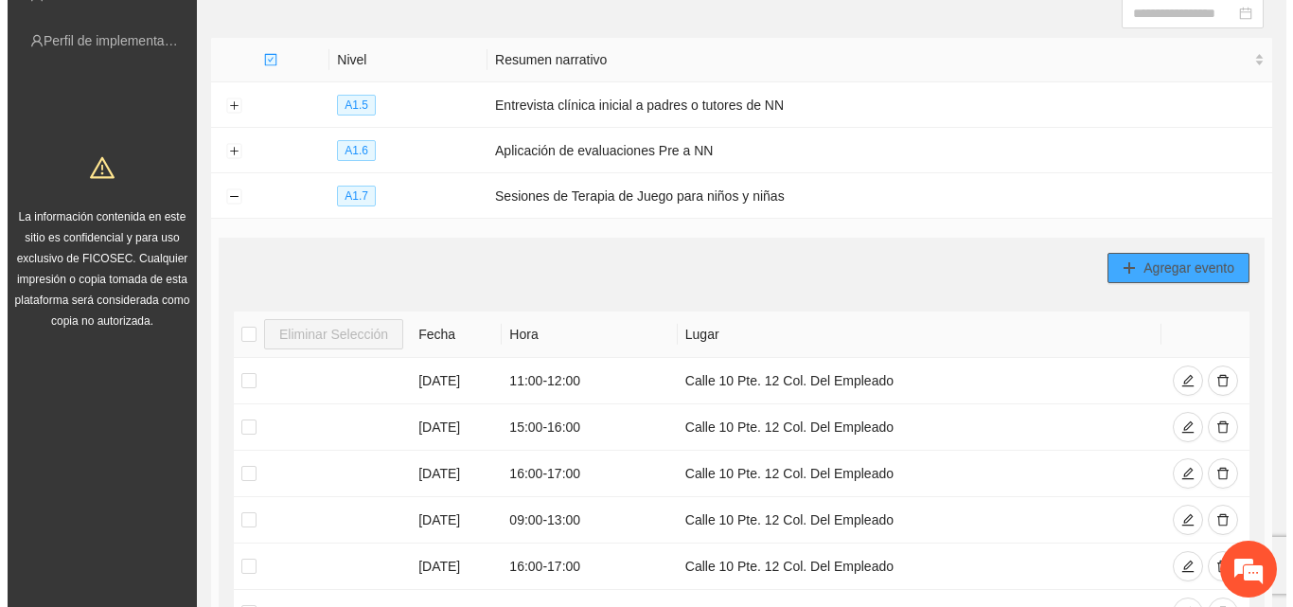
scroll to position [204, 0]
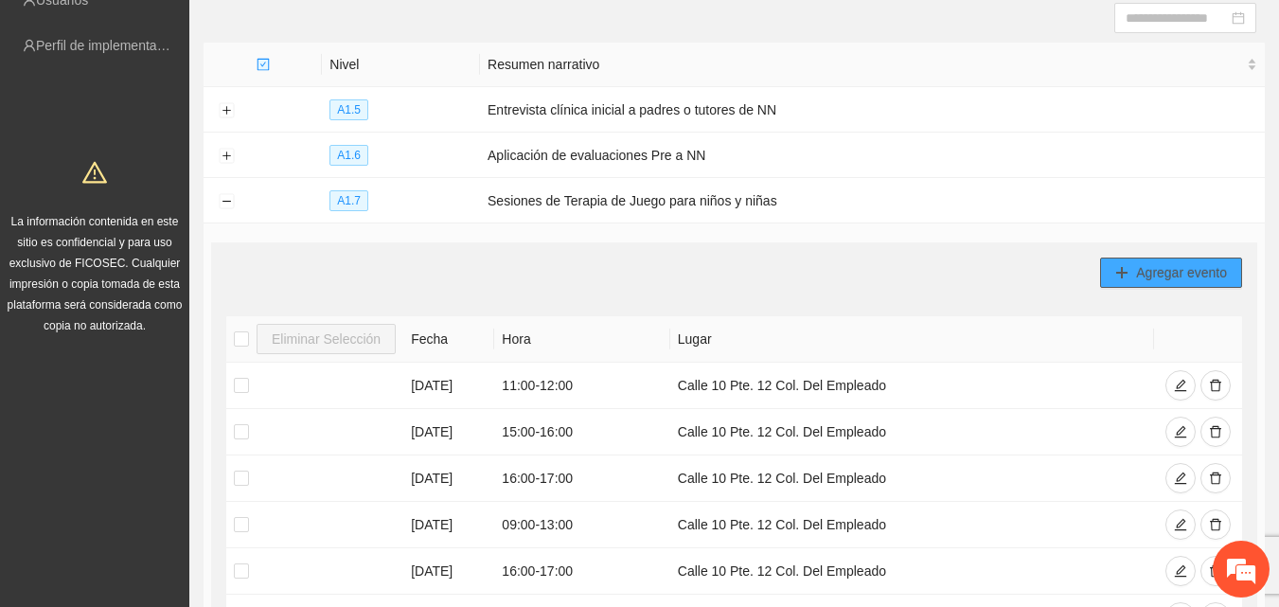
click at [1182, 273] on span "Agregar evento" at bounding box center [1181, 272] width 91 height 21
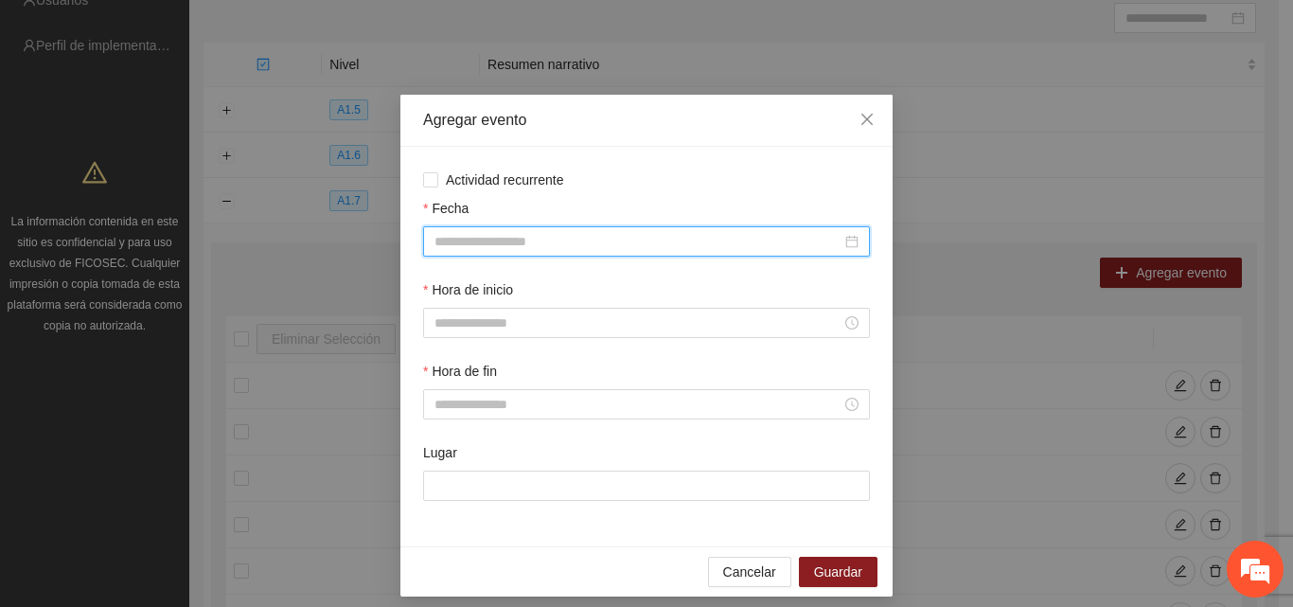
click at [496, 244] on input "Fecha" at bounding box center [638, 241] width 407 height 21
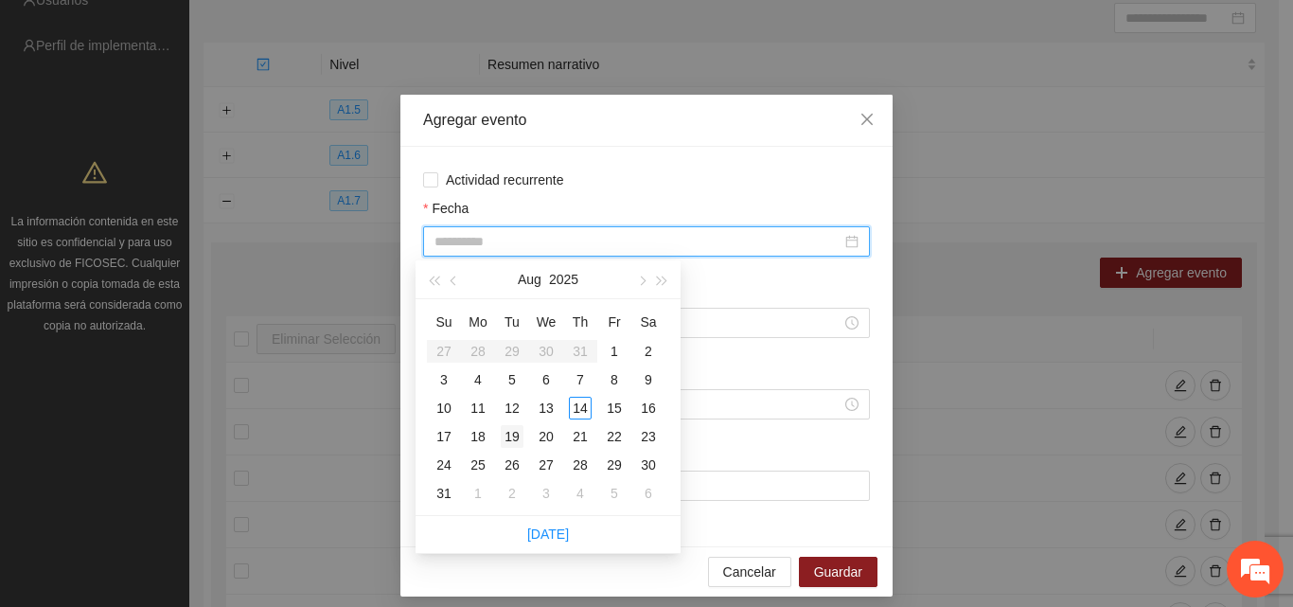
type input "**********"
click at [515, 441] on div "19" at bounding box center [512, 436] width 23 height 23
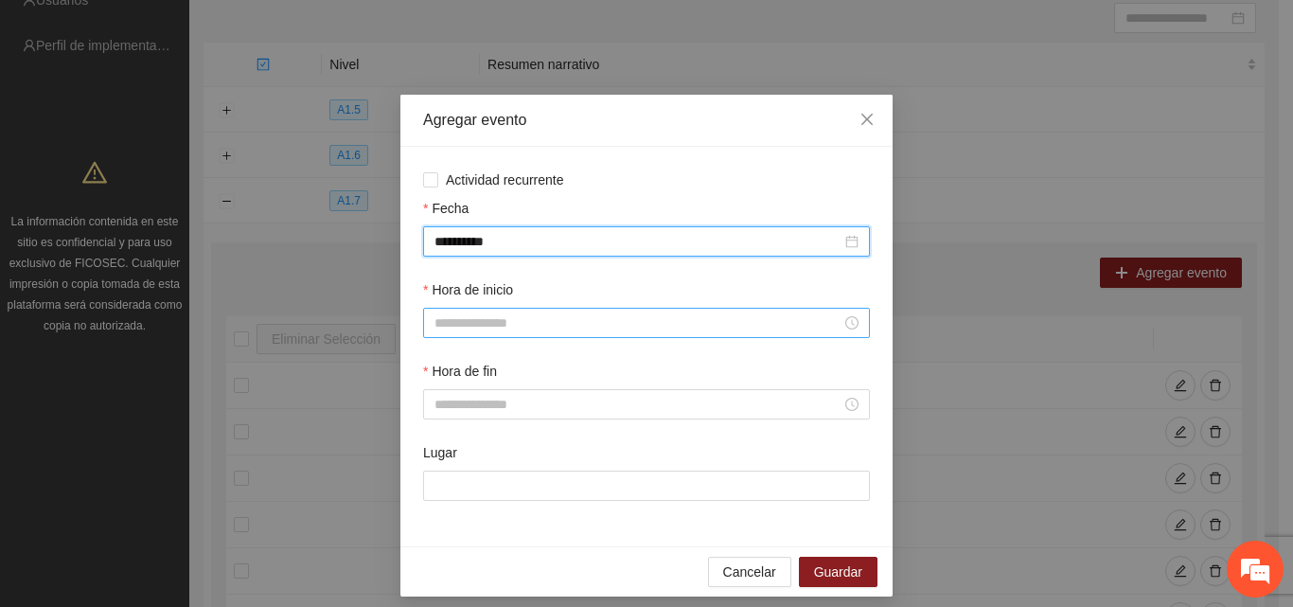
click at [514, 323] on input "Hora de inicio" at bounding box center [638, 322] width 407 height 21
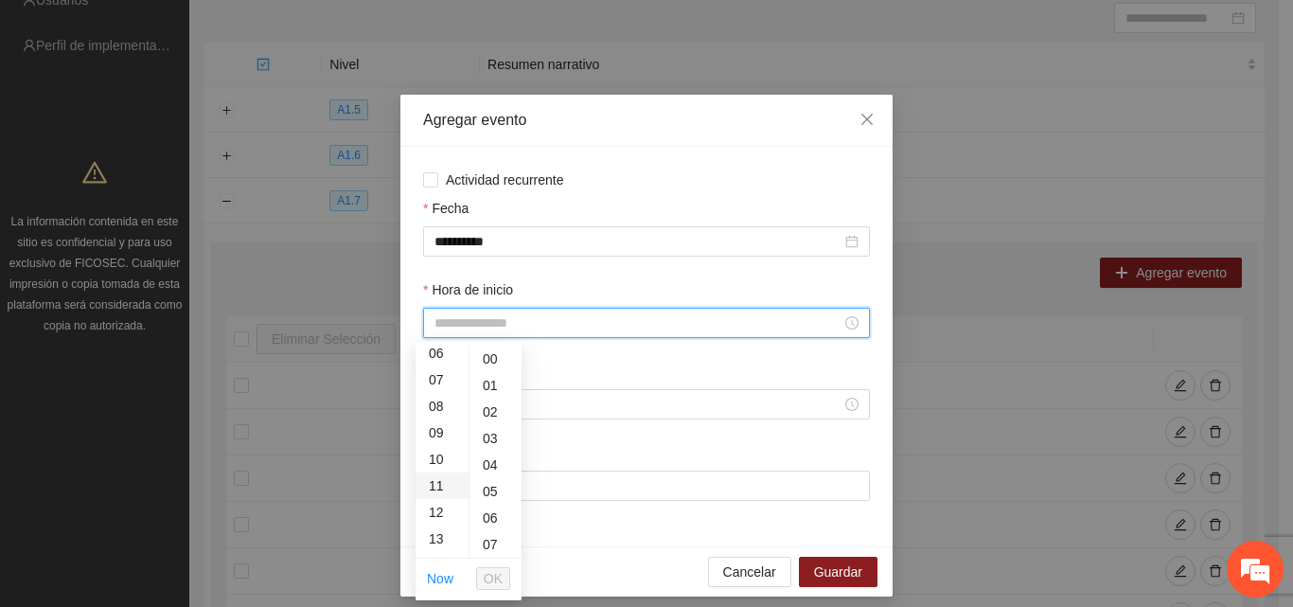
scroll to position [189, 0]
click at [435, 511] on div "13" at bounding box center [442, 514] width 53 height 27
type input "*****"
click at [502, 577] on span "OK" at bounding box center [493, 578] width 19 height 21
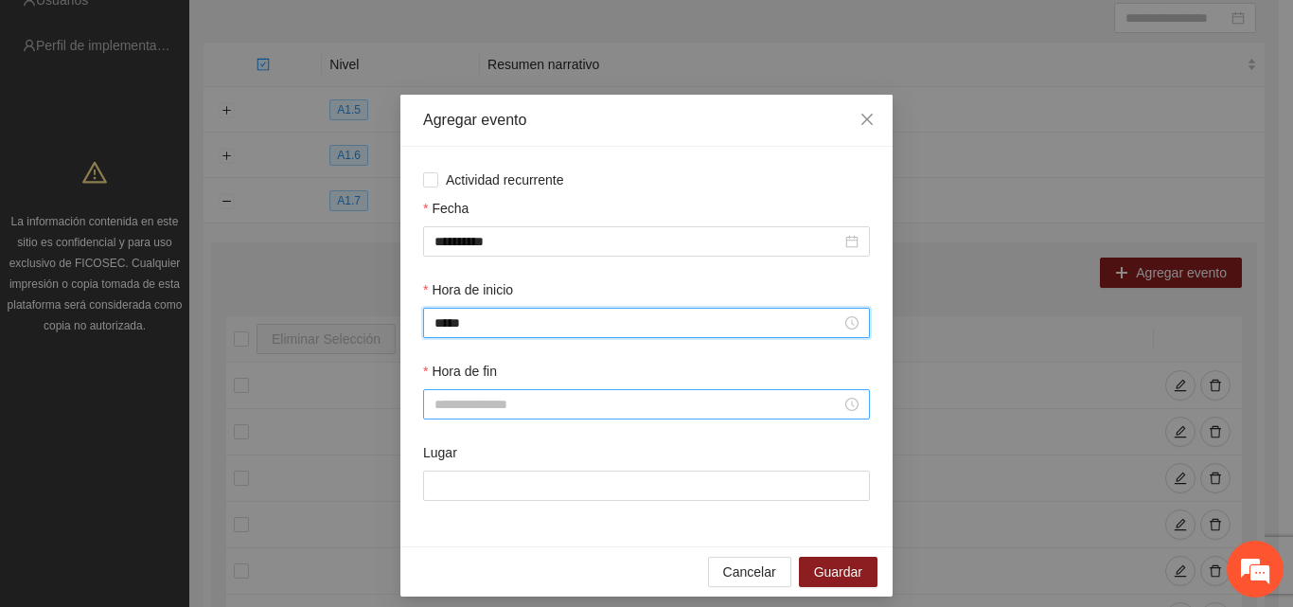
click at [520, 411] on input "Hora de fin" at bounding box center [638, 404] width 407 height 21
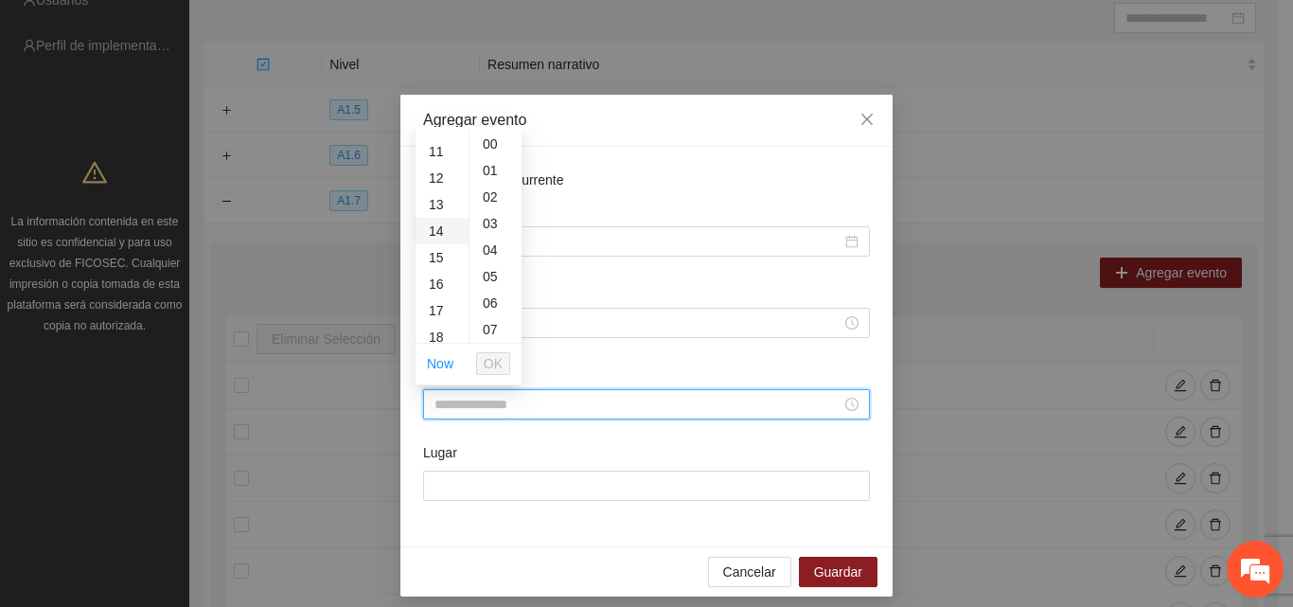
click at [441, 237] on div "14" at bounding box center [442, 231] width 53 height 27
type input "*****"
click at [497, 362] on span "OK" at bounding box center [493, 363] width 19 height 21
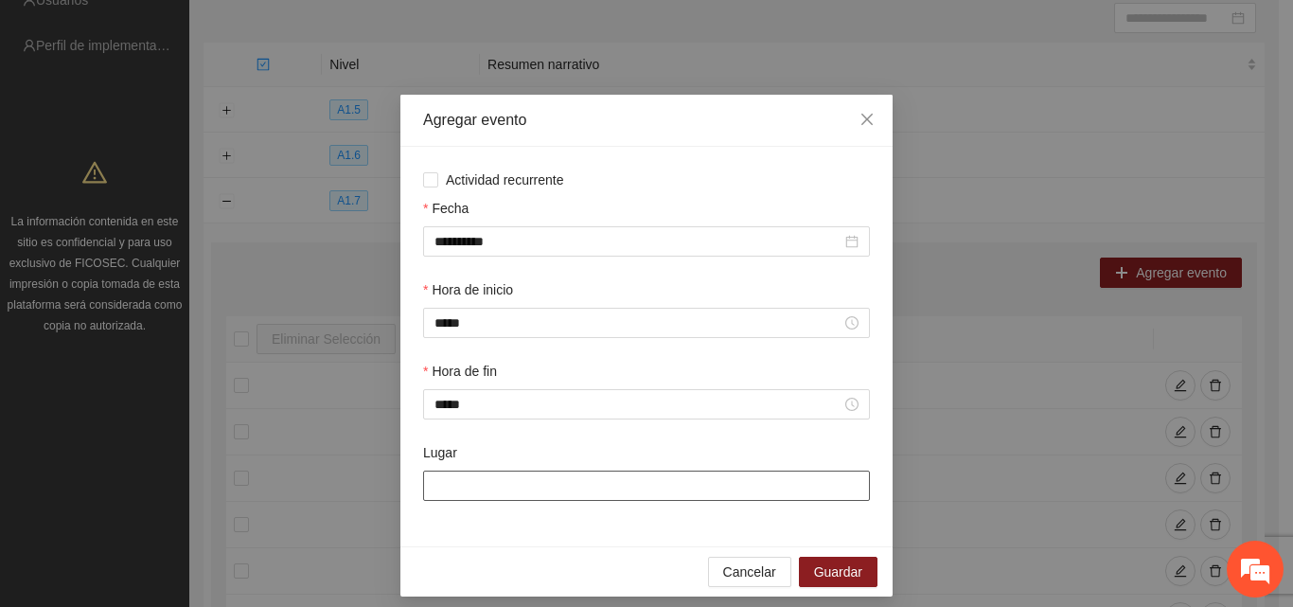
click at [503, 489] on input "Lugar" at bounding box center [646, 486] width 447 height 30
type input "**********"
click at [822, 576] on span "Guardar" at bounding box center [838, 571] width 48 height 21
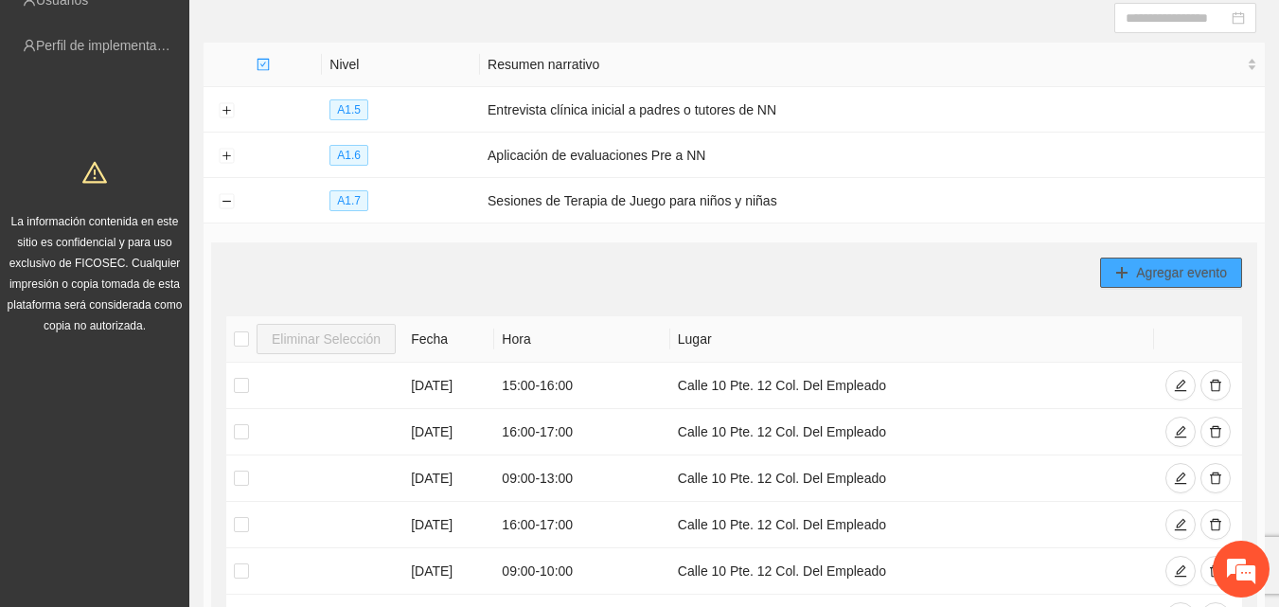
click at [1150, 272] on span "Agregar evento" at bounding box center [1181, 272] width 91 height 21
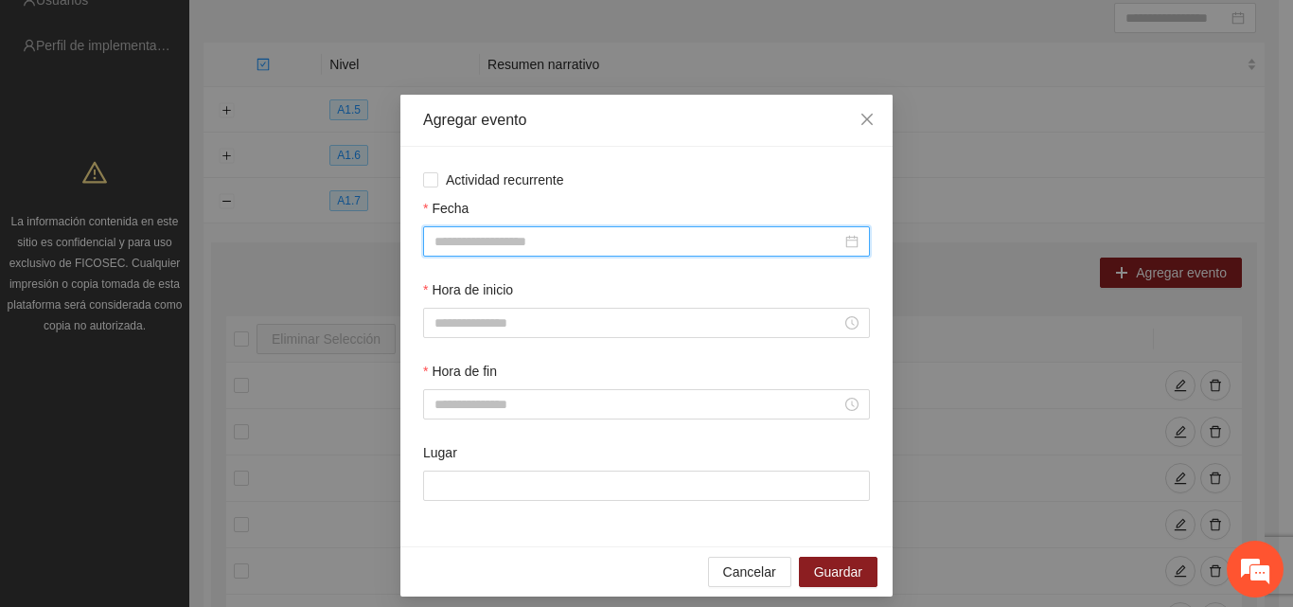
click at [496, 248] on input "Fecha" at bounding box center [638, 241] width 407 height 21
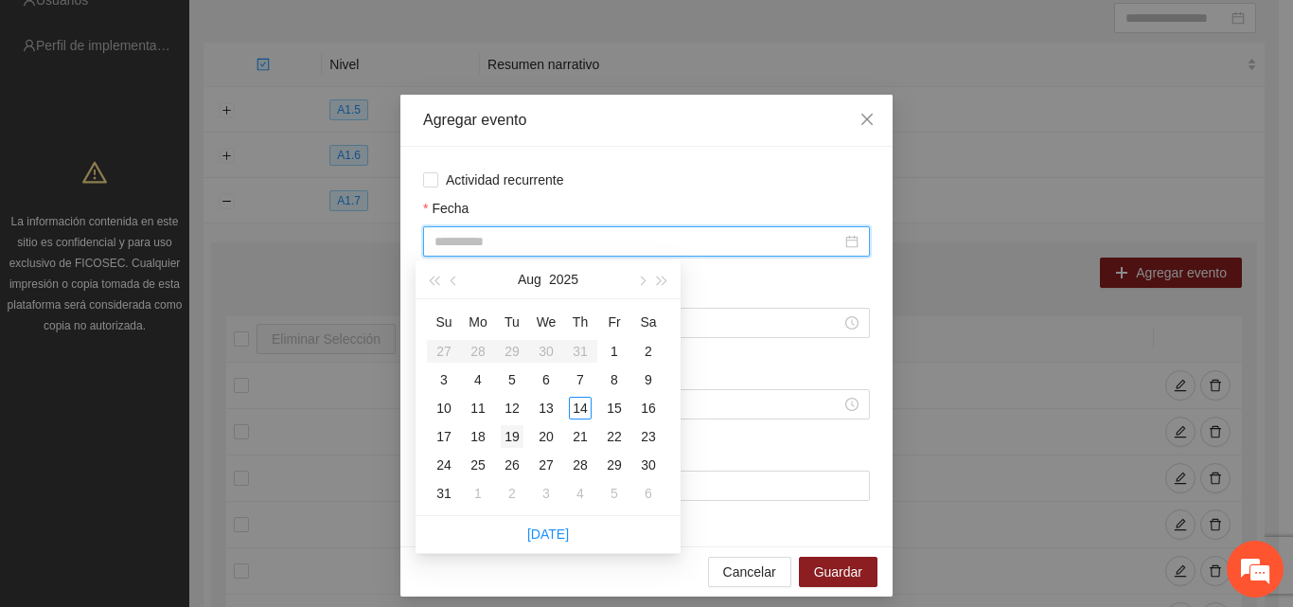
type input "**********"
click at [514, 435] on div "19" at bounding box center [512, 436] width 23 height 23
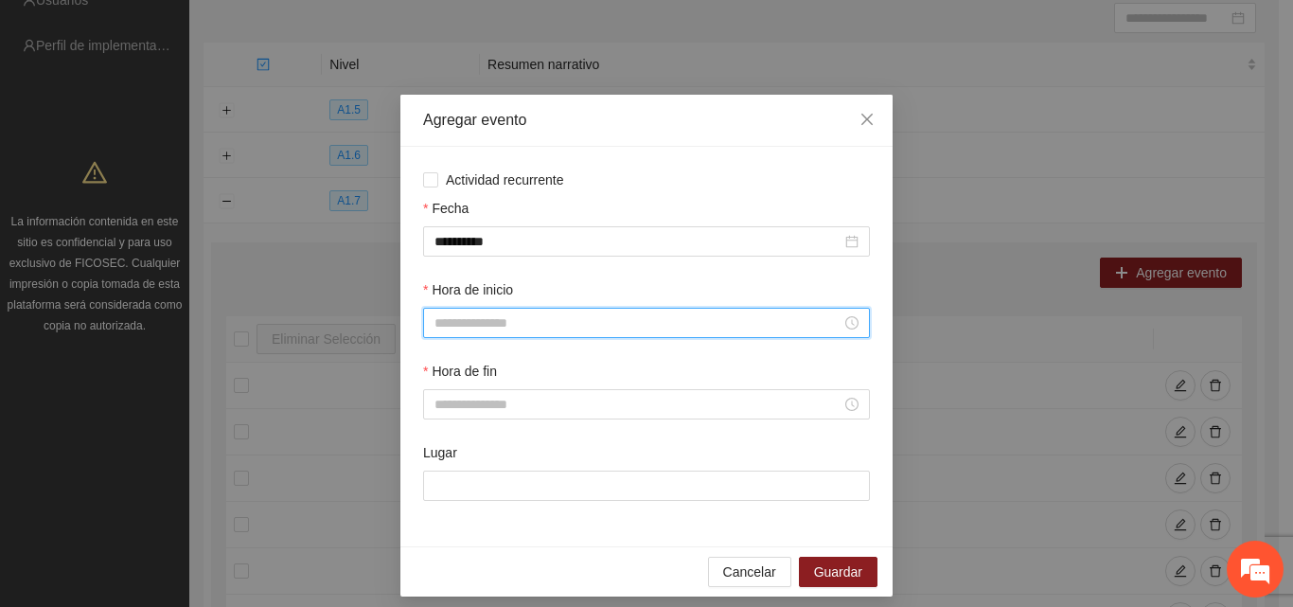
click at [527, 328] on input "Hora de inicio" at bounding box center [638, 322] width 407 height 21
click at [437, 497] on div "16" at bounding box center [442, 499] width 53 height 27
type input "*****"
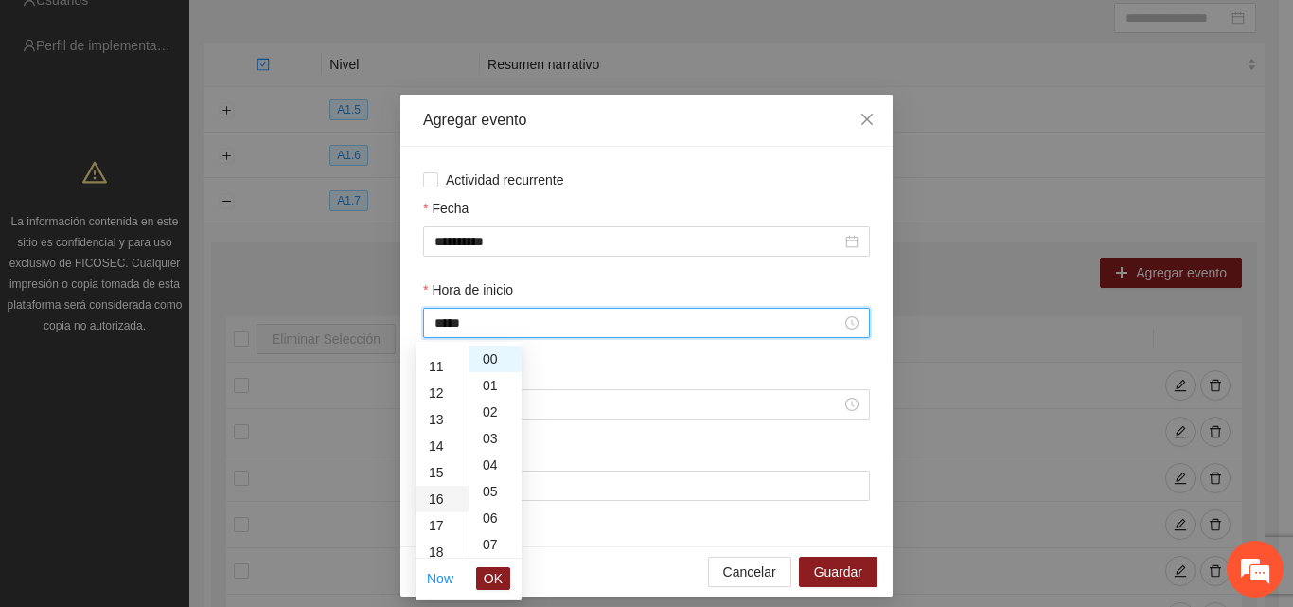
scroll to position [424, 0]
click at [495, 584] on span "OK" at bounding box center [493, 578] width 19 height 21
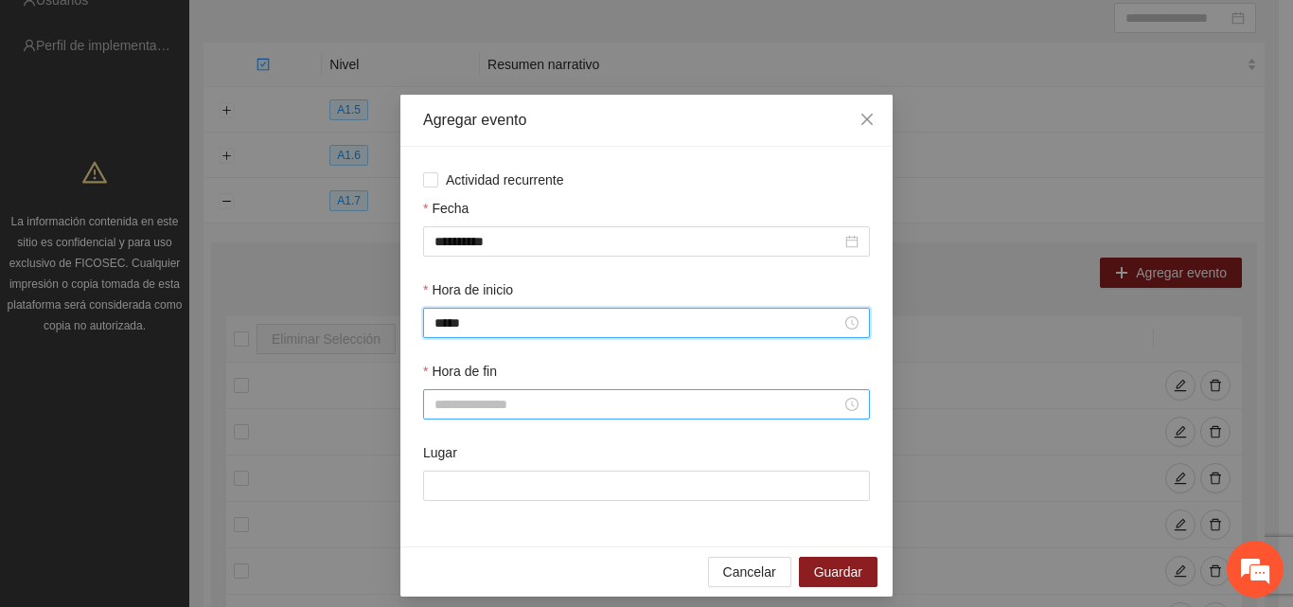
click at [473, 402] on input "Hora de fin" at bounding box center [638, 404] width 407 height 21
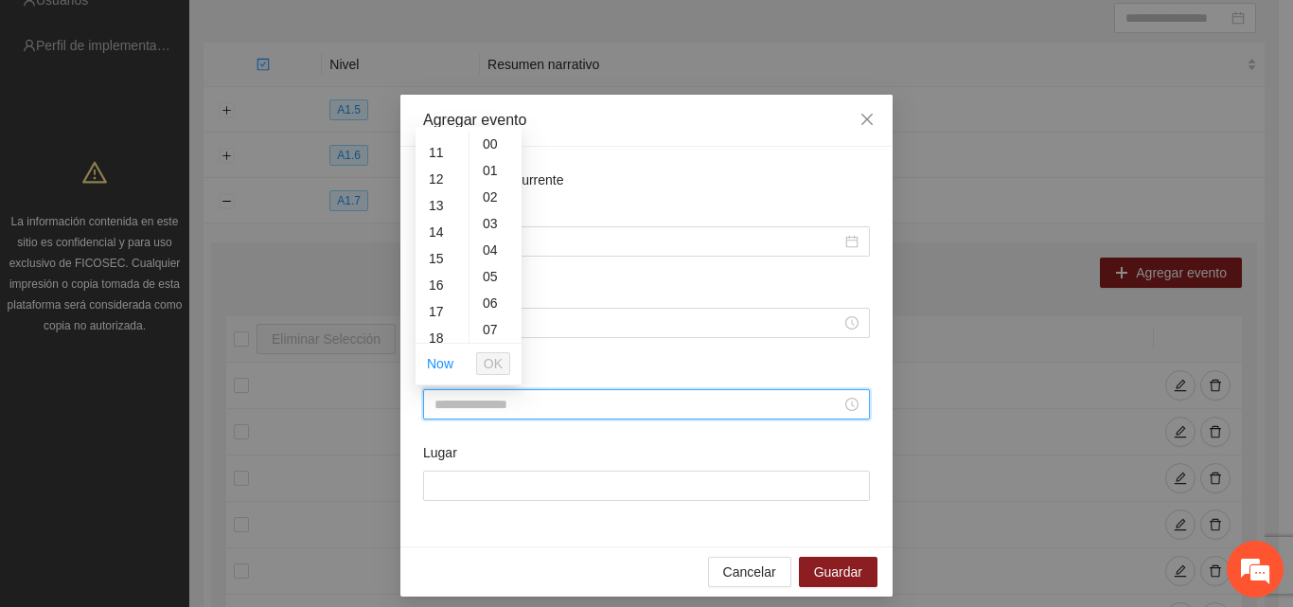
scroll to position [284, 0]
click at [442, 312] on div "17" at bounding box center [442, 310] width 53 height 27
type input "*****"
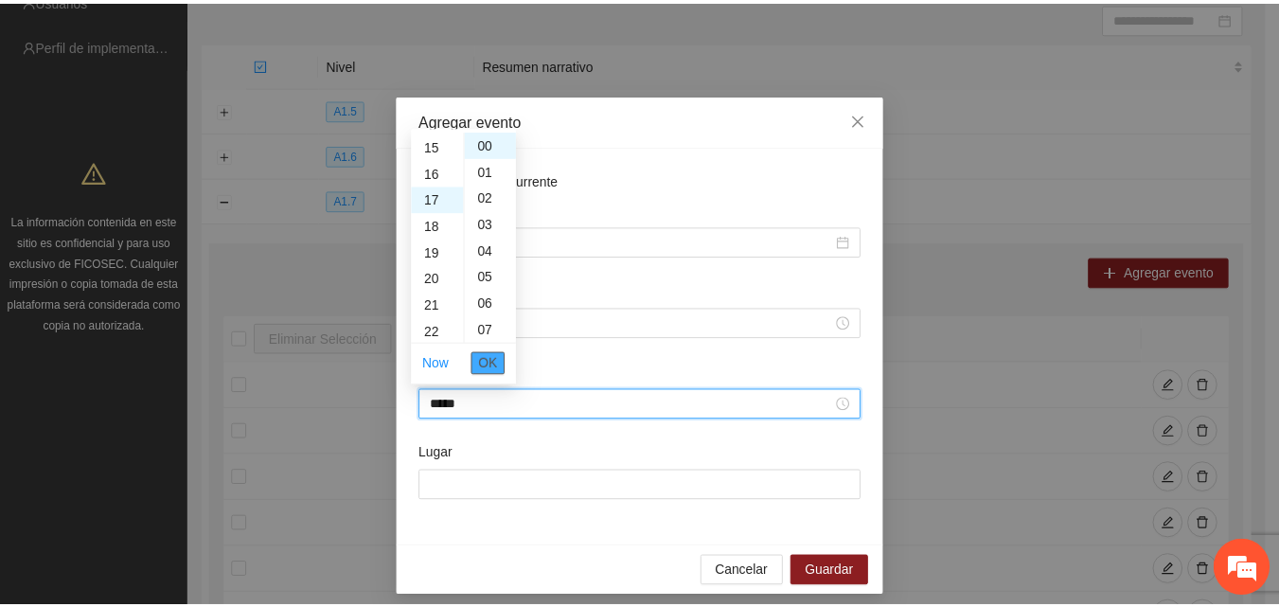
scroll to position [451, 0]
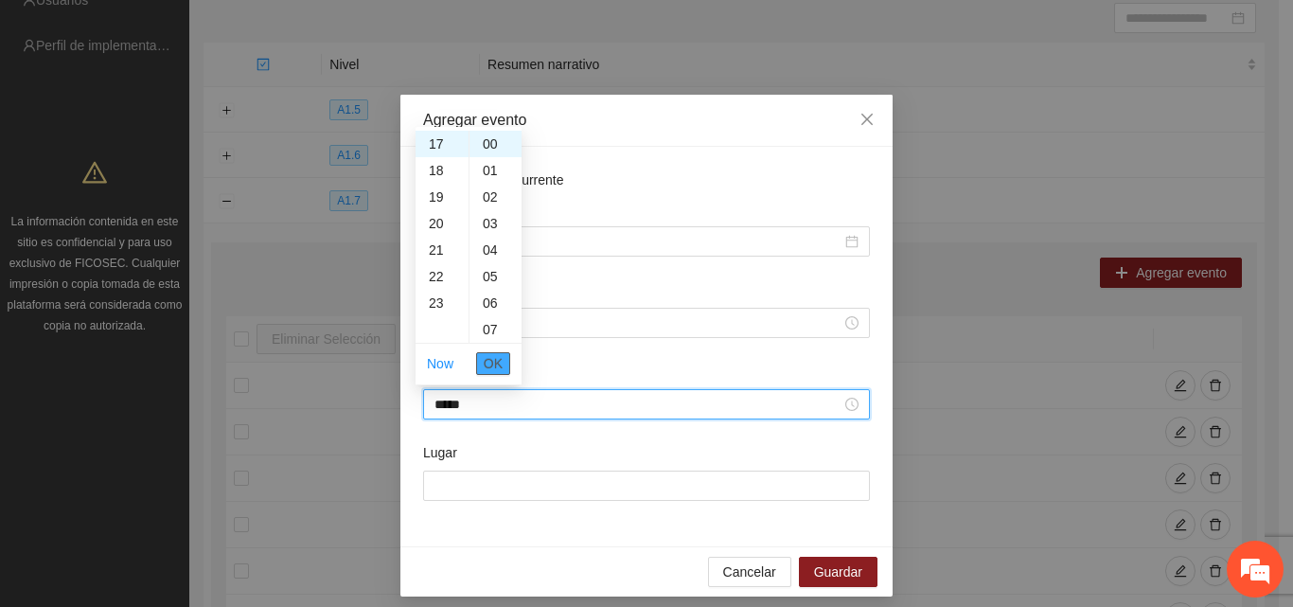
click at [494, 369] on span "OK" at bounding box center [493, 363] width 19 height 21
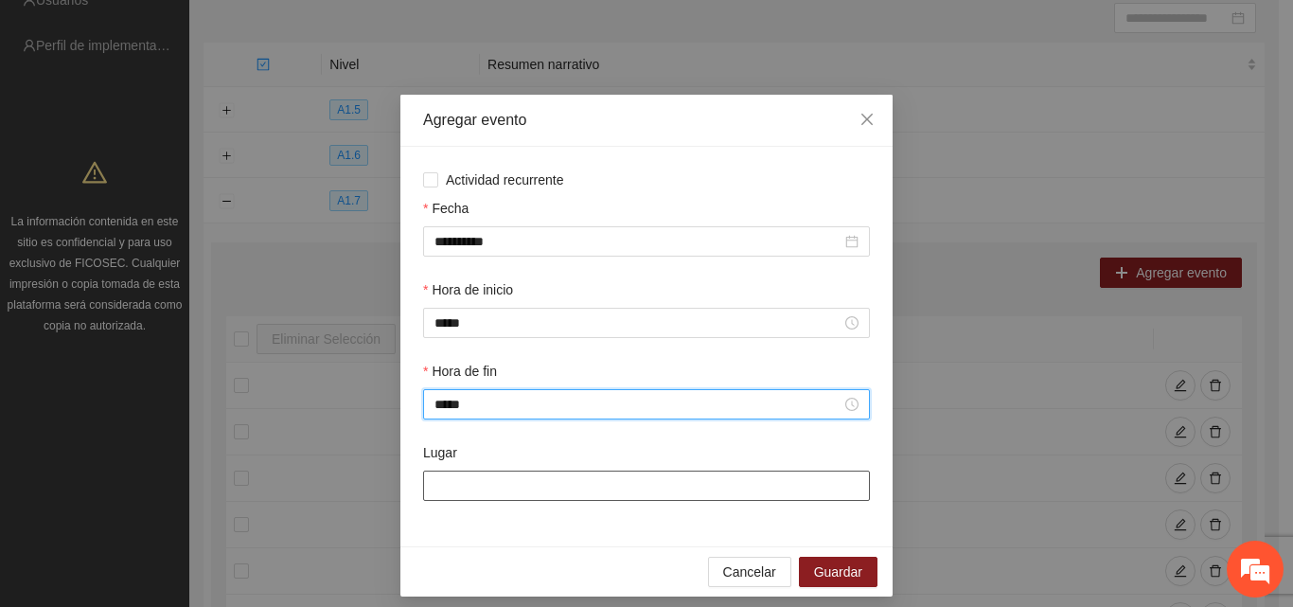
click at [502, 499] on input "Lugar" at bounding box center [646, 486] width 447 height 30
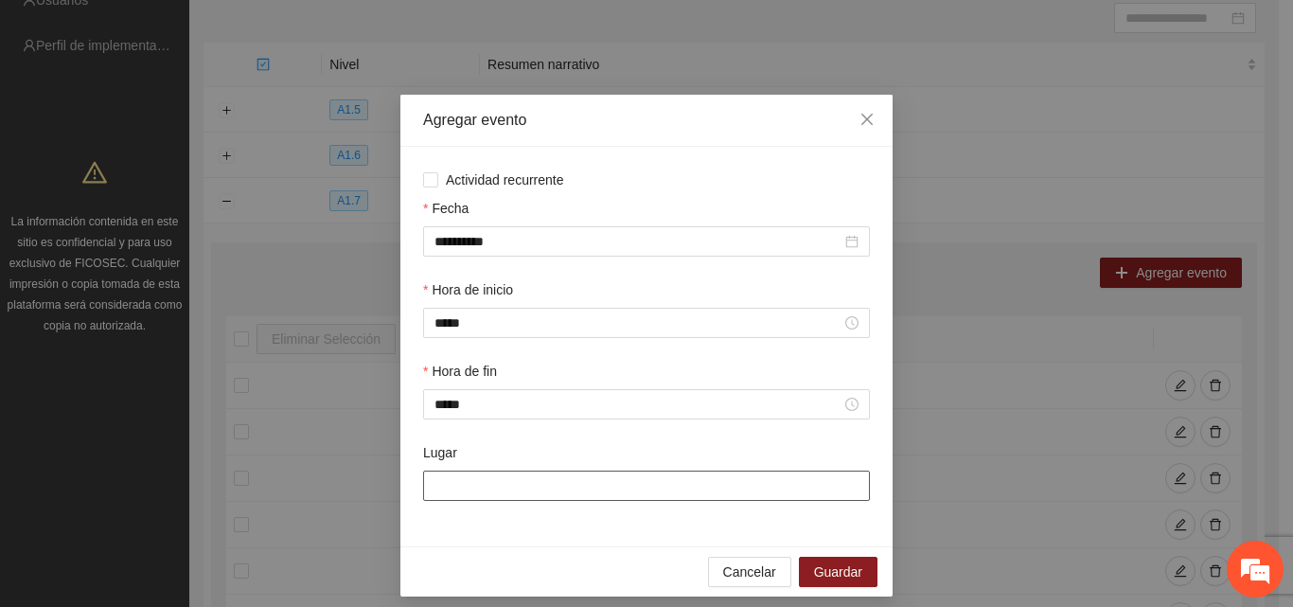
type input "**********"
click at [843, 577] on span "Guardar" at bounding box center [838, 571] width 48 height 21
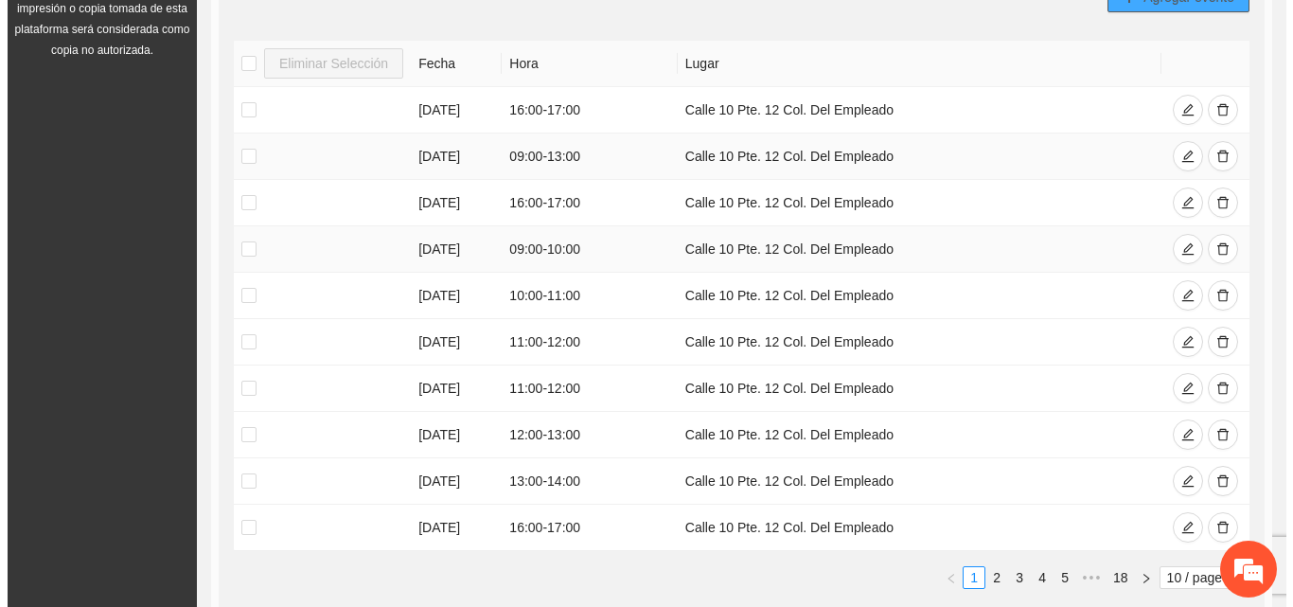
scroll to position [299, 0]
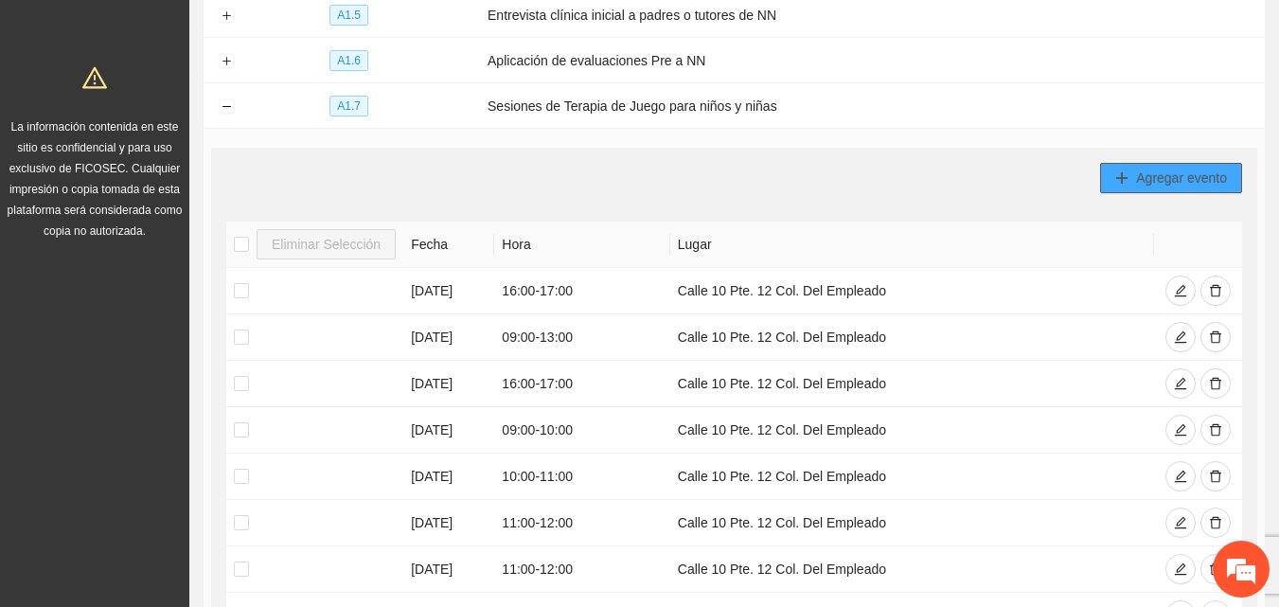
click at [1182, 181] on span "Agregar evento" at bounding box center [1181, 178] width 91 height 21
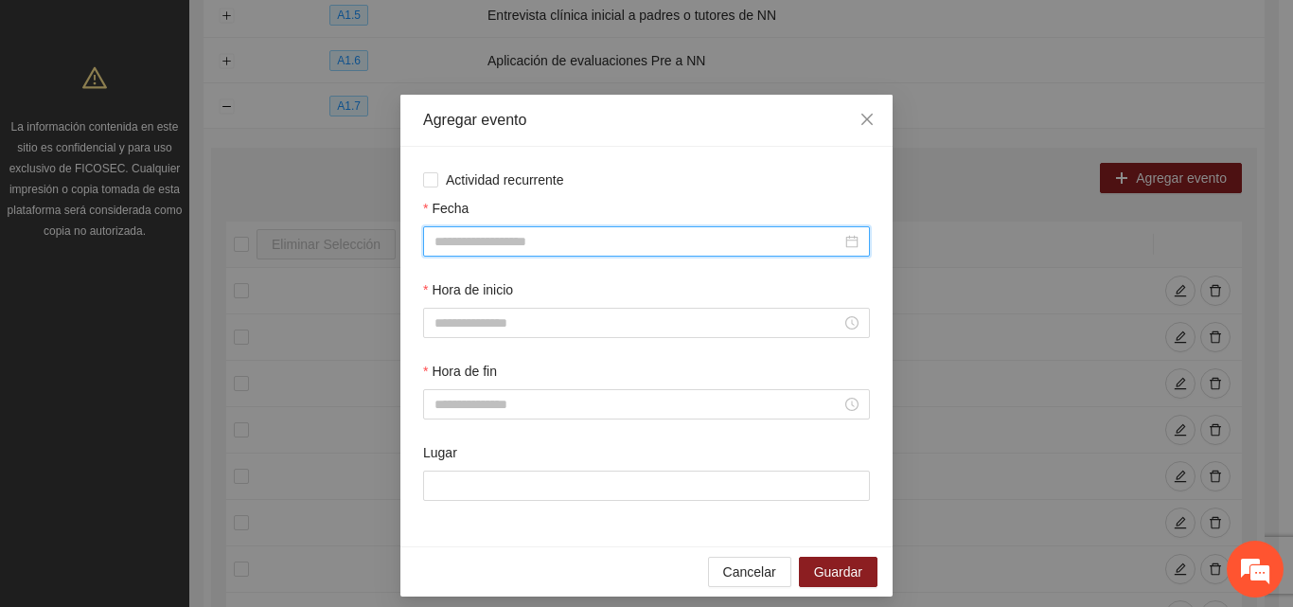
click at [587, 237] on input "Fecha" at bounding box center [638, 241] width 407 height 21
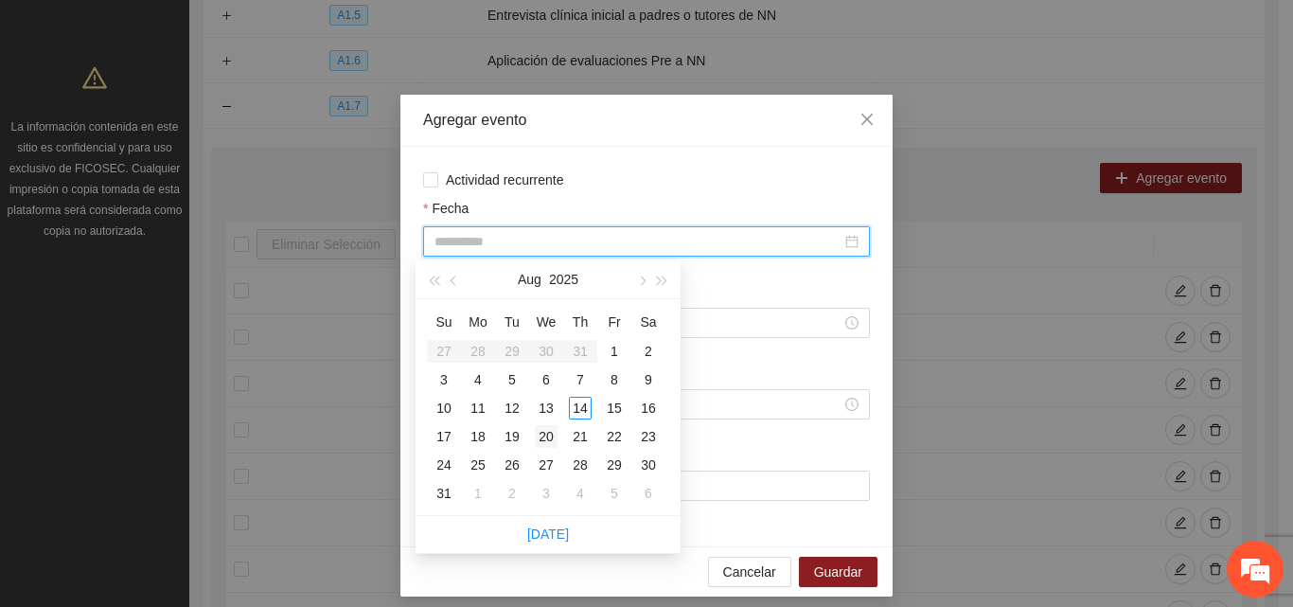
type input "**********"
click at [545, 442] on div "20" at bounding box center [546, 436] width 23 height 23
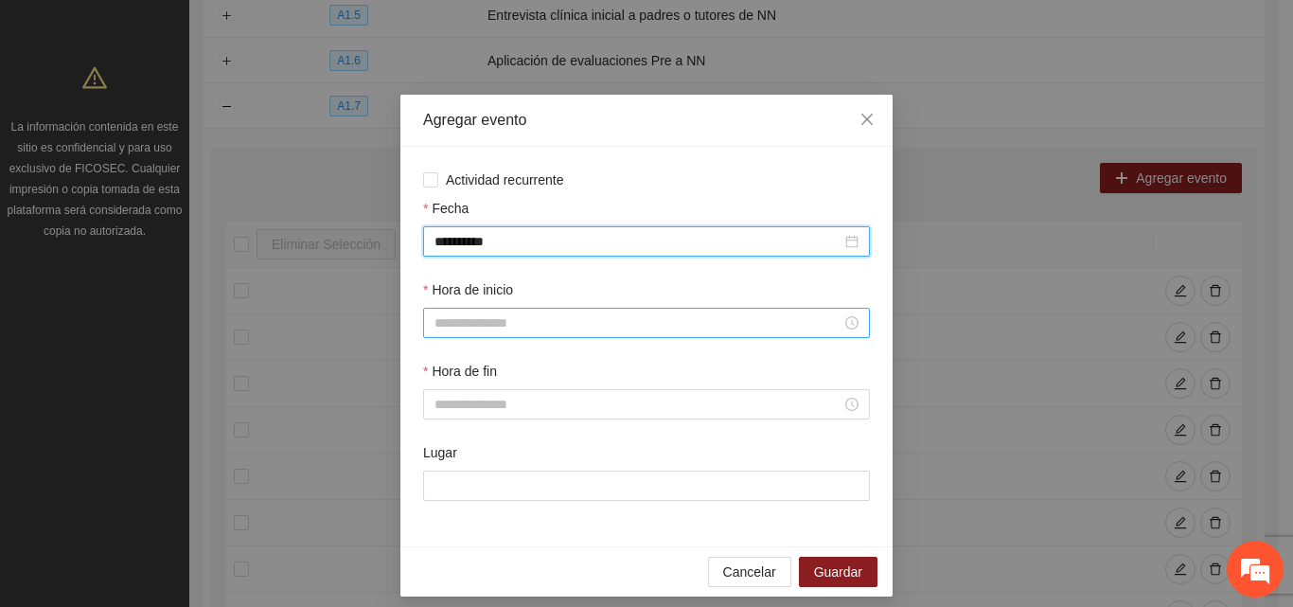
click at [514, 319] on input "Hora de inicio" at bounding box center [638, 322] width 407 height 21
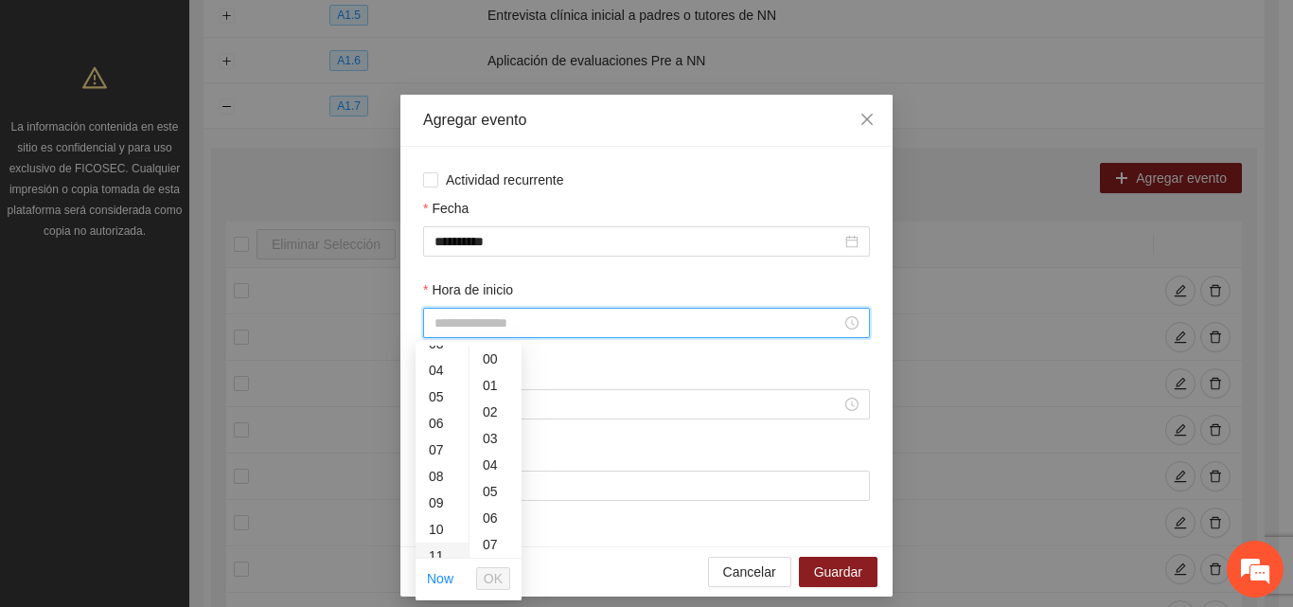
scroll to position [189, 0]
click at [433, 434] on div "10" at bounding box center [442, 434] width 53 height 27
type input "*****"
click at [572, 399] on input "Hora de fin" at bounding box center [638, 404] width 407 height 21
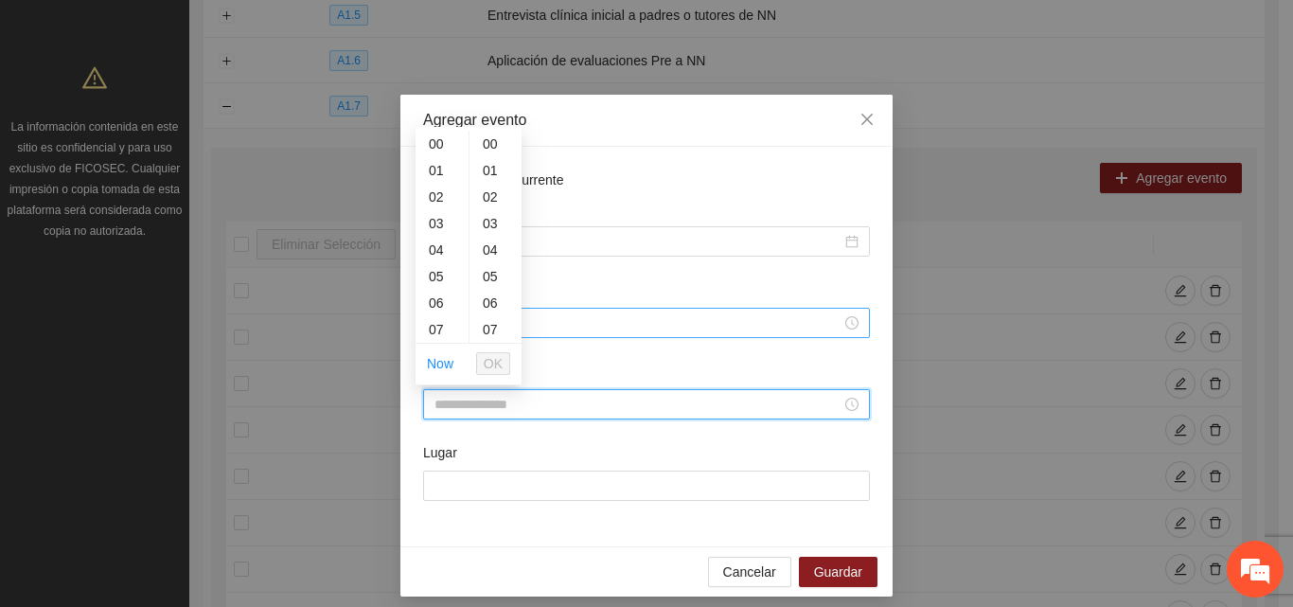
click at [619, 315] on input "Hora de inicio" at bounding box center [638, 322] width 407 height 21
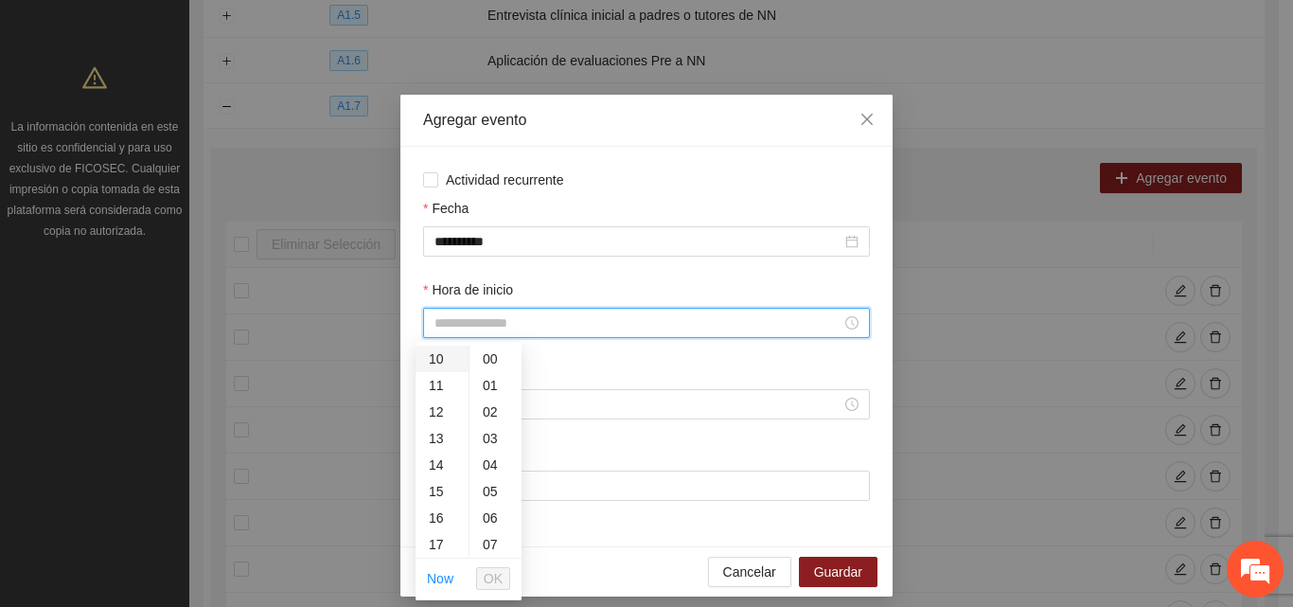
click at [435, 360] on div "10" at bounding box center [442, 359] width 53 height 27
type input "*****"
click at [496, 574] on span "OK" at bounding box center [493, 578] width 19 height 21
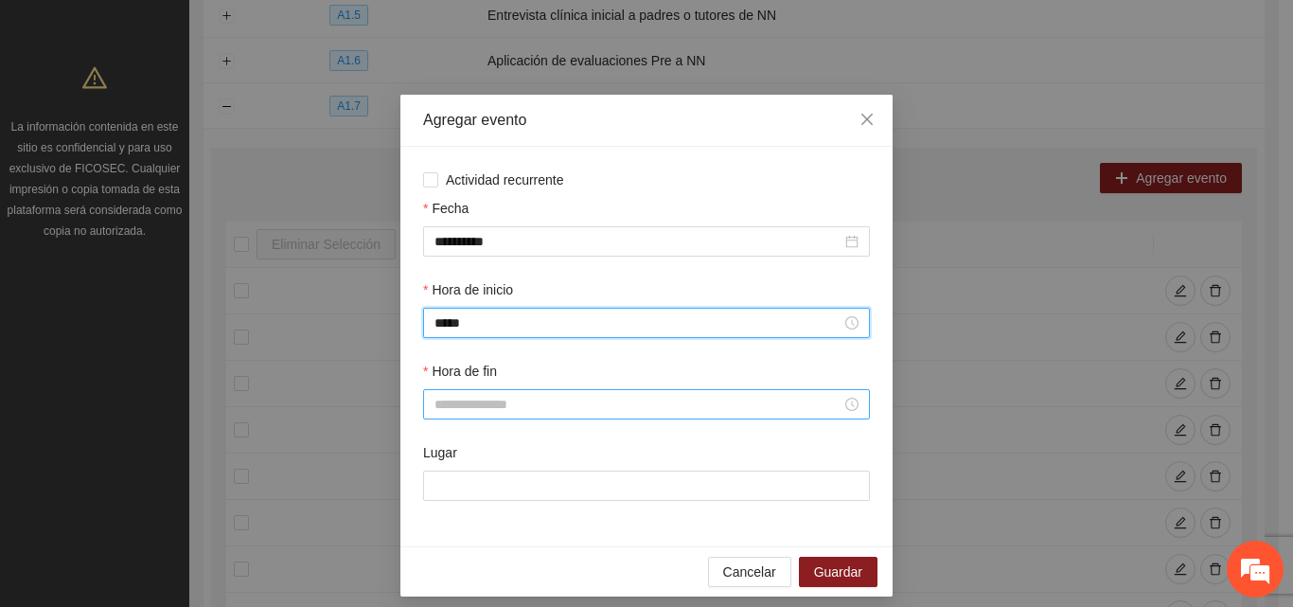
click at [520, 400] on input "Hora de fin" at bounding box center [638, 404] width 407 height 21
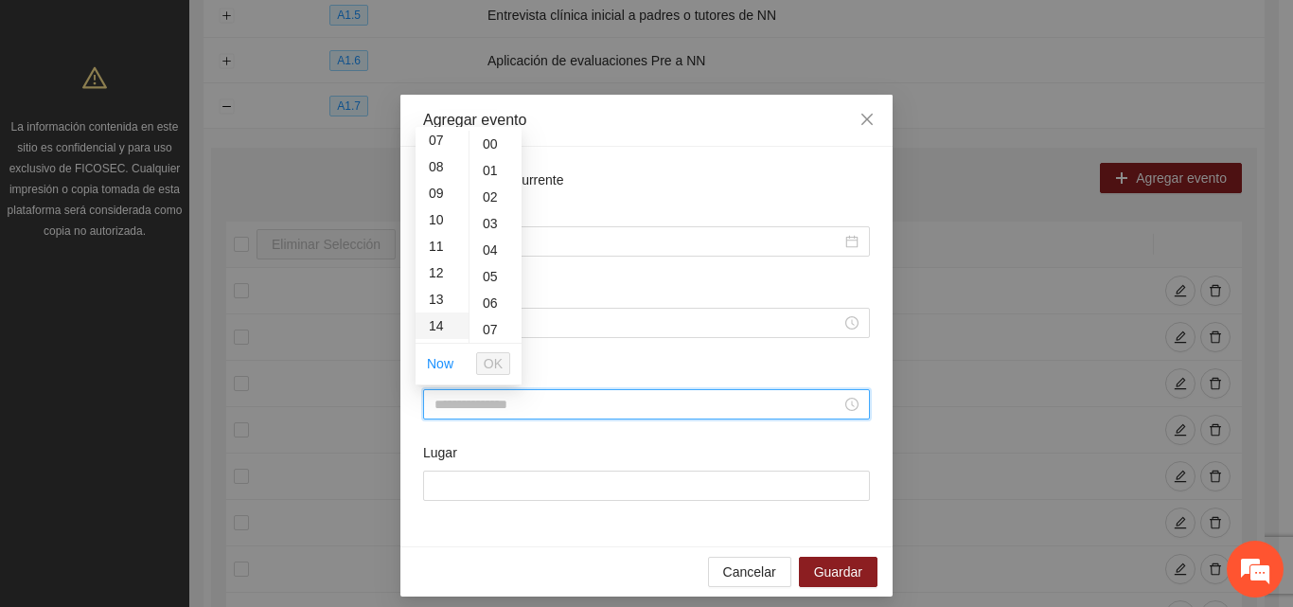
click at [439, 329] on div "14" at bounding box center [442, 325] width 53 height 27
type input "*****"
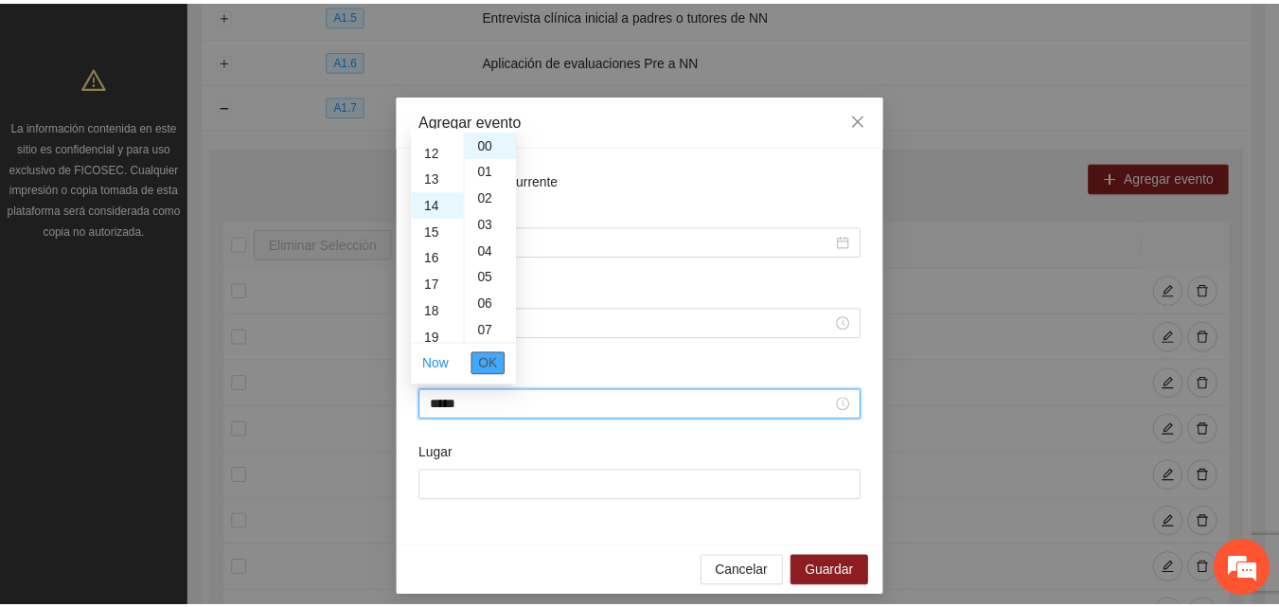
scroll to position [371, 0]
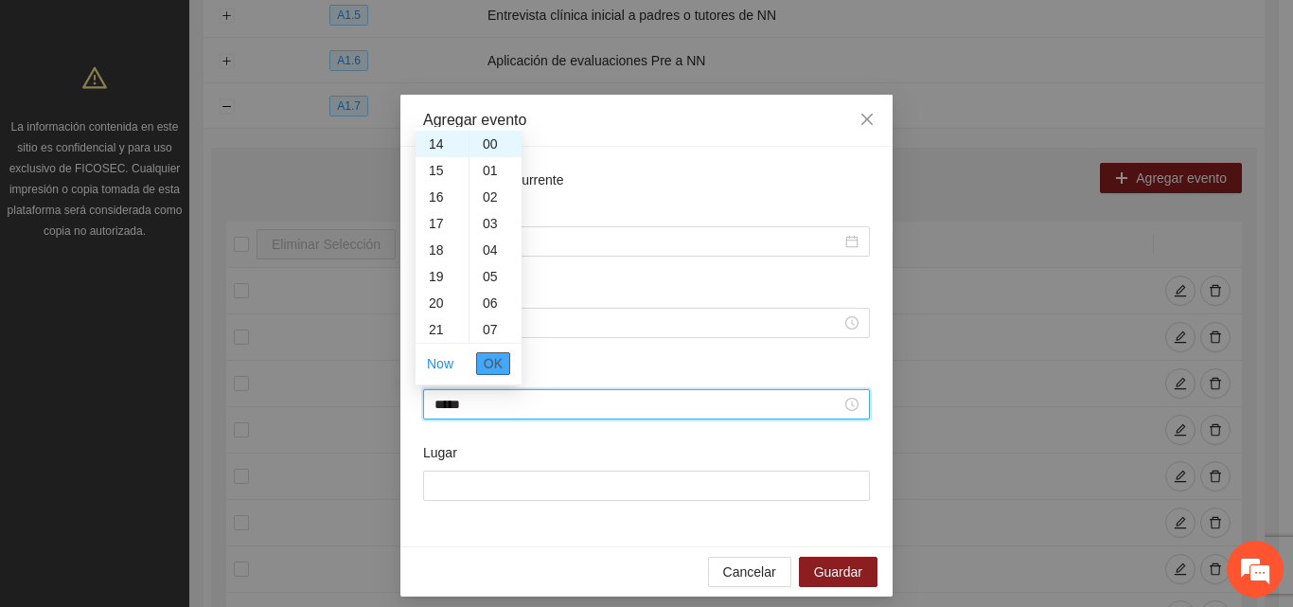
click at [497, 365] on span "OK" at bounding box center [493, 363] width 19 height 21
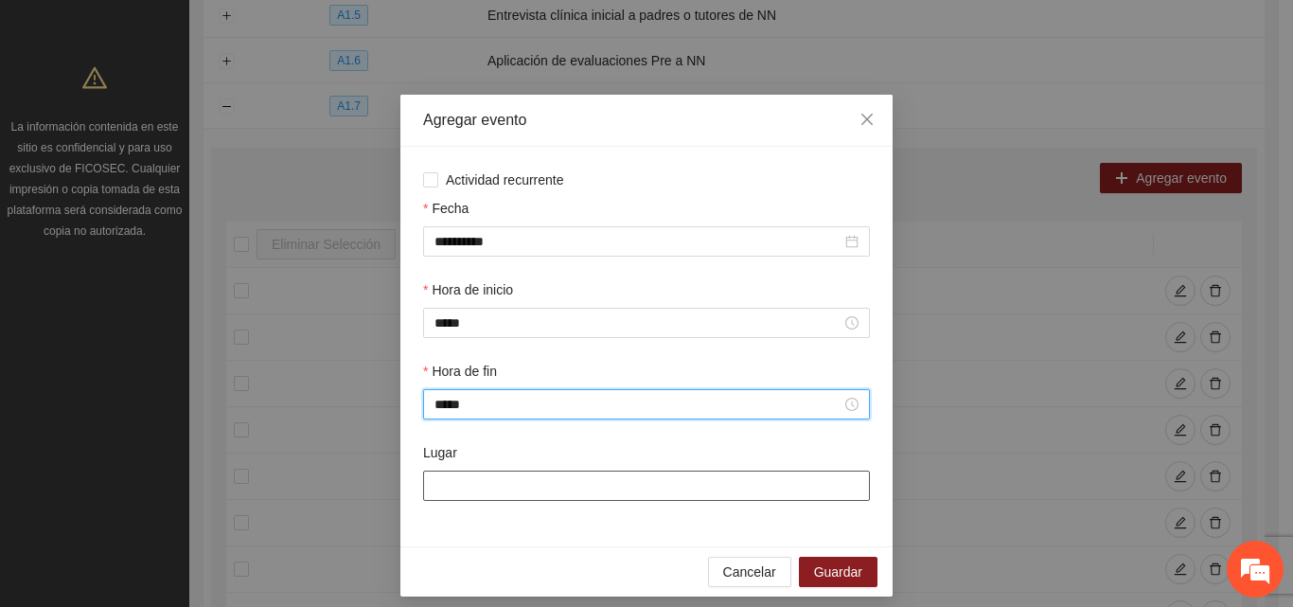
click at [531, 497] on input "Lugar" at bounding box center [646, 486] width 447 height 30
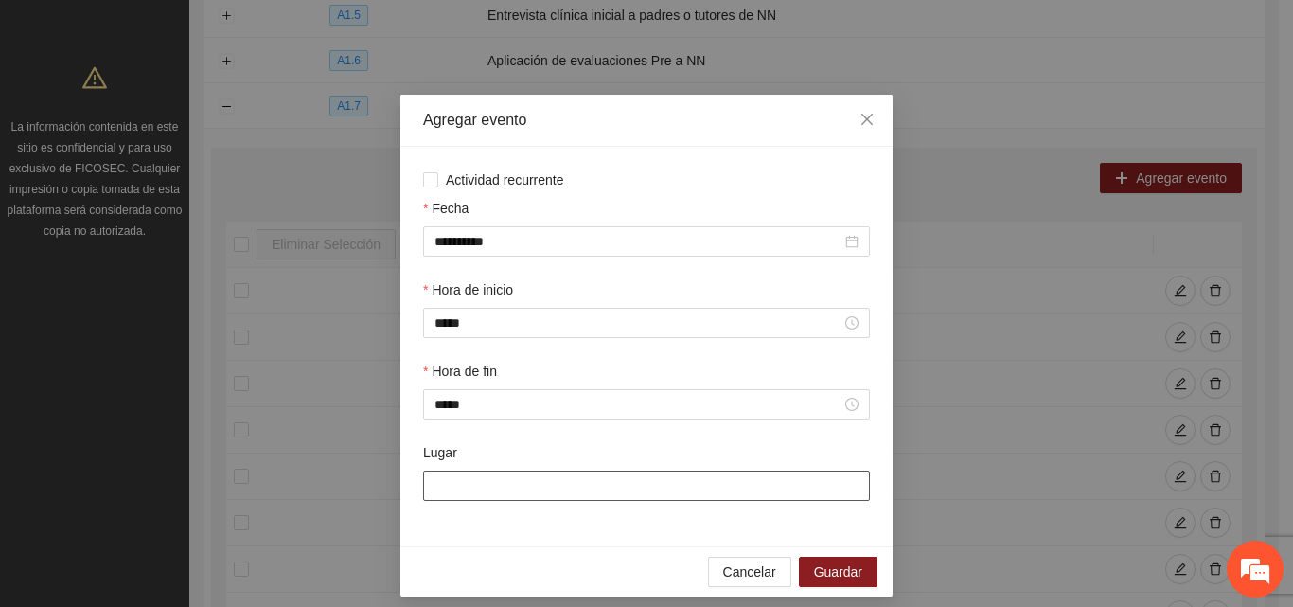
type input "**********"
click at [820, 576] on span "Guardar" at bounding box center [838, 571] width 48 height 21
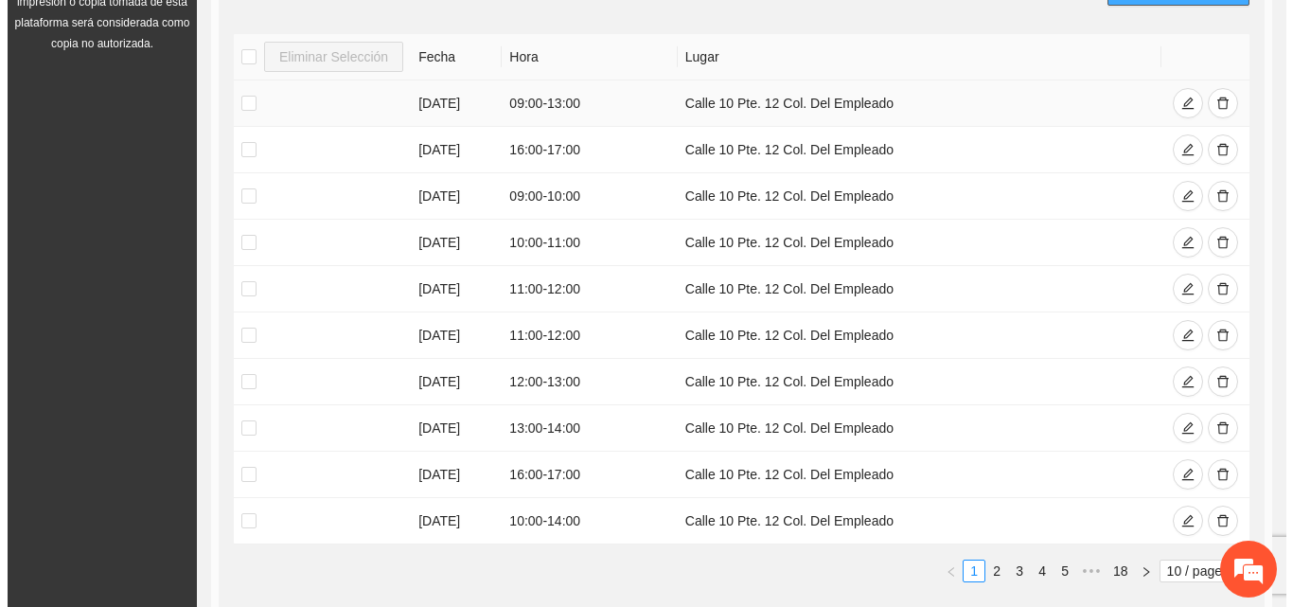
scroll to position [394, 0]
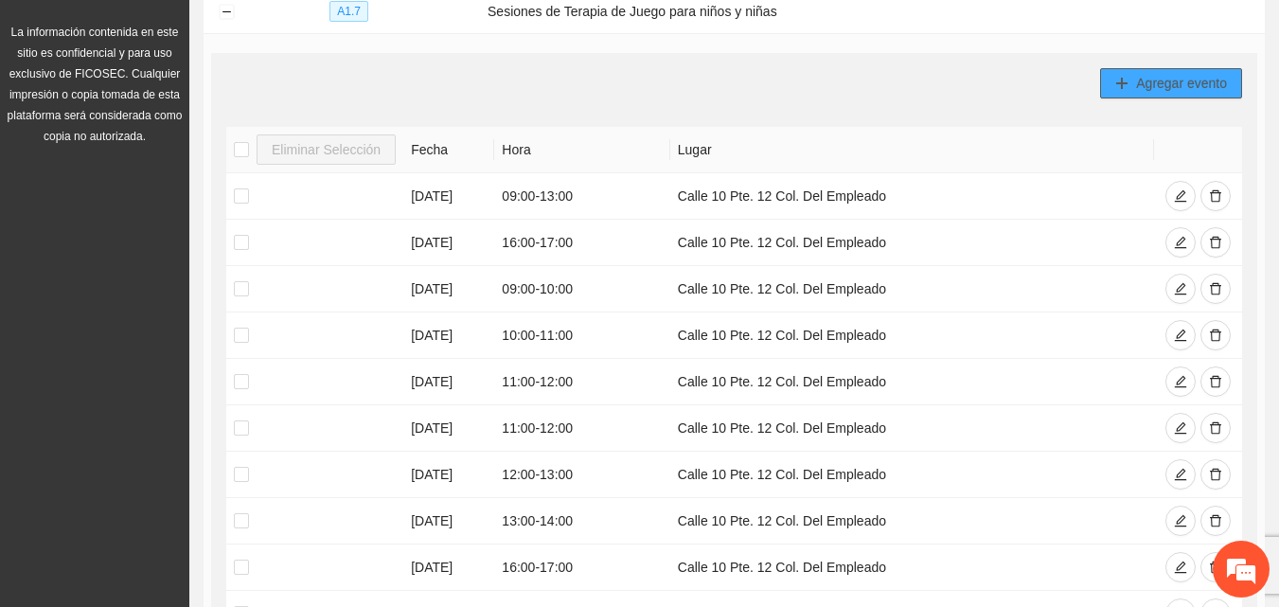
click at [1169, 94] on button "Agregar evento" at bounding box center [1171, 83] width 142 height 30
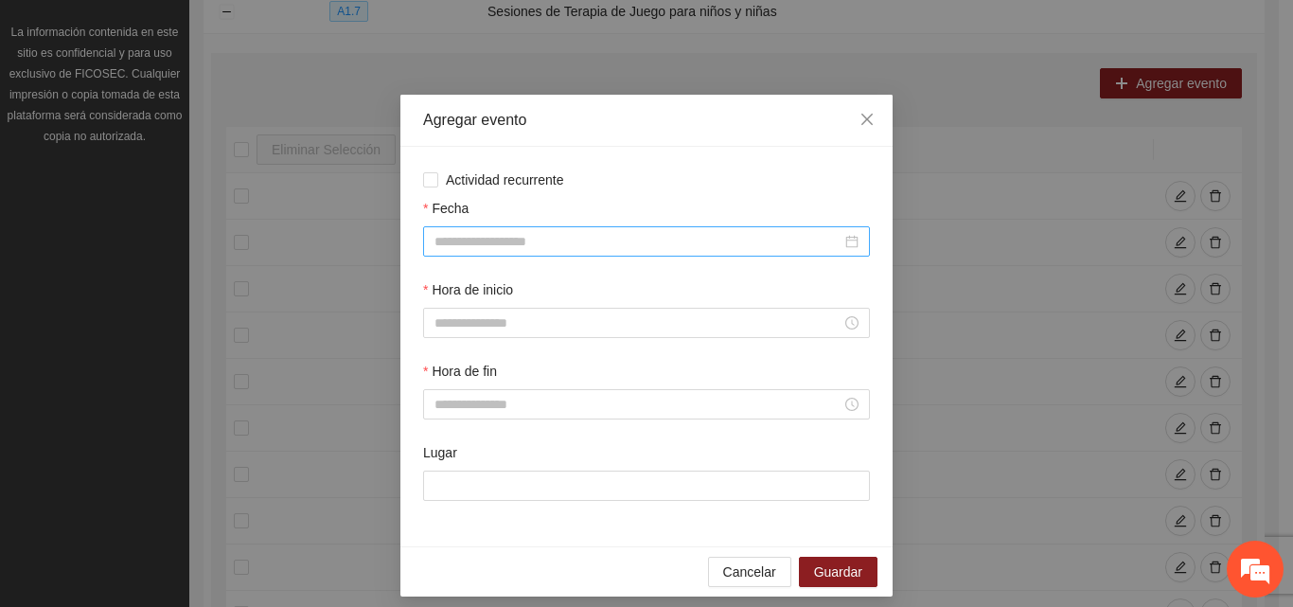
click at [516, 238] on input "Fecha" at bounding box center [638, 241] width 407 height 21
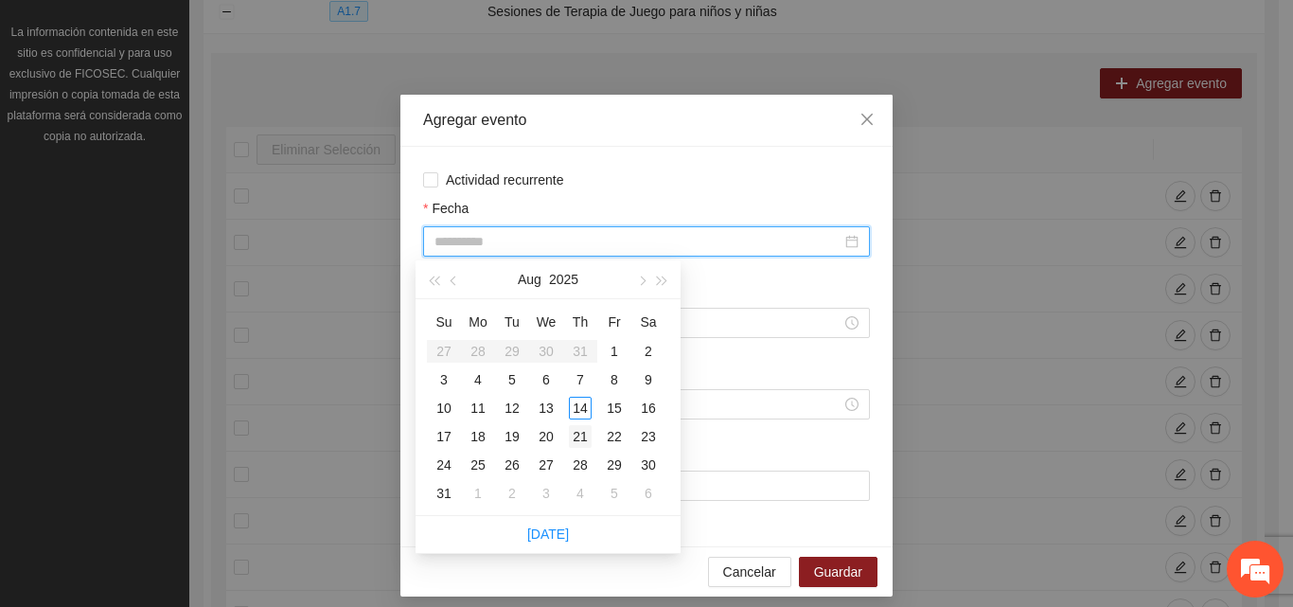
type input "**********"
click at [581, 435] on div "21" at bounding box center [580, 436] width 23 height 23
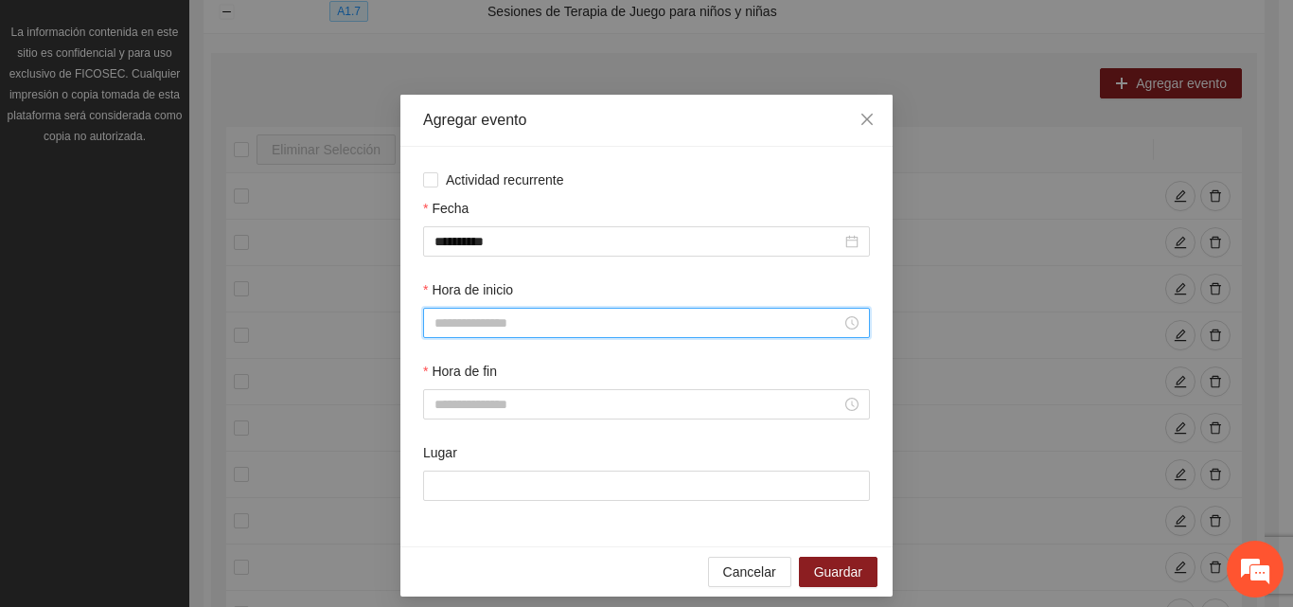
click at [498, 324] on input "Hora de inicio" at bounding box center [638, 322] width 407 height 21
click at [435, 549] on div "11" at bounding box center [442, 555] width 53 height 27
type input "*****"
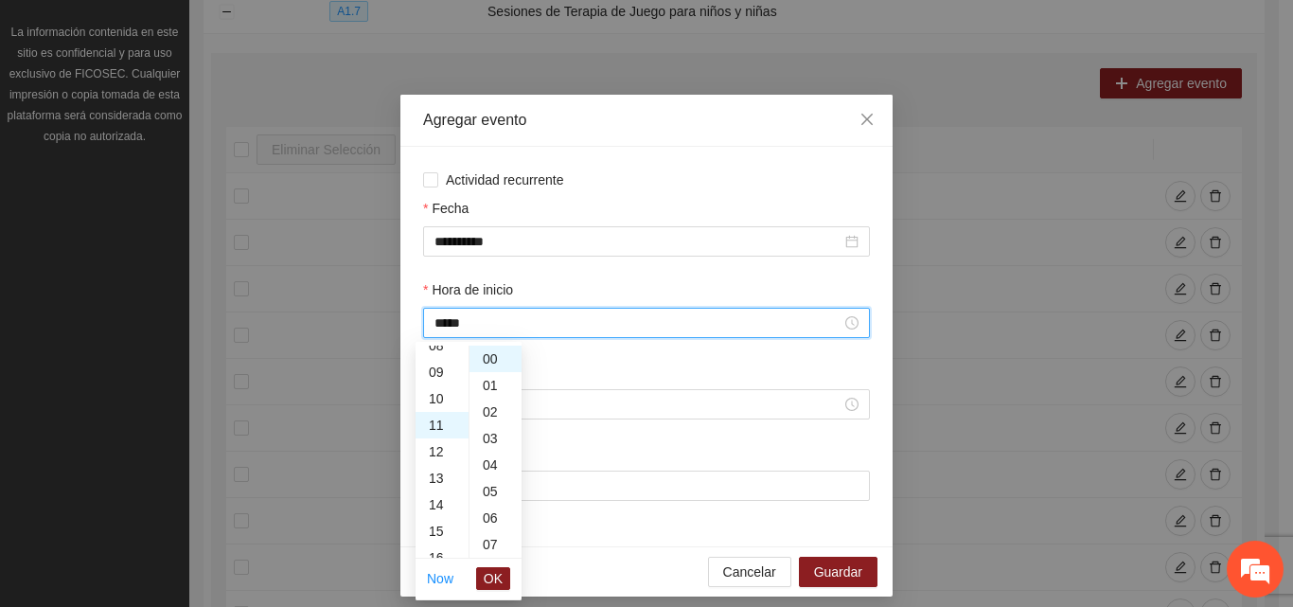
scroll to position [292, 0]
click at [495, 585] on span "OK" at bounding box center [493, 578] width 19 height 21
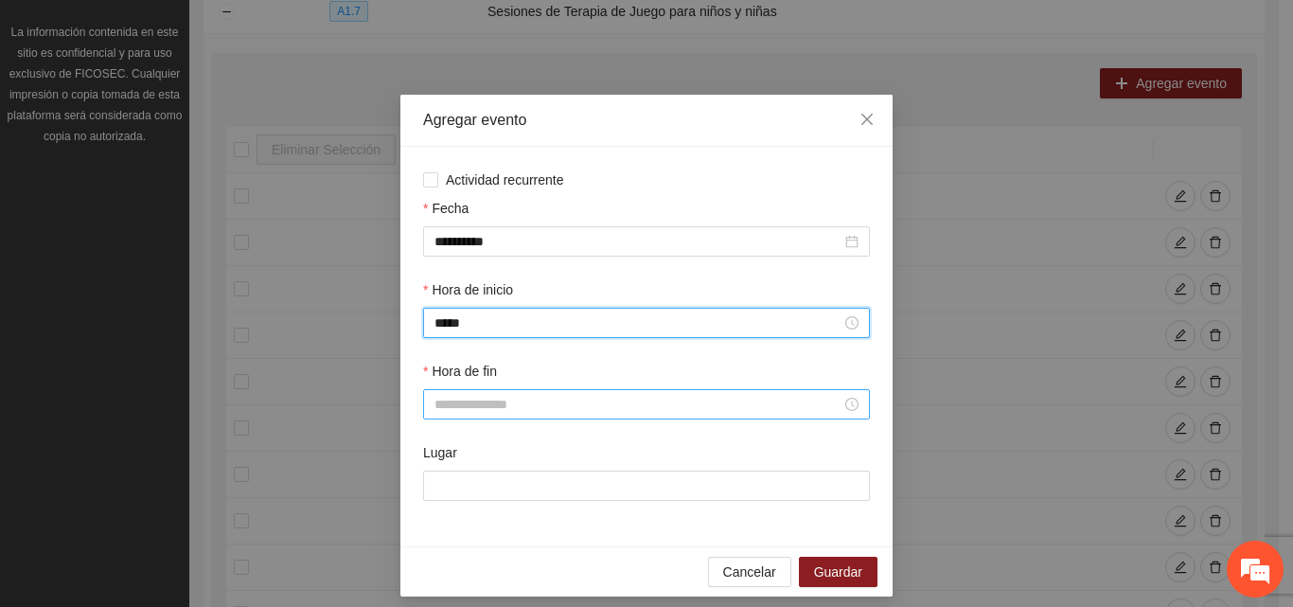
click at [504, 408] on input "Hora de fin" at bounding box center [638, 404] width 407 height 21
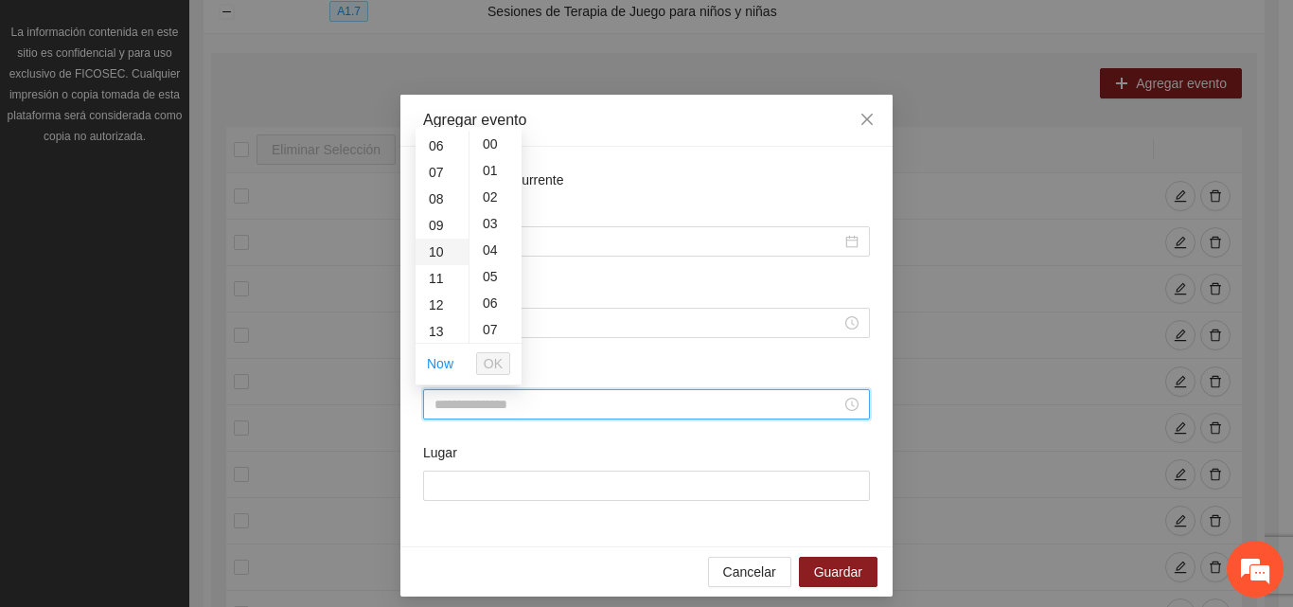
scroll to position [189, 0]
click at [436, 273] on div "12" at bounding box center [442, 272] width 53 height 27
type input "*****"
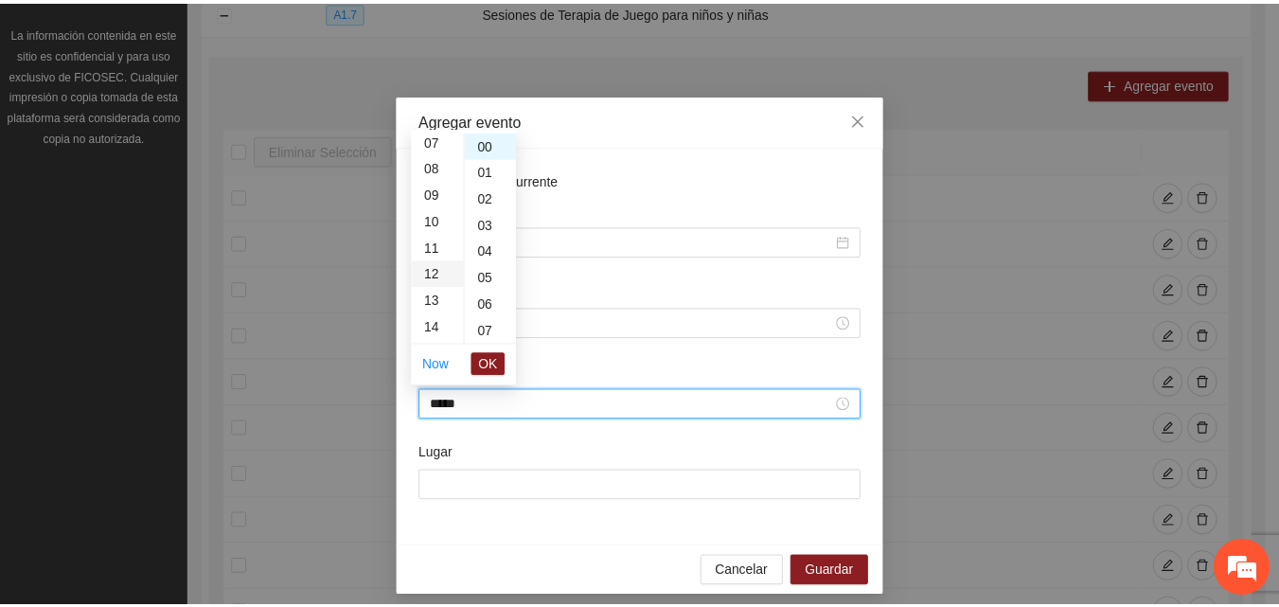
scroll to position [318, 0]
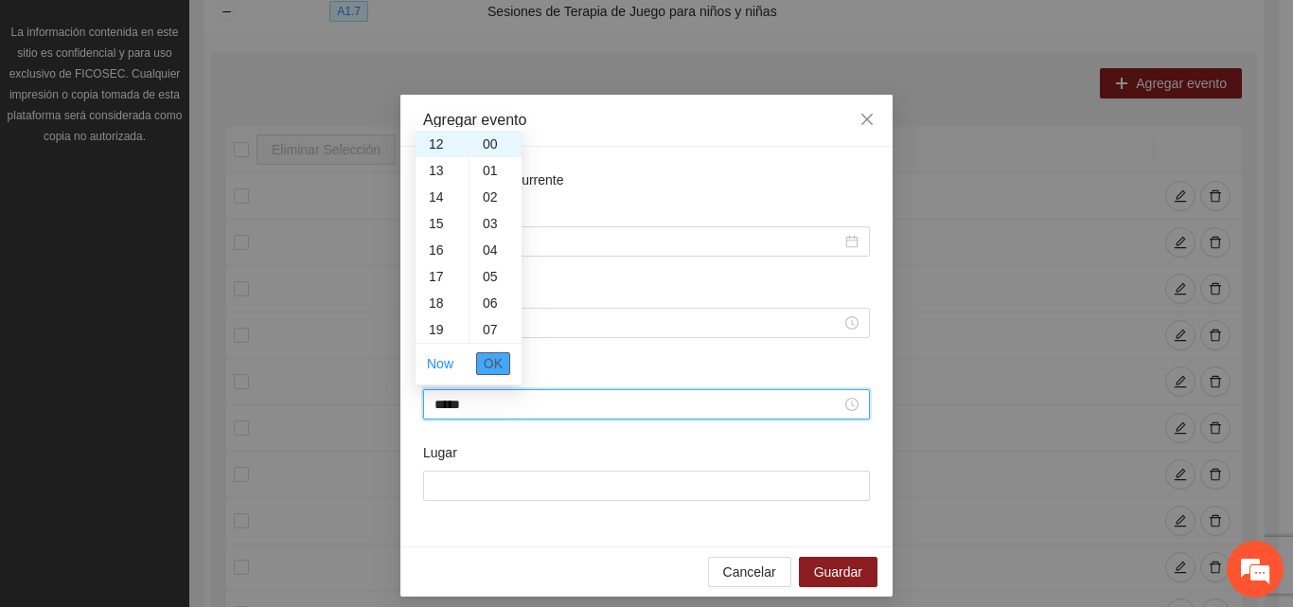
click at [495, 362] on span "OK" at bounding box center [493, 363] width 19 height 21
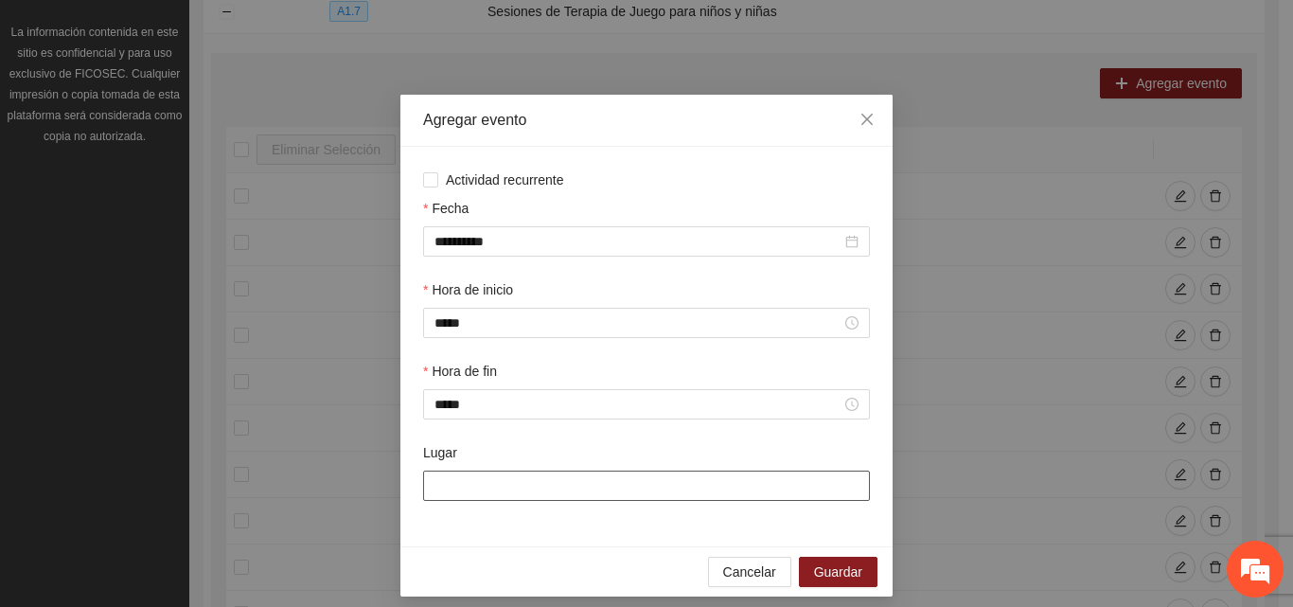
click at [456, 483] on input "Lugar" at bounding box center [646, 486] width 447 height 30
type input "**********"
click at [826, 568] on span "Guardar" at bounding box center [838, 571] width 48 height 21
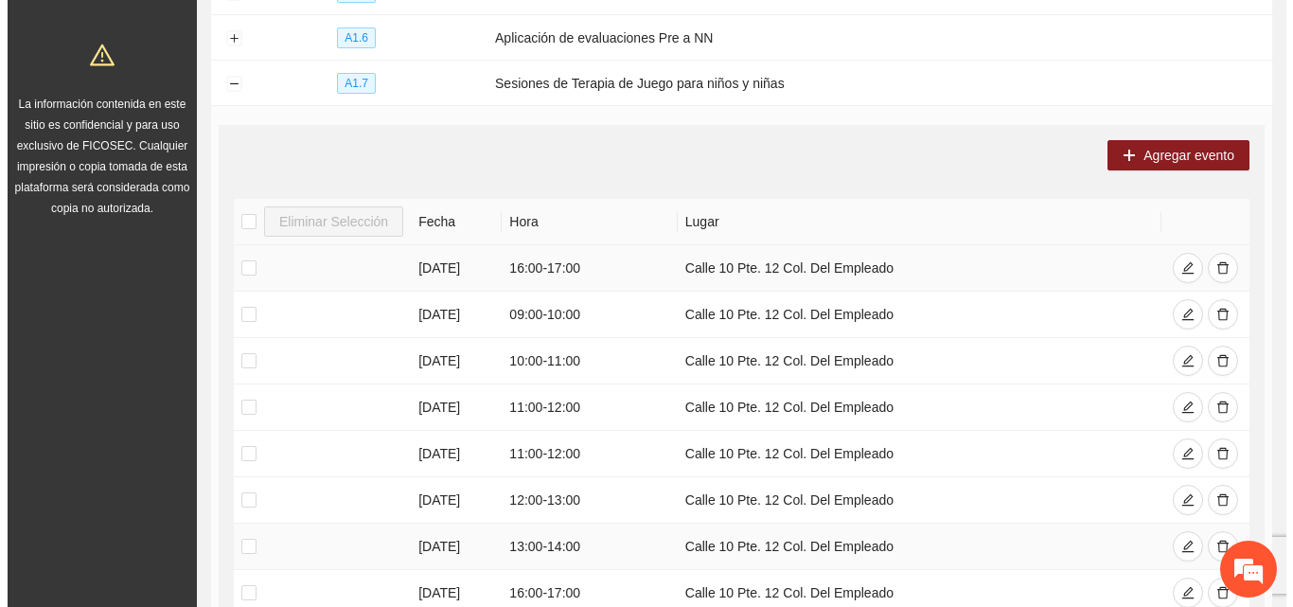
scroll to position [204, 0]
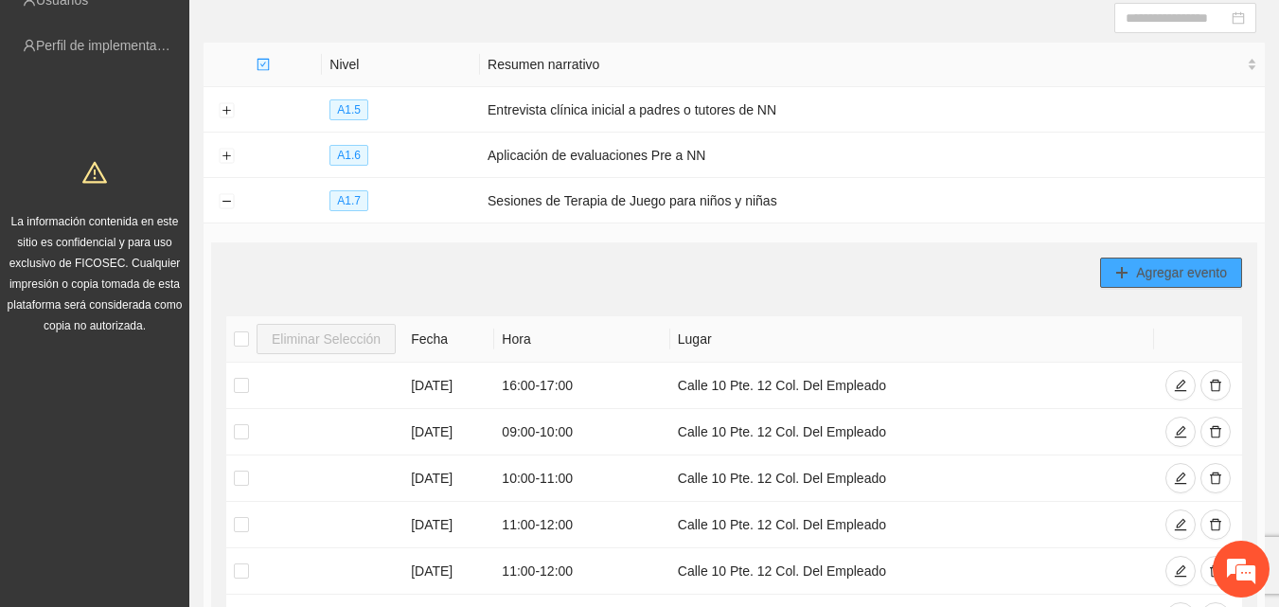
click at [1149, 268] on span "Agregar evento" at bounding box center [1181, 272] width 91 height 21
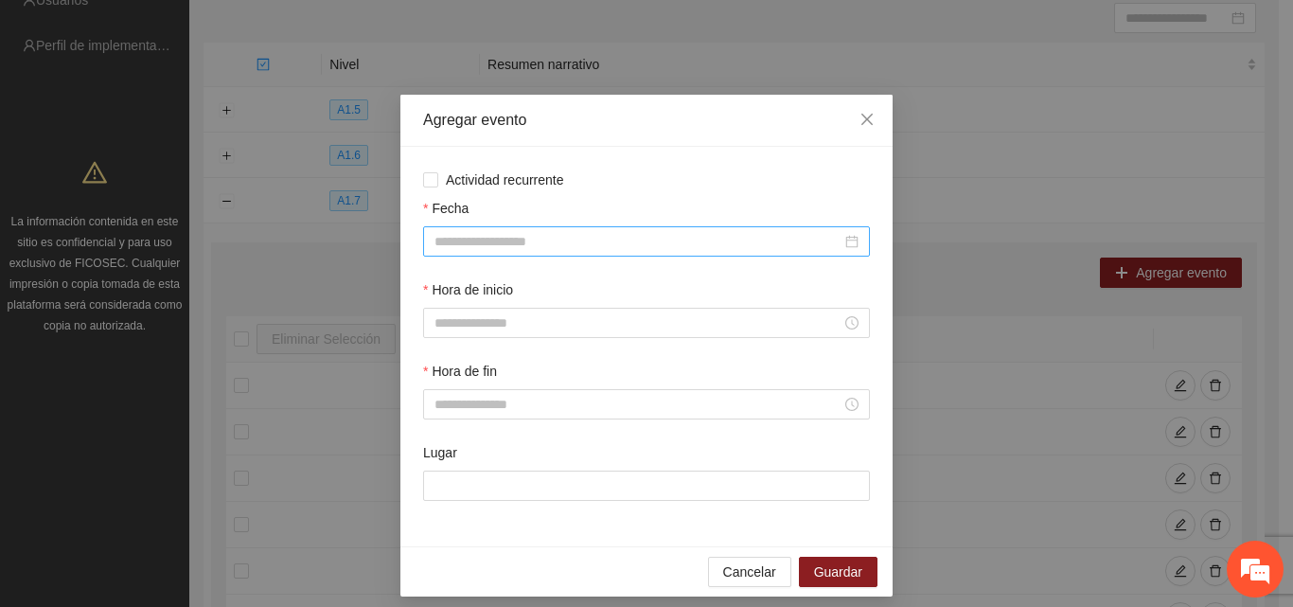
click at [554, 234] on input "Fecha" at bounding box center [638, 241] width 407 height 21
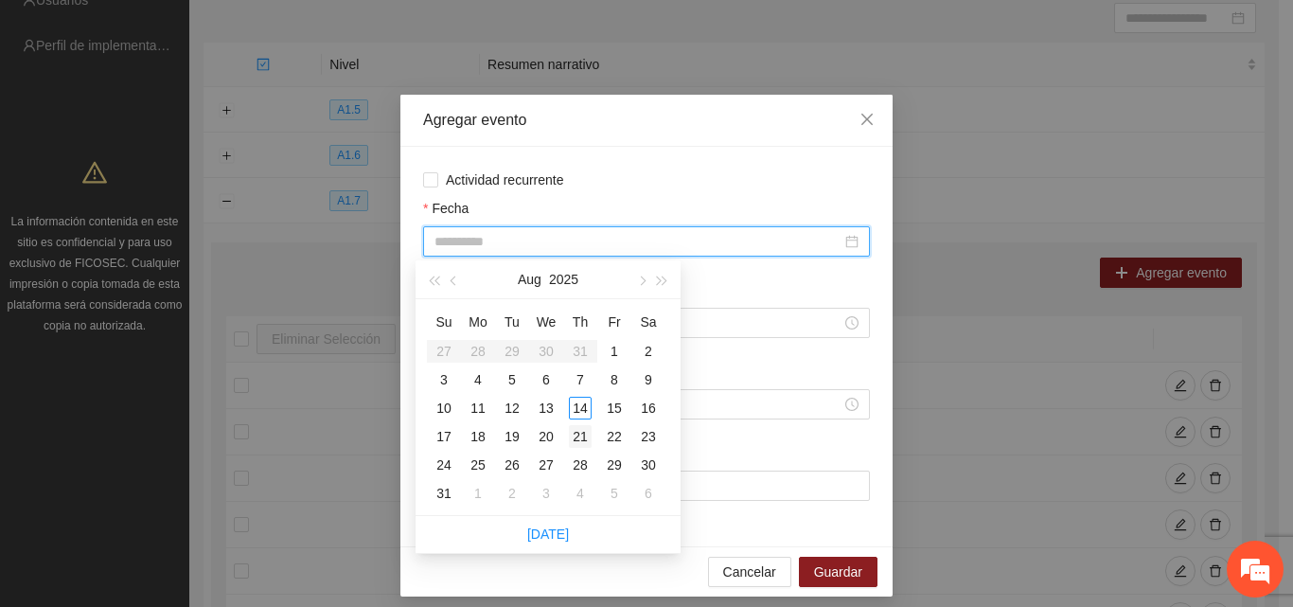
type input "**********"
click at [578, 436] on div "21" at bounding box center [580, 436] width 23 height 23
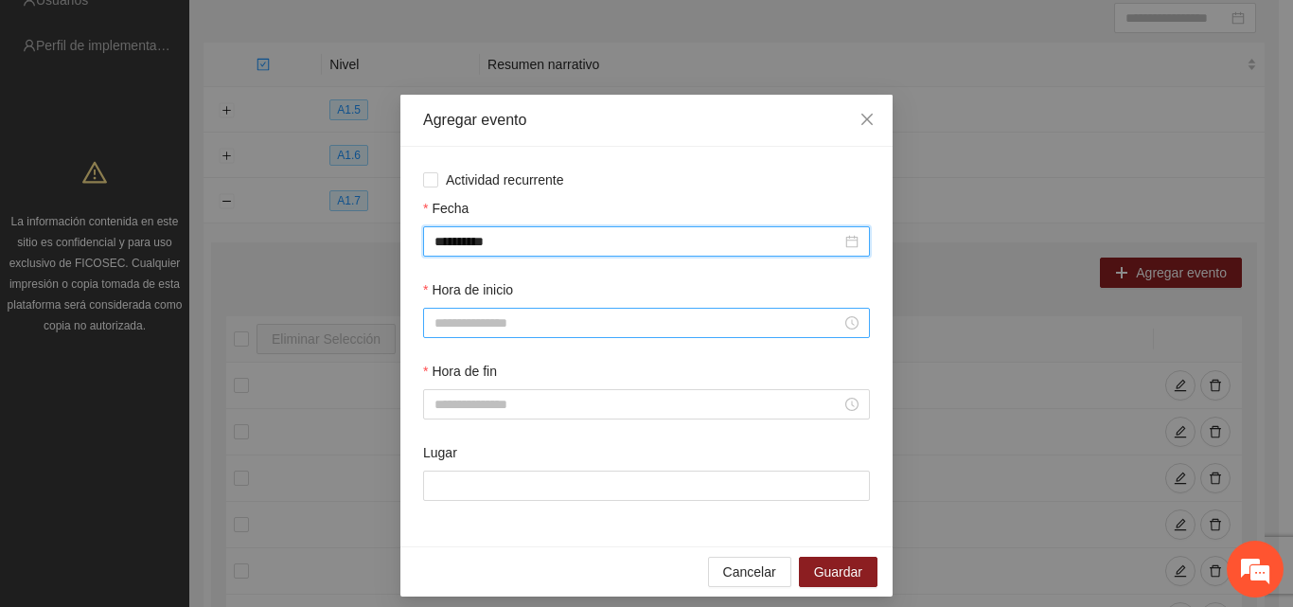
click at [620, 314] on input "Hora de inicio" at bounding box center [638, 322] width 407 height 21
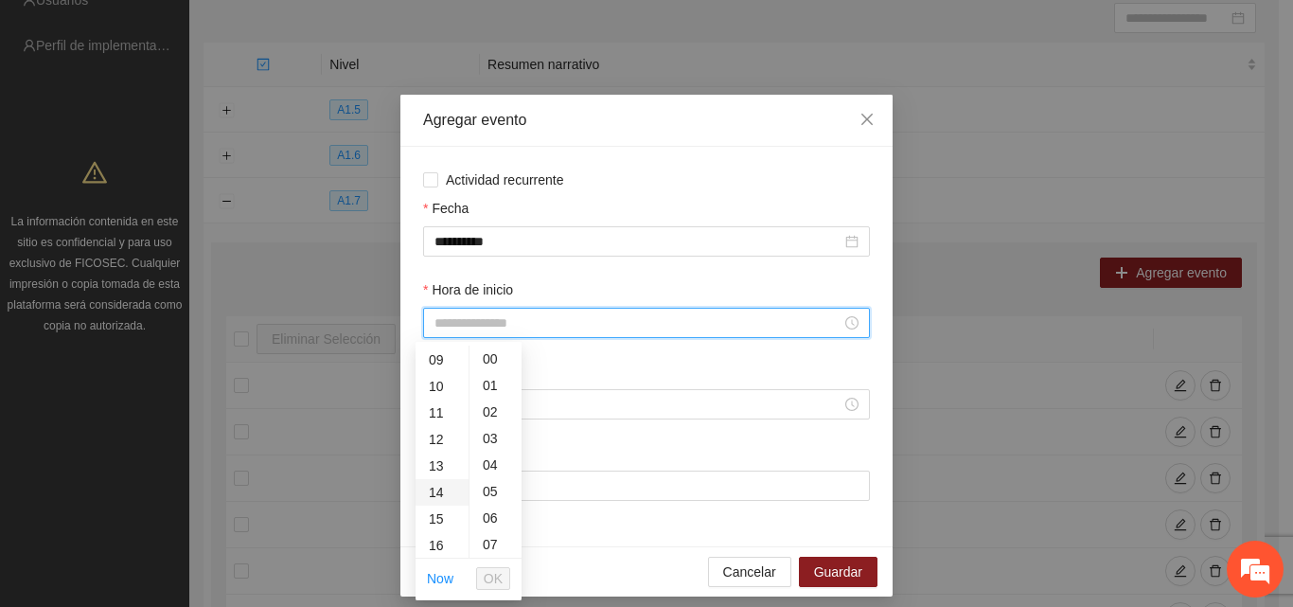
scroll to position [284, 0]
click at [440, 397] on div "12" at bounding box center [442, 393] width 53 height 27
type input "*****"
click at [517, 573] on ul "Now OK" at bounding box center [469, 579] width 106 height 40
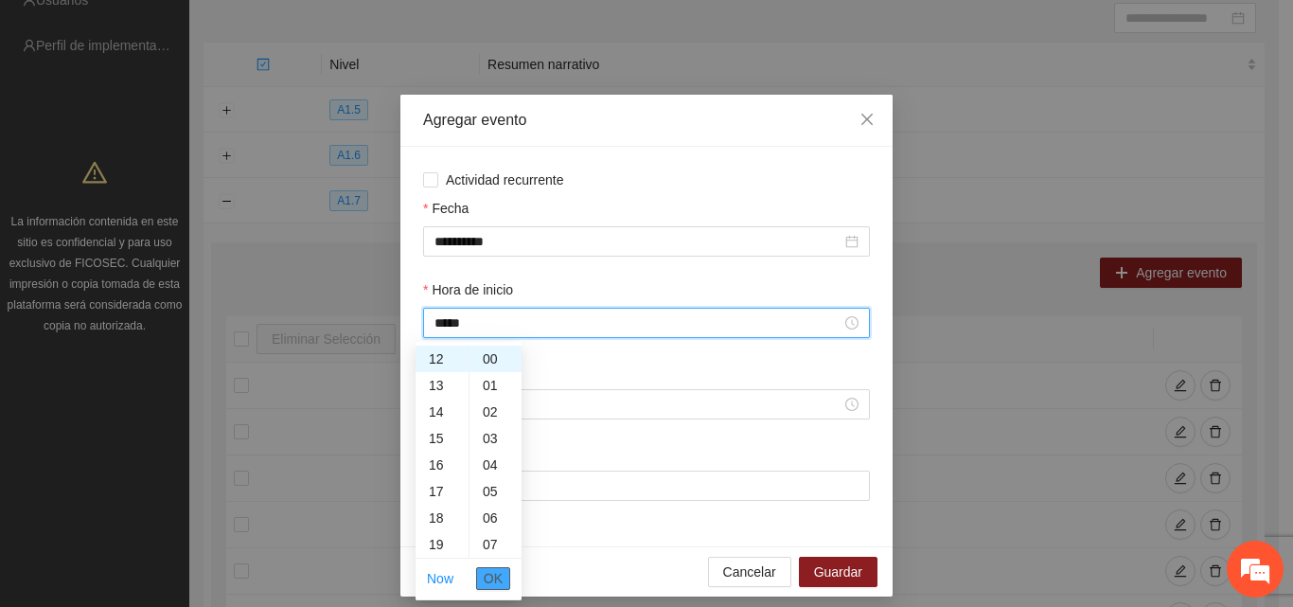
click at [497, 573] on span "OK" at bounding box center [493, 578] width 19 height 21
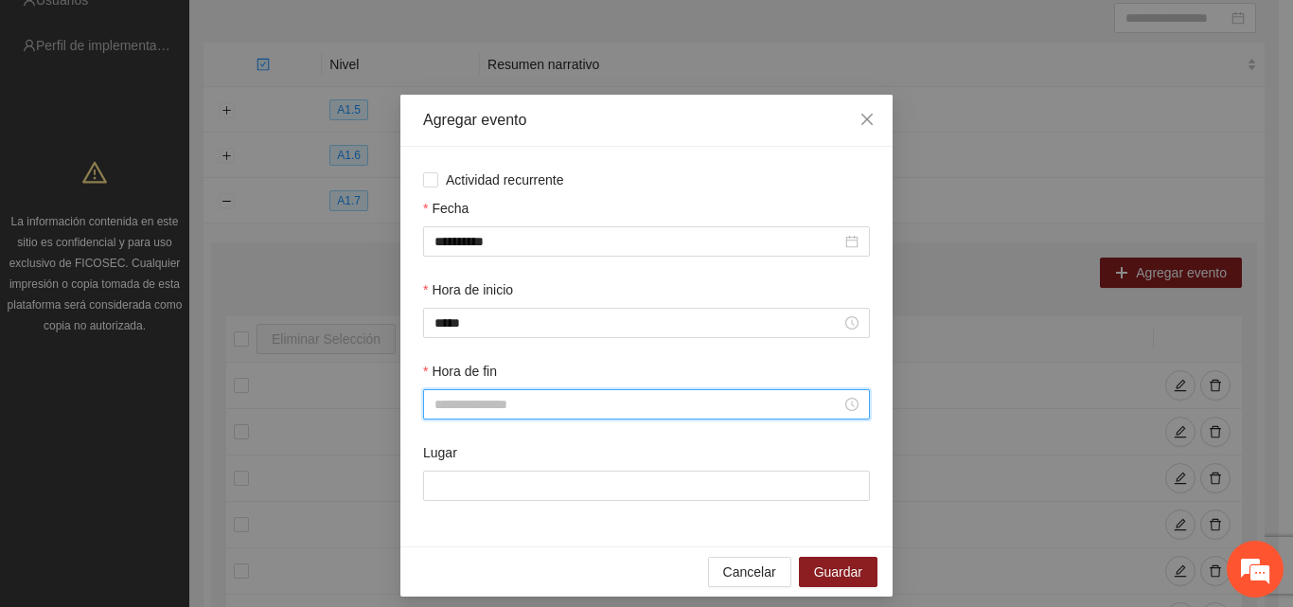
click at [531, 399] on input "Hora de fin" at bounding box center [638, 404] width 407 height 21
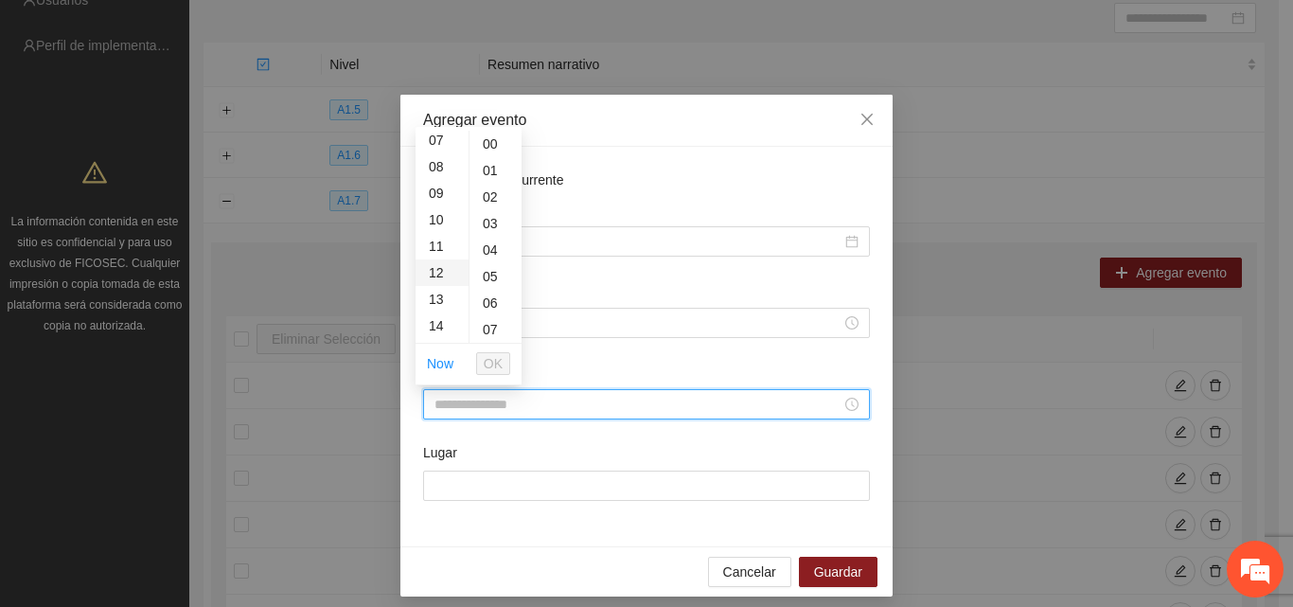
scroll to position [284, 0]
click at [441, 206] on div "13" at bounding box center [442, 204] width 53 height 27
type input "*****"
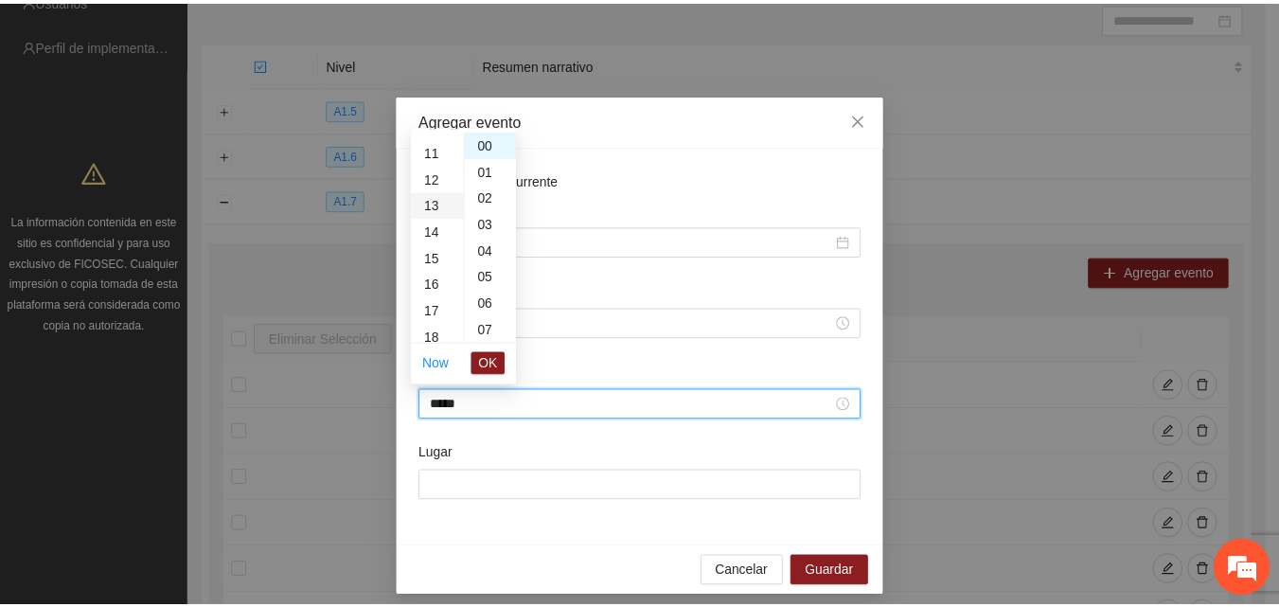
scroll to position [345, 0]
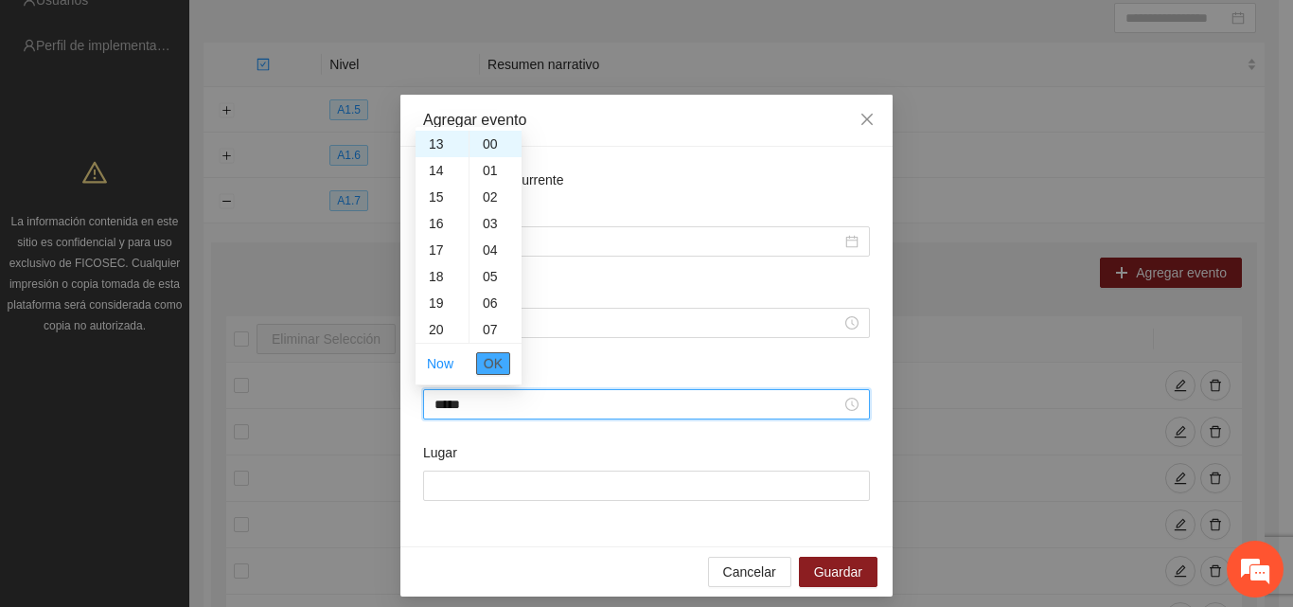
click at [491, 363] on span "OK" at bounding box center [493, 363] width 19 height 21
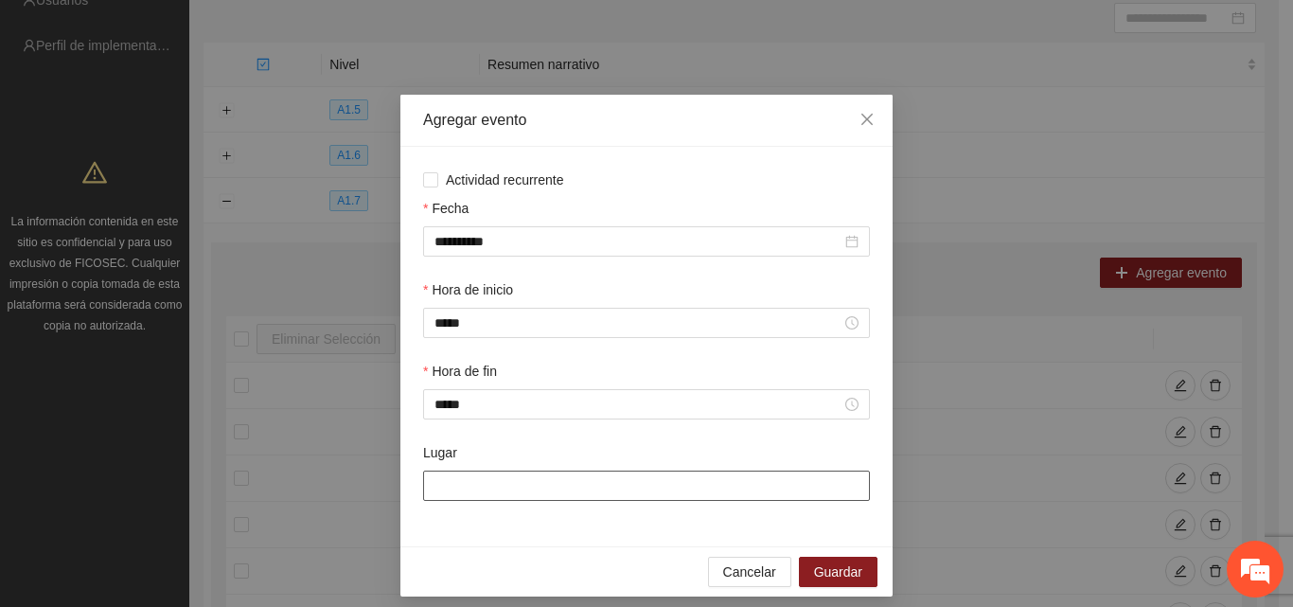
click at [477, 476] on input "Lugar" at bounding box center [646, 486] width 447 height 30
type input "**********"
click at [844, 570] on span "Guardar" at bounding box center [838, 571] width 48 height 21
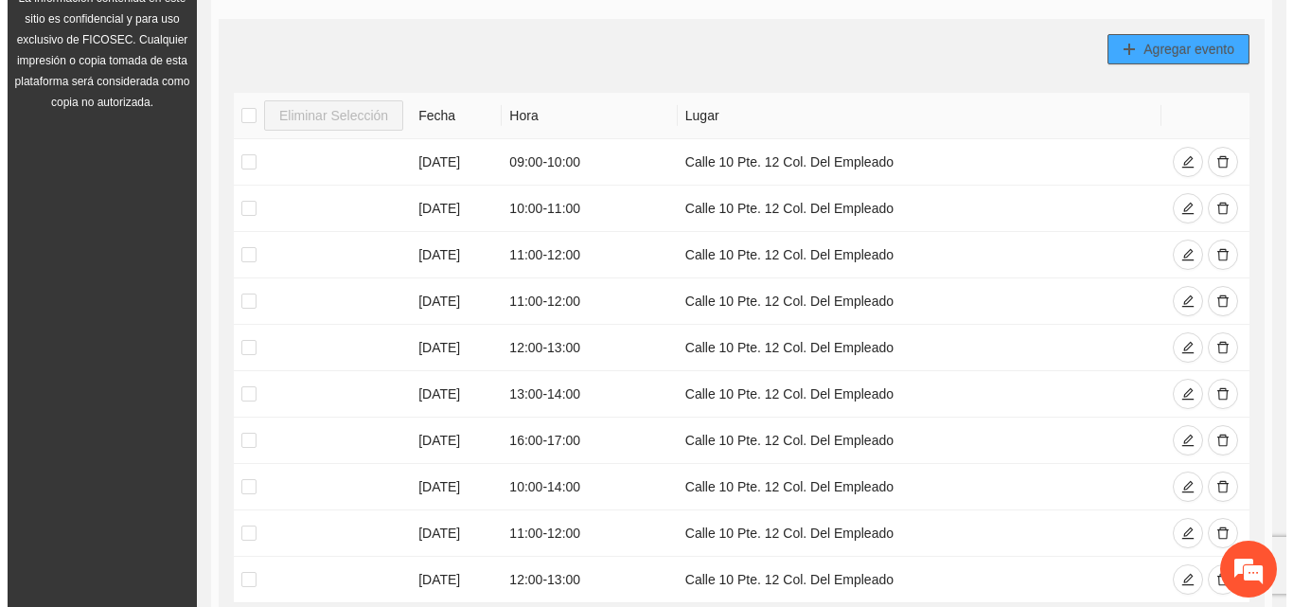
scroll to position [394, 0]
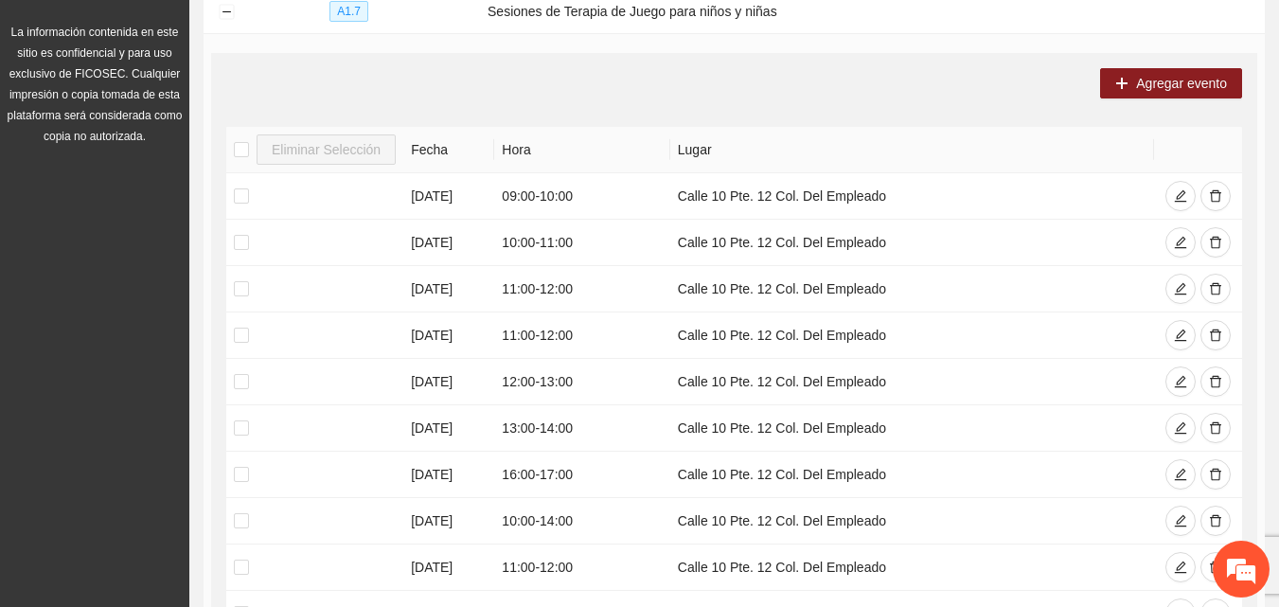
click at [1179, 96] on div "Agregar evento Eliminar Selección [PERSON_NAME] [DATE] 09:00 - 10:00 Calle 10 P…" at bounding box center [734, 379] width 1046 height 652
click at [1172, 81] on span "Agregar evento" at bounding box center [1181, 83] width 91 height 21
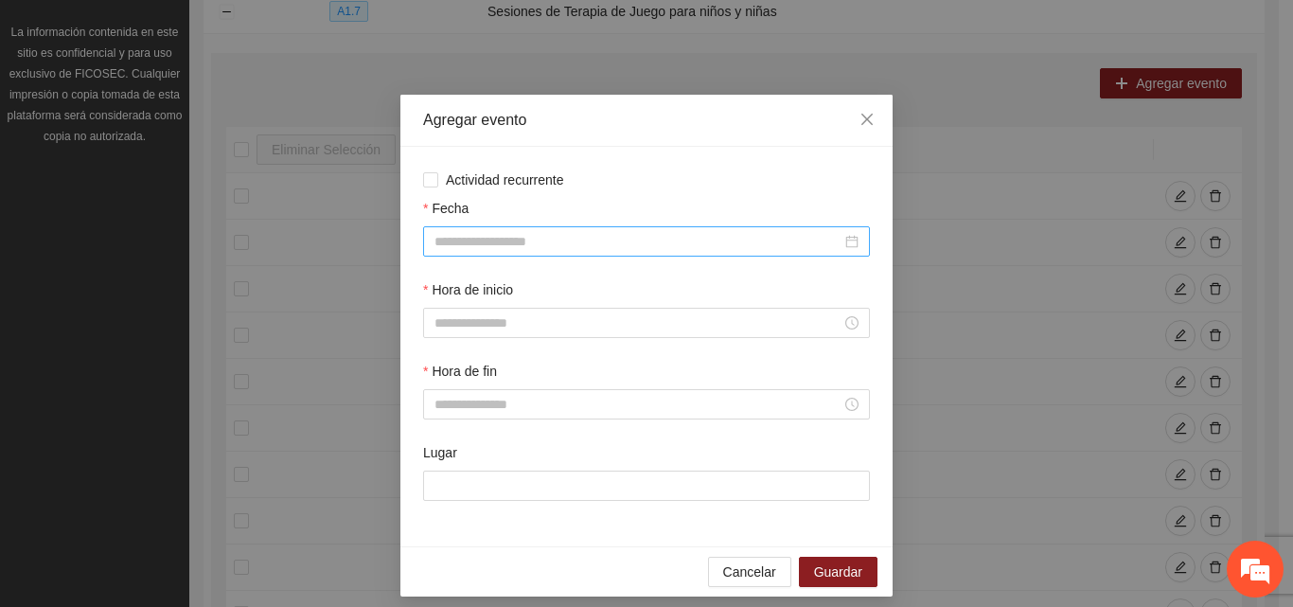
click at [638, 251] on input "Fecha" at bounding box center [638, 241] width 407 height 21
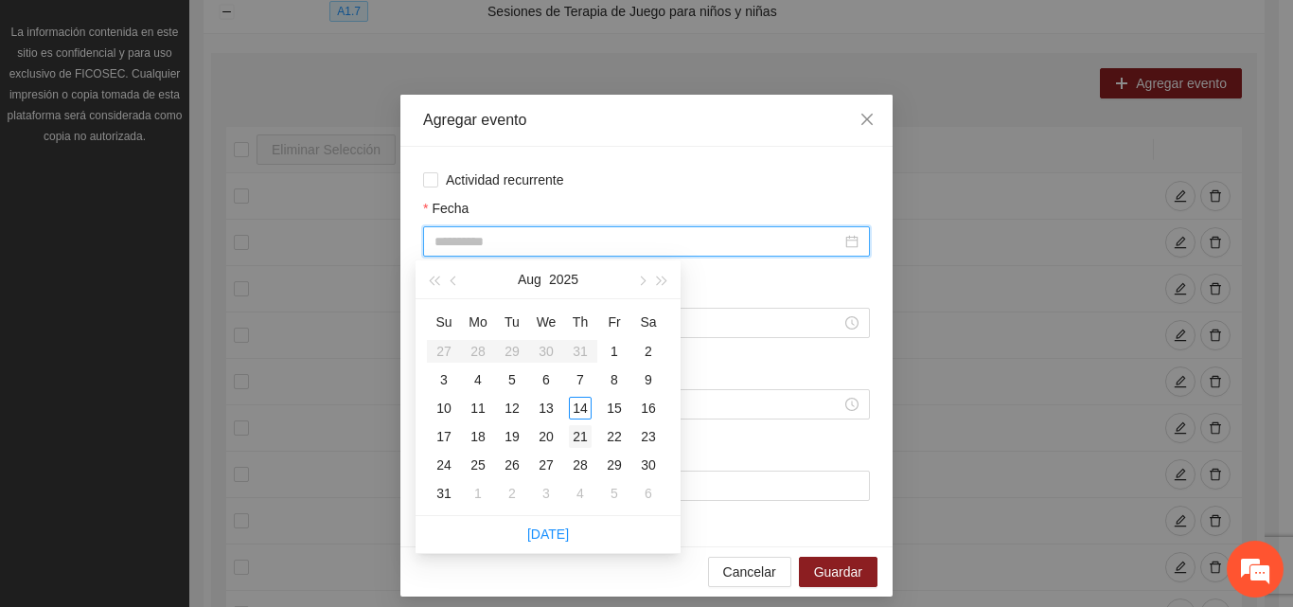
type input "**********"
click at [581, 434] on div "21" at bounding box center [580, 436] width 23 height 23
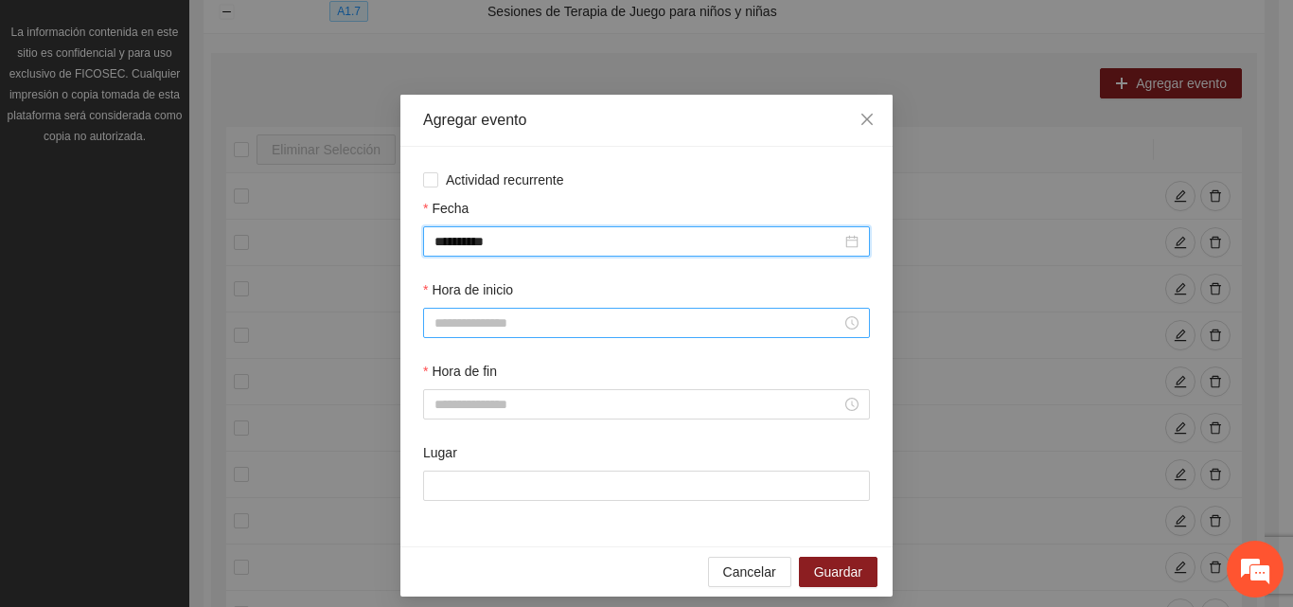
click at [527, 331] on input "Hora de inicio" at bounding box center [638, 322] width 407 height 21
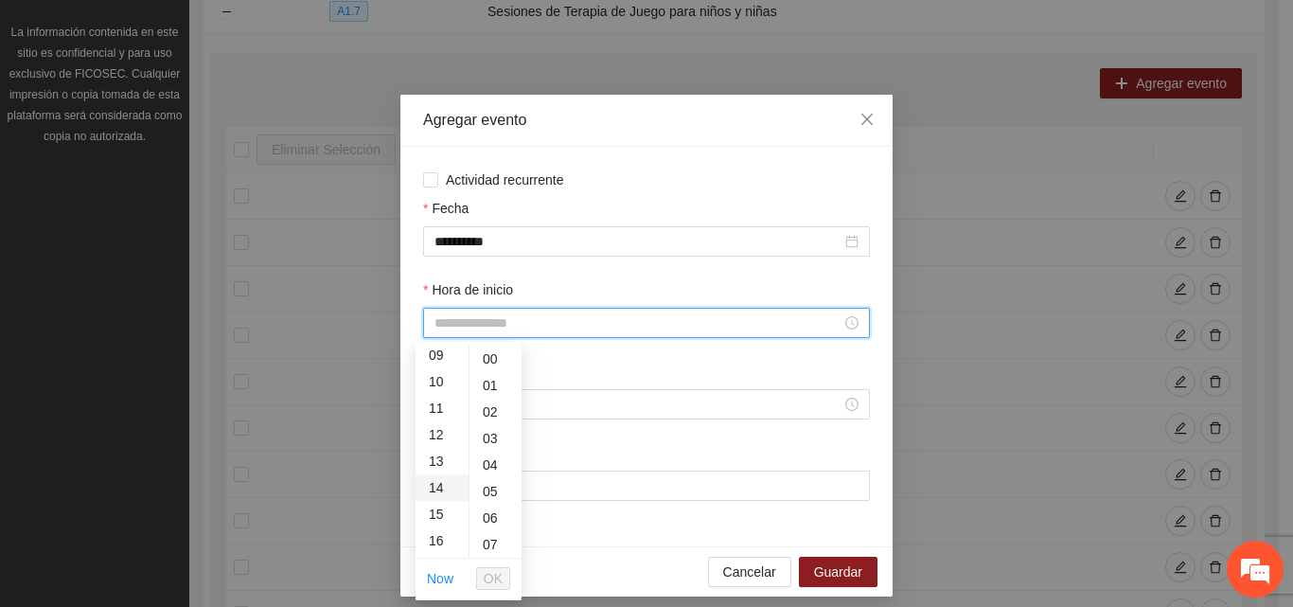
scroll to position [284, 0]
click at [435, 478] on div "15" at bounding box center [442, 472] width 53 height 27
type input "*****"
click at [500, 581] on span "OK" at bounding box center [493, 578] width 19 height 21
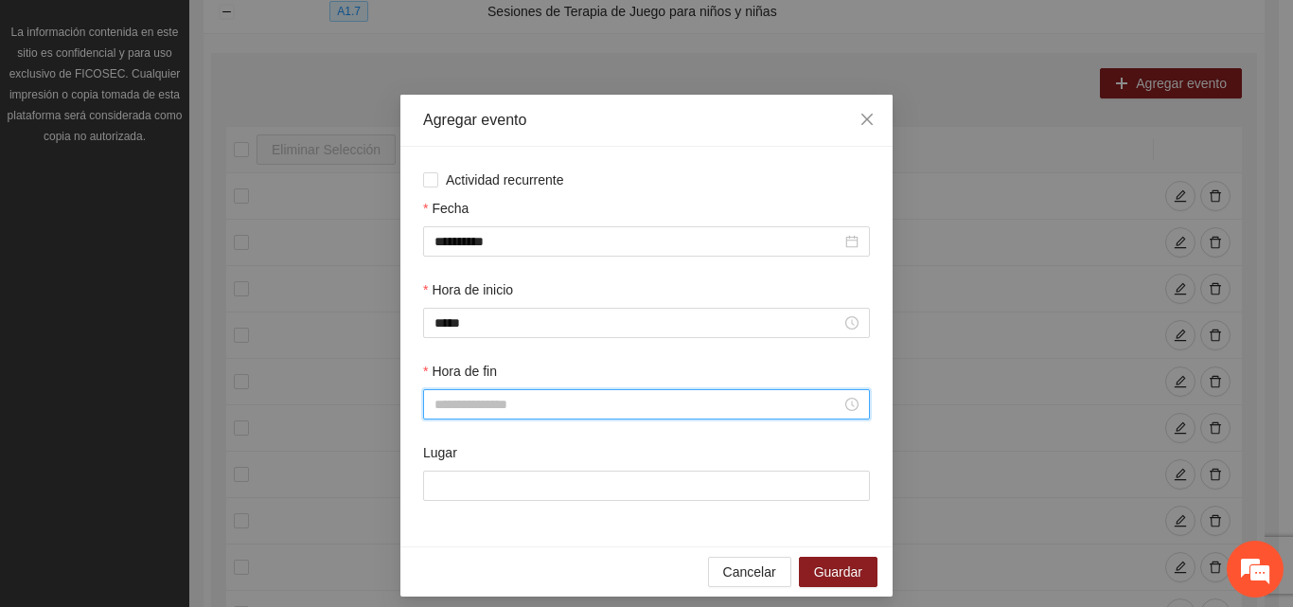
click at [502, 408] on input "Hora de fin" at bounding box center [638, 404] width 407 height 21
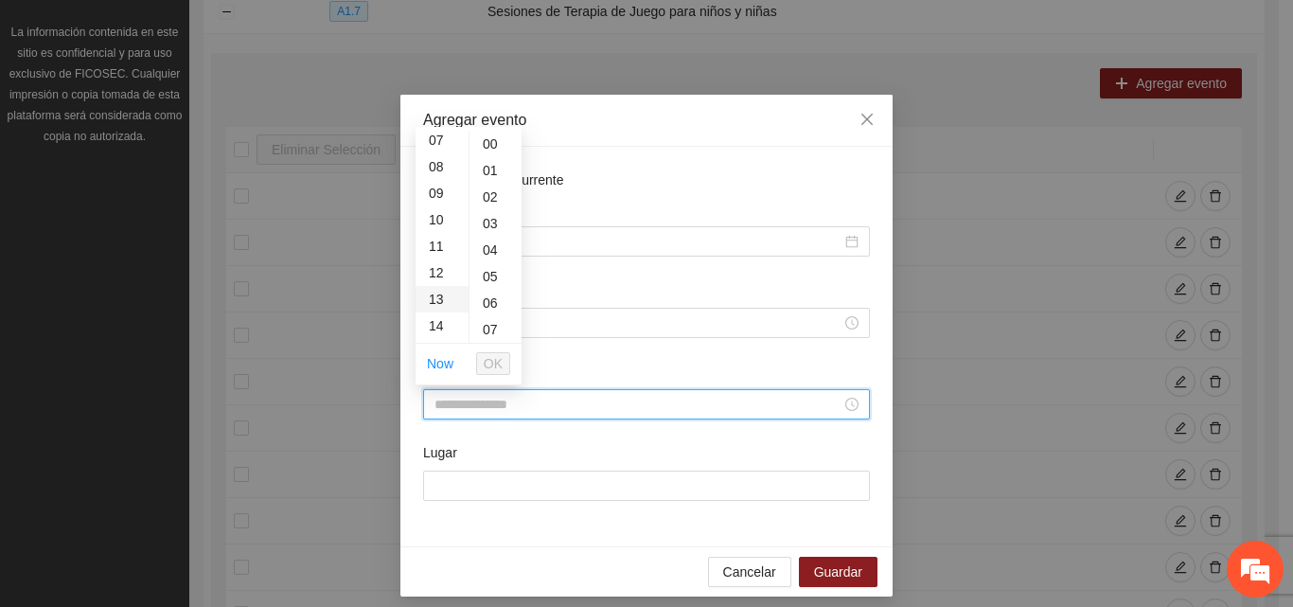
scroll to position [284, 0]
click at [435, 285] on div "16" at bounding box center [442, 284] width 53 height 27
type input "*****"
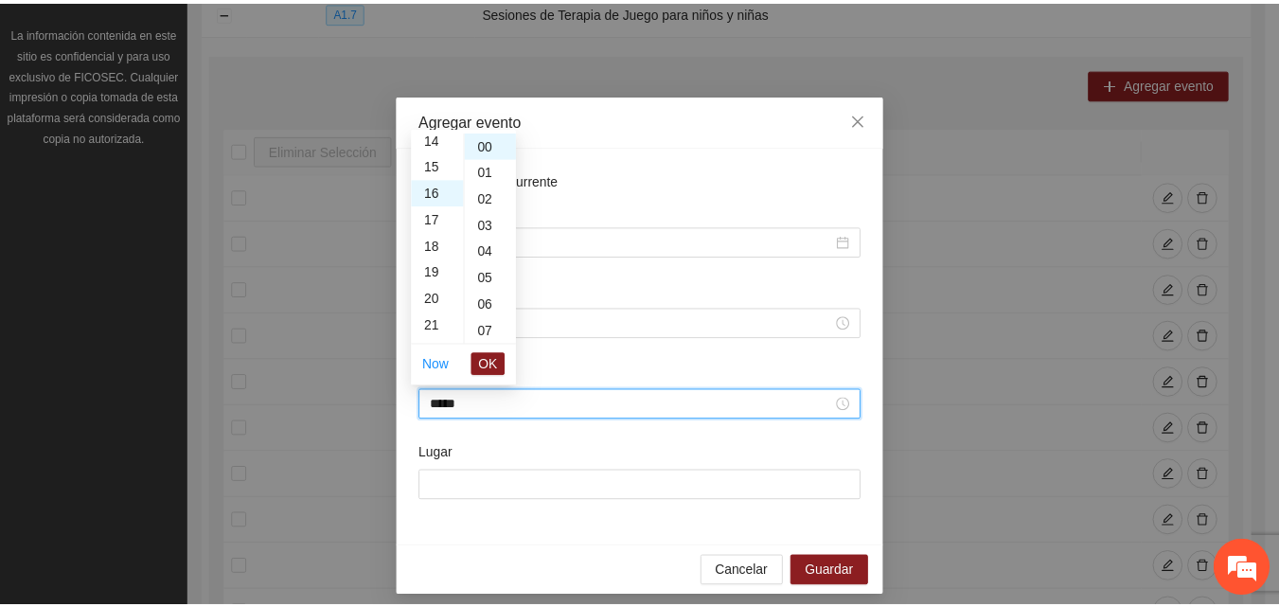
scroll to position [424, 0]
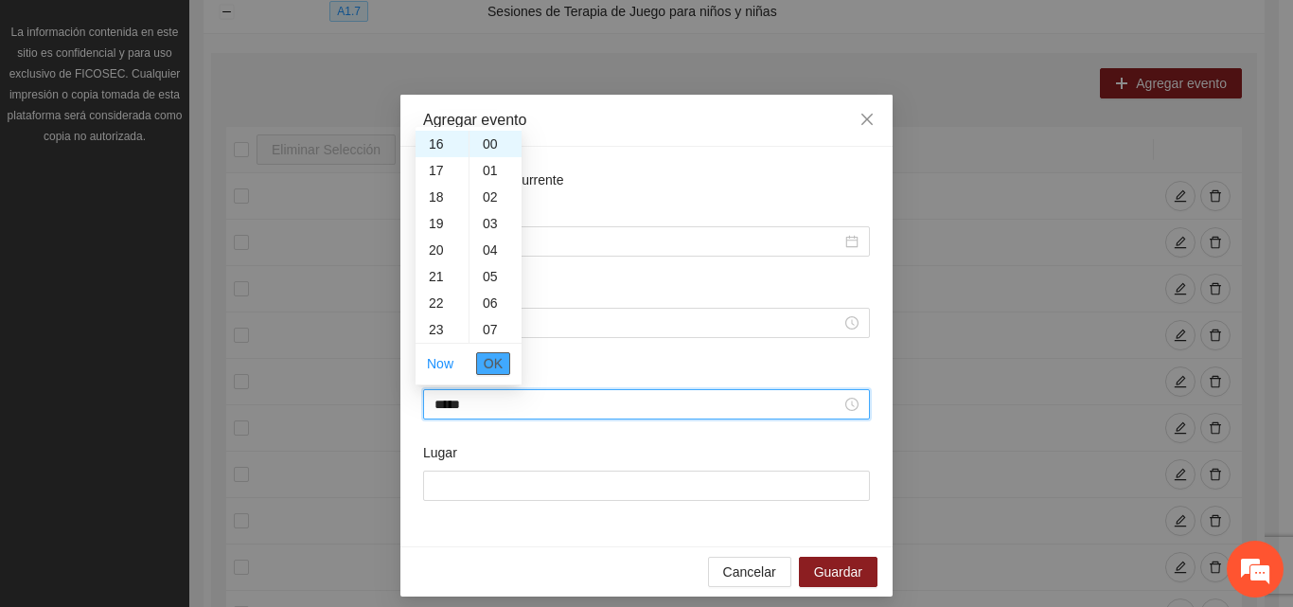
click at [491, 367] on span "OK" at bounding box center [493, 363] width 19 height 21
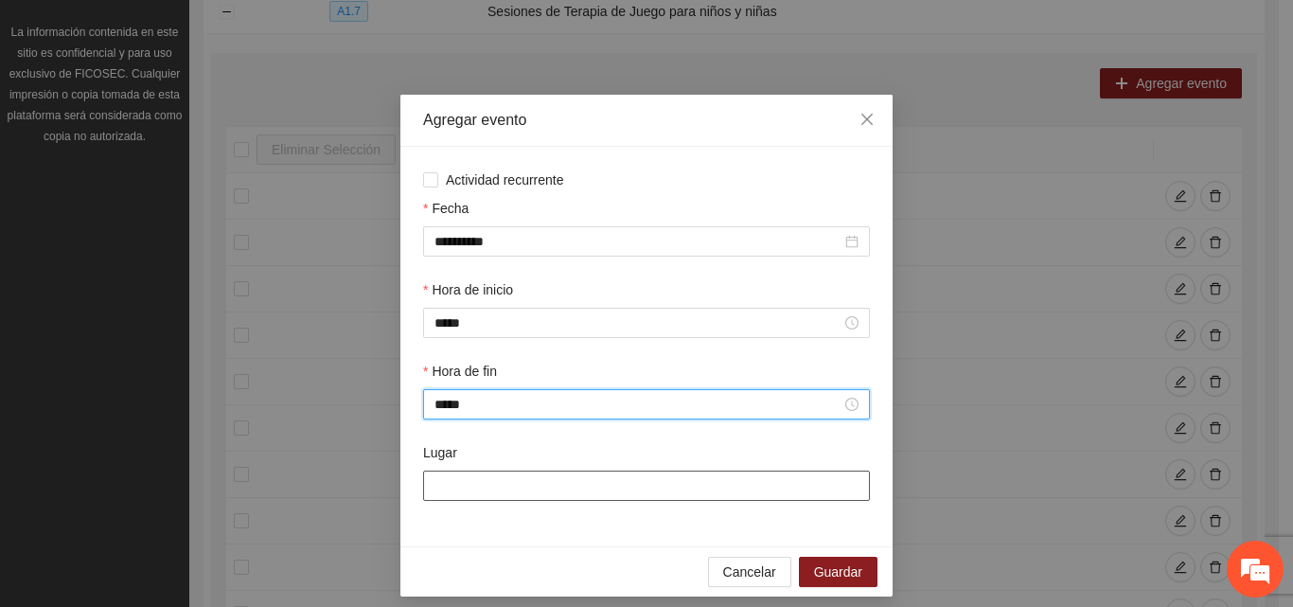
click at [496, 486] on input "Lugar" at bounding box center [646, 486] width 447 height 30
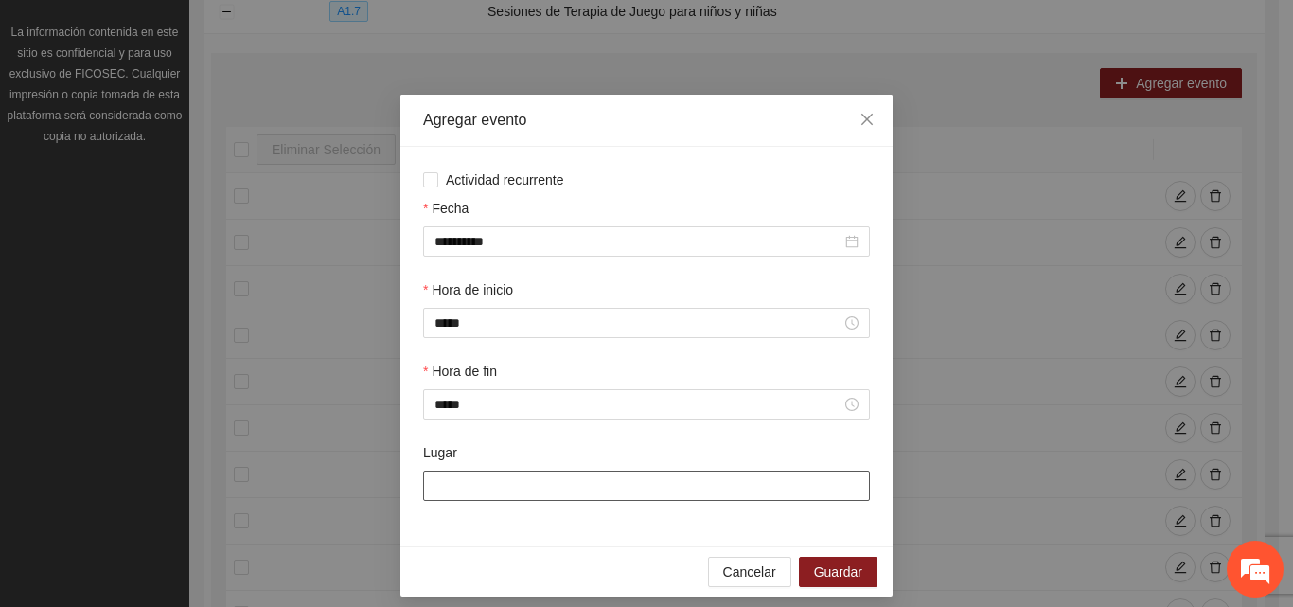
type input "**********"
click at [824, 578] on span "Guardar" at bounding box center [838, 571] width 48 height 21
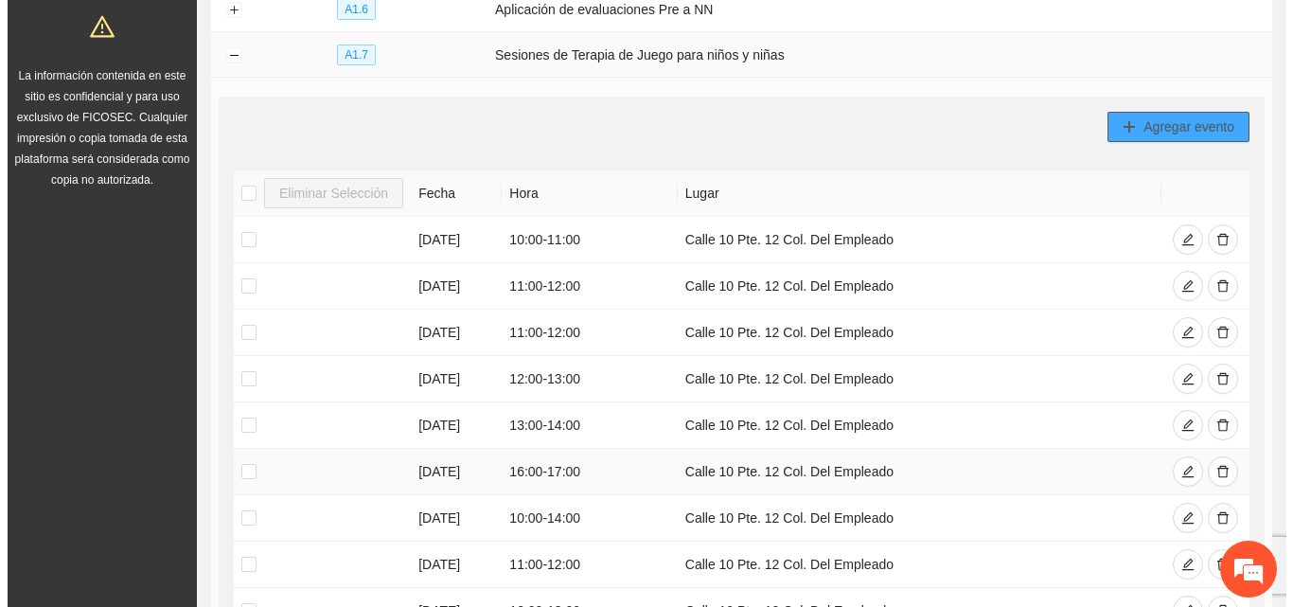
scroll to position [110, 0]
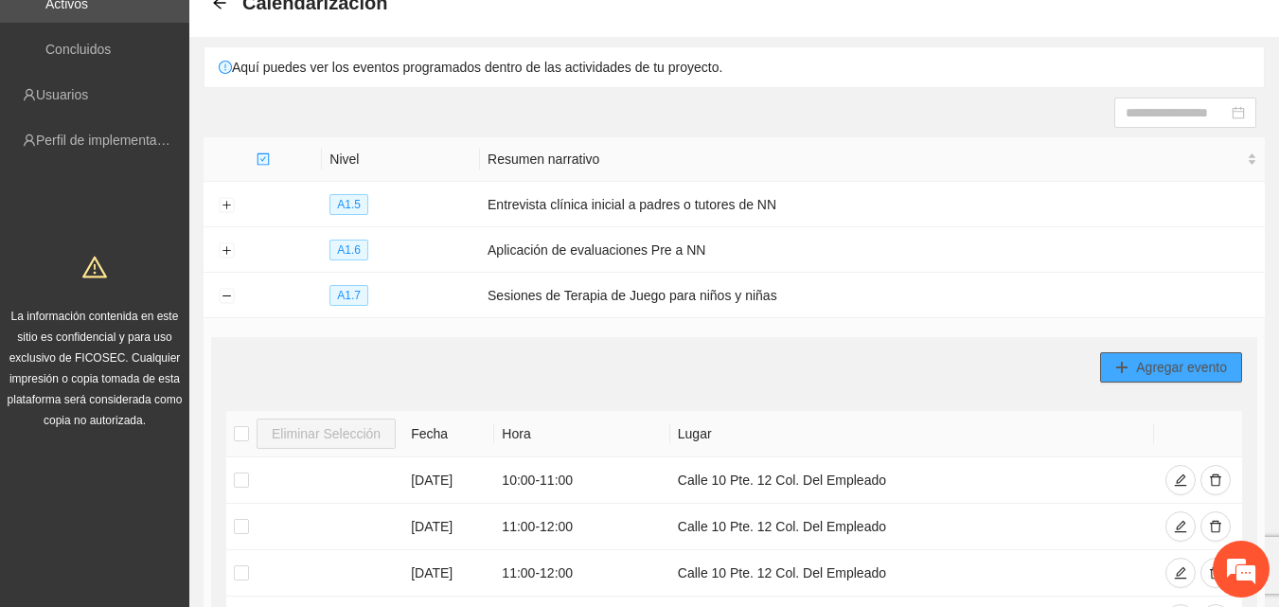
click at [1161, 364] on span "Agregar evento" at bounding box center [1181, 367] width 91 height 21
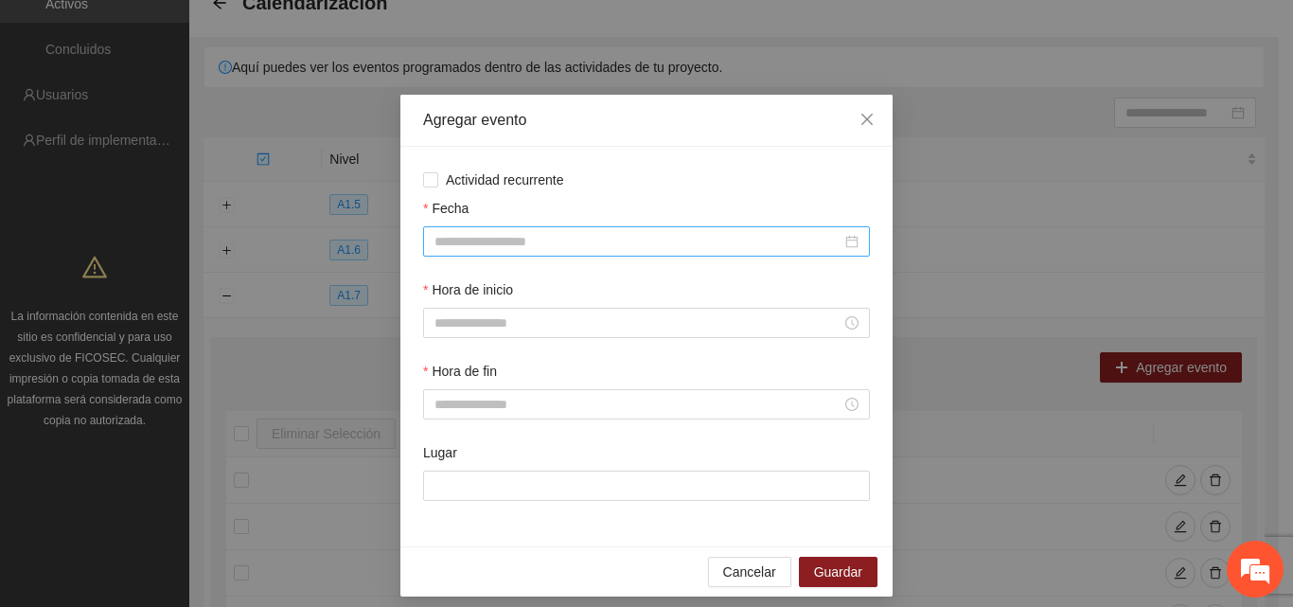
click at [541, 231] on input "Fecha" at bounding box center [638, 241] width 407 height 21
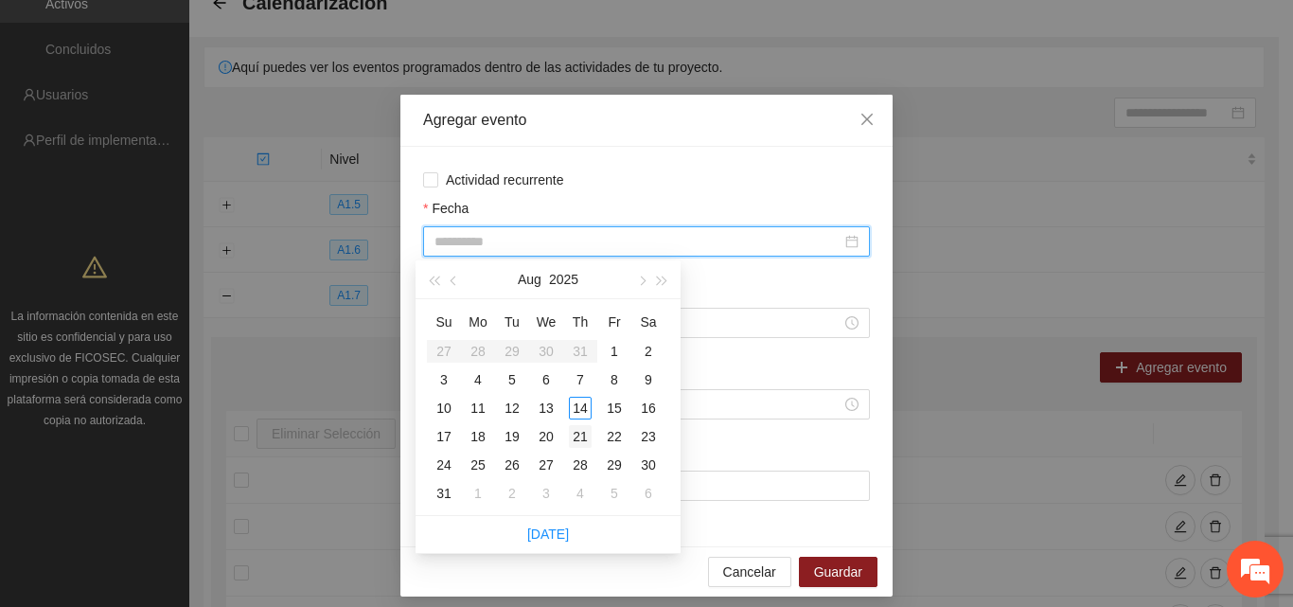
type input "**********"
click at [580, 435] on div "21" at bounding box center [580, 436] width 23 height 23
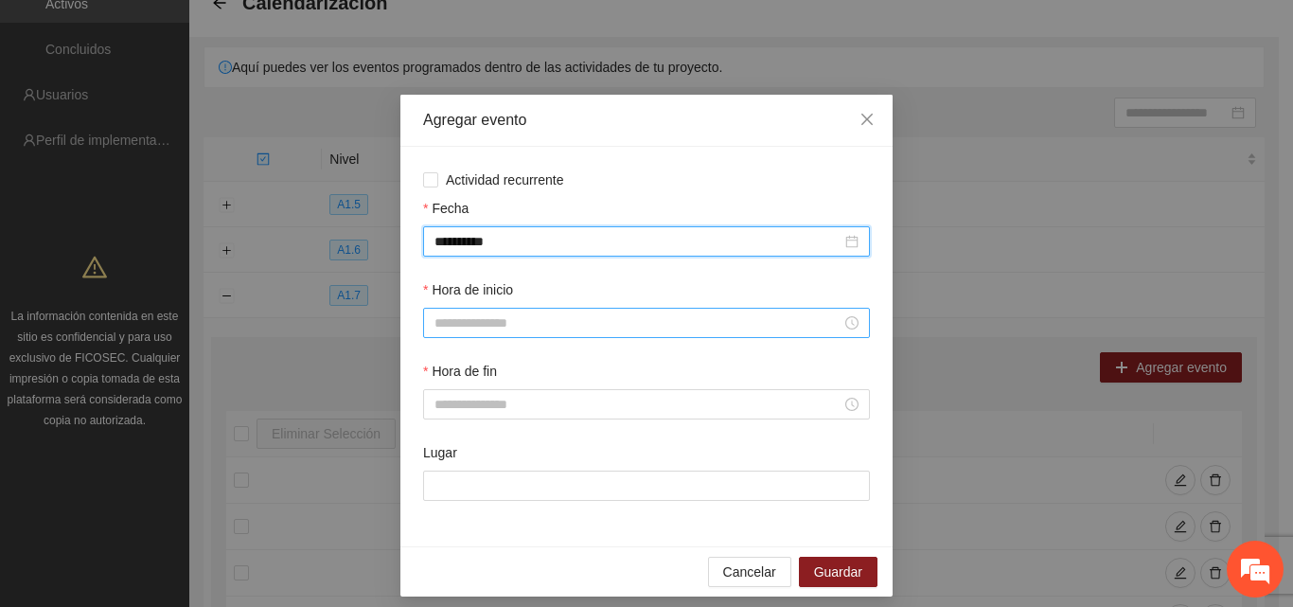
click at [480, 317] on input "Hora de inicio" at bounding box center [638, 322] width 407 height 21
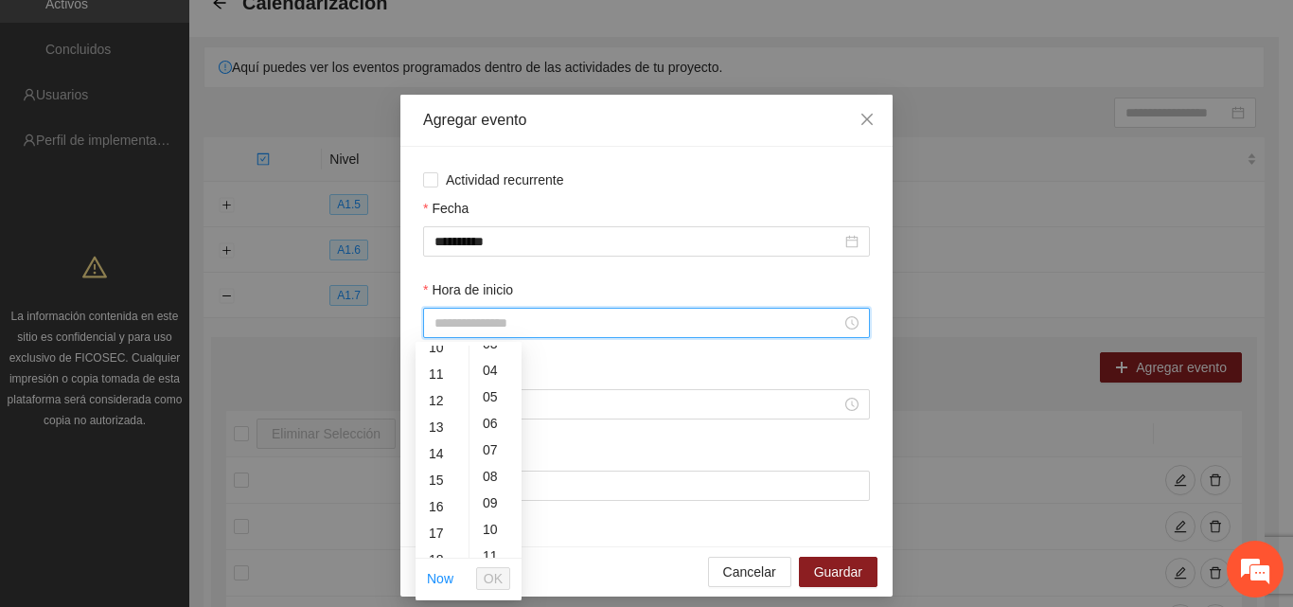
scroll to position [379, 0]
click at [436, 404] on div "16" at bounding box center [442, 404] width 53 height 27
type input "*****"
click at [491, 570] on span "OK" at bounding box center [493, 578] width 19 height 21
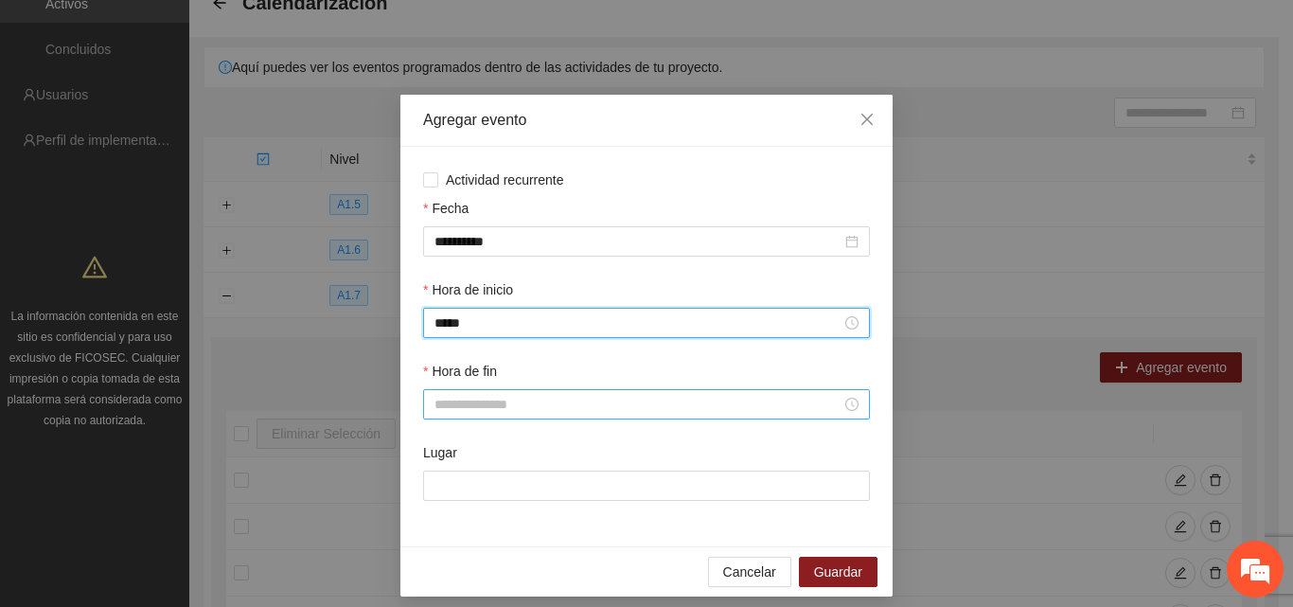
click at [488, 405] on input "Hora de fin" at bounding box center [638, 404] width 407 height 21
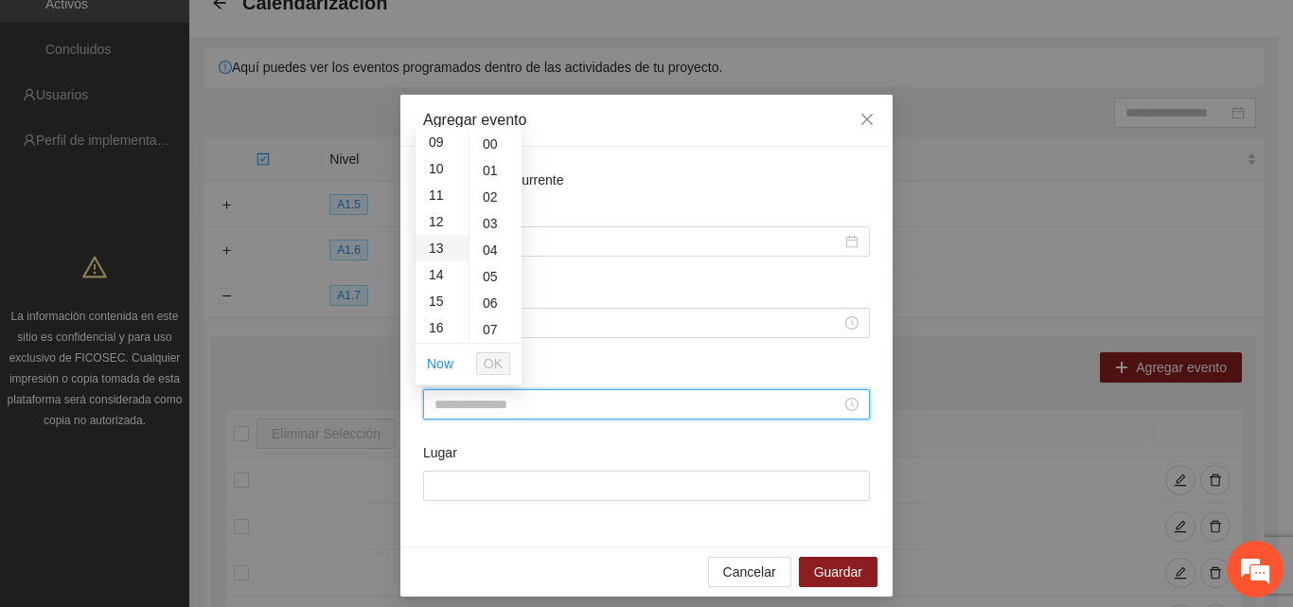
scroll to position [284, 0]
click at [441, 310] on div "17" at bounding box center [442, 310] width 53 height 27
type input "*****"
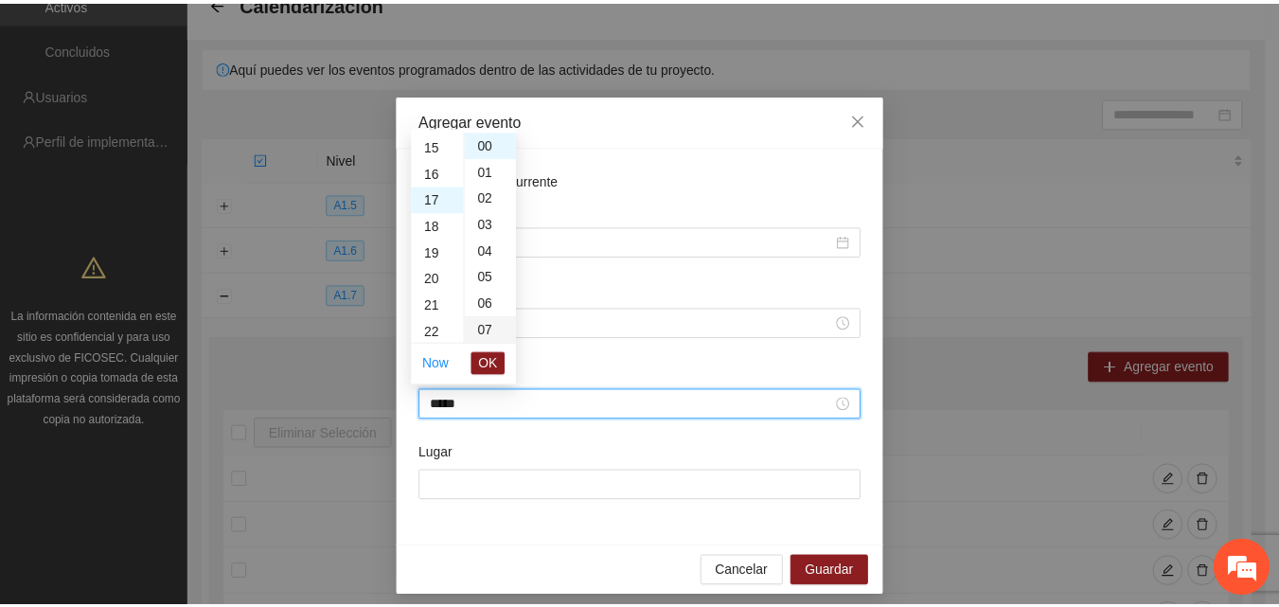
scroll to position [451, 0]
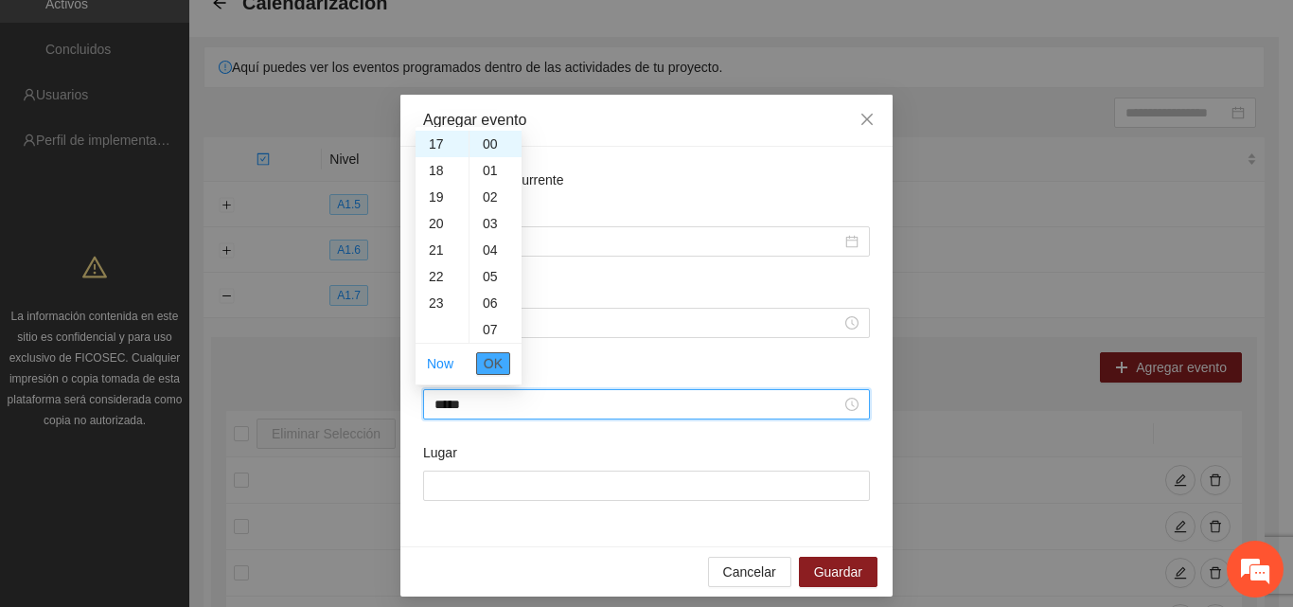
click at [502, 365] on span "OK" at bounding box center [493, 363] width 19 height 21
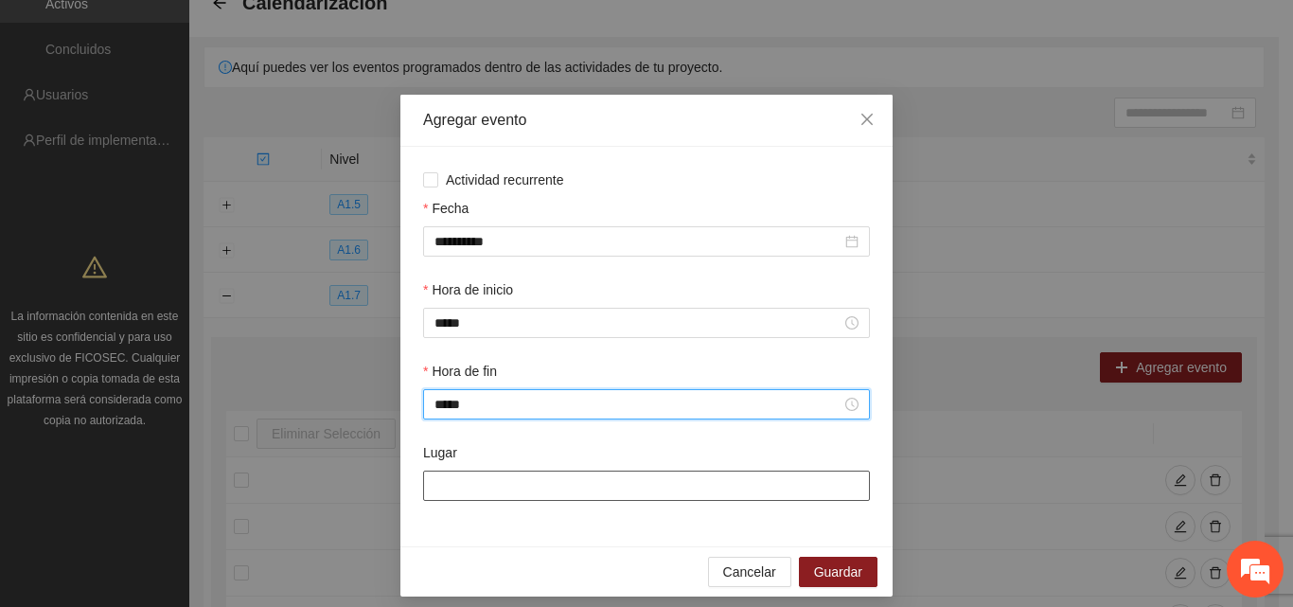
click at [503, 492] on input "Lugar" at bounding box center [646, 486] width 447 height 30
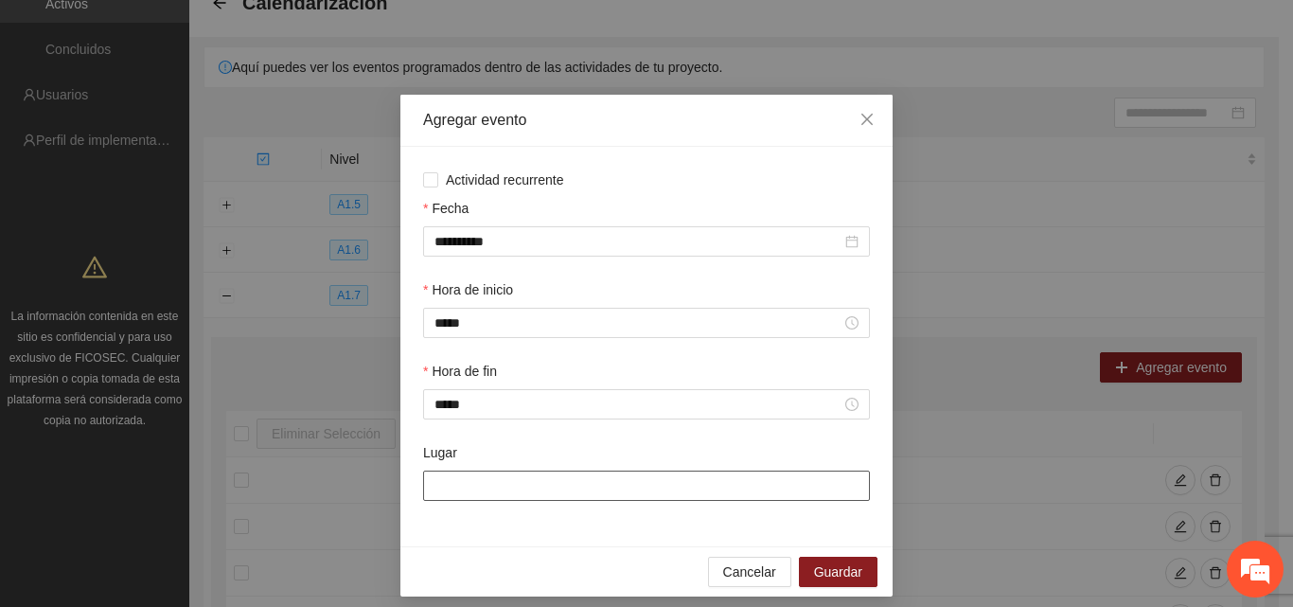
type input "**********"
click at [822, 569] on span "Guardar" at bounding box center [838, 571] width 48 height 21
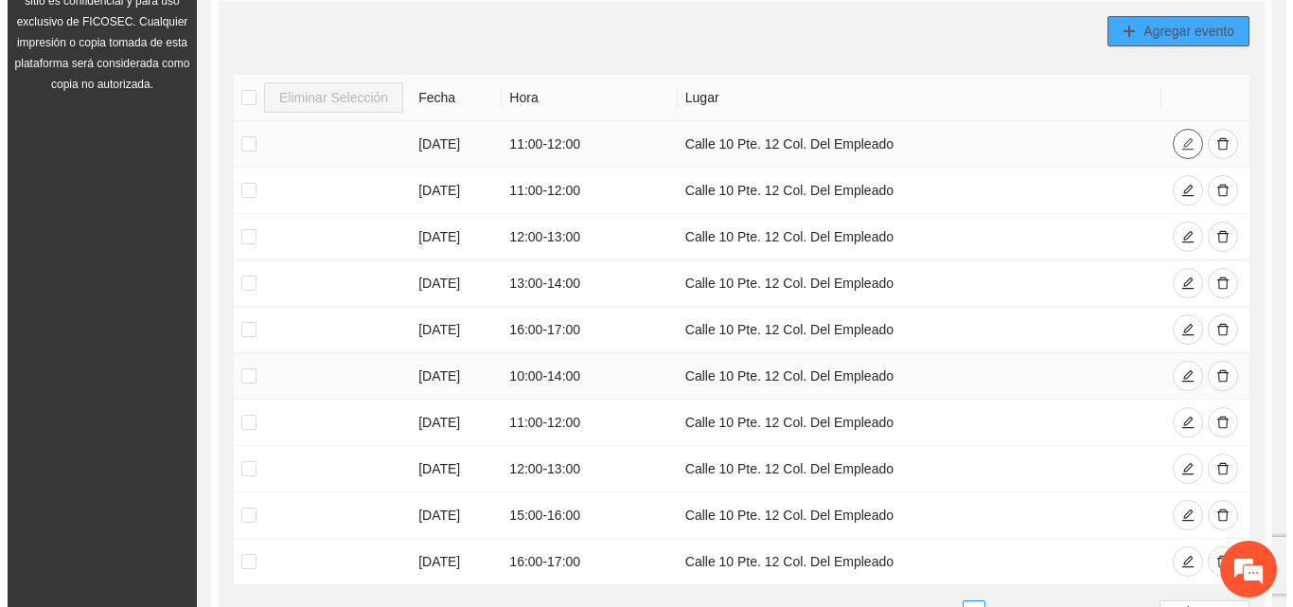
scroll to position [394, 0]
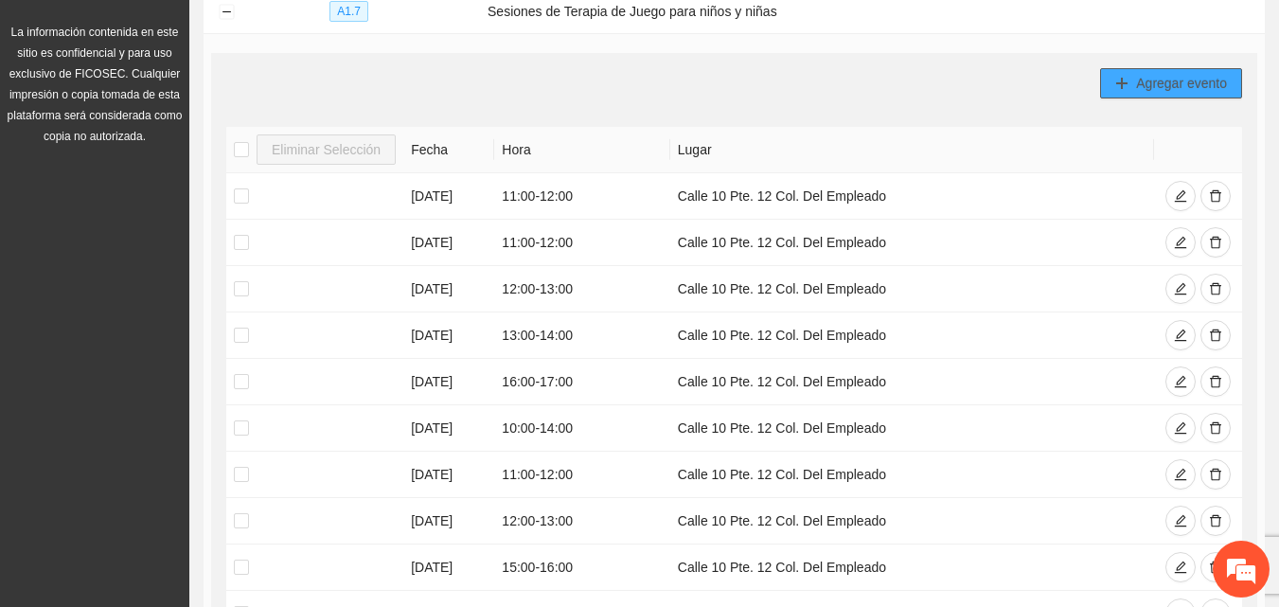
click at [1164, 76] on span "Agregar evento" at bounding box center [1181, 83] width 91 height 21
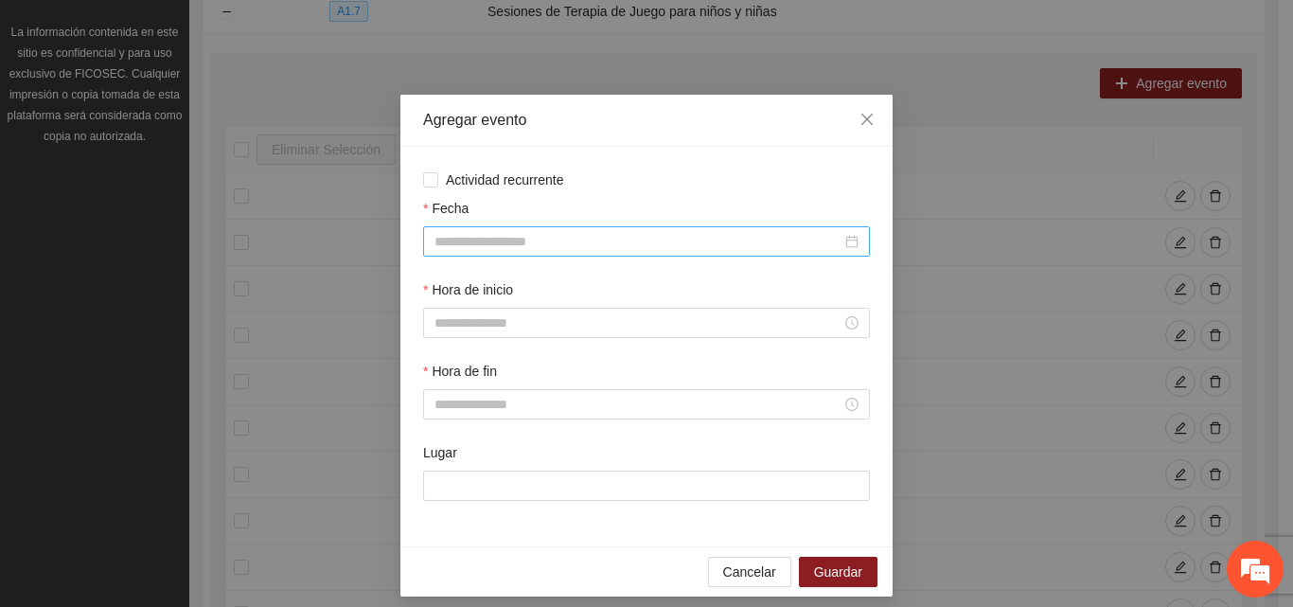
click at [608, 242] on input "Fecha" at bounding box center [638, 241] width 407 height 21
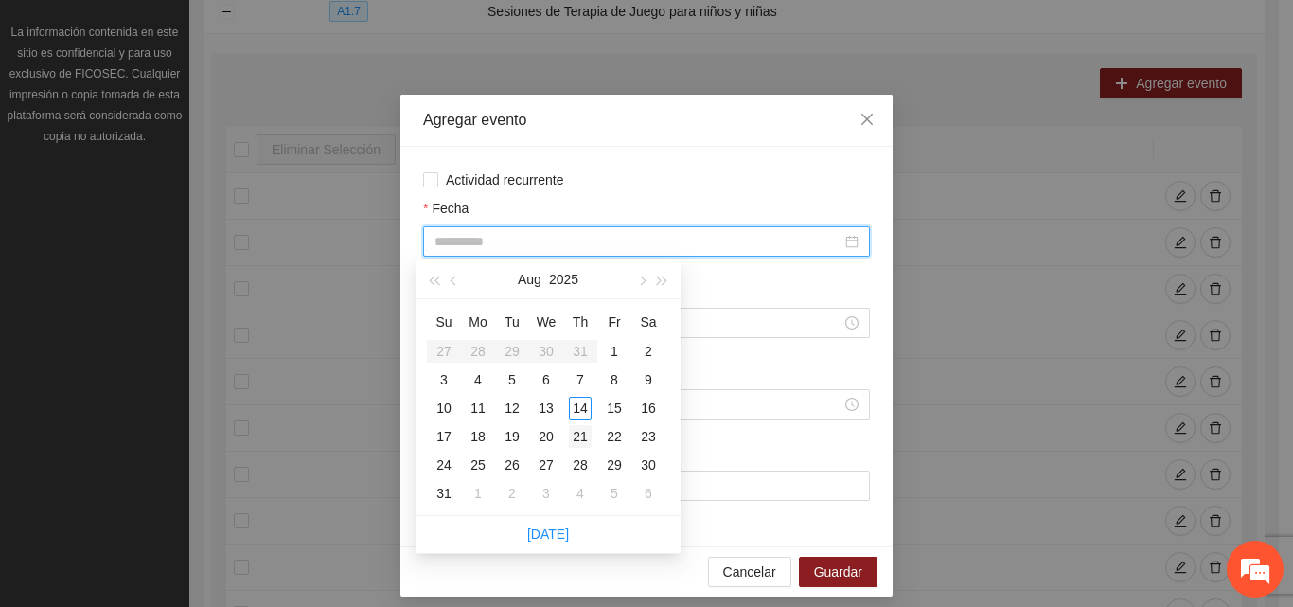
type input "**********"
click at [582, 432] on div "21" at bounding box center [580, 436] width 23 height 23
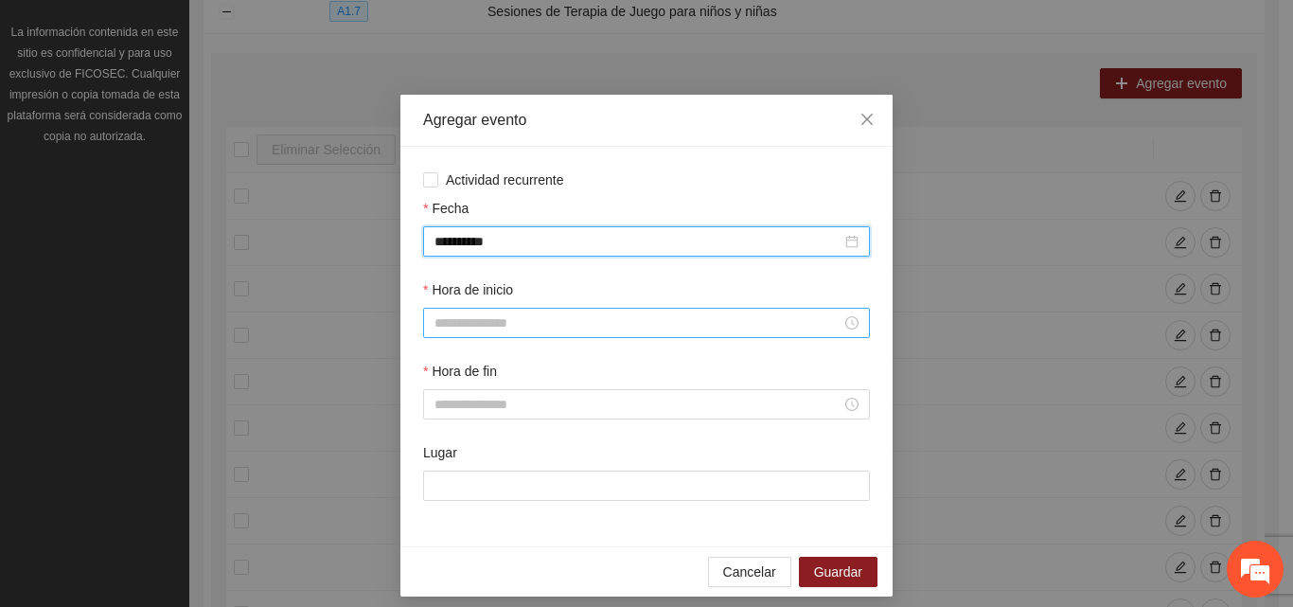
click at [529, 329] on input "Hora de inicio" at bounding box center [638, 322] width 407 height 21
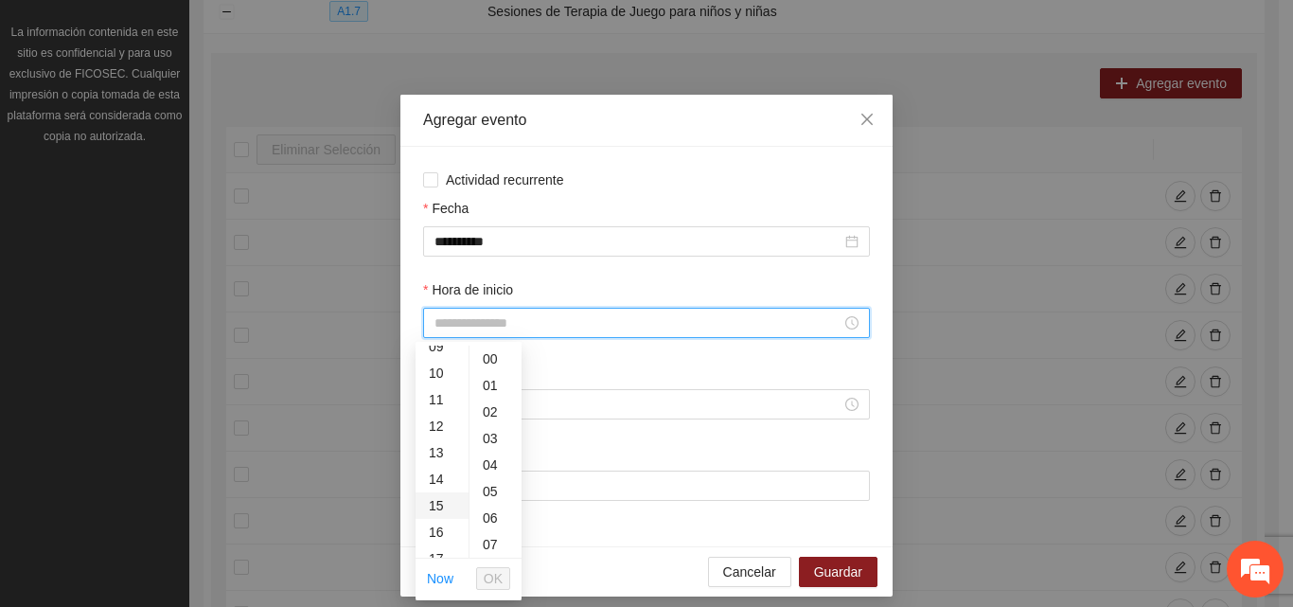
scroll to position [284, 0]
click at [442, 521] on div "17" at bounding box center [442, 525] width 53 height 27
type input "*****"
click at [504, 578] on button "OK" at bounding box center [493, 578] width 34 height 23
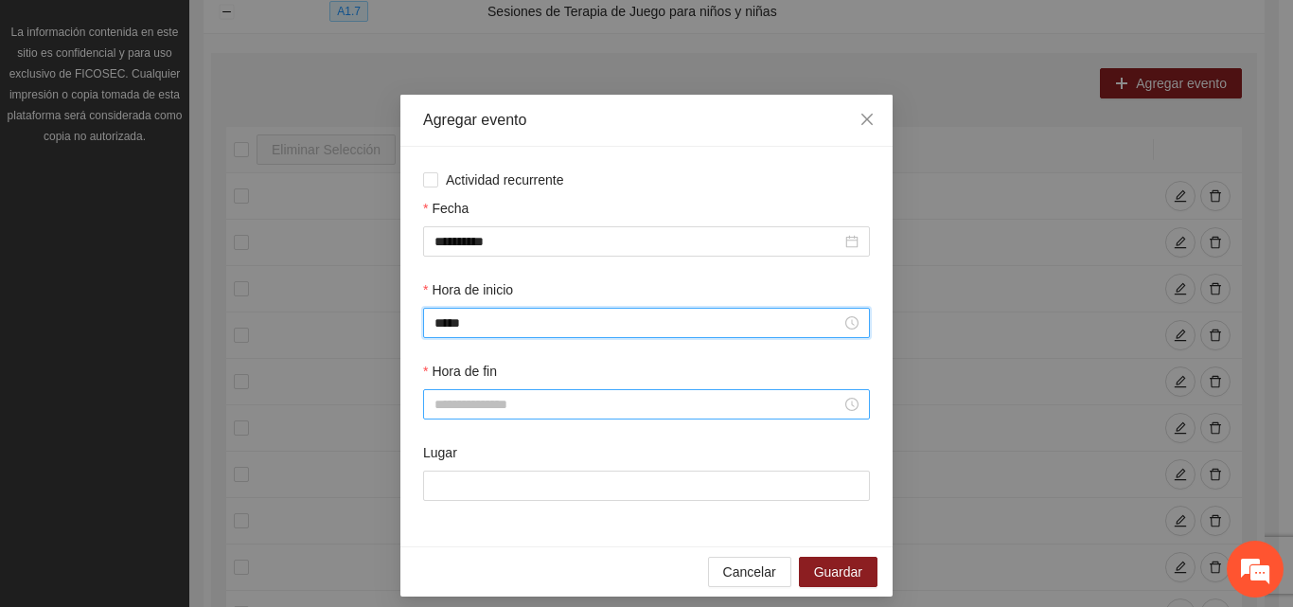
click at [517, 404] on input "Hora de fin" at bounding box center [638, 404] width 407 height 21
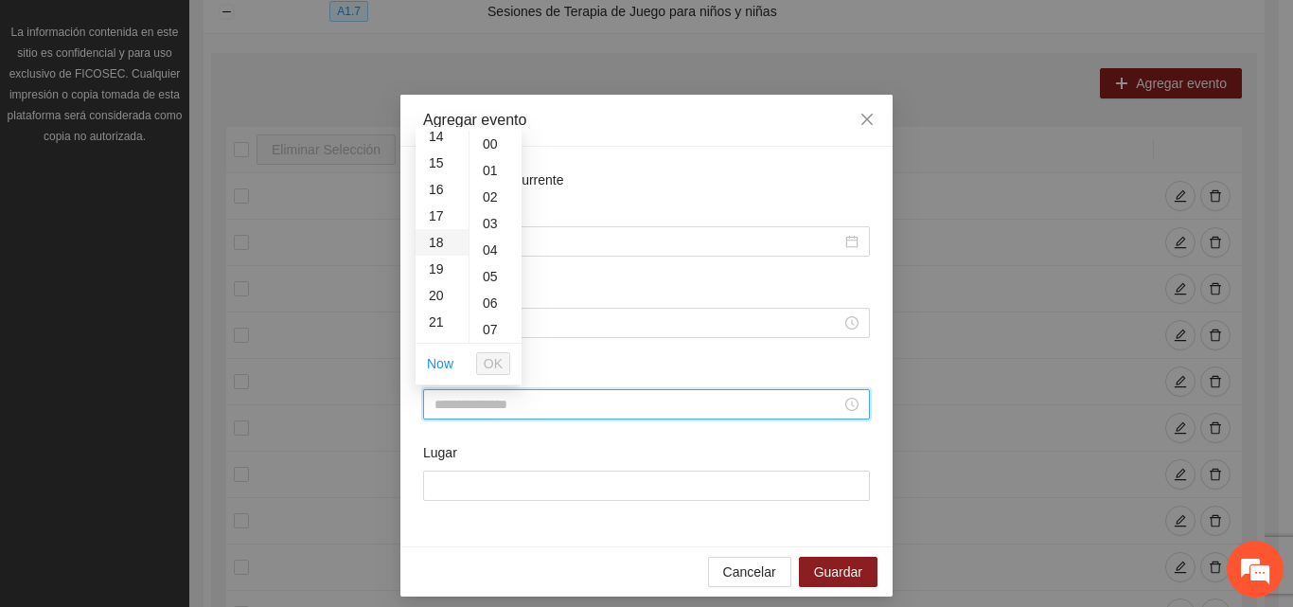
click at [437, 248] on div "18" at bounding box center [442, 242] width 53 height 27
type input "*****"
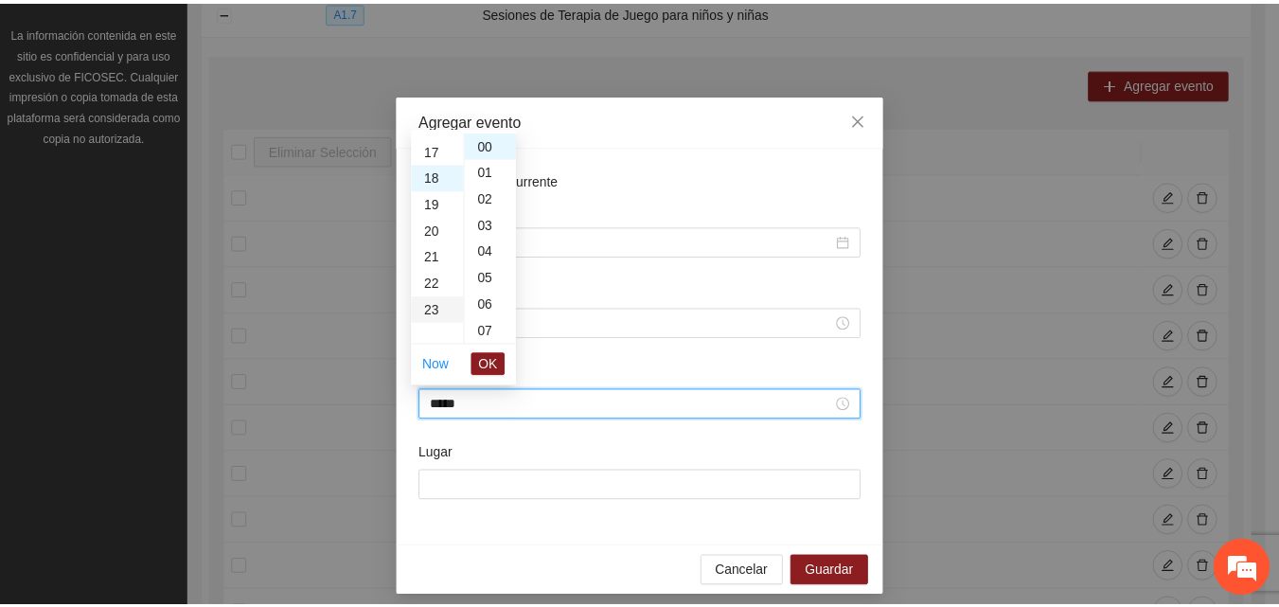
scroll to position [477, 0]
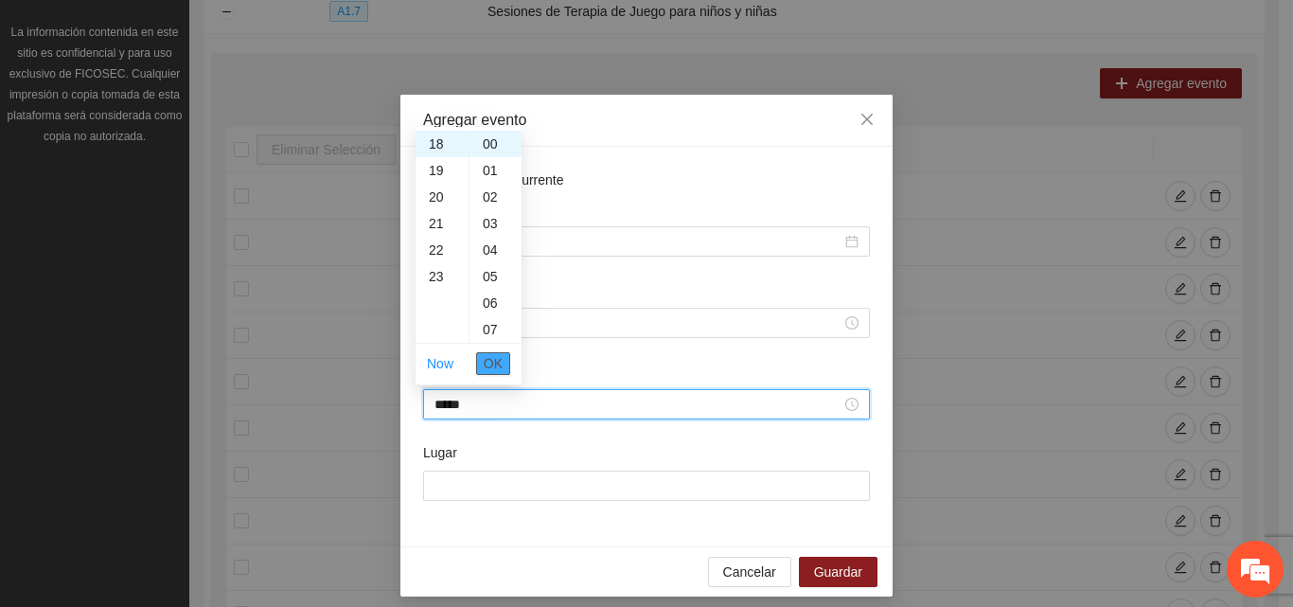
click at [492, 362] on span "OK" at bounding box center [493, 363] width 19 height 21
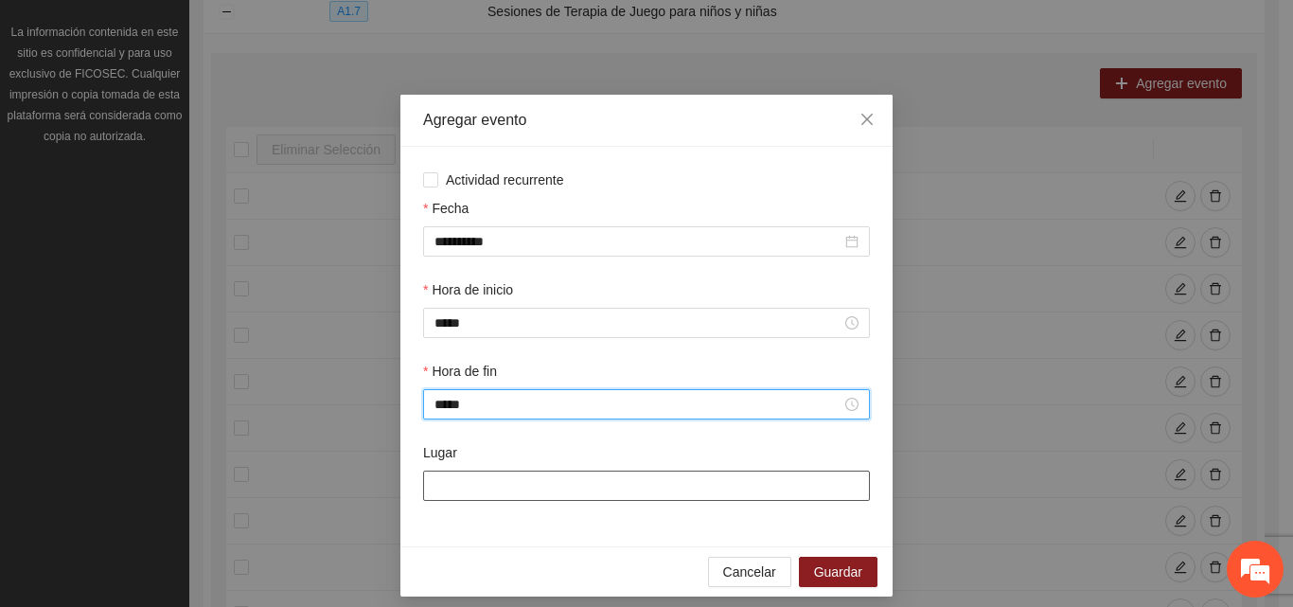
click at [488, 488] on input "Lugar" at bounding box center [646, 486] width 447 height 30
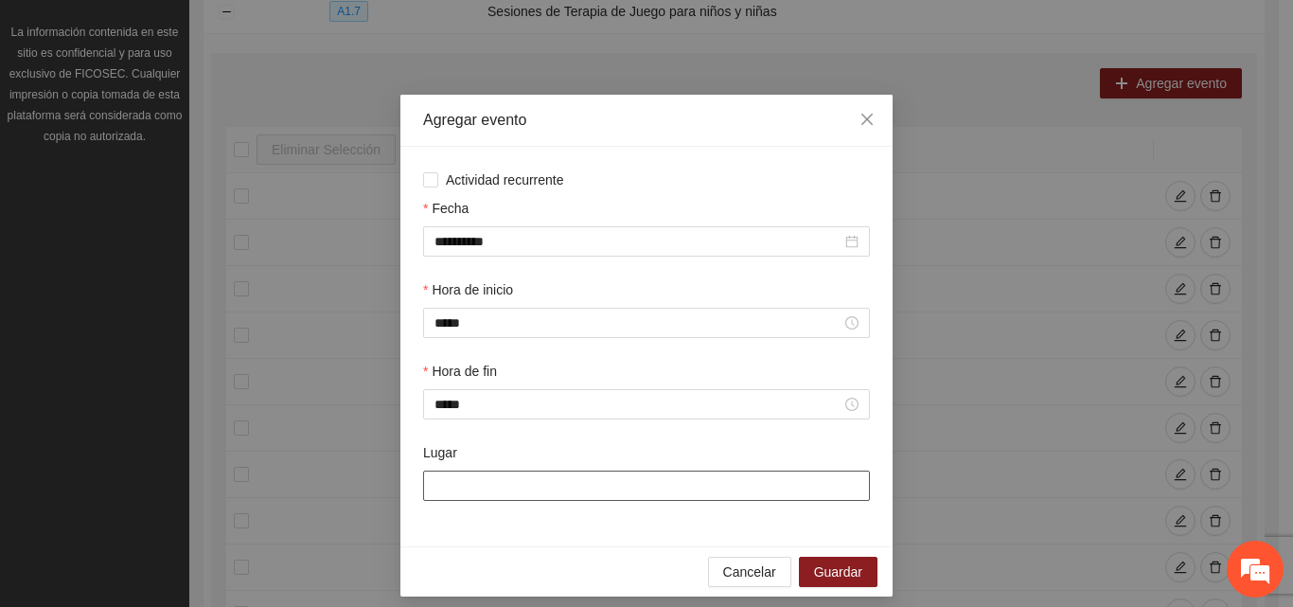
type input "**********"
click at [835, 581] on span "Guardar" at bounding box center [838, 571] width 48 height 21
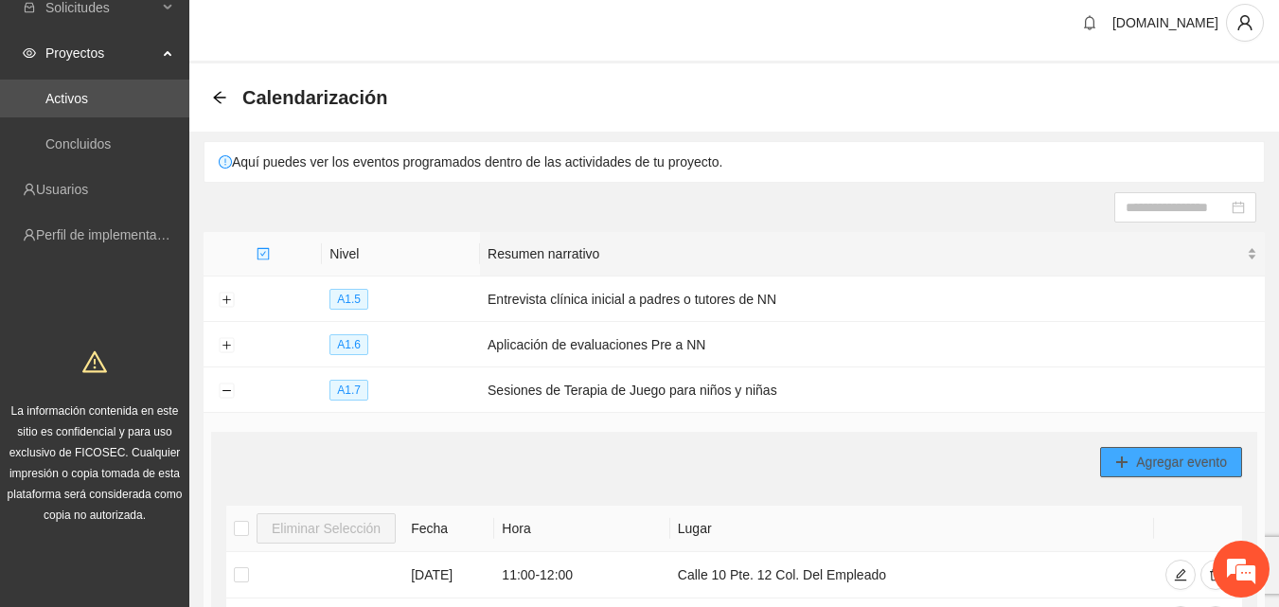
scroll to position [0, 0]
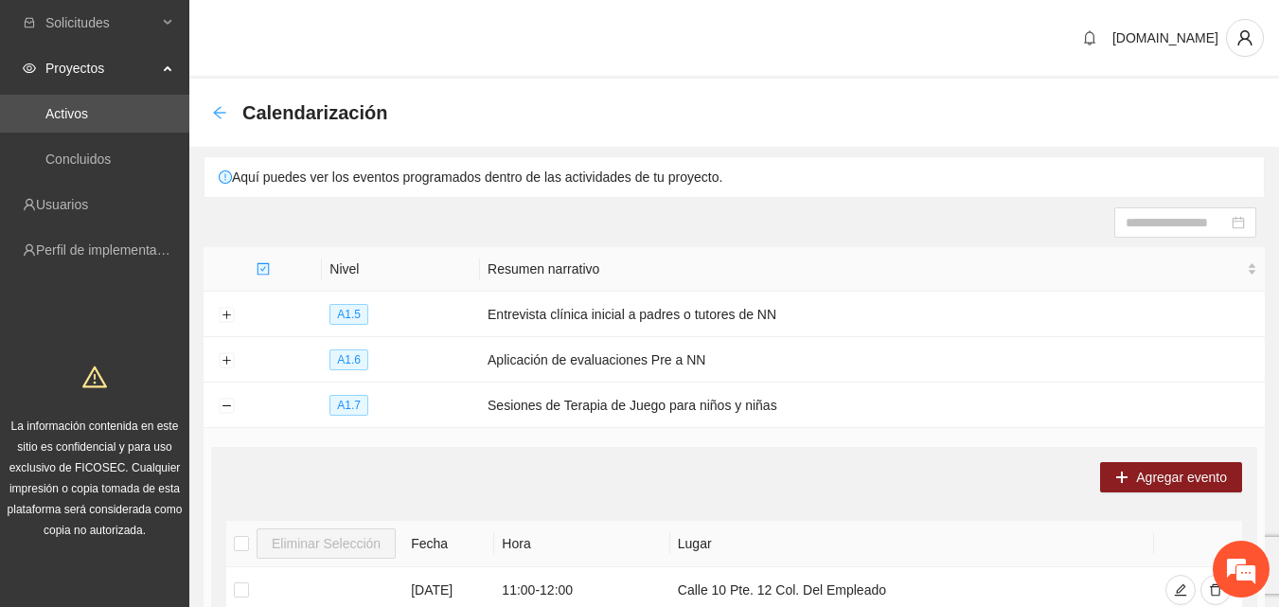
click at [219, 118] on icon "arrow-left" at bounding box center [219, 112] width 15 height 15
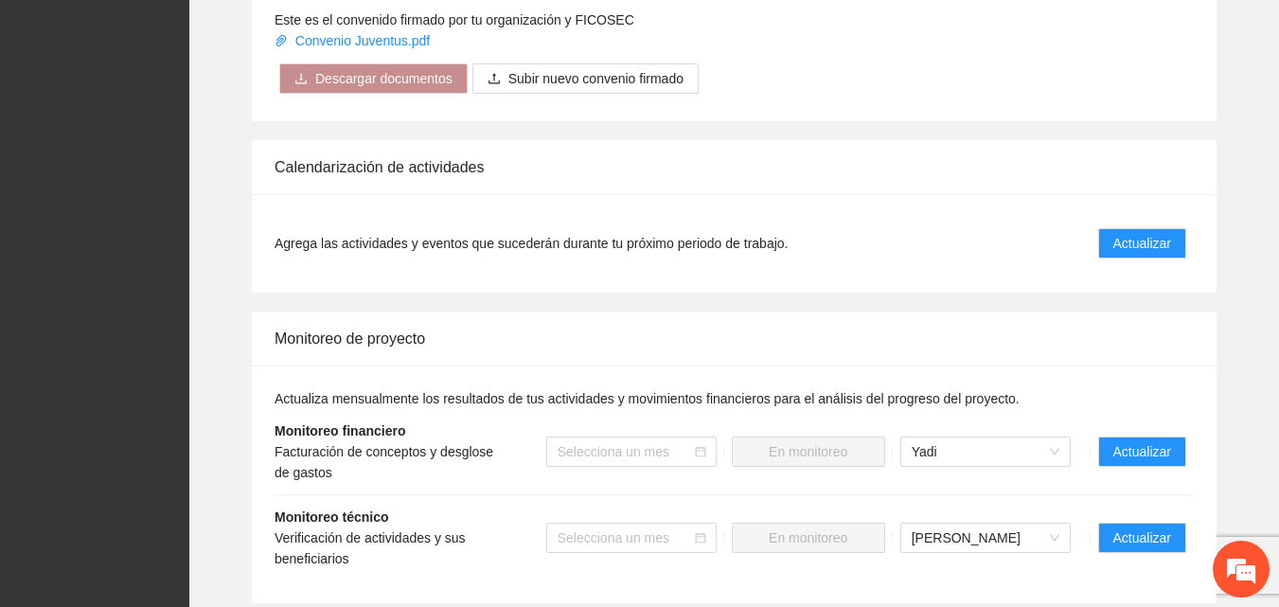
scroll to position [1799, 0]
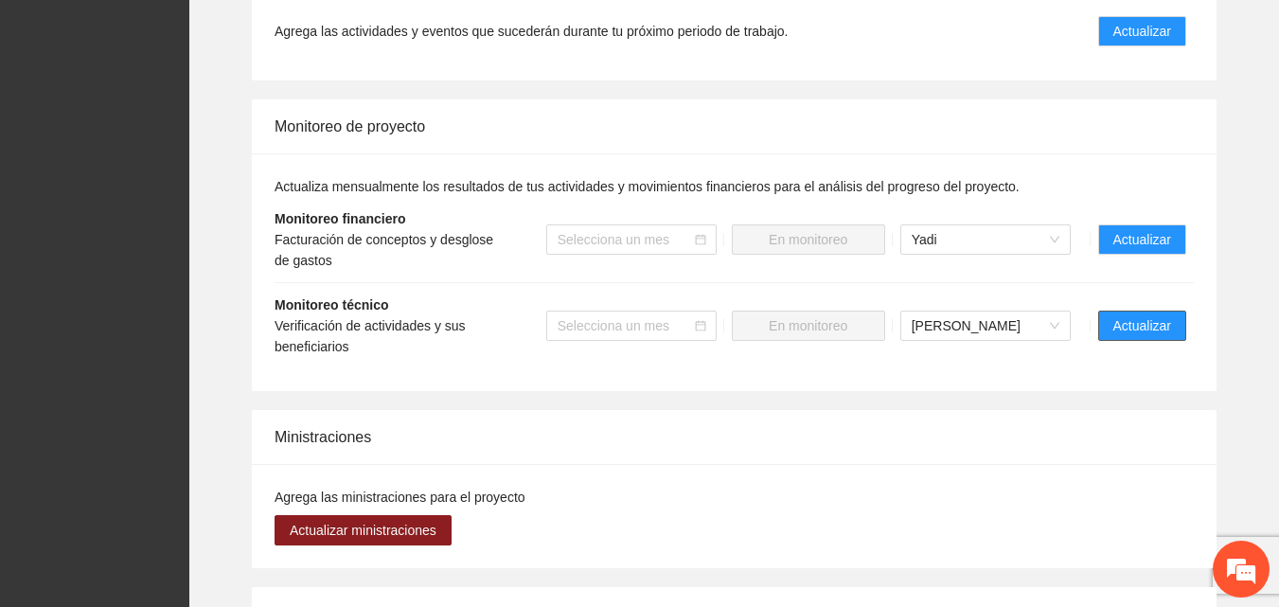
click at [1150, 322] on span "Actualizar" at bounding box center [1142, 325] width 58 height 21
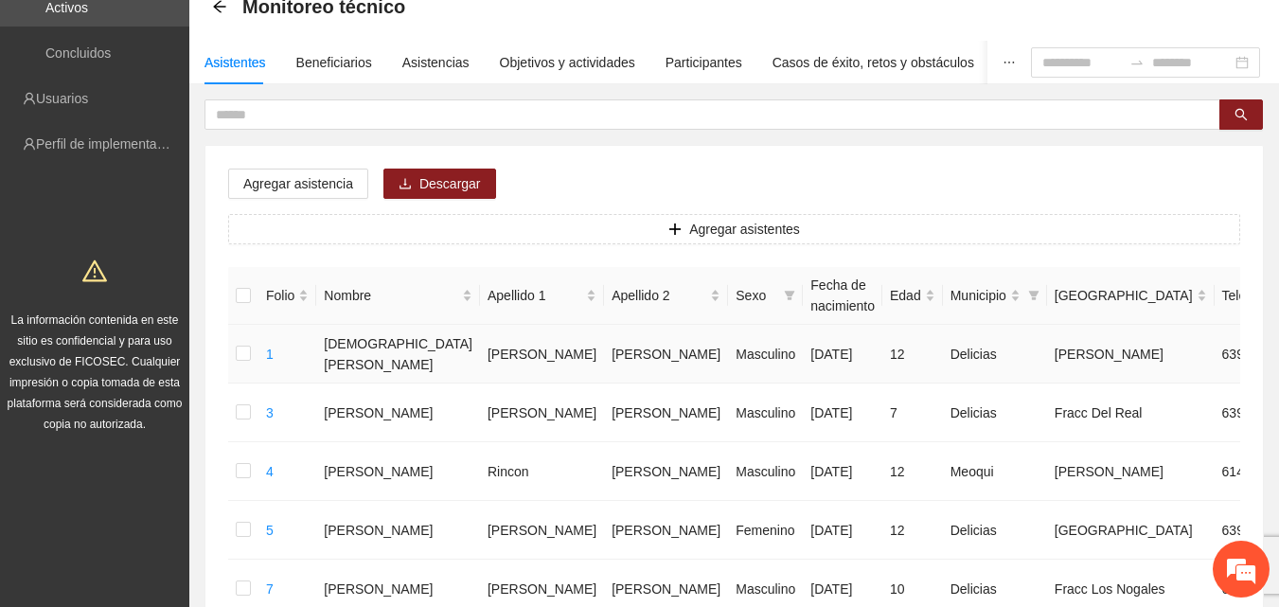
scroll to position [95, 0]
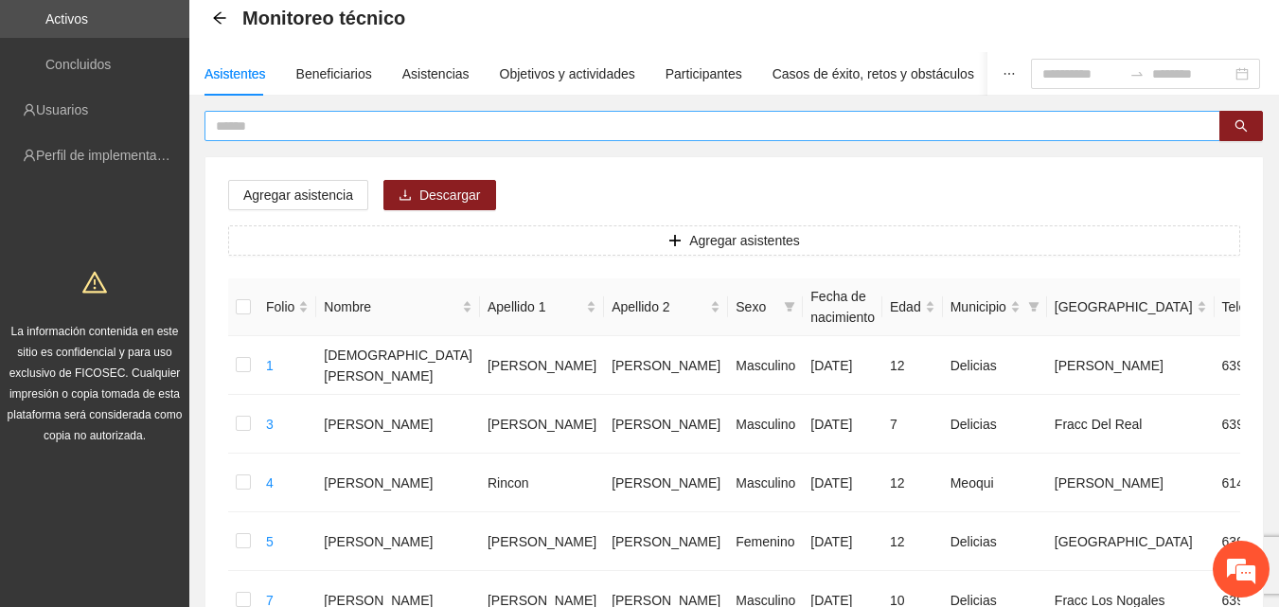
click at [308, 129] on input "text" at bounding box center [705, 125] width 978 height 21
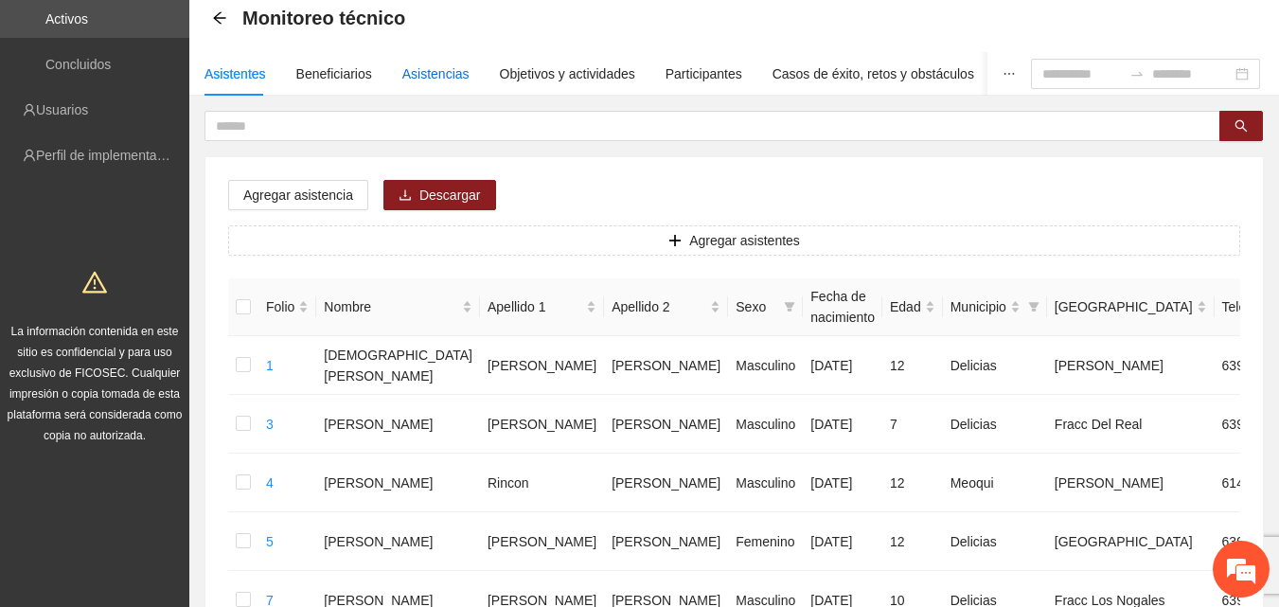
click at [427, 80] on div "Asistencias" at bounding box center [435, 73] width 67 height 21
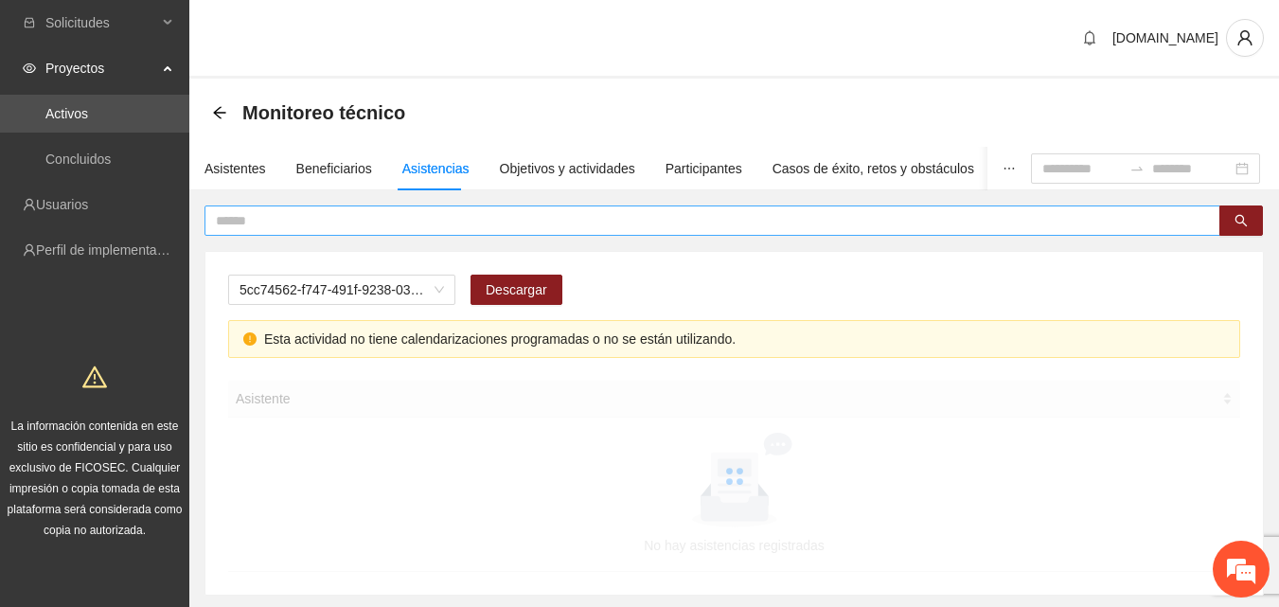
click at [414, 214] on input "text" at bounding box center [705, 220] width 978 height 21
type input "******"
click at [380, 293] on span "A2.1 Comunicado de prensa" at bounding box center [342, 289] width 204 height 28
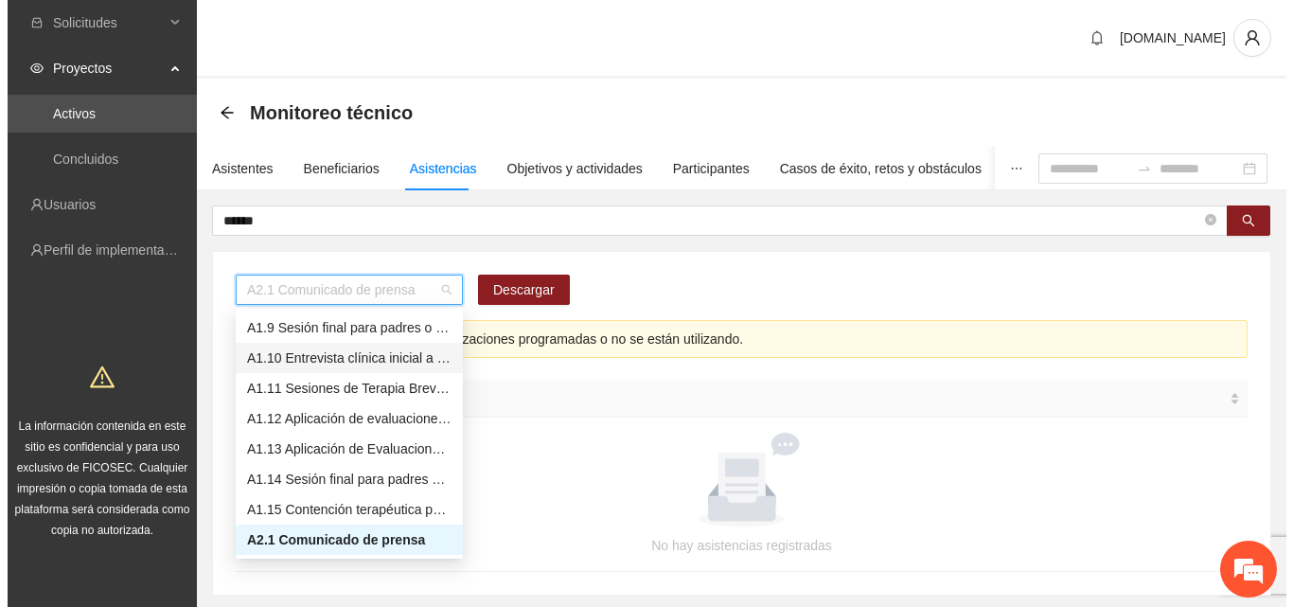
scroll to position [148, 0]
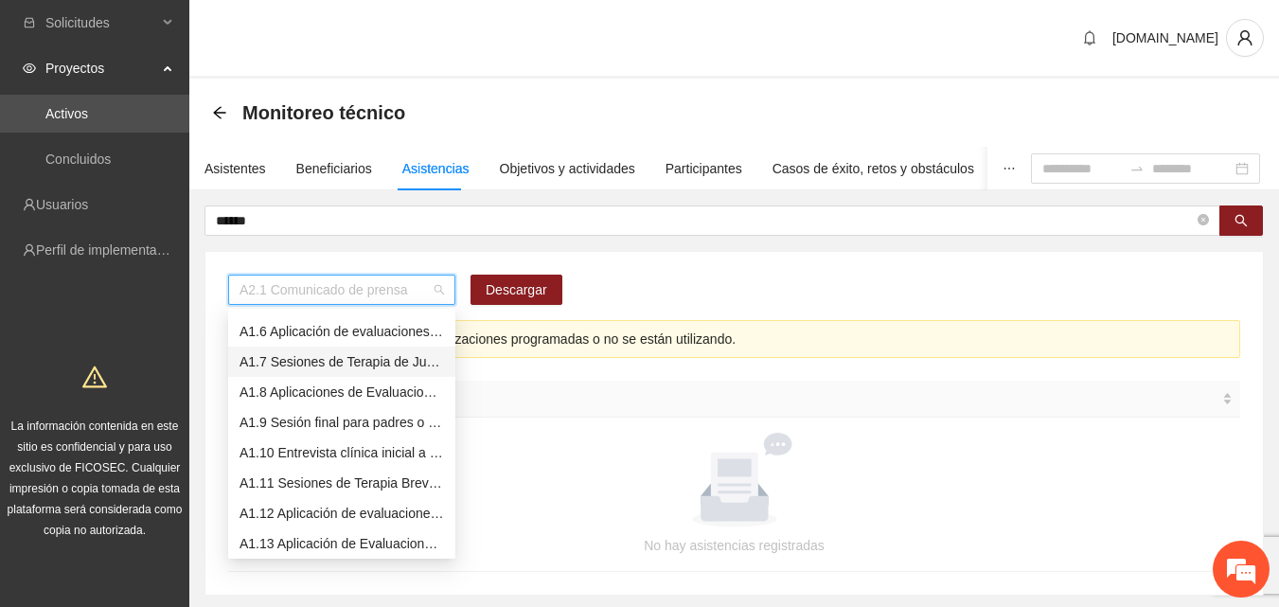
click at [362, 361] on div "A1.7 Sesiones de Terapia de Juego para niños y niñas" at bounding box center [342, 361] width 204 height 21
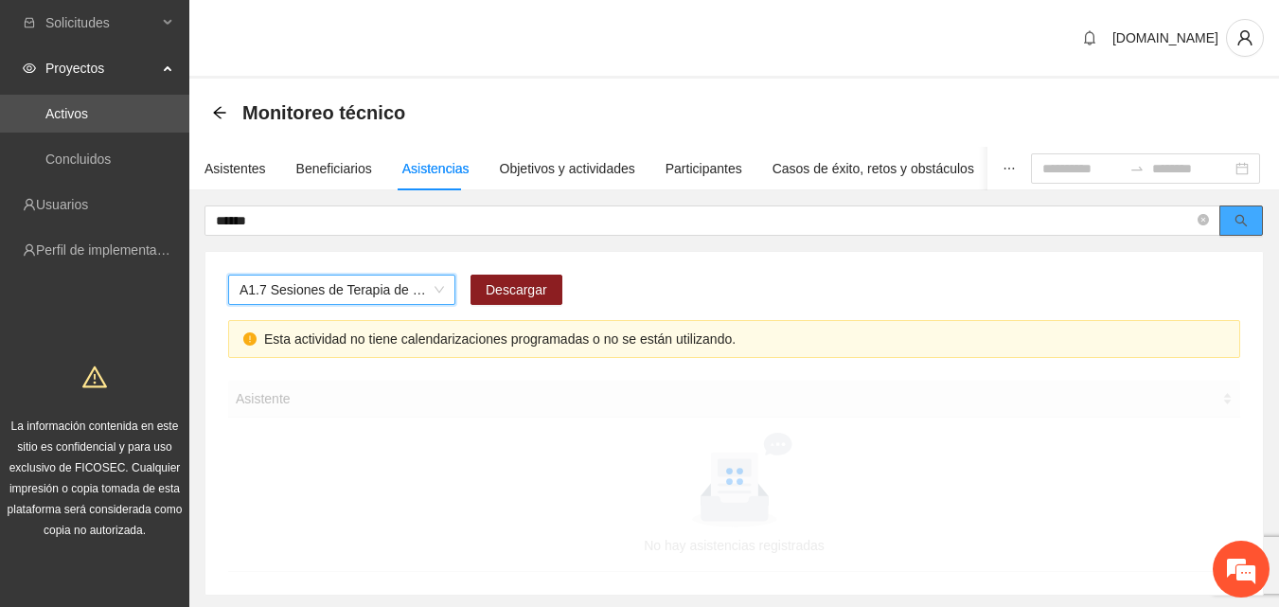
click at [1245, 224] on icon "search" at bounding box center [1241, 221] width 12 height 12
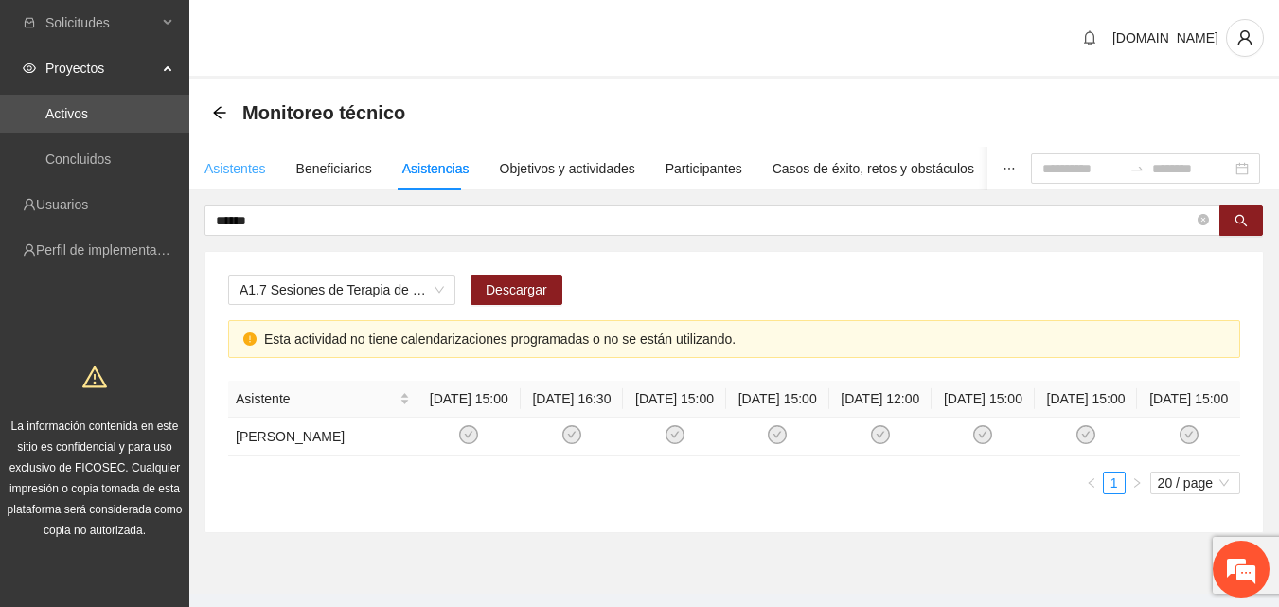
click at [229, 157] on div "Asistentes" at bounding box center [235, 169] width 62 height 44
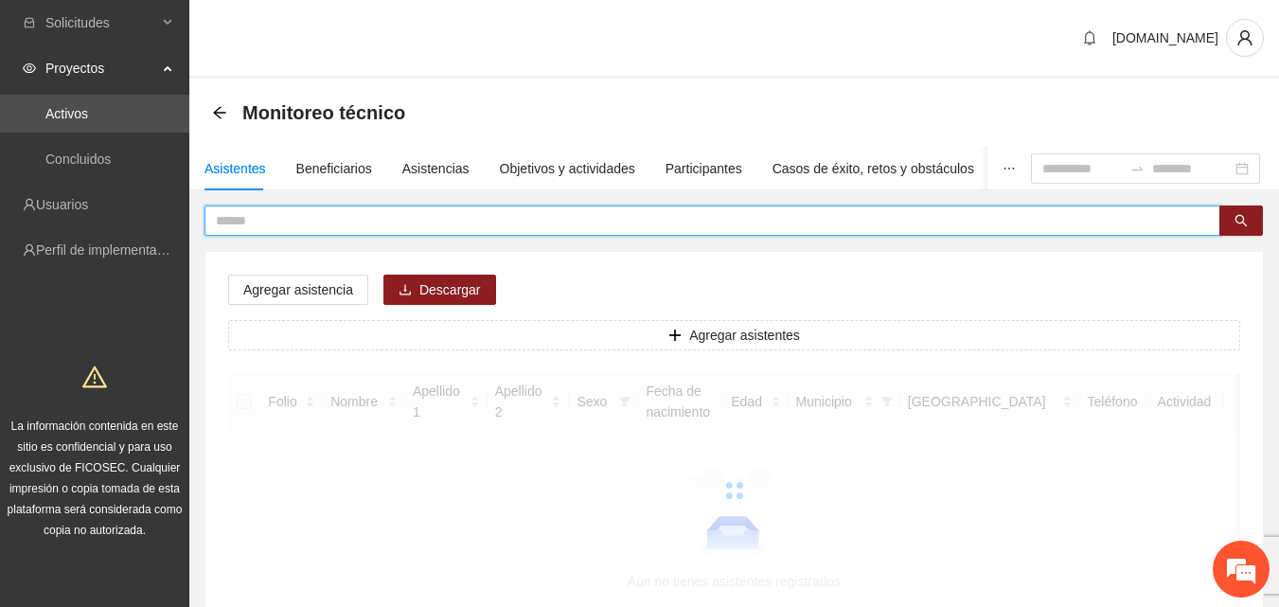
click at [270, 221] on input "text" at bounding box center [705, 220] width 978 height 21
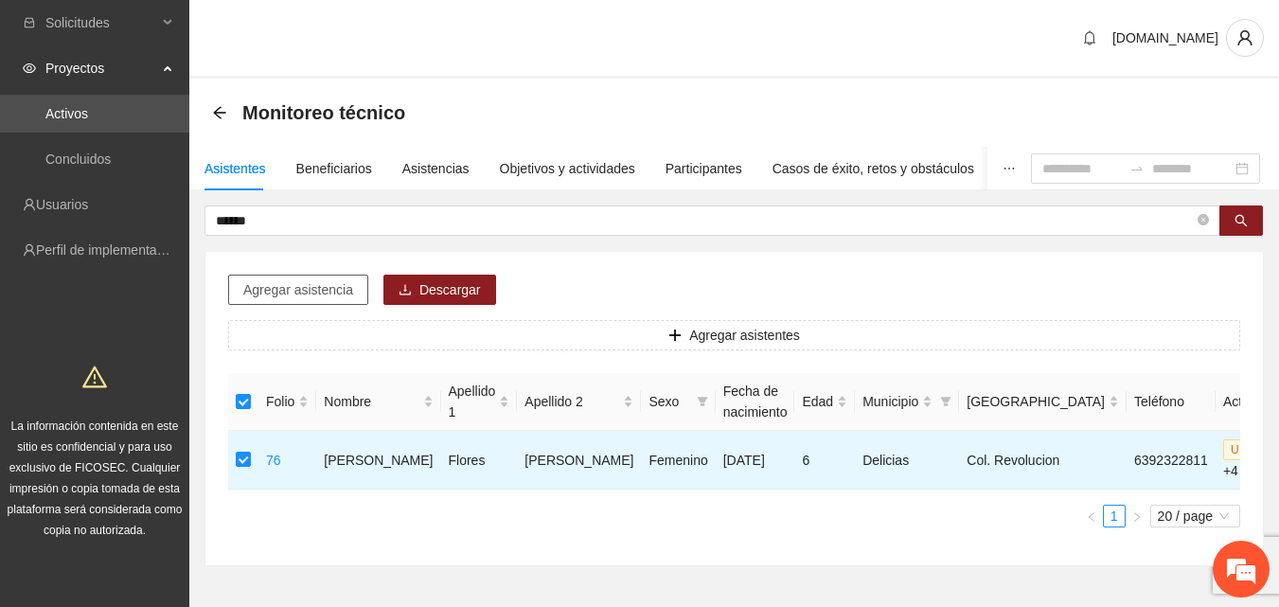
click at [265, 292] on span "Agregar asistencia" at bounding box center [298, 289] width 110 height 21
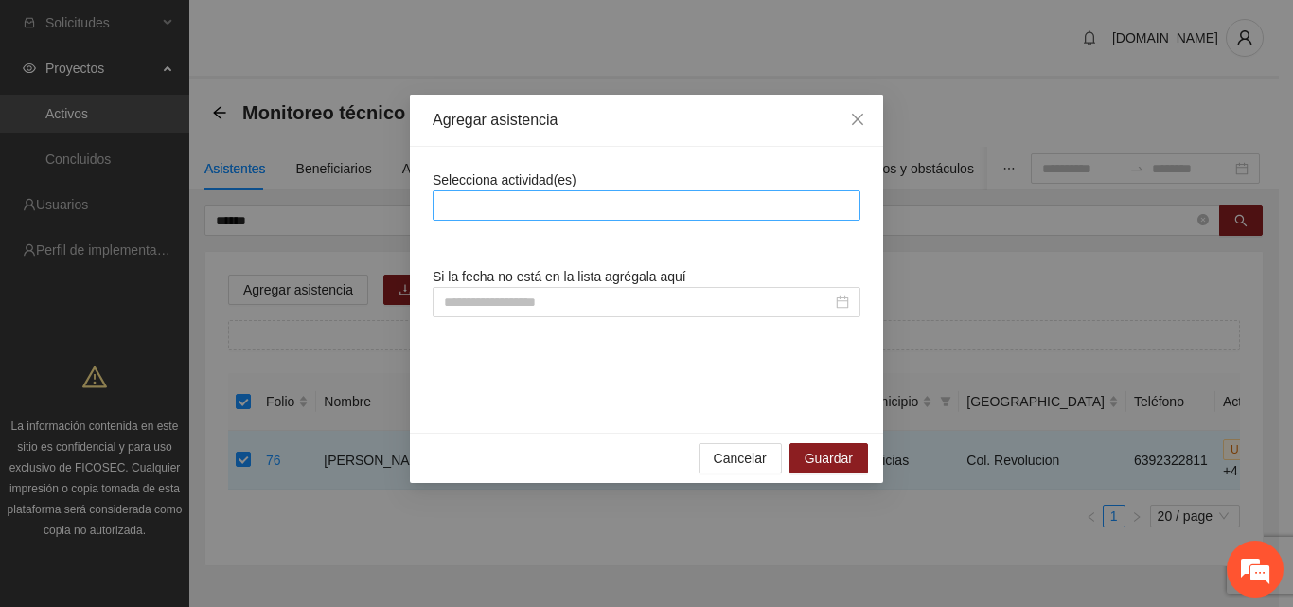
click at [489, 207] on div at bounding box center [646, 205] width 418 height 23
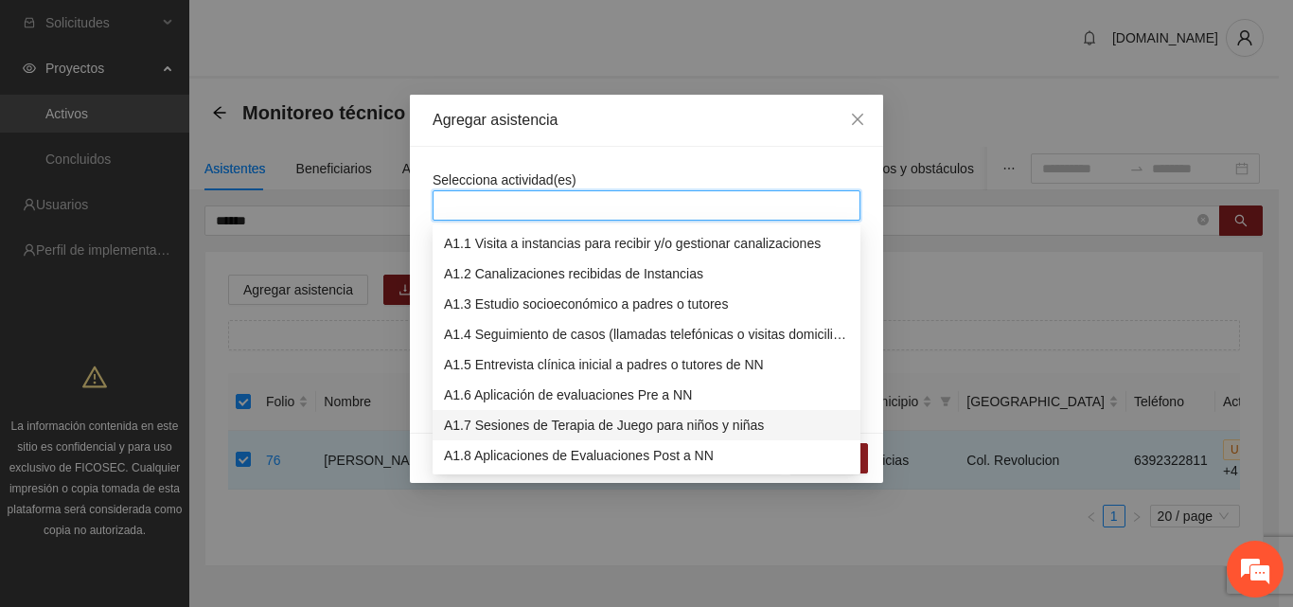
click at [537, 426] on div "A1.7 Sesiones de Terapia de Juego para niños y niñas" at bounding box center [646, 425] width 405 height 21
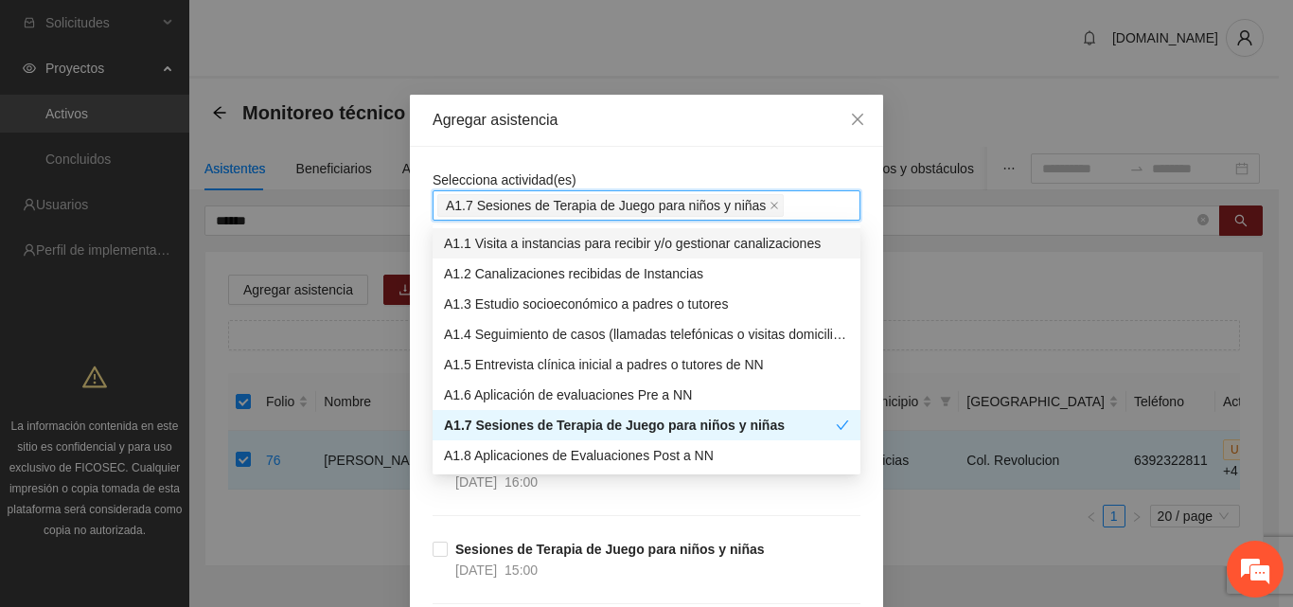
click at [644, 144] on div "Agregar asistencia" at bounding box center [646, 121] width 473 height 52
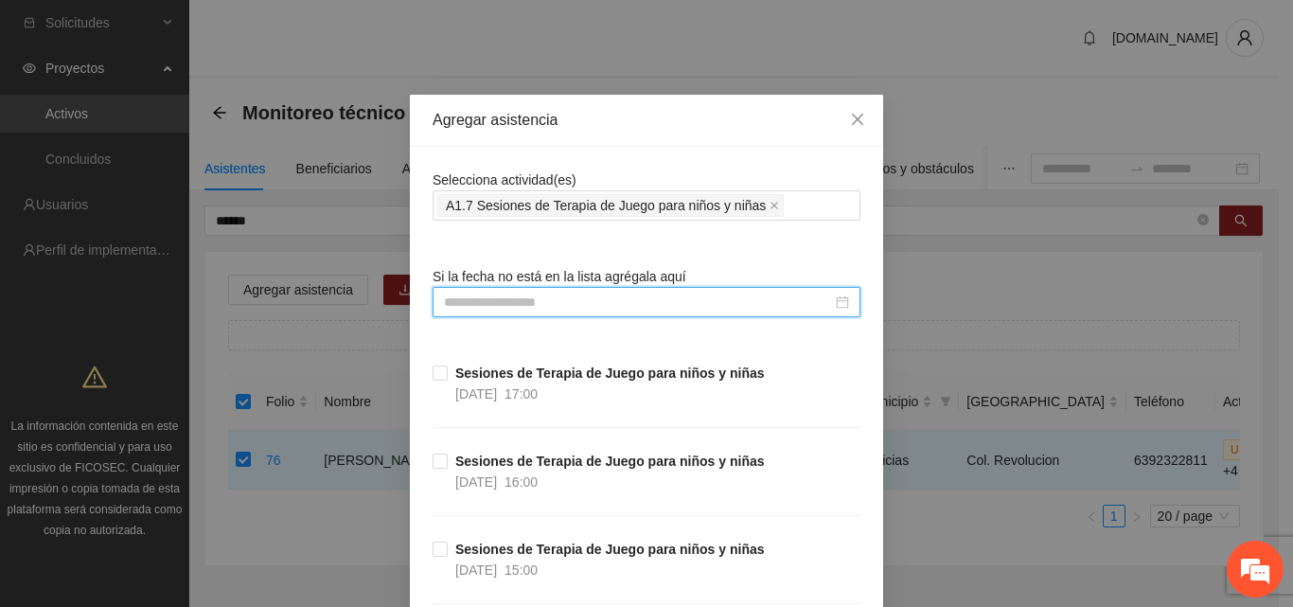
click at [548, 298] on input at bounding box center [638, 302] width 388 height 21
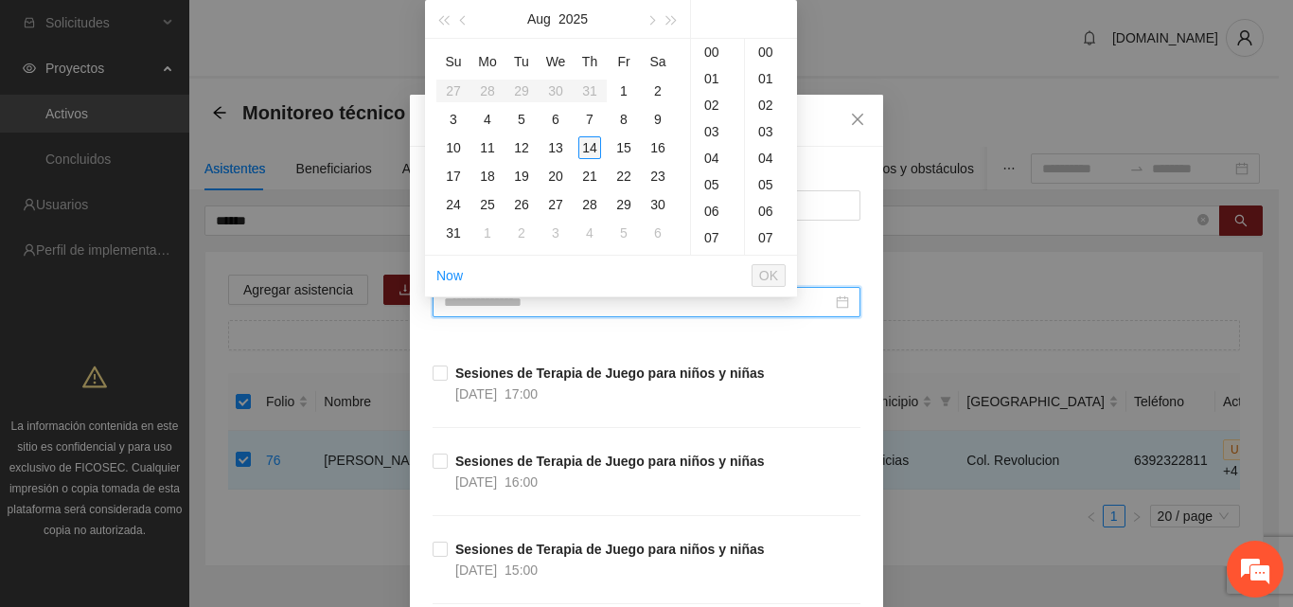
click at [597, 151] on div "14" at bounding box center [589, 147] width 23 height 23
click at [765, 44] on div "00" at bounding box center [771, 52] width 52 height 27
click at [763, 275] on span "OK" at bounding box center [768, 275] width 19 height 21
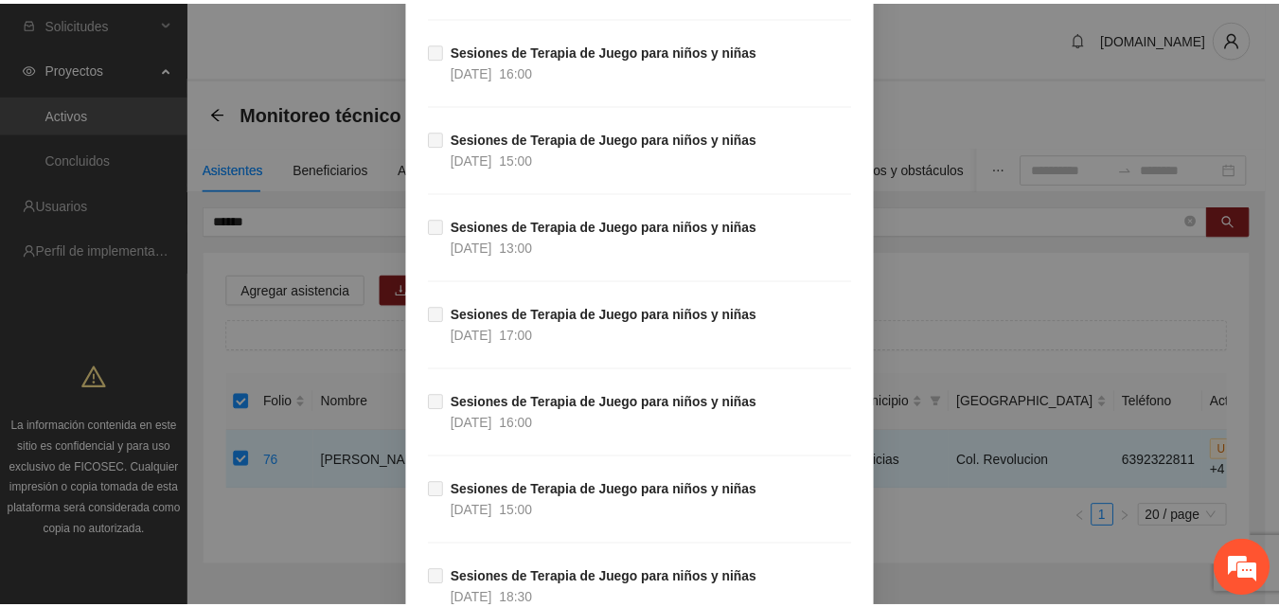
scroll to position [15041, 0]
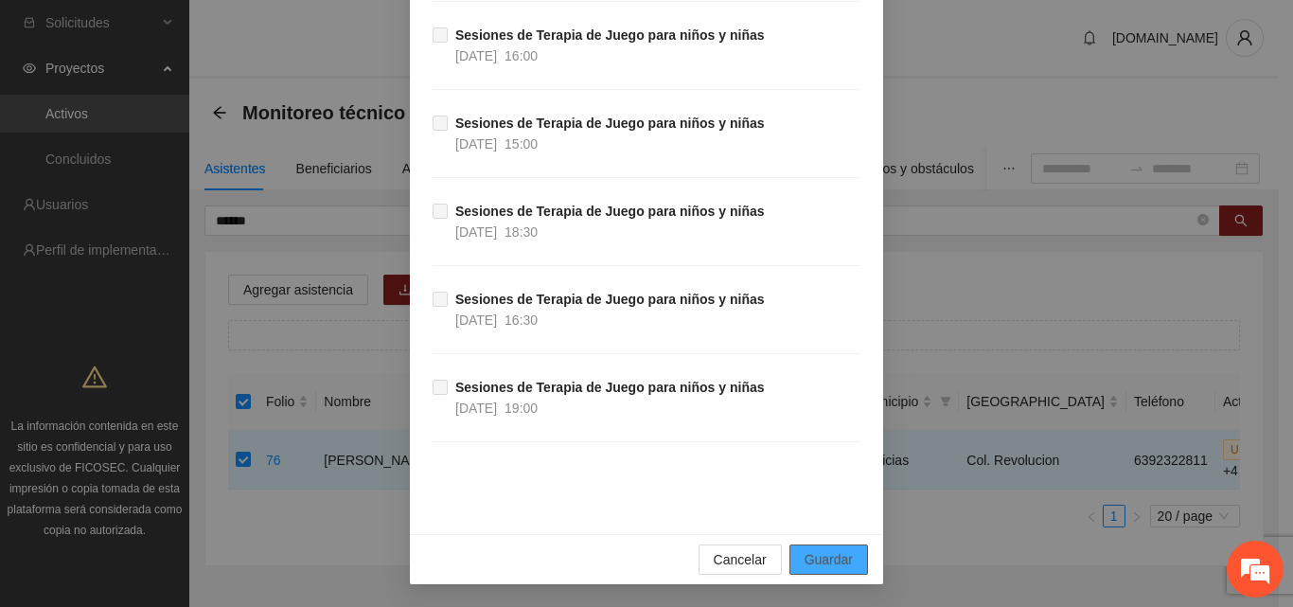
click at [805, 564] on span "Guardar" at bounding box center [829, 559] width 48 height 21
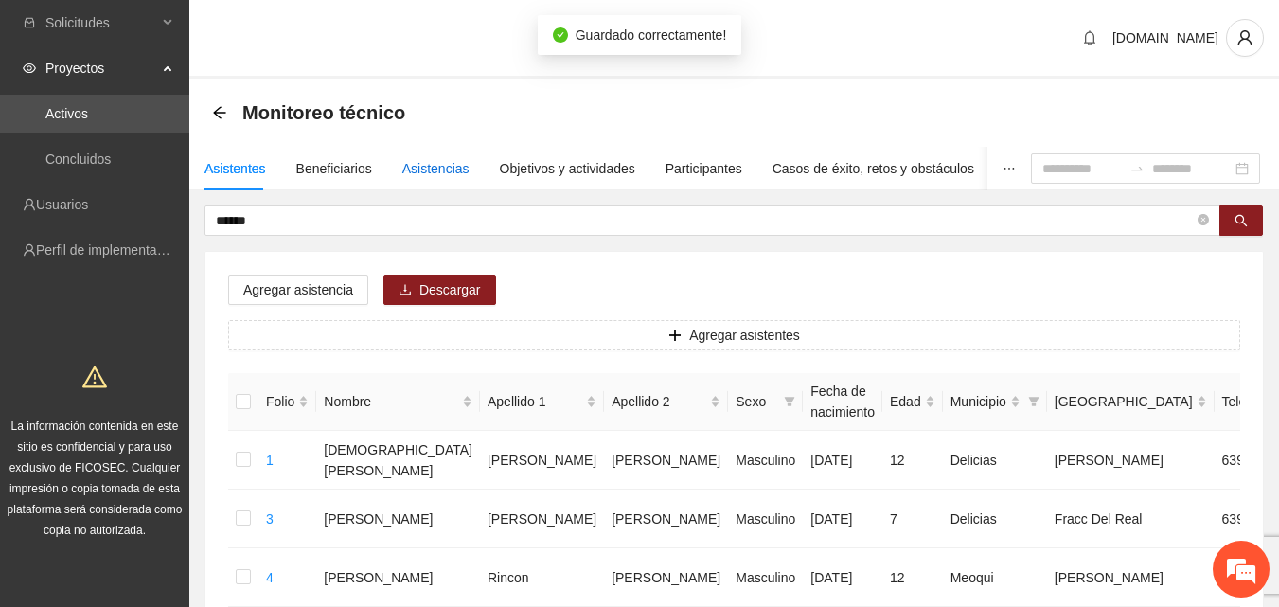
click at [427, 172] on div "Asistencias" at bounding box center [435, 168] width 67 height 21
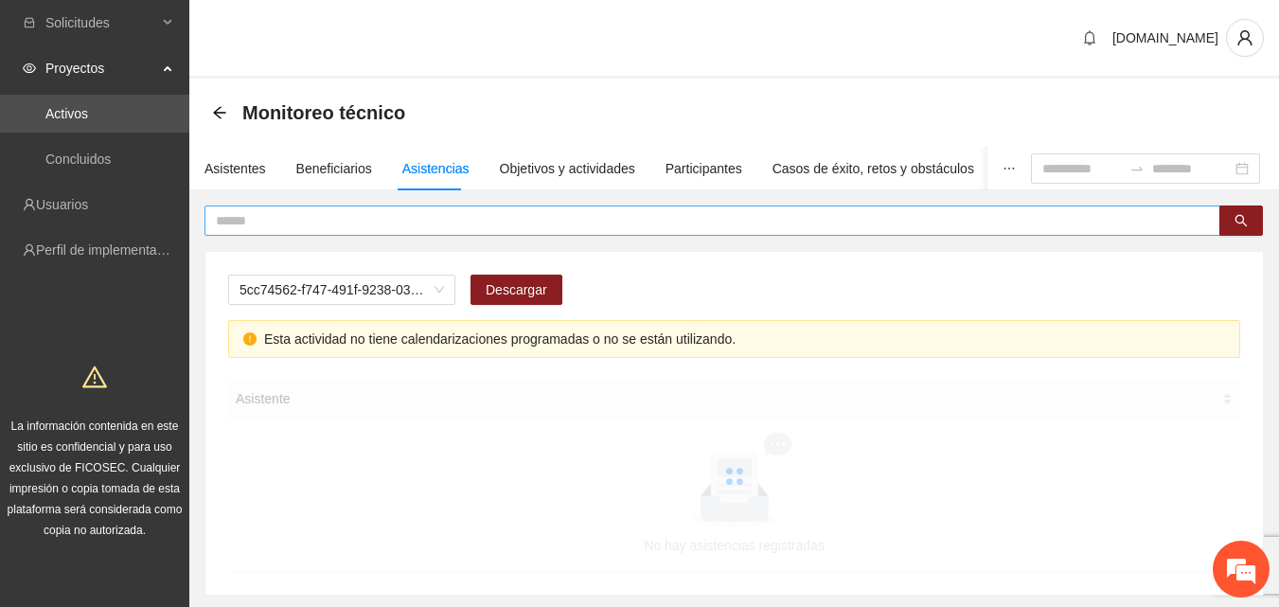
click at [433, 207] on span at bounding box center [712, 220] width 1016 height 30
click at [434, 220] on input "text" at bounding box center [705, 220] width 978 height 21
click at [441, 293] on span "A2.1 Comunicado de prensa" at bounding box center [342, 289] width 204 height 28
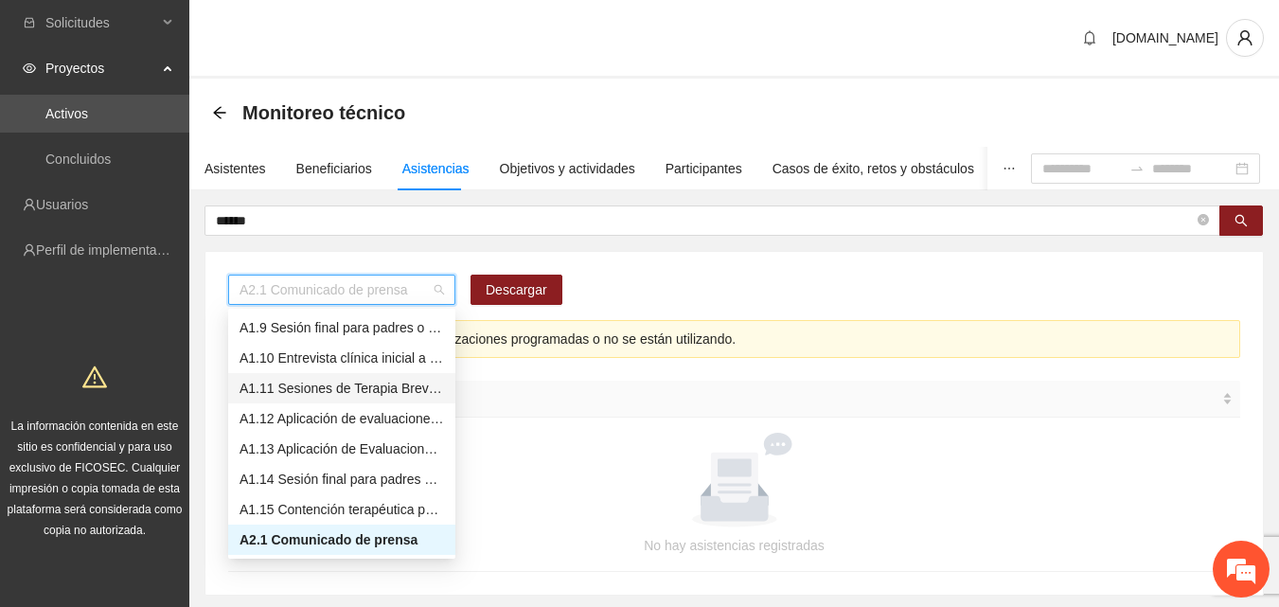
scroll to position [148, 0]
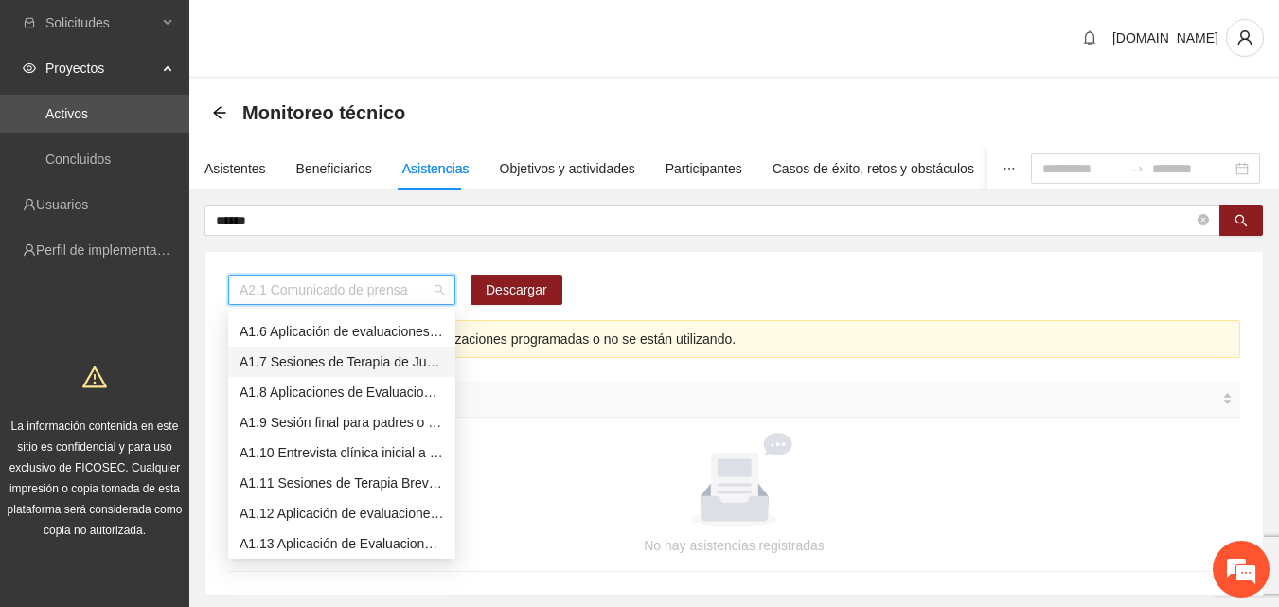
click at [292, 355] on div "A1.7 Sesiones de Terapia de Juego para niños y niñas" at bounding box center [342, 361] width 204 height 21
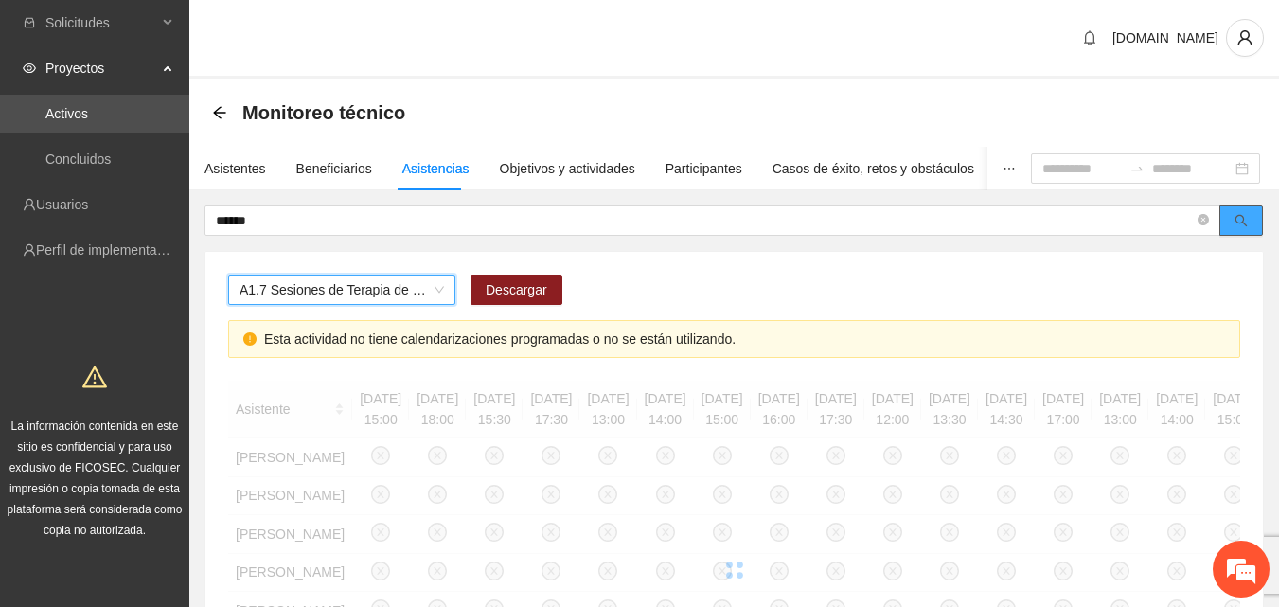
click at [1246, 218] on icon "search" at bounding box center [1241, 220] width 13 height 13
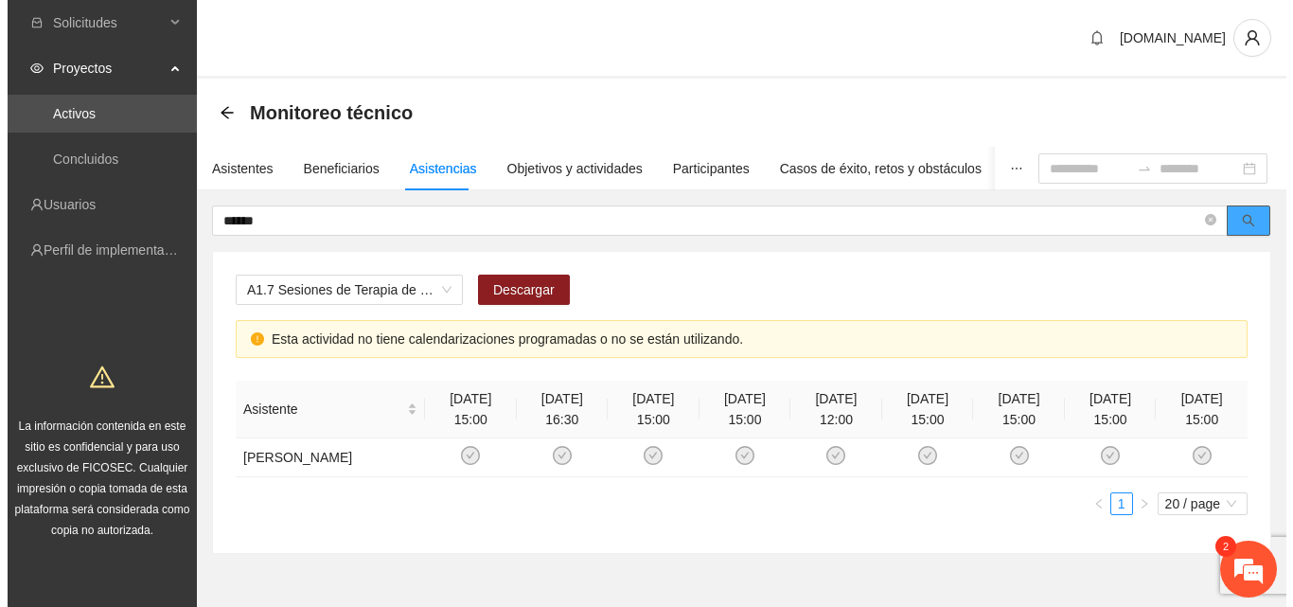
scroll to position [4664, 0]
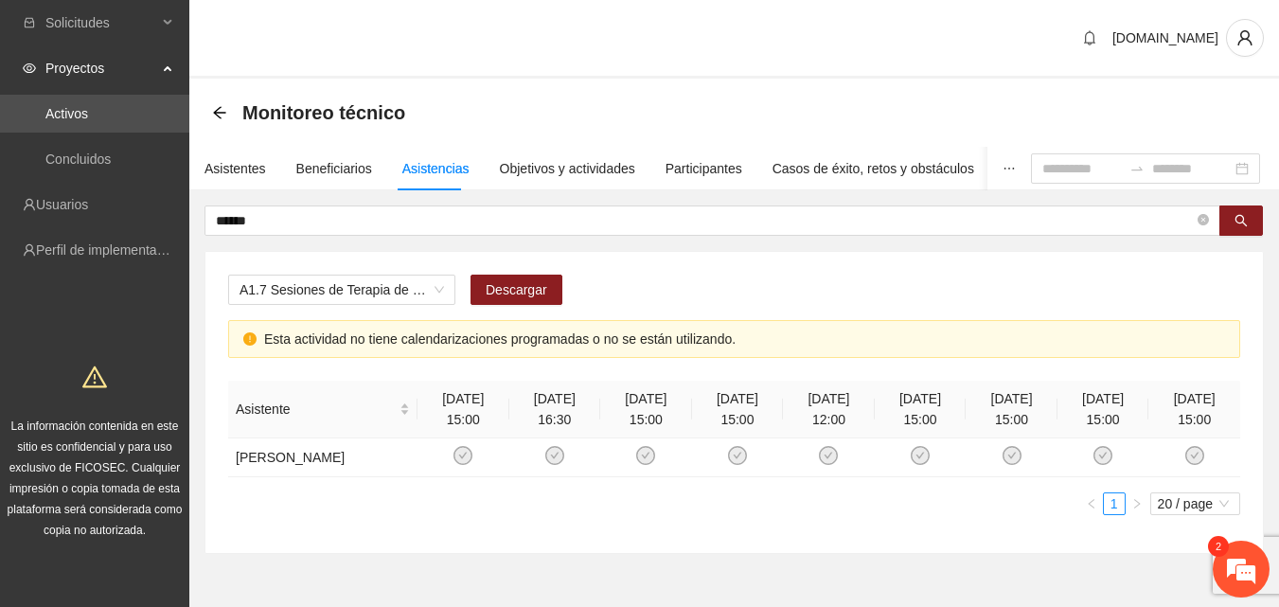
click at [529, 77] on div "[DOMAIN_NAME]" at bounding box center [734, 39] width 1090 height 79
click at [820, 79] on div "Monitoreo técnico" at bounding box center [734, 113] width 1090 height 68
click at [240, 171] on div "Asistentes" at bounding box center [235, 168] width 62 height 21
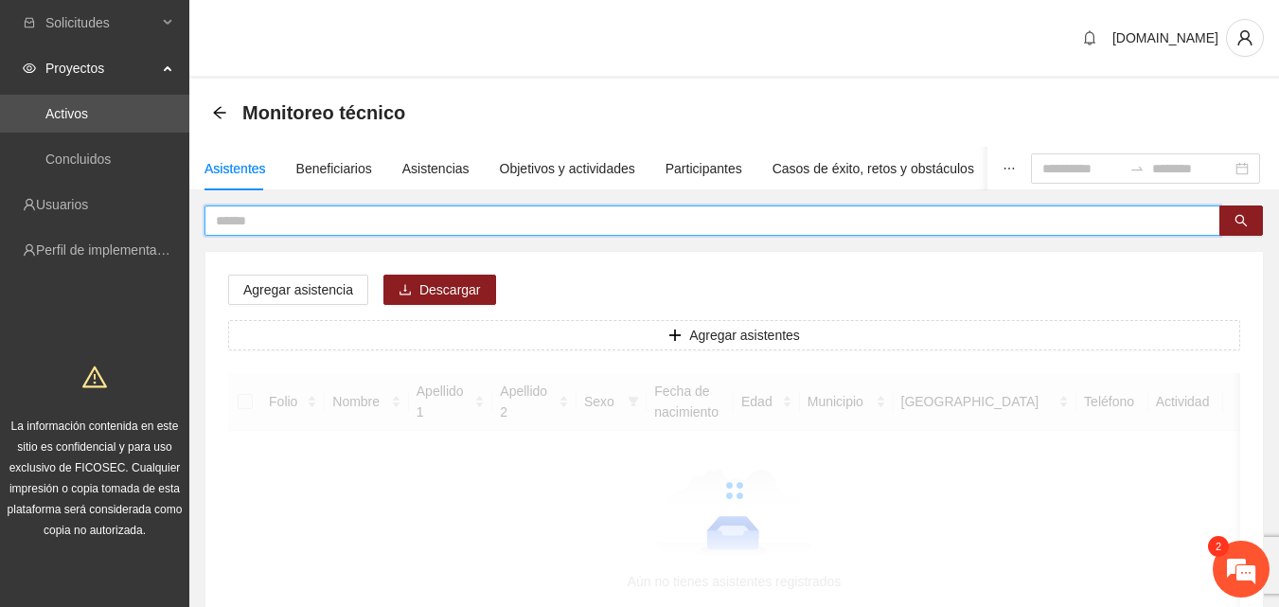
click at [267, 225] on input "text" at bounding box center [705, 220] width 978 height 21
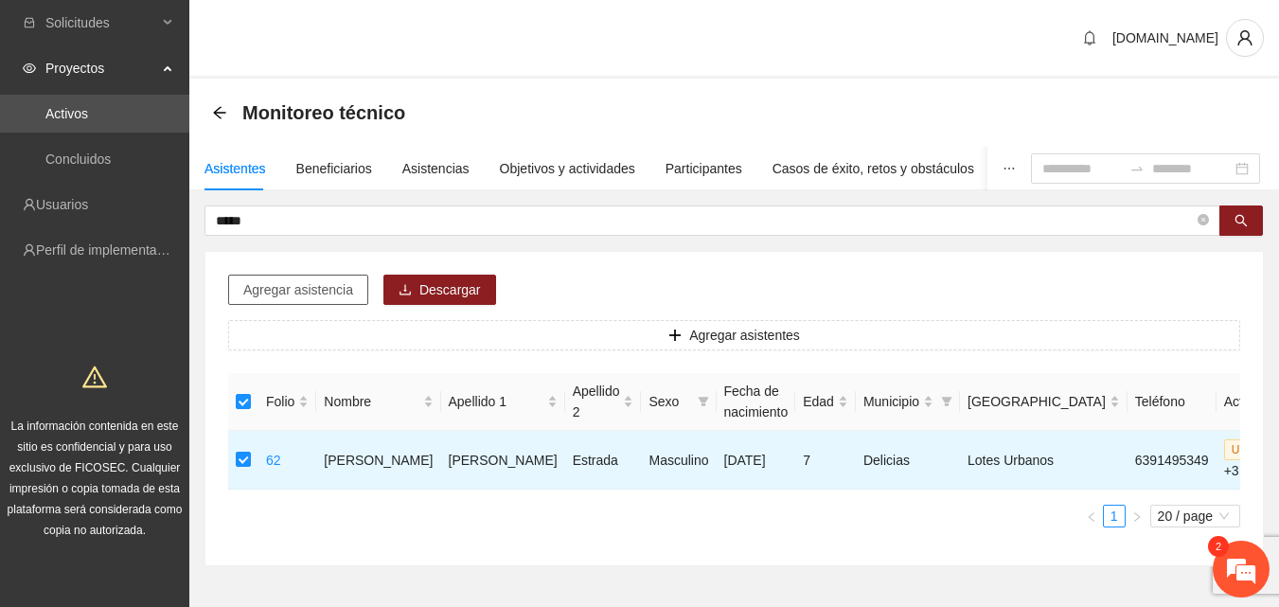
click at [305, 287] on span "Agregar asistencia" at bounding box center [298, 289] width 110 height 21
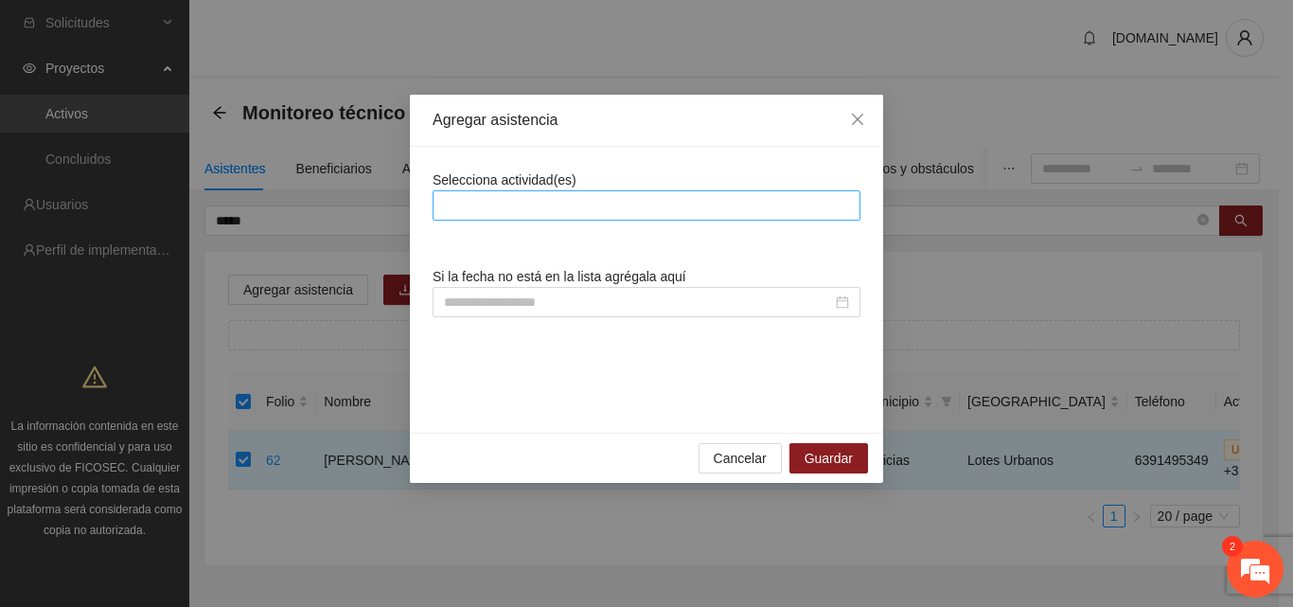
click at [609, 204] on div at bounding box center [646, 205] width 418 height 23
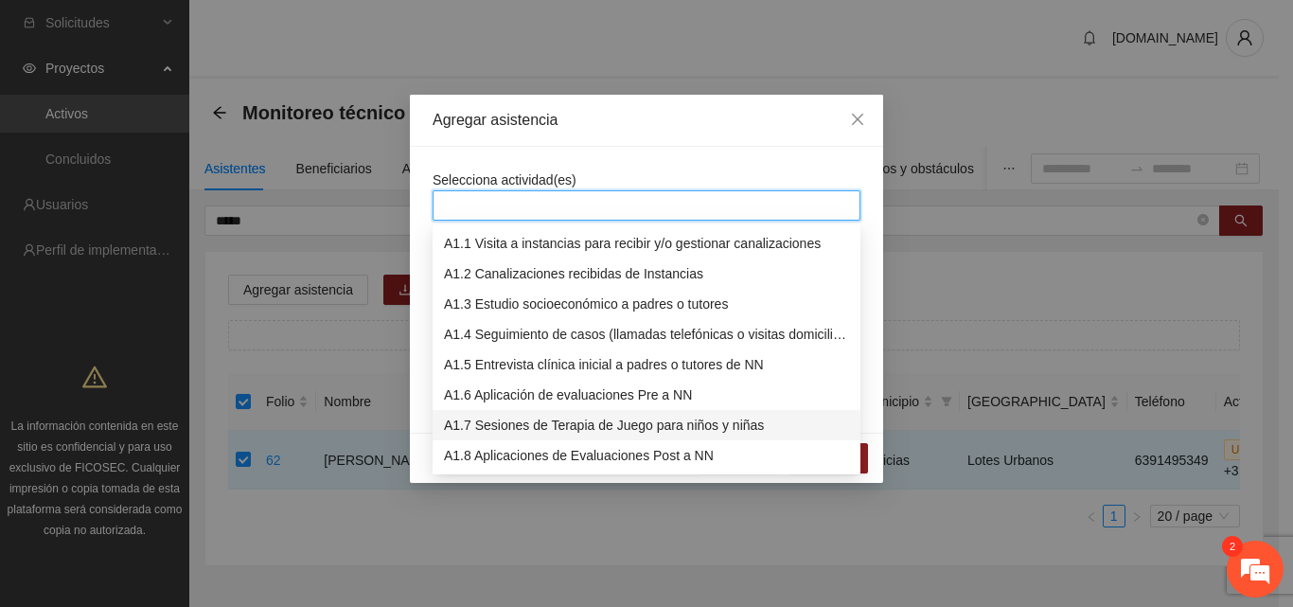
click at [556, 424] on div "A1.7 Sesiones de Terapia de Juego para niños y niñas" at bounding box center [646, 425] width 405 height 21
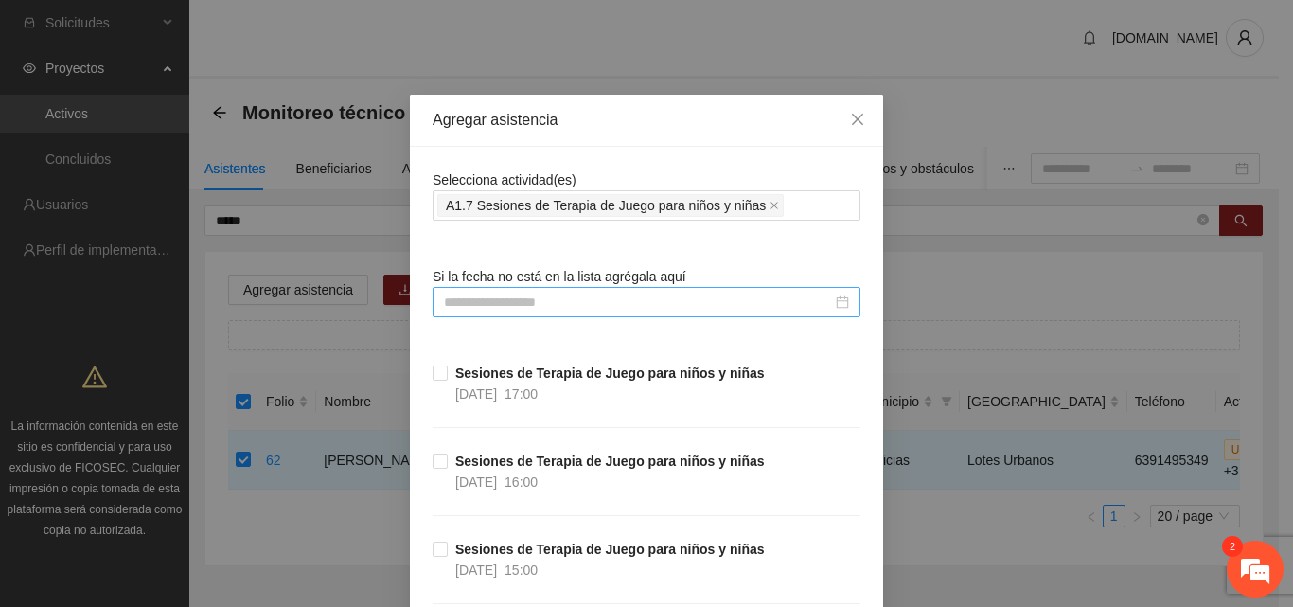
click at [549, 308] on input at bounding box center [638, 302] width 388 height 21
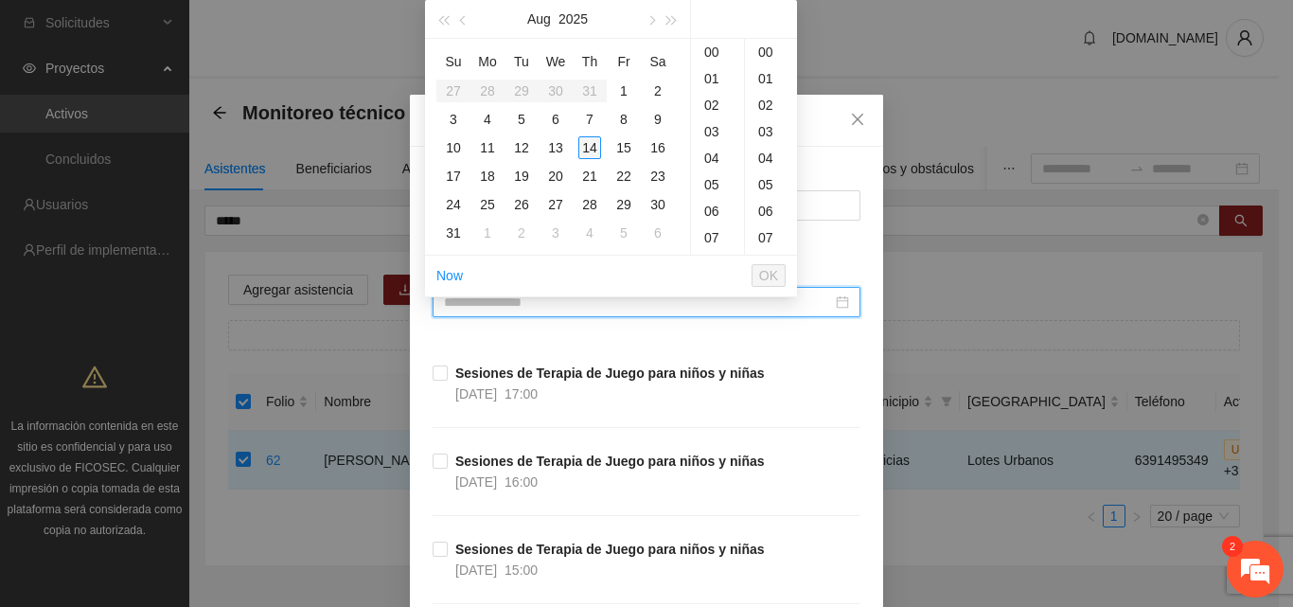
click at [592, 149] on div "14" at bounding box center [589, 147] width 23 height 23
click at [771, 60] on div "00" at bounding box center [771, 52] width 52 height 27
click at [773, 279] on span "OK" at bounding box center [768, 275] width 19 height 21
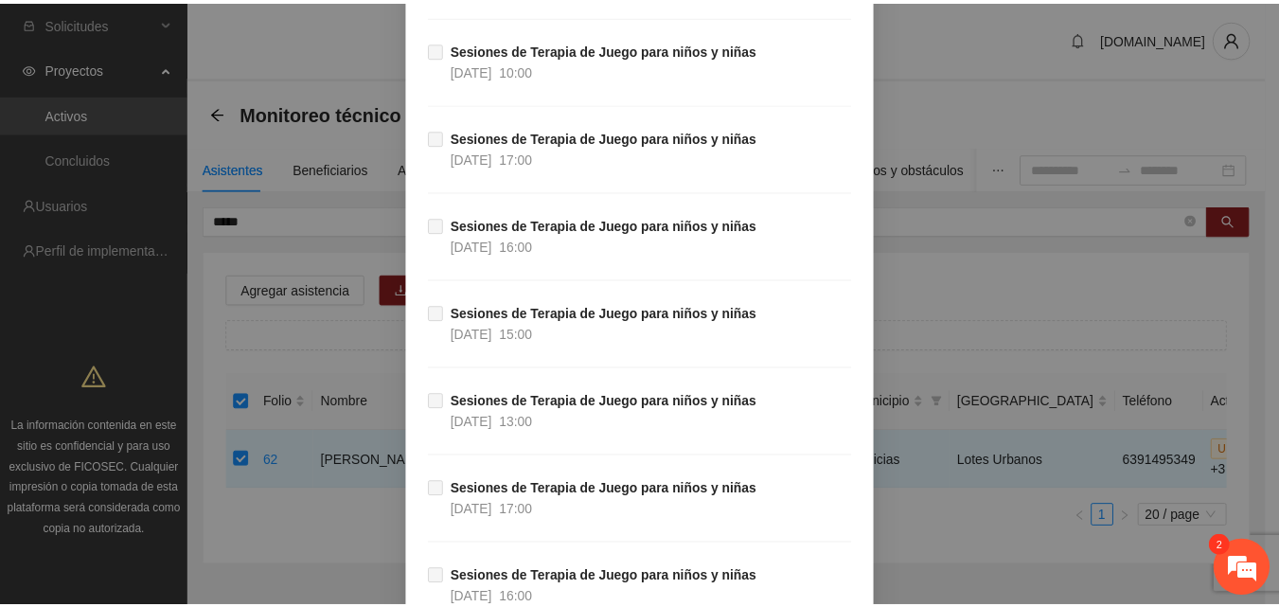
scroll to position [15041, 0]
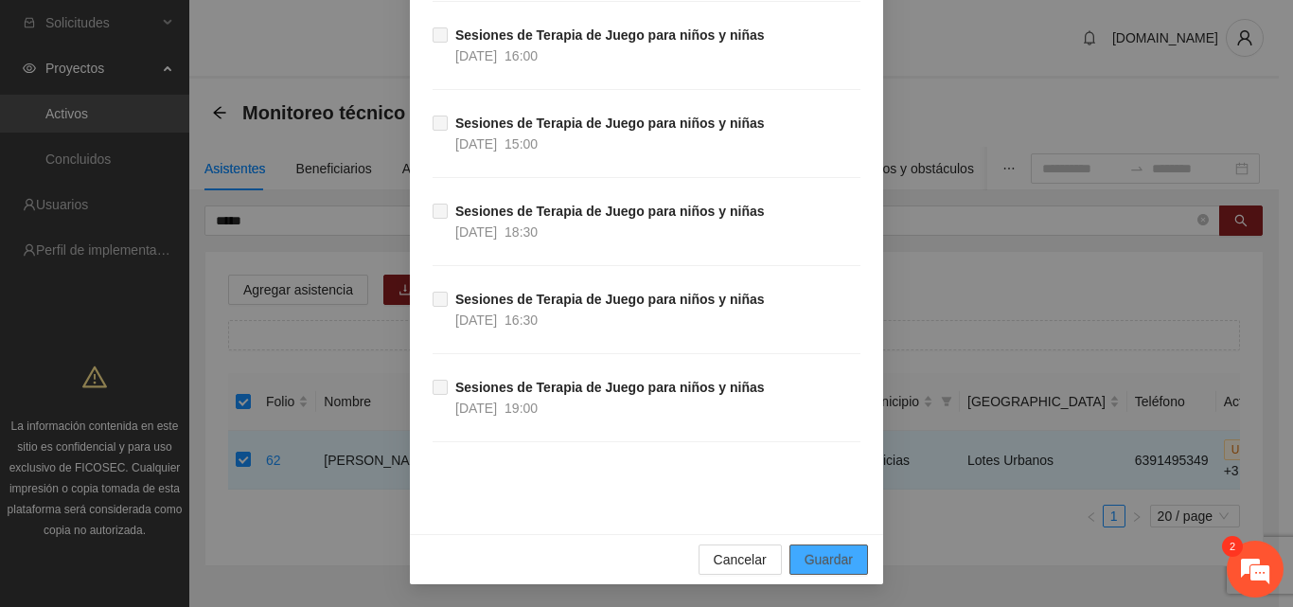
click at [822, 565] on span "Guardar" at bounding box center [829, 559] width 48 height 21
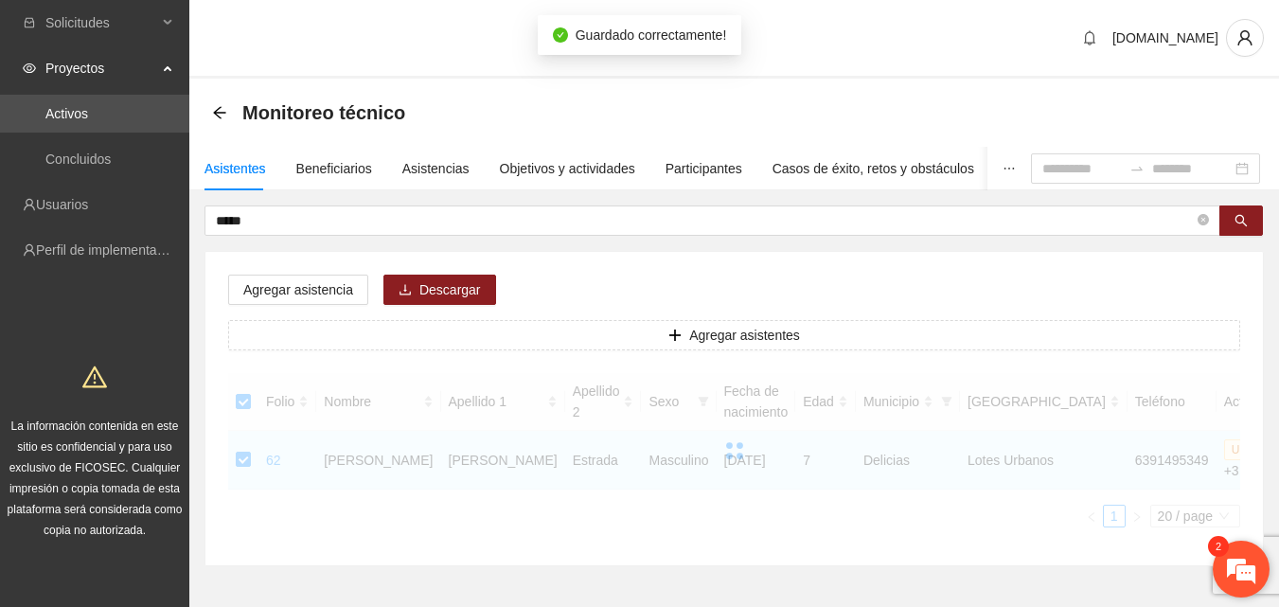
click at [1239, 576] on em at bounding box center [1241, 568] width 51 height 51
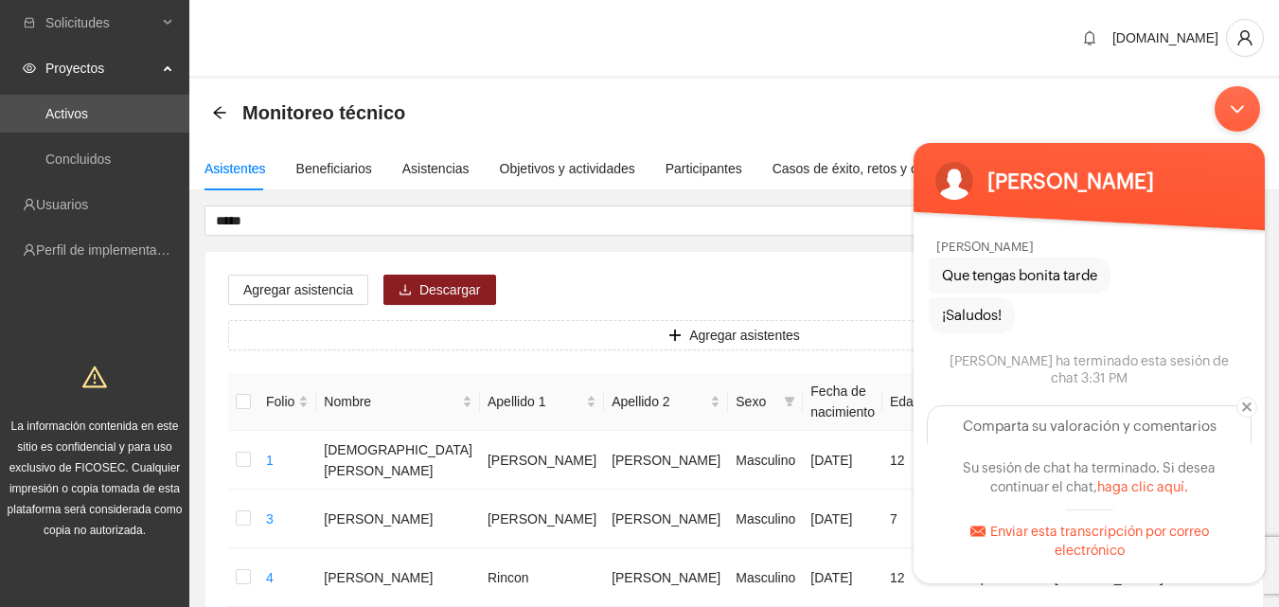
scroll to position [4664, 0]
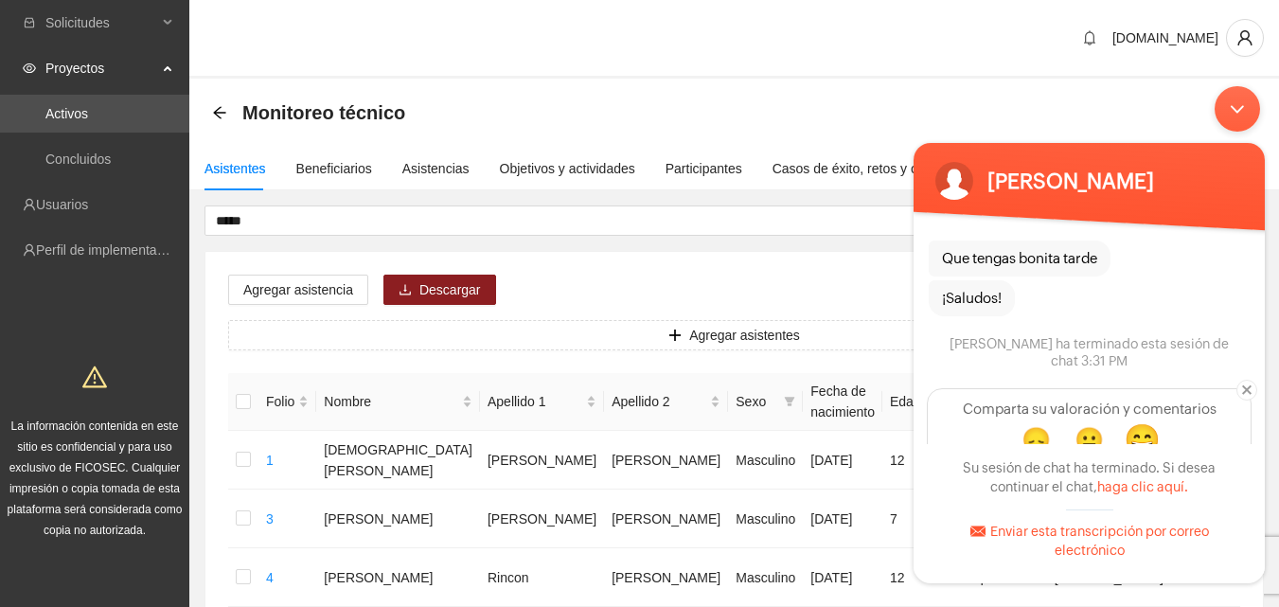
click at [1146, 423] on span "😄" at bounding box center [1142, 440] width 37 height 34
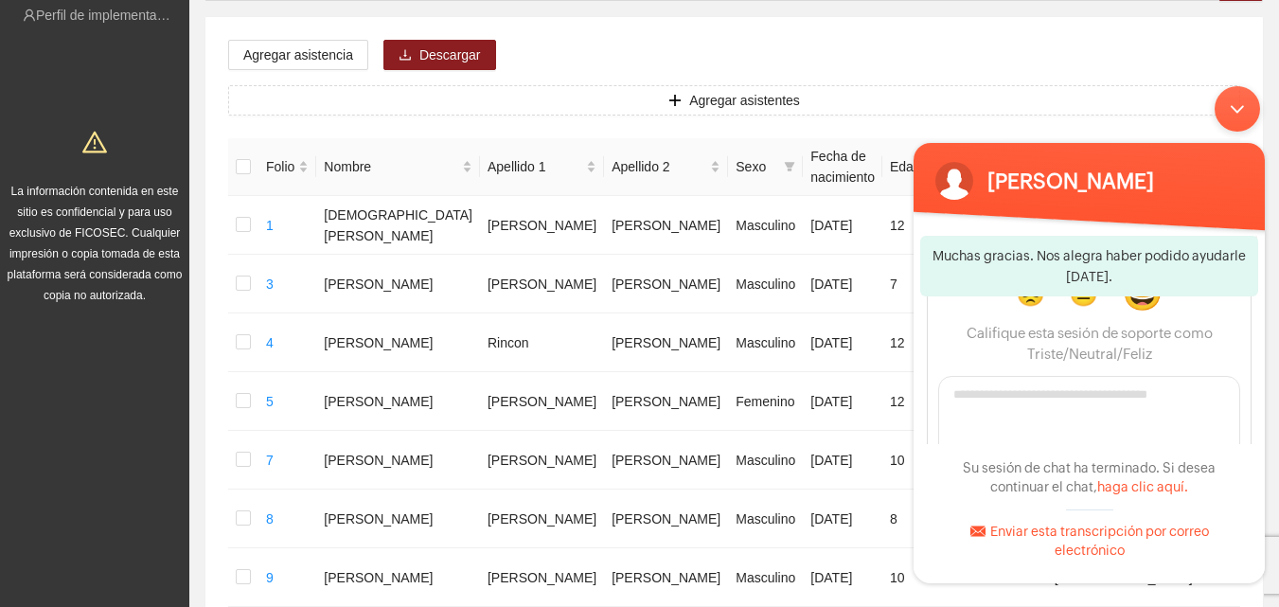
scroll to position [284, 0]
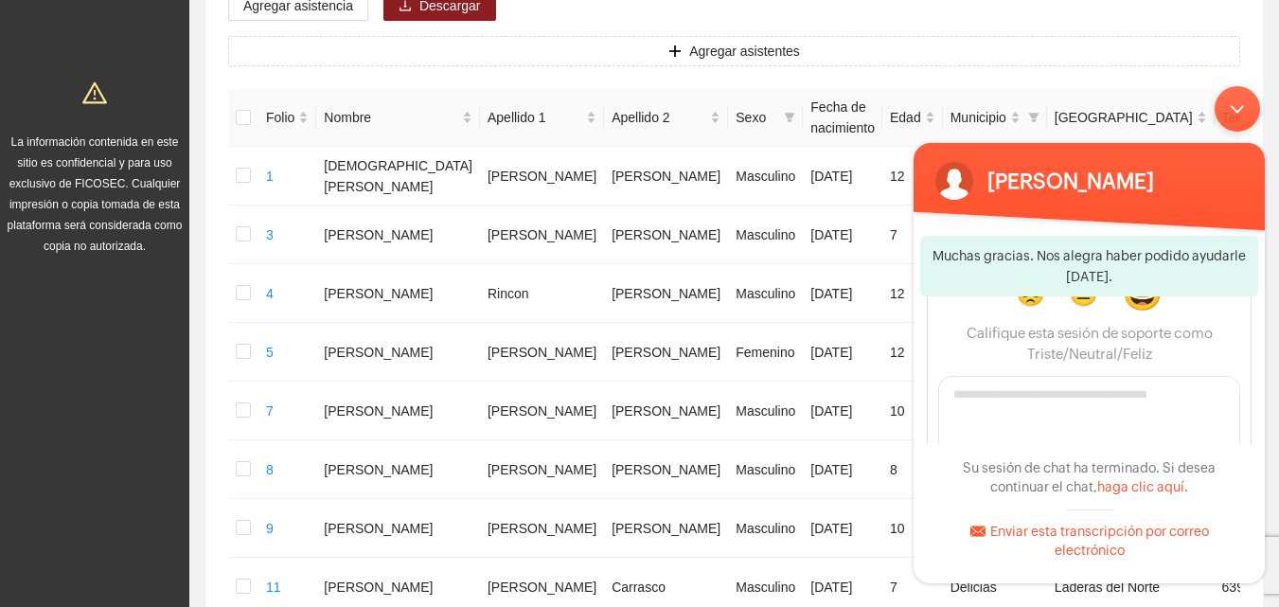
click at [1238, 106] on div "Minimizar ventana de chat en vivo" at bounding box center [1237, 108] width 45 height 45
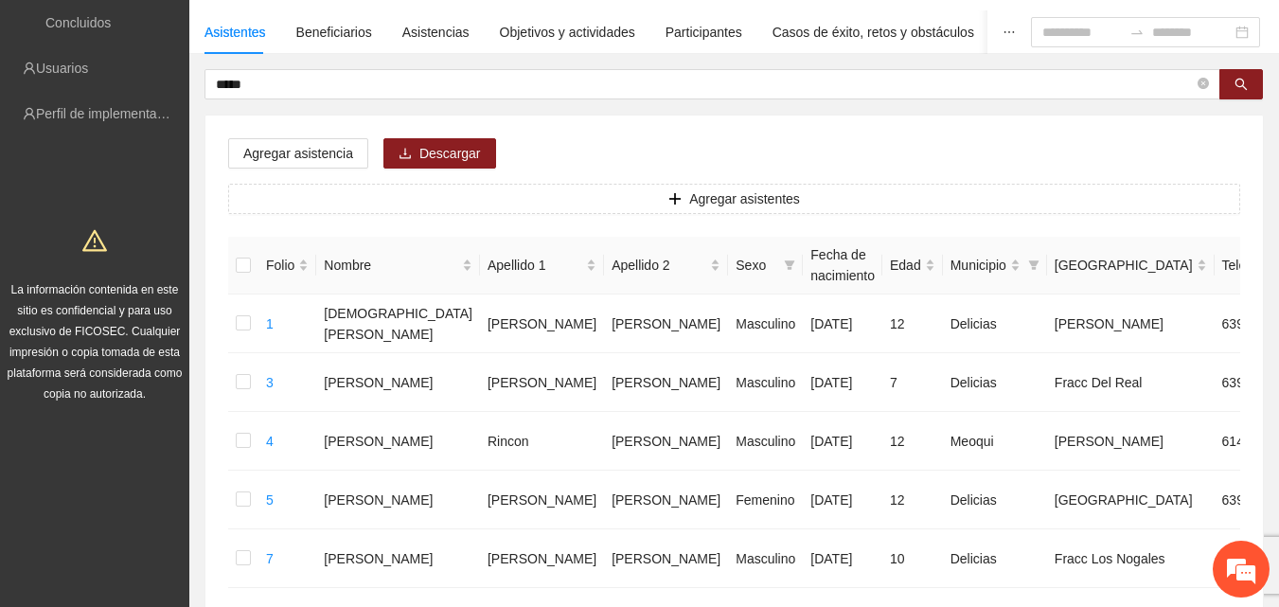
scroll to position [0, 0]
